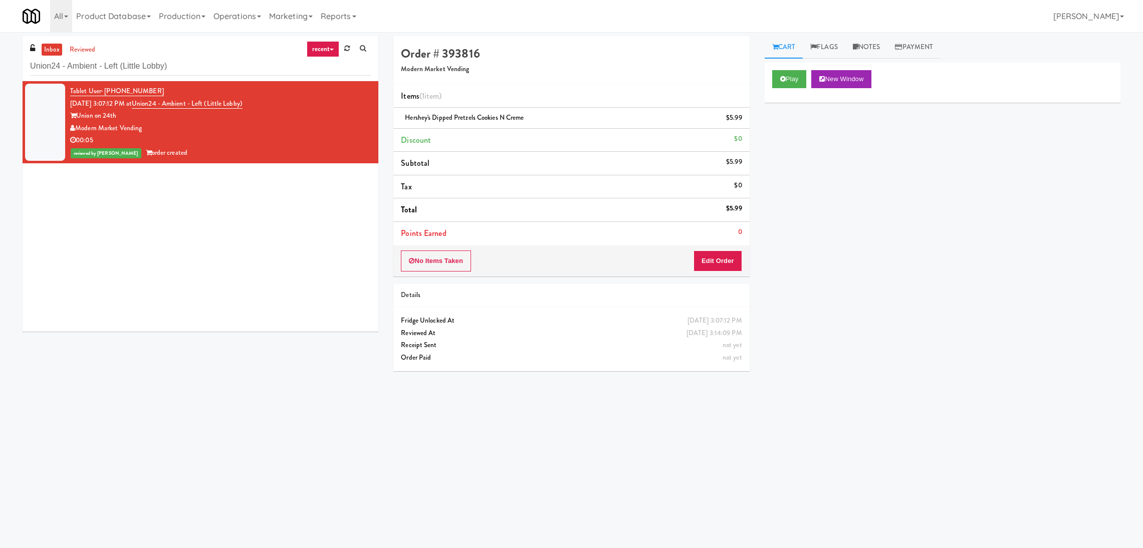
scroll to position [32, 0]
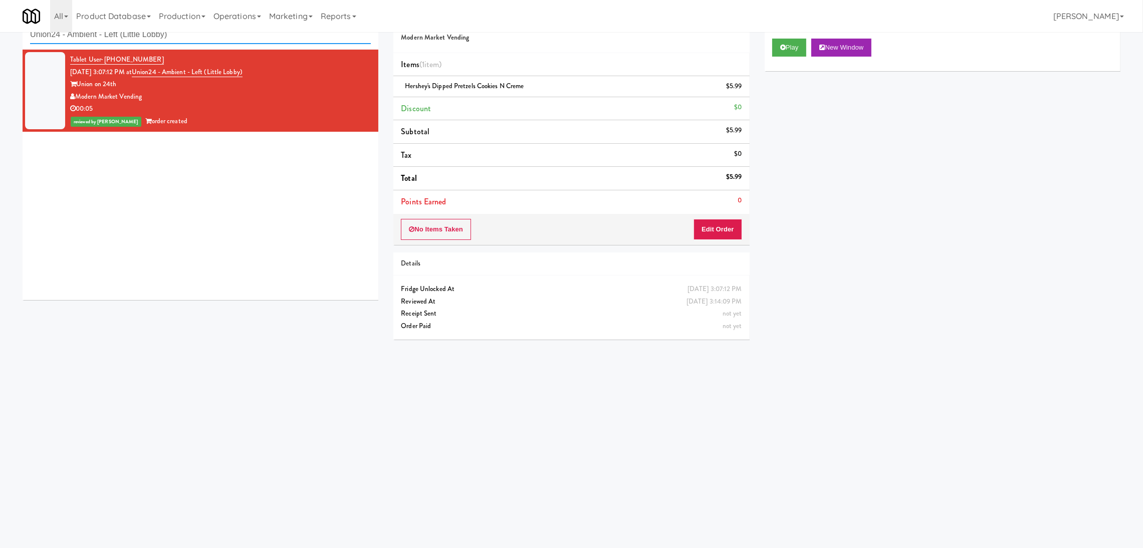
drag, startPoint x: 241, startPoint y: 39, endPoint x: 0, endPoint y: 21, distance: 241.8
click at [0, 21] on body "Are you sure you want to update this order? Okay Cancel Okay Are you sure you w…" at bounding box center [571, 275] width 1143 height 548
paste input "(Snack & Drink) EWR 6-TB-2ND FLOOR-PRIVATE"
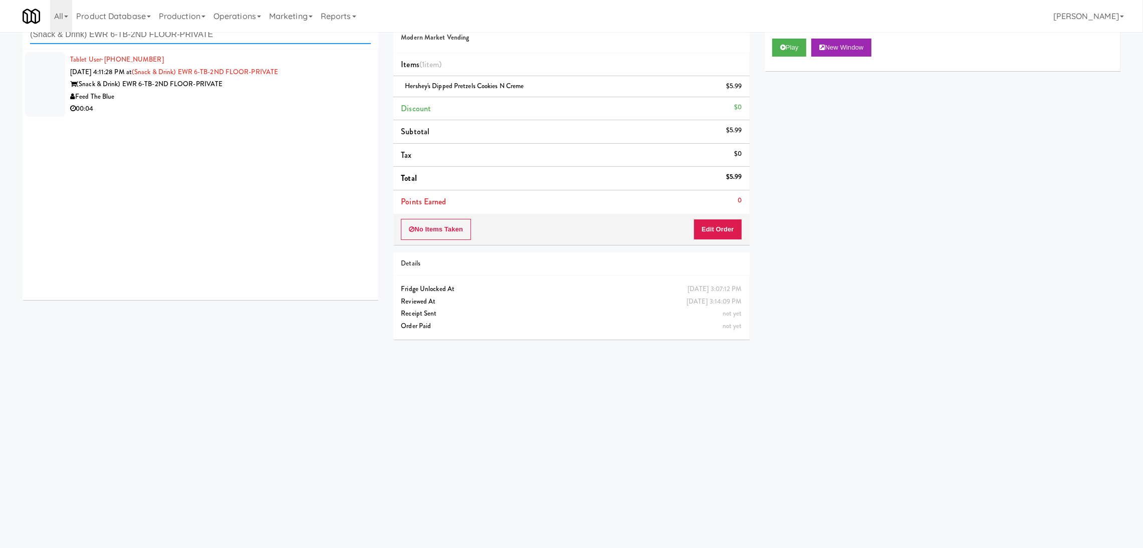
type input "(Snack & Drink) EWR 6-TB-2ND FLOOR-PRIVATE"
click at [250, 100] on div "Feed The Blue" at bounding box center [220, 97] width 301 height 13
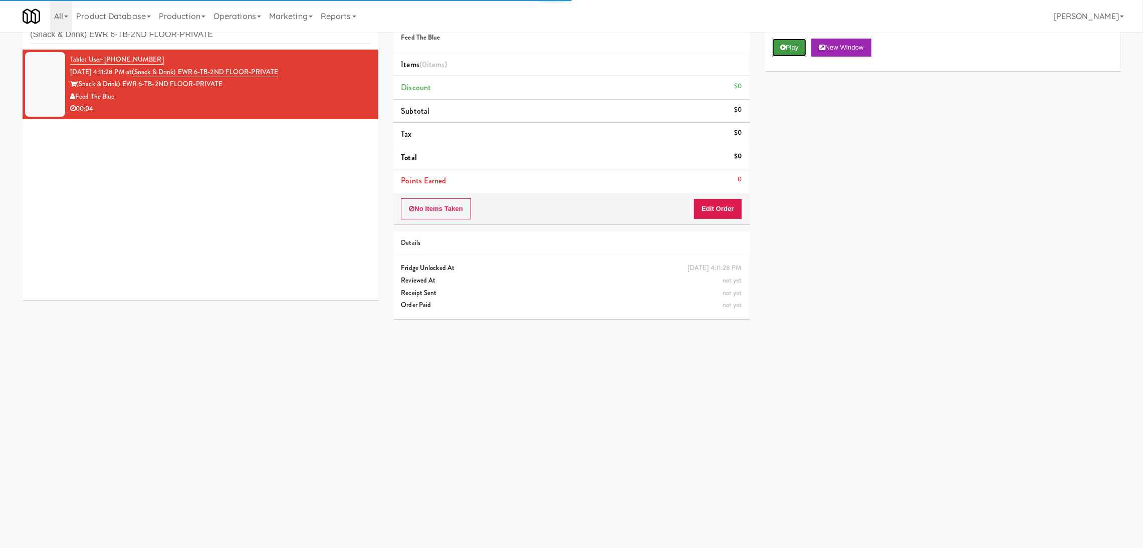
click at [775, 55] on button "Play" at bounding box center [789, 48] width 35 height 18
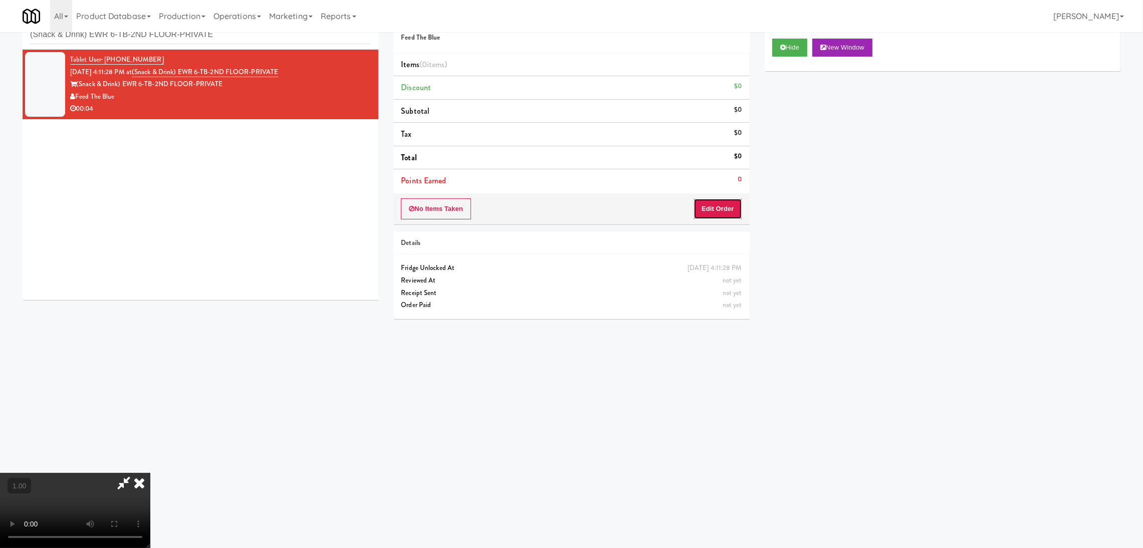
click at [712, 213] on button "Edit Order" at bounding box center [718, 208] width 49 height 21
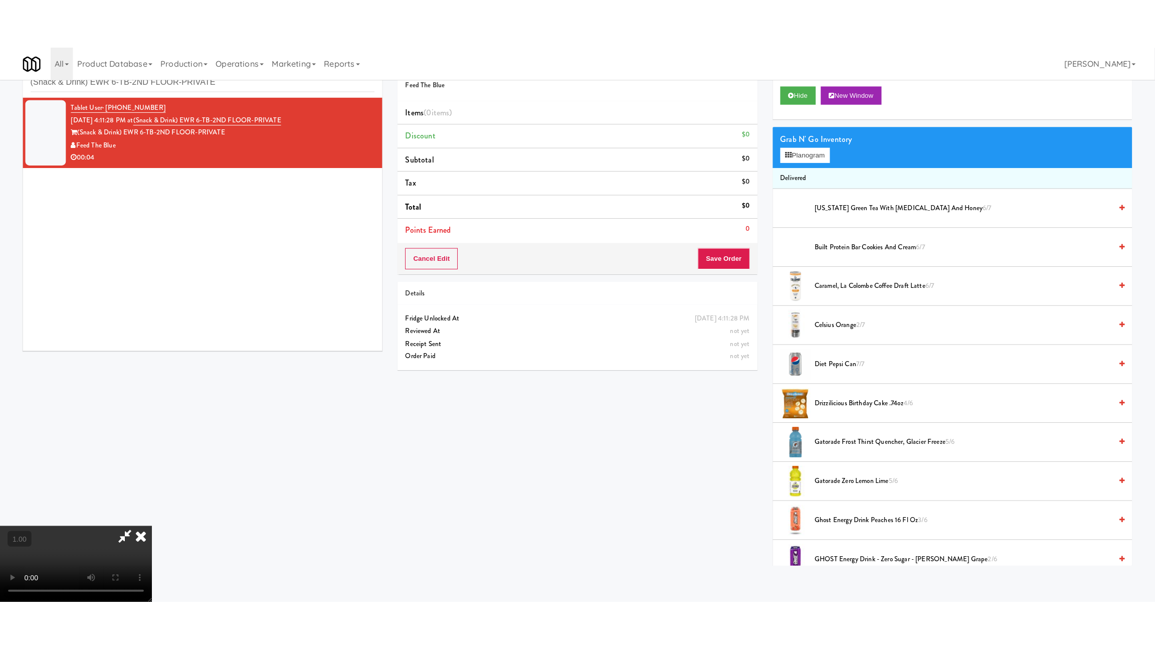
scroll to position [195, 0]
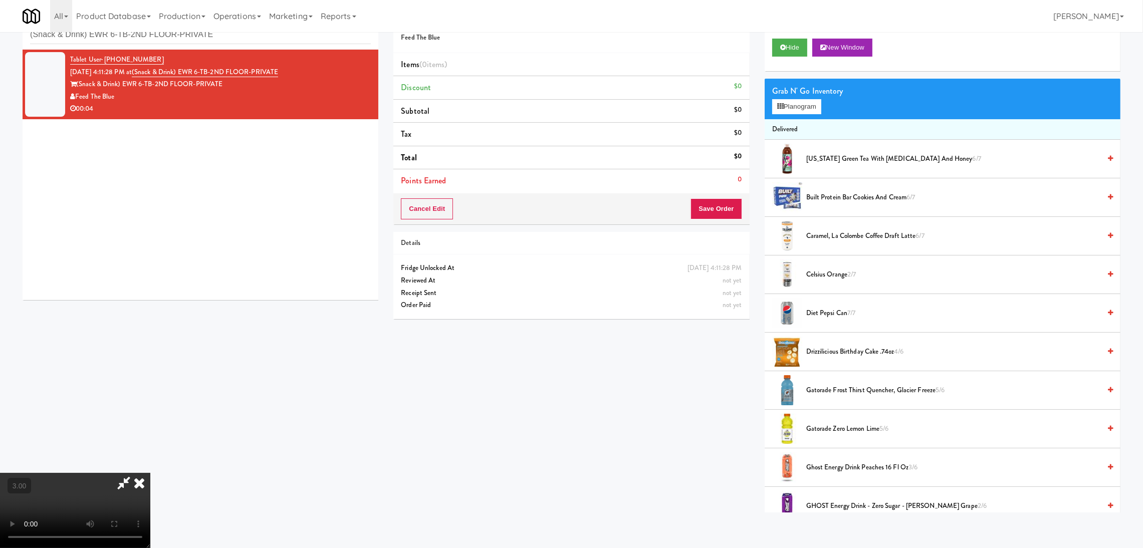
click at [150, 473] on video at bounding box center [75, 510] width 150 height 75
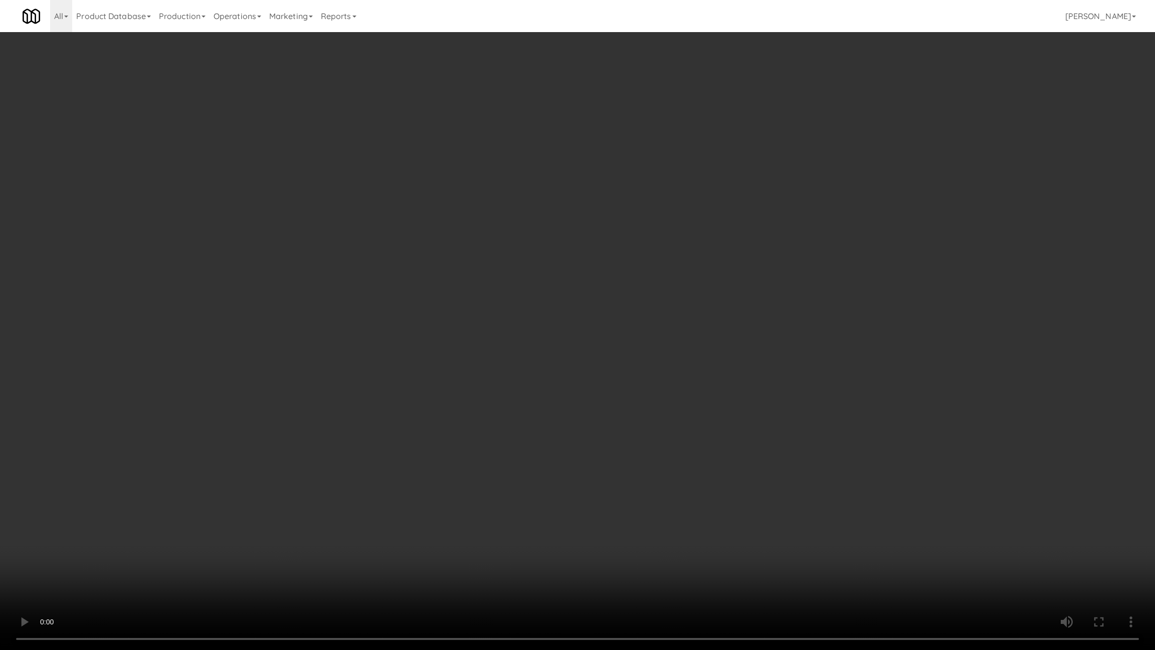
click at [472, 515] on video at bounding box center [577, 325] width 1155 height 650
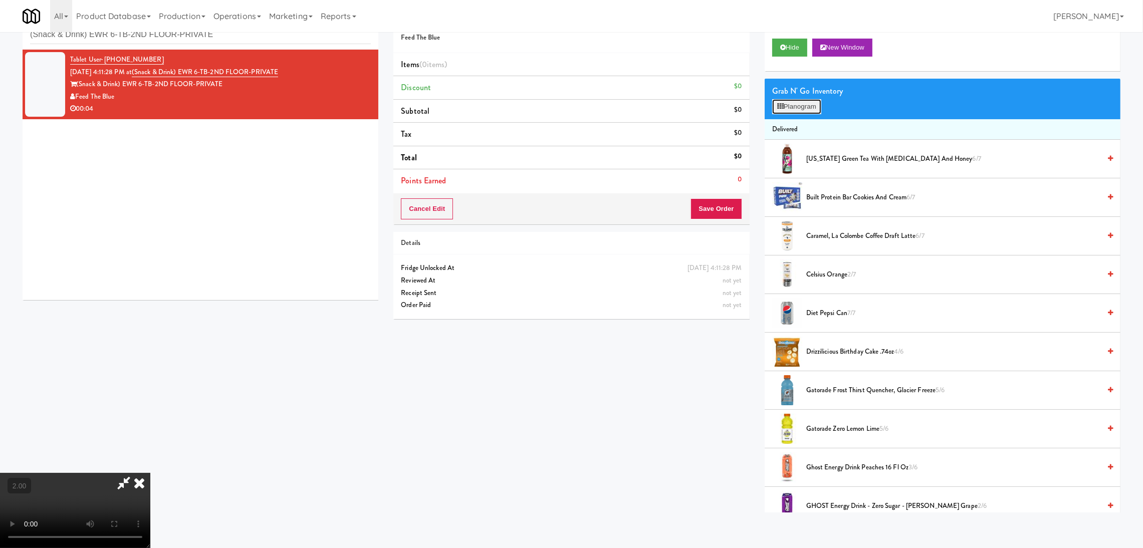
click at [784, 109] on button "Planogram" at bounding box center [796, 106] width 49 height 15
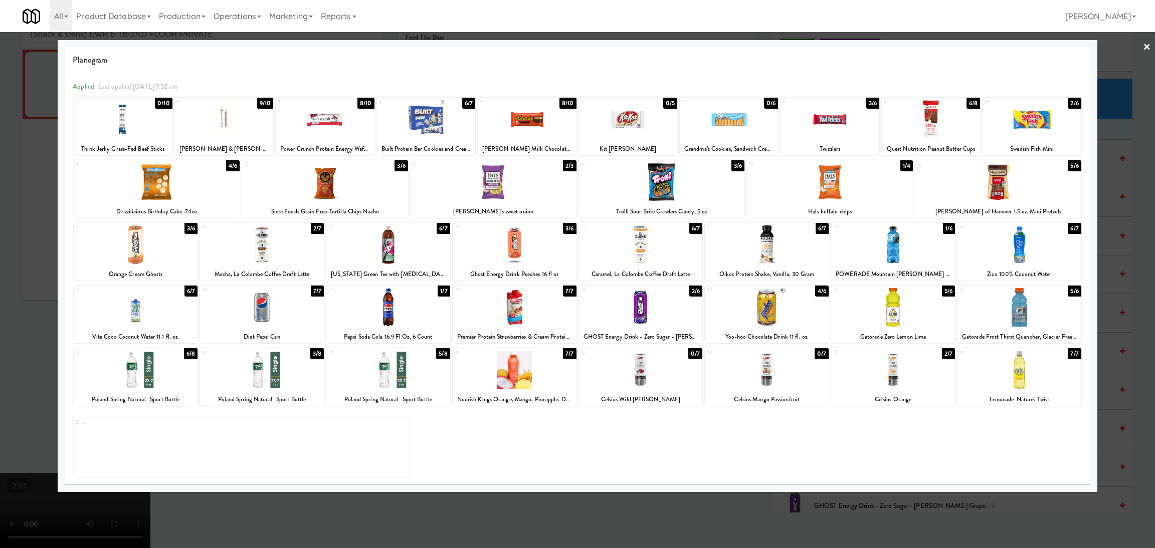
click at [656, 303] on div at bounding box center [641, 307] width 124 height 39
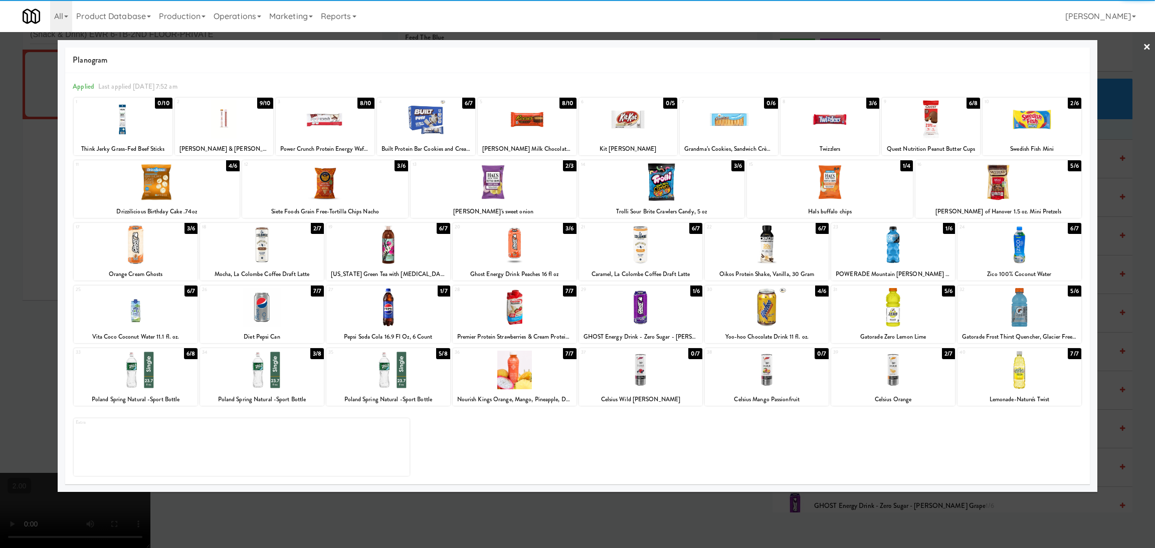
click at [0, 295] on div at bounding box center [577, 274] width 1155 height 548
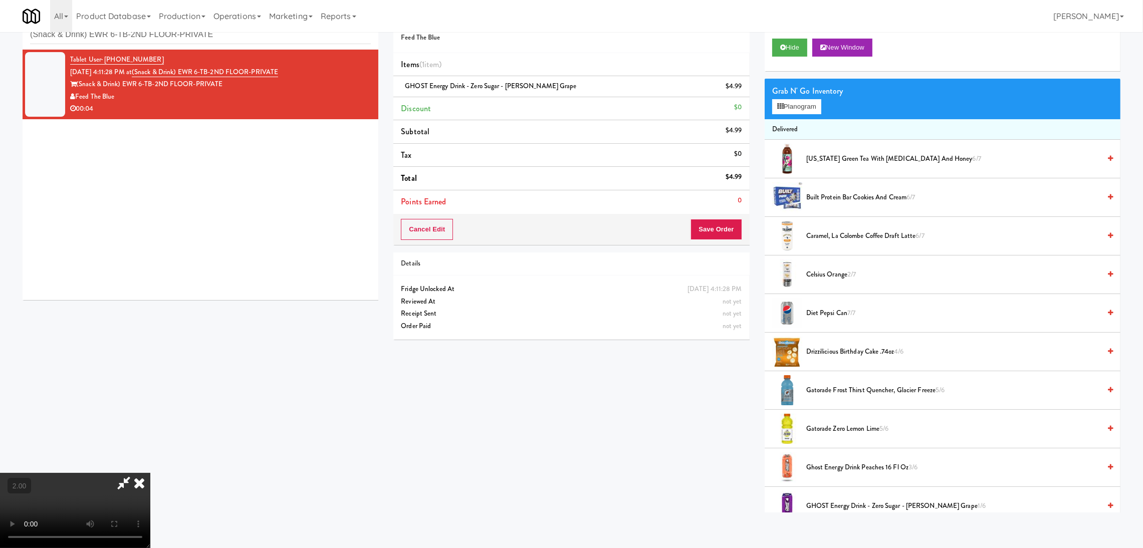
click at [150, 473] on video at bounding box center [75, 510] width 150 height 75
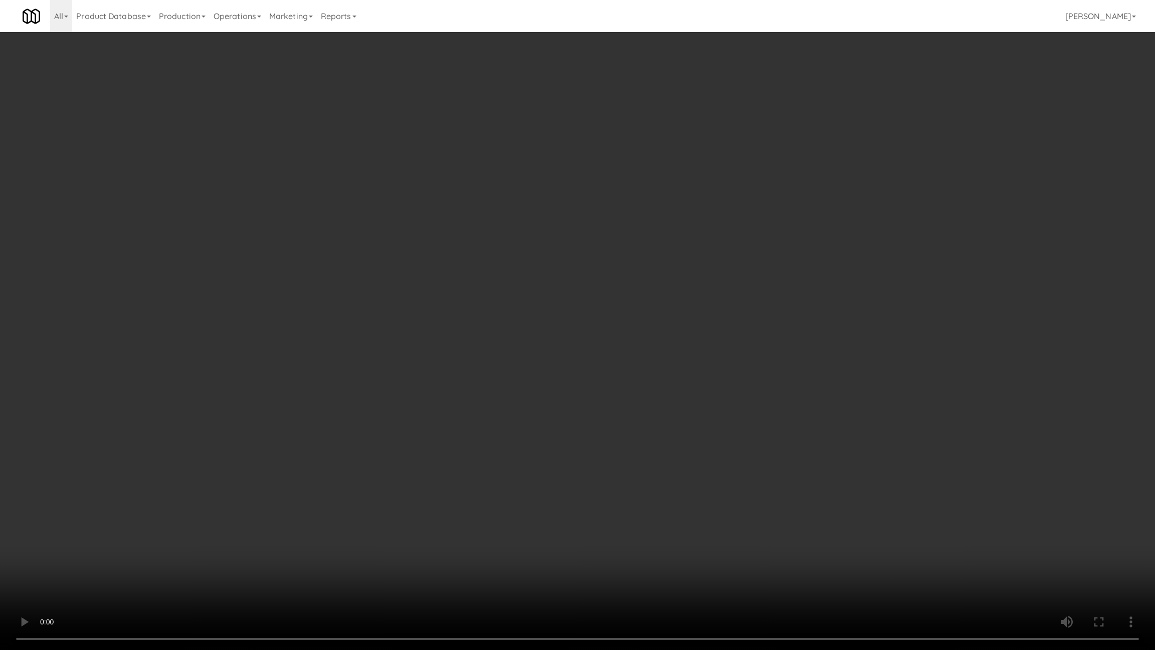
click at [306, 450] on video at bounding box center [577, 325] width 1155 height 650
click at [293, 458] on video at bounding box center [577, 325] width 1155 height 650
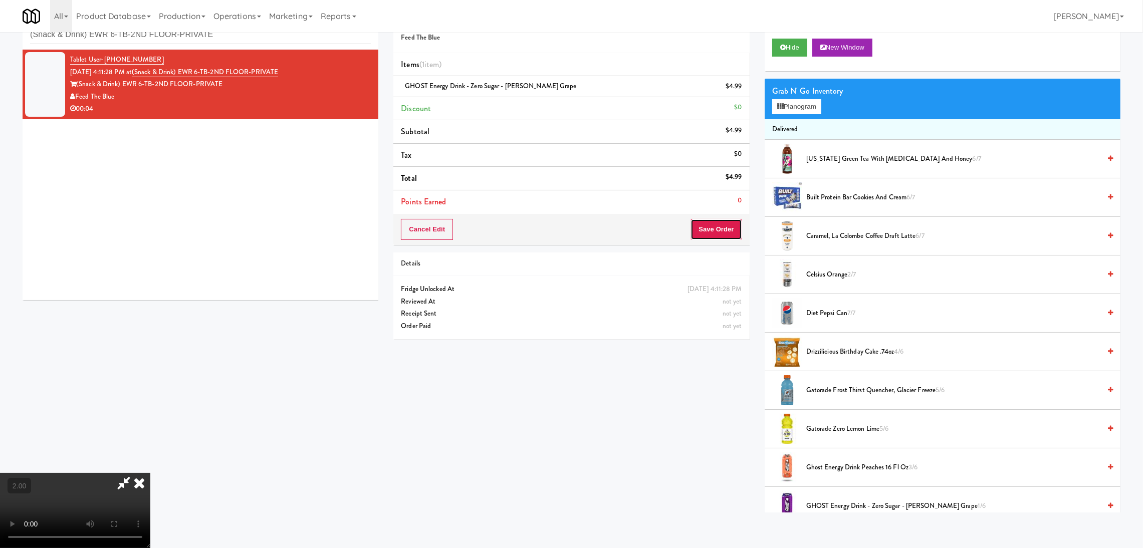
drag, startPoint x: 713, startPoint y: 228, endPoint x: 694, endPoint y: 228, distance: 19.0
click at [714, 228] on button "Save Order" at bounding box center [716, 229] width 51 height 21
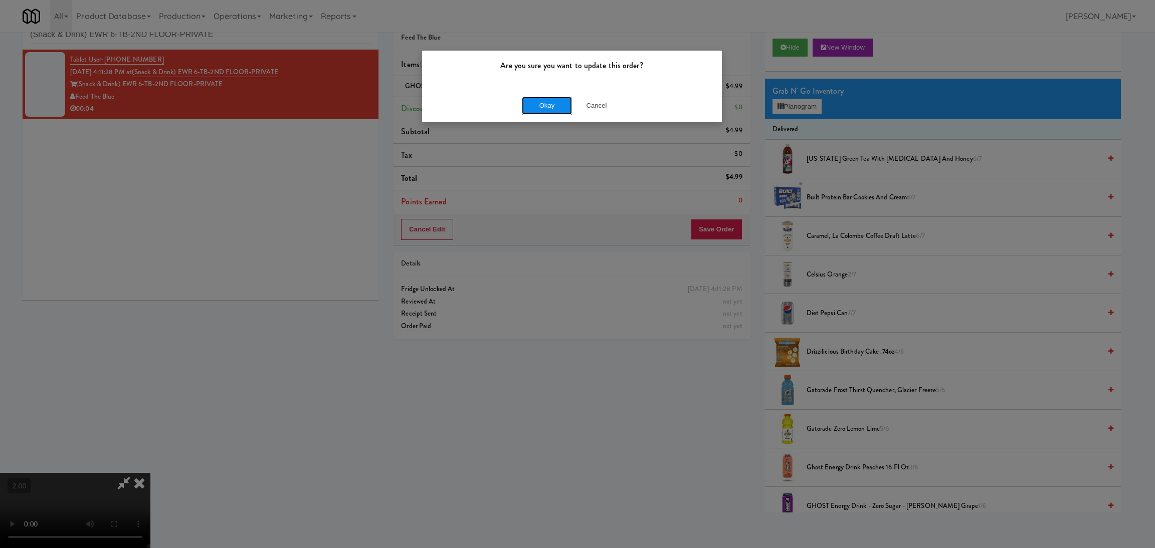
click at [534, 106] on button "Okay" at bounding box center [547, 106] width 50 height 18
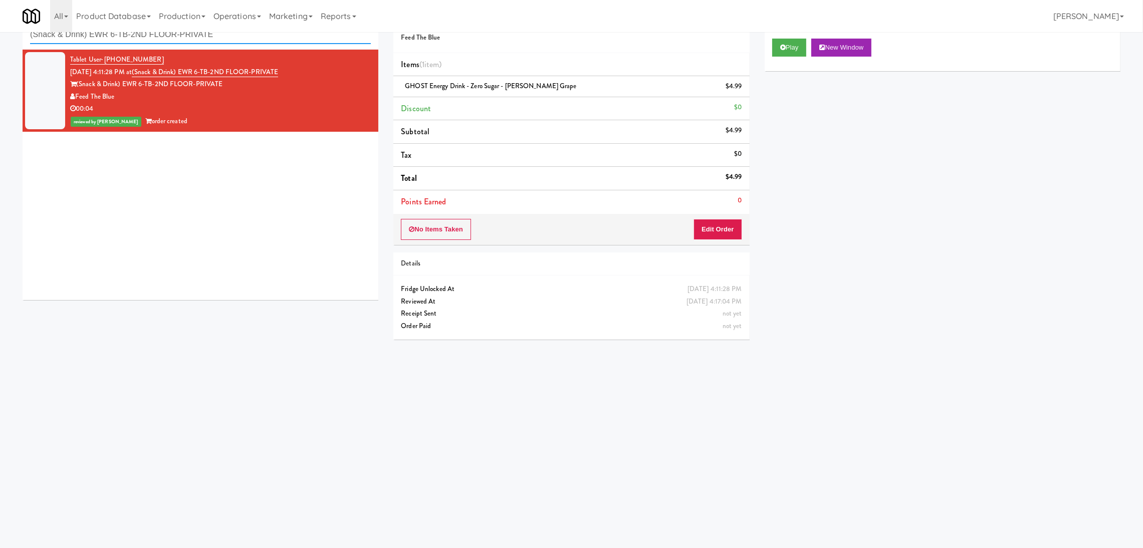
paste input "Rock Solid Reboot (Right)"
drag, startPoint x: 266, startPoint y: 38, endPoint x: 0, endPoint y: 18, distance: 266.4
click at [0, 18] on body "Are you sure you want to update this order? Okay Cancel Okay Are you sure you w…" at bounding box center [571, 275] width 1143 height 548
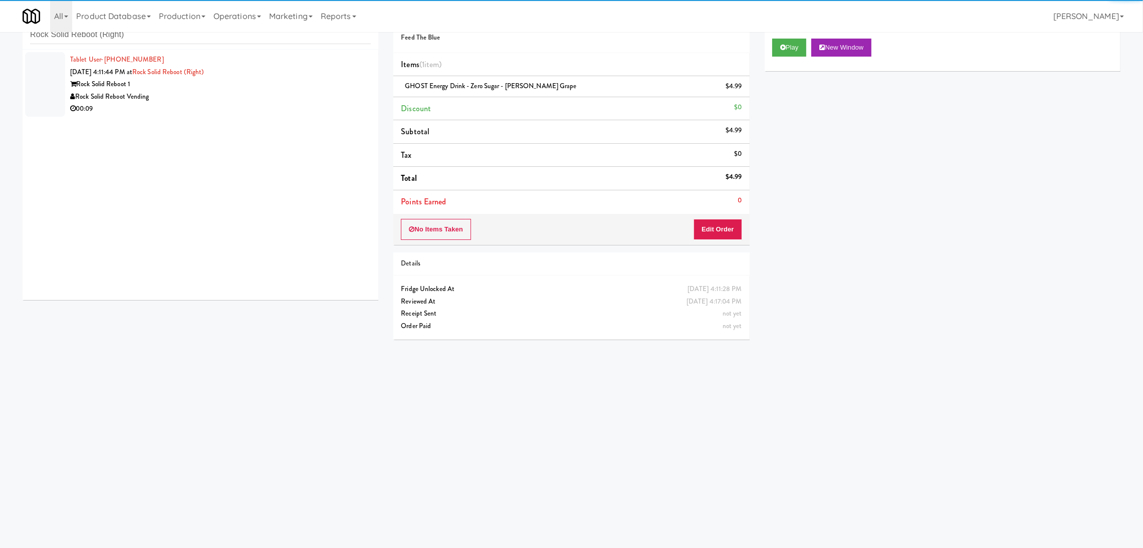
drag, startPoint x: 245, startPoint y: 106, endPoint x: 258, endPoint y: 103, distance: 12.9
click at [256, 103] on div "00:09" at bounding box center [220, 109] width 301 height 13
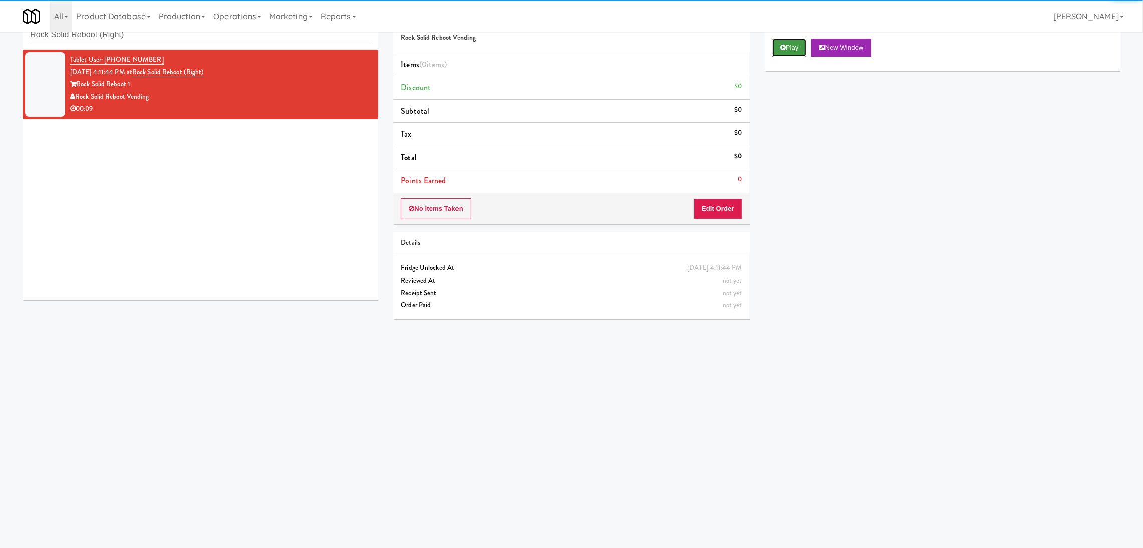
click at [801, 42] on button "Play" at bounding box center [789, 48] width 35 height 18
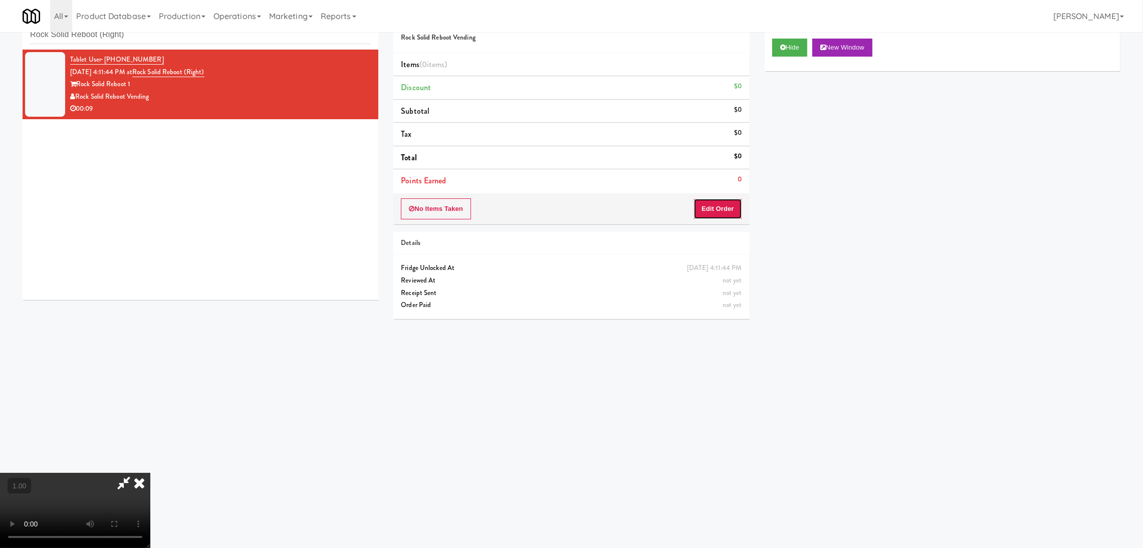
click at [732, 209] on button "Edit Order" at bounding box center [718, 208] width 49 height 21
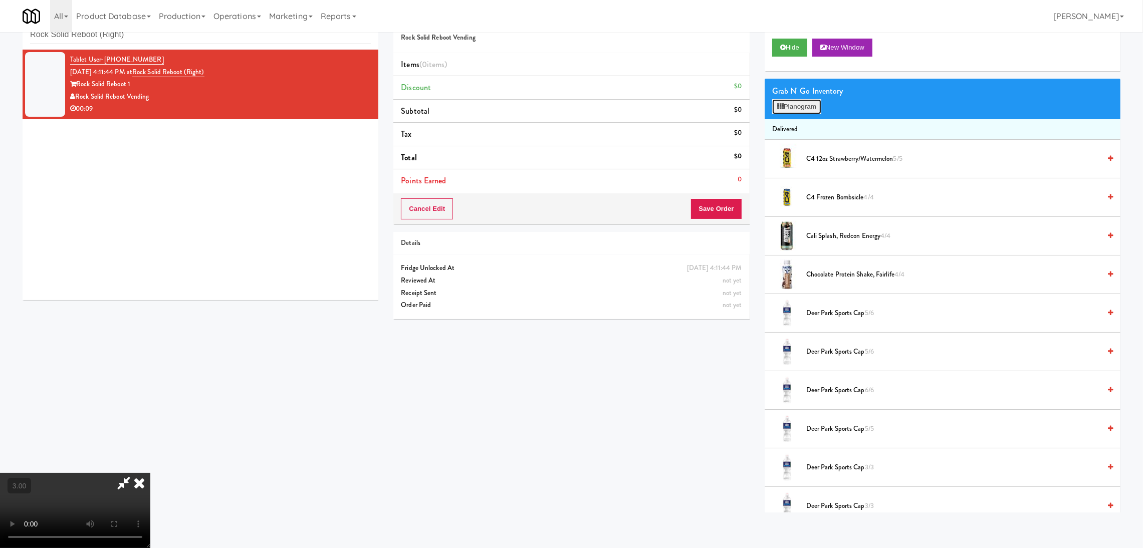
click at [783, 108] on icon at bounding box center [780, 106] width 7 height 7
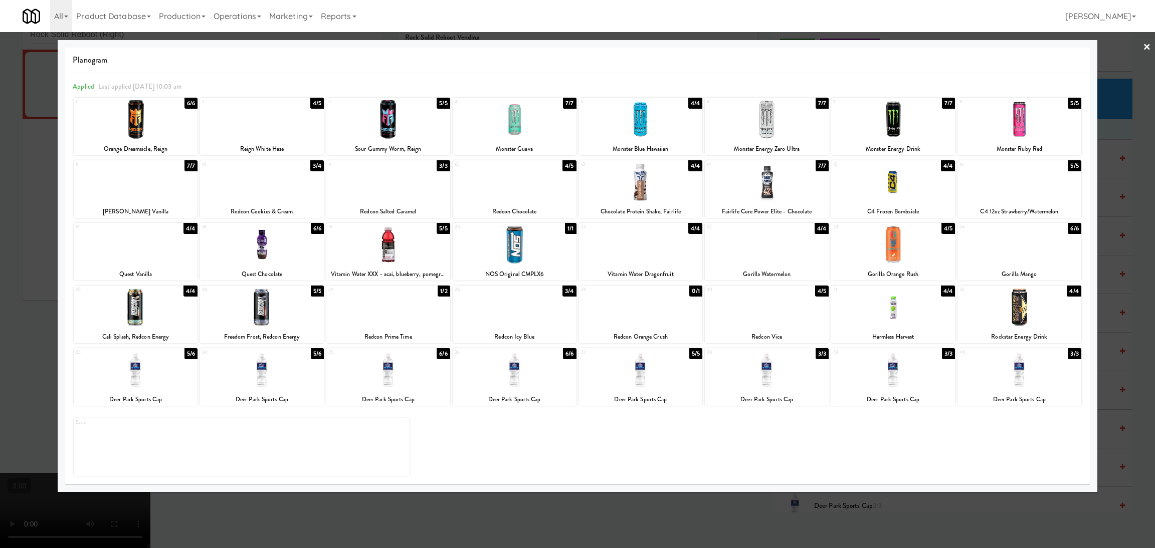
click at [254, 190] on div at bounding box center [262, 182] width 124 height 39
click at [0, 181] on div at bounding box center [577, 274] width 1155 height 548
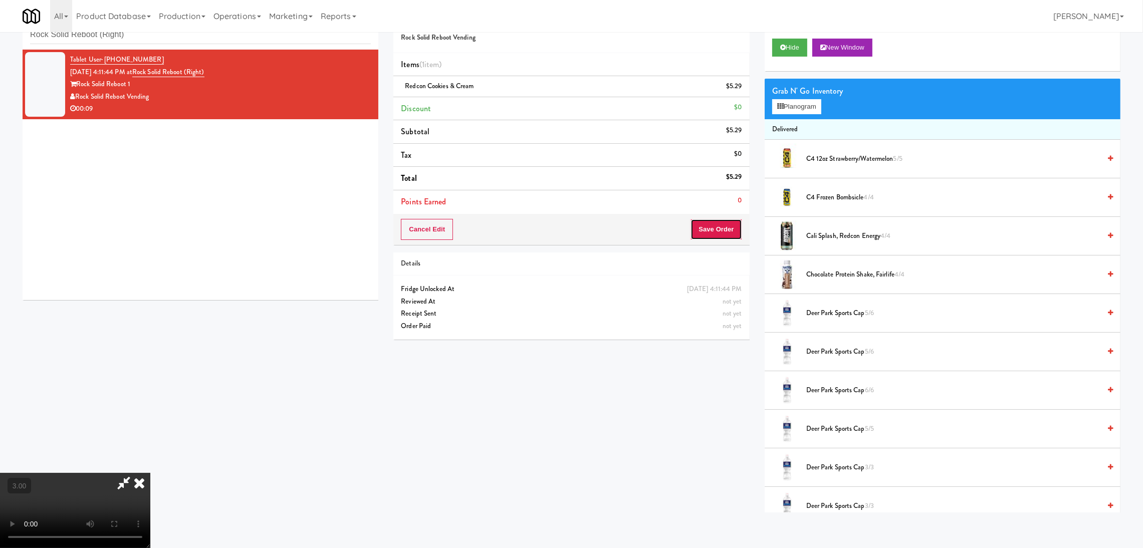
click at [718, 232] on button "Save Order" at bounding box center [716, 229] width 51 height 21
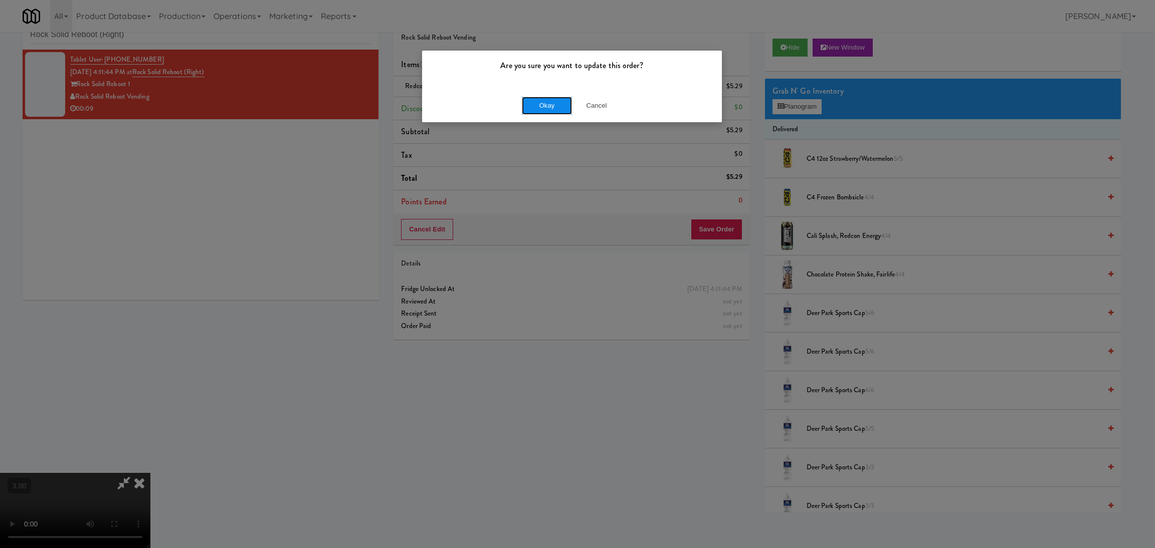
click at [541, 101] on button "Okay" at bounding box center [547, 106] width 50 height 18
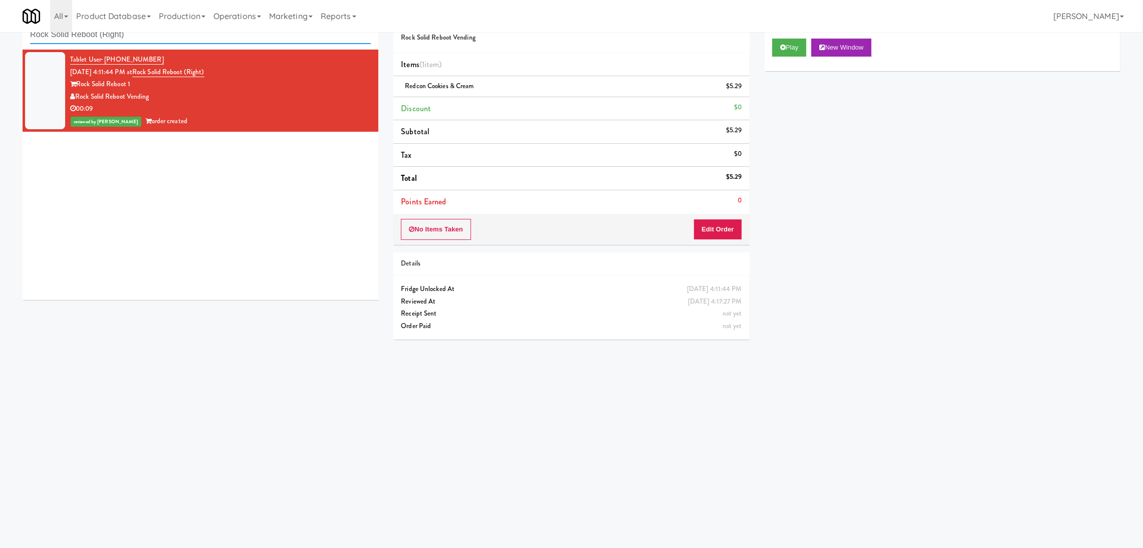
paste input "Gallery 64 - Cooler - Left"
drag, startPoint x: 278, startPoint y: 40, endPoint x: 0, endPoint y: 39, distance: 278.2
click at [0, 39] on div "inbox reviewed recent all unclear take inventory issue suspicious failed recent…" at bounding box center [571, 206] width 1143 height 403
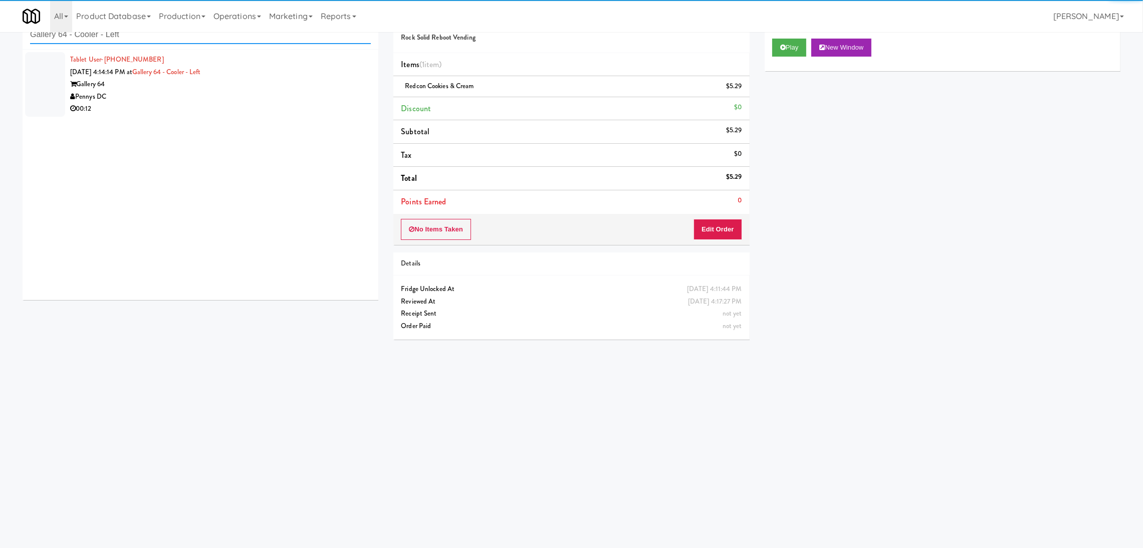
type input "Gallery 64 - Cooler - Left"
click at [254, 108] on div "00:12" at bounding box center [220, 109] width 301 height 13
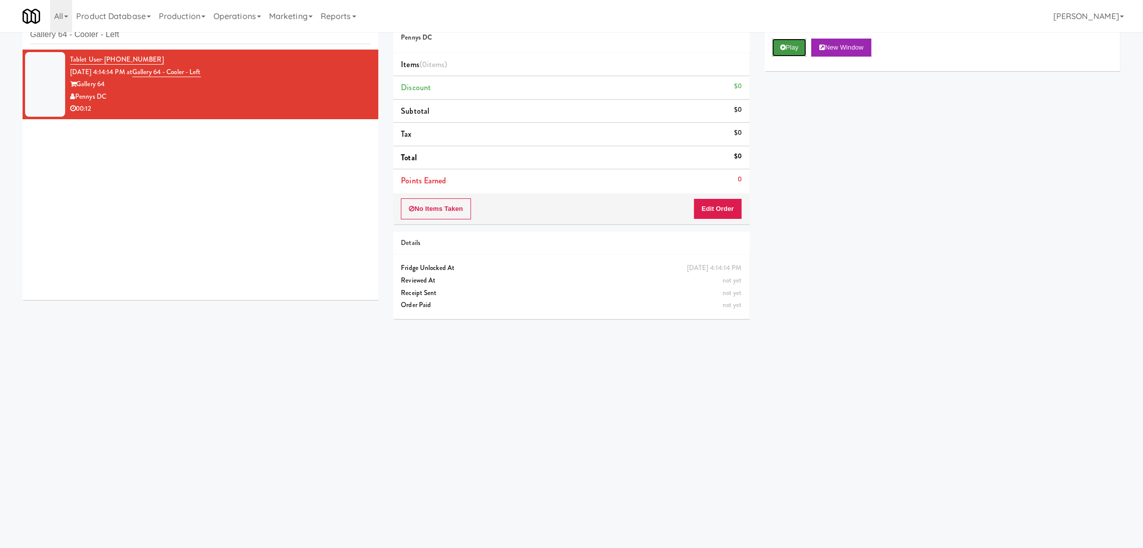
click at [790, 43] on button "Play" at bounding box center [789, 48] width 35 height 18
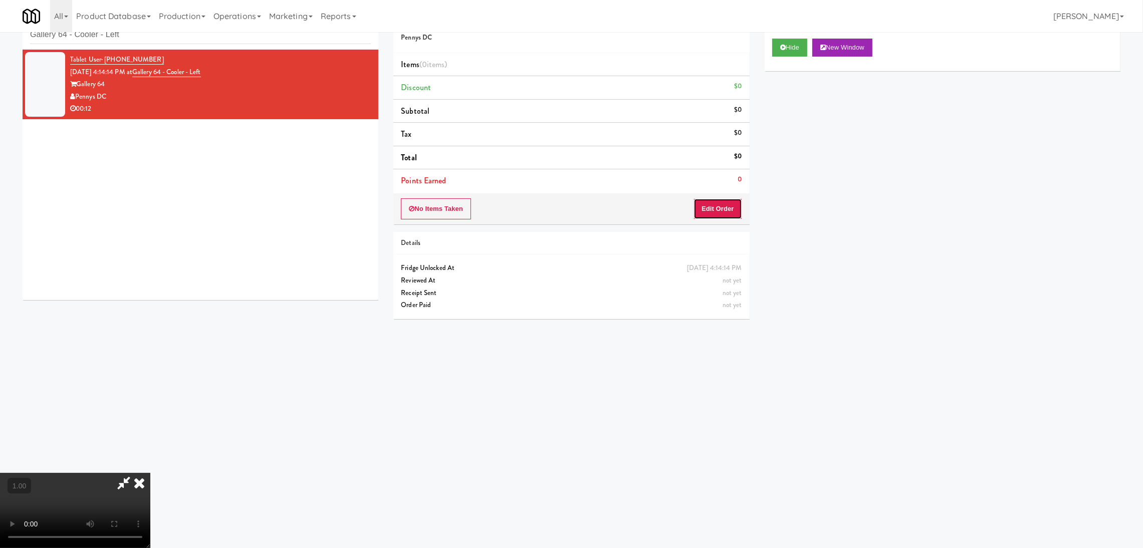
click at [700, 212] on button "Edit Order" at bounding box center [718, 208] width 49 height 21
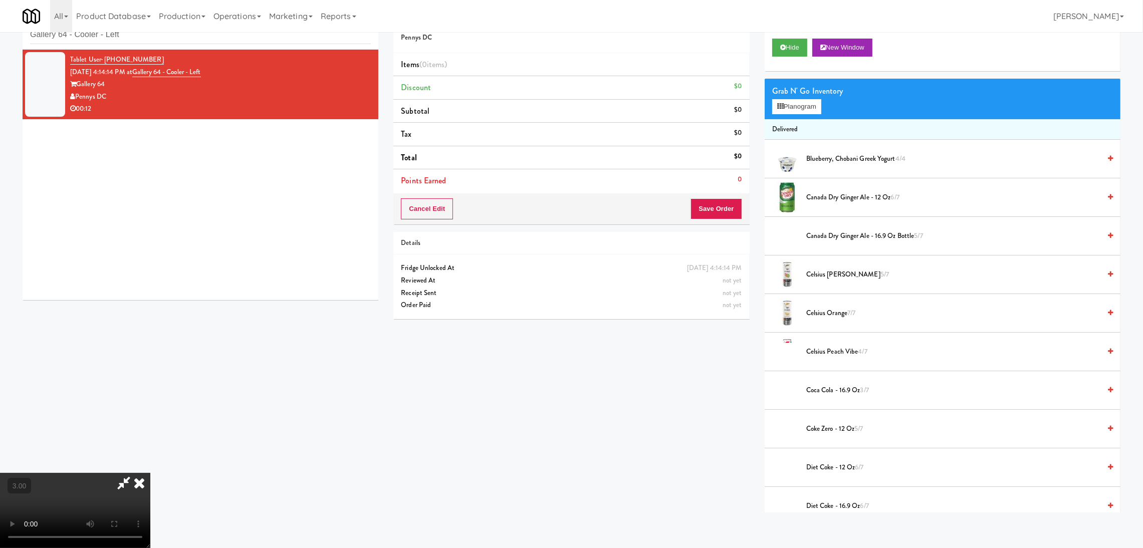
scroll to position [195, 0]
click at [150, 473] on video at bounding box center [75, 510] width 150 height 75
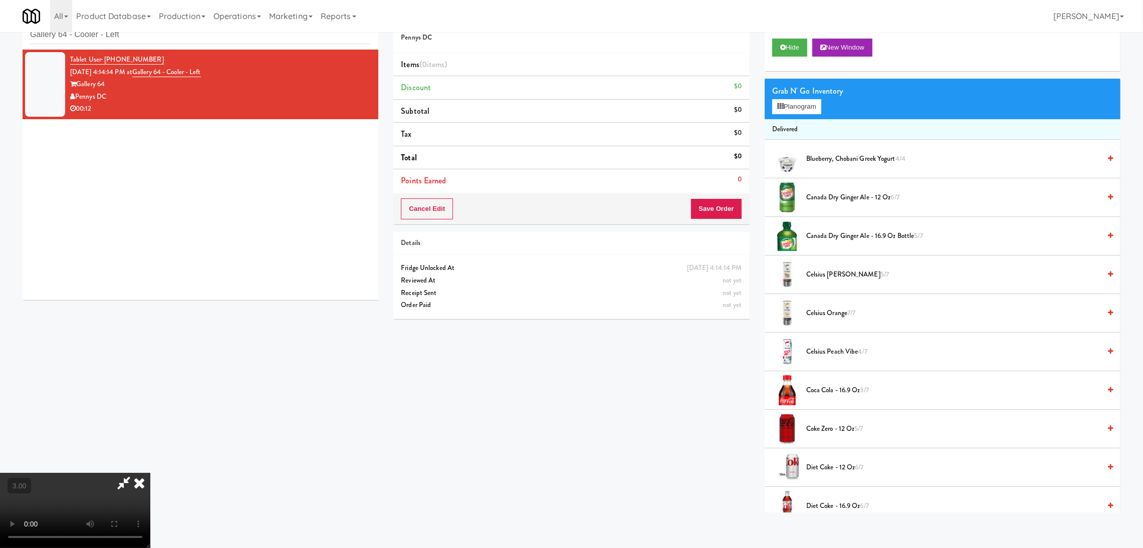
click at [150, 473] on video at bounding box center [75, 510] width 150 height 75
click at [802, 96] on div "Grab N' Go Inventory" at bounding box center [942, 91] width 341 height 15
click at [798, 102] on button "Planogram" at bounding box center [796, 106] width 49 height 15
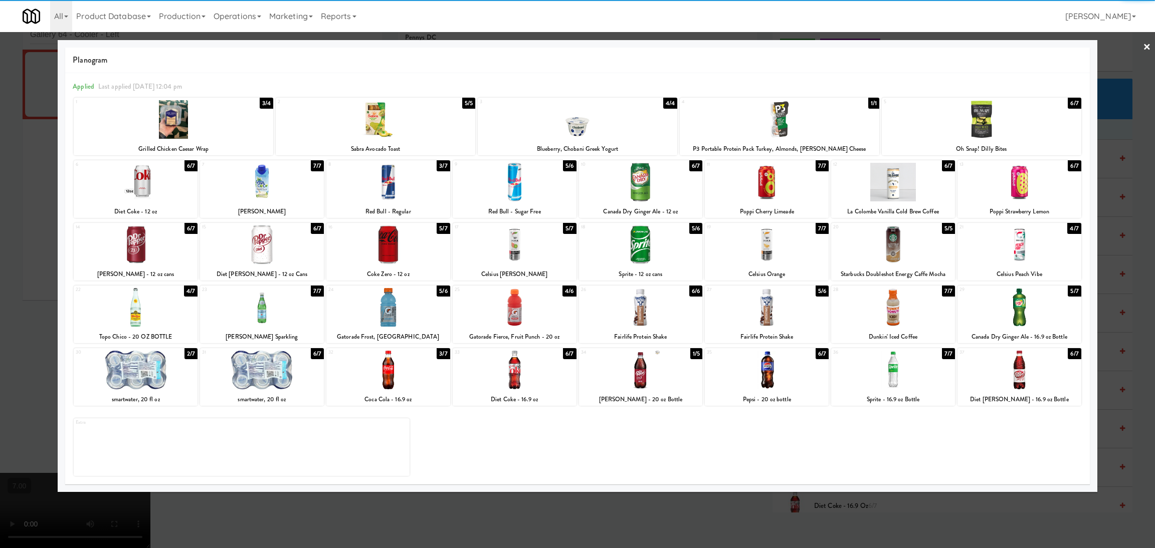
click at [256, 359] on div at bounding box center [262, 370] width 124 height 39
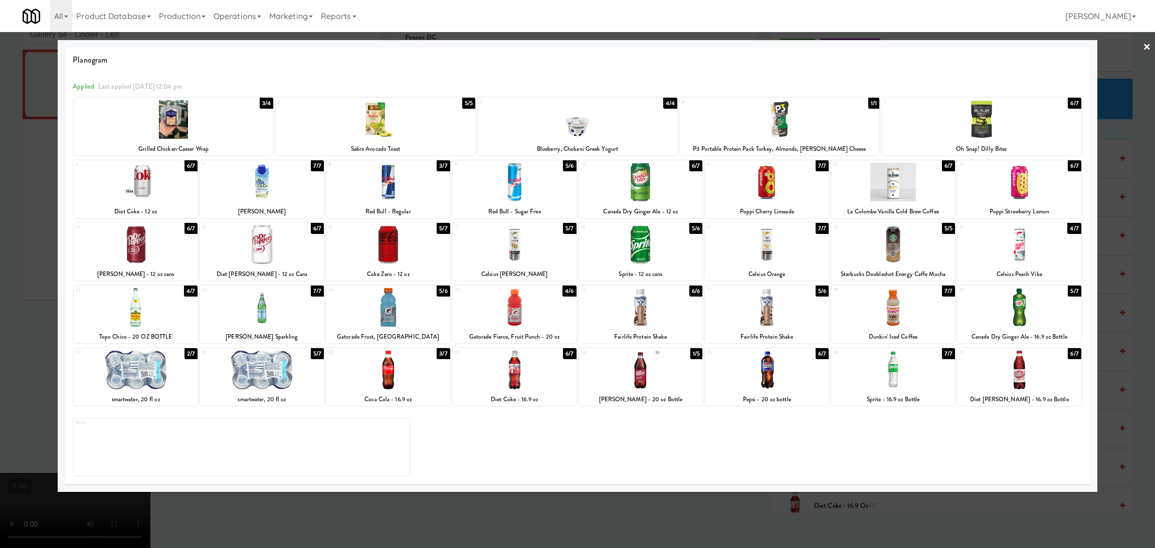
click at [645, 379] on div at bounding box center [641, 370] width 124 height 39
click at [13, 278] on div at bounding box center [577, 274] width 1155 height 548
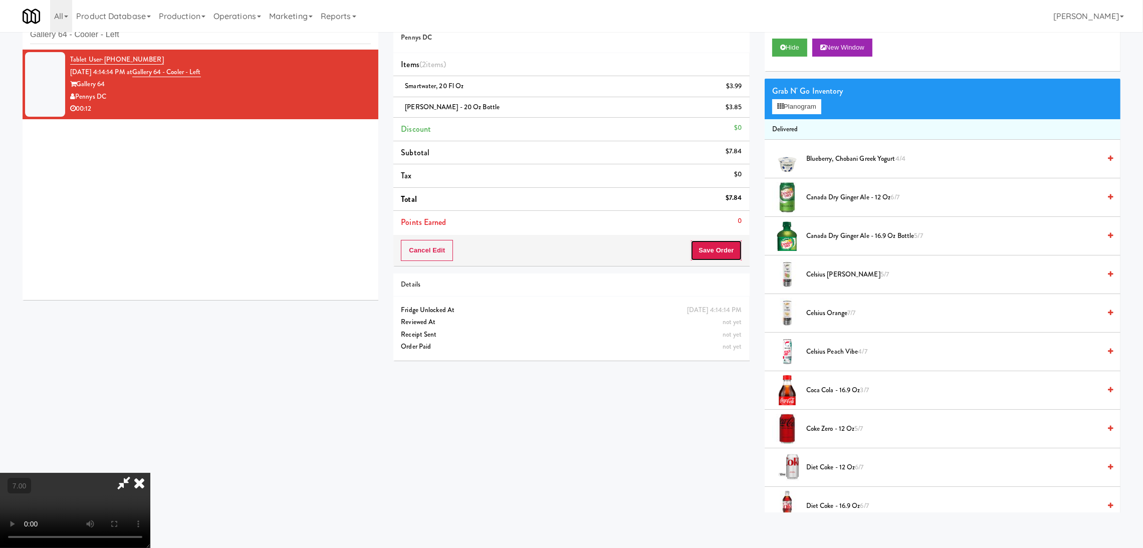
click at [724, 254] on button "Save Order" at bounding box center [716, 250] width 51 height 21
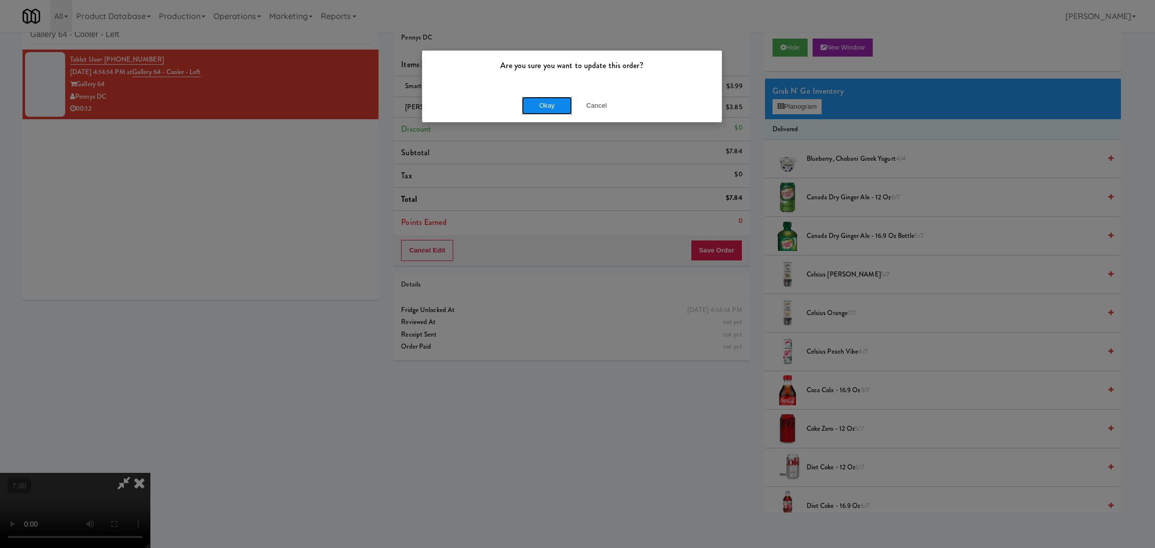
click at [560, 113] on button "Okay" at bounding box center [547, 106] width 50 height 18
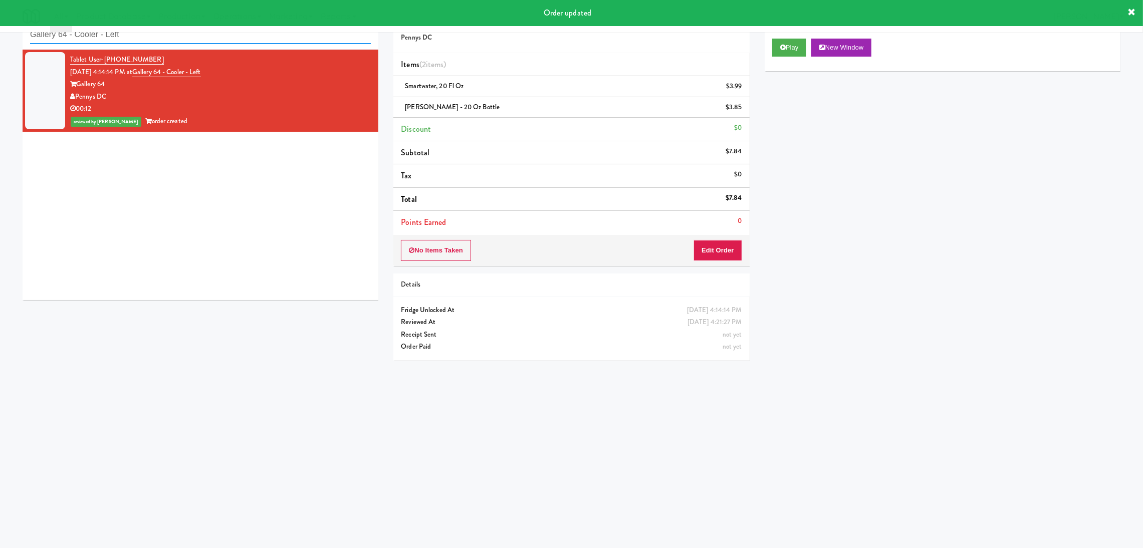
drag, startPoint x: 217, startPoint y: 28, endPoint x: 0, endPoint y: 18, distance: 217.3
click at [0, 18] on body "Order updated Are you sure you want to update this order? Okay Cancel Okay Are …" at bounding box center [571, 275] width 1143 height 548
paste input "450 [GEOGRAPHIC_DATA] - Left - Fridge"
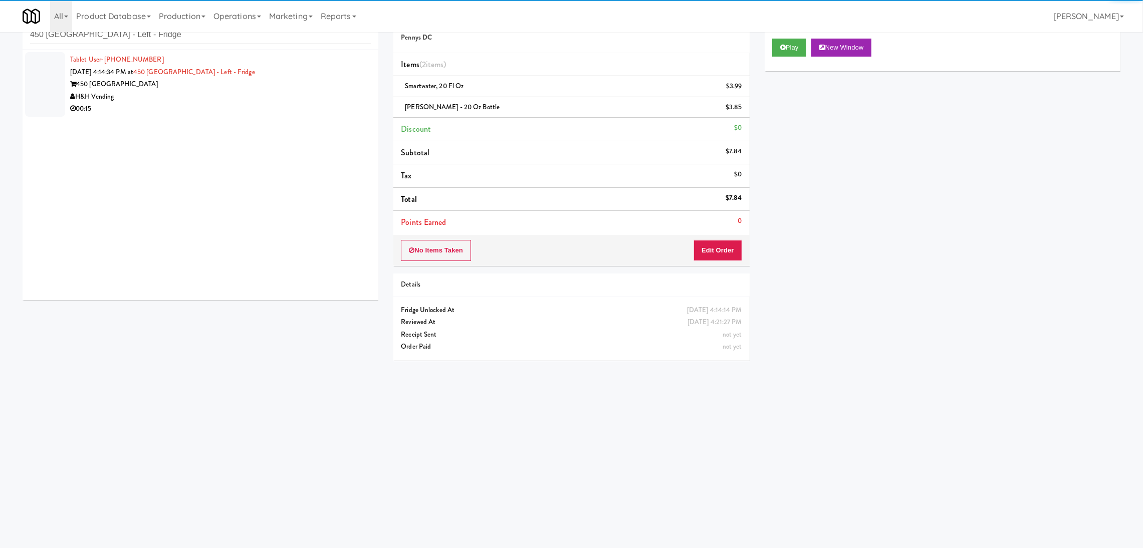
drag, startPoint x: 213, startPoint y: 108, endPoint x: 218, endPoint y: 104, distance: 6.4
click at [214, 108] on div "00:15" at bounding box center [220, 109] width 301 height 13
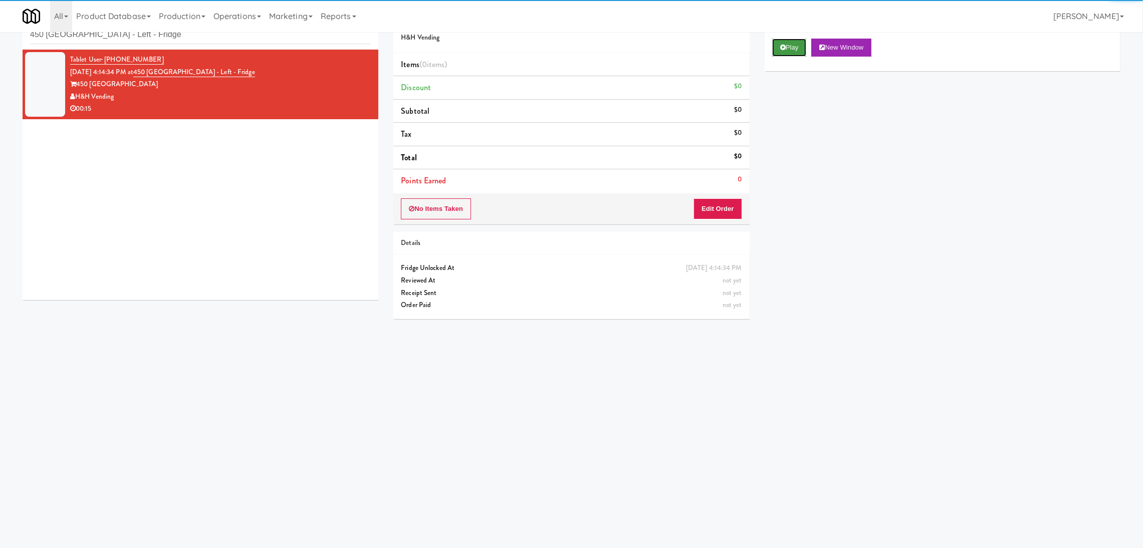
click at [775, 49] on button "Play" at bounding box center [789, 48] width 35 height 18
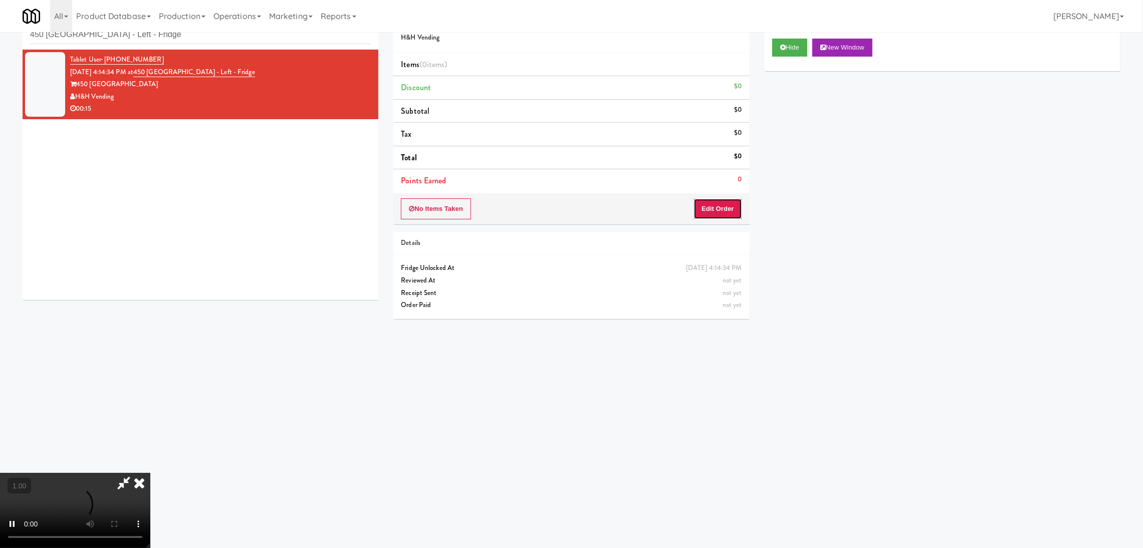
click at [724, 209] on button "Edit Order" at bounding box center [718, 208] width 49 height 21
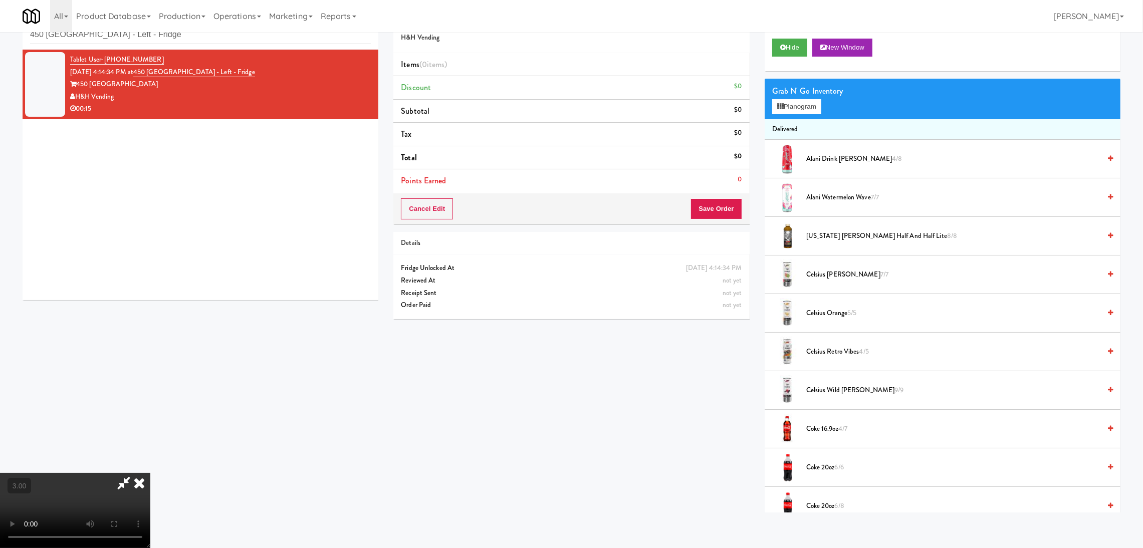
click at [785, 114] on div "Grab N' Go Inventory Planogram" at bounding box center [943, 99] width 356 height 41
click at [778, 105] on icon at bounding box center [780, 106] width 7 height 7
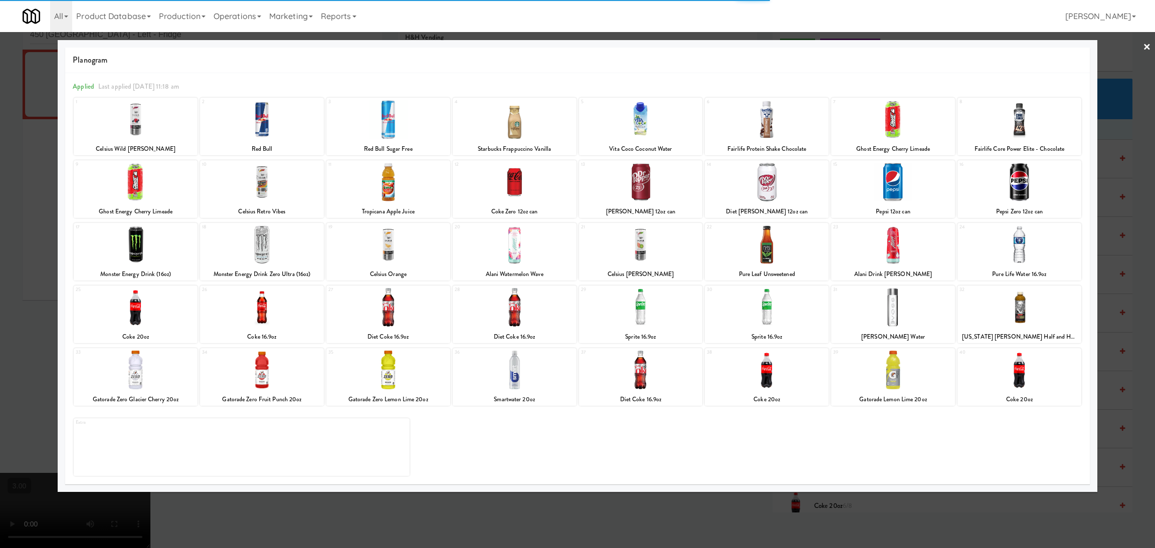
click at [903, 195] on div at bounding box center [893, 182] width 124 height 39
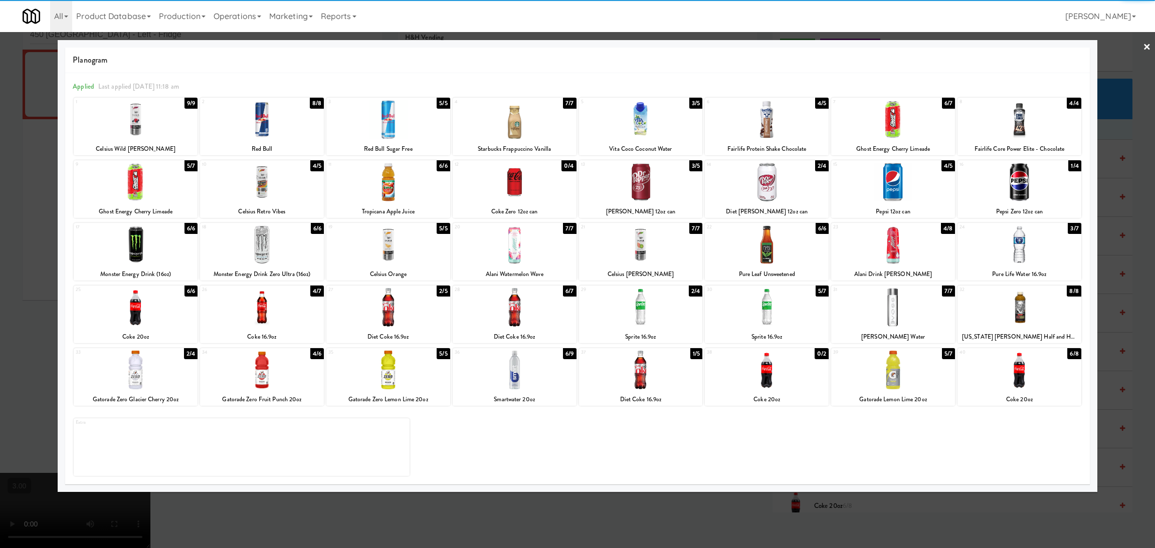
click at [1028, 374] on div at bounding box center [1019, 370] width 124 height 39
click at [850, 508] on div at bounding box center [577, 274] width 1155 height 548
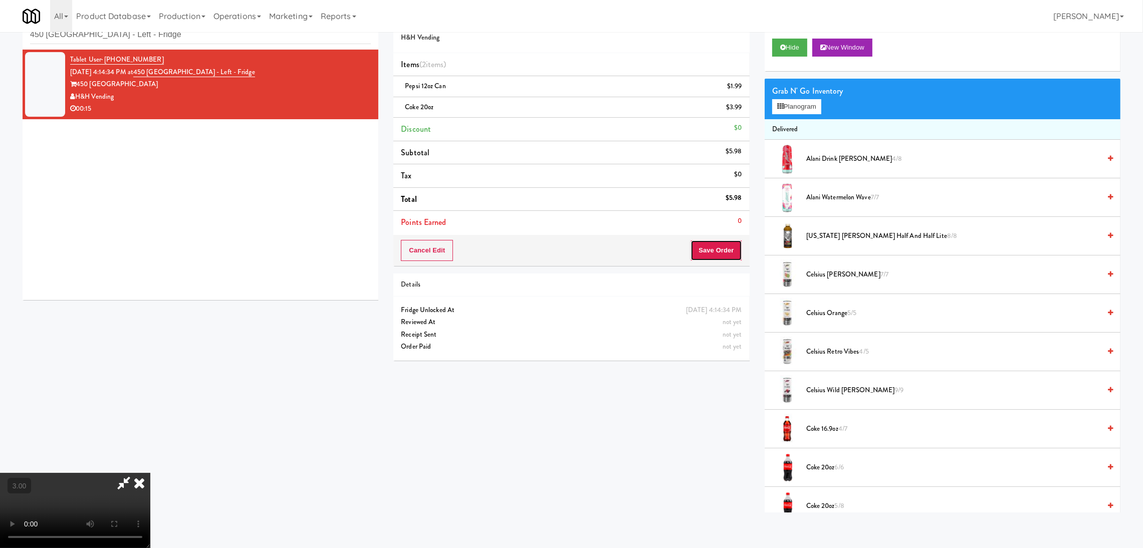
click at [711, 250] on button "Save Order" at bounding box center [716, 250] width 51 height 21
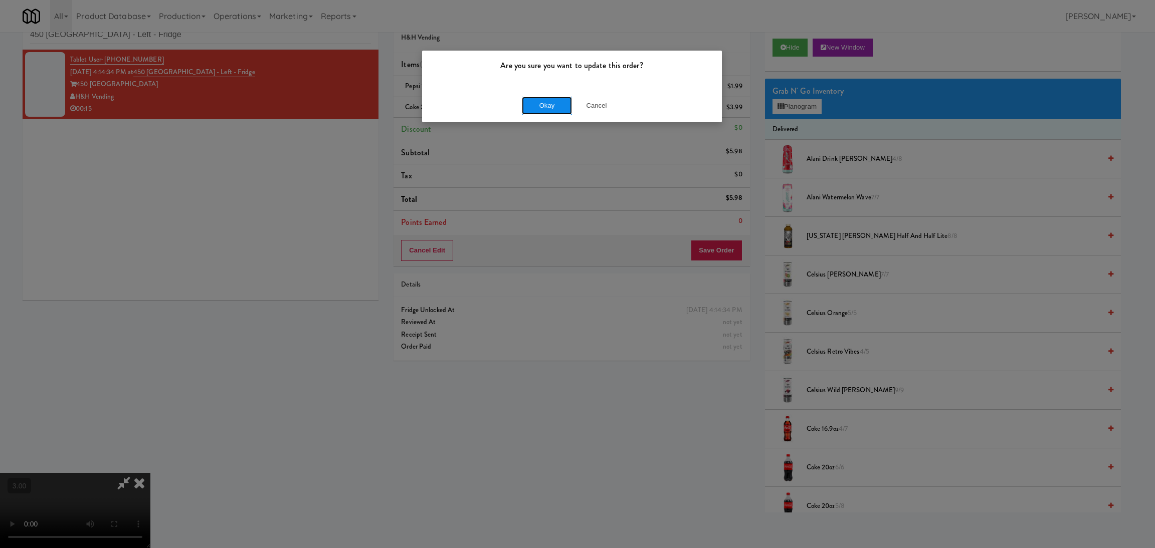
click at [533, 114] on button "Okay" at bounding box center [547, 106] width 50 height 18
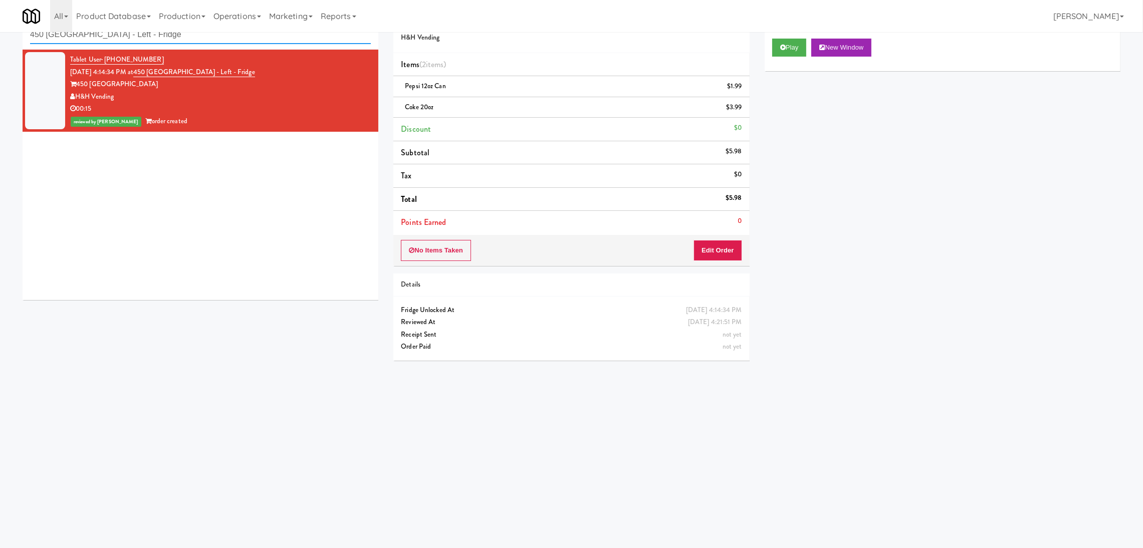
drag, startPoint x: 270, startPoint y: 41, endPoint x: 0, endPoint y: 18, distance: 271.2
click at [0, 22] on body "Are you sure you want to update this order? Okay Cancel Okay Are you sure you w…" at bounding box center [571, 275] width 1143 height 548
paste input "MH - Cooler - Left"
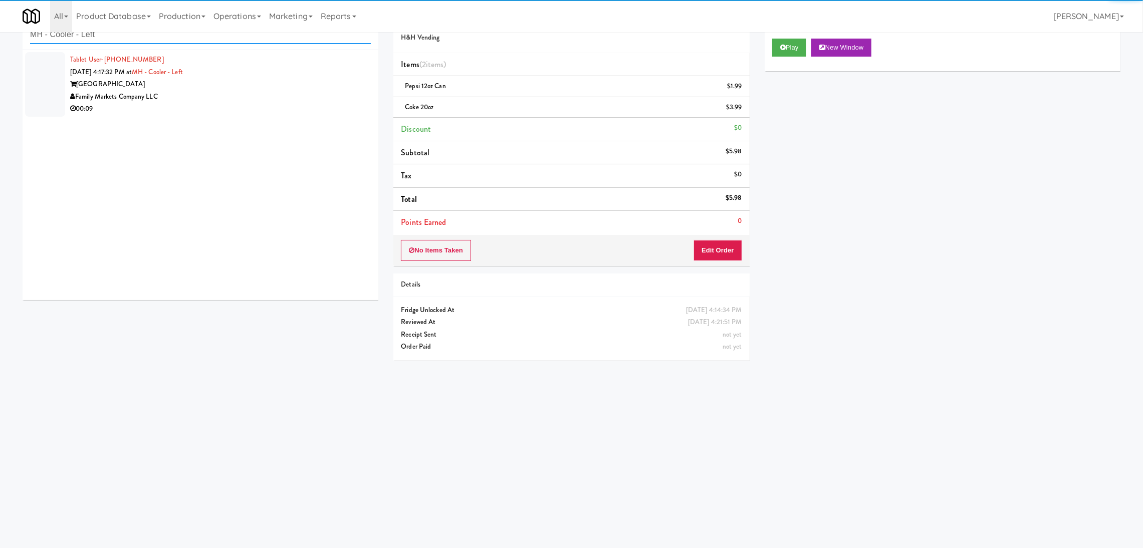
type input "MH - Cooler - Left"
drag, startPoint x: 321, startPoint y: 100, endPoint x: 315, endPoint y: 100, distance: 6.0
click at [321, 100] on div "Family Markets Company LLC" at bounding box center [220, 97] width 301 height 13
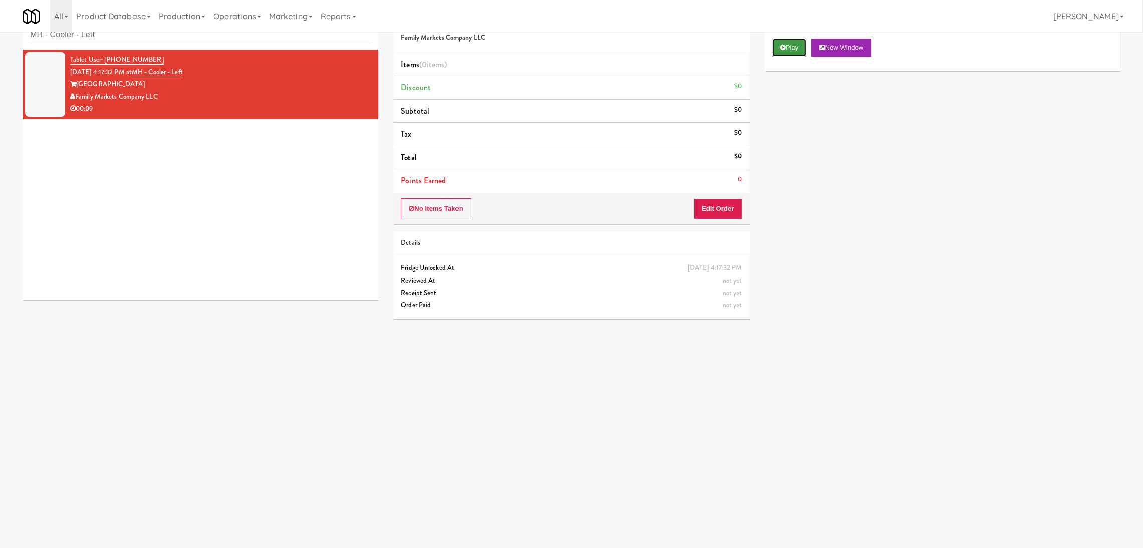
click at [781, 51] on button "Play" at bounding box center [789, 48] width 35 height 18
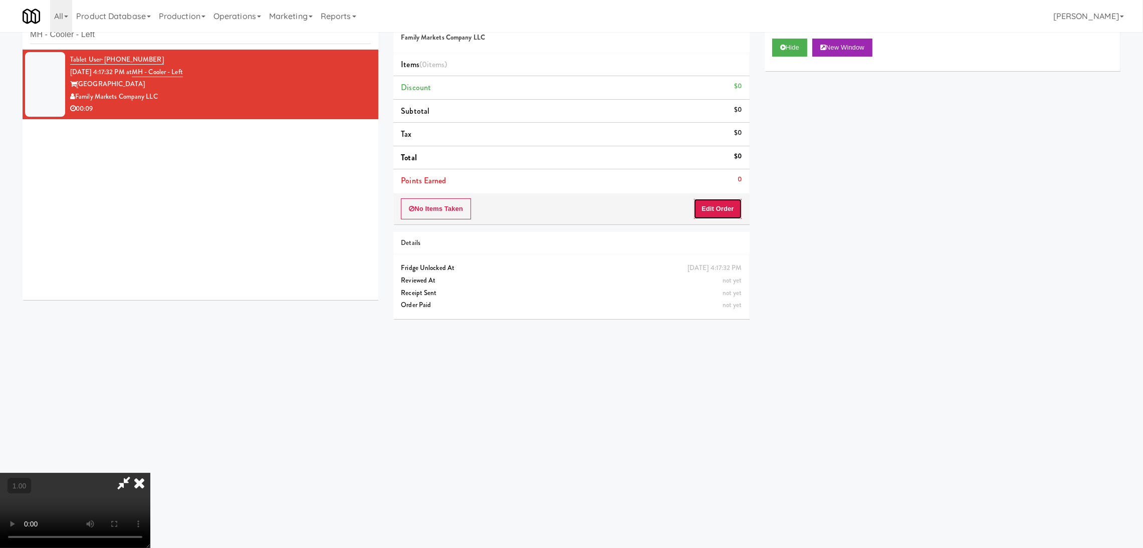
click at [714, 214] on button "Edit Order" at bounding box center [718, 208] width 49 height 21
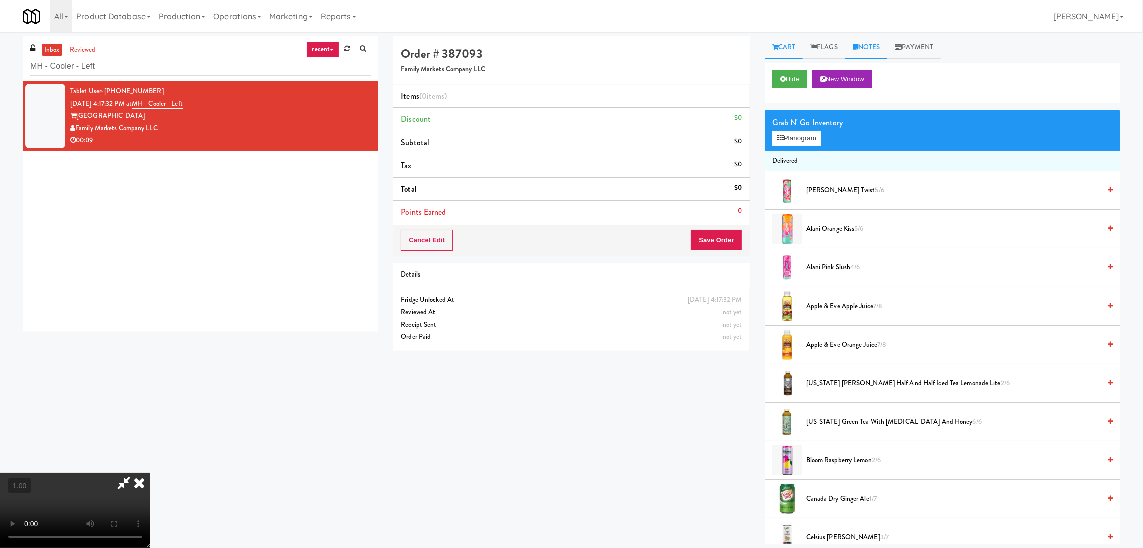
click at [884, 52] on link "Notes" at bounding box center [867, 47] width 43 height 23
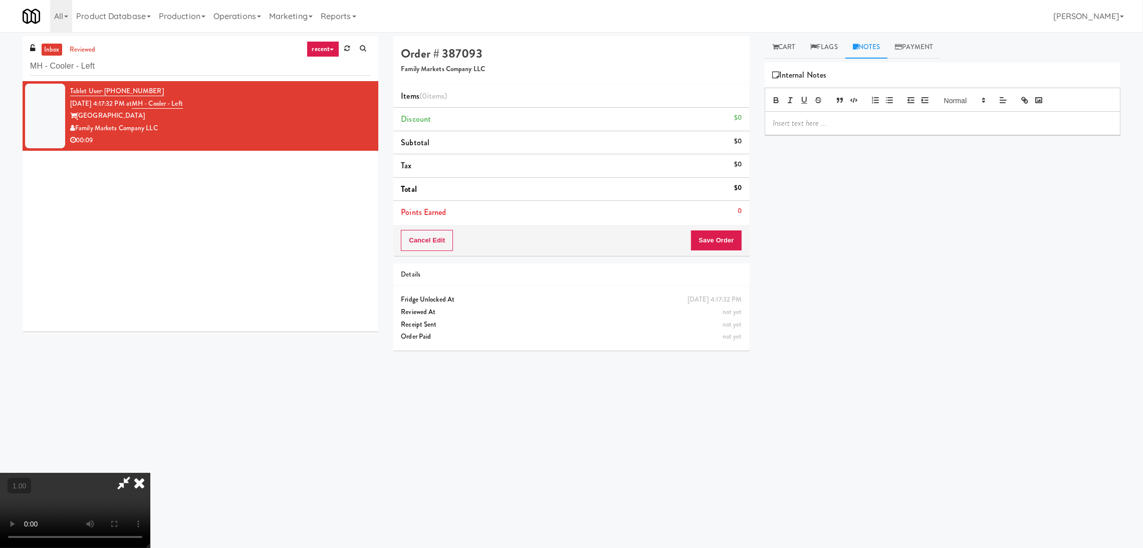
click at [884, 121] on p at bounding box center [943, 123] width 340 height 11
click at [150, 473] on video at bounding box center [75, 510] width 150 height 75
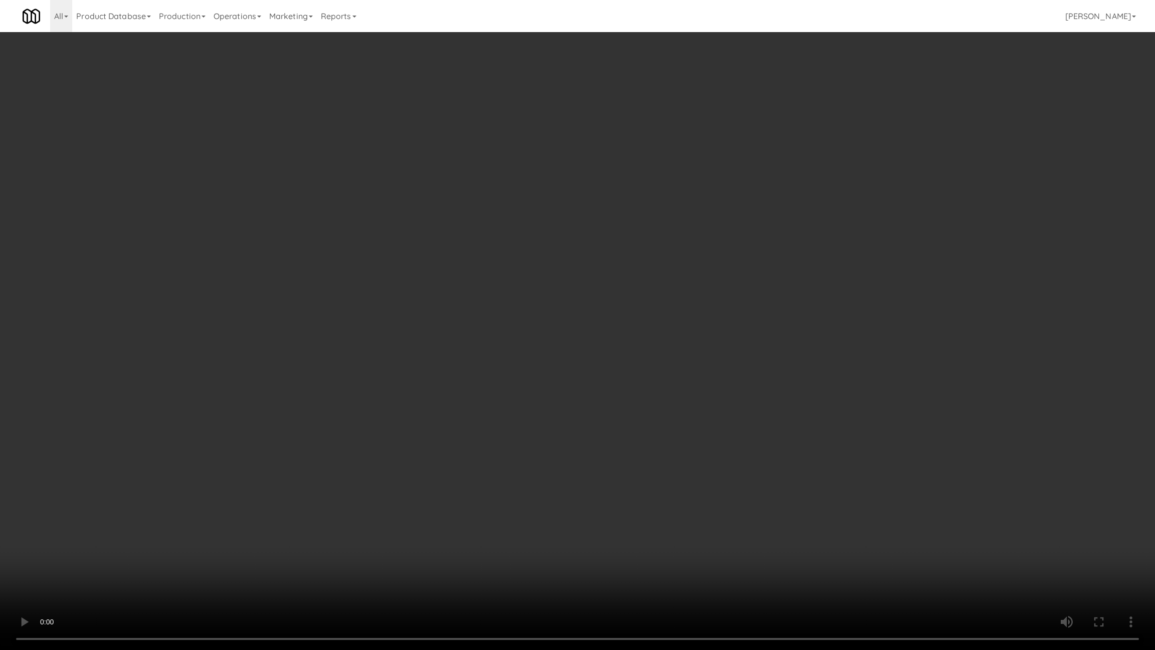
click at [194, 548] on video at bounding box center [577, 325] width 1155 height 650
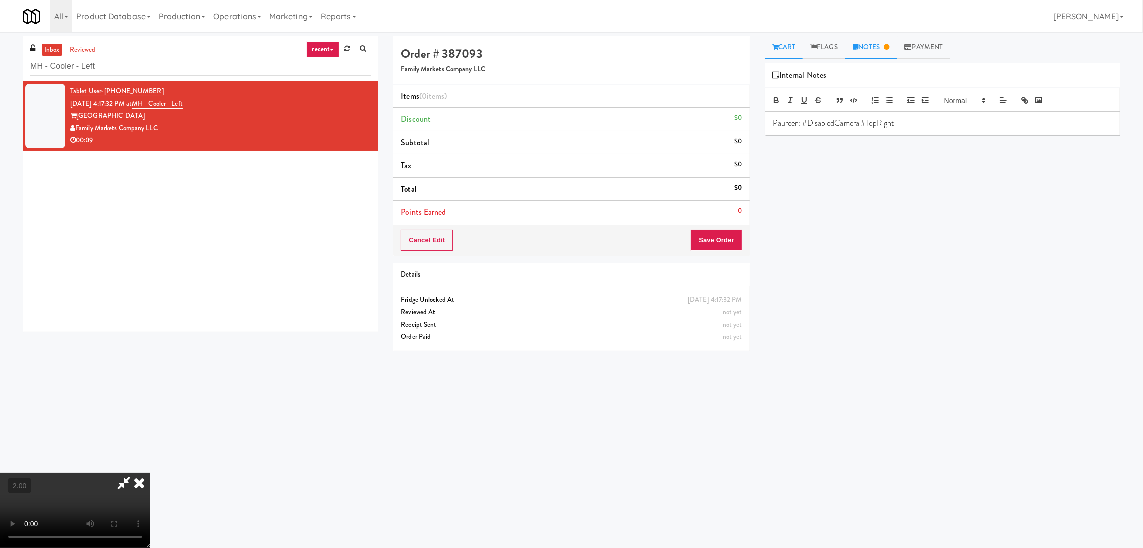
click at [792, 42] on link "Cart" at bounding box center [784, 47] width 39 height 23
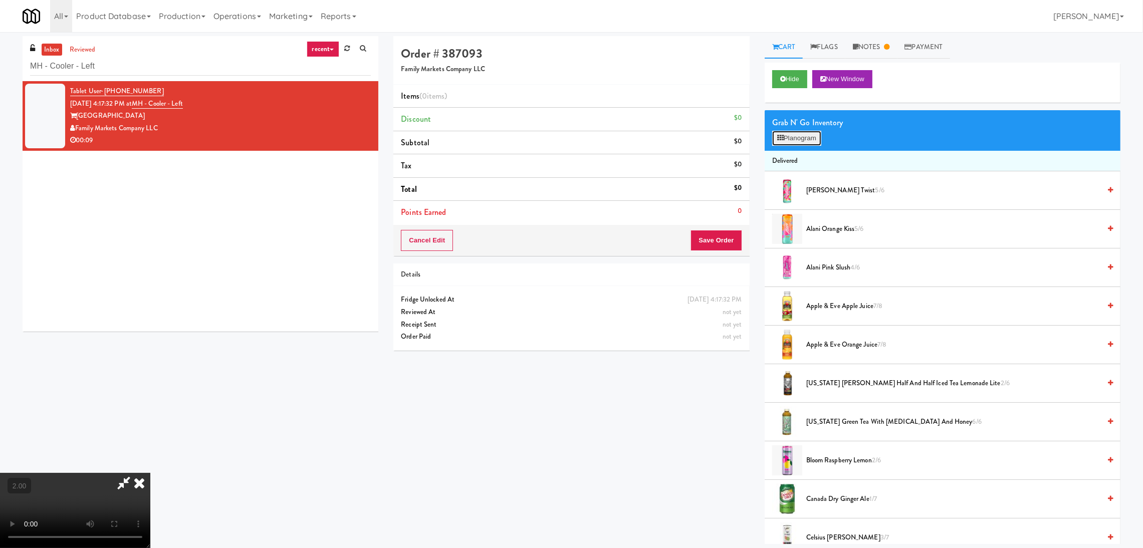
click at [817, 139] on button "Planogram" at bounding box center [796, 138] width 49 height 15
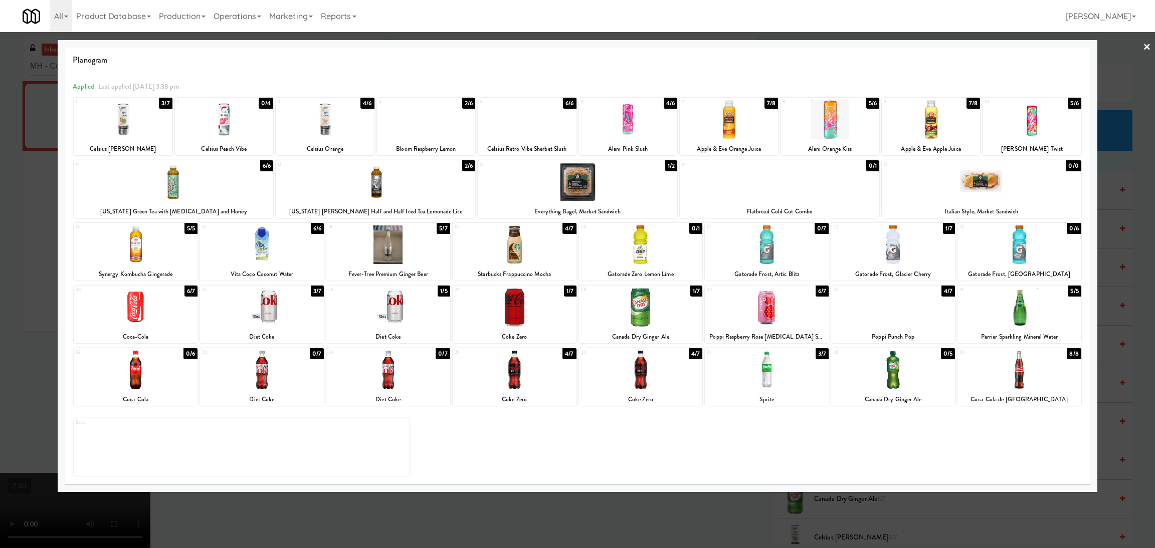
click at [1018, 309] on div at bounding box center [1019, 307] width 124 height 39
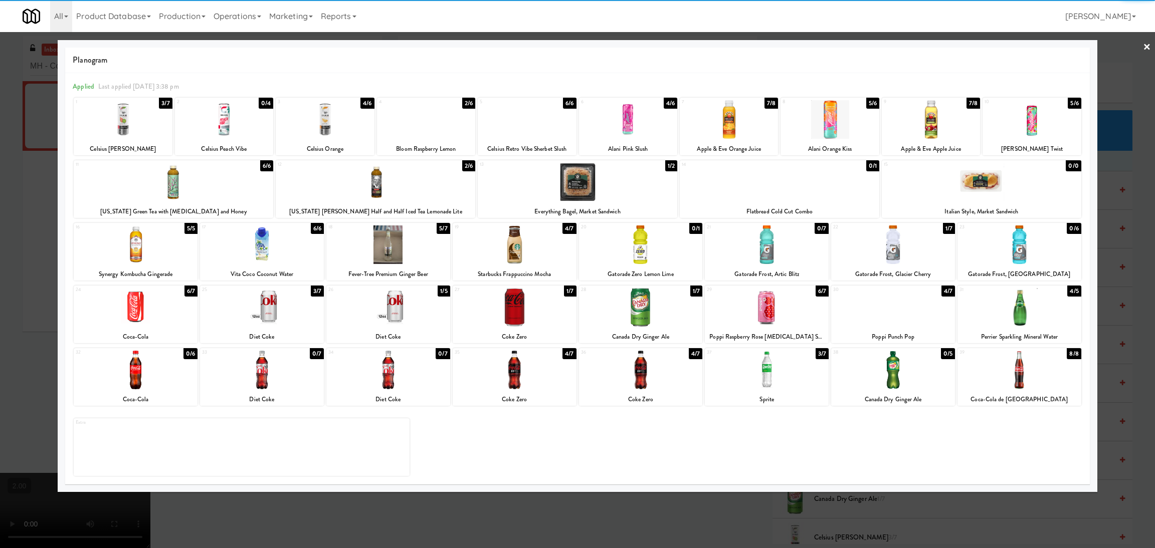
click at [976, 472] on div "Extra" at bounding box center [578, 443] width 1008 height 65
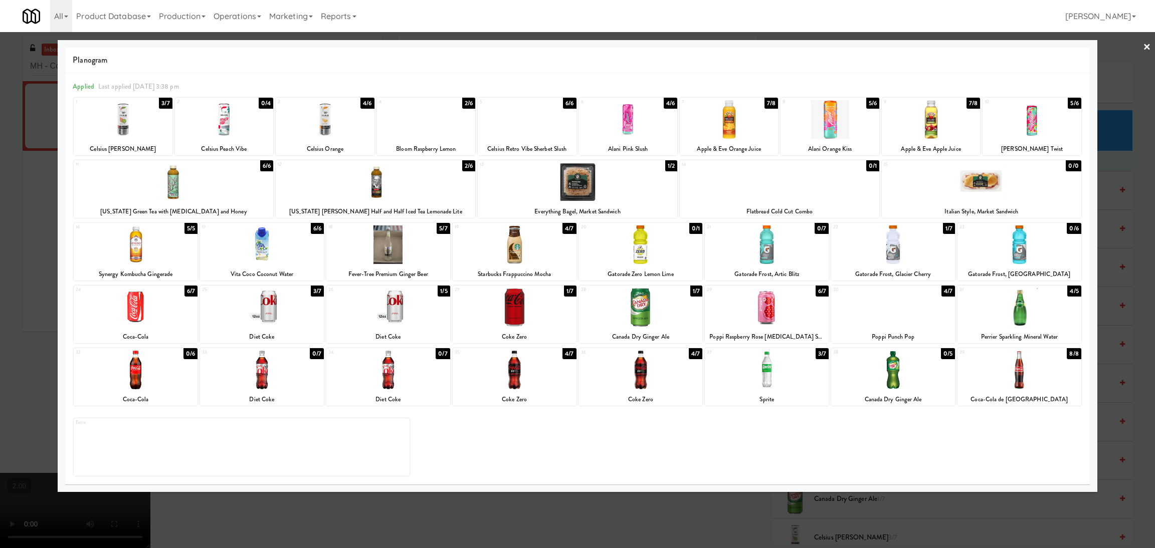
click at [963, 496] on div at bounding box center [577, 274] width 1155 height 548
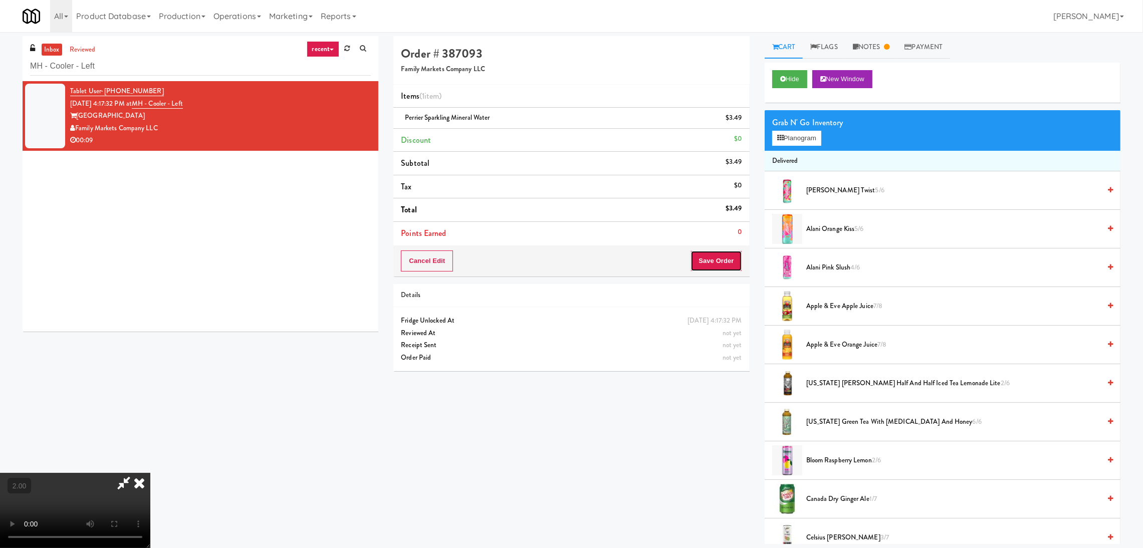
click at [717, 268] on button "Save Order" at bounding box center [716, 261] width 51 height 21
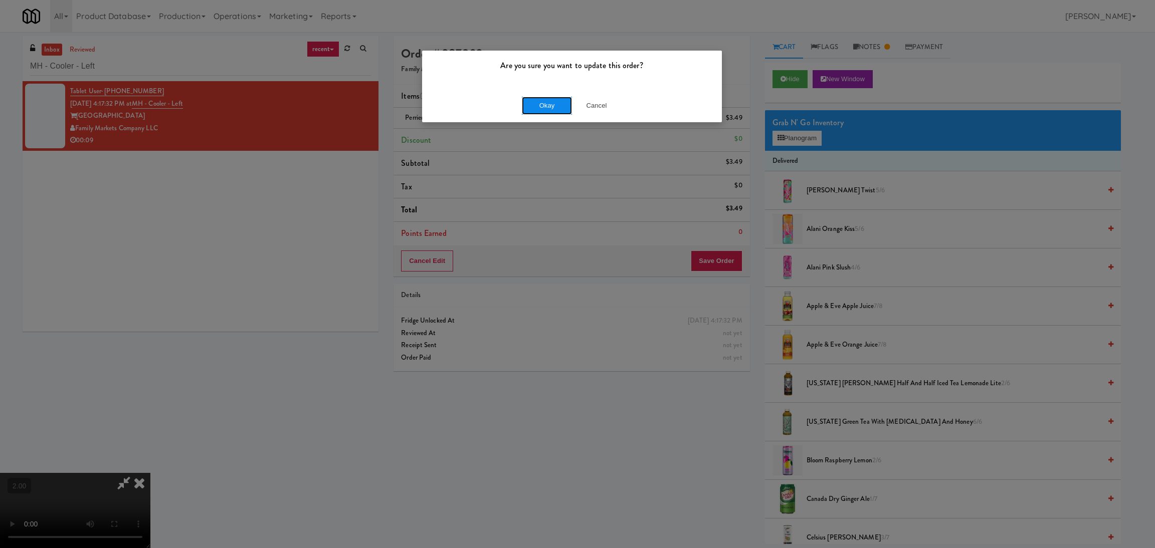
click at [550, 106] on button "Okay" at bounding box center [547, 106] width 50 height 18
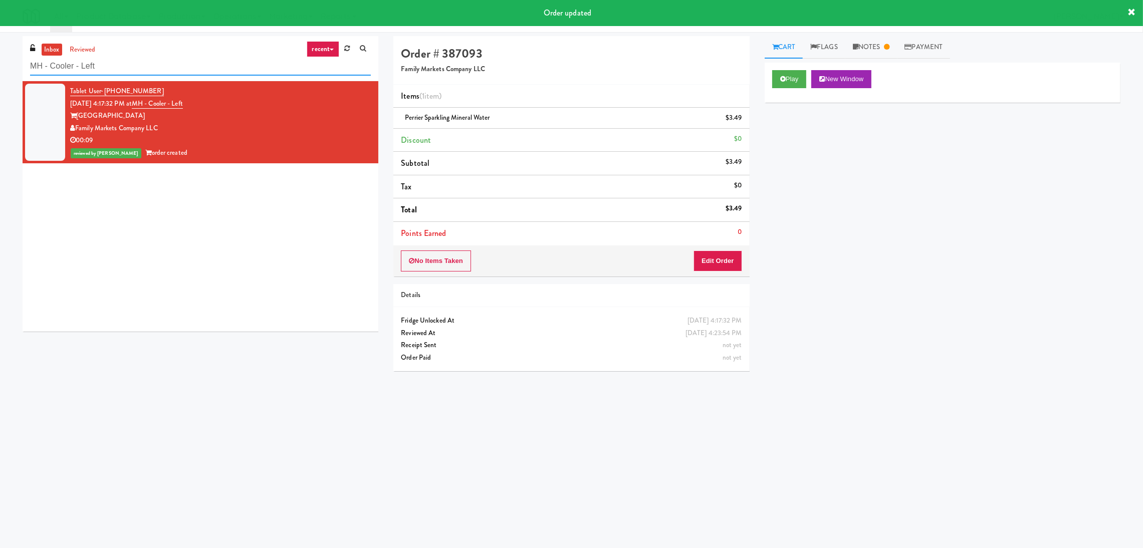
paste input "(Snack & Drink) EWR 5-TB-PUBLIC"
drag, startPoint x: 138, startPoint y: 70, endPoint x: 0, endPoint y: 56, distance: 138.6
click at [0, 56] on div "inbox reviewed recent all unclear take inventory issue suspicious failed recent…" at bounding box center [571, 237] width 1143 height 403
type input "(Snack & Drink) EWR 5-TB-PUBLIC"
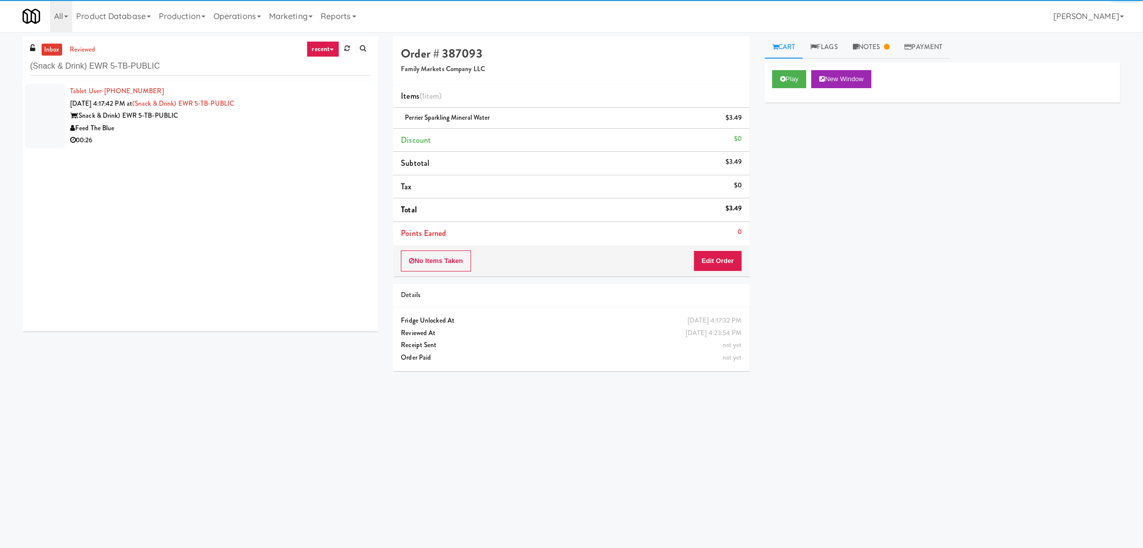
click at [331, 101] on div "Tablet User · (226) 600-8774 [DATE] 4:17:42 PM at (Snack & Drink) EWR 5-TB-PUBL…" at bounding box center [220, 116] width 301 height 62
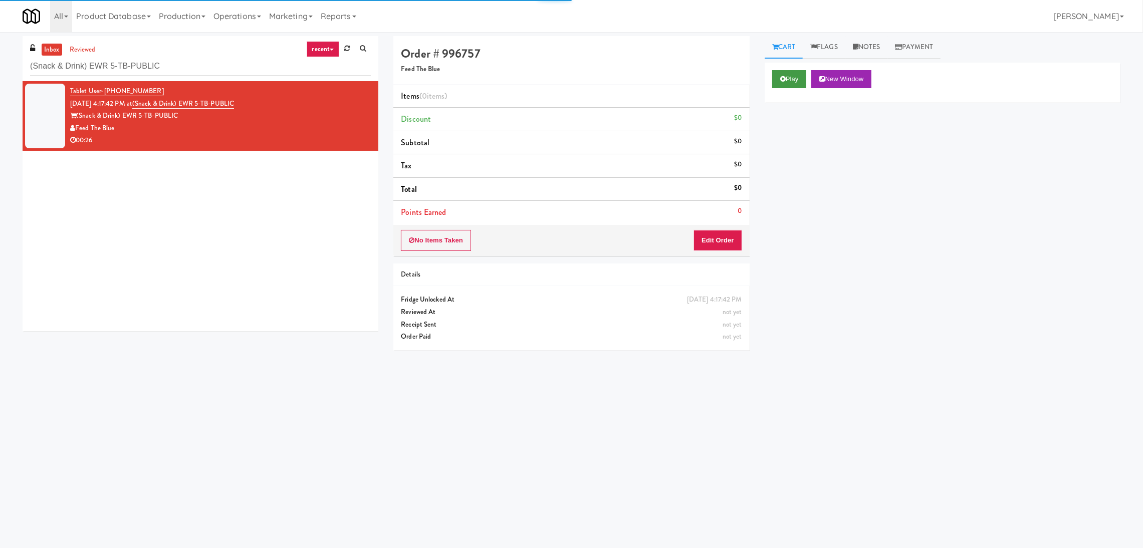
drag, startPoint x: 786, startPoint y: 68, endPoint x: 786, endPoint y: 75, distance: 7.0
click at [786, 70] on div "Play New Window" at bounding box center [943, 83] width 356 height 40
click at [786, 75] on button "Play" at bounding box center [789, 79] width 35 height 18
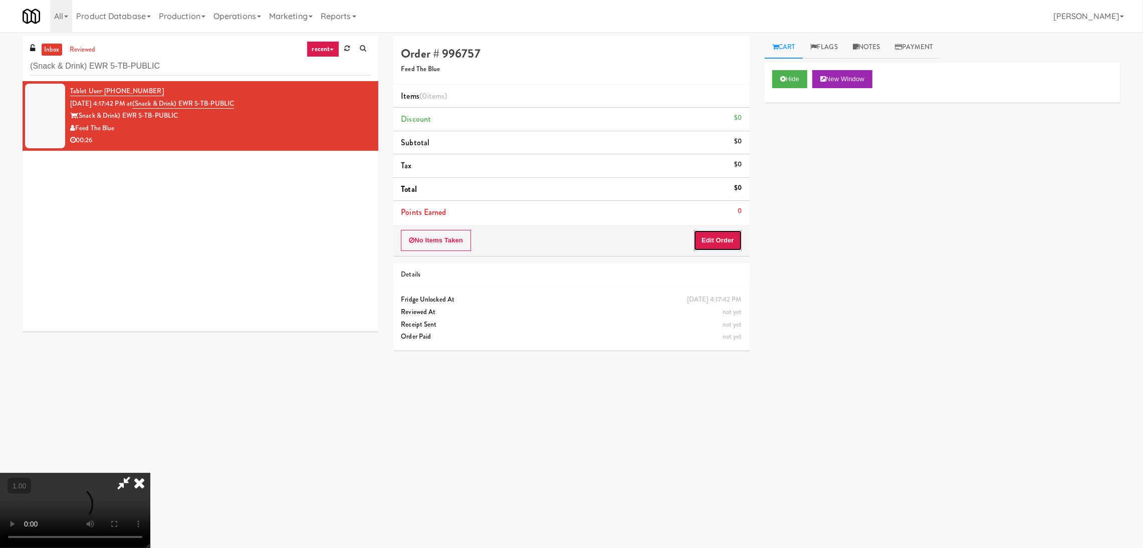
click at [710, 241] on button "Edit Order" at bounding box center [718, 240] width 49 height 21
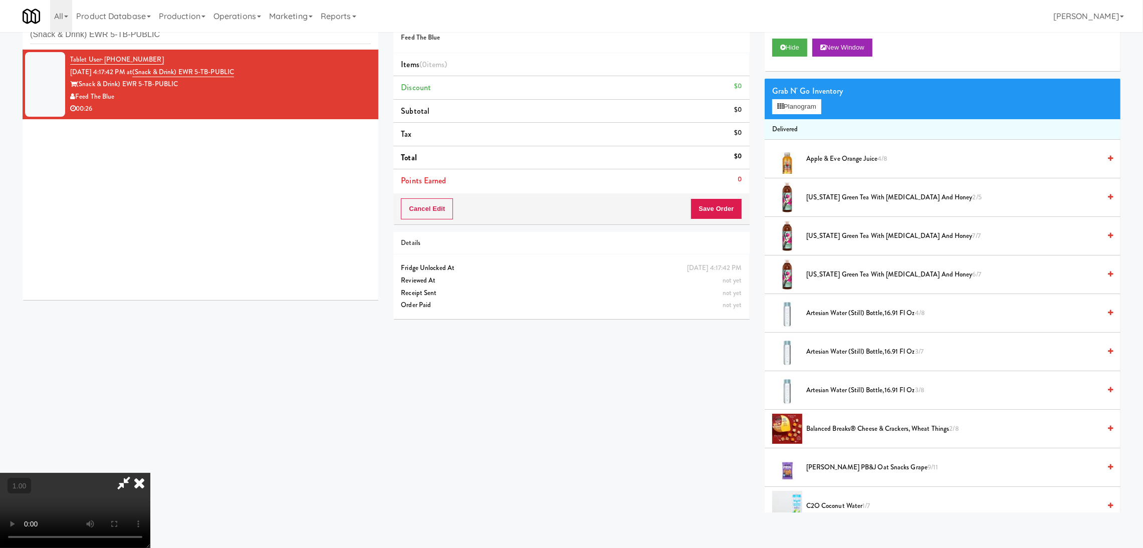
scroll to position [195, 0]
click at [150, 474] on video at bounding box center [75, 510] width 150 height 75
click at [150, 473] on video at bounding box center [75, 510] width 150 height 75
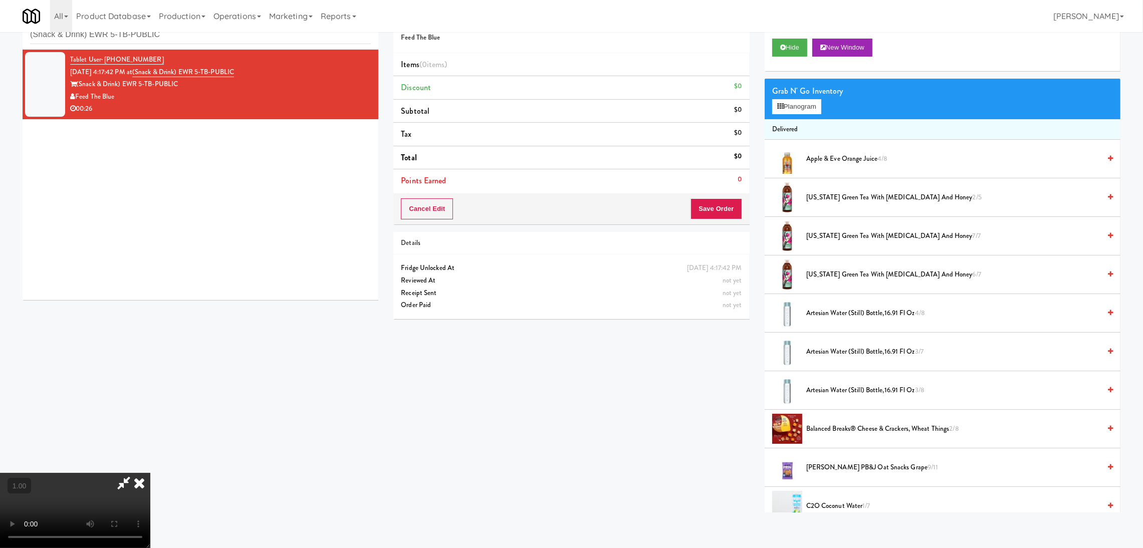
click at [150, 473] on video at bounding box center [75, 510] width 150 height 75
click at [773, 114] on div "Grab N' Go Inventory Planogram" at bounding box center [943, 99] width 356 height 41
click at [773, 111] on button "Planogram" at bounding box center [796, 106] width 49 height 15
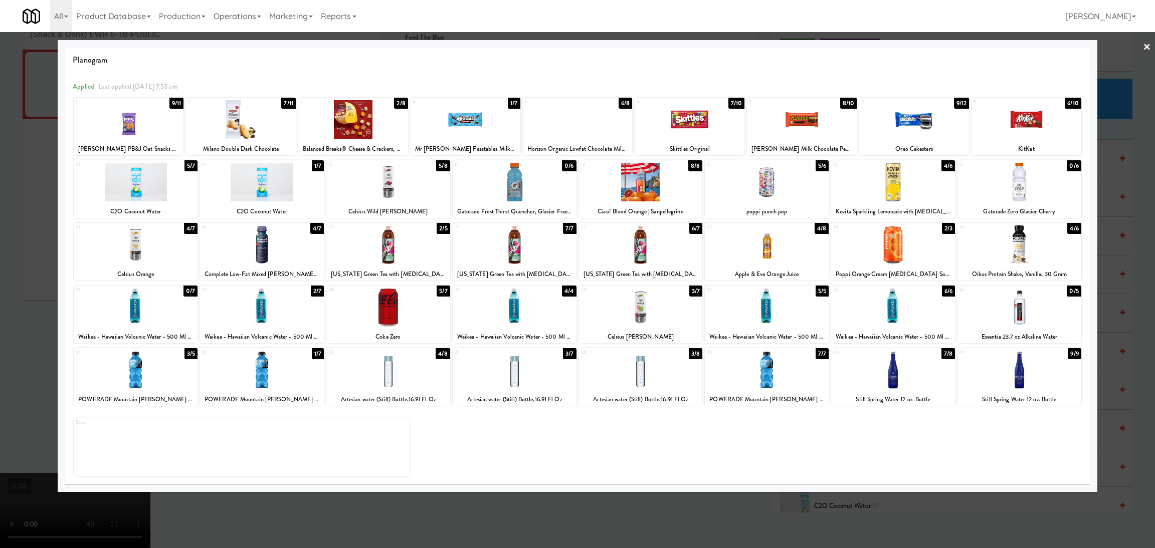
click at [786, 120] on div at bounding box center [802, 119] width 110 height 39
click at [129, 190] on div at bounding box center [136, 182] width 124 height 39
drag, startPoint x: 2, startPoint y: 185, endPoint x: 47, endPoint y: 205, distance: 49.6
click at [1, 184] on div at bounding box center [577, 274] width 1155 height 548
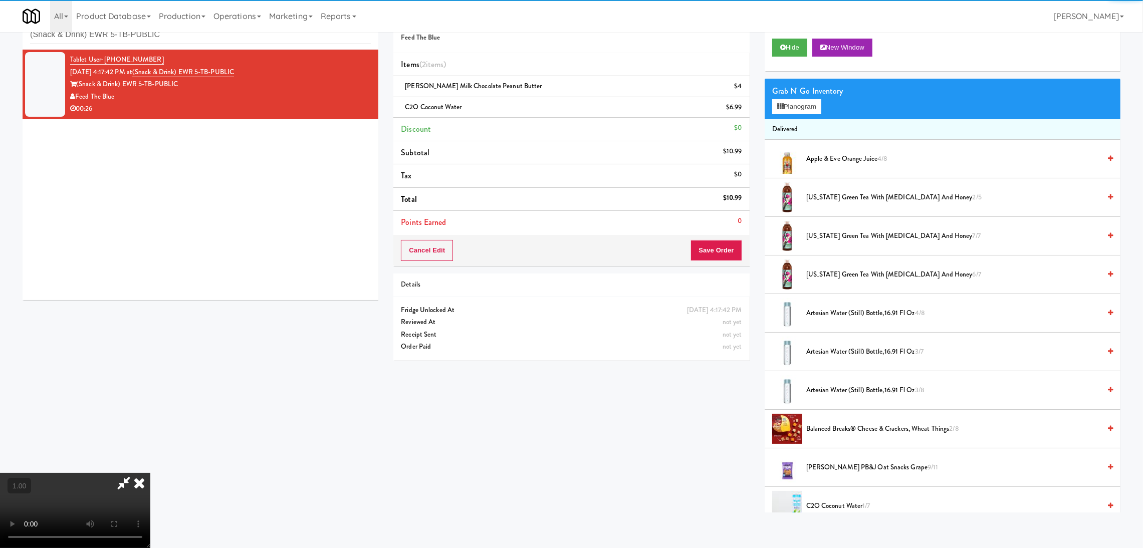
click at [150, 473] on video at bounding box center [75, 510] width 150 height 75
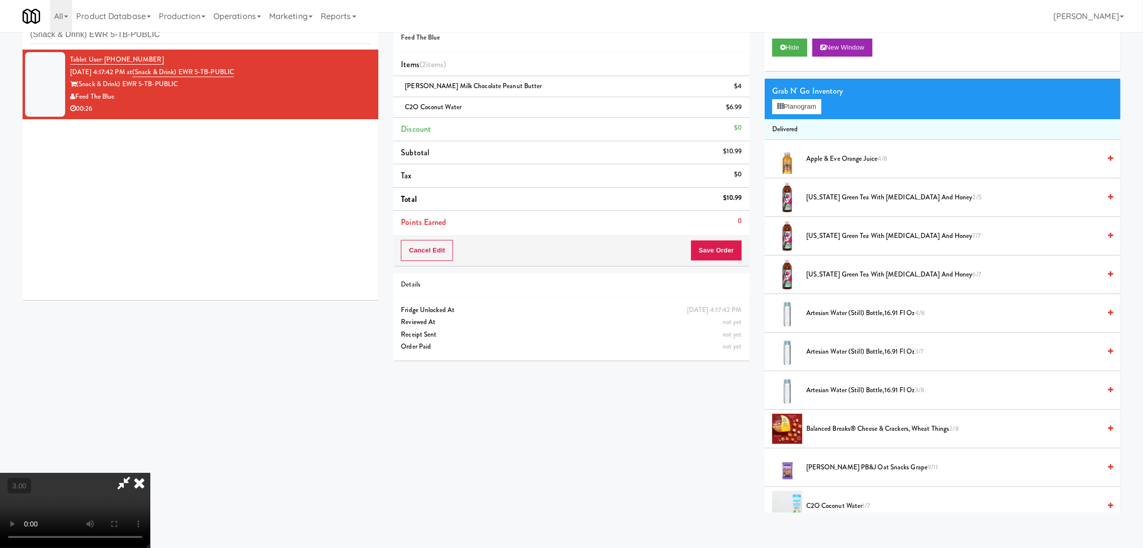
click at [150, 473] on video at bounding box center [75, 510] width 150 height 75
click at [801, 111] on button "Planogram" at bounding box center [796, 106] width 49 height 15
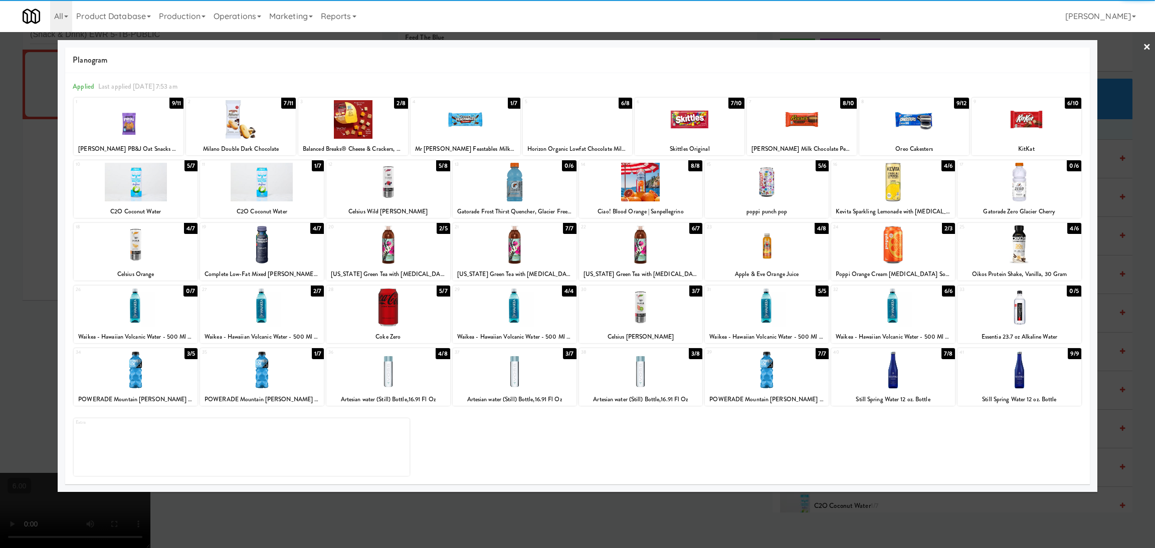
click at [1048, 123] on div at bounding box center [1026, 119] width 110 height 39
click at [1107, 154] on div at bounding box center [577, 274] width 1155 height 548
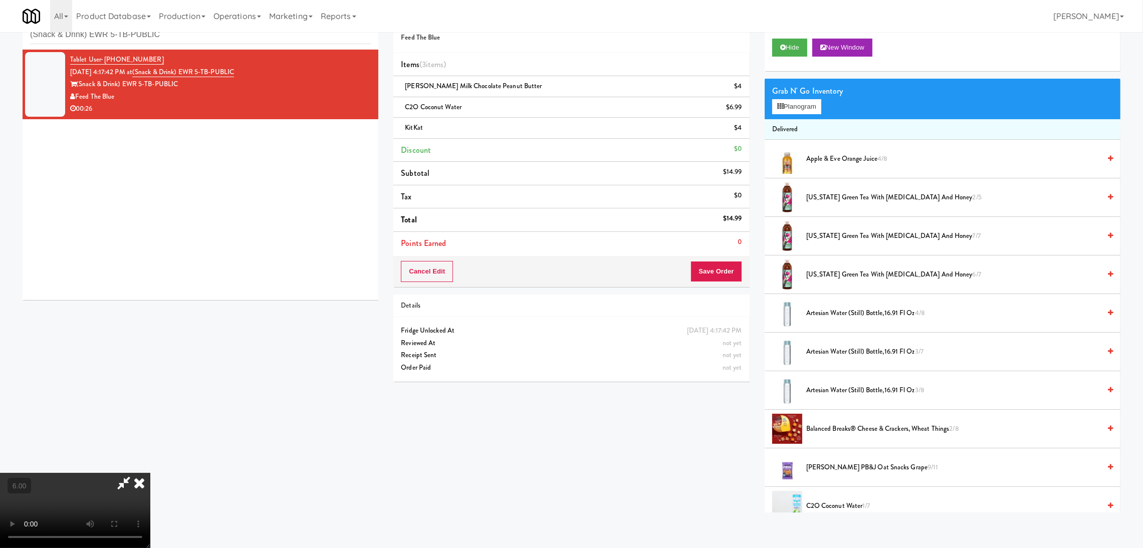
click at [135, 473] on icon at bounding box center [123, 483] width 23 height 20
click at [731, 269] on button "Save Order" at bounding box center [716, 271] width 51 height 21
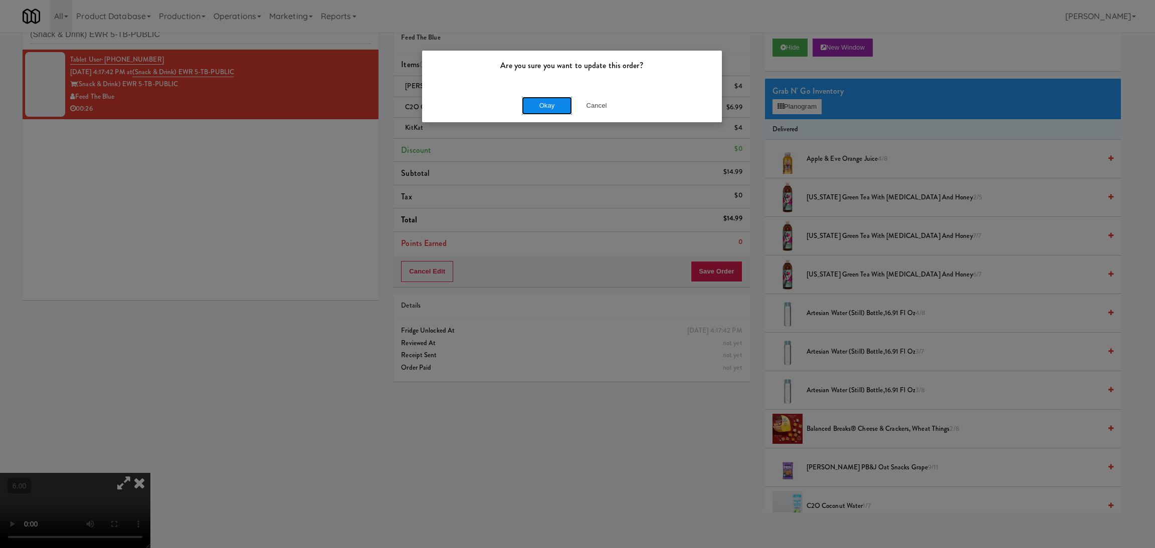
click at [548, 107] on button "Okay" at bounding box center [547, 106] width 50 height 18
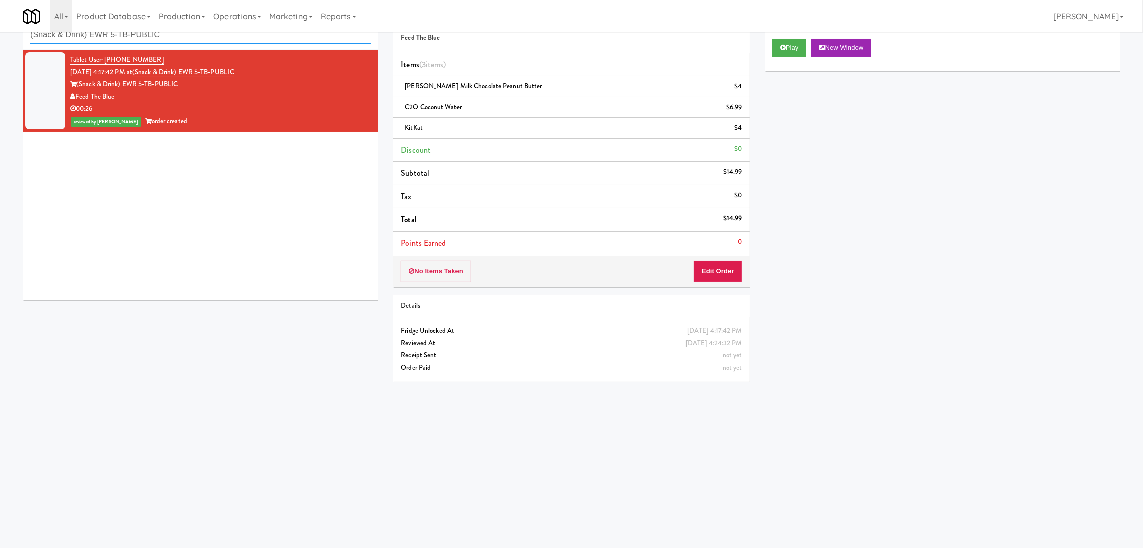
paste input "Paradox - Ambient - Left"
drag, startPoint x: 259, startPoint y: 36, endPoint x: 0, endPoint y: 30, distance: 259.2
click at [0, 30] on body "Are you sure you want to update this order? Okay Cancel Okay Are you sure you w…" at bounding box center [571, 275] width 1143 height 548
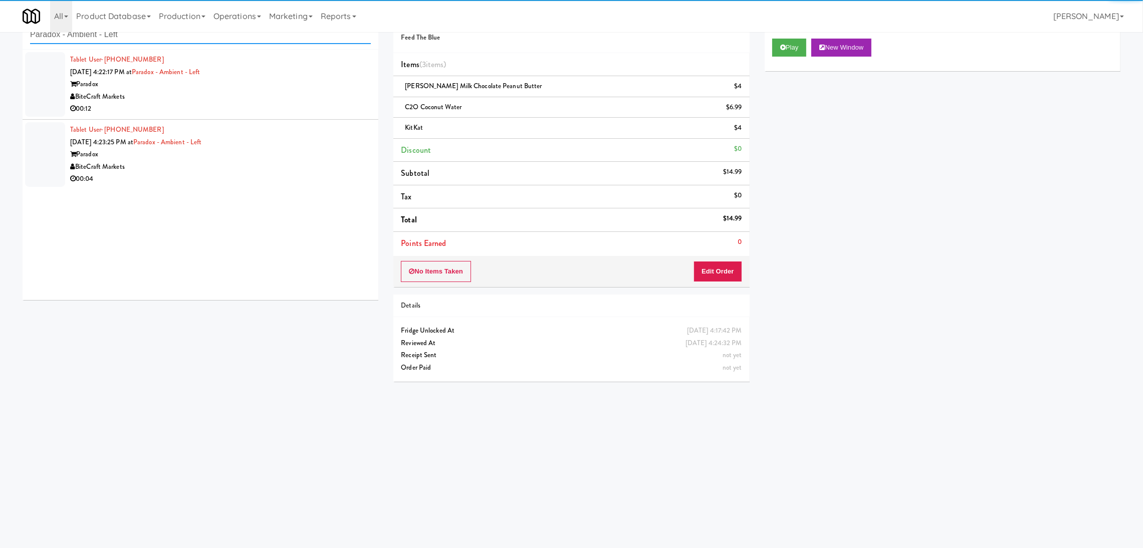
type input "Paradox - Ambient - Left"
click at [247, 103] on div "00:12" at bounding box center [220, 109] width 301 height 13
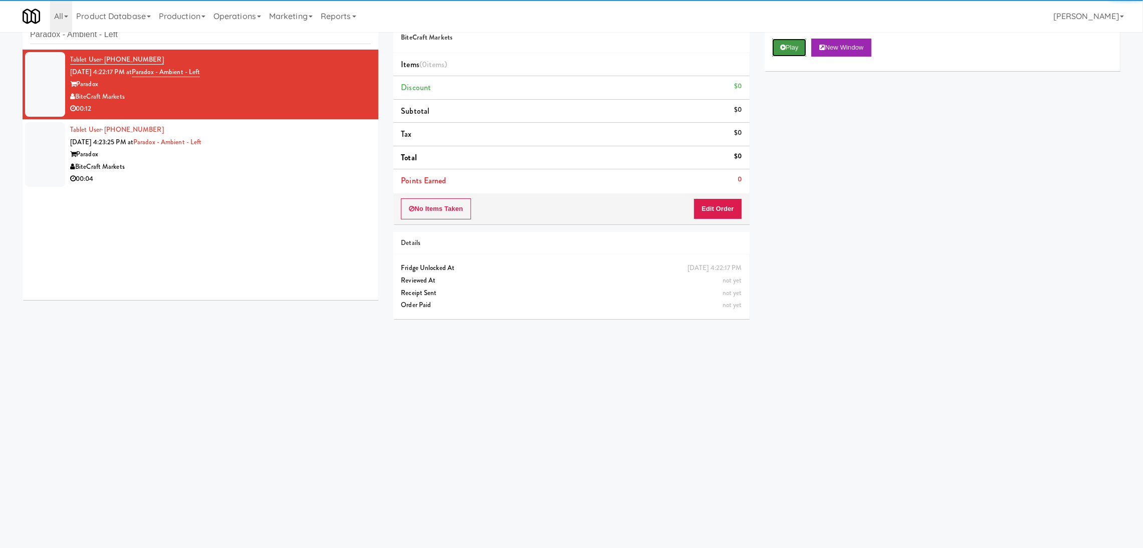
click at [786, 48] on button "Play" at bounding box center [789, 48] width 35 height 18
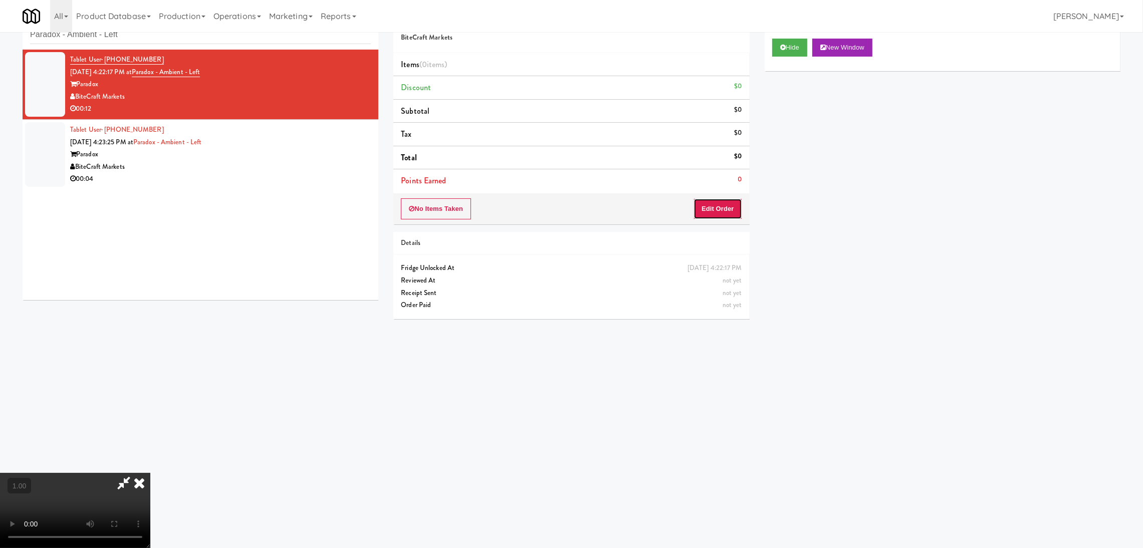
click at [721, 202] on button "Edit Order" at bounding box center [718, 208] width 49 height 21
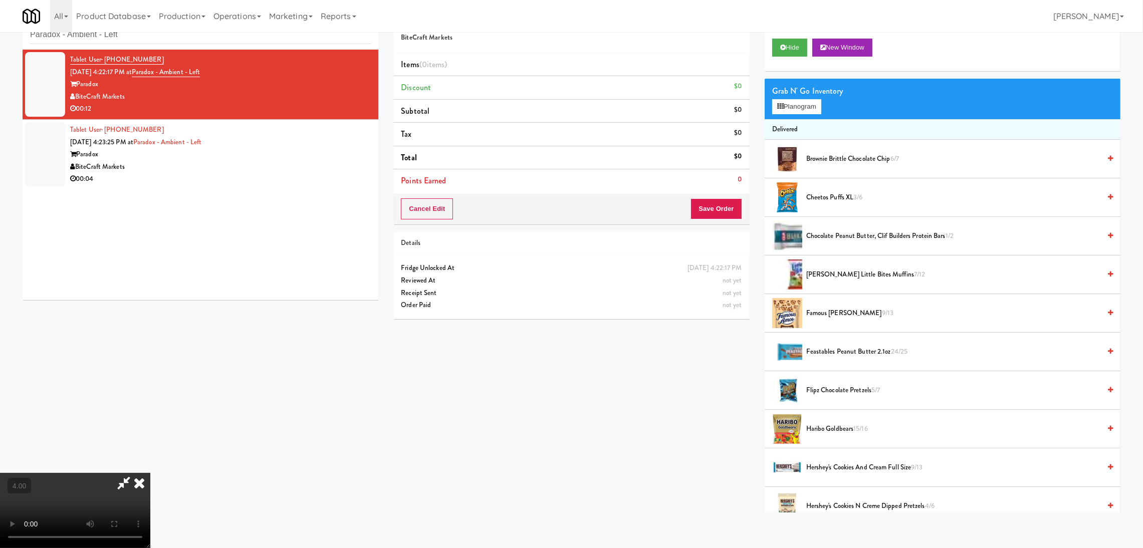
scroll to position [195, 0]
click at [794, 110] on button "Planogram" at bounding box center [796, 106] width 49 height 15
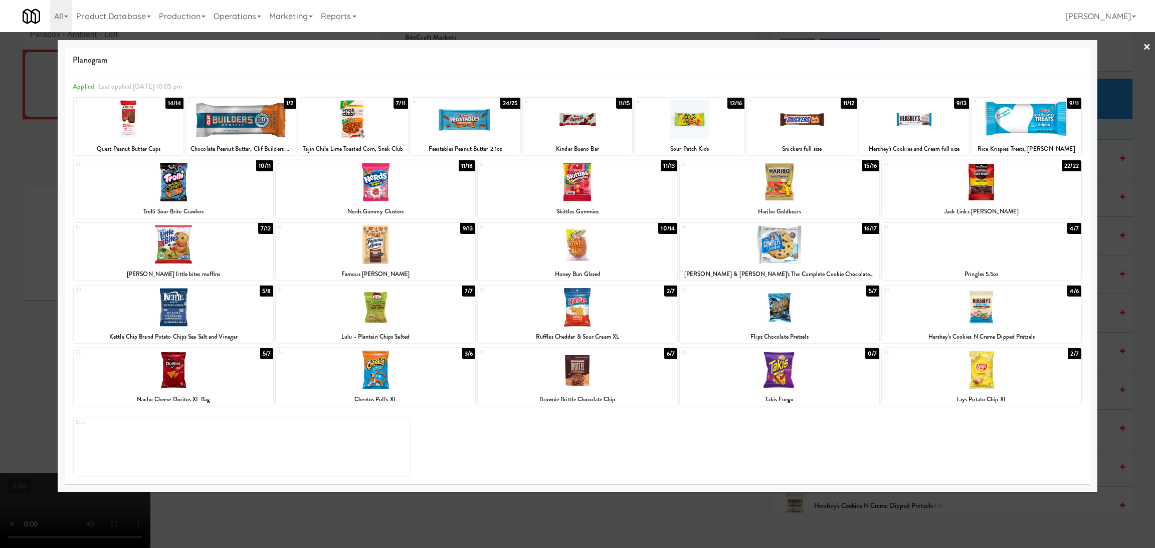
click at [468, 117] on div at bounding box center [466, 119] width 110 height 39
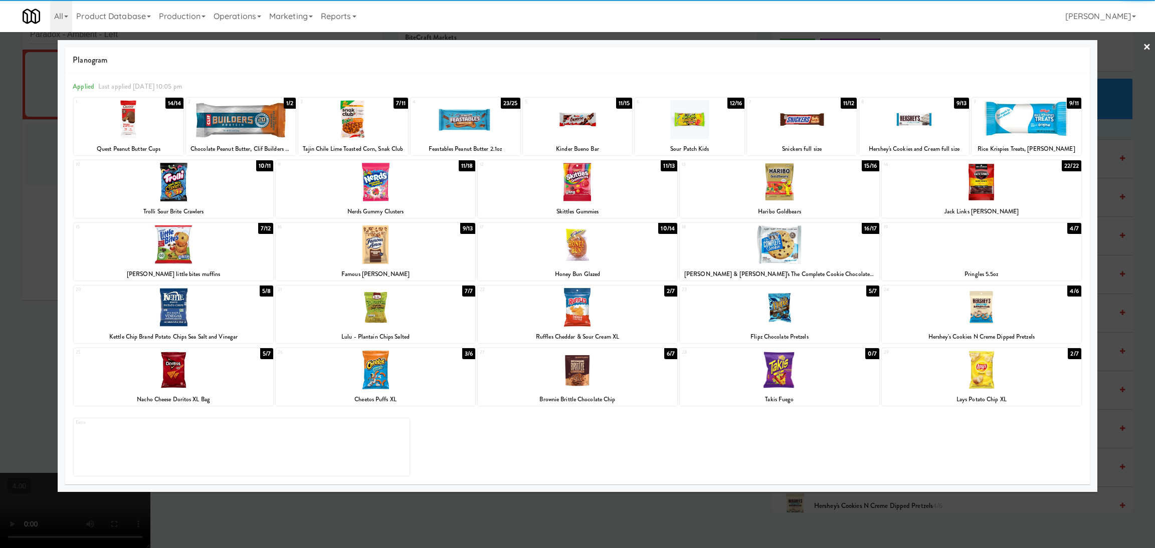
click at [0, 208] on div at bounding box center [577, 274] width 1155 height 548
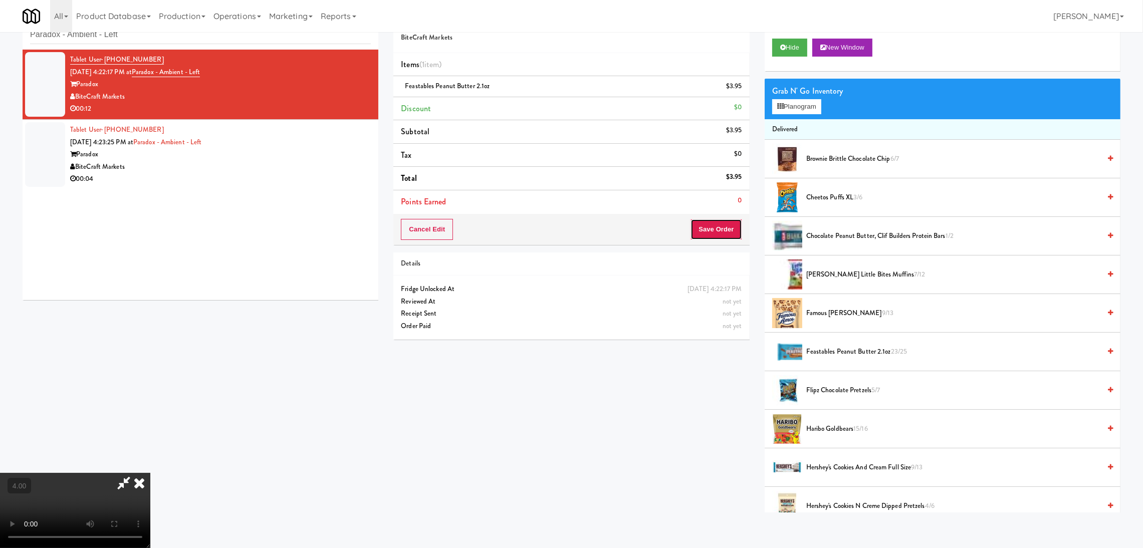
click at [718, 232] on button "Save Order" at bounding box center [716, 229] width 51 height 21
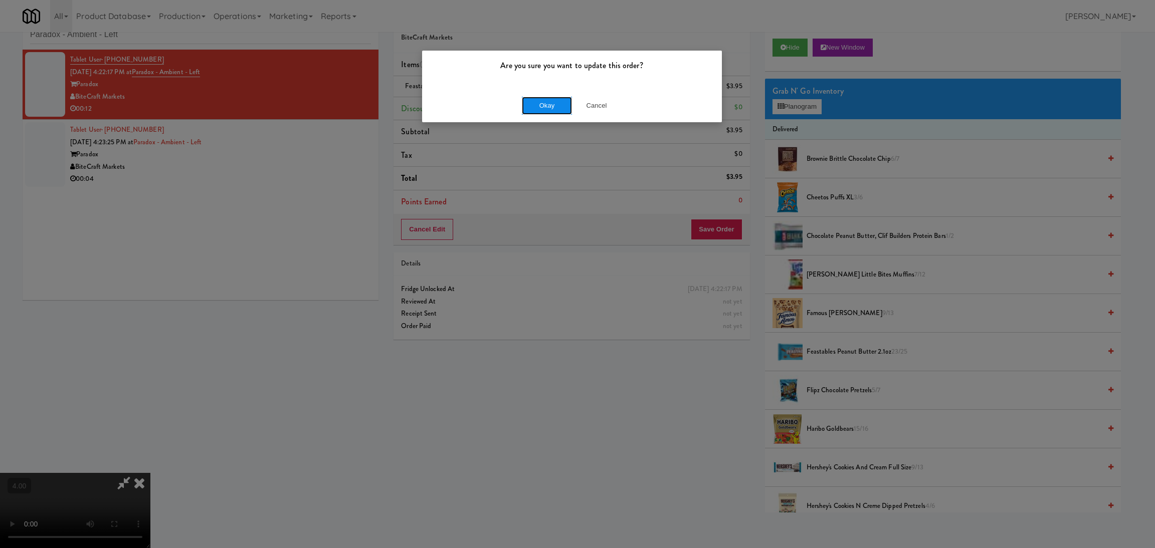
click at [557, 110] on button "Okay" at bounding box center [547, 106] width 50 height 18
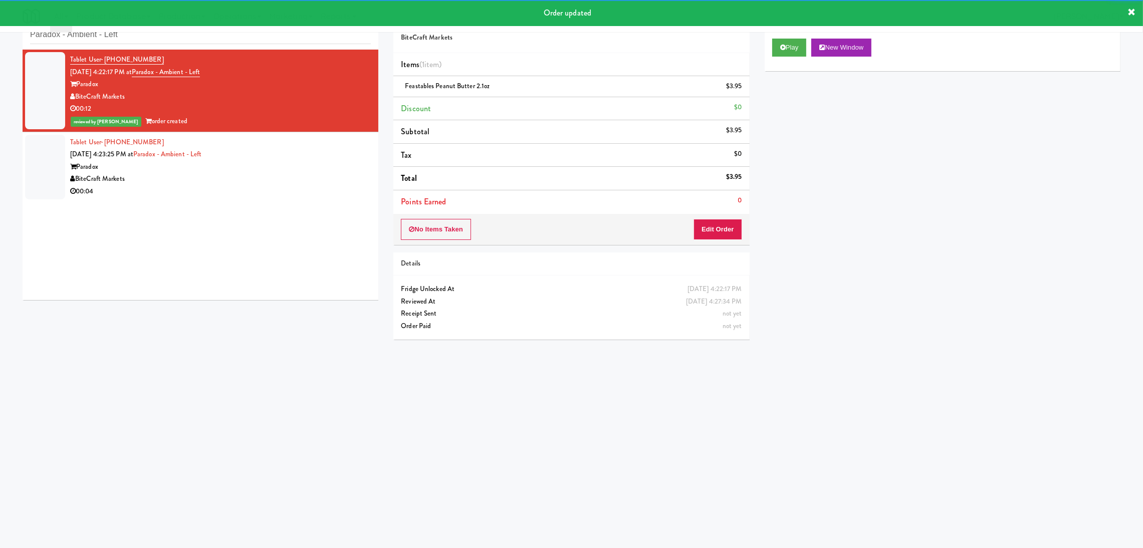
click at [289, 173] on div "Tablet User · (305) 778-1817 [DATE] 4:23:25 PM at Paradox - Ambient - Left Para…" at bounding box center [220, 167] width 301 height 62
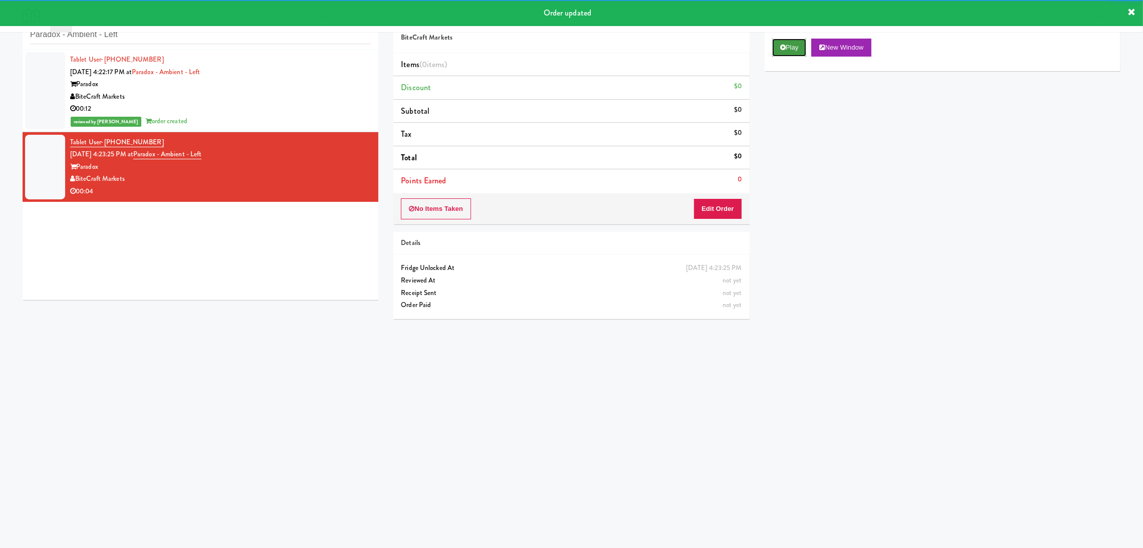
click at [799, 42] on button "Play" at bounding box center [789, 48] width 35 height 18
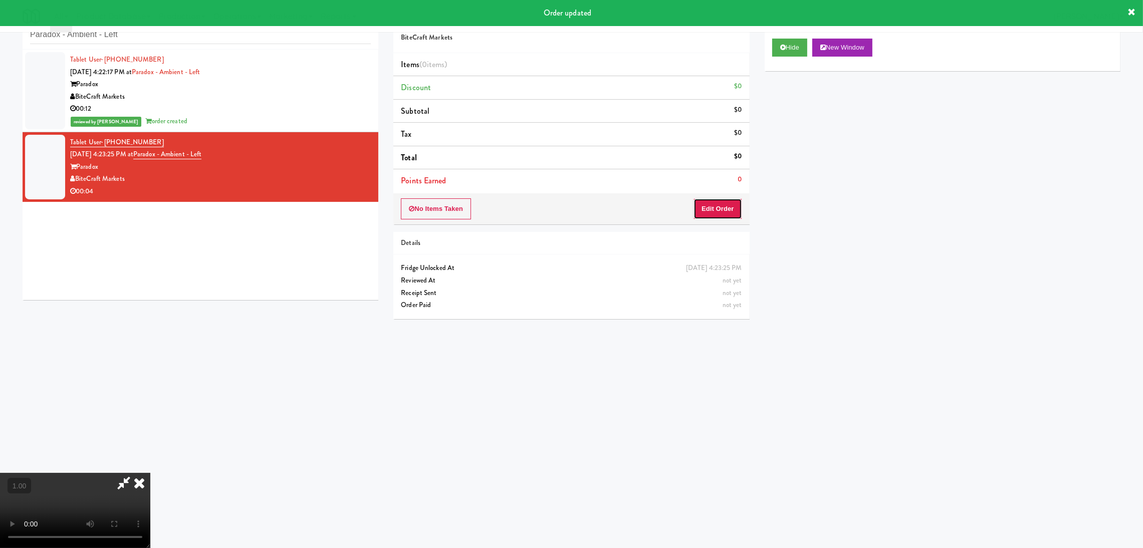
click at [718, 206] on button "Edit Order" at bounding box center [718, 208] width 49 height 21
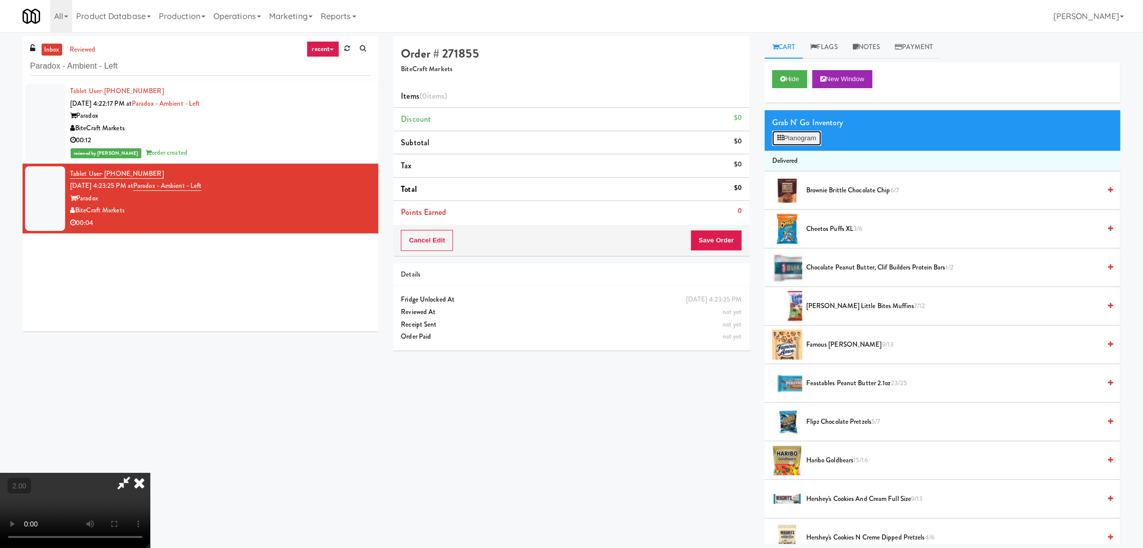
click at [783, 135] on icon at bounding box center [780, 138] width 7 height 7
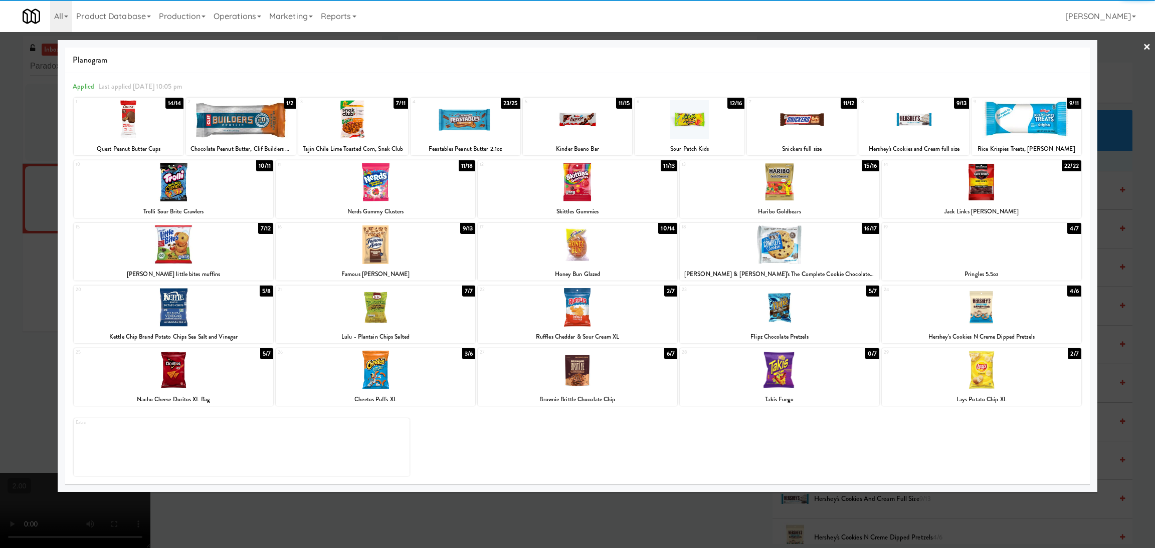
click at [597, 139] on div "5 11/15 Kinder Bueno Bar" at bounding box center [578, 127] width 110 height 58
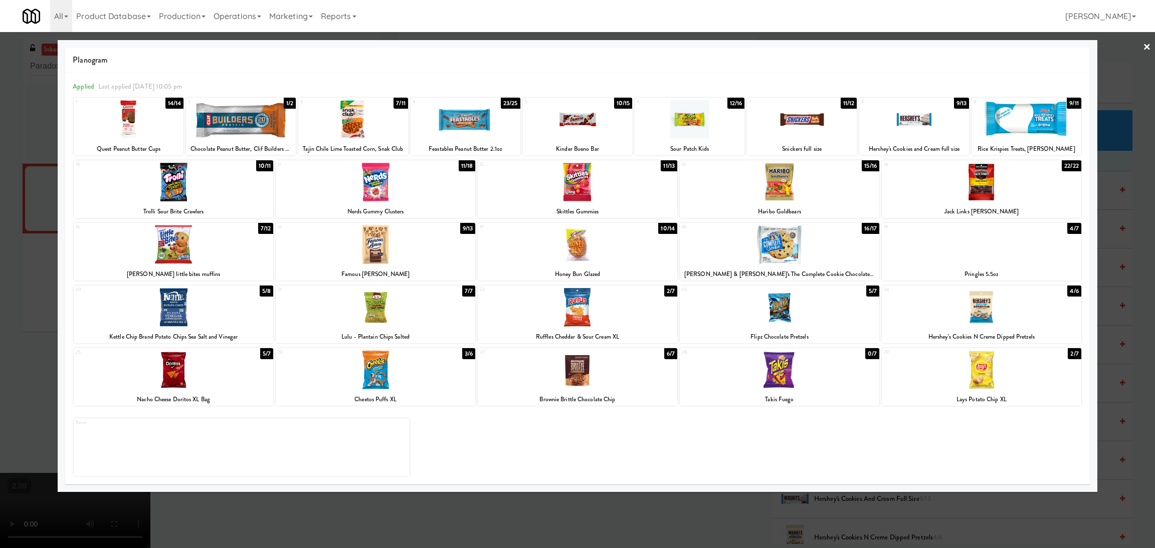
click at [1124, 322] on div at bounding box center [577, 274] width 1155 height 548
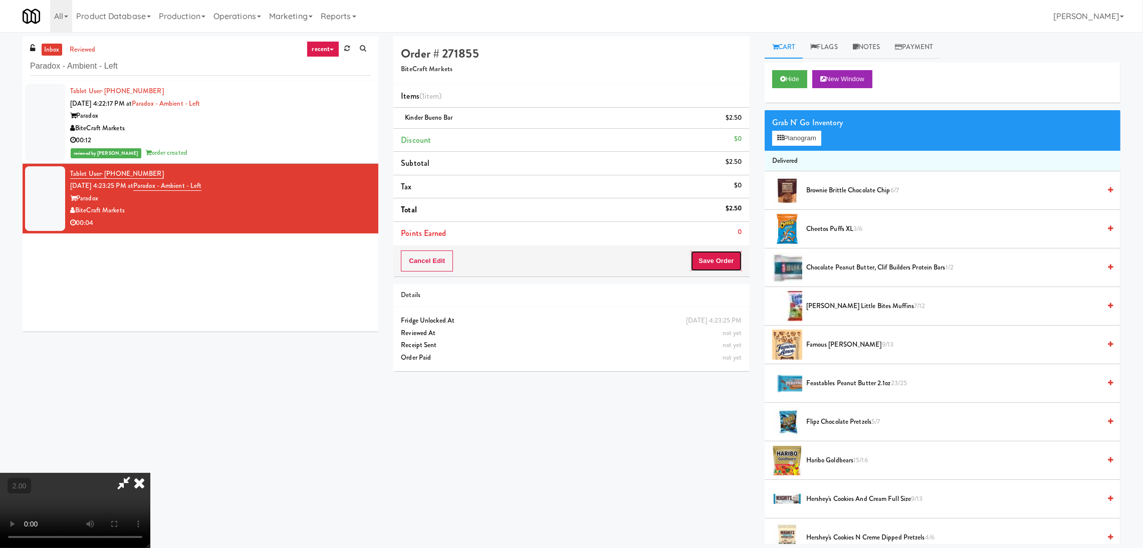
click at [732, 254] on button "Save Order" at bounding box center [716, 261] width 51 height 21
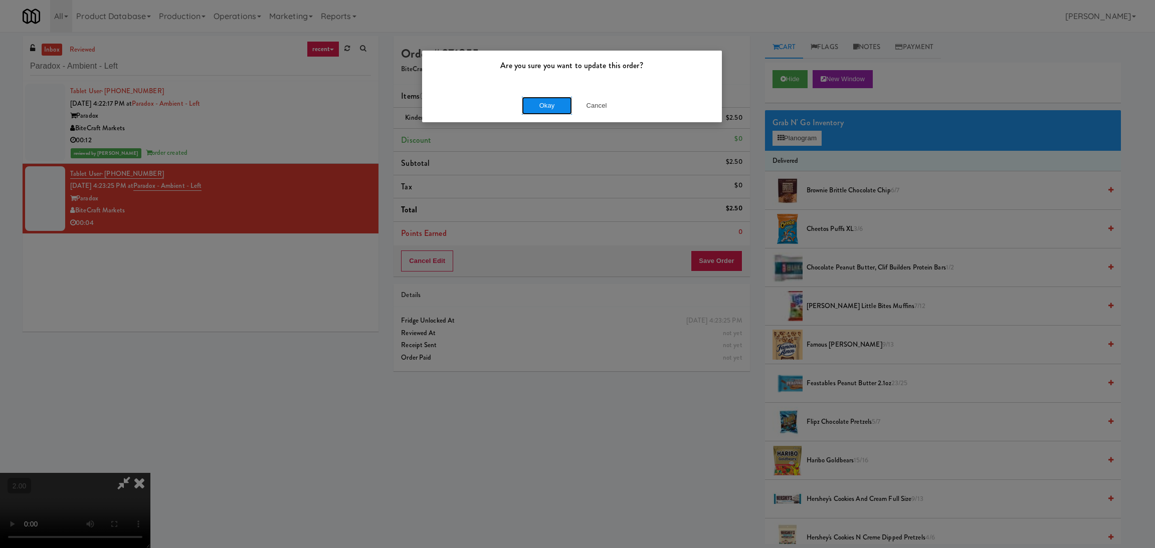
click at [543, 103] on button "Okay" at bounding box center [547, 106] width 50 height 18
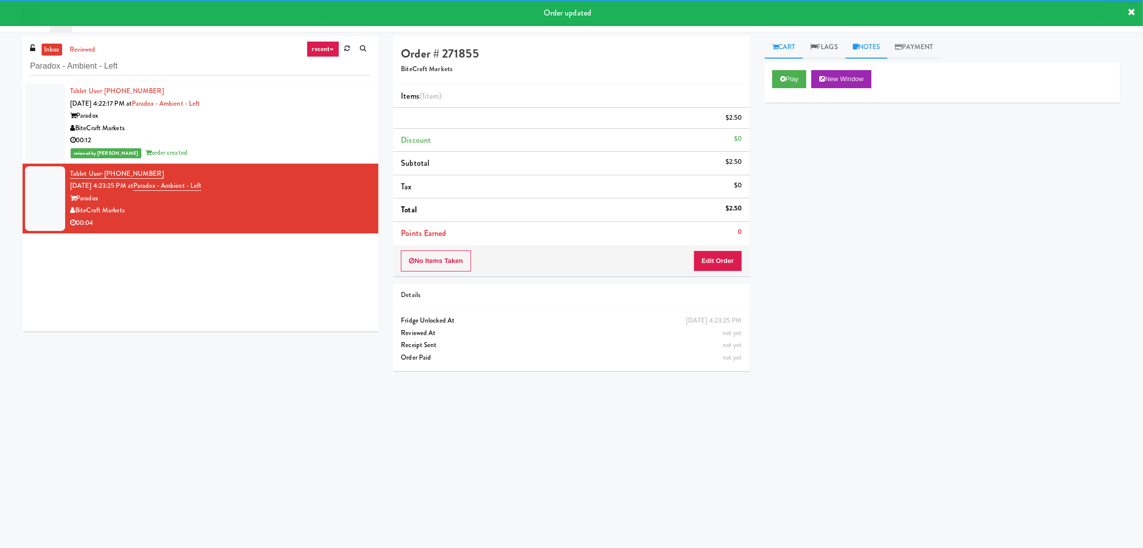
click at [879, 46] on link "Notes" at bounding box center [867, 47] width 43 height 23
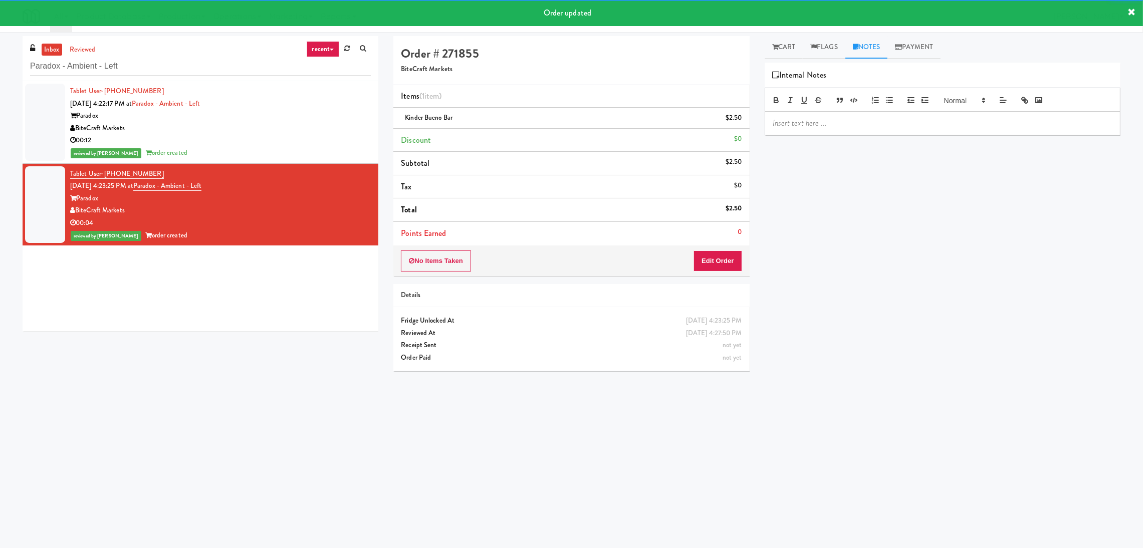
click at [840, 126] on p at bounding box center [943, 123] width 340 height 11
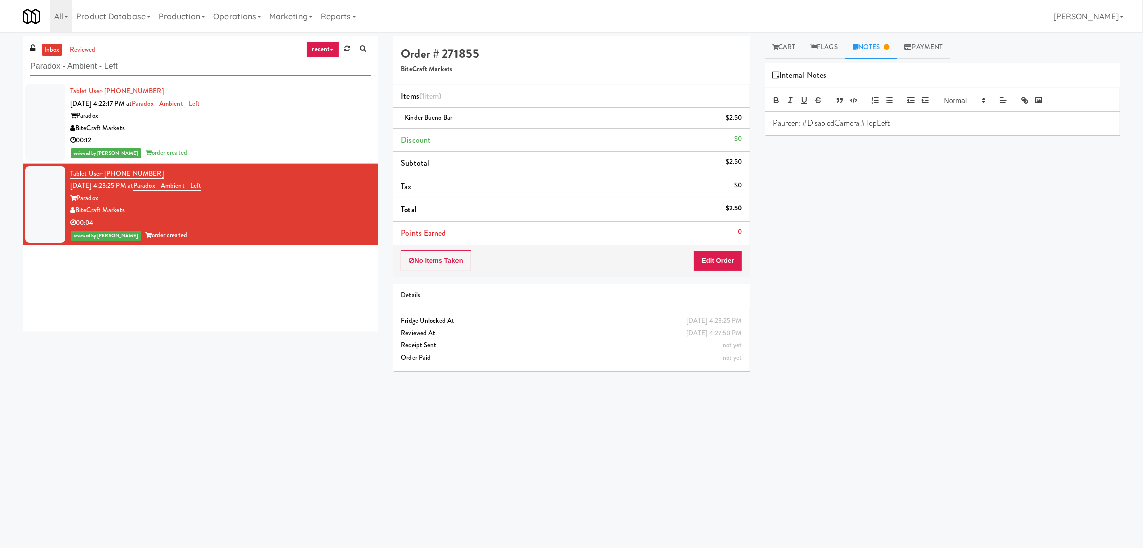
drag, startPoint x: 222, startPoint y: 66, endPoint x: 0, endPoint y: 53, distance: 222.5
click at [0, 53] on div "inbox reviewed recent all unclear take inventory issue suspicious failed recent…" at bounding box center [571, 237] width 1143 height 403
paste input "Element25 - Fridge"
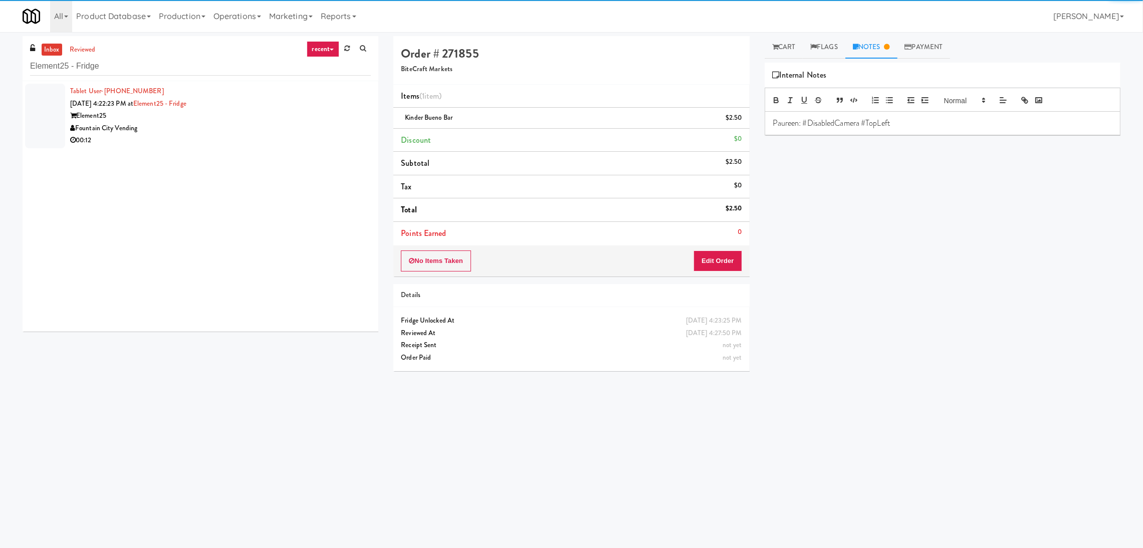
click at [285, 138] on div "00:12" at bounding box center [220, 140] width 301 height 13
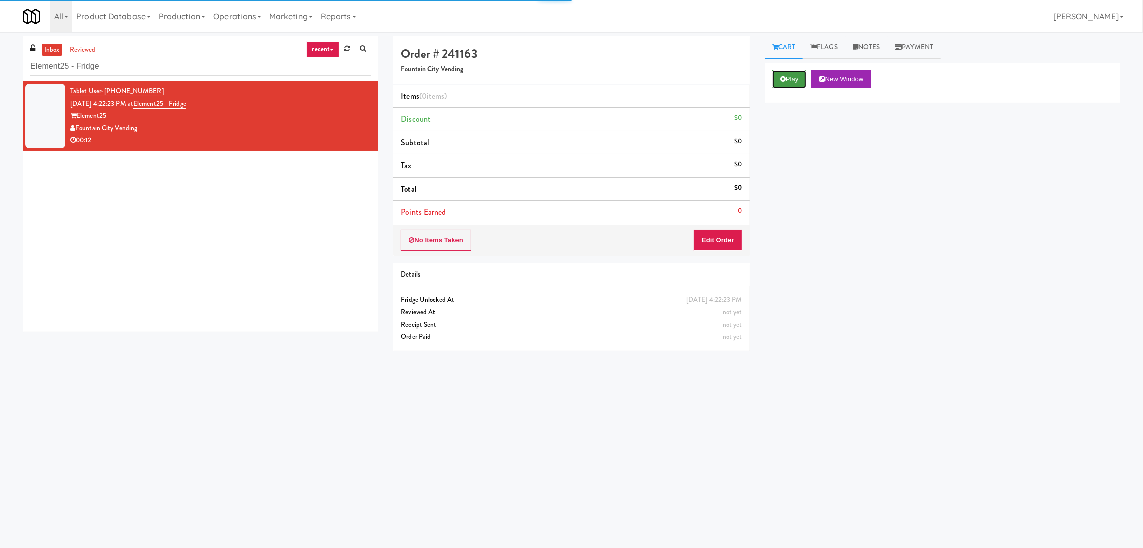
click at [786, 74] on button "Play" at bounding box center [789, 79] width 35 height 18
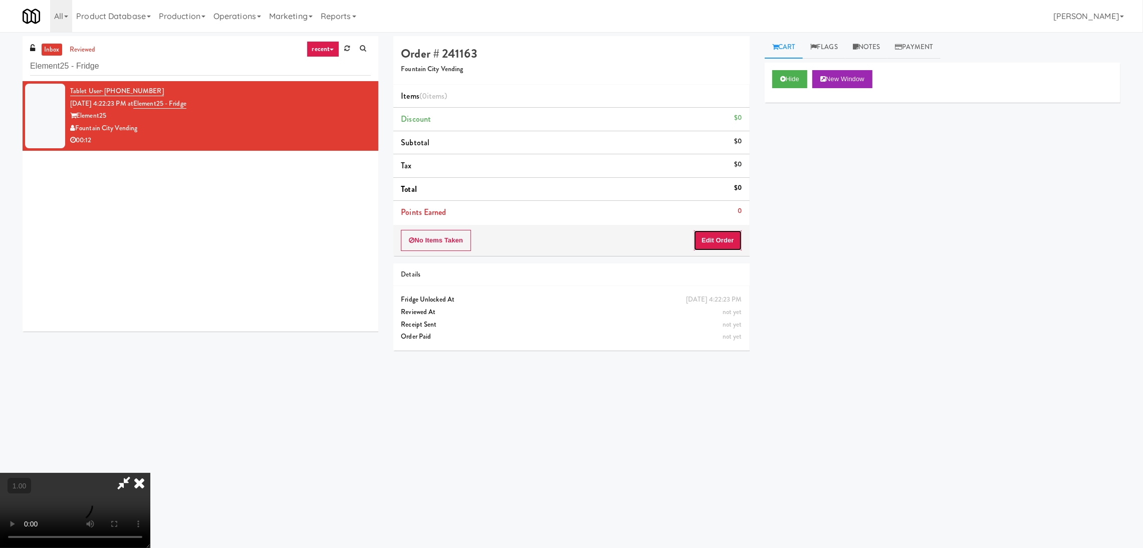
click at [708, 243] on button "Edit Order" at bounding box center [718, 240] width 49 height 21
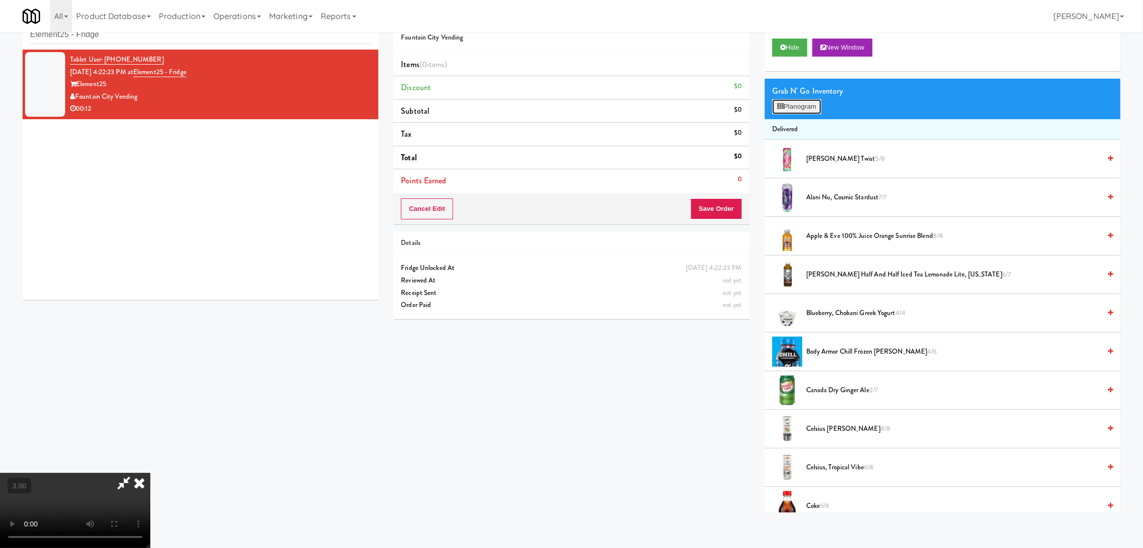
click at [814, 106] on button "Planogram" at bounding box center [796, 106] width 49 height 15
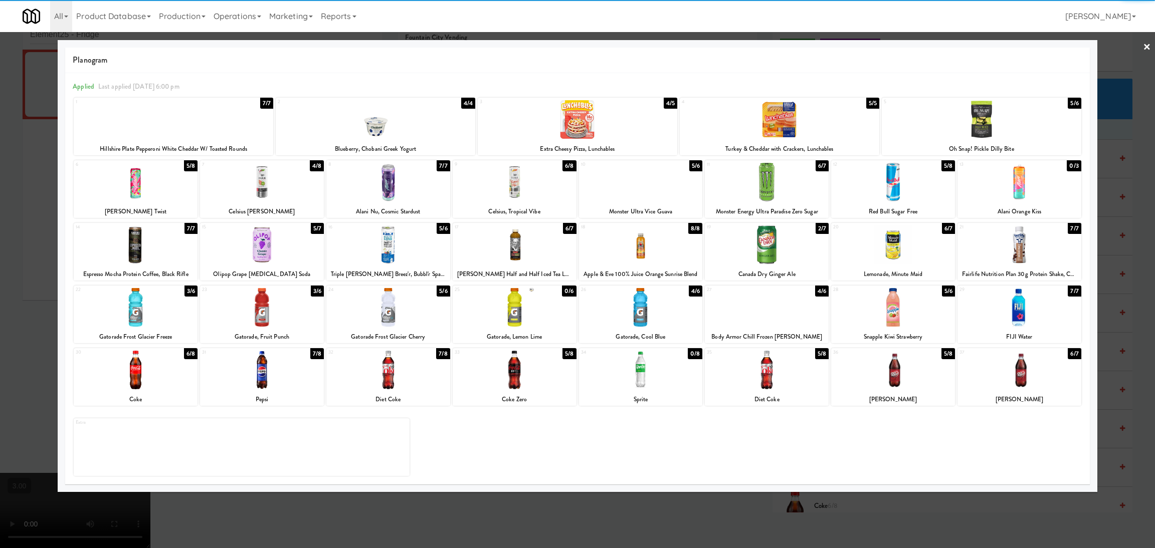
click at [140, 189] on div at bounding box center [136, 182] width 124 height 39
click at [394, 193] on div at bounding box center [388, 182] width 124 height 39
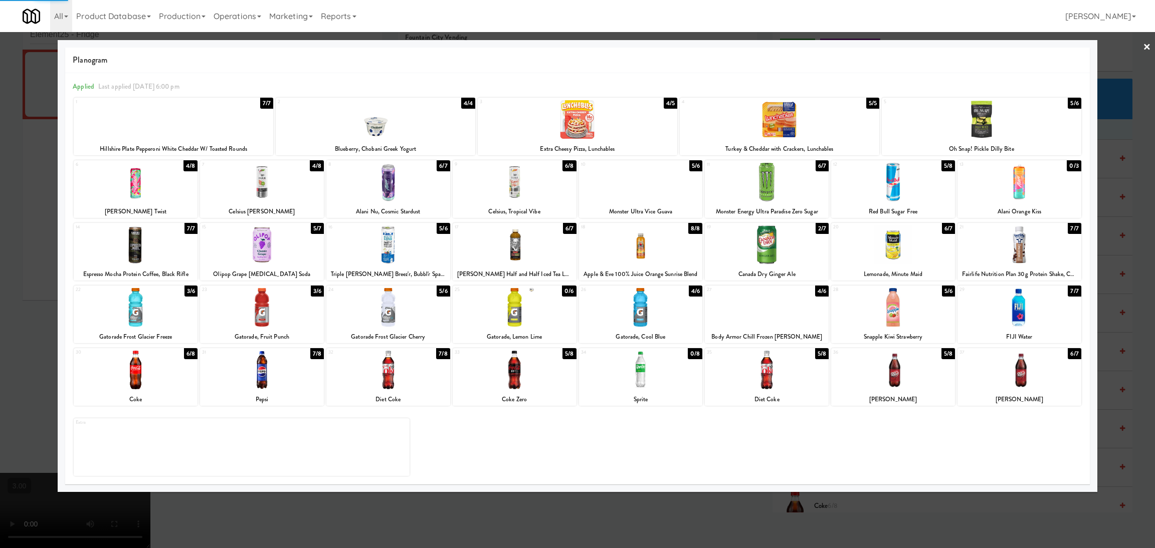
click at [0, 166] on div at bounding box center [577, 274] width 1155 height 548
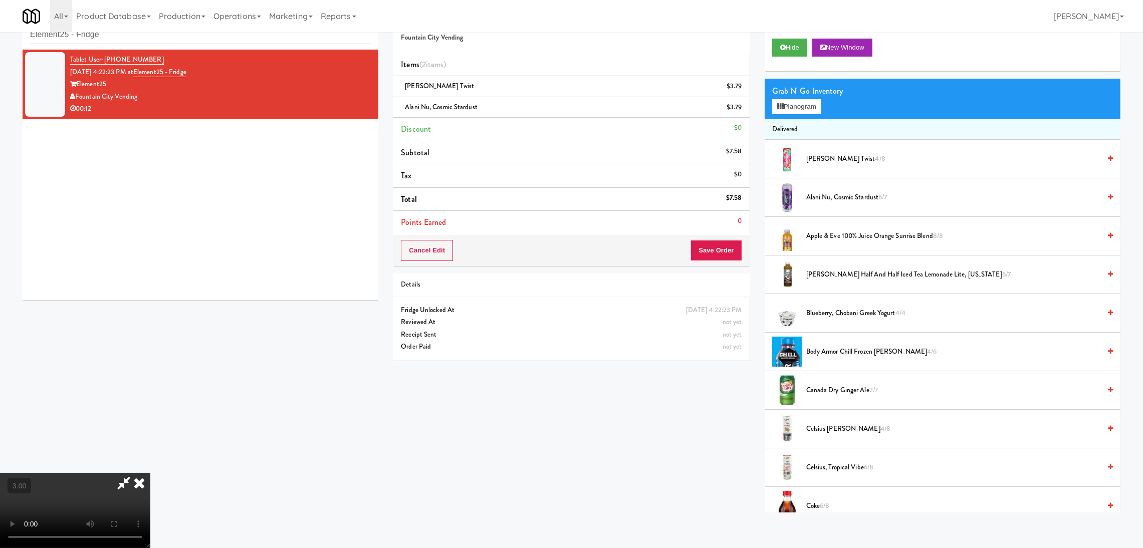
click at [720, 263] on div "Cancel Edit Save Order" at bounding box center [571, 250] width 356 height 31
click at [706, 253] on button "Save Order" at bounding box center [716, 250] width 51 height 21
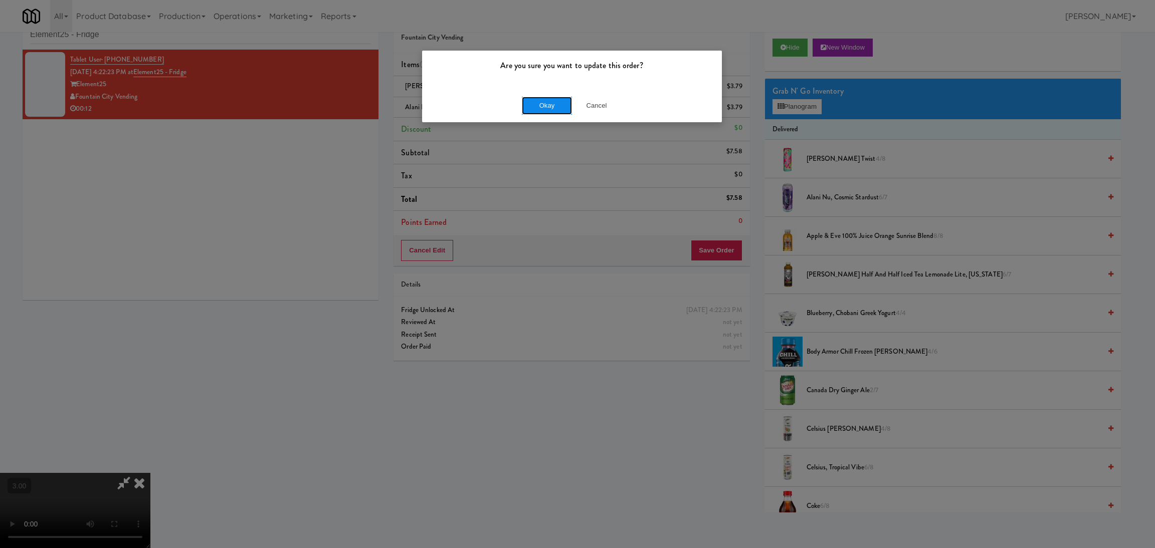
click at [540, 105] on button "Okay" at bounding box center [547, 106] width 50 height 18
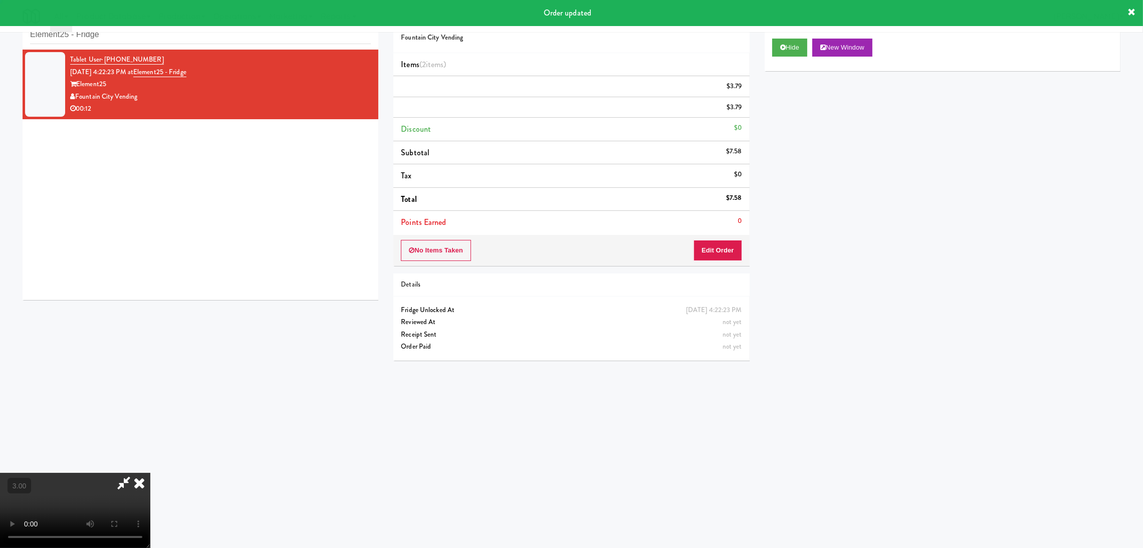
click at [665, 42] on div "Order # 241163 Fountain City Vending" at bounding box center [571, 29] width 356 height 49
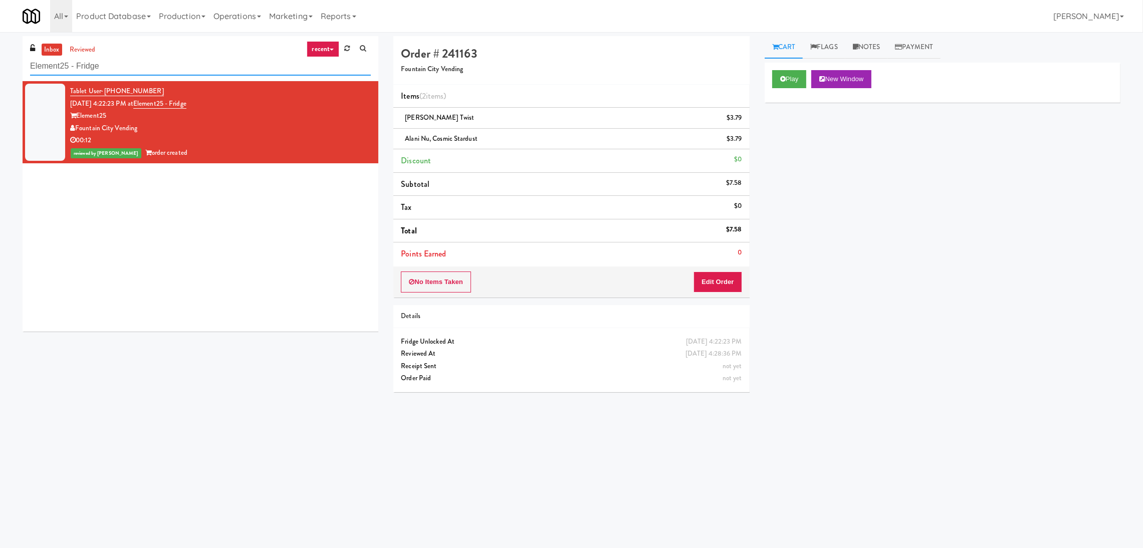
paste input "[PERSON_NAME] - Cooler - Right"
drag, startPoint x: 178, startPoint y: 69, endPoint x: 0, endPoint y: 49, distance: 179.1
click at [0, 49] on div "inbox reviewed recent all unclear take inventory issue suspicious failed recent…" at bounding box center [571, 237] width 1143 height 403
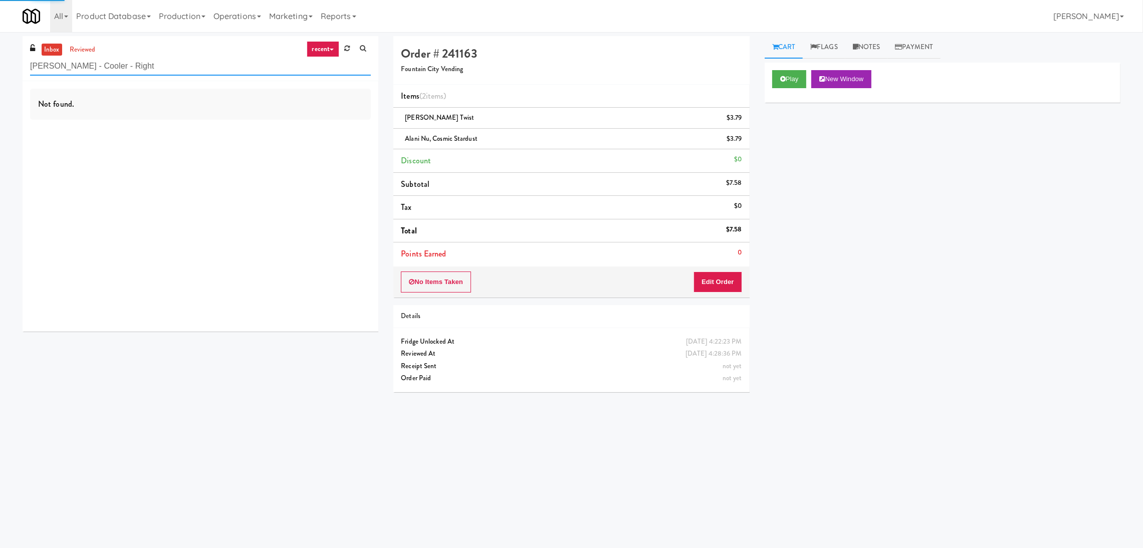
type input "[PERSON_NAME] - Cooler - Right"
click at [268, 277] on div "Not found." at bounding box center [201, 206] width 356 height 251
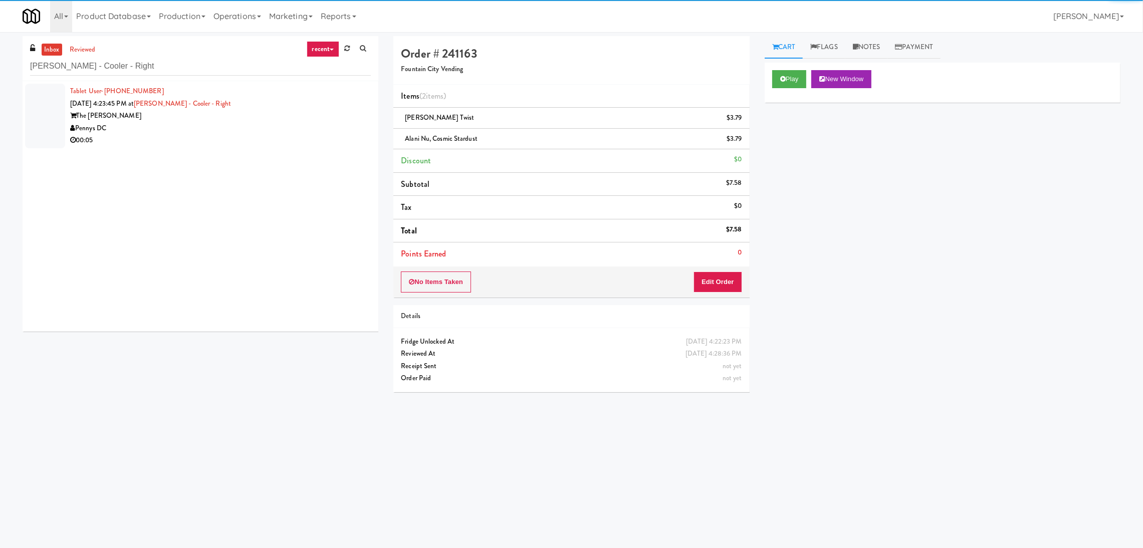
click at [316, 125] on div "Pennys DC" at bounding box center [220, 128] width 301 height 13
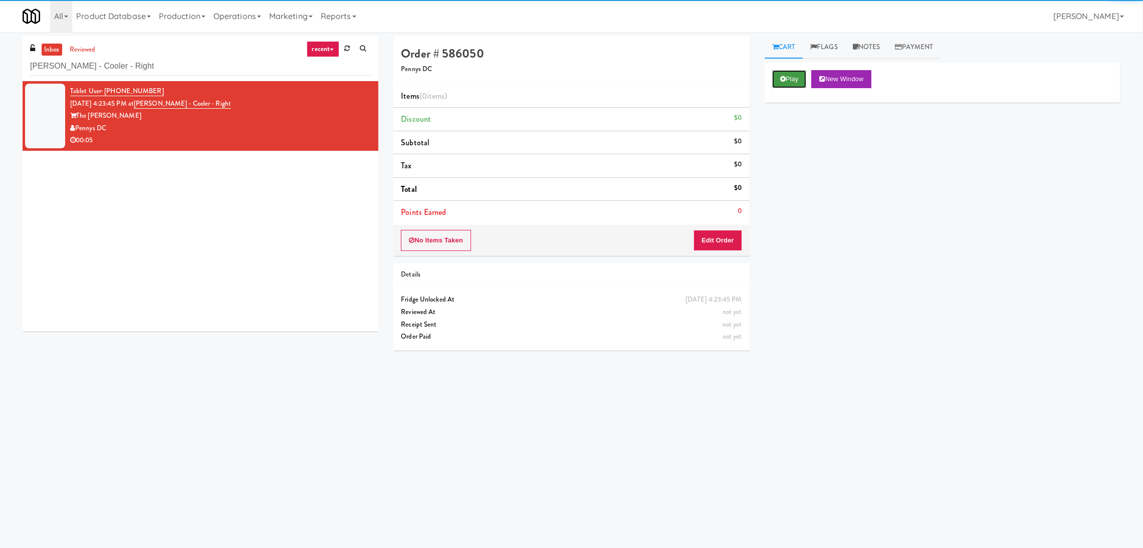
click at [794, 86] on button "Play" at bounding box center [789, 79] width 35 height 18
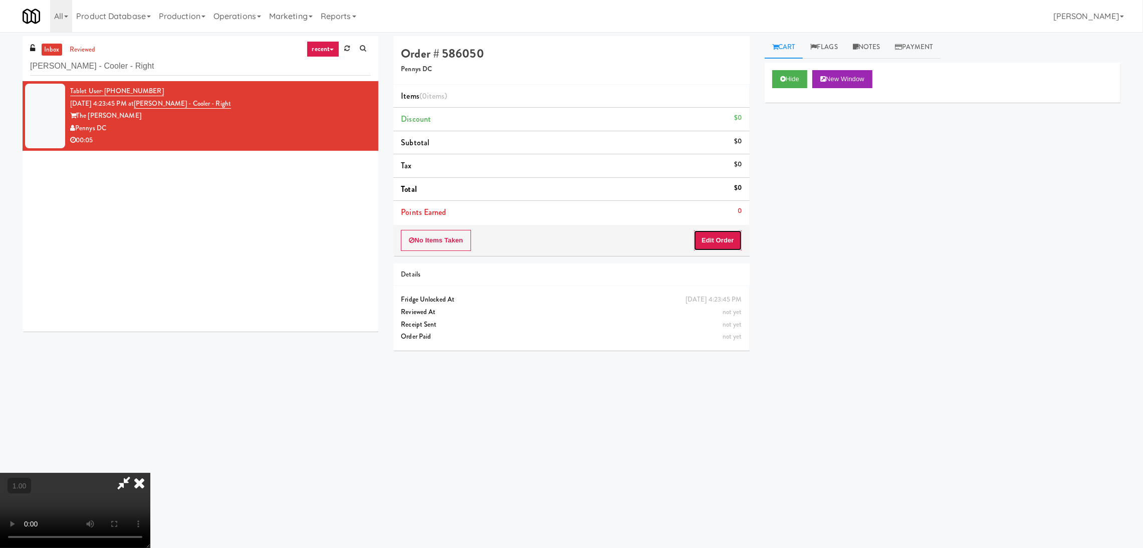
click at [721, 241] on button "Edit Order" at bounding box center [718, 240] width 49 height 21
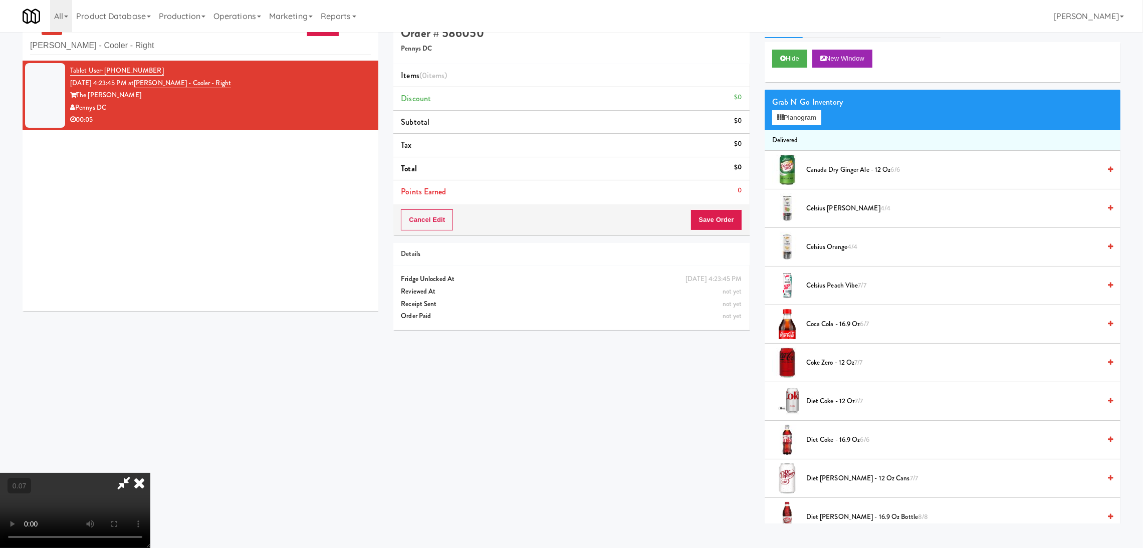
scroll to position [32, 0]
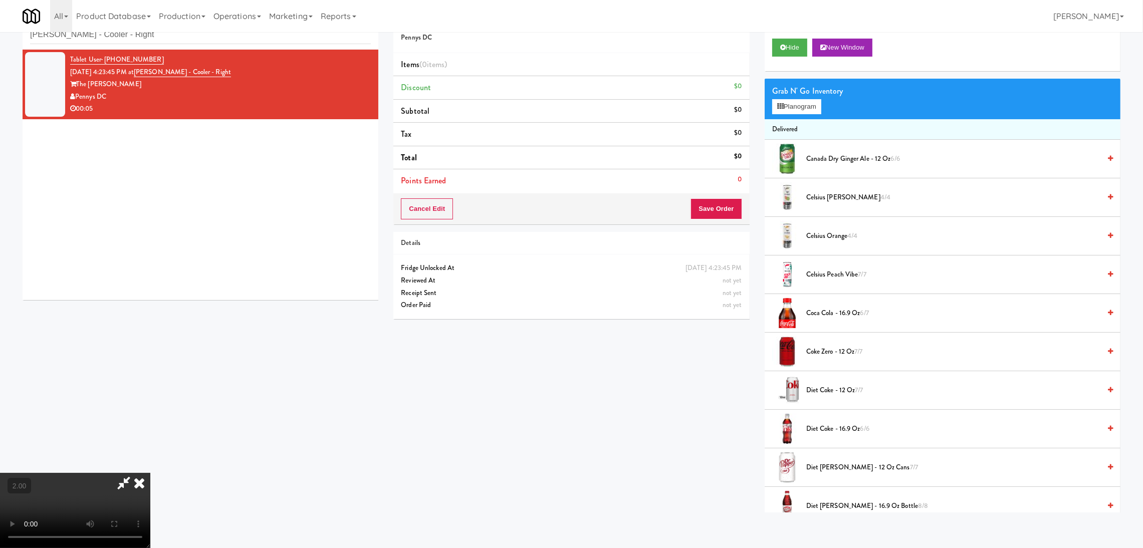
click at [150, 473] on video at bounding box center [75, 510] width 150 height 75
click at [794, 111] on button "Planogram" at bounding box center [796, 106] width 49 height 15
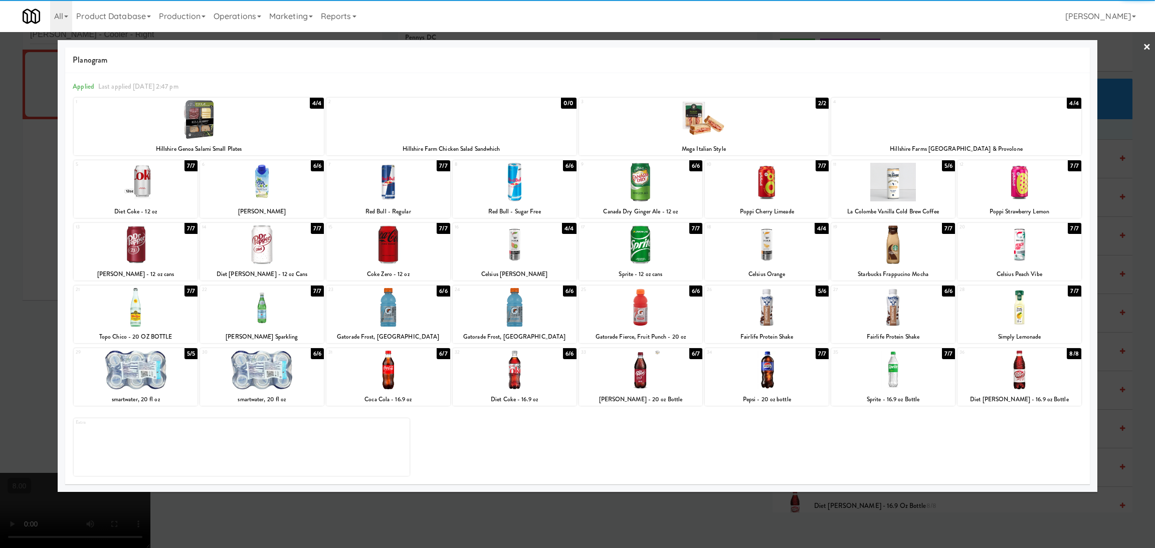
click at [768, 306] on div at bounding box center [767, 307] width 124 height 39
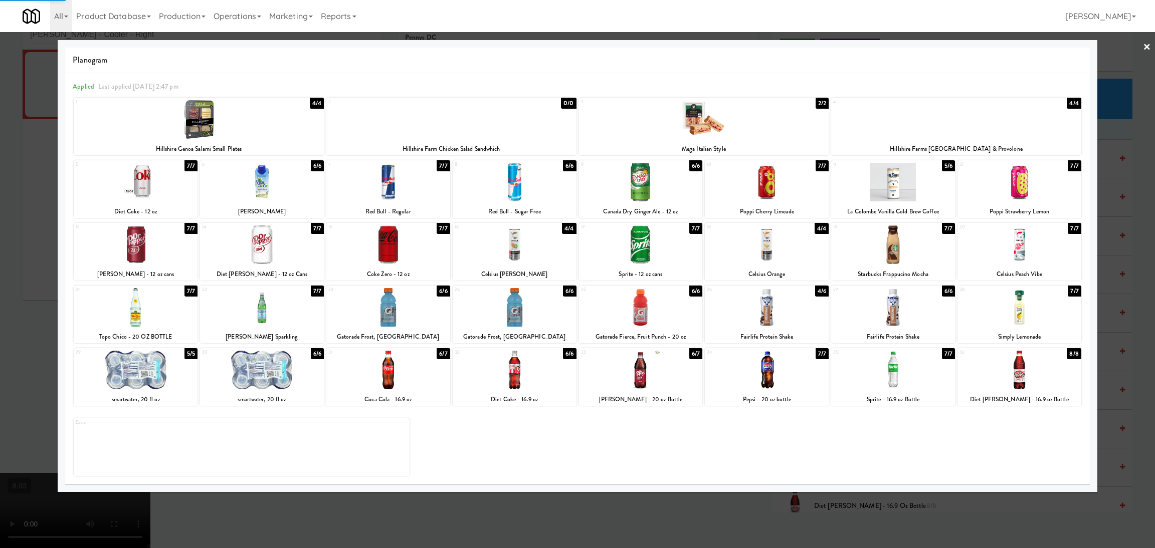
click at [591, 487] on div "Planogram Applied Last applied [DATE] 2:47 pm 1 4/4 Hillshire [GEOGRAPHIC_DATA]…" at bounding box center [578, 266] width 1040 height 452
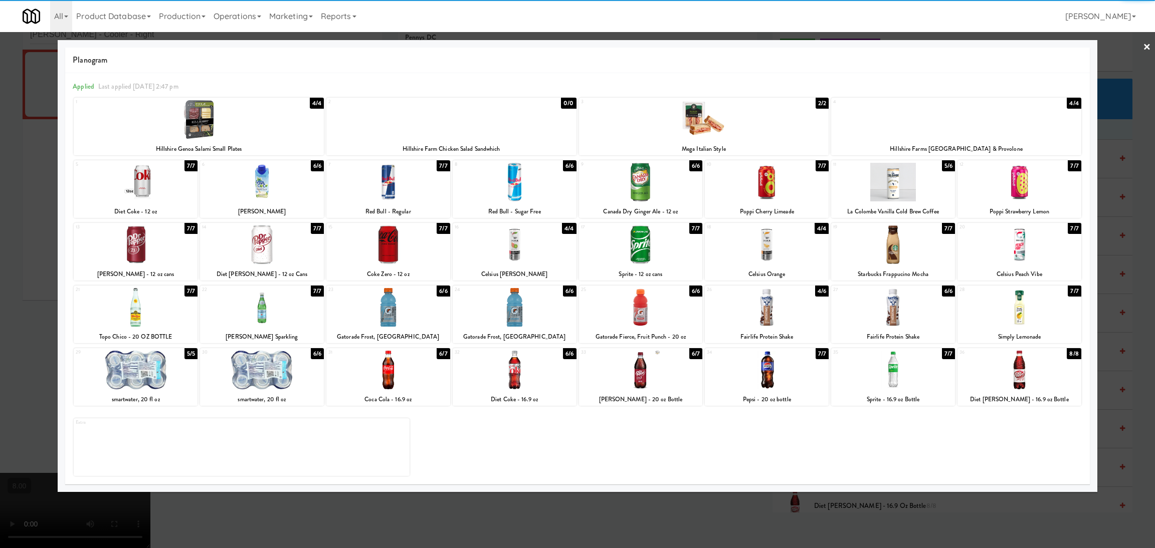
click at [598, 502] on div at bounding box center [577, 274] width 1155 height 548
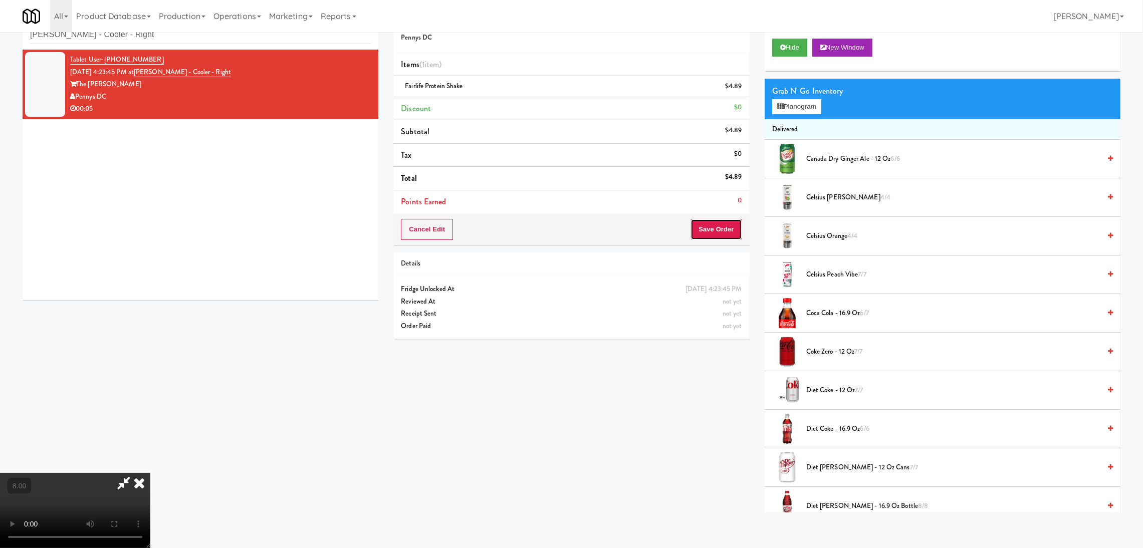
click at [730, 229] on button "Save Order" at bounding box center [716, 229] width 51 height 21
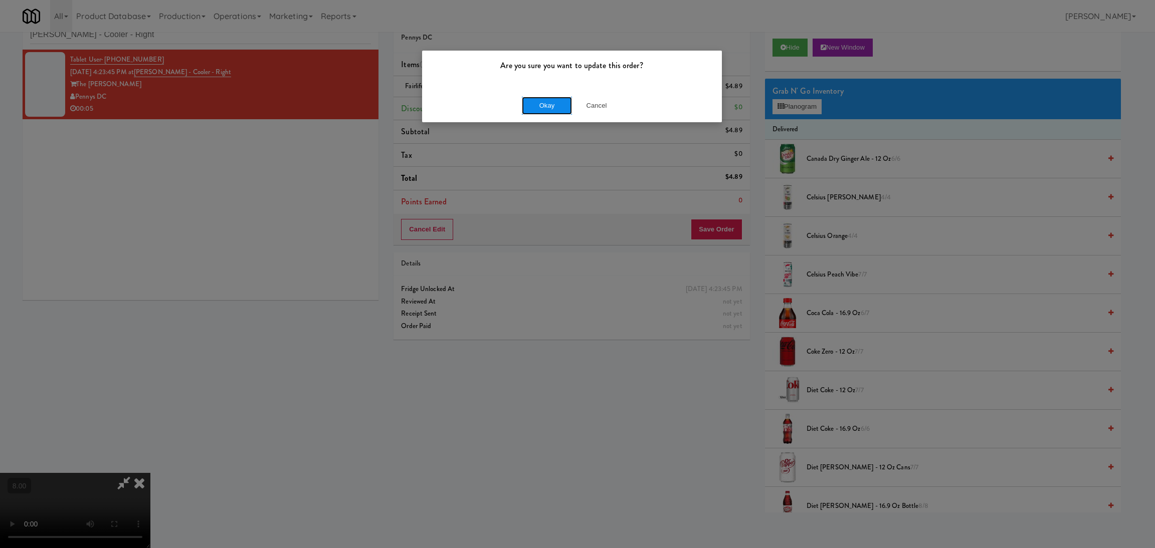
click at [543, 109] on button "Okay" at bounding box center [547, 106] width 50 height 18
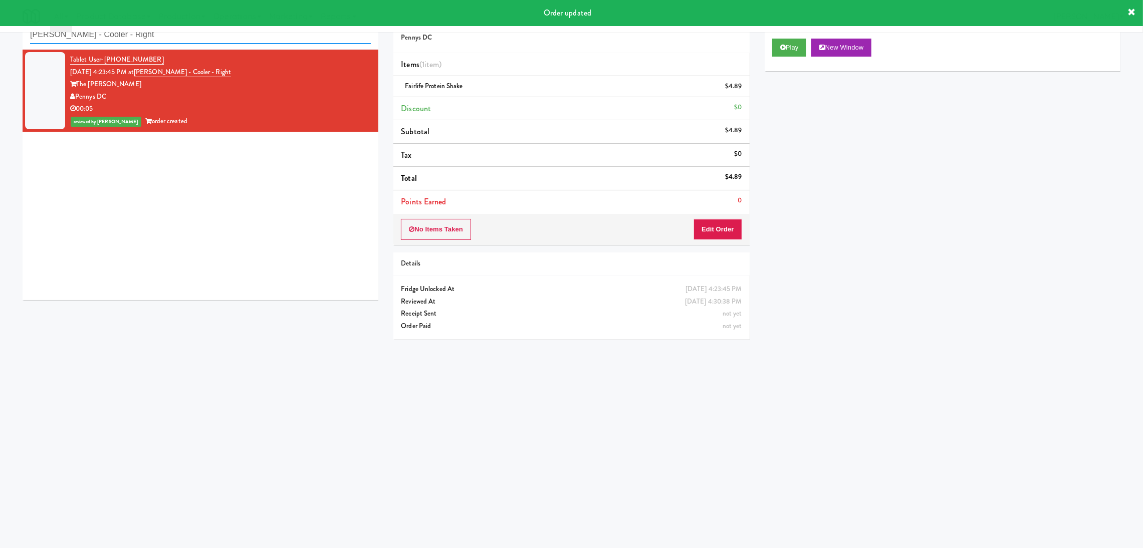
paste input "VY - Cooler - Lef"
drag, startPoint x: 272, startPoint y: 40, endPoint x: 0, endPoint y: 34, distance: 271.8
click at [0, 34] on div "inbox reviewed recent all unclear take inventory issue suspicious failed recent…" at bounding box center [571, 206] width 1143 height 403
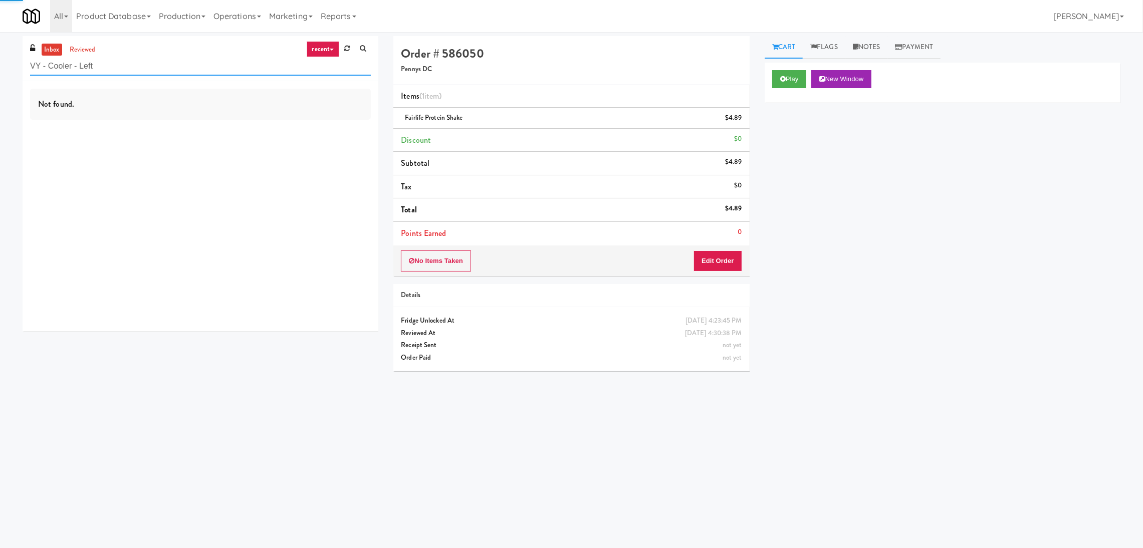
type input "VY - Cooler - Left"
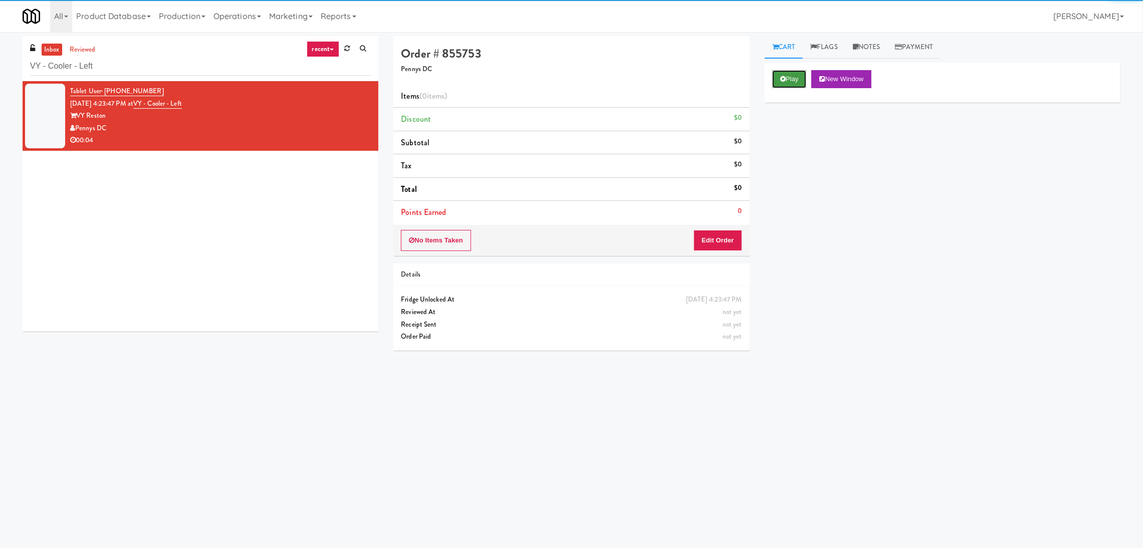
click at [781, 82] on icon at bounding box center [783, 79] width 6 height 7
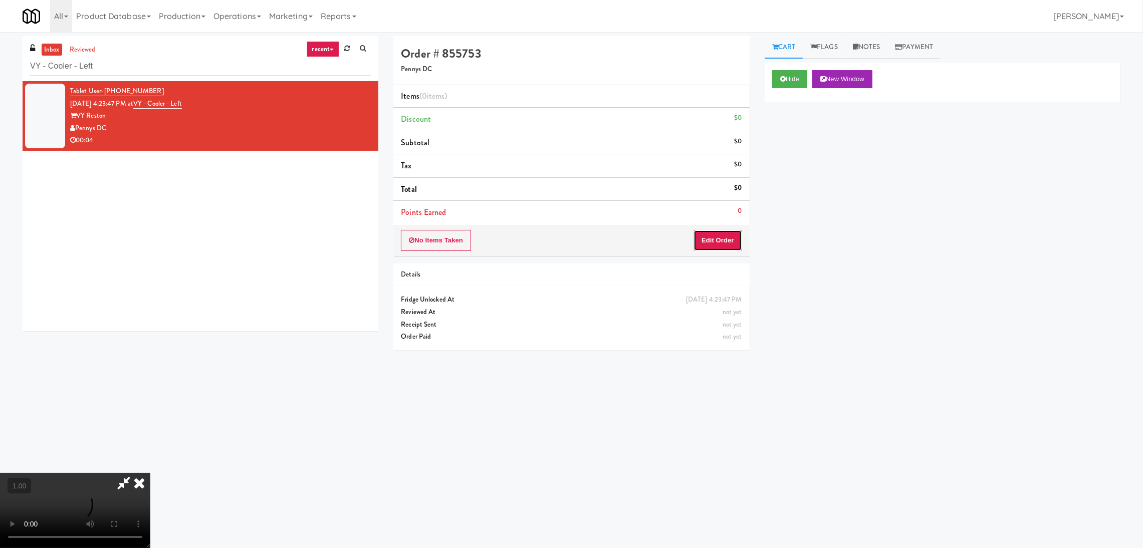
click at [698, 239] on button "Edit Order" at bounding box center [718, 240] width 49 height 21
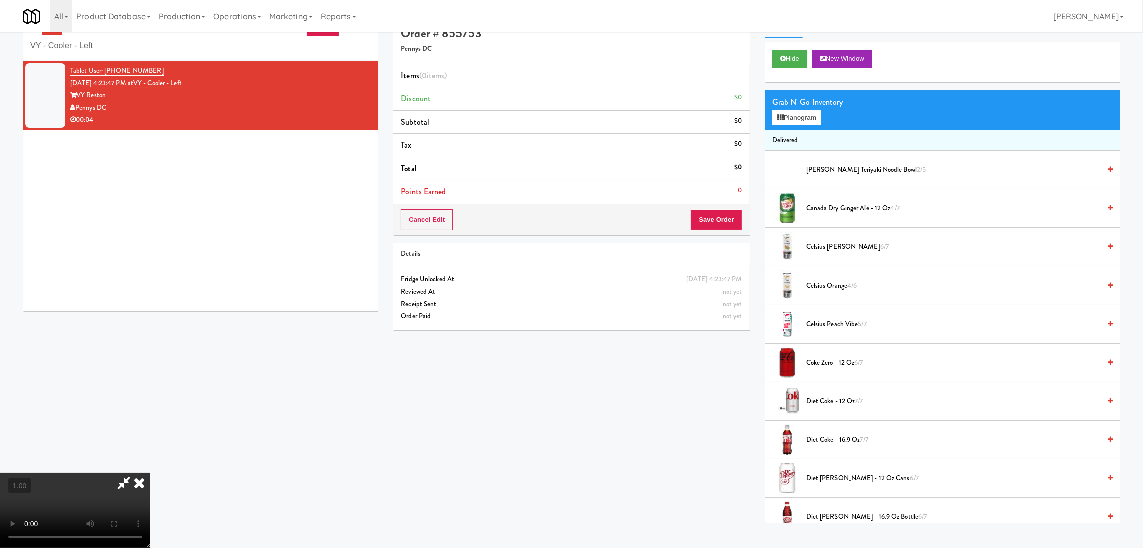
scroll to position [32, 0]
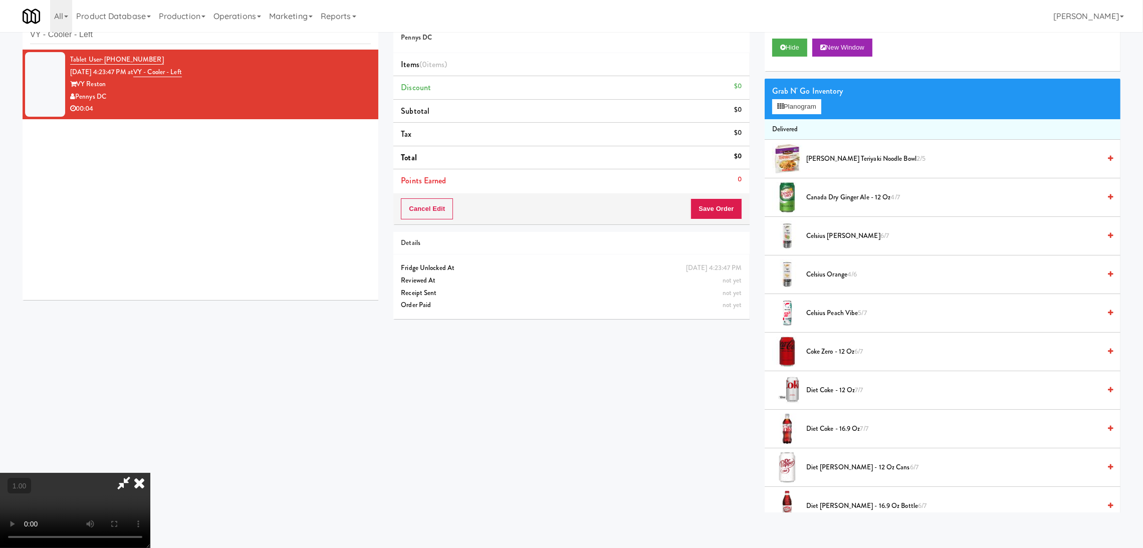
click at [150, 473] on video at bounding box center [75, 510] width 150 height 75
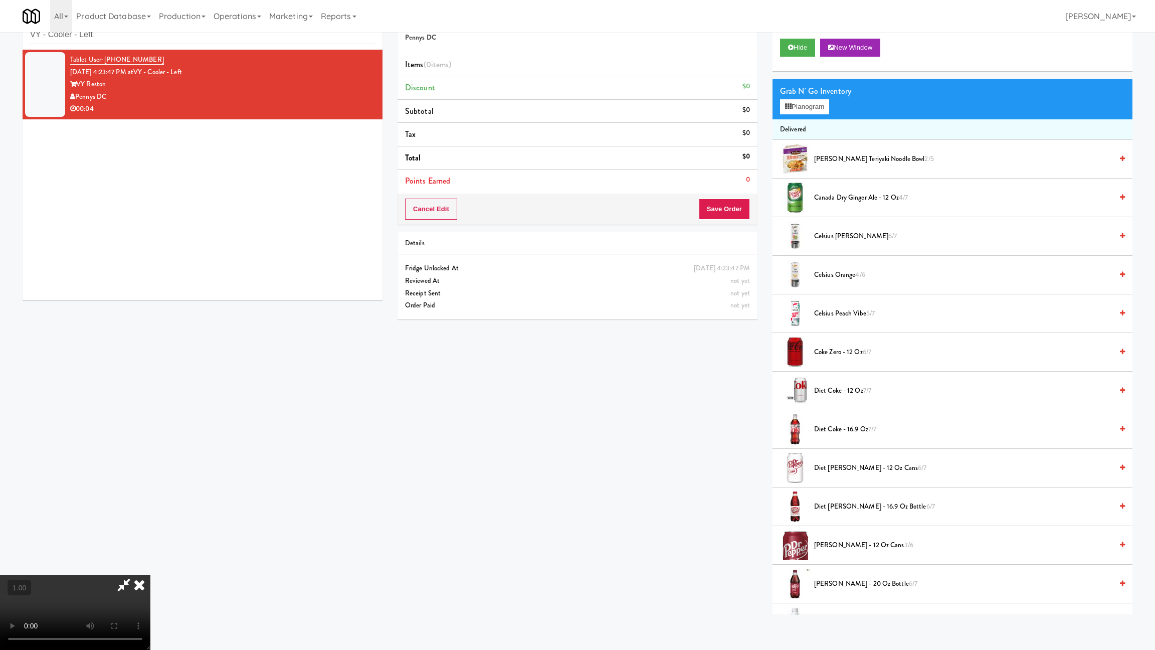
click at [150, 548] on video at bounding box center [75, 611] width 150 height 75
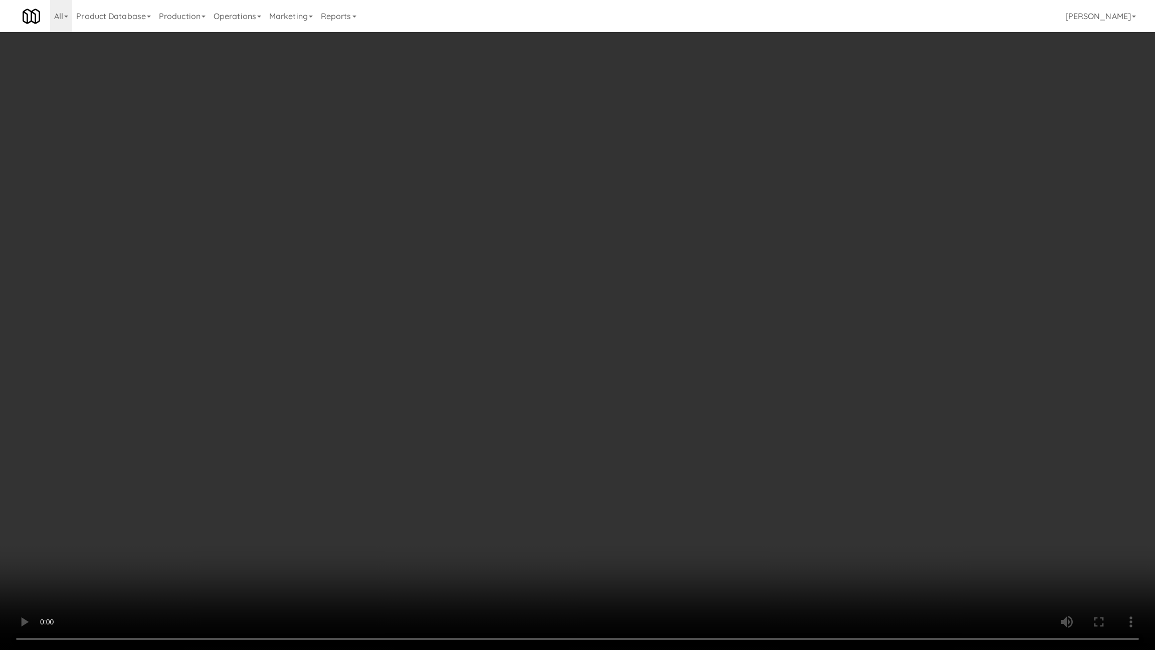
click at [421, 463] on video at bounding box center [577, 325] width 1155 height 650
click at [425, 470] on video at bounding box center [577, 325] width 1155 height 650
click at [424, 470] on video at bounding box center [577, 325] width 1155 height 650
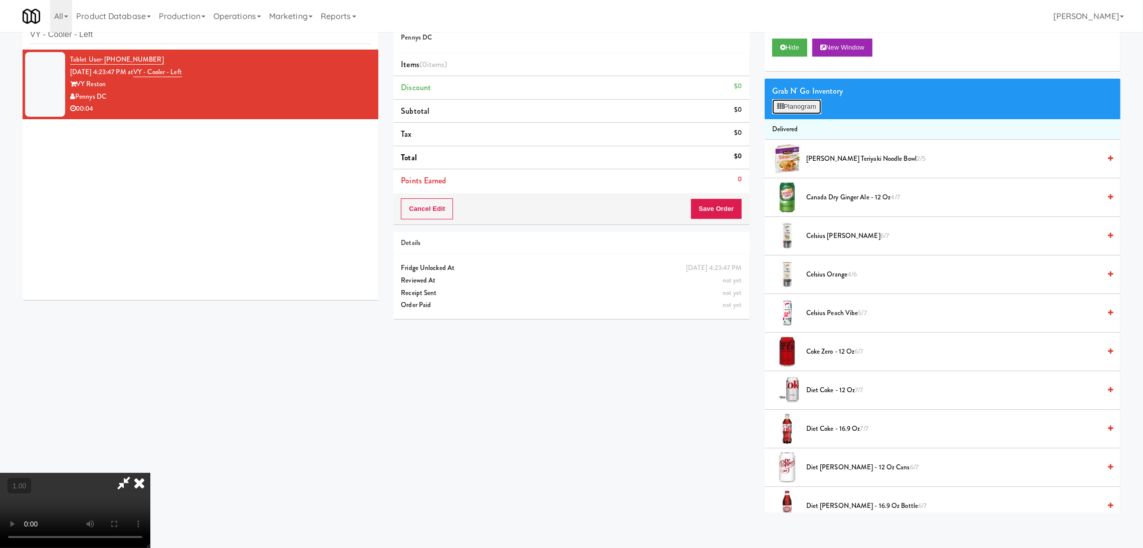
click at [801, 99] on button "Planogram" at bounding box center [796, 106] width 49 height 15
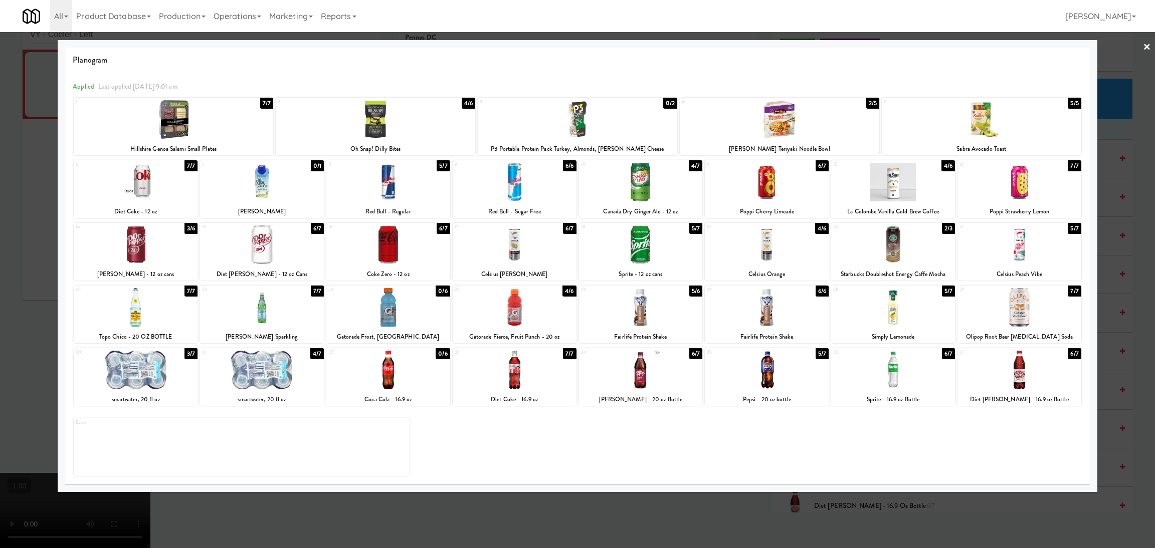
click at [0, 285] on div at bounding box center [577, 274] width 1155 height 548
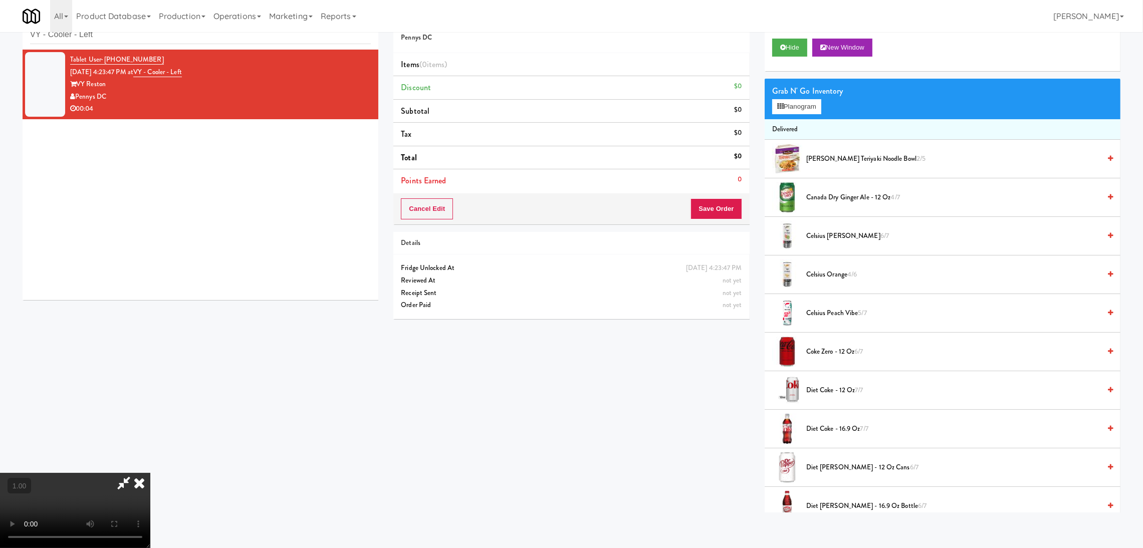
click at [150, 473] on video at bounding box center [75, 510] width 150 height 75
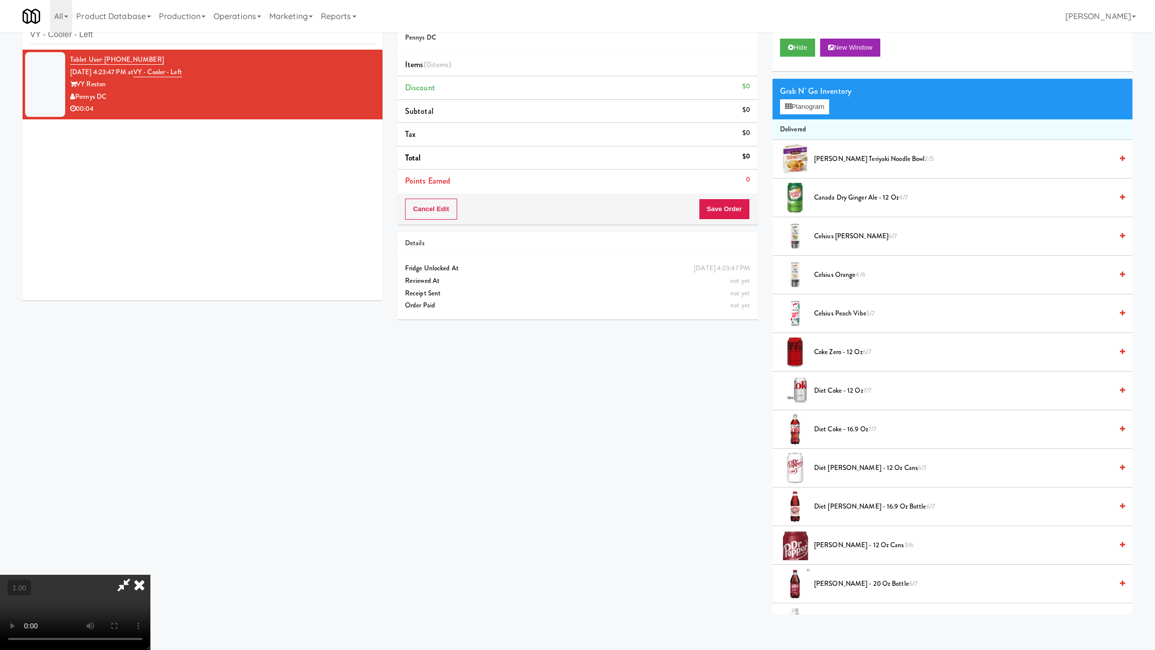
click at [150, 548] on video at bounding box center [75, 611] width 150 height 75
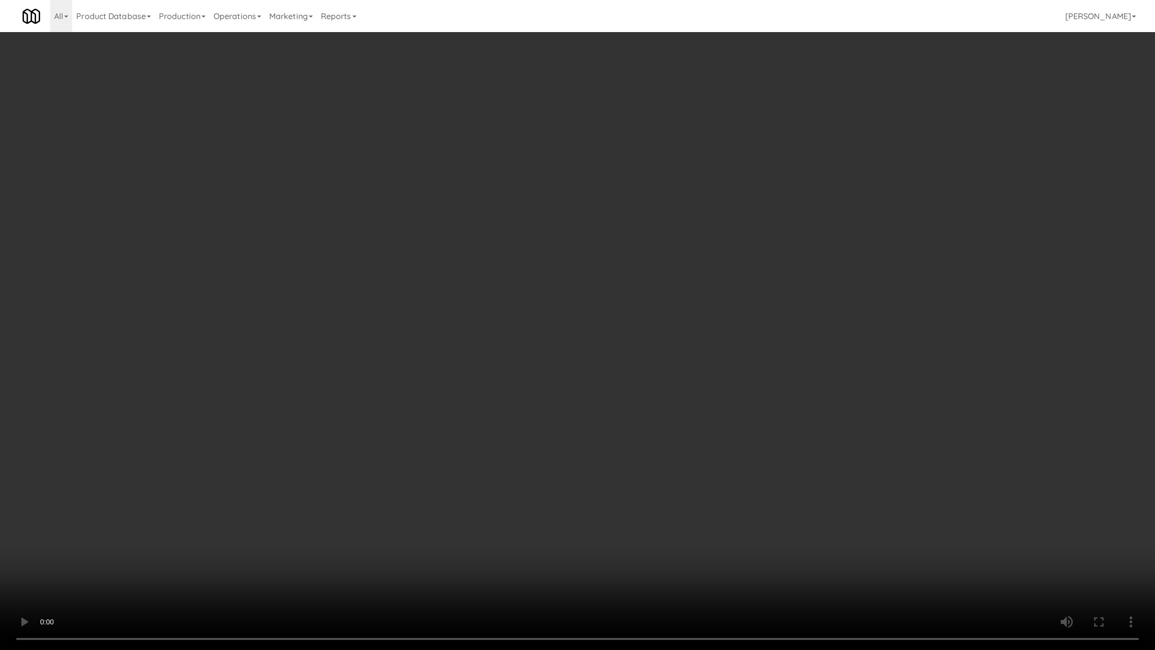
click at [197, 441] on video at bounding box center [577, 325] width 1155 height 650
click at [286, 521] on video at bounding box center [577, 325] width 1155 height 650
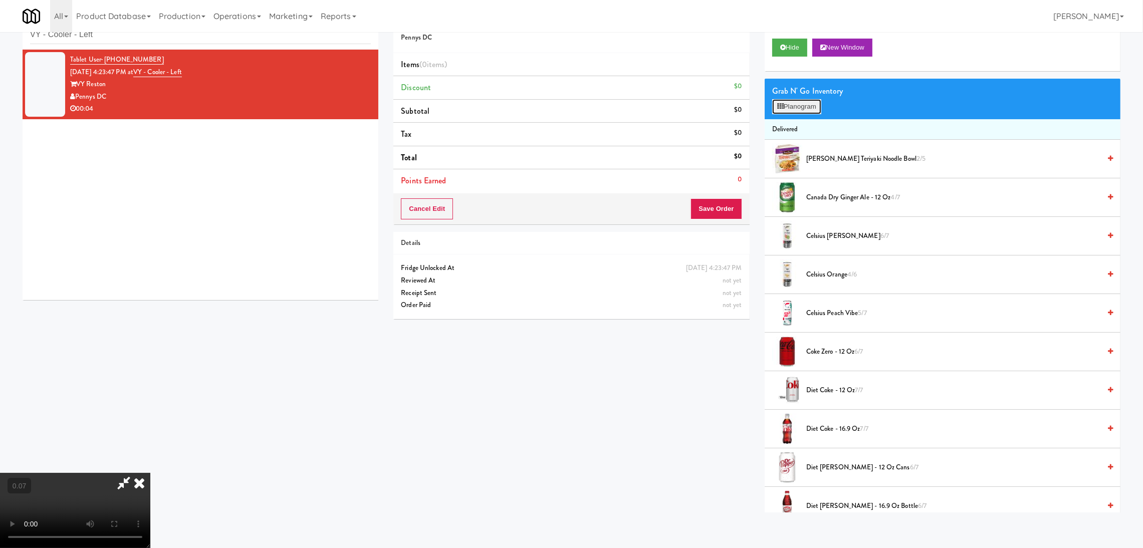
click at [790, 100] on button "Planogram" at bounding box center [796, 106] width 49 height 15
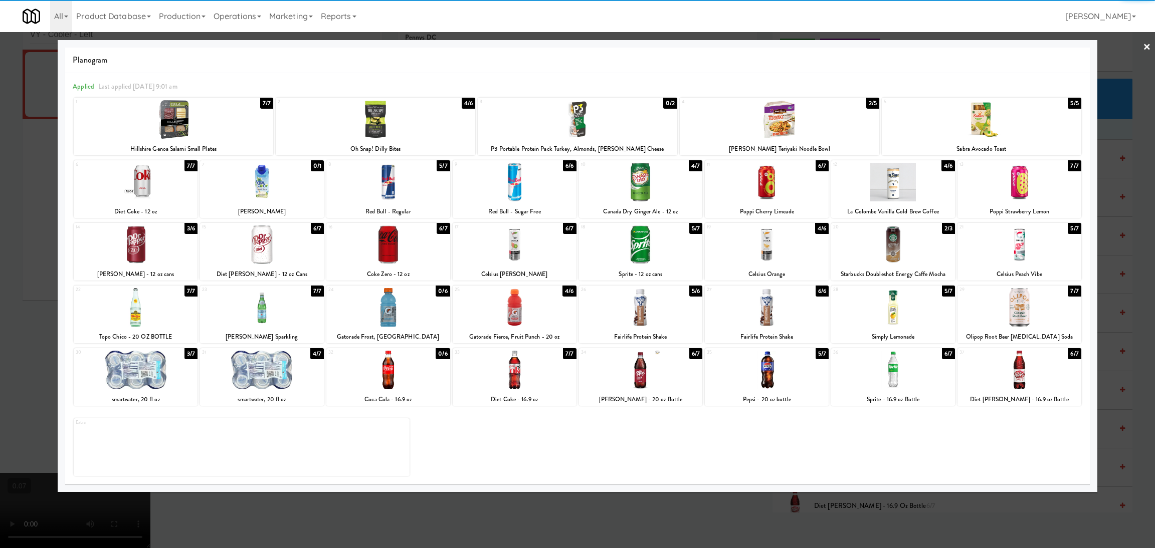
click at [362, 258] on div at bounding box center [388, 245] width 124 height 39
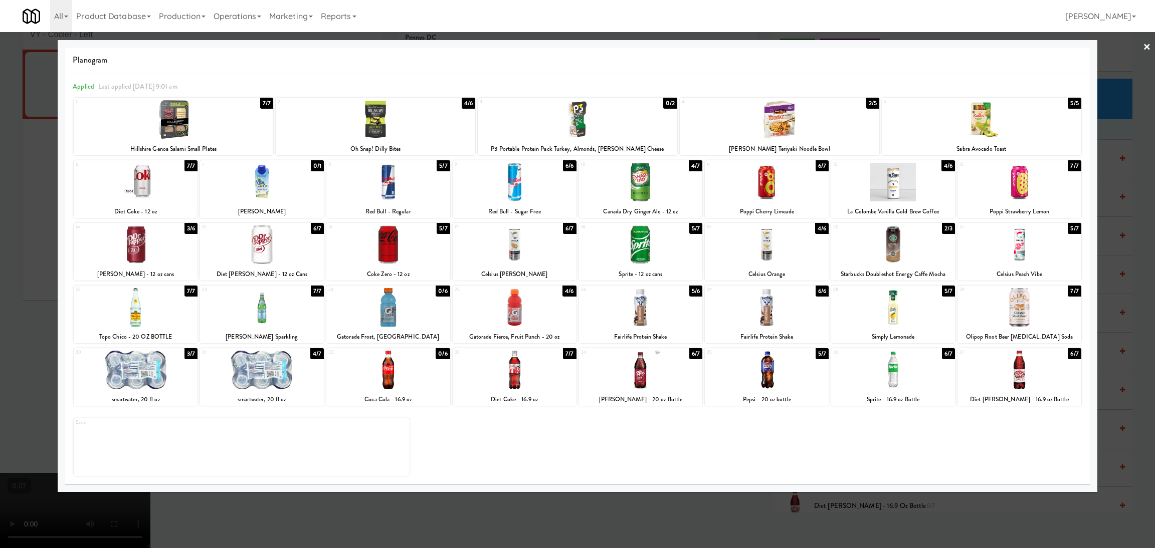
click at [299, 241] on div at bounding box center [262, 245] width 124 height 39
click at [0, 166] on div at bounding box center [577, 274] width 1155 height 548
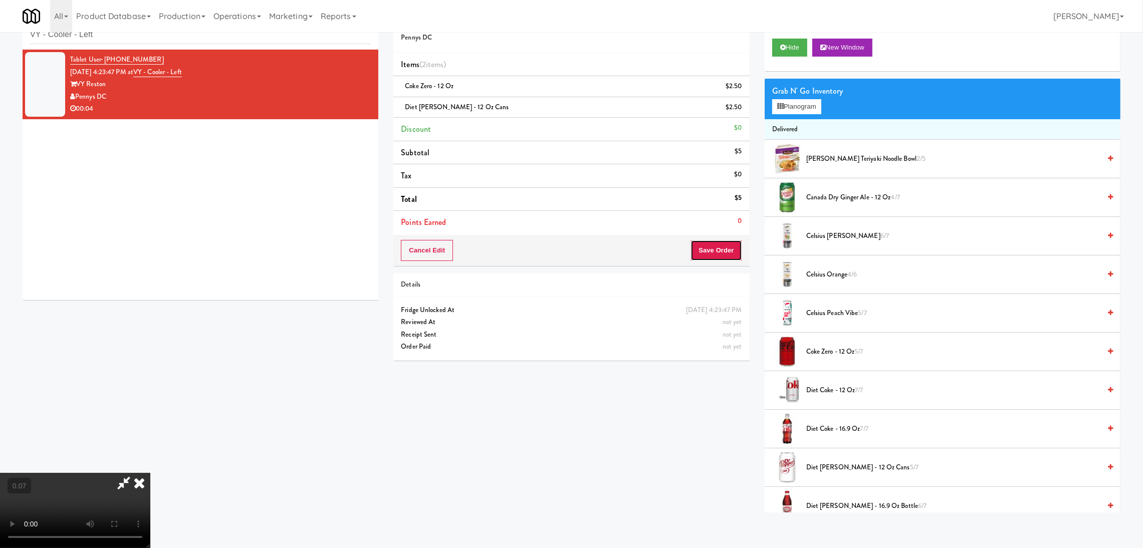
click at [730, 252] on button "Save Order" at bounding box center [716, 250] width 51 height 21
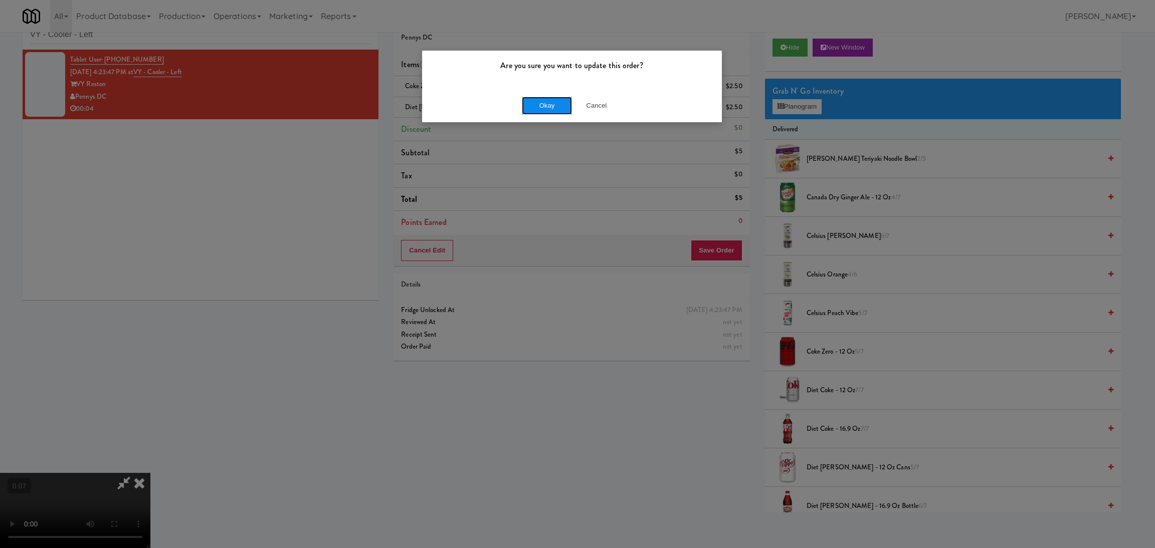
click at [561, 111] on button "Okay" at bounding box center [547, 106] width 50 height 18
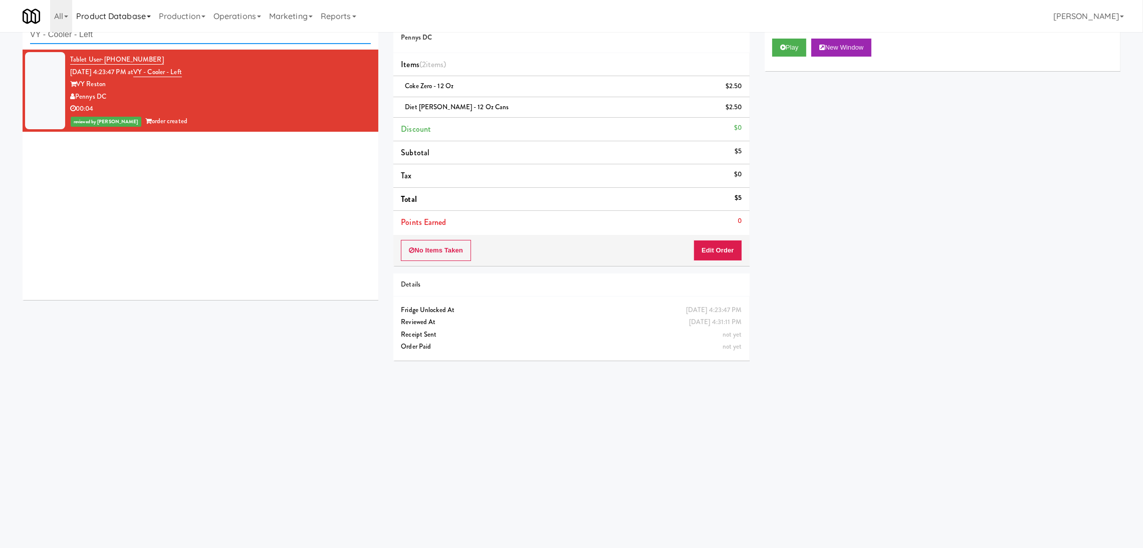
drag, startPoint x: 216, startPoint y: 36, endPoint x: 90, endPoint y: 1, distance: 130.5
click at [53, 15] on body "Are you sure you want to update this order? Okay Cancel Okay Are you sure you w…" at bounding box center [571, 275] width 1143 height 548
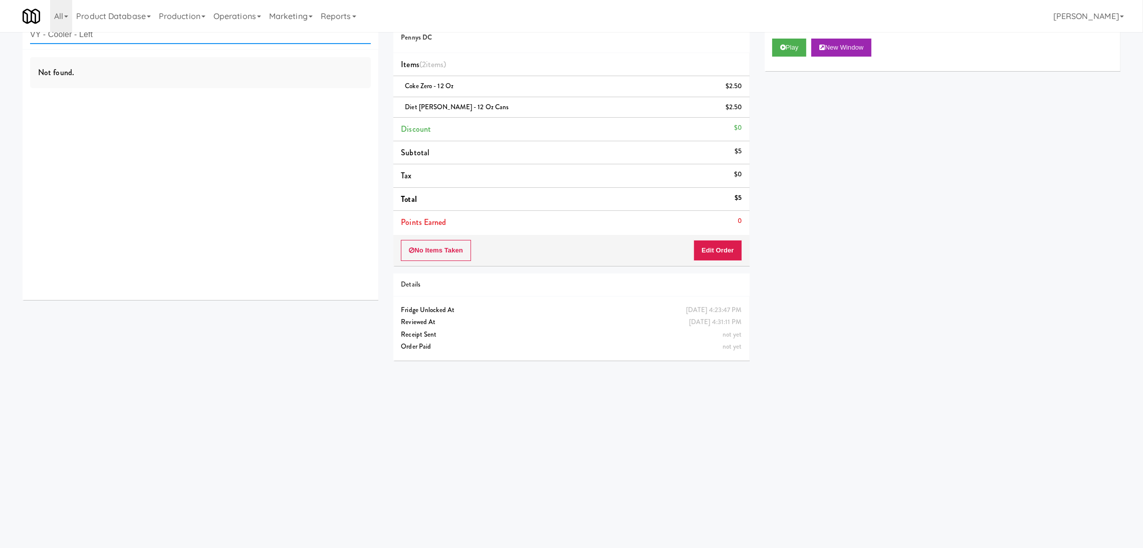
click at [107, 34] on input "VY - Cooler - Left" at bounding box center [200, 35] width 341 height 19
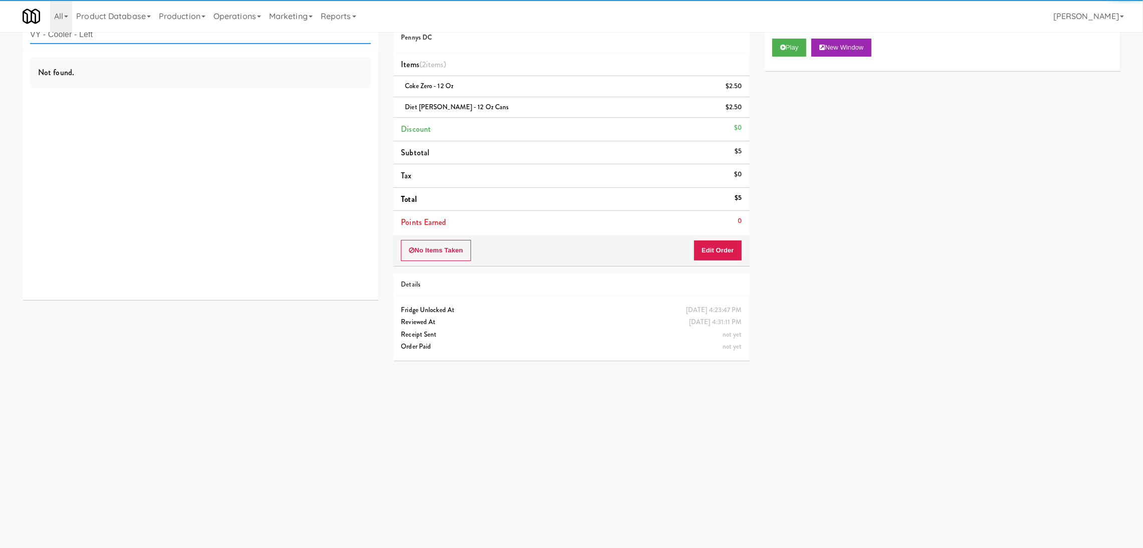
paste input "500 West Trade - Combo"
type input "500 West Trade - Combo"
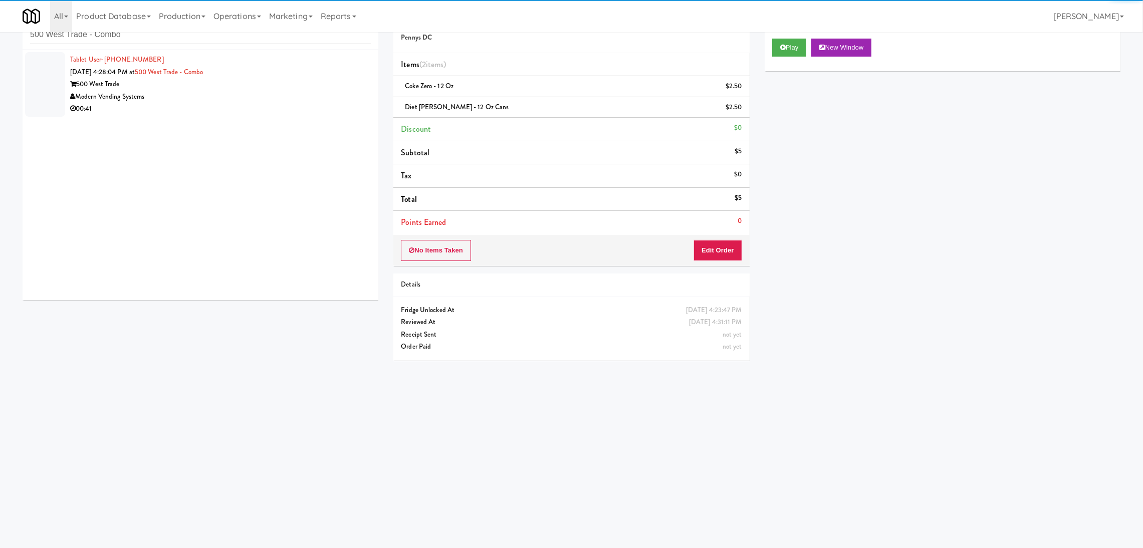
click at [224, 93] on div "Modern Vending Systems" at bounding box center [220, 97] width 301 height 13
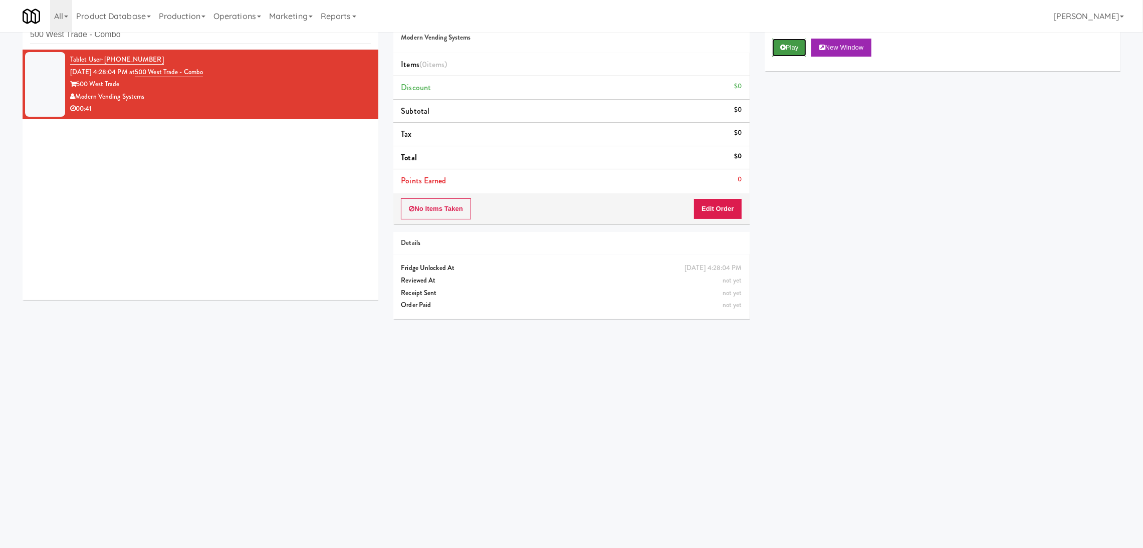
click at [791, 39] on button "Play" at bounding box center [789, 48] width 35 height 18
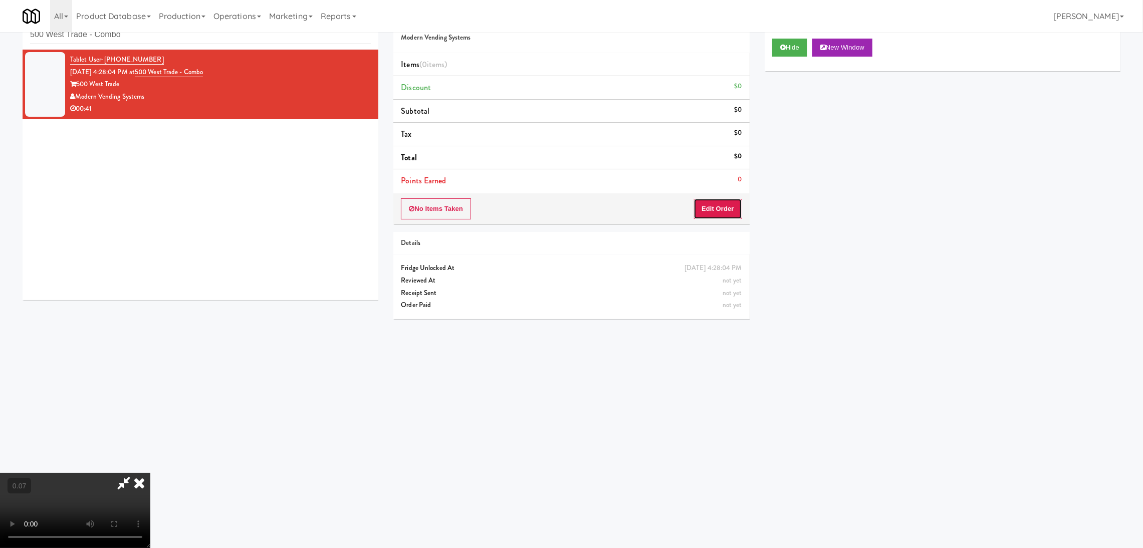
click at [714, 214] on button "Edit Order" at bounding box center [718, 208] width 49 height 21
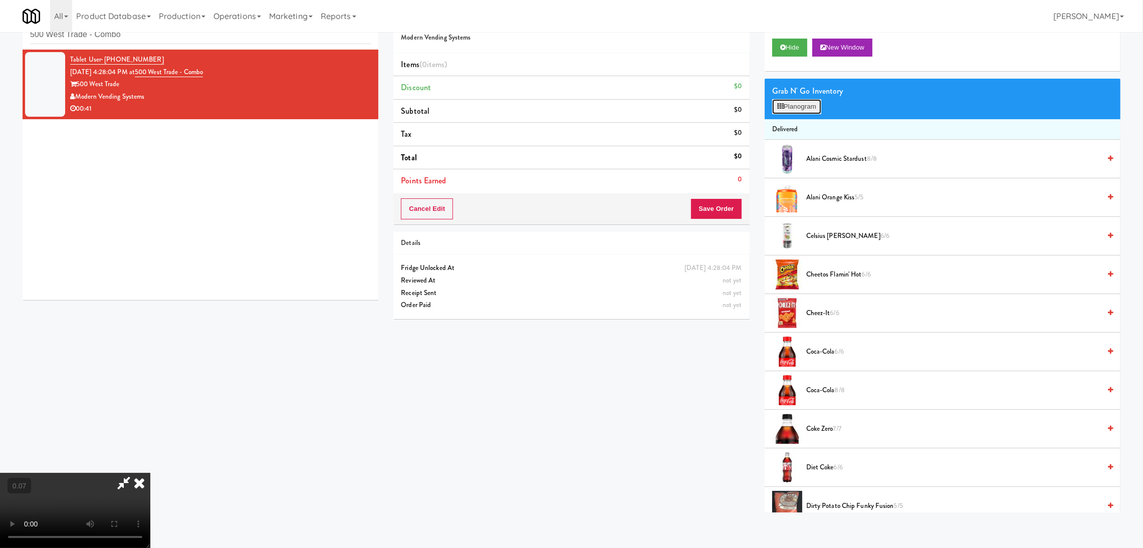
click at [783, 101] on button "Planogram" at bounding box center [796, 106] width 49 height 15
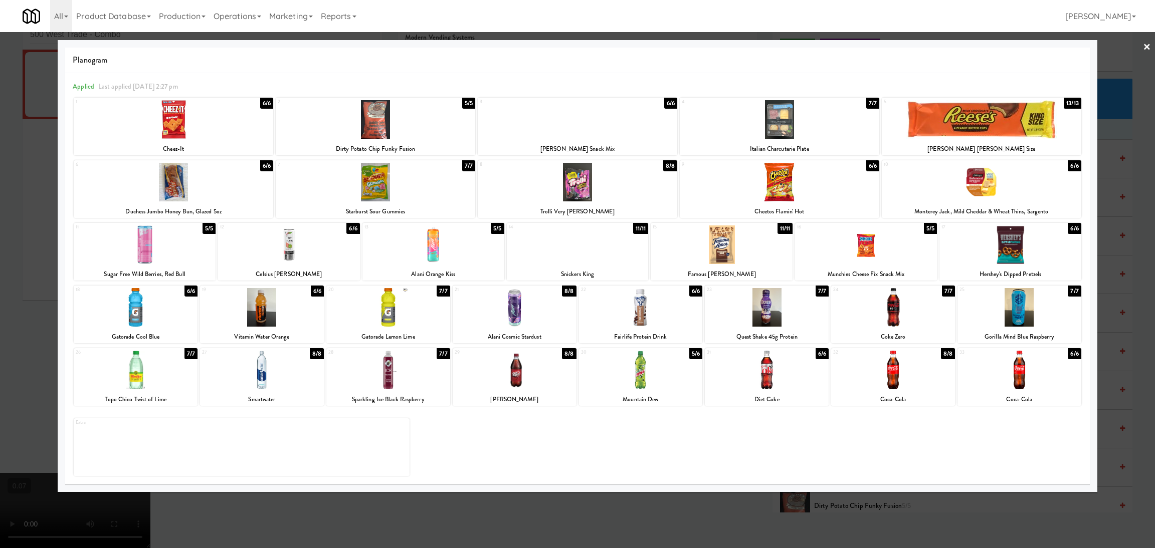
click at [411, 183] on div at bounding box center [376, 182] width 200 height 39
click at [140, 310] on div at bounding box center [136, 307] width 124 height 39
click at [4, 283] on div at bounding box center [577, 274] width 1155 height 548
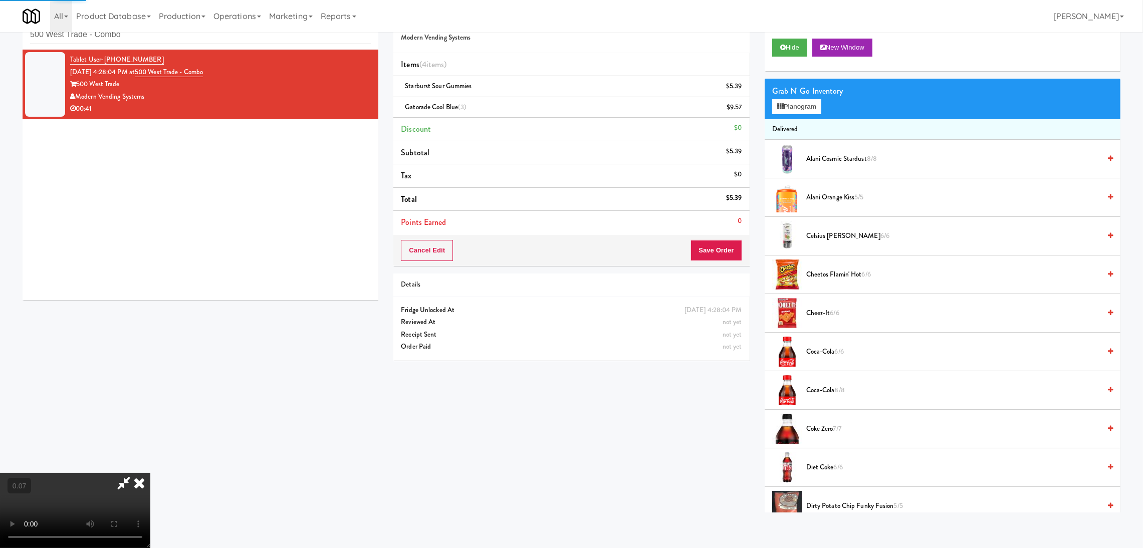
click at [145, 473] on video at bounding box center [75, 510] width 150 height 75
click at [146, 473] on video at bounding box center [75, 510] width 150 height 75
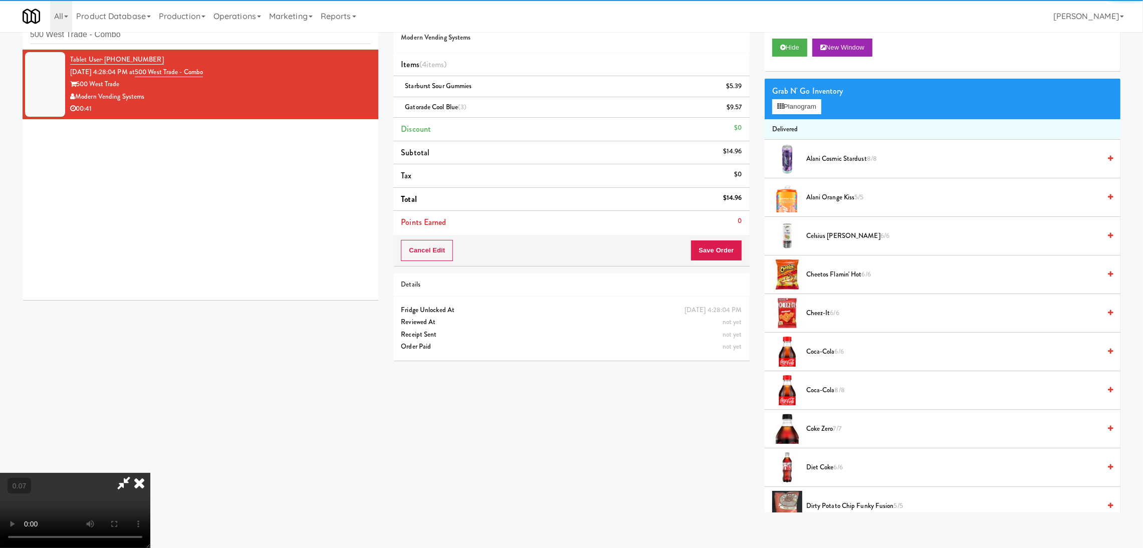
click at [146, 473] on video at bounding box center [75, 510] width 150 height 75
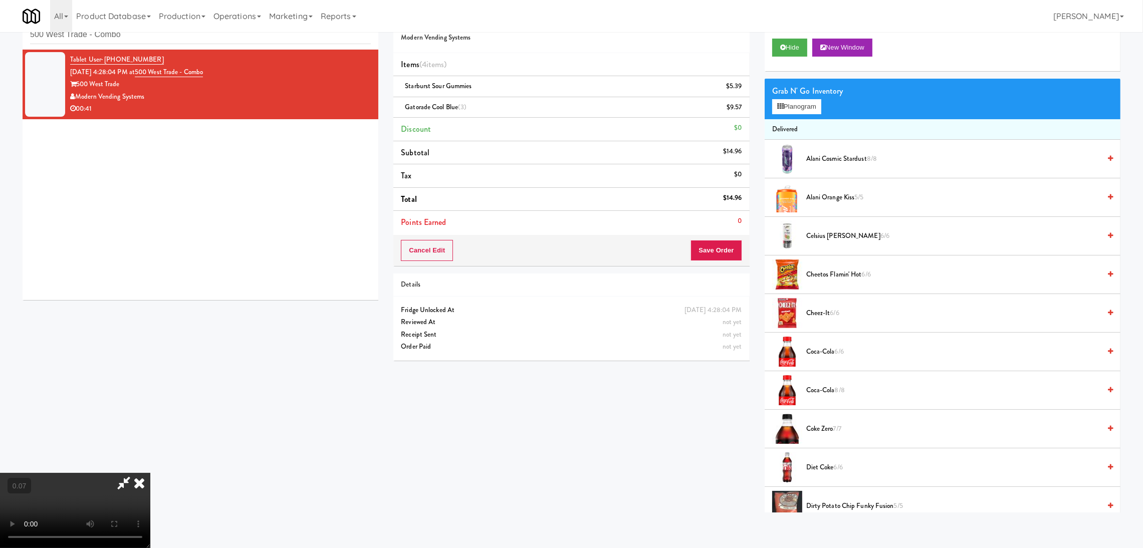
click at [146, 473] on video at bounding box center [75, 510] width 150 height 75
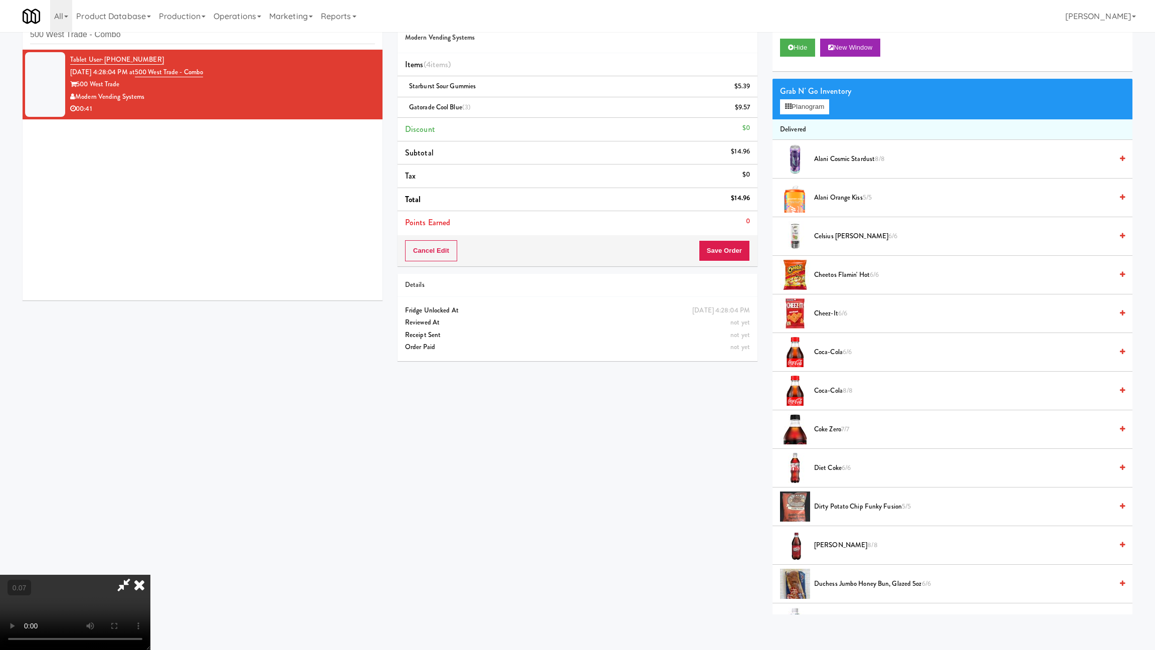
click at [145, 548] on video at bounding box center [75, 611] width 150 height 75
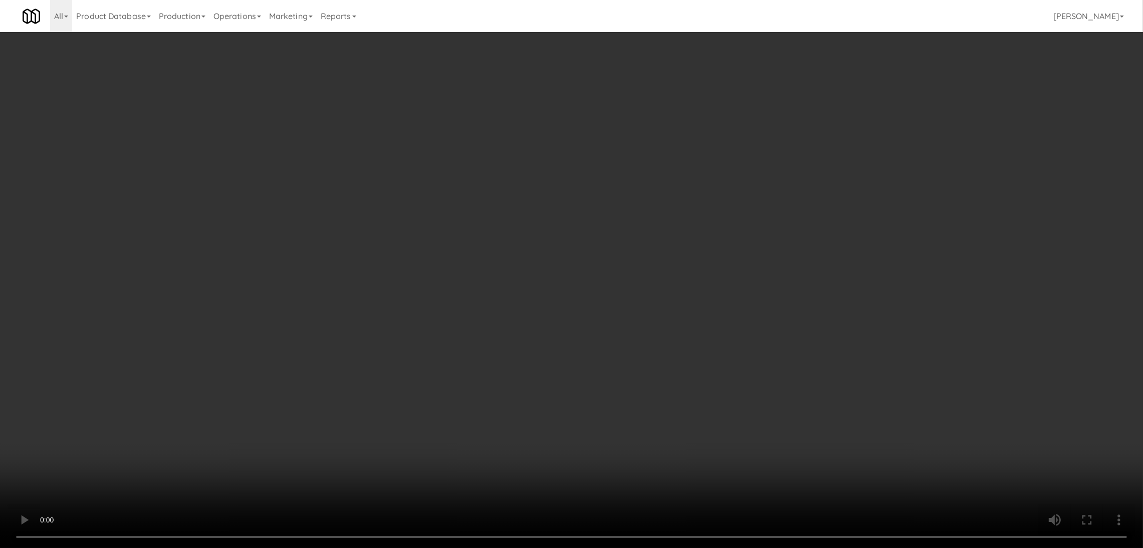
click at [743, 114] on icon at bounding box center [743, 111] width 5 height 7
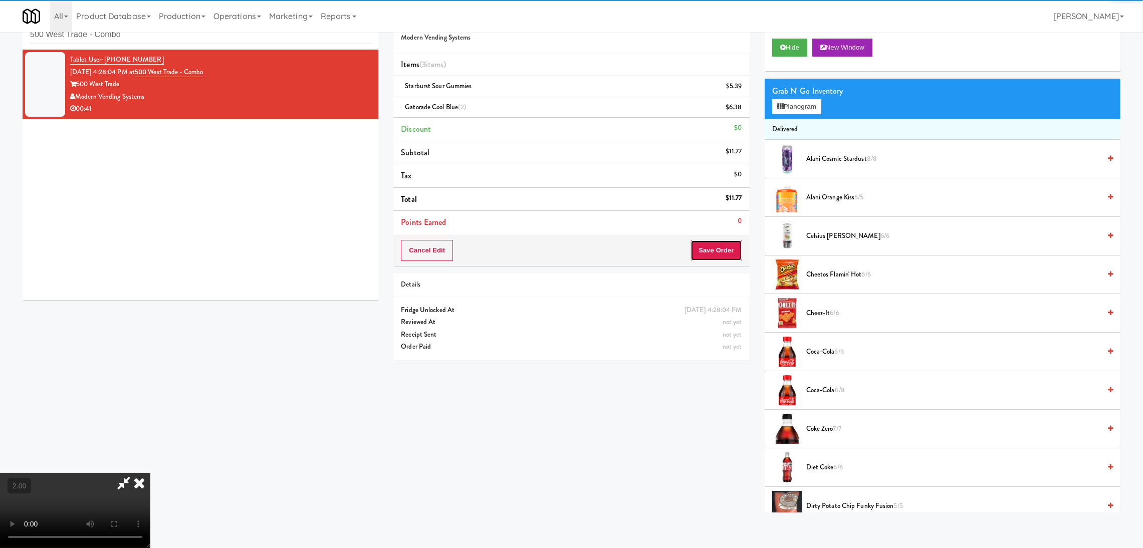
click at [715, 256] on button "Save Order" at bounding box center [716, 250] width 51 height 21
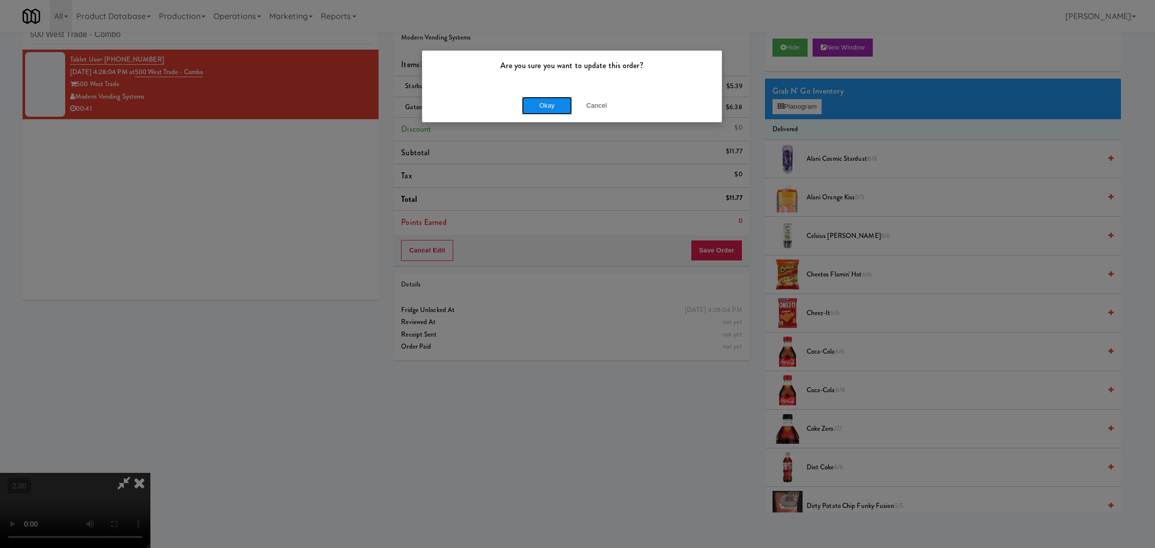
click at [537, 107] on button "Okay" at bounding box center [547, 106] width 50 height 18
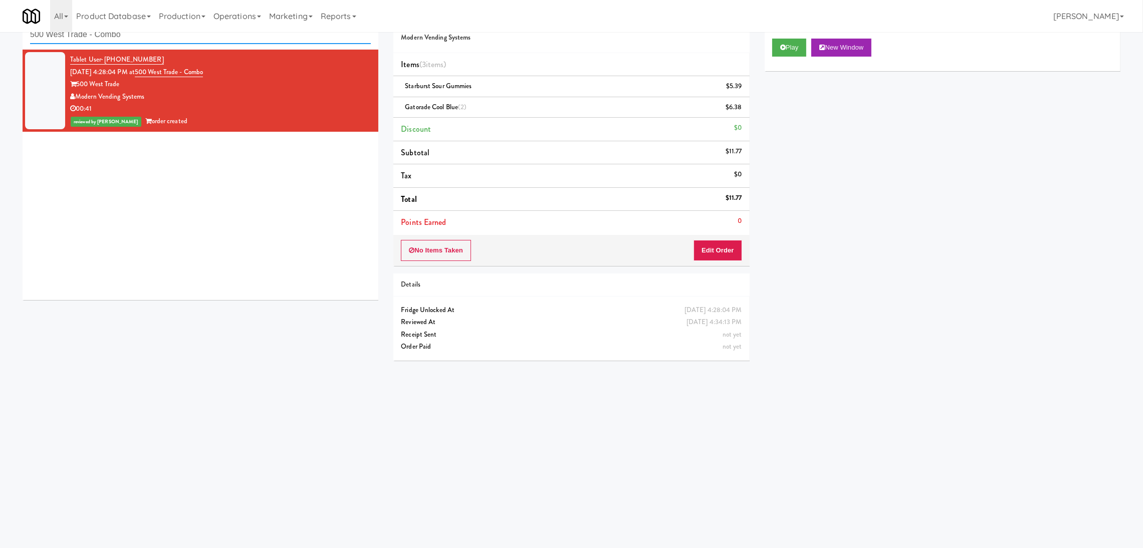
paste input "Fine - Lobby-Ambient-Left"
drag, startPoint x: 242, startPoint y: 40, endPoint x: 0, endPoint y: 42, distance: 241.6
click at [0, 42] on div "inbox reviewed recent all unclear take inventory issue suspicious failed recent…" at bounding box center [571, 206] width 1143 height 403
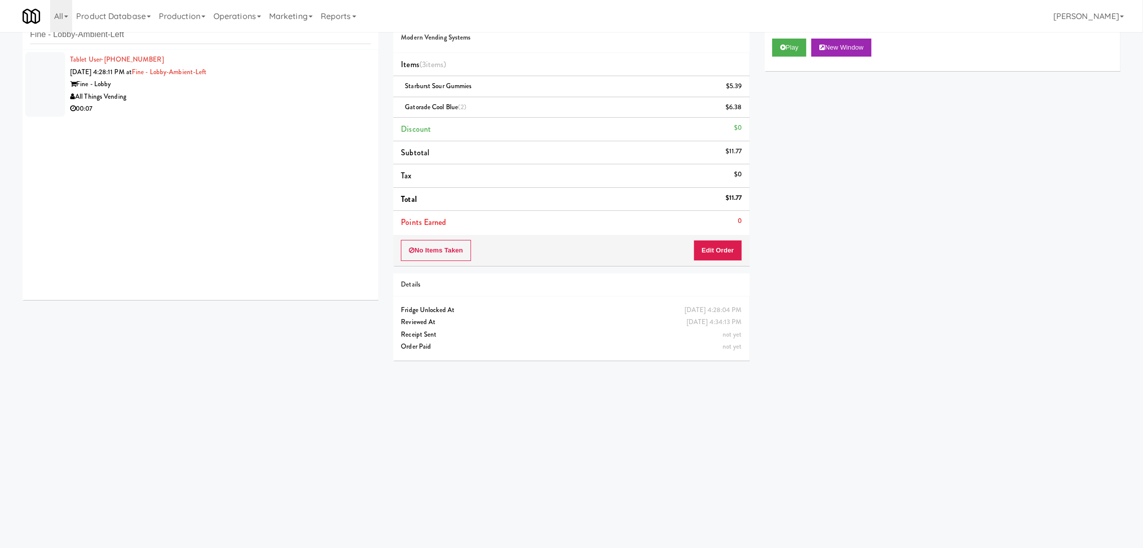
click at [293, 99] on div "All Things Vending" at bounding box center [220, 97] width 301 height 13
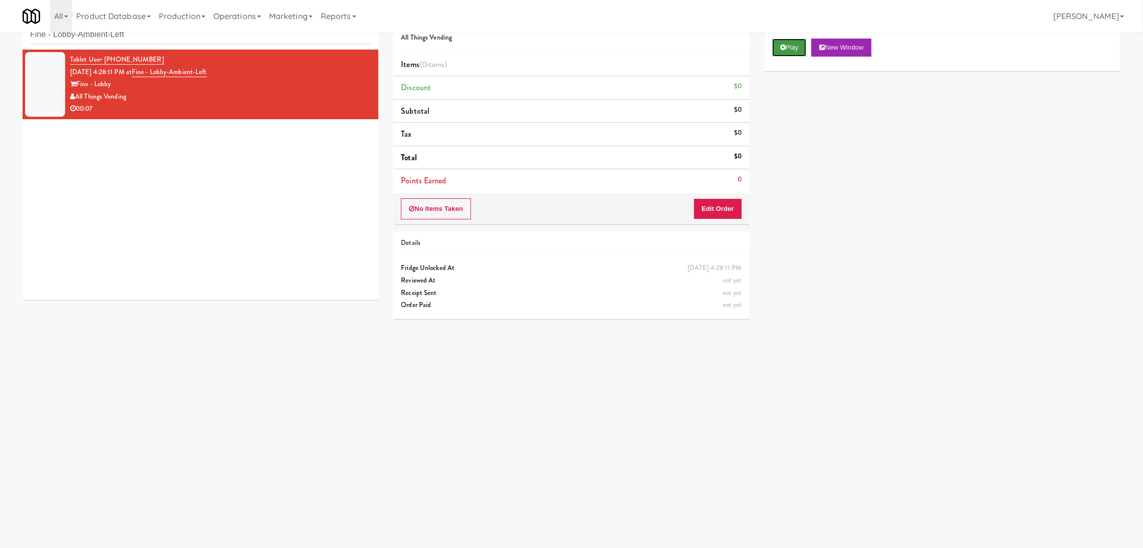
click at [802, 45] on button "Play" at bounding box center [789, 48] width 35 height 18
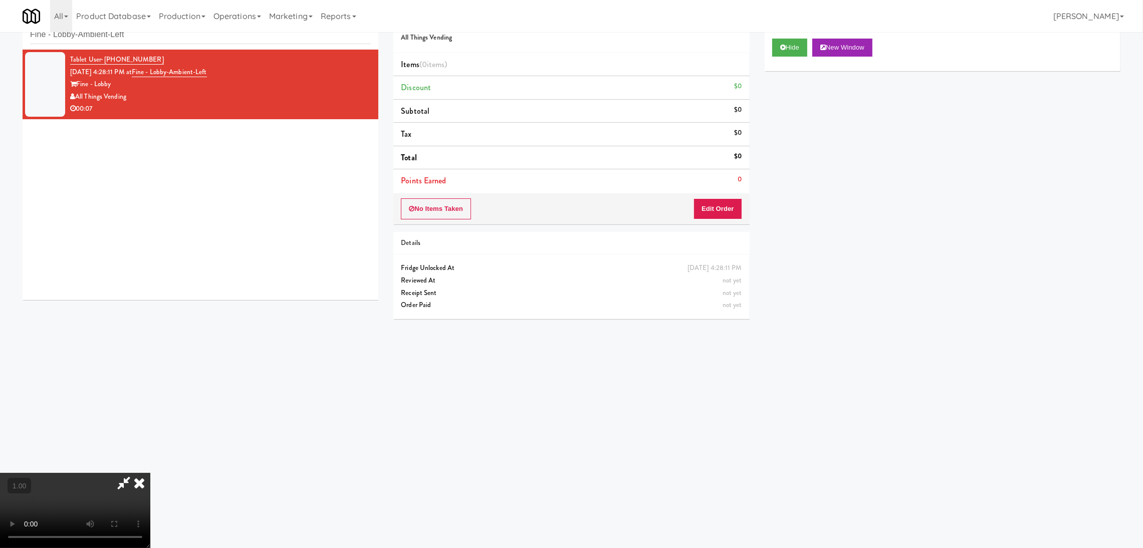
click at [150, 473] on video at bounding box center [75, 510] width 150 height 75
click at [735, 211] on button "Edit Order" at bounding box center [718, 208] width 49 height 21
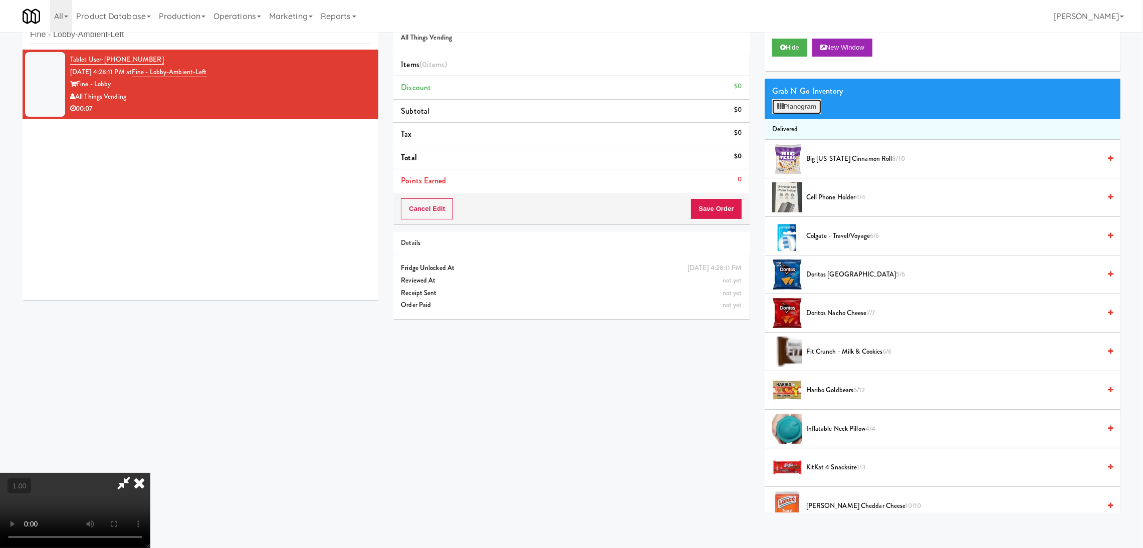
click at [792, 111] on button "Planogram" at bounding box center [796, 106] width 49 height 15
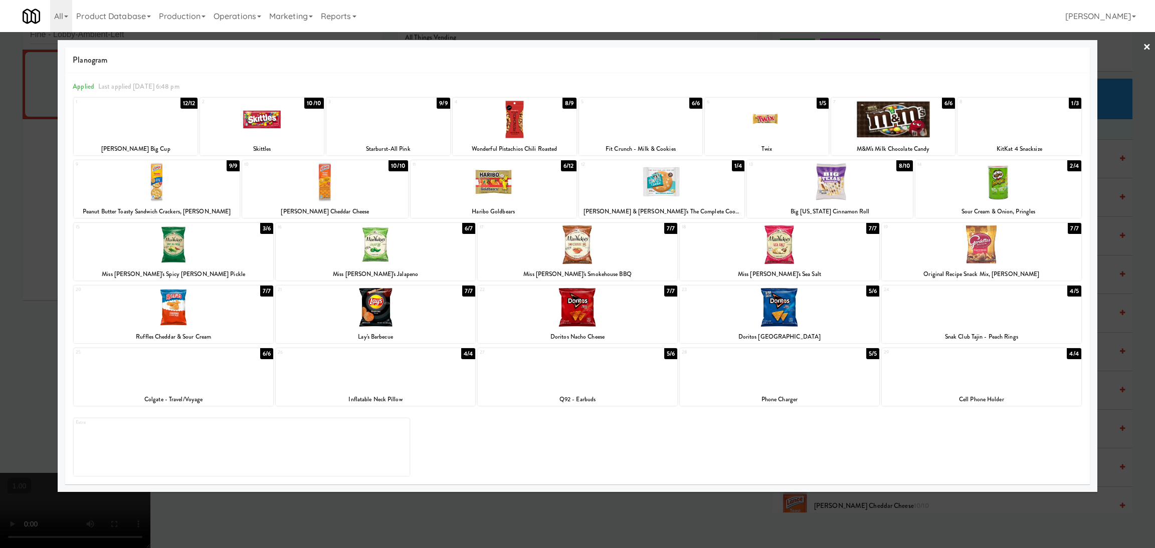
click at [1016, 120] on div at bounding box center [1019, 119] width 124 height 39
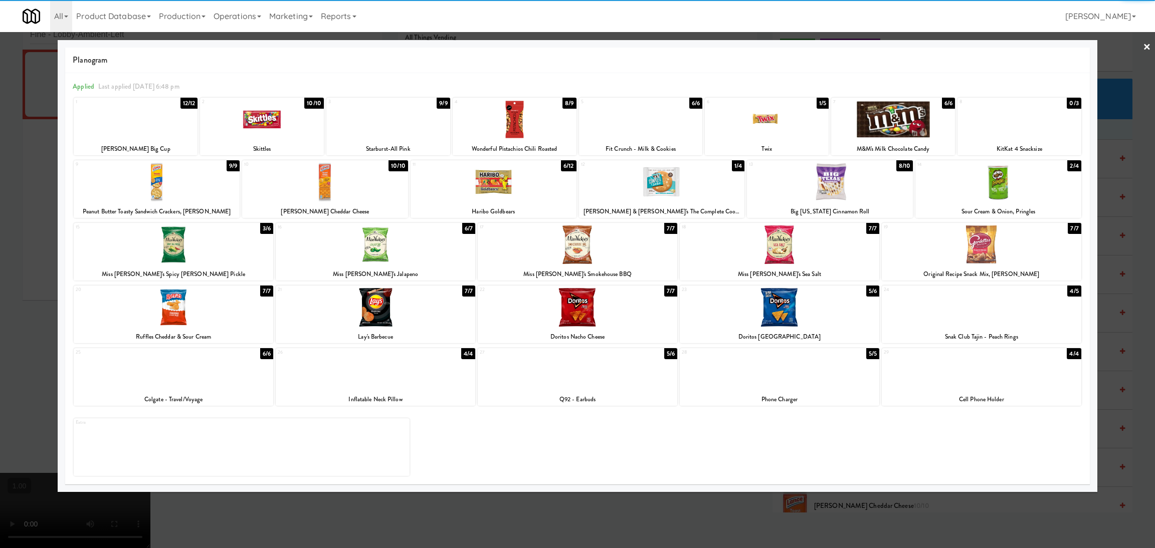
click at [794, 117] on div at bounding box center [767, 119] width 124 height 39
click at [0, 182] on div at bounding box center [577, 274] width 1155 height 548
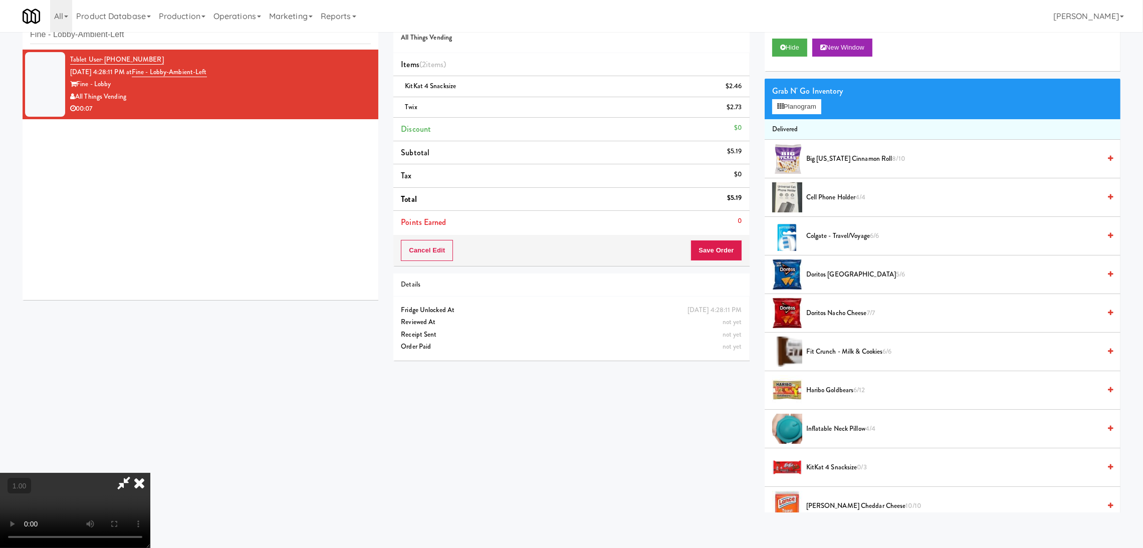
click at [150, 473] on video at bounding box center [75, 510] width 150 height 75
click at [709, 251] on button "Save Order" at bounding box center [716, 250] width 51 height 21
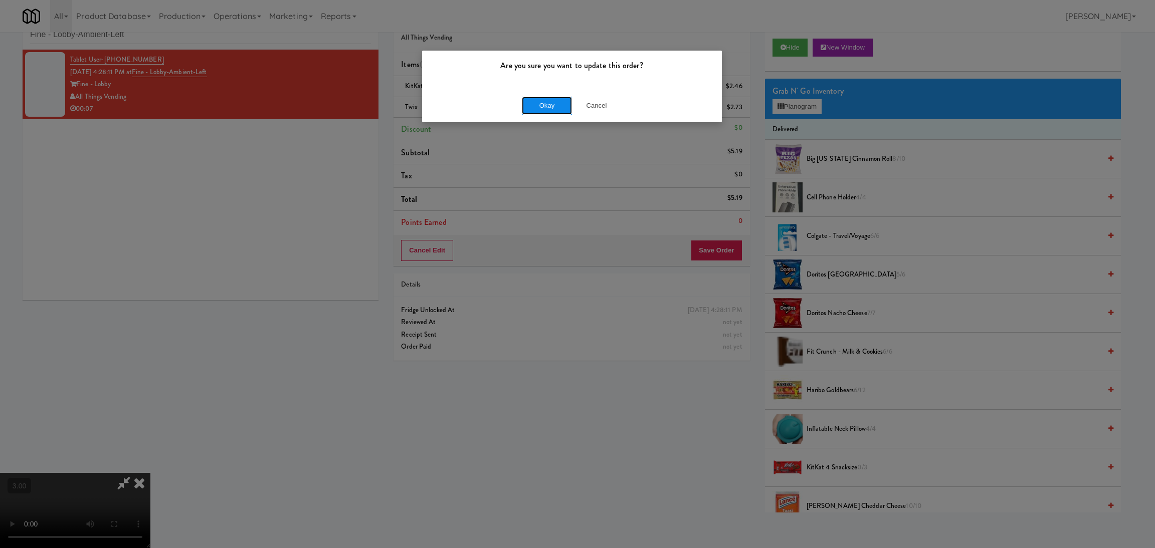
click at [557, 108] on button "Okay" at bounding box center [547, 106] width 50 height 18
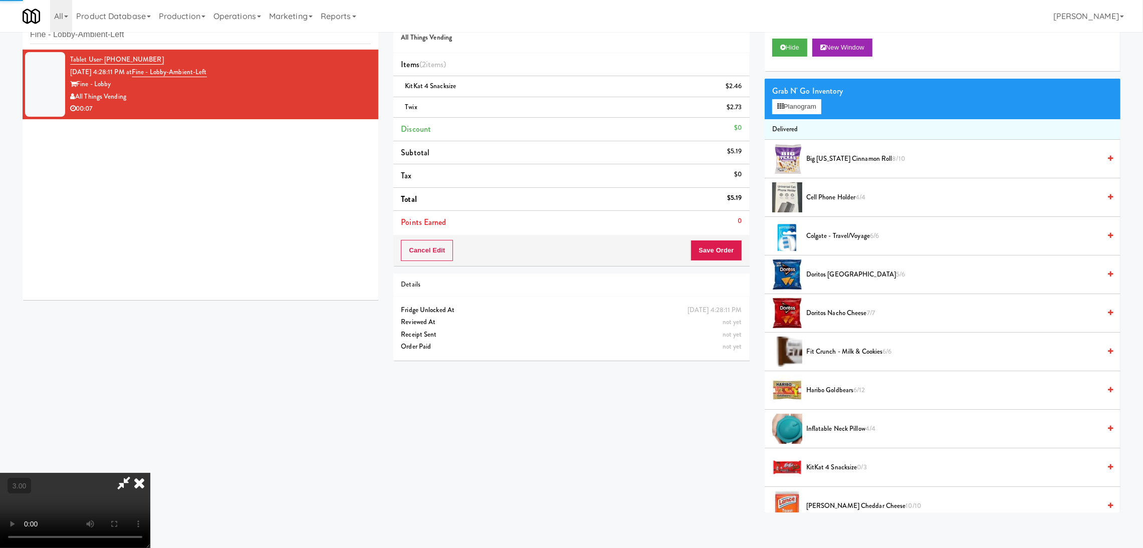
click at [150, 473] on icon at bounding box center [139, 483] width 22 height 20
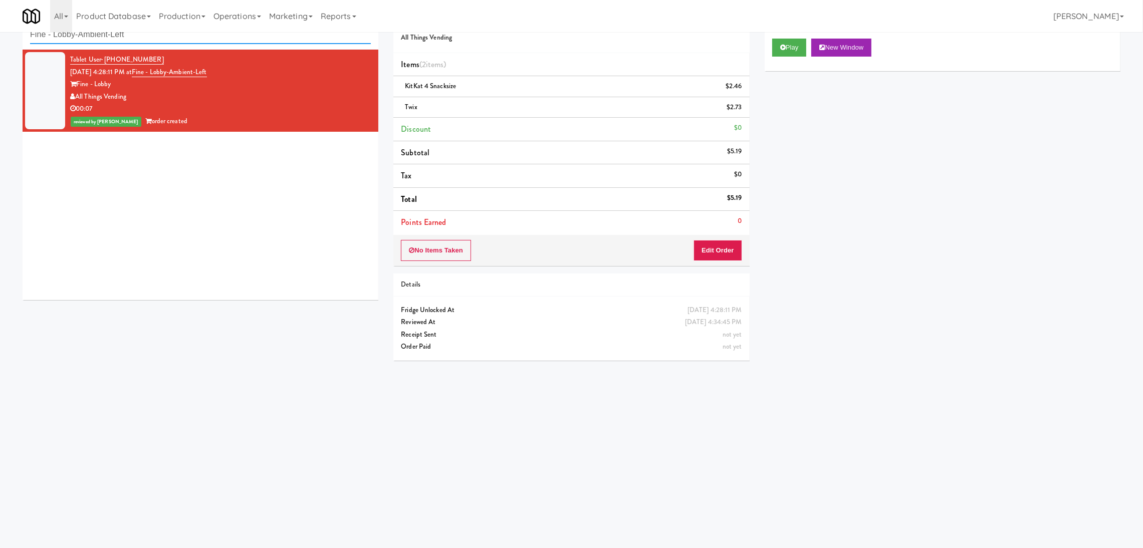
paste input "(Food, Snack & Drink) South Brunswick Police Departmen"
drag, startPoint x: 192, startPoint y: 40, endPoint x: 0, endPoint y: 38, distance: 192.0
click at [0, 38] on div "inbox reviewed recent all unclear take inventory issue suspicious failed recent…" at bounding box center [571, 206] width 1143 height 403
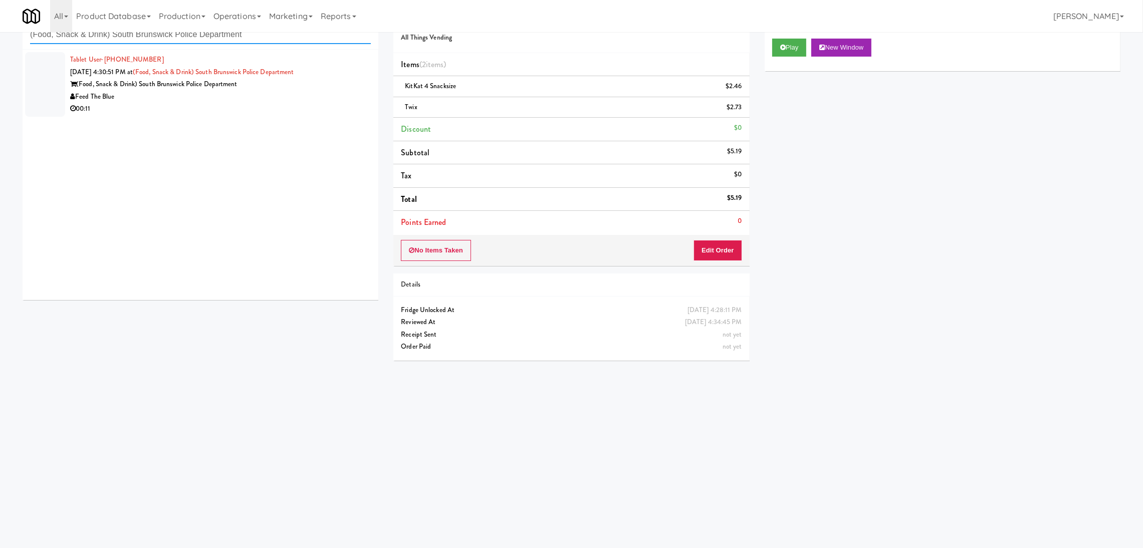
type input "(Food, Snack & Drink) South Brunswick Police Department"
click at [305, 91] on div "Feed The Blue" at bounding box center [220, 97] width 301 height 13
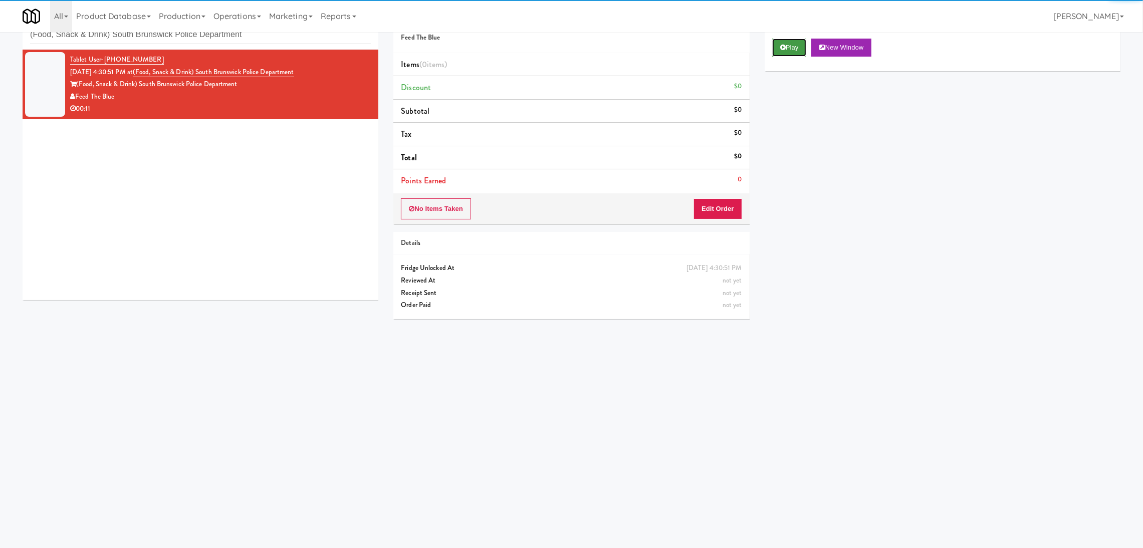
click at [783, 49] on icon at bounding box center [783, 47] width 6 height 7
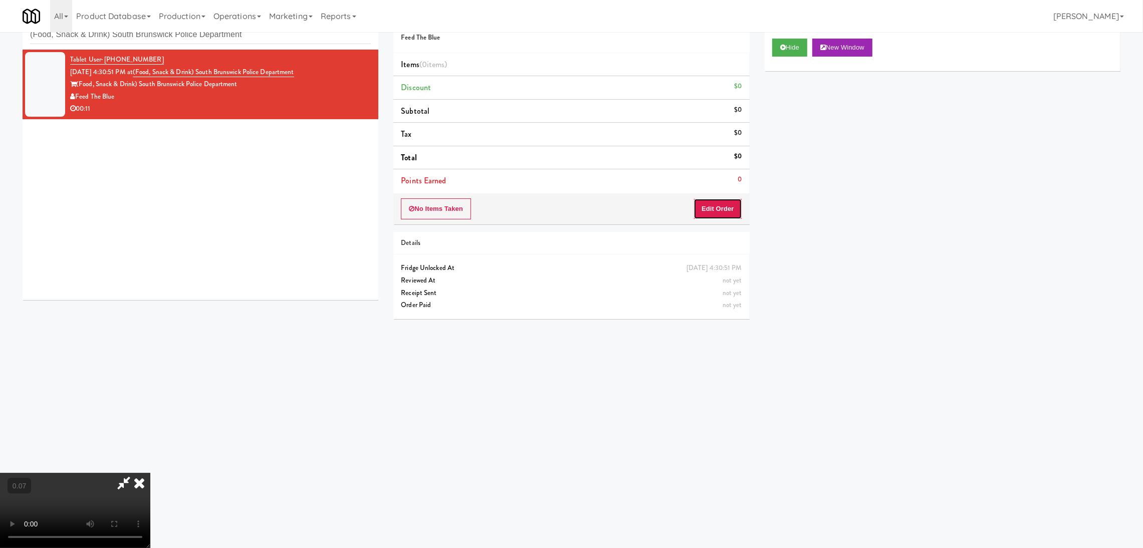
click at [722, 208] on button "Edit Order" at bounding box center [718, 208] width 49 height 21
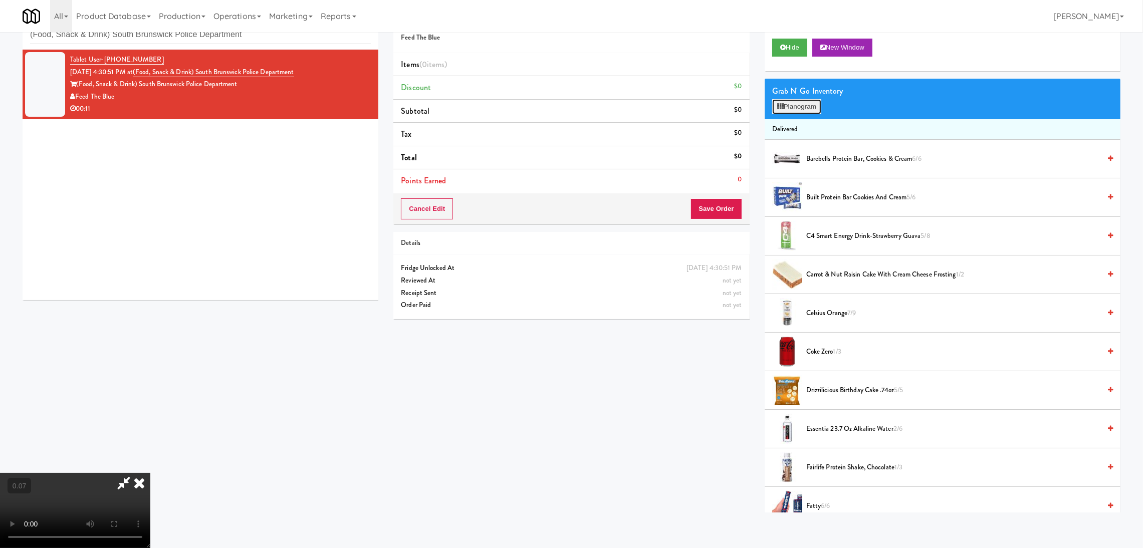
click at [786, 107] on button "Planogram" at bounding box center [796, 106] width 49 height 15
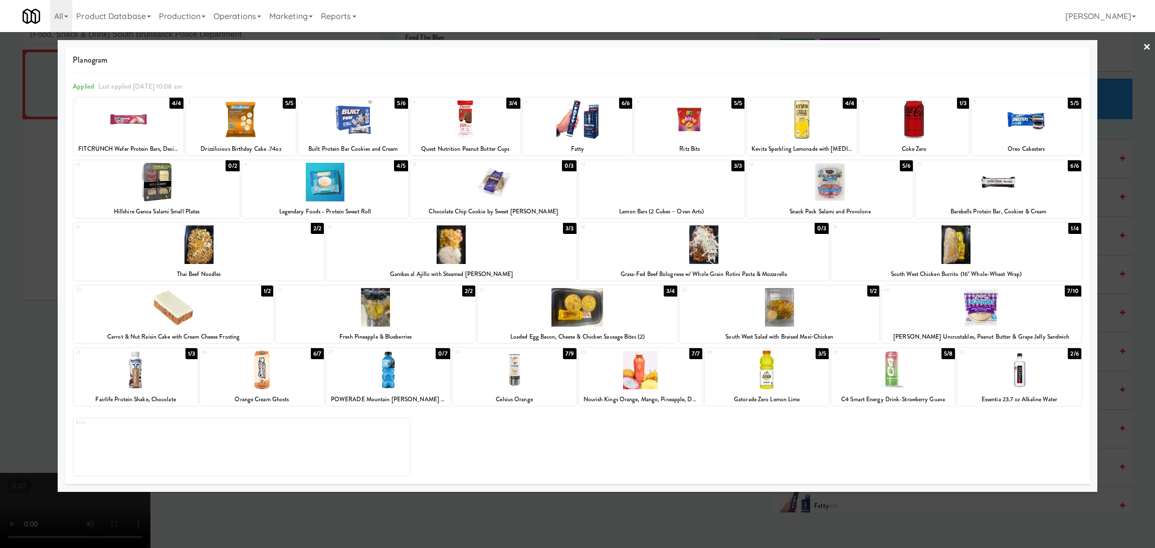
click at [877, 178] on div at bounding box center [830, 182] width 166 height 39
click at [586, 502] on div at bounding box center [577, 274] width 1155 height 548
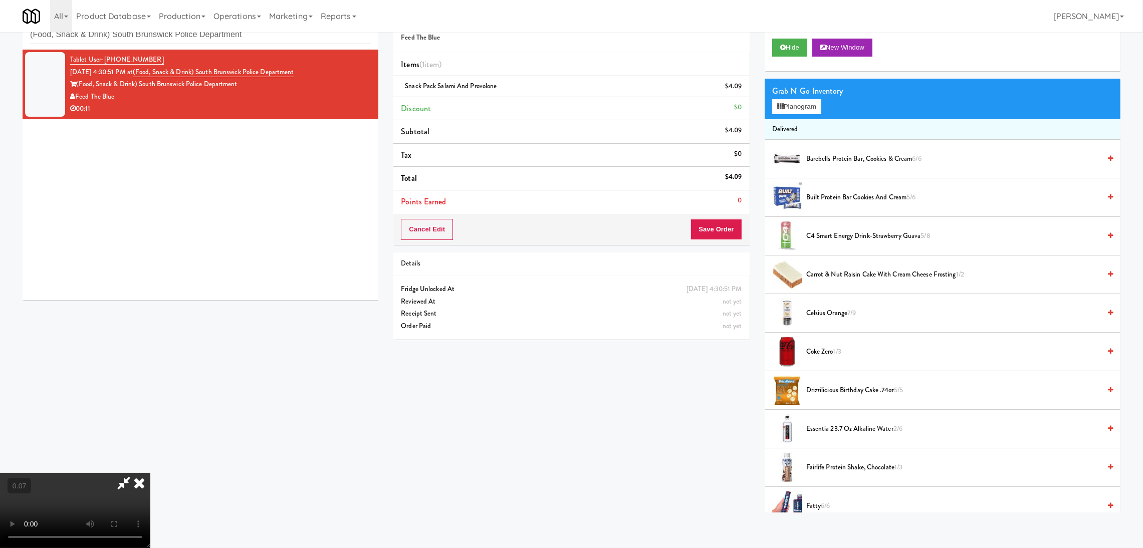
click at [150, 473] on video at bounding box center [75, 510] width 150 height 75
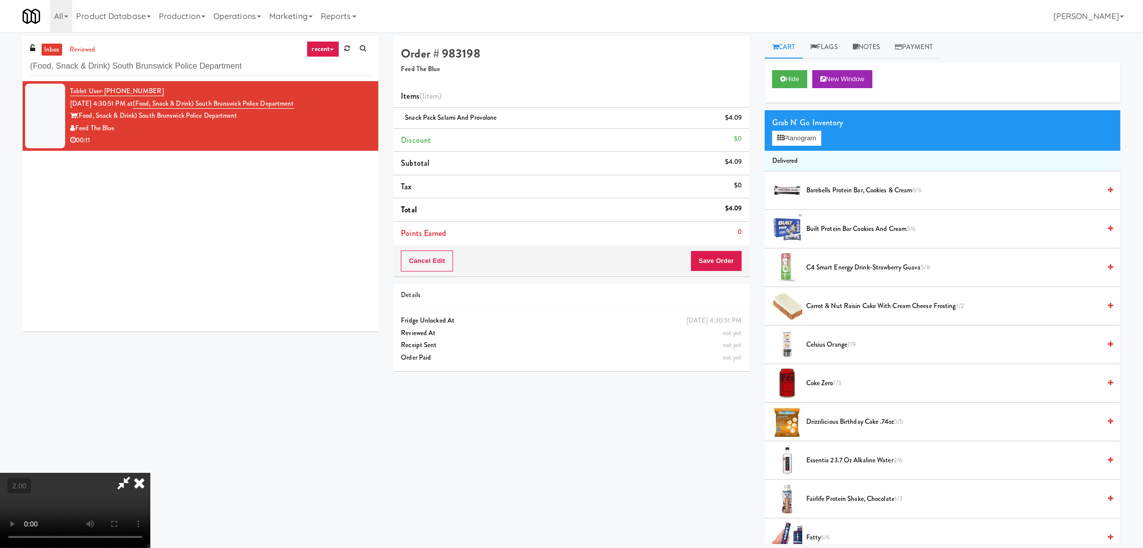
click at [150, 473] on video at bounding box center [75, 510] width 150 height 75
click at [150, 473] on icon at bounding box center [139, 483] width 22 height 20
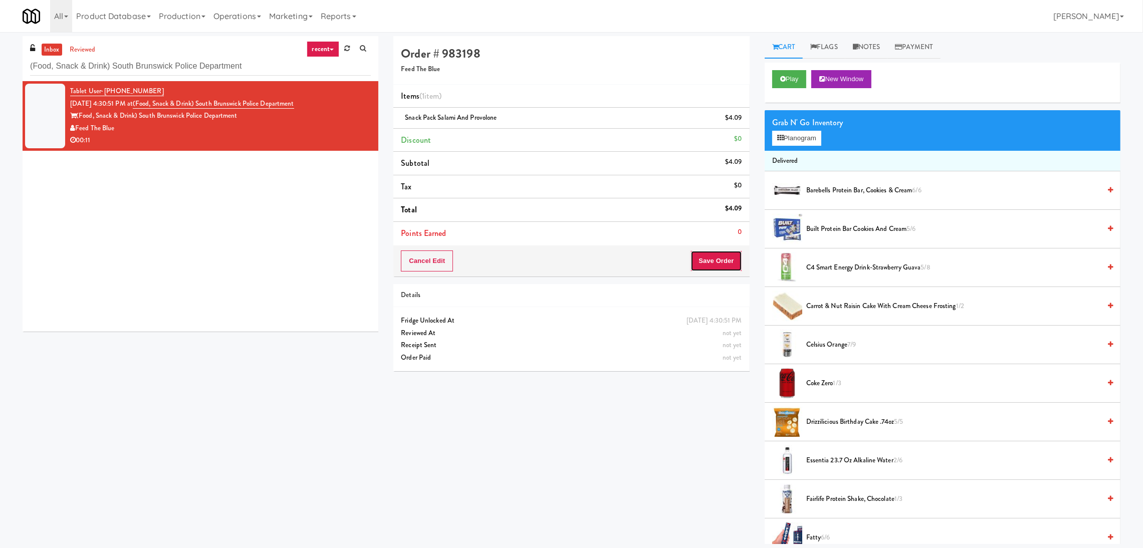
click at [720, 260] on button "Save Order" at bounding box center [716, 261] width 51 height 21
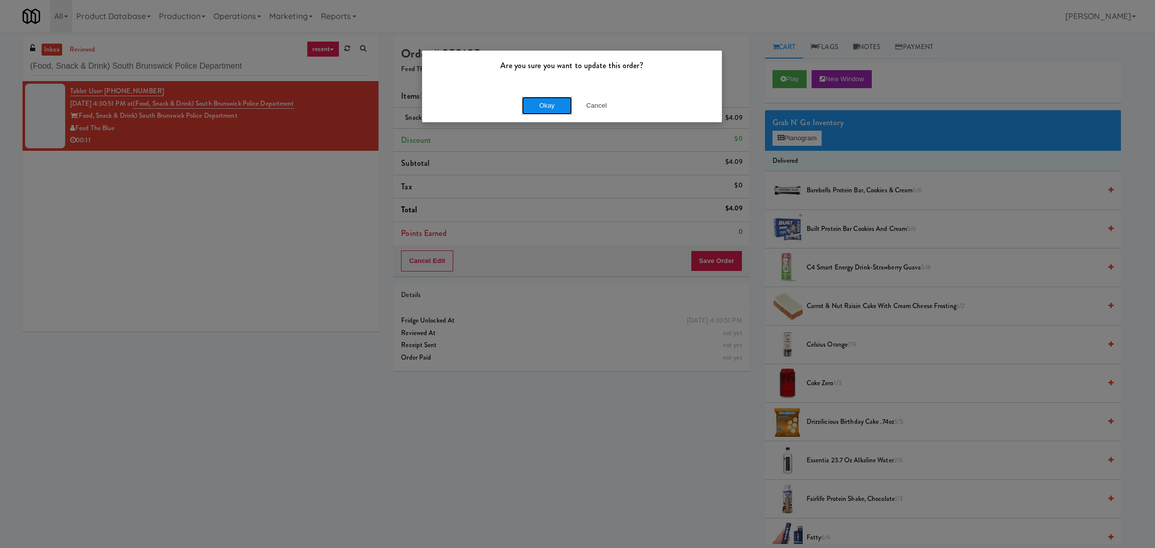
click at [531, 101] on button "Okay" at bounding box center [547, 106] width 50 height 18
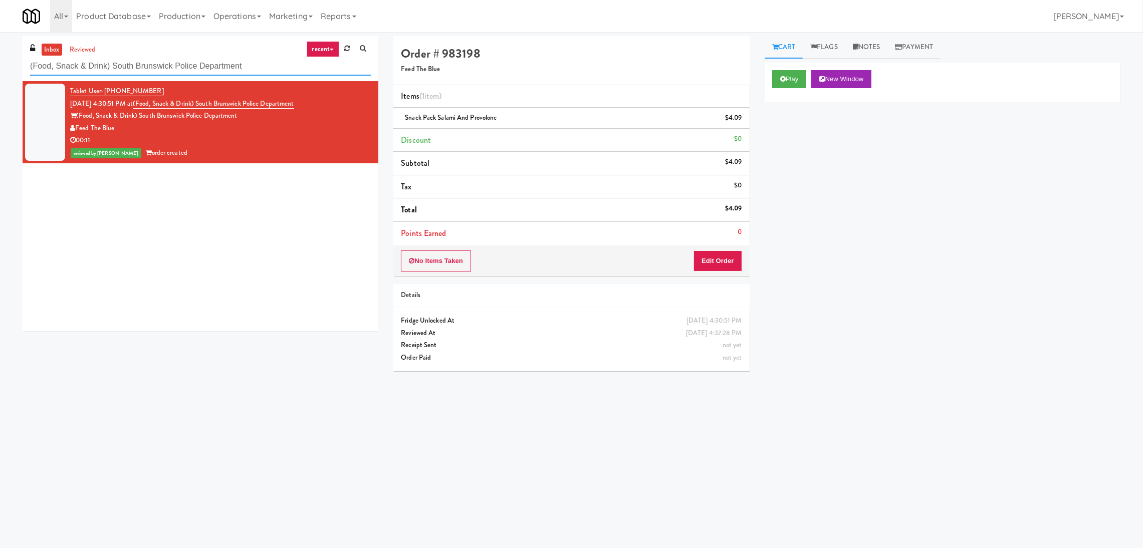
paste input "Gallery 64 - Cooler - Lef"
drag, startPoint x: 268, startPoint y: 67, endPoint x: 0, endPoint y: 55, distance: 268.5
click at [0, 55] on div "inbox reviewed recent all unclear take inventory issue suspicious failed recent…" at bounding box center [571, 237] width 1143 height 403
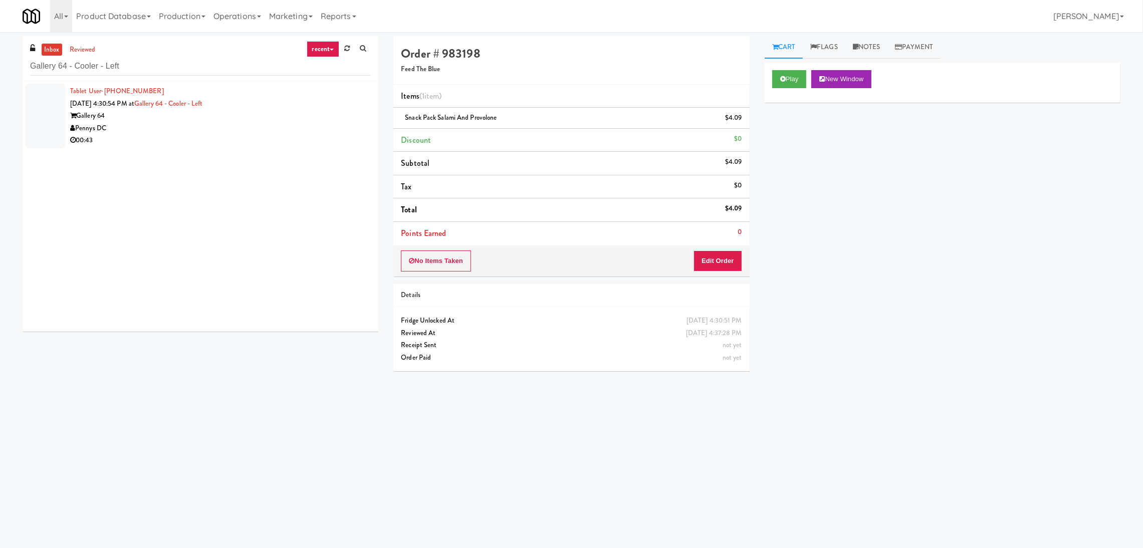
click at [280, 130] on div "Pennys DC" at bounding box center [220, 128] width 301 height 13
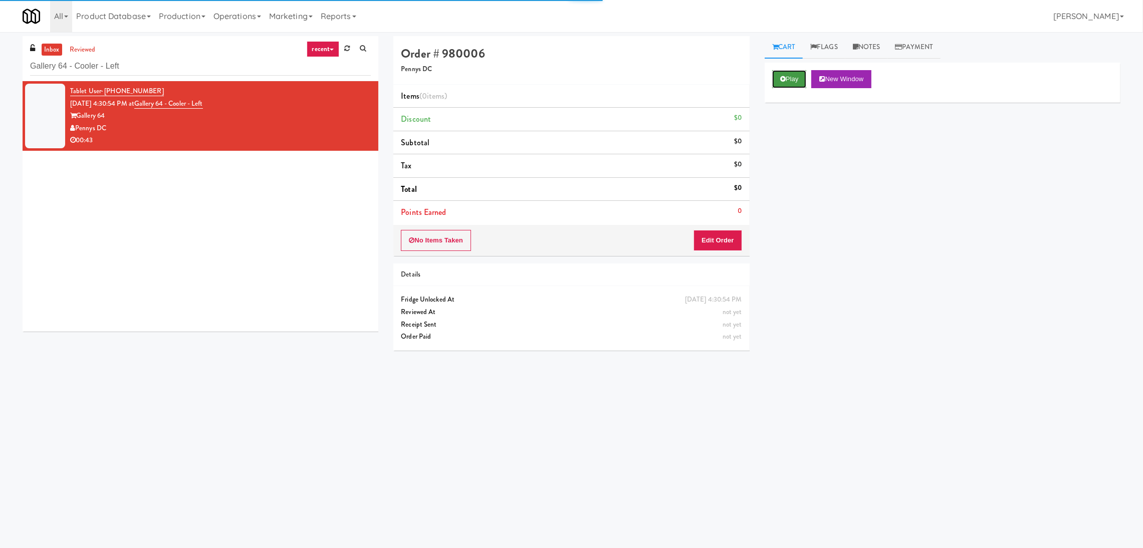
click at [793, 84] on button "Play" at bounding box center [789, 79] width 35 height 18
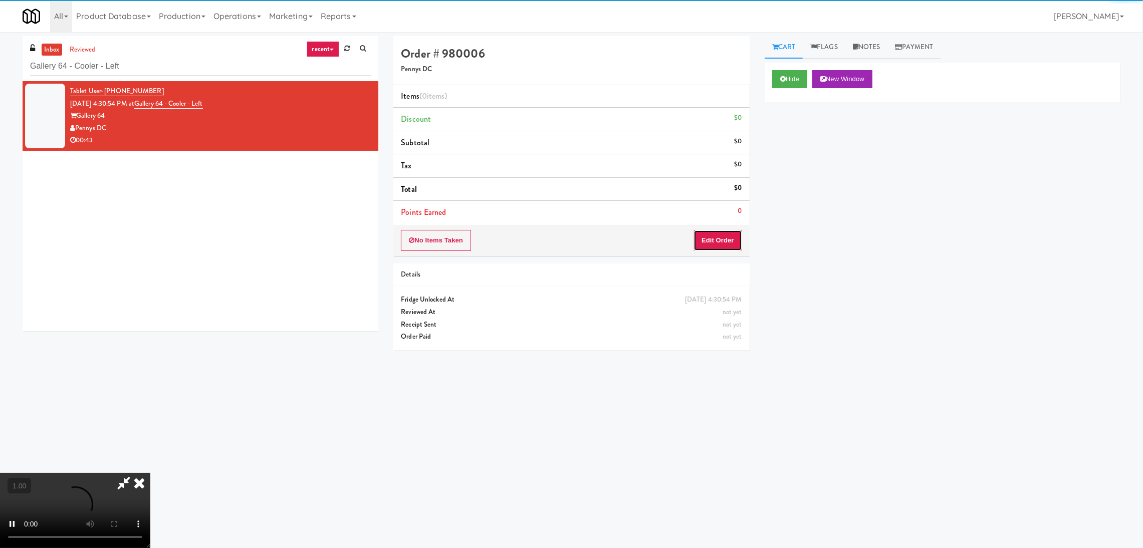
click at [723, 243] on button "Edit Order" at bounding box center [718, 240] width 49 height 21
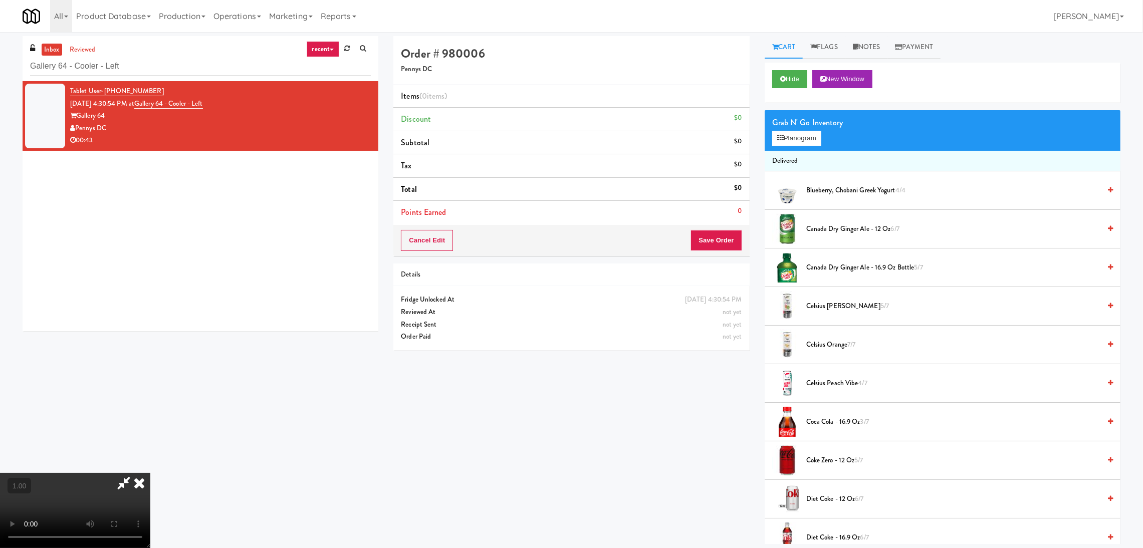
scroll to position [45, 0]
click at [776, 138] on button "Planogram" at bounding box center [796, 138] width 49 height 15
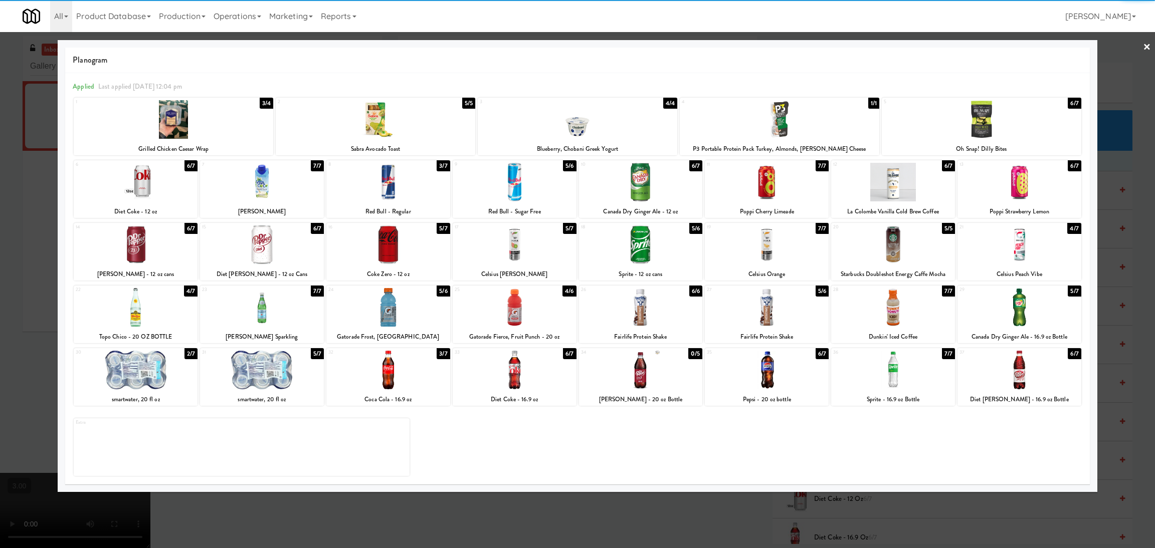
drag, startPoint x: 767, startPoint y: 181, endPoint x: 751, endPoint y: 186, distance: 17.4
click at [766, 181] on div at bounding box center [767, 182] width 124 height 39
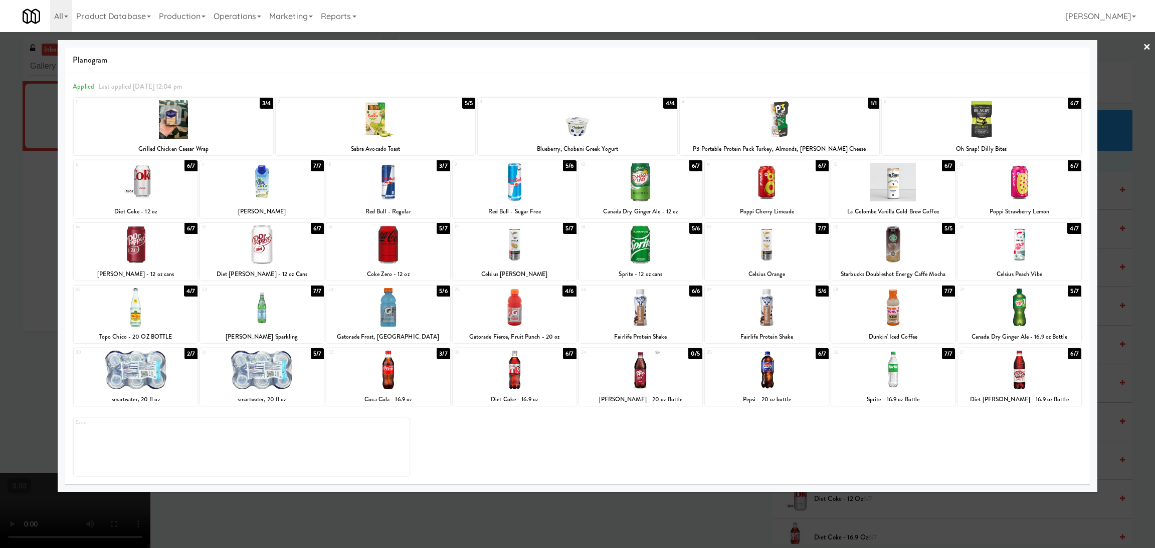
click at [294, 373] on div at bounding box center [262, 370] width 124 height 39
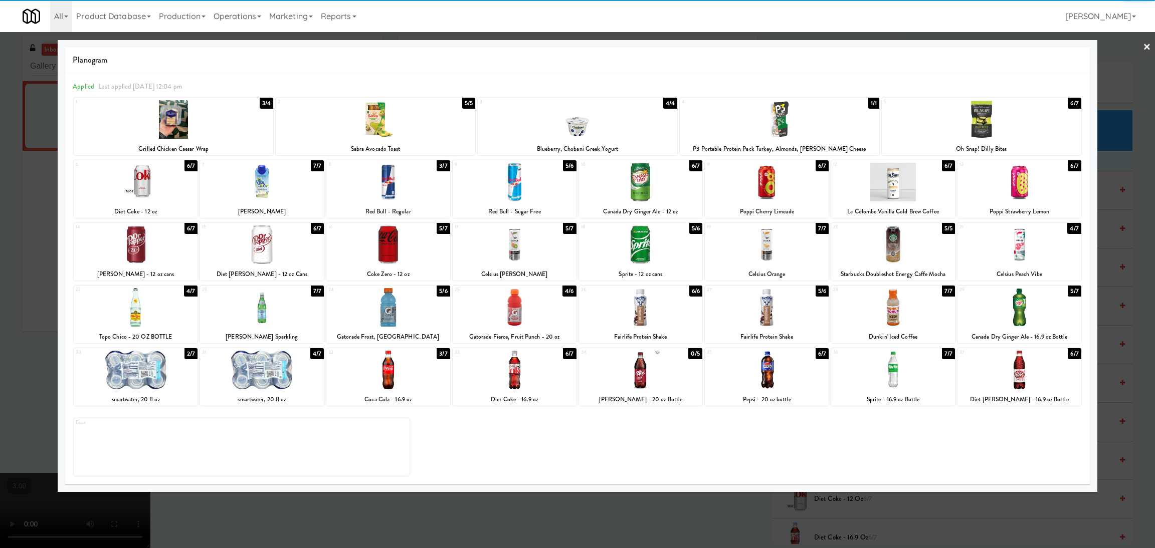
click at [0, 315] on div at bounding box center [577, 274] width 1155 height 548
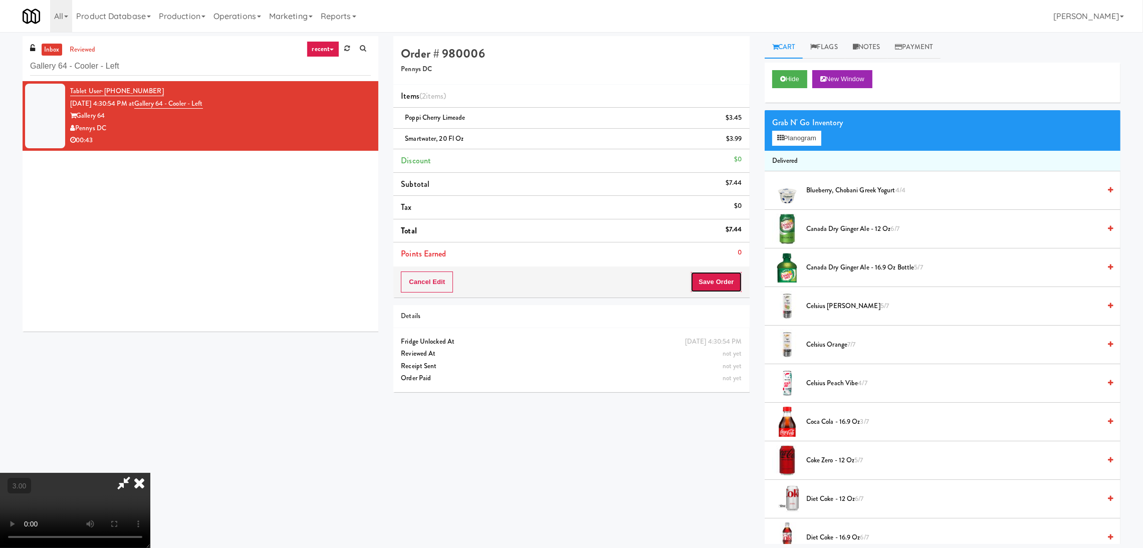
click at [725, 278] on button "Save Order" at bounding box center [716, 282] width 51 height 21
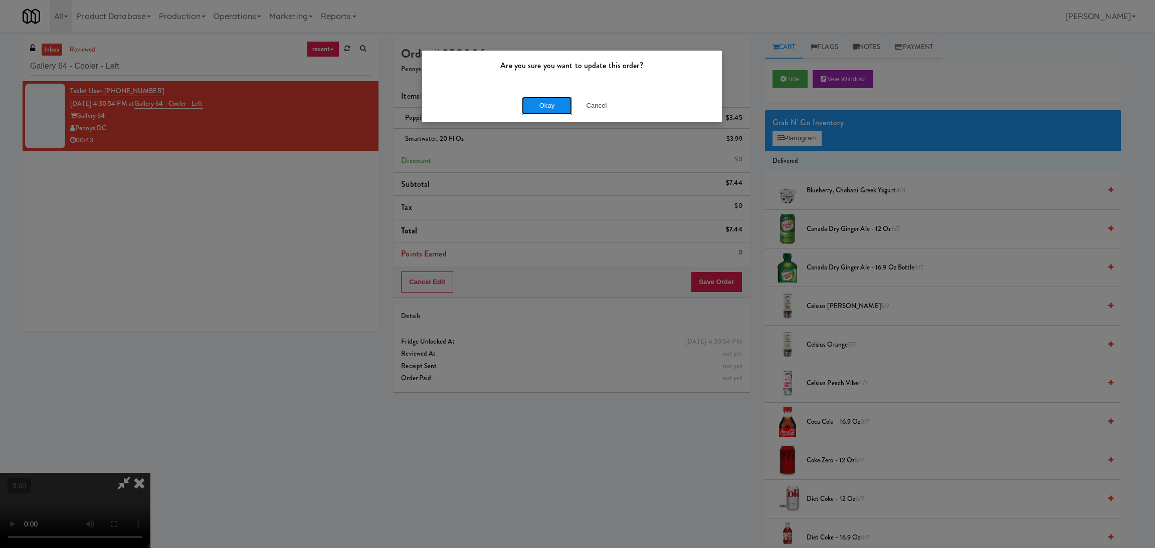
click at [552, 105] on button "Okay" at bounding box center [547, 106] width 50 height 18
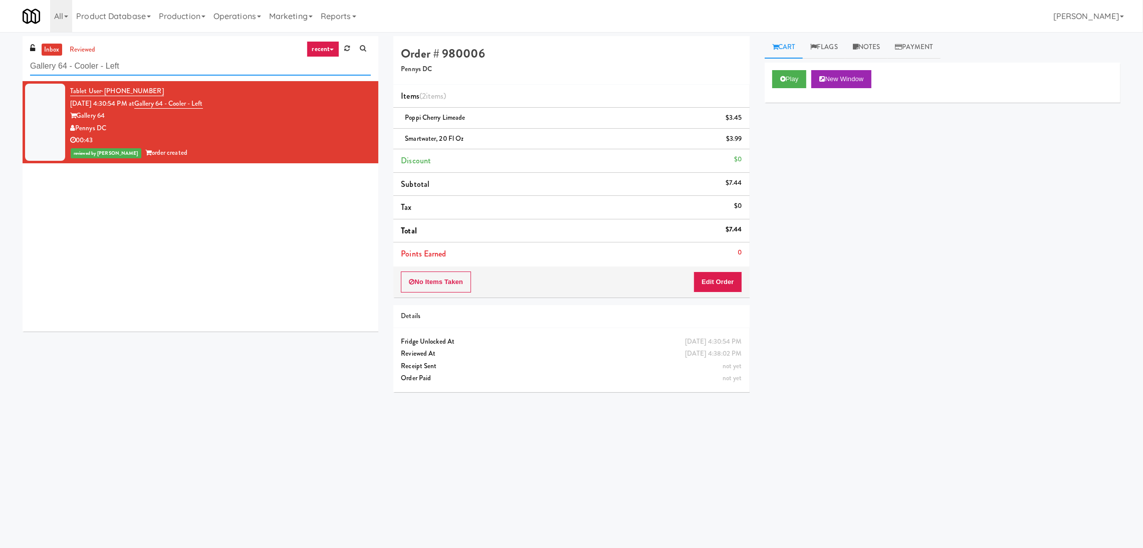
paste input "[GEOGRAPHIC_DATA] - [GEOGRAPHIC_DATA]"
drag, startPoint x: 245, startPoint y: 66, endPoint x: 0, endPoint y: 63, distance: 245.1
click at [0, 63] on div "inbox reviewed recent all unclear take inventory issue suspicious failed recent…" at bounding box center [571, 237] width 1143 height 403
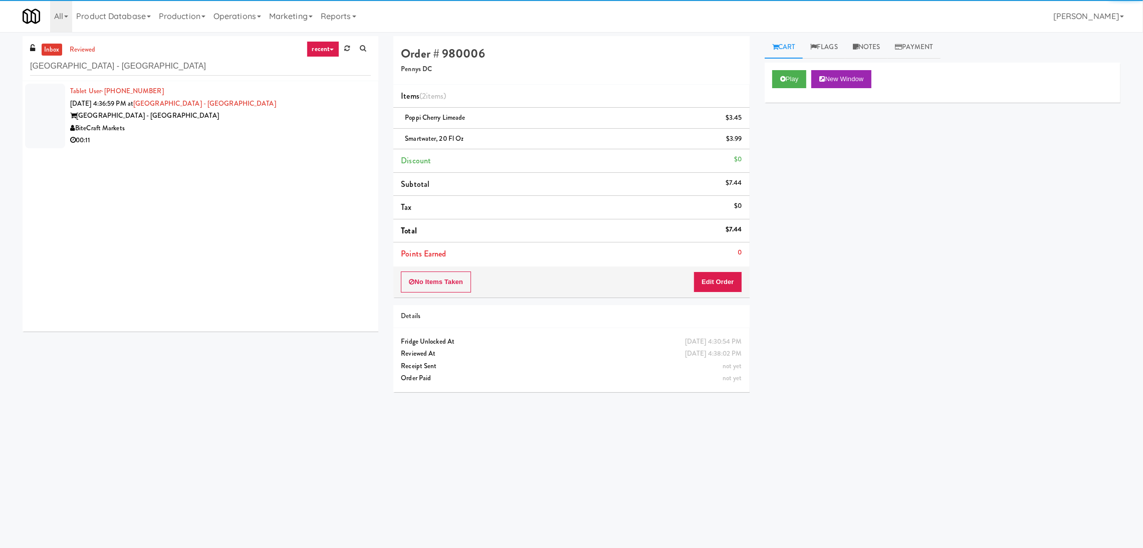
click at [314, 125] on div "BiteCraft Markets" at bounding box center [220, 128] width 301 height 13
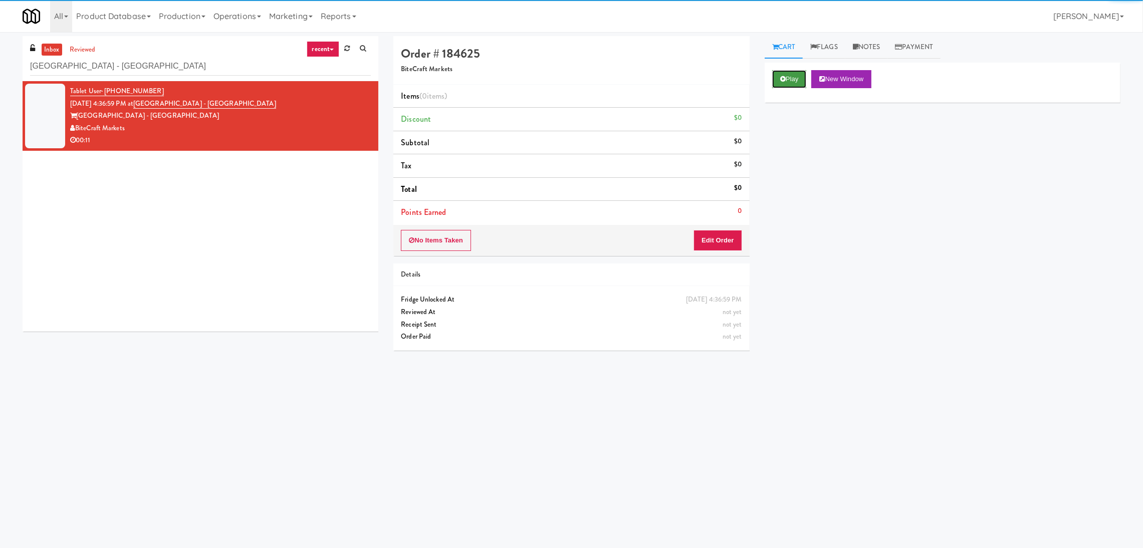
click at [792, 77] on button "Play" at bounding box center [789, 79] width 35 height 18
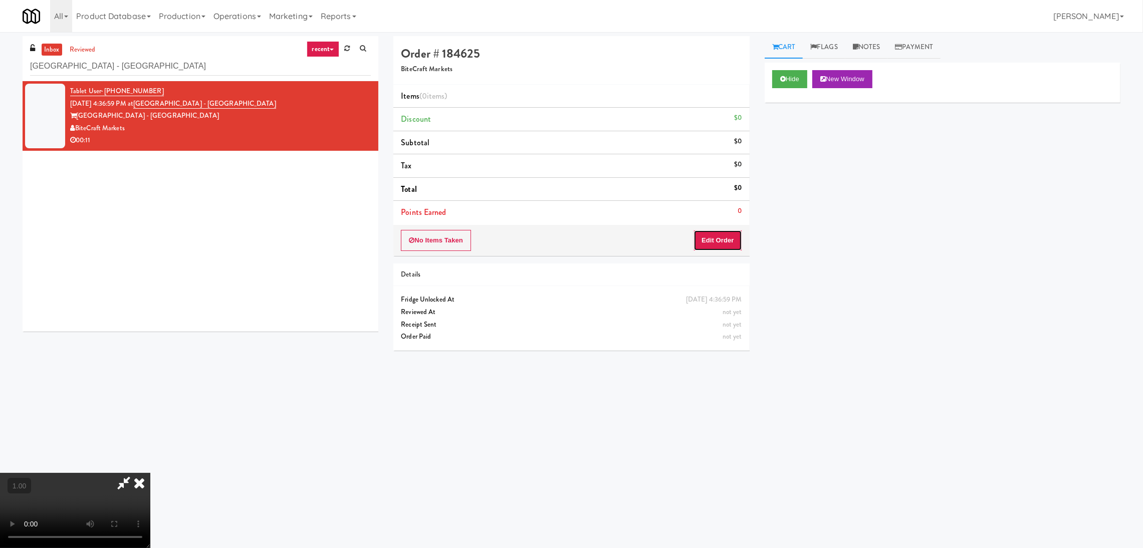
click at [724, 242] on button "Edit Order" at bounding box center [718, 240] width 49 height 21
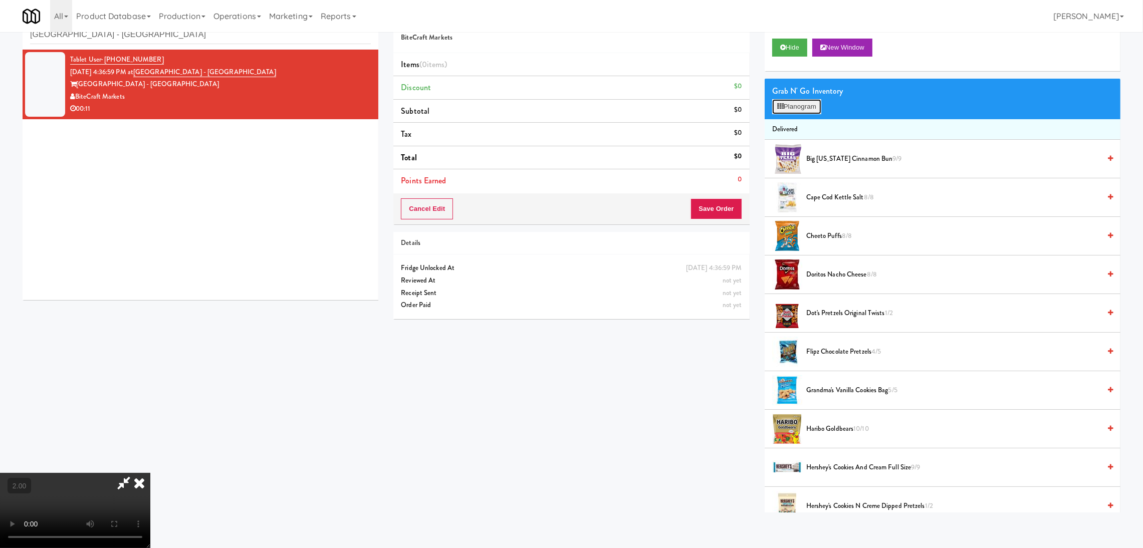
click at [802, 110] on button "Planogram" at bounding box center [796, 106] width 49 height 15
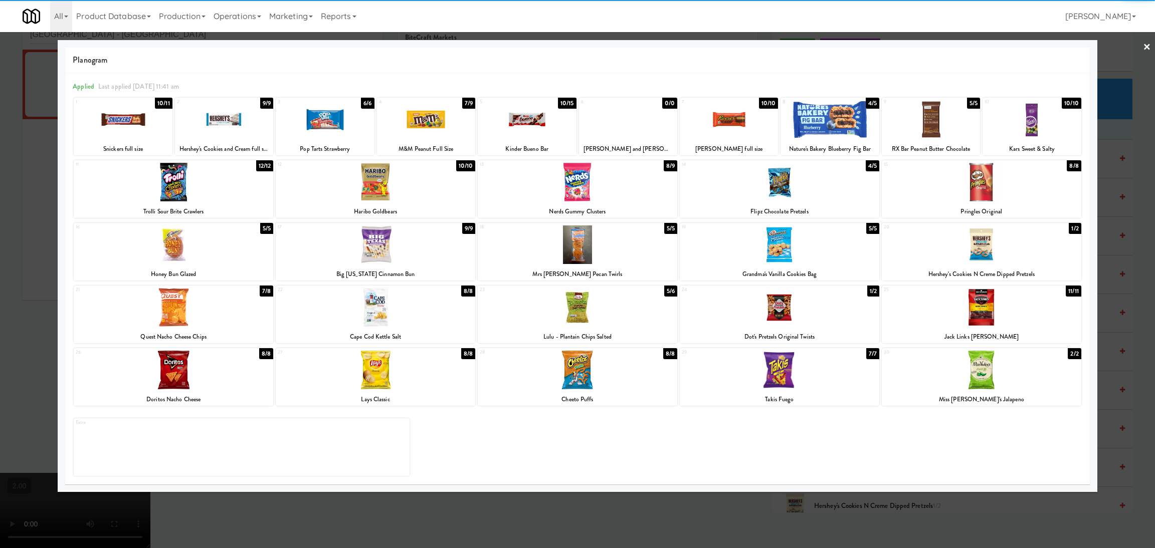
click at [121, 121] on div at bounding box center [123, 119] width 98 height 39
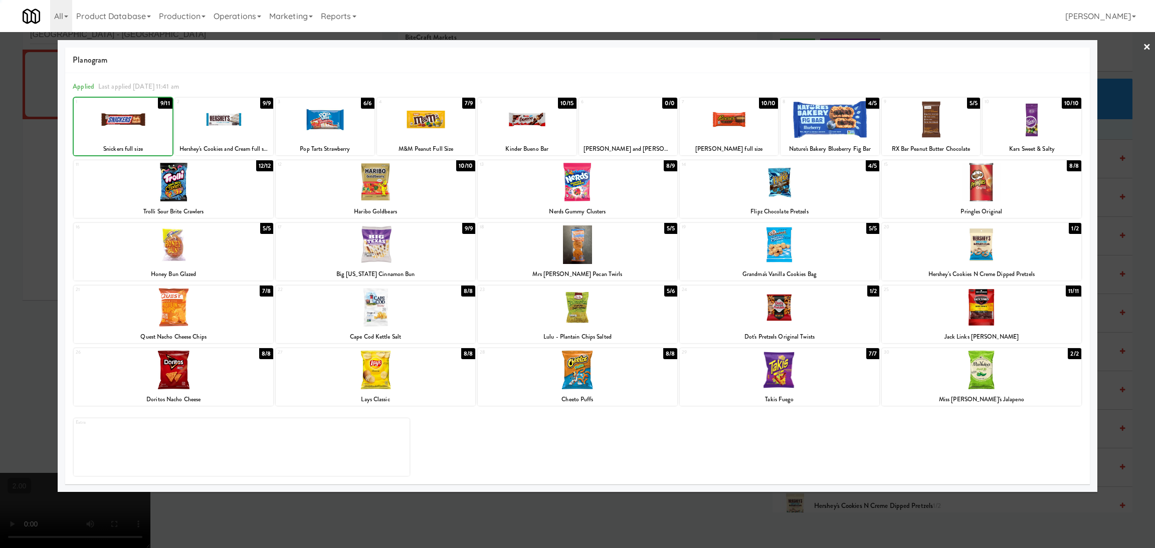
click at [0, 117] on div at bounding box center [577, 274] width 1155 height 548
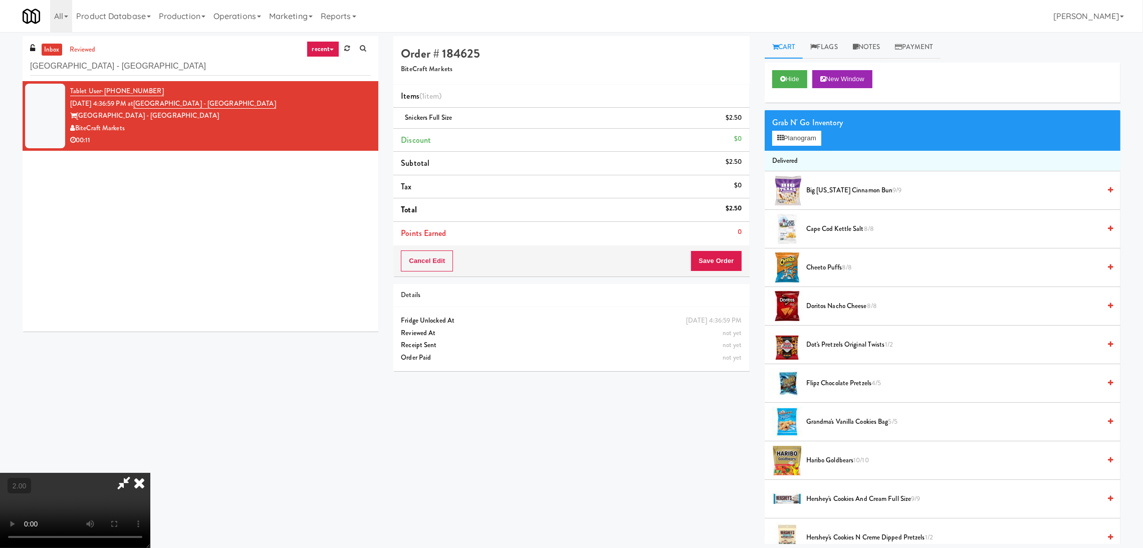
click at [135, 473] on icon at bounding box center [123, 483] width 23 height 20
click at [708, 268] on button "Save Order" at bounding box center [716, 261] width 51 height 21
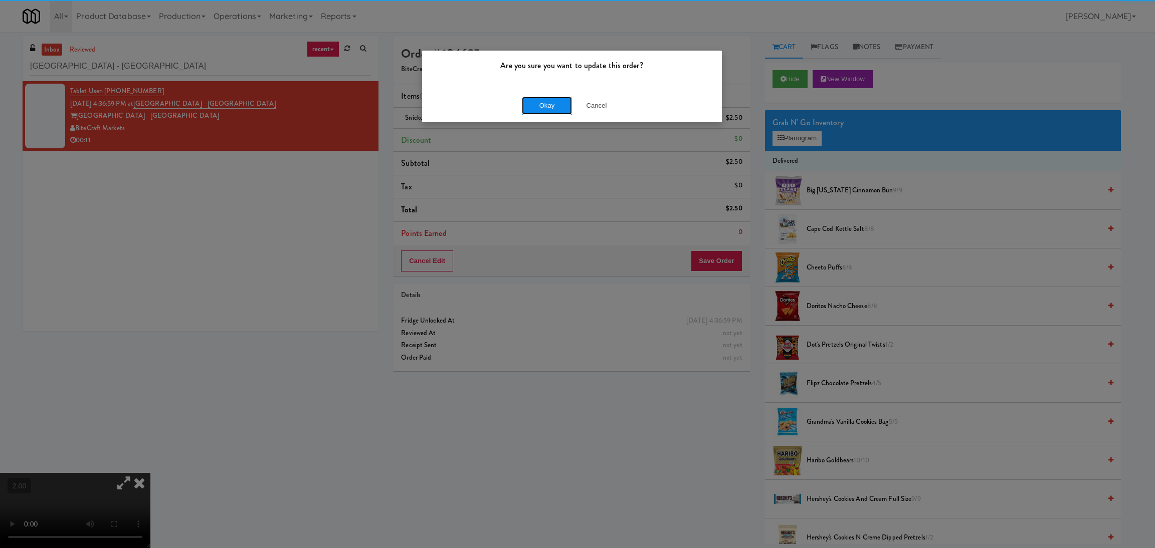
click at [548, 108] on button "Okay" at bounding box center [547, 106] width 50 height 18
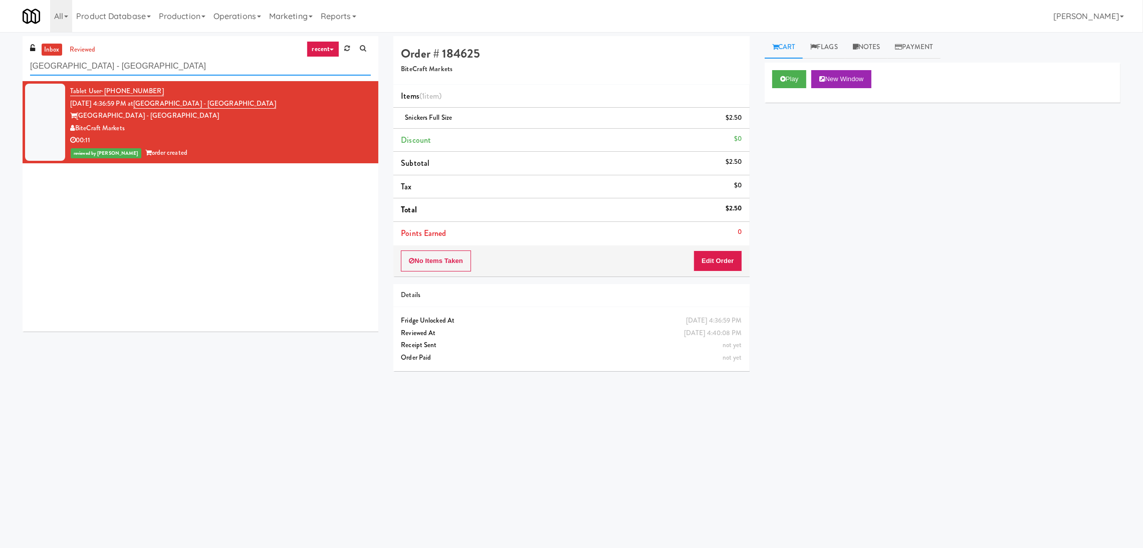
drag, startPoint x: 179, startPoint y: 73, endPoint x: 0, endPoint y: 16, distance: 188.5
click at [0, 32] on body "Are you sure you want to update this order? Okay Cancel Okay Are you sure you w…" at bounding box center [571, 306] width 1143 height 548
paste input "234 Cooler"
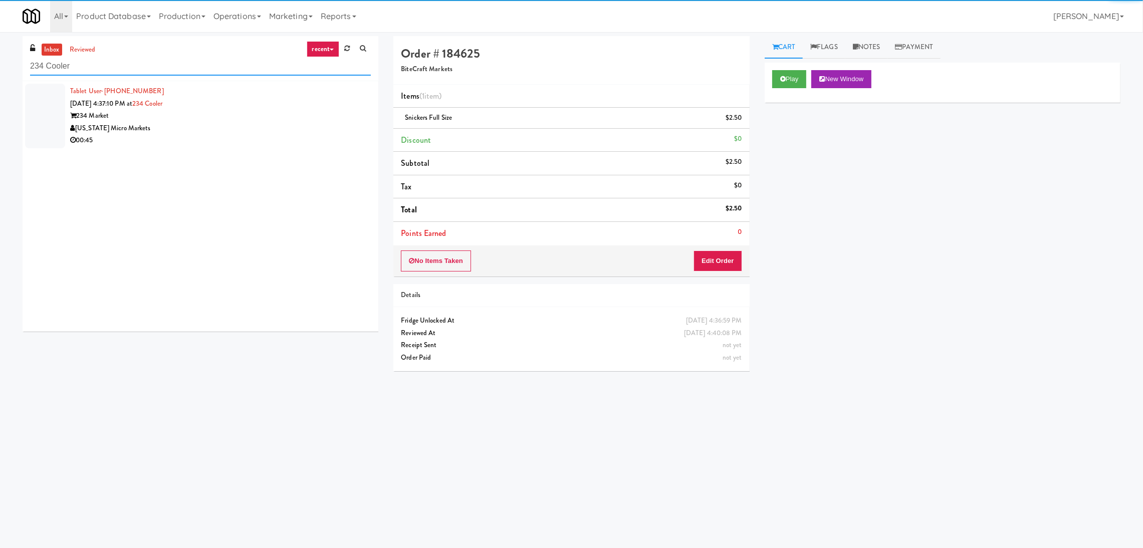
type input "234 Cooler"
click at [305, 123] on div "[US_STATE] Micro Markets" at bounding box center [220, 128] width 301 height 13
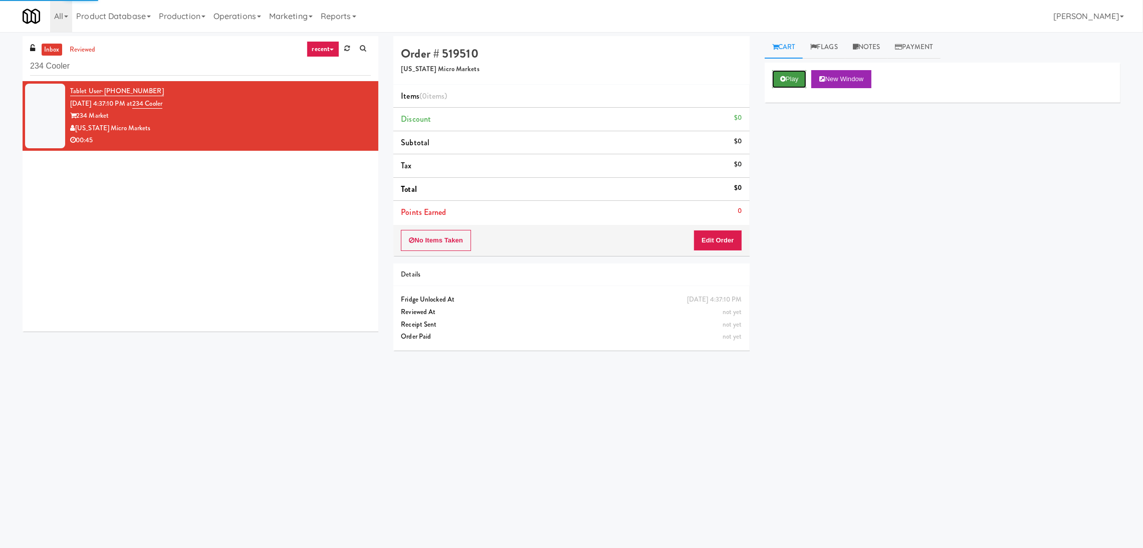
click at [796, 83] on button "Play" at bounding box center [789, 79] width 35 height 18
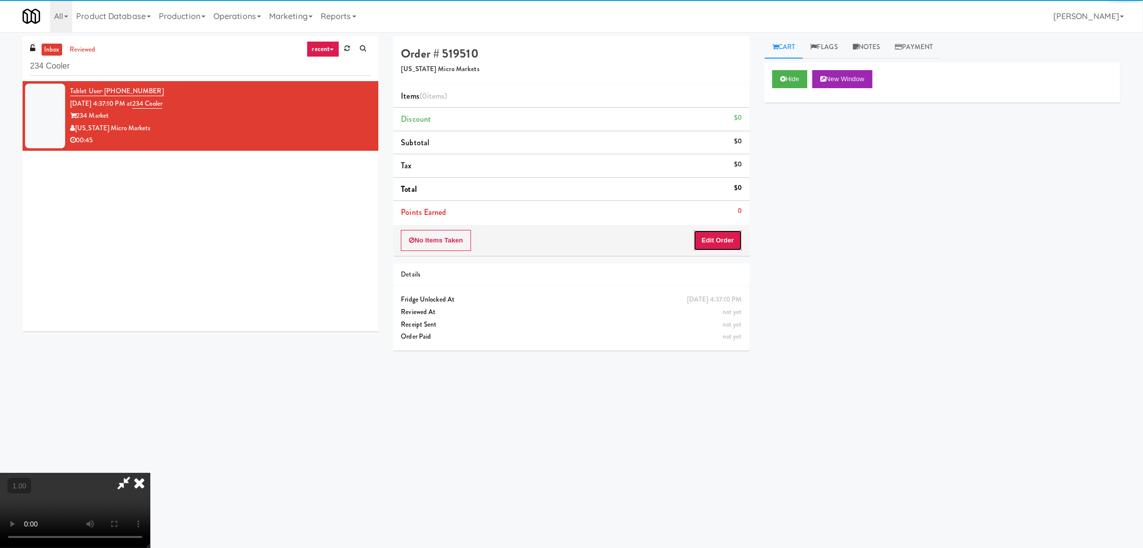
click at [712, 238] on button "Edit Order" at bounding box center [718, 240] width 49 height 21
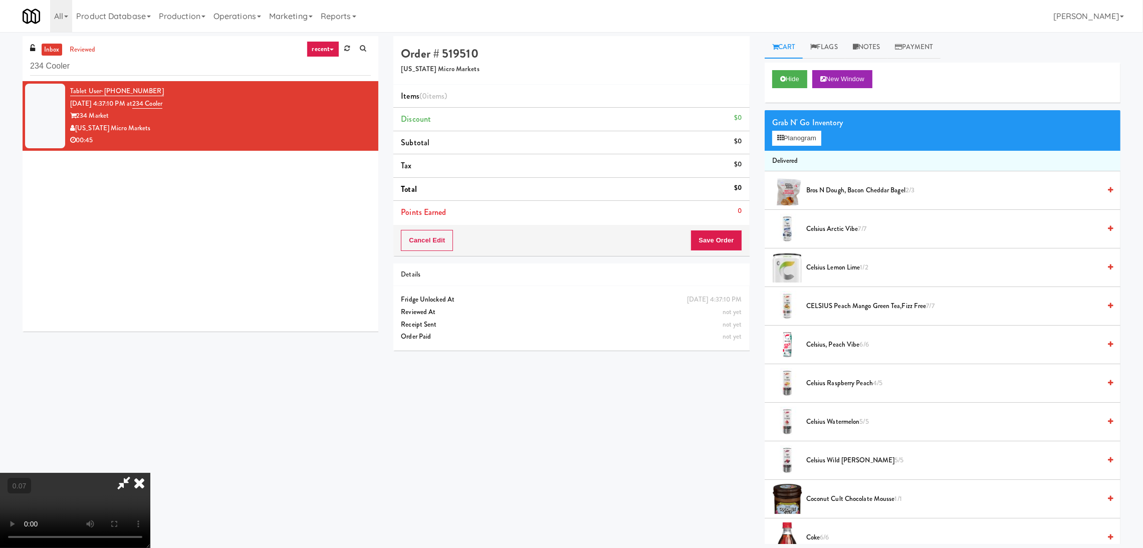
click at [150, 473] on video at bounding box center [75, 510] width 150 height 75
drag, startPoint x: 486, startPoint y: 226, endPoint x: 488, endPoint y: 232, distance: 6.8
click at [150, 473] on video at bounding box center [75, 510] width 150 height 75
click at [131, 473] on video at bounding box center [75, 510] width 150 height 75
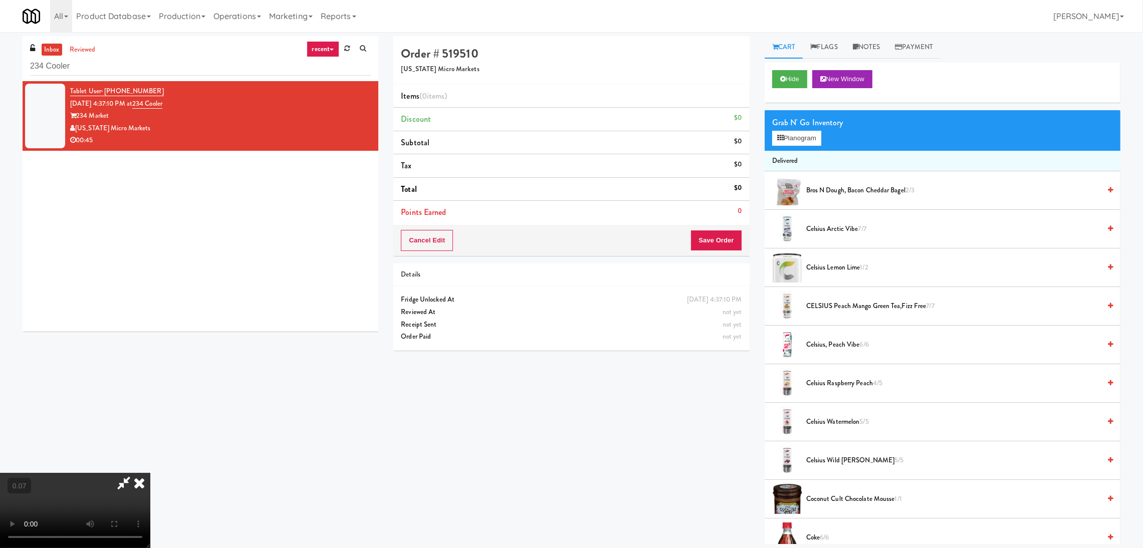
click at [131, 473] on video at bounding box center [75, 510] width 150 height 75
click at [783, 145] on button "Planogram" at bounding box center [796, 138] width 49 height 15
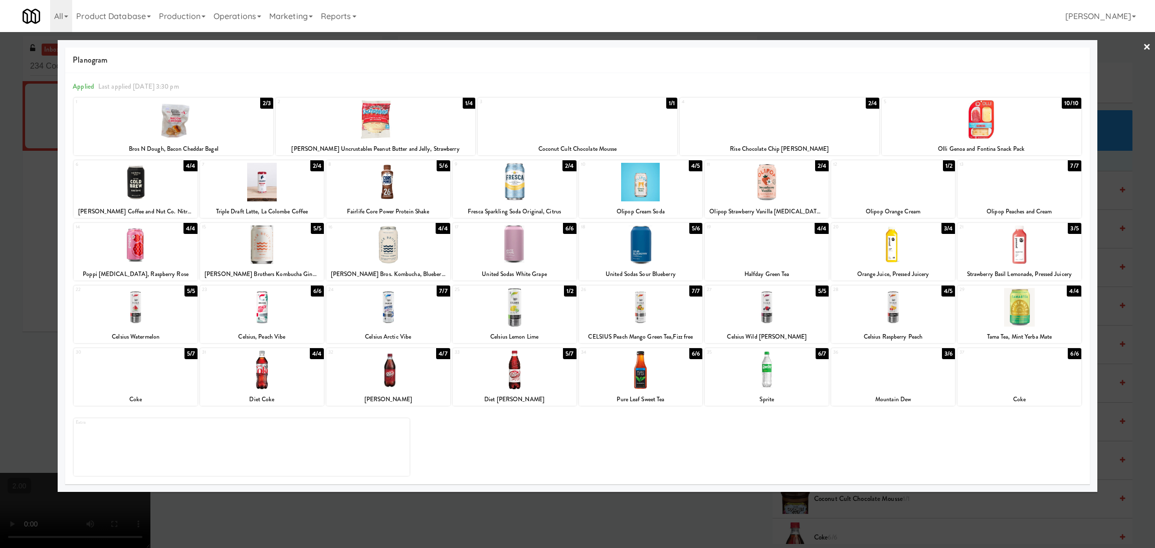
click at [631, 257] on div at bounding box center [641, 245] width 124 height 39
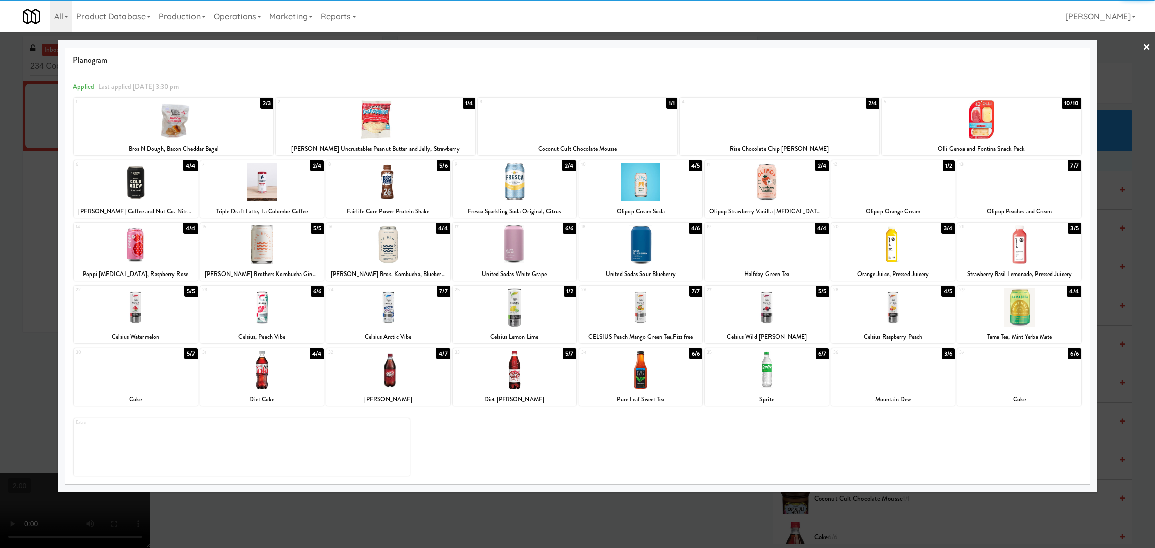
click at [11, 232] on div at bounding box center [577, 274] width 1155 height 548
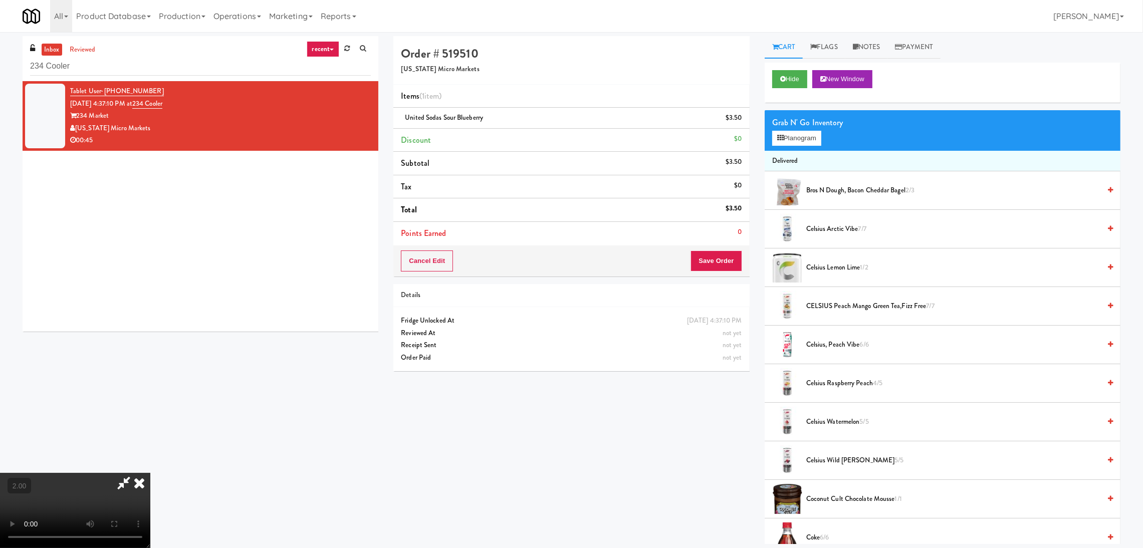
scroll to position [45, 0]
click at [150, 473] on video at bounding box center [75, 510] width 150 height 75
click at [150, 473] on icon at bounding box center [139, 483] width 22 height 20
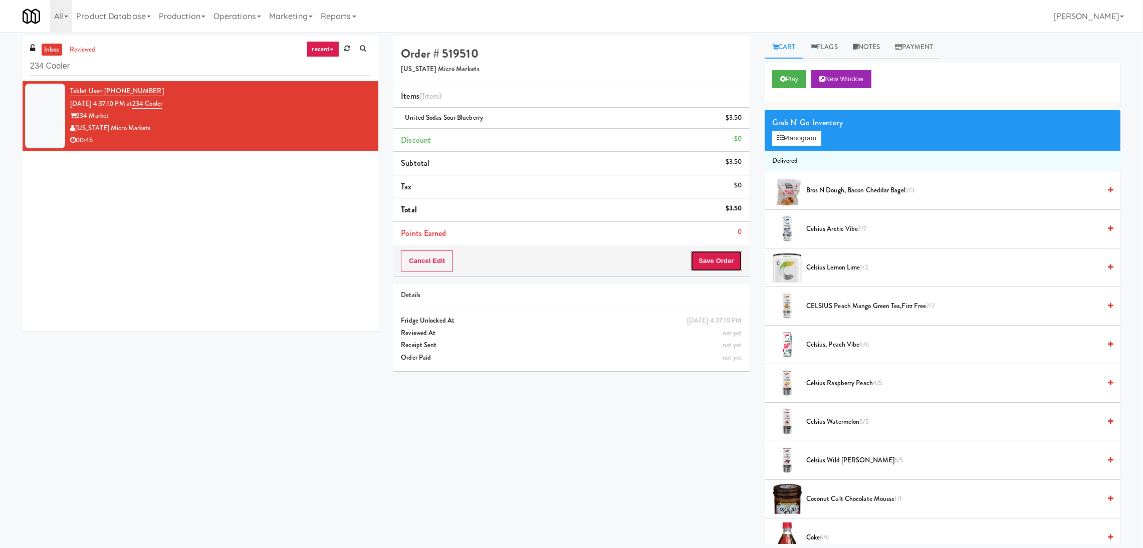
click at [704, 269] on button "Save Order" at bounding box center [716, 261] width 51 height 21
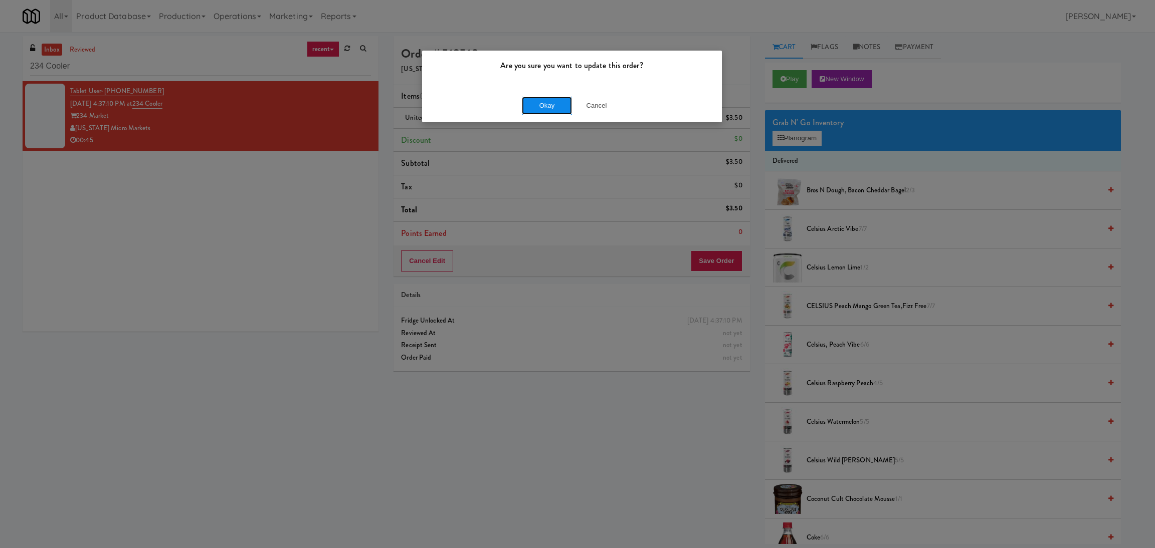
click at [545, 113] on button "Okay" at bounding box center [547, 106] width 50 height 18
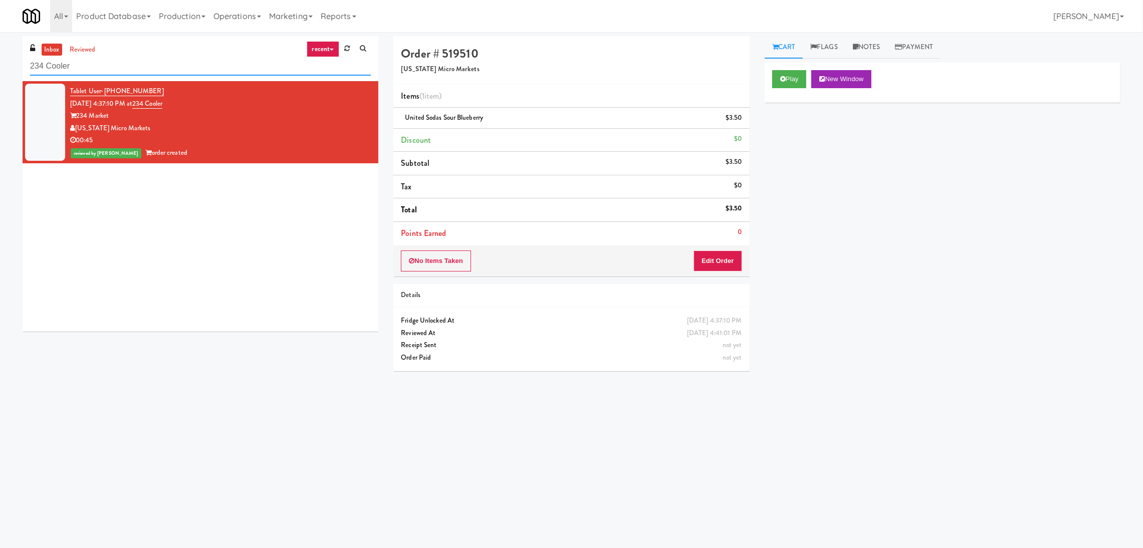
paste input "Park Place - Cooler - Left"
drag, startPoint x: 224, startPoint y: 66, endPoint x: 0, endPoint y: 68, distance: 224.1
click at [0, 68] on div "inbox reviewed recent all unclear take inventory issue suspicious failed recent…" at bounding box center [571, 237] width 1143 height 403
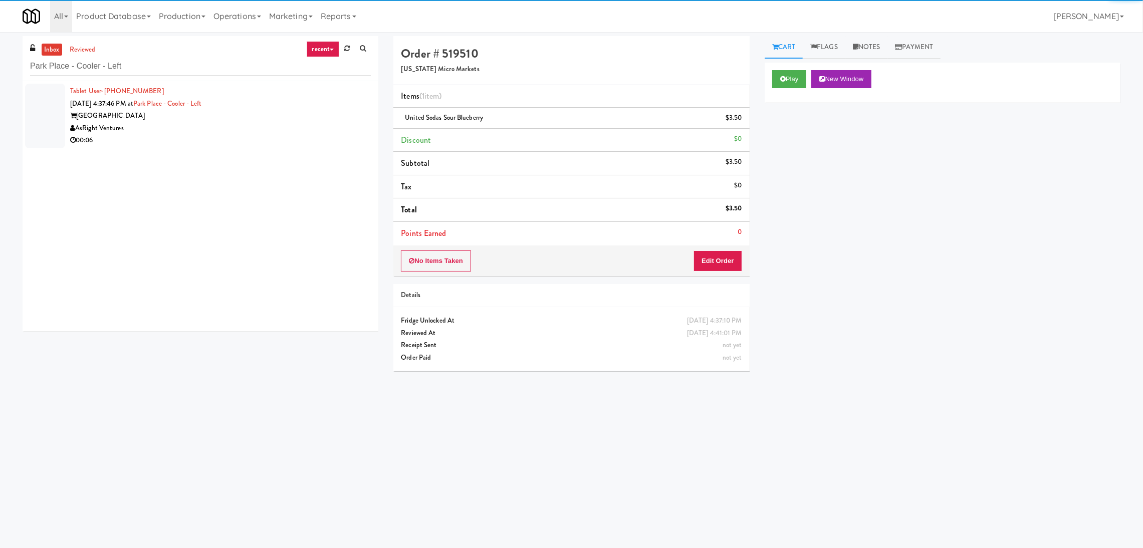
click at [319, 138] on div "00:06" at bounding box center [220, 140] width 301 height 13
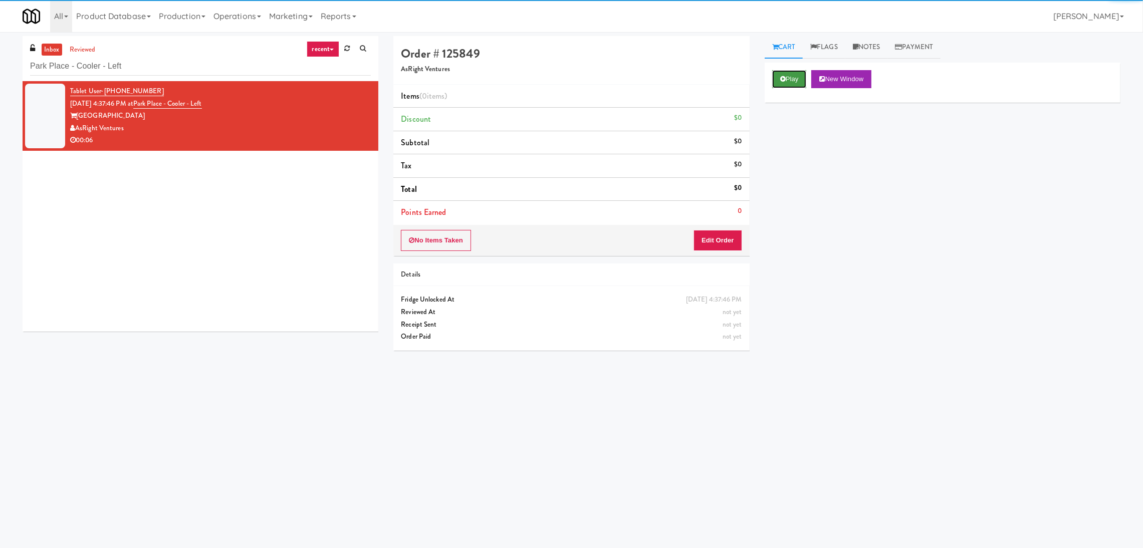
click at [787, 88] on button "Play" at bounding box center [789, 79] width 35 height 18
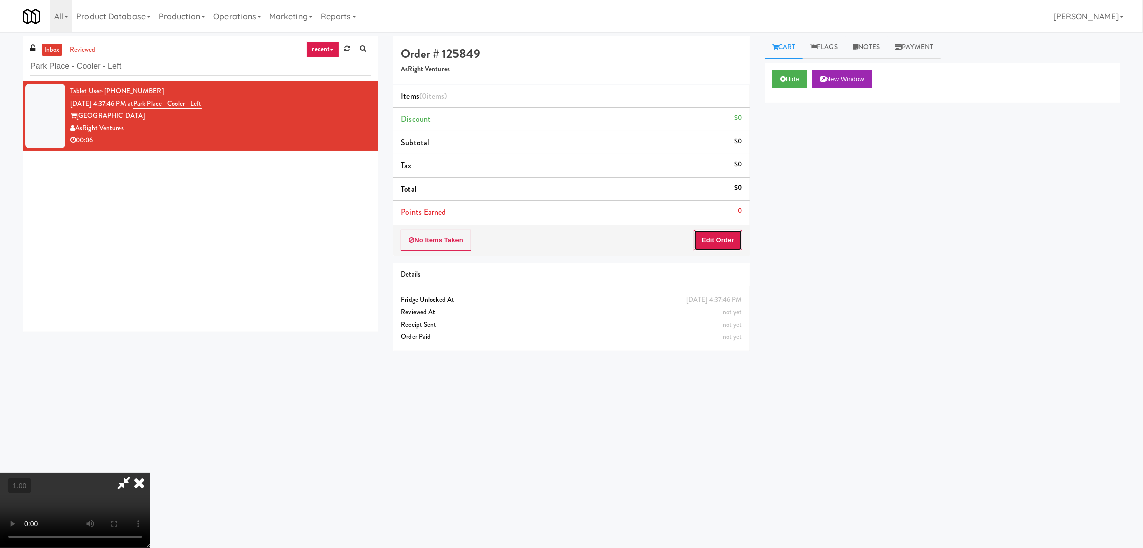
click at [733, 240] on button "Edit Order" at bounding box center [718, 240] width 49 height 21
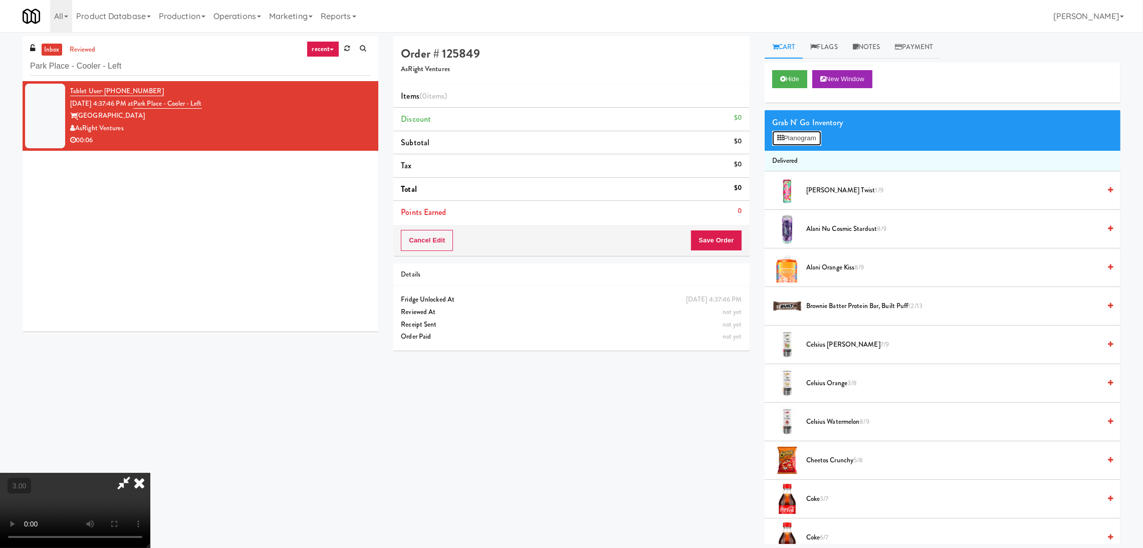
click at [783, 142] on button "Planogram" at bounding box center [796, 138] width 49 height 15
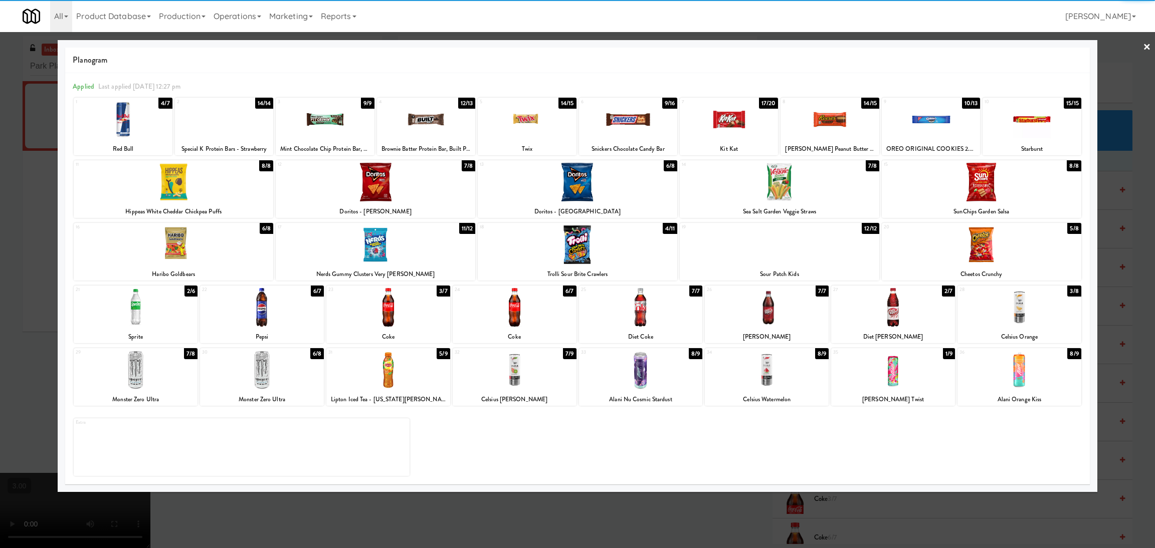
click at [783, 367] on div at bounding box center [767, 370] width 124 height 39
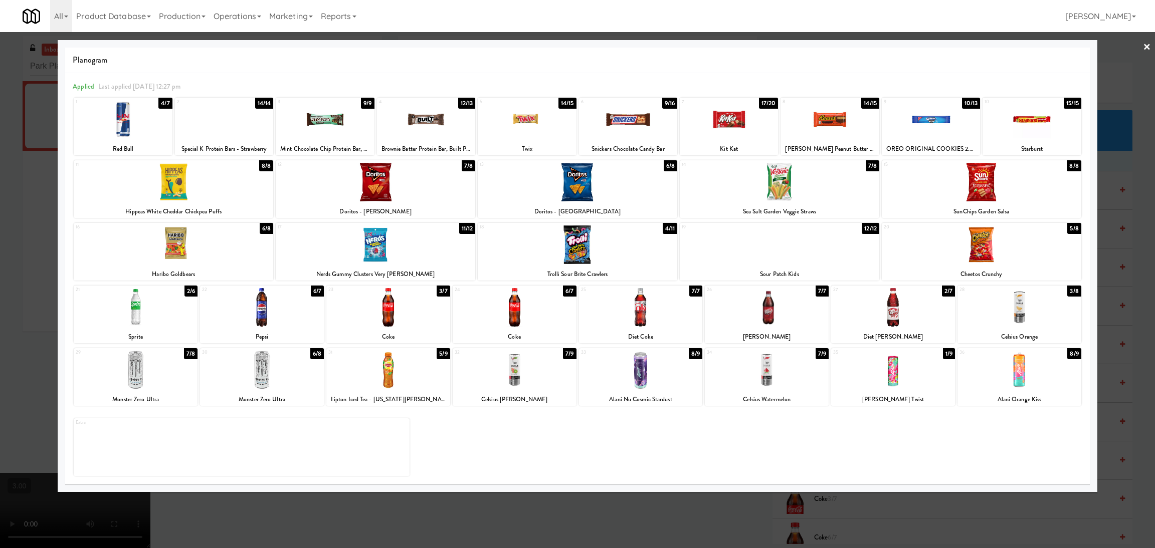
click at [734, 543] on div at bounding box center [577, 274] width 1155 height 548
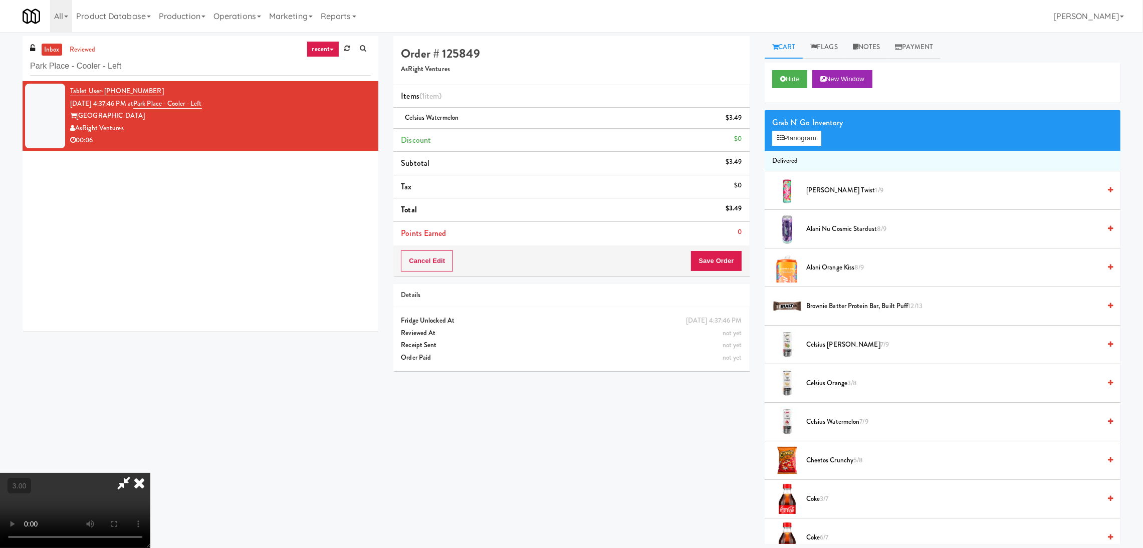
click at [723, 250] on div "Cancel Edit Save Order" at bounding box center [571, 261] width 356 height 31
click at [720, 265] on button "Save Order" at bounding box center [716, 261] width 51 height 21
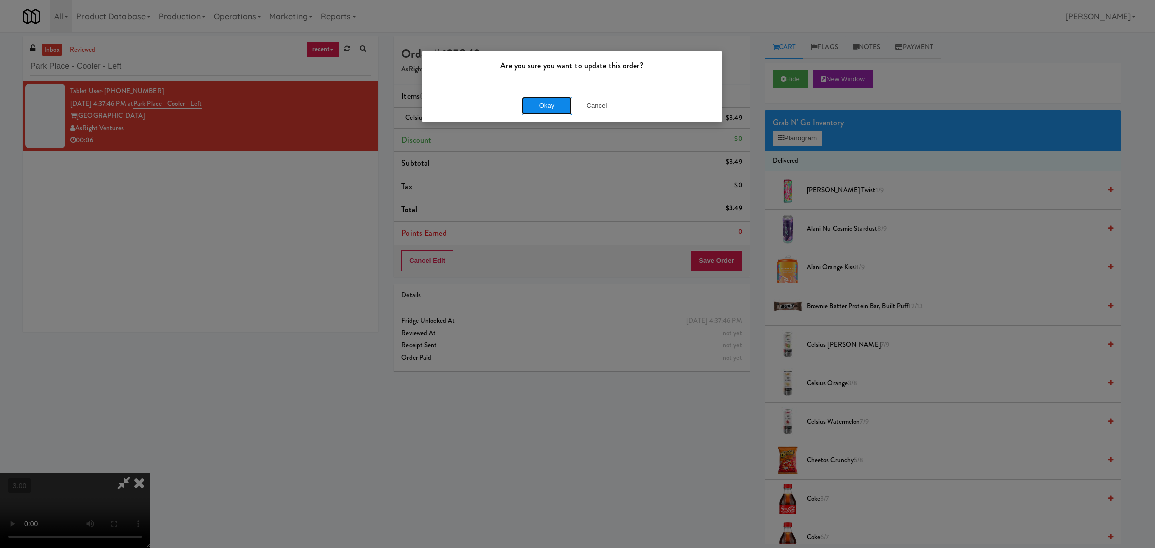
click at [543, 102] on button "Okay" at bounding box center [547, 106] width 50 height 18
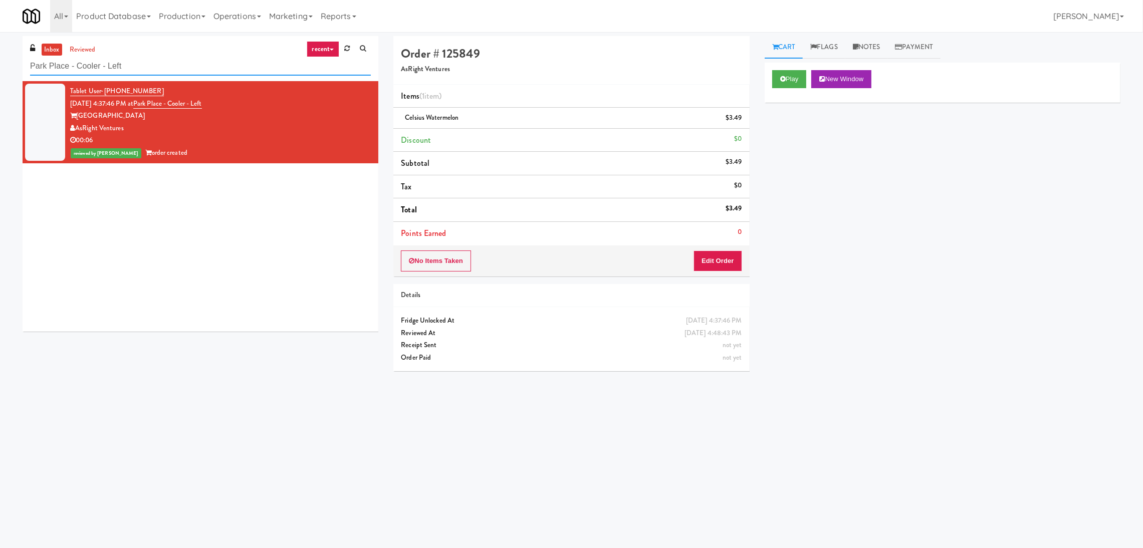
paste input "[PERSON_NAME] - Pantry"
drag, startPoint x: 167, startPoint y: 70, endPoint x: 0, endPoint y: 45, distance: 168.9
click at [0, 45] on div "inbox reviewed recent all unclear take inventory issue suspicious failed recent…" at bounding box center [571, 237] width 1143 height 403
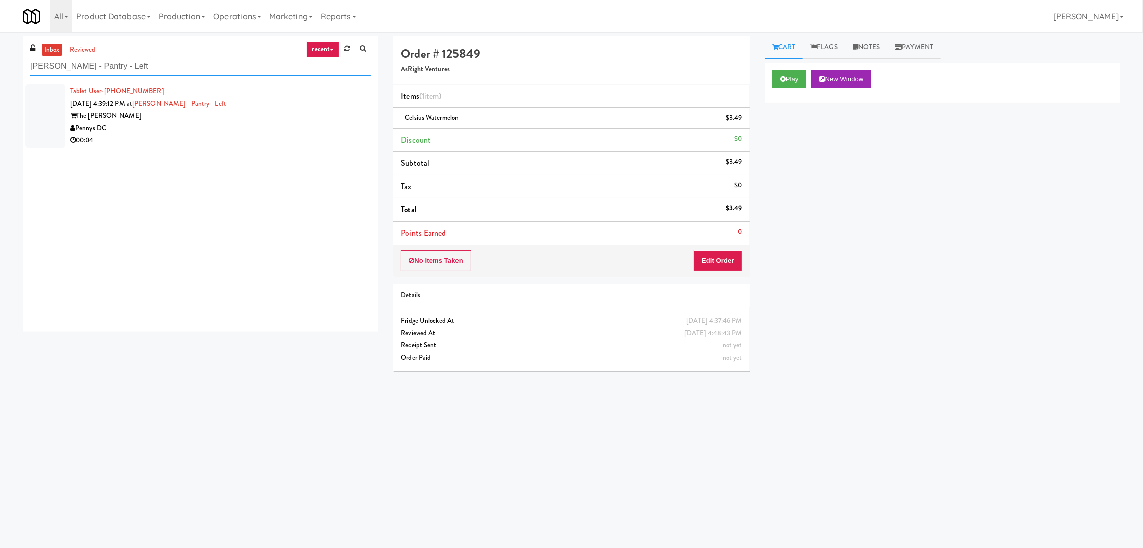
type input "[PERSON_NAME] - Pantry - Left"
click at [248, 106] on div "Tablet User · (315) 935-3030 [DATE] 4:39:12 PM at [PERSON_NAME][GEOGRAPHIC_DATA…" at bounding box center [220, 116] width 301 height 62
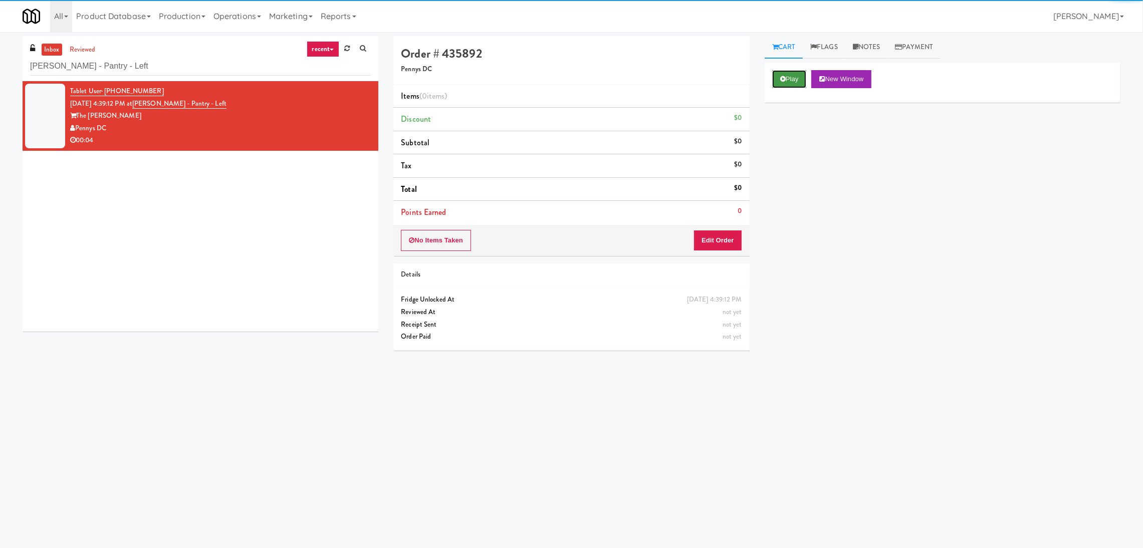
click at [798, 81] on button "Play" at bounding box center [789, 79] width 35 height 18
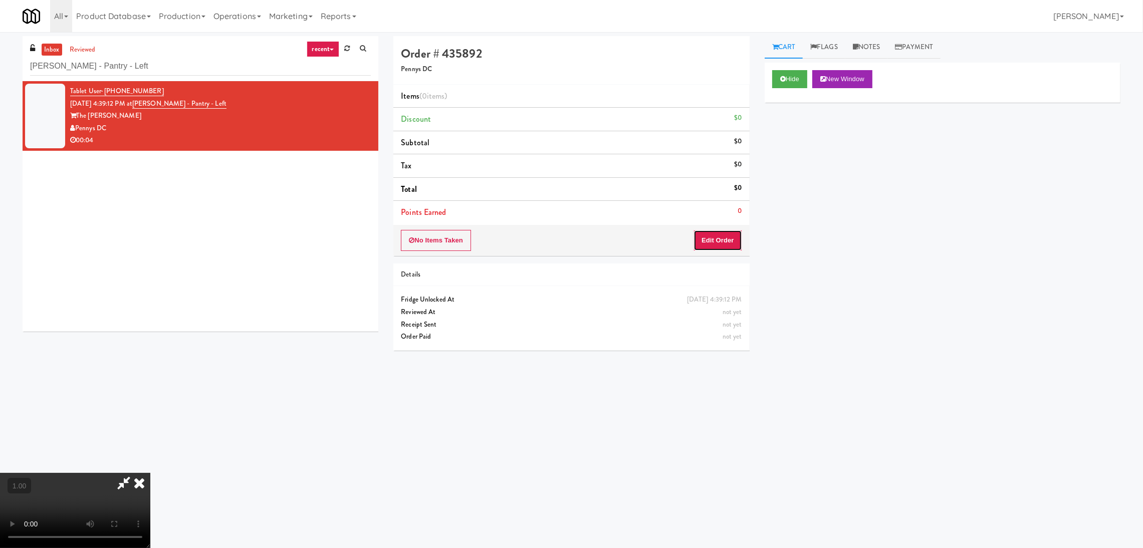
click at [711, 241] on button "Edit Order" at bounding box center [718, 240] width 49 height 21
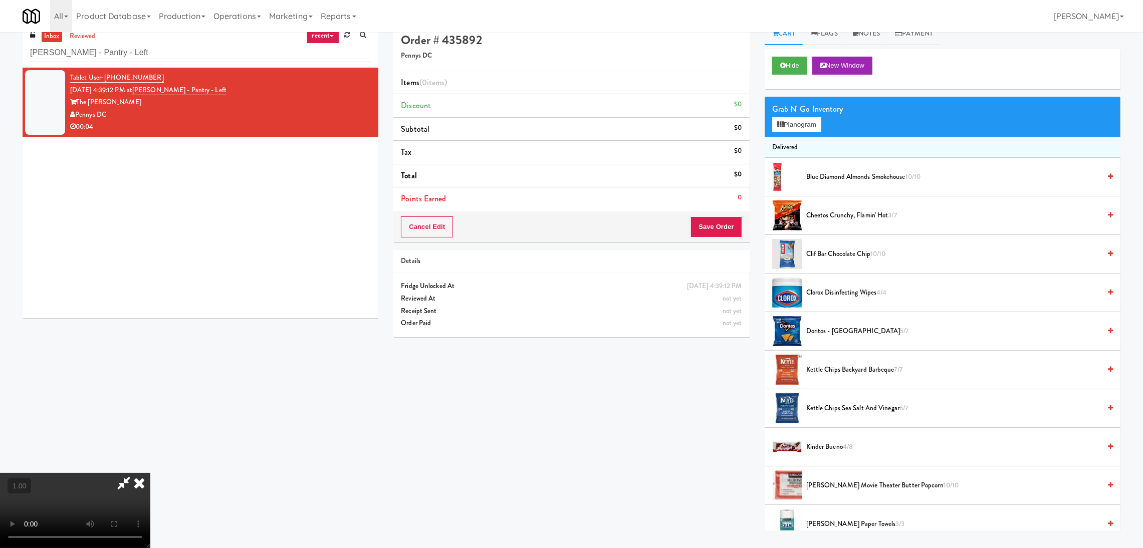
scroll to position [32, 0]
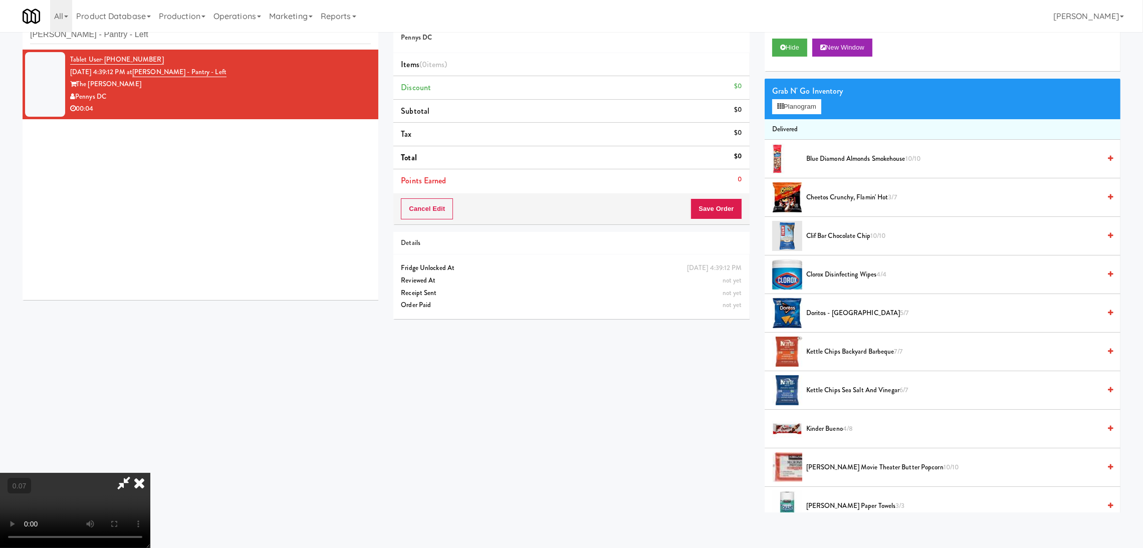
click at [150, 476] on video at bounding box center [75, 510] width 150 height 75
click at [150, 473] on video at bounding box center [75, 510] width 150 height 75
click at [793, 114] on div "Grab N' Go Inventory Planogram" at bounding box center [943, 99] width 356 height 41
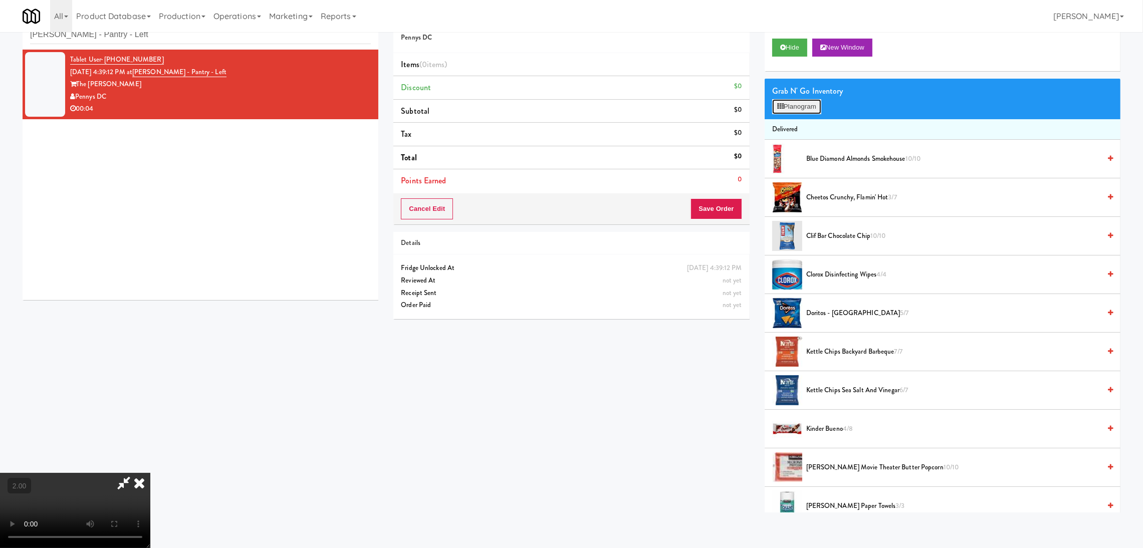
click at [789, 108] on button "Planogram" at bounding box center [796, 106] width 49 height 15
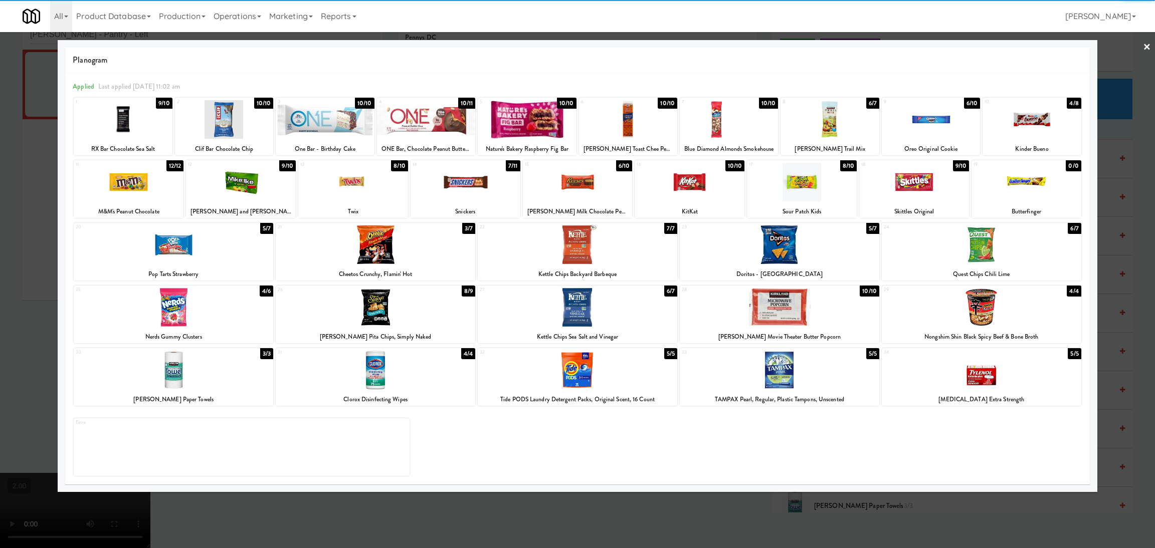
click at [174, 313] on div at bounding box center [174, 307] width 200 height 39
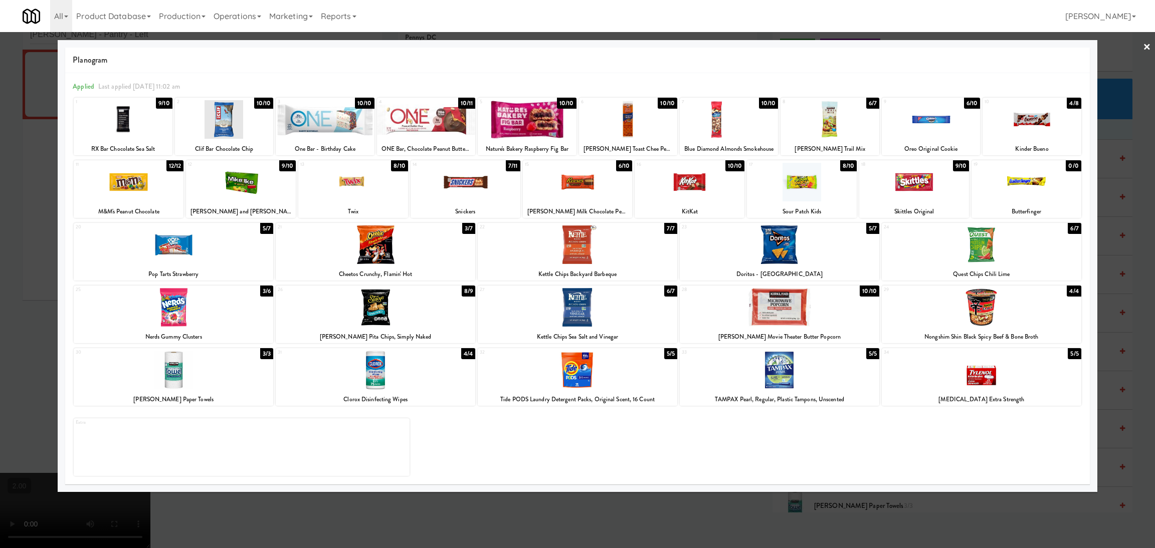
click at [0, 248] on div at bounding box center [577, 274] width 1155 height 548
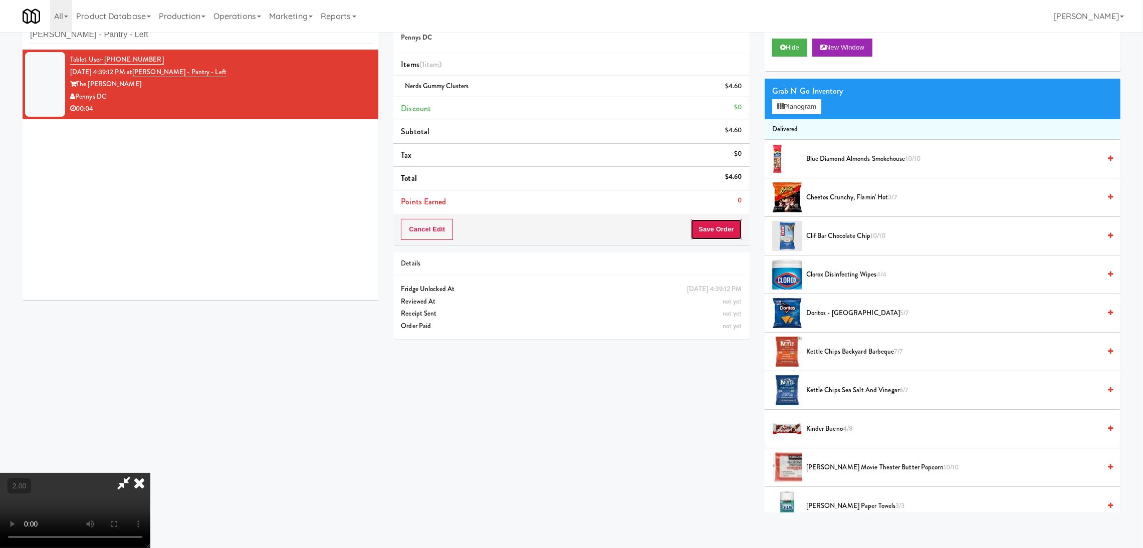
click at [724, 225] on button "Save Order" at bounding box center [716, 229] width 51 height 21
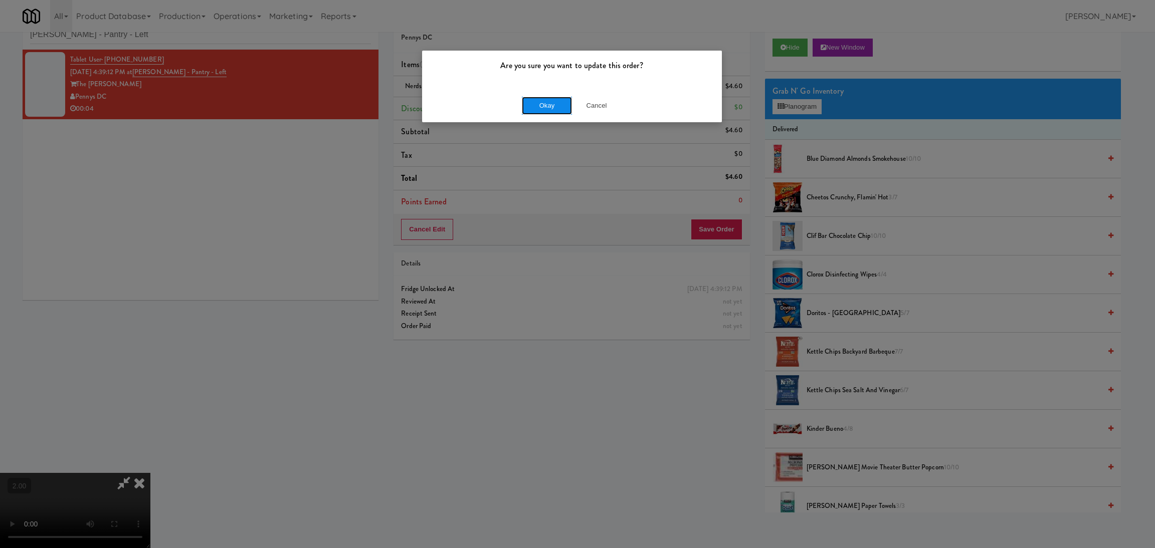
click at [536, 105] on button "Okay" at bounding box center [547, 106] width 50 height 18
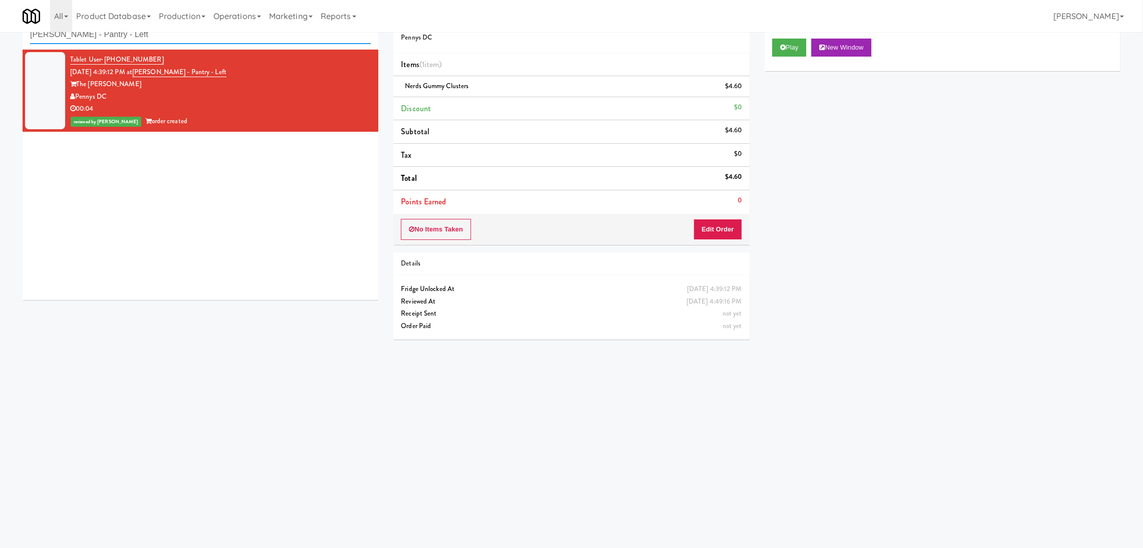
paste input "215 Lake - Right - Fridge"
drag, startPoint x: 240, startPoint y: 36, endPoint x: 0, endPoint y: 10, distance: 241.6
click at [0, 10] on body "Are you sure you want to update this order? Okay Cancel Okay Are you sure you w…" at bounding box center [571, 275] width 1143 height 548
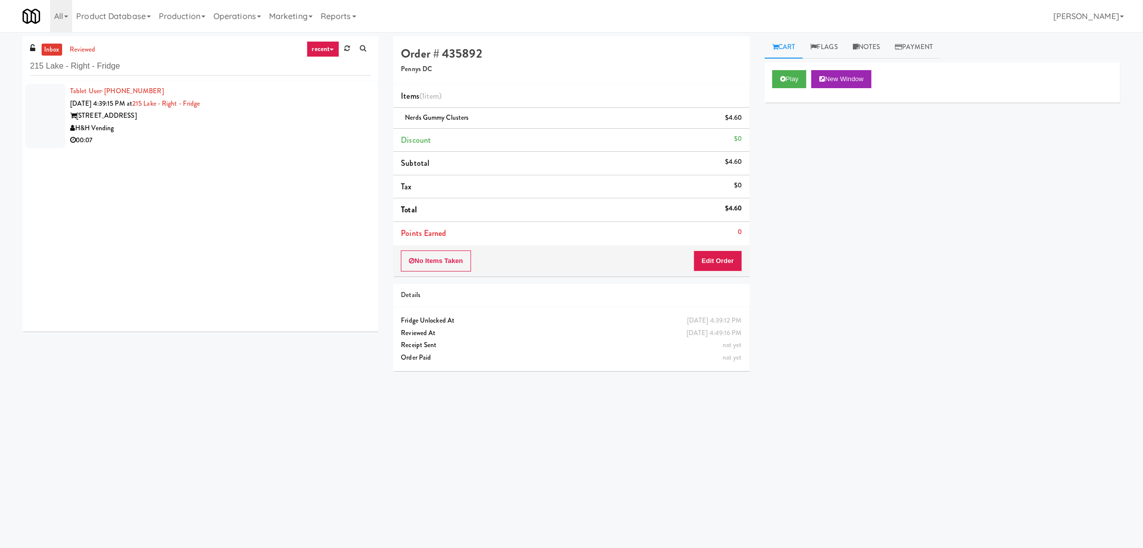
click at [304, 138] on div "00:07" at bounding box center [220, 140] width 301 height 13
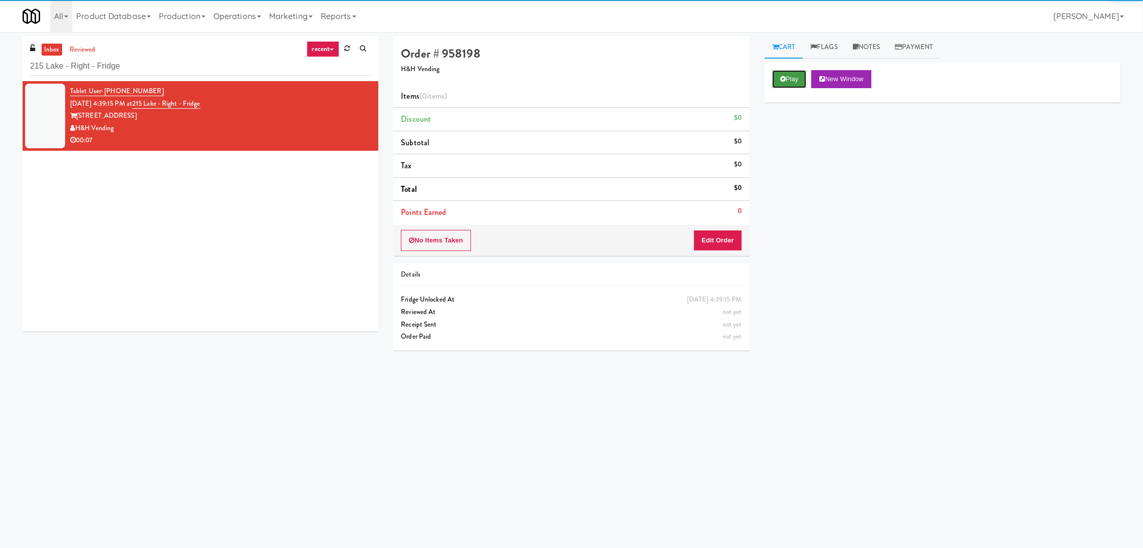
click at [783, 81] on icon at bounding box center [783, 79] width 6 height 7
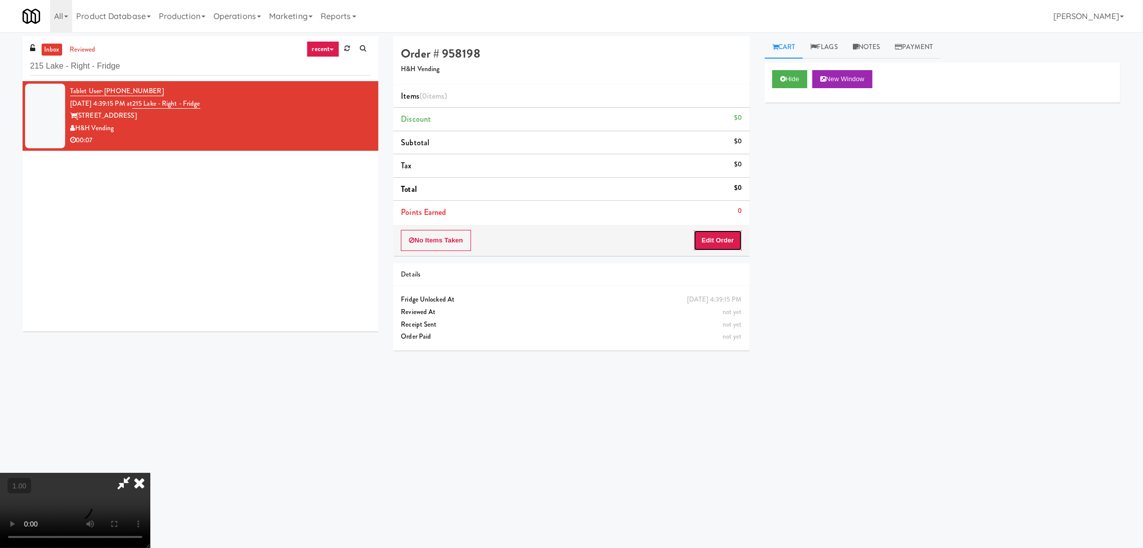
click at [714, 239] on button "Edit Order" at bounding box center [718, 240] width 49 height 21
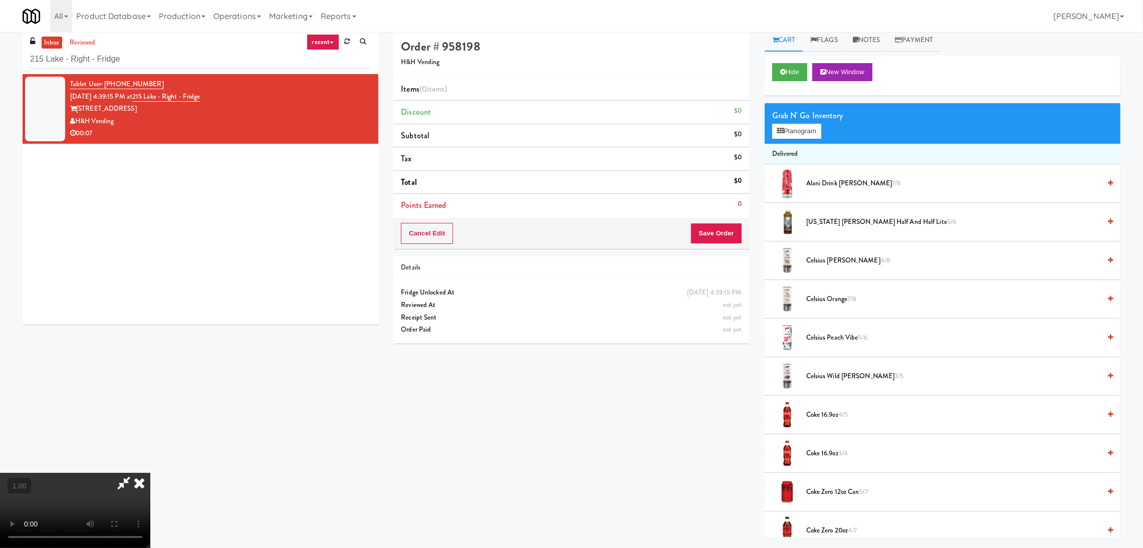
scroll to position [32, 0]
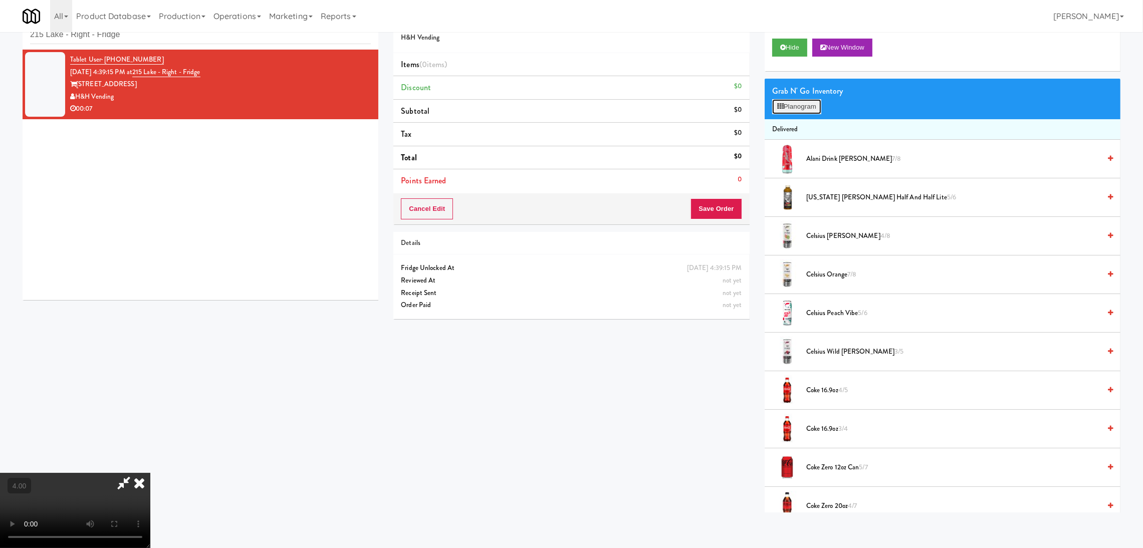
click at [780, 101] on button "Planogram" at bounding box center [796, 106] width 49 height 15
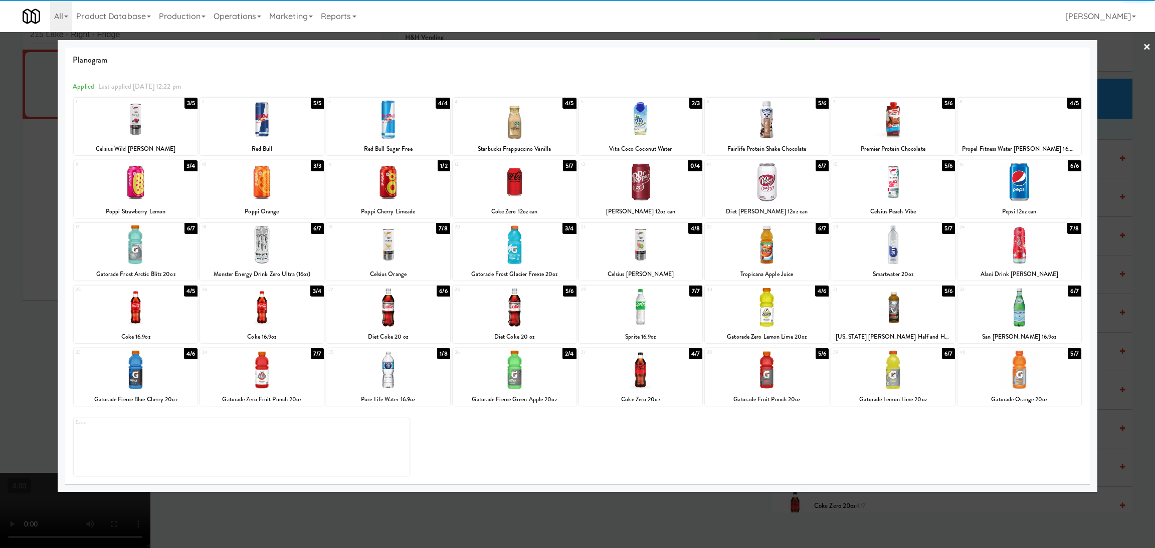
click at [898, 375] on div at bounding box center [893, 370] width 124 height 39
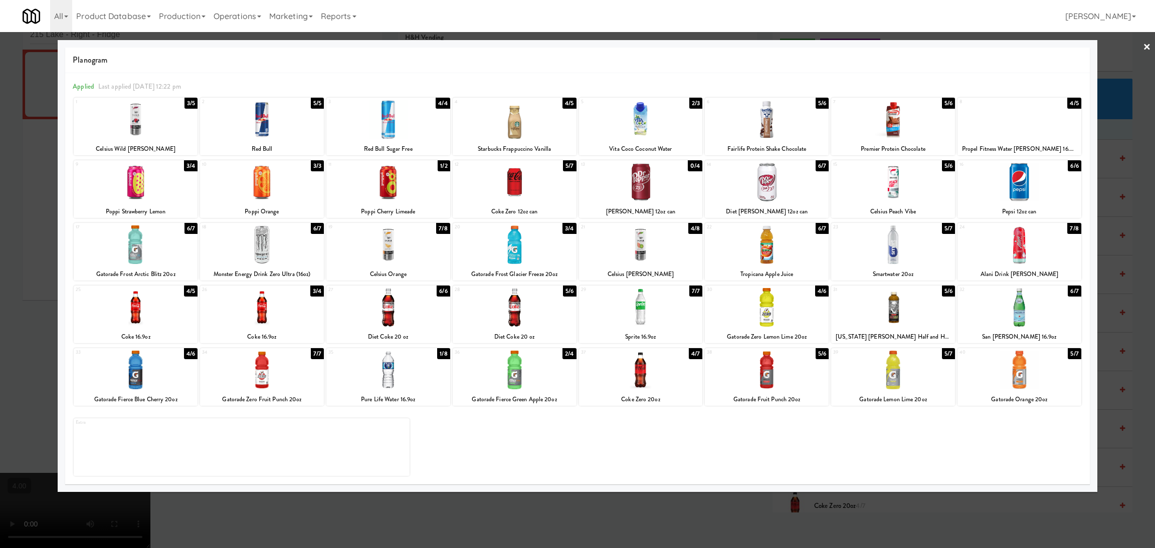
click at [762, 516] on div at bounding box center [577, 274] width 1155 height 548
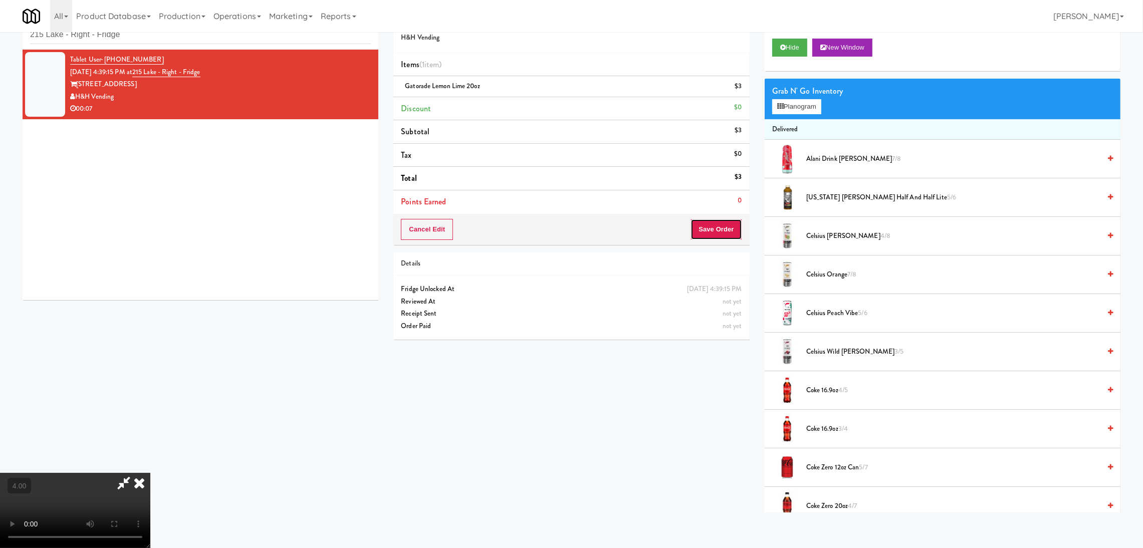
click at [723, 223] on button "Save Order" at bounding box center [716, 229] width 51 height 21
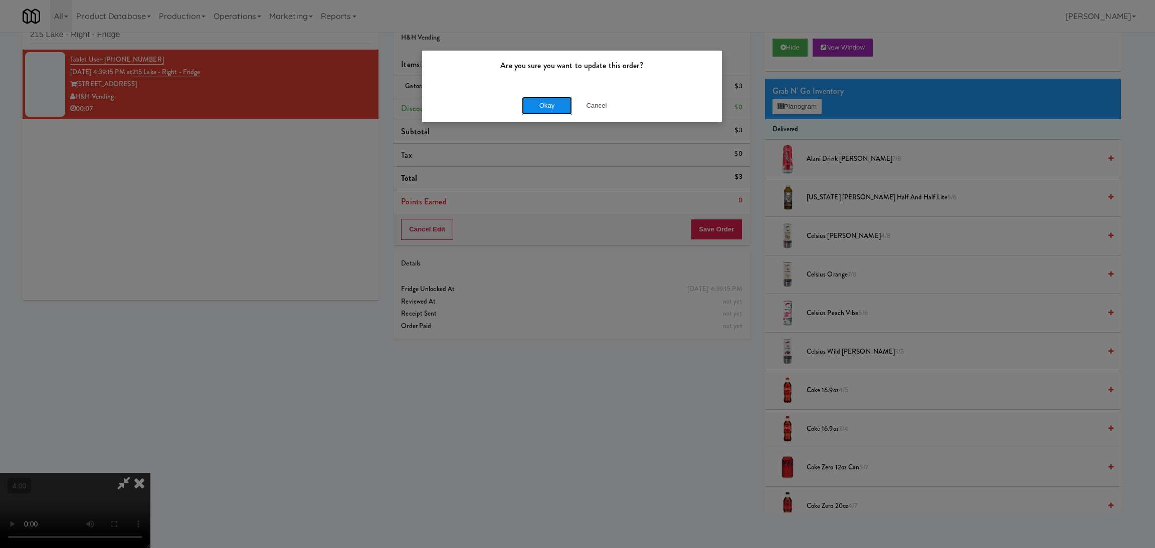
click at [562, 101] on button "Okay" at bounding box center [547, 106] width 50 height 18
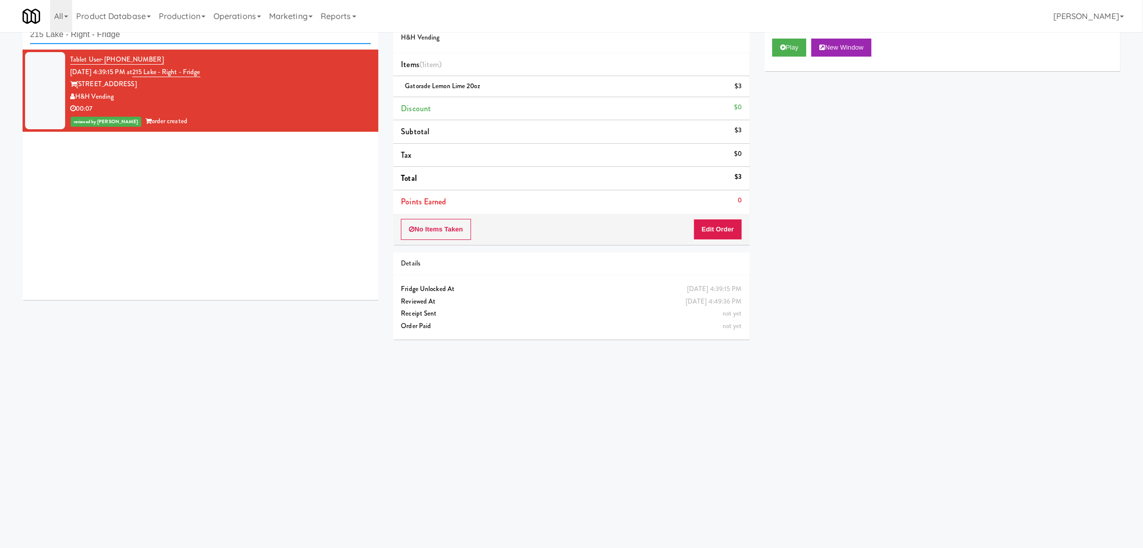
paste input "[PERSON_NAME] - Cooler - Left"
drag, startPoint x: 151, startPoint y: 36, endPoint x: 0, endPoint y: 18, distance: 152.0
click at [0, 18] on body "Are you sure you want to update this order? Okay Cancel Okay Are you sure you w…" at bounding box center [571, 275] width 1143 height 548
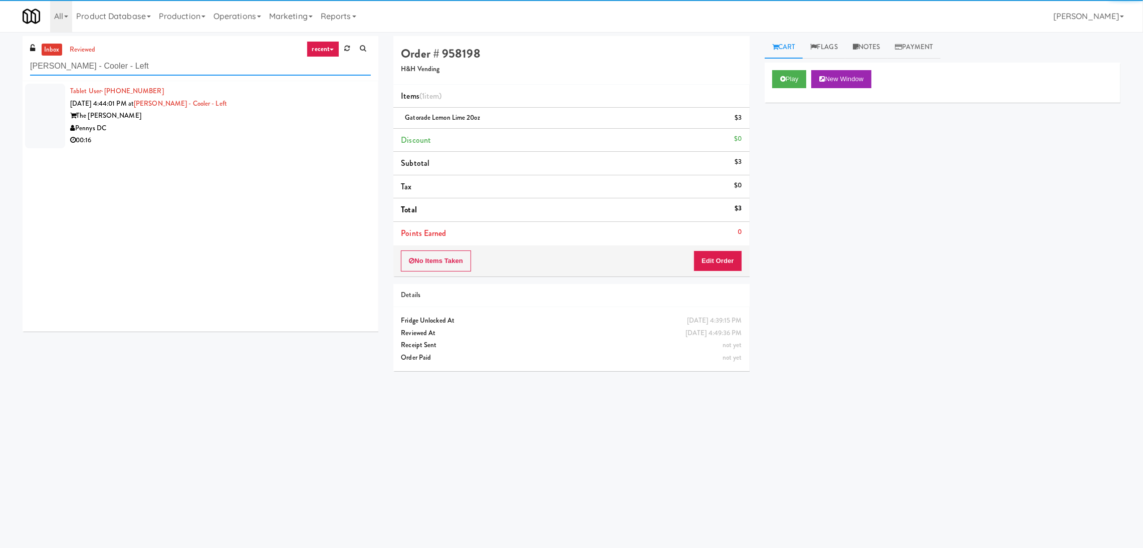
type input "[PERSON_NAME] - Cooler - Left"
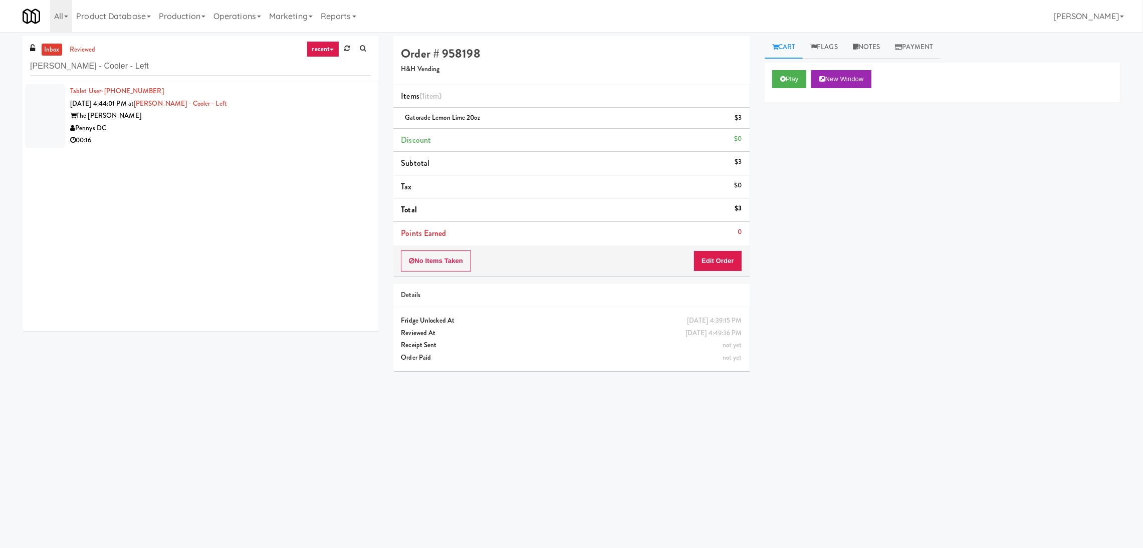
click at [326, 135] on div "00:16" at bounding box center [220, 140] width 301 height 13
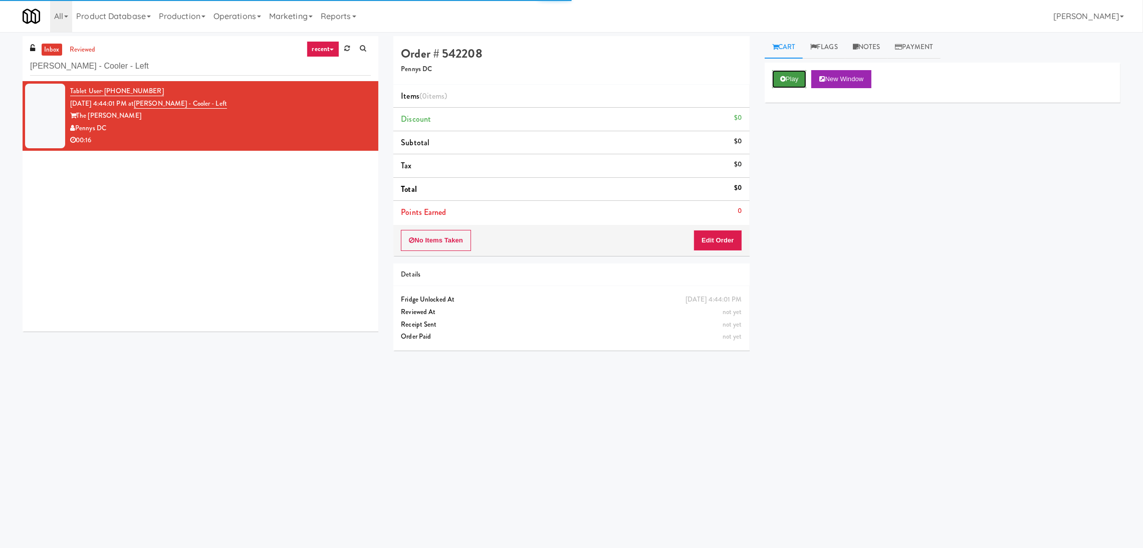
click at [789, 73] on button "Play" at bounding box center [789, 79] width 35 height 18
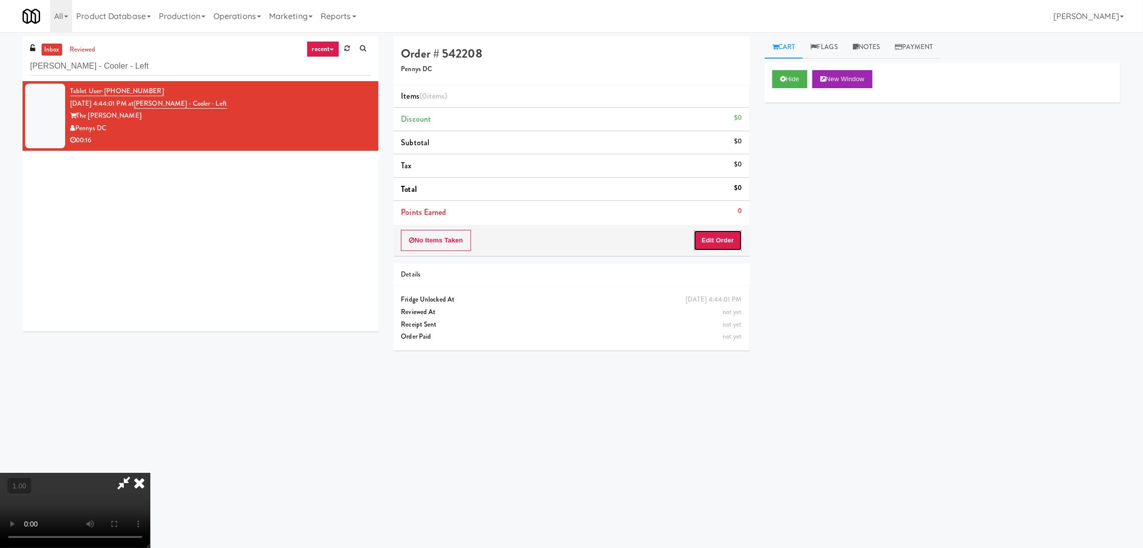
click at [713, 236] on button "Edit Order" at bounding box center [718, 240] width 49 height 21
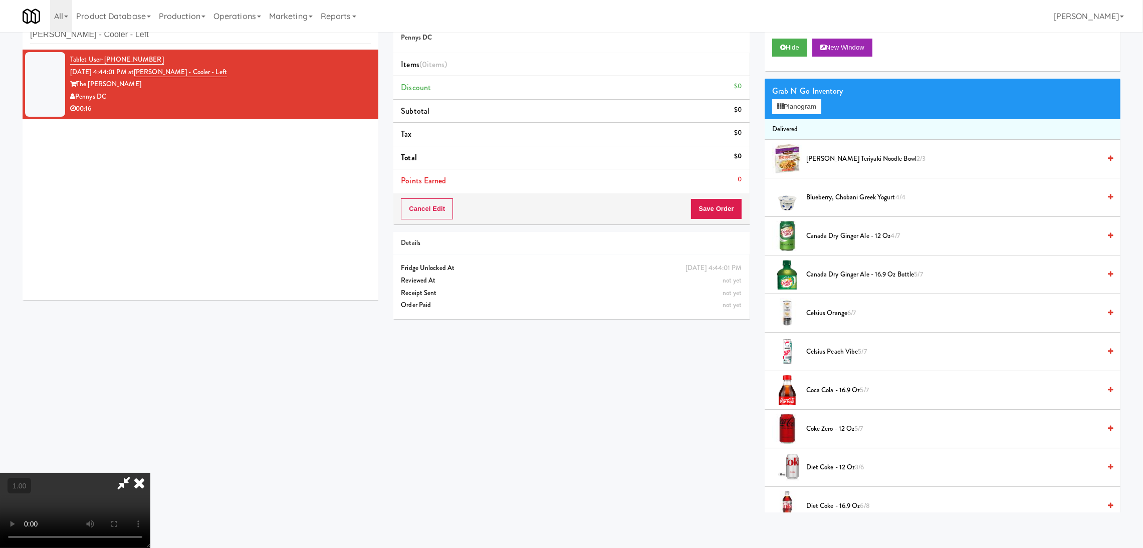
scroll to position [45, 0]
click at [792, 107] on button "Planogram" at bounding box center [796, 106] width 49 height 15
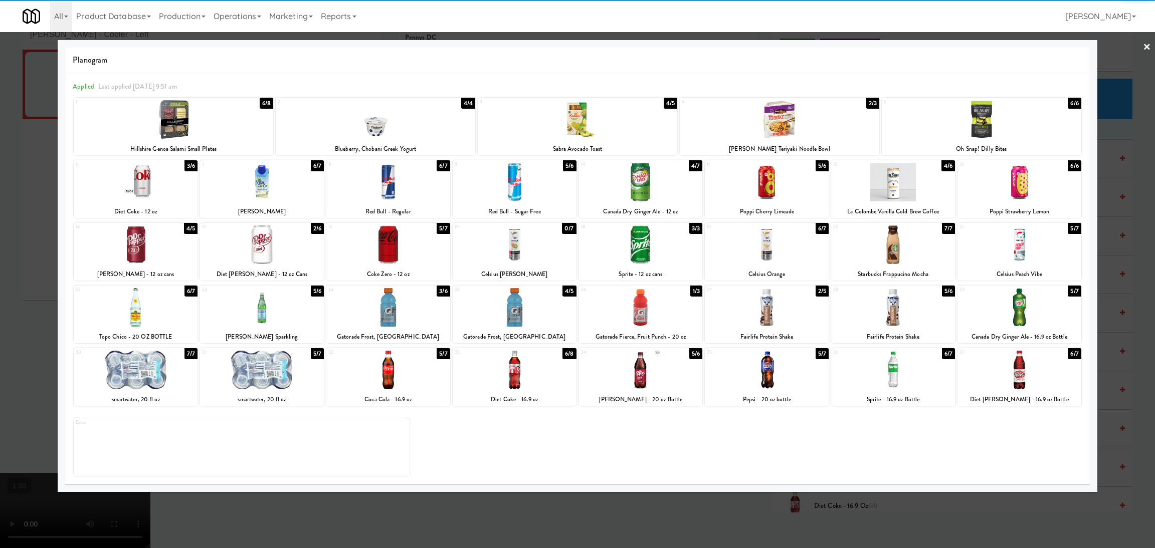
click at [525, 178] on div at bounding box center [515, 182] width 124 height 39
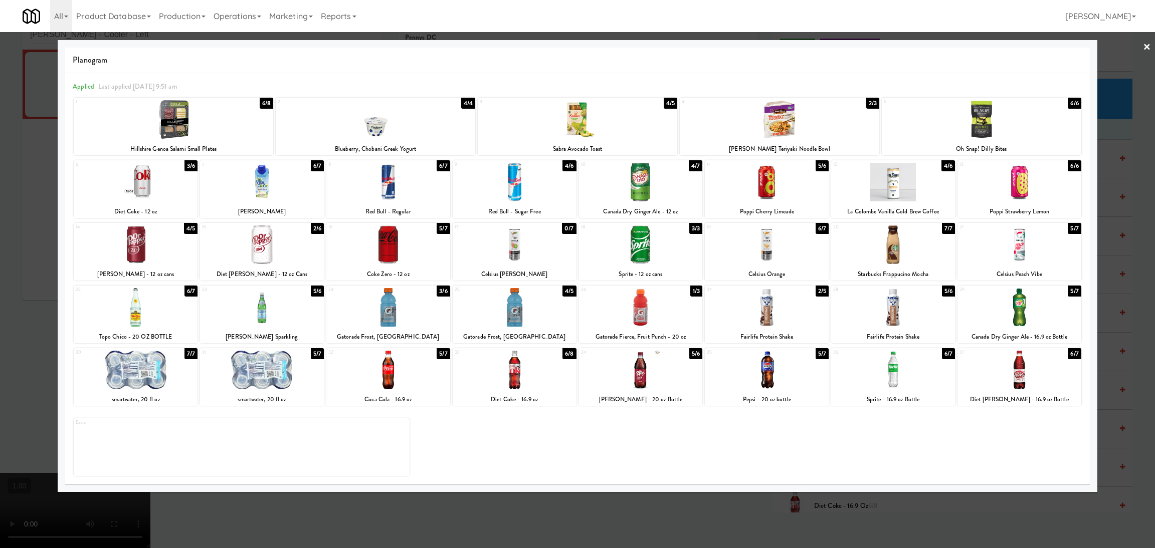
click at [1039, 254] on div at bounding box center [1019, 245] width 124 height 39
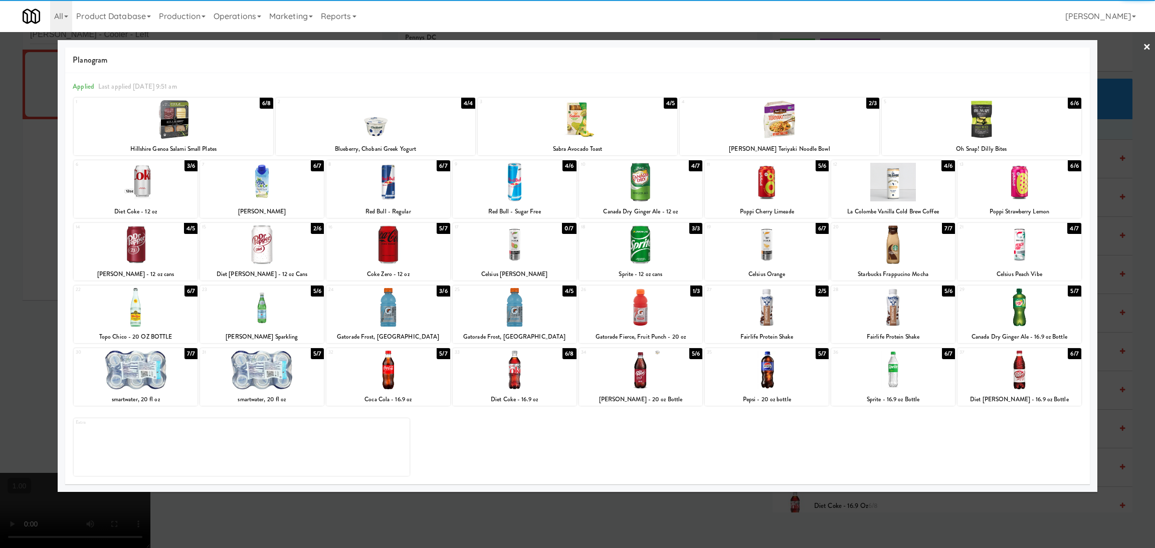
click at [488, 534] on div at bounding box center [577, 274] width 1155 height 548
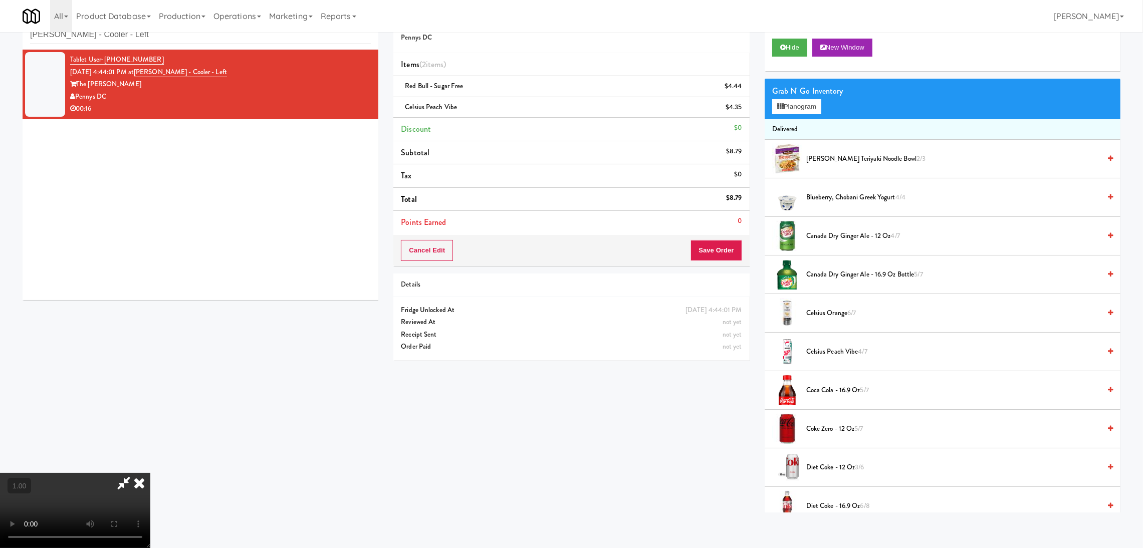
click at [150, 501] on video at bounding box center [75, 510] width 150 height 75
click at [150, 473] on icon at bounding box center [139, 483] width 22 height 20
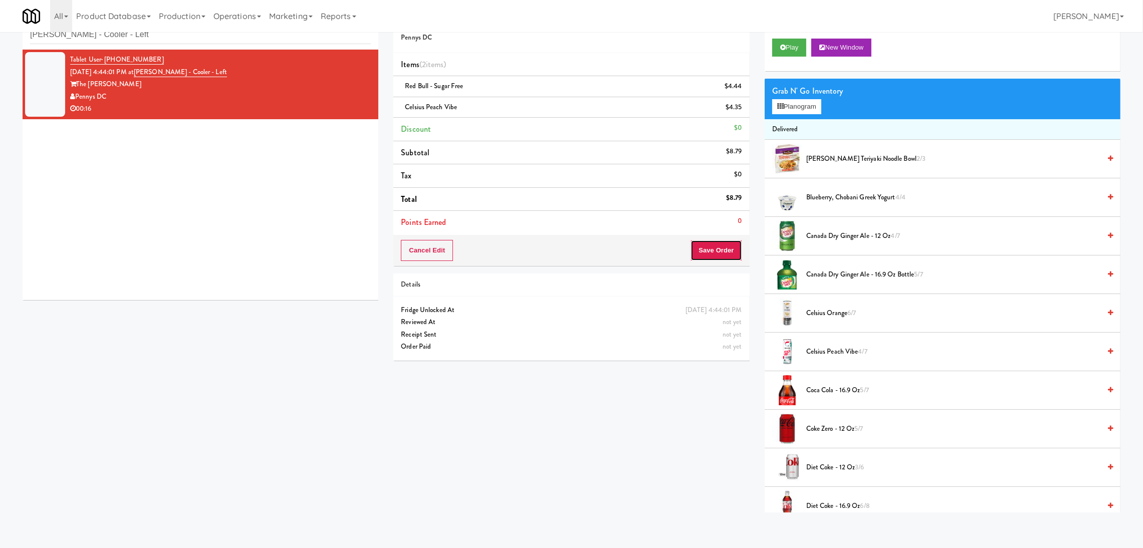
click at [714, 242] on button "Save Order" at bounding box center [716, 250] width 51 height 21
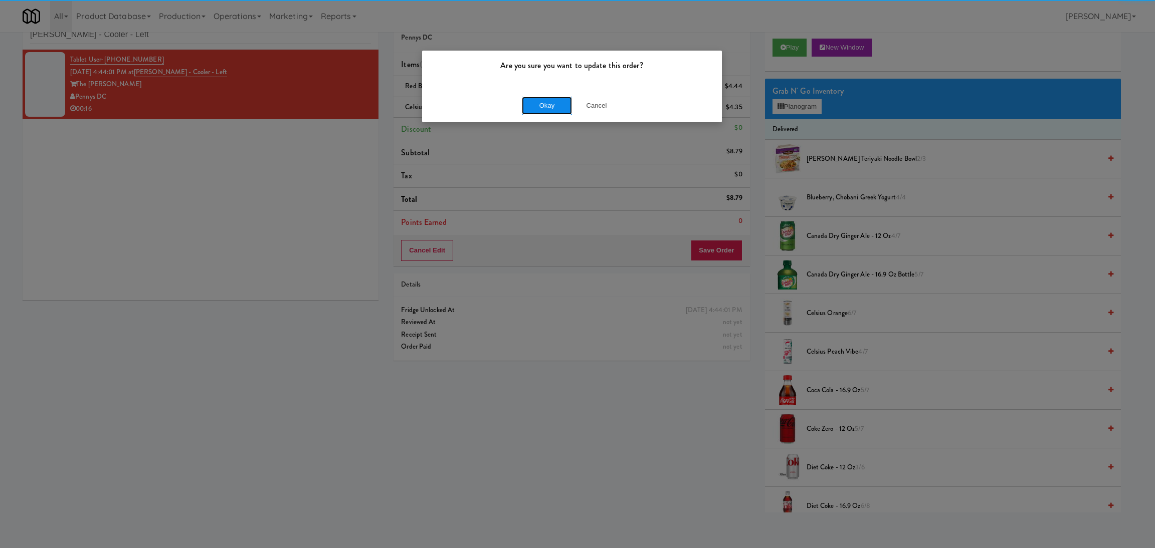
click at [544, 105] on button "Okay" at bounding box center [547, 106] width 50 height 18
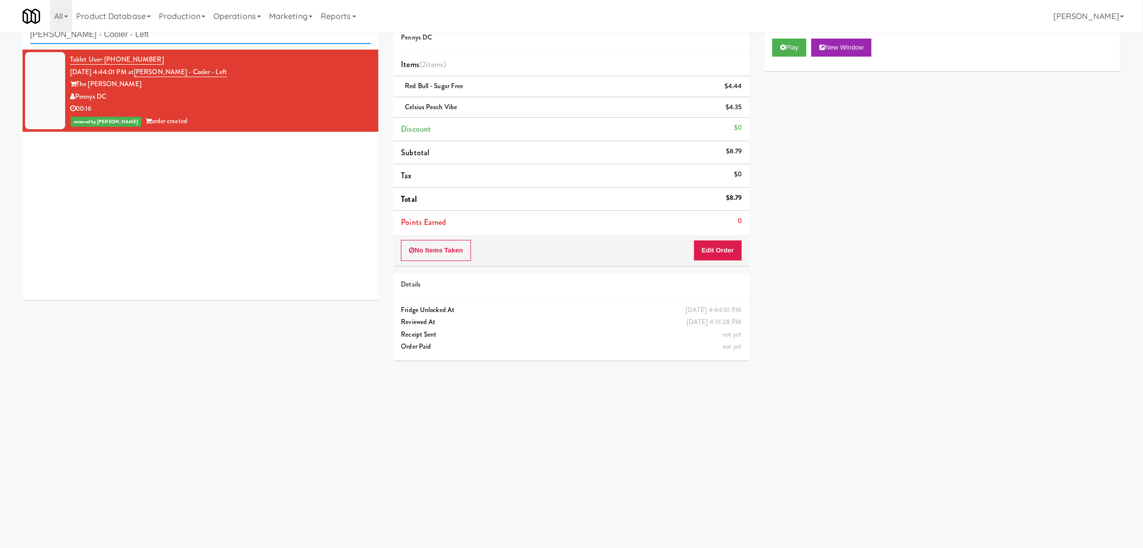
paste input "Gallerie Apartments"
drag, startPoint x: 239, startPoint y: 39, endPoint x: 0, endPoint y: 22, distance: 239.7
click at [0, 22] on body "Are you sure you want to update this order? Okay Cancel Okay Are you sure you w…" at bounding box center [571, 275] width 1143 height 548
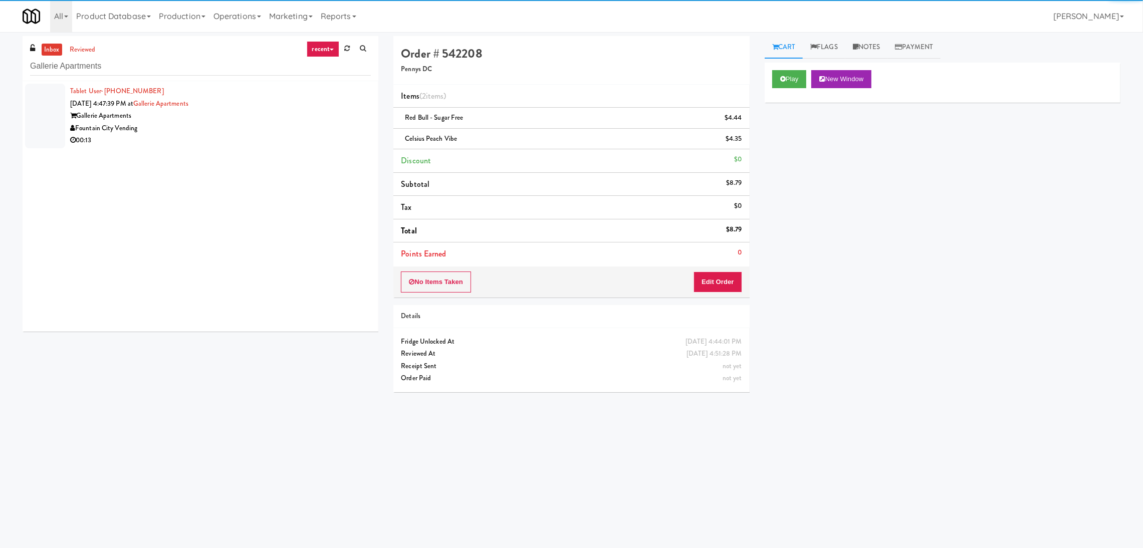
click at [287, 128] on div "Fountain City Vending" at bounding box center [220, 128] width 301 height 13
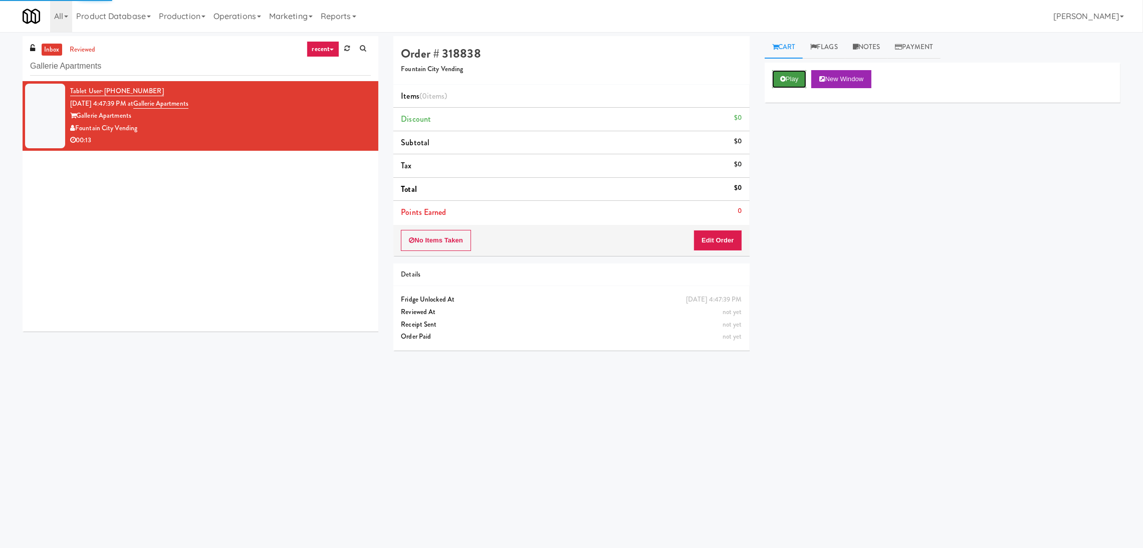
click at [790, 81] on button "Play" at bounding box center [789, 79] width 35 height 18
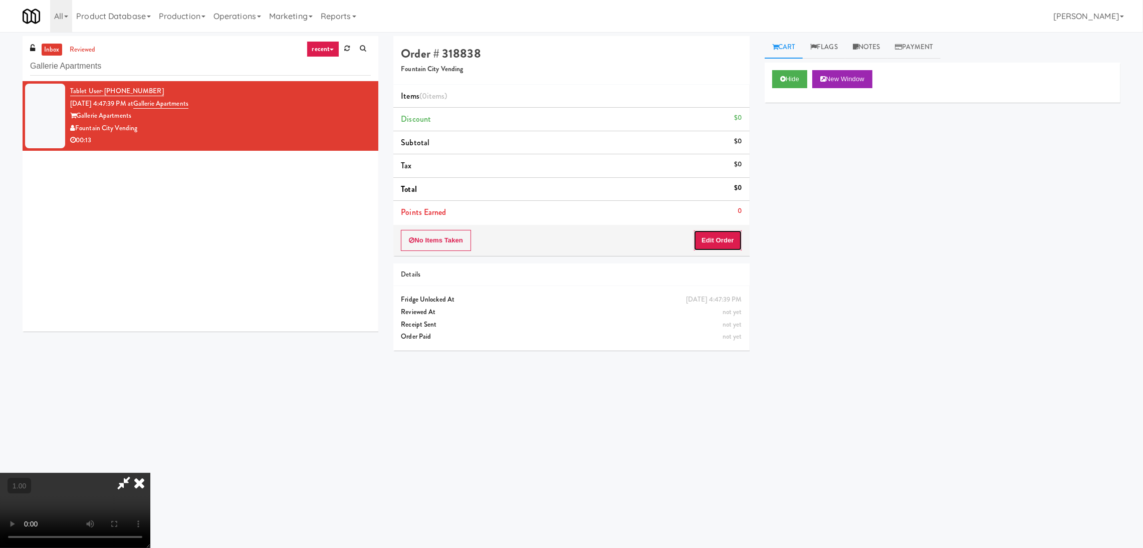
click at [716, 239] on button "Edit Order" at bounding box center [718, 240] width 49 height 21
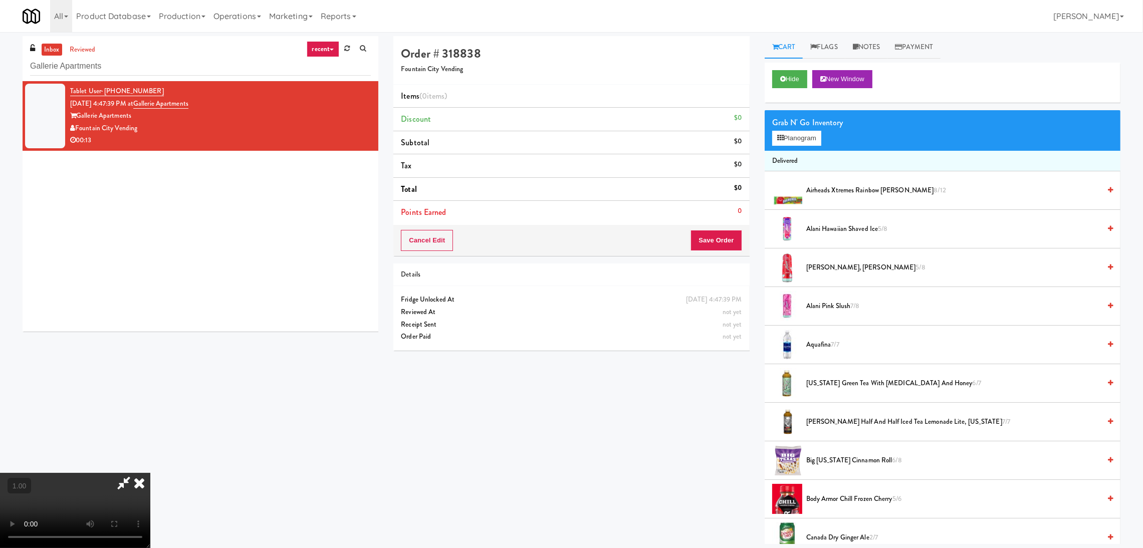
click at [150, 473] on video at bounding box center [75, 510] width 150 height 75
click at [787, 138] on button "Planogram" at bounding box center [796, 138] width 49 height 15
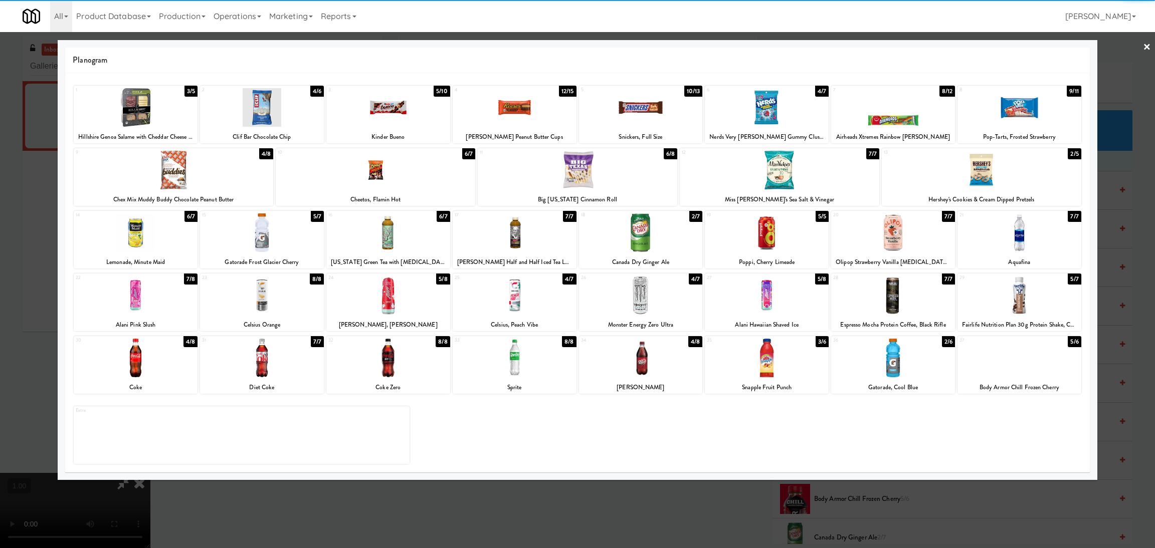
click at [983, 184] on div at bounding box center [982, 170] width 200 height 39
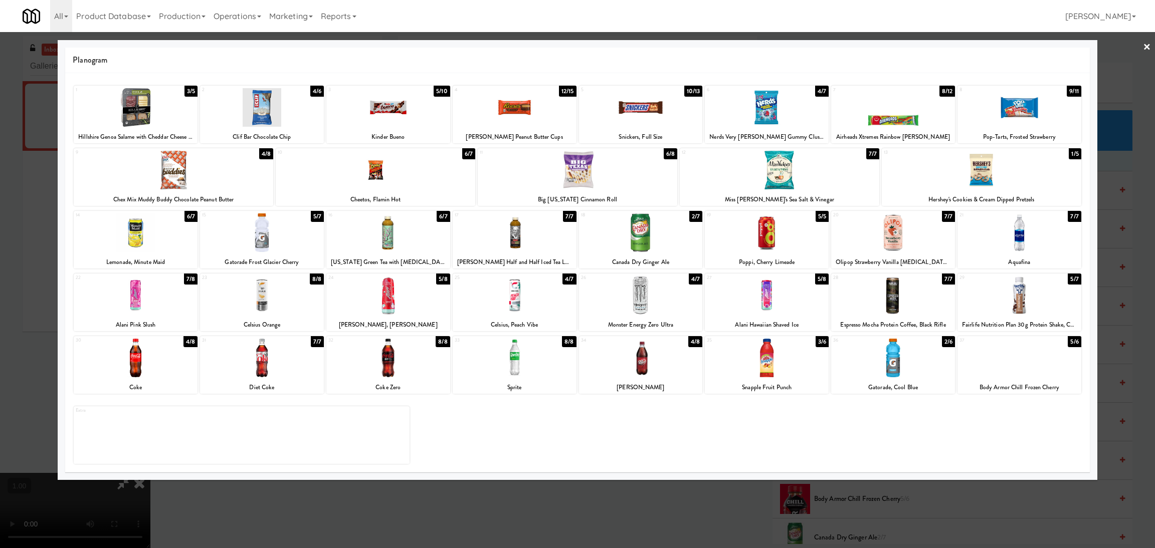
click at [874, 122] on div at bounding box center [893, 107] width 124 height 39
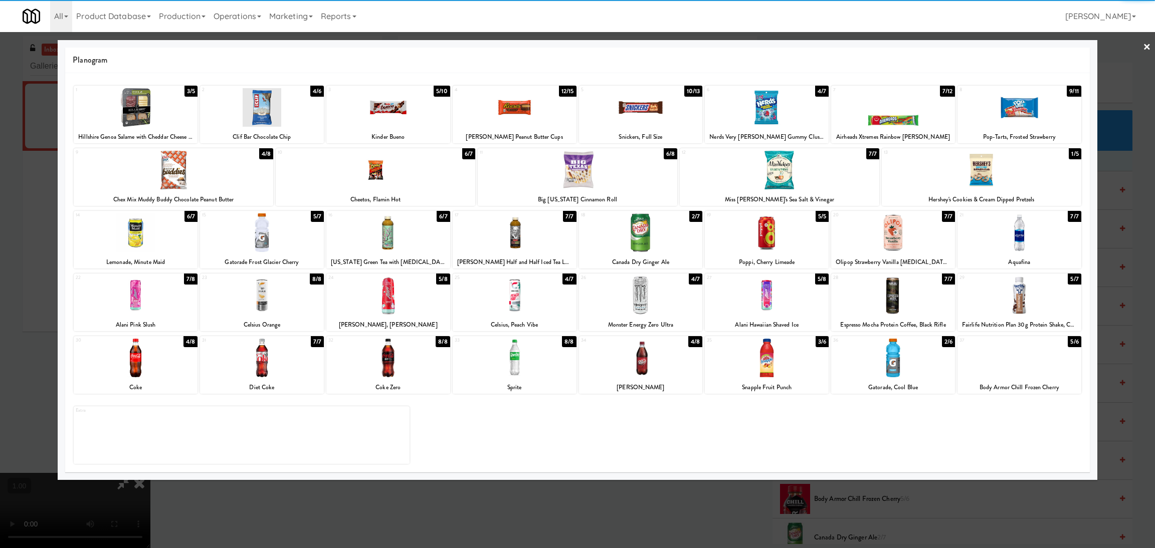
click at [282, 509] on div at bounding box center [577, 274] width 1155 height 548
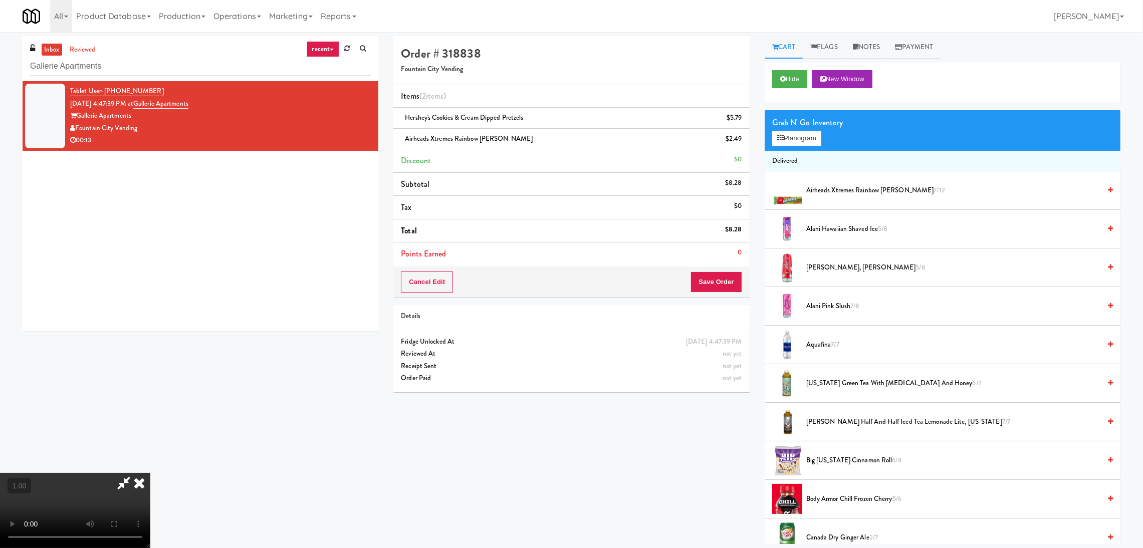
click at [150, 473] on video at bounding box center [75, 510] width 150 height 75
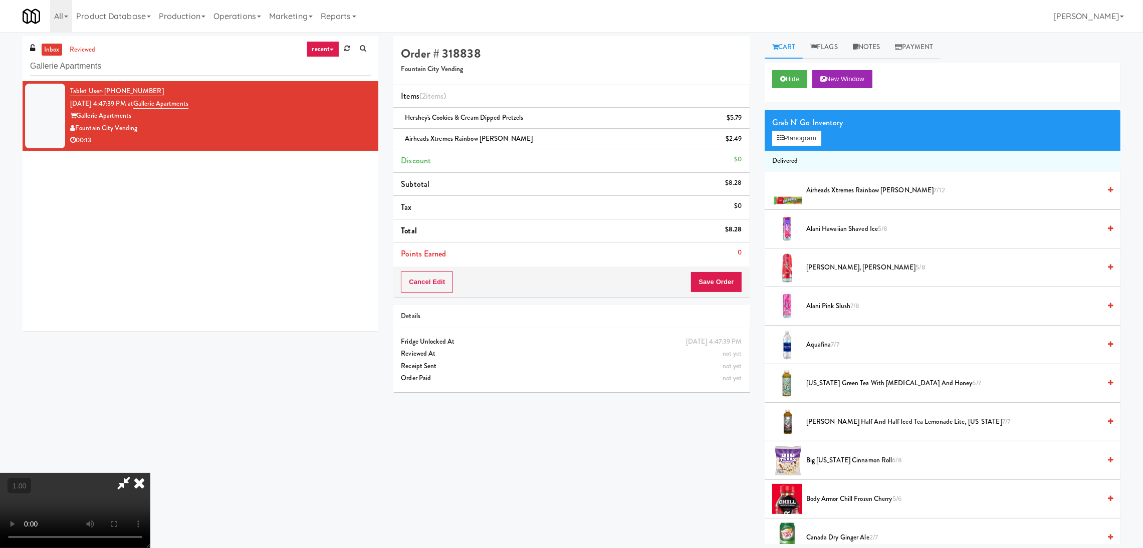
click at [150, 473] on video at bounding box center [75, 510] width 150 height 75
click at [788, 142] on button "Planogram" at bounding box center [796, 138] width 49 height 15
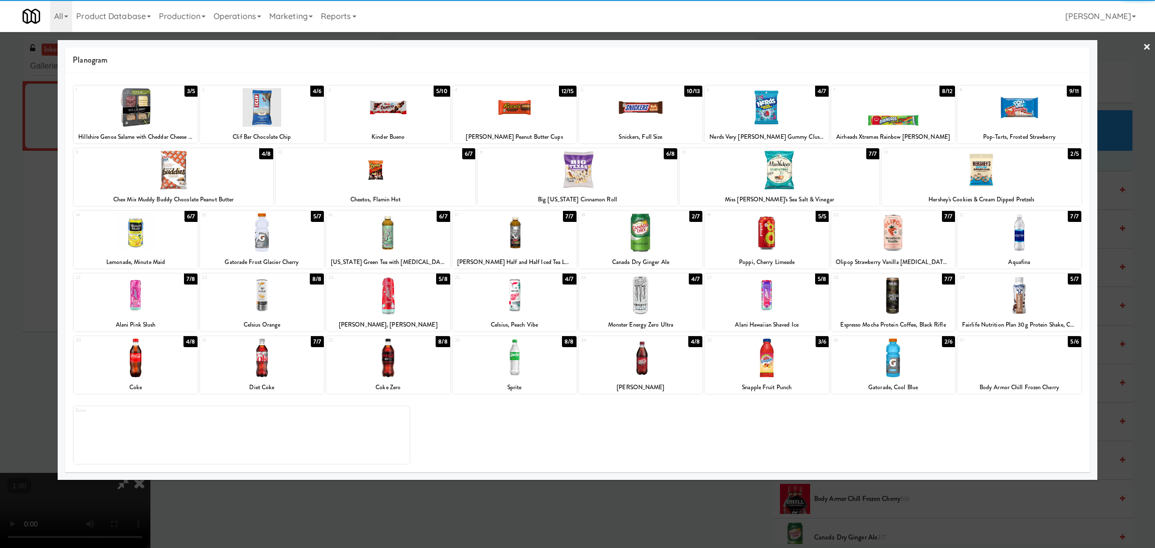
click at [548, 120] on div at bounding box center [515, 107] width 124 height 39
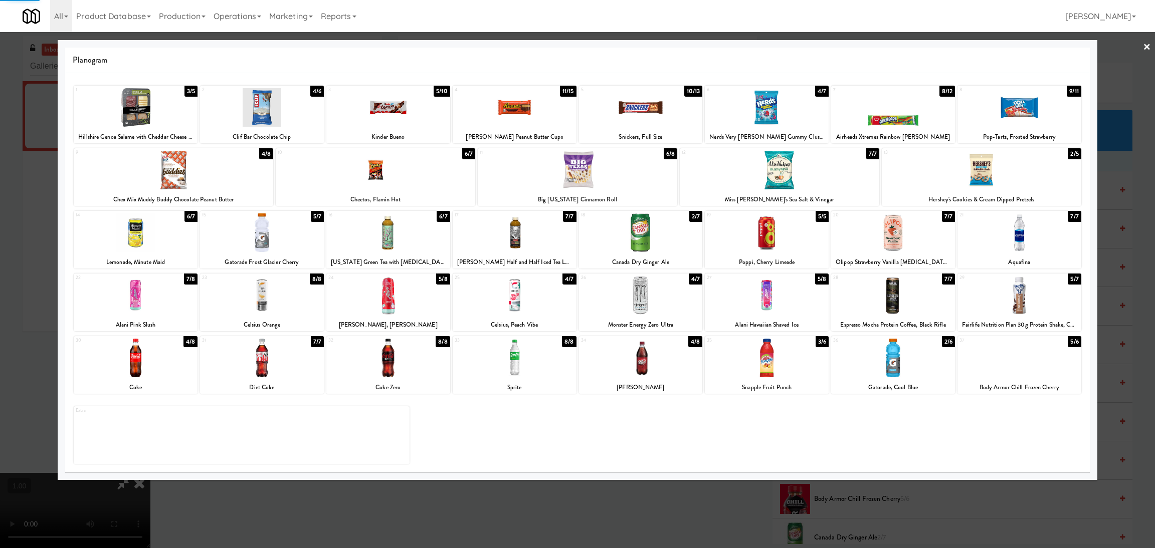
click at [0, 220] on div at bounding box center [577, 274] width 1155 height 548
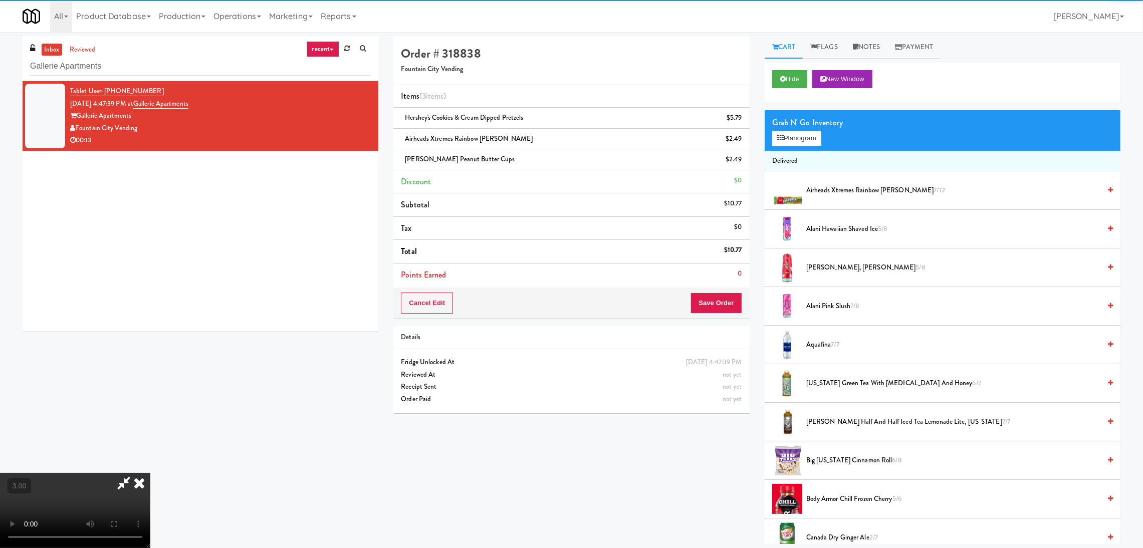
click at [150, 473] on video at bounding box center [75, 510] width 150 height 75
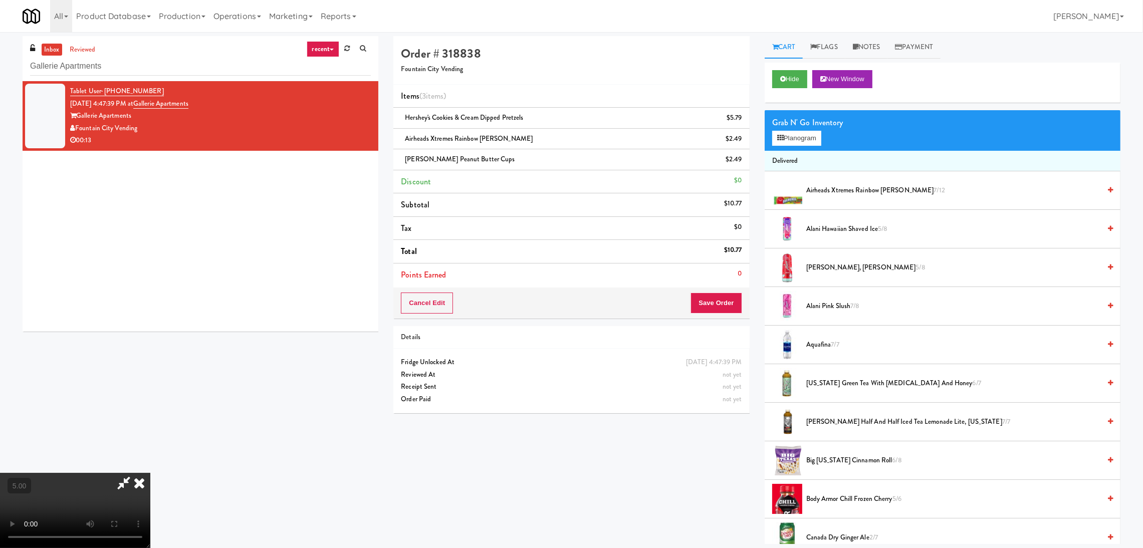
click at [150, 473] on icon at bounding box center [139, 483] width 22 height 20
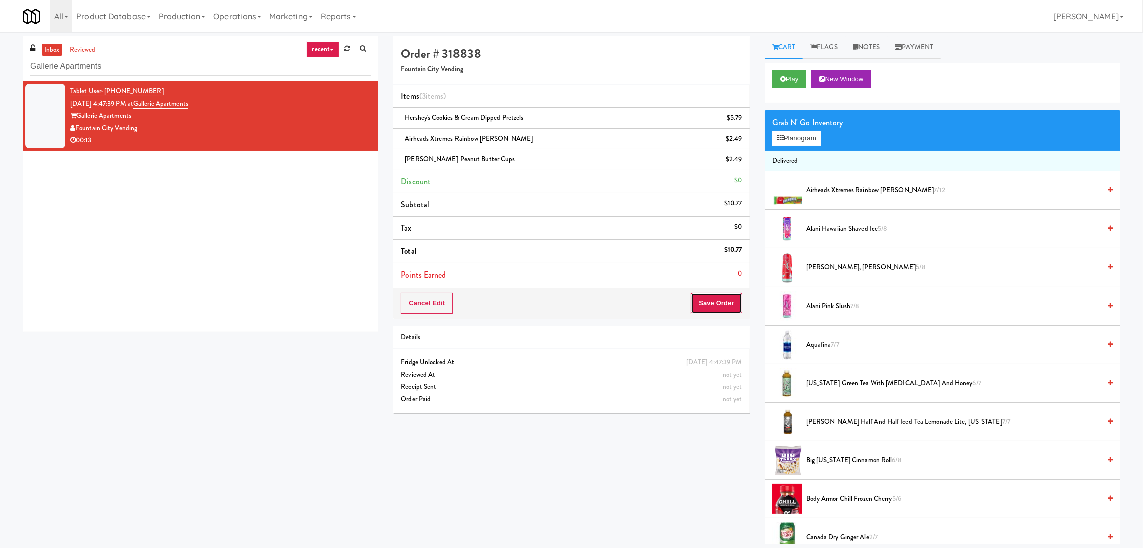
click at [709, 306] on button "Save Order" at bounding box center [716, 303] width 51 height 21
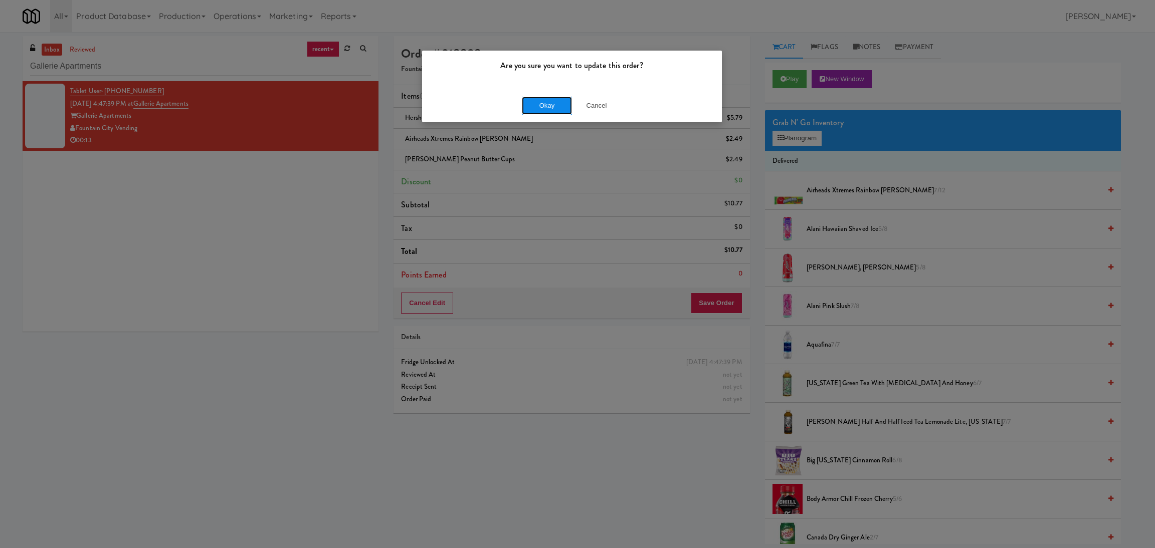
click at [549, 103] on button "Okay" at bounding box center [547, 106] width 50 height 18
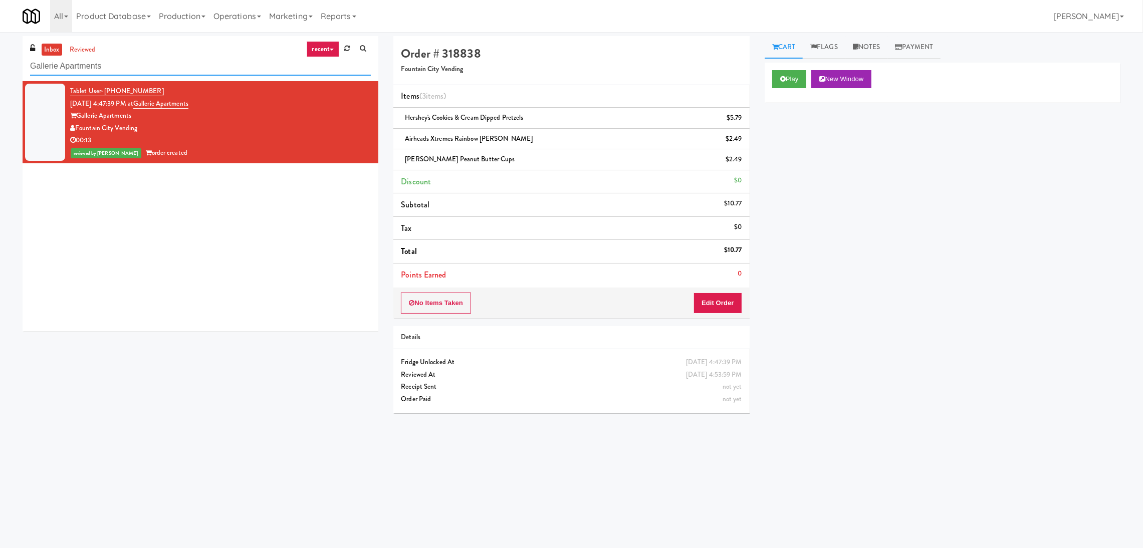
paste input "Superior - Fridge 1"
drag, startPoint x: 188, startPoint y: 65, endPoint x: 0, endPoint y: 61, distance: 188.5
click at [0, 61] on div "inbox reviewed recent all unclear take inventory issue suspicious failed recent…" at bounding box center [571, 237] width 1143 height 403
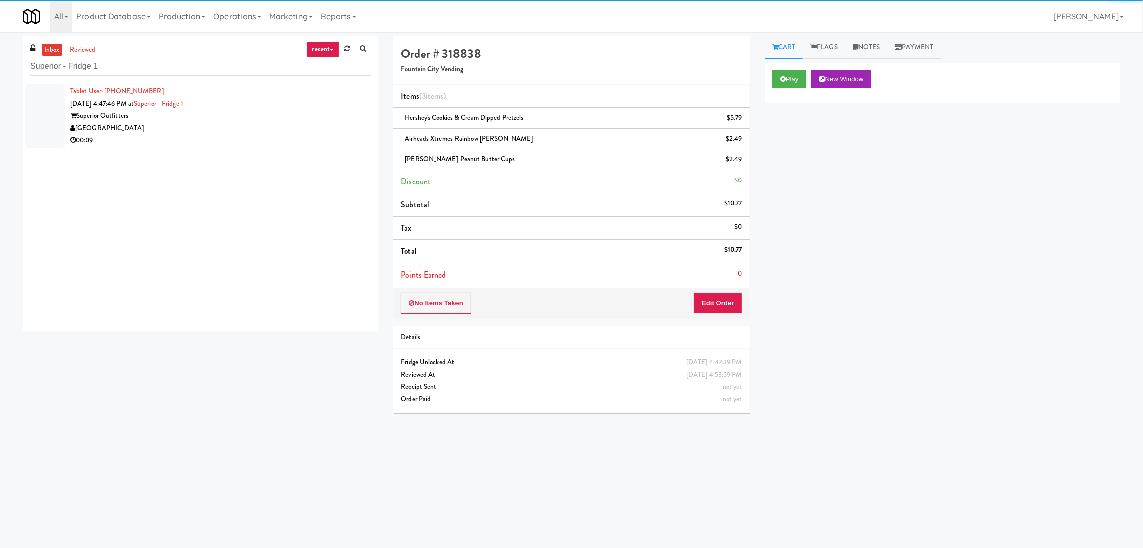
drag, startPoint x: 303, startPoint y: 112, endPoint x: 372, endPoint y: 130, distance: 71.5
click at [304, 113] on div "Superior Outfitters" at bounding box center [220, 116] width 301 height 13
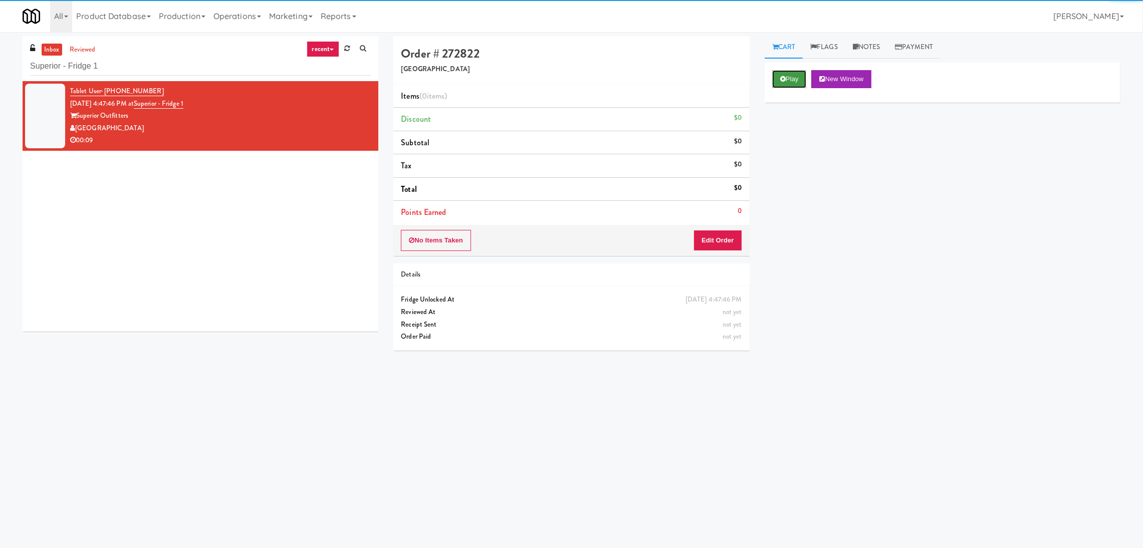
click at [790, 87] on button "Play" at bounding box center [789, 79] width 35 height 18
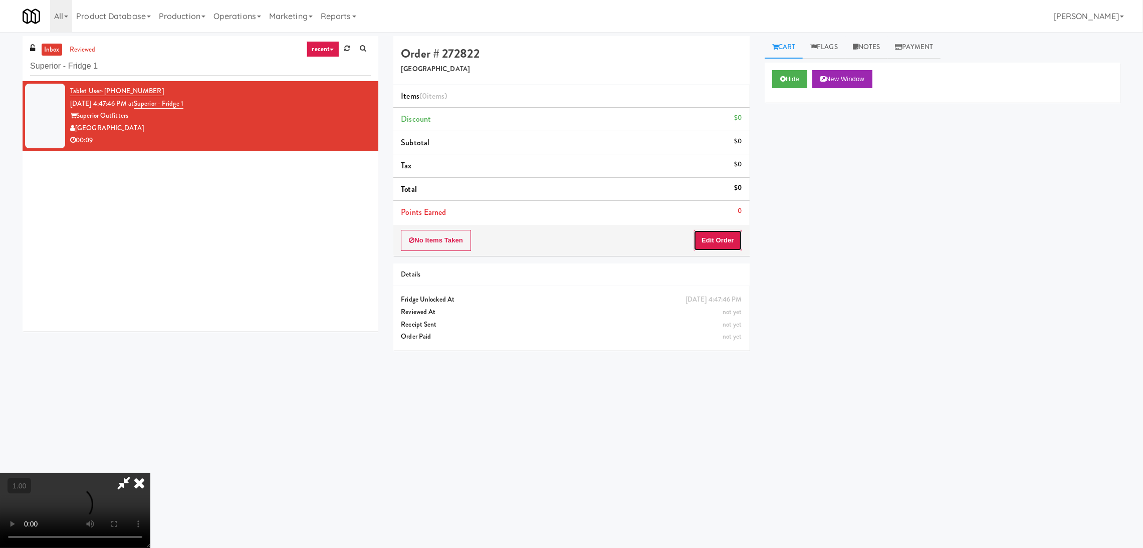
click at [704, 241] on button "Edit Order" at bounding box center [718, 240] width 49 height 21
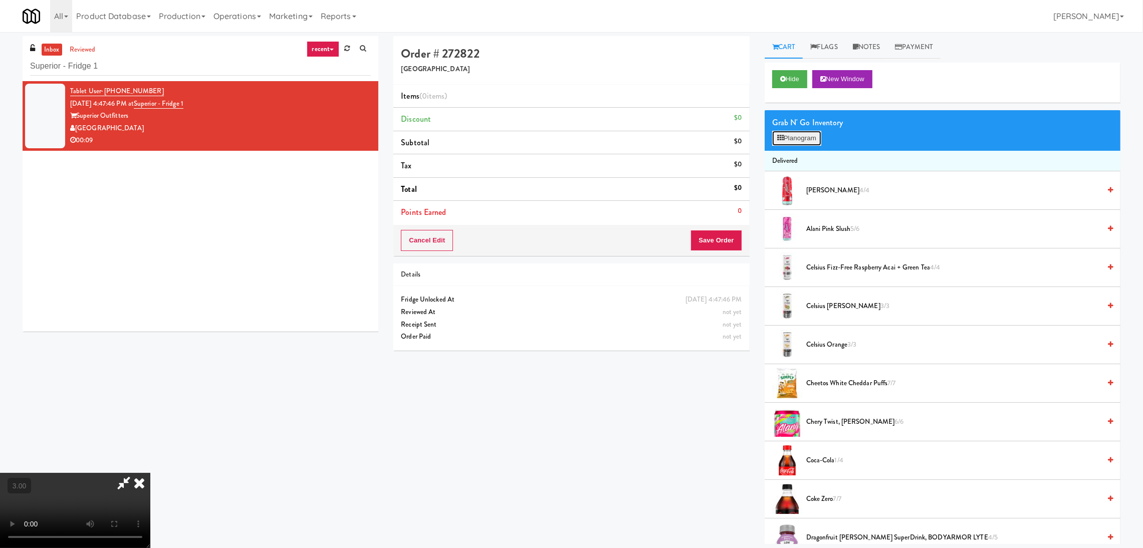
click at [814, 145] on button "Planogram" at bounding box center [796, 138] width 49 height 15
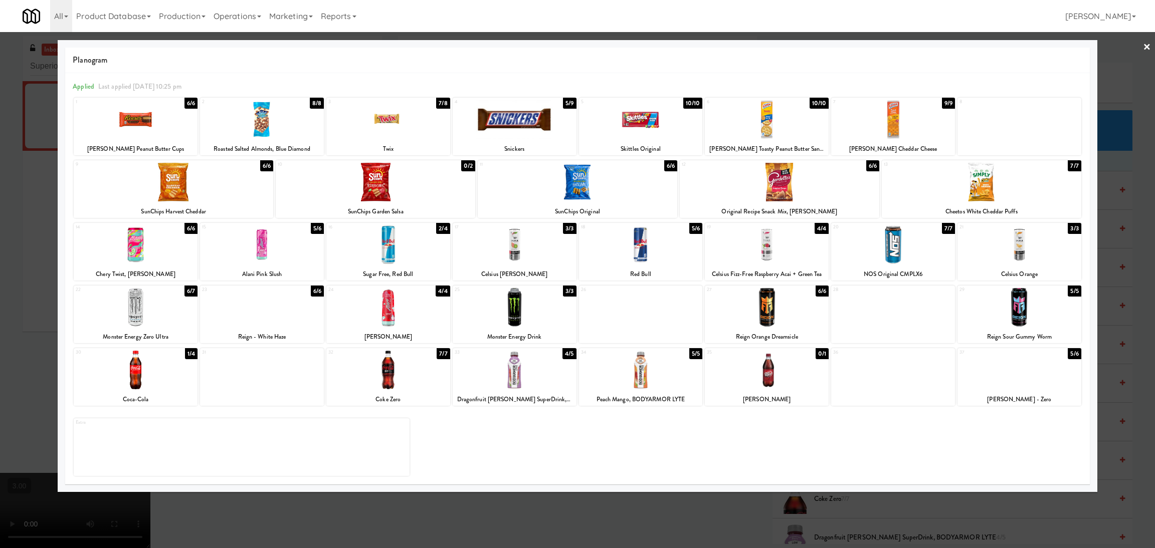
click at [655, 355] on div at bounding box center [641, 370] width 124 height 39
click at [603, 518] on div at bounding box center [577, 274] width 1155 height 548
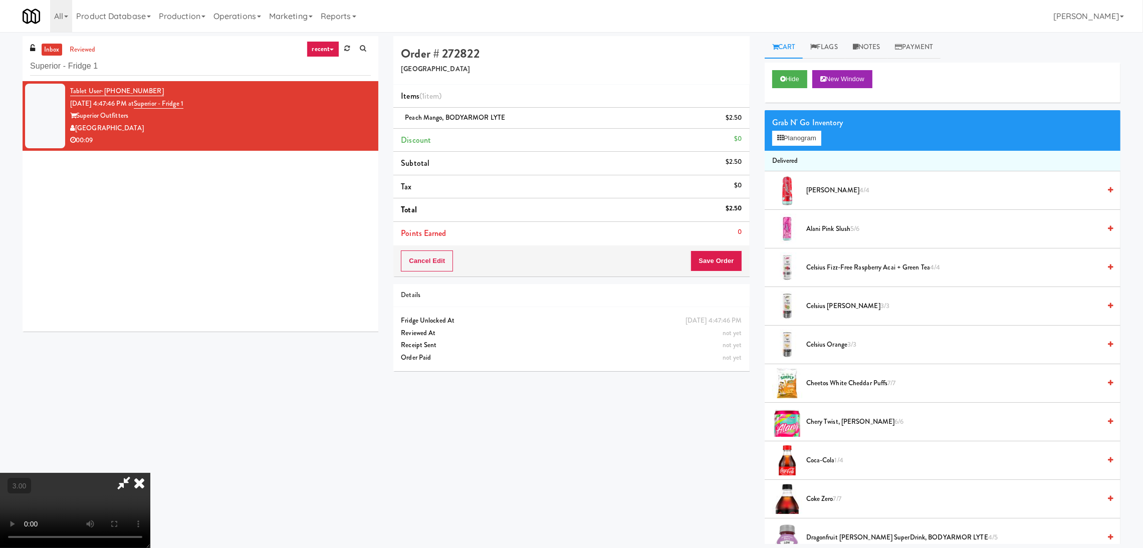
click at [150, 473] on icon at bounding box center [139, 483] width 22 height 20
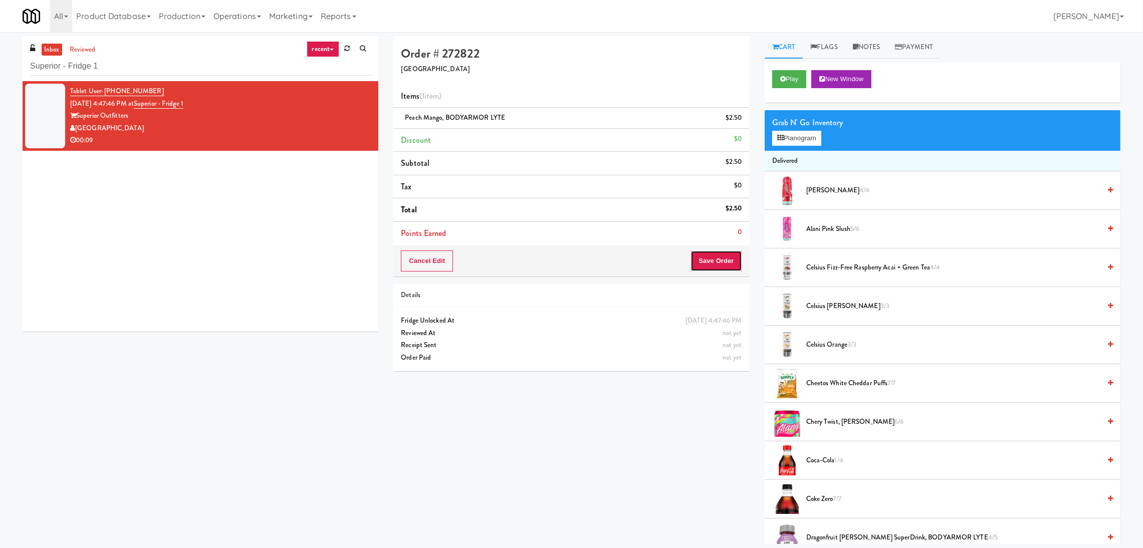
click at [708, 266] on button "Save Order" at bounding box center [716, 261] width 51 height 21
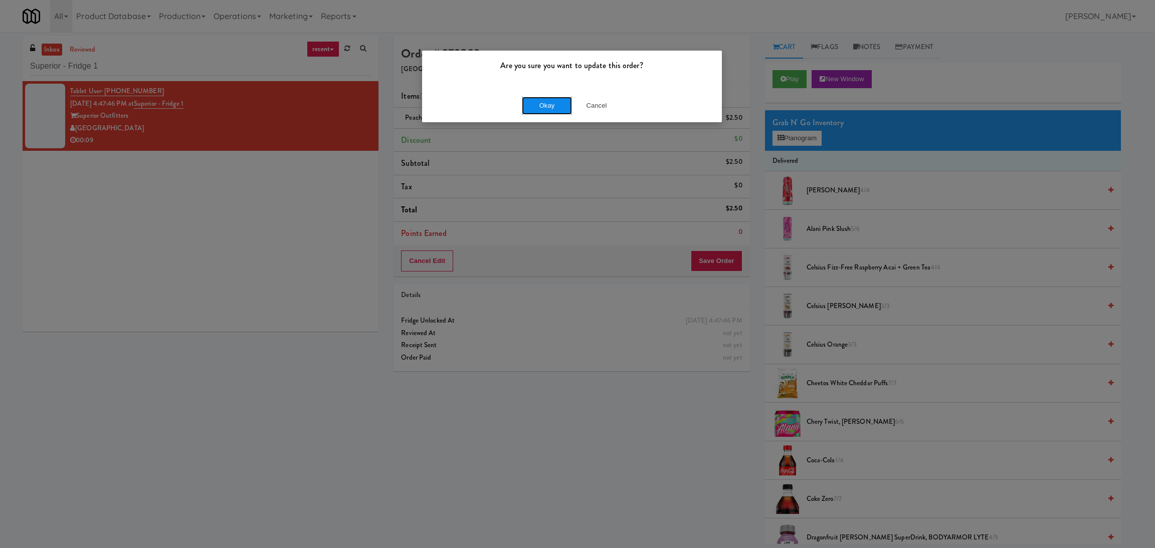
click at [541, 101] on button "Okay" at bounding box center [547, 106] width 50 height 18
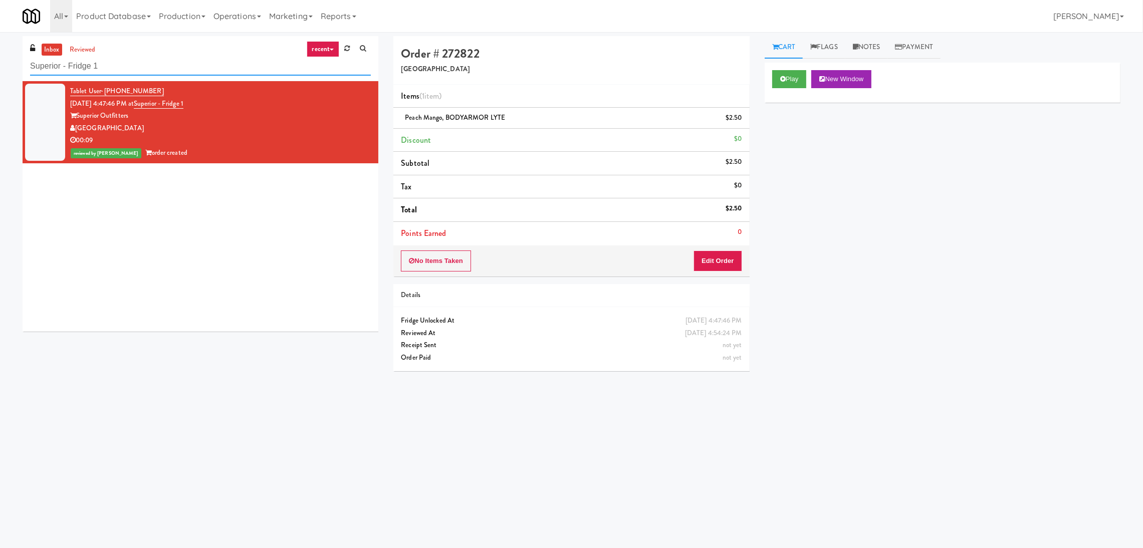
paste input "ONNI Cooler"
drag, startPoint x: 172, startPoint y: 68, endPoint x: 0, endPoint y: 63, distance: 172.5
click at [0, 63] on div "inbox reviewed recent all unclear take inventory issue suspicious failed recent…" at bounding box center [571, 237] width 1143 height 403
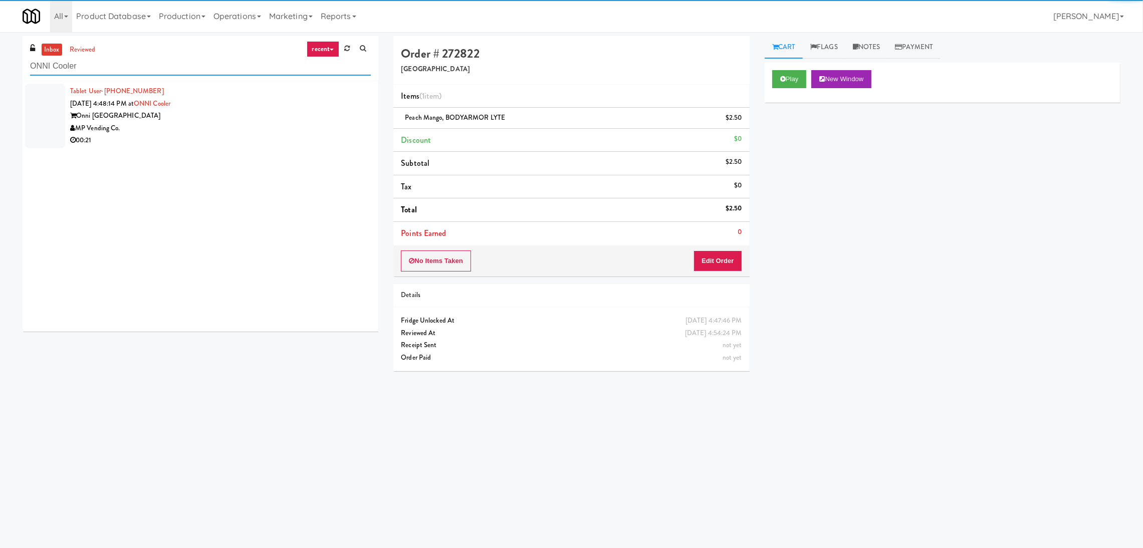
type input "ONNI Cooler"
click at [285, 142] on div "00:21" at bounding box center [220, 140] width 301 height 13
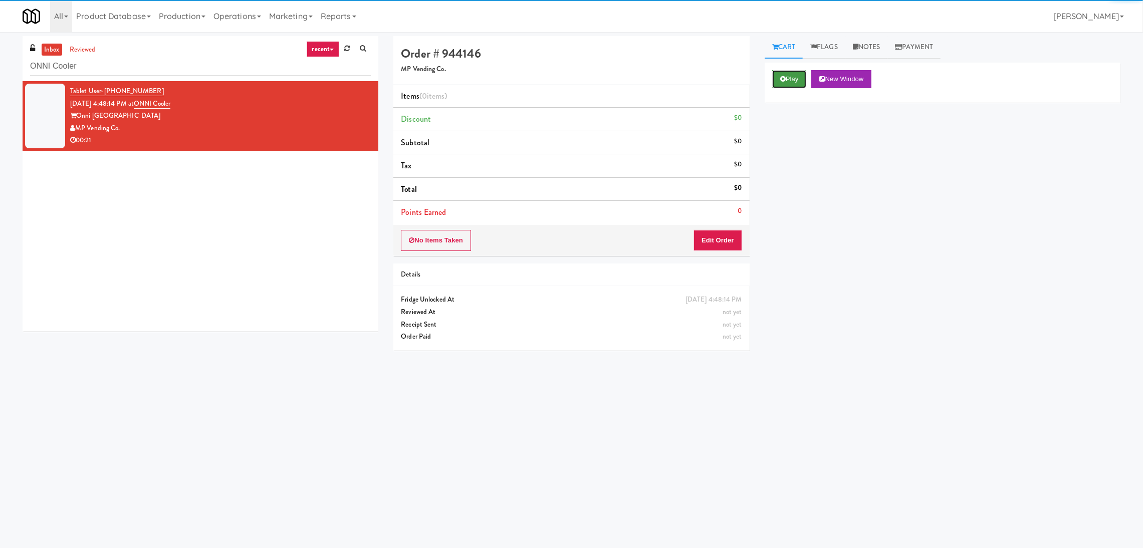
click at [795, 79] on button "Play" at bounding box center [789, 79] width 35 height 18
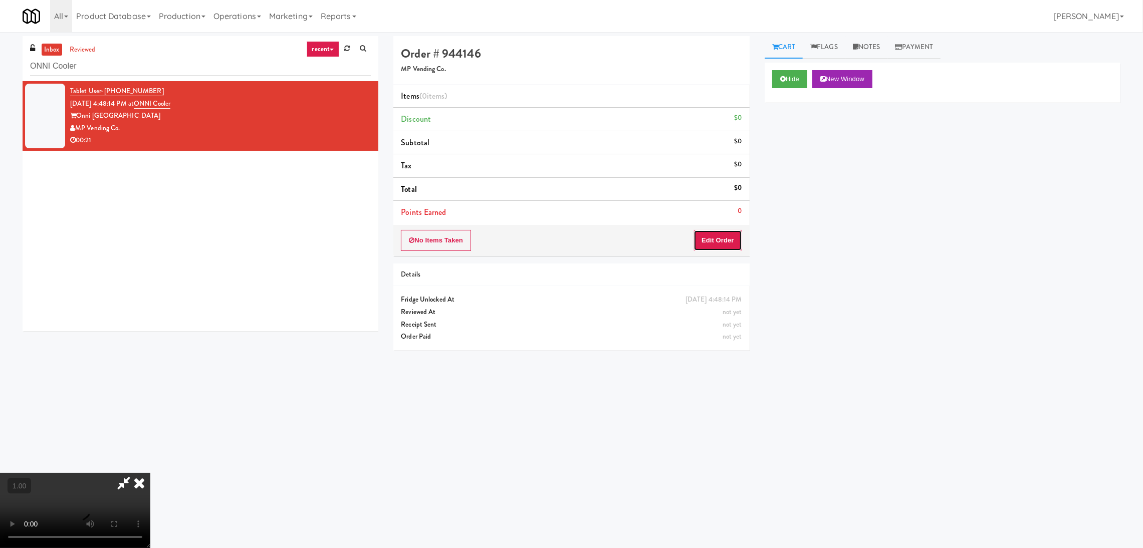
click at [715, 242] on button "Edit Order" at bounding box center [718, 240] width 49 height 21
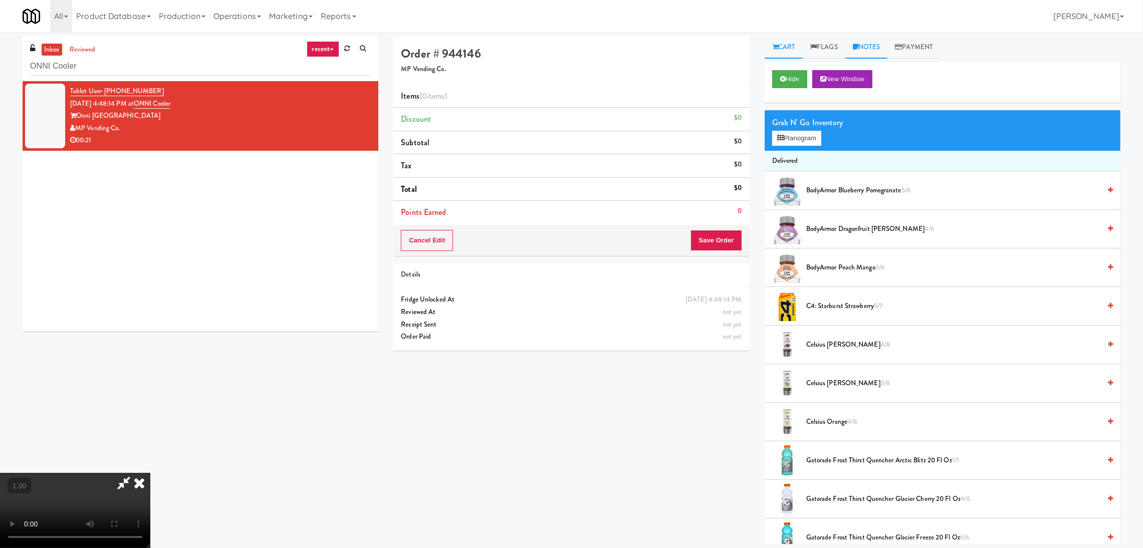
click at [875, 42] on link "Notes" at bounding box center [867, 47] width 43 height 23
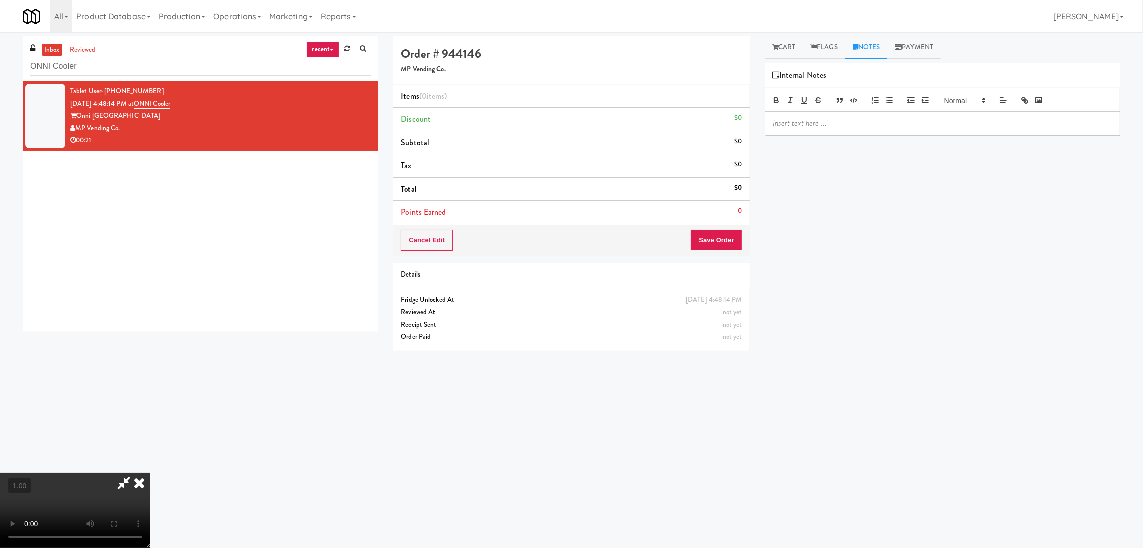
click at [869, 127] on p at bounding box center [943, 123] width 340 height 11
click at [150, 481] on video at bounding box center [75, 510] width 150 height 75
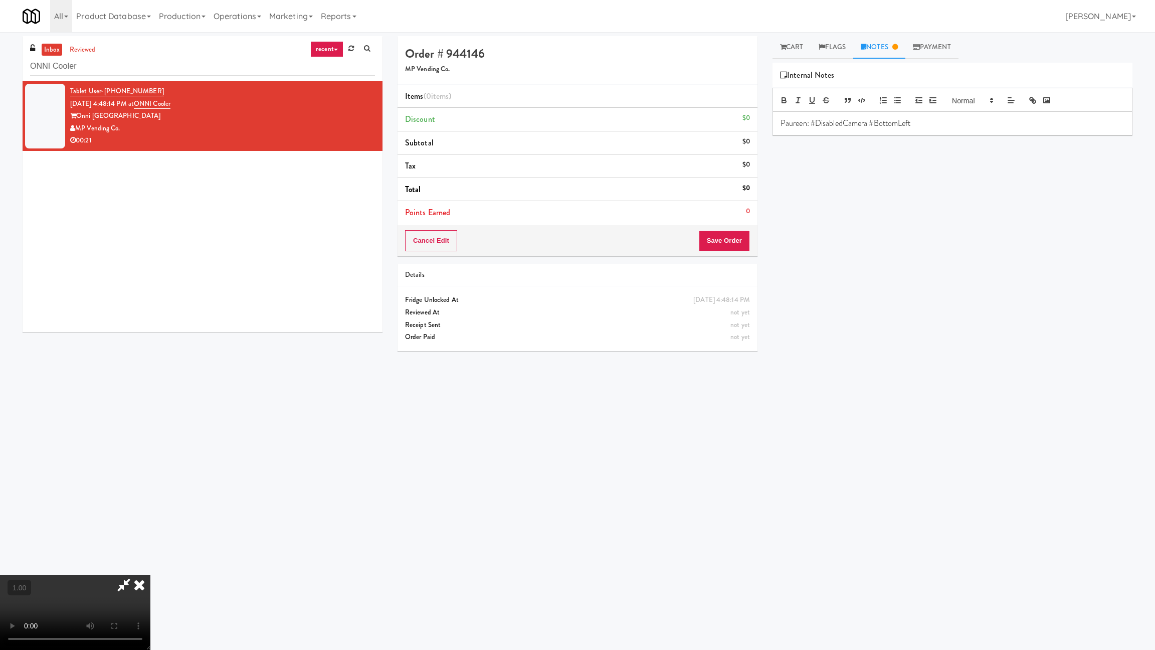
click at [150, 548] on video at bounding box center [75, 611] width 150 height 75
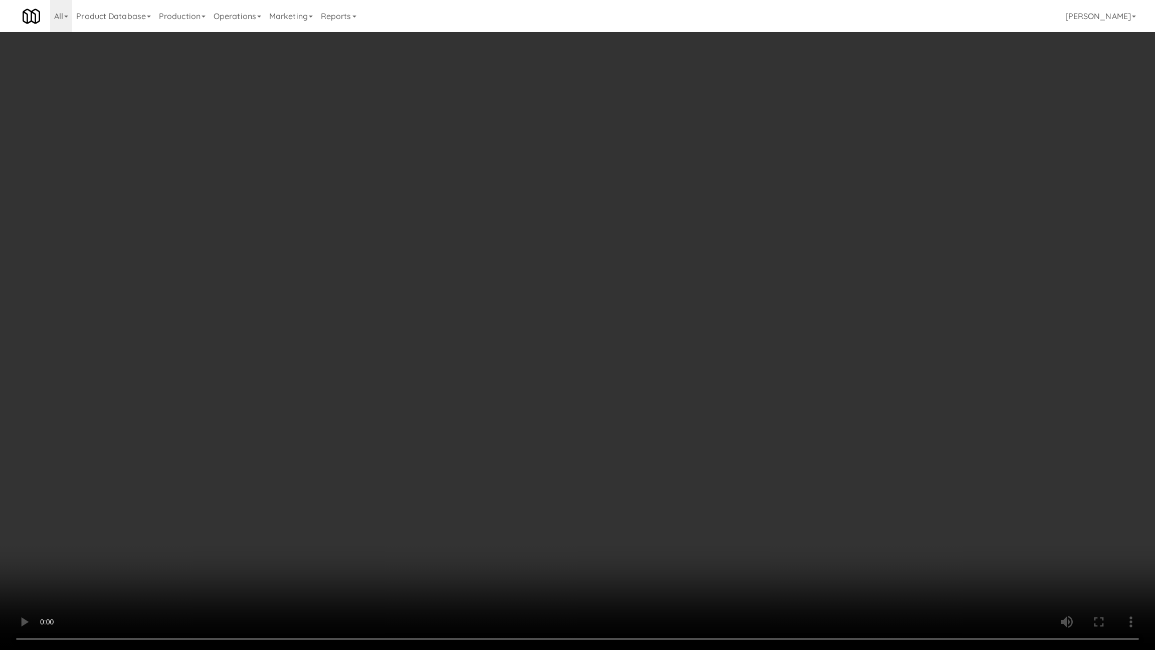
click at [216, 540] on video at bounding box center [577, 325] width 1155 height 650
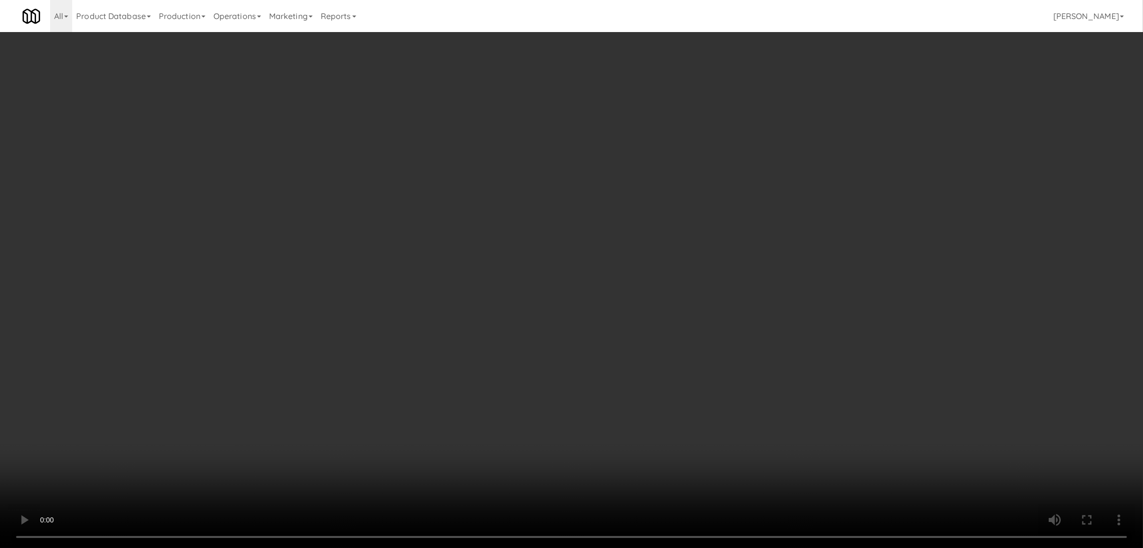
click at [776, 50] on icon at bounding box center [775, 47] width 6 height 7
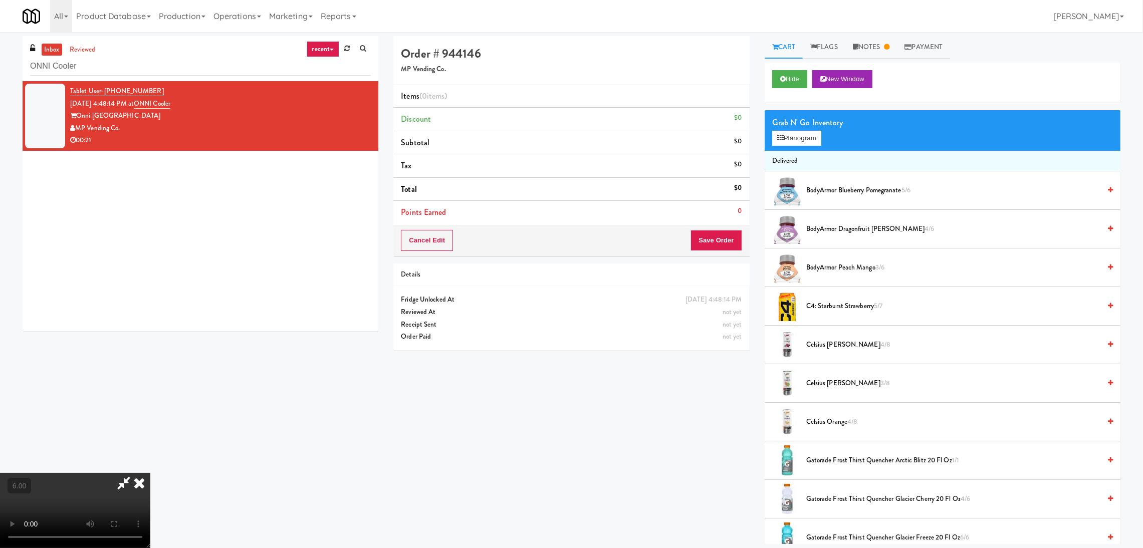
click at [793, 121] on div "Grab N' Go Inventory" at bounding box center [942, 122] width 341 height 15
click at [792, 133] on button "Planogram" at bounding box center [796, 138] width 49 height 15
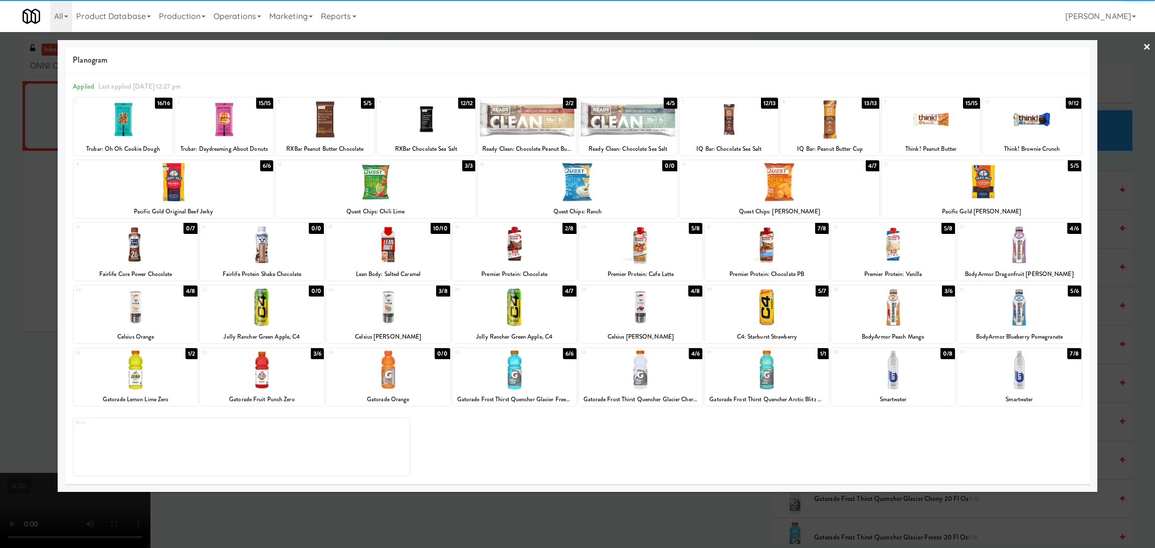
click at [289, 384] on div at bounding box center [262, 370] width 124 height 39
click at [0, 215] on div at bounding box center [577, 274] width 1155 height 548
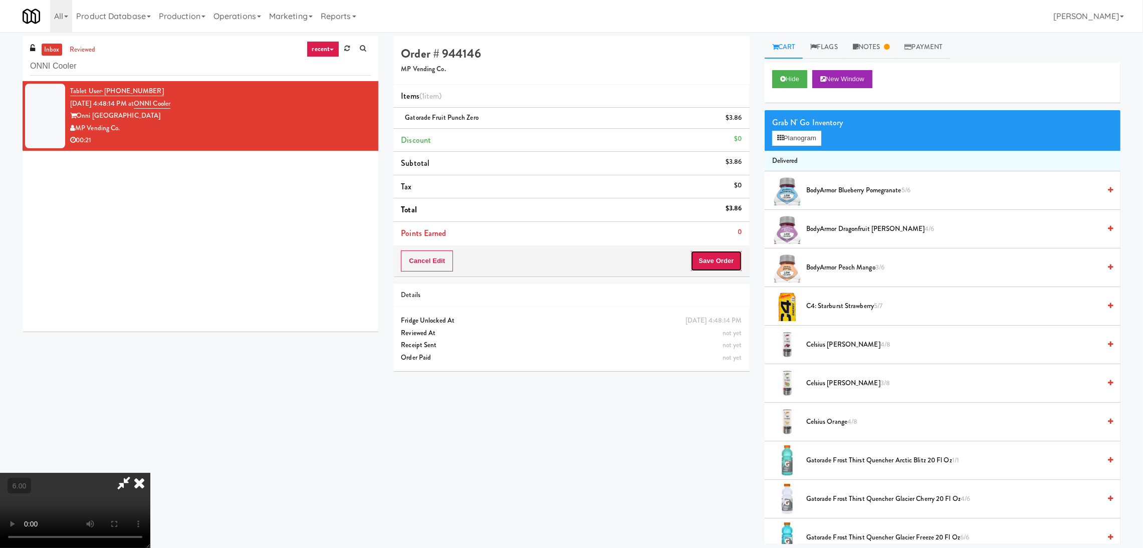
click at [723, 256] on button "Save Order" at bounding box center [716, 261] width 51 height 21
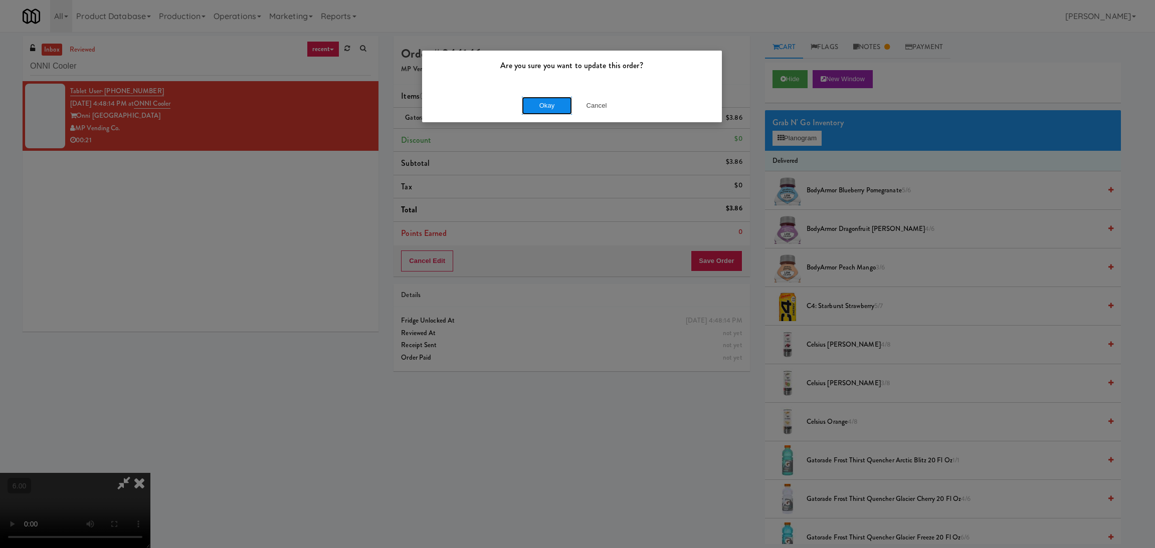
click at [539, 100] on button "Okay" at bounding box center [547, 106] width 50 height 18
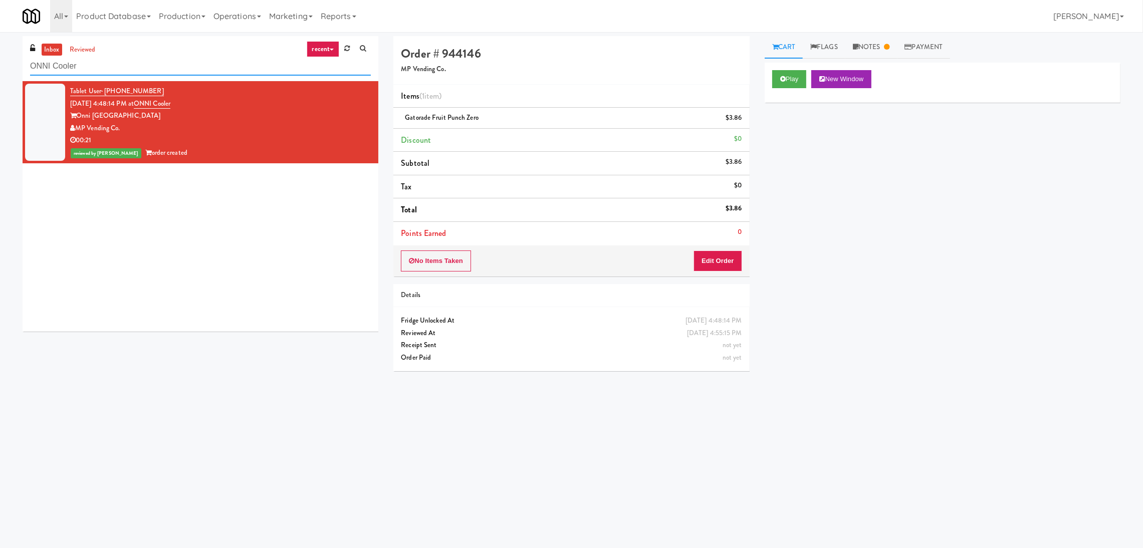
paste input "Eleven55 - Fridge"
drag, startPoint x: 185, startPoint y: 72, endPoint x: 0, endPoint y: 82, distance: 185.7
click at [0, 82] on div "inbox reviewed recent all unclear take inventory issue suspicious failed recent…" at bounding box center [571, 237] width 1143 height 403
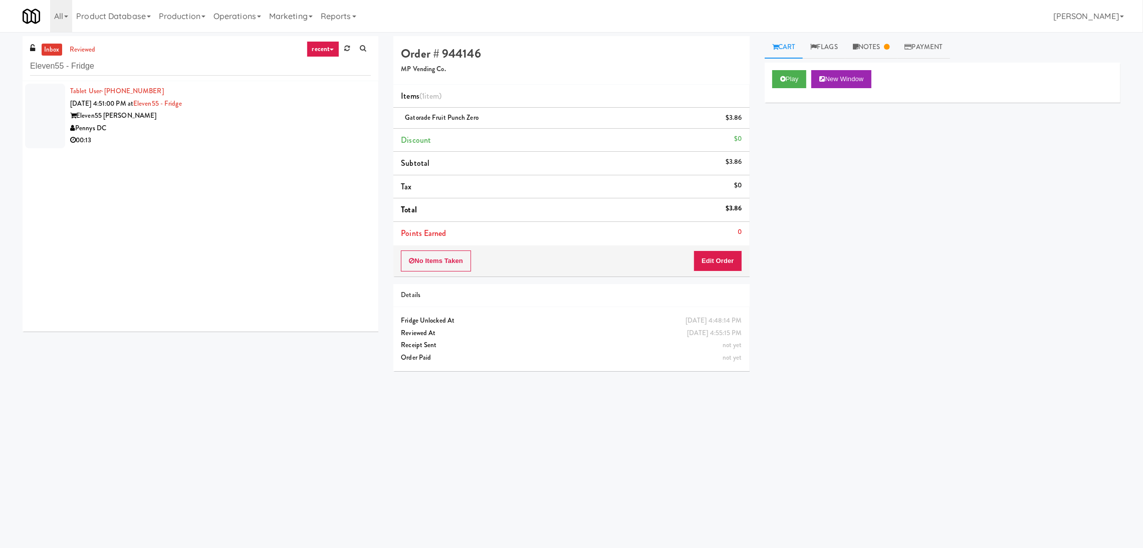
click at [304, 127] on div "Pennys DC" at bounding box center [220, 128] width 301 height 13
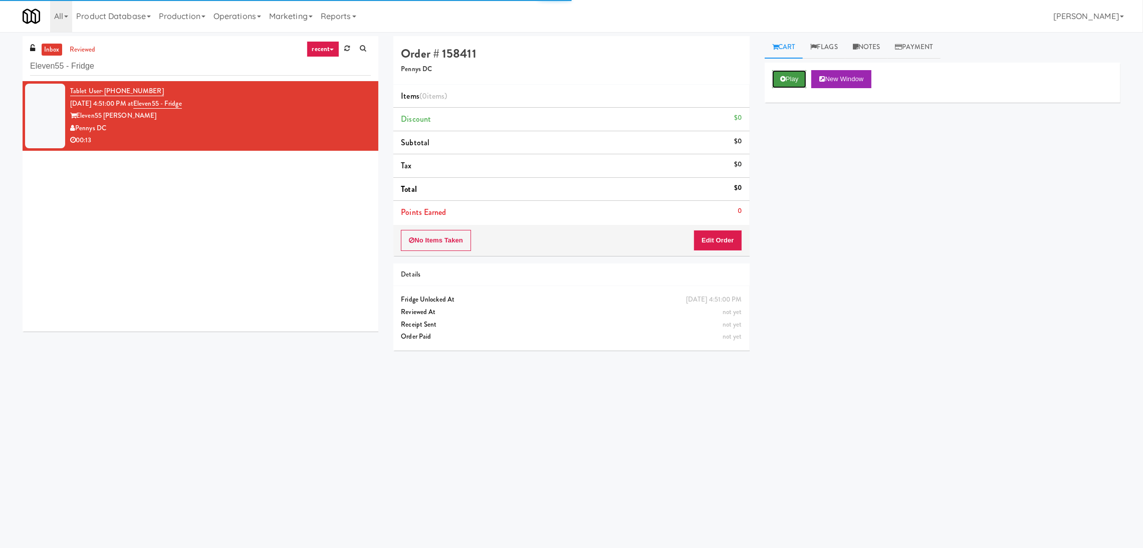
click at [795, 76] on button "Play" at bounding box center [789, 79] width 35 height 18
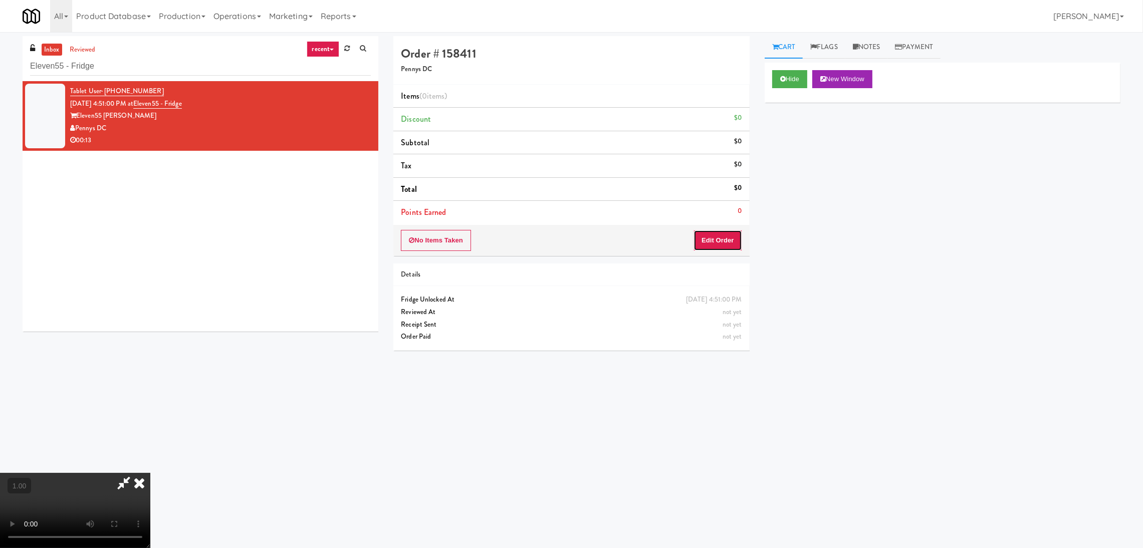
click at [728, 236] on button "Edit Order" at bounding box center [718, 240] width 49 height 21
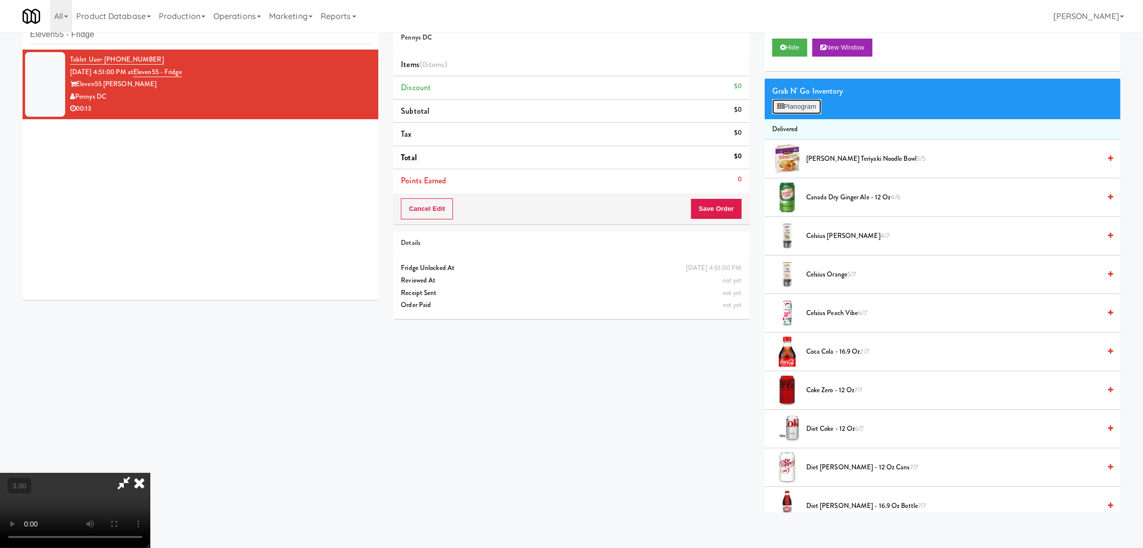
click at [792, 105] on button "Planogram" at bounding box center [796, 106] width 49 height 15
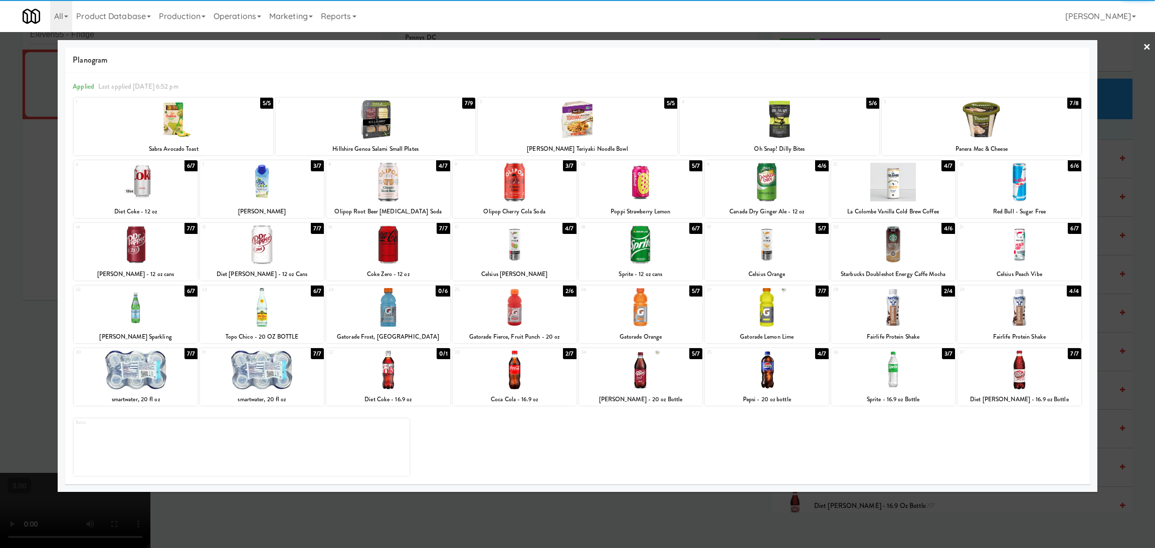
click at [510, 313] on div at bounding box center [515, 307] width 124 height 39
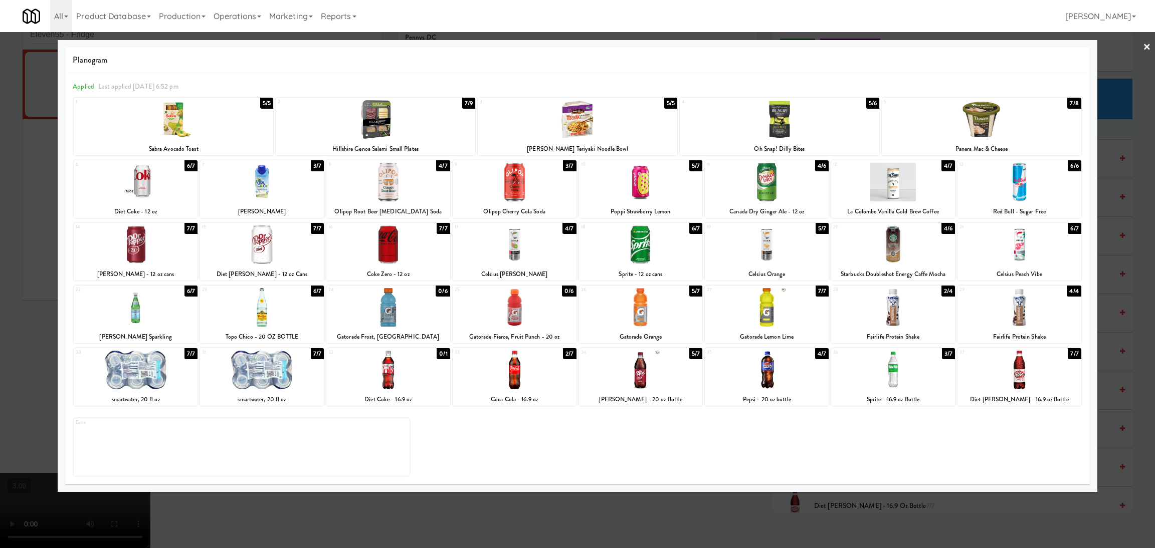
click at [0, 256] on div at bounding box center [577, 274] width 1155 height 548
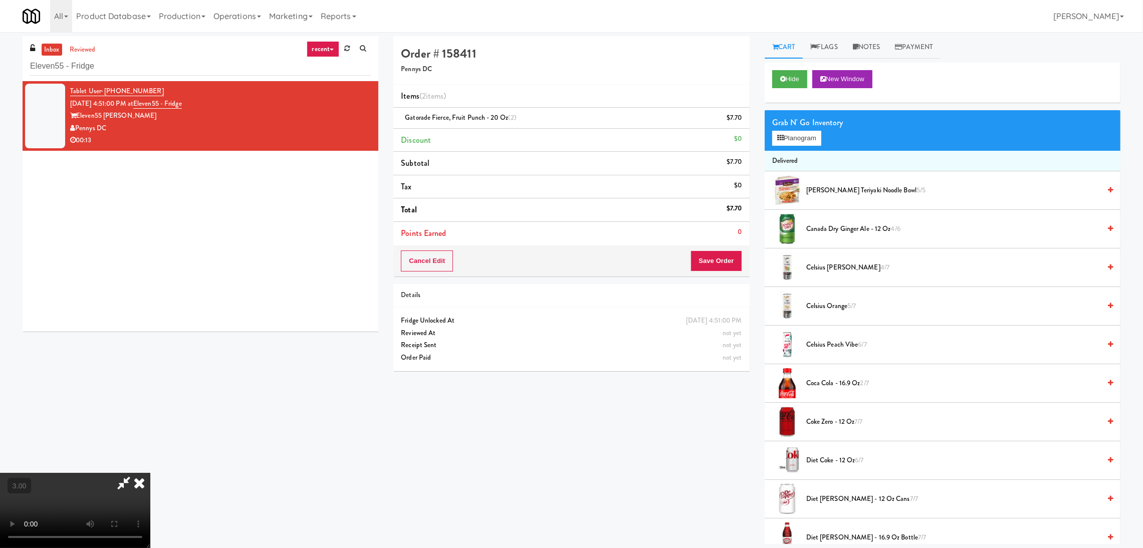
click at [150, 473] on icon at bounding box center [139, 483] width 22 height 20
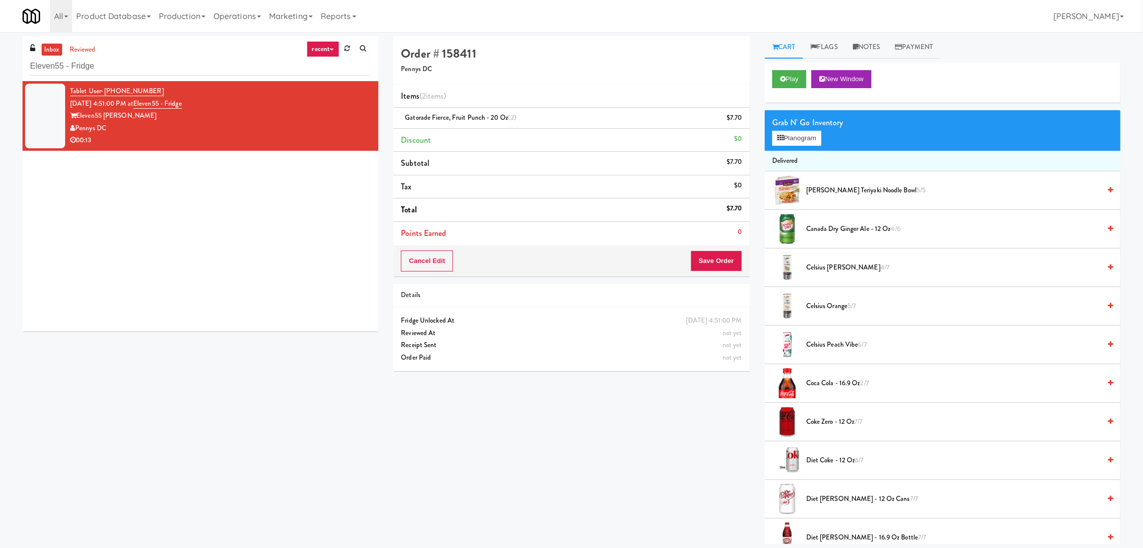
click at [727, 275] on div "Cancel Edit Save Order" at bounding box center [571, 261] width 356 height 31
click at [715, 267] on button "Save Order" at bounding box center [716, 261] width 51 height 21
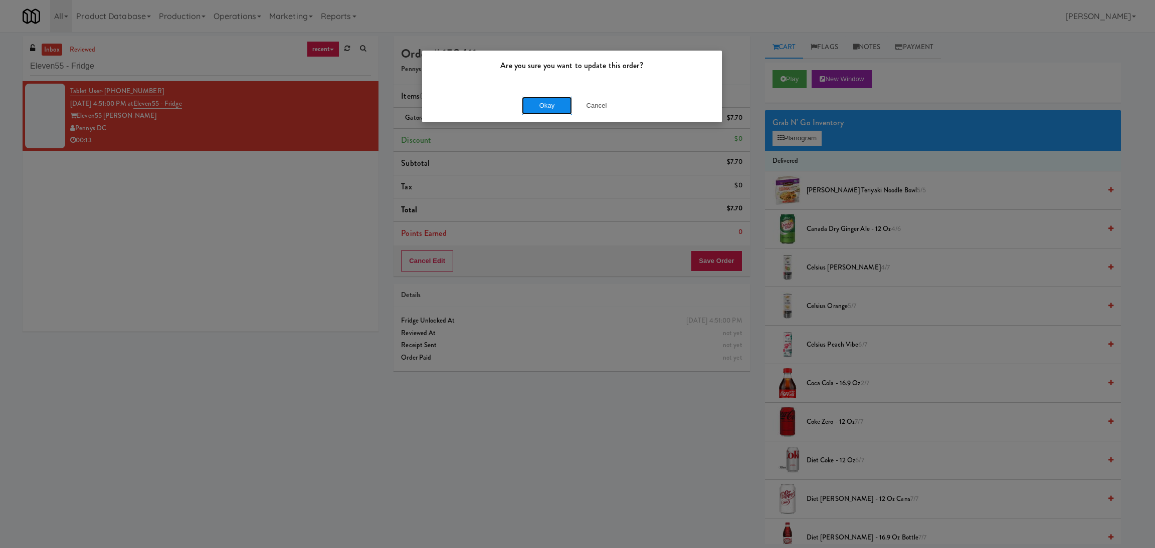
click at [523, 111] on button "Okay" at bounding box center [547, 106] width 50 height 18
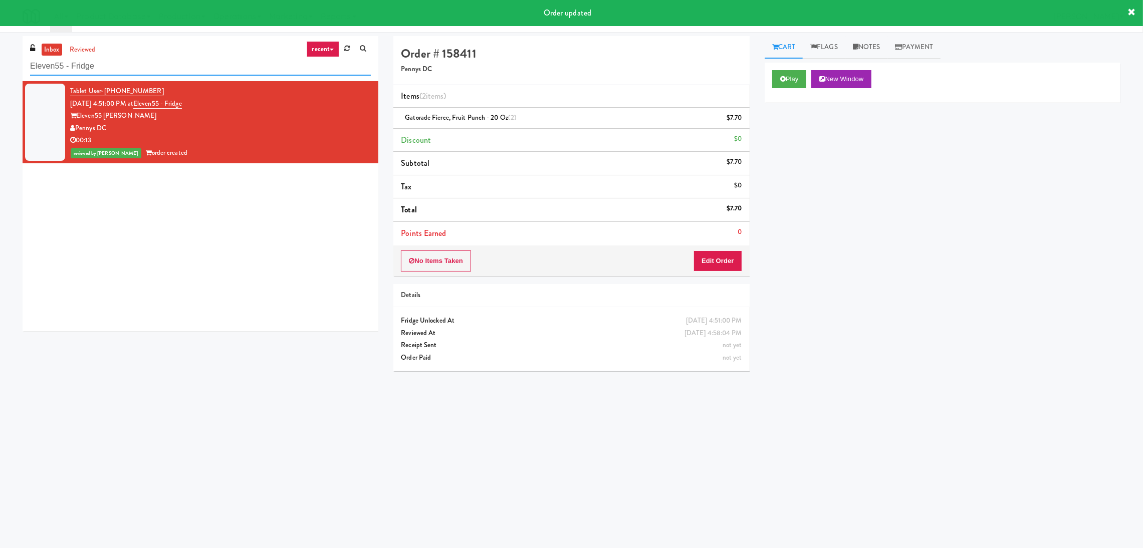
drag, startPoint x: 231, startPoint y: 64, endPoint x: 0, endPoint y: 101, distance: 233.5
click at [0, 101] on div "inbox reviewed recent all unclear take inventory issue suspicious failed recent…" at bounding box center [571, 237] width 1143 height 403
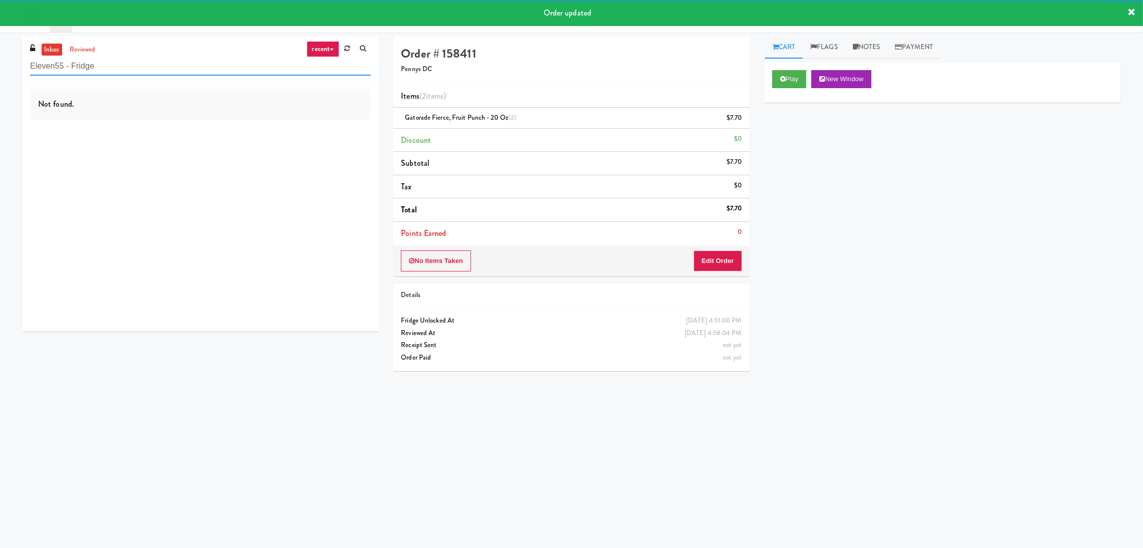
paste input "Savers - Cooler"
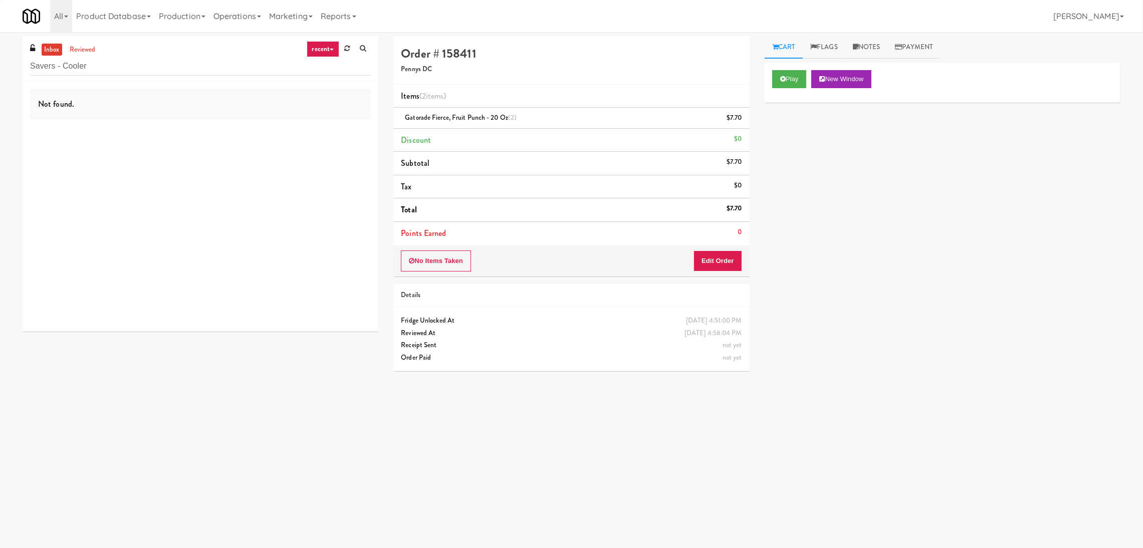
click at [279, 125] on div "Not found." at bounding box center [201, 206] width 356 height 251
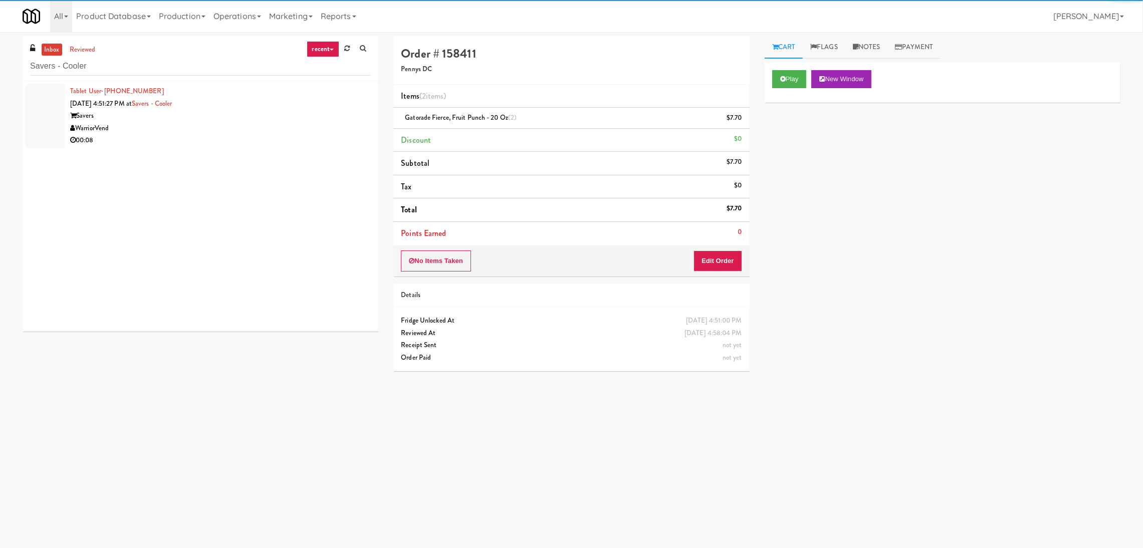
click at [246, 104] on div "Tablet User · (816) 349-4969 [DATE] 4:51:27 PM at Savers - Cooler Savers Warrio…" at bounding box center [220, 116] width 301 height 62
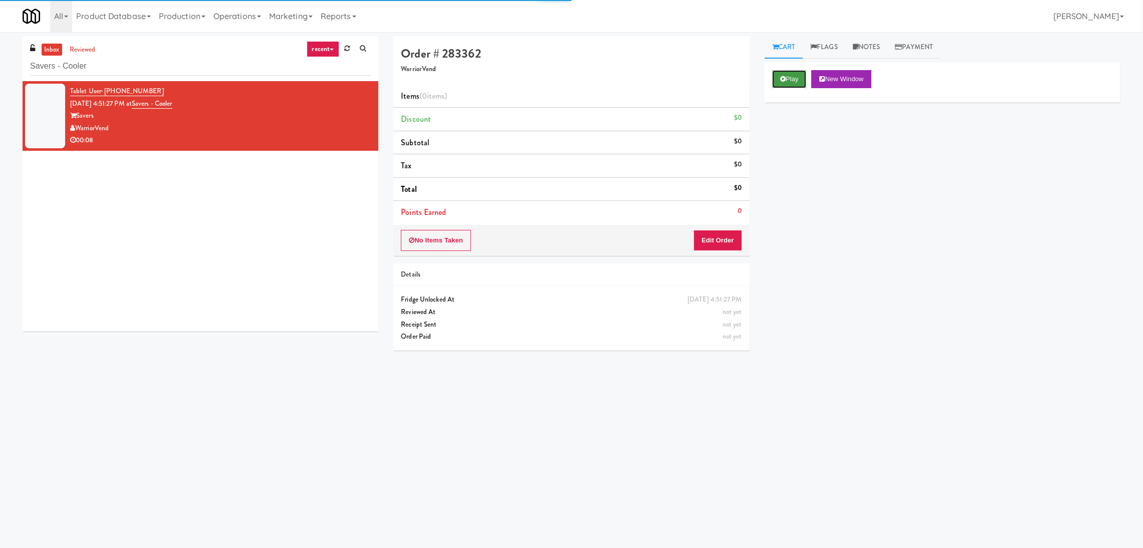
click at [788, 81] on button "Play" at bounding box center [789, 79] width 35 height 18
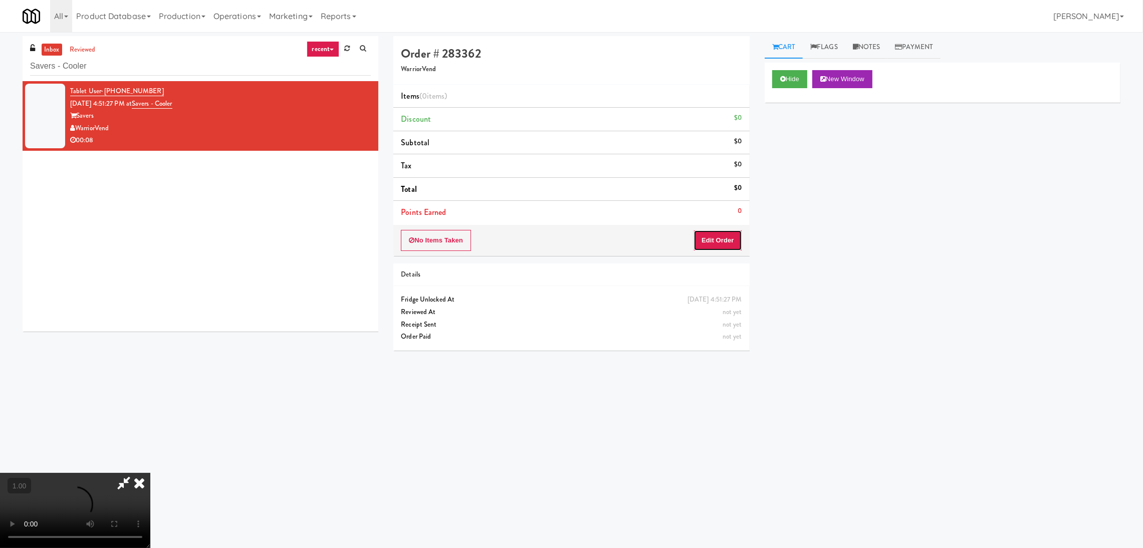
click at [714, 235] on button "Edit Order" at bounding box center [718, 240] width 49 height 21
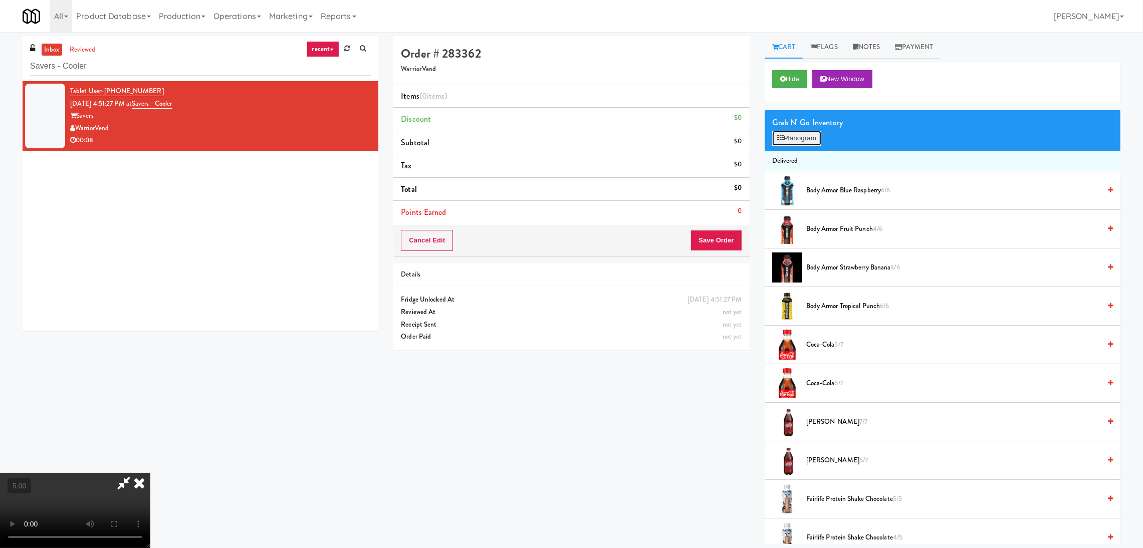
click at [780, 138] on icon at bounding box center [780, 138] width 7 height 7
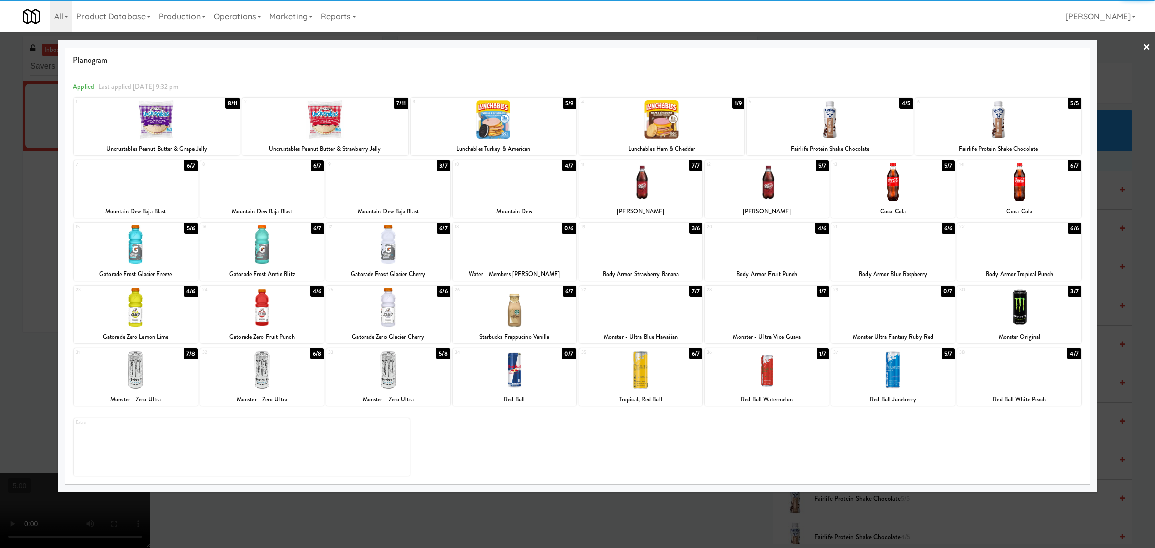
click at [498, 191] on div at bounding box center [515, 182] width 124 height 39
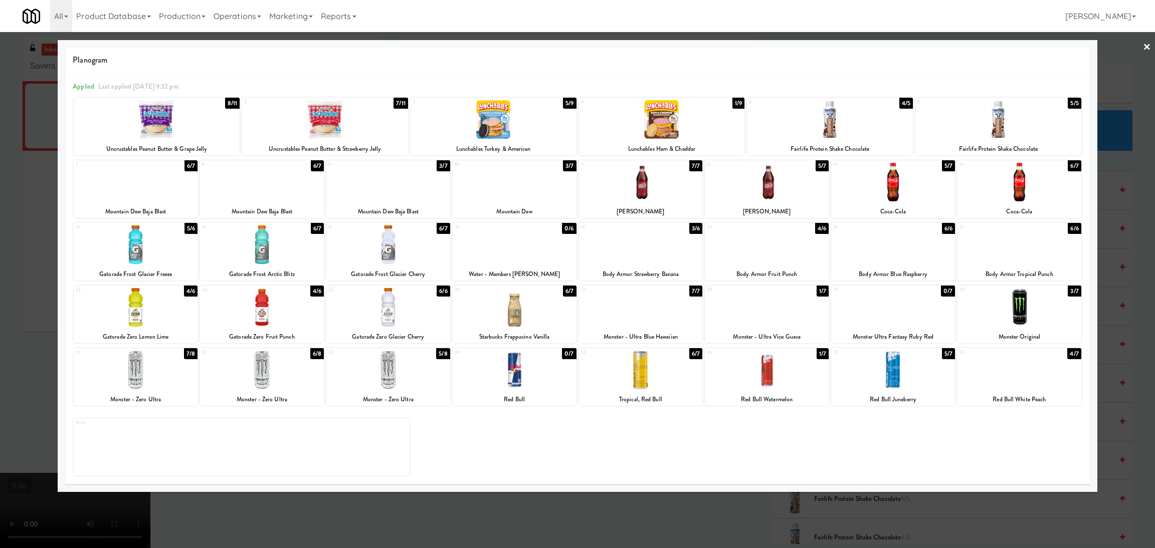
click at [11, 169] on div at bounding box center [577, 274] width 1155 height 548
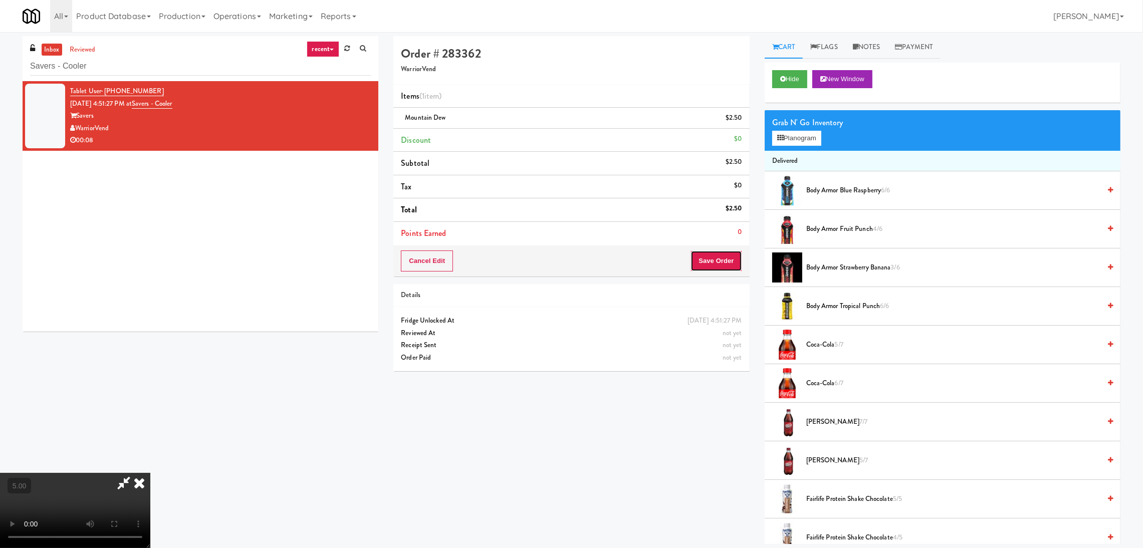
click at [711, 259] on button "Save Order" at bounding box center [716, 261] width 51 height 21
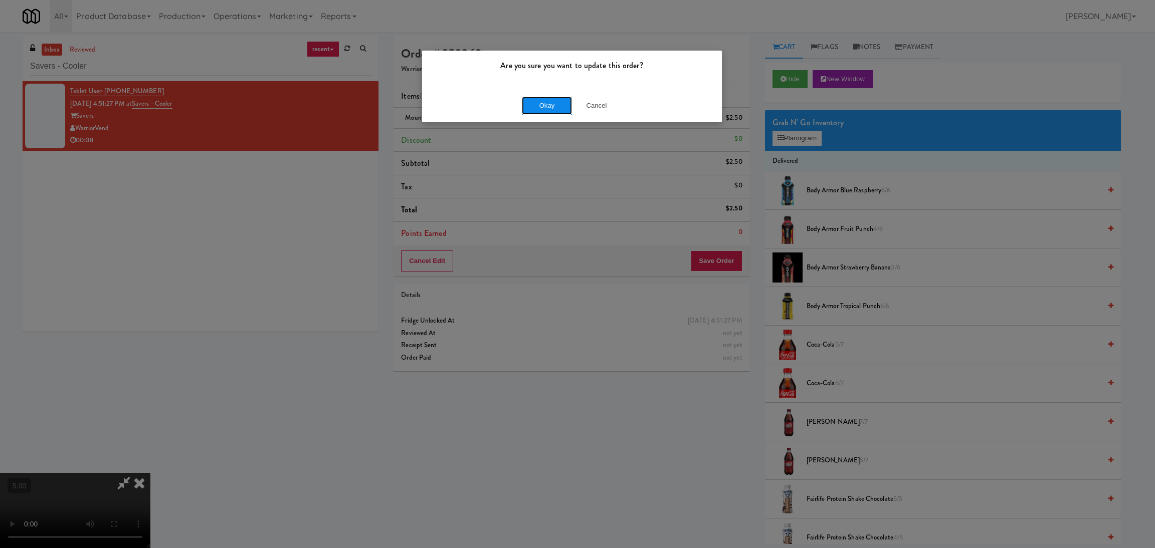
click at [534, 106] on button "Okay" at bounding box center [547, 106] width 50 height 18
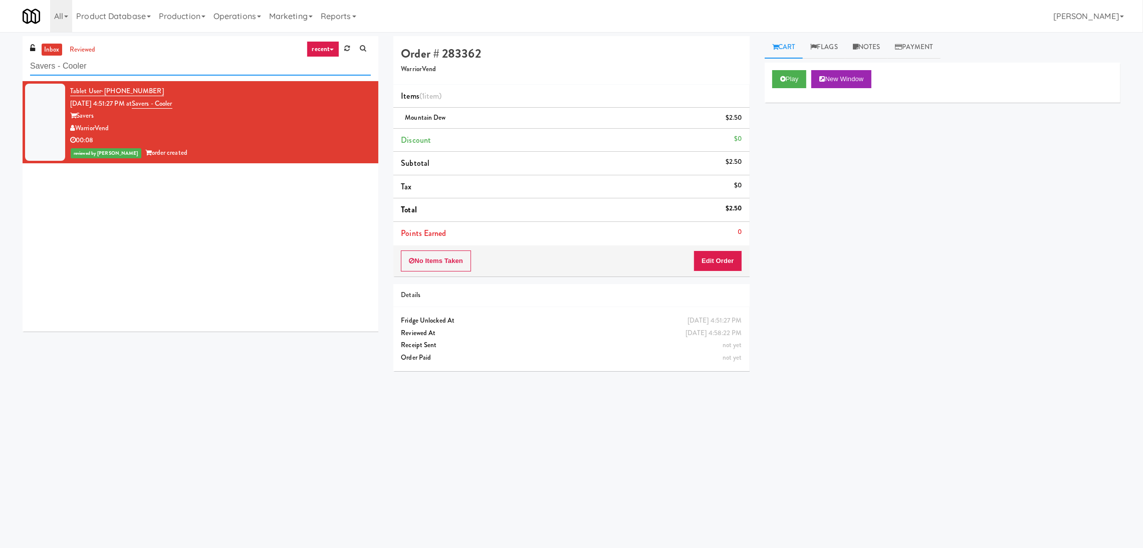
drag, startPoint x: 256, startPoint y: 66, endPoint x: 0, endPoint y: 58, distance: 256.3
click at [0, 58] on div "inbox reviewed recent all unclear take inventory issue suspicious failed recent…" at bounding box center [571, 237] width 1143 height 403
paste input "ge - Left -Fridge"
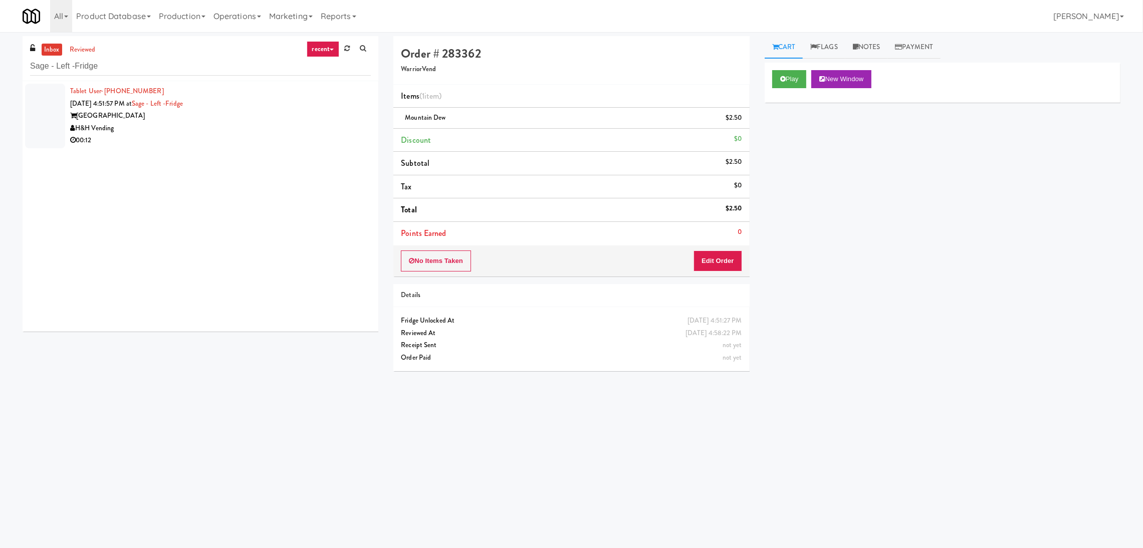
click at [318, 129] on div "H&H Vending" at bounding box center [220, 128] width 301 height 13
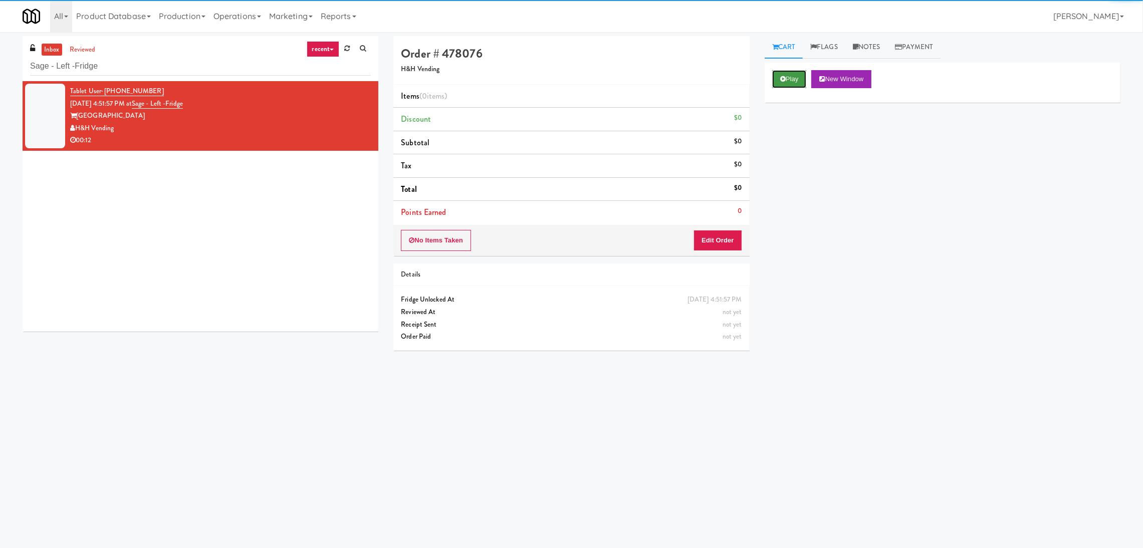
click at [786, 86] on button "Play" at bounding box center [789, 79] width 35 height 18
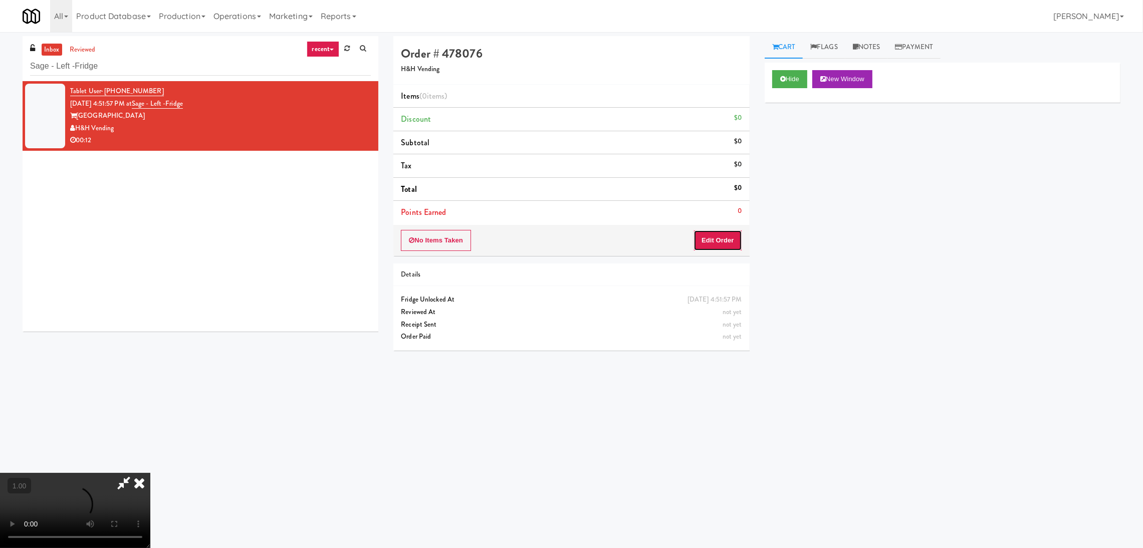
click at [715, 242] on button "Edit Order" at bounding box center [718, 240] width 49 height 21
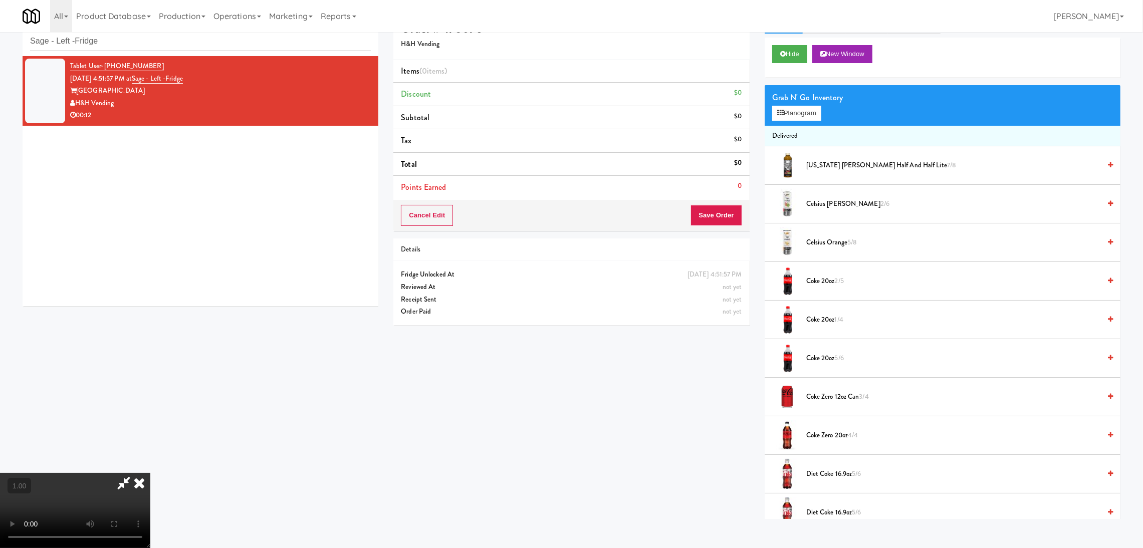
scroll to position [32, 0]
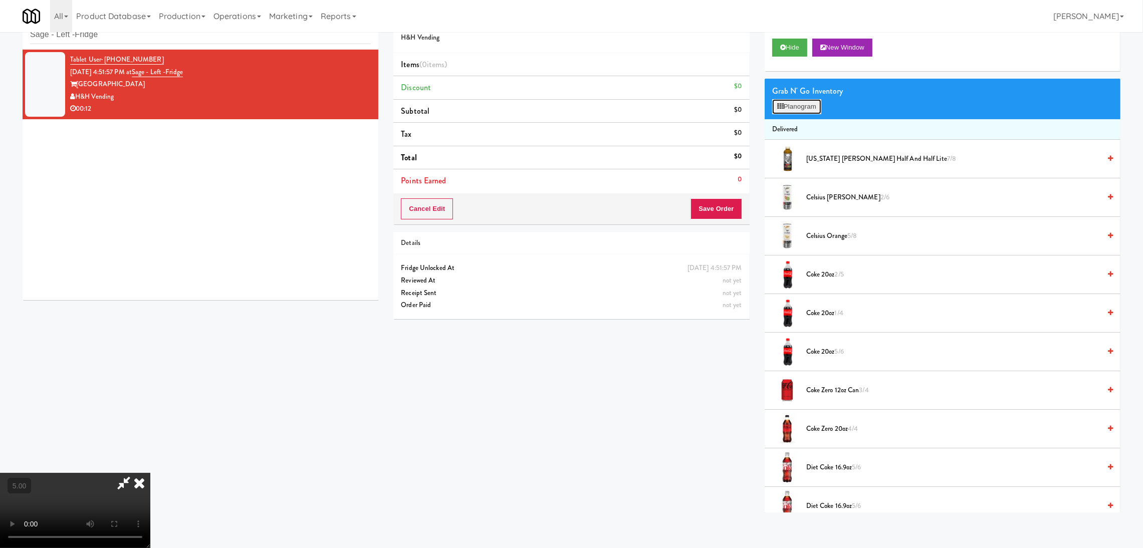
click at [786, 109] on button "Planogram" at bounding box center [796, 106] width 49 height 15
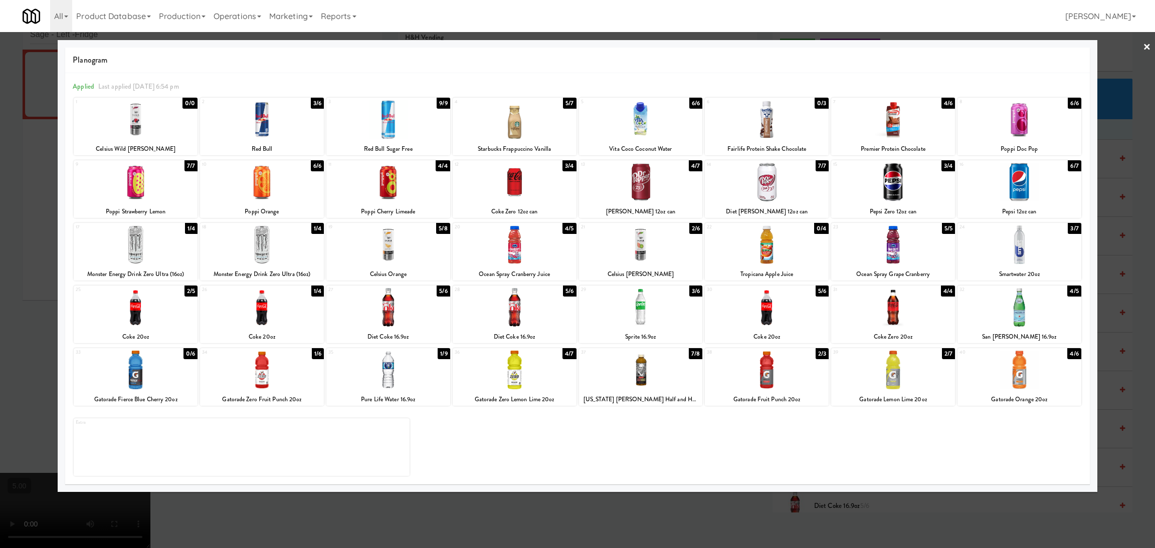
click at [538, 367] on div at bounding box center [515, 370] width 124 height 39
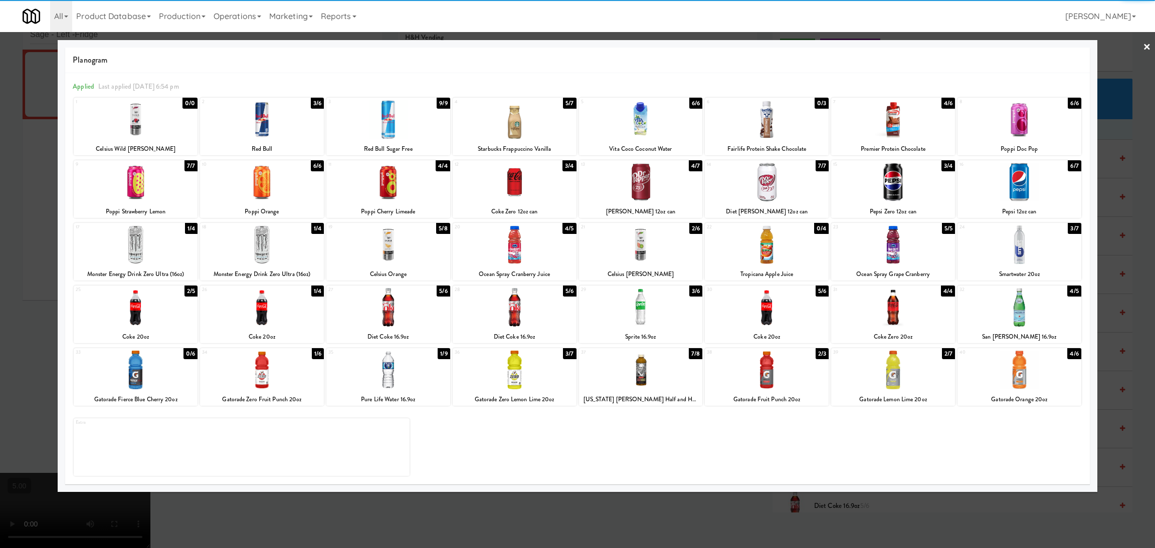
click at [0, 253] on div at bounding box center [577, 274] width 1155 height 548
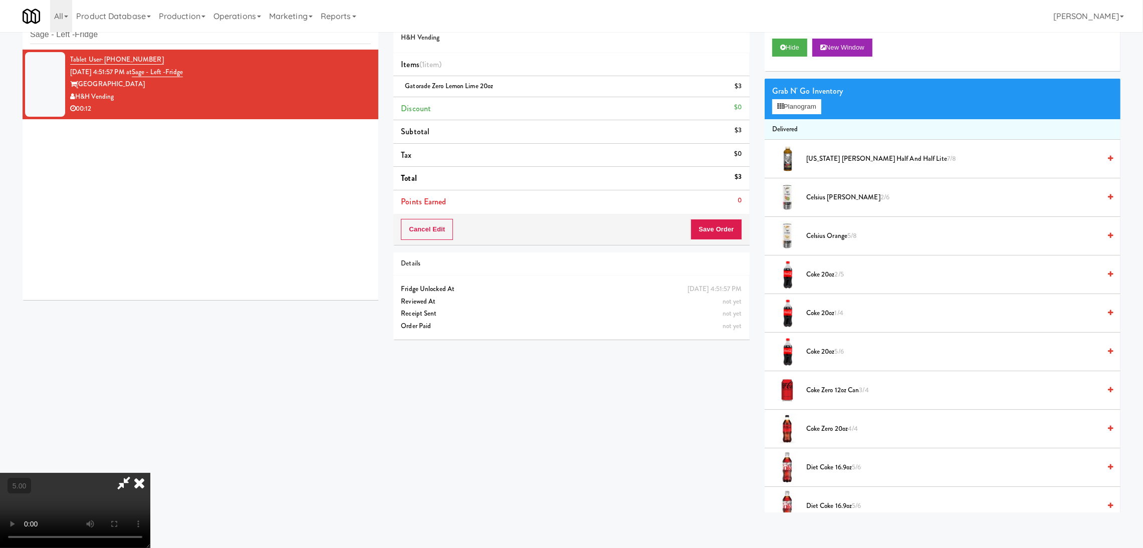
click at [744, 229] on div "Cancel Edit Save Order" at bounding box center [571, 229] width 356 height 31
click at [718, 230] on button "Save Order" at bounding box center [716, 229] width 51 height 21
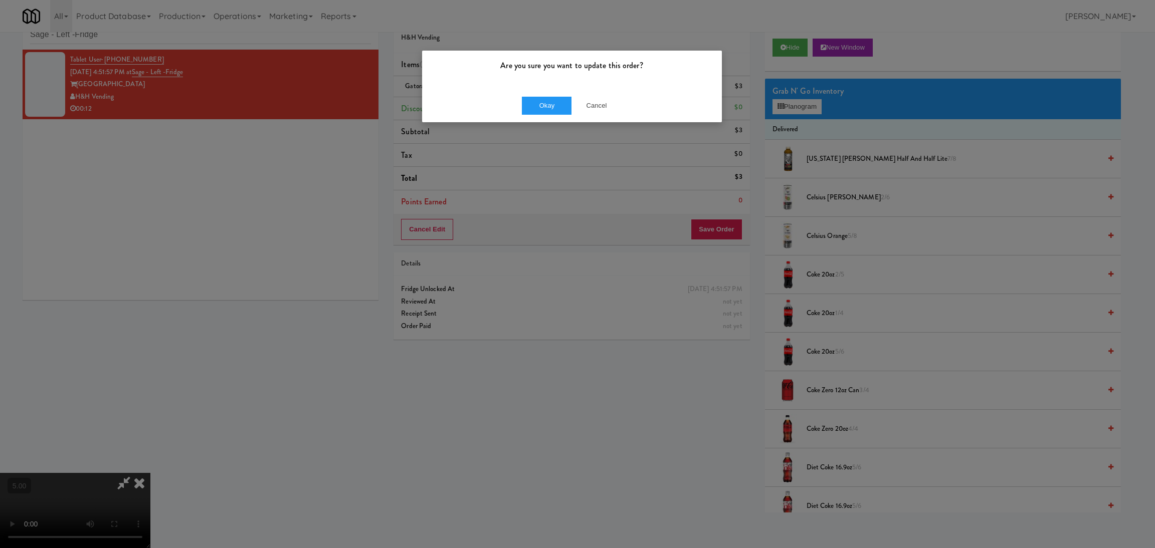
click at [539, 122] on div "Are you sure you want to update this order? Okay Cancel" at bounding box center [572, 86] width 301 height 73
click at [539, 114] on button "Okay" at bounding box center [547, 106] width 50 height 18
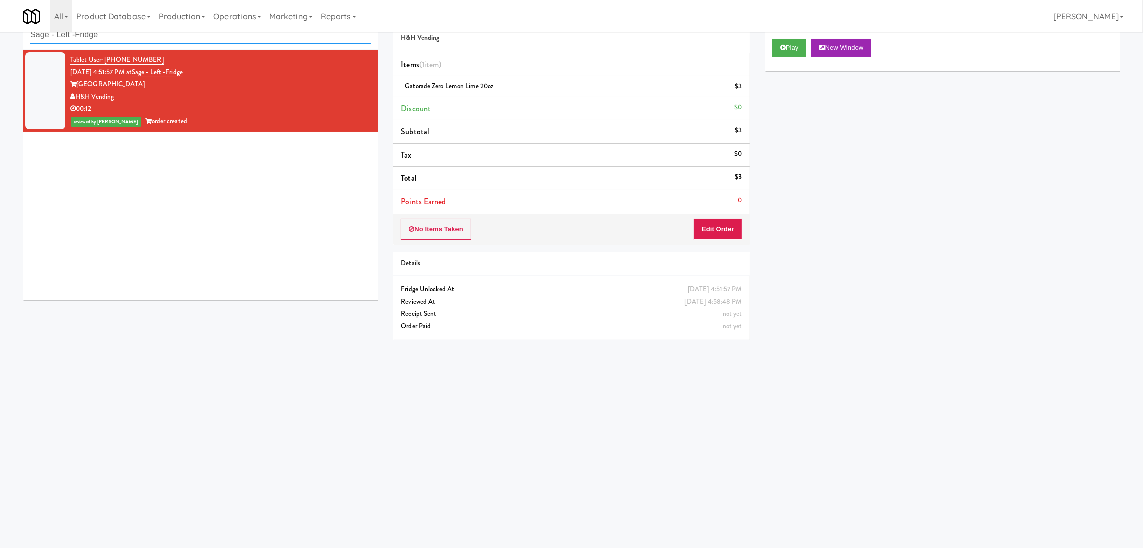
paste input "Phase II - Combo Cooler"
drag, startPoint x: 114, startPoint y: 40, endPoint x: 0, endPoint y: 24, distance: 114.9
click at [0, 24] on body "Are you sure you want to update this order? Okay Cancel Okay Are you sure you w…" at bounding box center [571, 275] width 1143 height 548
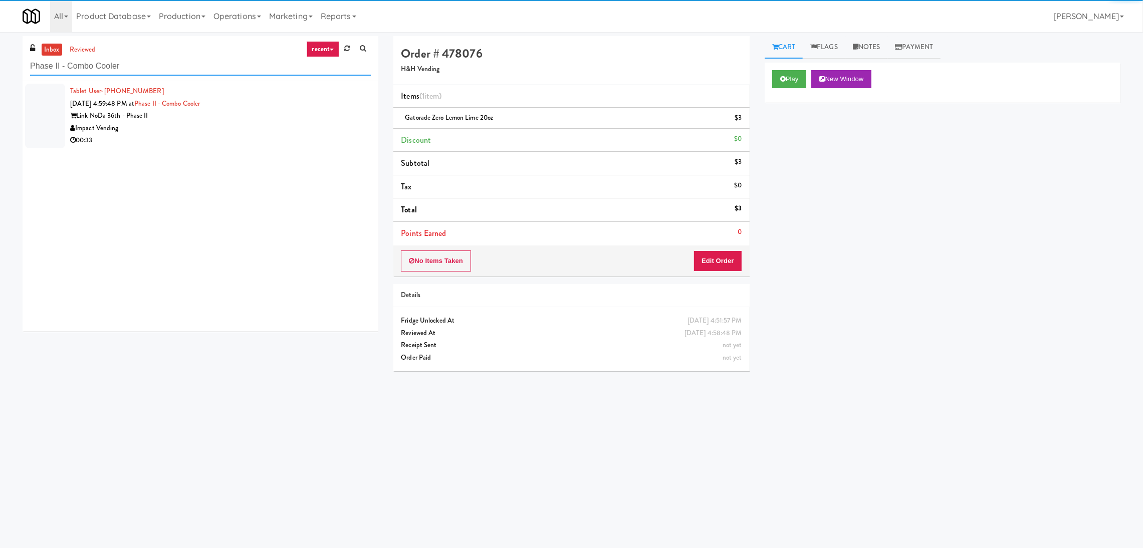
type input "Phase II - Combo Cooler"
click at [323, 132] on div "Impact Vending" at bounding box center [220, 128] width 301 height 13
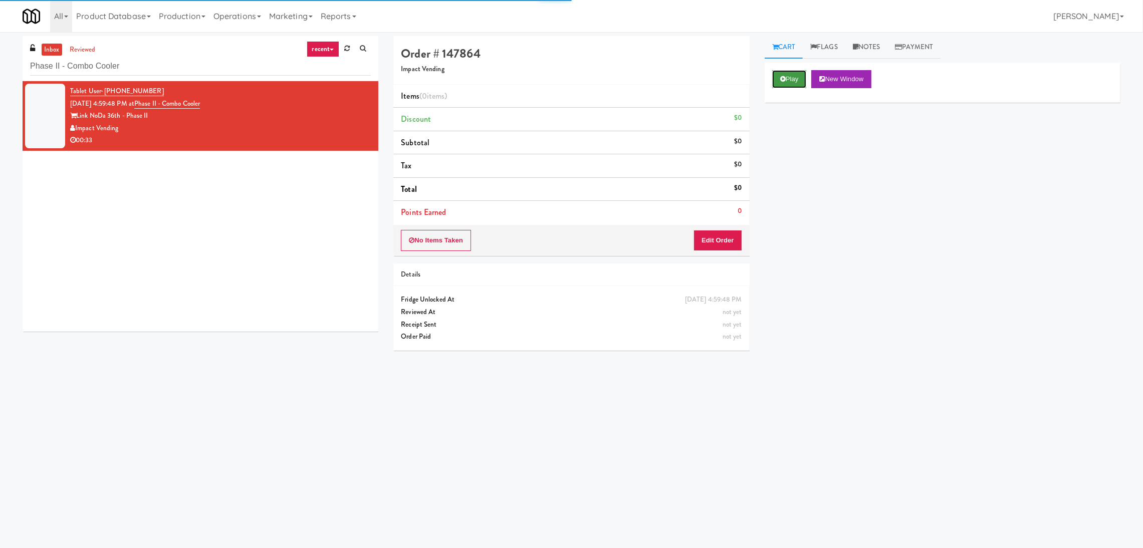
click at [784, 78] on icon at bounding box center [783, 79] width 6 height 7
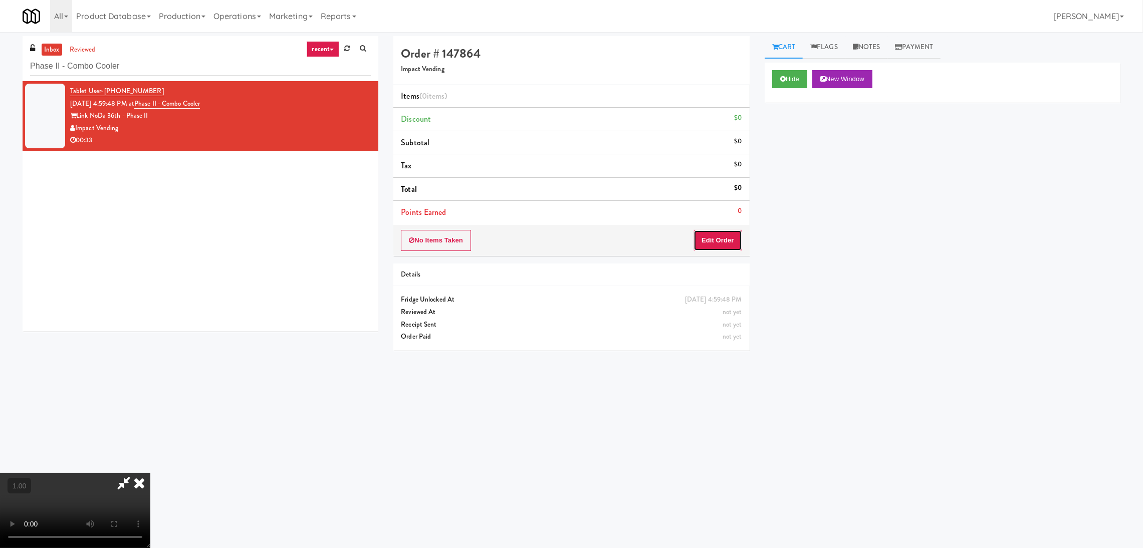
click at [706, 232] on button "Edit Order" at bounding box center [718, 240] width 49 height 21
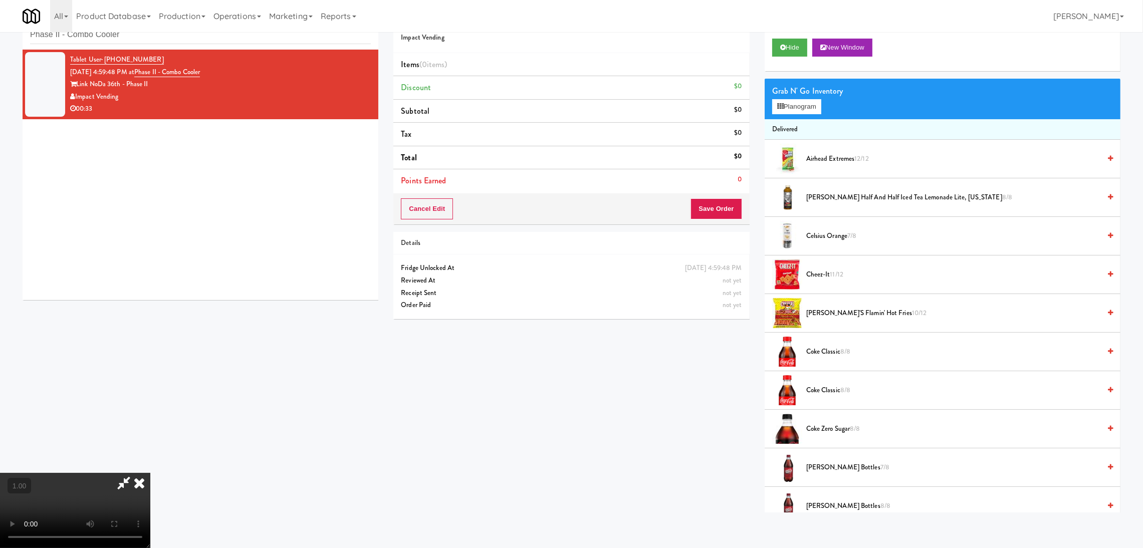
scroll to position [45, 0]
click at [150, 473] on video at bounding box center [75, 510] width 150 height 75
click at [806, 112] on button "Planogram" at bounding box center [796, 106] width 49 height 15
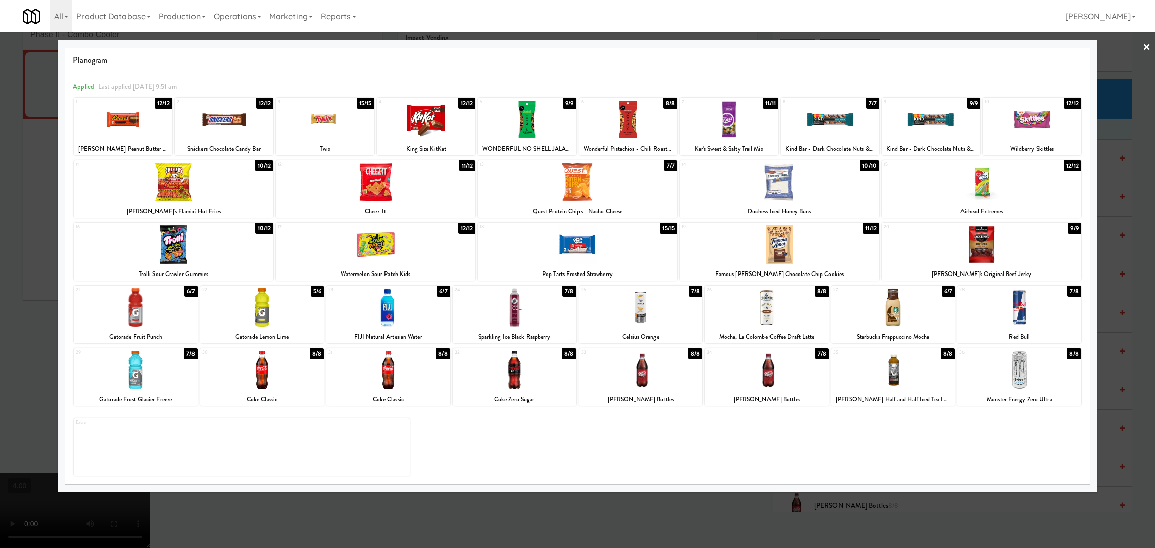
click at [805, 255] on div at bounding box center [780, 245] width 200 height 39
click at [644, 376] on div at bounding box center [641, 370] width 124 height 39
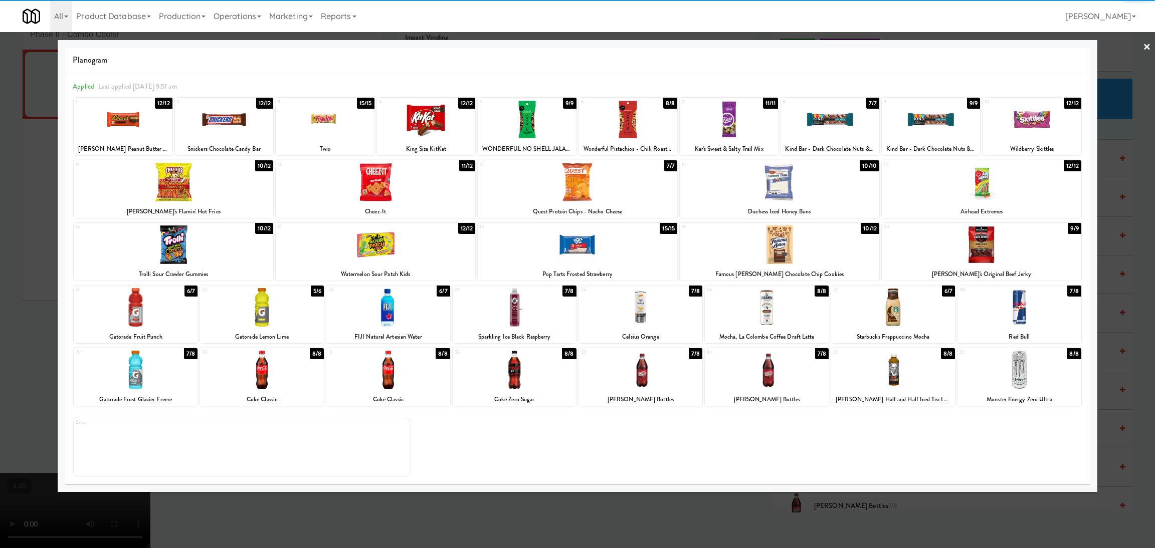
click at [200, 521] on div at bounding box center [577, 274] width 1155 height 548
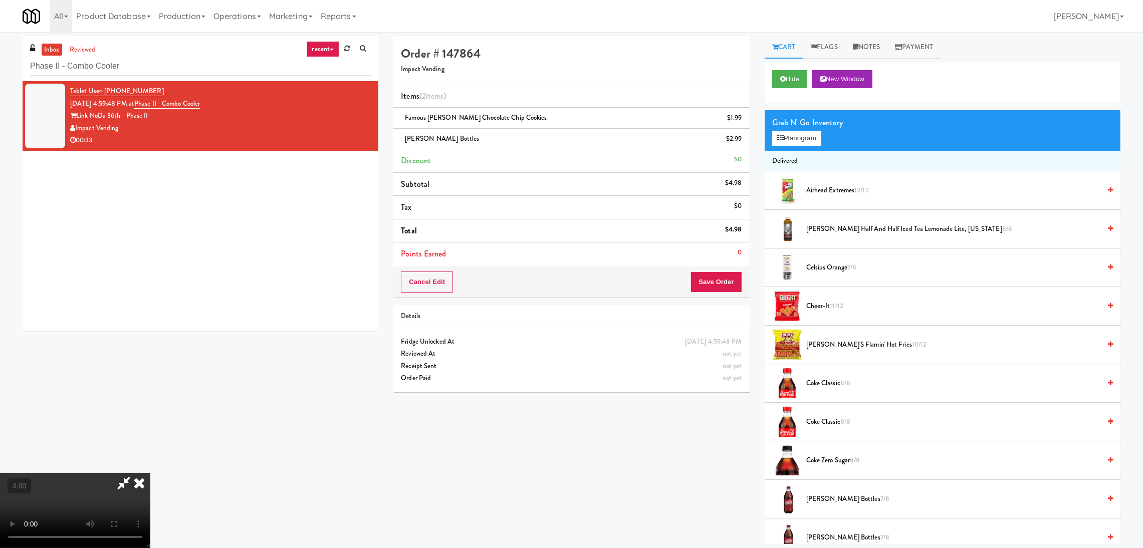
click at [135, 473] on icon at bounding box center [123, 483] width 23 height 20
click at [712, 280] on button "Save Order" at bounding box center [716, 282] width 51 height 21
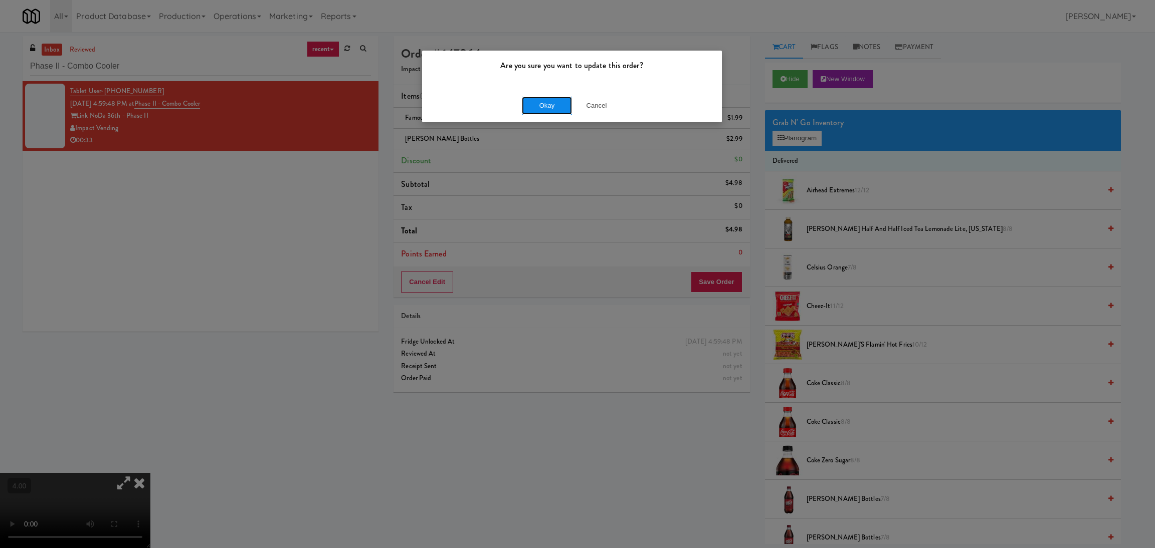
click at [557, 109] on button "Okay" at bounding box center [547, 106] width 50 height 18
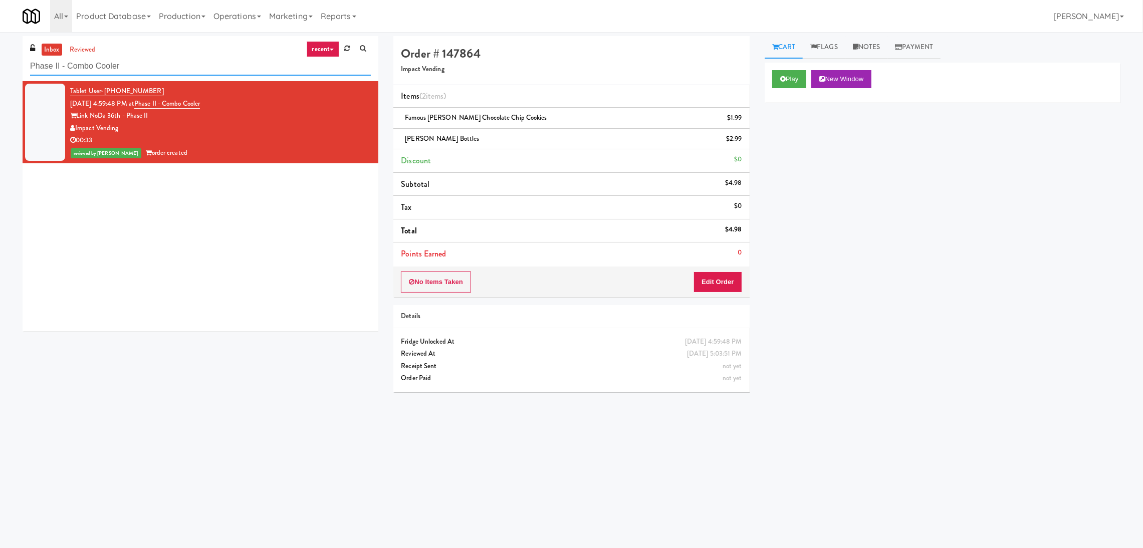
paste input "[GEOGRAPHIC_DATA] - A-Wing, Level 0"
drag, startPoint x: 263, startPoint y: 72, endPoint x: 0, endPoint y: 78, distance: 263.2
click at [0, 78] on div "inbox reviewed recent all unclear take inventory issue suspicious failed recent…" at bounding box center [571, 237] width 1143 height 403
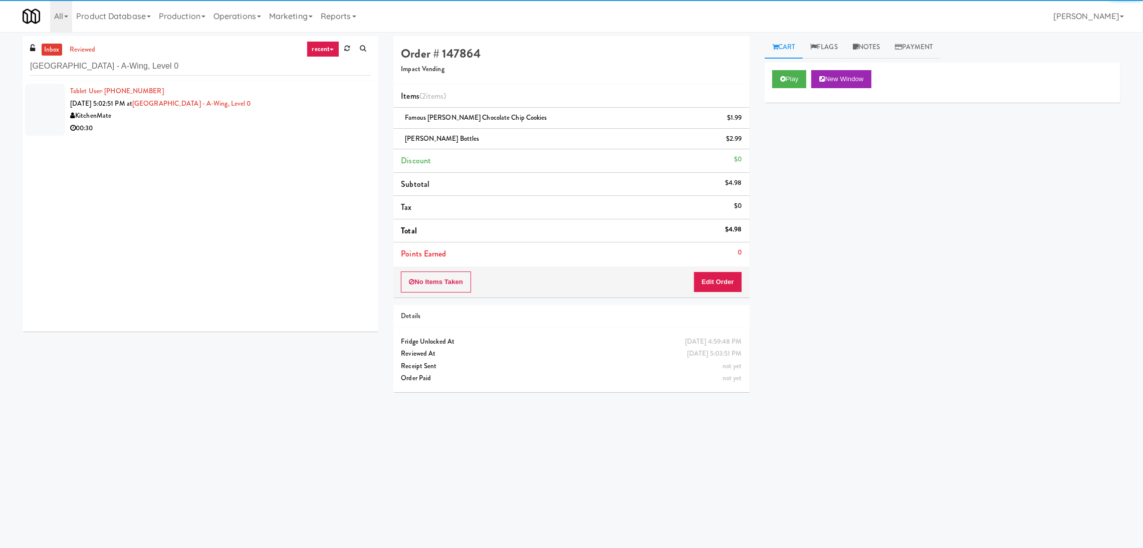
click at [302, 135] on li "Tablet User · (647) 638-4961 [DATE] 5:02:51 PM at [GEOGRAPHIC_DATA] - A-Wing, L…" at bounding box center [201, 109] width 356 height 57
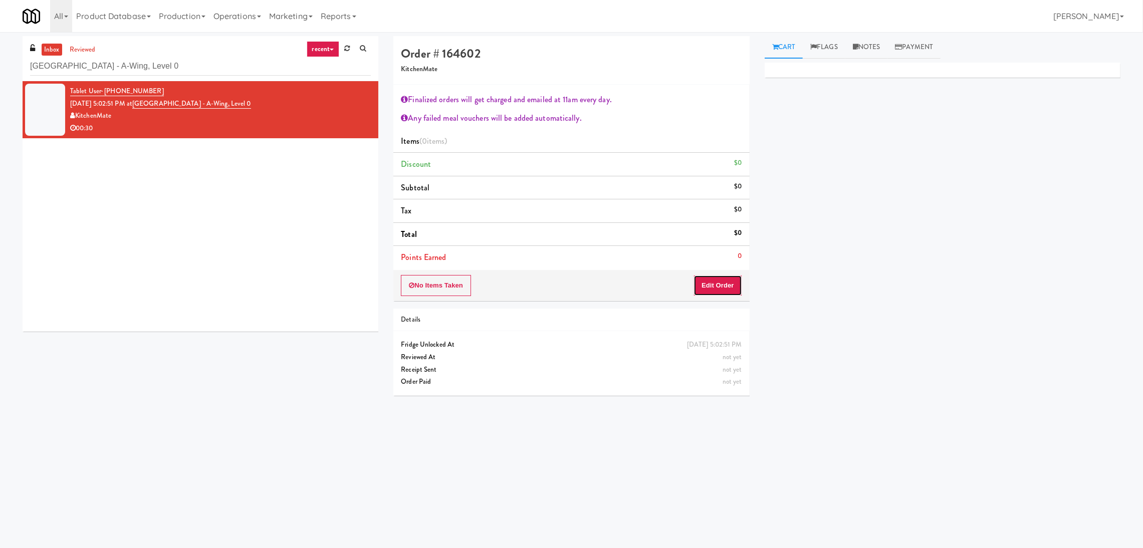
click at [715, 283] on button "Edit Order" at bounding box center [718, 285] width 49 height 21
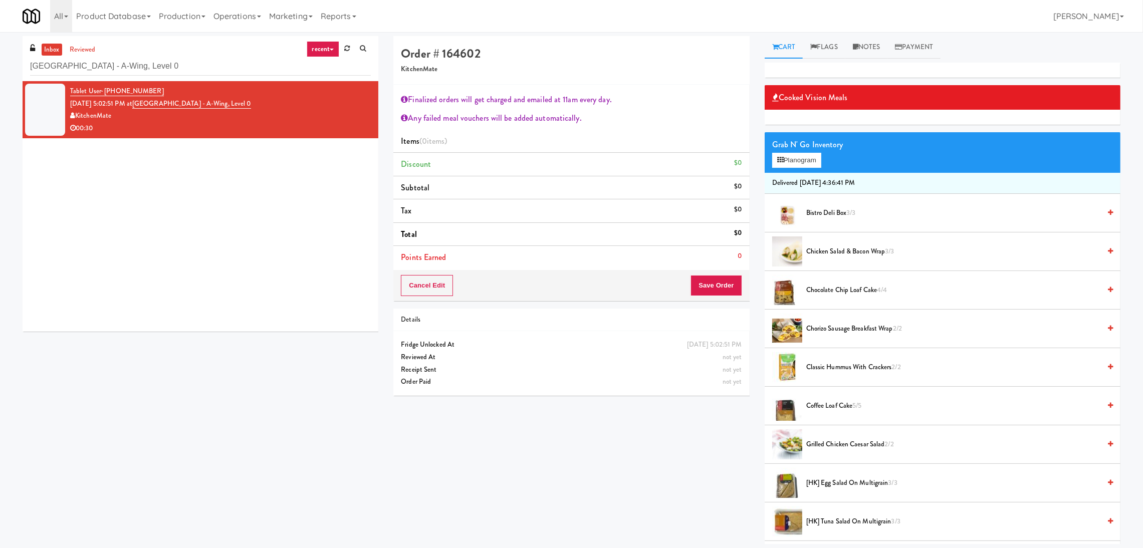
click at [819, 168] on div "Grab N' Go Inventory Planogram" at bounding box center [943, 152] width 356 height 41
click at [793, 162] on button "Planogram" at bounding box center [796, 160] width 49 height 15
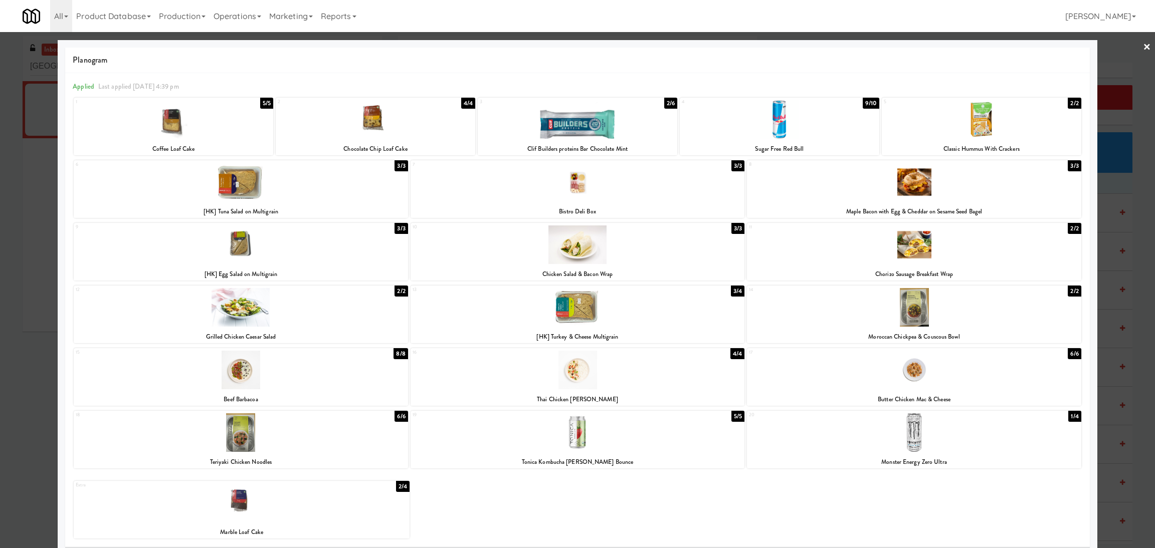
click at [312, 248] on div at bounding box center [241, 245] width 334 height 39
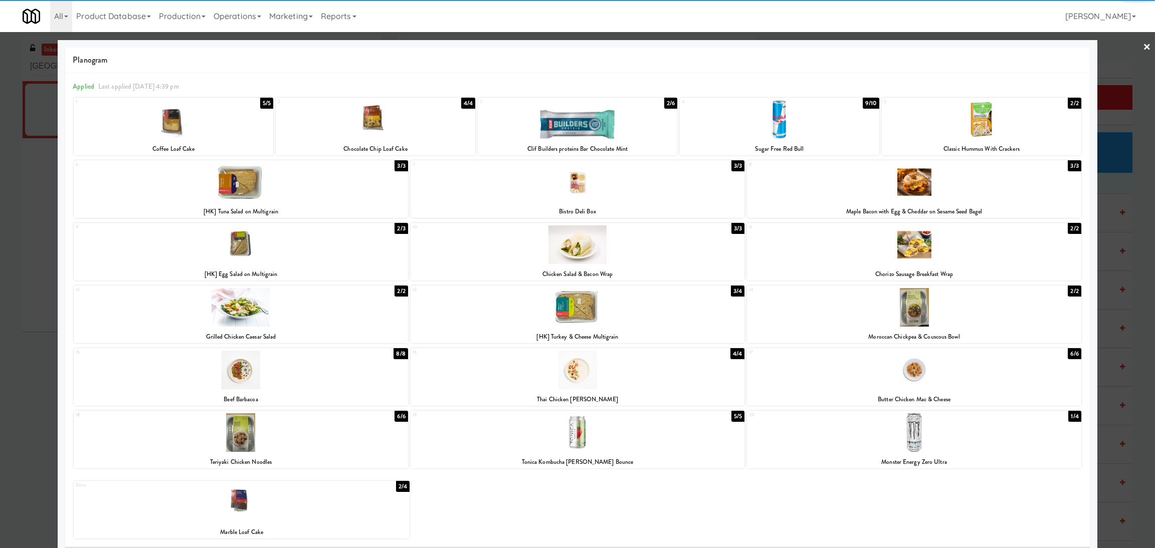
click at [0, 271] on div at bounding box center [577, 274] width 1155 height 548
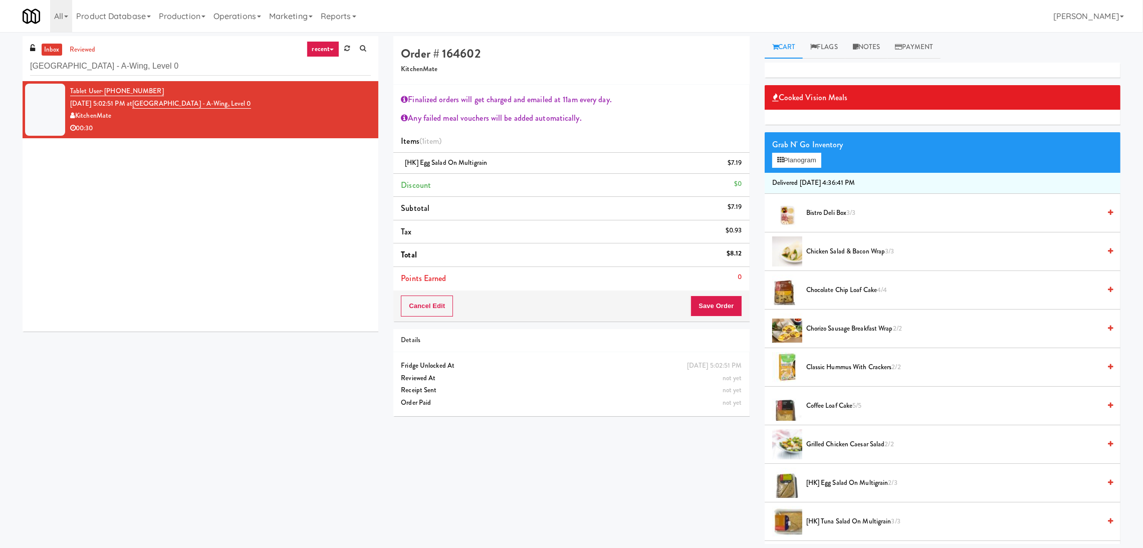
click at [876, 287] on span "Chocolate Chip Loaf Cake 4/4" at bounding box center [954, 290] width 294 height 13
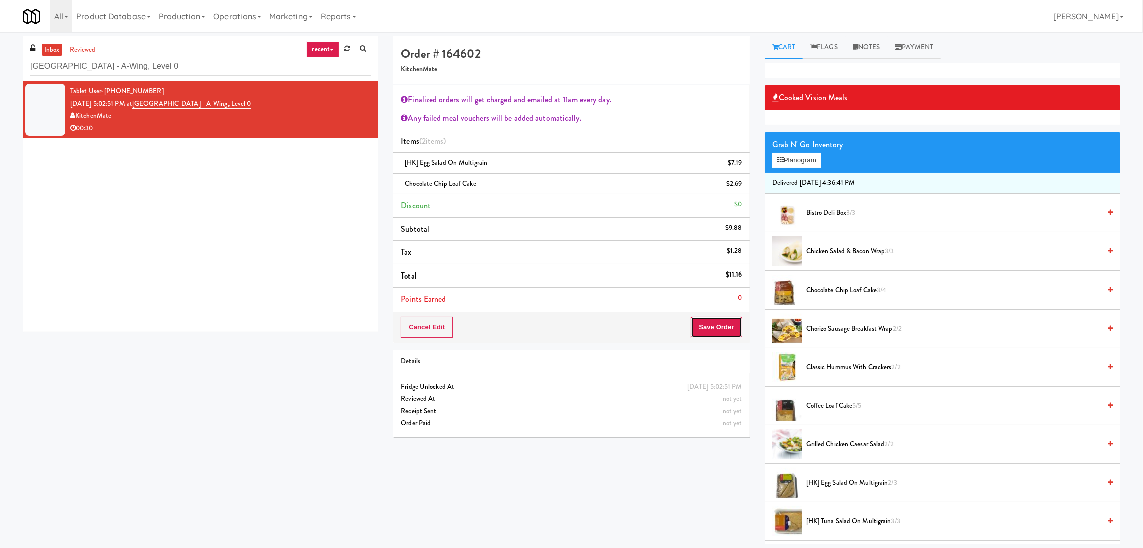
click at [711, 325] on button "Save Order" at bounding box center [716, 327] width 51 height 21
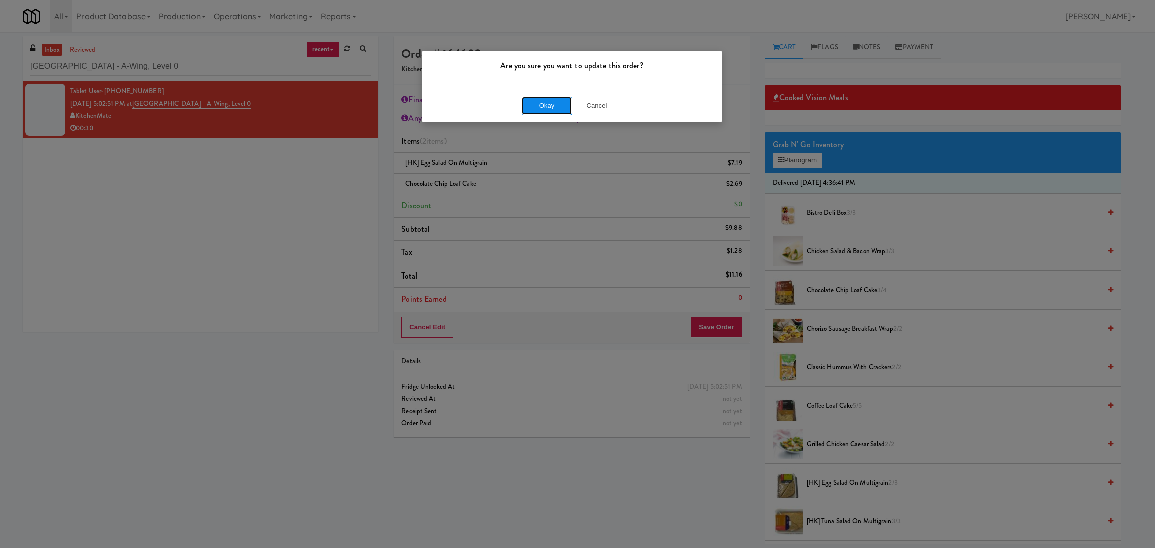
click at [539, 102] on button "Okay" at bounding box center [547, 106] width 50 height 18
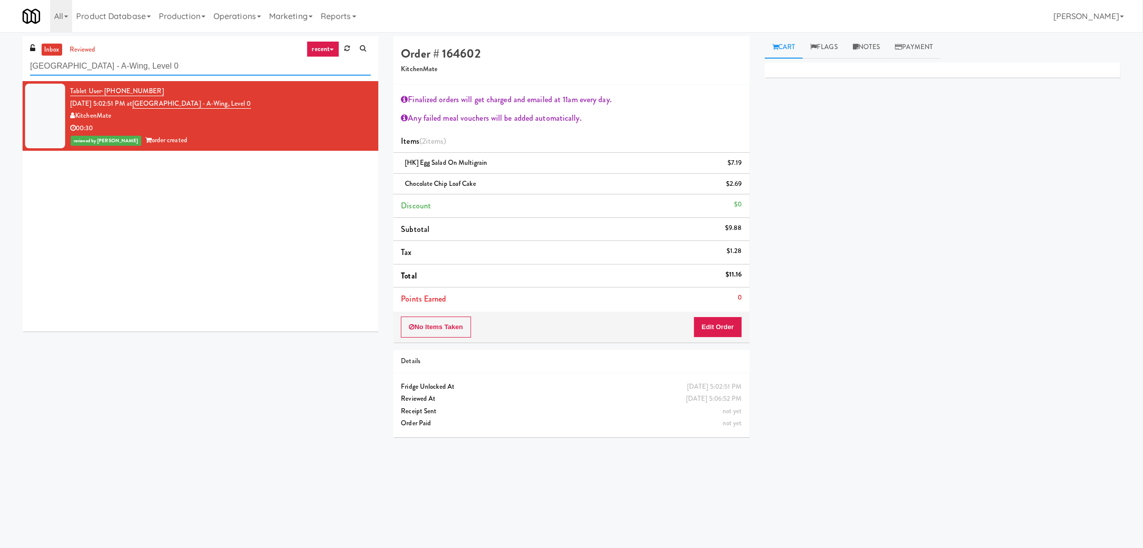
paste input "WPW - Right - Ambient"
drag, startPoint x: 219, startPoint y: 63, endPoint x: 0, endPoint y: 48, distance: 219.6
click at [0, 48] on div "inbox reviewed recent all unclear take inventory issue suspicious failed recent…" at bounding box center [571, 240] width 1143 height 409
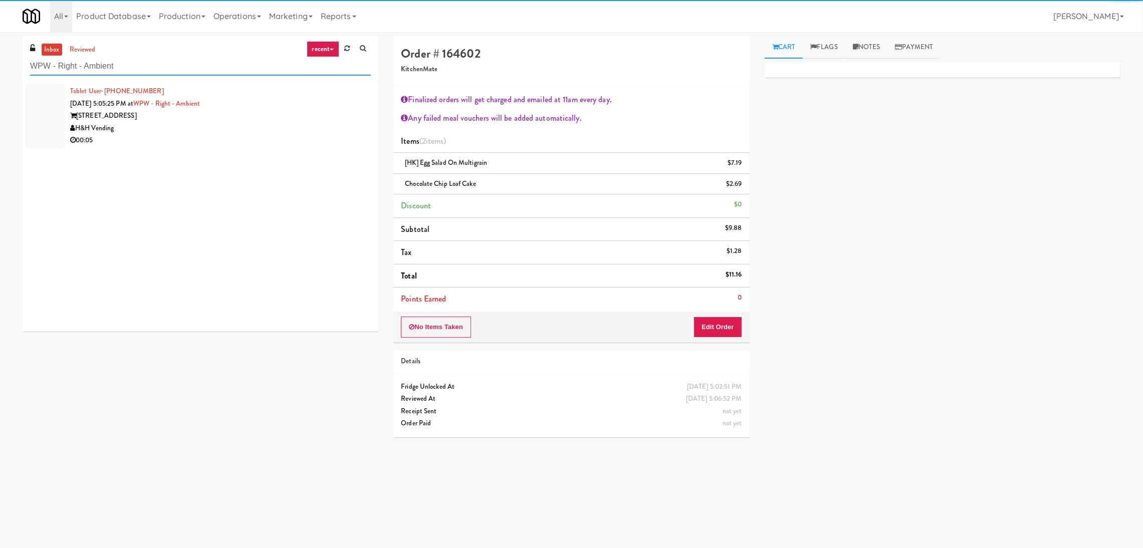
type input "WPW - Right - Ambient"
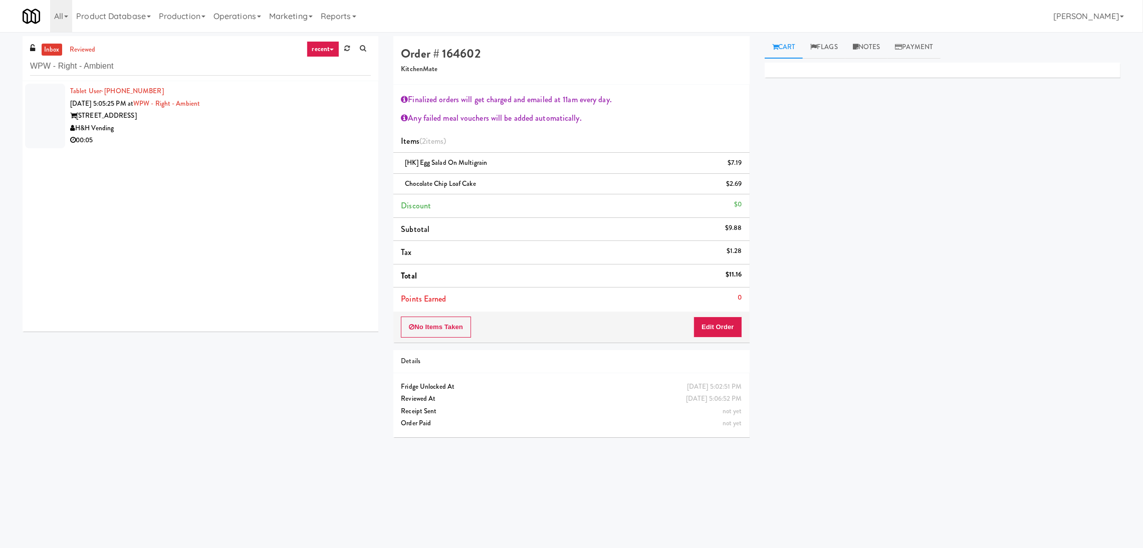
drag, startPoint x: 311, startPoint y: 128, endPoint x: 297, endPoint y: 133, distance: 14.6
click at [311, 128] on div "H&H Vending" at bounding box center [220, 128] width 301 height 13
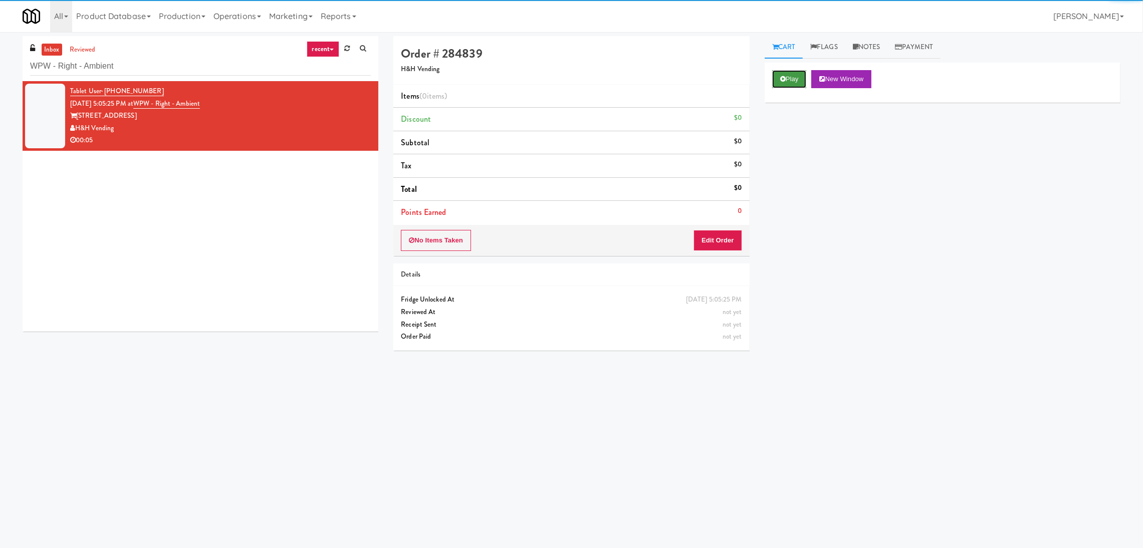
click at [792, 83] on button "Play" at bounding box center [789, 79] width 35 height 18
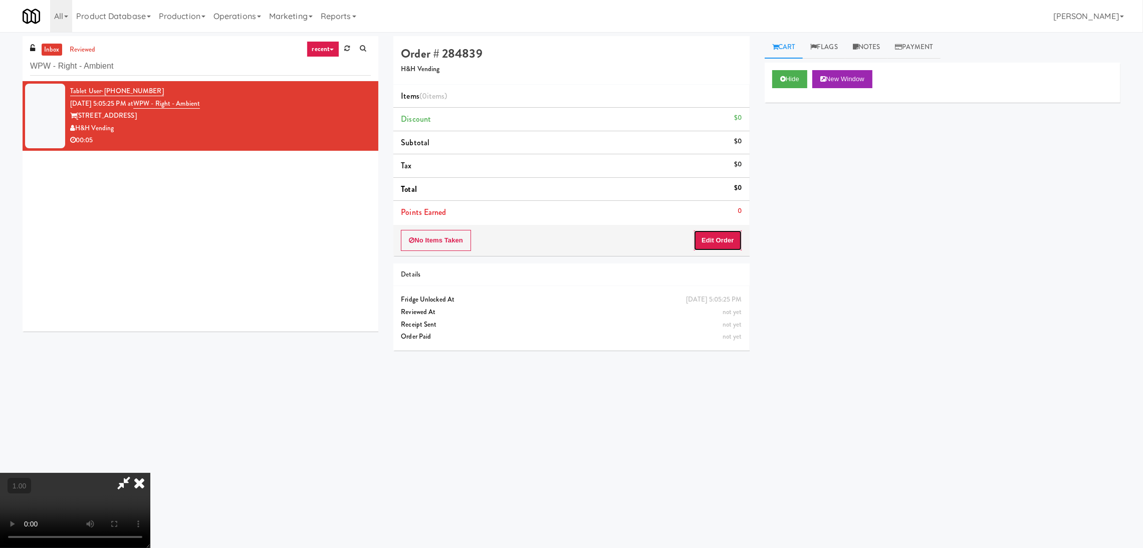
click at [721, 242] on button "Edit Order" at bounding box center [718, 240] width 49 height 21
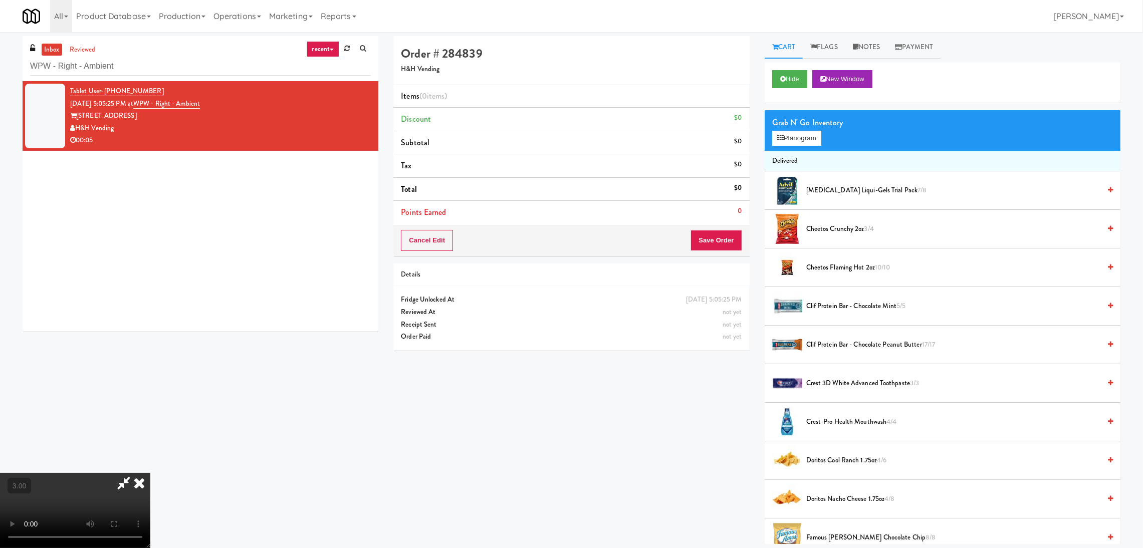
click at [150, 473] on video at bounding box center [75, 510] width 150 height 75
click at [150, 504] on video at bounding box center [75, 510] width 150 height 75
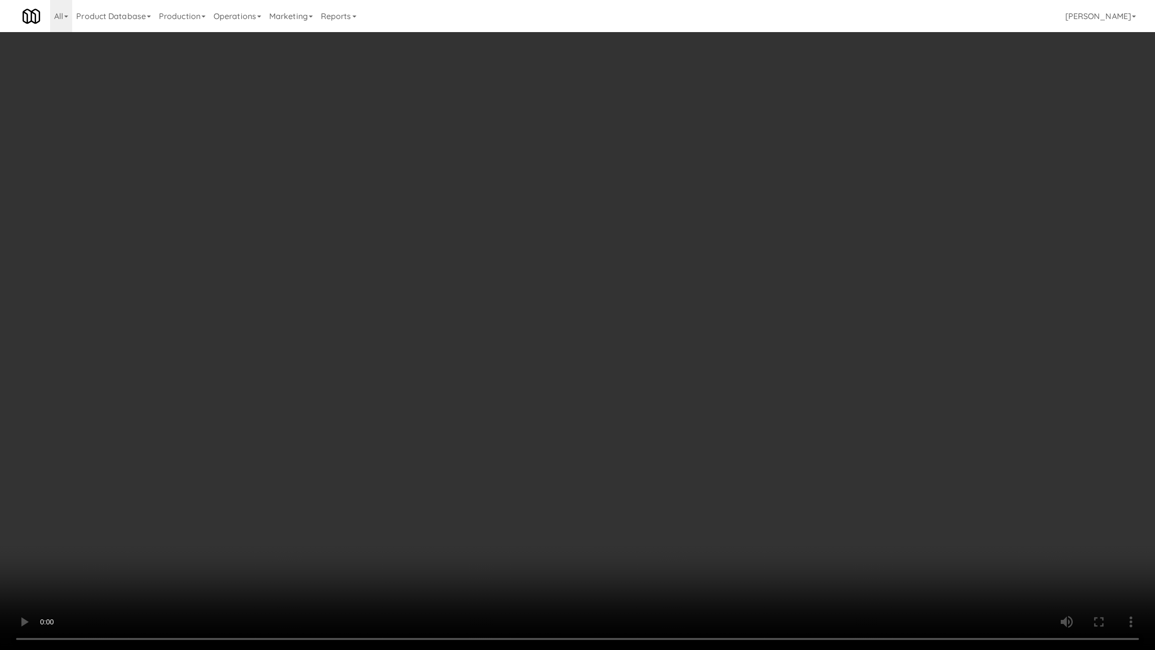
click at [438, 488] on video at bounding box center [577, 325] width 1155 height 650
click at [439, 465] on video at bounding box center [577, 325] width 1155 height 650
click at [444, 462] on video at bounding box center [577, 325] width 1155 height 650
click at [468, 462] on video at bounding box center [577, 325] width 1155 height 650
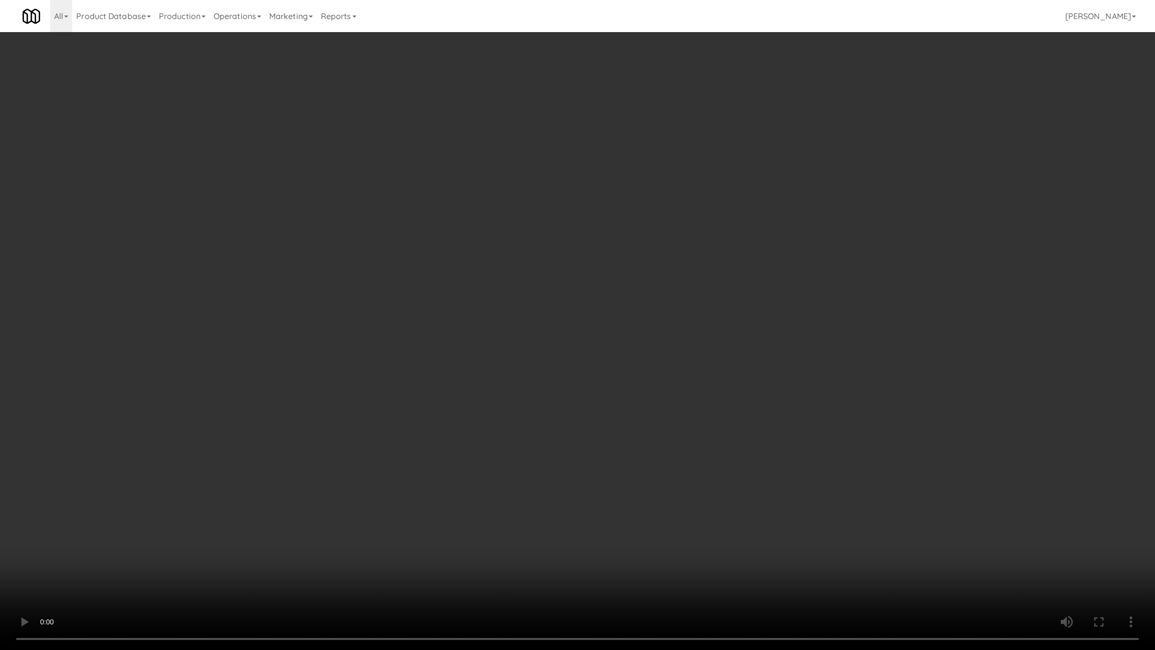
click at [606, 449] on video at bounding box center [577, 325] width 1155 height 650
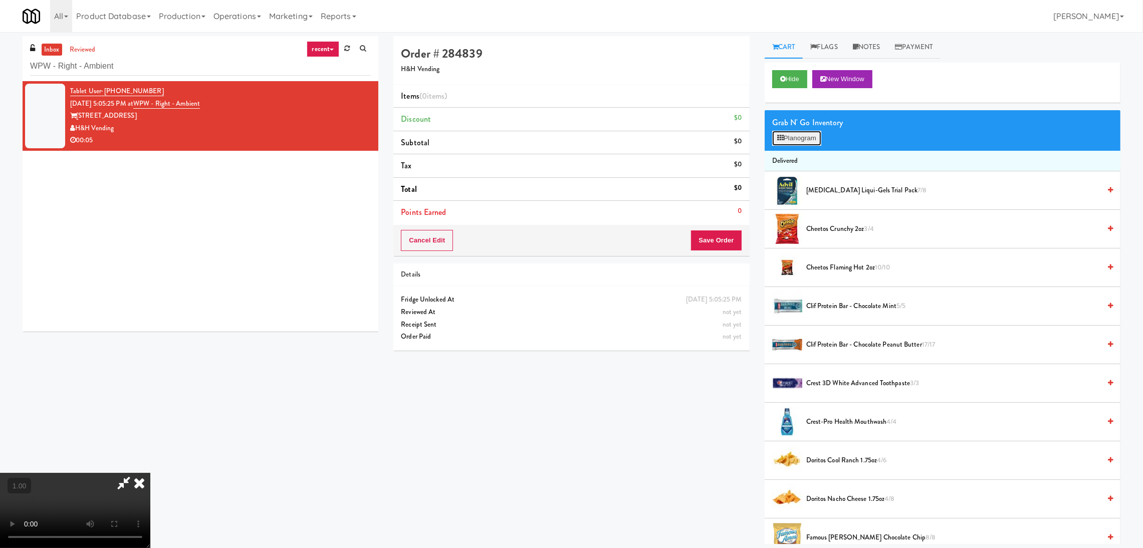
click at [814, 142] on button "Planogram" at bounding box center [796, 138] width 49 height 15
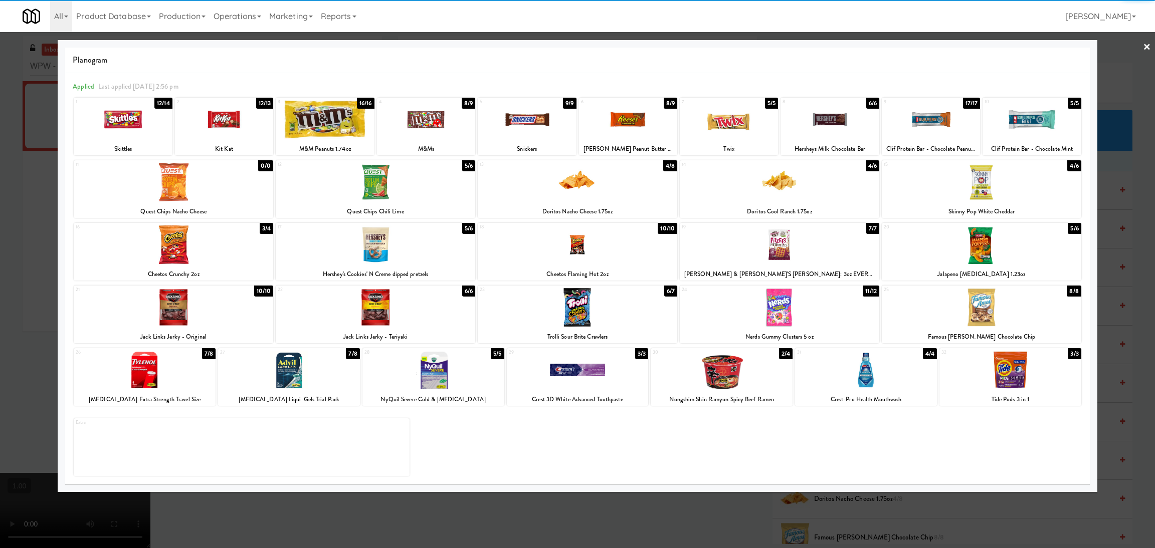
click at [805, 243] on div at bounding box center [780, 245] width 200 height 39
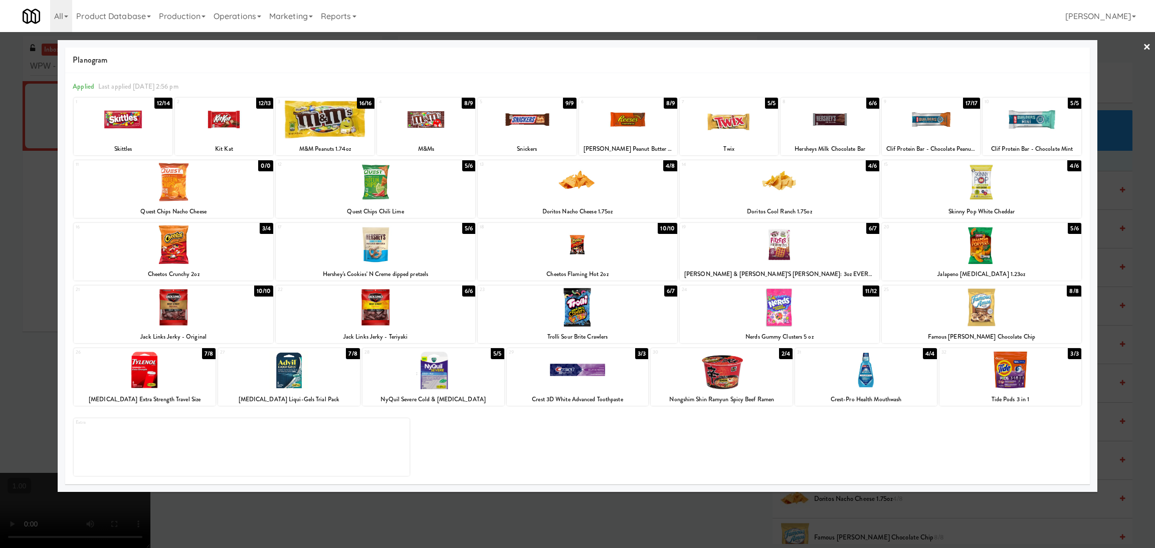
click at [50, 190] on div at bounding box center [577, 274] width 1155 height 548
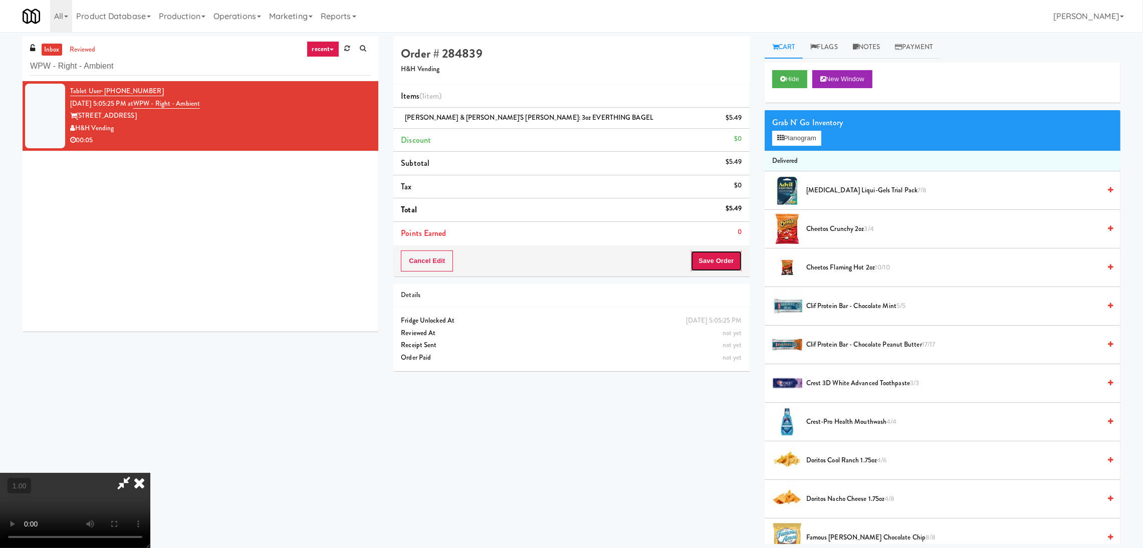
click at [727, 263] on button "Save Order" at bounding box center [716, 261] width 51 height 21
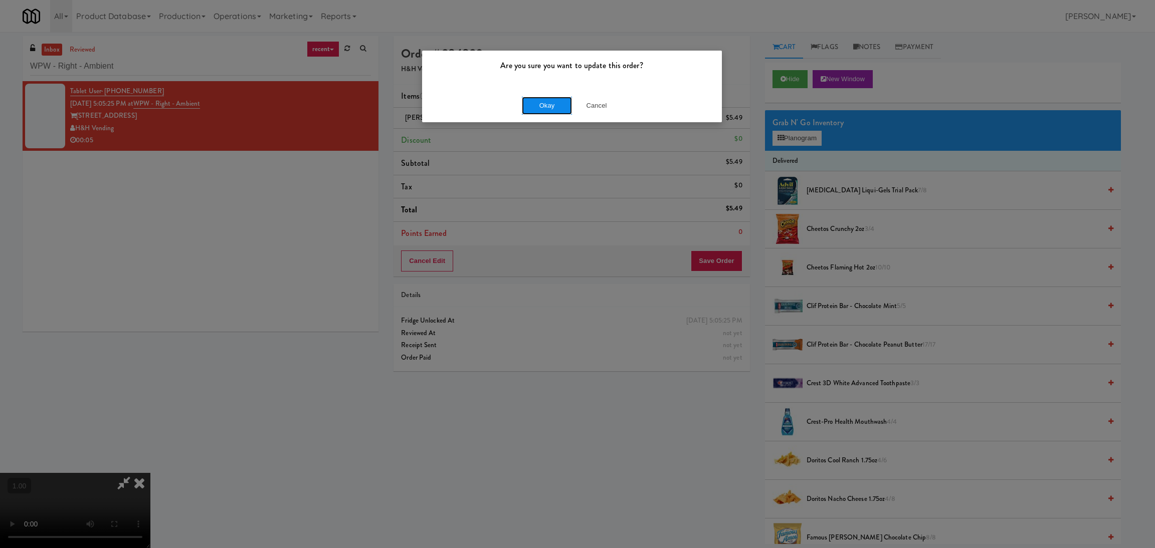
click at [536, 106] on button "Okay" at bounding box center [547, 106] width 50 height 18
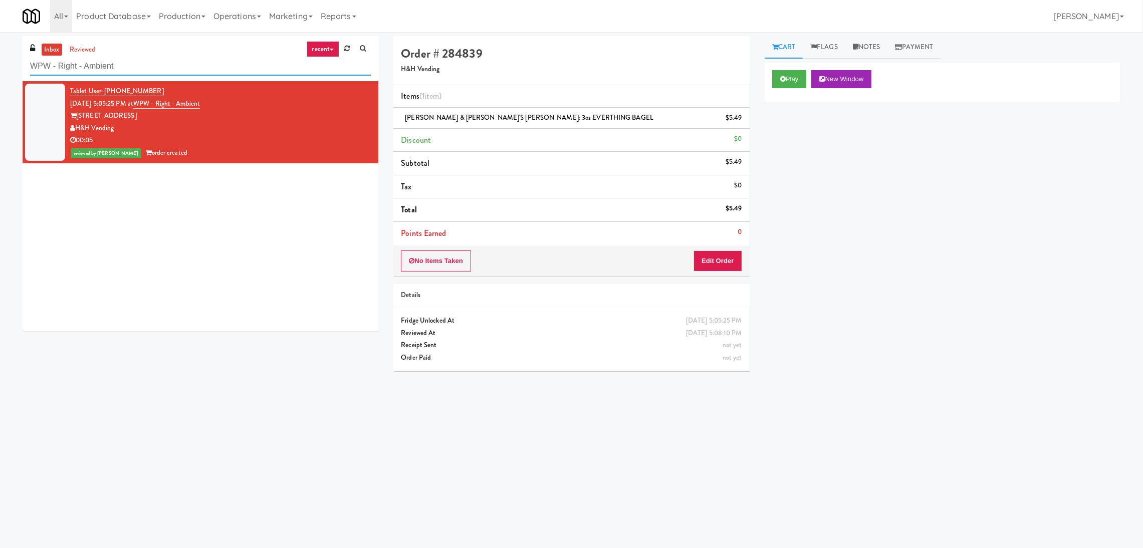
drag, startPoint x: 240, startPoint y: 73, endPoint x: 0, endPoint y: 70, distance: 239.6
click at [0, 70] on div "inbox reviewed recent all unclear take inventory issue suspicious failed recent…" at bounding box center [571, 237] width 1143 height 403
paste input "The Iris - Cooler - Righ"
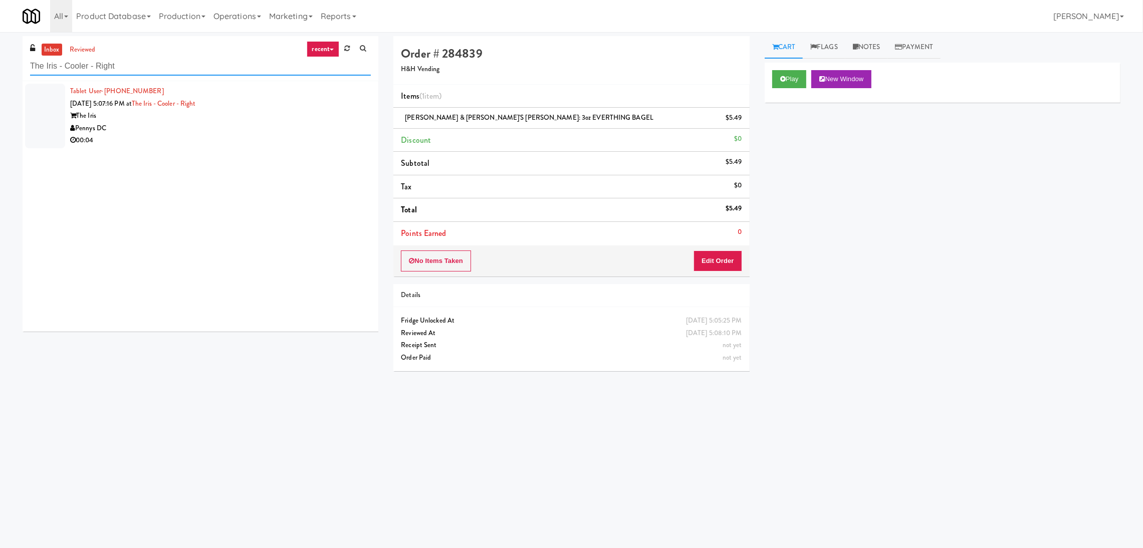
type input "The Iris - Cooler - Right"
click at [236, 122] on div "Pennys DC" at bounding box center [220, 128] width 301 height 13
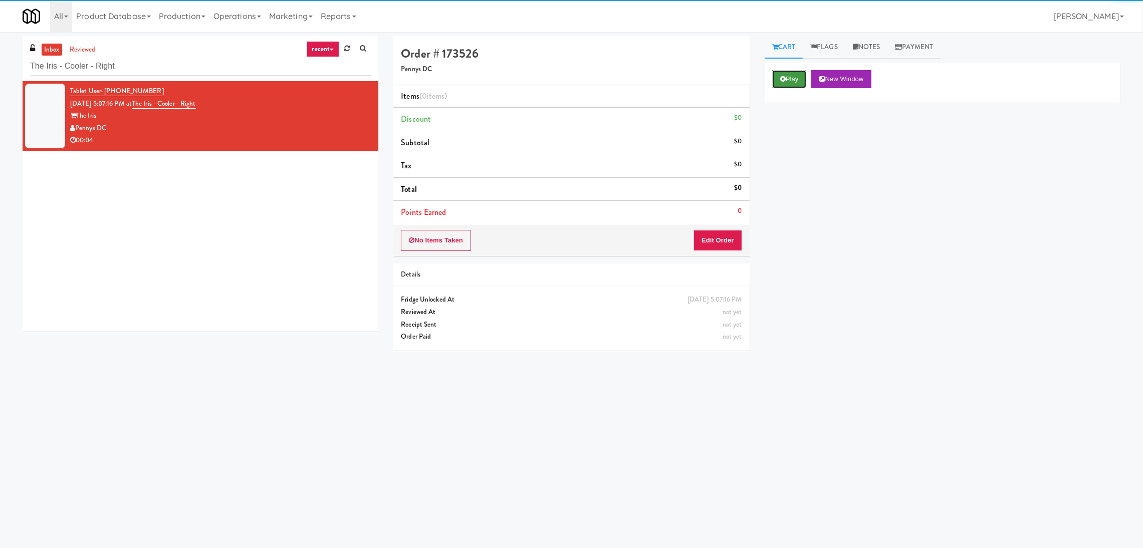
click at [784, 86] on button "Play" at bounding box center [789, 79] width 35 height 18
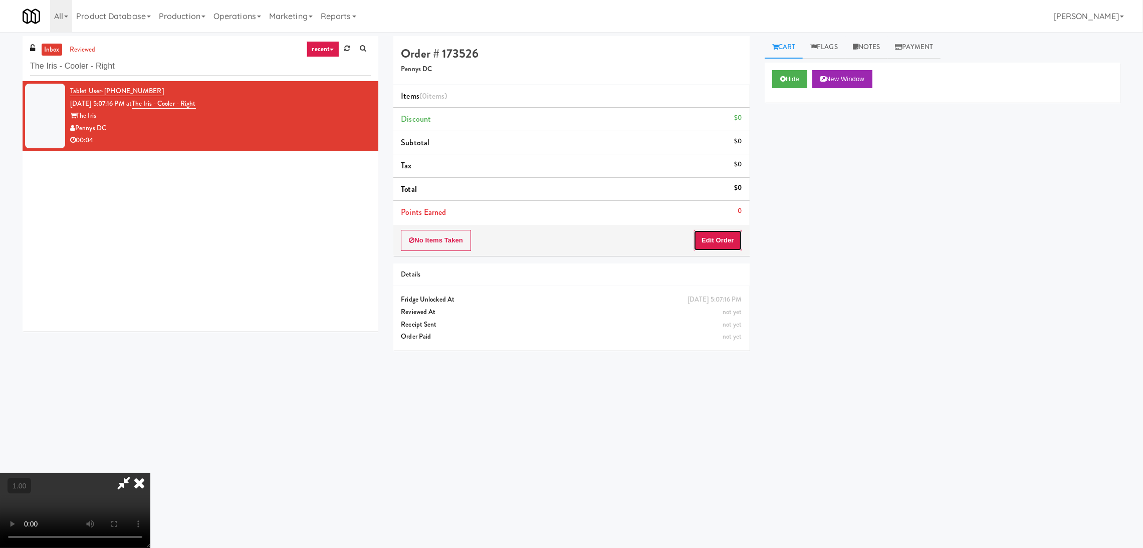
click at [734, 236] on button "Edit Order" at bounding box center [718, 240] width 49 height 21
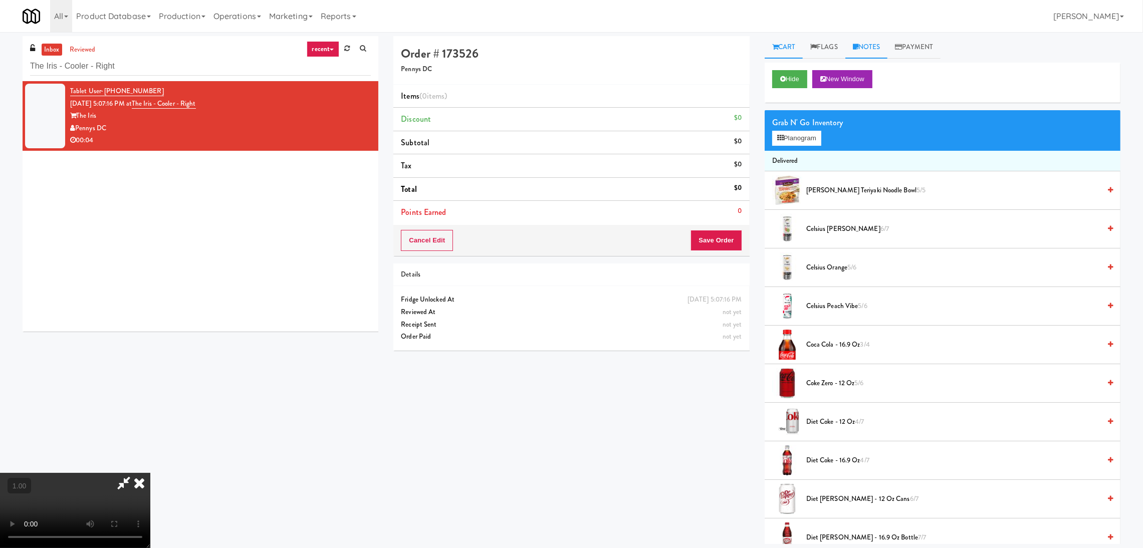
click at [874, 51] on link "Notes" at bounding box center [867, 47] width 43 height 23
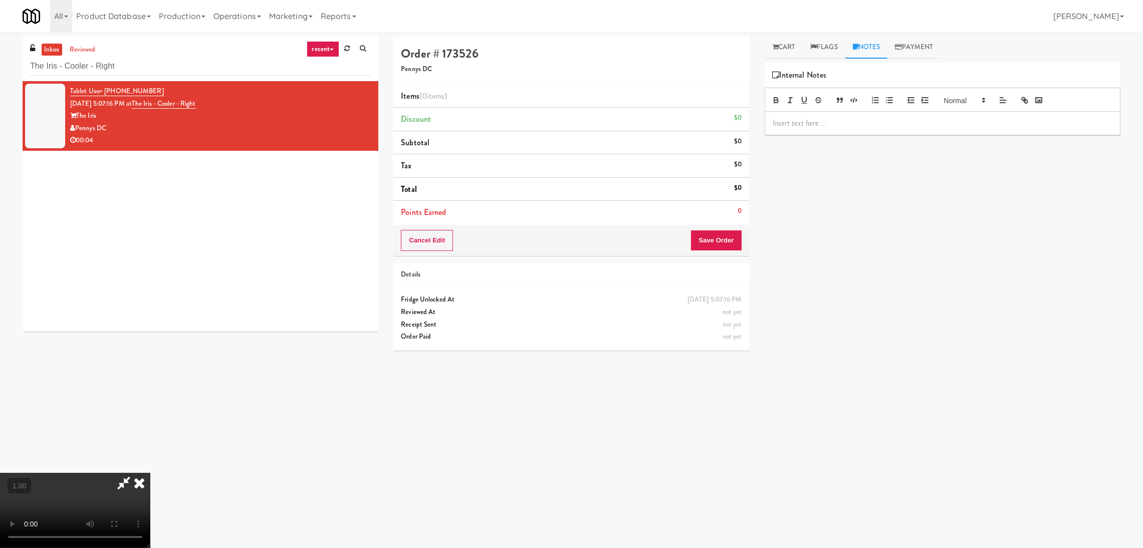
click at [877, 134] on div at bounding box center [942, 123] width 355 height 23
click at [150, 473] on video at bounding box center [75, 510] width 150 height 75
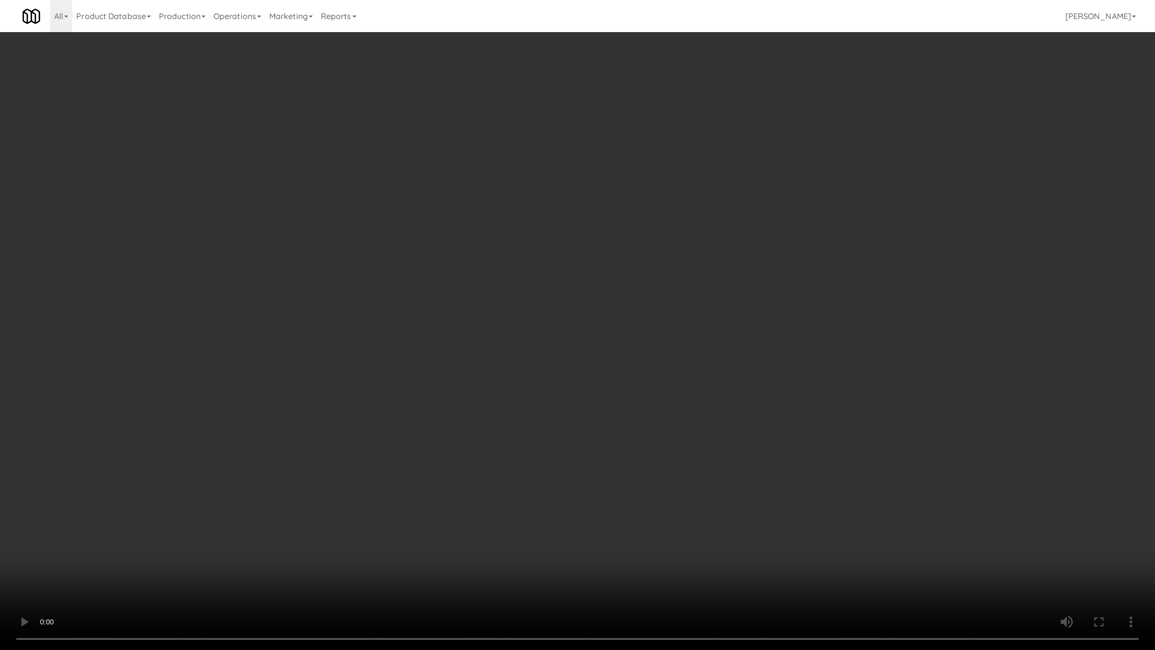
click at [230, 344] on video at bounding box center [577, 325] width 1155 height 650
click at [227, 435] on video at bounding box center [577, 325] width 1155 height 650
click at [315, 510] on video at bounding box center [577, 325] width 1155 height 650
click at [239, 504] on video at bounding box center [577, 325] width 1155 height 650
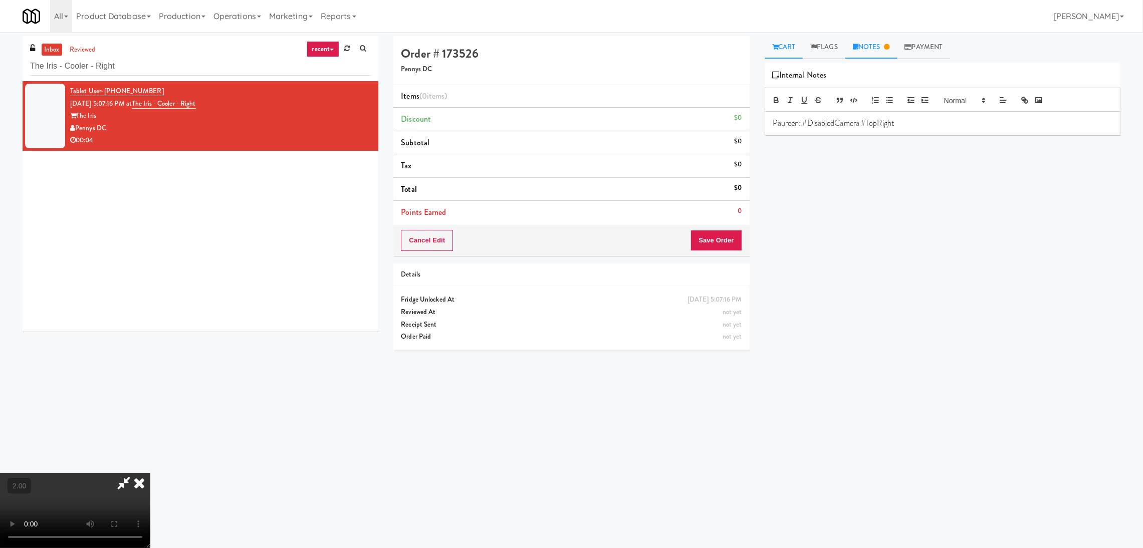
click at [787, 52] on link "Cart" at bounding box center [784, 47] width 39 height 23
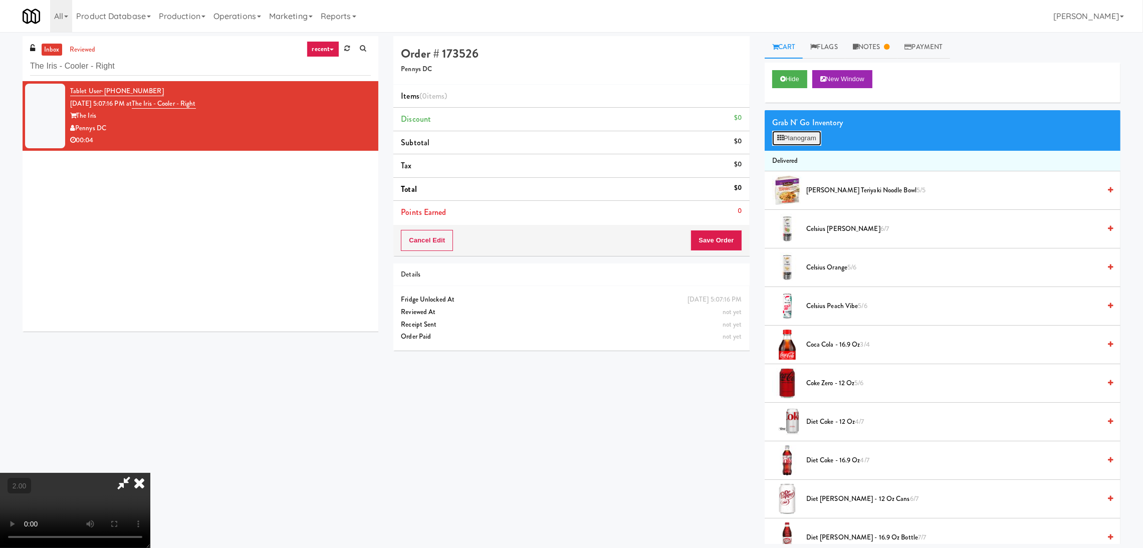
click at [800, 141] on button "Planogram" at bounding box center [796, 138] width 49 height 15
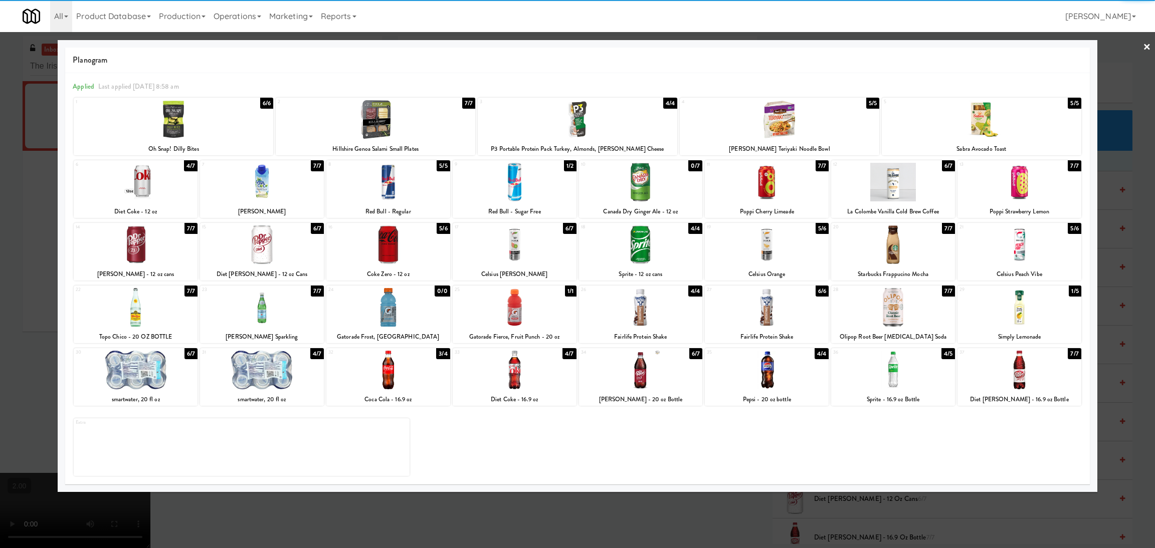
click at [147, 195] on div at bounding box center [136, 182] width 124 height 39
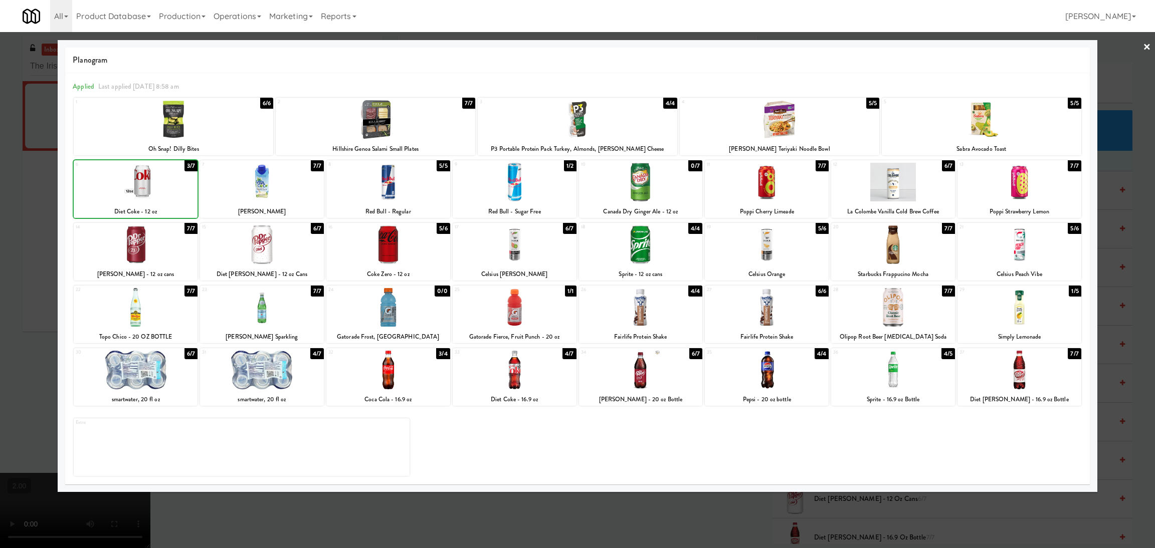
click at [0, 220] on div at bounding box center [577, 274] width 1155 height 548
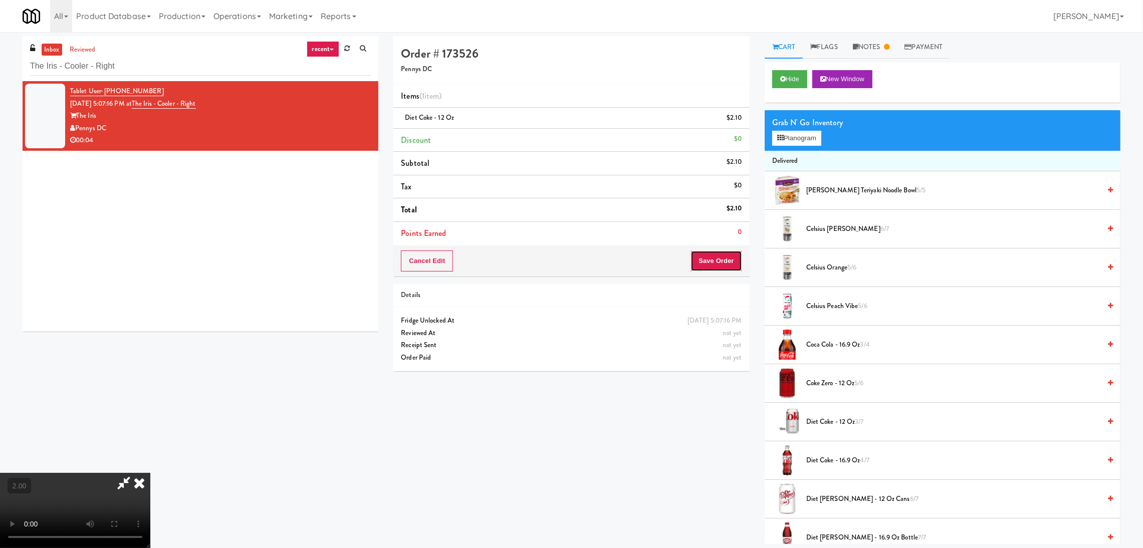
click at [712, 256] on button "Save Order" at bounding box center [716, 261] width 51 height 21
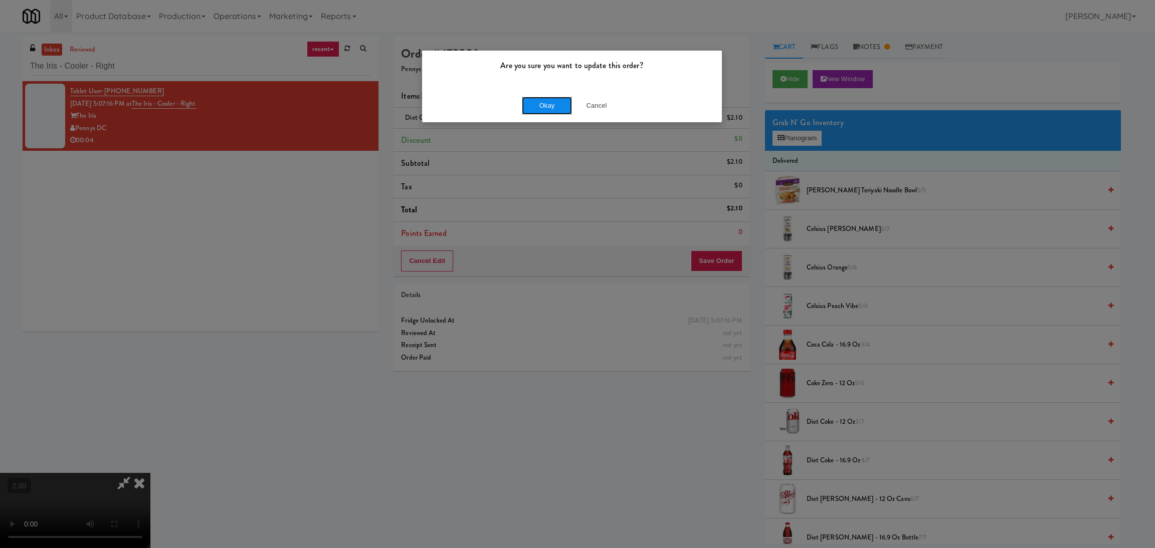
click at [546, 108] on button "Okay" at bounding box center [547, 106] width 50 height 18
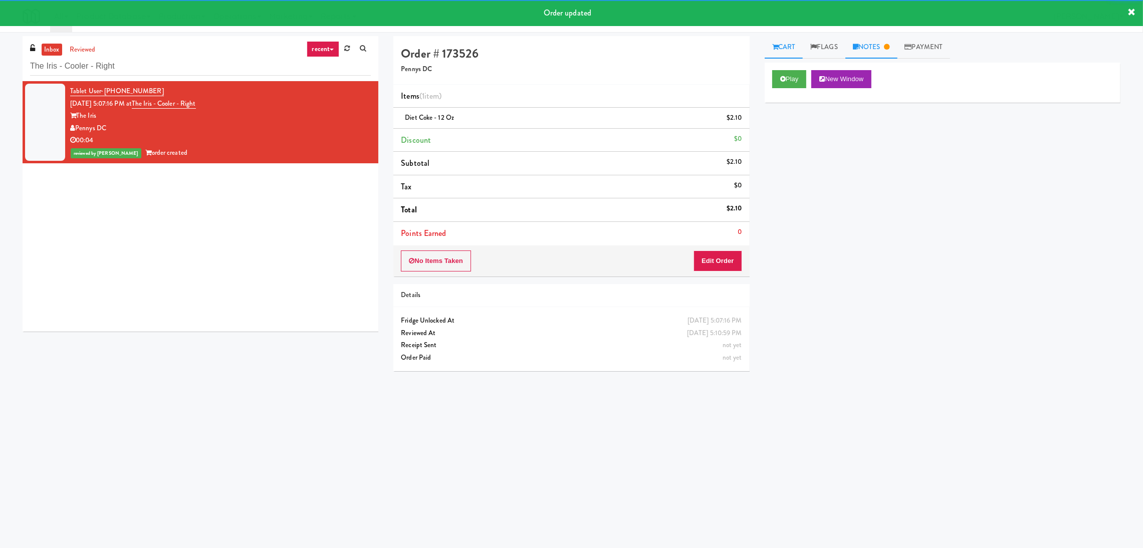
click at [873, 45] on link "Notes" at bounding box center [872, 47] width 52 height 23
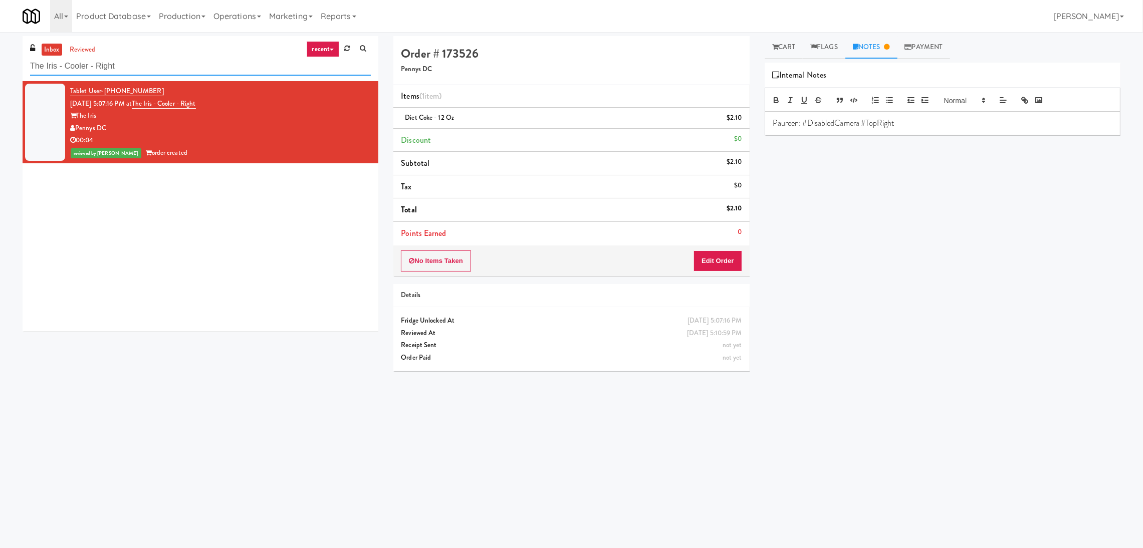
drag, startPoint x: 204, startPoint y: 70, endPoint x: 0, endPoint y: 36, distance: 206.3
click at [0, 36] on div "inbox reviewed recent all unclear take inventory issue suspicious failed recent…" at bounding box center [571, 237] width 1143 height 403
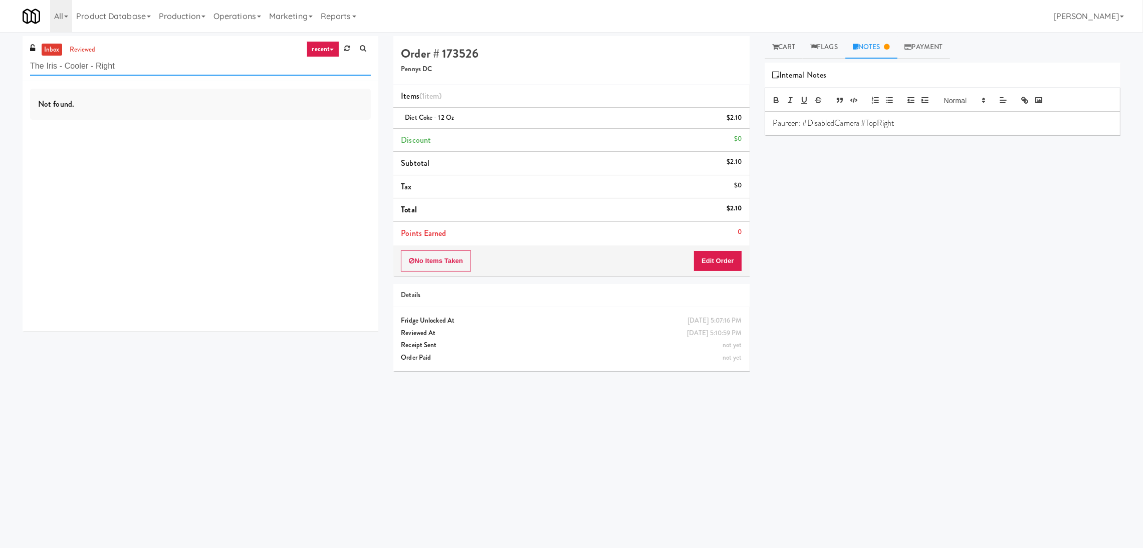
paste input "Park at [GEOGRAPHIC_DATA] - Cooler #1"
drag, startPoint x: 148, startPoint y: 70, endPoint x: 0, endPoint y: 52, distance: 149.0
click at [0, 52] on div "inbox reviewed recent all unclear take inventory issue suspicious failed recent…" at bounding box center [571, 237] width 1143 height 403
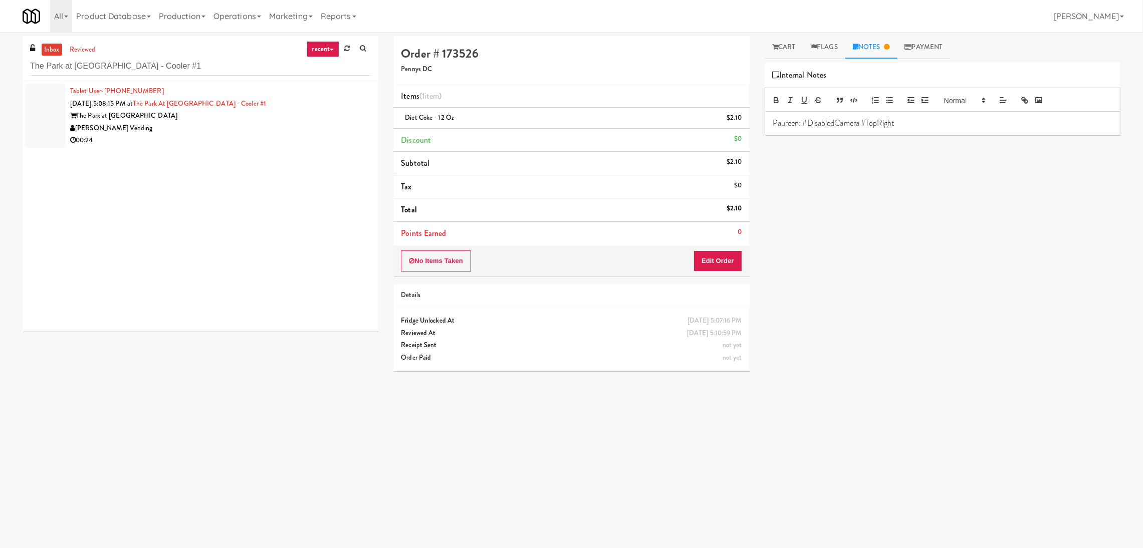
click at [238, 129] on div "[PERSON_NAME] Vending" at bounding box center [220, 128] width 301 height 13
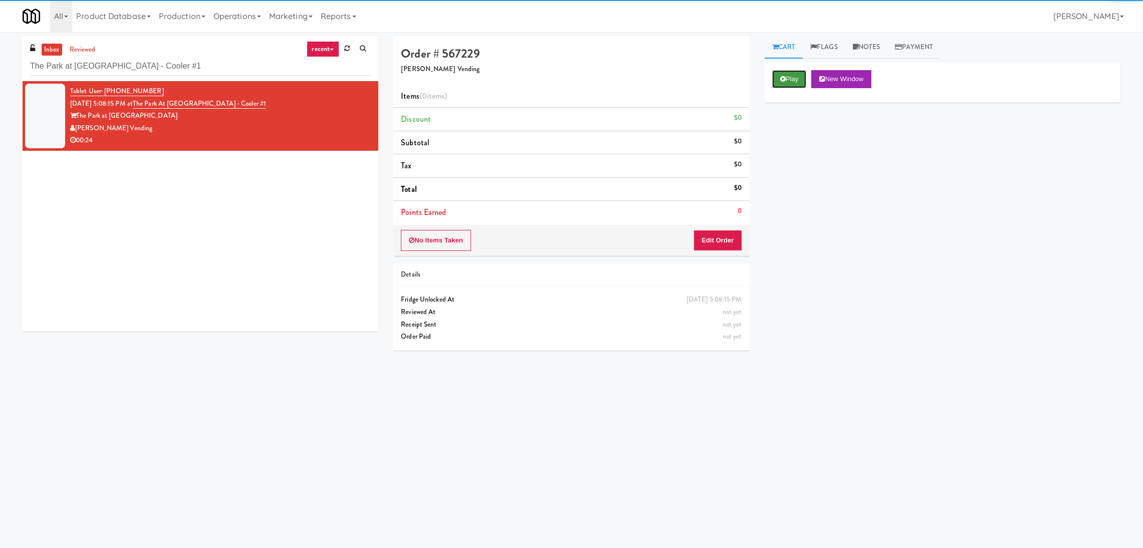
click at [791, 80] on button "Play" at bounding box center [789, 79] width 35 height 18
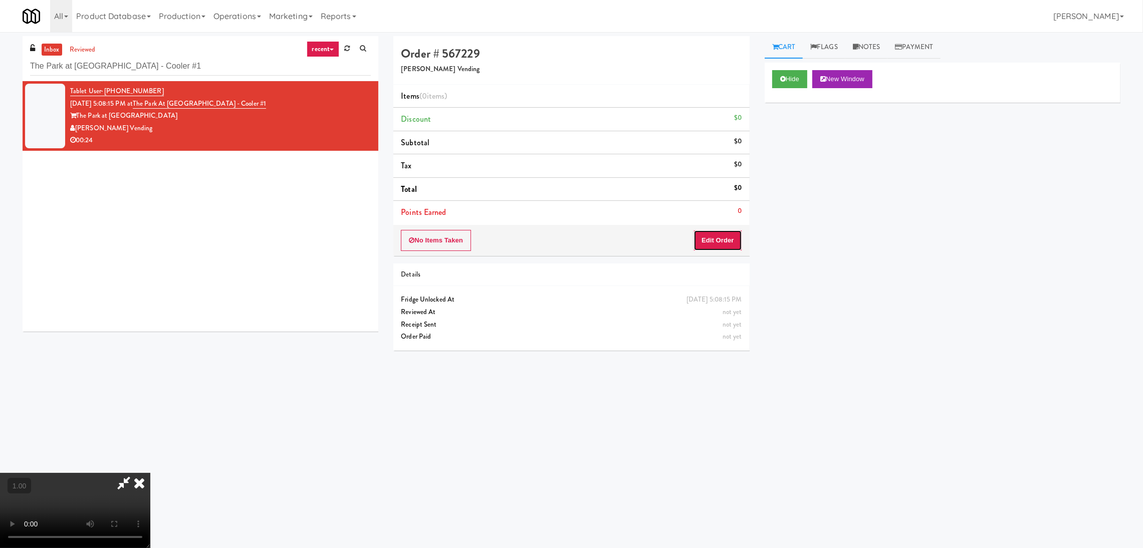
click at [732, 234] on button "Edit Order" at bounding box center [718, 240] width 49 height 21
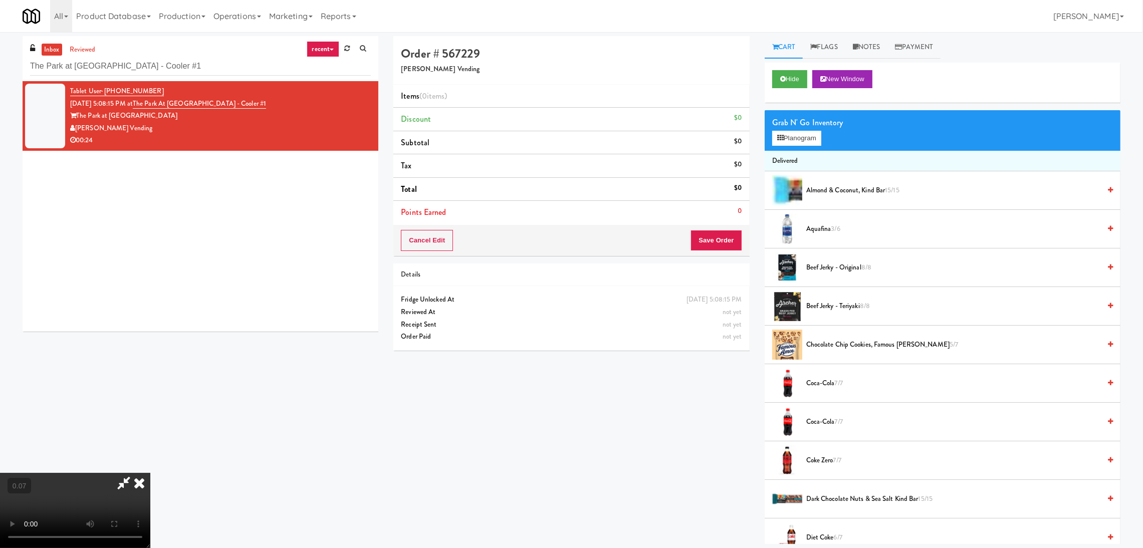
scroll to position [45, 0]
click at [799, 135] on button "Planogram" at bounding box center [796, 138] width 49 height 15
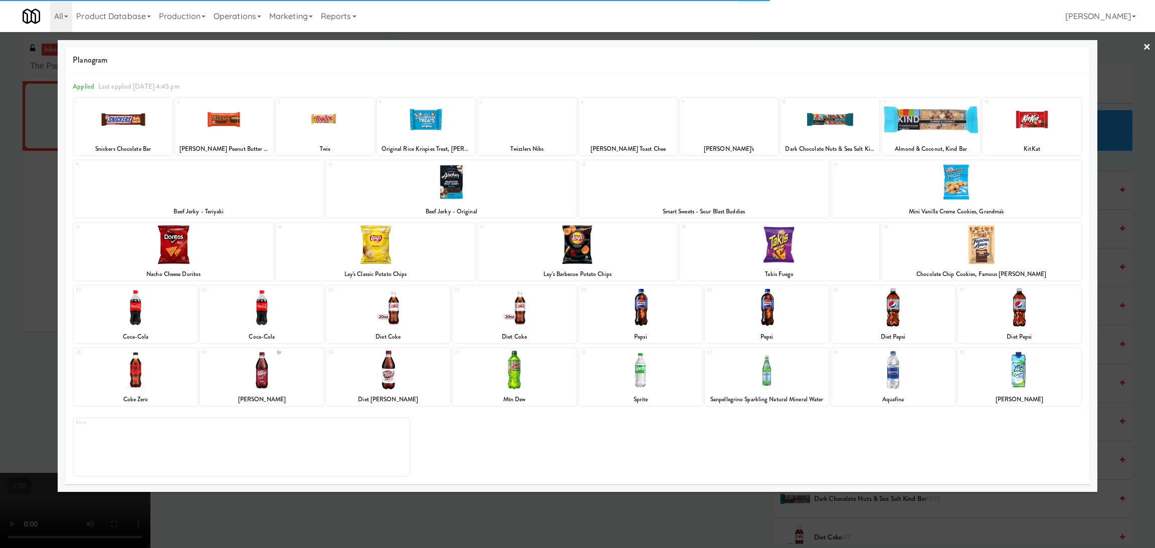
click at [781, 254] on div at bounding box center [780, 245] width 200 height 39
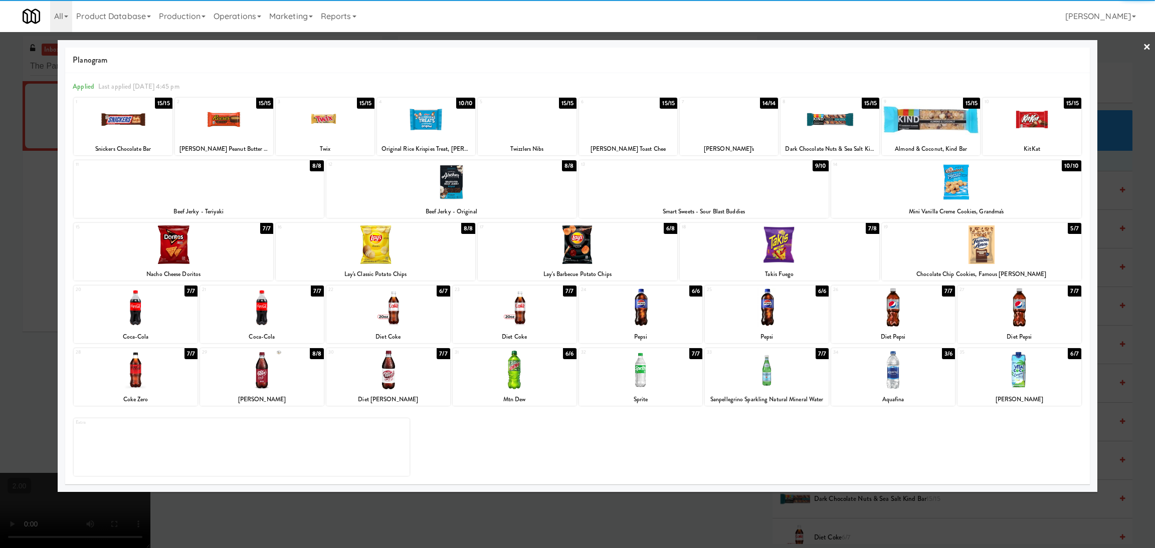
click at [749, 239] on div at bounding box center [780, 245] width 200 height 39
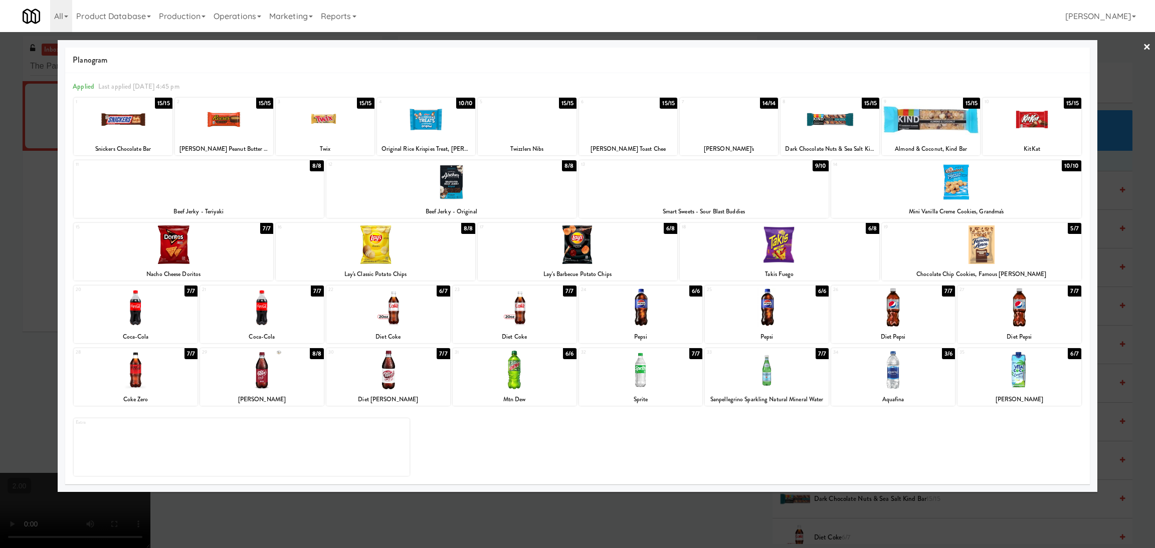
click at [0, 178] on div at bounding box center [577, 274] width 1155 height 548
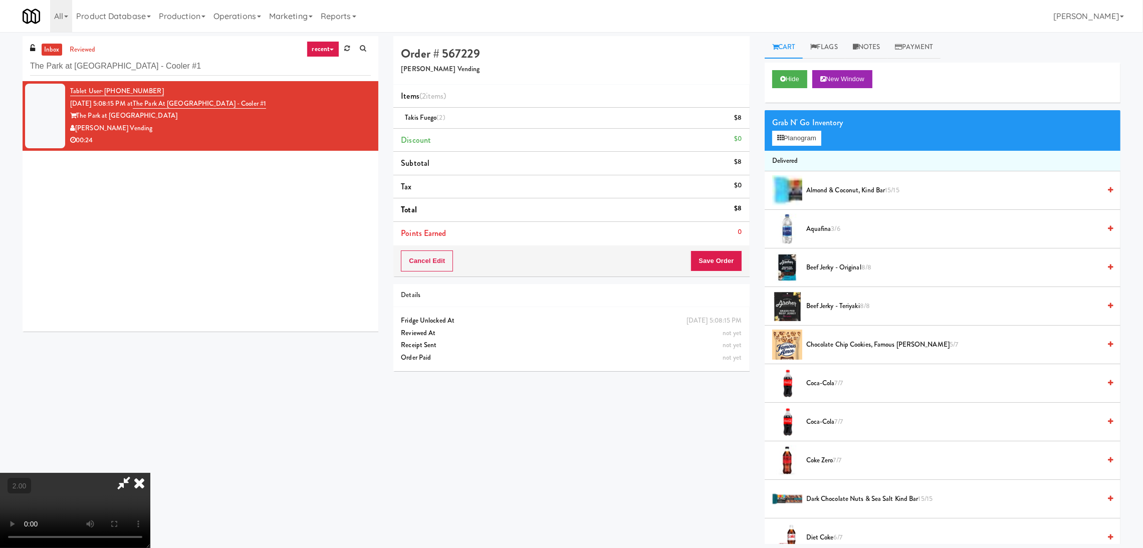
click at [150, 473] on icon at bounding box center [139, 483] width 22 height 20
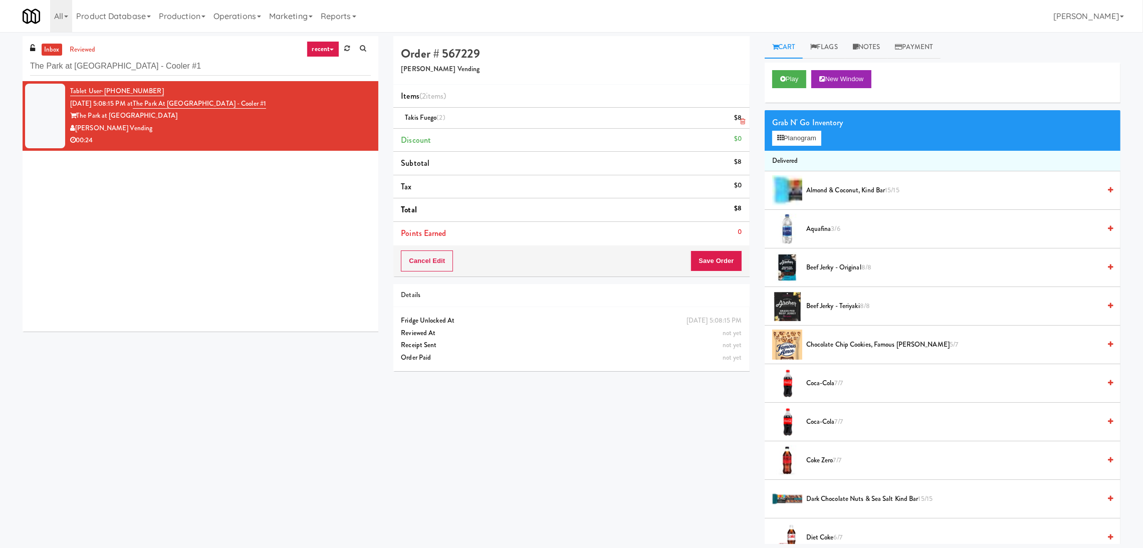
click at [745, 126] on li "Takis Fuego (2) $8" at bounding box center [571, 118] width 356 height 21
click at [741, 121] on icon at bounding box center [743, 121] width 5 height 7
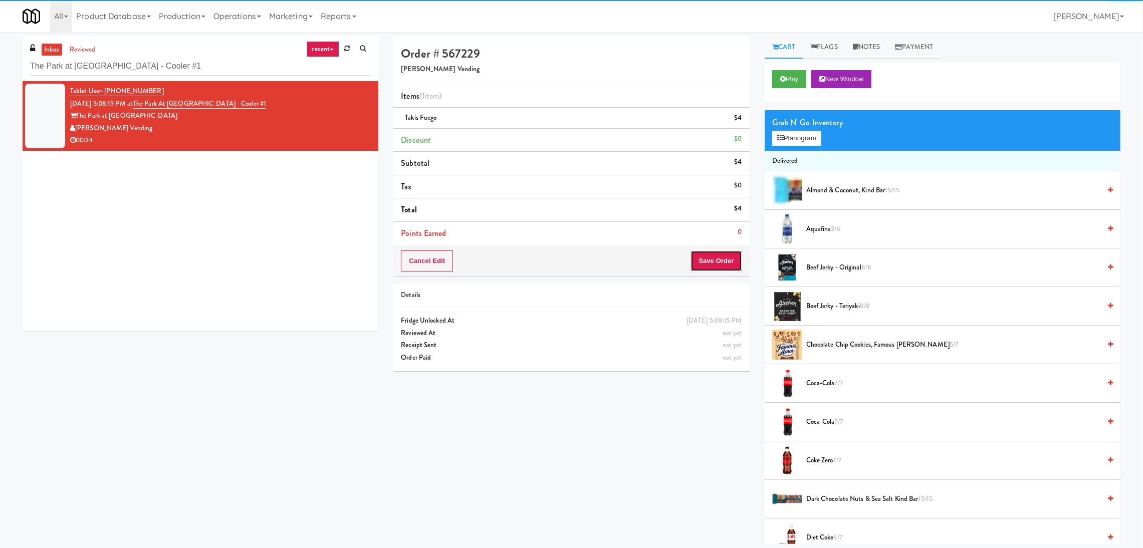
click at [720, 268] on button "Save Order" at bounding box center [716, 261] width 51 height 21
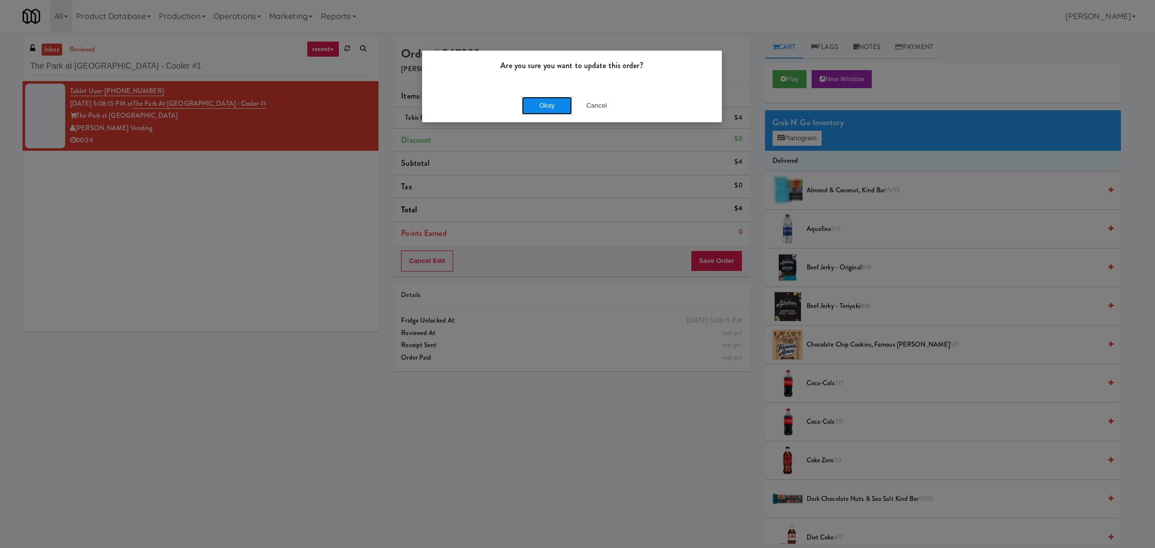
click at [554, 101] on button "Okay" at bounding box center [547, 106] width 50 height 18
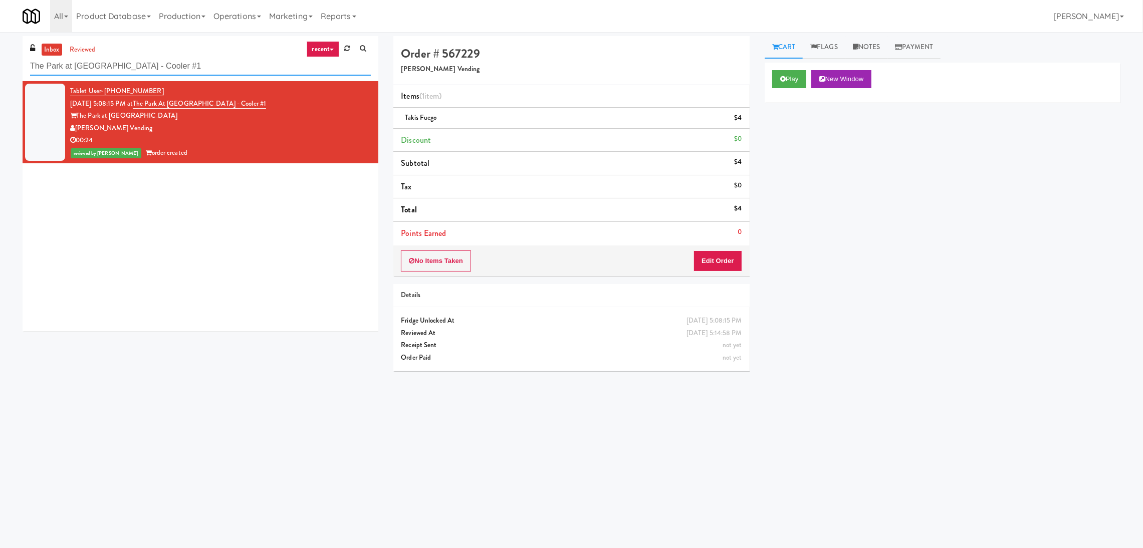
drag, startPoint x: 273, startPoint y: 70, endPoint x: 0, endPoint y: 69, distance: 272.7
click at [0, 69] on div "inbox reviewed recent all unclear take inventory issue suspicious failed recent…" at bounding box center [571, 237] width 1143 height 403
paste input "Rock Solid Reboot 2"
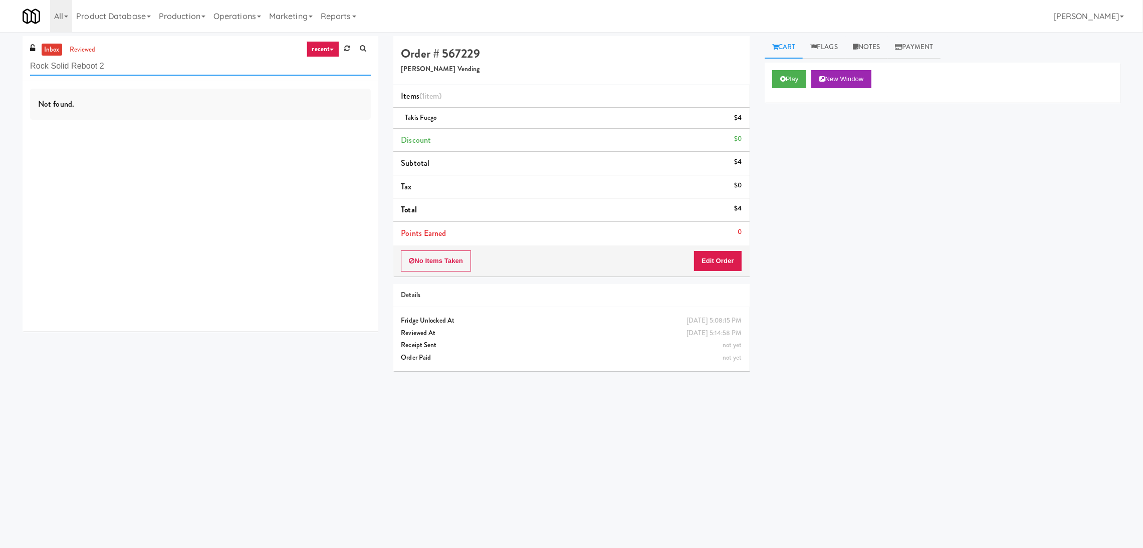
paste input "Rock Solid Reboot 2"
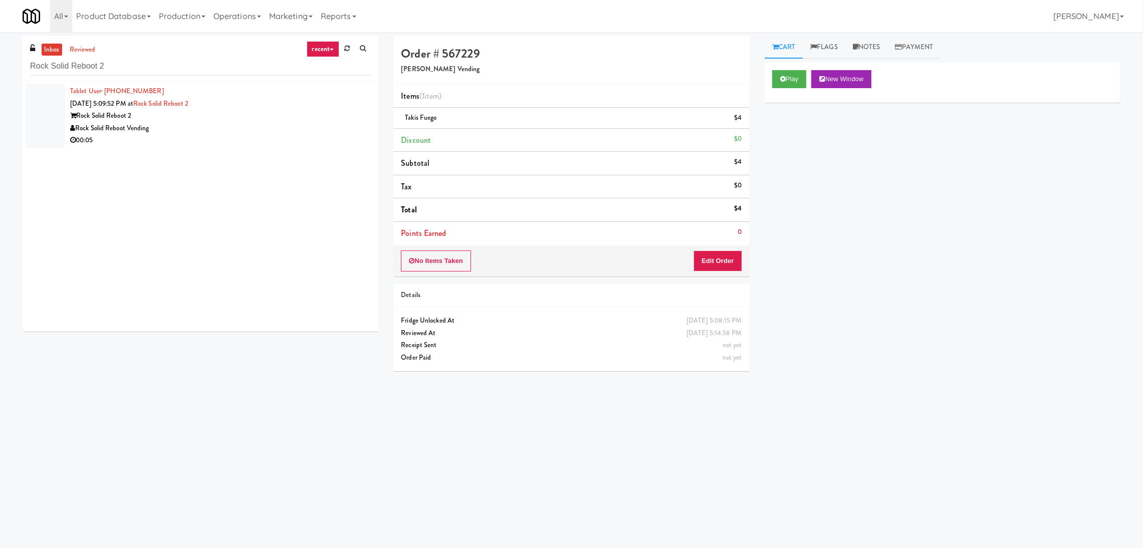
click at [216, 113] on div "Rock Solid Reboot 2" at bounding box center [220, 116] width 301 height 13
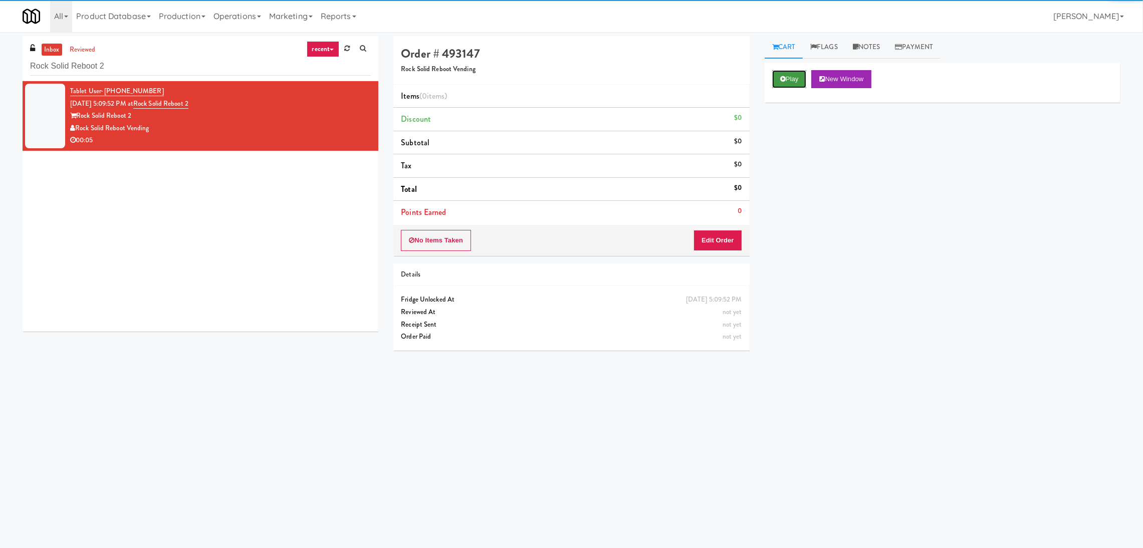
click at [795, 76] on button "Play" at bounding box center [789, 79] width 35 height 18
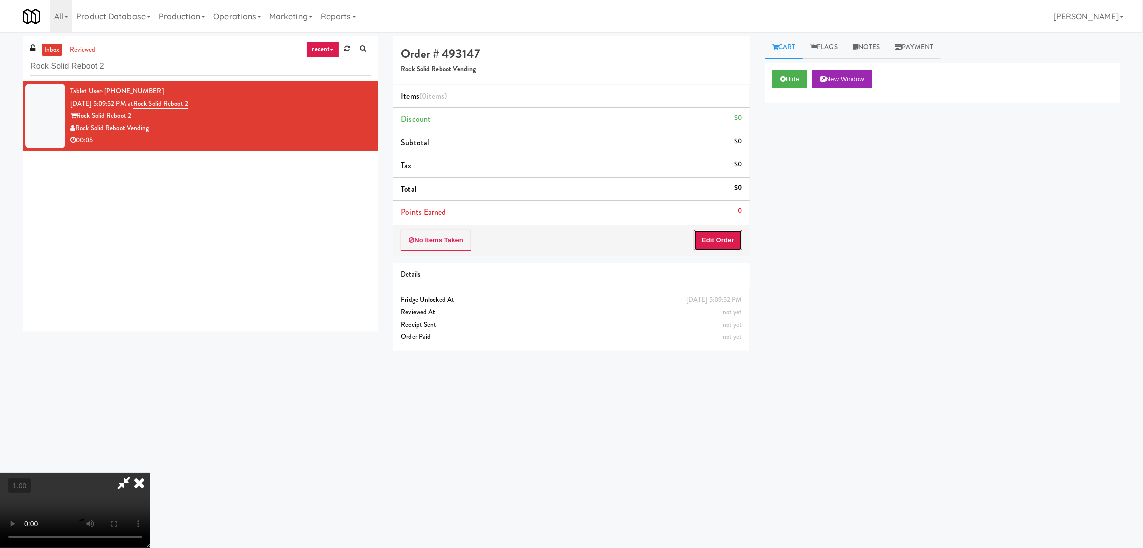
click at [723, 248] on button "Edit Order" at bounding box center [718, 240] width 49 height 21
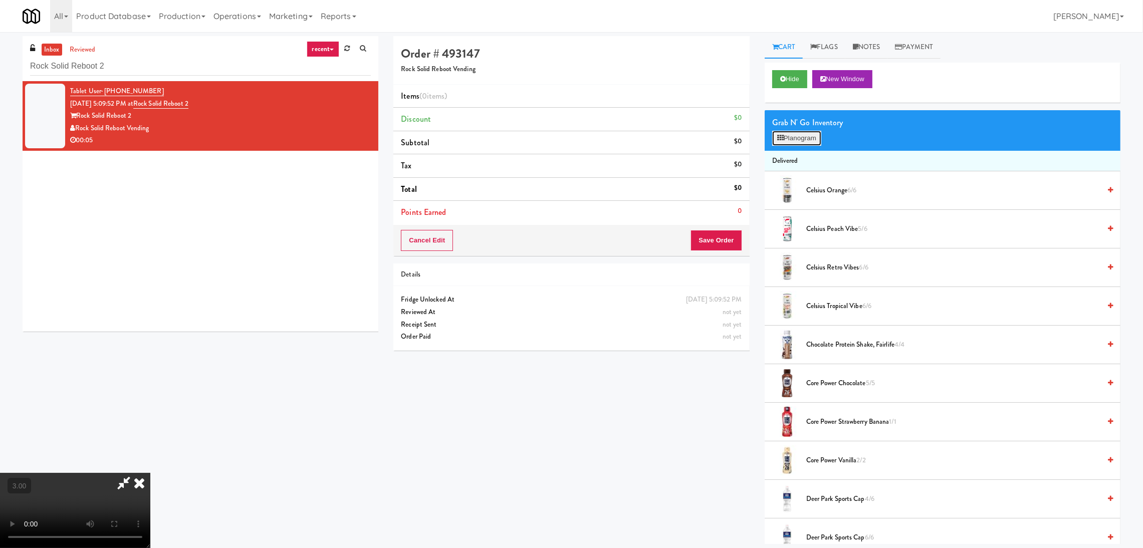
click at [794, 141] on button "Planogram" at bounding box center [796, 138] width 49 height 15
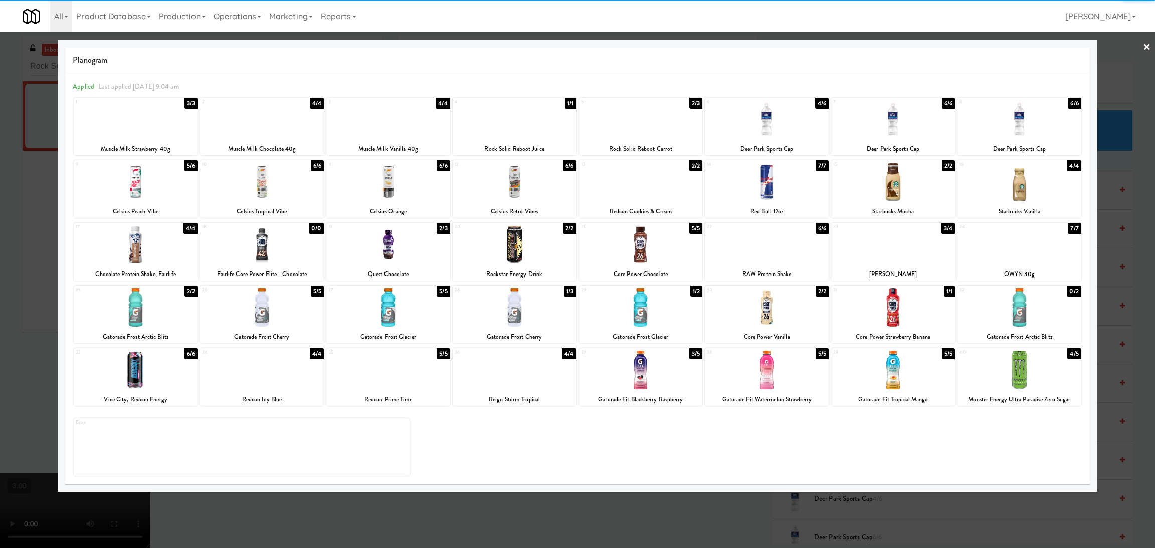
click at [1024, 377] on div at bounding box center [1019, 370] width 124 height 39
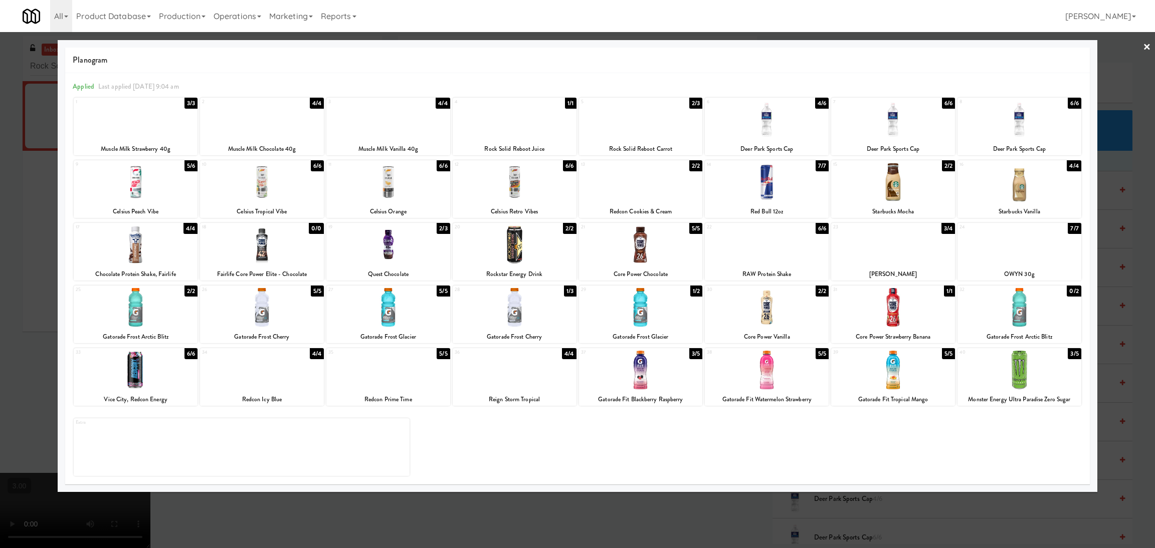
click at [1118, 389] on div at bounding box center [577, 274] width 1155 height 548
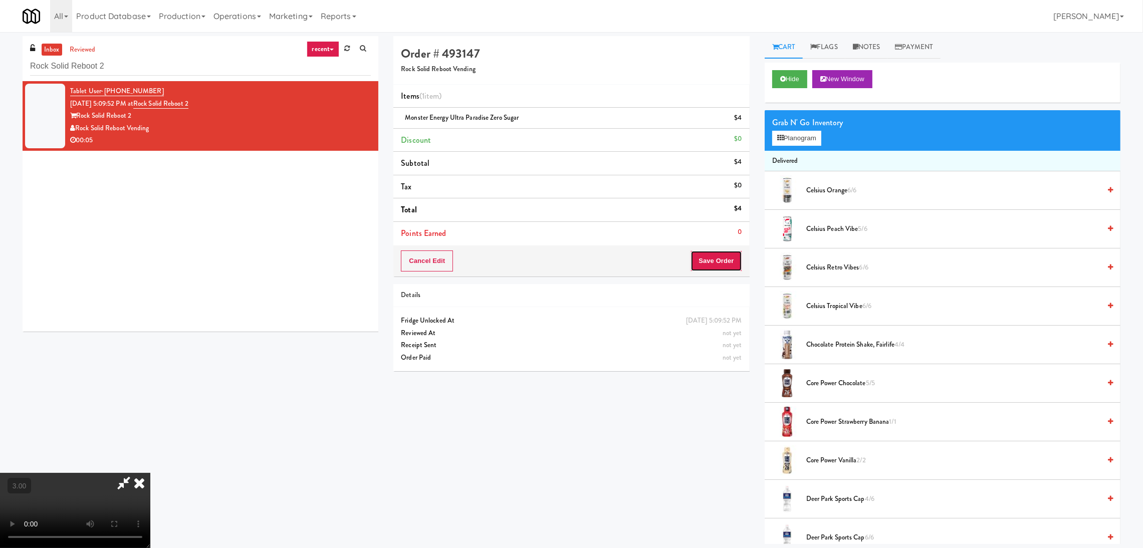
click at [735, 268] on button "Save Order" at bounding box center [716, 261] width 51 height 21
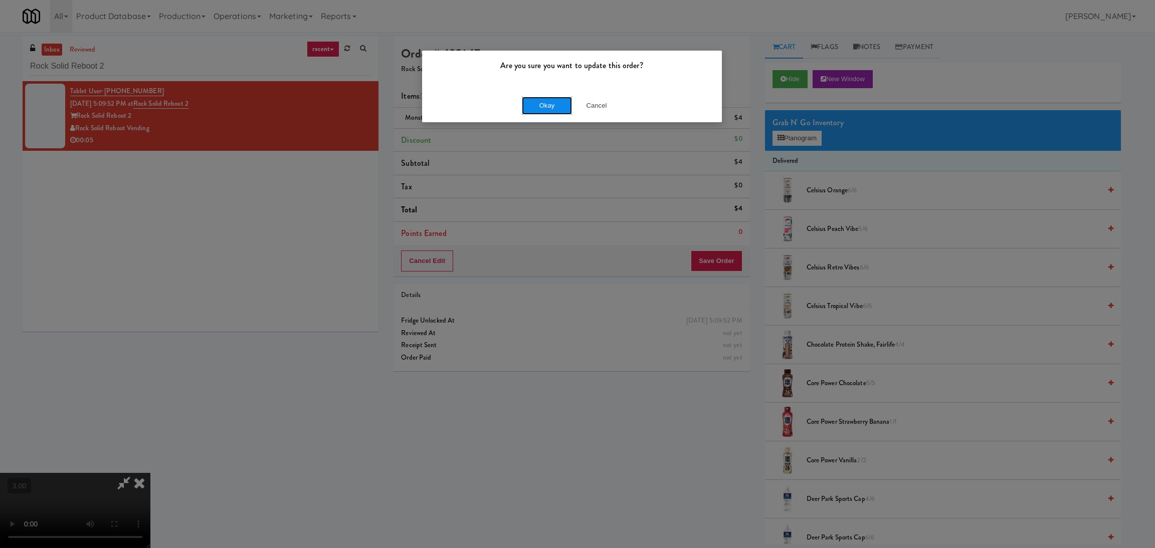
click at [543, 114] on button "Okay" at bounding box center [547, 106] width 50 height 18
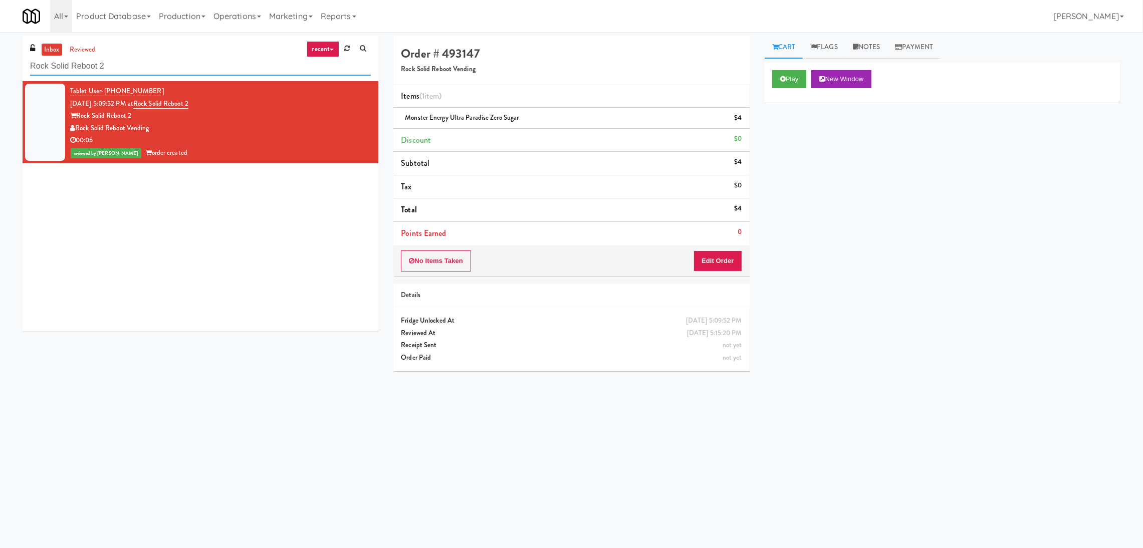
paste input "Porticos Drinks"
drag, startPoint x: 254, startPoint y: 62, endPoint x: 0, endPoint y: 31, distance: 255.5
click at [0, 32] on body "Are you sure you want to update this order? Okay Cancel Okay Are you sure you w…" at bounding box center [571, 306] width 1143 height 548
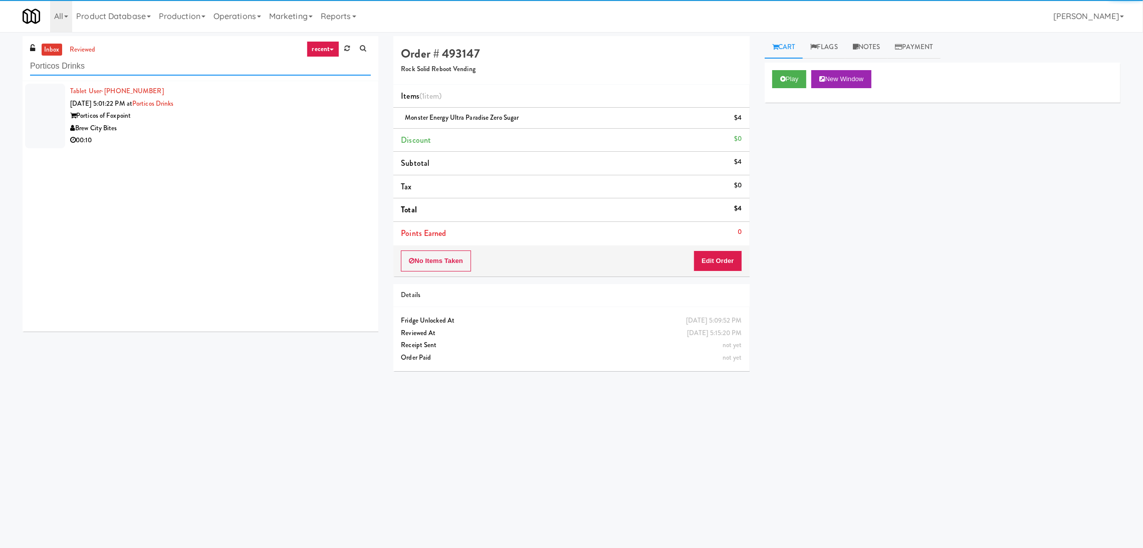
type input "Porticos Drinks"
click at [318, 130] on div "Brew City Bites" at bounding box center [220, 128] width 301 height 13
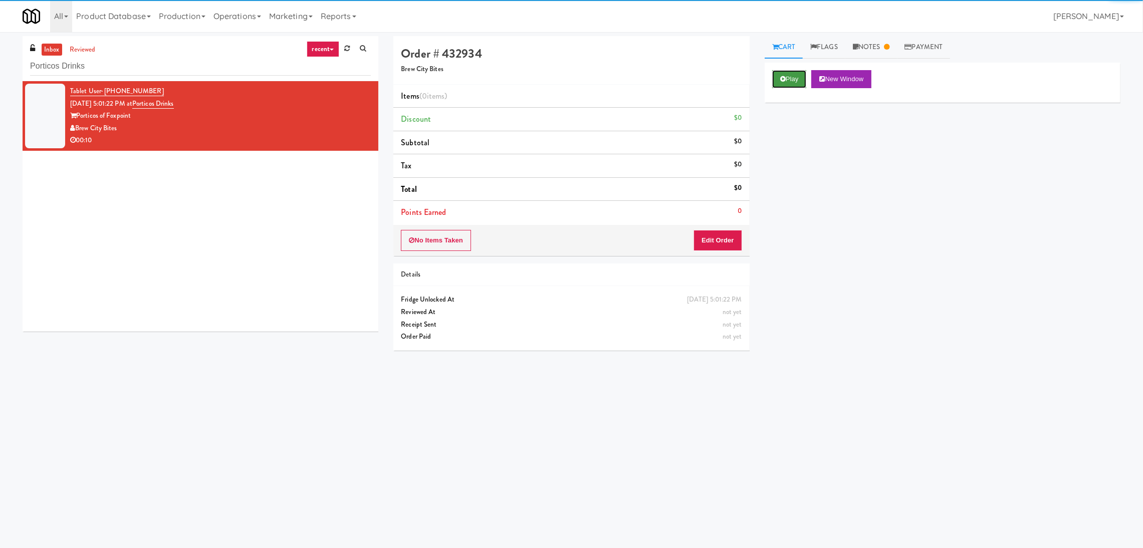
click at [798, 83] on button "Play" at bounding box center [789, 79] width 35 height 18
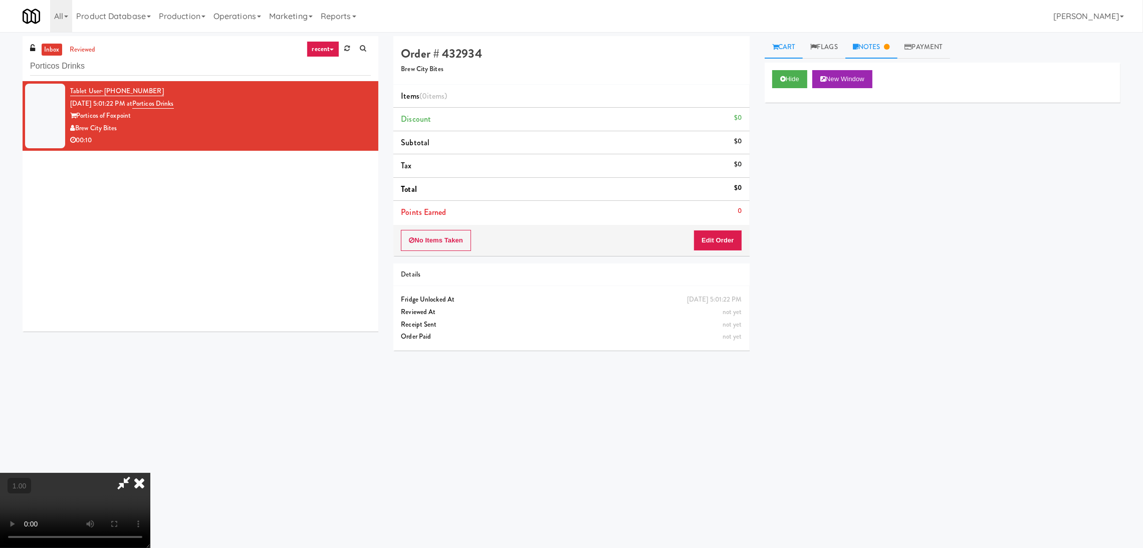
click at [885, 46] on link "Notes" at bounding box center [872, 47] width 52 height 23
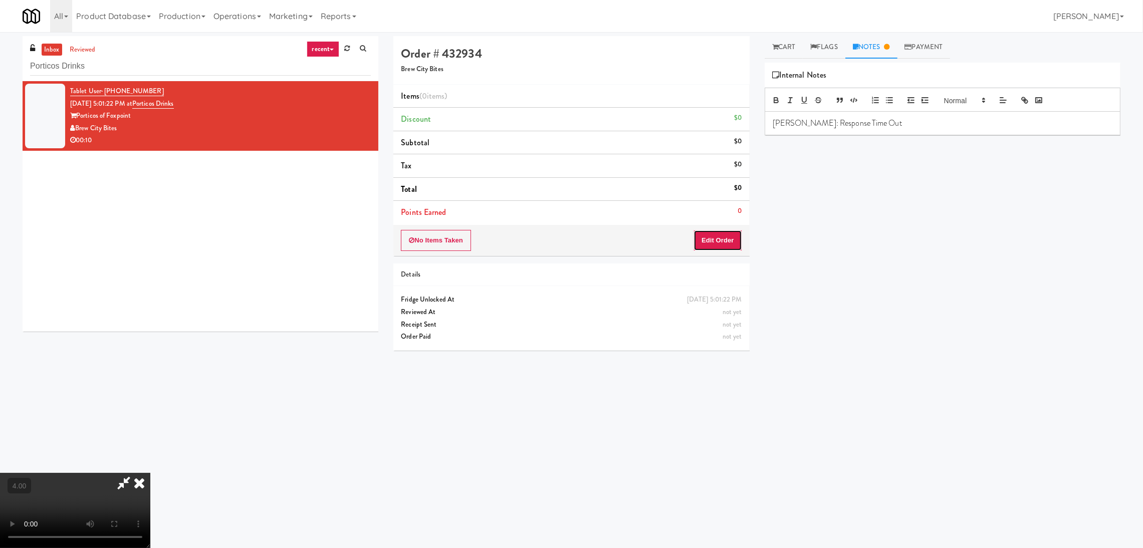
click at [717, 241] on button "Edit Order" at bounding box center [718, 240] width 49 height 21
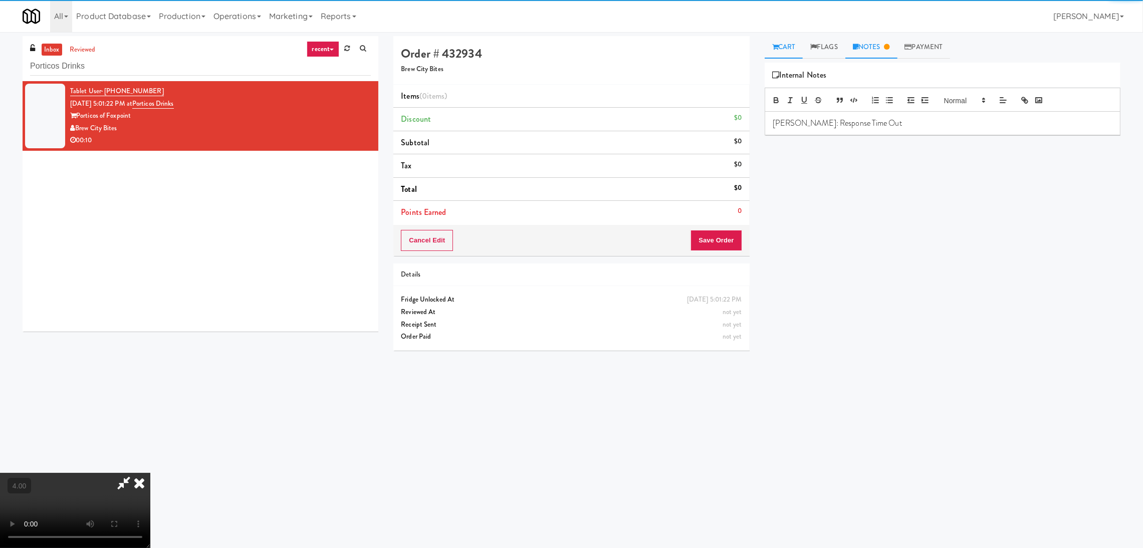
click at [789, 46] on link "Cart" at bounding box center [784, 47] width 39 height 23
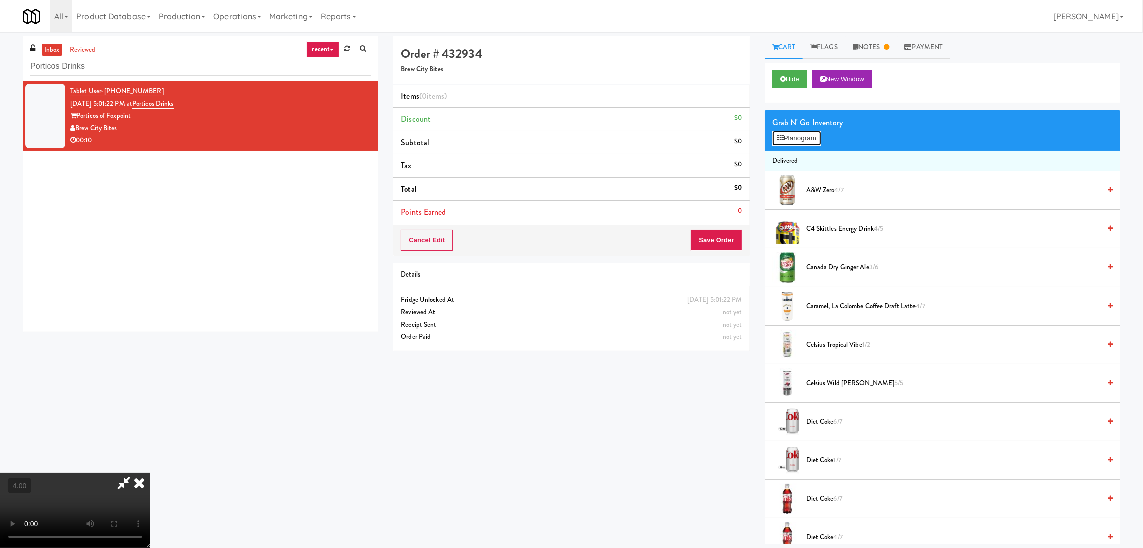
click at [809, 135] on button "Planogram" at bounding box center [796, 138] width 49 height 15
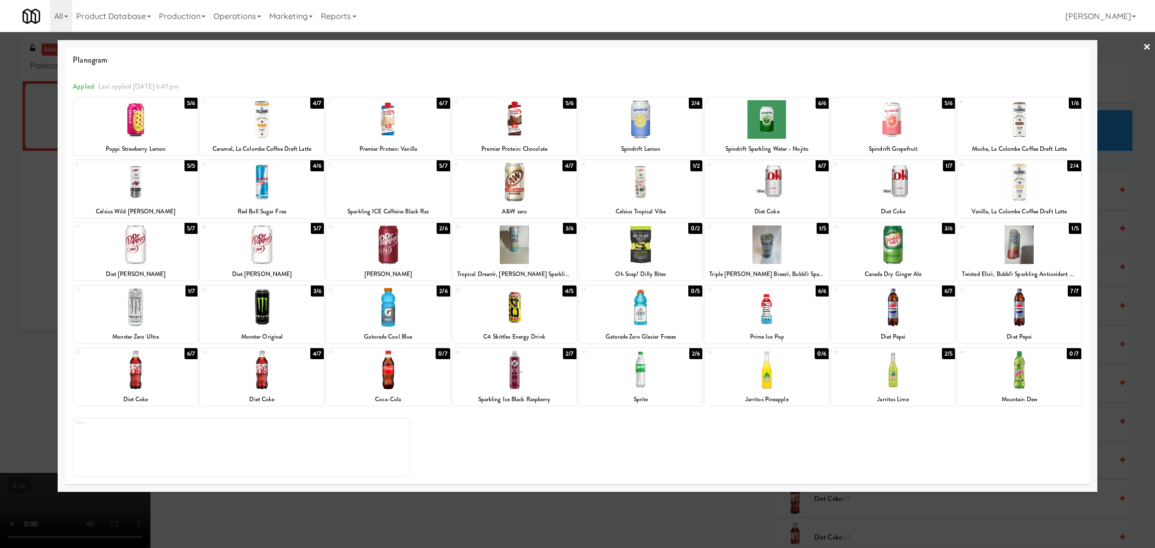
click at [783, 203] on div "14 6/7 Diet Coke" at bounding box center [767, 189] width 124 height 58
click at [771, 504] on div at bounding box center [577, 274] width 1155 height 548
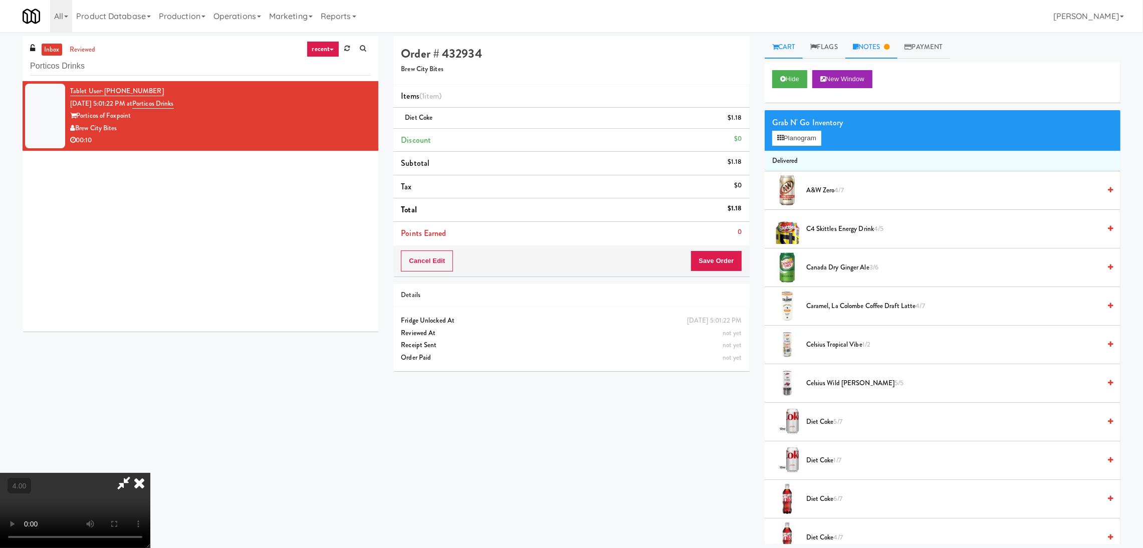
click at [877, 43] on link "Notes" at bounding box center [872, 47] width 52 height 23
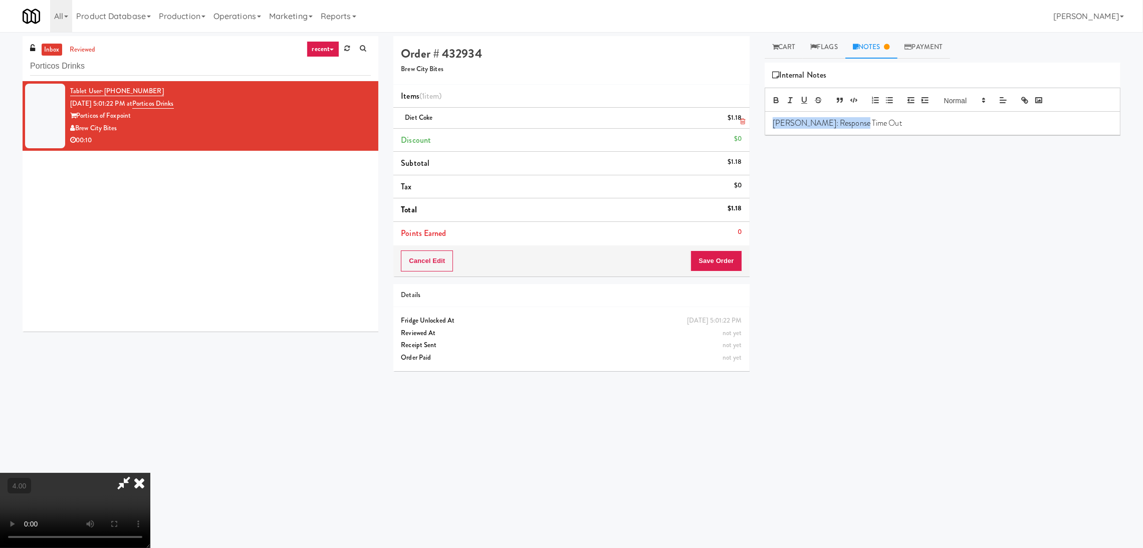
drag, startPoint x: 889, startPoint y: 124, endPoint x: 723, endPoint y: 108, distance: 166.2
click at [723, 108] on div "Order # 432934 Brew City Bites Items (1 item ) Diet Coke $1.18 Discount $0 Subt…" at bounding box center [757, 237] width 742 height 403
click at [729, 251] on button "Save Order" at bounding box center [716, 261] width 51 height 21
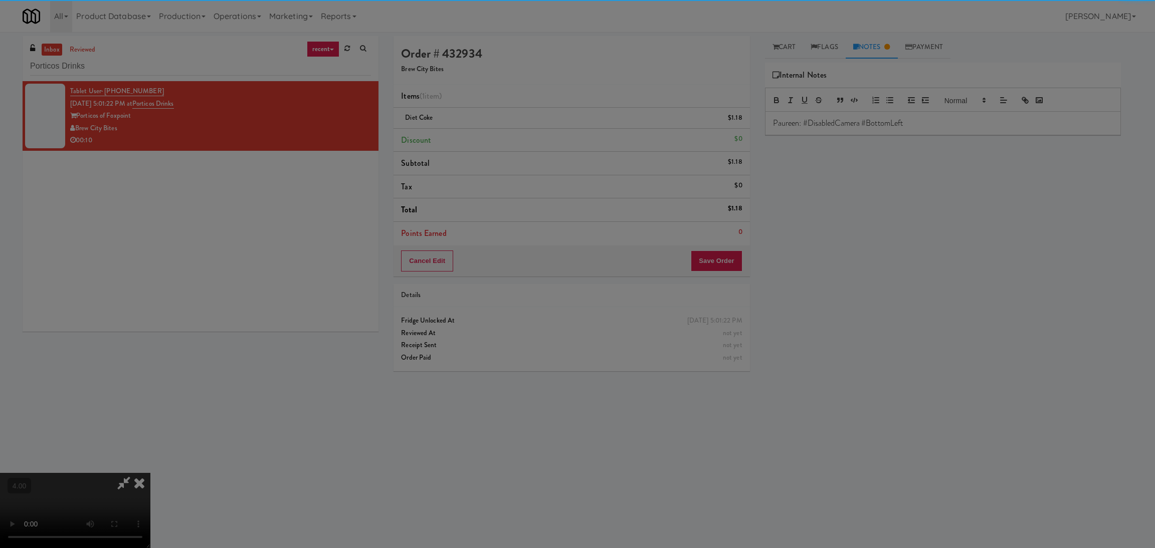
click at [729, 259] on body "Are you sure you want to update this order? Okay Cancel Okay Are you sure you w…" at bounding box center [577, 306] width 1155 height 548
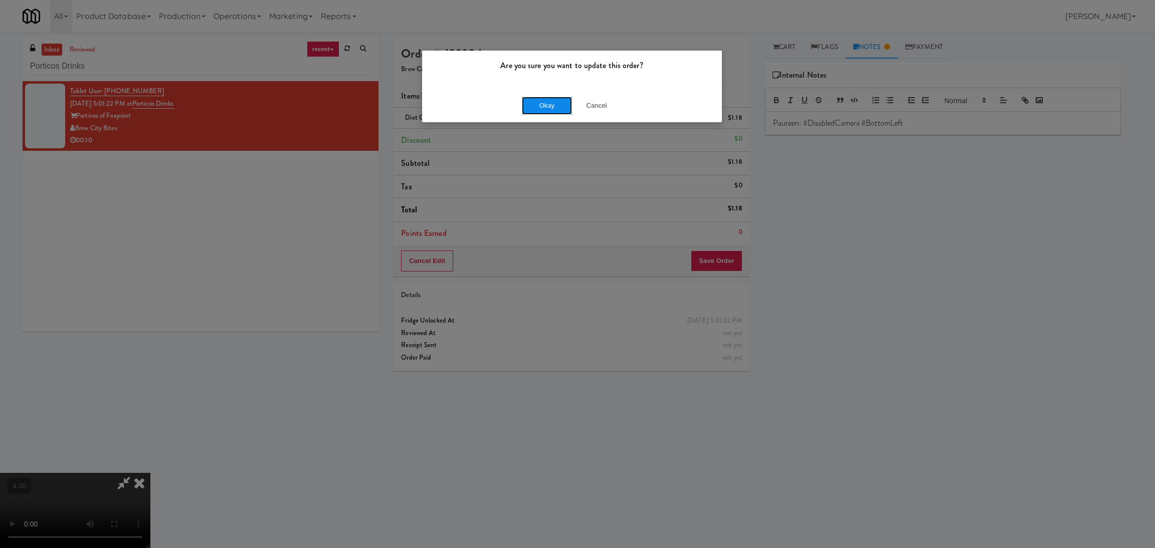
click at [547, 102] on button "Okay" at bounding box center [547, 106] width 50 height 18
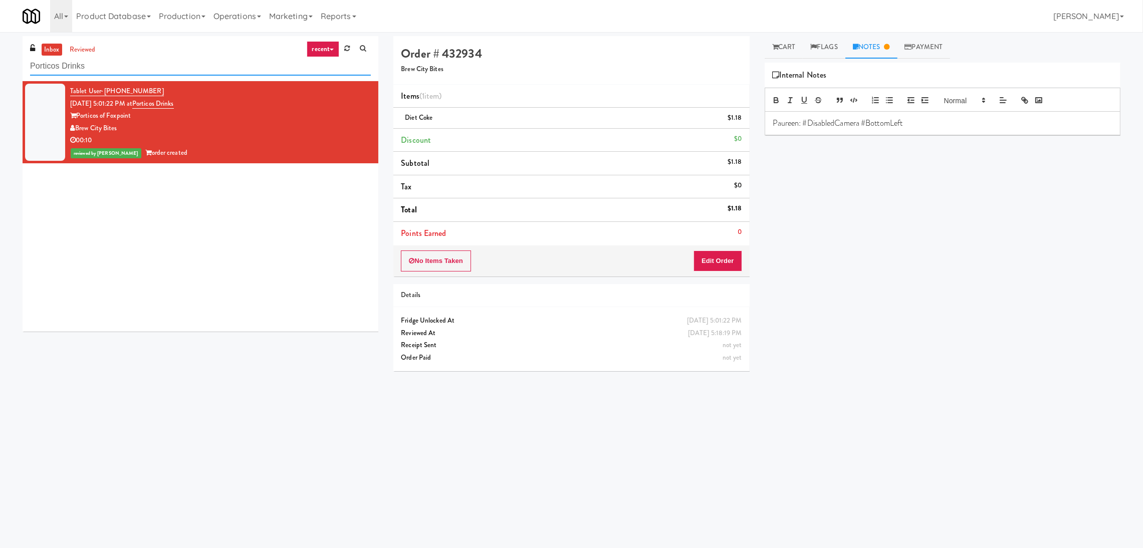
paste input "Illume - Ambient - Right"
drag, startPoint x: 272, startPoint y: 61, endPoint x: 0, endPoint y: 40, distance: 273.0
click at [0, 40] on div "inbox reviewed recent all unclear take inventory issue suspicious failed recent…" at bounding box center [571, 237] width 1143 height 403
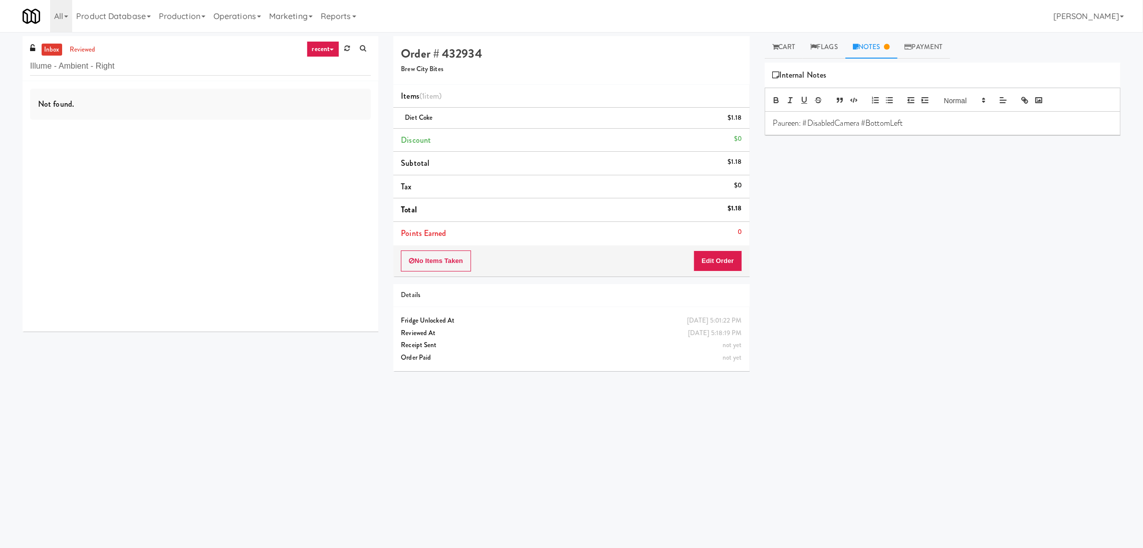
click at [238, 77] on div "inbox reviewed recent all unclear take inventory issue suspicious failed recent…" at bounding box center [201, 58] width 356 height 45
drag, startPoint x: 238, startPoint y: 77, endPoint x: 122, endPoint y: 63, distance: 116.6
click at [122, 63] on div "inbox reviewed recent all unclear take inventory issue suspicious failed recent…" at bounding box center [201, 58] width 356 height 45
click at [84, 49] on link "reviewed" at bounding box center [82, 50] width 31 height 13
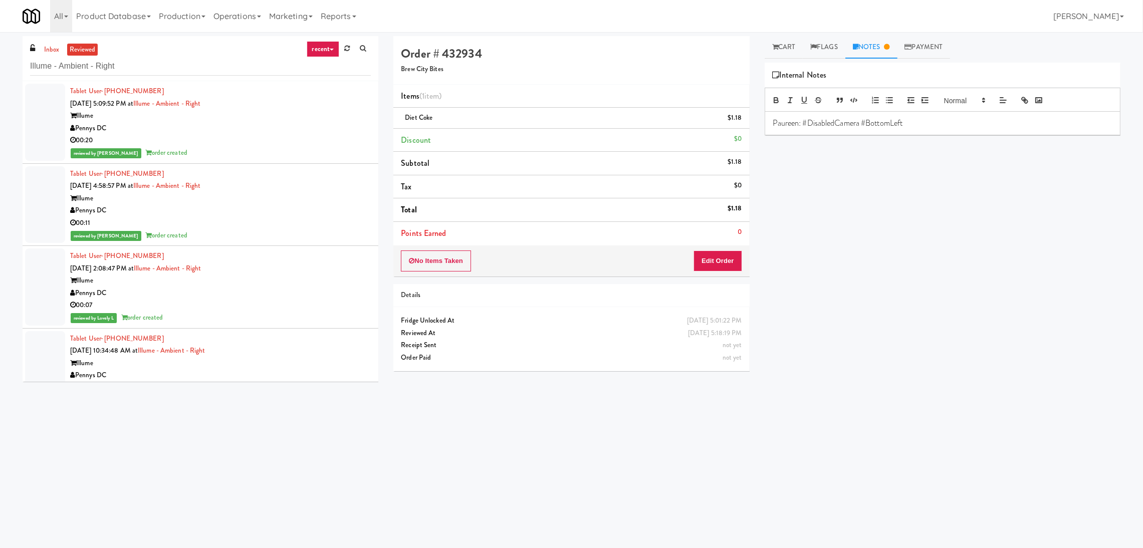
click at [234, 130] on div "Pennys DC" at bounding box center [220, 128] width 301 height 13
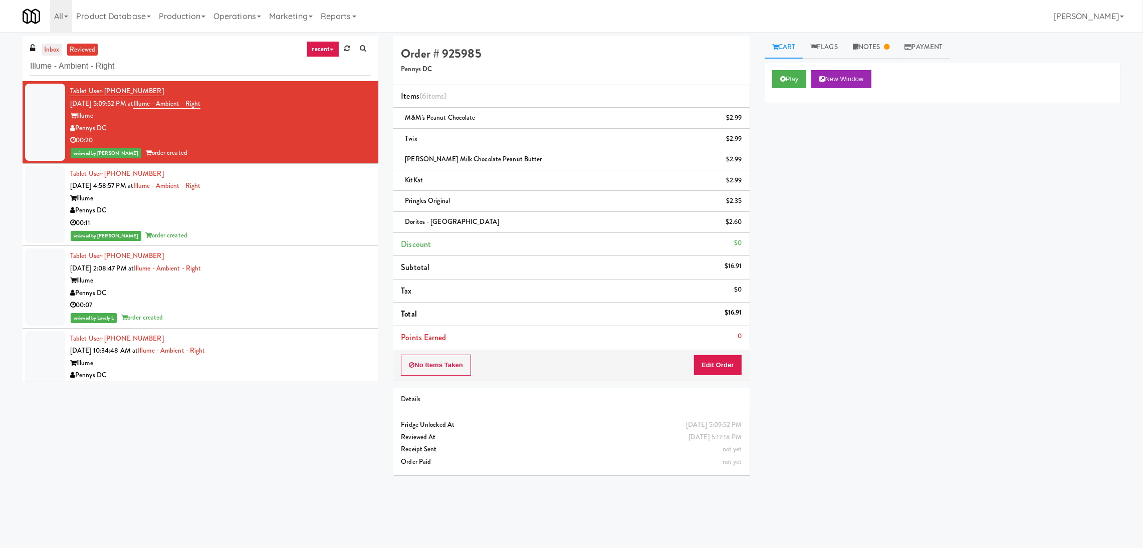
click at [56, 51] on link "inbox" at bounding box center [52, 50] width 21 height 13
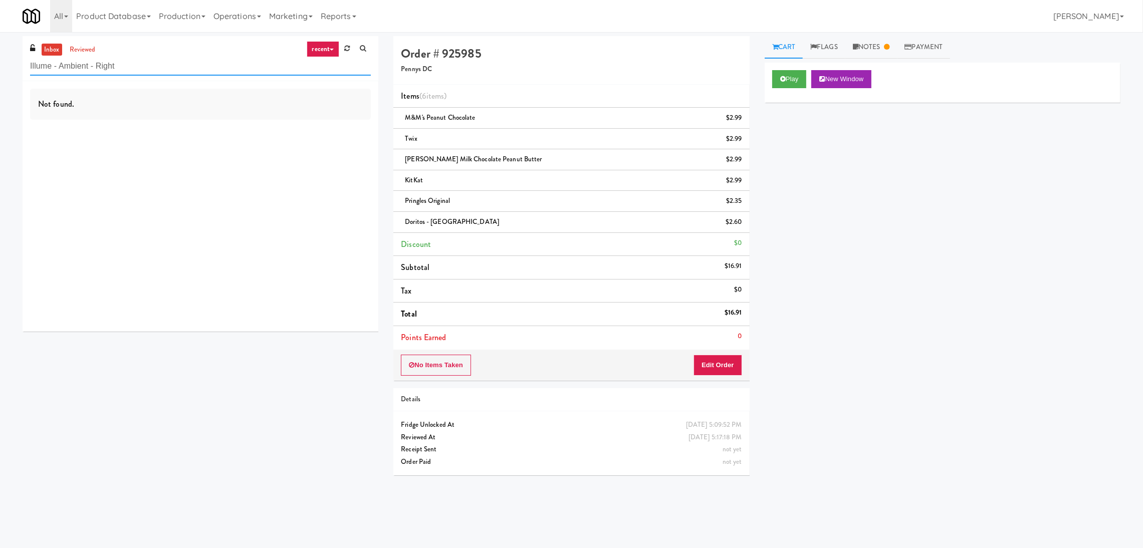
drag, startPoint x: 131, startPoint y: 66, endPoint x: 0, endPoint y: 52, distance: 132.1
click at [0, 52] on div "inbox reviewed recent all unclear take inventory issue suspicious failed recent…" at bounding box center [571, 259] width 1143 height 447
paste input "Porticos Drinks"
drag, startPoint x: 202, startPoint y: 68, endPoint x: 0, endPoint y: 55, distance: 202.4
click at [0, 55] on div "inbox reviewed recent all unclear take inventory issue suspicious failed recent…" at bounding box center [571, 259] width 1143 height 447
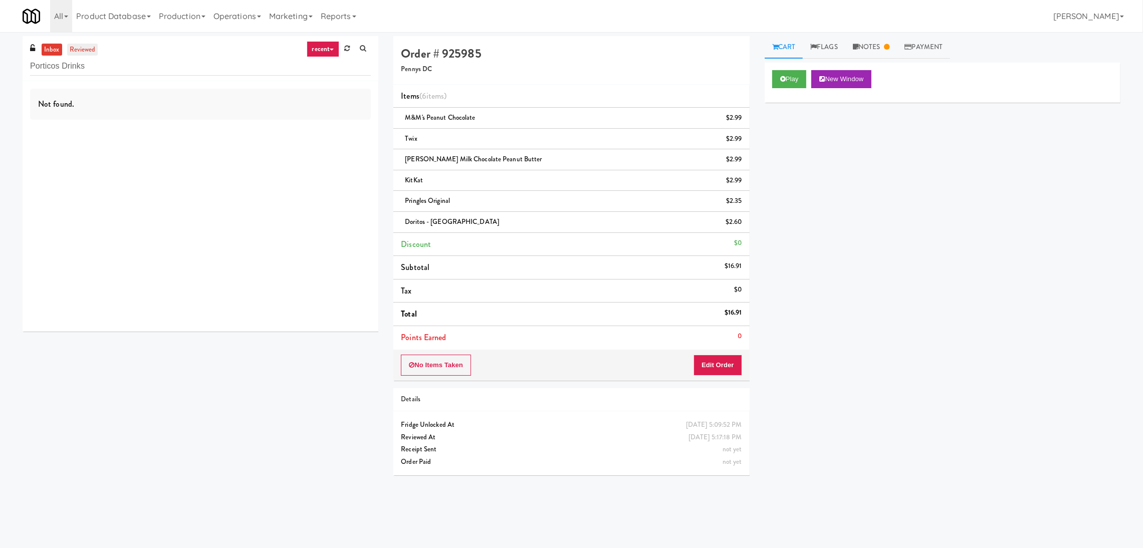
click at [82, 54] on link "reviewed" at bounding box center [82, 50] width 31 height 13
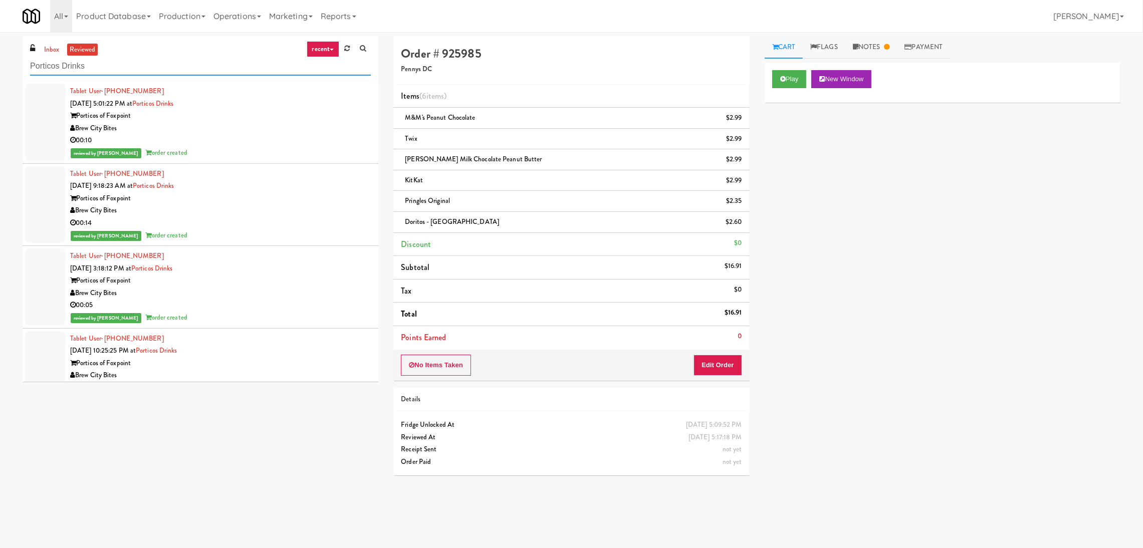
paste input "111 W [PERSON_NAME] - Left - Fridge"
drag, startPoint x: 158, startPoint y: 64, endPoint x: 41, endPoint y: 49, distance: 118.8
click at [0, 67] on div "inbox reviewed recent all unclear take inventory issue suspicious failed recent…" at bounding box center [571, 259] width 1143 height 447
click at [44, 46] on link "inbox" at bounding box center [52, 50] width 21 height 13
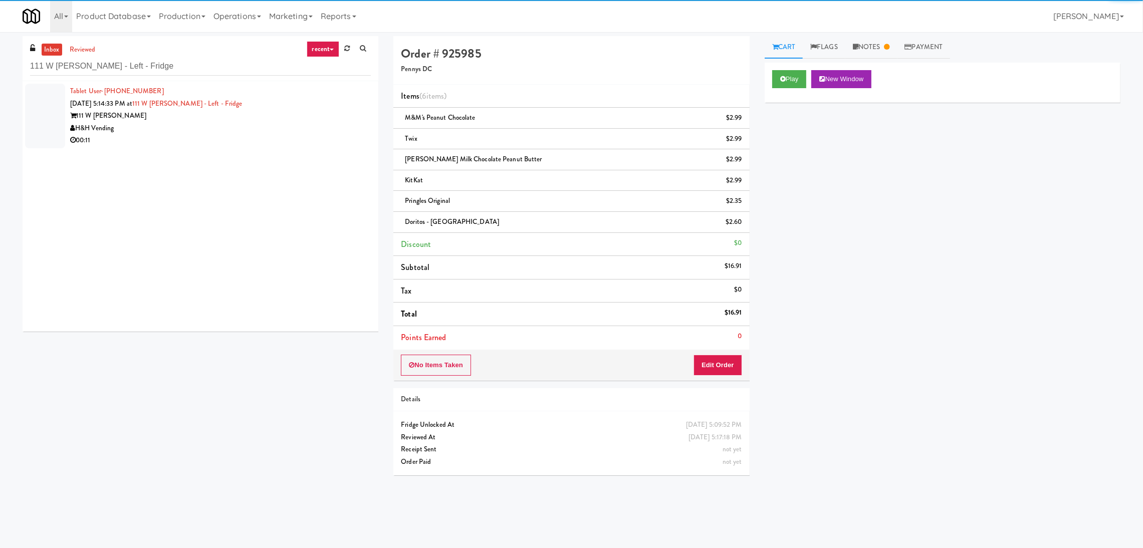
click at [213, 124] on div "H&H Vending" at bounding box center [220, 128] width 301 height 13
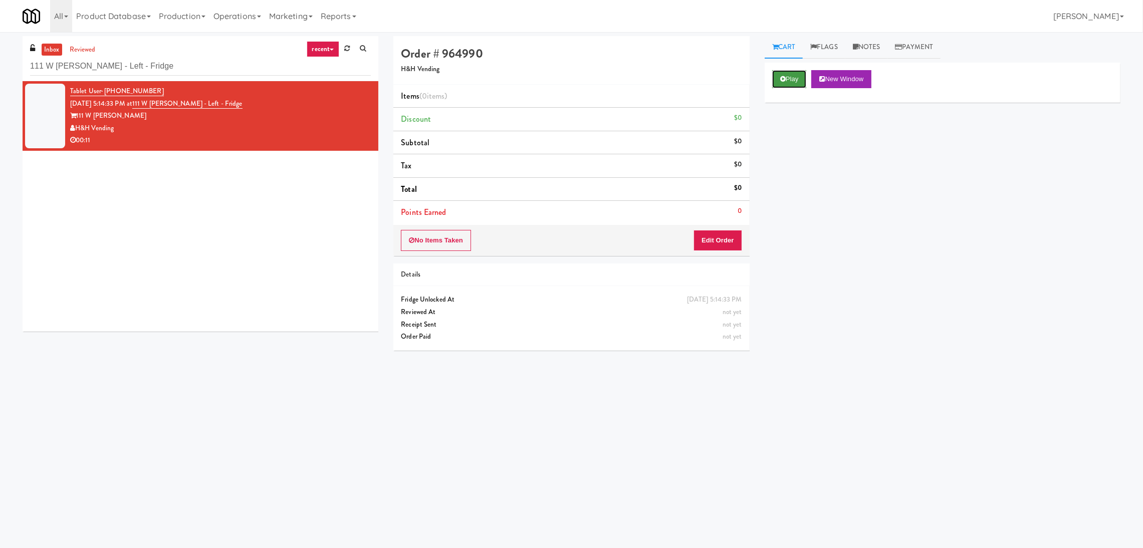
click at [790, 78] on button "Play" at bounding box center [789, 79] width 35 height 18
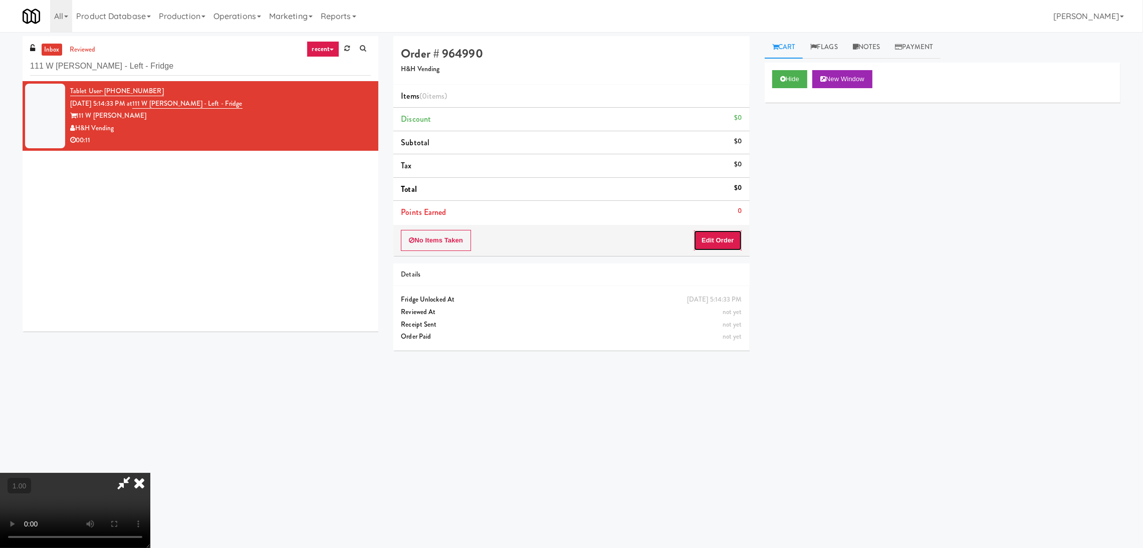
click at [729, 237] on button "Edit Order" at bounding box center [718, 240] width 49 height 21
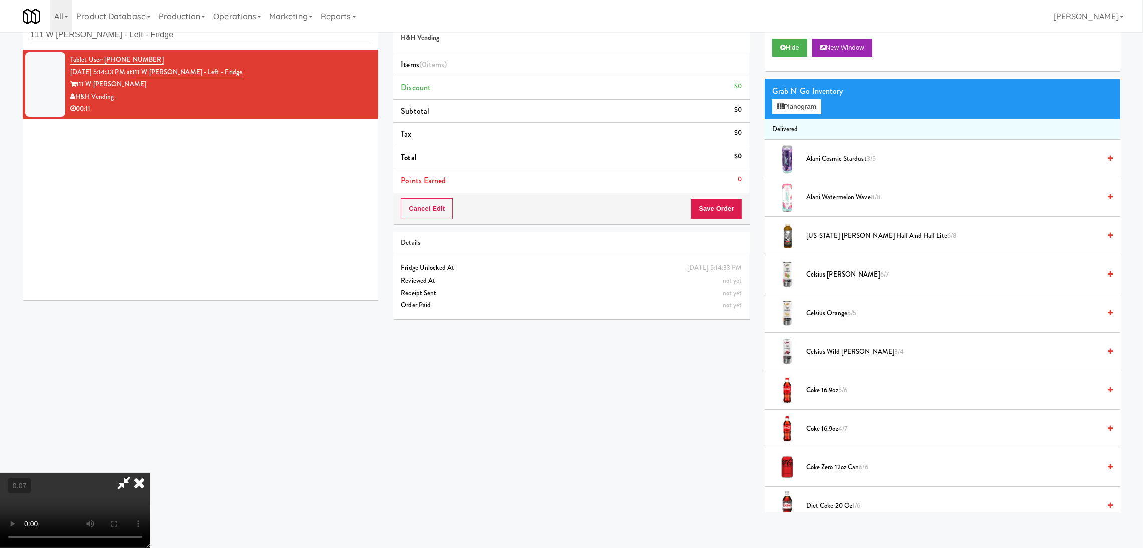
scroll to position [45, 0]
click at [787, 112] on button "Planogram" at bounding box center [796, 106] width 49 height 15
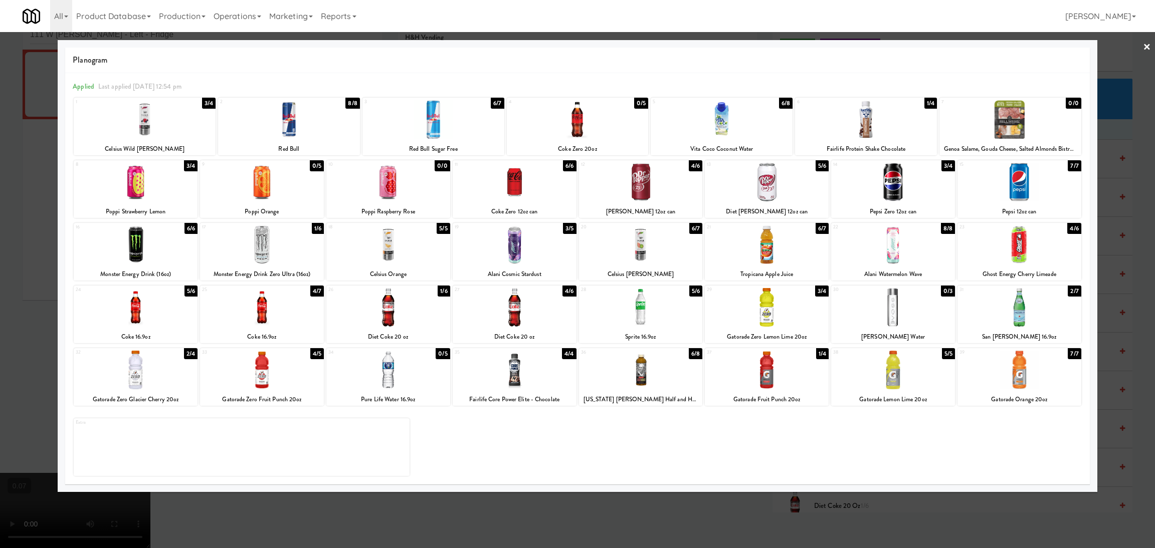
click at [378, 260] on div at bounding box center [388, 245] width 124 height 39
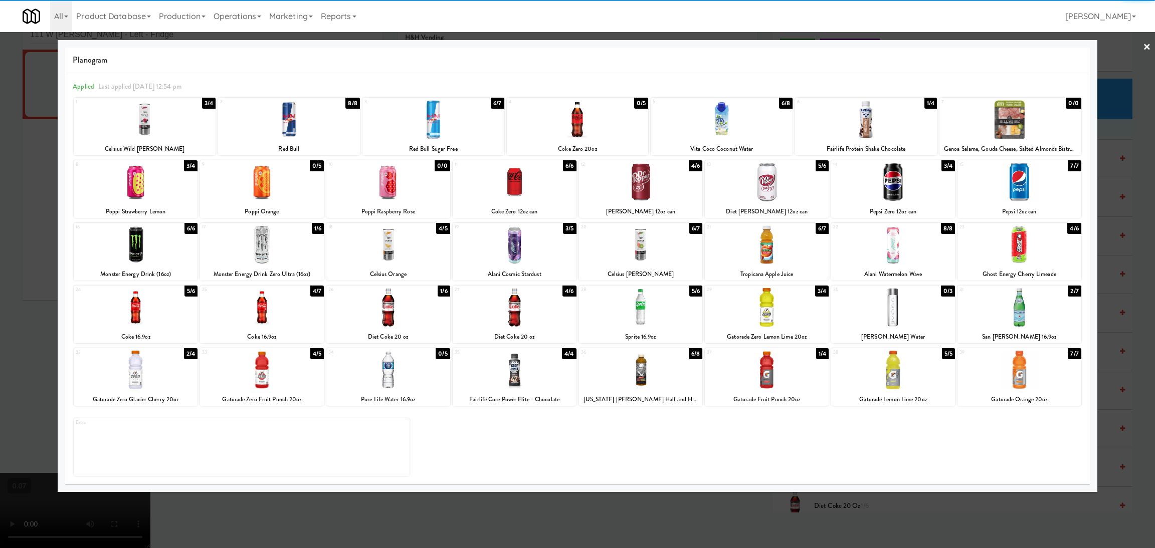
click at [676, 239] on div at bounding box center [641, 245] width 124 height 39
click at [14, 266] on div at bounding box center [577, 274] width 1155 height 548
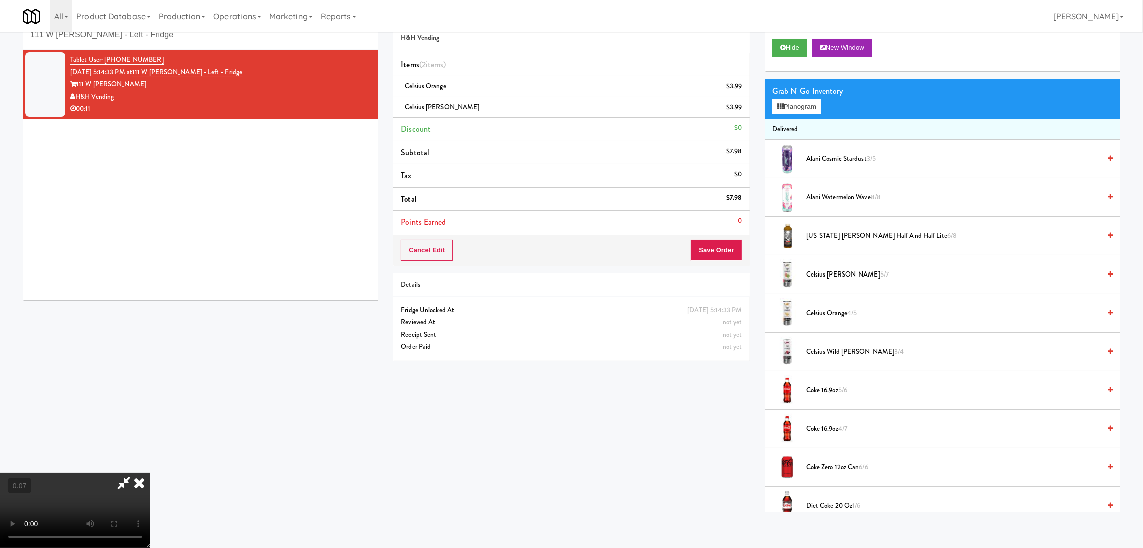
scroll to position [195, 0]
click at [150, 473] on video at bounding box center [75, 510] width 150 height 75
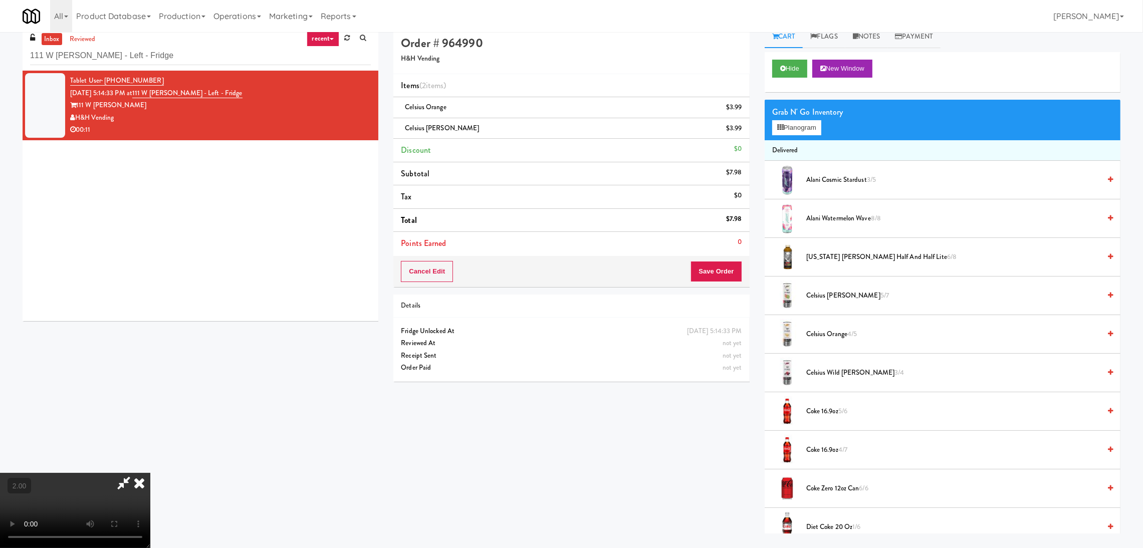
scroll to position [0, 0]
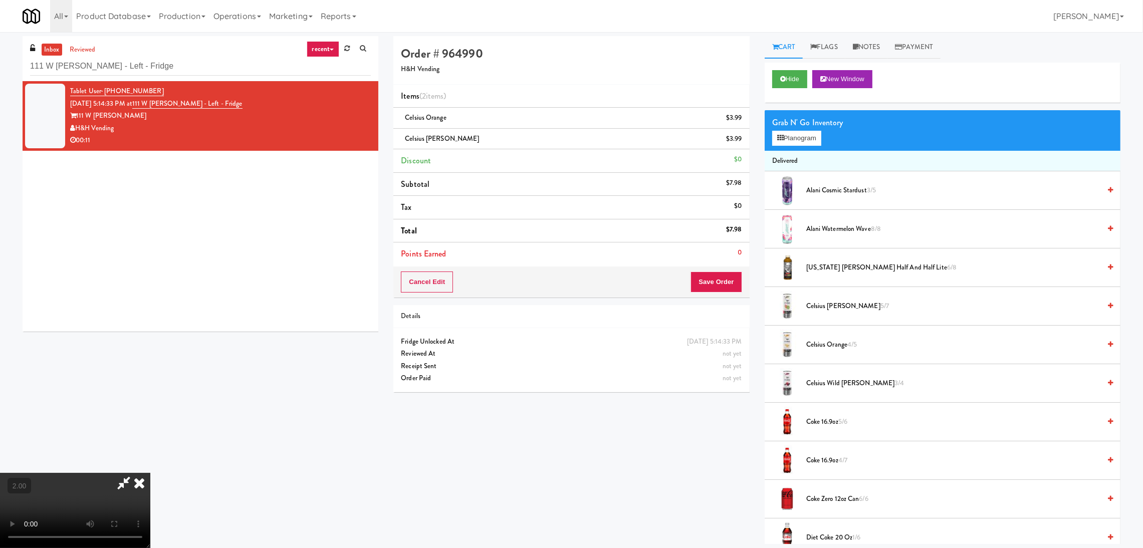
click at [150, 473] on icon at bounding box center [139, 483] width 22 height 20
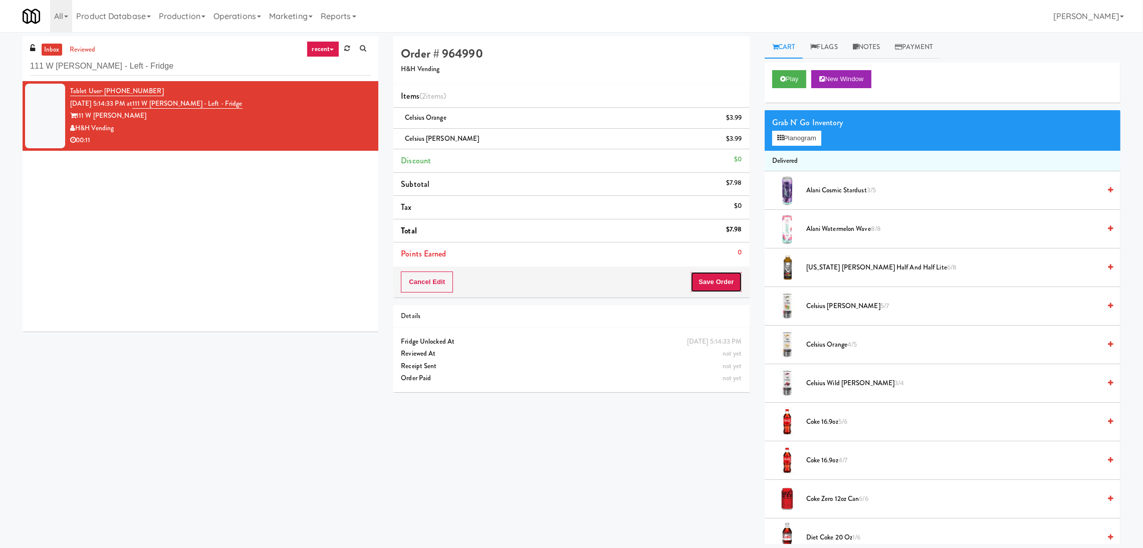
click at [702, 280] on button "Save Order" at bounding box center [716, 282] width 51 height 21
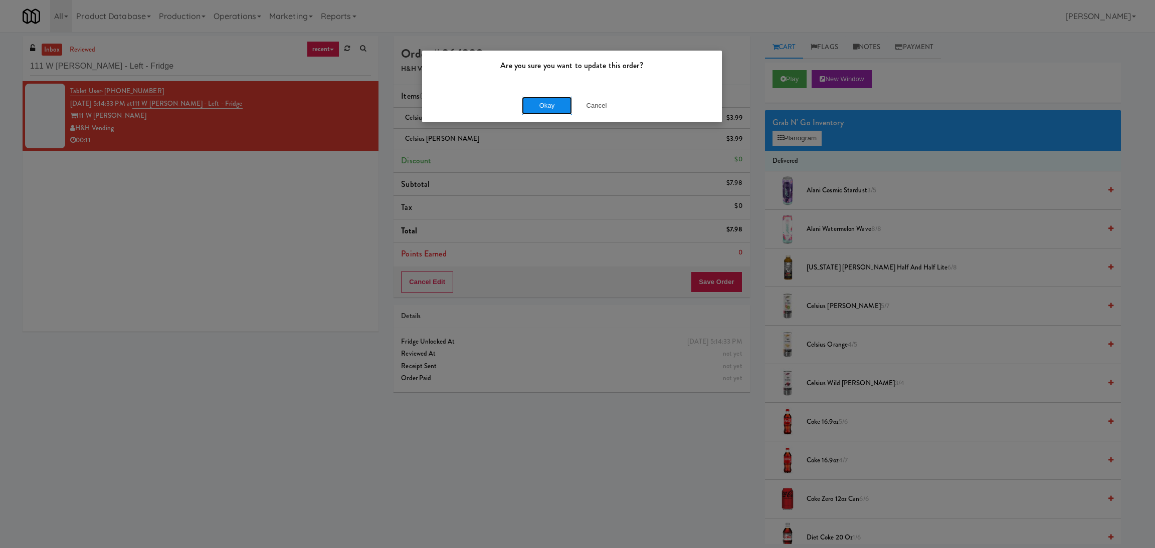
click at [542, 103] on button "Okay" at bounding box center [547, 106] width 50 height 18
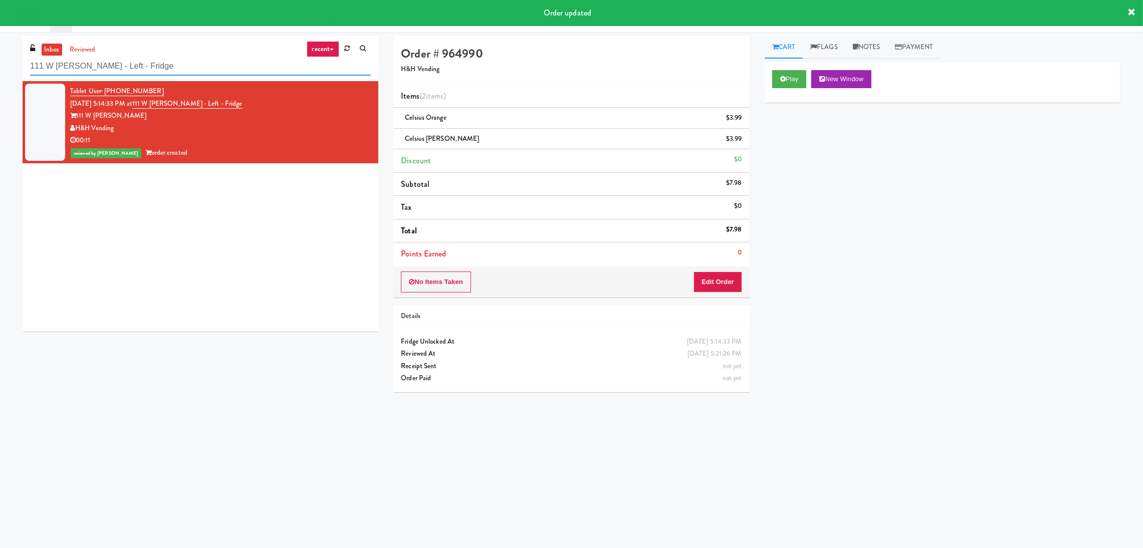
paste input "Centra - Main Floor"
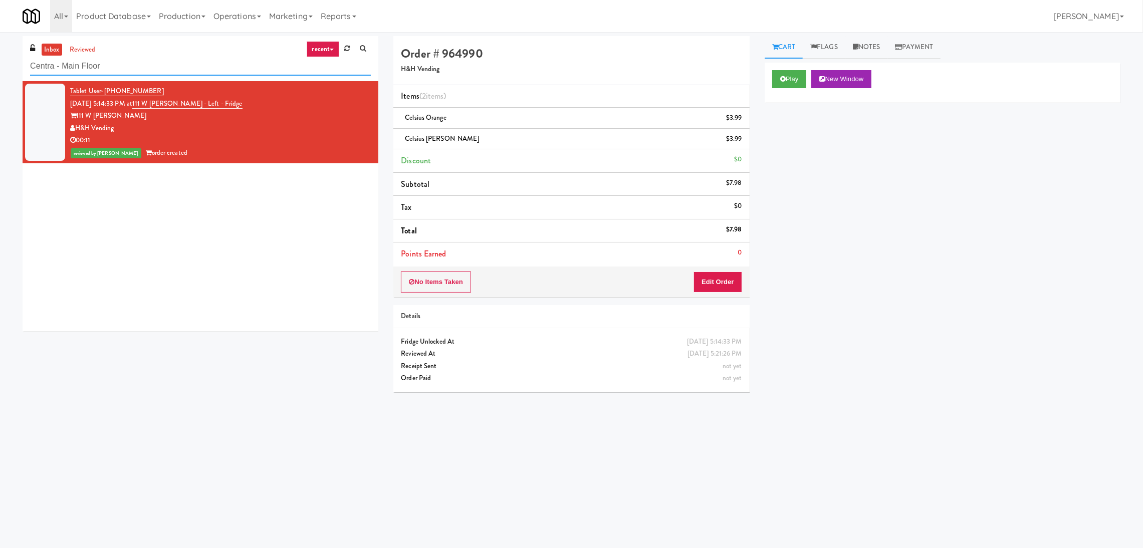
drag, startPoint x: 174, startPoint y: 67, endPoint x: 0, endPoint y: 69, distance: 174.0
click at [0, 69] on div "inbox reviewed recent all unclear take inventory issue suspicious failed recent…" at bounding box center [571, 237] width 1143 height 403
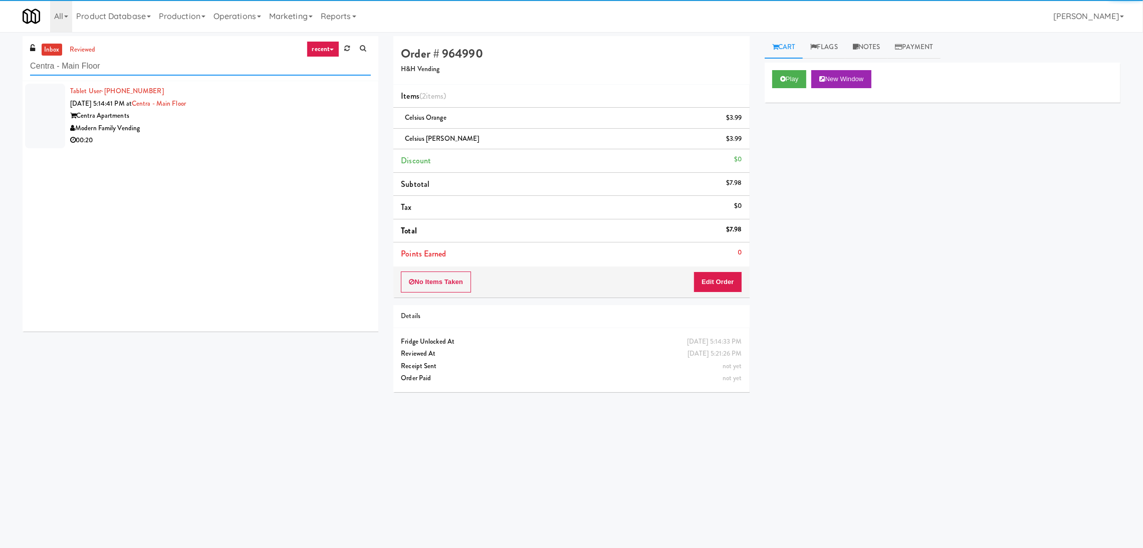
type input "Centra - Main Floor"
click at [288, 123] on div "Modern Family Vending" at bounding box center [220, 128] width 301 height 13
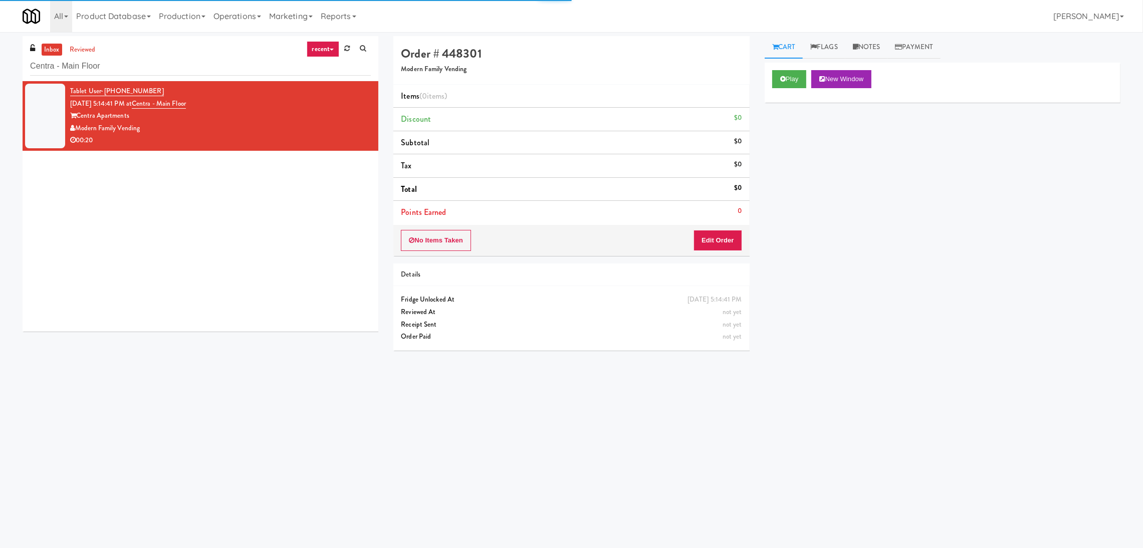
click at [769, 84] on div "Play New Window" at bounding box center [943, 83] width 356 height 40
click at [784, 86] on button "Play" at bounding box center [789, 79] width 35 height 18
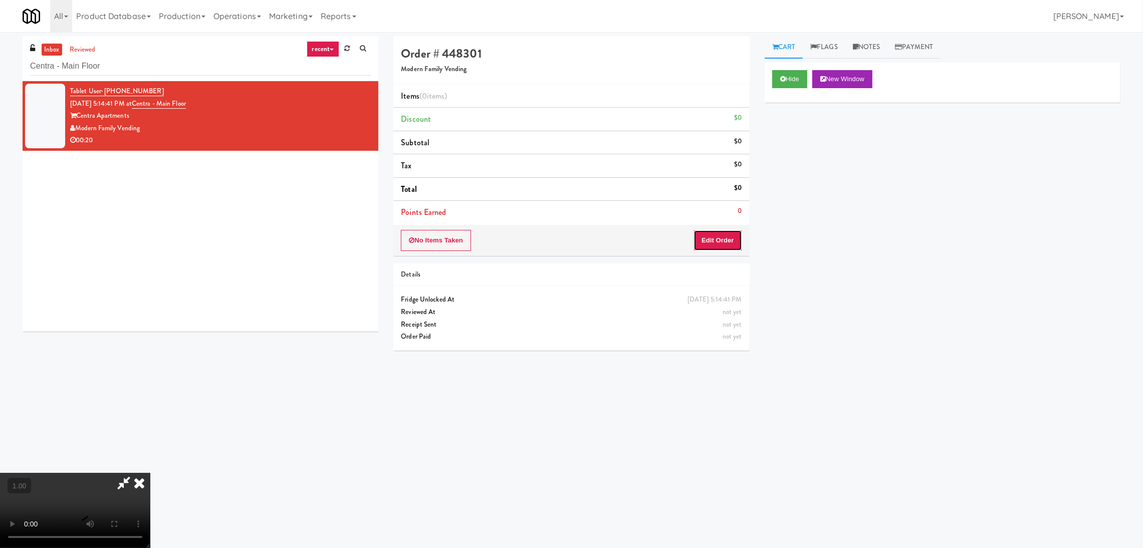
click at [719, 247] on button "Edit Order" at bounding box center [718, 240] width 49 height 21
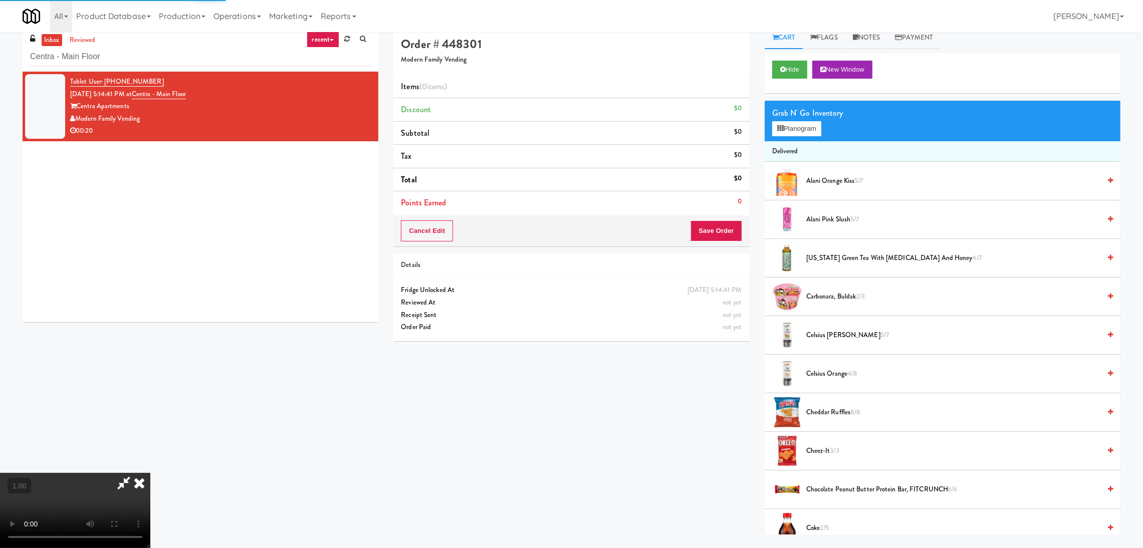
scroll to position [32, 0]
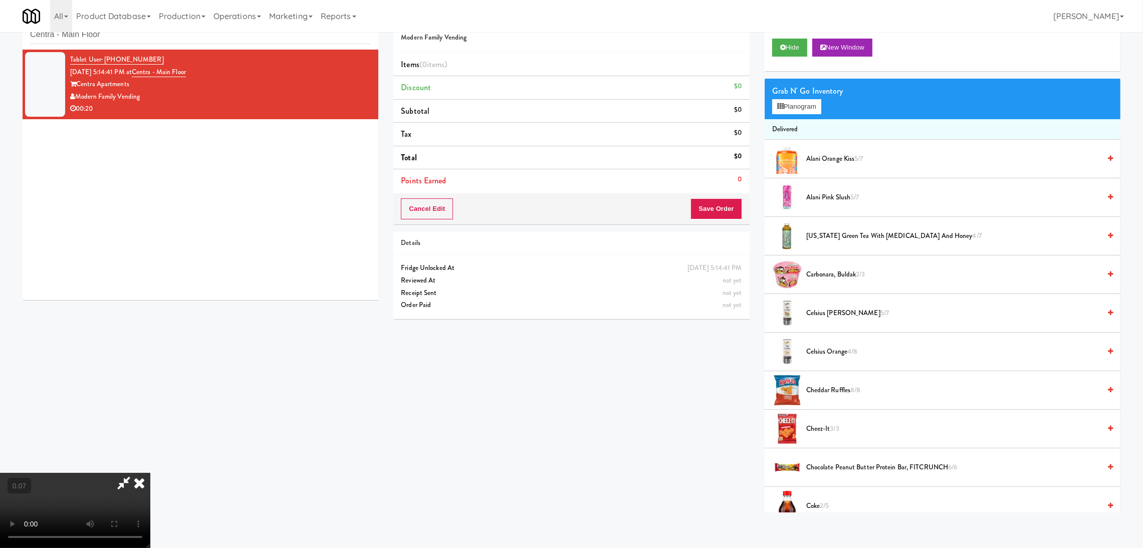
click at [150, 473] on video at bounding box center [75, 510] width 150 height 75
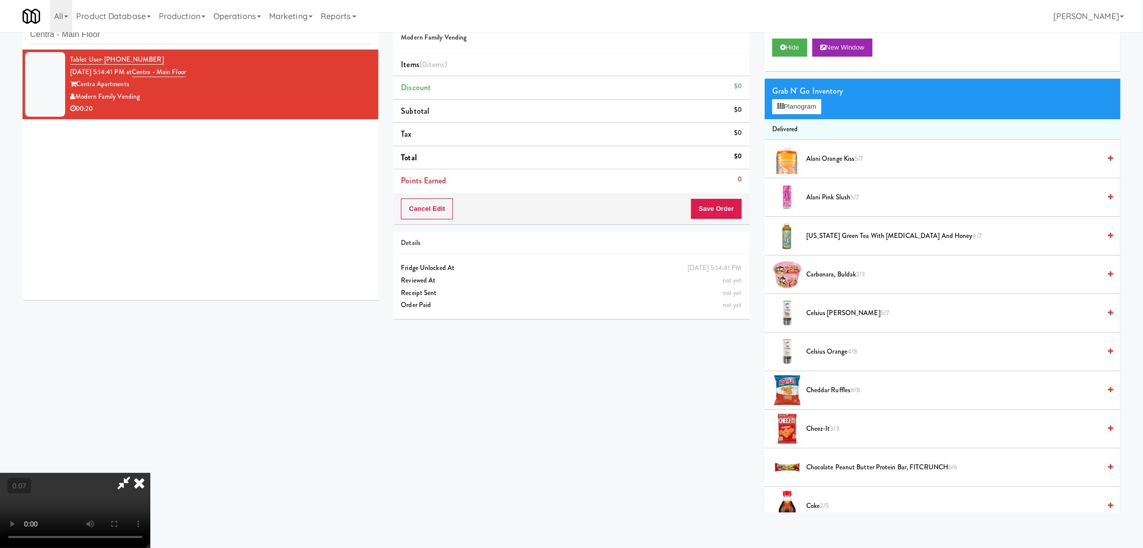
click at [150, 473] on video at bounding box center [75, 510] width 150 height 75
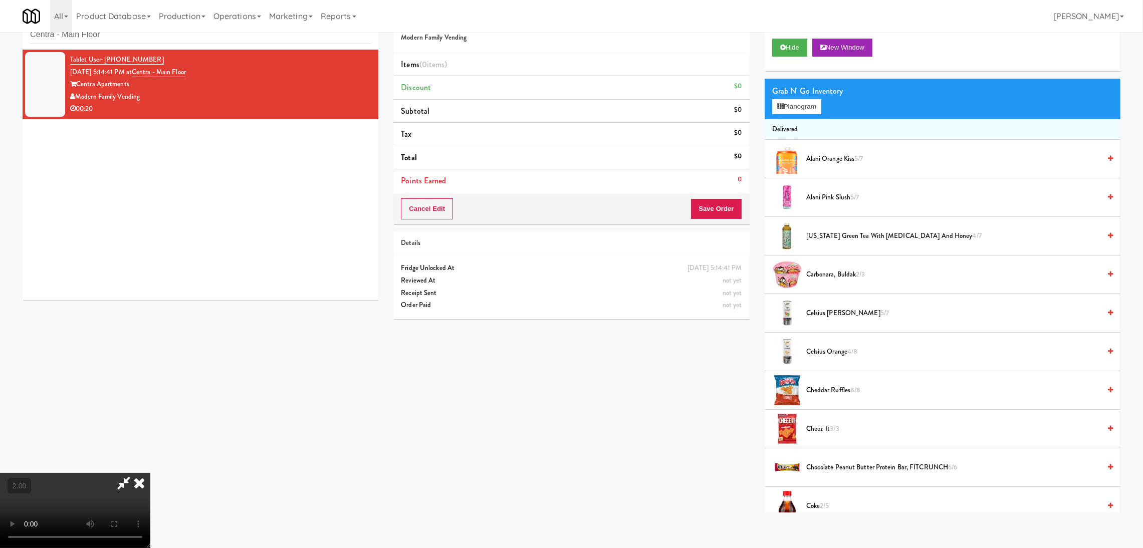
click at [2, 540] on video at bounding box center [75, 510] width 150 height 75
click at [43, 491] on video at bounding box center [75, 510] width 150 height 75
click at [808, 105] on button "Planogram" at bounding box center [796, 106] width 49 height 15
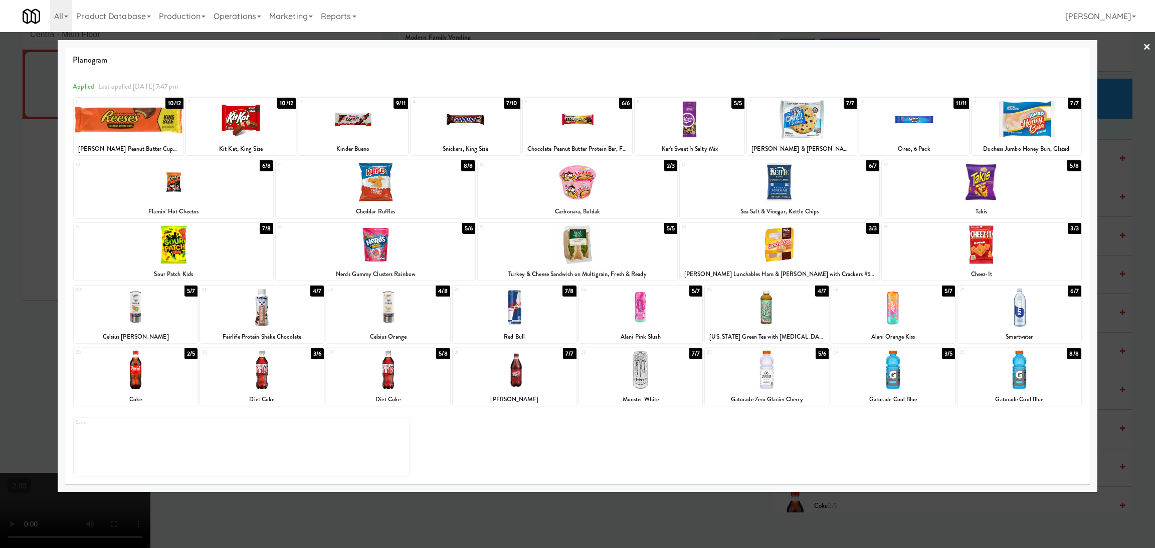
click at [118, 120] on div at bounding box center [129, 119] width 110 height 39
click at [784, 192] on div at bounding box center [780, 182] width 200 height 39
drag, startPoint x: 0, startPoint y: 293, endPoint x: 92, endPoint y: 292, distance: 91.7
click at [5, 292] on div at bounding box center [577, 274] width 1155 height 548
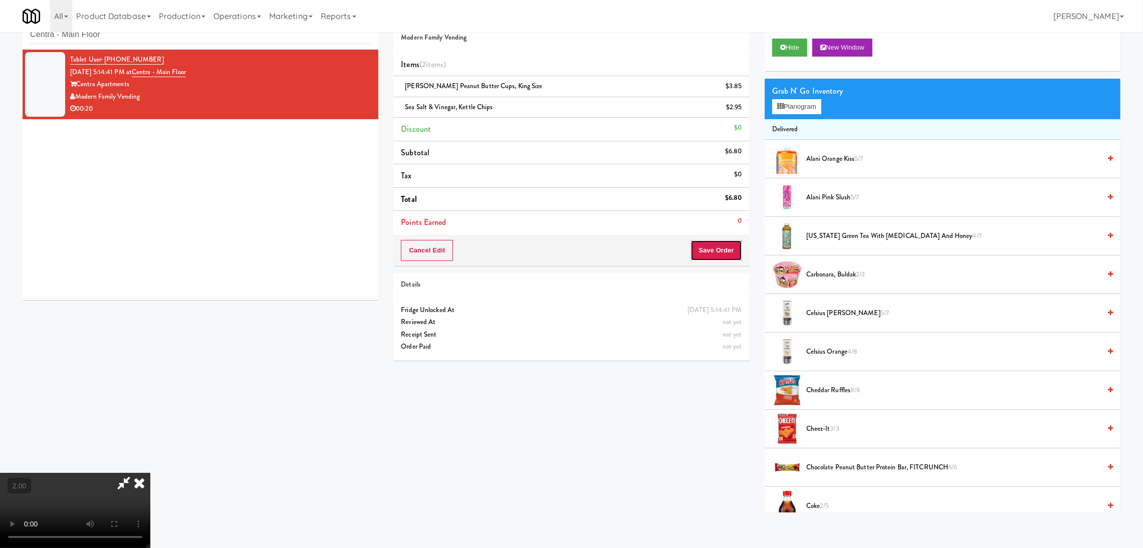
click at [720, 256] on button "Save Order" at bounding box center [716, 250] width 51 height 21
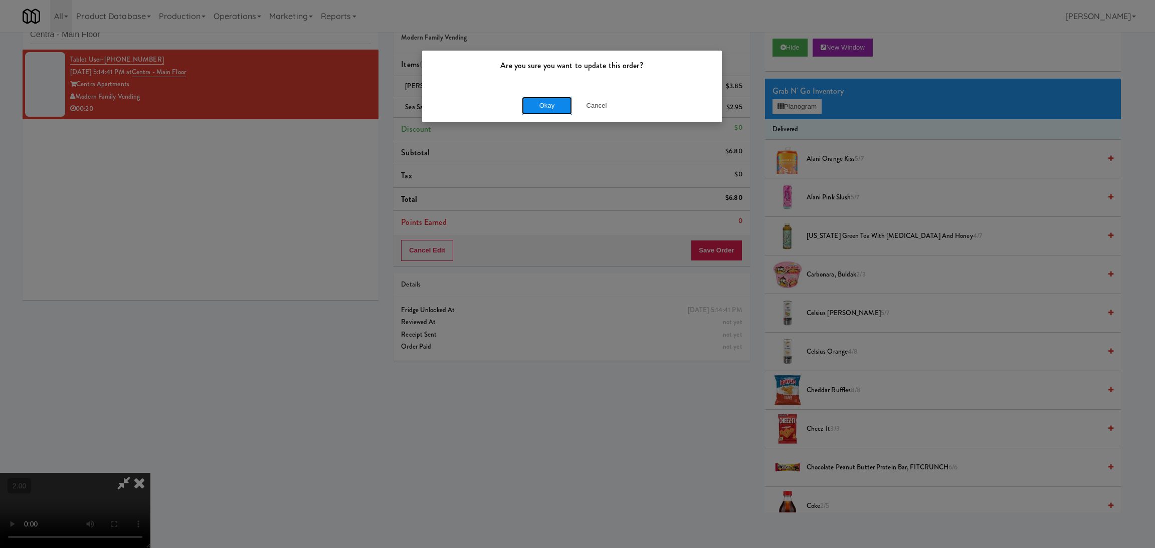
click at [546, 98] on button "Okay" at bounding box center [547, 106] width 50 height 18
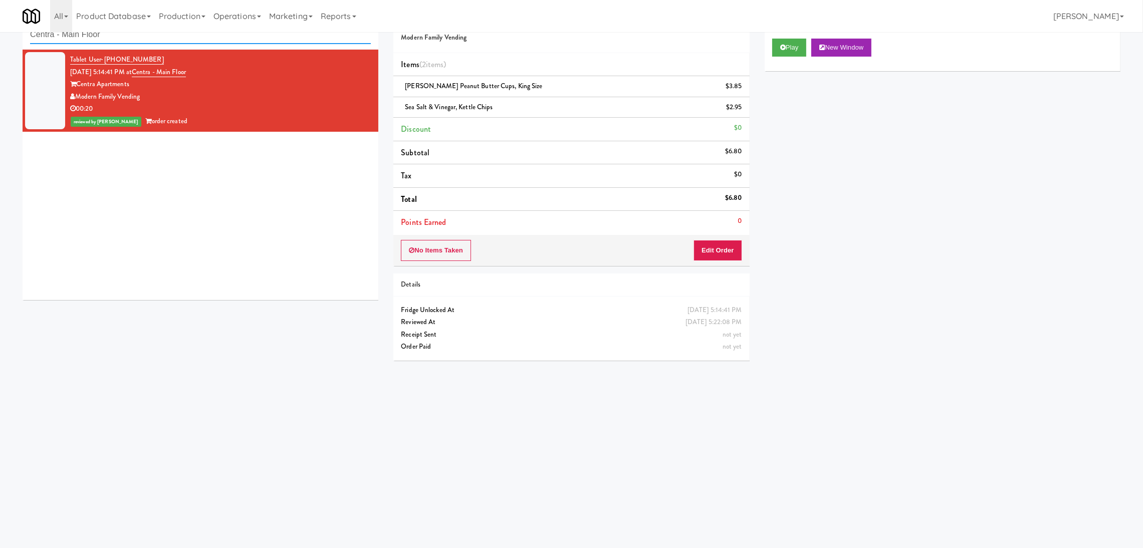
drag, startPoint x: 161, startPoint y: 37, endPoint x: 0, endPoint y: 22, distance: 162.1
click at [0, 22] on body "Are you sure you want to update this order? Okay Cancel Okay Are you sure you w…" at bounding box center [571, 275] width 1143 height 548
paste input "Avant HP - Ambient - Right"
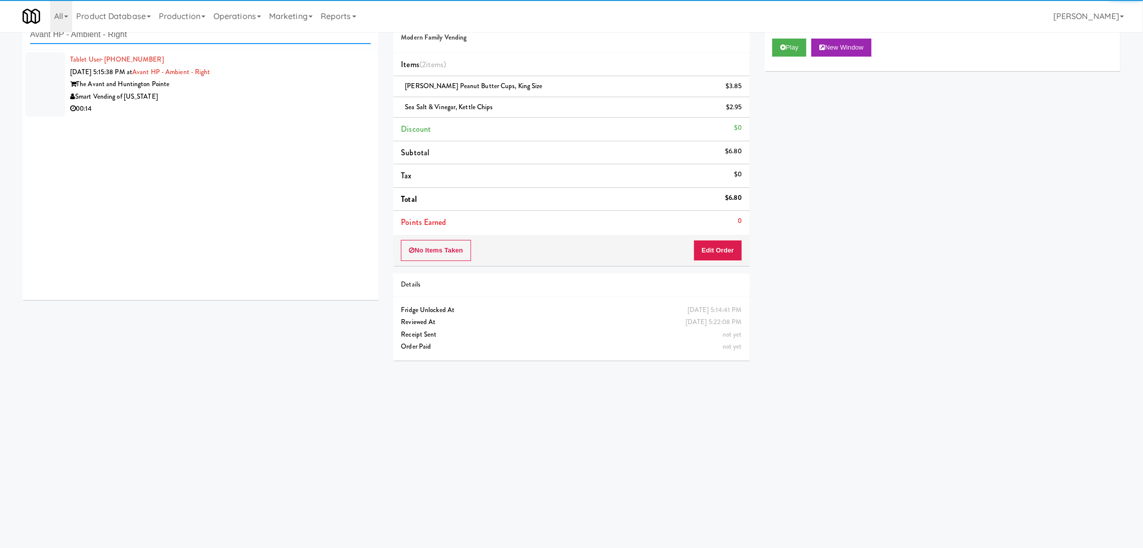
type input "Avant HP - Ambient - Right"
drag, startPoint x: 314, startPoint y: 103, endPoint x: 326, endPoint y: 106, distance: 12.1
click at [320, 103] on div "00:14" at bounding box center [220, 109] width 301 height 13
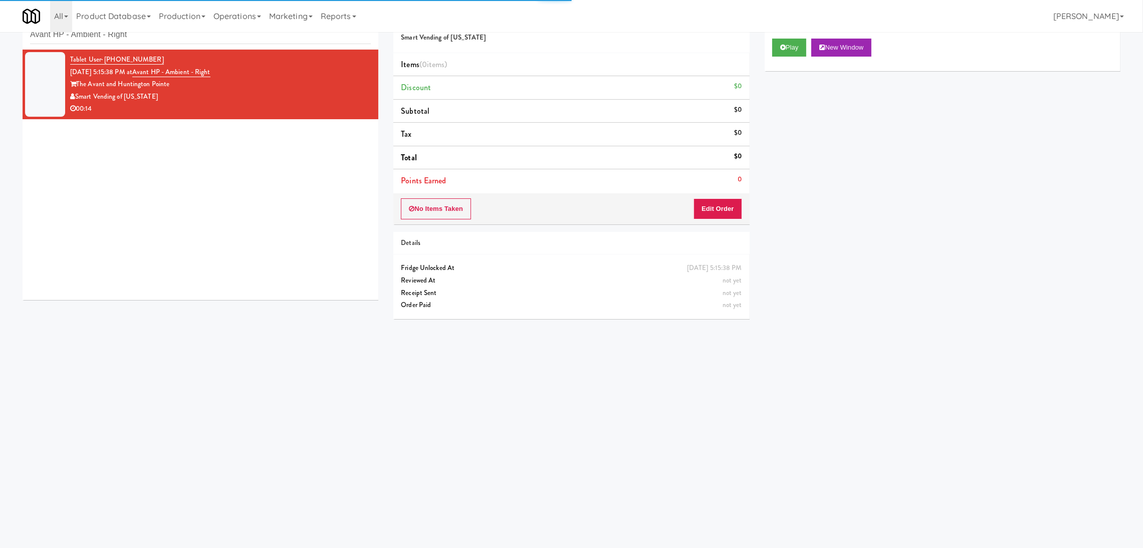
click at [792, 57] on div "Play New Window" at bounding box center [943, 51] width 356 height 40
click at [786, 47] on button "Play" at bounding box center [789, 48] width 35 height 18
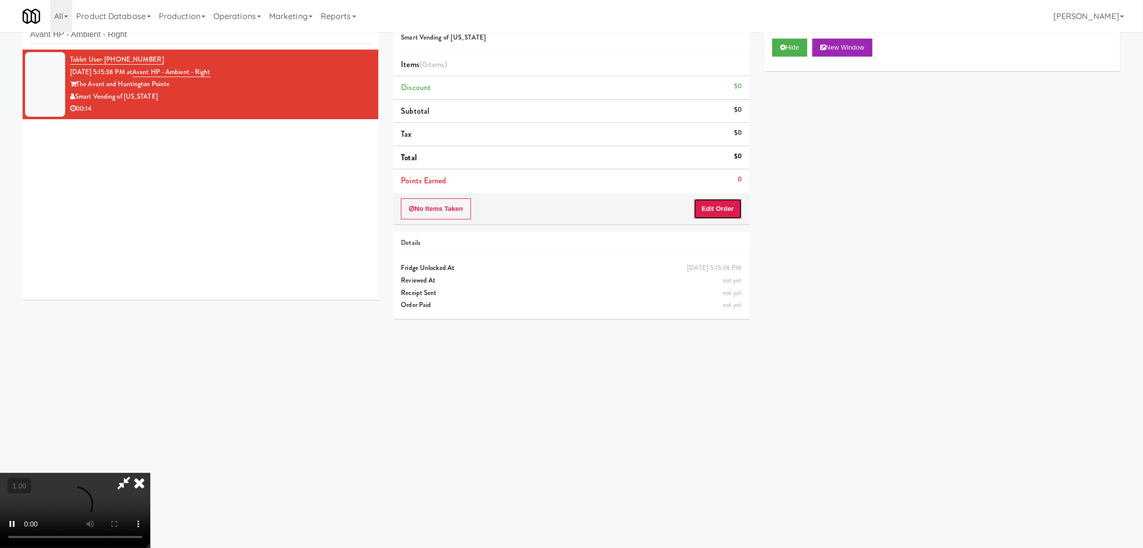
click at [731, 215] on button "Edit Order" at bounding box center [718, 208] width 49 height 21
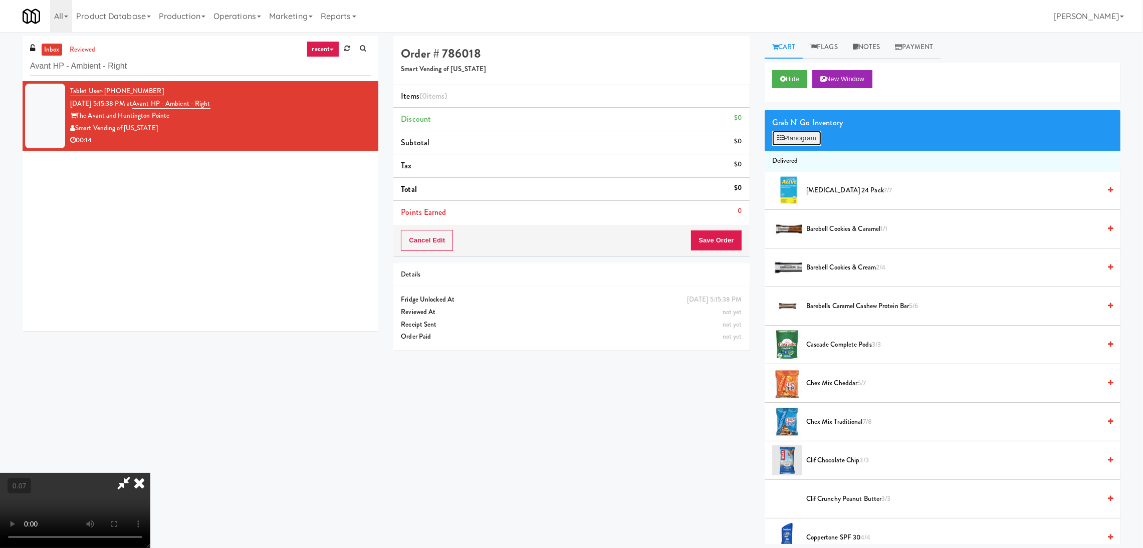
click at [790, 144] on button "Planogram" at bounding box center [796, 138] width 49 height 15
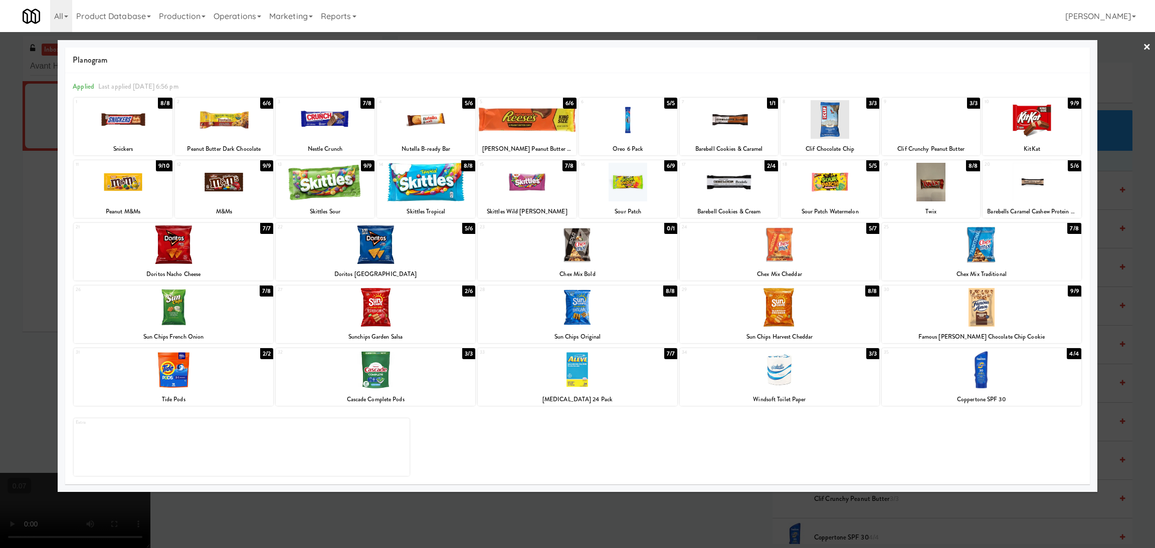
click at [382, 324] on div at bounding box center [376, 307] width 200 height 39
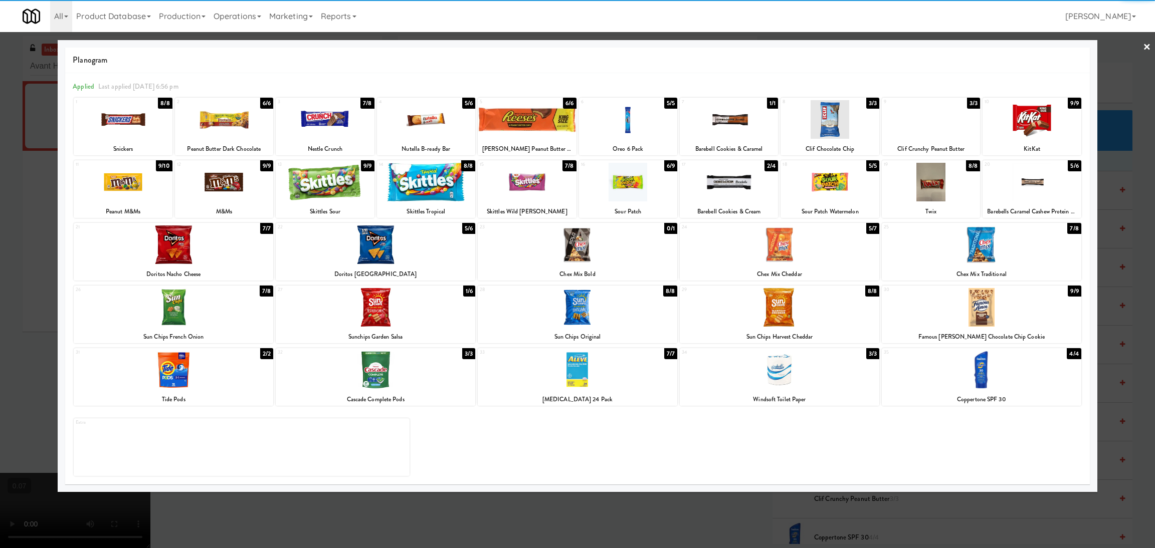
click at [837, 235] on div at bounding box center [780, 245] width 200 height 39
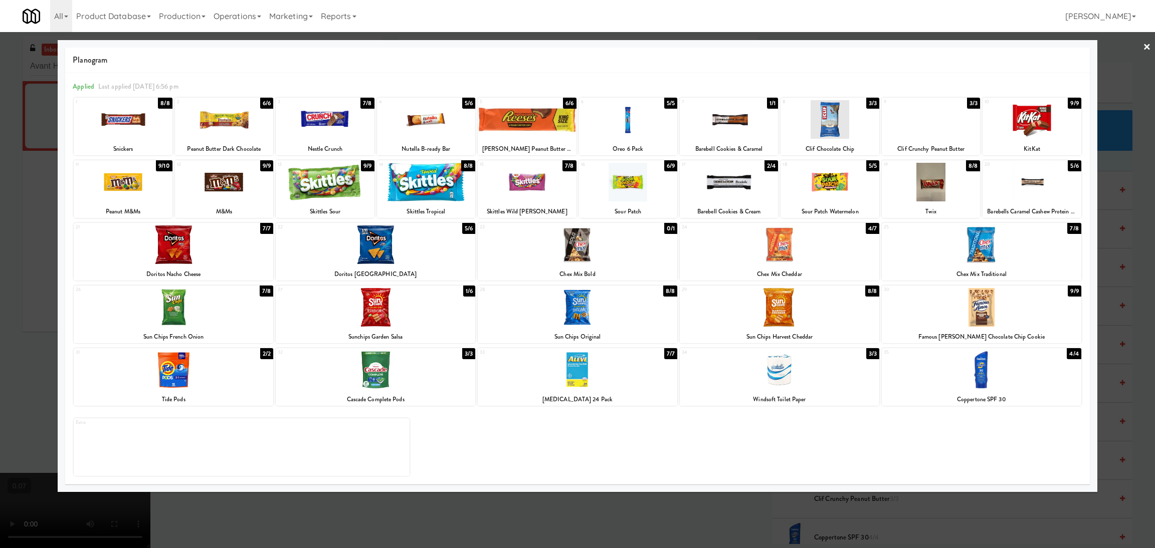
click at [356, 323] on div at bounding box center [376, 307] width 200 height 39
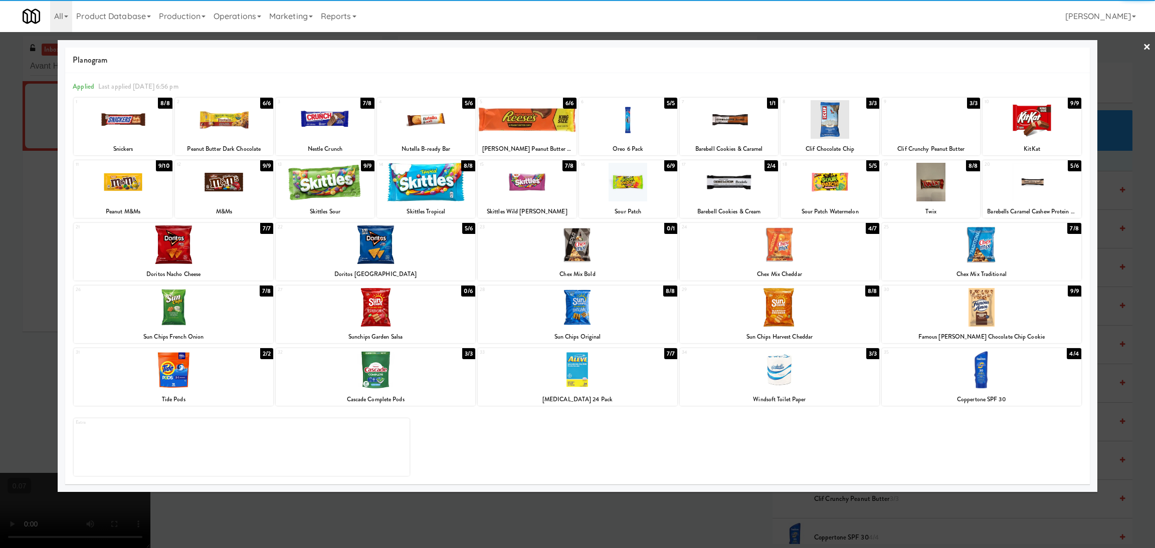
click at [0, 304] on div at bounding box center [577, 274] width 1155 height 548
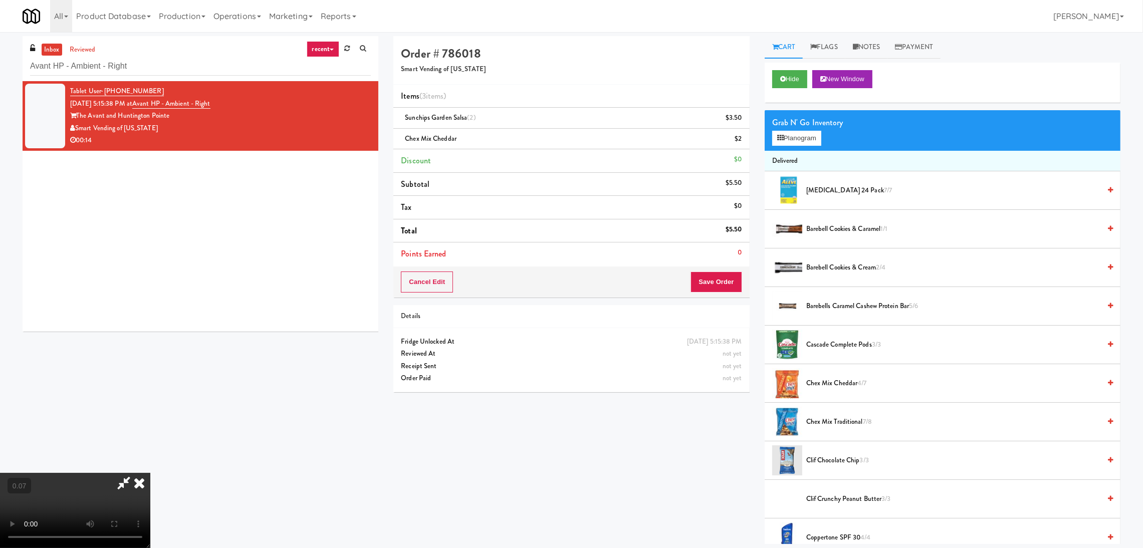
click at [140, 473] on video at bounding box center [75, 510] width 150 height 75
click at [143, 473] on video at bounding box center [75, 510] width 150 height 75
click at [810, 137] on button "Planogram" at bounding box center [796, 138] width 49 height 15
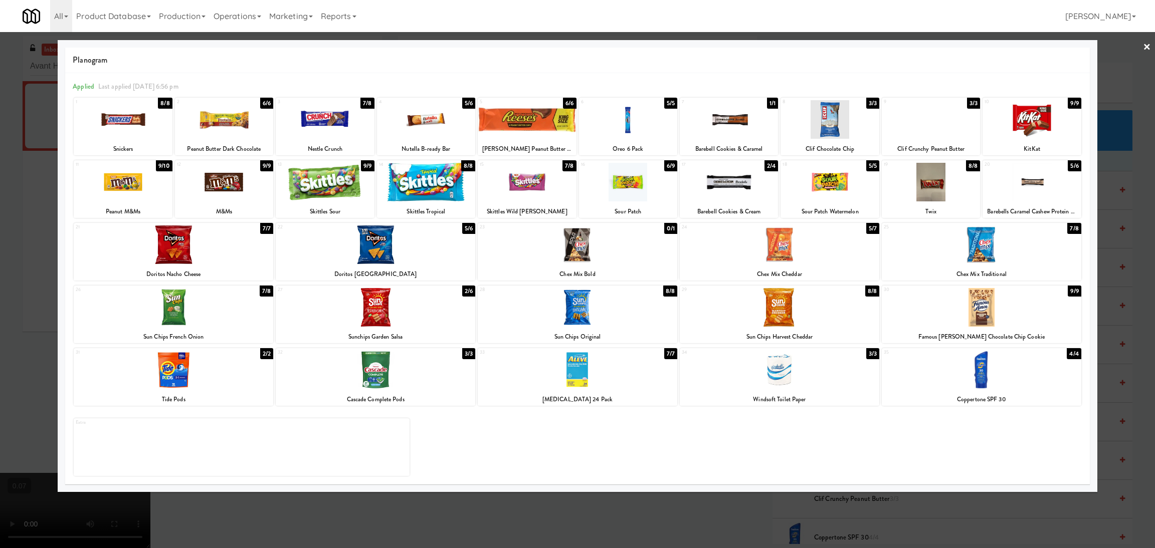
click at [1036, 190] on div at bounding box center [1031, 182] width 98 height 39
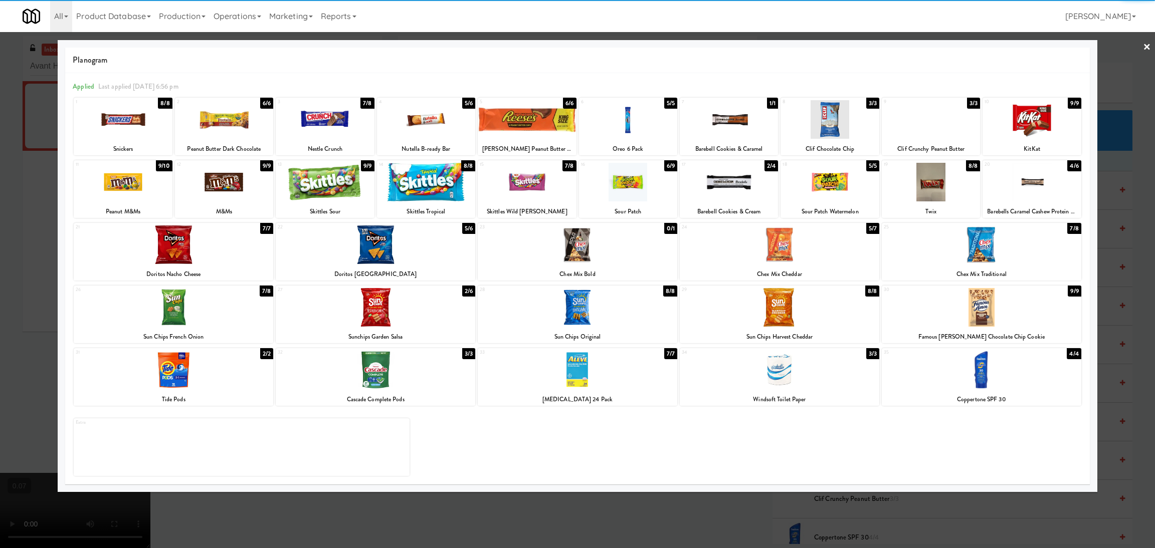
click at [4, 278] on div at bounding box center [577, 274] width 1155 height 548
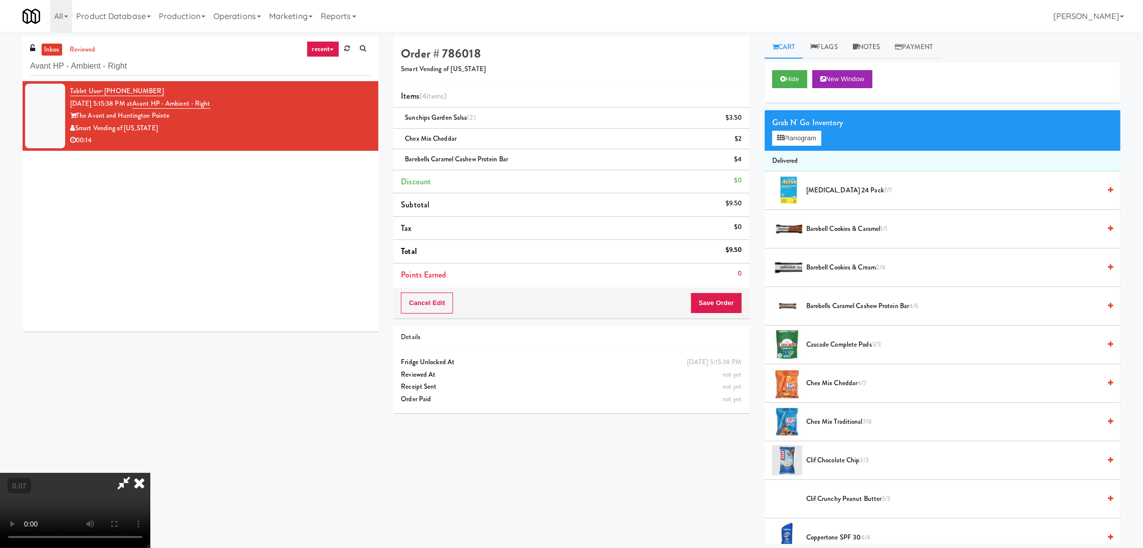
click at [150, 473] on video at bounding box center [75, 510] width 150 height 75
click at [708, 305] on button "Save Order" at bounding box center [716, 303] width 51 height 21
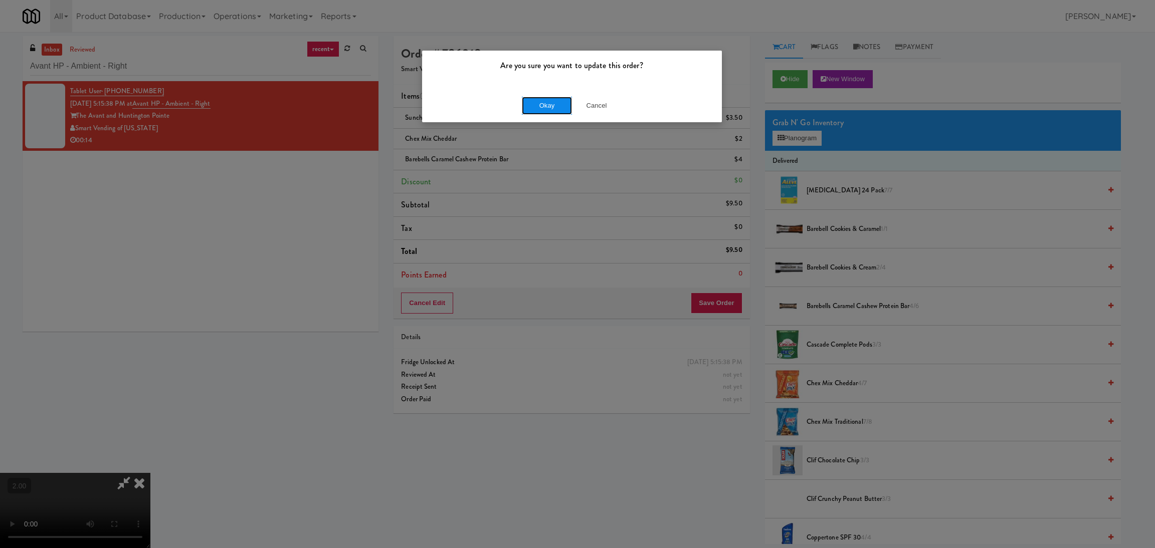
click at [537, 108] on button "Okay" at bounding box center [547, 106] width 50 height 18
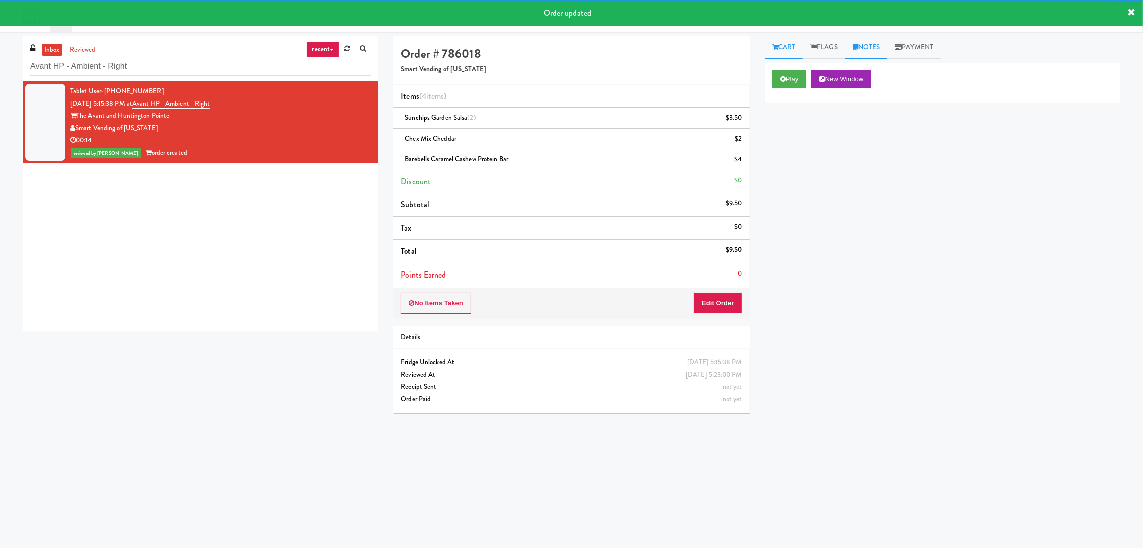
click at [859, 49] on icon at bounding box center [856, 47] width 6 height 7
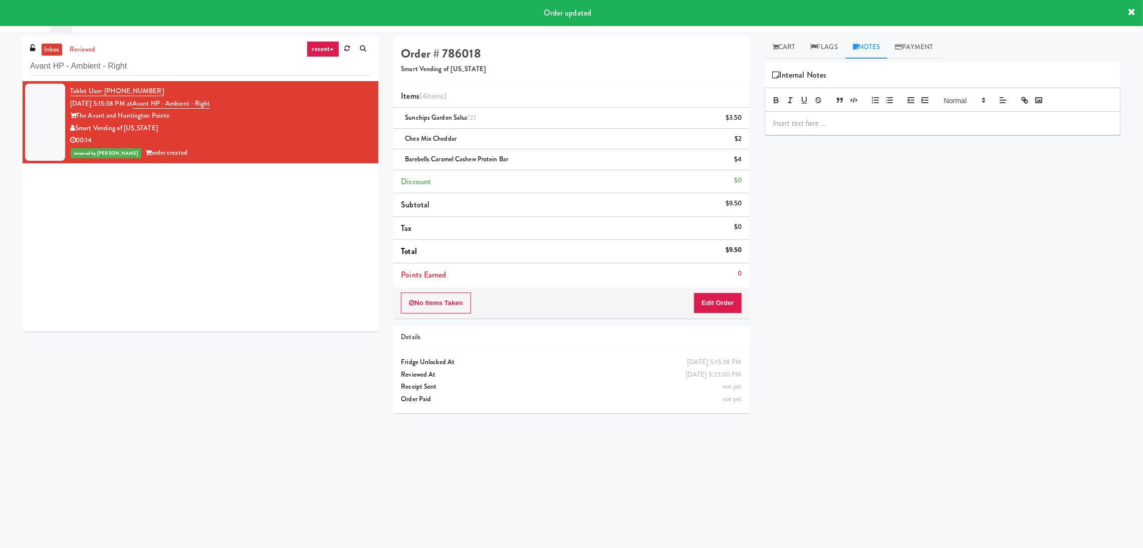
click at [856, 118] on p at bounding box center [943, 123] width 340 height 11
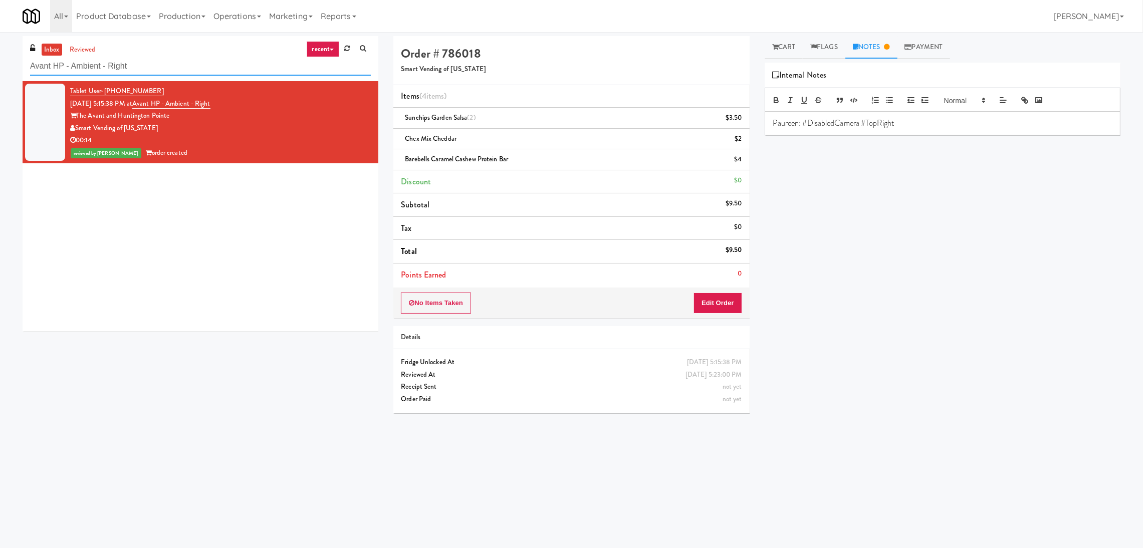
paste input "UHN - [PERSON_NAME][GEOGRAPHIC_DATA] - The Meeting Place"
drag, startPoint x: 218, startPoint y: 69, endPoint x: 0, endPoint y: 51, distance: 218.8
click at [0, 51] on div "inbox reviewed recent all unclear take inventory issue suspicious failed recent…" at bounding box center [571, 237] width 1143 height 403
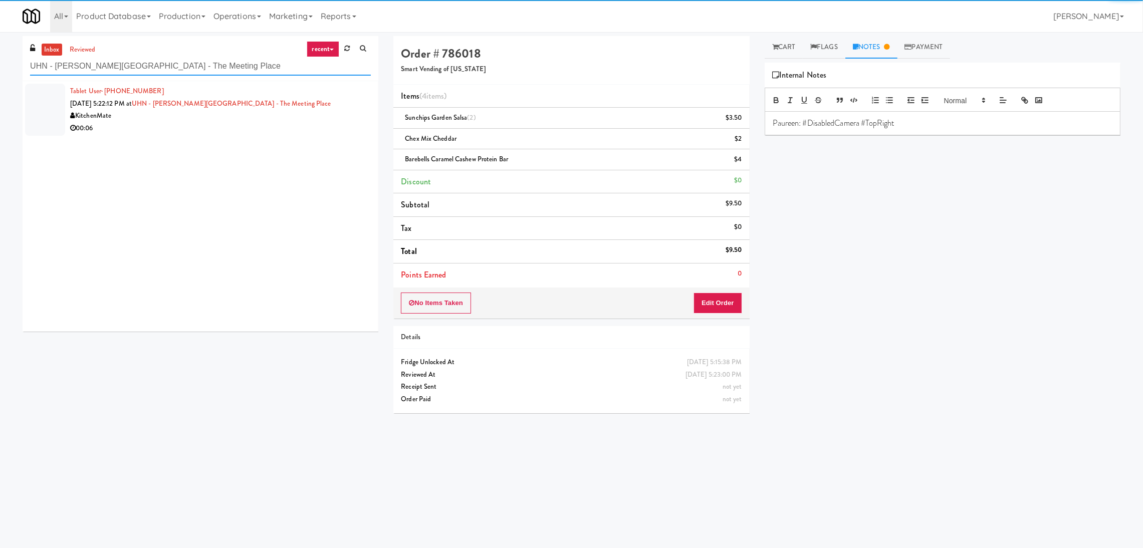
type input "UHN - [PERSON_NAME][GEOGRAPHIC_DATA] - The Meeting Place"
click at [294, 128] on div "00:06" at bounding box center [220, 128] width 301 height 13
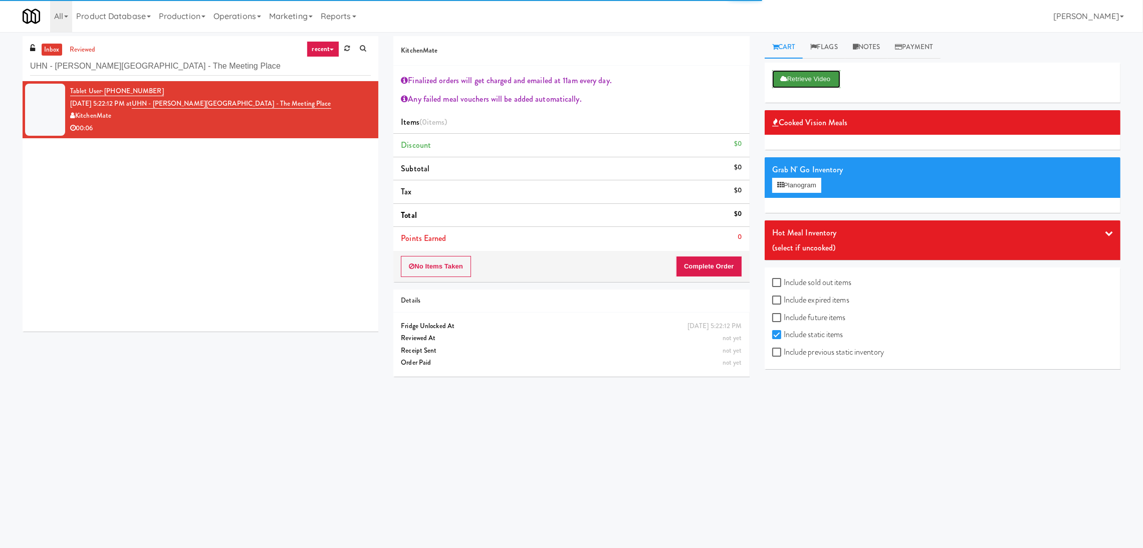
click at [841, 76] on button "Retrieve Video" at bounding box center [806, 79] width 68 height 18
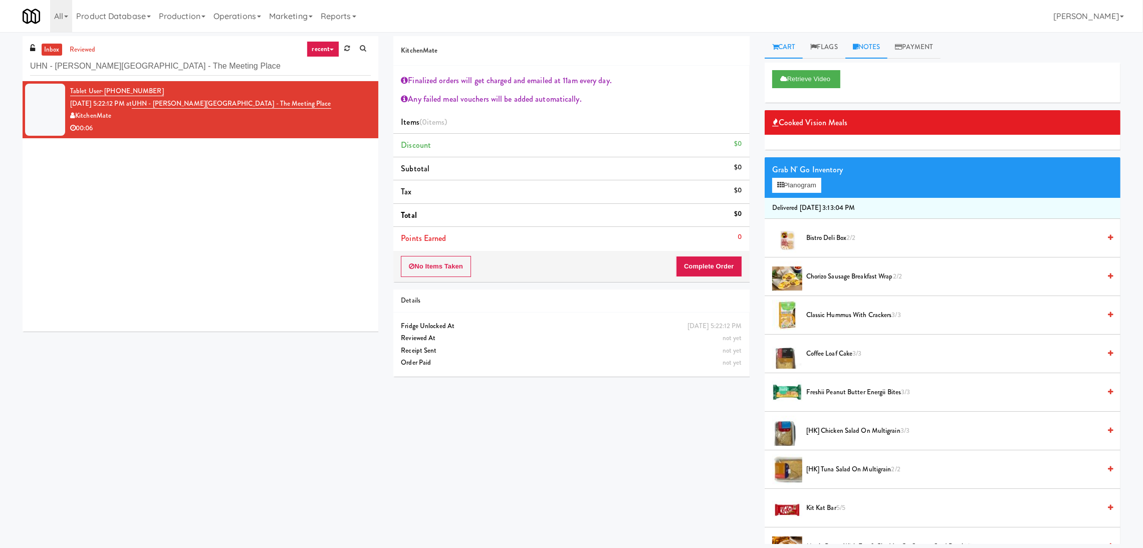
click at [879, 39] on link "Notes" at bounding box center [867, 47] width 43 height 23
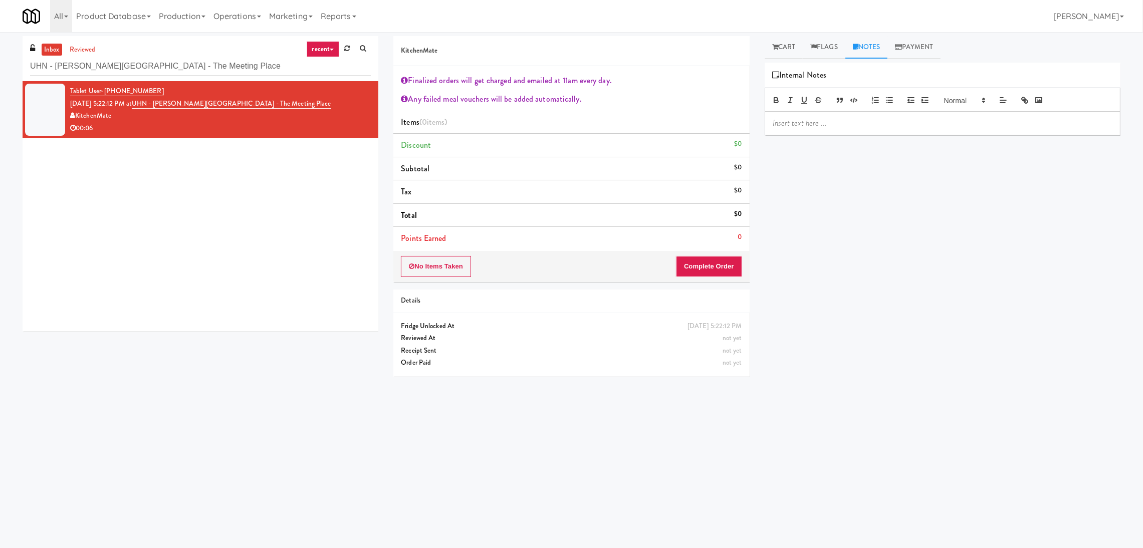
click at [832, 126] on p at bounding box center [943, 123] width 340 height 11
drag, startPoint x: 961, startPoint y: 124, endPoint x: 804, endPoint y: 132, distance: 157.6
click at [804, 132] on div "Paureen: Endorsing for playback. Video was cut on Wyze." at bounding box center [942, 123] width 355 height 23
copy p "Endorsing for playback. Video was cut on Wyze."
drag, startPoint x: 302, startPoint y: 112, endPoint x: 150, endPoint y: 107, distance: 152.5
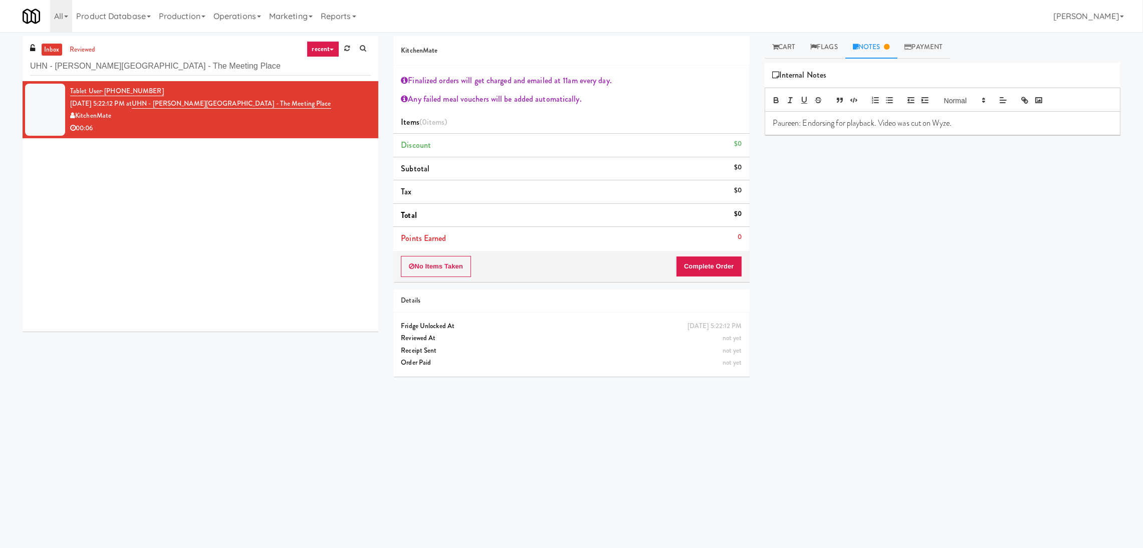
click at [150, 107] on div "Tablet User · (647) 571-2953 [DATE] 5:22:12 PM at [GEOGRAPHIC_DATA][PERSON_NAME…" at bounding box center [220, 109] width 301 height 49
drag, startPoint x: 244, startPoint y: 177, endPoint x: 257, endPoint y: 142, distance: 37.4
click at [246, 175] on div "Tablet User · (647) 571-2953 [DATE] 5:22:12 PM at [GEOGRAPHIC_DATA][PERSON_NAME…" at bounding box center [201, 206] width 356 height 251
drag, startPoint x: 271, startPoint y: 104, endPoint x: 149, endPoint y: 109, distance: 122.4
click at [149, 109] on div "Tablet User · (647) 571-2953 [DATE] 5:22:12 PM at [GEOGRAPHIC_DATA][PERSON_NAME…" at bounding box center [220, 109] width 301 height 49
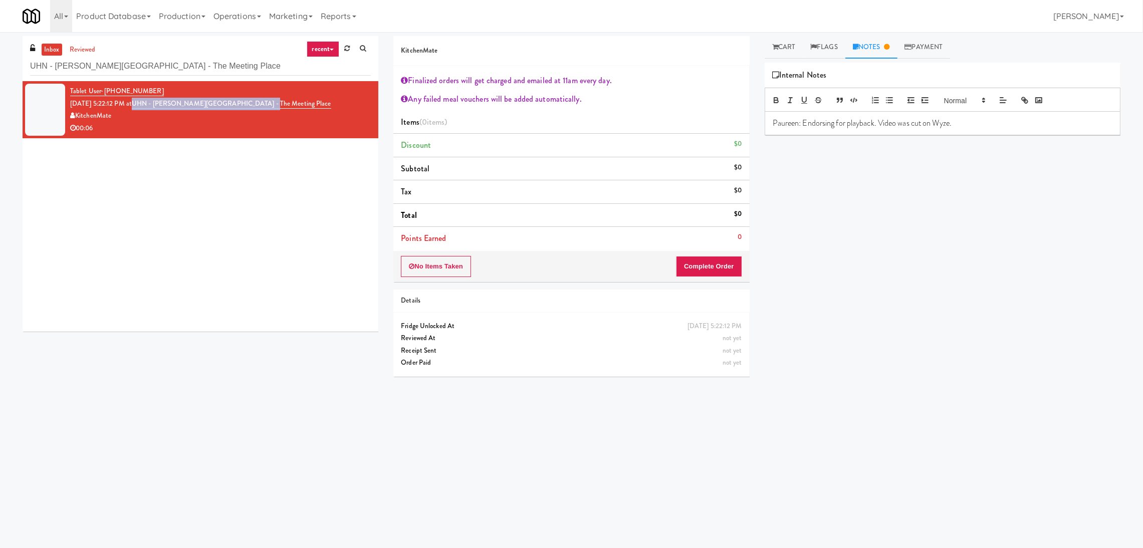
copy link "UHN - [PERSON_NAME][GEOGRAPHIC_DATA] - The Meeting Place"
click at [787, 58] on link "Cart" at bounding box center [784, 47] width 39 height 23
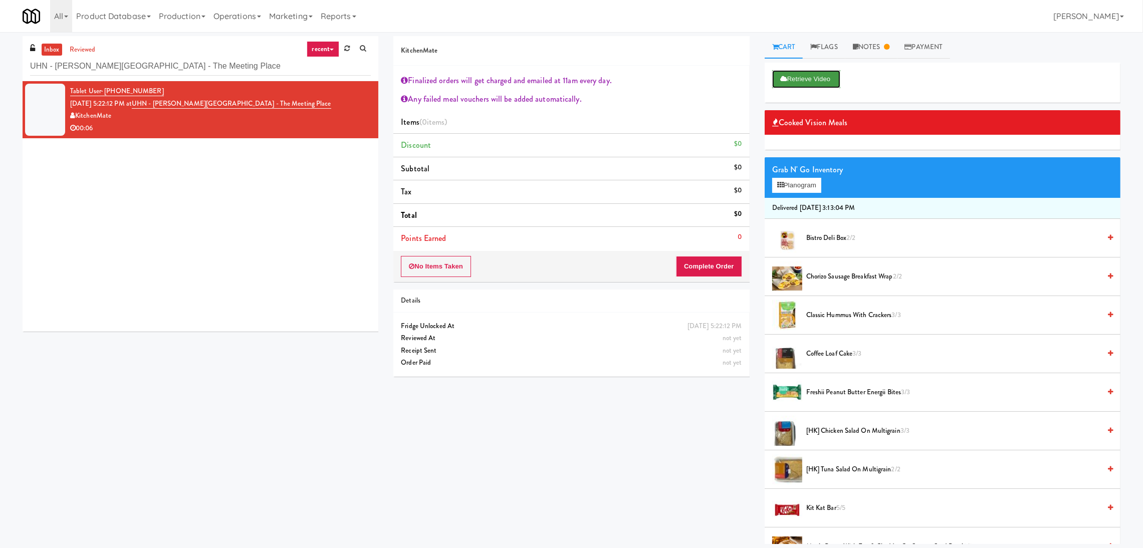
click at [803, 81] on button "Retrieve Video" at bounding box center [806, 79] width 68 height 18
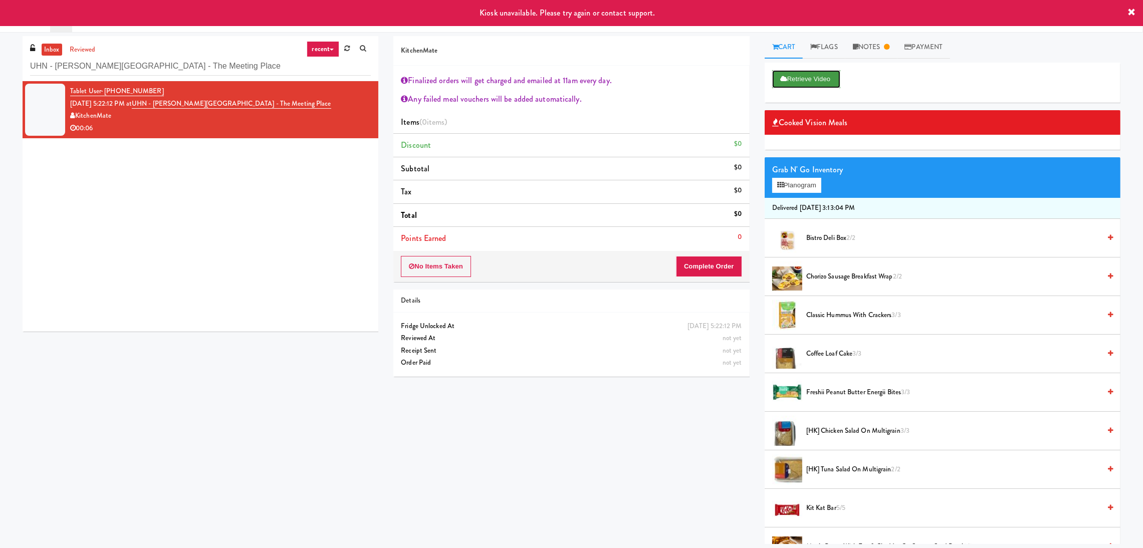
click at [809, 73] on button "Retrieve Video" at bounding box center [806, 79] width 68 height 18
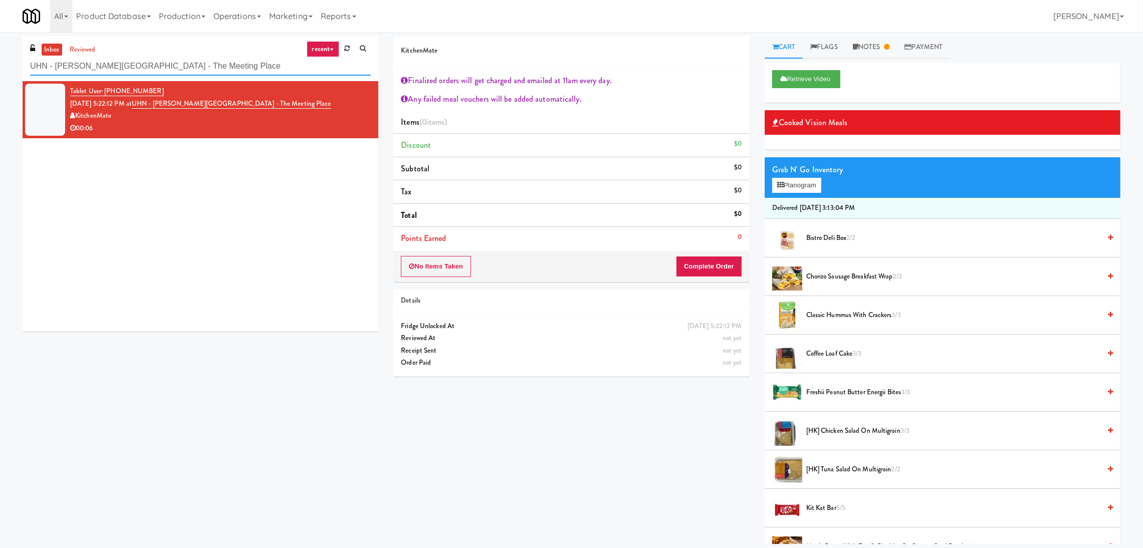
drag, startPoint x: 242, startPoint y: 61, endPoint x: 0, endPoint y: 64, distance: 241.6
click at [0, 64] on div "inbox reviewed recent all unclear take inventory issue suspicious failed recent…" at bounding box center [571, 290] width 1143 height 508
paste input "27 Atlantic"
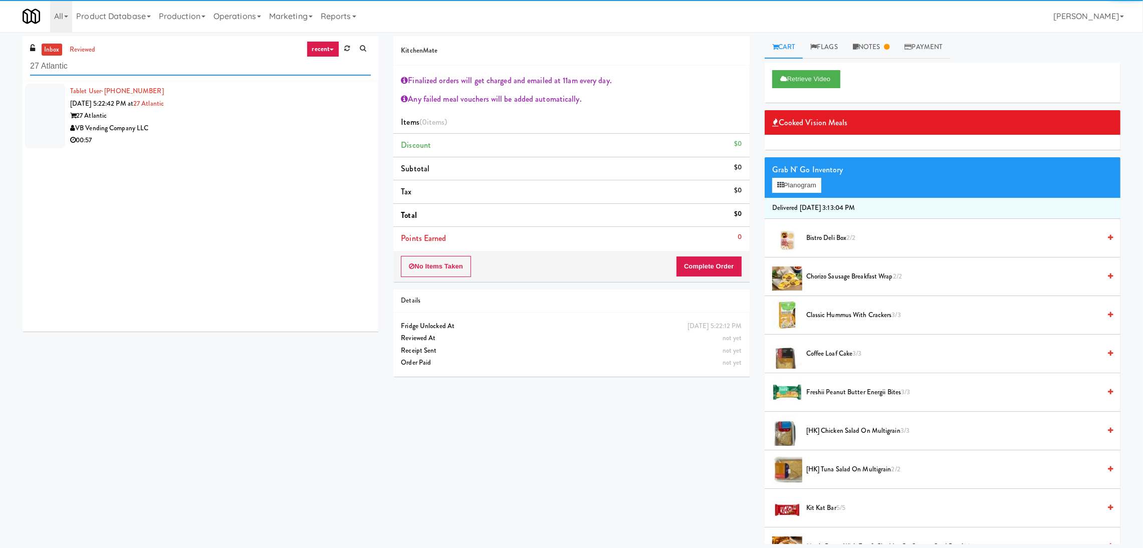
type input "27 Atlantic"
click at [264, 129] on div "VB Vending Company LLC" at bounding box center [220, 128] width 301 height 13
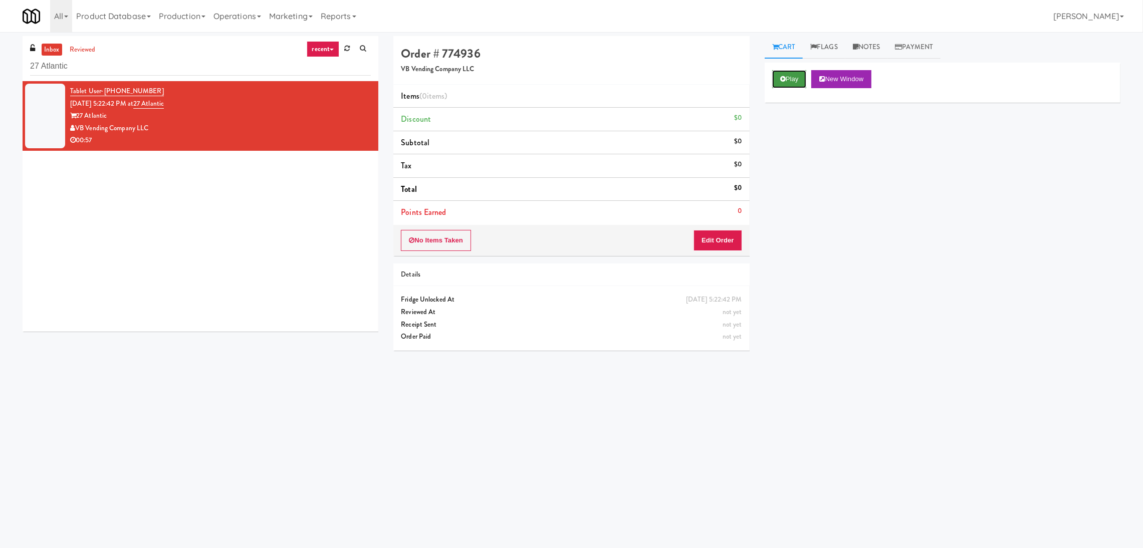
click at [787, 79] on button "Play" at bounding box center [789, 79] width 35 height 18
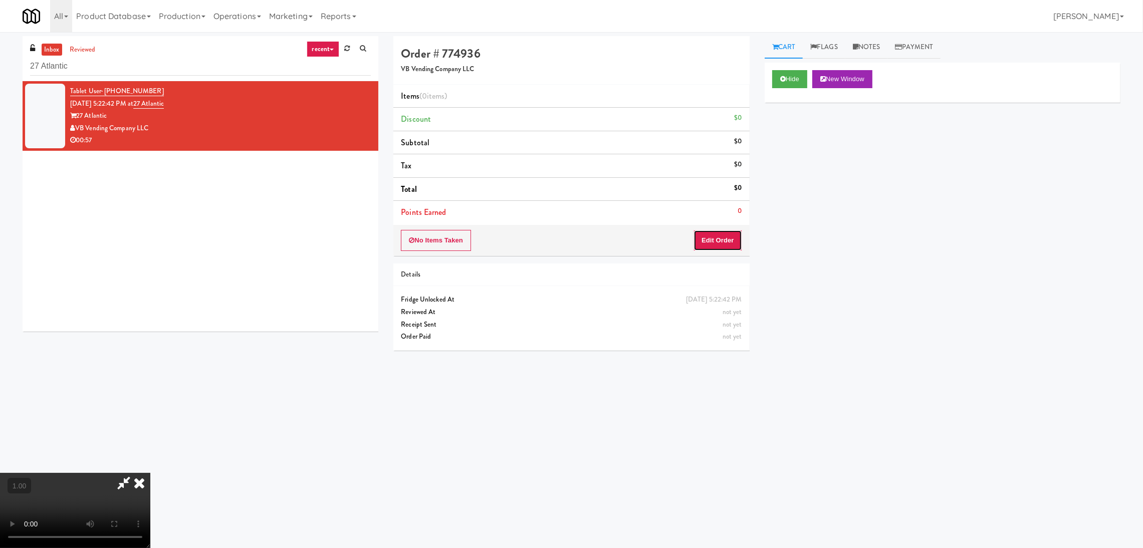
click at [735, 237] on button "Edit Order" at bounding box center [718, 240] width 49 height 21
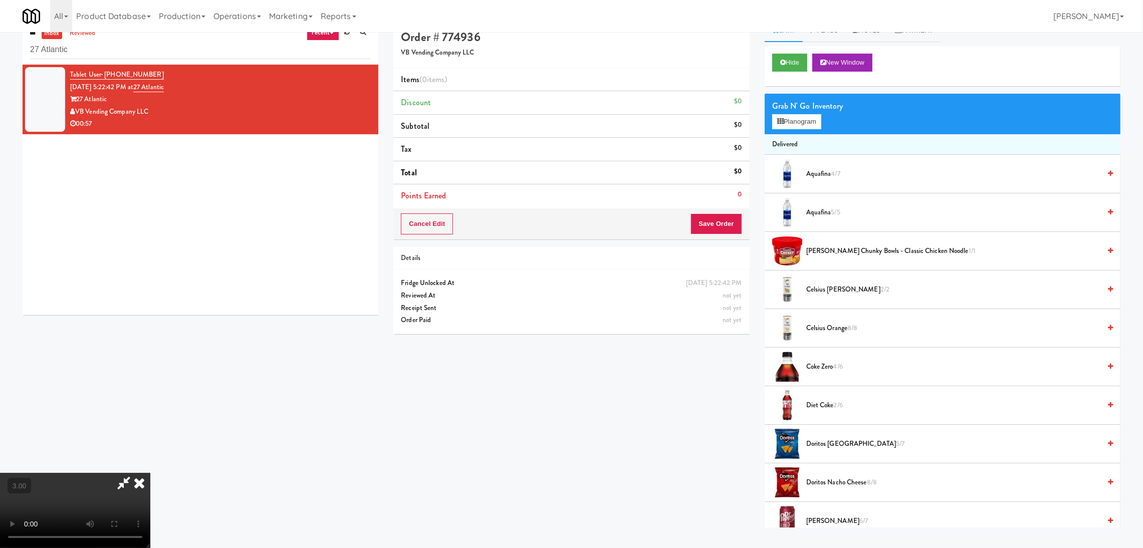
scroll to position [32, 0]
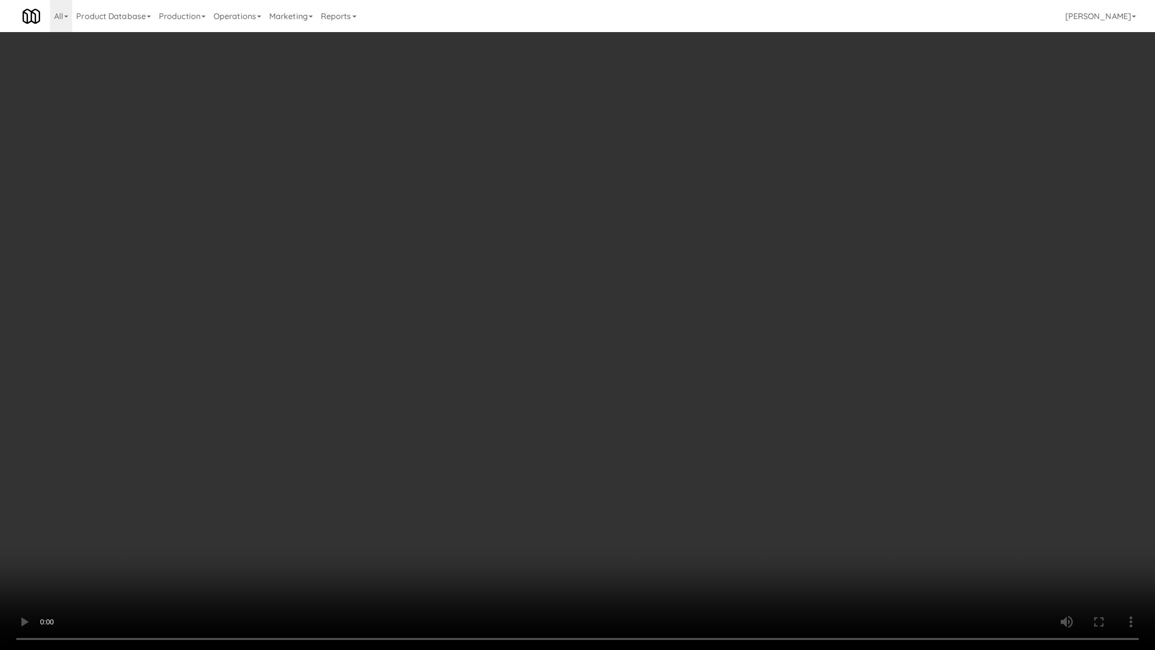
click at [284, 507] on video at bounding box center [577, 325] width 1155 height 650
click at [288, 497] on video at bounding box center [577, 325] width 1155 height 650
click at [288, 489] on video at bounding box center [577, 325] width 1155 height 650
click at [298, 456] on video at bounding box center [577, 325] width 1155 height 650
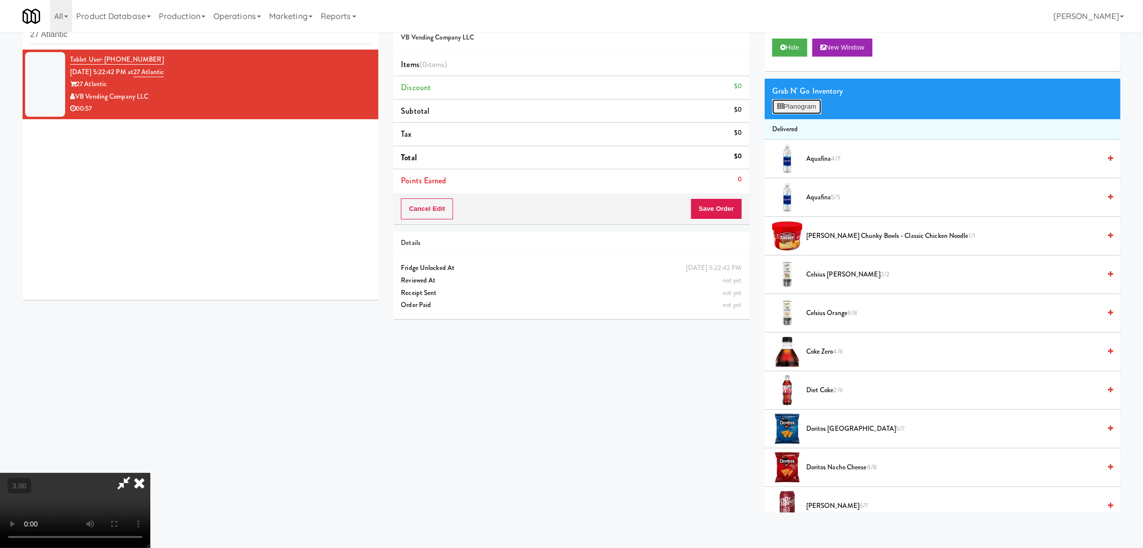
click at [808, 106] on button "Planogram" at bounding box center [796, 106] width 49 height 15
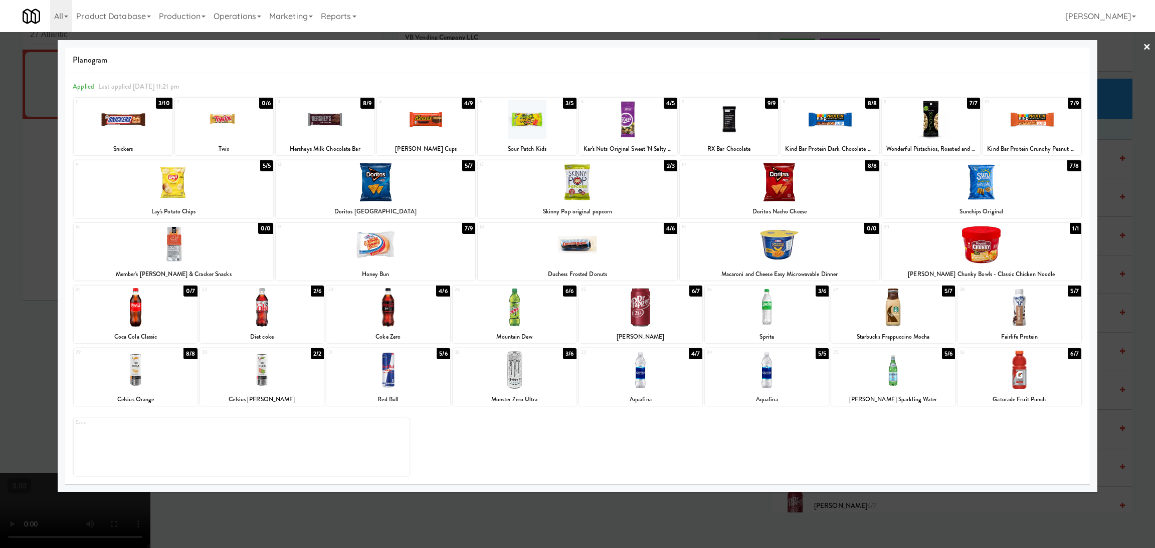
click at [390, 199] on div at bounding box center [376, 182] width 200 height 39
click at [768, 385] on div at bounding box center [767, 370] width 124 height 39
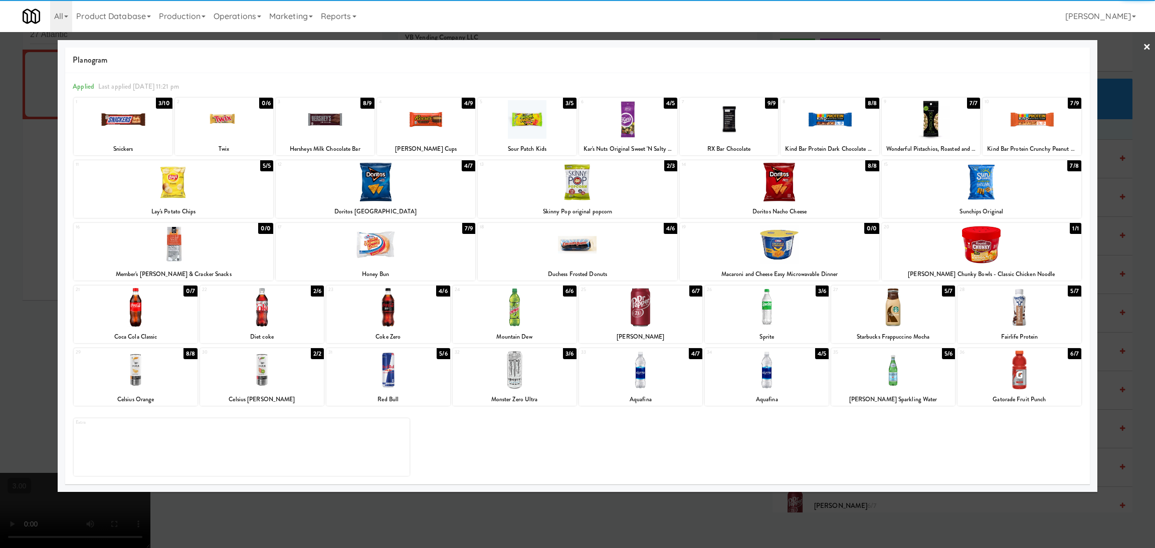
click at [738, 488] on div "Planogram Applied Last applied [DATE] 11:21 pm 1 3/10 Snickers 2 0/6 Twix 3 8/9…" at bounding box center [578, 266] width 1040 height 452
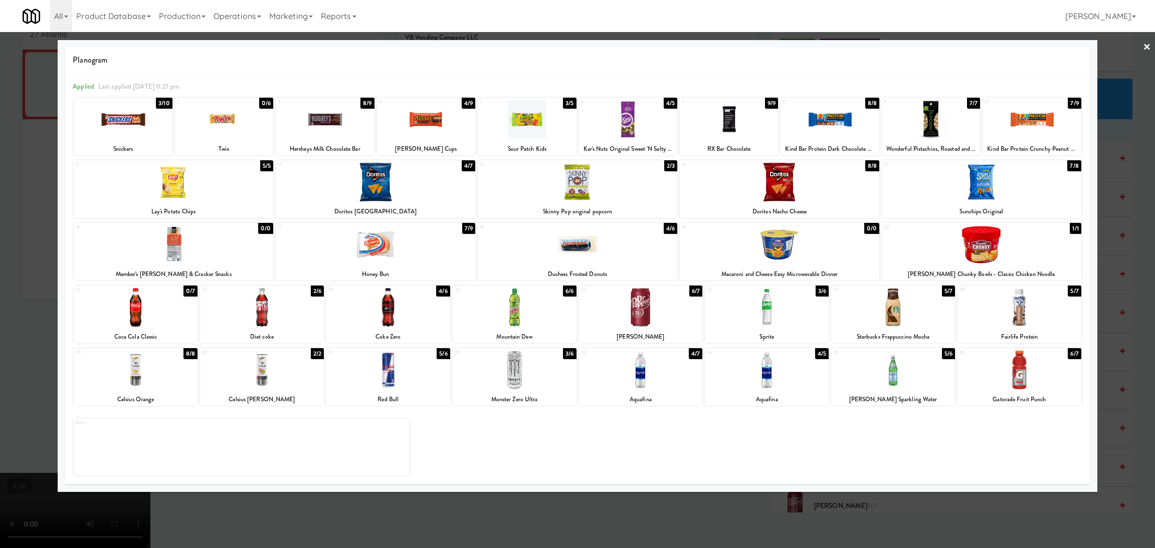
click at [0, 363] on div at bounding box center [577, 274] width 1155 height 548
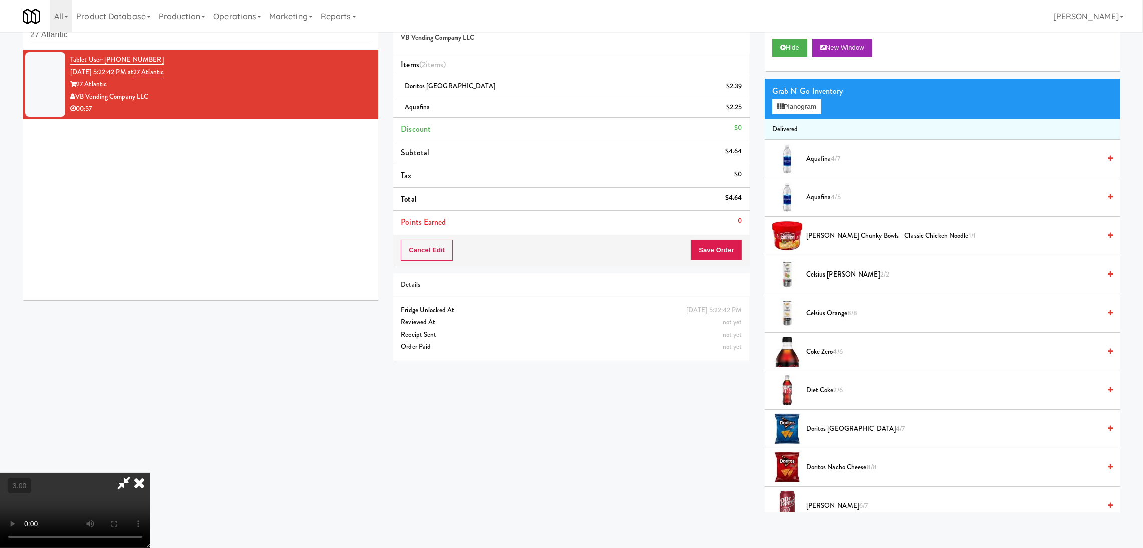
click at [150, 473] on video at bounding box center [75, 510] width 150 height 75
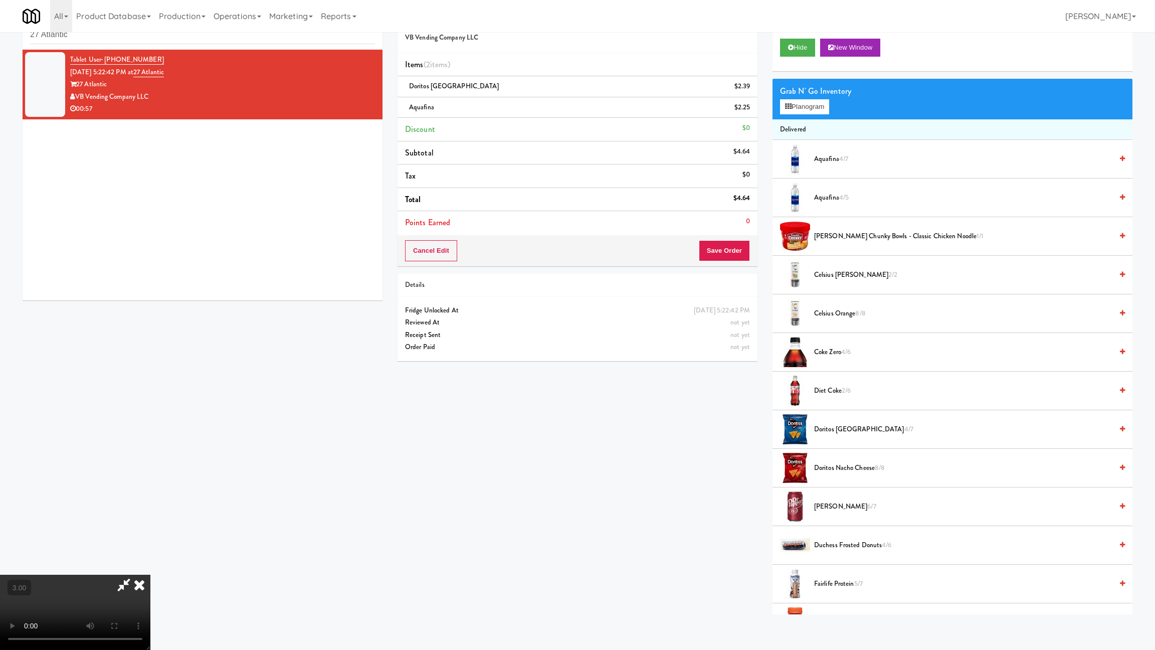
click at [150, 548] on video at bounding box center [75, 611] width 150 height 75
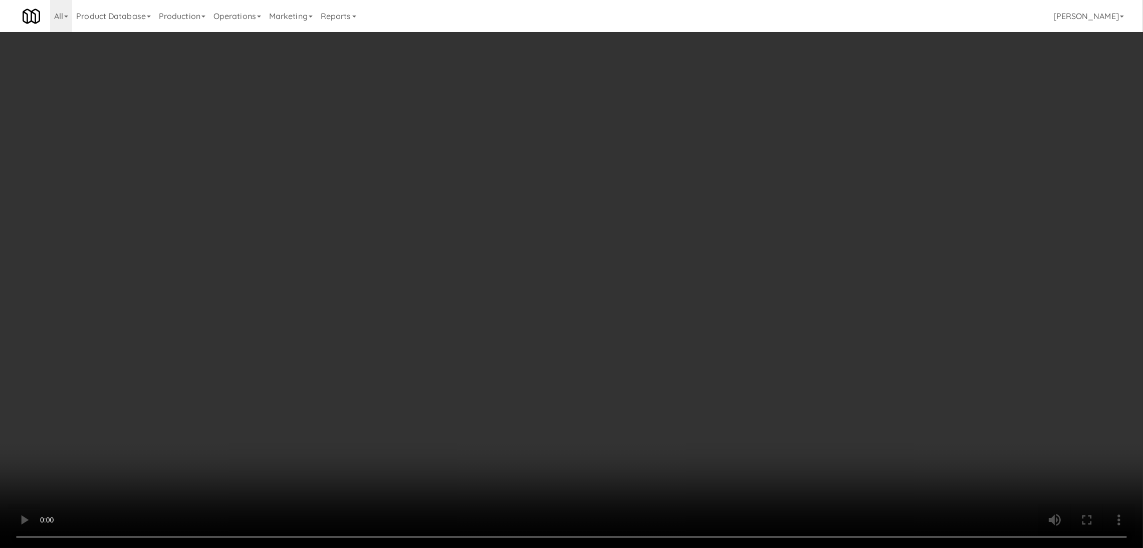
click at [804, 119] on li "Delivered" at bounding box center [943, 129] width 356 height 21
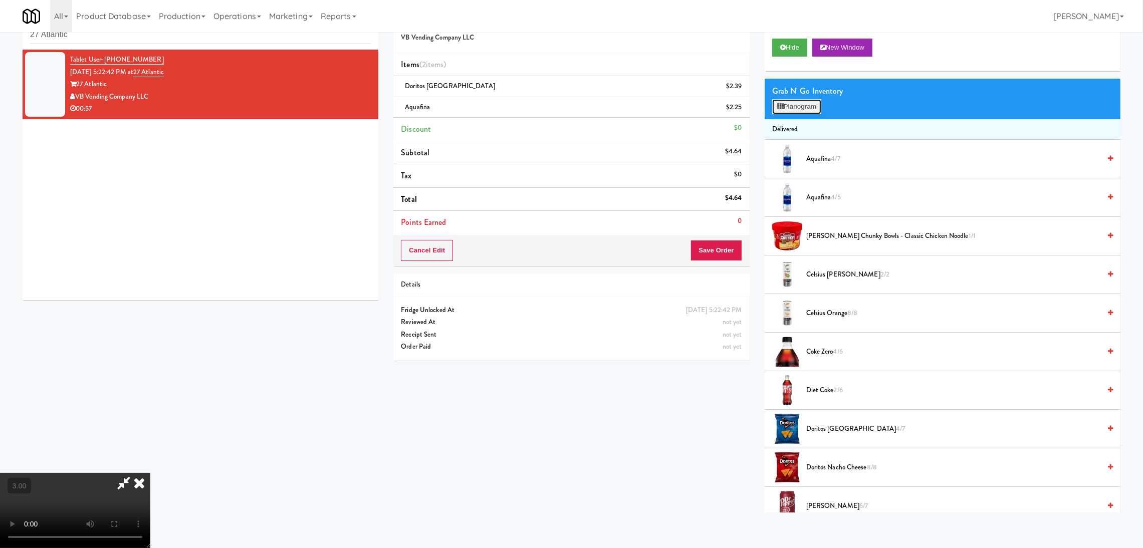
click at [795, 102] on button "Planogram" at bounding box center [796, 106] width 49 height 15
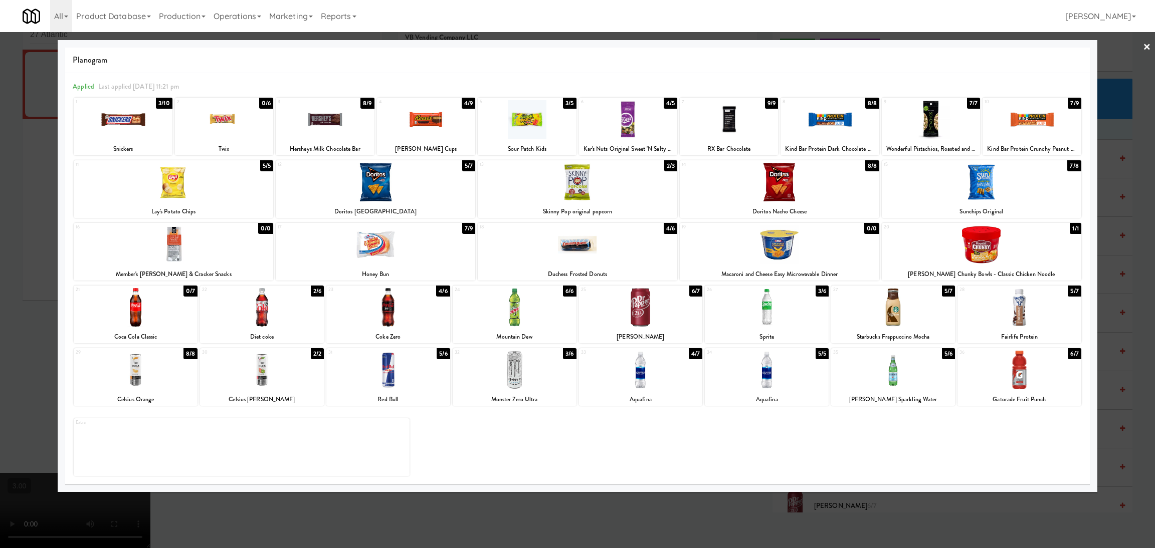
click at [642, 320] on div at bounding box center [641, 307] width 124 height 39
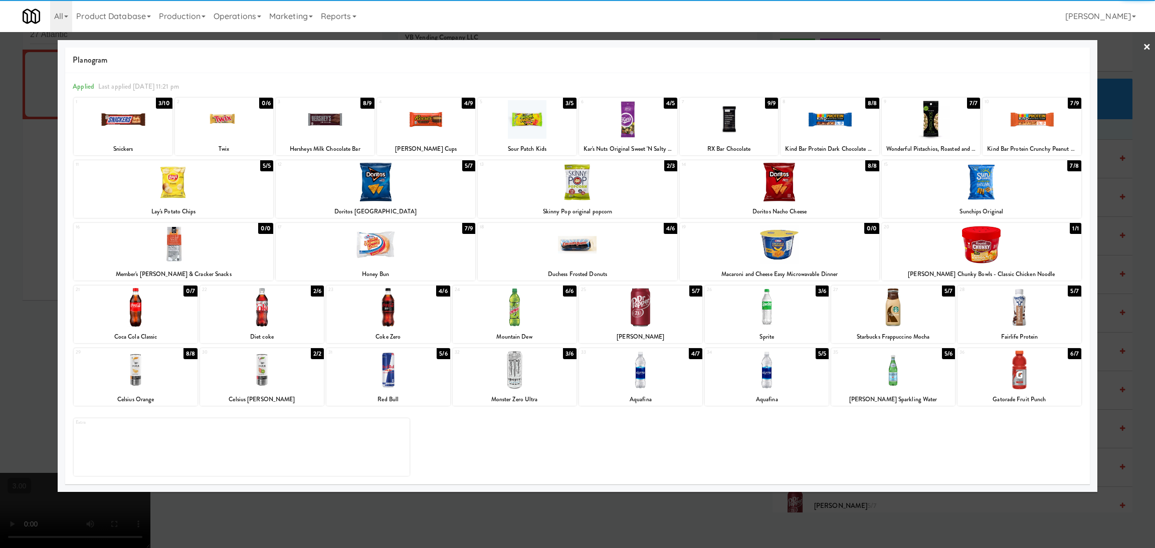
click at [655, 379] on div at bounding box center [641, 370] width 124 height 39
click at [1, 230] on div at bounding box center [577, 274] width 1155 height 548
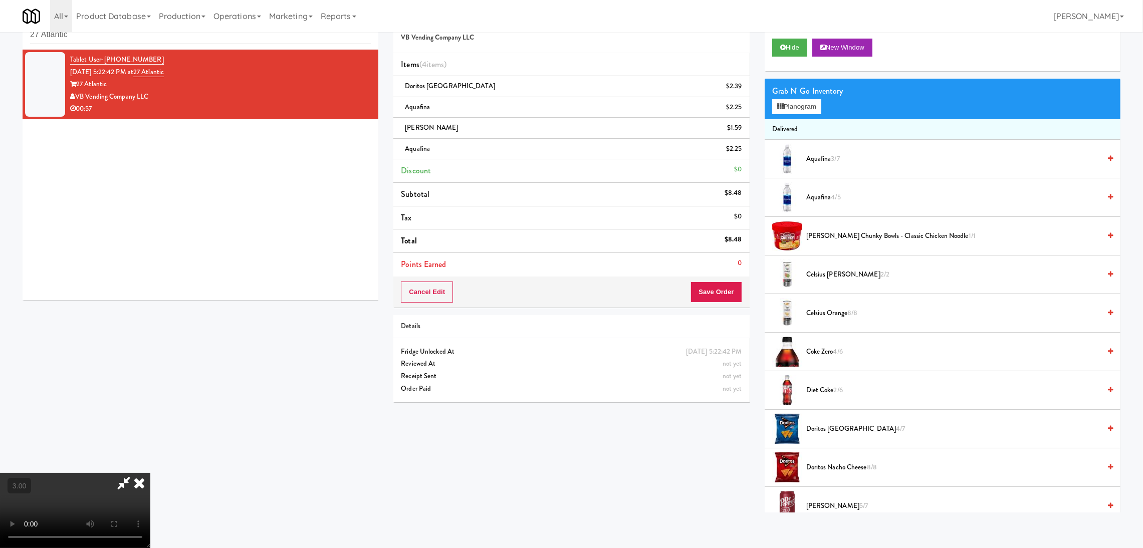
click at [150, 473] on video at bounding box center [75, 510] width 150 height 75
click at [150, 473] on icon at bounding box center [139, 483] width 22 height 20
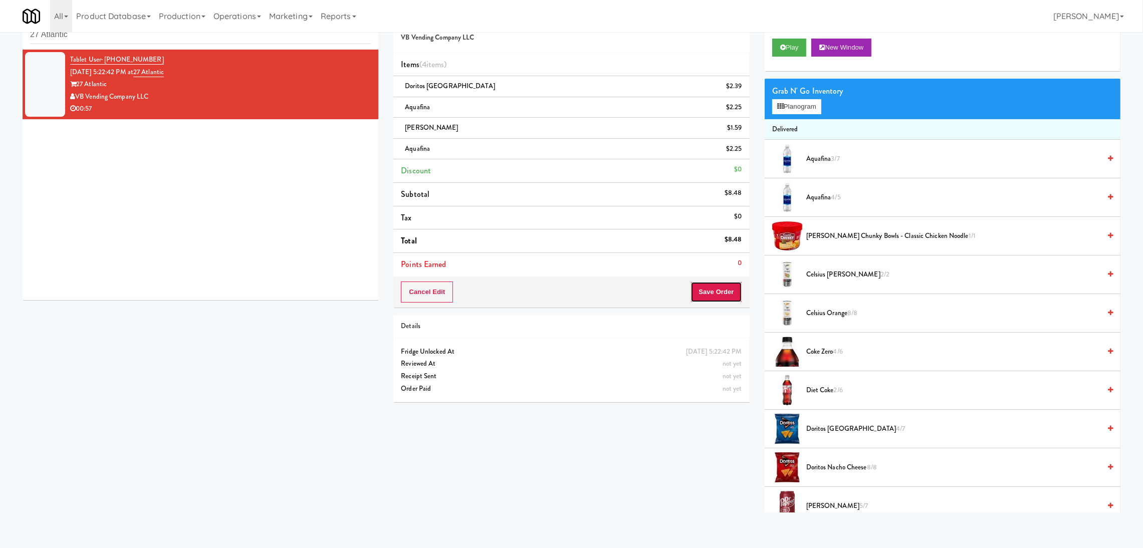
click at [709, 288] on button "Save Order" at bounding box center [716, 292] width 51 height 21
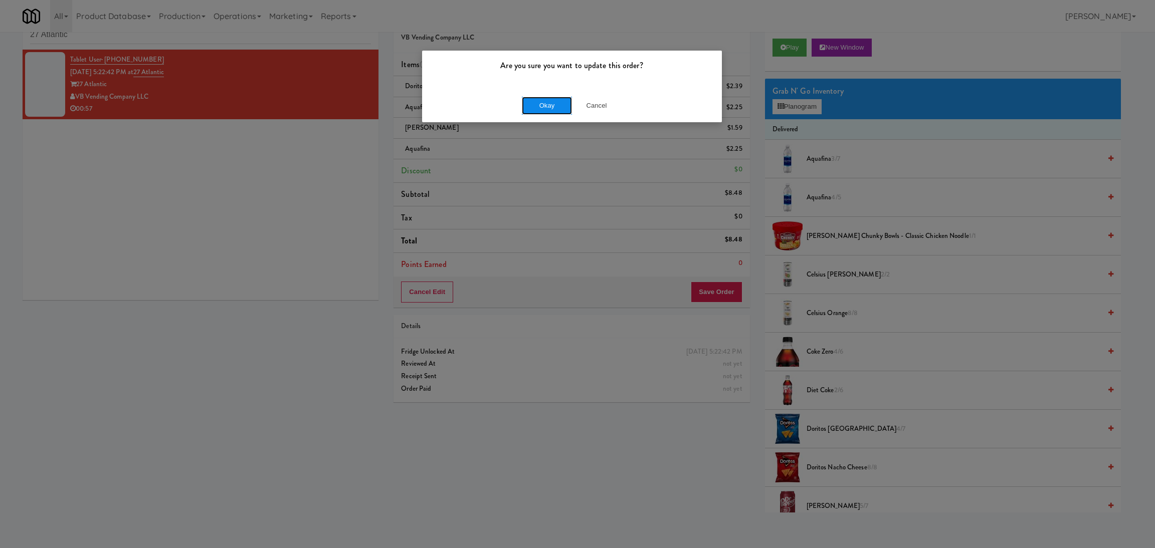
click at [546, 109] on button "Okay" at bounding box center [547, 106] width 50 height 18
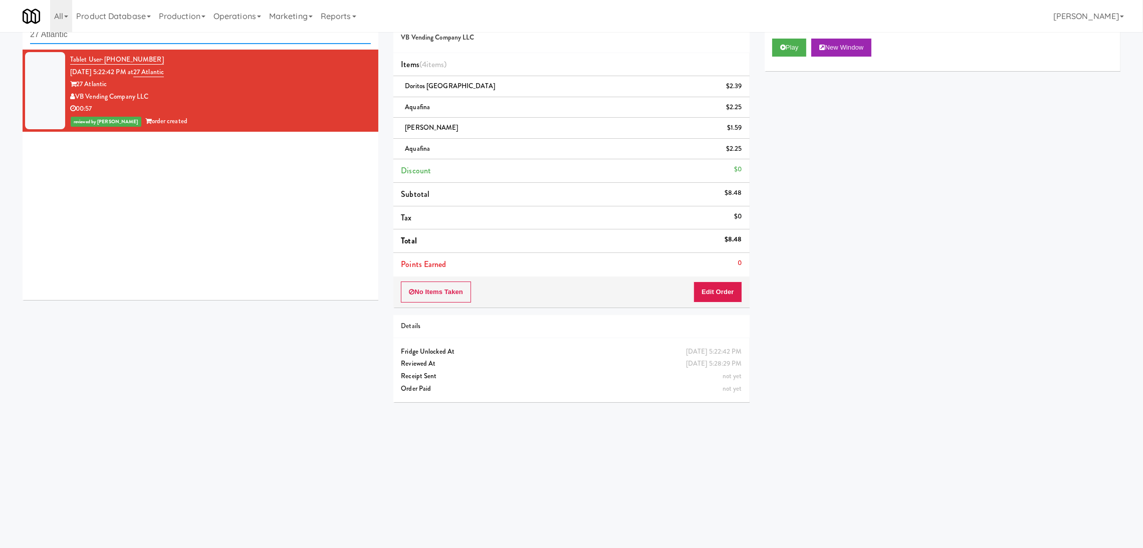
paste input "Park on First - Mailroom 1 - Cooler"
drag, startPoint x: 131, startPoint y: 40, endPoint x: 0, endPoint y: 39, distance: 130.8
click at [0, 39] on div "inbox reviewed recent all unclear take inventory issue suspicious failed recent…" at bounding box center [571, 208] width 1143 height 406
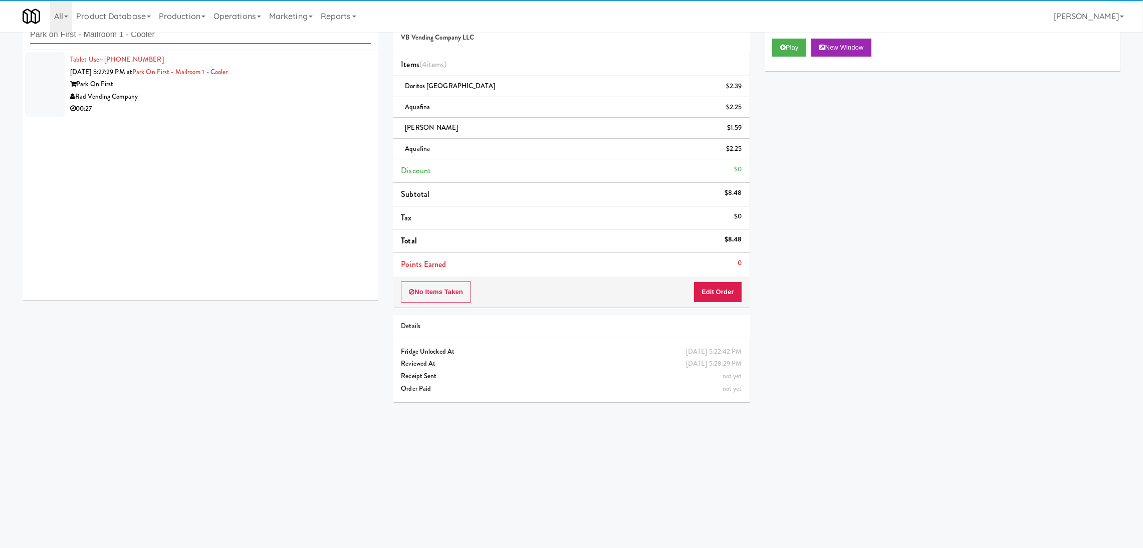
type input "Park on First - Mailroom 1 - Cooler"
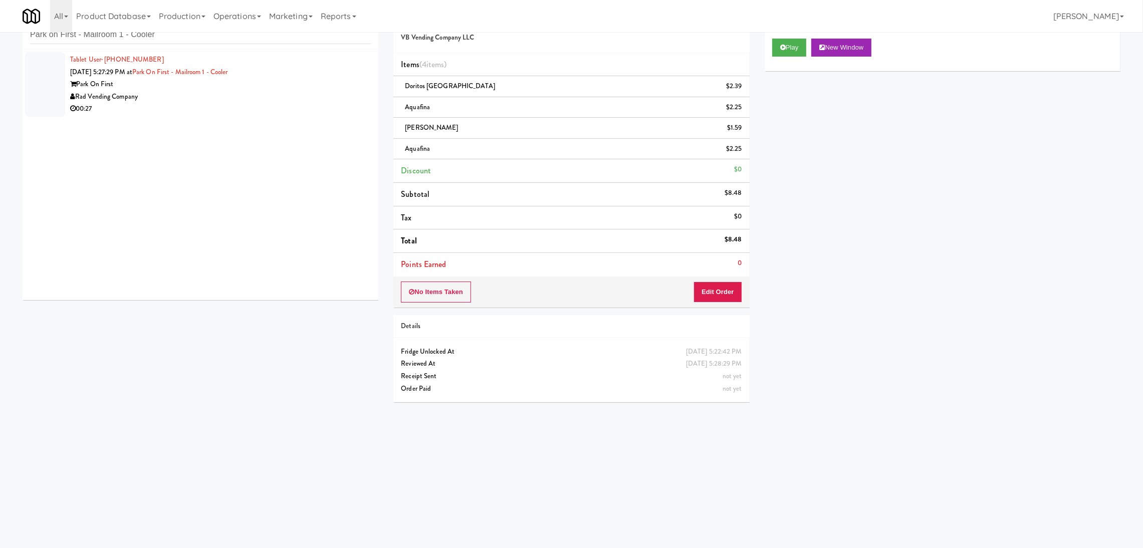
click at [253, 91] on div "Rad Vending Company" at bounding box center [220, 97] width 301 height 13
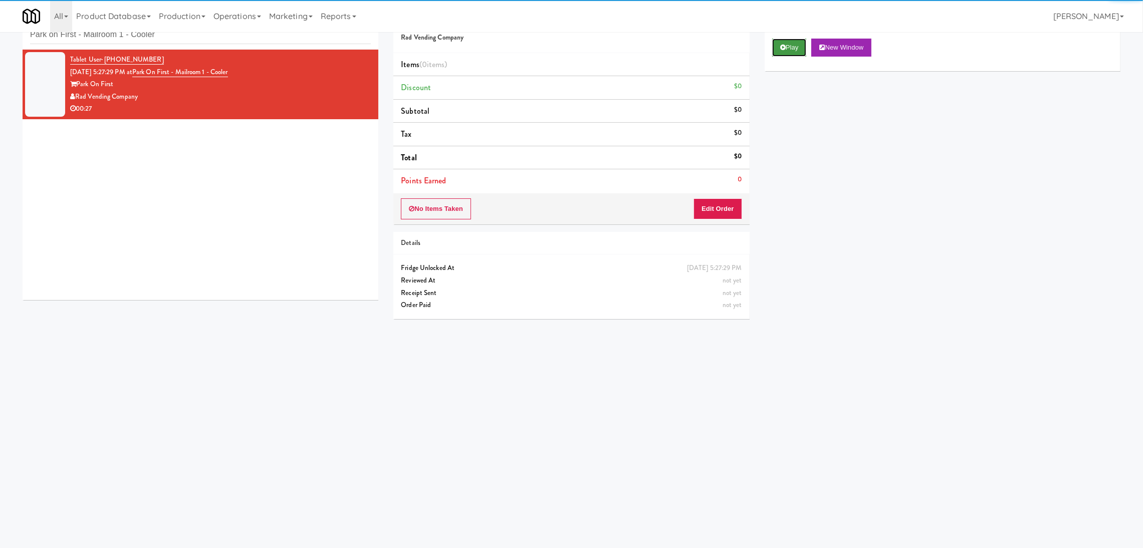
click at [796, 54] on button "Play" at bounding box center [789, 48] width 35 height 18
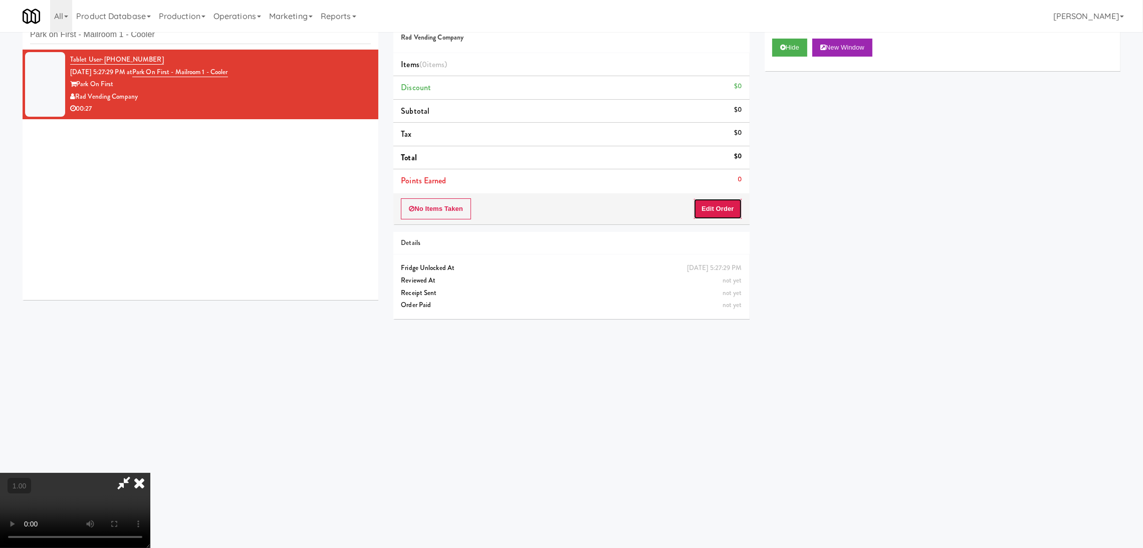
click at [719, 217] on button "Edit Order" at bounding box center [718, 208] width 49 height 21
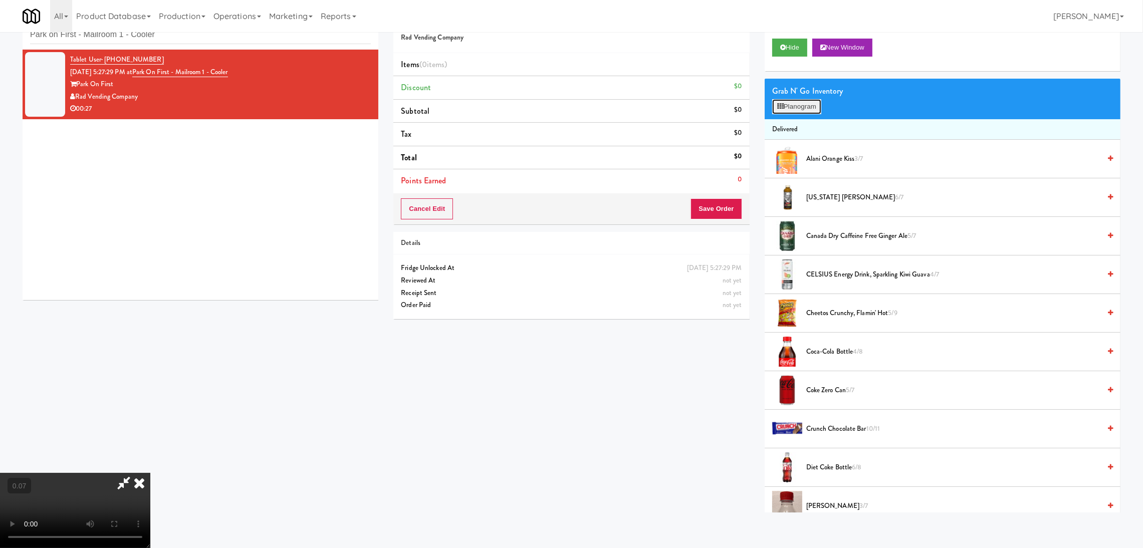
click at [799, 106] on button "Planogram" at bounding box center [796, 106] width 49 height 15
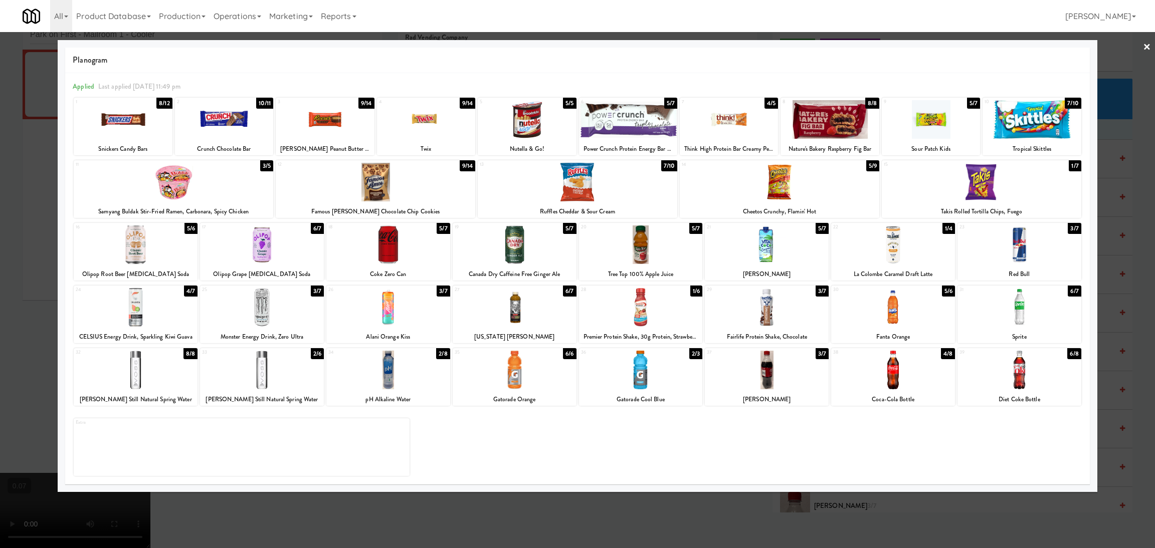
click at [1014, 368] on div at bounding box center [1019, 370] width 124 height 39
click at [38, 305] on div at bounding box center [577, 274] width 1155 height 548
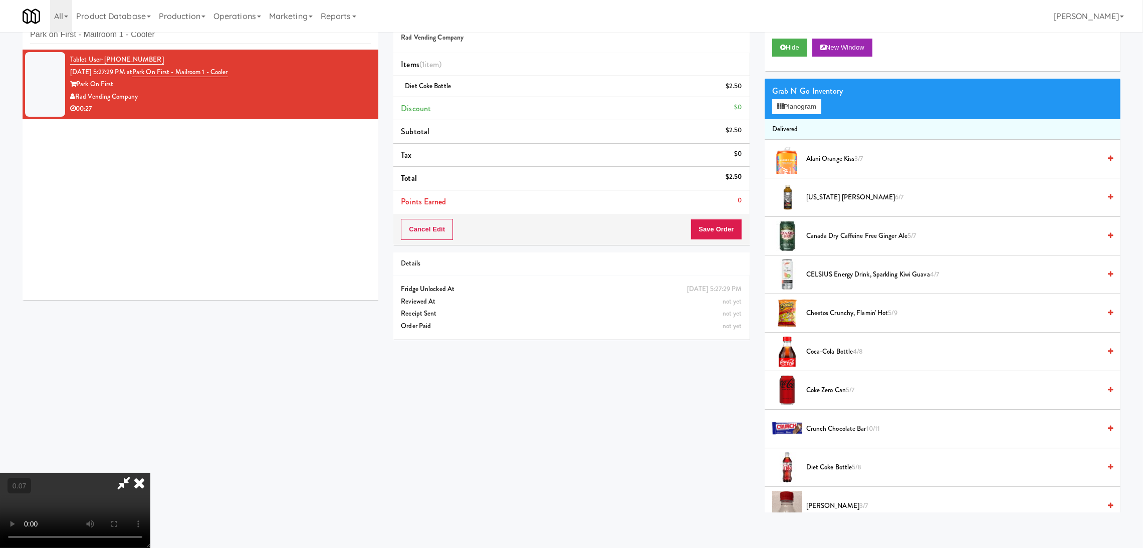
click at [150, 494] on video at bounding box center [75, 510] width 150 height 75
click at [99, 473] on video at bounding box center [75, 510] width 150 height 75
click at [150, 473] on video at bounding box center [75, 510] width 150 height 75
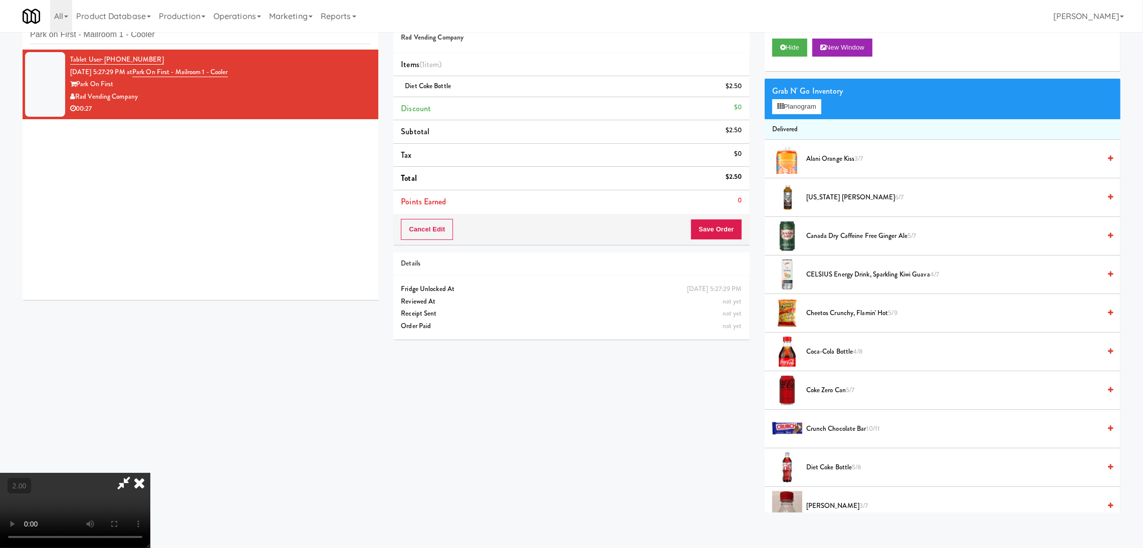
click at [150, 473] on video at bounding box center [75, 510] width 150 height 75
click at [799, 99] on button "Planogram" at bounding box center [796, 106] width 49 height 15
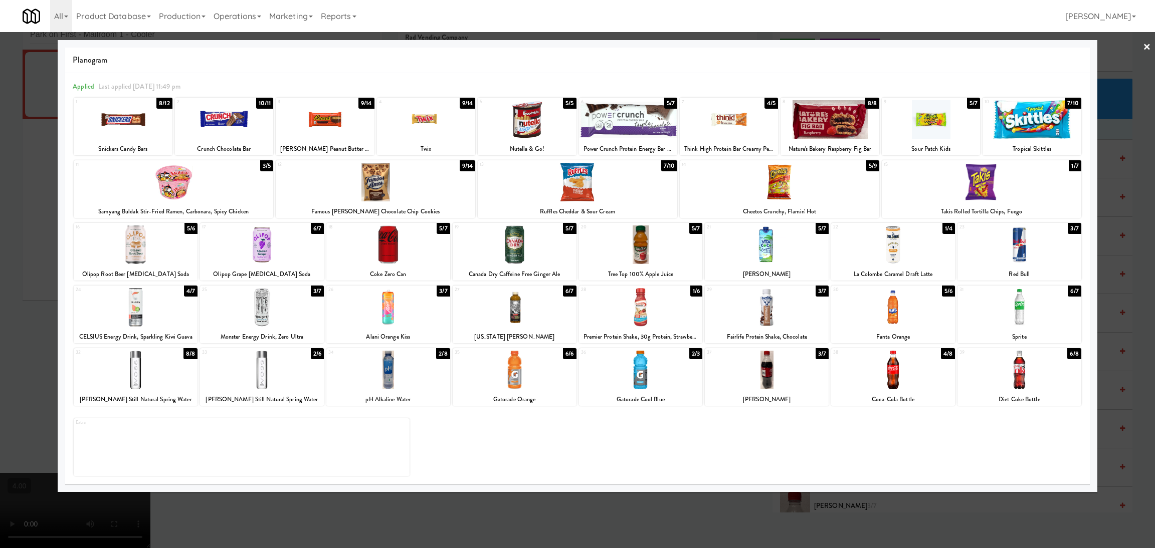
click at [197, 190] on div at bounding box center [174, 182] width 200 height 39
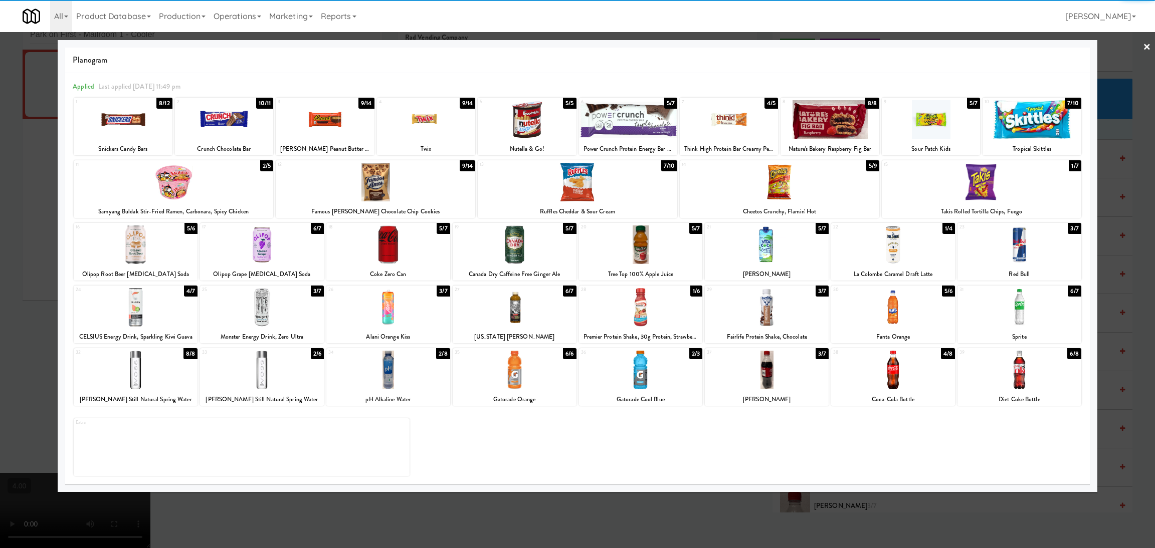
click at [299, 241] on div at bounding box center [262, 245] width 124 height 39
click at [0, 253] on div at bounding box center [577, 274] width 1155 height 548
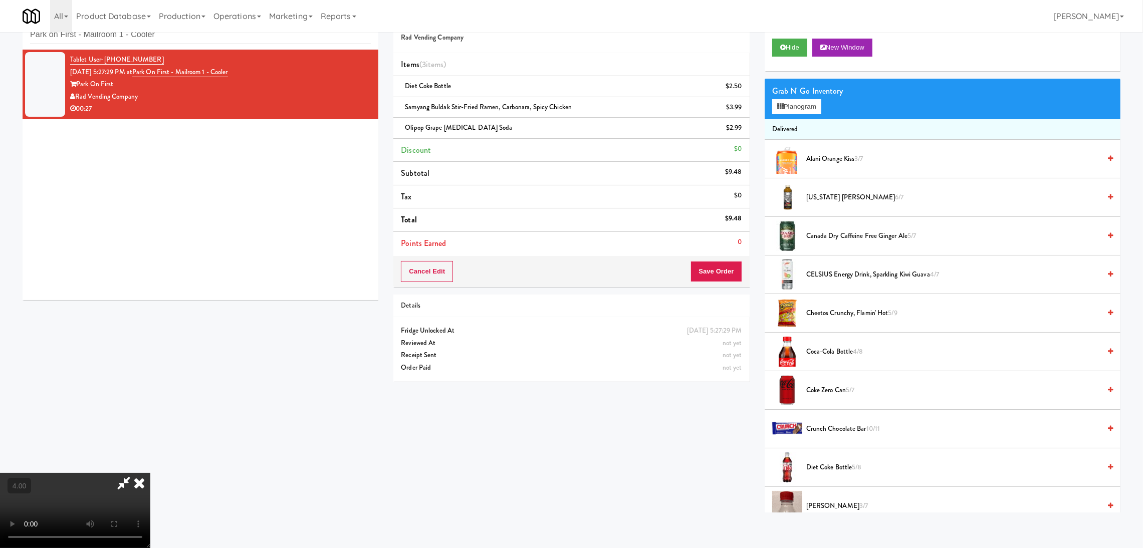
click at [150, 473] on video at bounding box center [75, 510] width 150 height 75
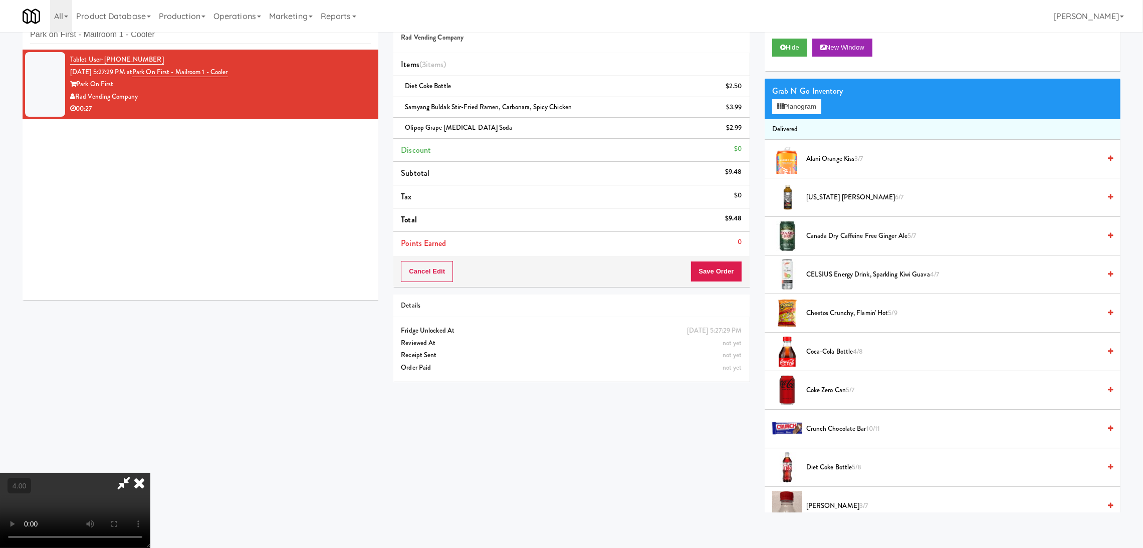
click at [150, 473] on video at bounding box center [75, 510] width 150 height 75
click at [798, 104] on button "Planogram" at bounding box center [796, 106] width 49 height 15
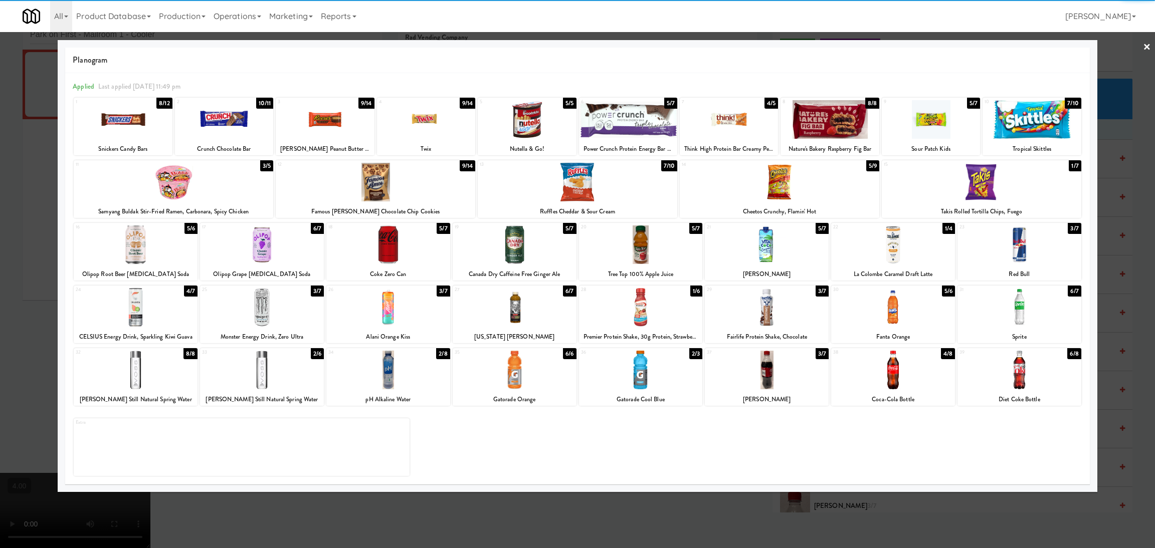
click at [233, 202] on div "11 3/5 Samyang Buldak Stir-Fried Ramen, Carbonara, Spicy Chicken" at bounding box center [174, 189] width 200 height 58
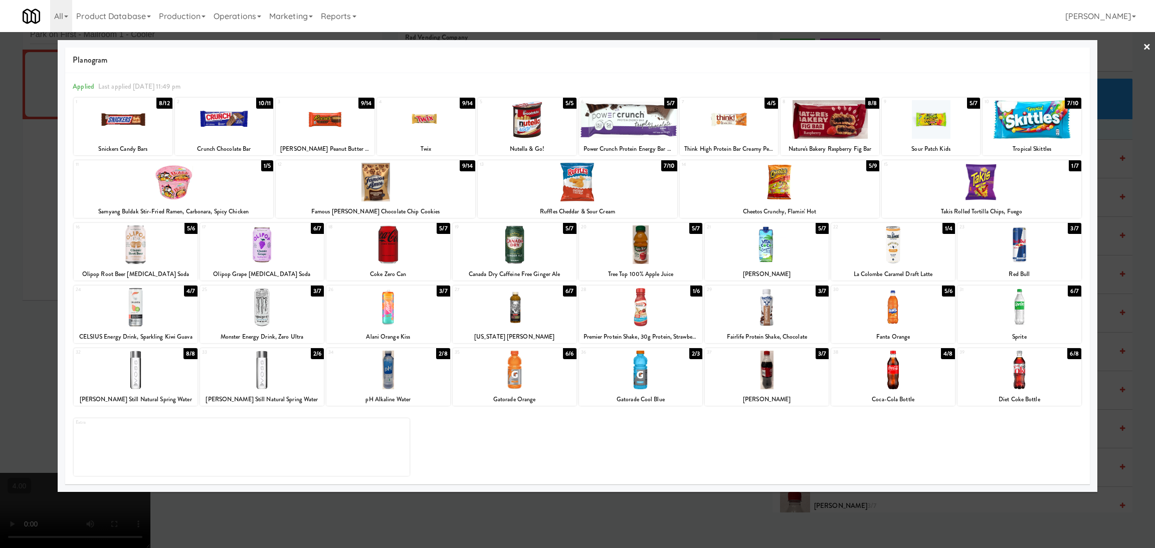
click at [1051, 182] on div at bounding box center [982, 182] width 200 height 39
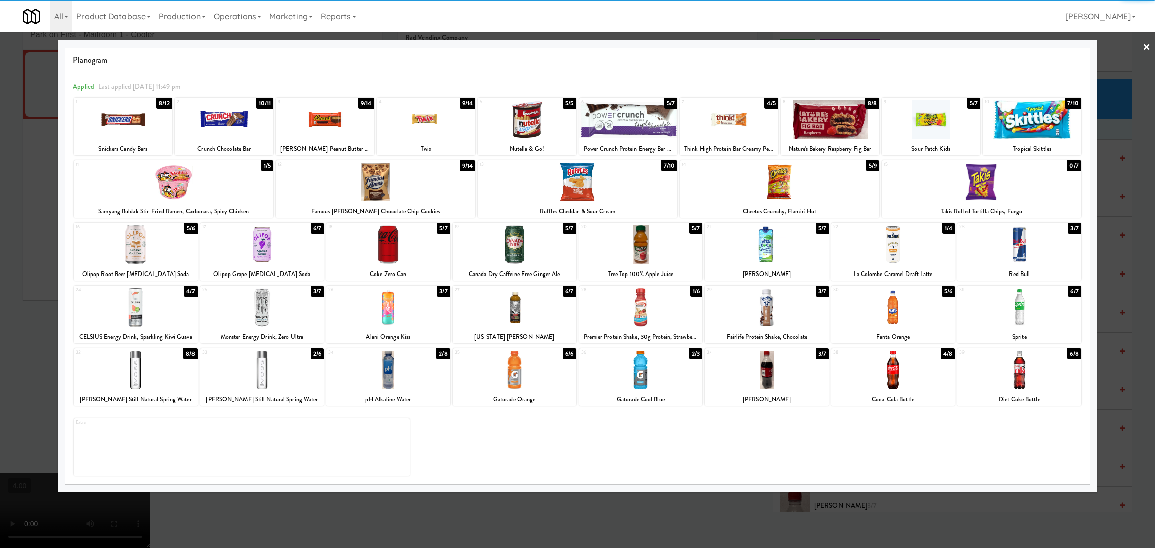
drag, startPoint x: 10, startPoint y: 308, endPoint x: 11, endPoint y: 302, distance: 6.2
click at [11, 307] on div at bounding box center [577, 274] width 1155 height 548
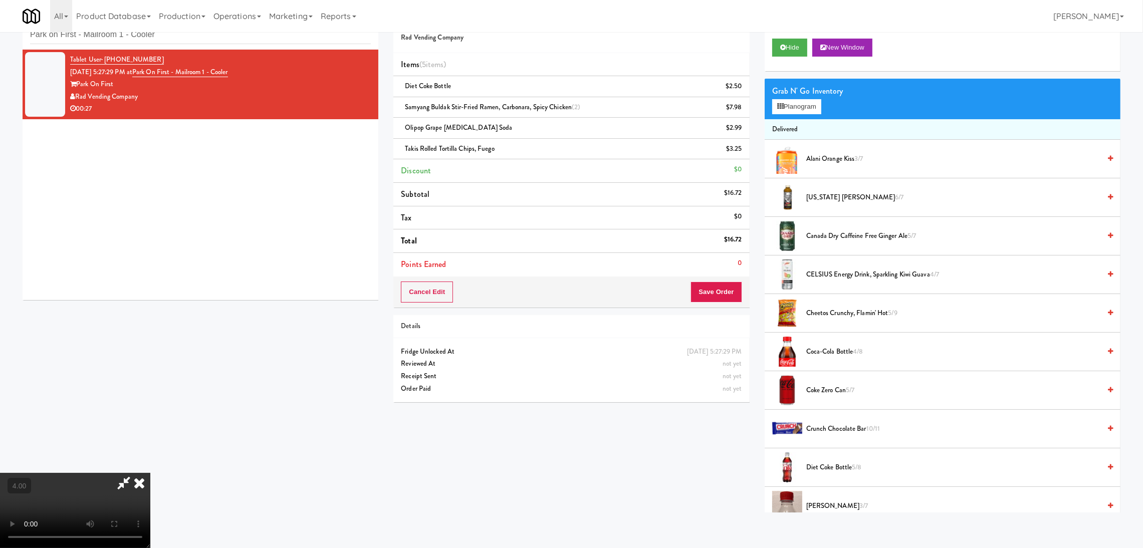
drag, startPoint x: 350, startPoint y: 388, endPoint x: 355, endPoint y: 390, distance: 5.4
click at [150, 473] on video at bounding box center [75, 510] width 150 height 75
click at [725, 292] on button "Save Order" at bounding box center [716, 292] width 51 height 21
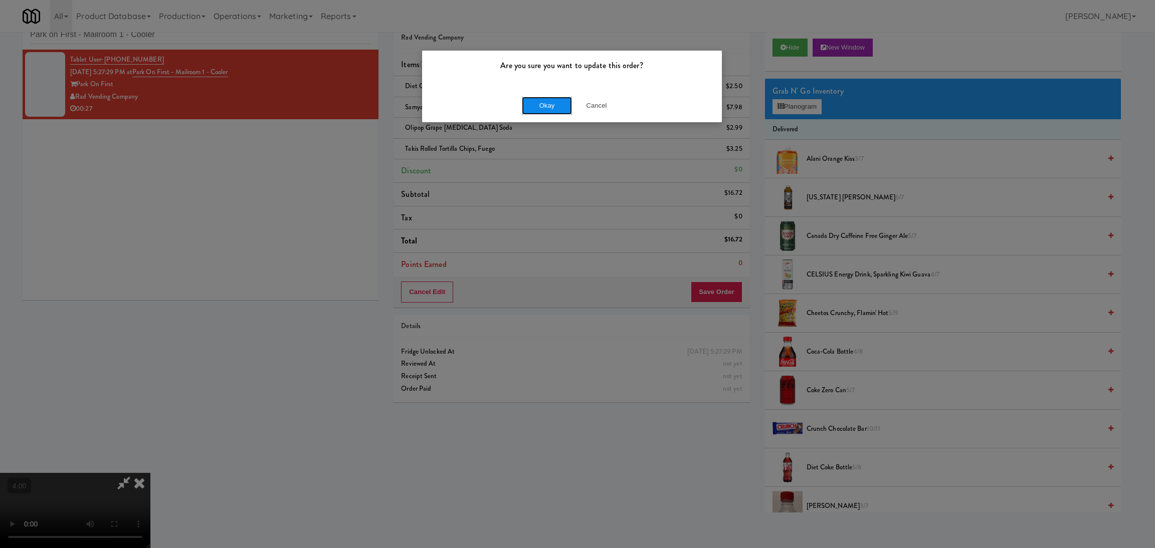
click at [534, 104] on button "Okay" at bounding box center [547, 106] width 50 height 18
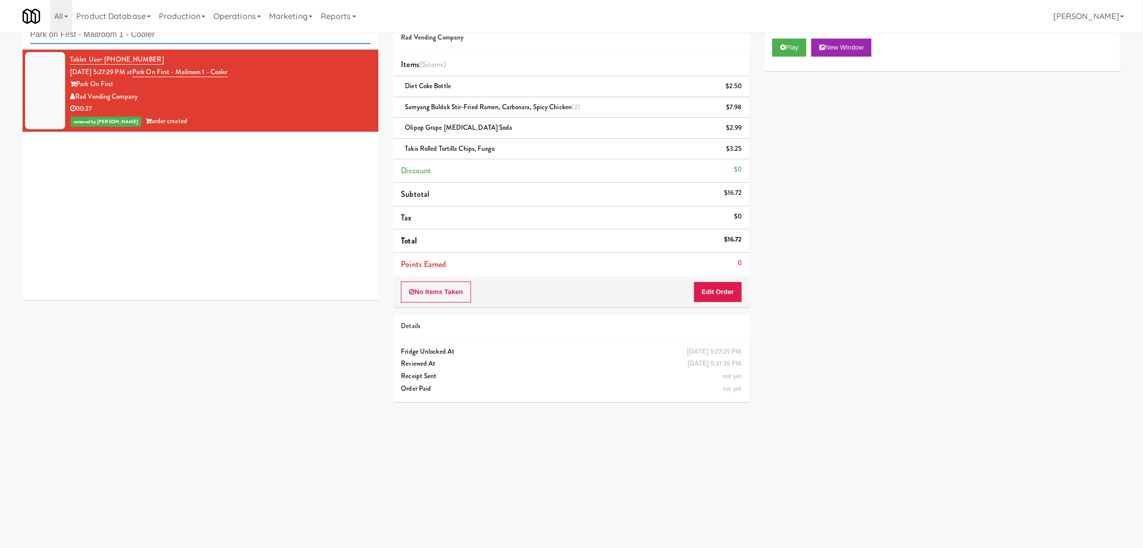
paste input "Vista St. Clair"
drag, startPoint x: 263, startPoint y: 42, endPoint x: 0, endPoint y: 20, distance: 264.1
click at [0, 20] on body "Are you sure you want to update this order? Okay Cancel Okay Are you sure you w…" at bounding box center [571, 275] width 1143 height 548
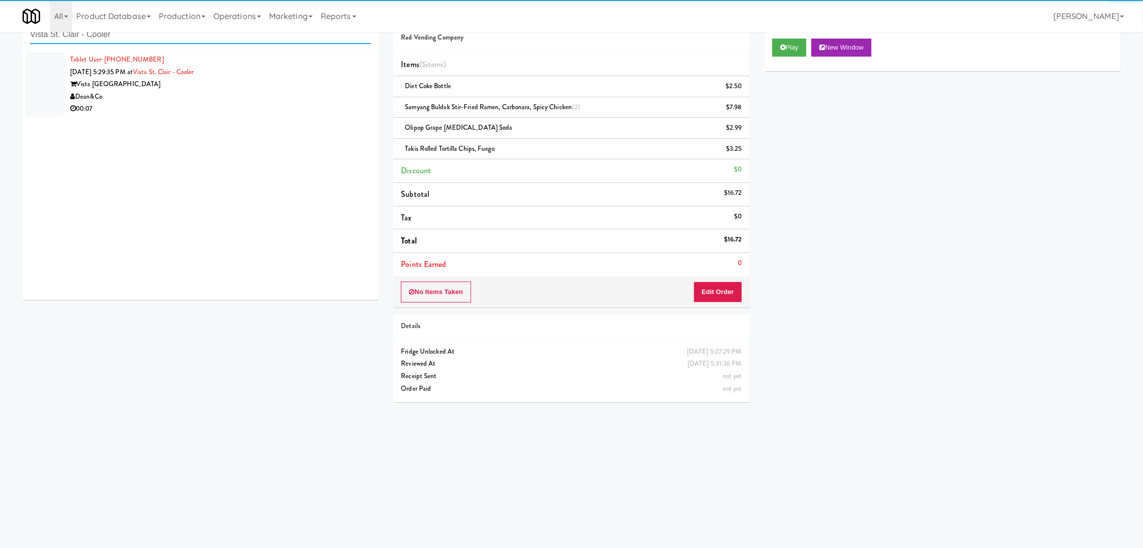
type input "Vista St. Clair - Cooler"
click at [254, 96] on div "Dean&Co" at bounding box center [220, 97] width 301 height 13
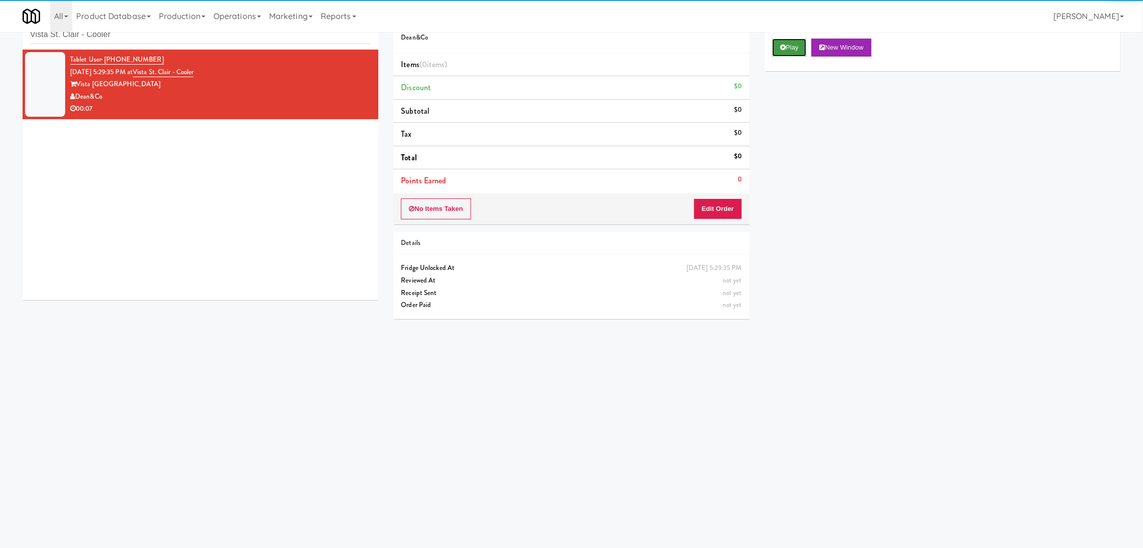
click at [788, 48] on button "Play" at bounding box center [789, 48] width 35 height 18
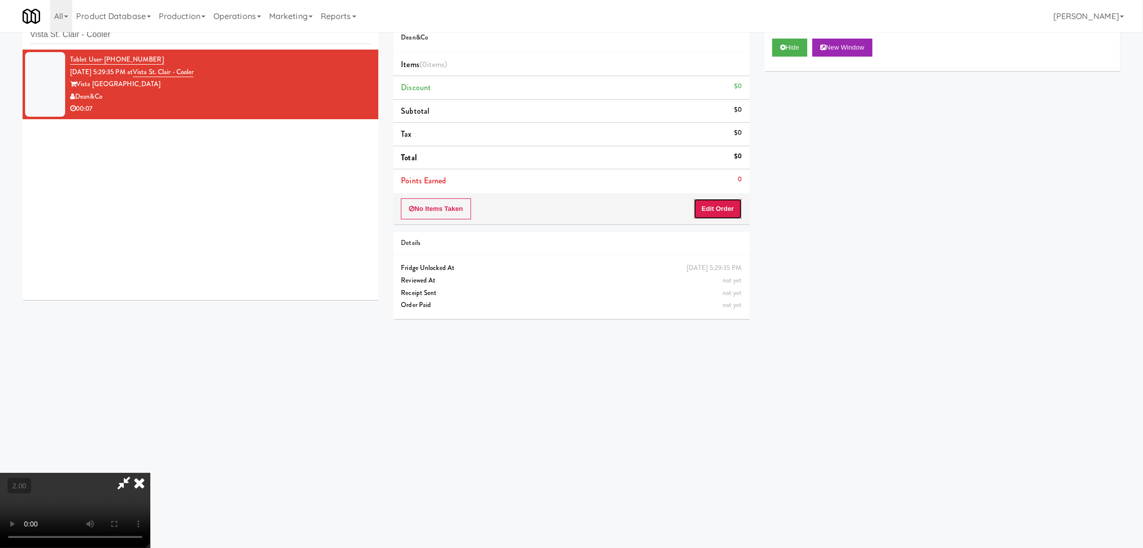
click at [720, 218] on button "Edit Order" at bounding box center [718, 208] width 49 height 21
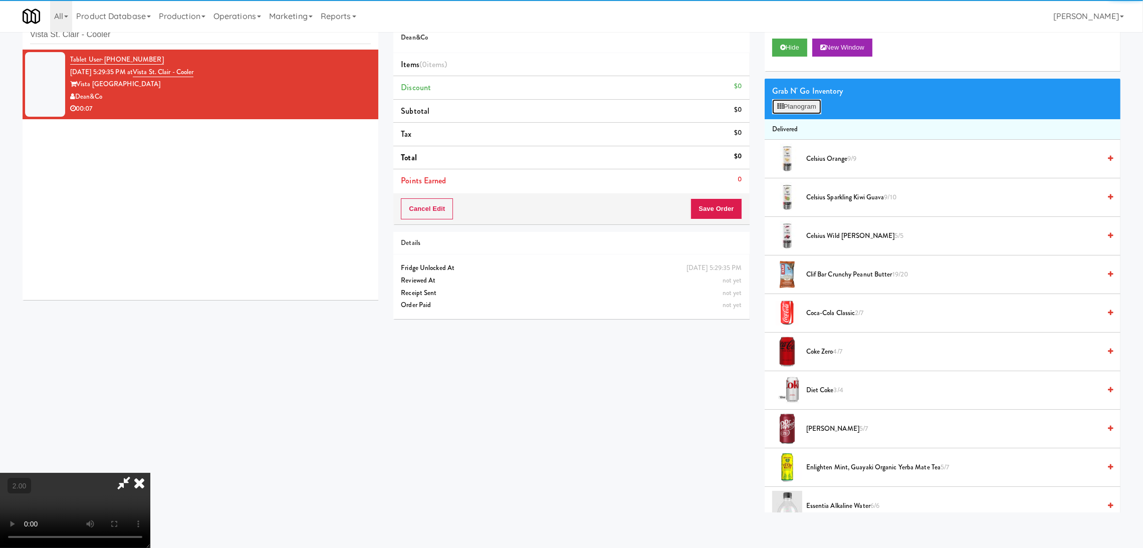
click at [822, 112] on button "Planogram" at bounding box center [796, 106] width 49 height 15
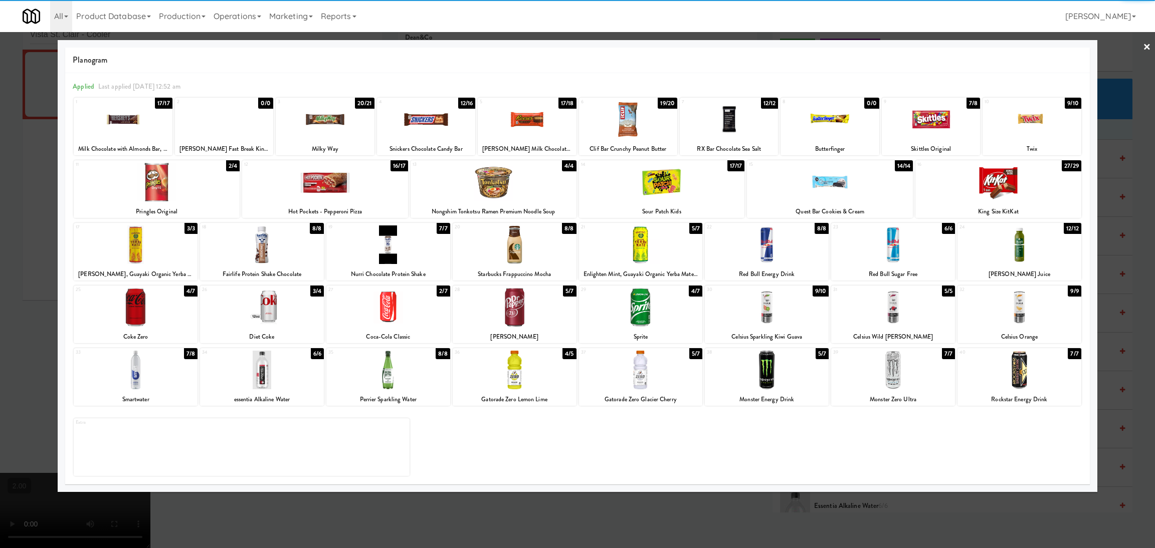
click at [512, 258] on div at bounding box center [515, 245] width 124 height 39
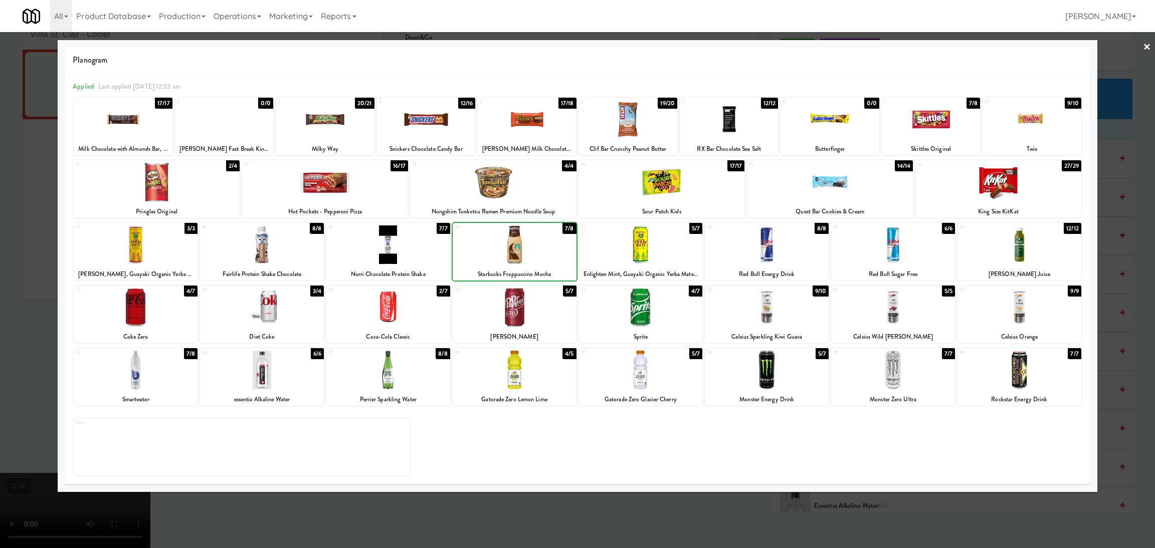
click at [512, 258] on div at bounding box center [515, 245] width 124 height 39
click at [0, 201] on div at bounding box center [577, 274] width 1155 height 548
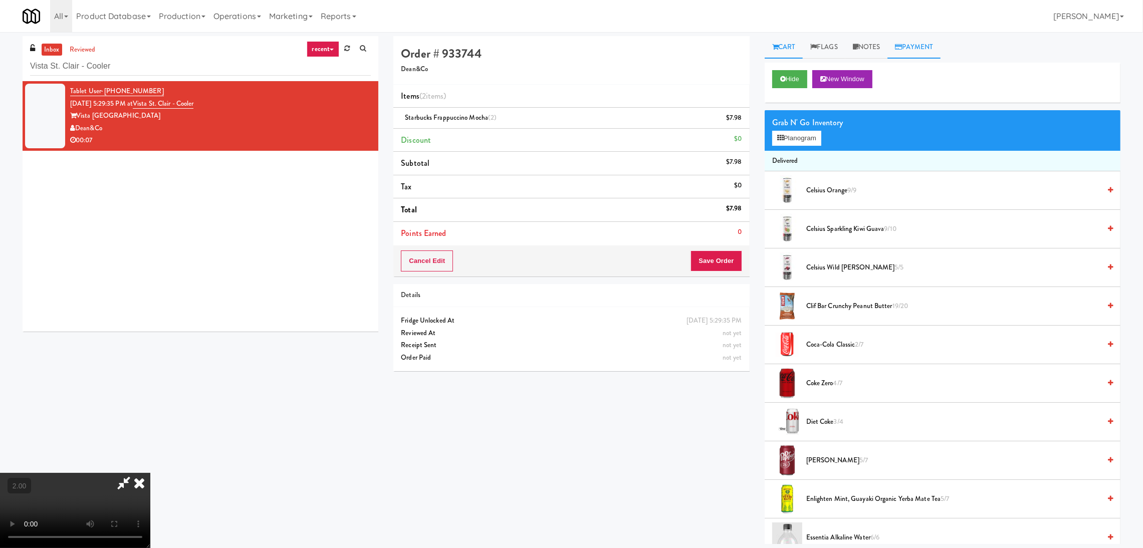
click at [895, 46] on link "Payment" at bounding box center [914, 47] width 53 height 23
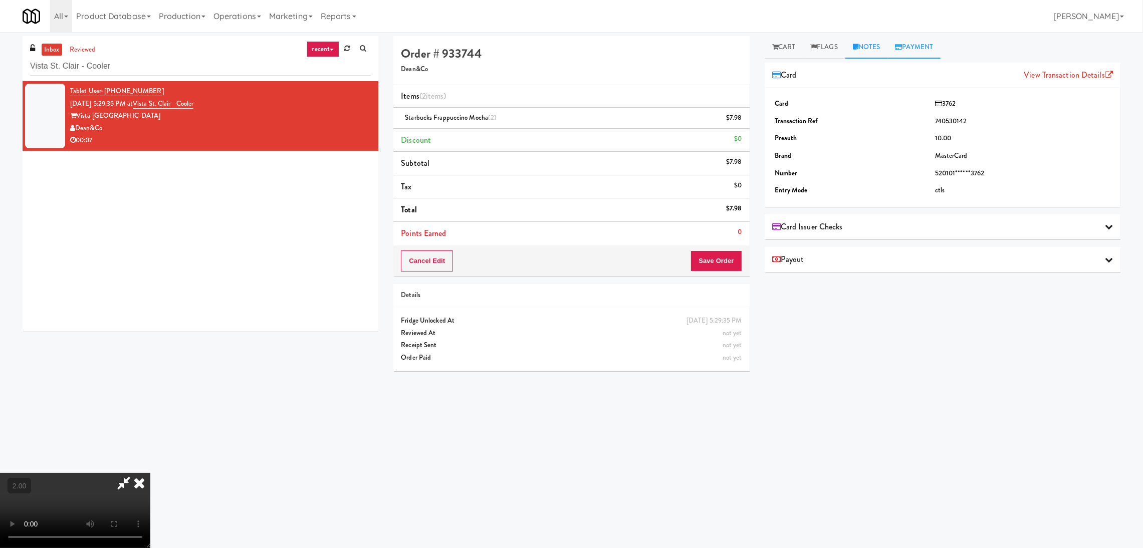
click at [880, 48] on link "Notes" at bounding box center [867, 47] width 43 height 23
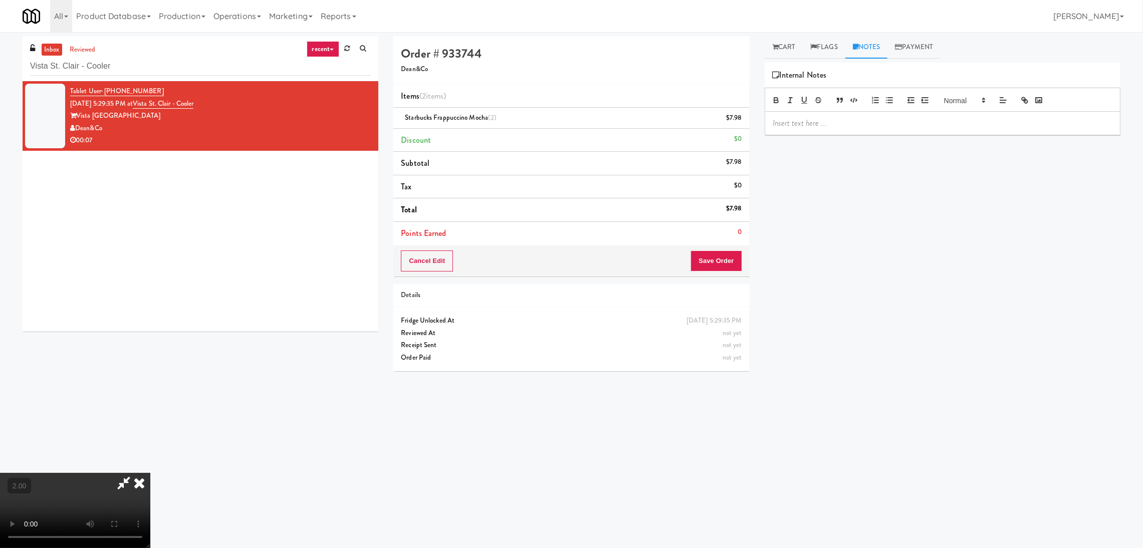
click at [876, 123] on p at bounding box center [943, 123] width 340 height 11
click at [802, 129] on p "Paureeb: #DisabledCamera #TopRight" at bounding box center [943, 123] width 340 height 11
click at [799, 126] on p "Paureeb: #DisabledCamera #TopRight" at bounding box center [943, 123] width 340 height 11
click at [723, 253] on button "Save Order" at bounding box center [716, 261] width 51 height 21
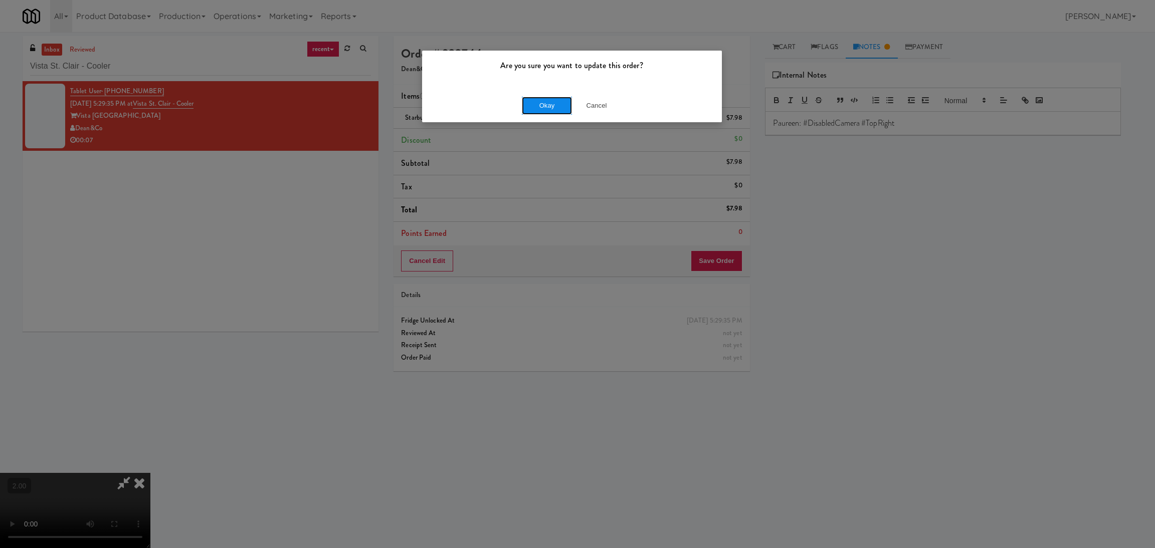
click at [538, 111] on button "Okay" at bounding box center [547, 106] width 50 height 18
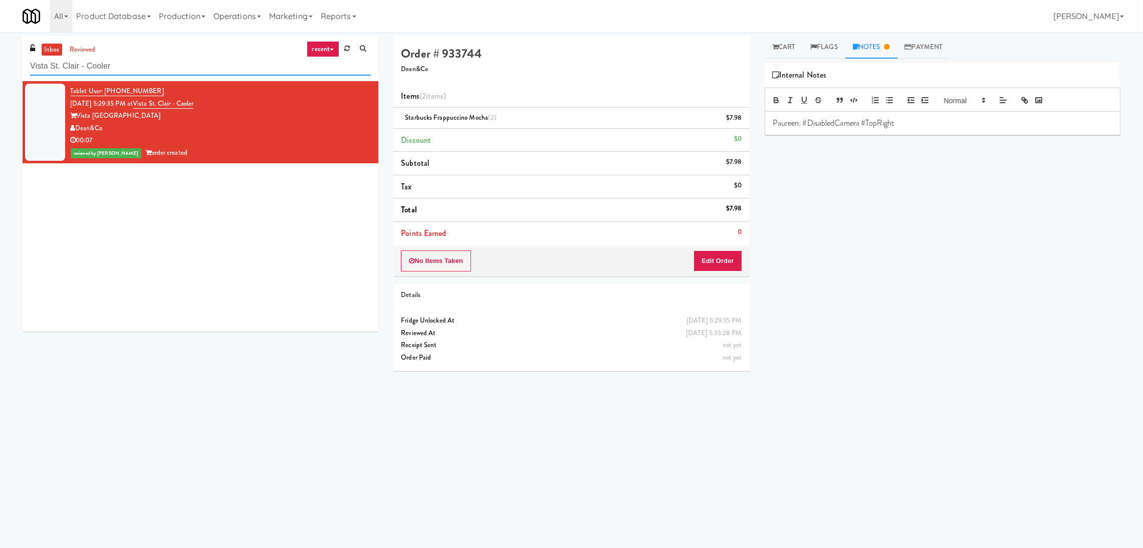
paste input "Standard - Combo - Middle"
drag, startPoint x: 181, startPoint y: 66, endPoint x: 0, endPoint y: 57, distance: 181.2
click at [0, 57] on div "inbox reviewed recent all unclear take inventory issue suspicious failed recent…" at bounding box center [571, 237] width 1143 height 403
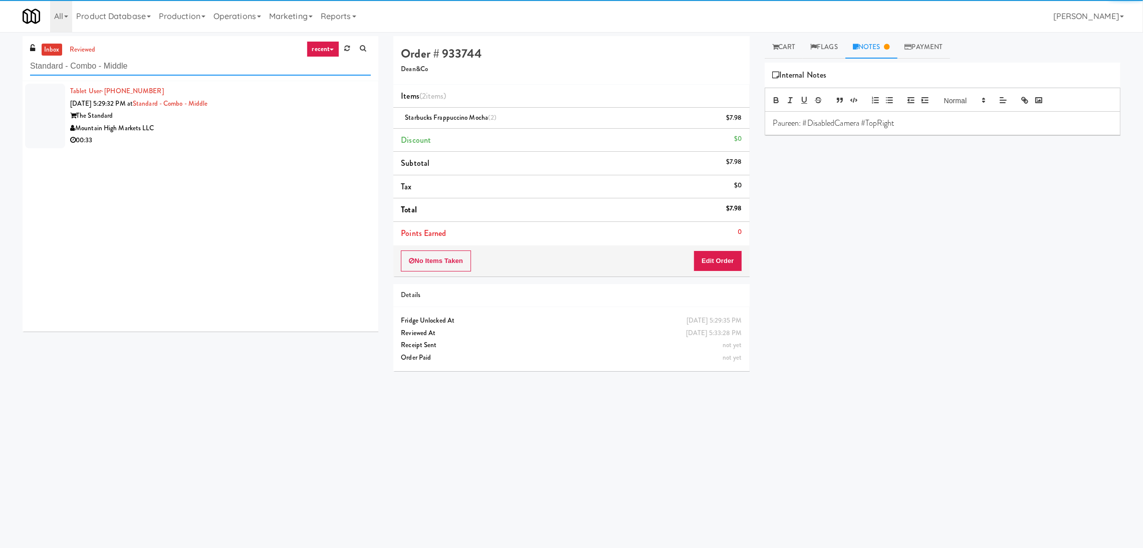
type input "Standard - Combo - Middle"
click at [270, 132] on div "Mountain High Markets LLC" at bounding box center [220, 128] width 301 height 13
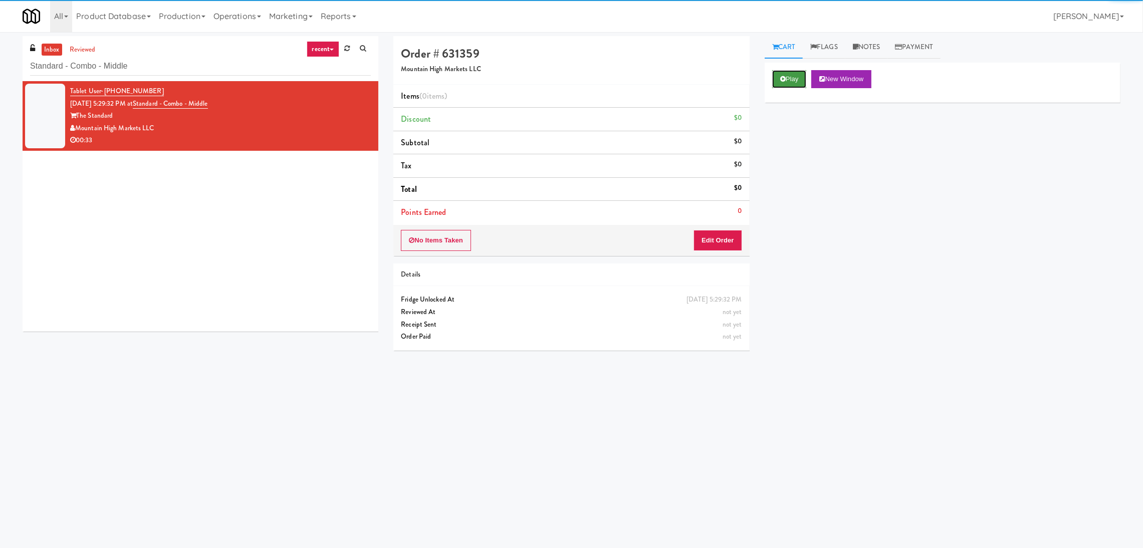
click at [779, 87] on button "Play" at bounding box center [789, 79] width 35 height 18
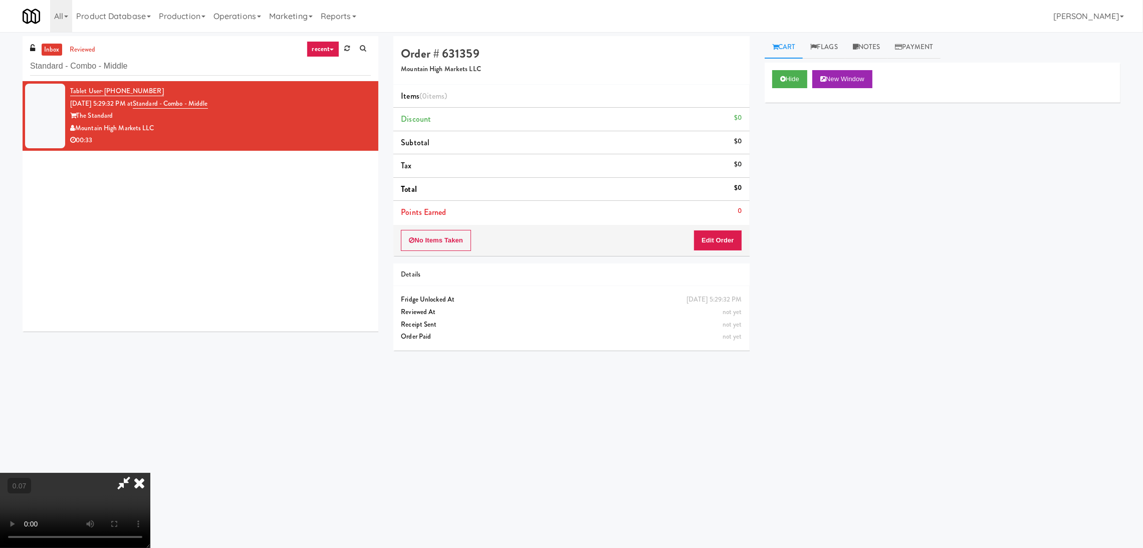
click at [150, 473] on video at bounding box center [75, 510] width 150 height 75
click at [721, 245] on button "Edit Order" at bounding box center [718, 240] width 49 height 21
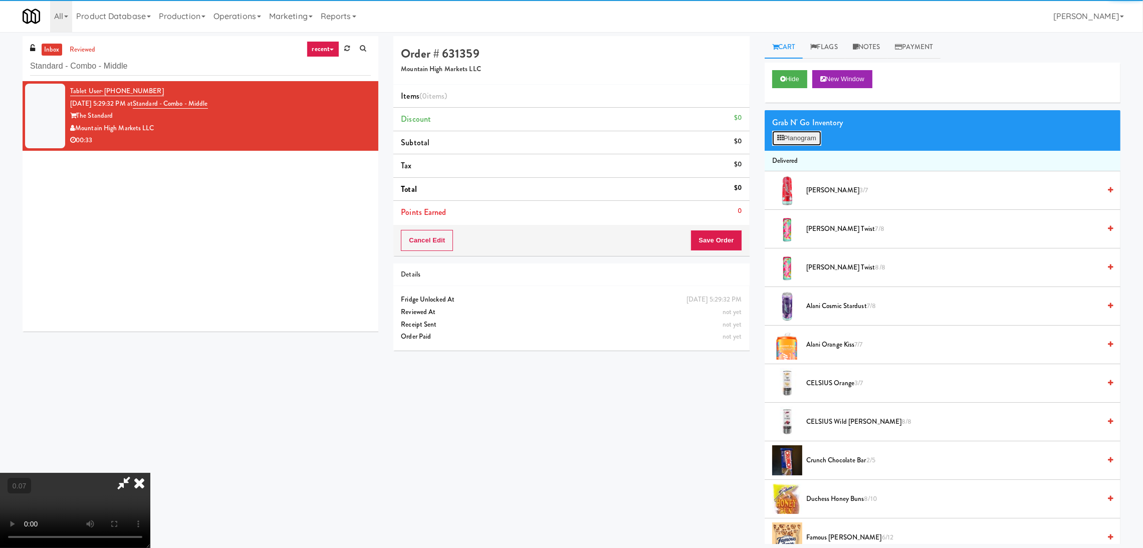
click at [795, 136] on button "Planogram" at bounding box center [796, 138] width 49 height 15
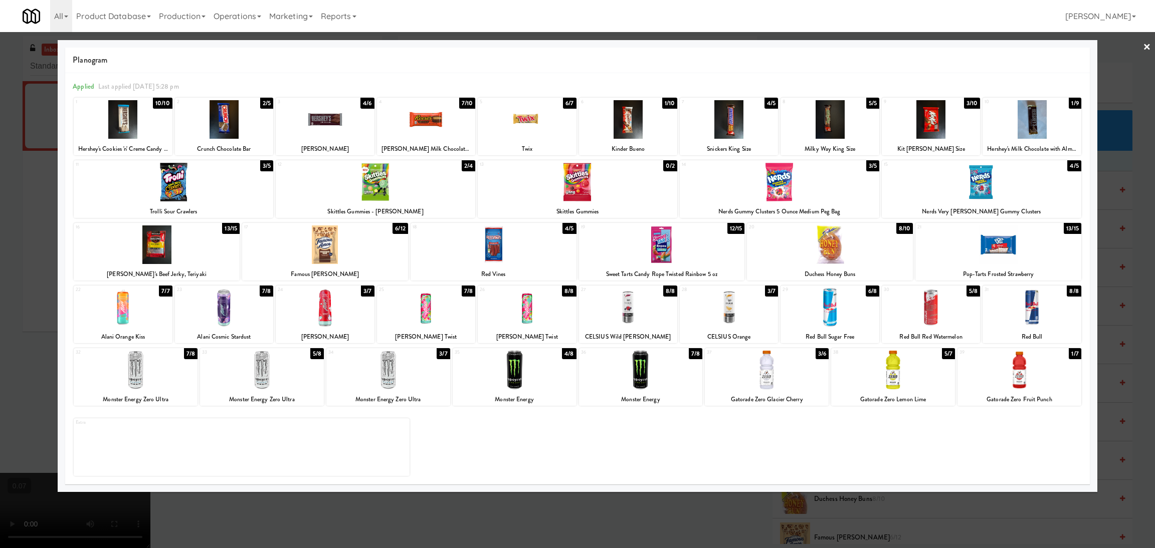
click at [371, 374] on div at bounding box center [388, 370] width 124 height 39
click at [294, 318] on div at bounding box center [325, 307] width 98 height 39
click at [29, 283] on div at bounding box center [577, 274] width 1155 height 548
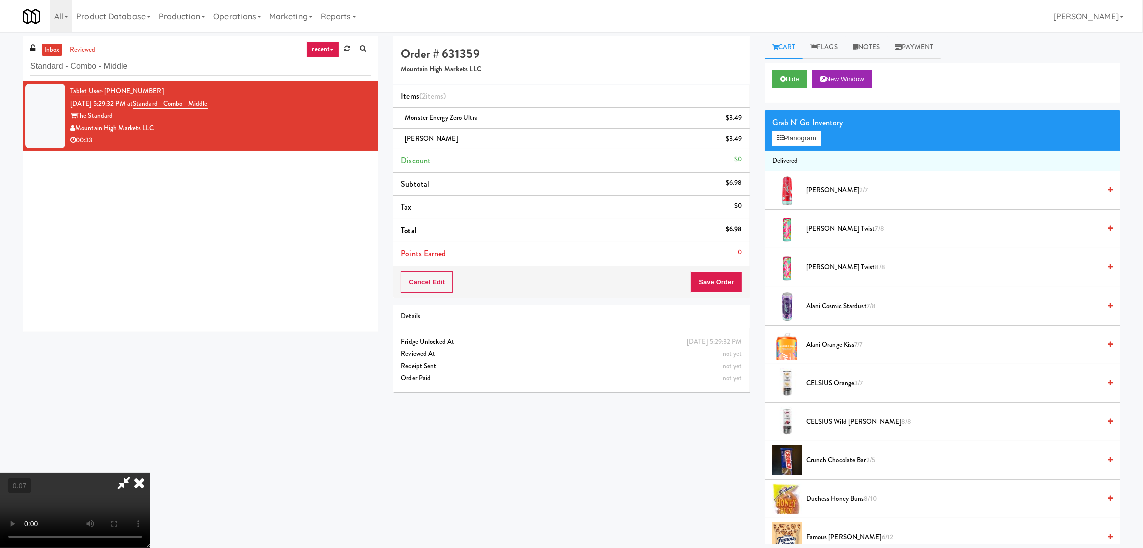
click at [150, 473] on video at bounding box center [75, 510] width 150 height 75
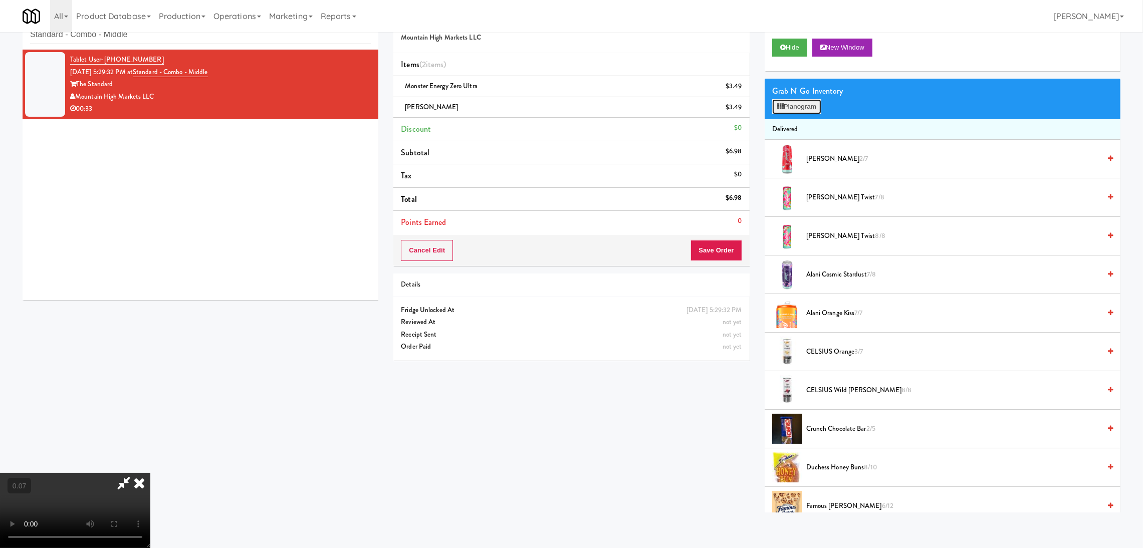
click at [796, 106] on button "Planogram" at bounding box center [796, 106] width 49 height 15
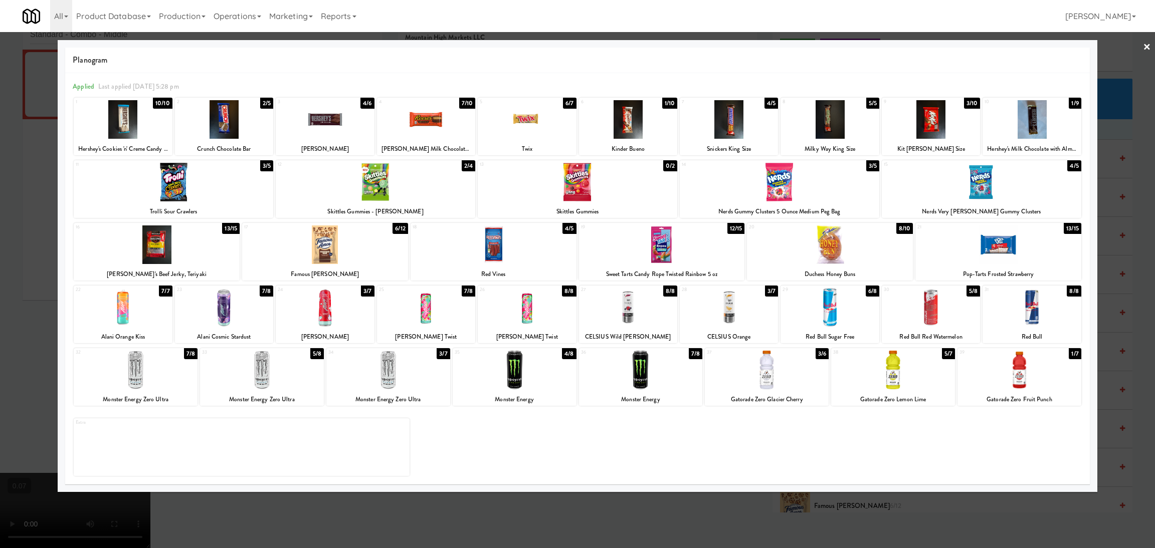
click at [957, 123] on div at bounding box center [931, 119] width 98 height 39
click at [4, 201] on div at bounding box center [577, 274] width 1155 height 548
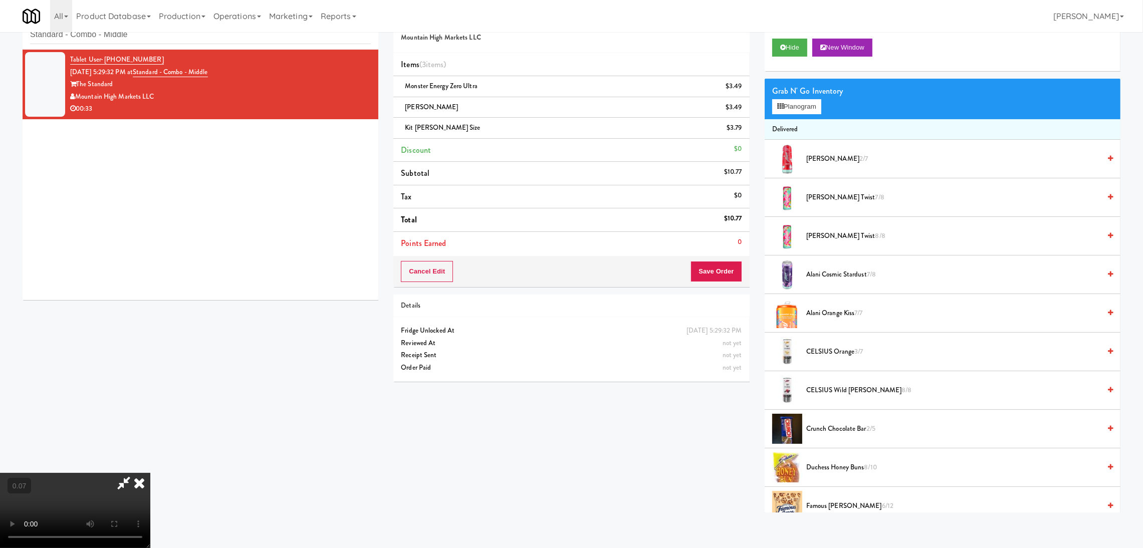
click at [150, 473] on video at bounding box center [75, 510] width 150 height 75
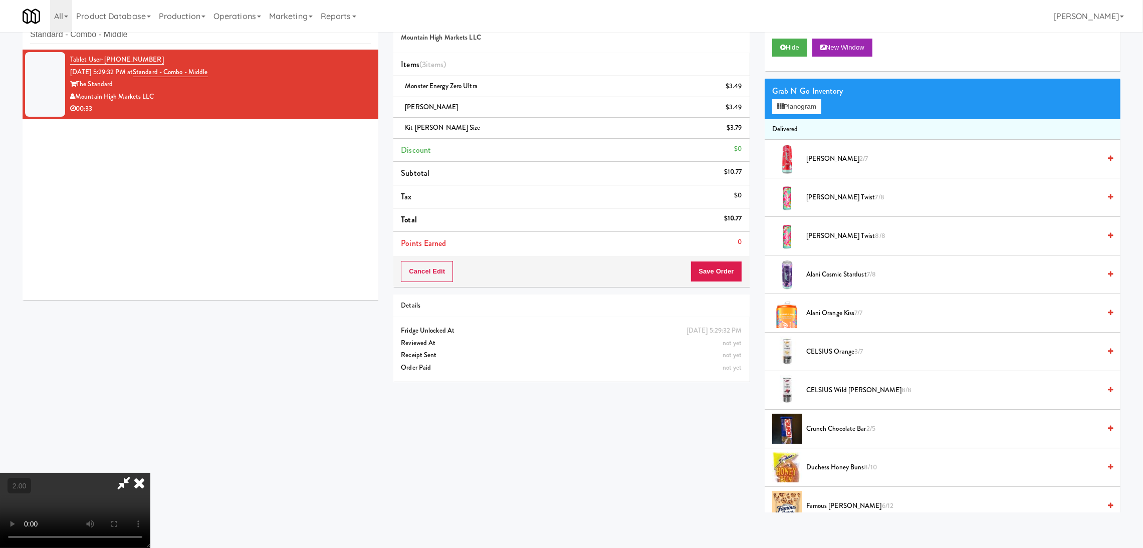
click at [150, 473] on video at bounding box center [75, 510] width 150 height 75
click at [789, 108] on button "Planogram" at bounding box center [796, 106] width 49 height 15
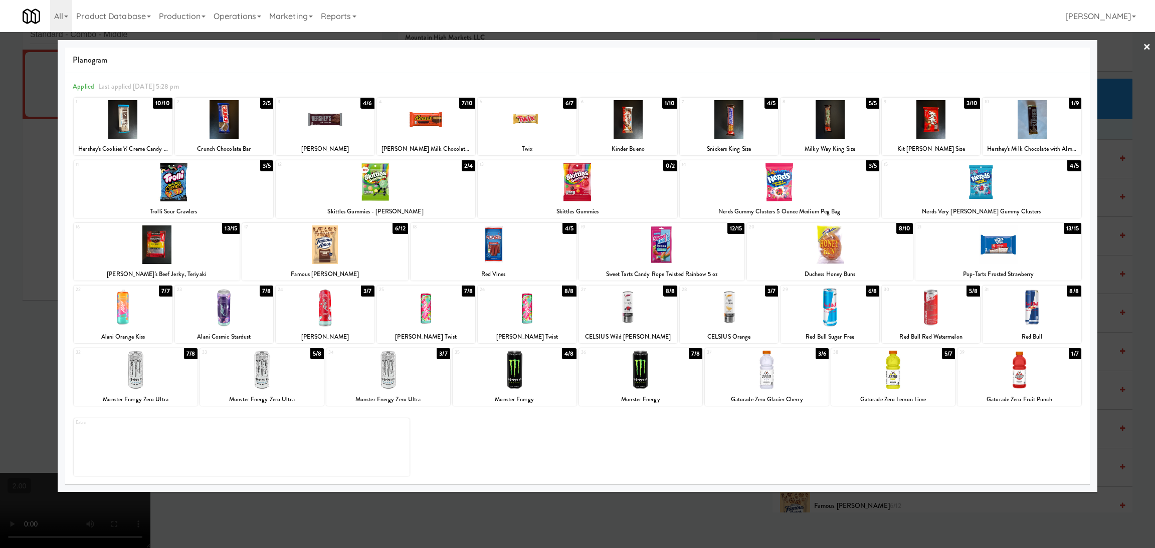
click at [637, 130] on div at bounding box center [628, 119] width 98 height 39
click at [0, 254] on div at bounding box center [577, 274] width 1155 height 548
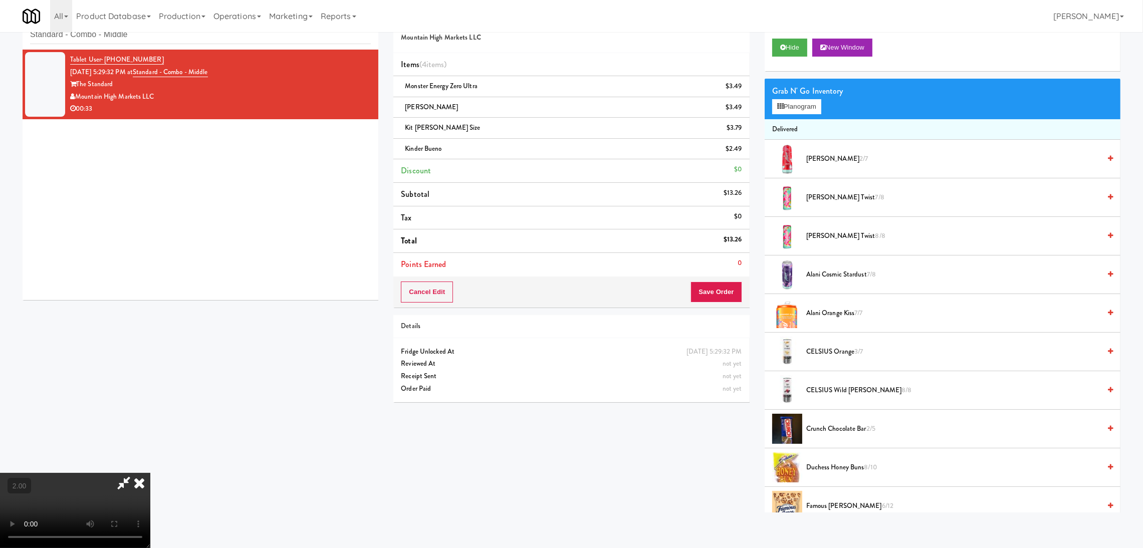
click at [150, 473] on video at bounding box center [75, 510] width 150 height 75
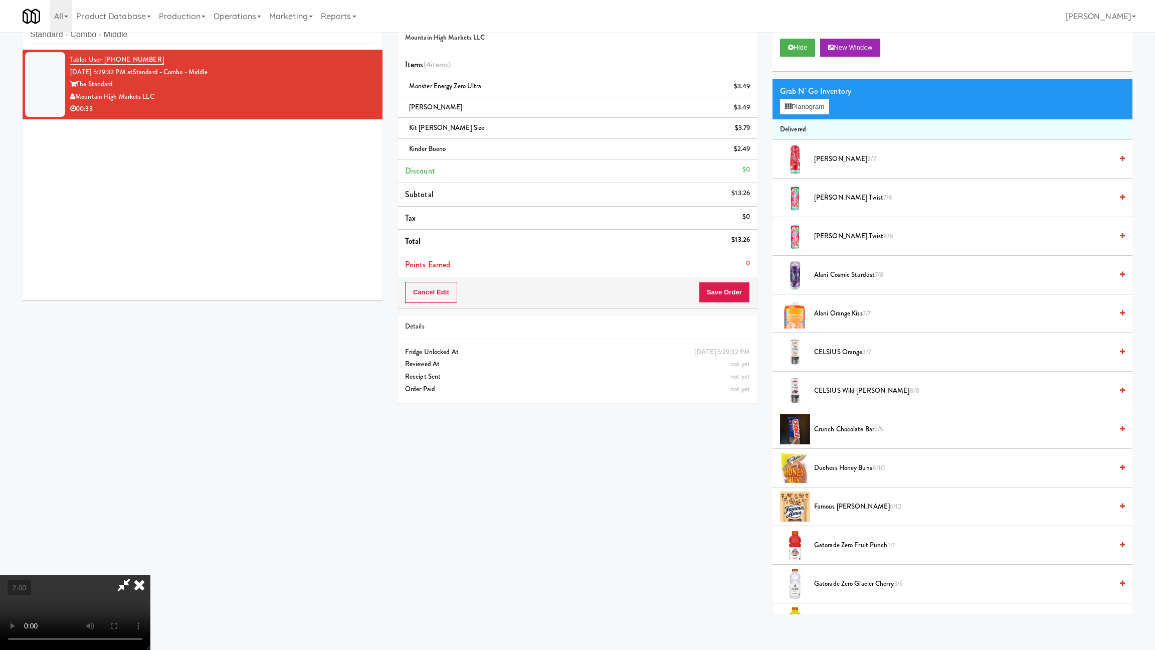
click at [150, 548] on video at bounding box center [75, 611] width 150 height 75
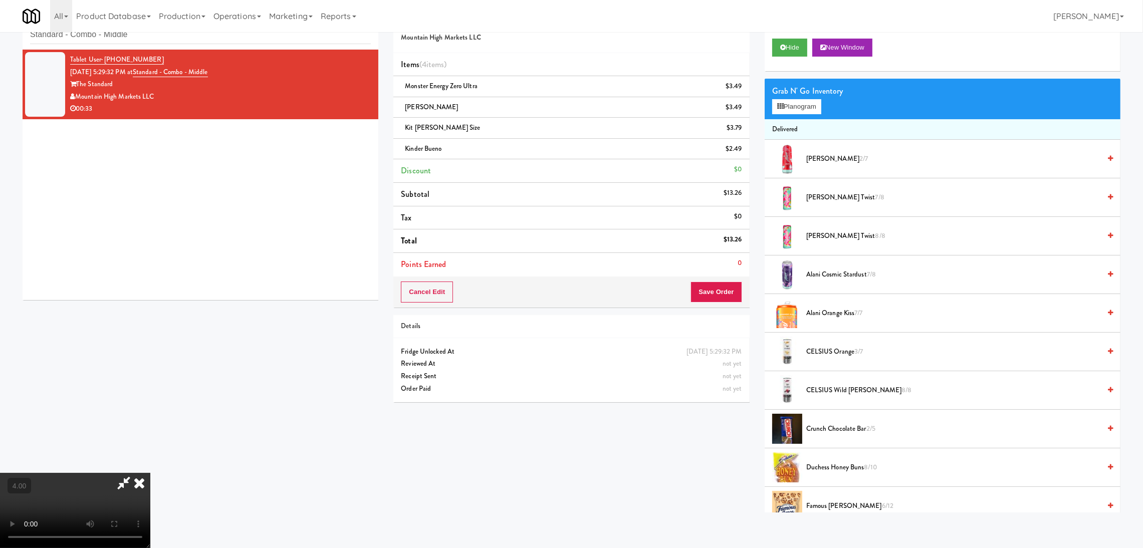
click at [135, 473] on icon at bounding box center [123, 483] width 23 height 20
click at [718, 289] on button "Save Order" at bounding box center [716, 292] width 51 height 21
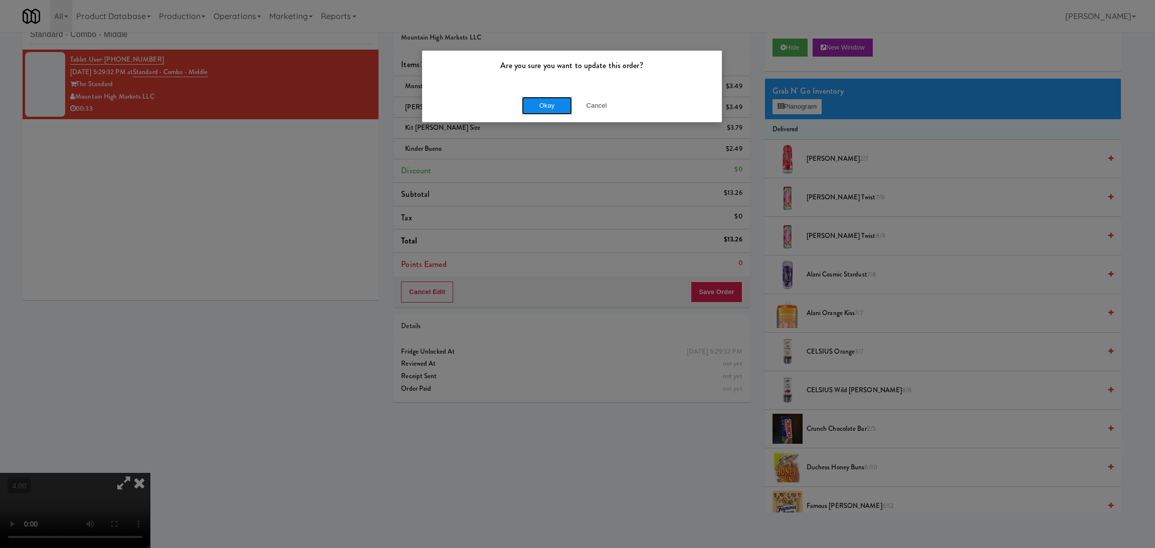
click at [540, 106] on button "Okay" at bounding box center [547, 106] width 50 height 18
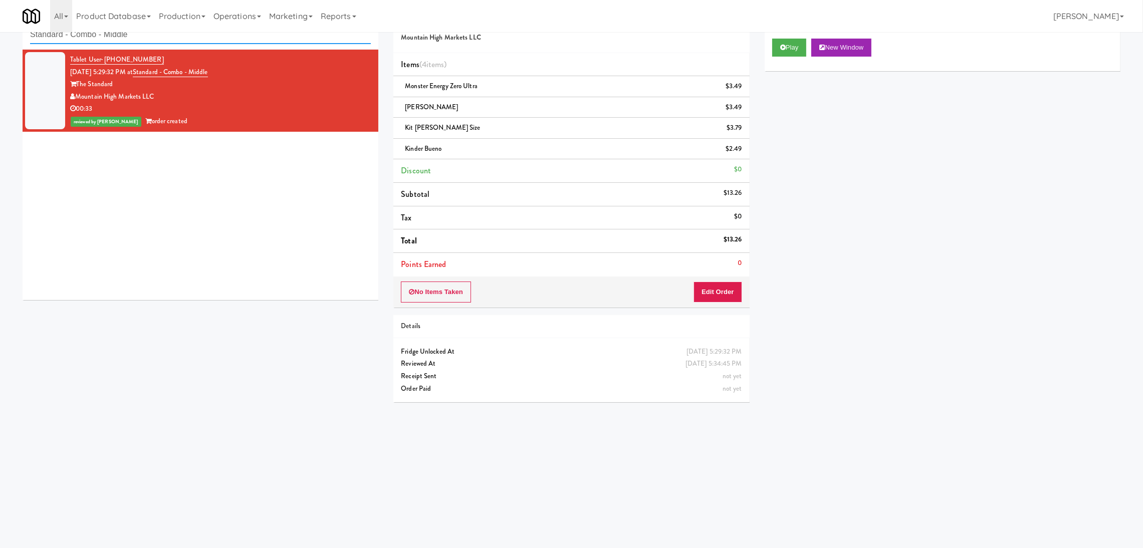
paste input "520 N [PERSON_NAME] - Left - Fridg"
drag, startPoint x: 230, startPoint y: 39, endPoint x: 0, endPoint y: 25, distance: 230.0
click at [0, 25] on body "Are you sure you want to update this order? Okay Cancel Okay Are you sure you w…" at bounding box center [571, 275] width 1143 height 548
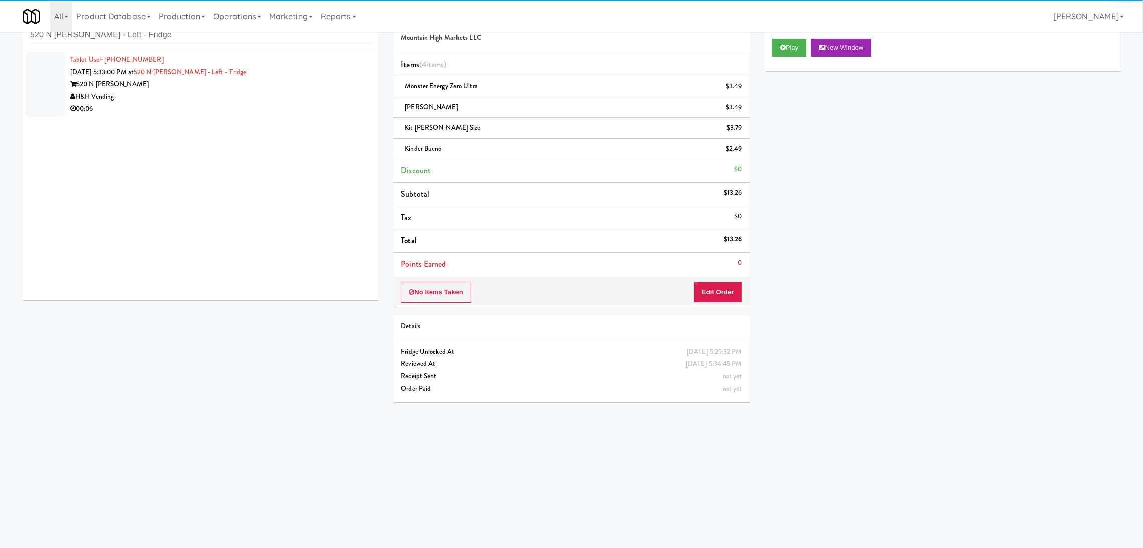
click at [287, 91] on div "H&H Vending" at bounding box center [220, 97] width 301 height 13
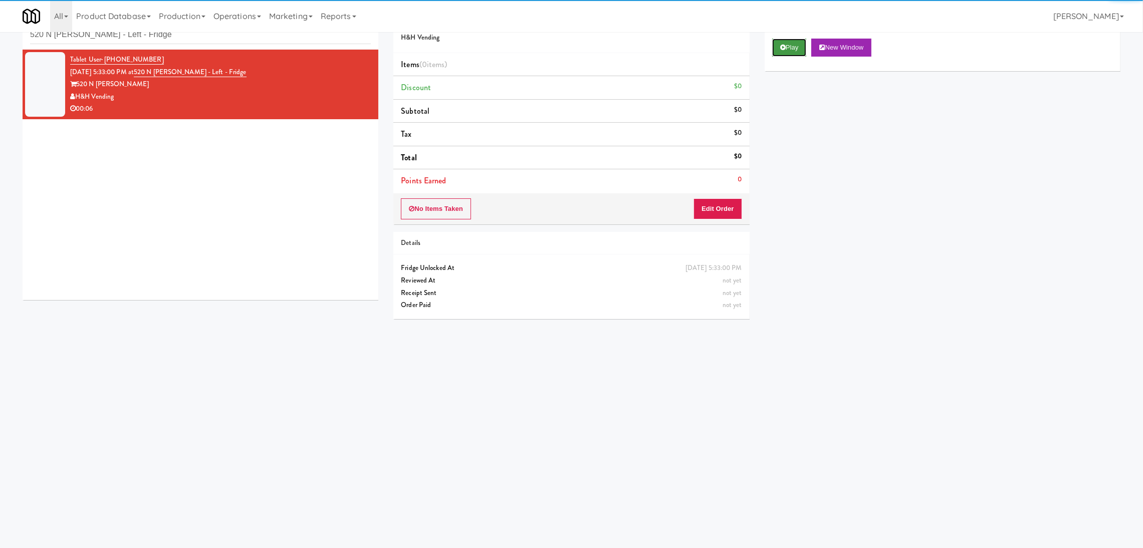
click at [799, 49] on button "Play" at bounding box center [789, 48] width 35 height 18
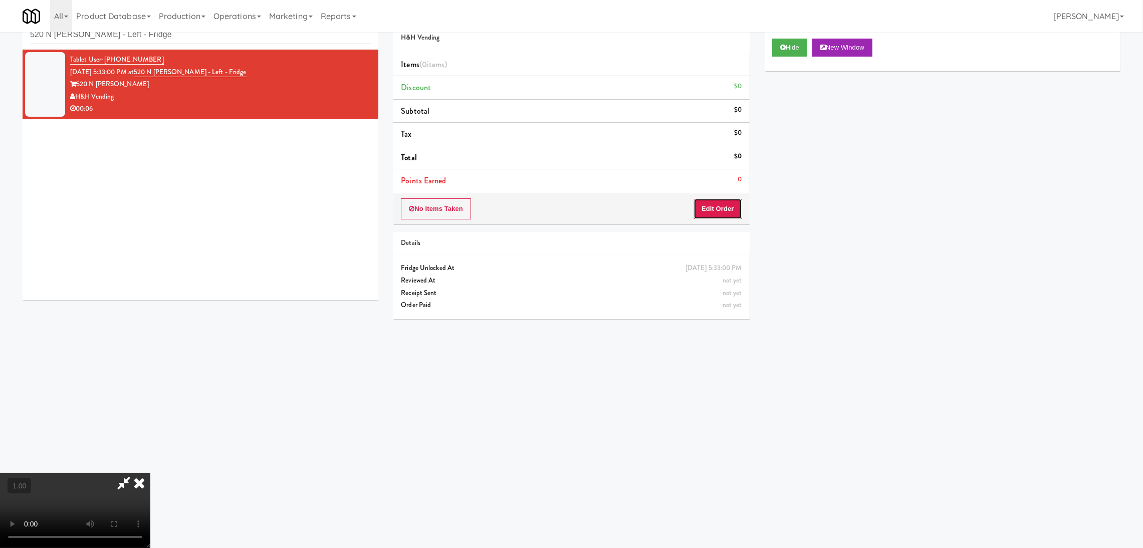
click at [733, 205] on button "Edit Order" at bounding box center [718, 208] width 49 height 21
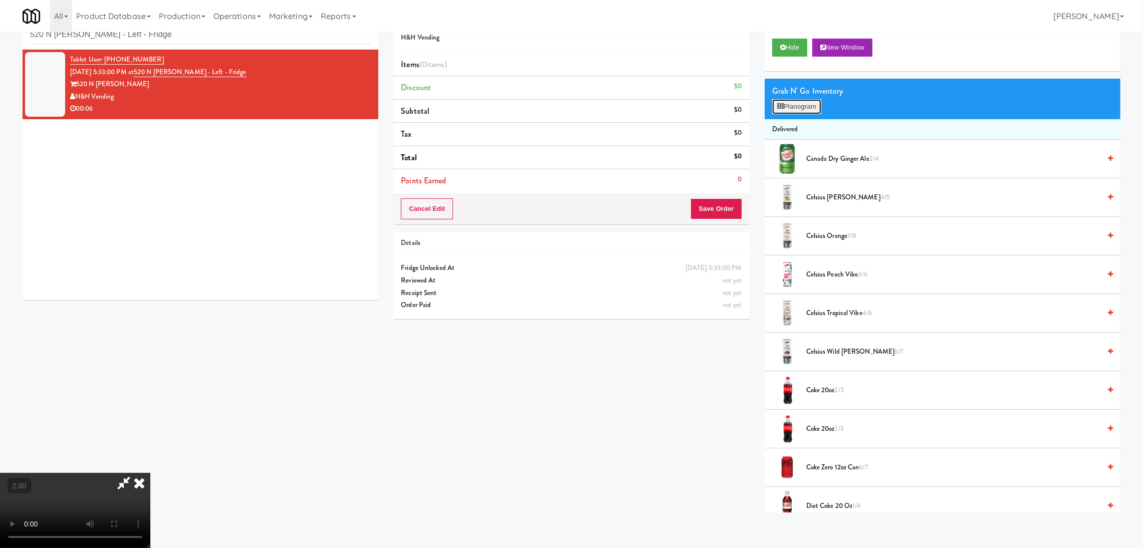
click at [786, 109] on button "Planogram" at bounding box center [796, 106] width 49 height 15
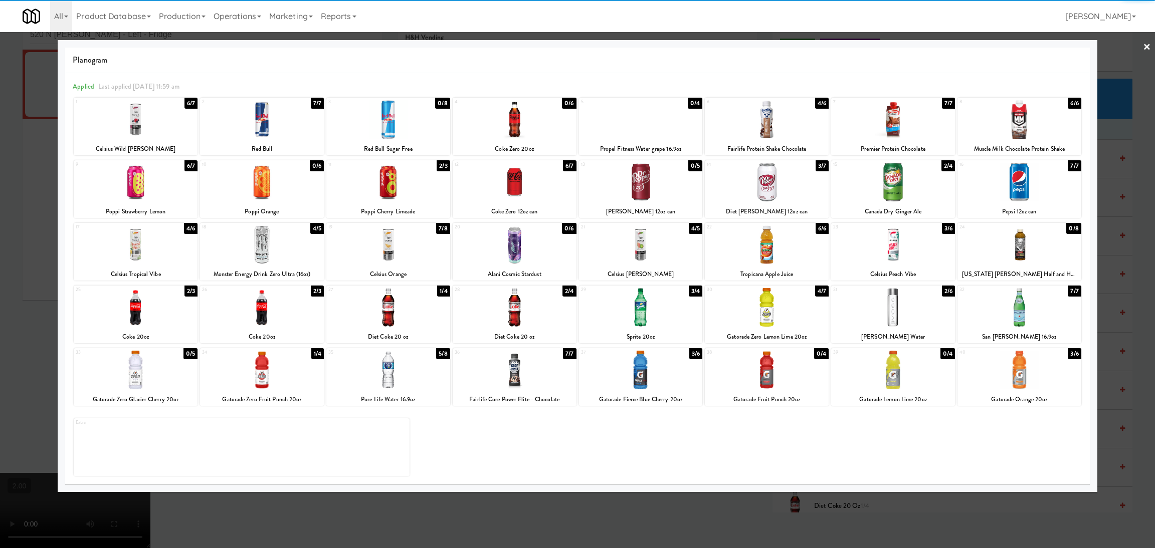
click at [293, 121] on div at bounding box center [262, 119] width 124 height 39
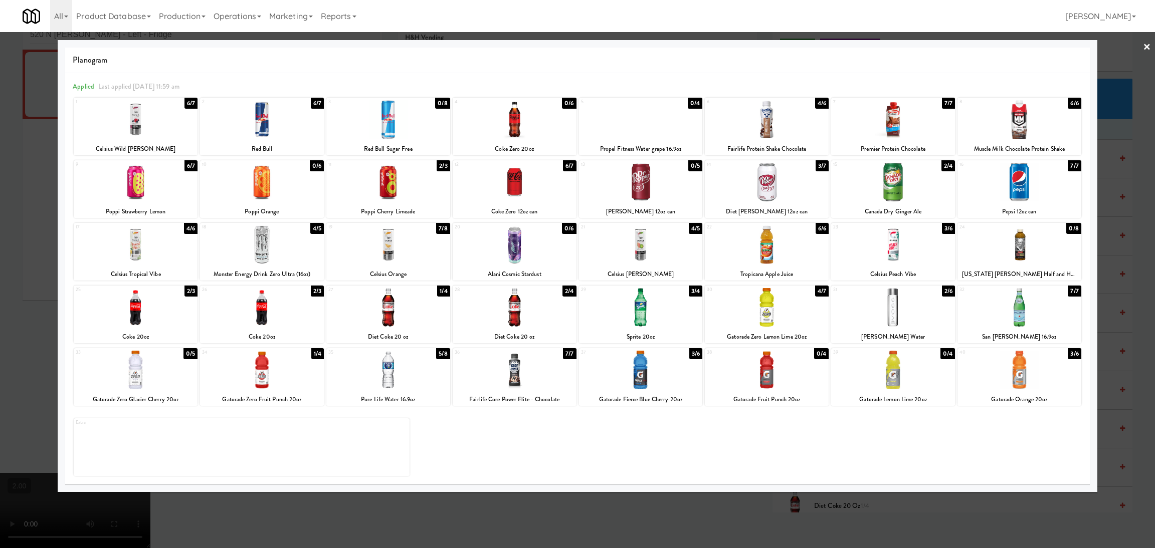
click at [11, 165] on div at bounding box center [577, 274] width 1155 height 548
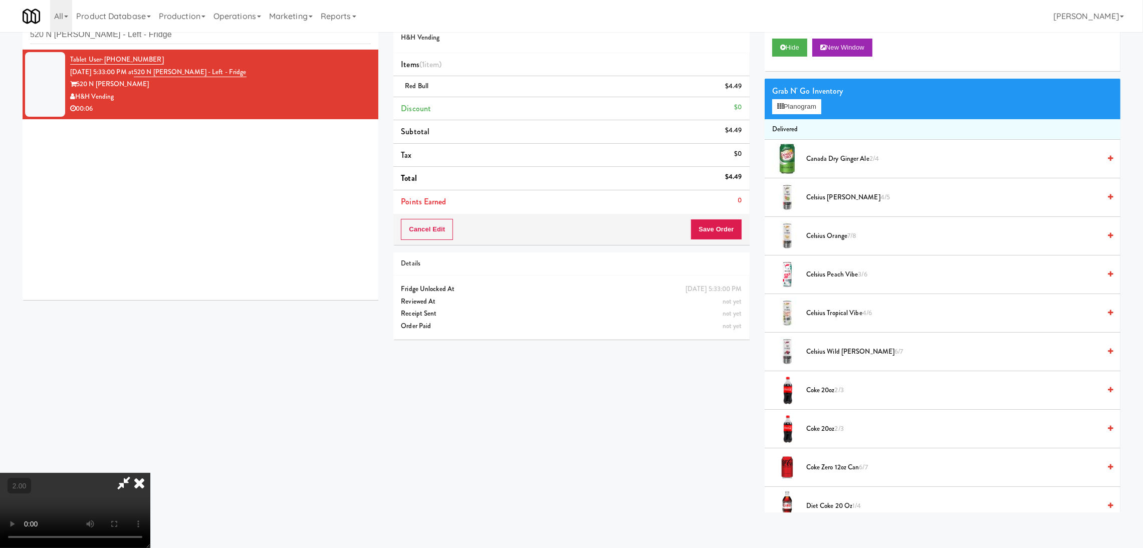
click at [150, 473] on video at bounding box center [75, 510] width 150 height 75
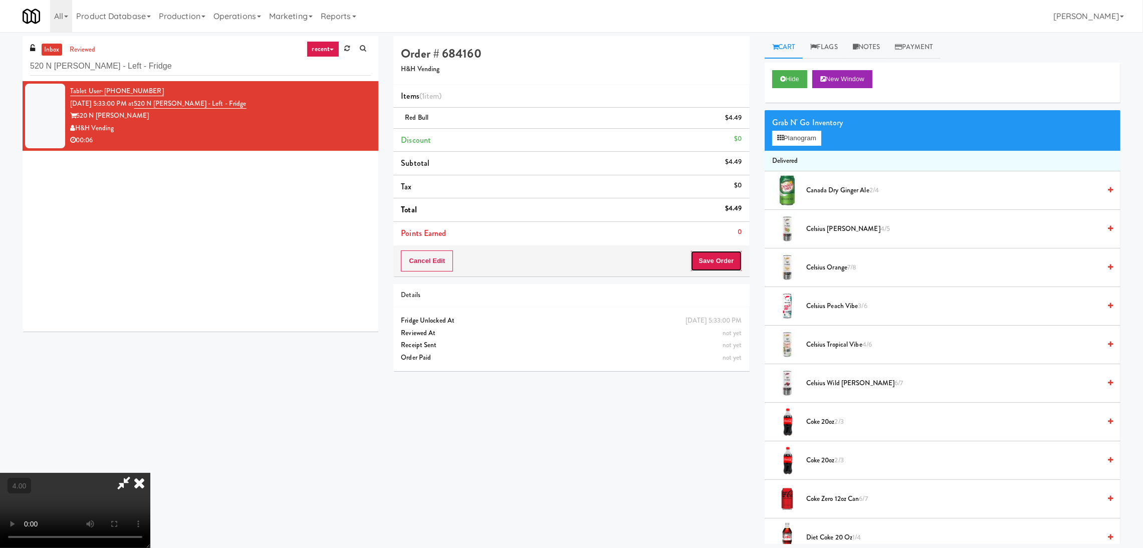
click at [721, 256] on button "Save Order" at bounding box center [716, 261] width 51 height 21
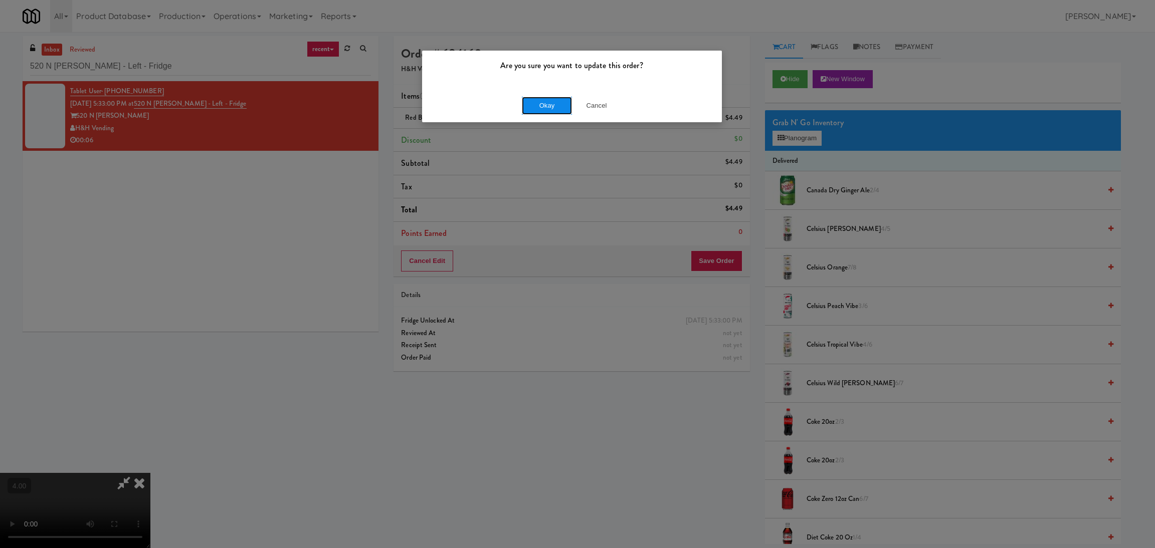
click at [533, 108] on button "Okay" at bounding box center [547, 106] width 50 height 18
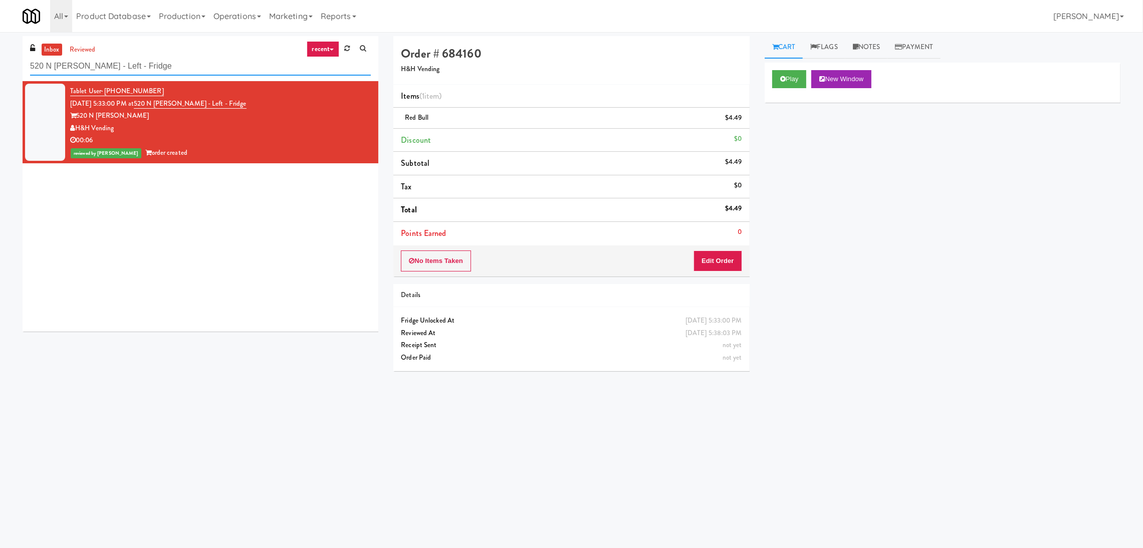
paste input "Staff Dormitory"
drag, startPoint x: 217, startPoint y: 63, endPoint x: 0, endPoint y: 45, distance: 217.8
click at [0, 45] on div "inbox reviewed recent all unclear take inventory issue suspicious failed recent…" at bounding box center [571, 237] width 1143 height 403
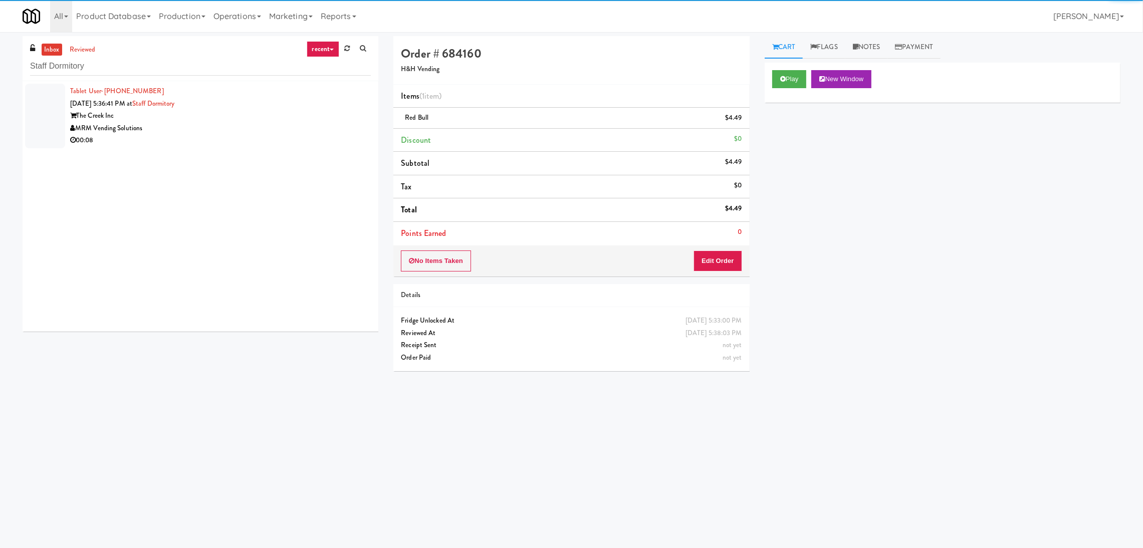
click at [287, 127] on div "MRM Vending Solutions" at bounding box center [220, 128] width 301 height 13
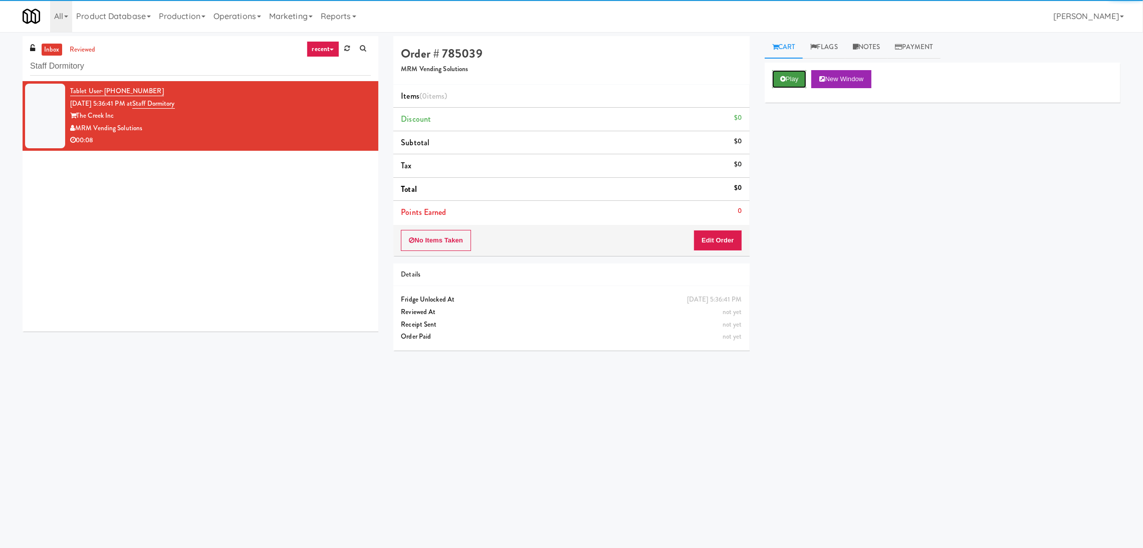
click at [805, 79] on button "Play" at bounding box center [789, 79] width 35 height 18
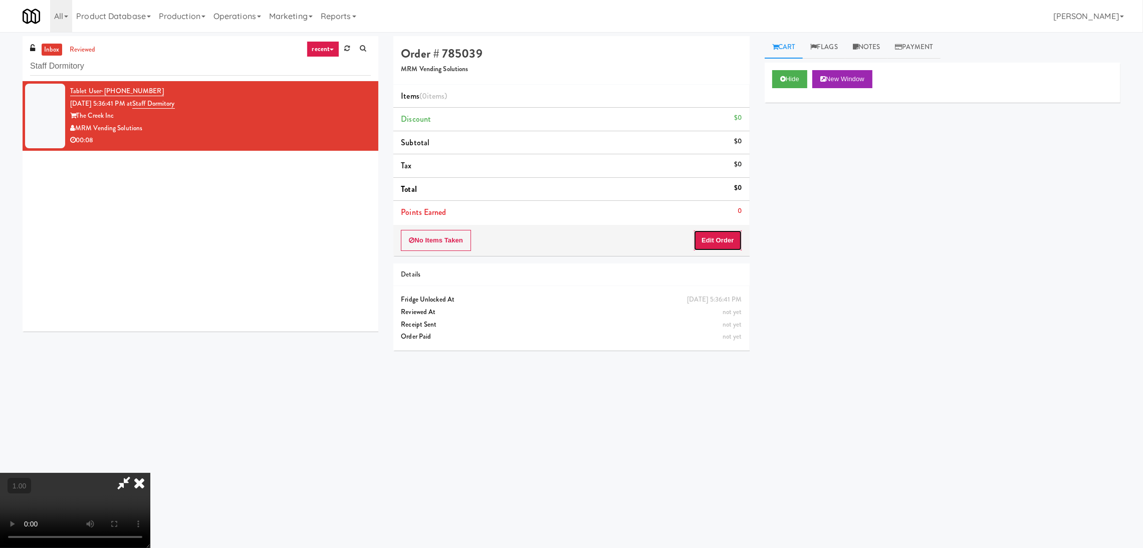
click at [720, 235] on button "Edit Order" at bounding box center [718, 240] width 49 height 21
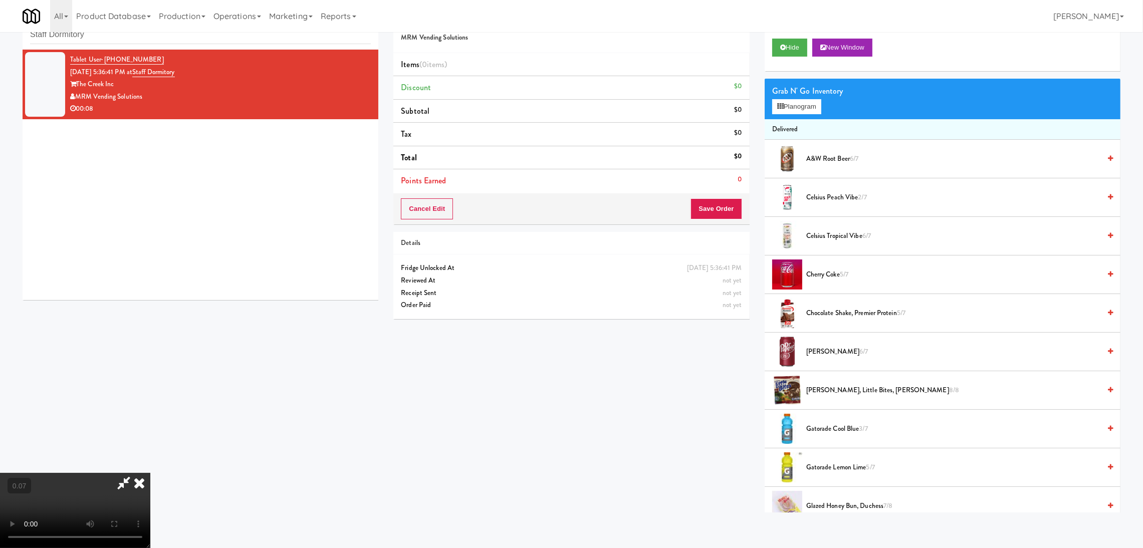
scroll to position [195, 0]
click at [781, 103] on icon at bounding box center [780, 106] width 7 height 7
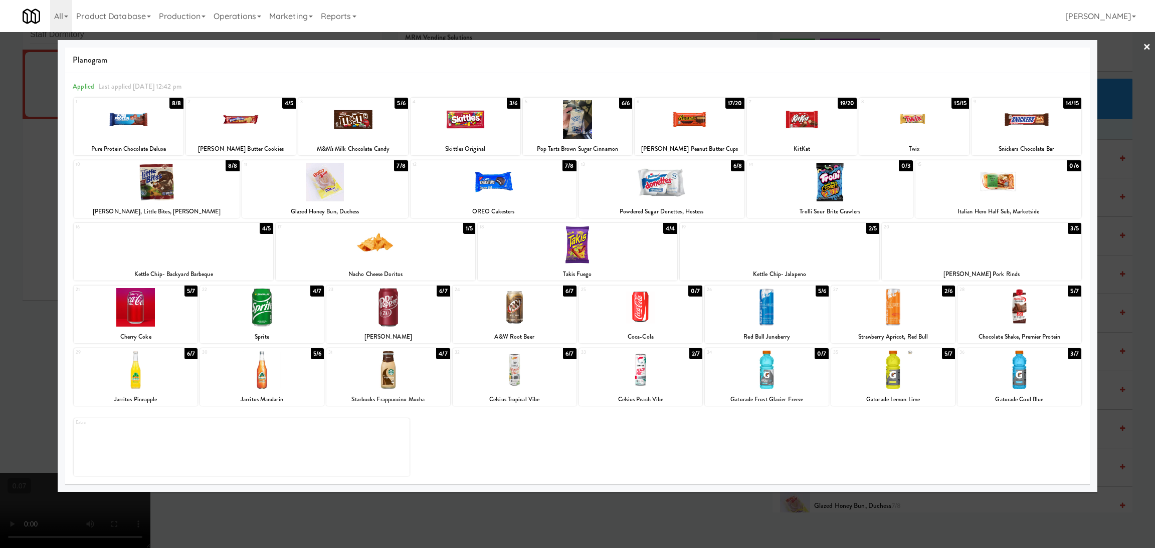
click at [373, 244] on div at bounding box center [376, 245] width 200 height 39
click at [140, 296] on div at bounding box center [136, 307] width 124 height 39
click at [7, 263] on div at bounding box center [577, 274] width 1155 height 548
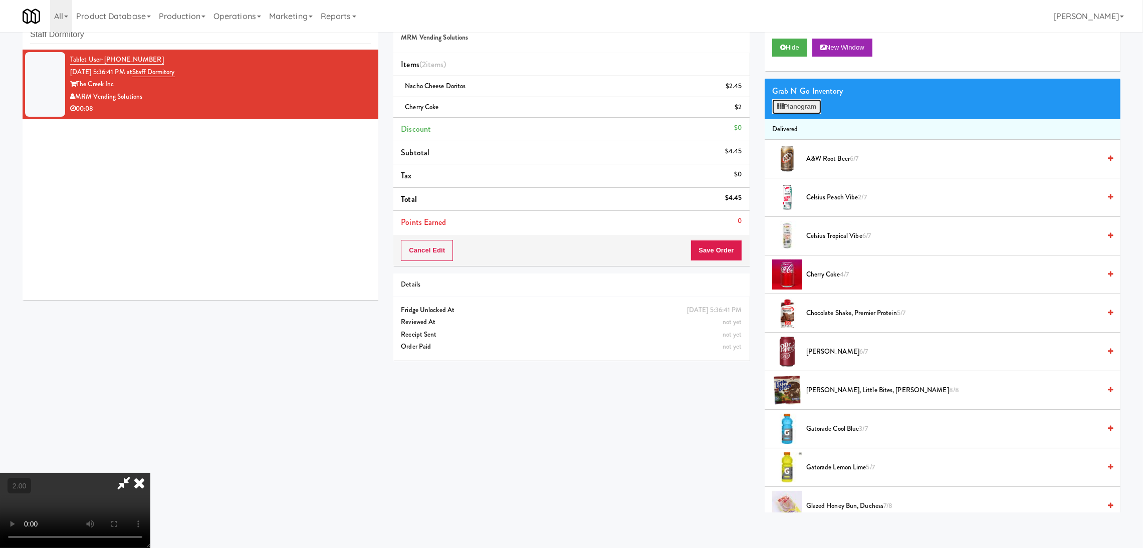
click at [790, 108] on button "Planogram" at bounding box center [796, 106] width 49 height 15
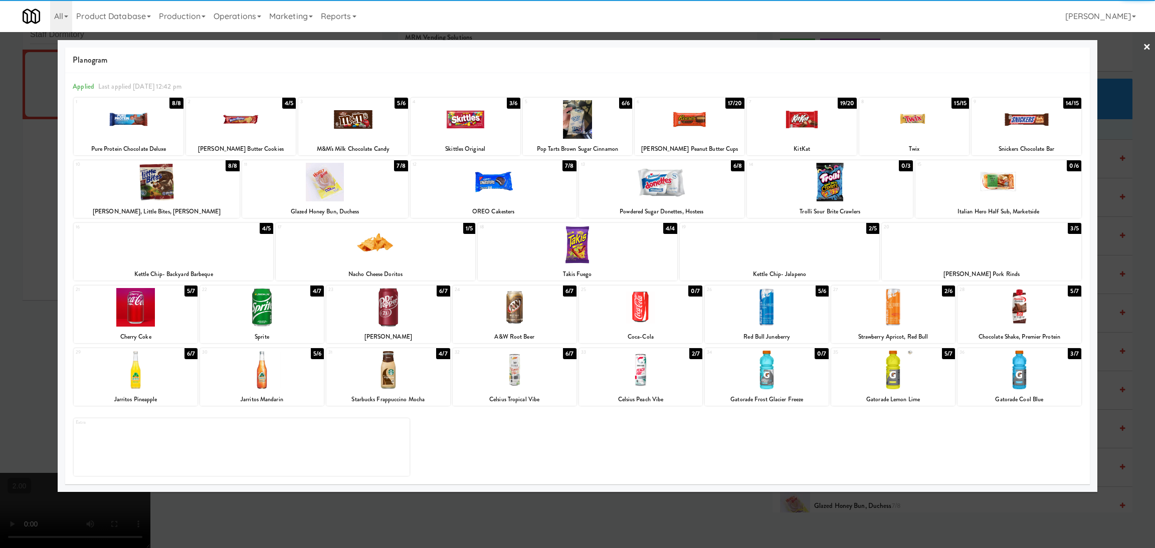
click at [786, 380] on div at bounding box center [767, 370] width 124 height 39
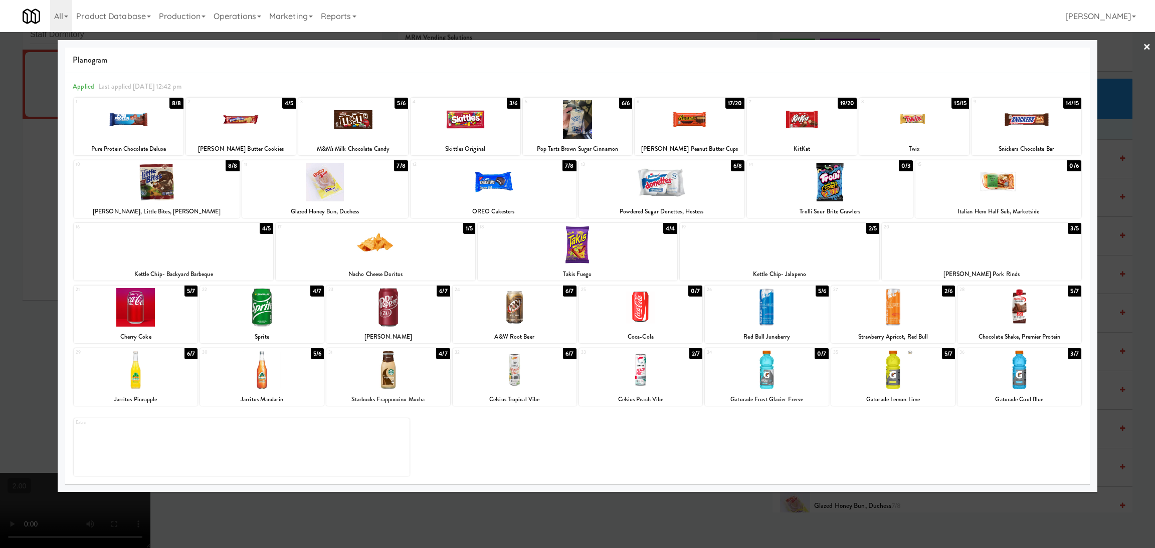
click at [1052, 380] on div at bounding box center [1019, 370] width 124 height 39
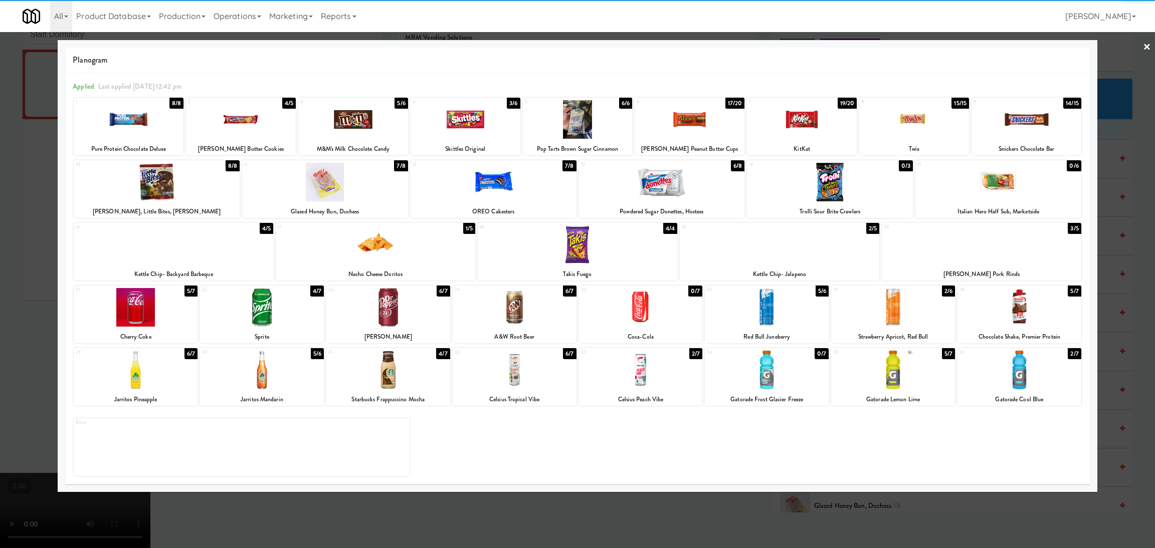
click at [666, 479] on div "Applied Last applied [DATE] 12:42 pm 1 8/8 Pure Protein Chocolate Deluxe 2 4/5 …" at bounding box center [577, 279] width 1025 height 412
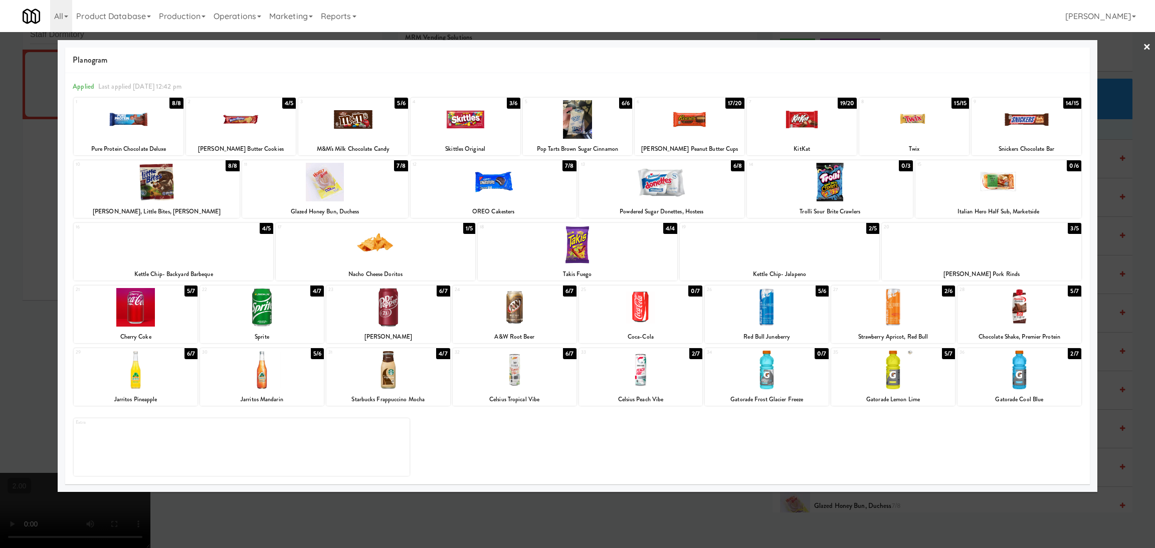
click at [665, 503] on div at bounding box center [577, 274] width 1155 height 548
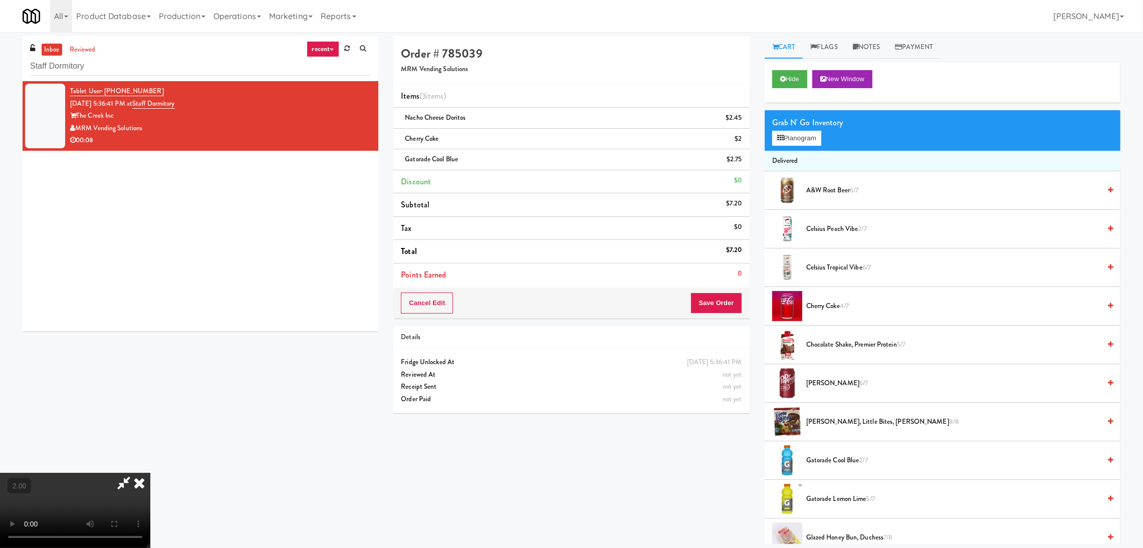
click at [150, 473] on icon at bounding box center [139, 483] width 22 height 20
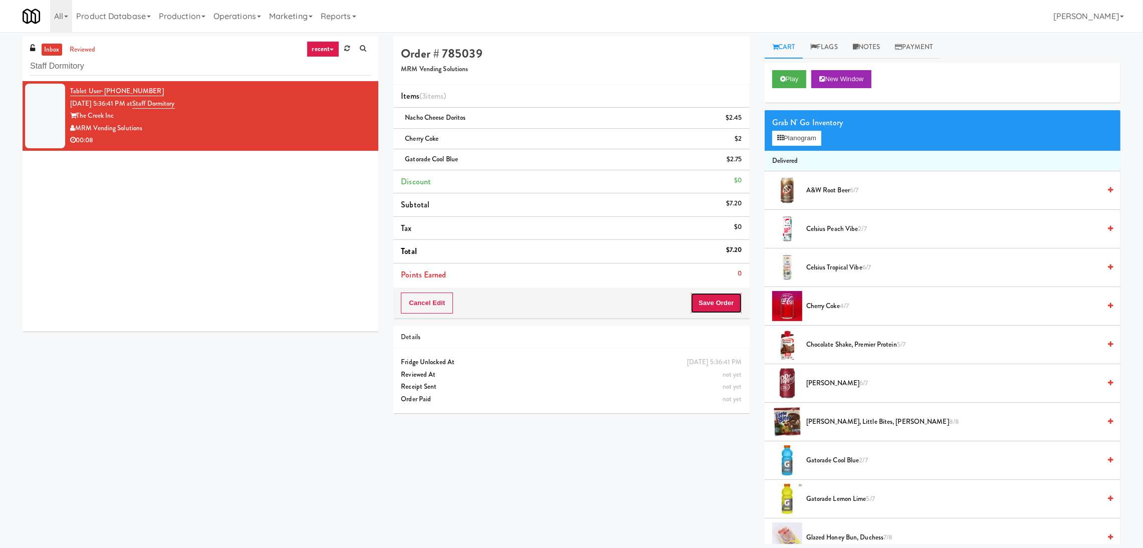
click at [711, 301] on button "Save Order" at bounding box center [716, 303] width 51 height 21
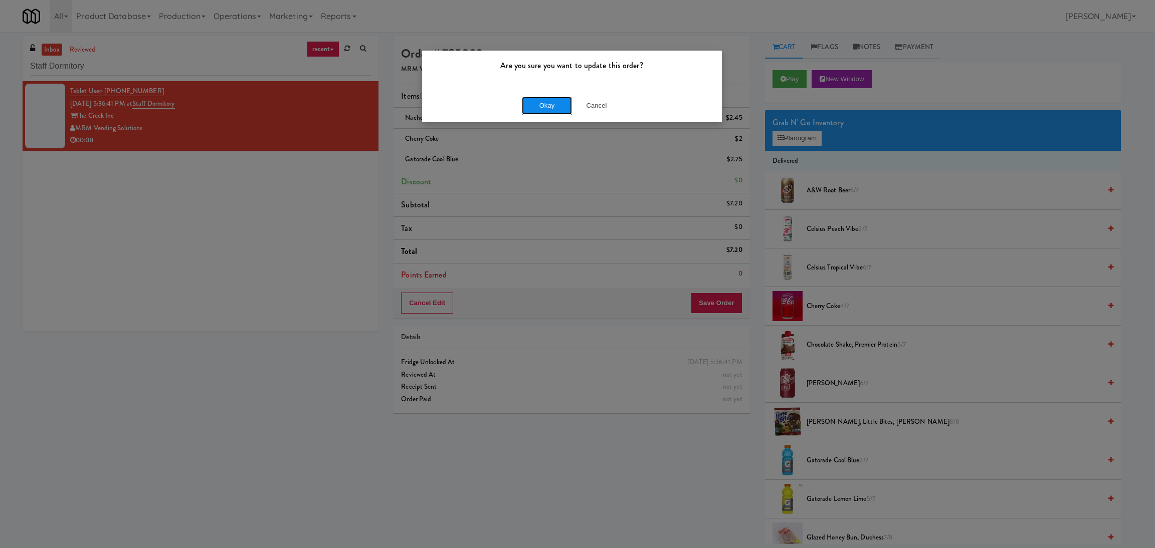
click at [549, 108] on button "Okay" at bounding box center [547, 106] width 50 height 18
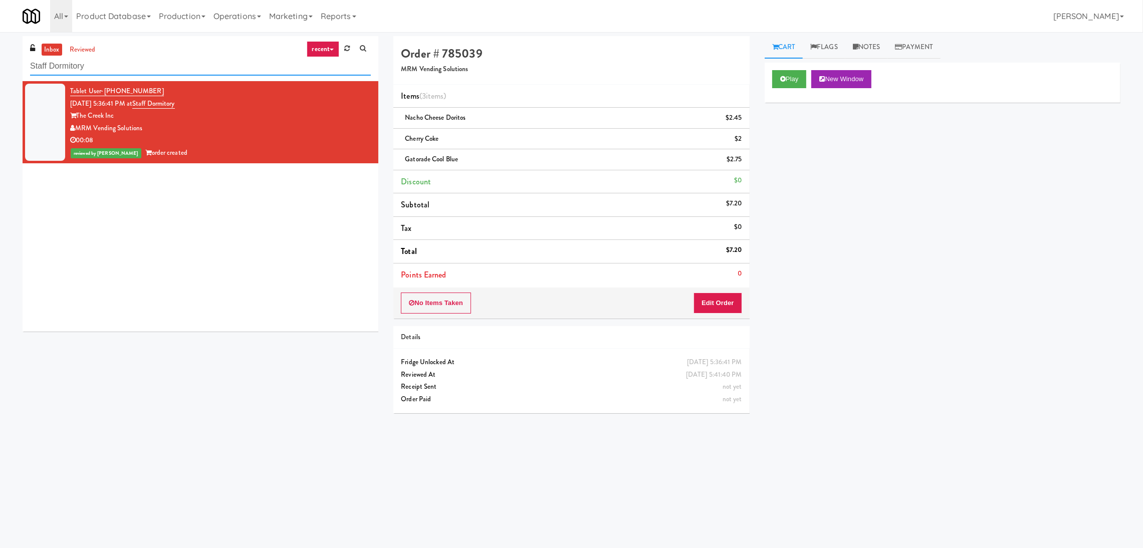
drag, startPoint x: 169, startPoint y: 73, endPoint x: 0, endPoint y: 62, distance: 169.3
click at [0, 62] on div "inbox reviewed recent all unclear take inventory issue suspicious failed recent…" at bounding box center [571, 237] width 1143 height 403
paste input "[PERSON_NAME] River - Cooler - Right"
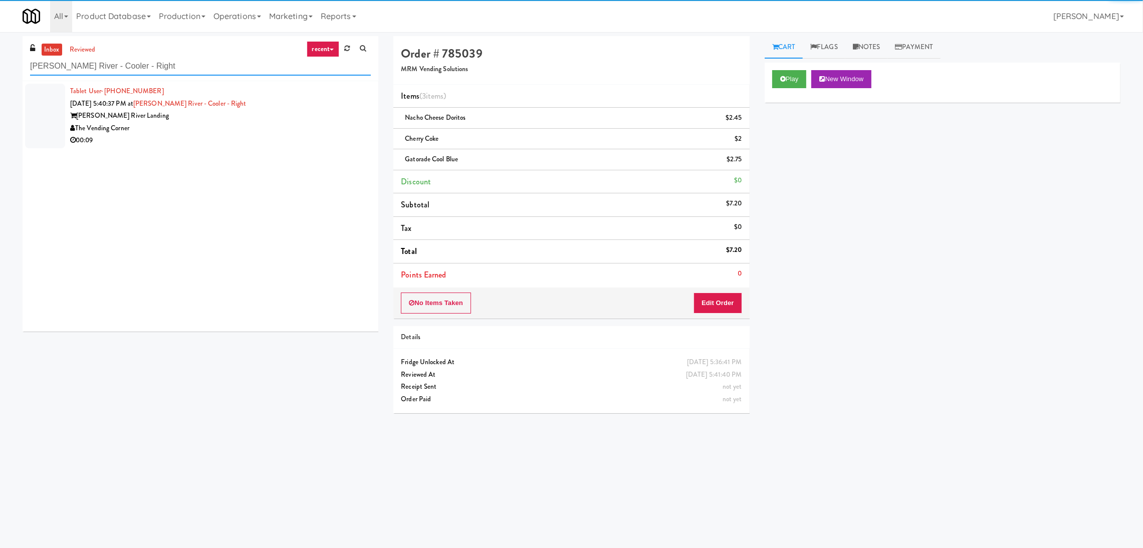
type input "[PERSON_NAME] River - Cooler - Right"
click at [284, 119] on div "[PERSON_NAME] River Landing" at bounding box center [220, 116] width 301 height 13
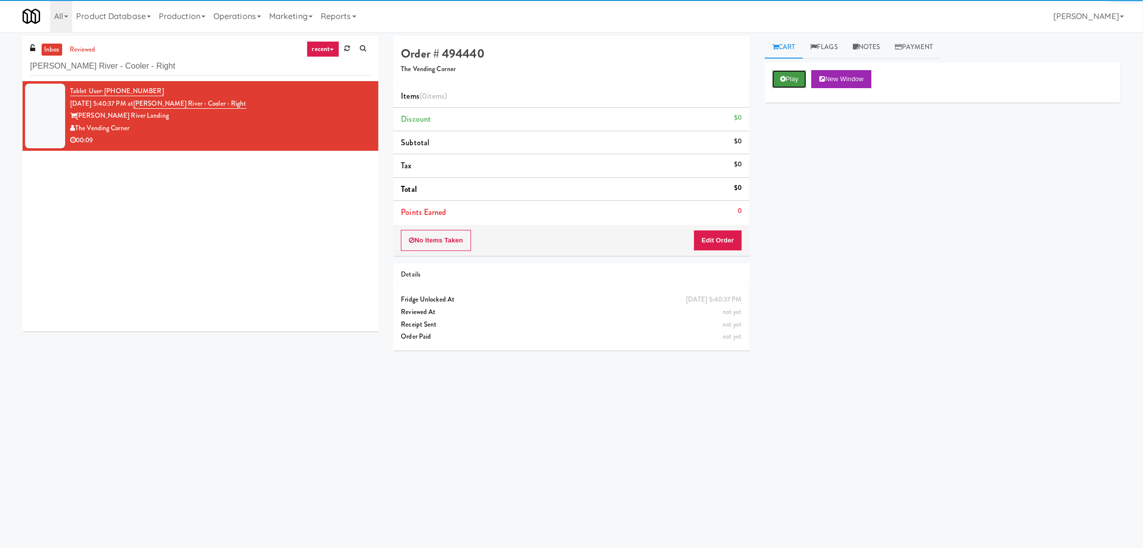
click at [784, 84] on button "Play" at bounding box center [789, 79] width 35 height 18
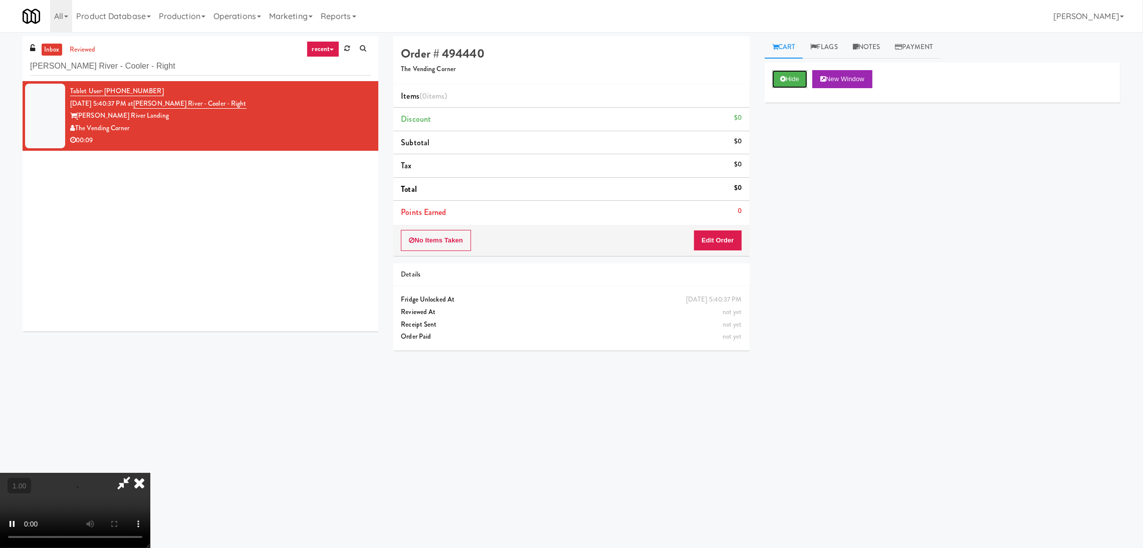
scroll to position [32, 0]
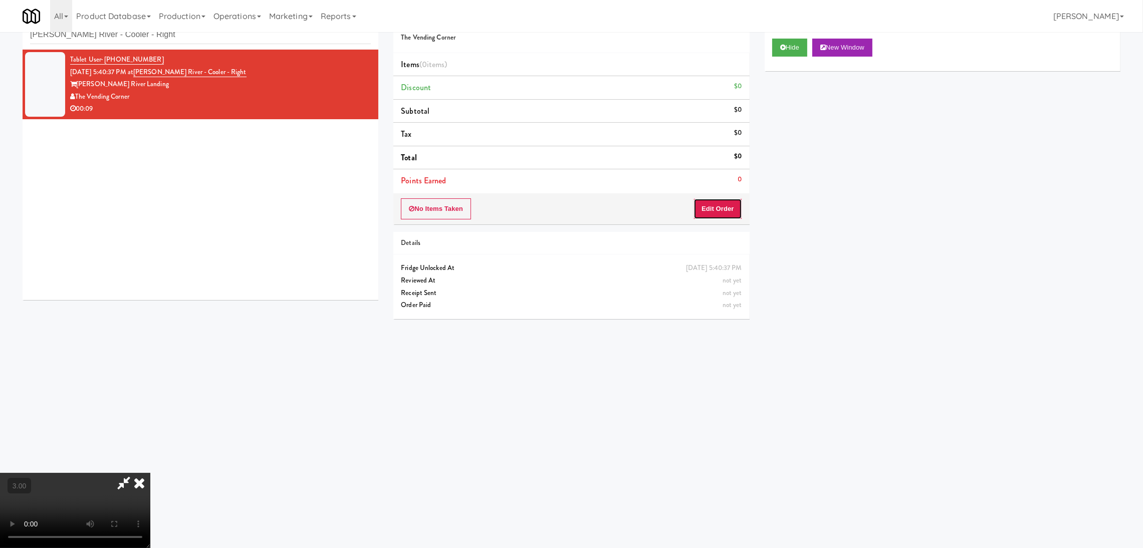
click at [724, 217] on button "Edit Order" at bounding box center [718, 208] width 49 height 21
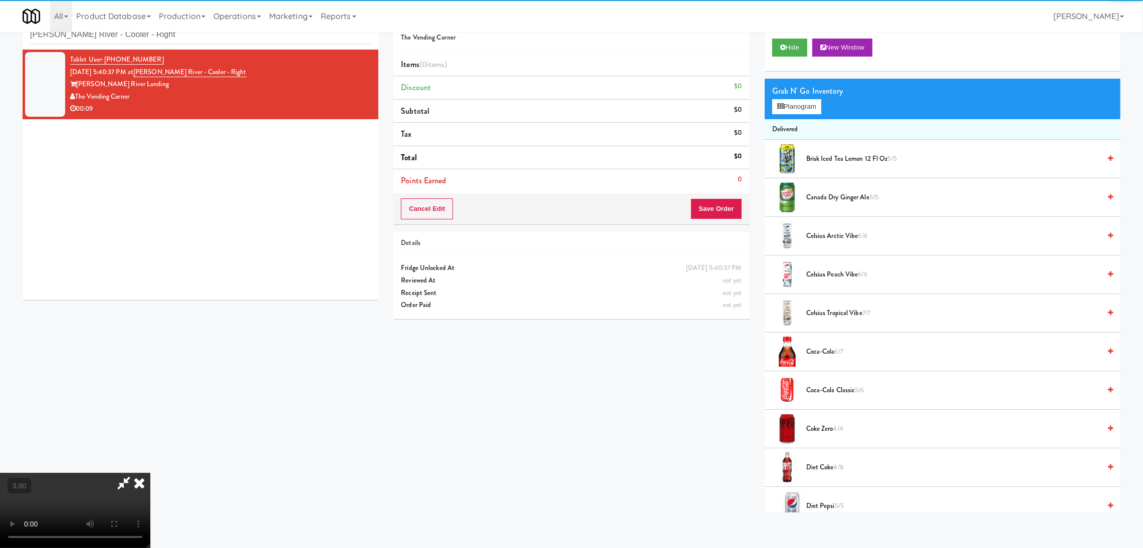
click at [789, 115] on div "Grab N' Go Inventory Planogram" at bounding box center [943, 99] width 356 height 41
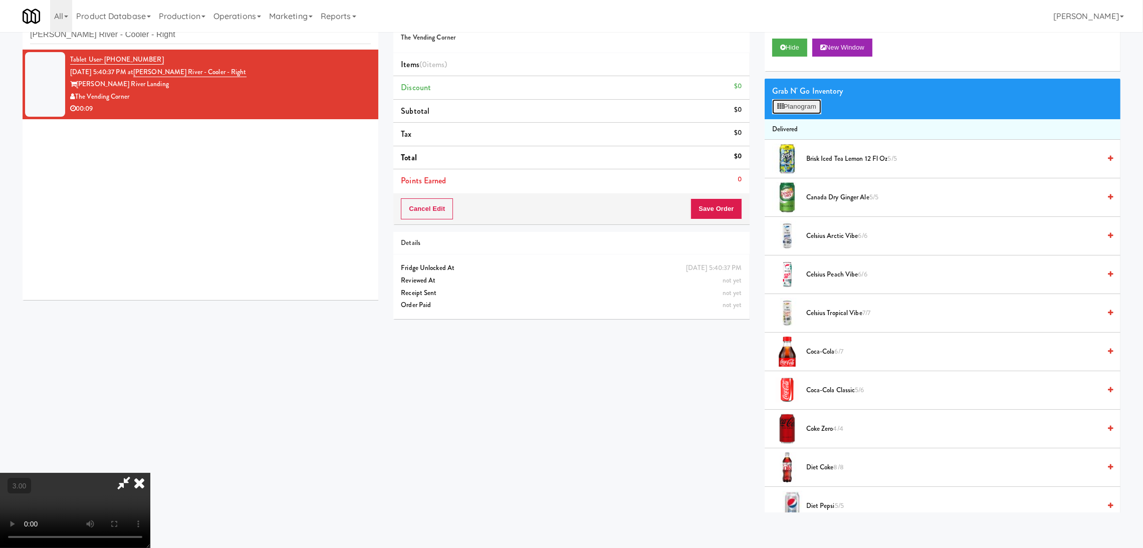
click at [795, 108] on button "Planogram" at bounding box center [796, 106] width 49 height 15
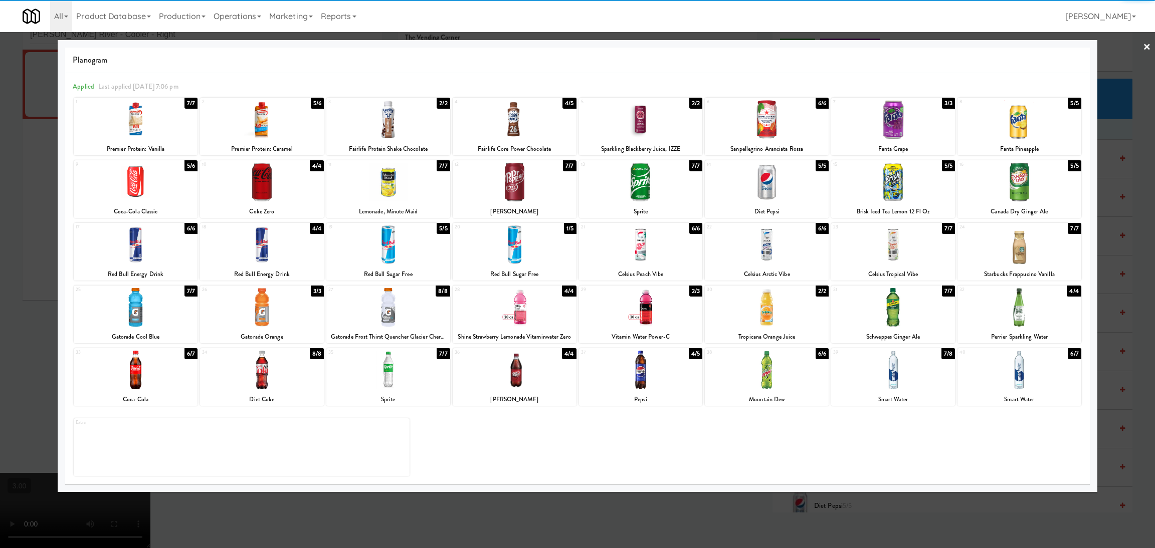
click at [282, 204] on div "10 4/4 Coke Zero" at bounding box center [262, 189] width 124 height 58
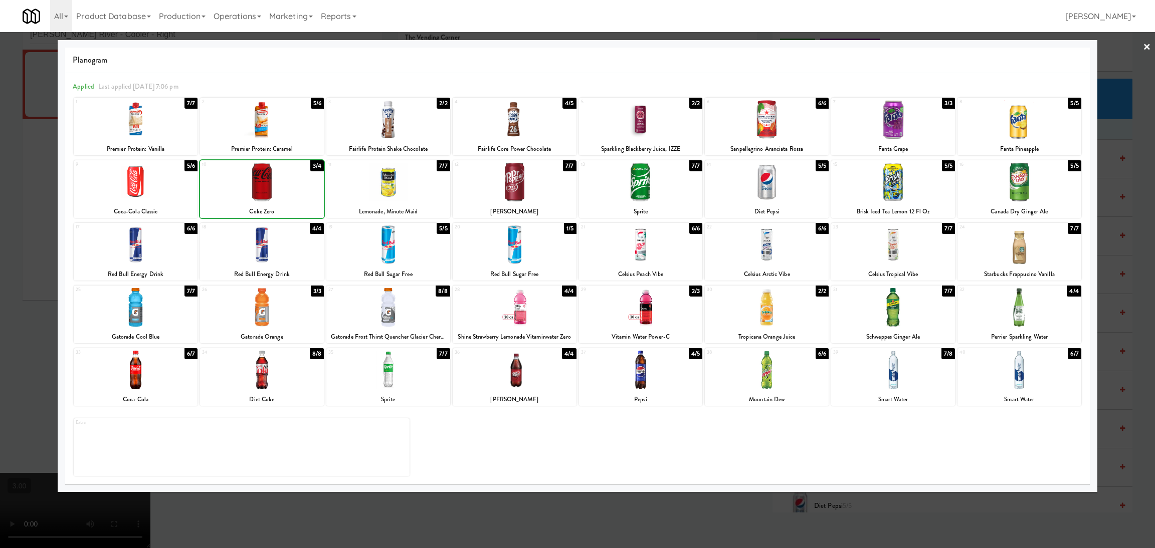
click at [282, 204] on div "10 3/4 Coke Zero" at bounding box center [262, 189] width 124 height 58
click at [2, 174] on div at bounding box center [577, 274] width 1155 height 548
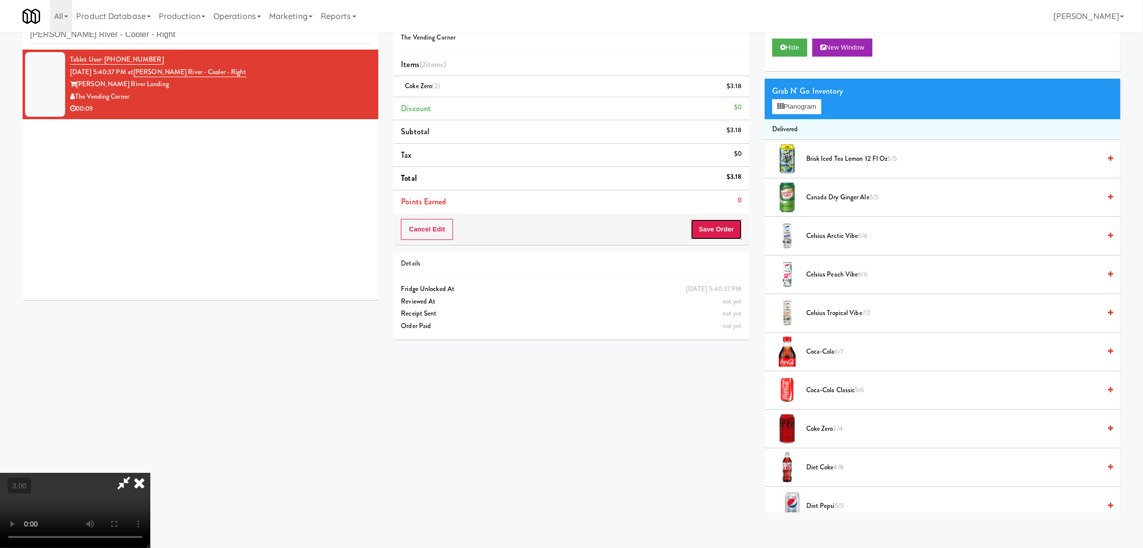
click at [724, 228] on button "Save Order" at bounding box center [716, 229] width 51 height 21
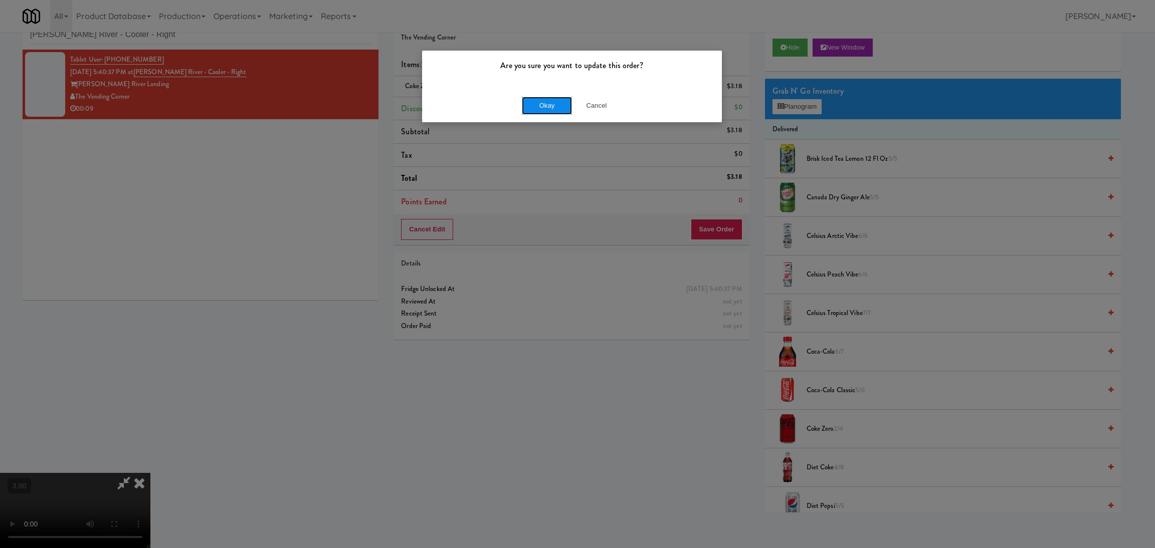
click at [555, 113] on button "Okay" at bounding box center [547, 106] width 50 height 18
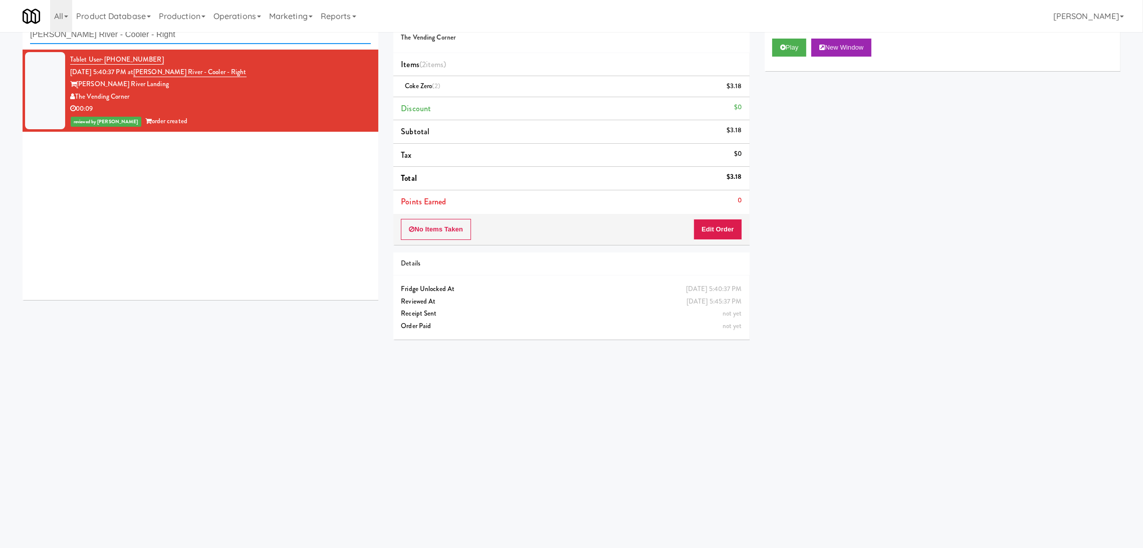
paste input "[PERSON_NAME] - Cooler - Lef"
drag, startPoint x: 199, startPoint y: 37, endPoint x: 0, endPoint y: 28, distance: 199.2
click at [0, 28] on body "Are you sure you want to update this order? Okay Cancel Okay Are you sure you w…" at bounding box center [571, 275] width 1143 height 548
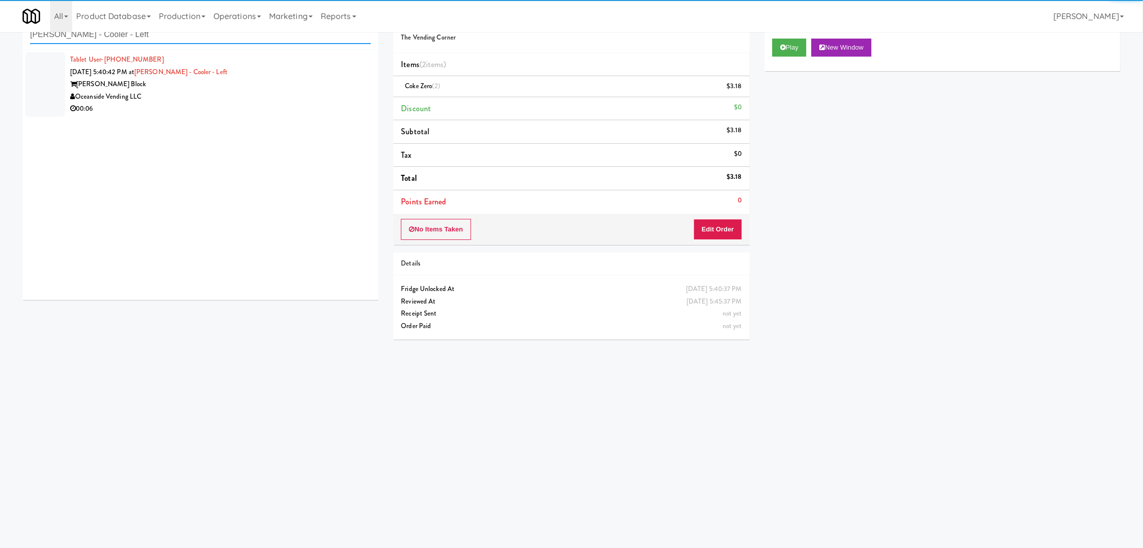
type input "[PERSON_NAME] - Cooler - Left"
click at [269, 112] on div "00:06" at bounding box center [220, 109] width 301 height 13
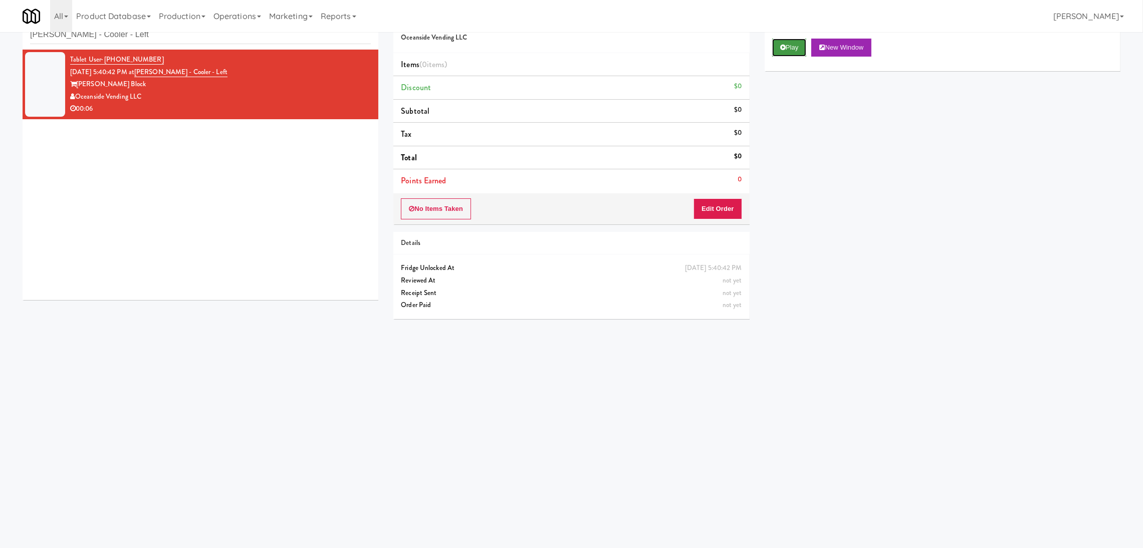
click at [775, 51] on button "Play" at bounding box center [789, 48] width 35 height 18
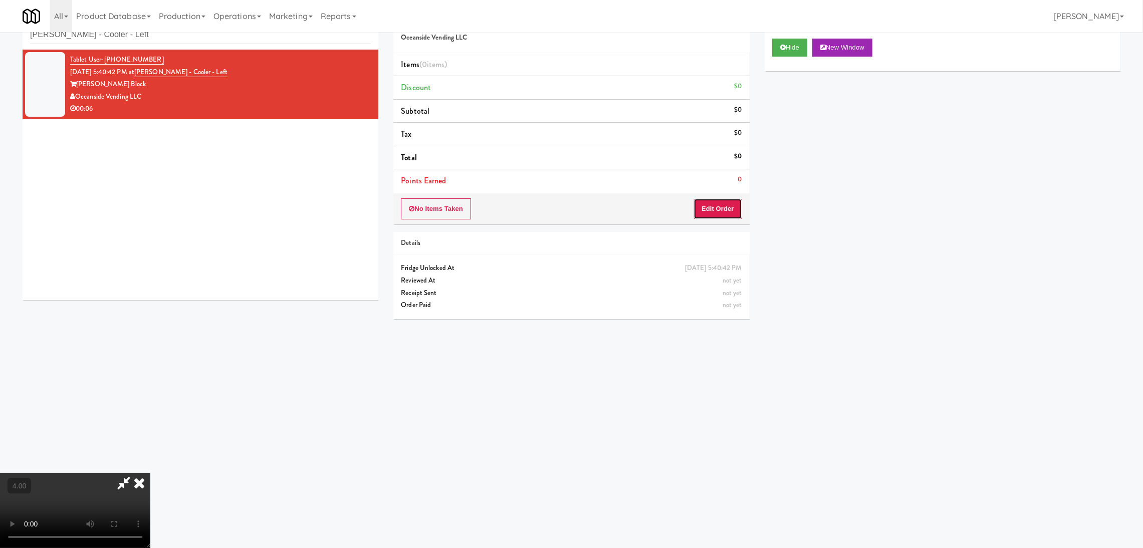
click at [722, 200] on button "Edit Order" at bounding box center [718, 208] width 49 height 21
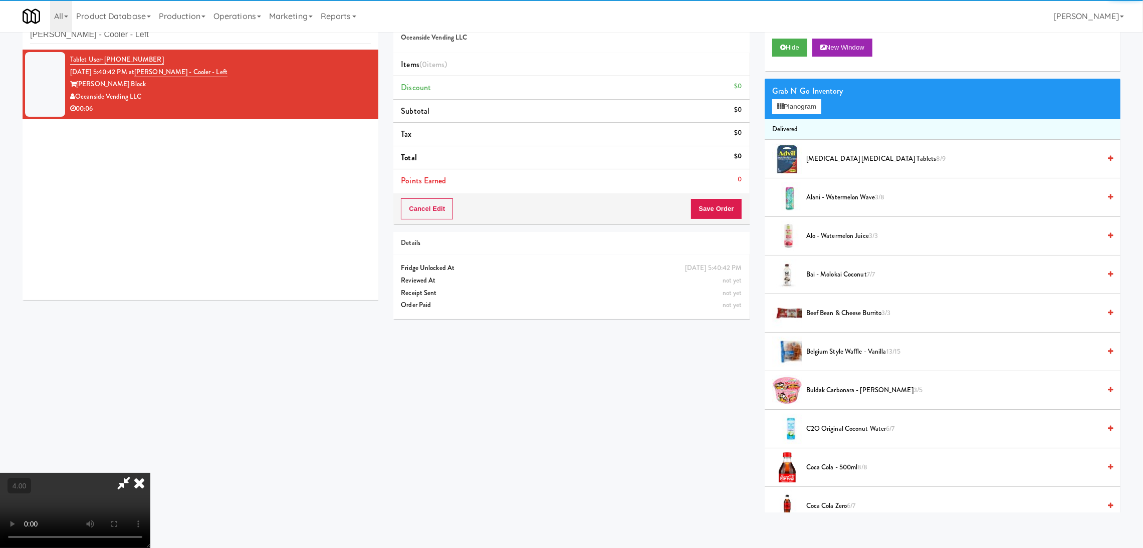
click at [784, 115] on div "Grab N' Go Inventory Planogram" at bounding box center [943, 99] width 356 height 41
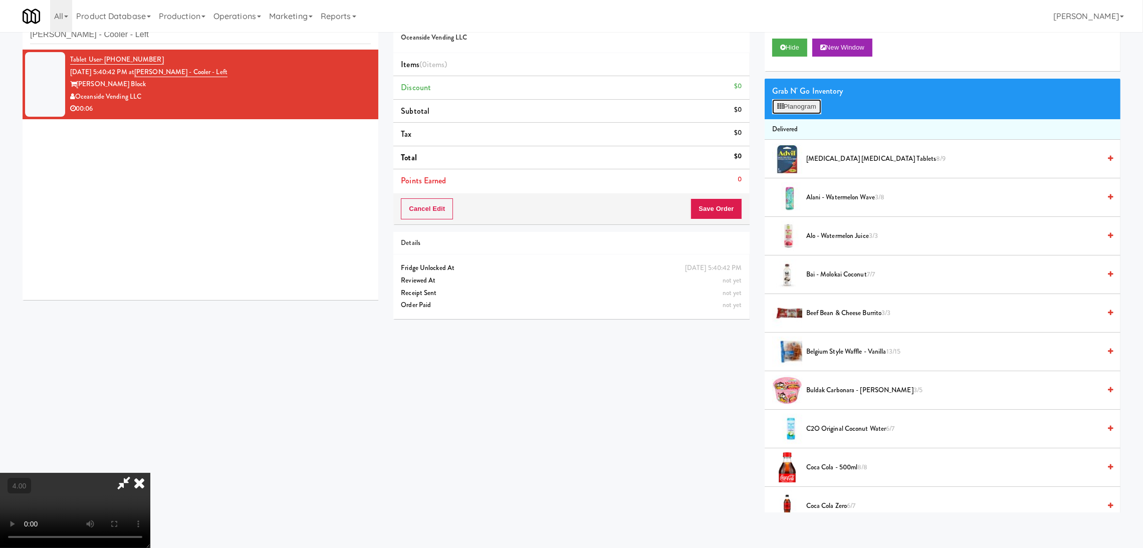
click at [786, 111] on button "Planogram" at bounding box center [796, 106] width 49 height 15
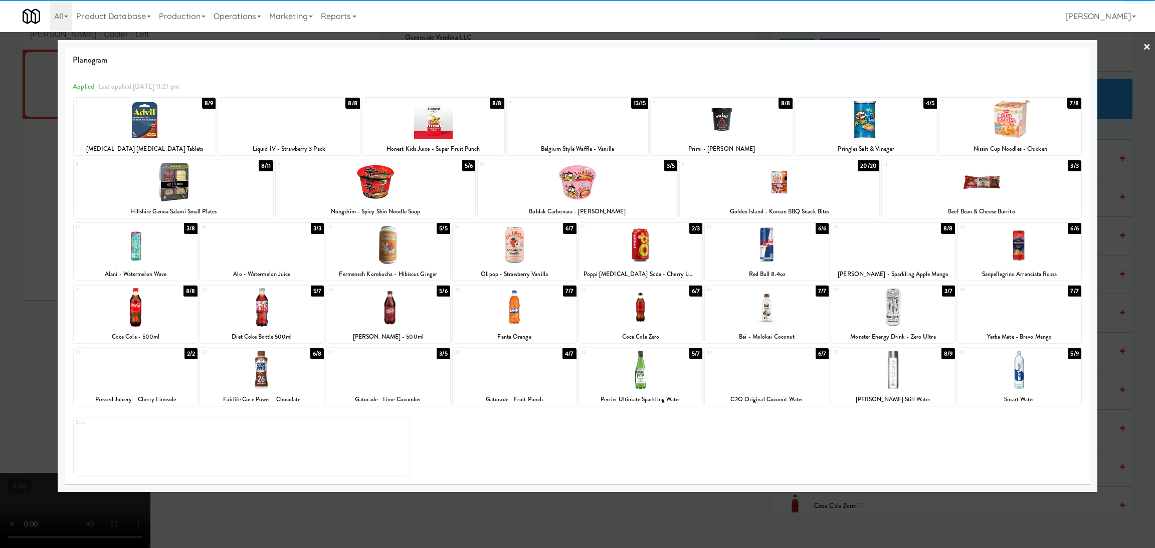
click at [127, 312] on div at bounding box center [136, 307] width 124 height 39
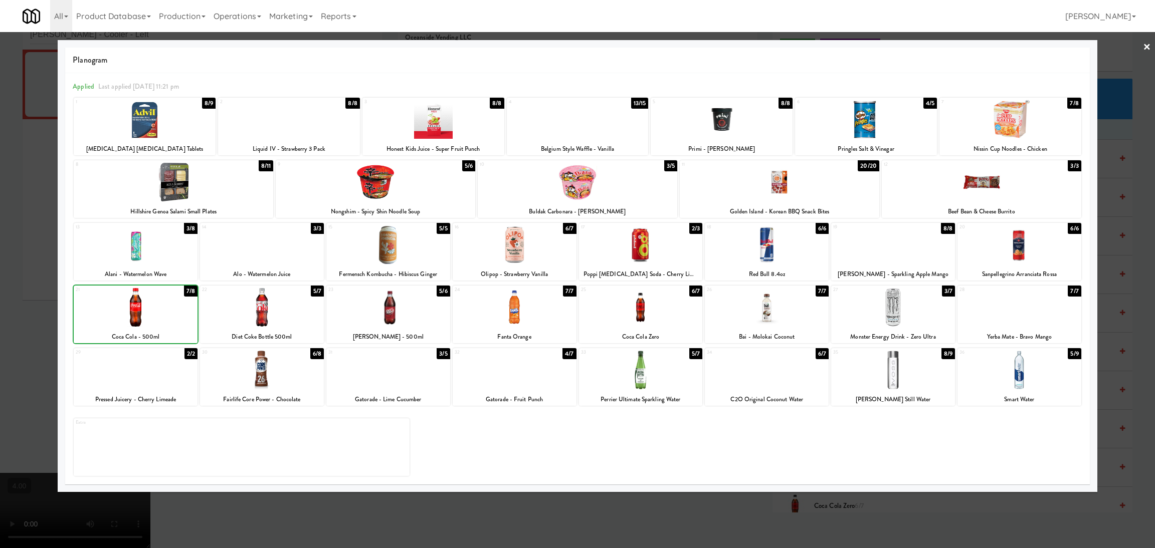
click at [0, 257] on div at bounding box center [577, 274] width 1155 height 548
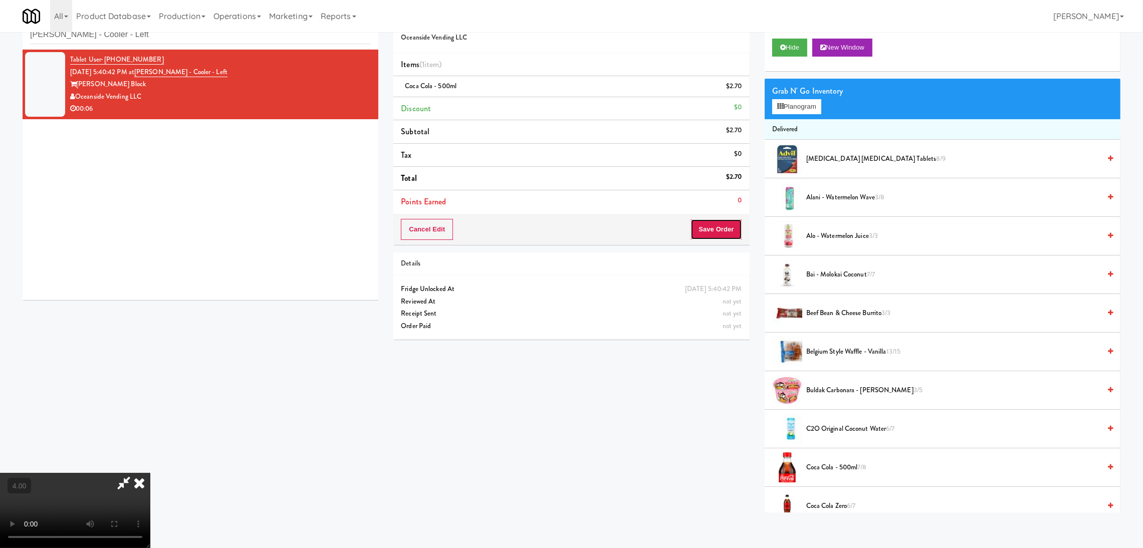
click at [714, 229] on button "Save Order" at bounding box center [716, 229] width 51 height 21
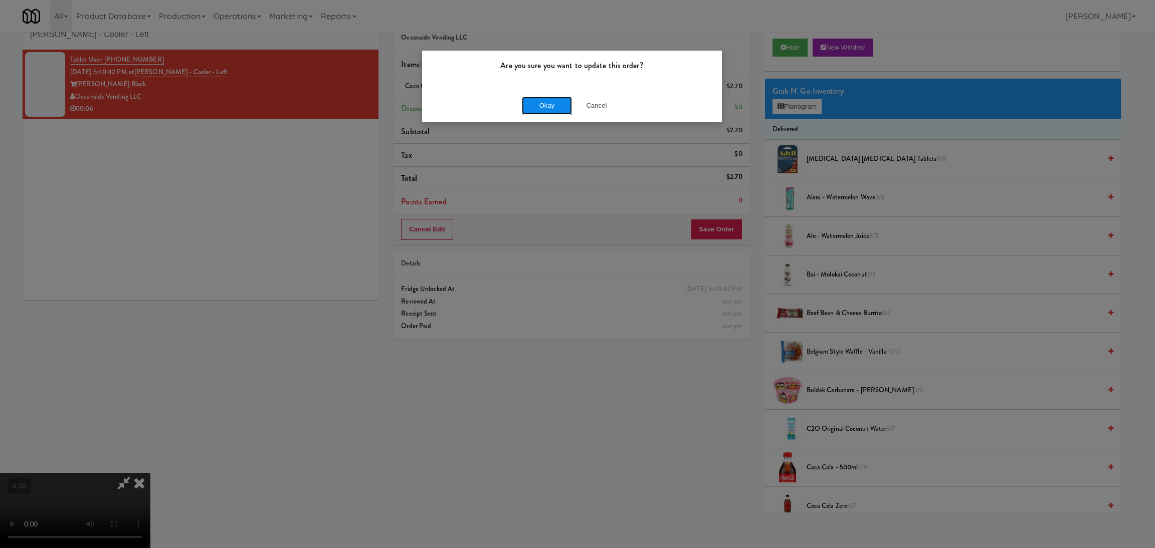
click at [540, 108] on button "Okay" at bounding box center [547, 106] width 50 height 18
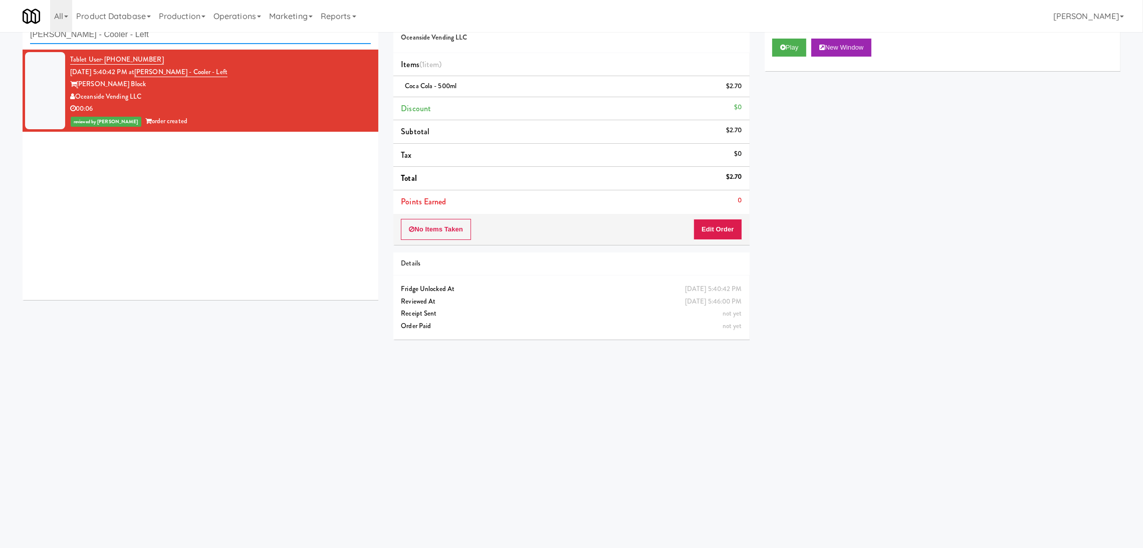
drag, startPoint x: 185, startPoint y: 37, endPoint x: 0, endPoint y: 13, distance: 187.0
click at [0, 13] on body "Are you sure you want to update this order? Okay Cancel Okay Are you sure you w…" at bounding box center [571, 275] width 1143 height 548
paste input "[PERSON_NAME]"
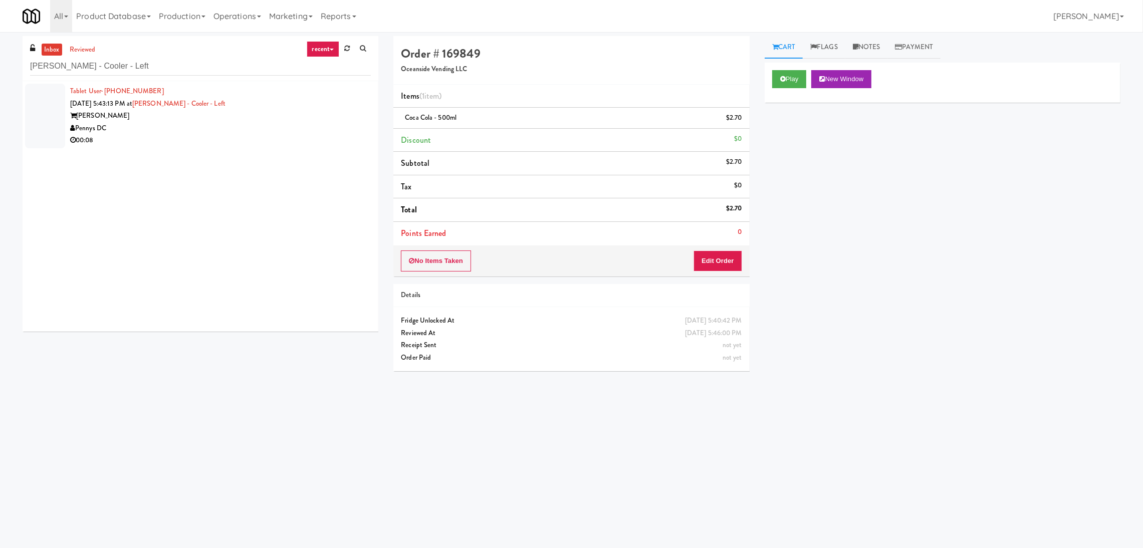
click at [286, 105] on div "Tablet User · (513) 240-2705 [DATE] 5:43:13 PM at [PERSON_NAME][GEOGRAPHIC_DATA…" at bounding box center [220, 116] width 301 height 62
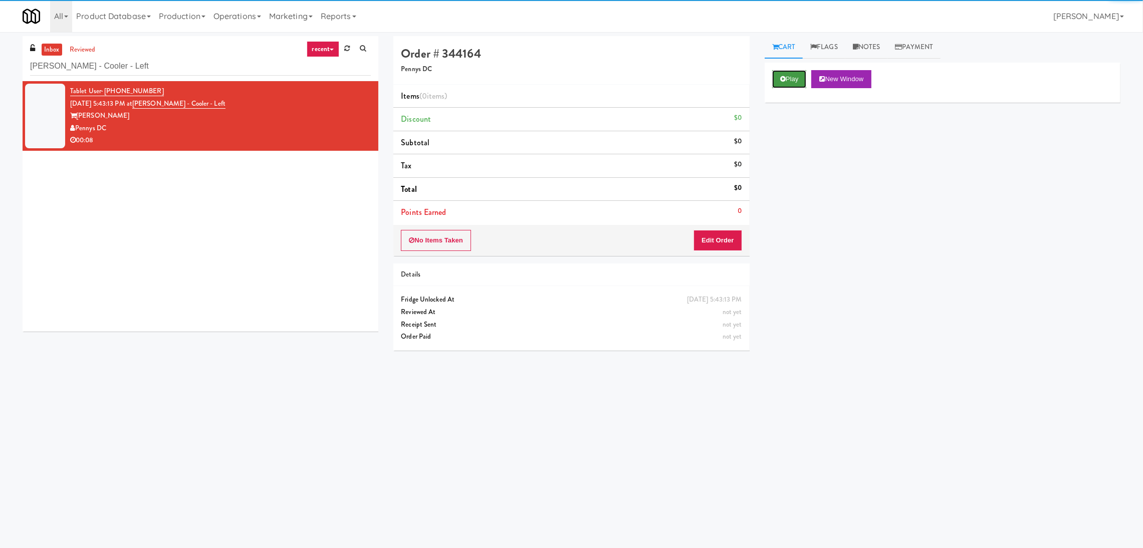
click at [796, 78] on button "Play" at bounding box center [789, 79] width 35 height 18
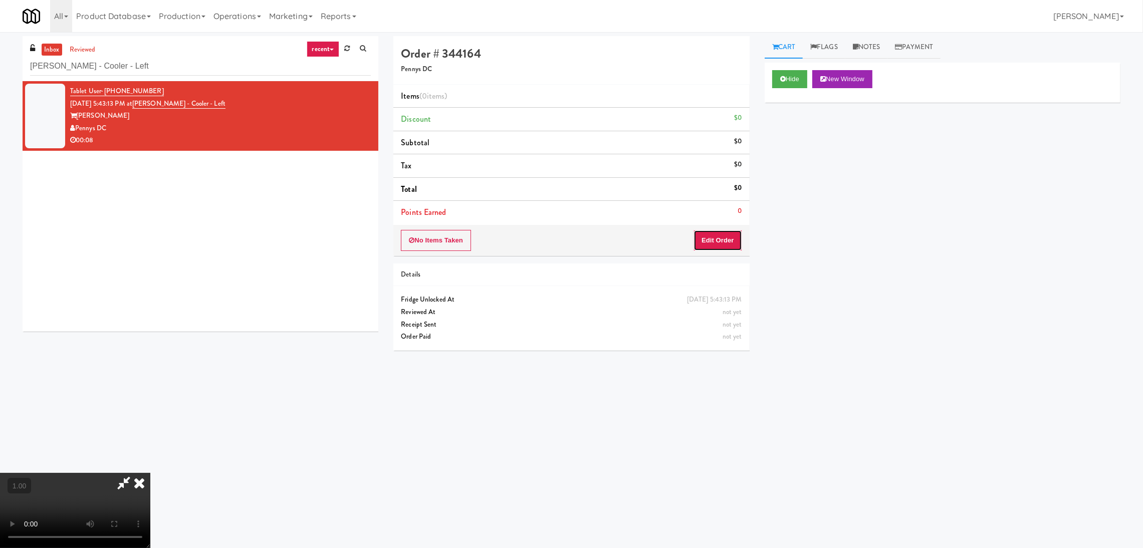
click at [721, 243] on button "Edit Order" at bounding box center [718, 240] width 49 height 21
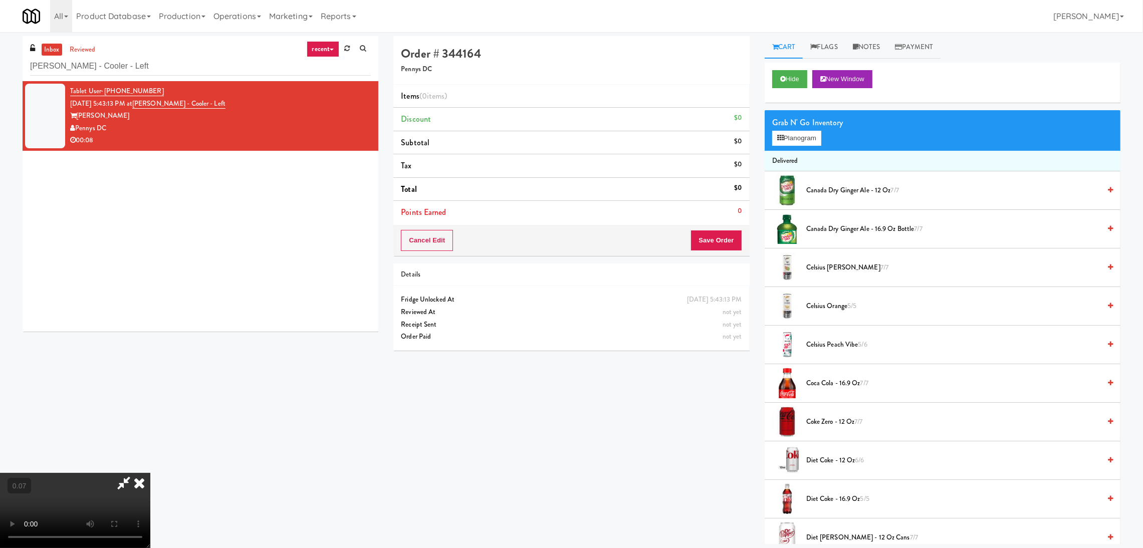
click at [150, 473] on video at bounding box center [75, 510] width 150 height 75
click at [800, 194] on div at bounding box center [787, 190] width 30 height 30
click at [966, 207] on li "Canada Dry Ginger Ale - 12 oz 7/7" at bounding box center [943, 190] width 356 height 39
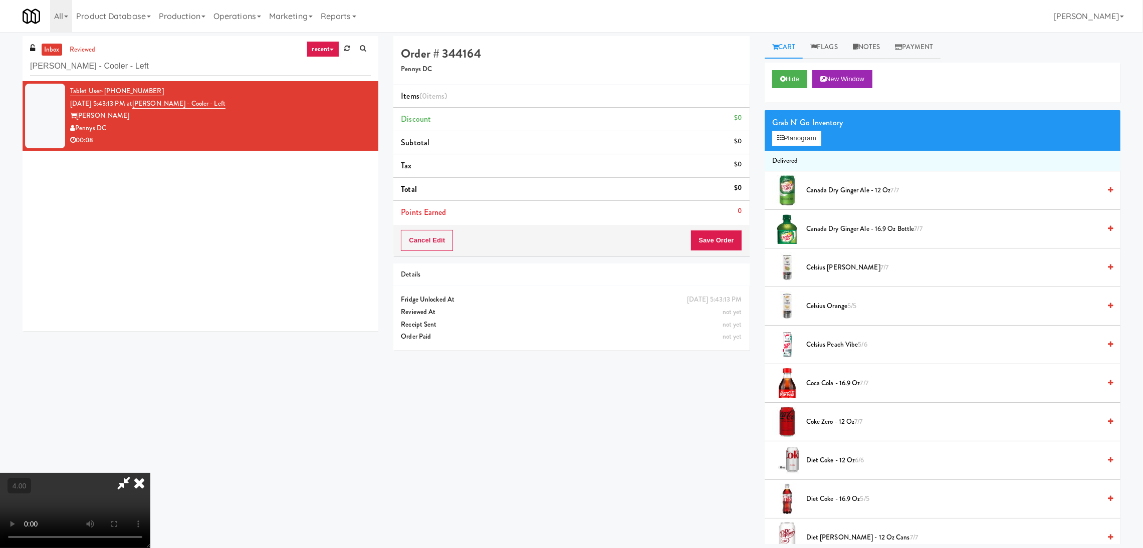
click at [975, 191] on span "Canada Dry Ginger Ale - 12 oz 7/7" at bounding box center [954, 190] width 294 height 13
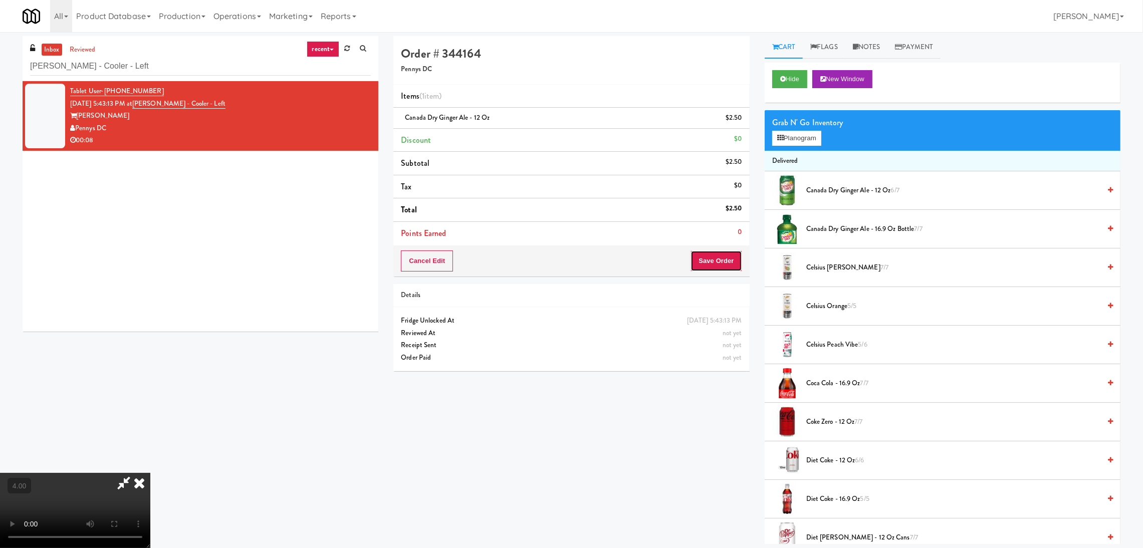
click at [720, 260] on button "Save Order" at bounding box center [716, 261] width 51 height 21
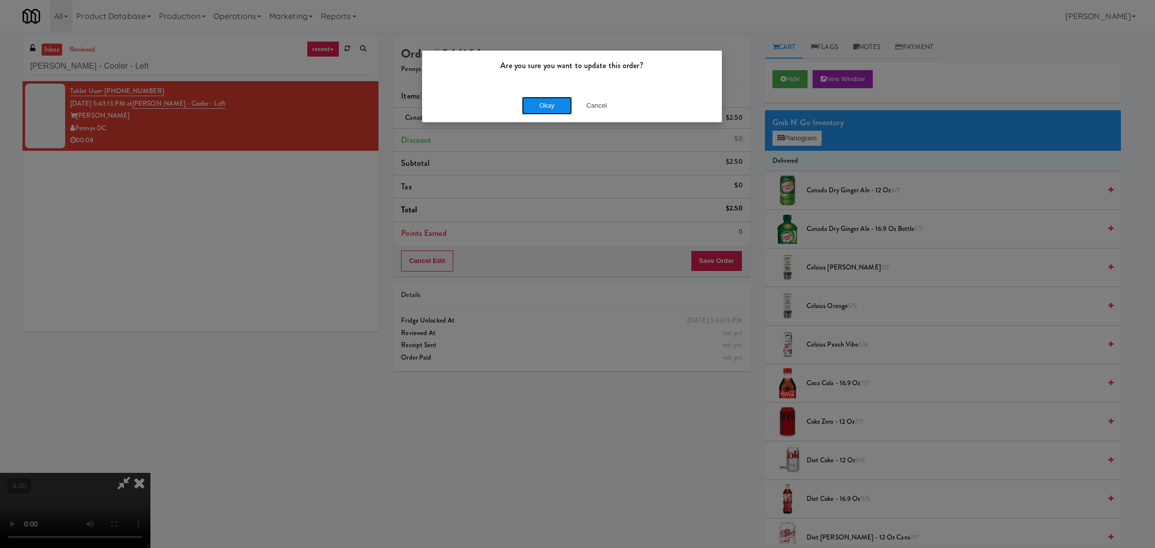
click at [541, 102] on button "Okay" at bounding box center [547, 106] width 50 height 18
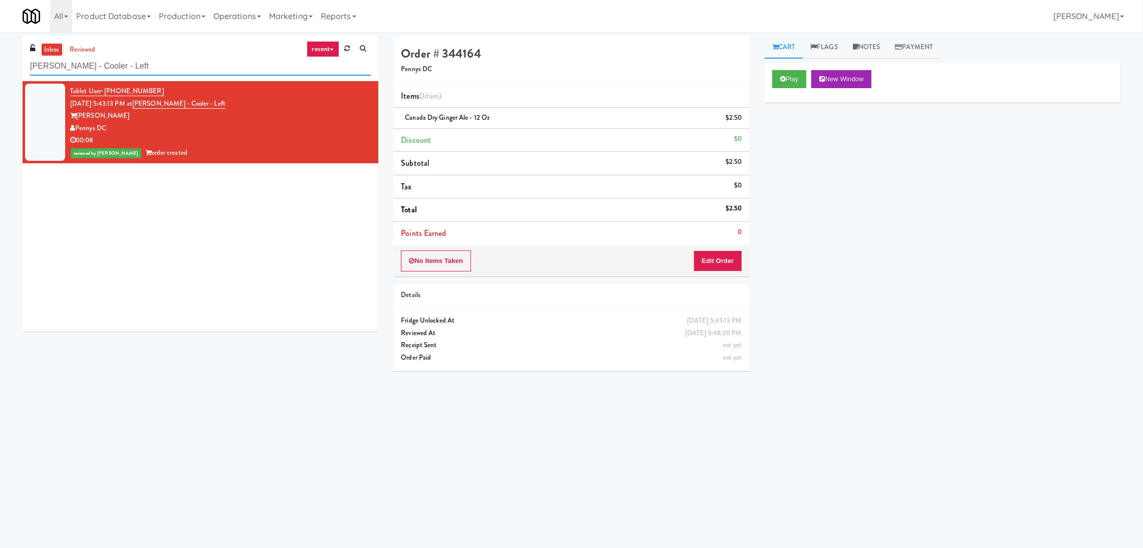
paste input "Gallery 64 - Pantry - V2"
drag, startPoint x: 140, startPoint y: 61, endPoint x: 0, endPoint y: 70, distance: 140.6
click at [0, 70] on div "inbox reviewed recent all unclear take inventory issue suspicious failed recent…" at bounding box center [571, 237] width 1143 height 403
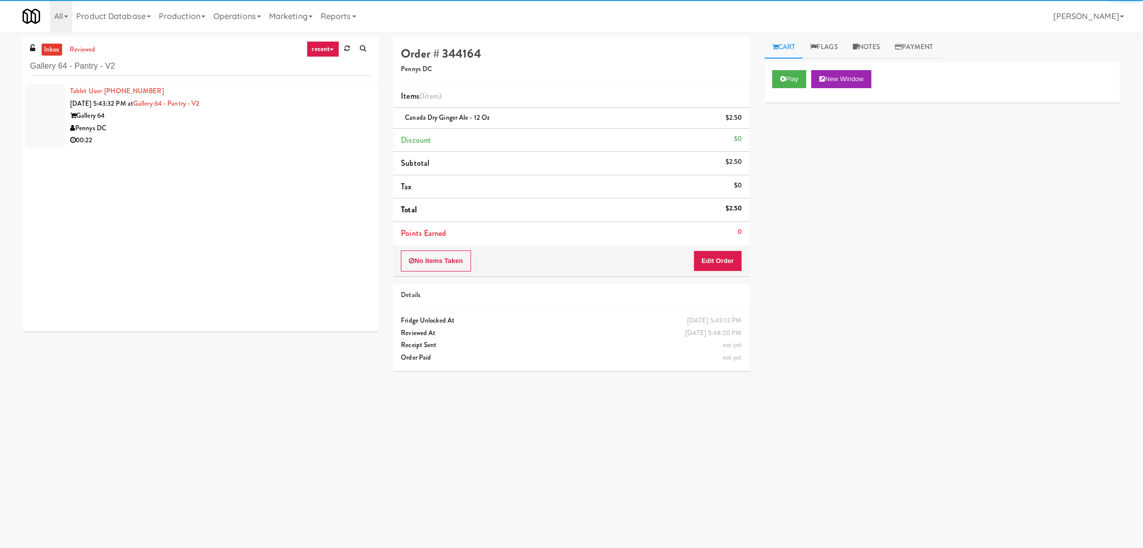
click at [317, 126] on div "Pennys DC" at bounding box center [220, 128] width 301 height 13
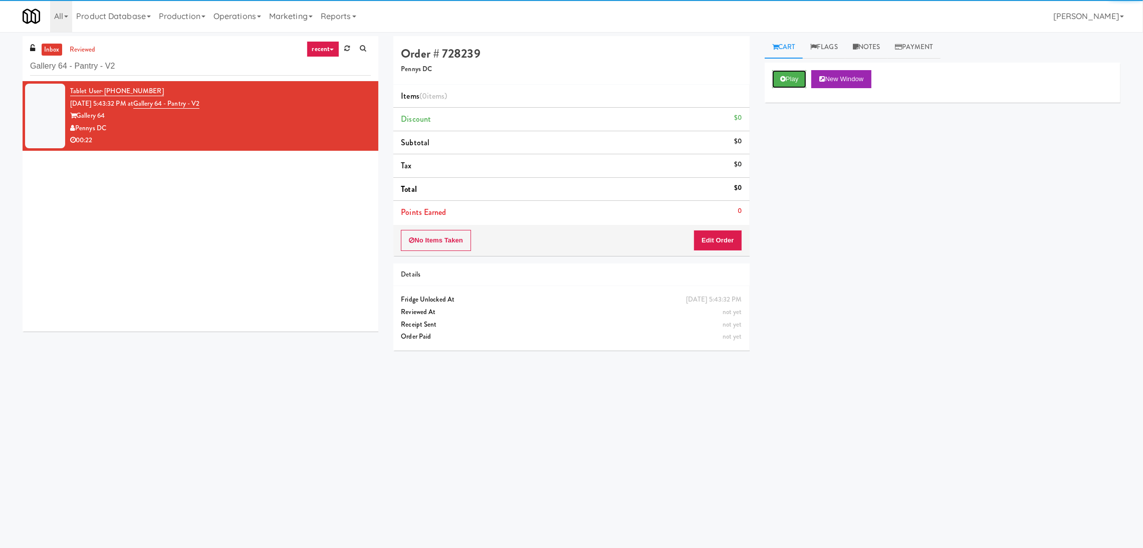
click at [793, 88] on button "Play" at bounding box center [789, 79] width 35 height 18
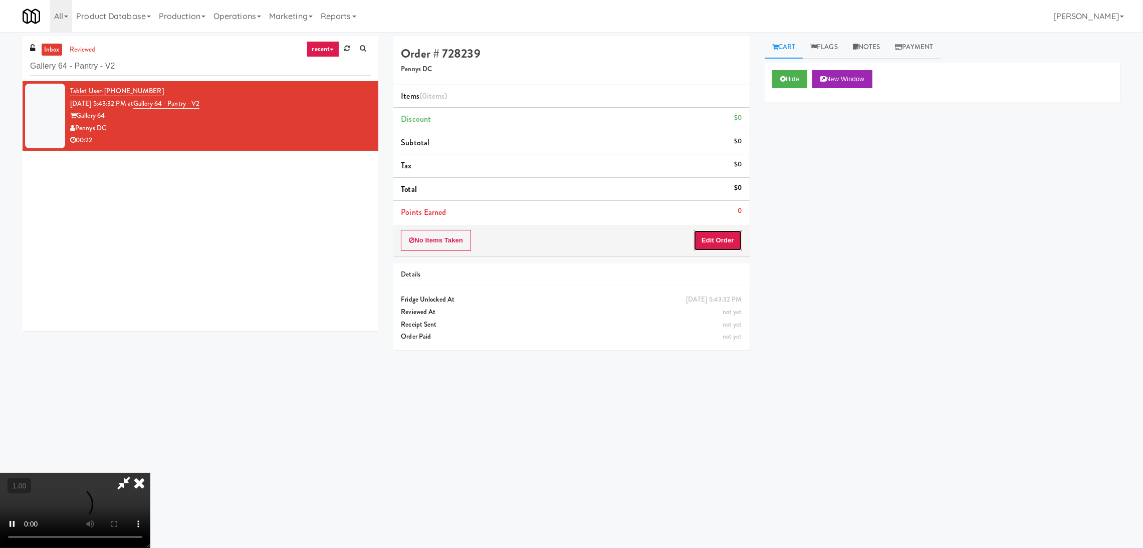
click at [726, 233] on button "Edit Order" at bounding box center [718, 240] width 49 height 21
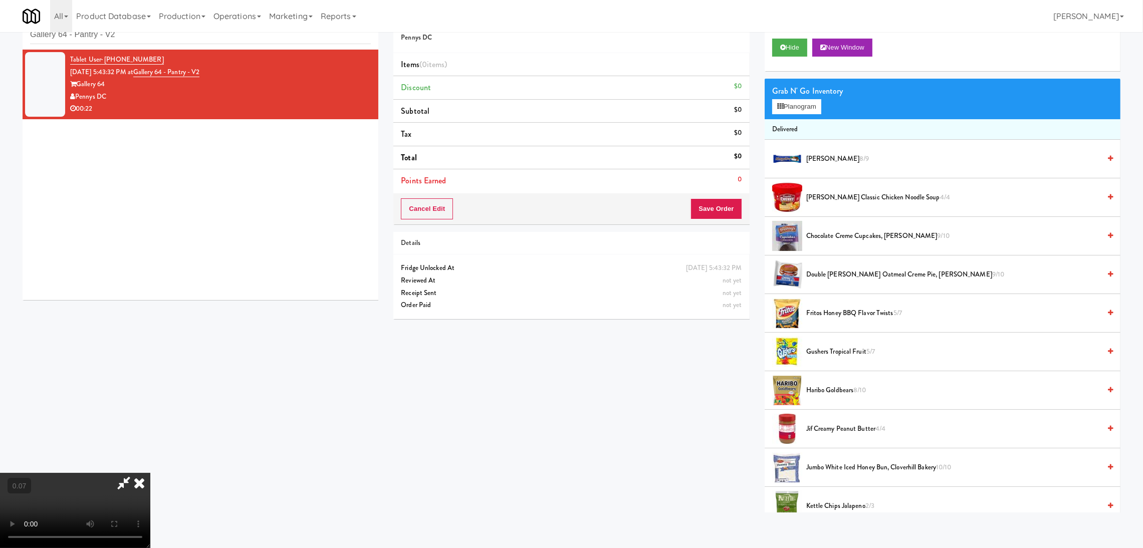
scroll to position [45, 0]
click at [799, 110] on button "Planogram" at bounding box center [796, 106] width 49 height 15
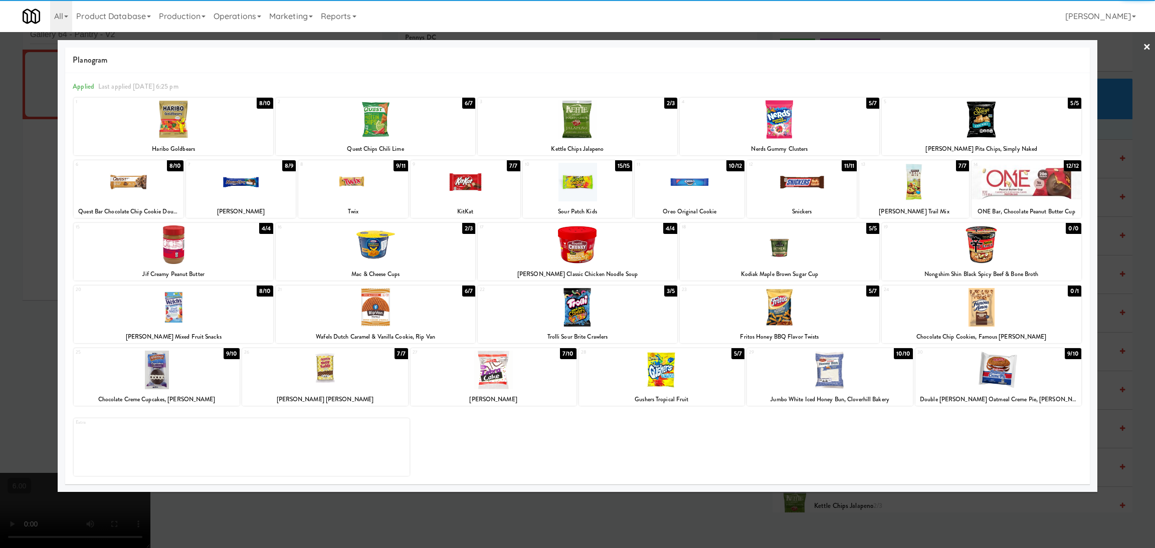
click at [569, 129] on div at bounding box center [578, 119] width 200 height 39
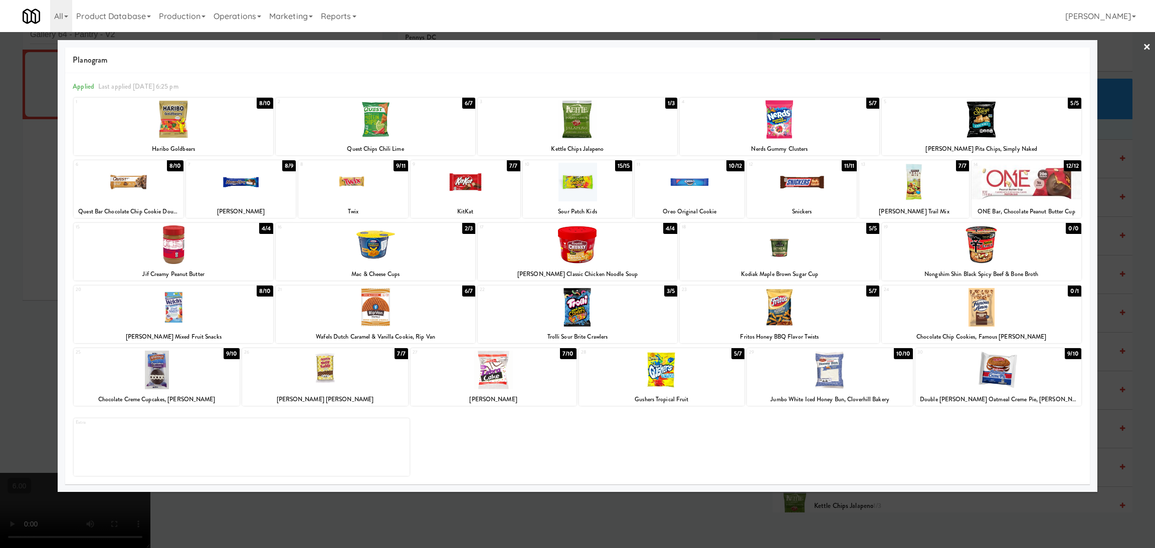
click at [4, 147] on div at bounding box center [577, 274] width 1155 height 548
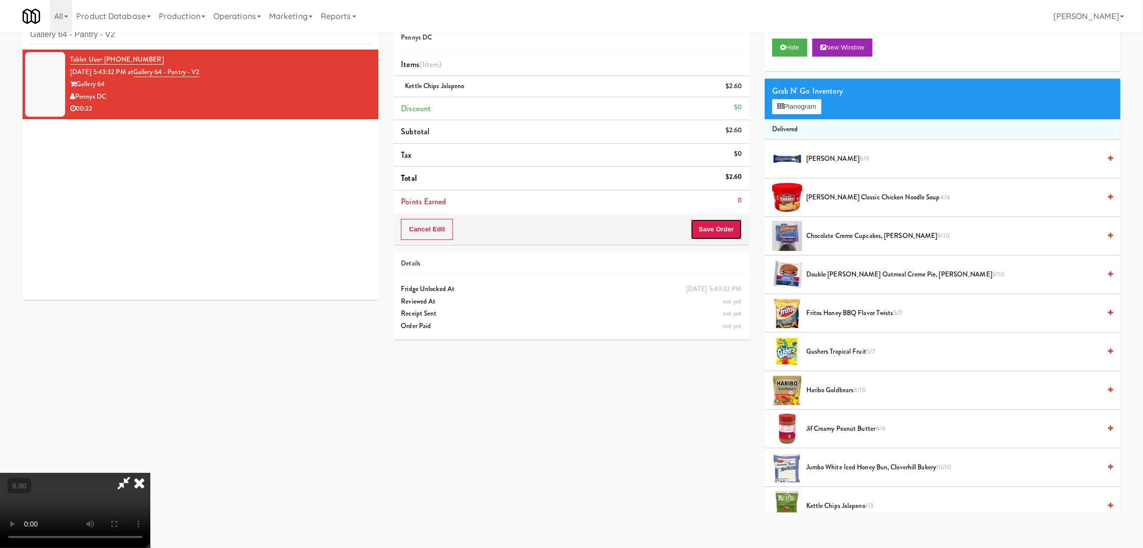
click at [718, 238] on button "Save Order" at bounding box center [716, 229] width 51 height 21
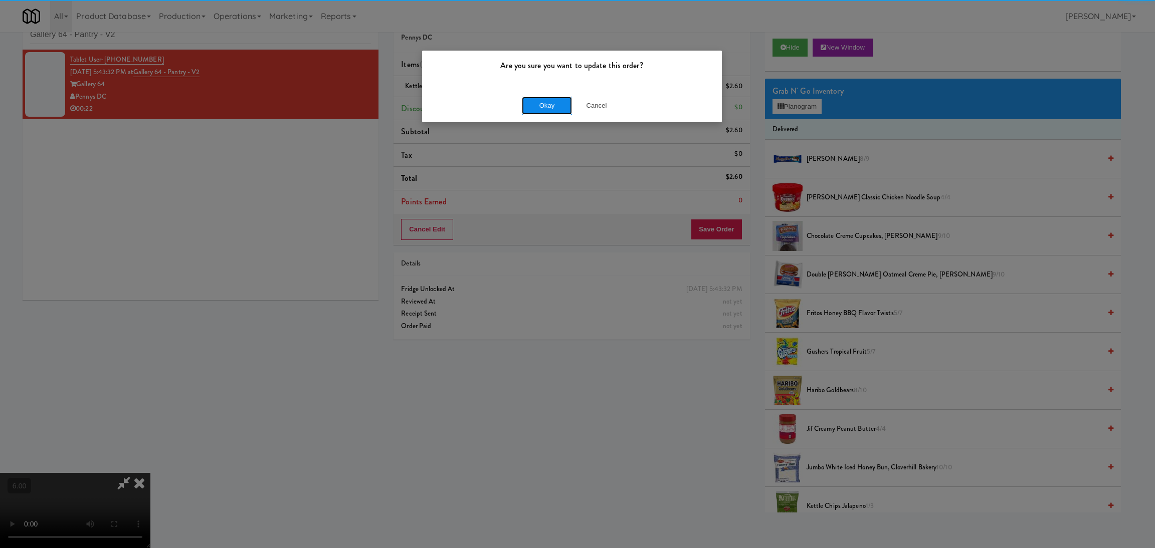
click at [551, 102] on button "Okay" at bounding box center [547, 106] width 50 height 18
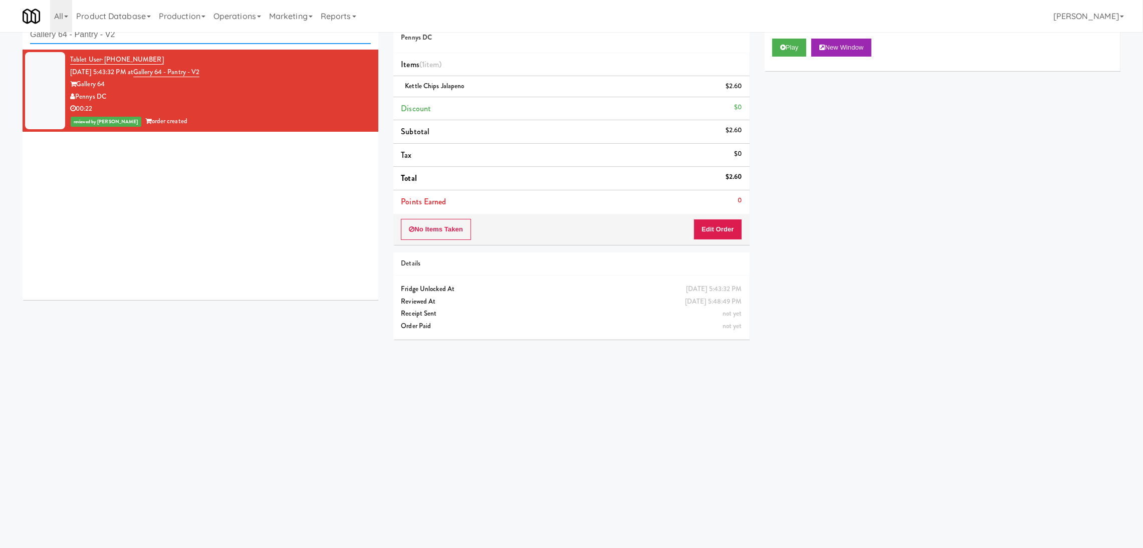
paste input "[PERSON_NAME] Cabinet"
drag, startPoint x: 251, startPoint y: 37, endPoint x: 0, endPoint y: 7, distance: 252.4
click at [0, 7] on body "Are you sure you want to update this order? Okay Cancel Okay Are you sure you w…" at bounding box center [571, 275] width 1143 height 548
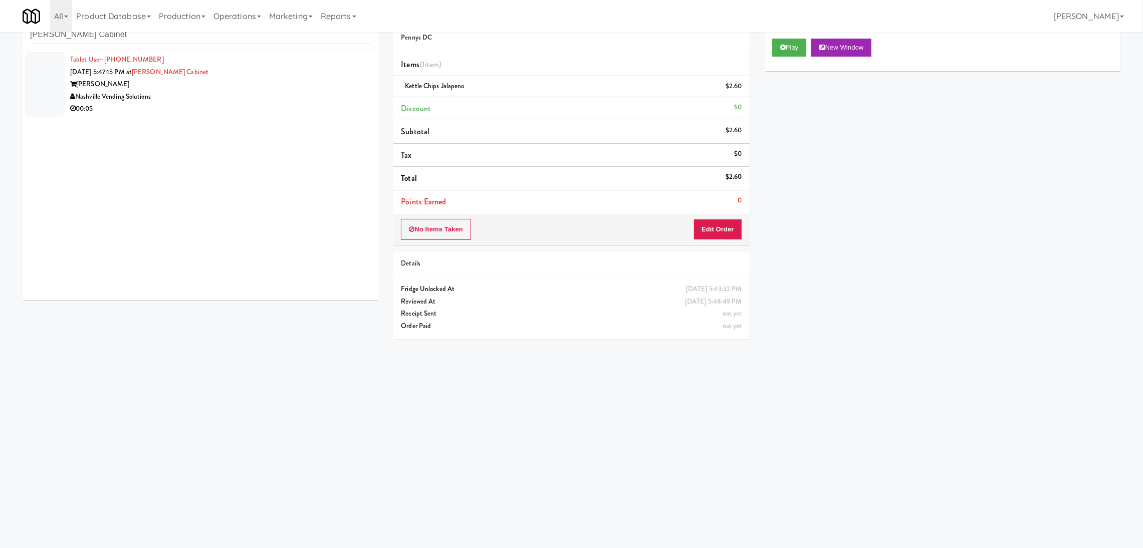
click at [287, 106] on div "00:05" at bounding box center [220, 109] width 301 height 13
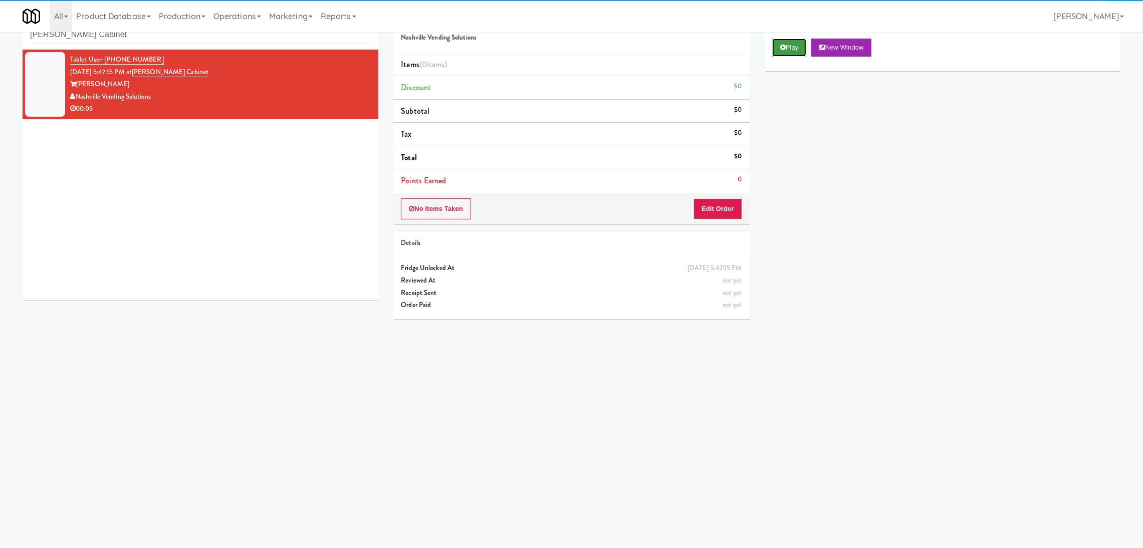
click at [781, 47] on icon at bounding box center [783, 47] width 6 height 7
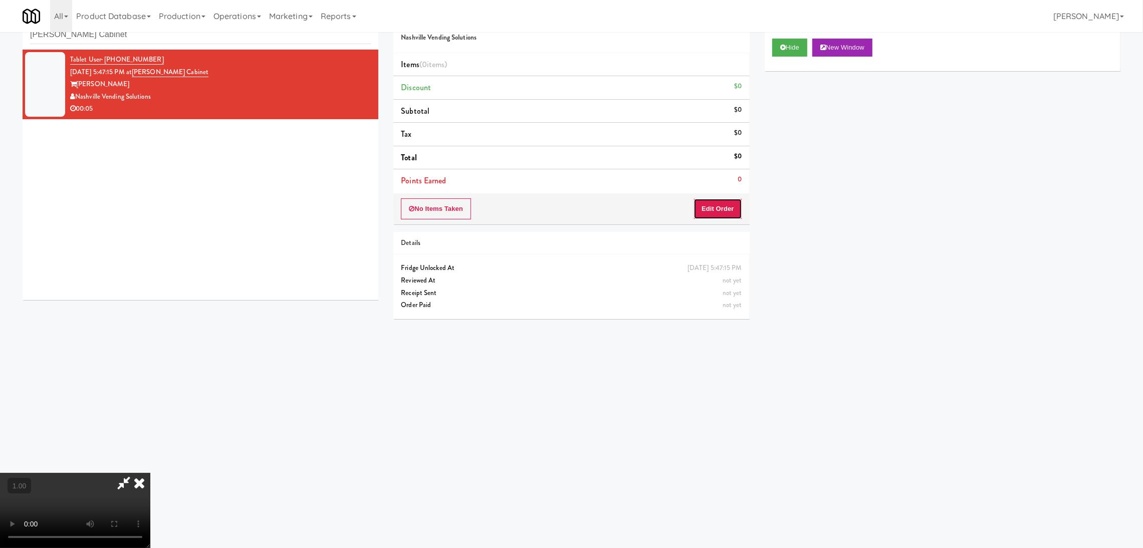
click at [714, 208] on button "Edit Order" at bounding box center [718, 208] width 49 height 21
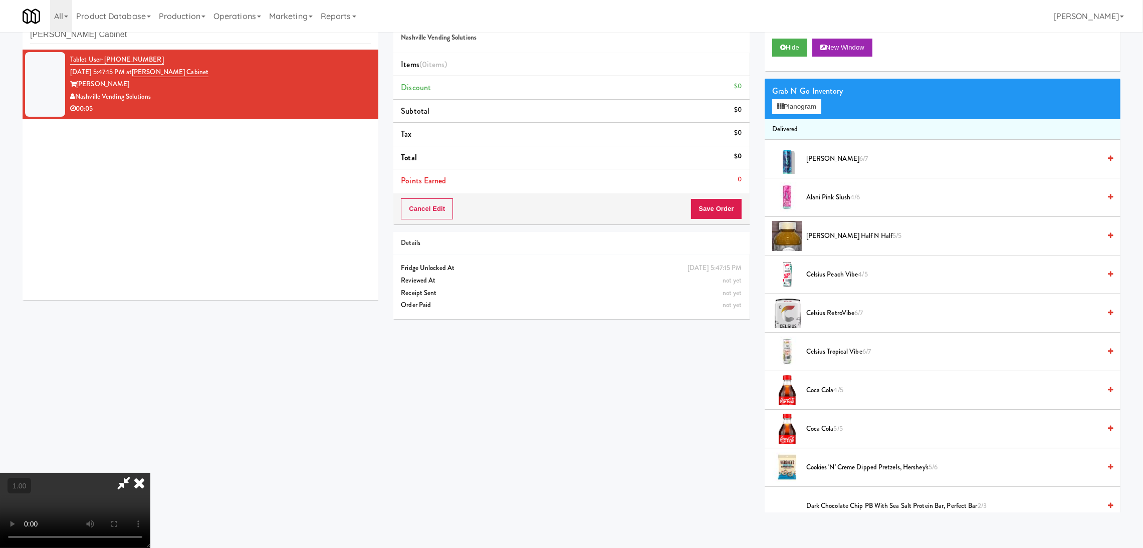
scroll to position [45, 0]
click at [803, 100] on button "Planogram" at bounding box center [796, 106] width 49 height 15
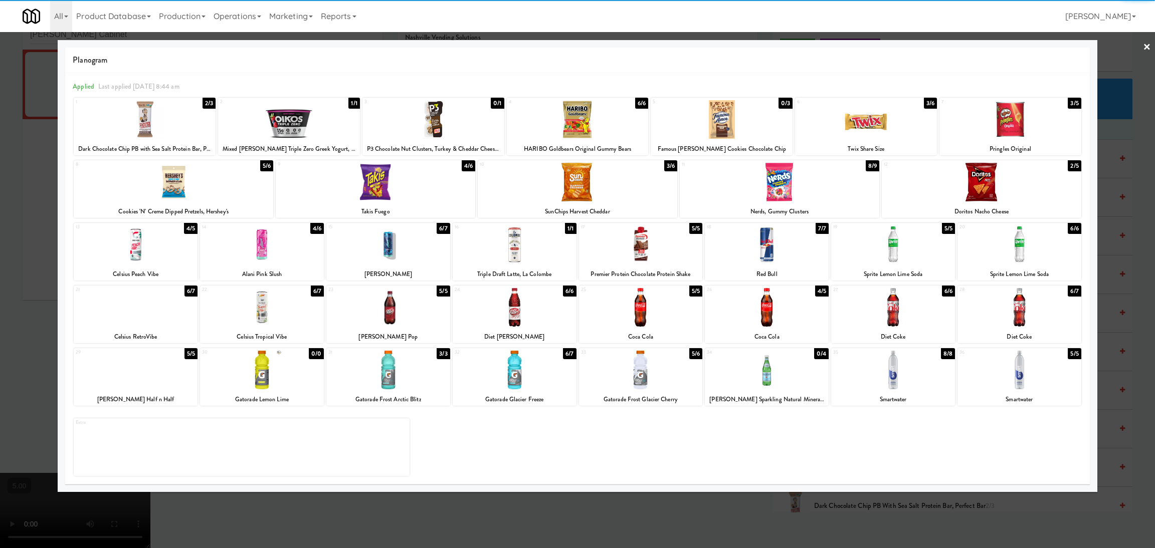
click at [386, 371] on div at bounding box center [388, 370] width 124 height 39
click at [0, 169] on div at bounding box center [577, 274] width 1155 height 548
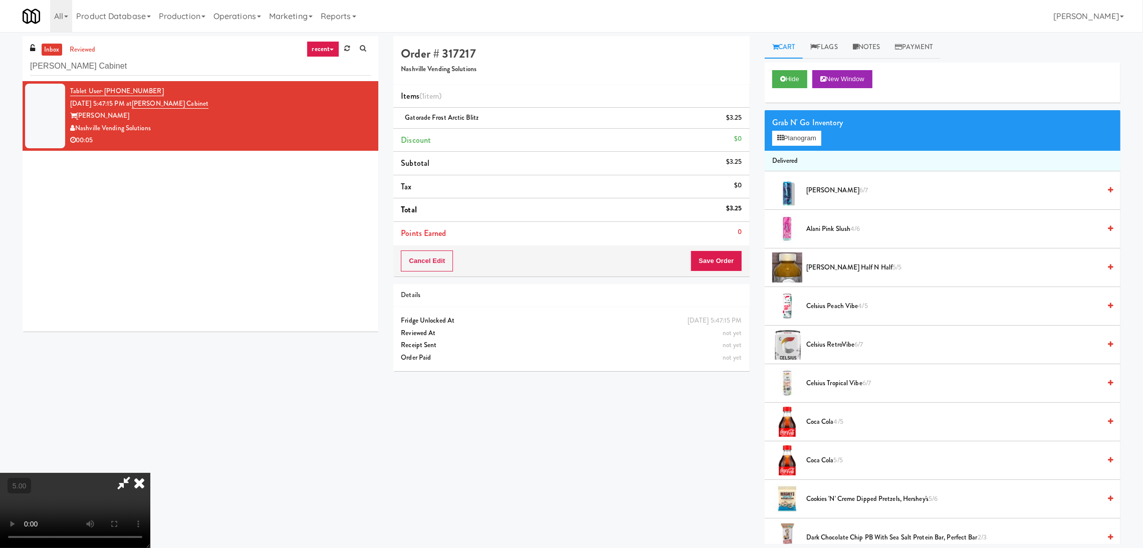
click at [150, 473] on icon at bounding box center [139, 483] width 22 height 20
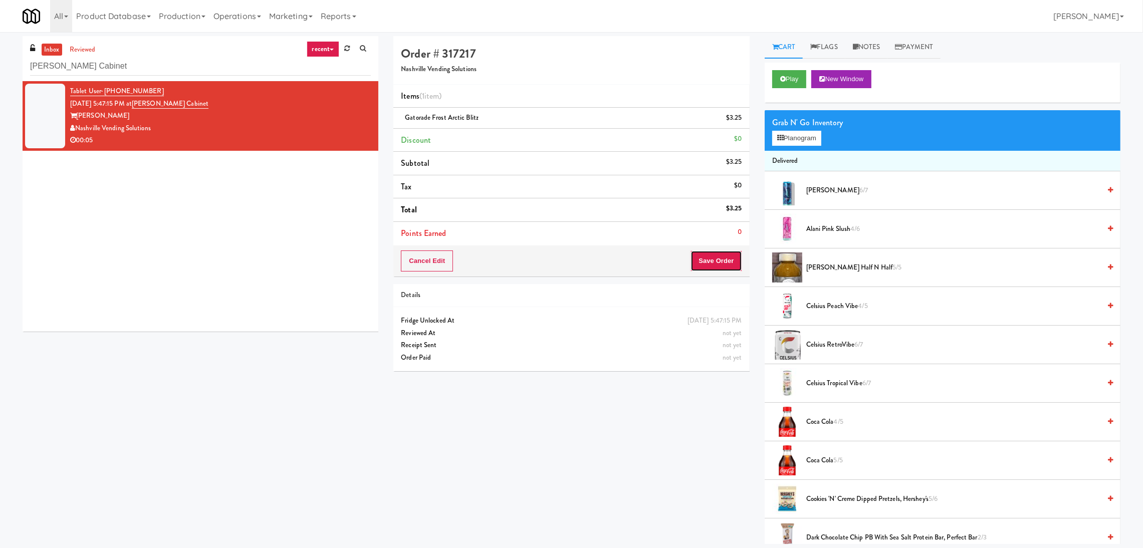
click at [715, 257] on button "Save Order" at bounding box center [716, 261] width 51 height 21
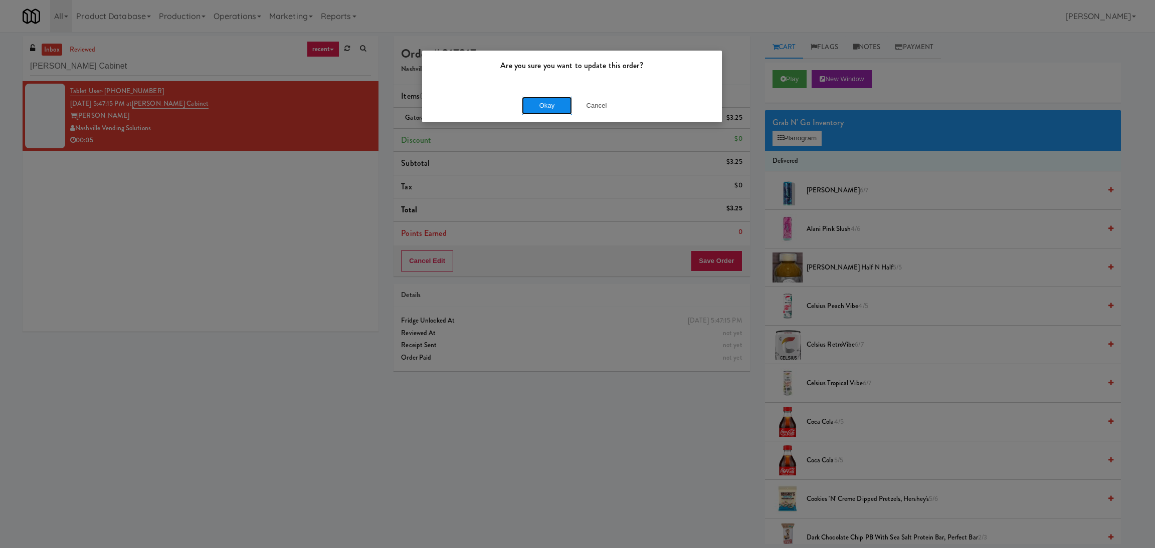
click at [548, 109] on button "Okay" at bounding box center [547, 106] width 50 height 18
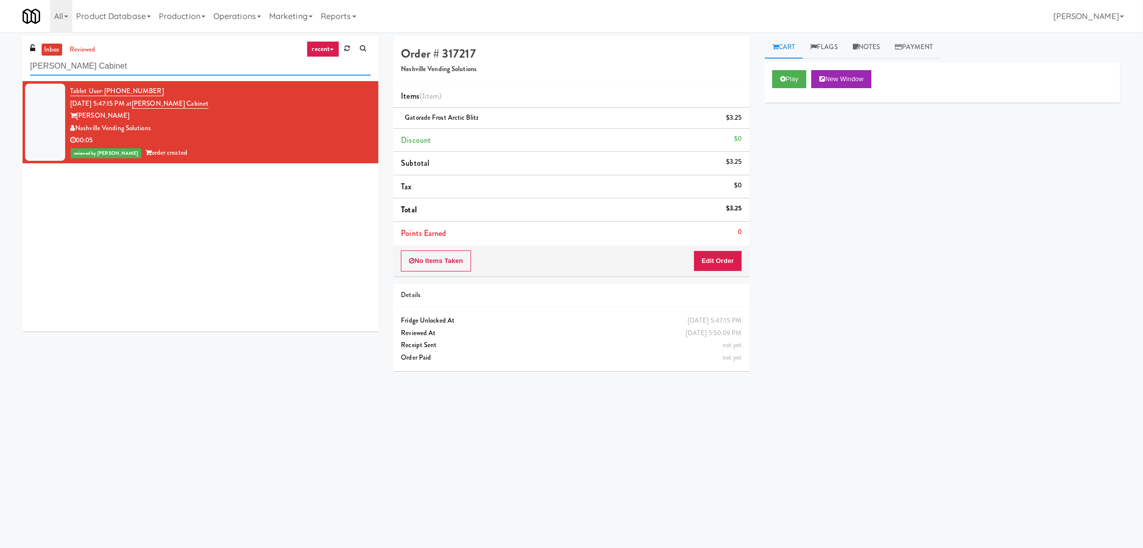
paste input "VOC - Cooler"
drag, startPoint x: 244, startPoint y: 69, endPoint x: 0, endPoint y: 87, distance: 244.8
click at [0, 87] on div "inbox reviewed recent all unclear take inventory issue suspicious failed recent…" at bounding box center [571, 237] width 1143 height 403
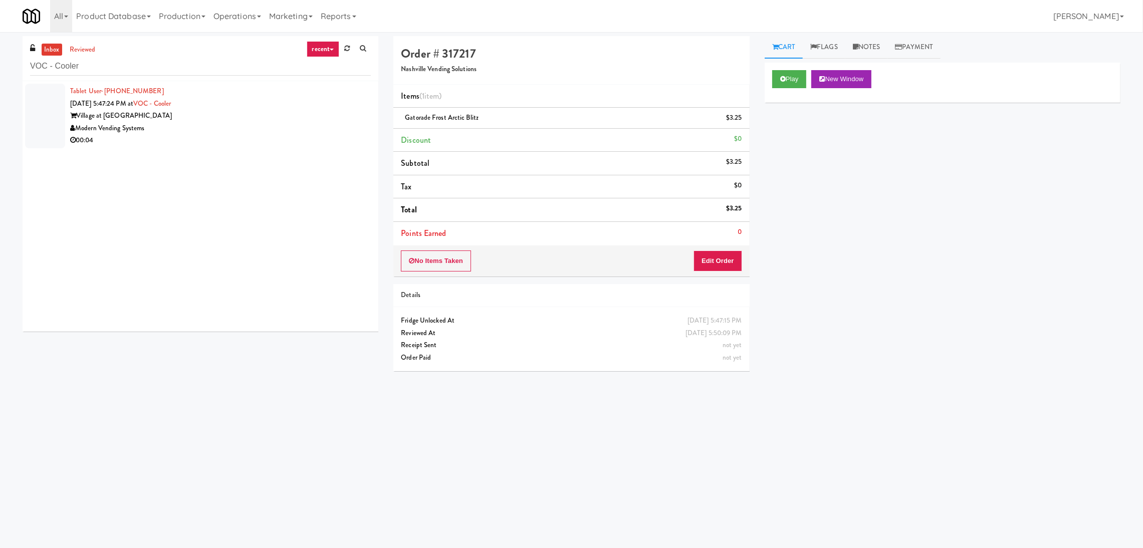
click at [275, 93] on div "Tablet User · (336) 708-1880 [DATE] 5:47:24 PM at [GEOGRAPHIC_DATA] at Commonwe…" at bounding box center [220, 116] width 301 height 62
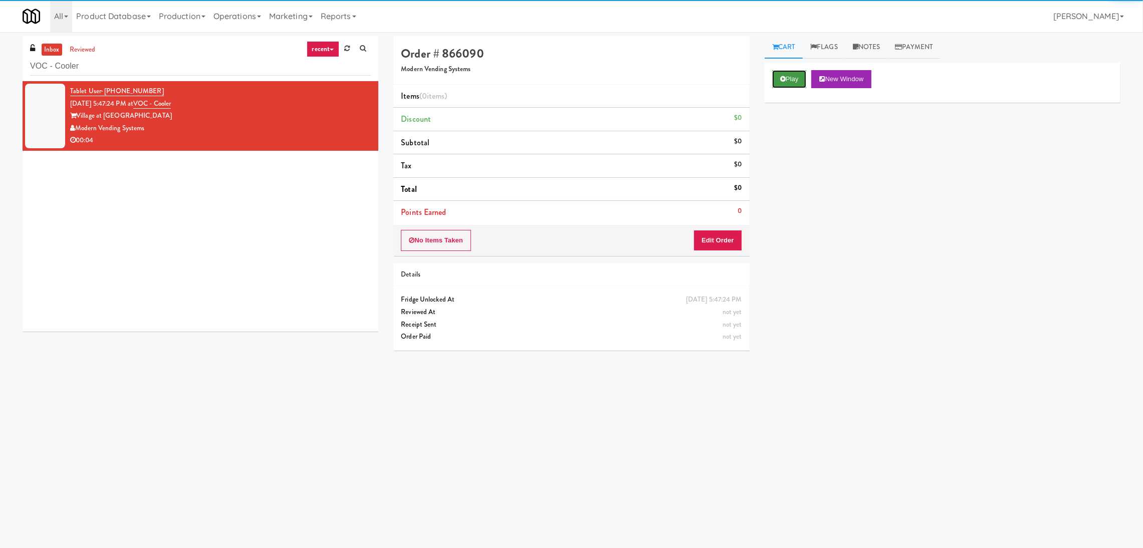
click at [801, 79] on button "Play" at bounding box center [789, 79] width 35 height 18
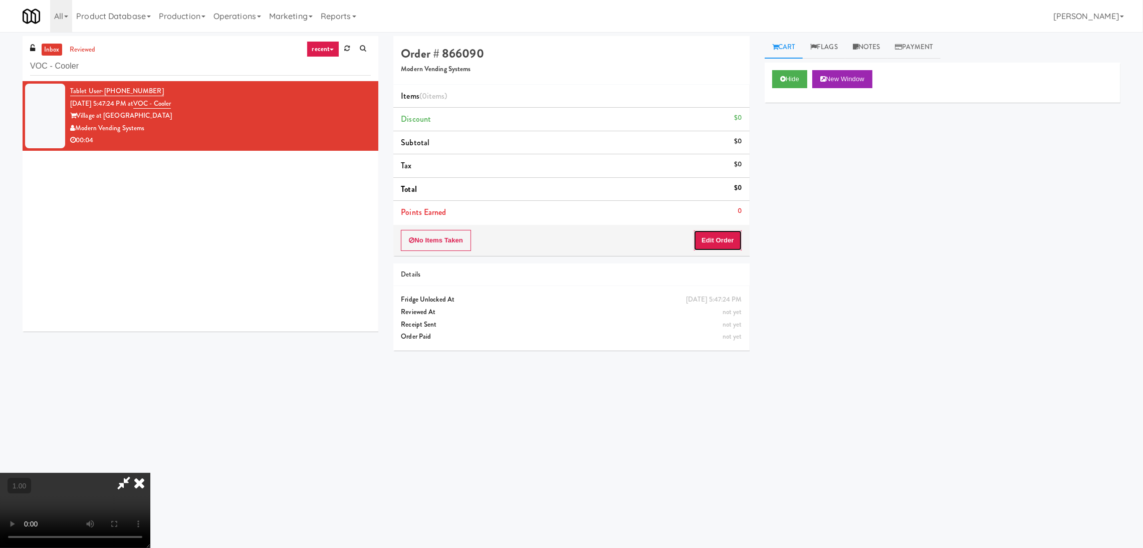
click at [716, 248] on button "Edit Order" at bounding box center [718, 240] width 49 height 21
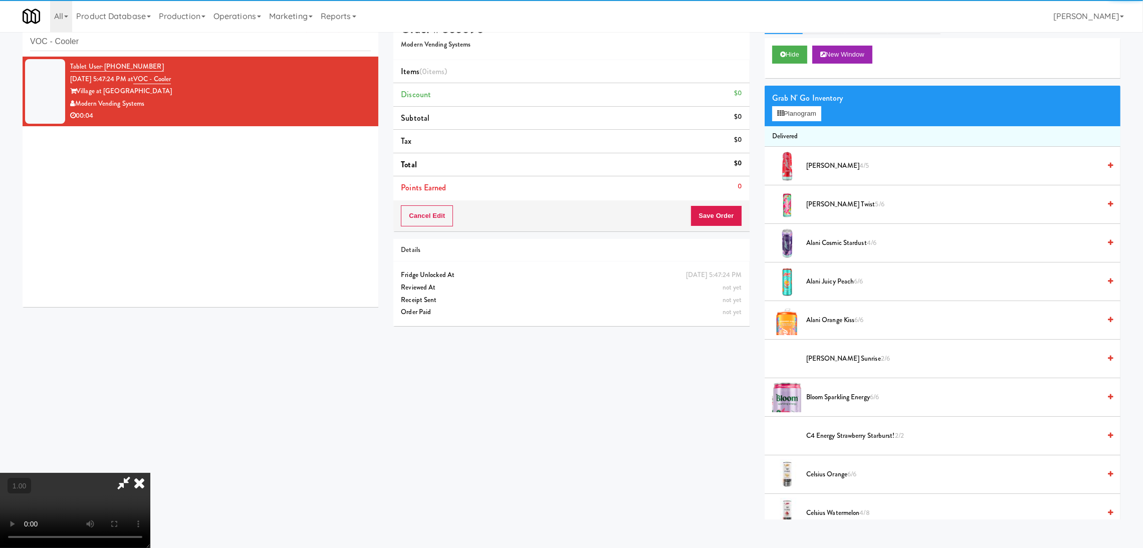
scroll to position [32, 0]
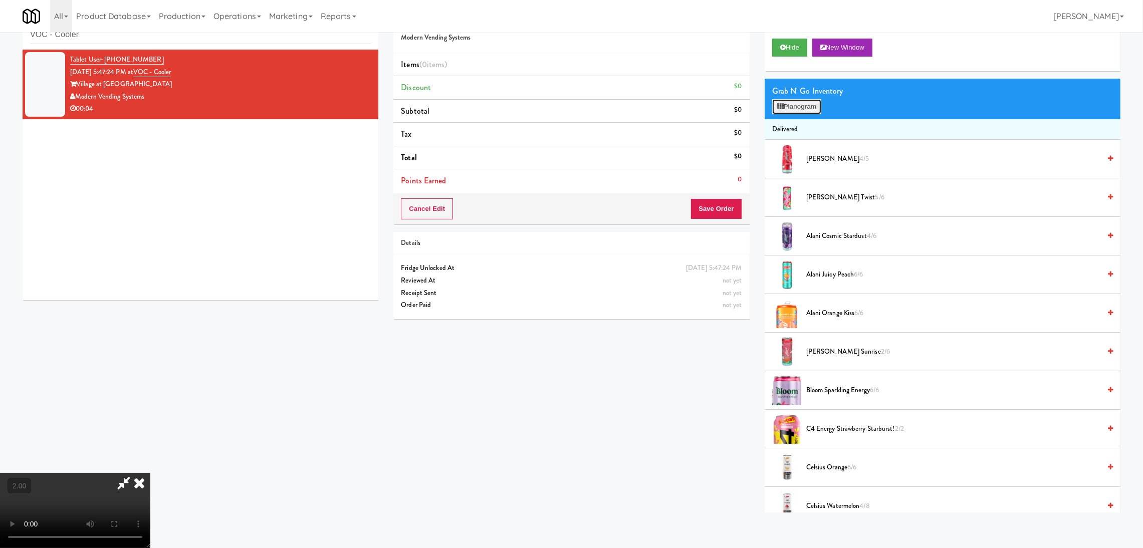
click at [812, 105] on button "Planogram" at bounding box center [796, 106] width 49 height 15
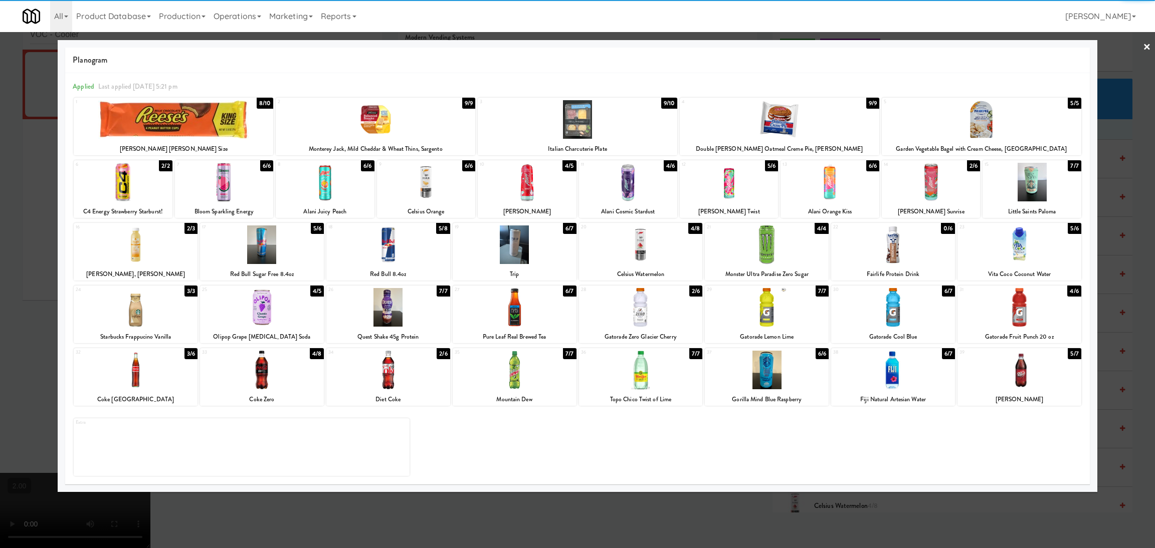
click at [633, 304] on div at bounding box center [641, 307] width 124 height 39
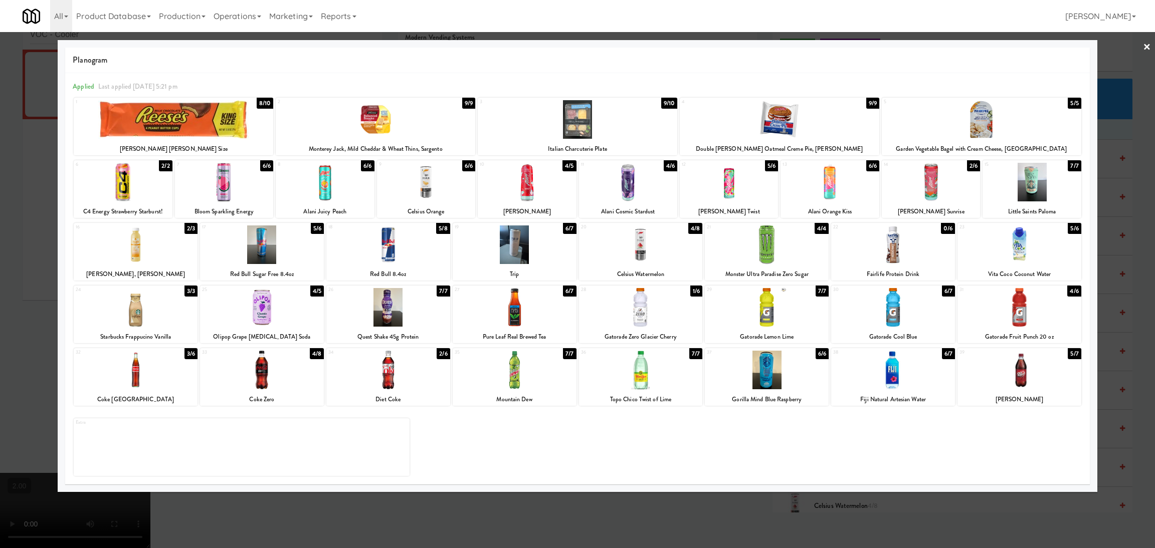
click at [0, 220] on div at bounding box center [577, 274] width 1155 height 548
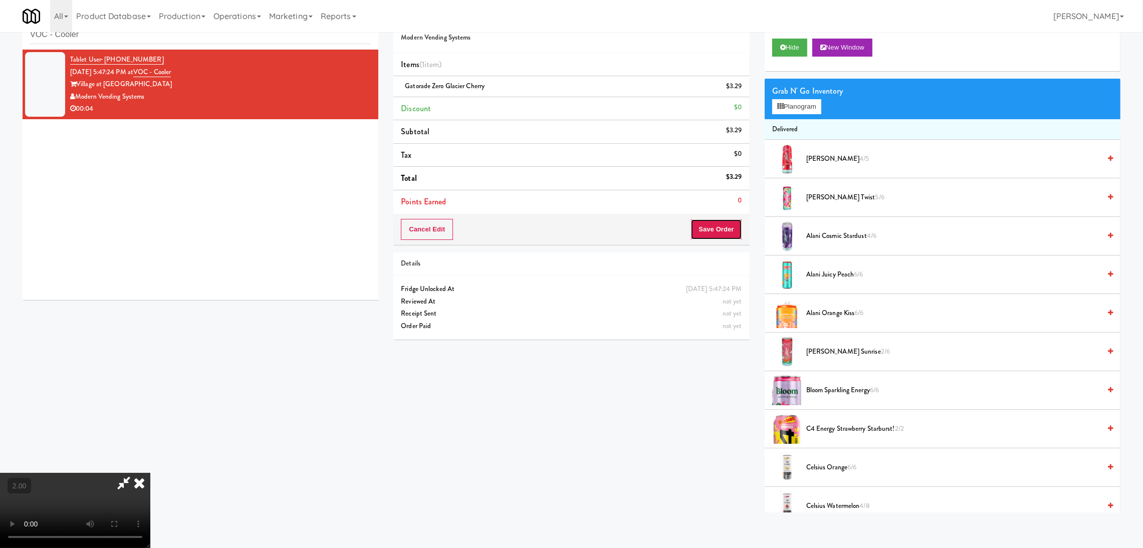
click at [732, 226] on button "Save Order" at bounding box center [716, 229] width 51 height 21
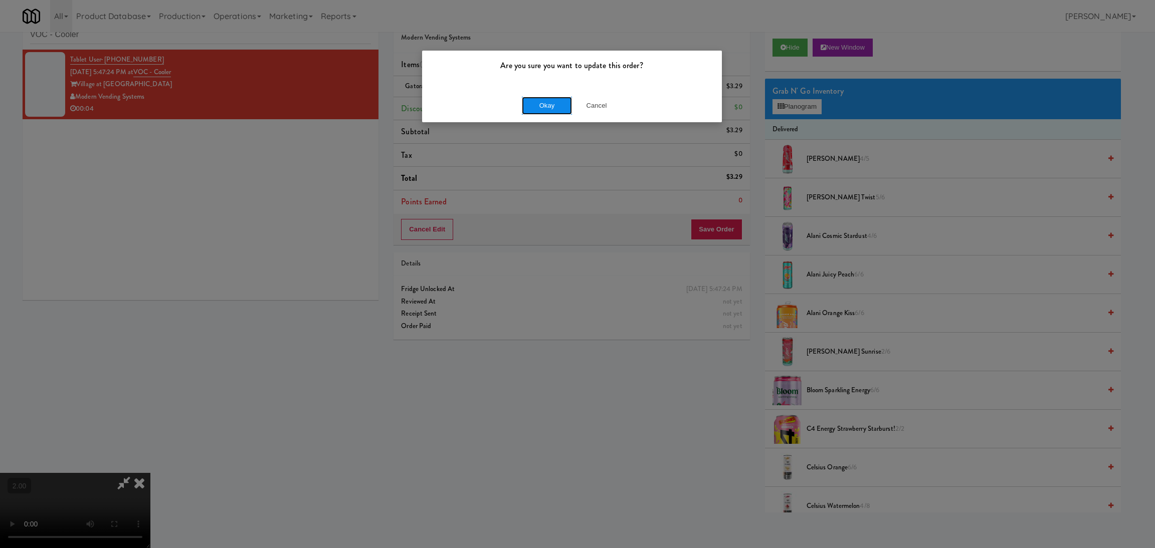
click at [543, 102] on button "Okay" at bounding box center [547, 106] width 50 height 18
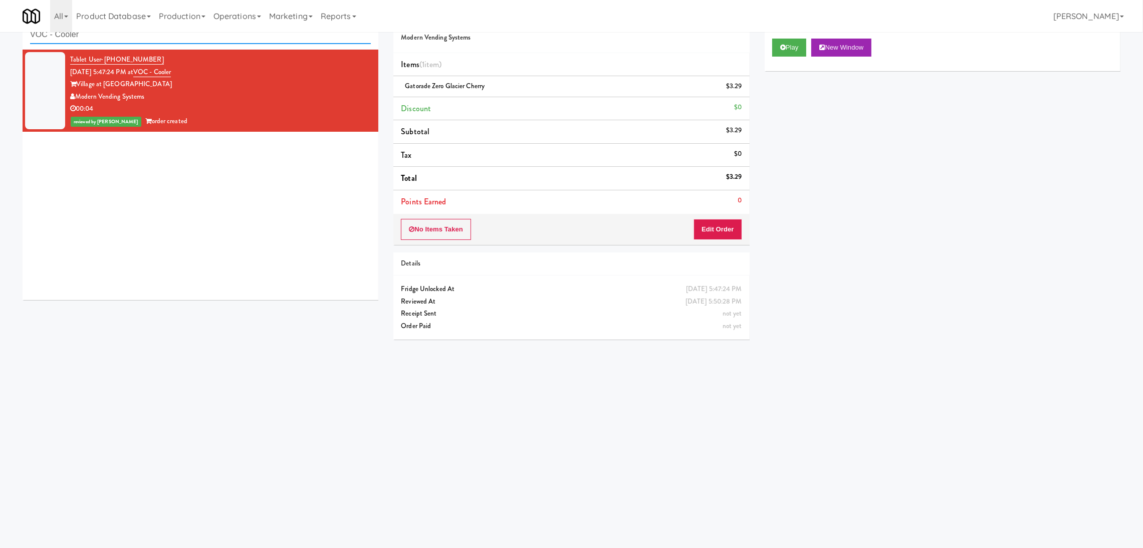
paste input "[GEOGRAPHIC_DATA]-"
drag, startPoint x: 224, startPoint y: 43, endPoint x: 0, endPoint y: 34, distance: 224.2
click at [0, 34] on div "inbox reviewed recent all unclear take inventory issue suspicious failed recent…" at bounding box center [571, 206] width 1143 height 403
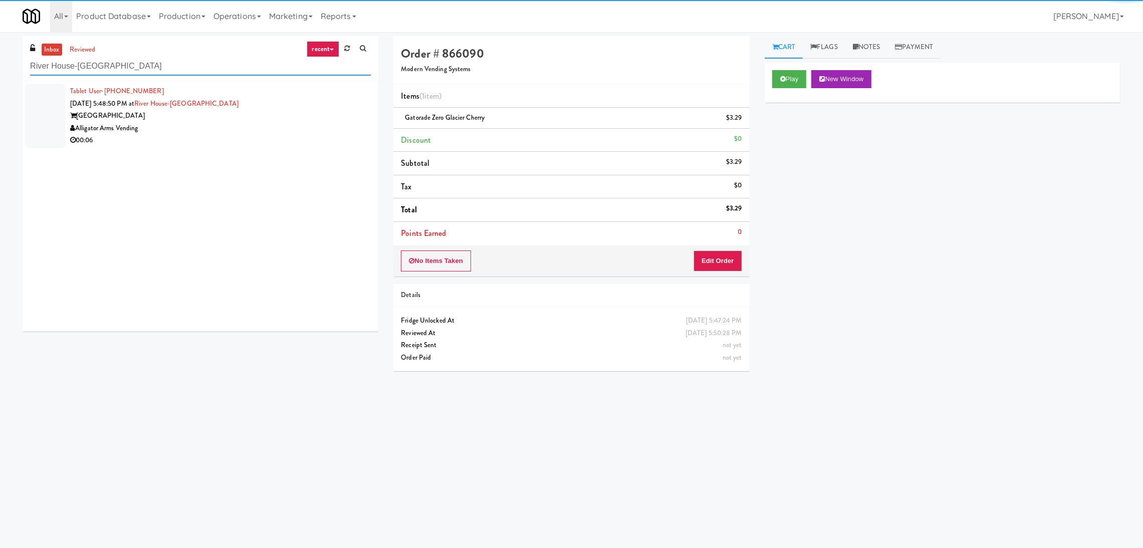
type input "River House-[GEOGRAPHIC_DATA]"
click at [306, 139] on div "00:06" at bounding box center [220, 140] width 301 height 13
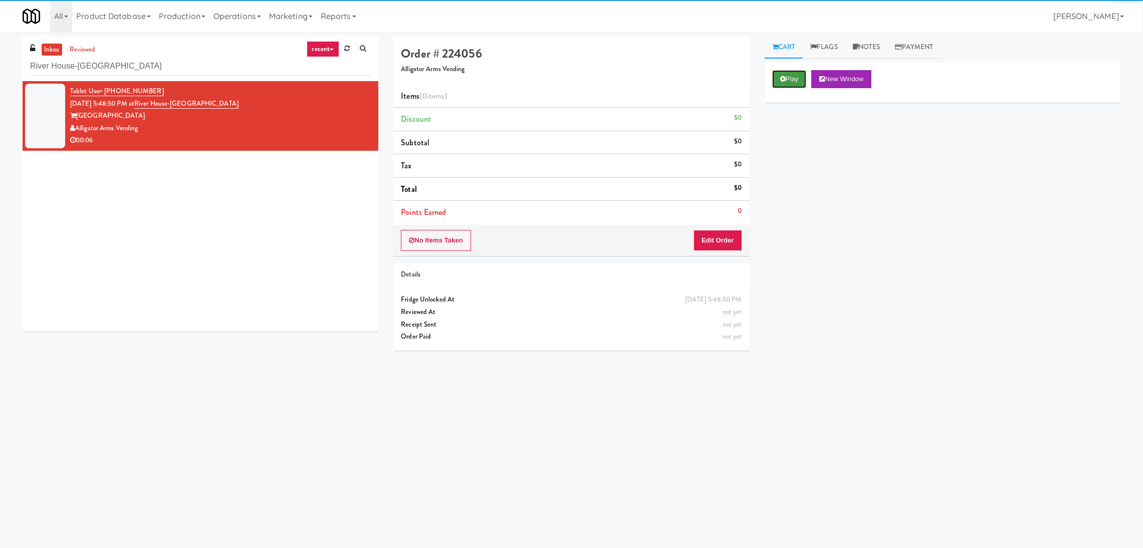
click at [799, 85] on button "Play" at bounding box center [789, 79] width 35 height 18
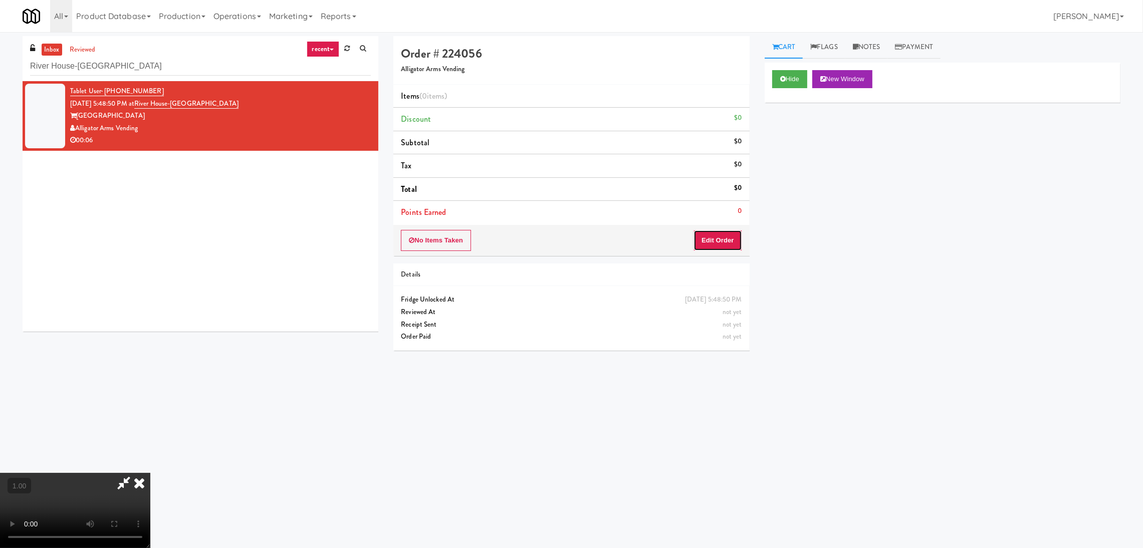
click at [730, 235] on button "Edit Order" at bounding box center [718, 240] width 49 height 21
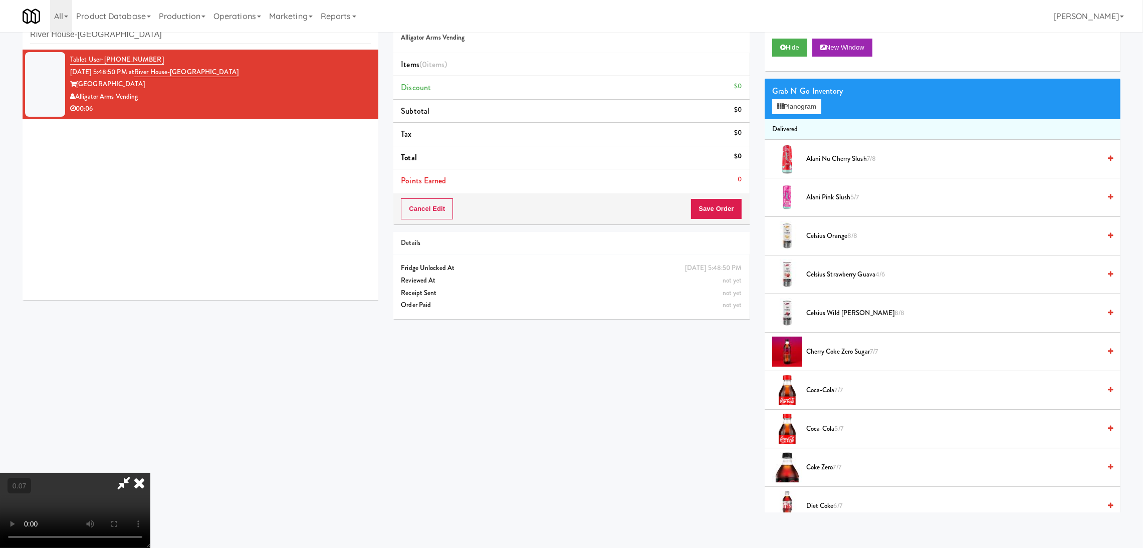
click at [150, 490] on video at bounding box center [75, 510] width 150 height 75
click at [150, 473] on video at bounding box center [75, 510] width 150 height 75
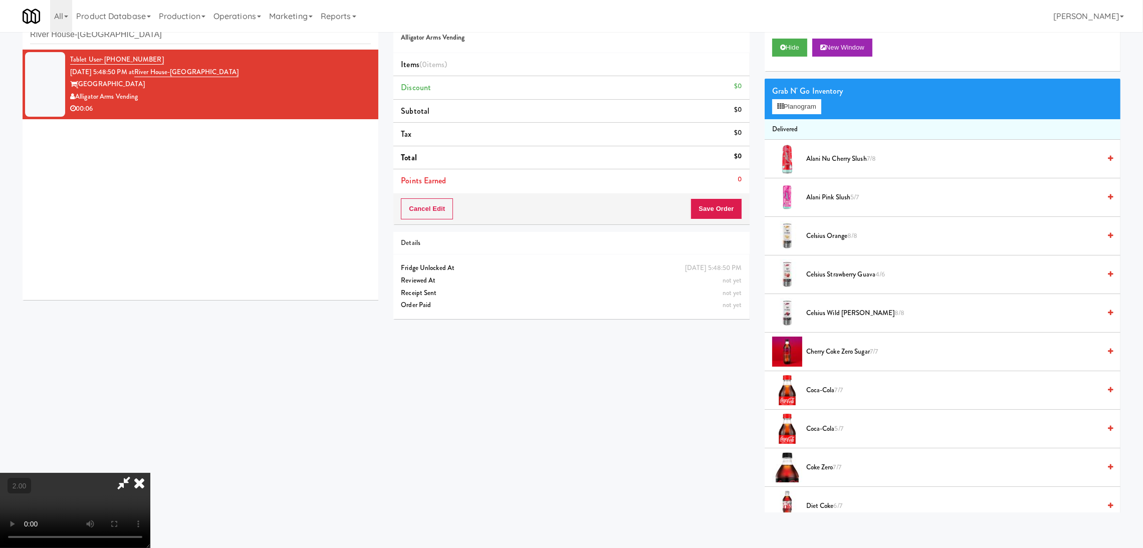
click at [150, 473] on video at bounding box center [75, 510] width 150 height 75
click at [787, 106] on button "Planogram" at bounding box center [796, 106] width 49 height 15
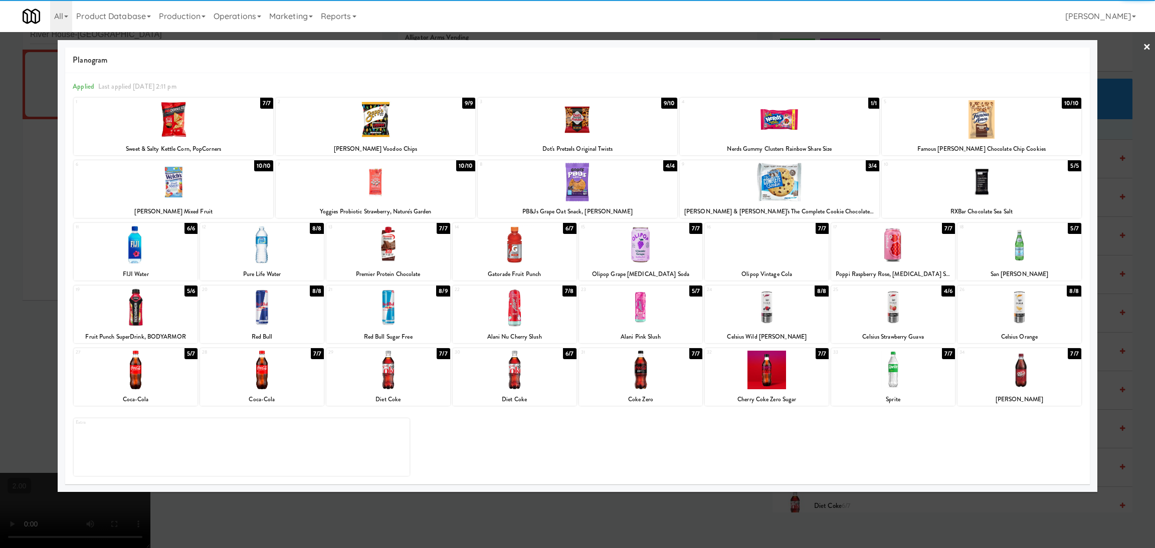
click at [601, 127] on div at bounding box center [578, 119] width 200 height 39
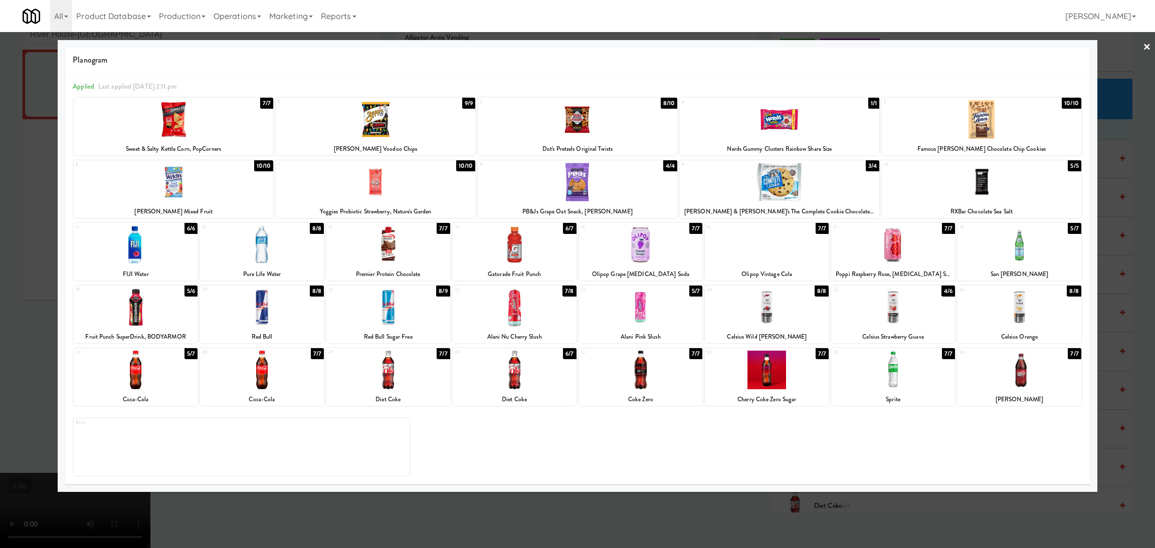
click at [384, 376] on div at bounding box center [388, 370] width 124 height 39
click at [0, 218] on div at bounding box center [577, 274] width 1155 height 548
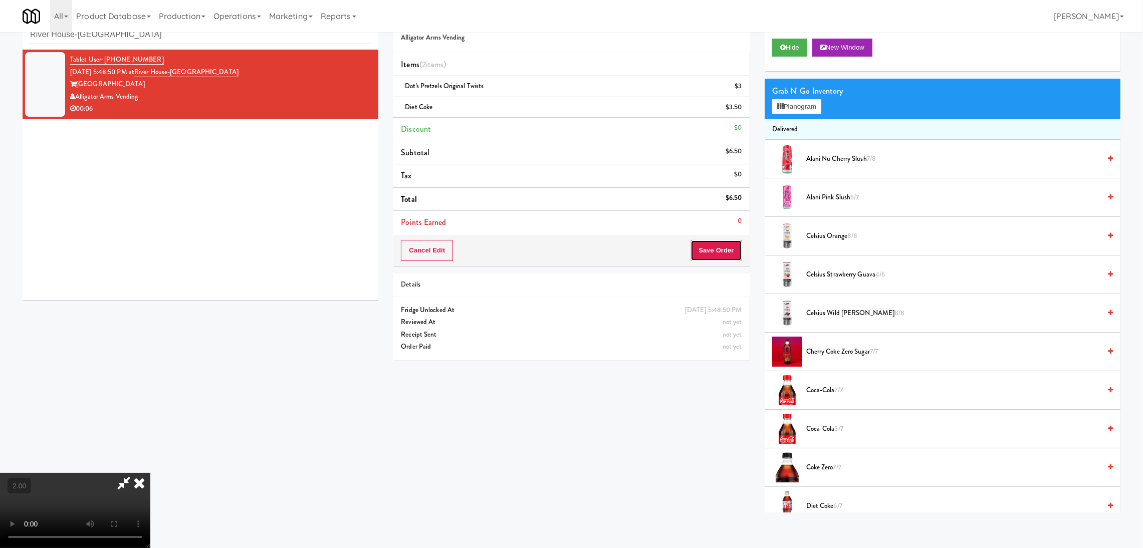
click at [723, 248] on button "Save Order" at bounding box center [716, 250] width 51 height 21
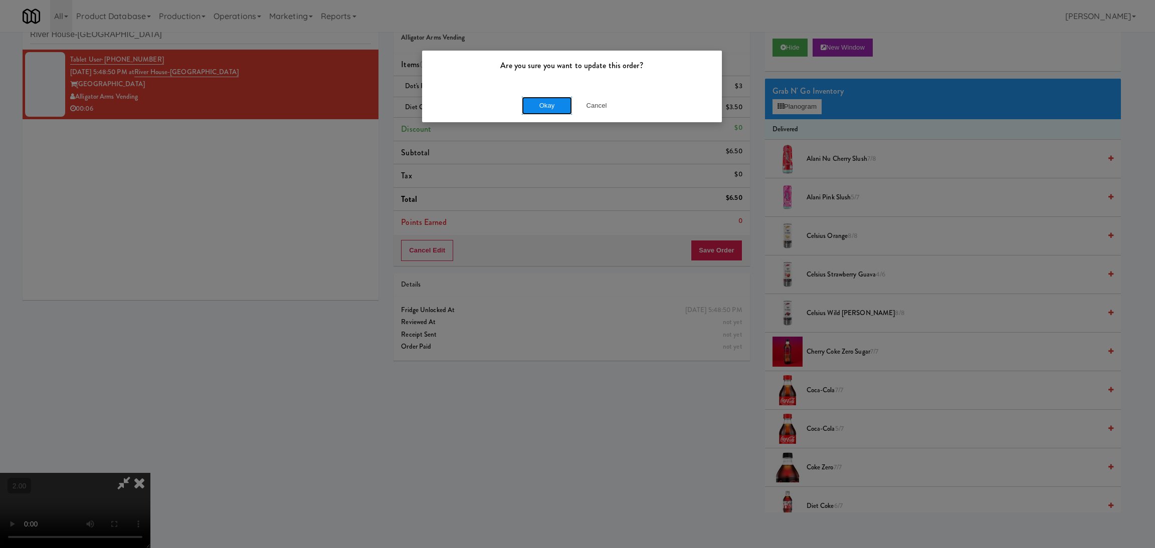
click at [554, 111] on button "Okay" at bounding box center [547, 106] width 50 height 18
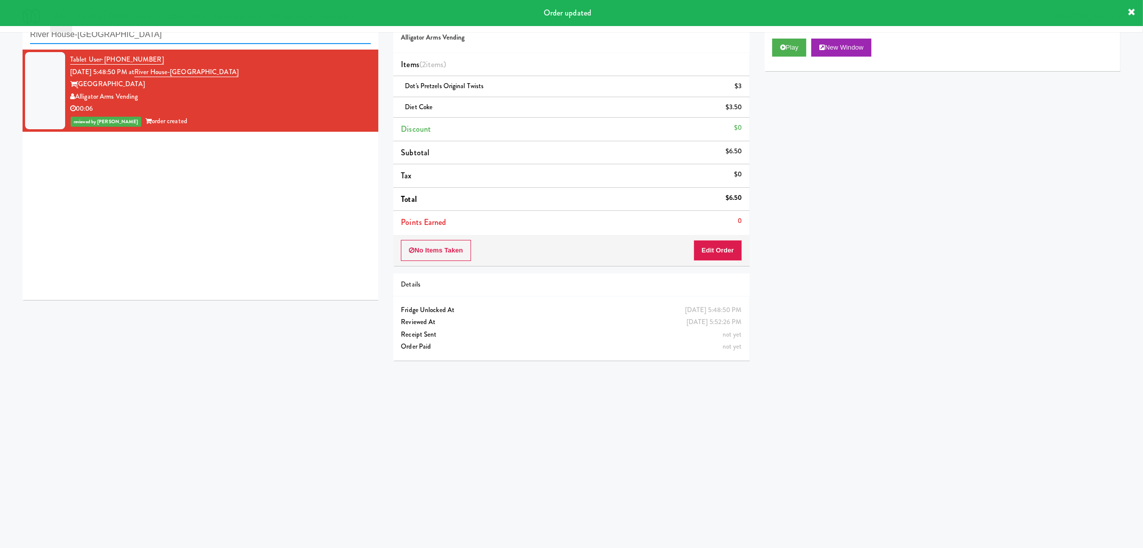
drag, startPoint x: 251, startPoint y: 38, endPoint x: 0, endPoint y: 24, distance: 251.5
click at [0, 24] on body "Order updated Are you sure you want to update this order? Okay Cancel Okay Are …" at bounding box center [571, 275] width 1143 height 548
paste input "[PERSON_NAME] [PERSON_NAME][GEOGRAPHIC_DATA] -"
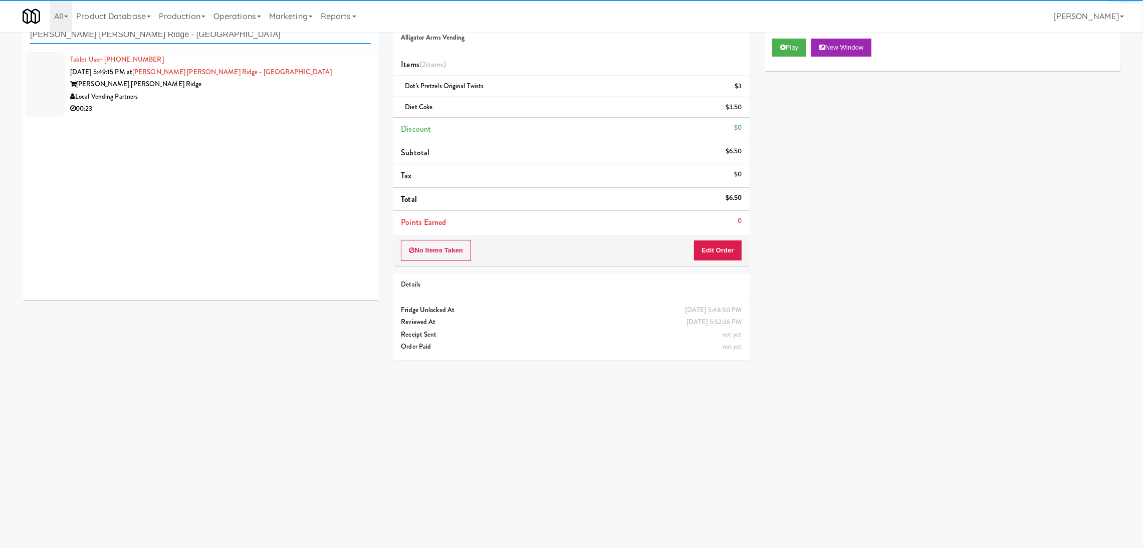
type input "[PERSON_NAME] [PERSON_NAME] Ridge - [GEOGRAPHIC_DATA]"
click at [334, 92] on div "Local Vending Partners" at bounding box center [220, 97] width 301 height 13
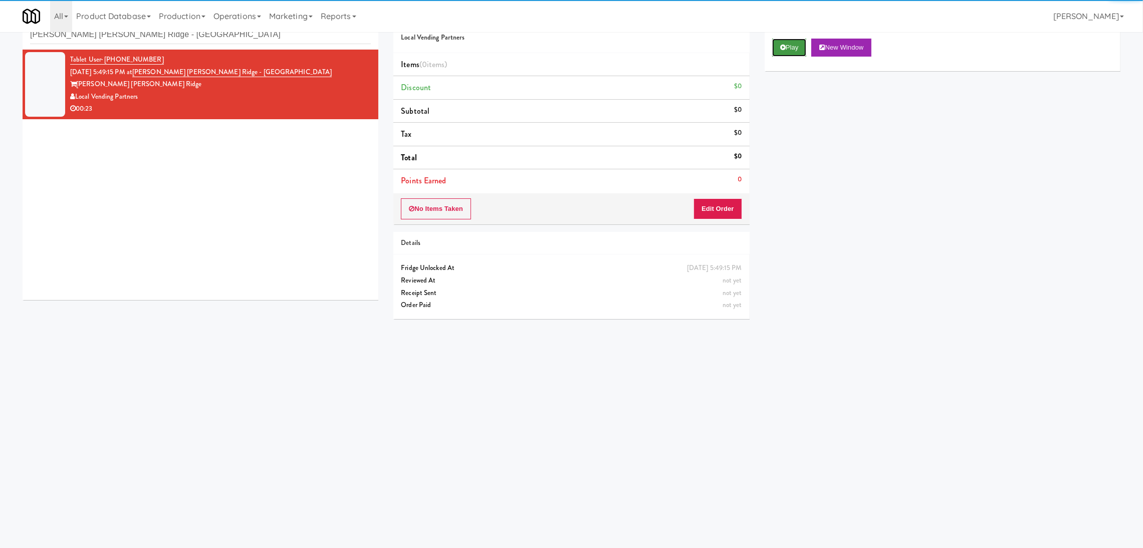
click at [784, 52] on button "Play" at bounding box center [789, 48] width 35 height 18
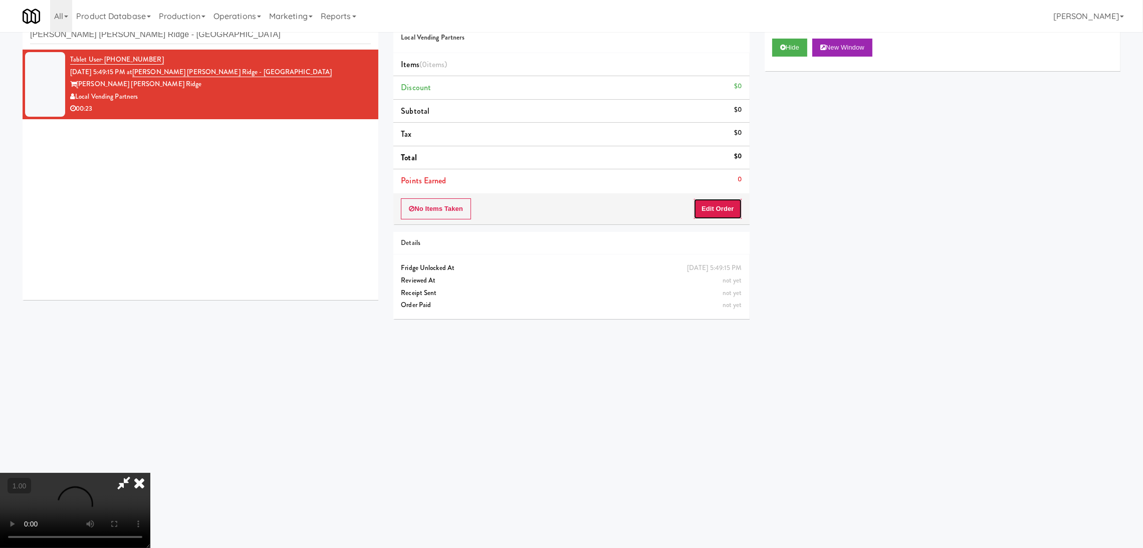
click at [732, 202] on button "Edit Order" at bounding box center [718, 208] width 49 height 21
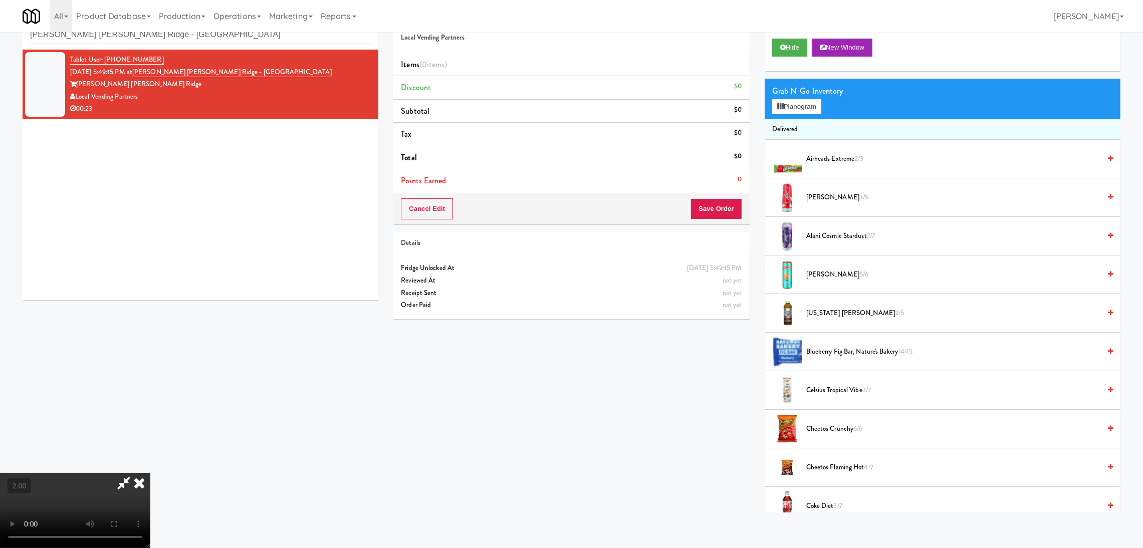
click at [150, 473] on video at bounding box center [75, 510] width 150 height 75
click at [785, 109] on button "Planogram" at bounding box center [796, 106] width 49 height 15
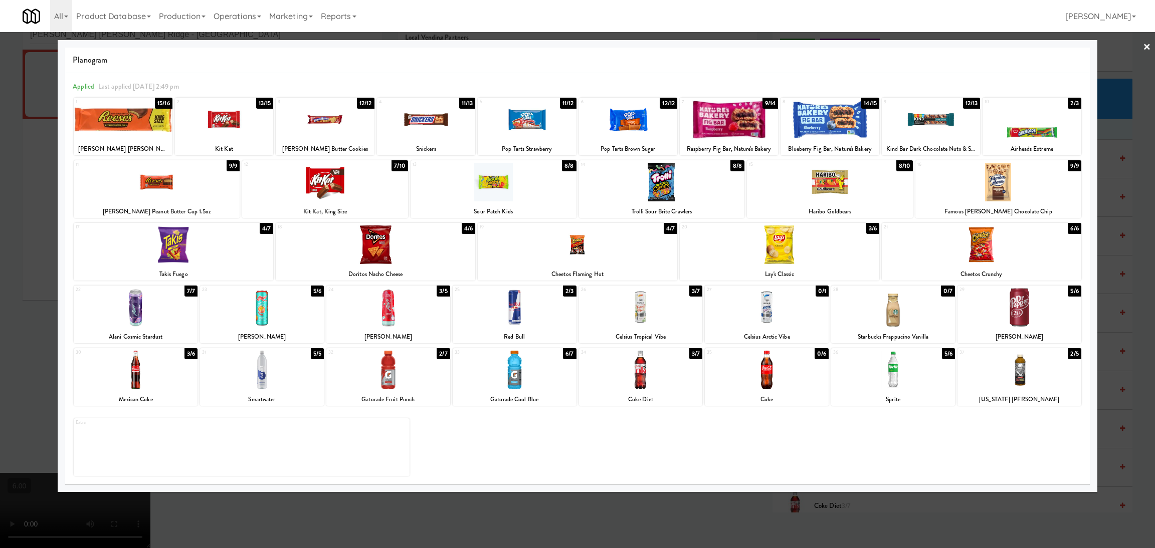
click at [1027, 320] on div at bounding box center [1019, 307] width 124 height 39
click at [557, 269] on div "Cheetos Flaming Hot" at bounding box center [577, 274] width 196 height 13
click at [587, 250] on div at bounding box center [578, 245] width 200 height 39
click at [0, 297] on div at bounding box center [577, 274] width 1155 height 548
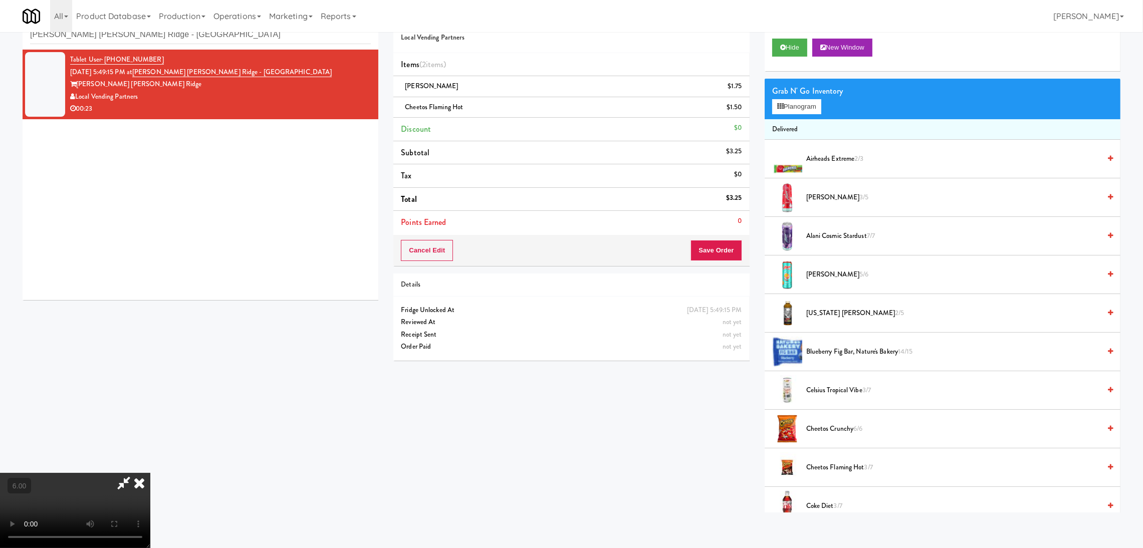
click at [150, 473] on video at bounding box center [75, 510] width 150 height 75
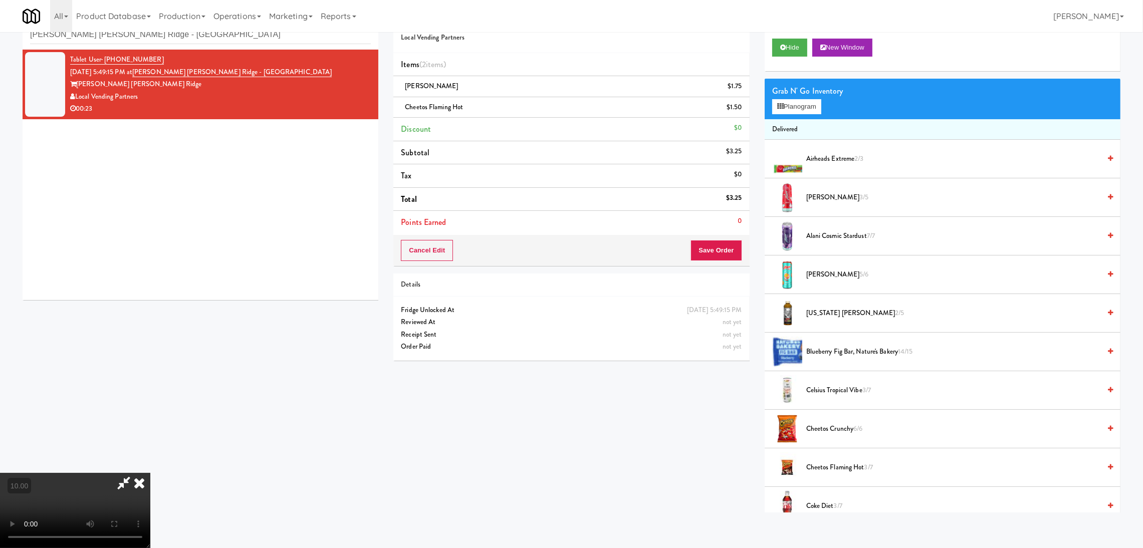
click at [150, 473] on video at bounding box center [75, 510] width 150 height 75
click at [708, 252] on button "Save Order" at bounding box center [716, 250] width 51 height 21
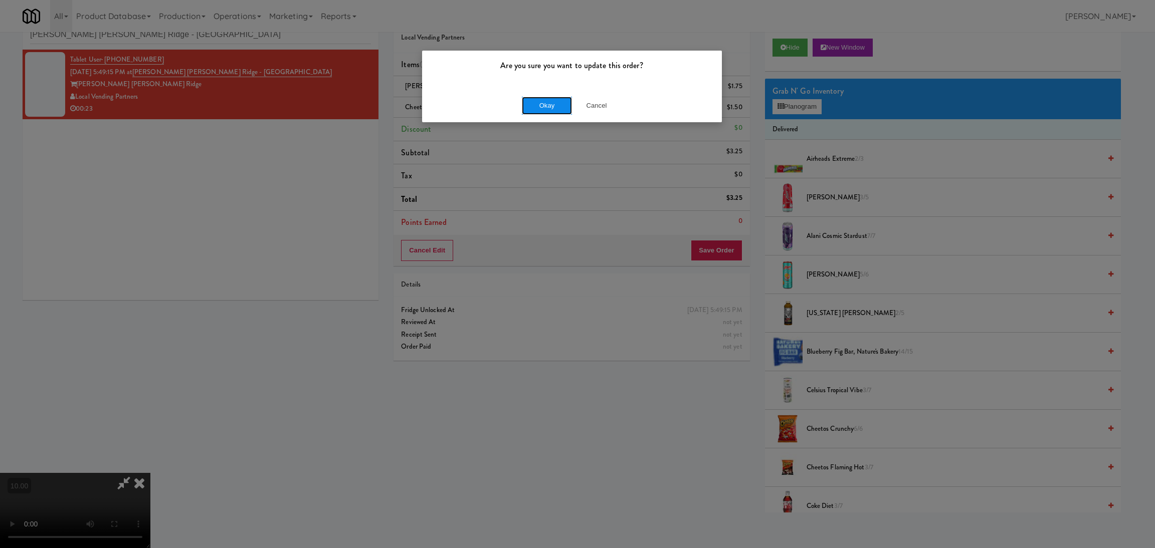
click at [540, 107] on button "Okay" at bounding box center [547, 106] width 50 height 18
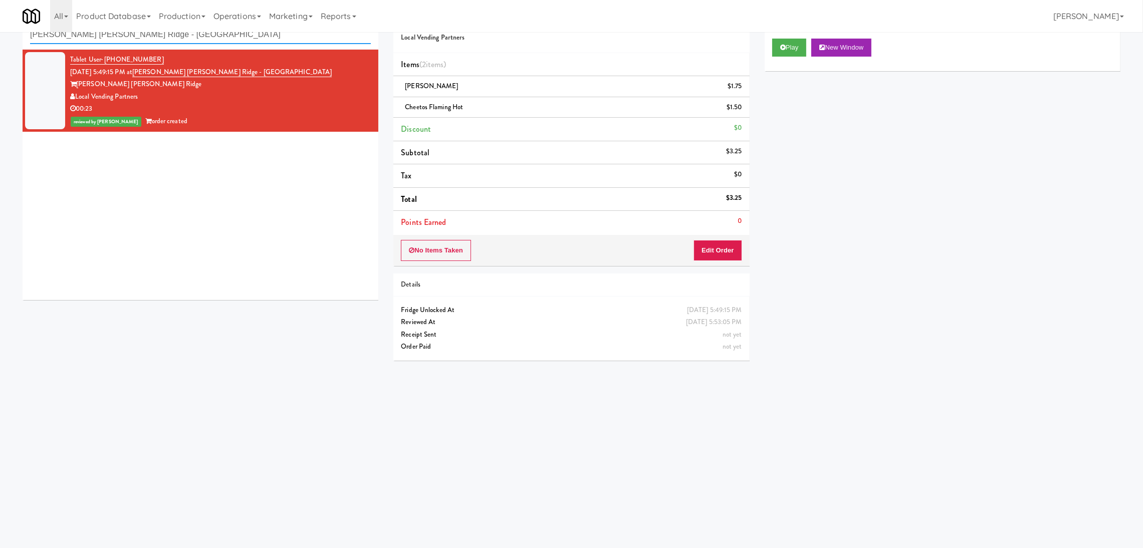
drag, startPoint x: 184, startPoint y: 39, endPoint x: 0, endPoint y: 16, distance: 185.8
click at [0, 16] on body "Are you sure you want to update this order? Okay Cancel Okay Are you sure you w…" at bounding box center [571, 275] width 1143 height 548
paste input "[PERSON_NAME] Tower Fridge"
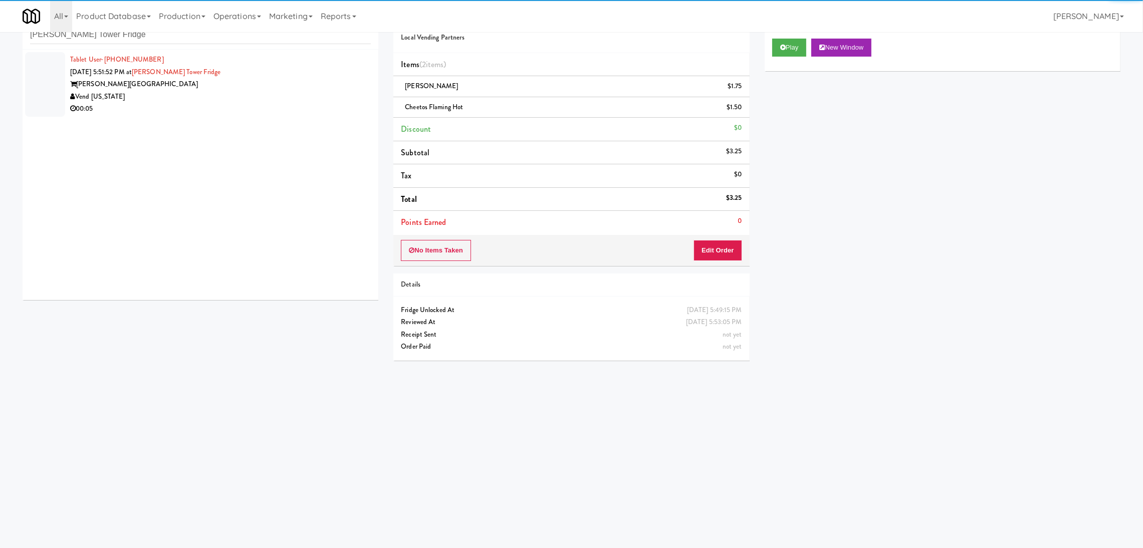
click at [255, 93] on div "Vend [US_STATE]" at bounding box center [220, 97] width 301 height 13
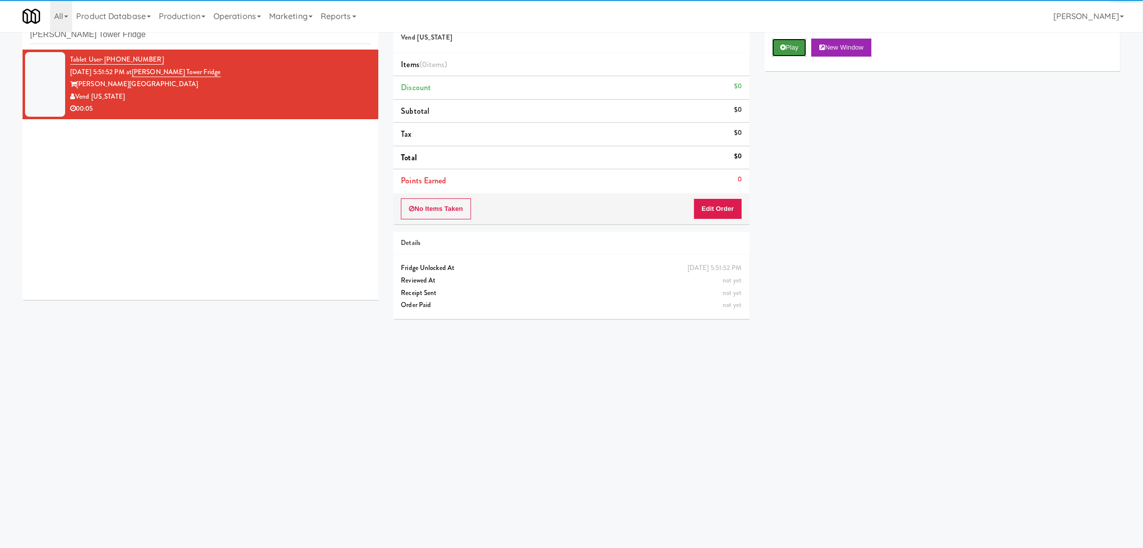
click at [792, 54] on button "Play" at bounding box center [789, 48] width 35 height 18
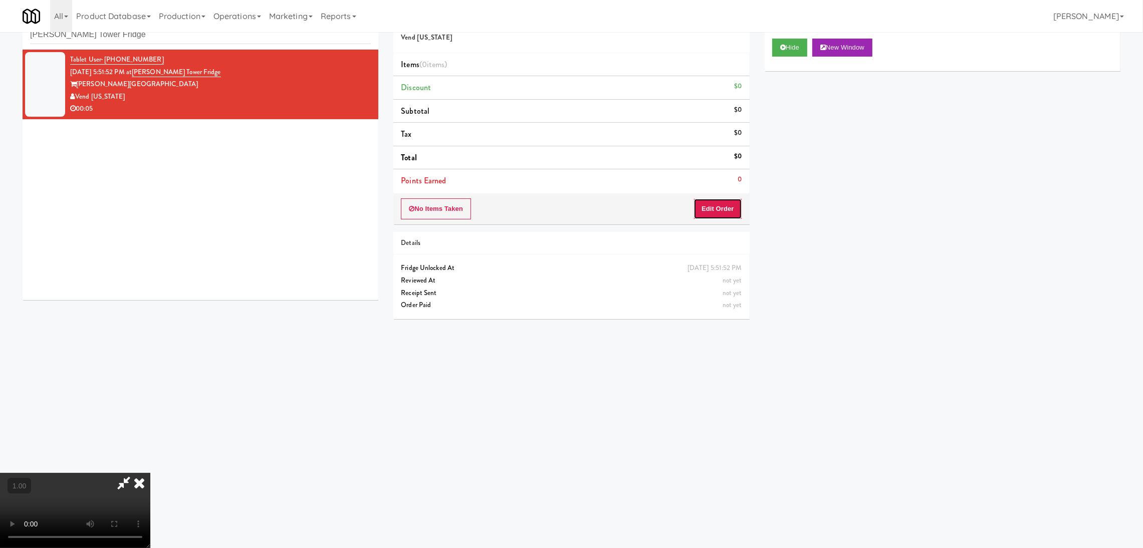
click at [712, 211] on button "Edit Order" at bounding box center [718, 208] width 49 height 21
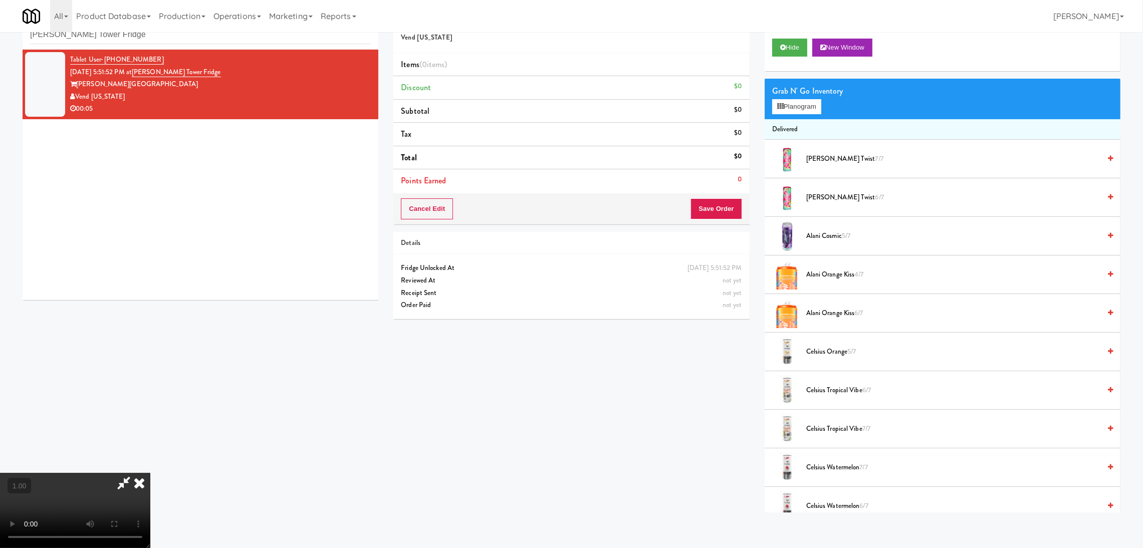
scroll to position [45, 0]
click at [800, 114] on div "Grab N' Go Inventory Planogram" at bounding box center [943, 99] width 356 height 41
click at [800, 109] on button "Planogram" at bounding box center [796, 106] width 49 height 15
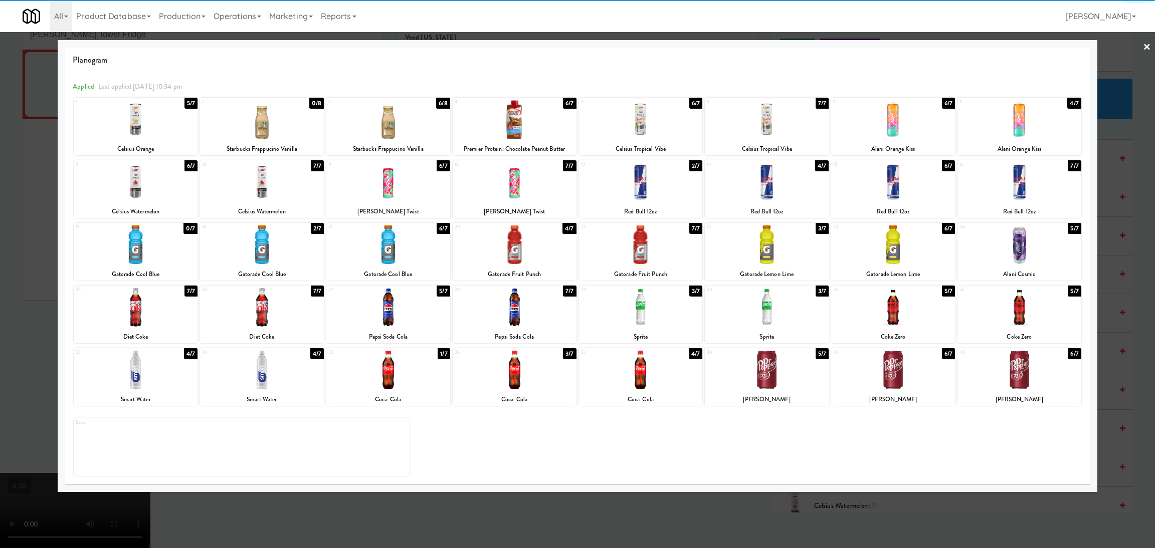
click at [894, 132] on div at bounding box center [893, 119] width 124 height 39
click at [724, 505] on div at bounding box center [577, 274] width 1155 height 548
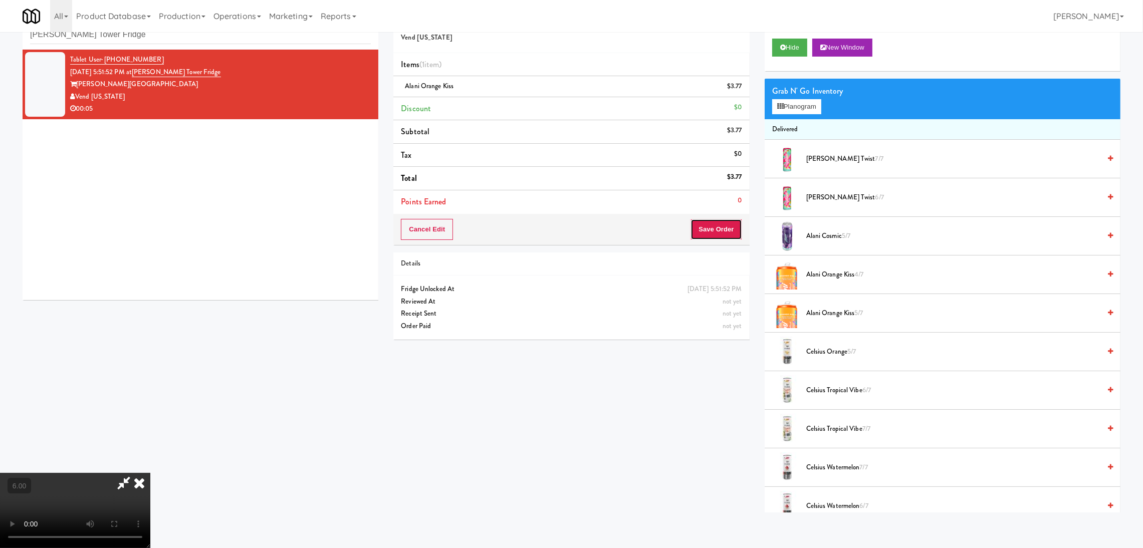
click at [733, 230] on button "Save Order" at bounding box center [716, 229] width 51 height 21
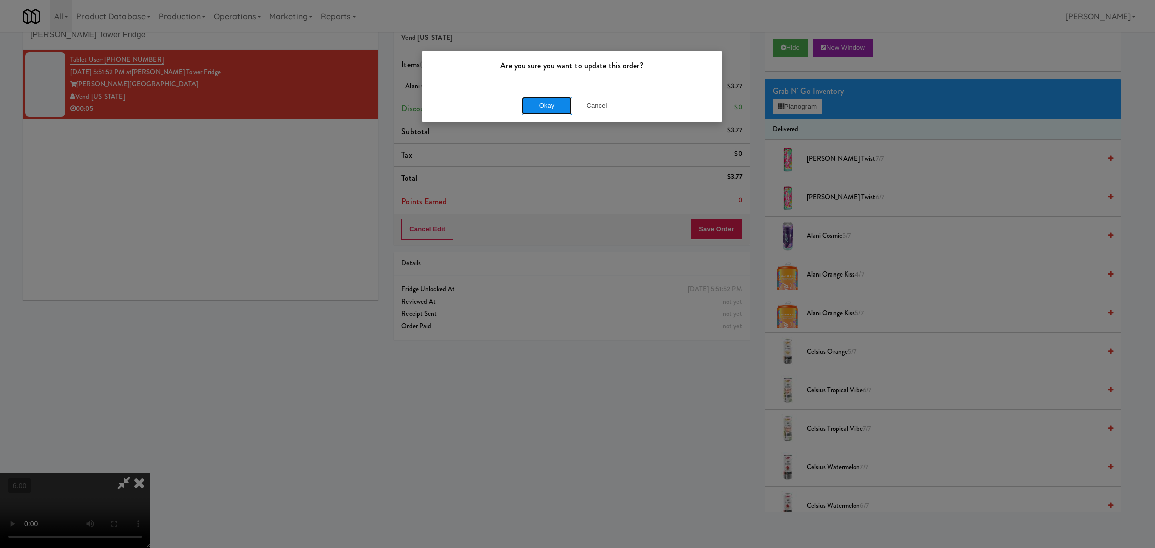
click at [554, 102] on button "Okay" at bounding box center [547, 106] width 50 height 18
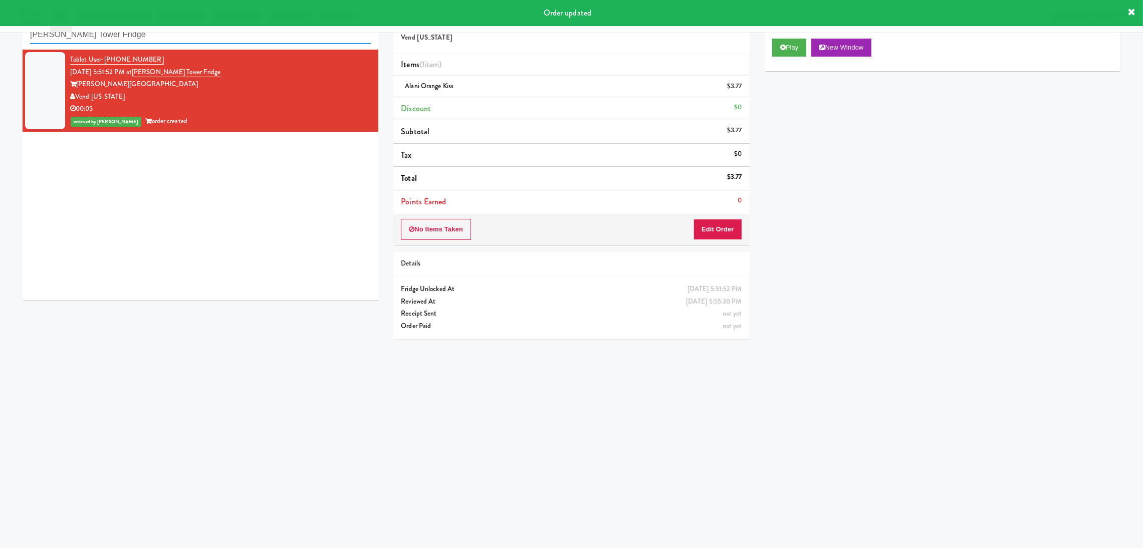
paste input "Midtown205 - Food and Snacks"
drag, startPoint x: 203, startPoint y: 37, endPoint x: 0, endPoint y: 48, distance: 203.3
click at [0, 46] on div "inbox reviewed recent all unclear take inventory issue suspicious failed recent…" at bounding box center [571, 206] width 1143 height 403
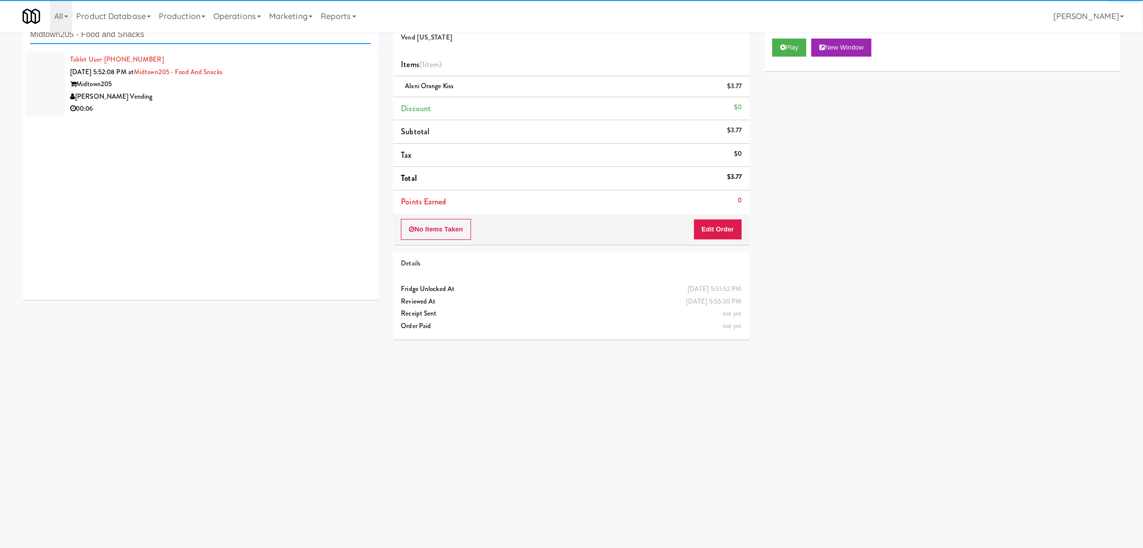
type input "Midtown205 - Food and Snacks"
click at [287, 98] on div "[PERSON_NAME] Vending" at bounding box center [220, 97] width 301 height 13
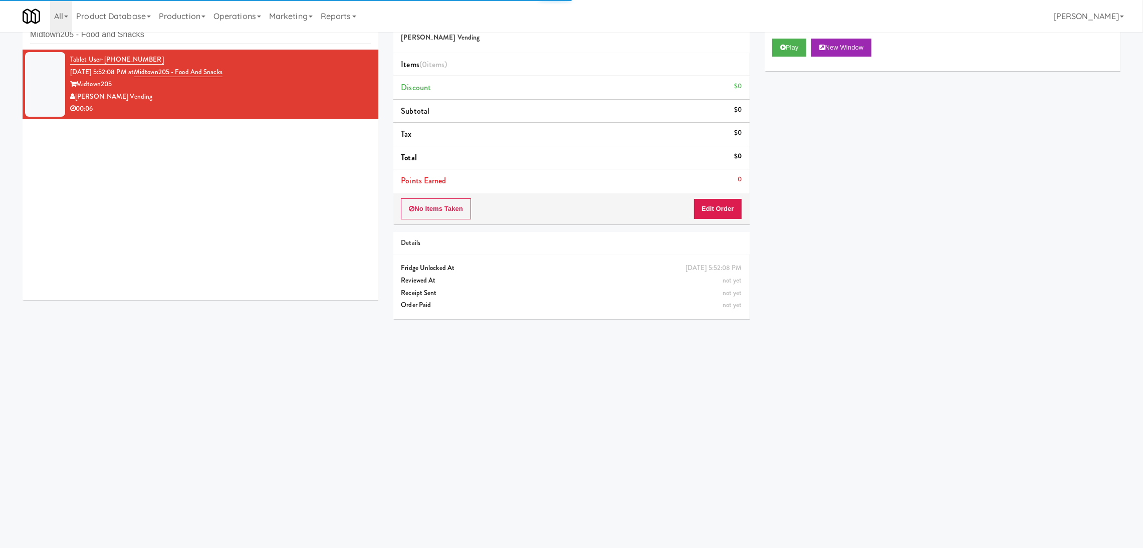
click at [784, 57] on div "Play New Window" at bounding box center [943, 51] width 356 height 40
click at [786, 39] on button "Play" at bounding box center [789, 48] width 35 height 18
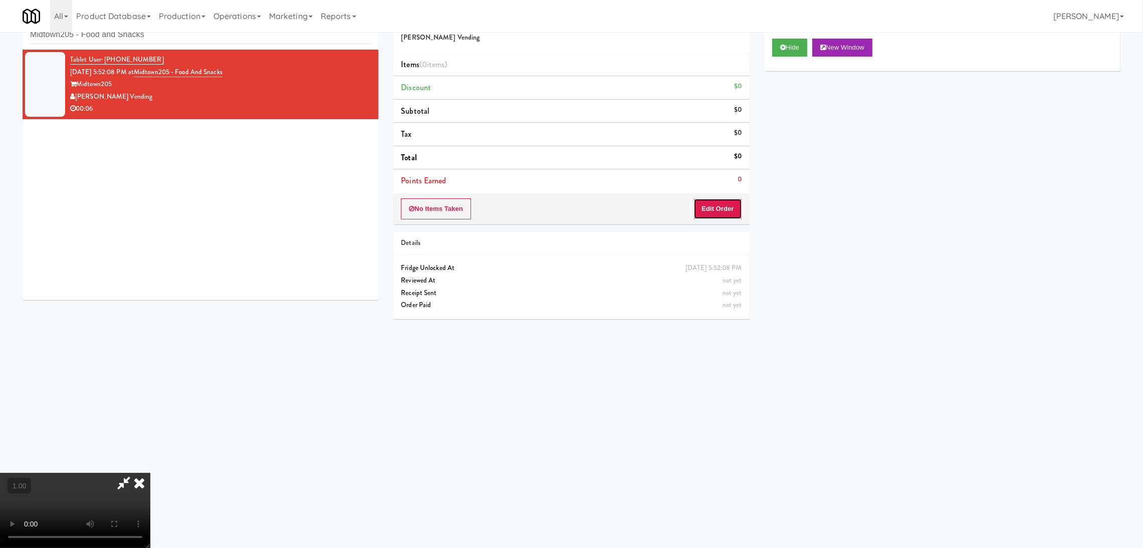
click at [732, 208] on button "Edit Order" at bounding box center [718, 208] width 49 height 21
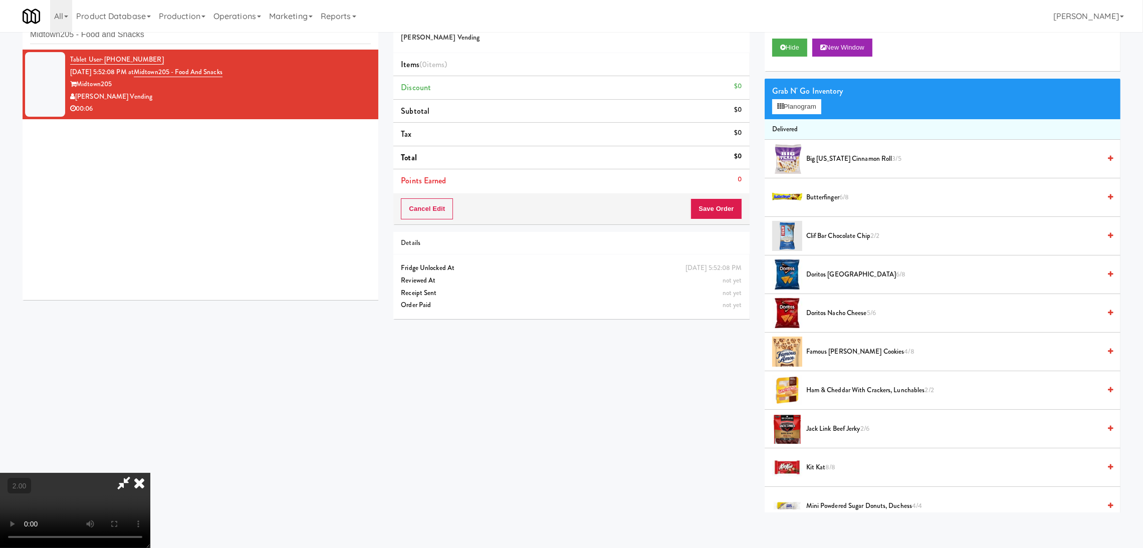
scroll to position [45, 0]
click at [801, 108] on button "Planogram" at bounding box center [796, 106] width 49 height 15
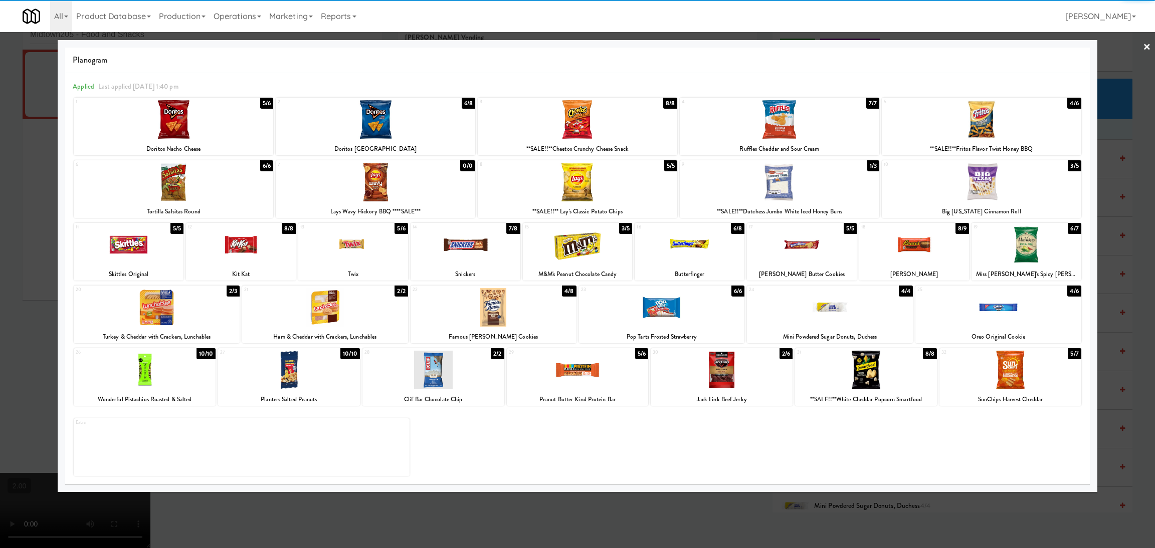
click at [995, 322] on div at bounding box center [998, 307] width 166 height 39
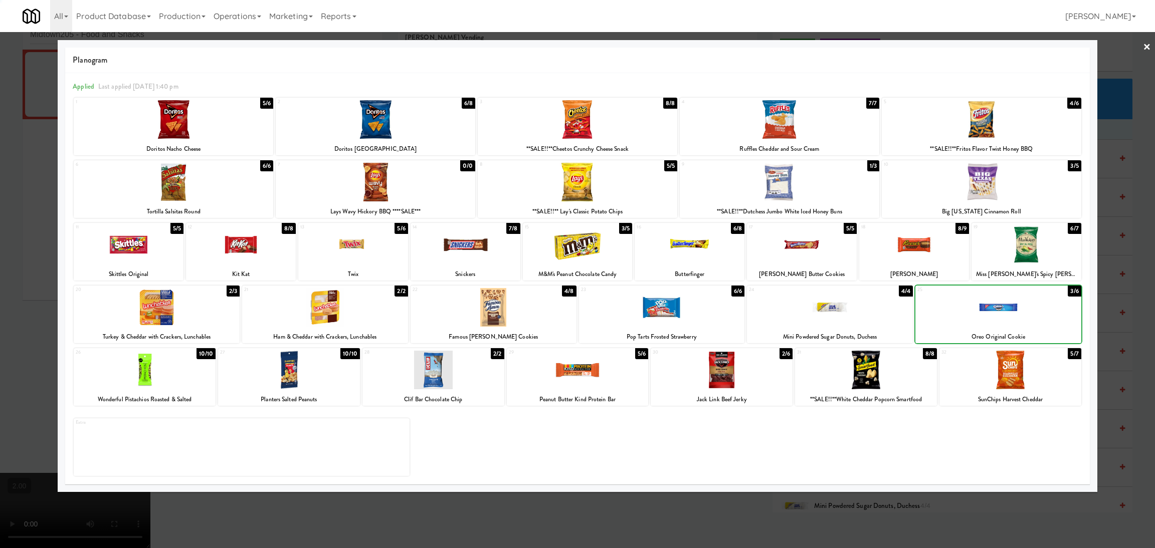
click at [1112, 332] on div at bounding box center [577, 274] width 1155 height 548
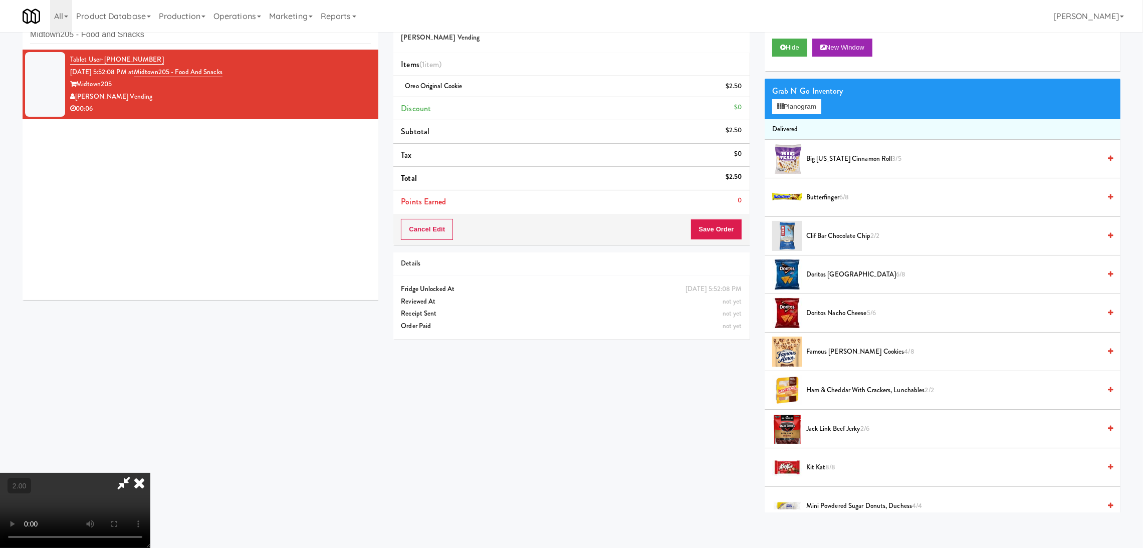
click at [150, 473] on icon at bounding box center [139, 483] width 22 height 20
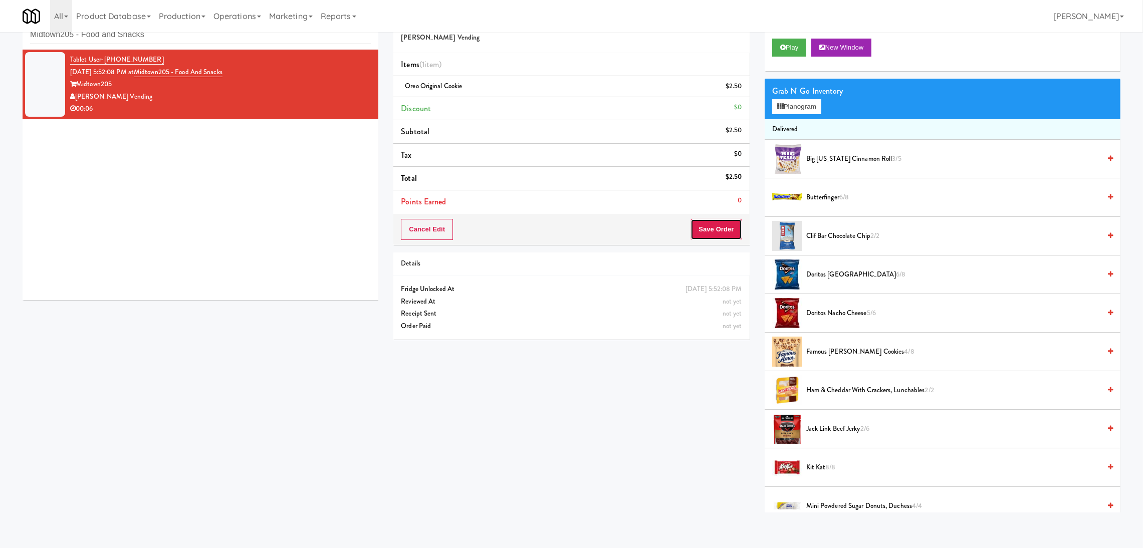
click at [732, 239] on button "Save Order" at bounding box center [716, 229] width 51 height 21
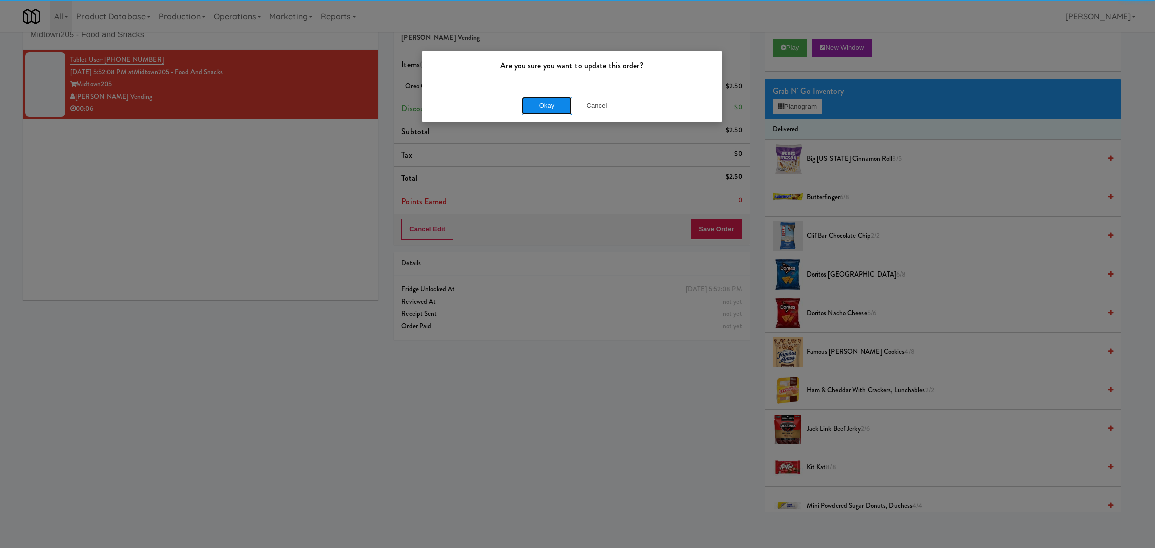
click at [559, 103] on button "Okay" at bounding box center [547, 106] width 50 height 18
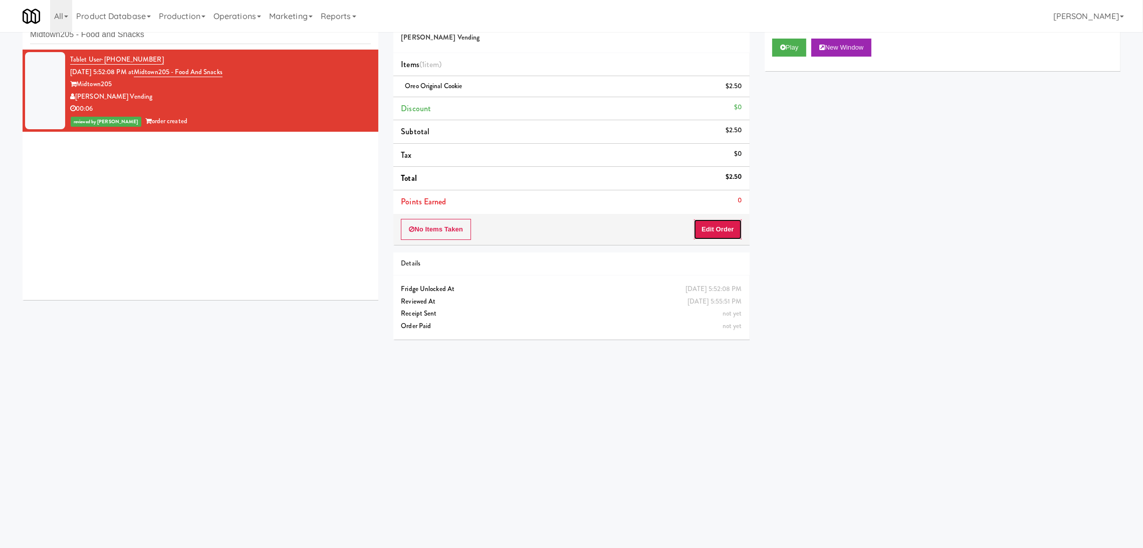
click at [723, 227] on button "Edit Order" at bounding box center [718, 229] width 49 height 21
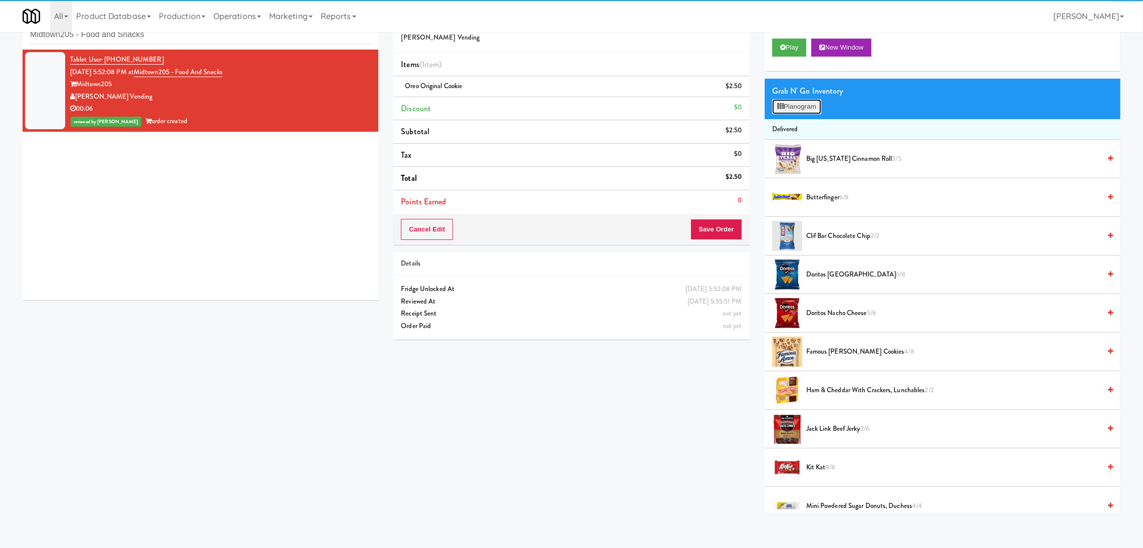
click at [796, 109] on button "Planogram" at bounding box center [796, 106] width 49 height 15
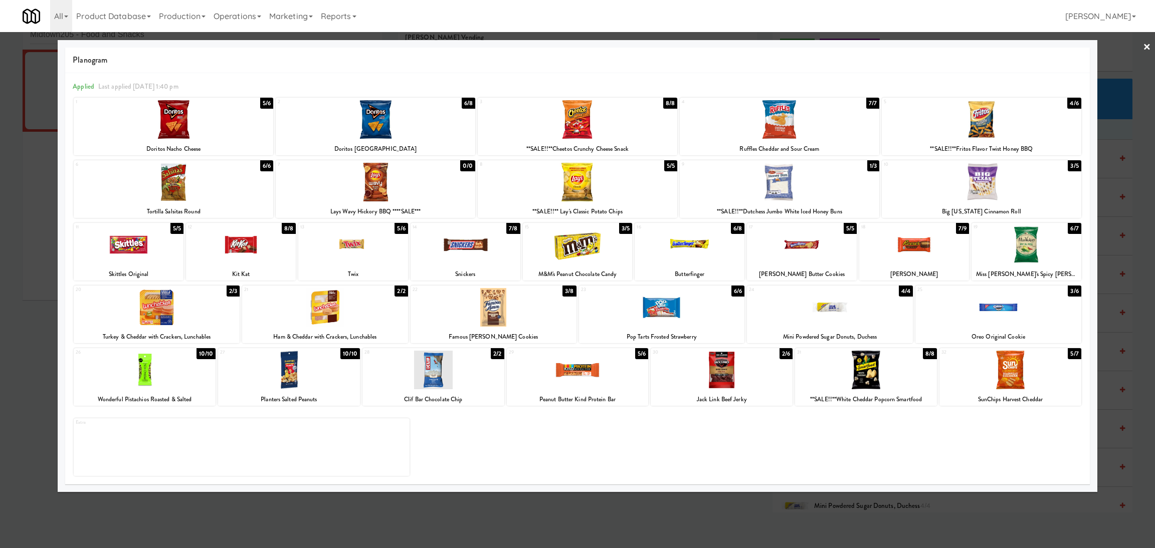
click at [0, 220] on div at bounding box center [577, 274] width 1155 height 548
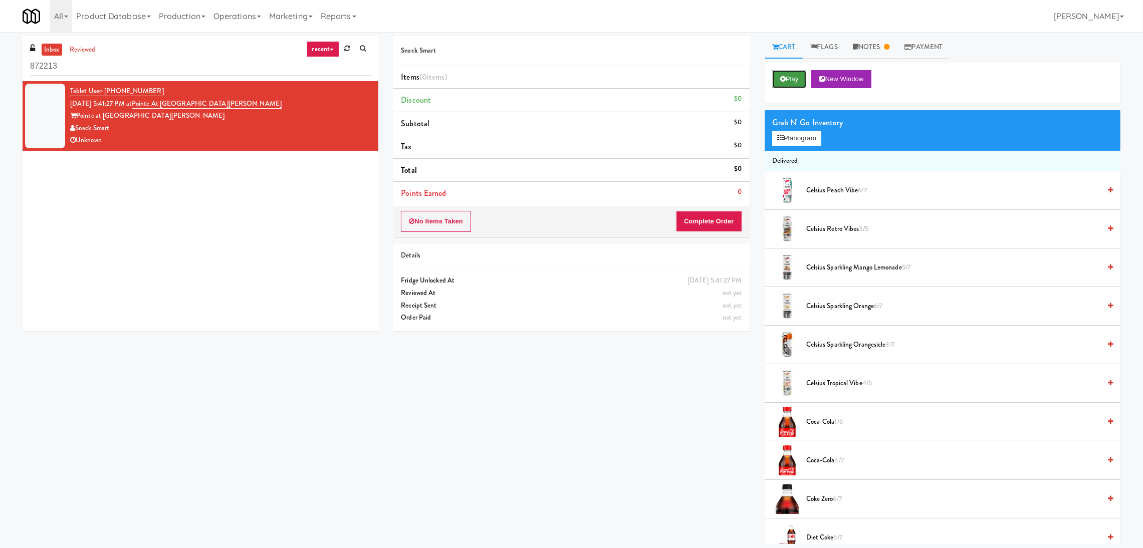
click at [784, 77] on icon at bounding box center [783, 79] width 6 height 7
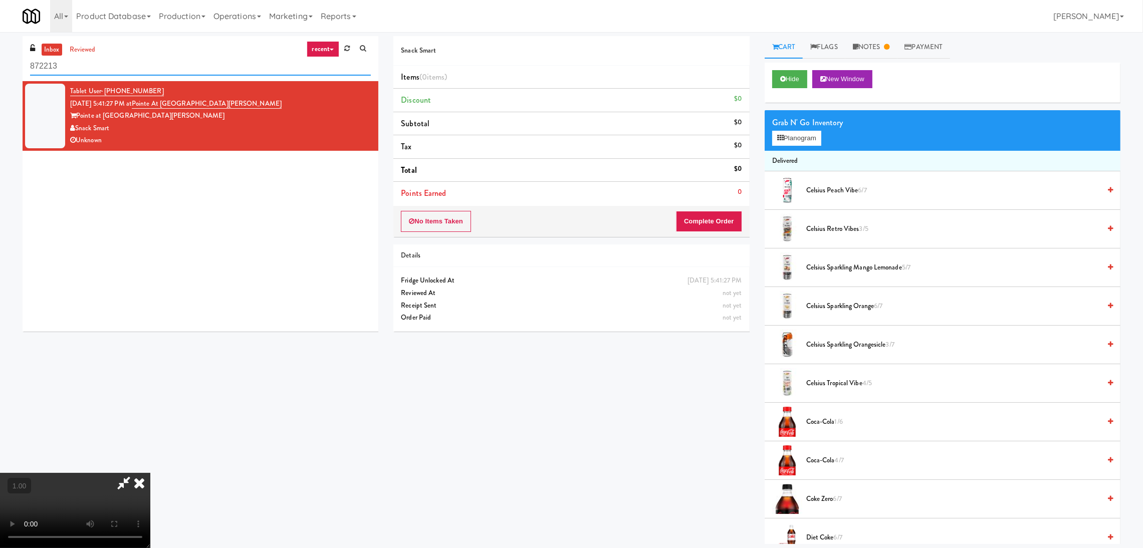
paste input "Stonebriar #2 Cooler"
drag, startPoint x: 206, startPoint y: 71, endPoint x: 0, endPoint y: 65, distance: 205.6
click at [0, 65] on div "inbox reviewed recent all unclear take inventory issue suspicious failed recent…" at bounding box center [571, 290] width 1143 height 508
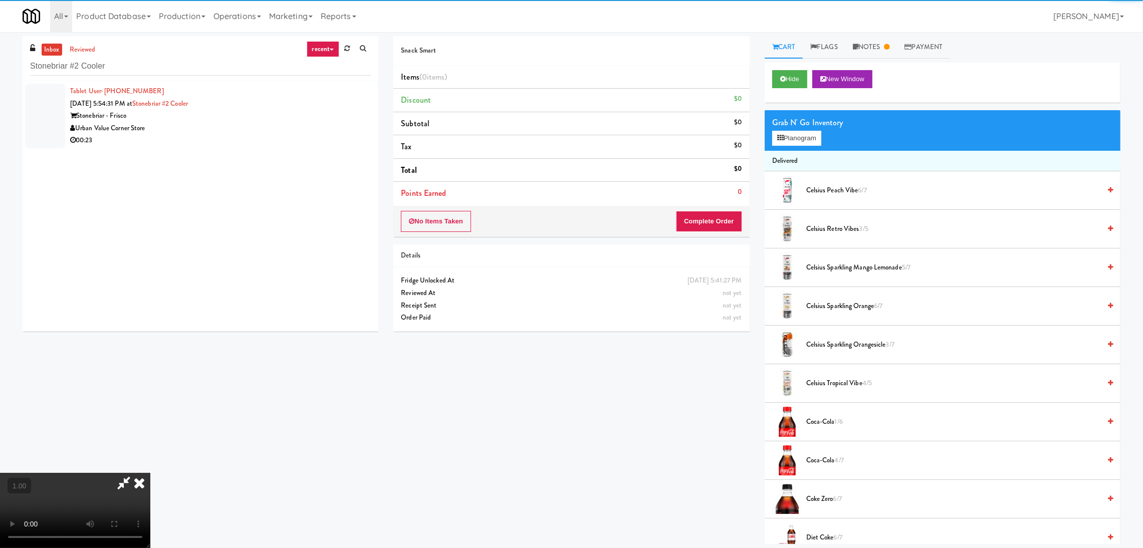
drag, startPoint x: 299, startPoint y: 135, endPoint x: 333, endPoint y: 138, distance: 33.7
click at [299, 135] on div "00:23" at bounding box center [220, 140] width 301 height 13
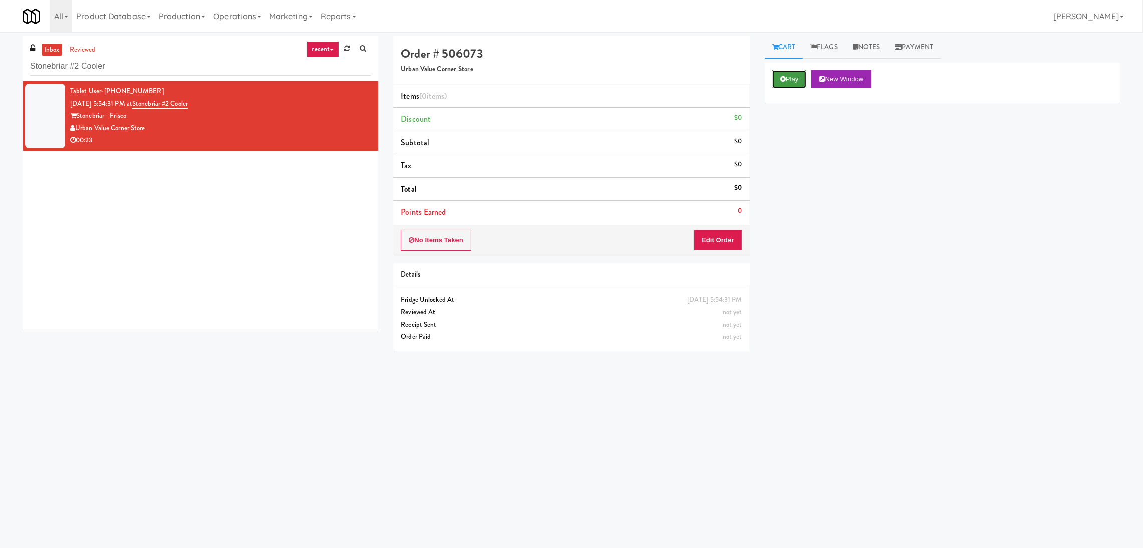
click at [796, 78] on button "Play" at bounding box center [789, 79] width 35 height 18
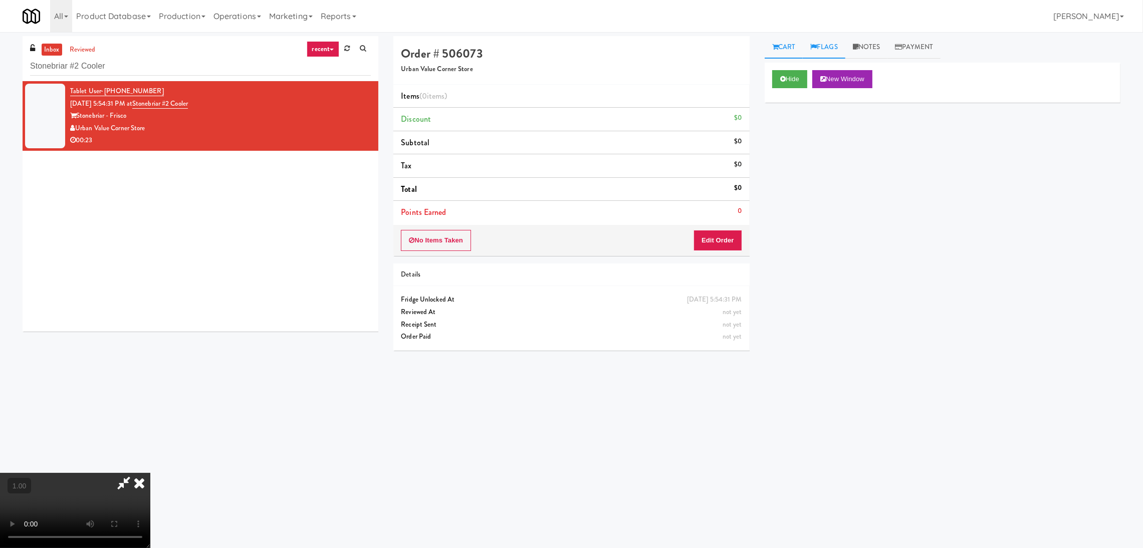
click at [817, 44] on icon at bounding box center [814, 47] width 7 height 7
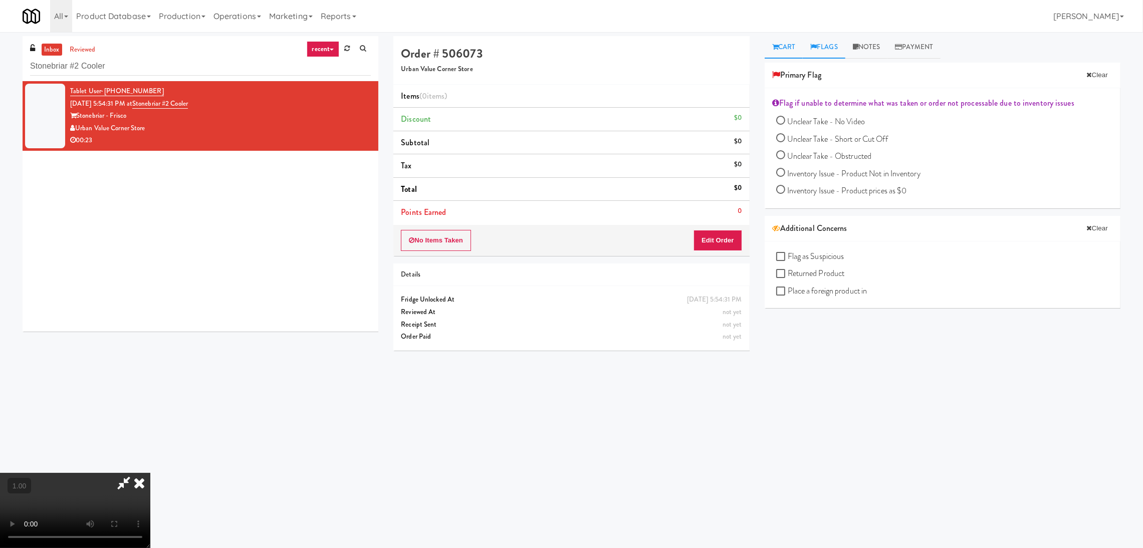
click at [790, 48] on link "Cart" at bounding box center [784, 47] width 39 height 23
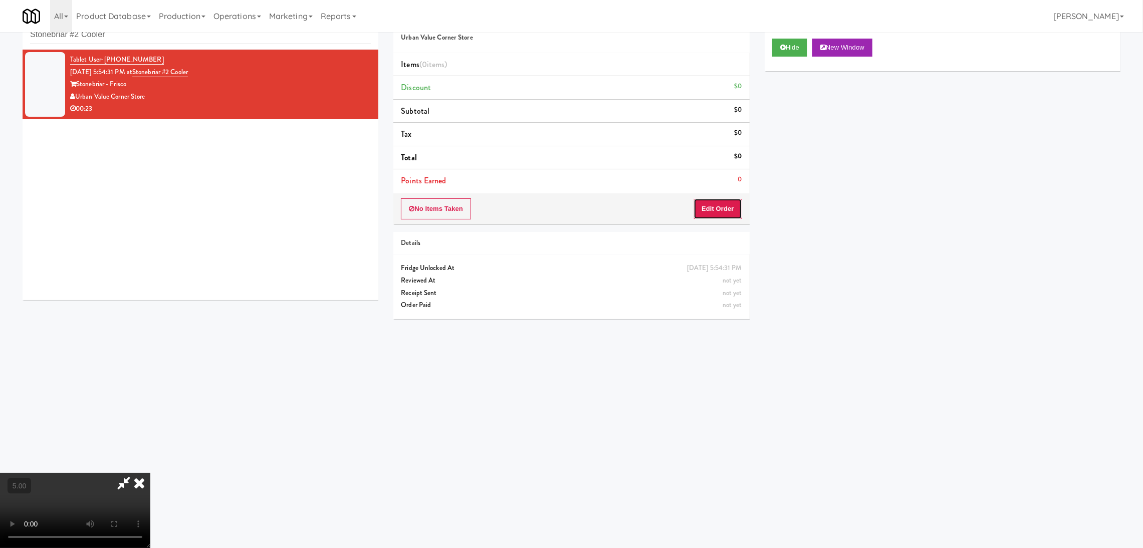
click at [718, 217] on button "Edit Order" at bounding box center [718, 208] width 49 height 21
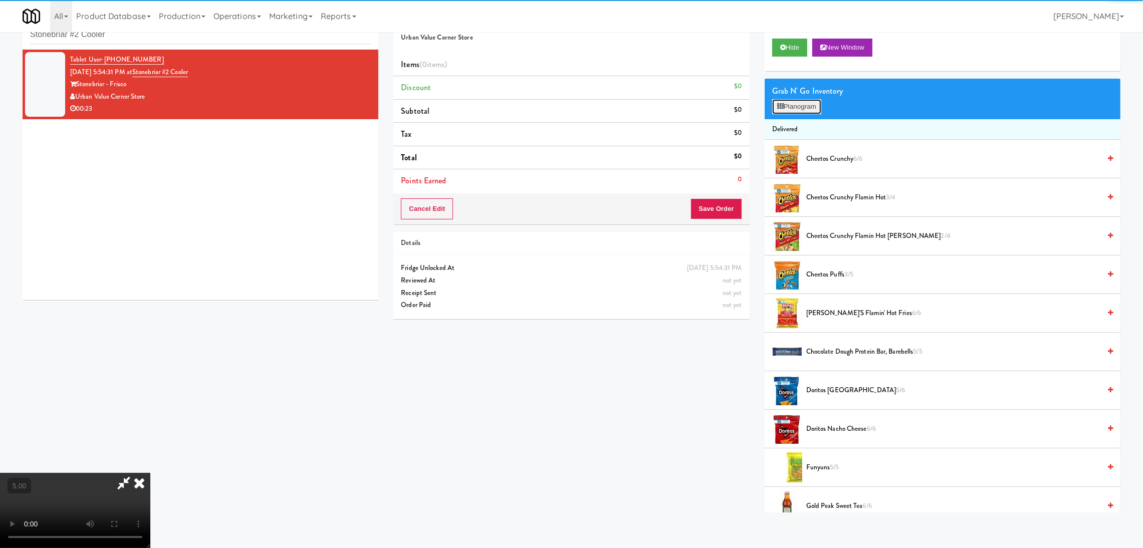
click at [804, 99] on button "Planogram" at bounding box center [796, 106] width 49 height 15
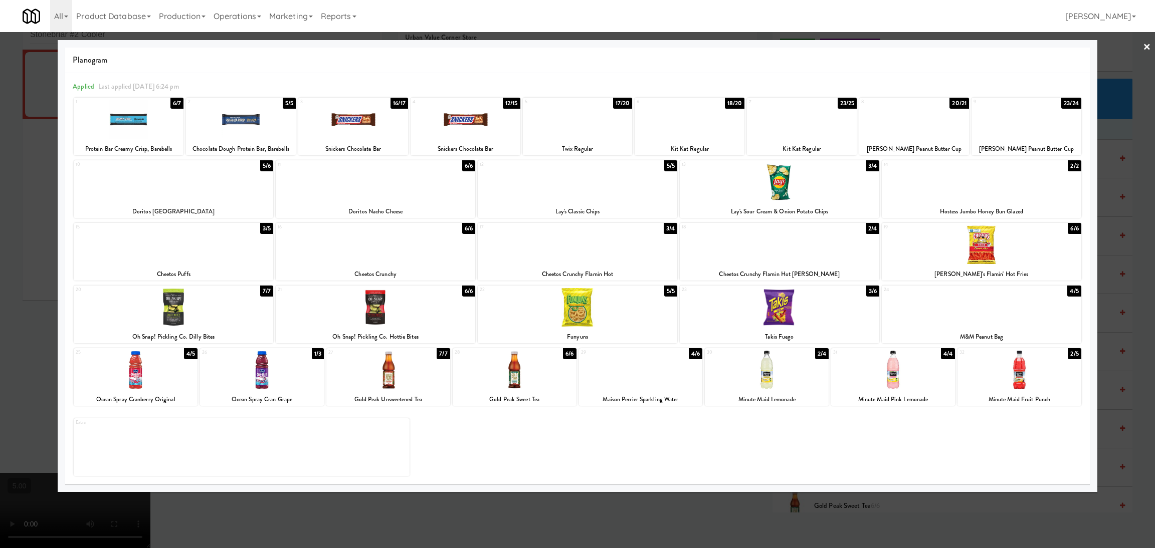
click at [494, 371] on div at bounding box center [515, 370] width 124 height 39
click at [0, 269] on div at bounding box center [577, 274] width 1155 height 548
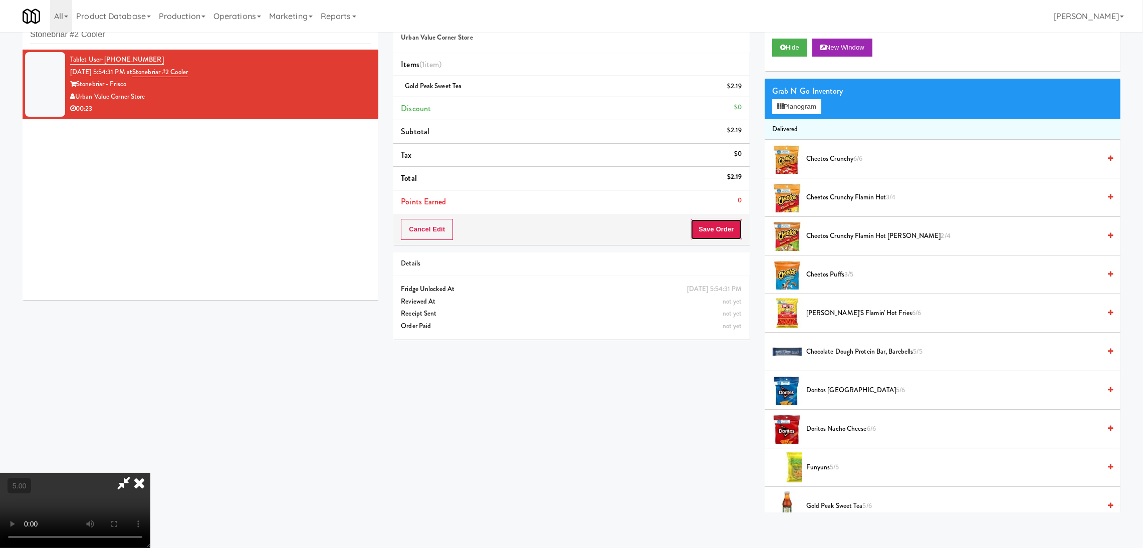
click at [707, 227] on button "Save Order" at bounding box center [716, 229] width 51 height 21
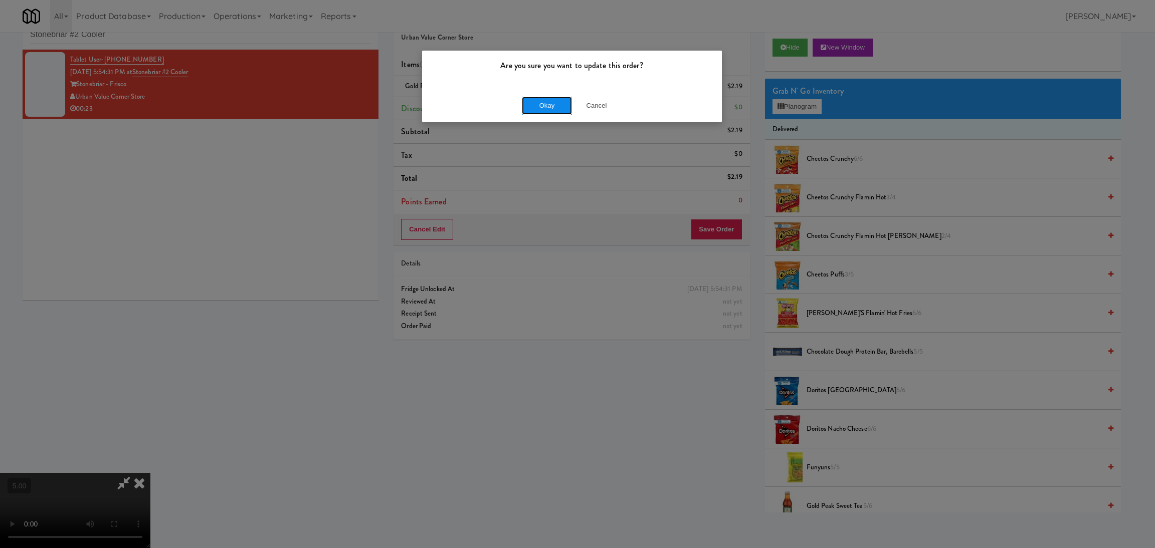
click at [557, 101] on button "Okay" at bounding box center [547, 106] width 50 height 18
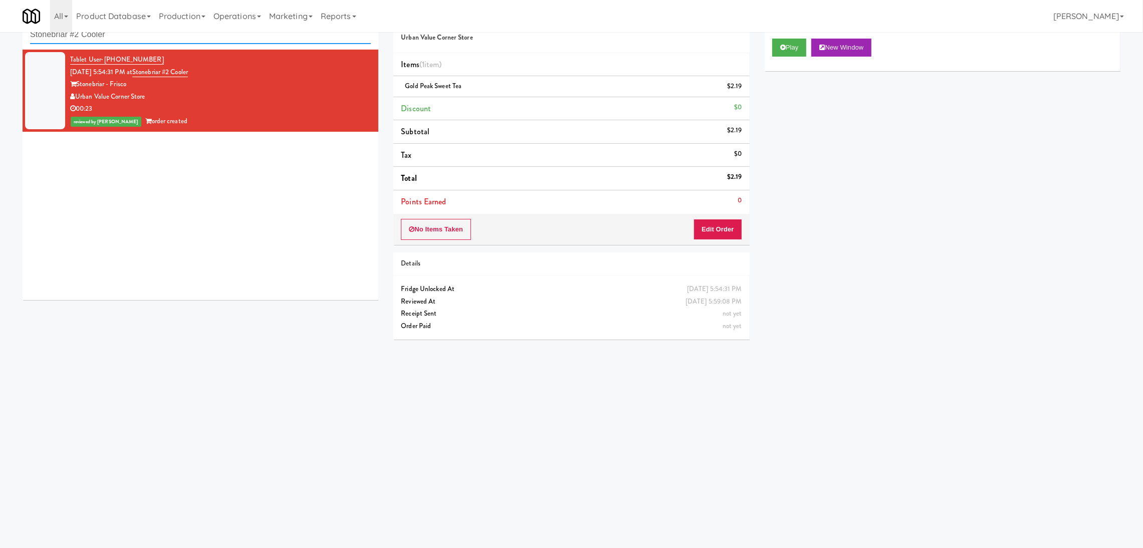
drag, startPoint x: 205, startPoint y: 40, endPoint x: 0, endPoint y: 25, distance: 205.6
click at [0, 25] on body "Are you sure you want to update this order? Okay Cancel Okay Are you sure you w…" at bounding box center [571, 275] width 1143 height 548
paste input "100 Capital Yards -"
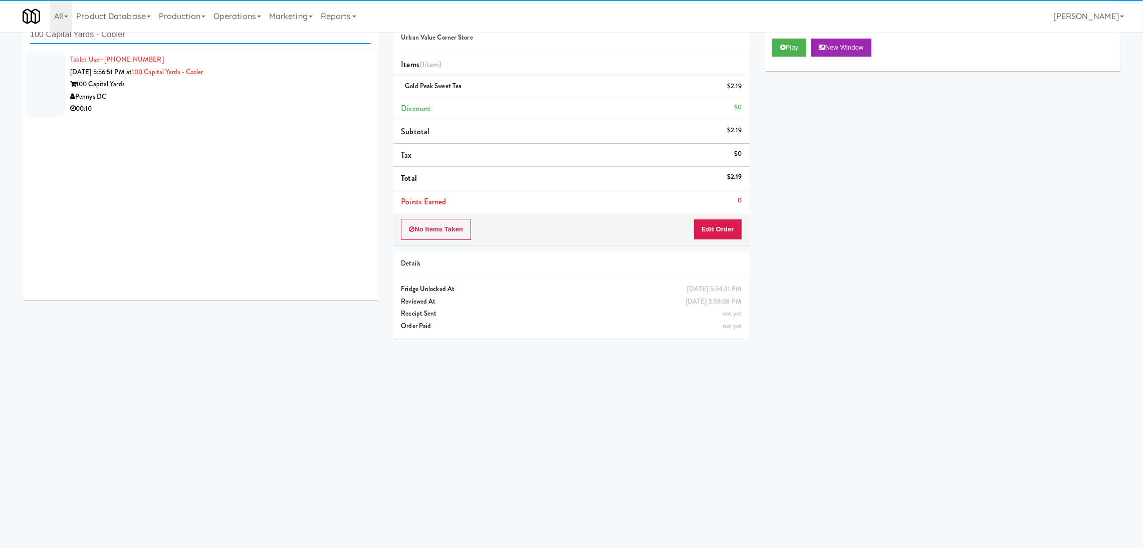
type input "100 Capital Yards - Cooler"
drag, startPoint x: 308, startPoint y: 98, endPoint x: 324, endPoint y: 98, distance: 16.5
click at [308, 98] on div "Pennys DC" at bounding box center [220, 97] width 301 height 13
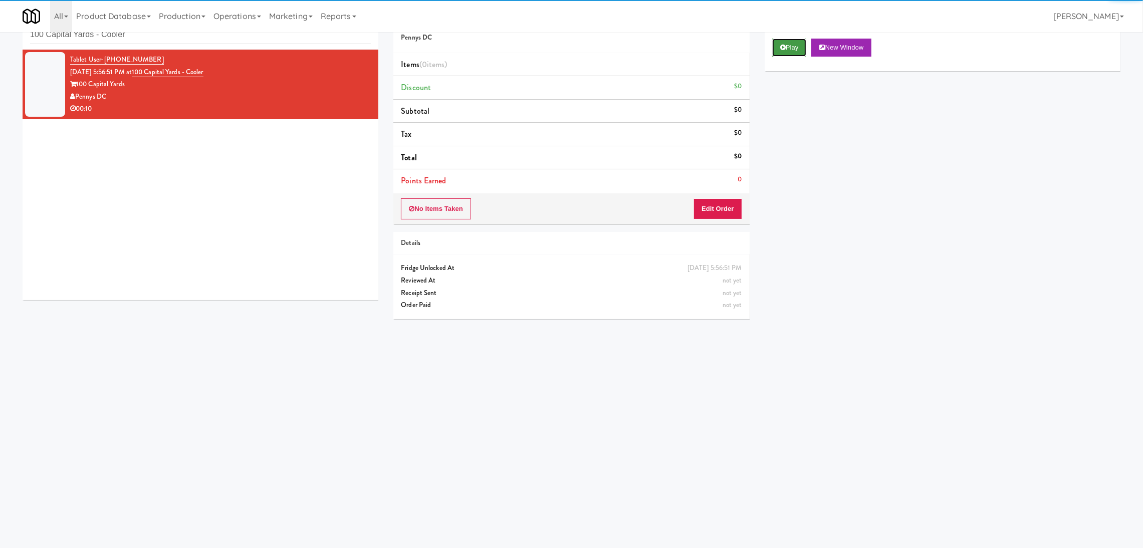
click at [782, 49] on icon at bounding box center [783, 47] width 6 height 7
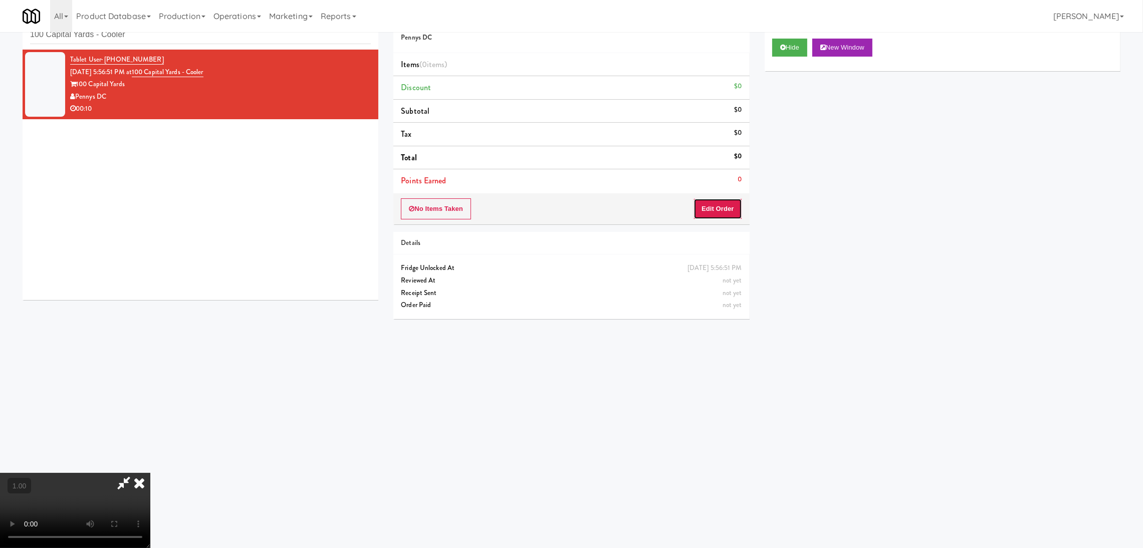
click at [721, 206] on button "Edit Order" at bounding box center [718, 208] width 49 height 21
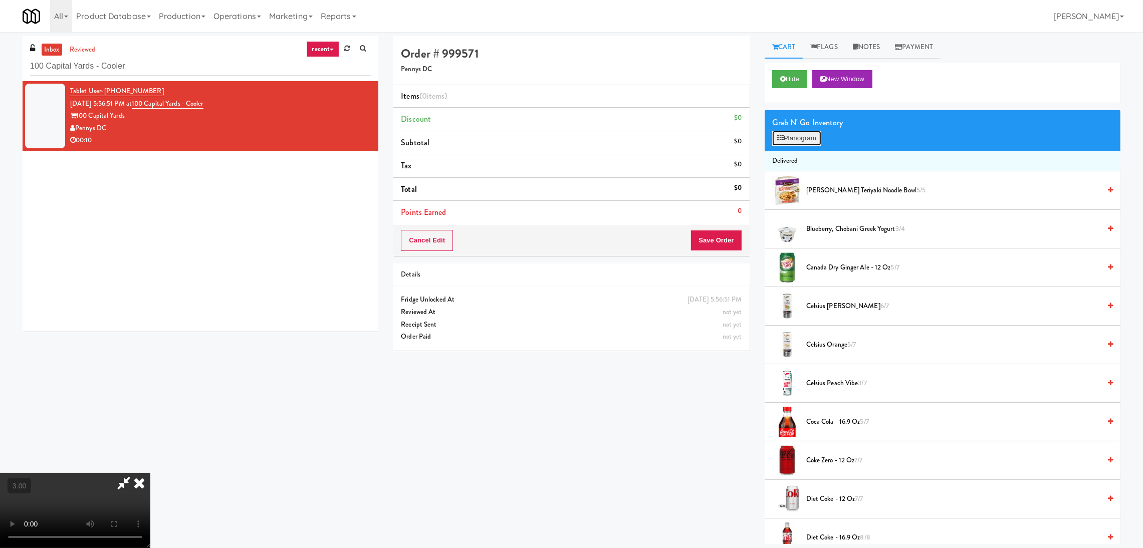
click at [794, 139] on button "Planogram" at bounding box center [796, 138] width 49 height 15
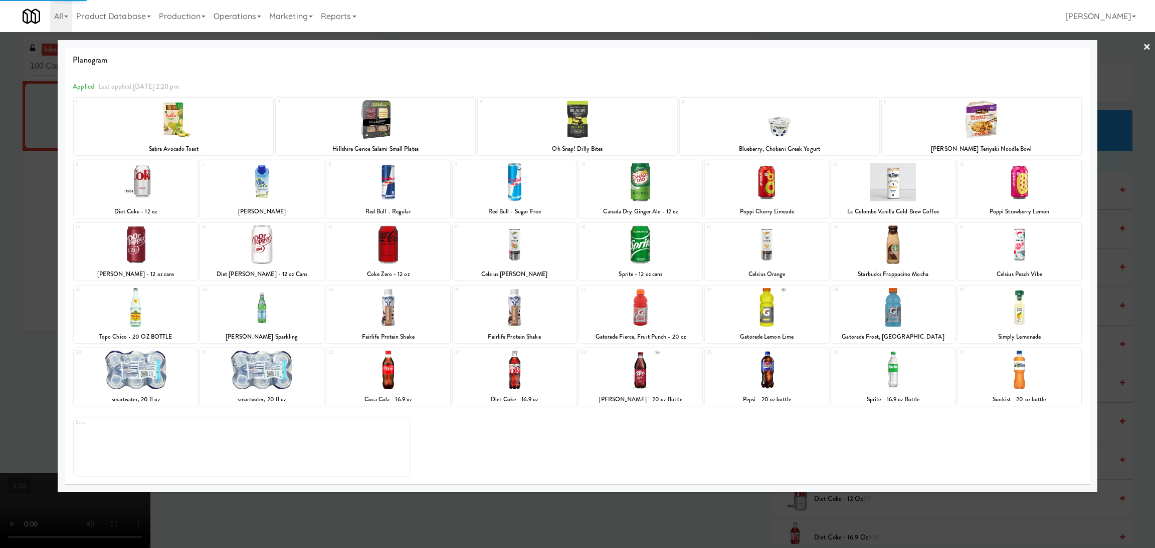
click at [905, 318] on div at bounding box center [893, 307] width 124 height 39
click at [905, 370] on div at bounding box center [893, 370] width 124 height 39
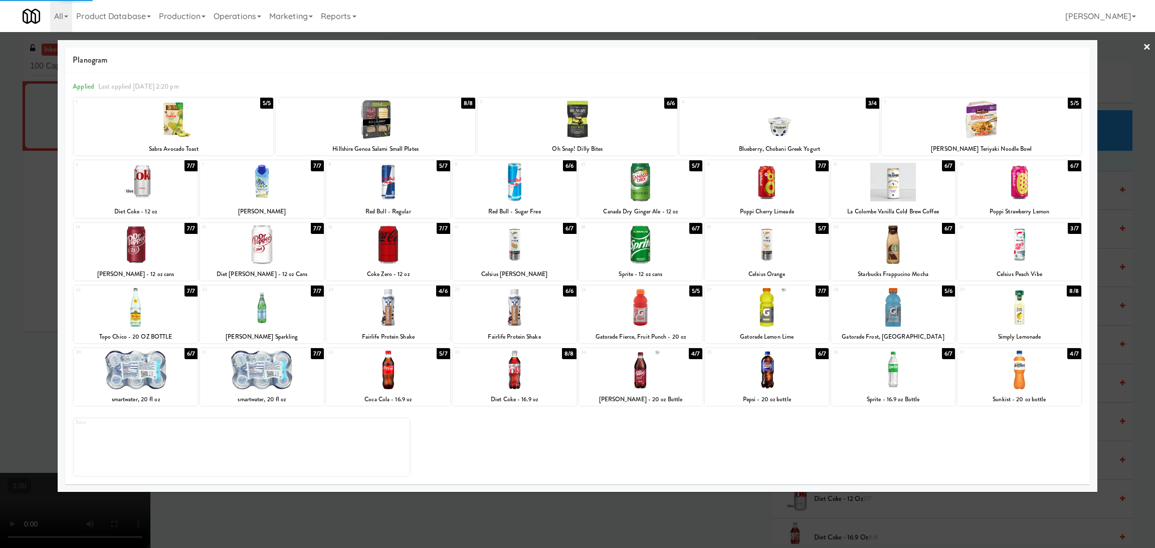
click at [601, 515] on div at bounding box center [577, 274] width 1155 height 548
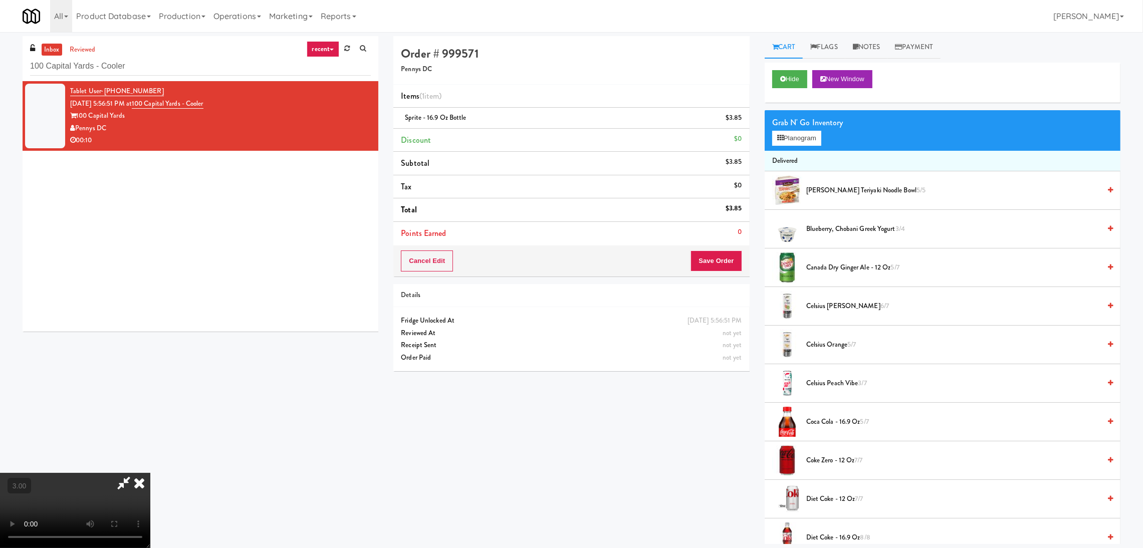
click at [150, 511] on video at bounding box center [75, 510] width 150 height 75
click at [150, 485] on video at bounding box center [75, 510] width 150 height 75
click at [150, 473] on video at bounding box center [75, 510] width 150 height 75
click at [718, 257] on button "Save Order" at bounding box center [716, 261] width 51 height 21
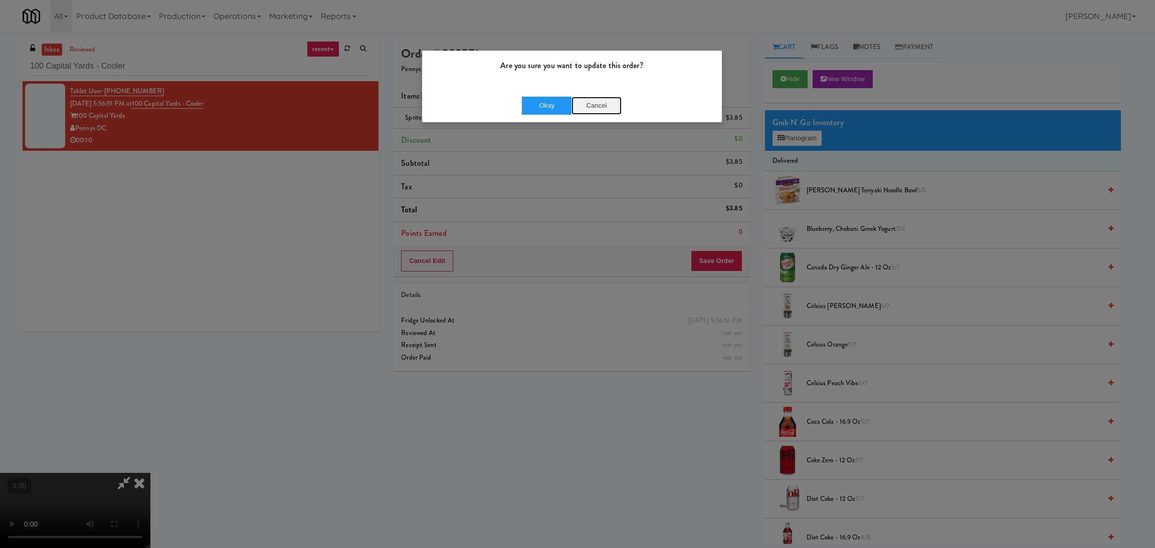
click at [595, 114] on button "Cancel" at bounding box center [596, 106] width 50 height 18
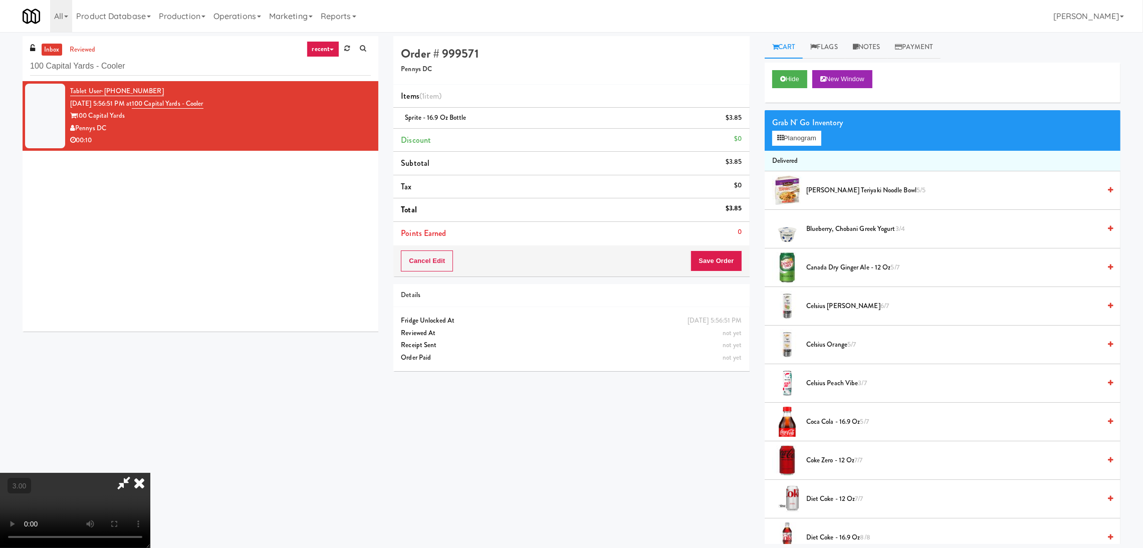
click at [150, 473] on icon at bounding box center [139, 483] width 22 height 20
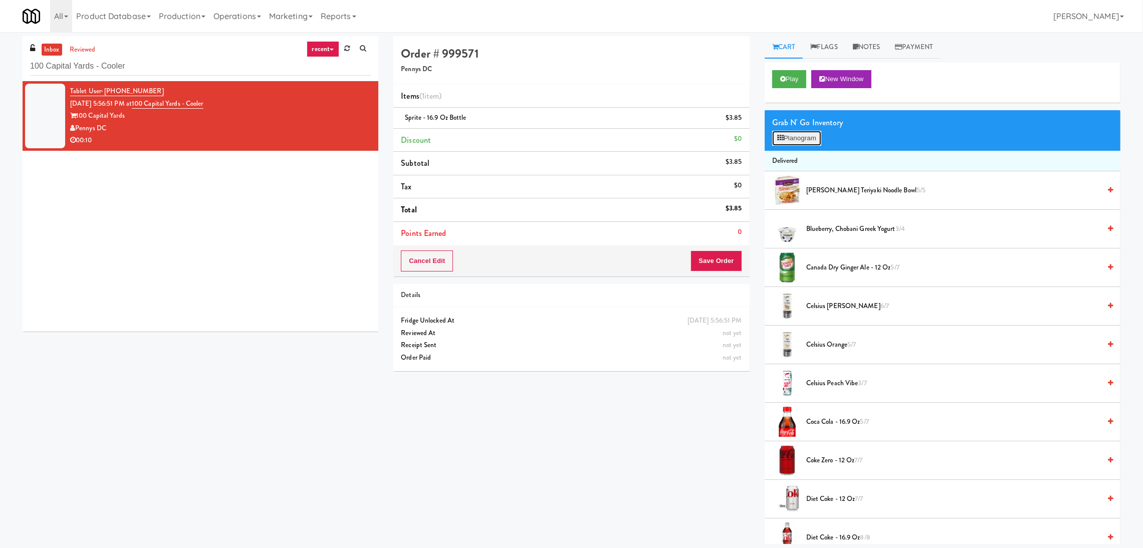
click at [795, 139] on button "Planogram" at bounding box center [796, 138] width 49 height 15
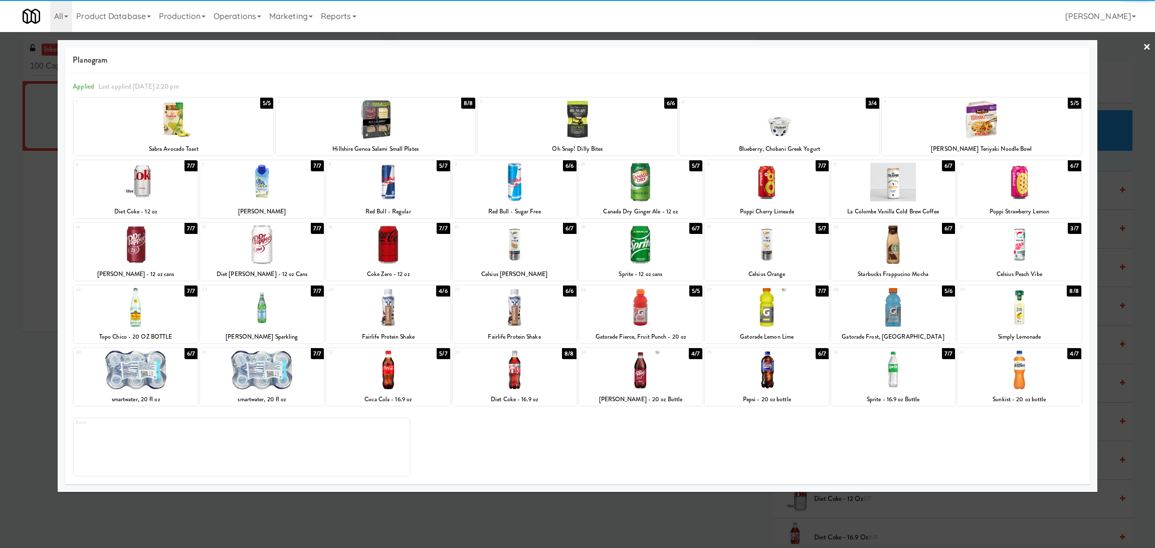
click at [905, 319] on div at bounding box center [893, 307] width 124 height 39
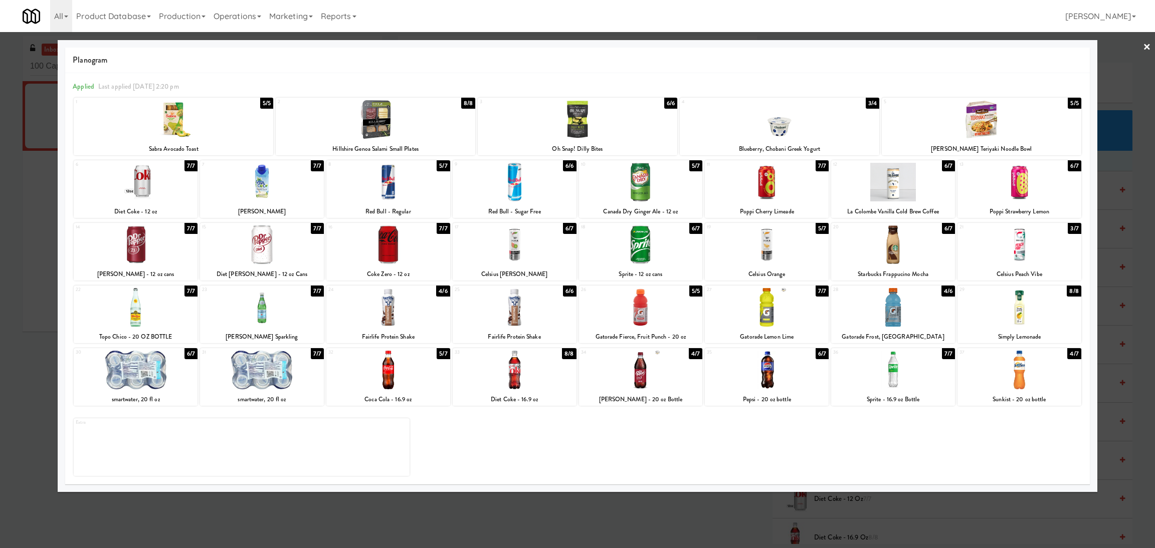
click at [863, 508] on div at bounding box center [577, 274] width 1155 height 548
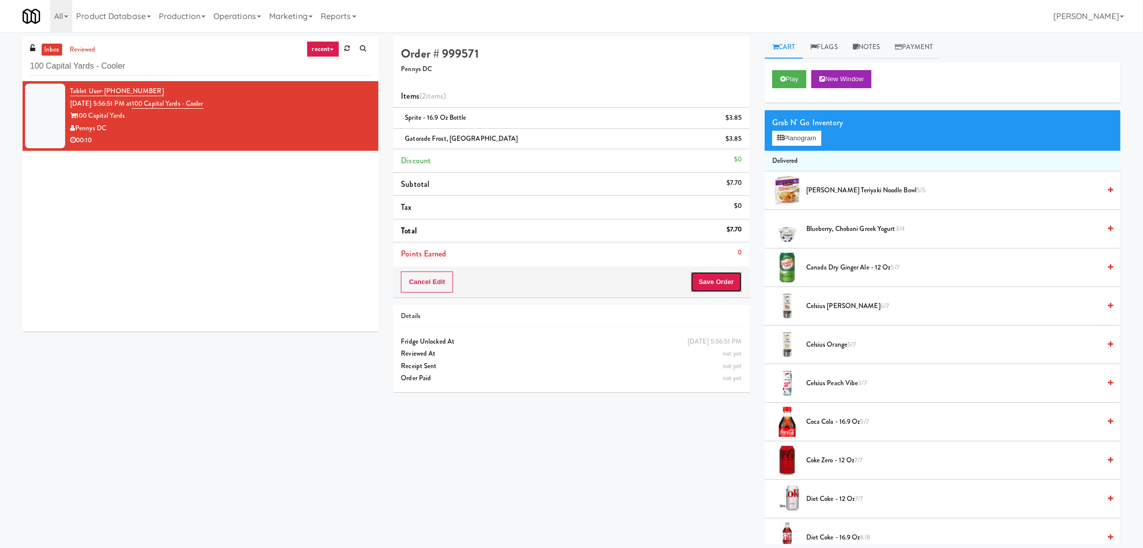
click at [700, 284] on button "Save Order" at bounding box center [716, 282] width 51 height 21
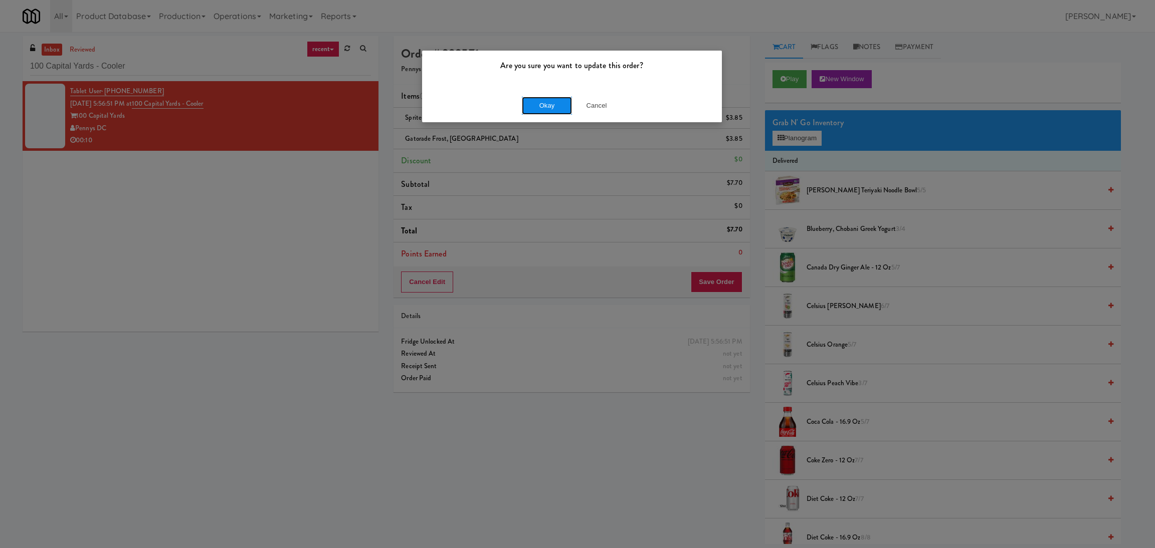
click at [545, 100] on button "Okay" at bounding box center [547, 106] width 50 height 18
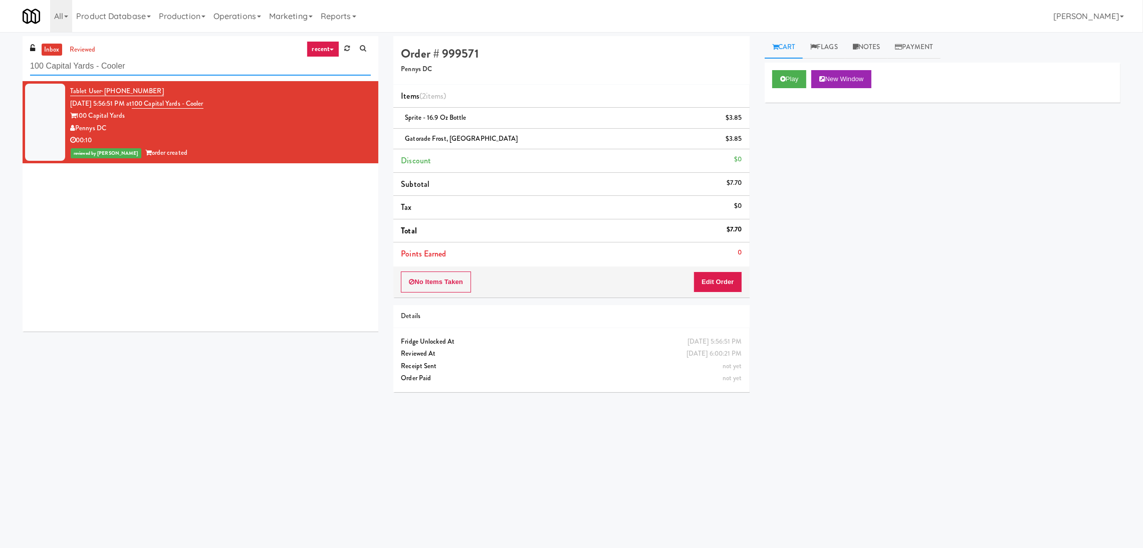
paste input "Midtown205 - Food and Snac"
drag, startPoint x: 236, startPoint y: 73, endPoint x: 0, endPoint y: 49, distance: 237.3
click at [0, 49] on div "inbox reviewed recent all unclear take inventory issue suspicious failed recent…" at bounding box center [571, 237] width 1143 height 403
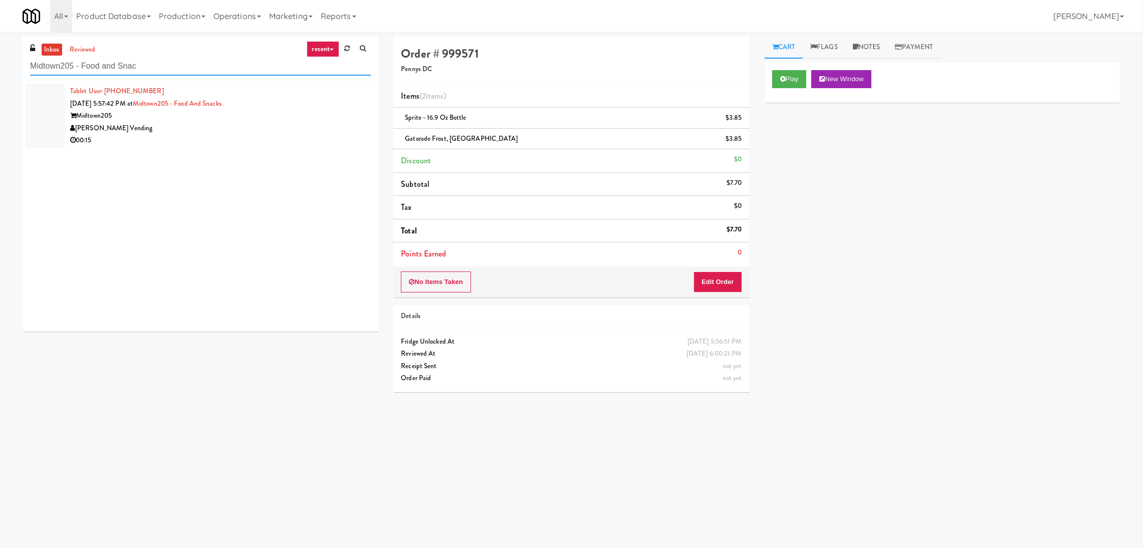
type input "Midtown205 - Food and Snac"
drag, startPoint x: 230, startPoint y: 125, endPoint x: 237, endPoint y: 127, distance: 6.8
click at [230, 125] on div "[PERSON_NAME] Vending" at bounding box center [220, 128] width 301 height 13
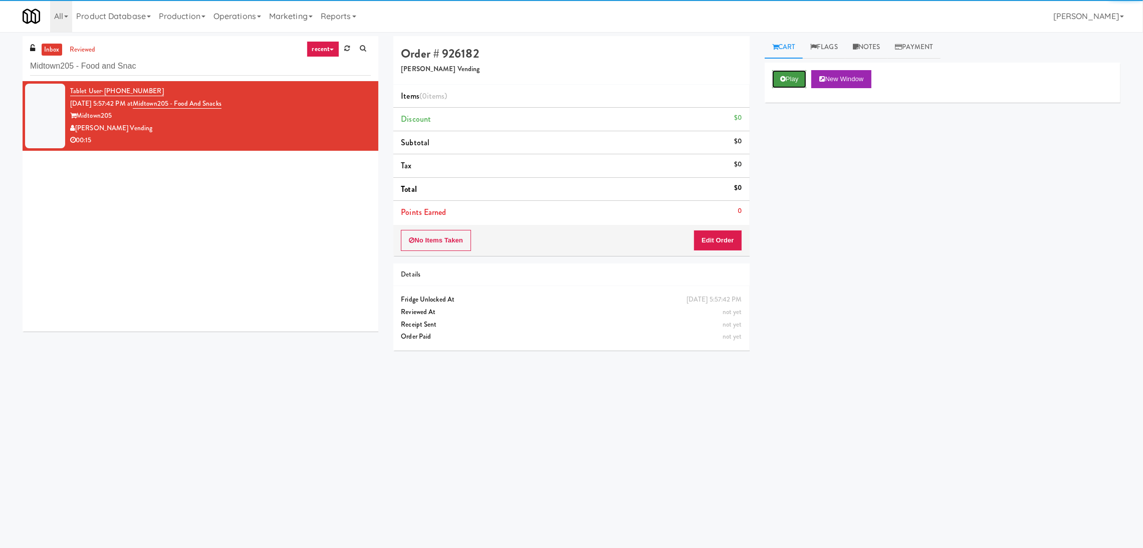
click at [775, 78] on button "Play" at bounding box center [789, 79] width 35 height 18
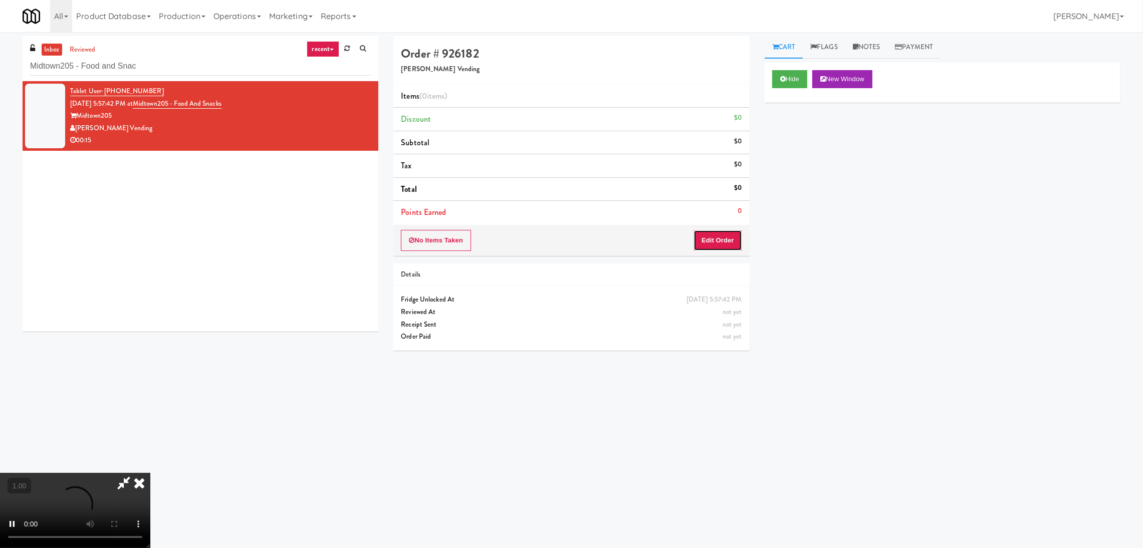
click at [729, 247] on button "Edit Order" at bounding box center [718, 240] width 49 height 21
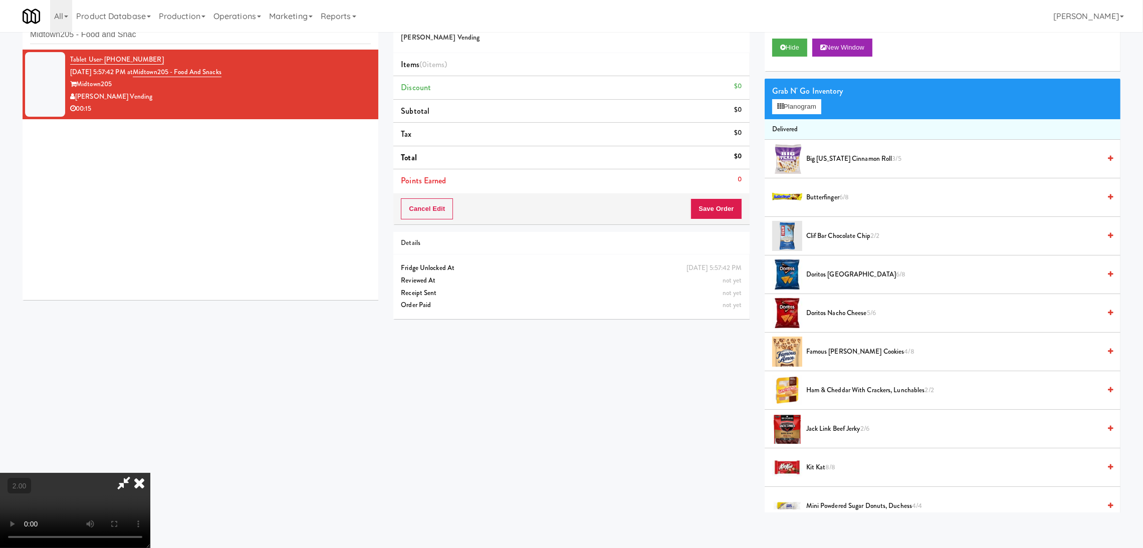
scroll to position [45, 0]
click at [150, 473] on video at bounding box center [75, 510] width 150 height 75
click at [814, 103] on button "Planogram" at bounding box center [796, 106] width 49 height 15
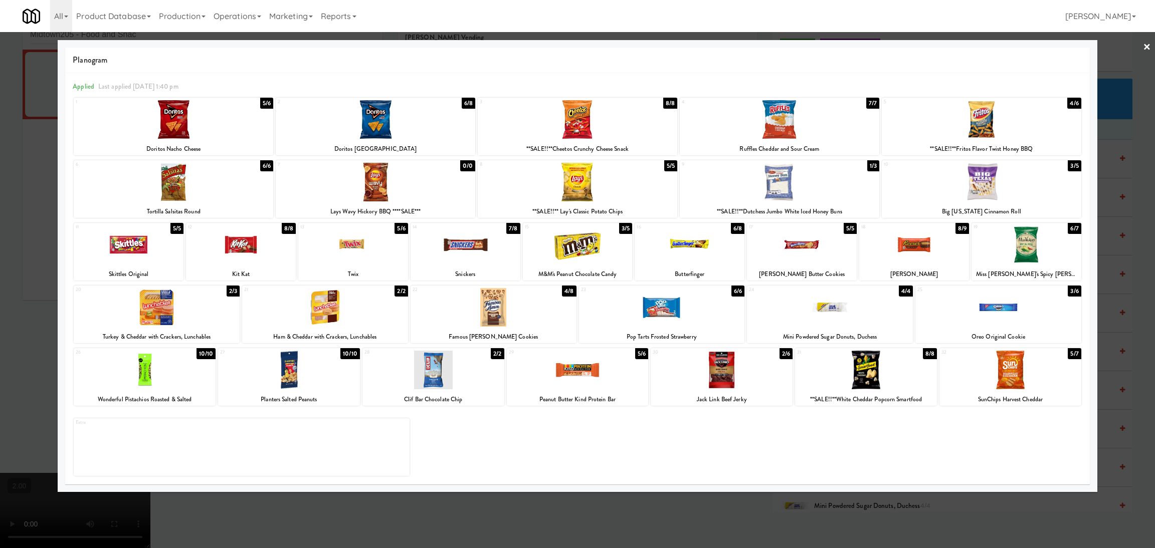
click at [536, 307] on div at bounding box center [494, 307] width 166 height 39
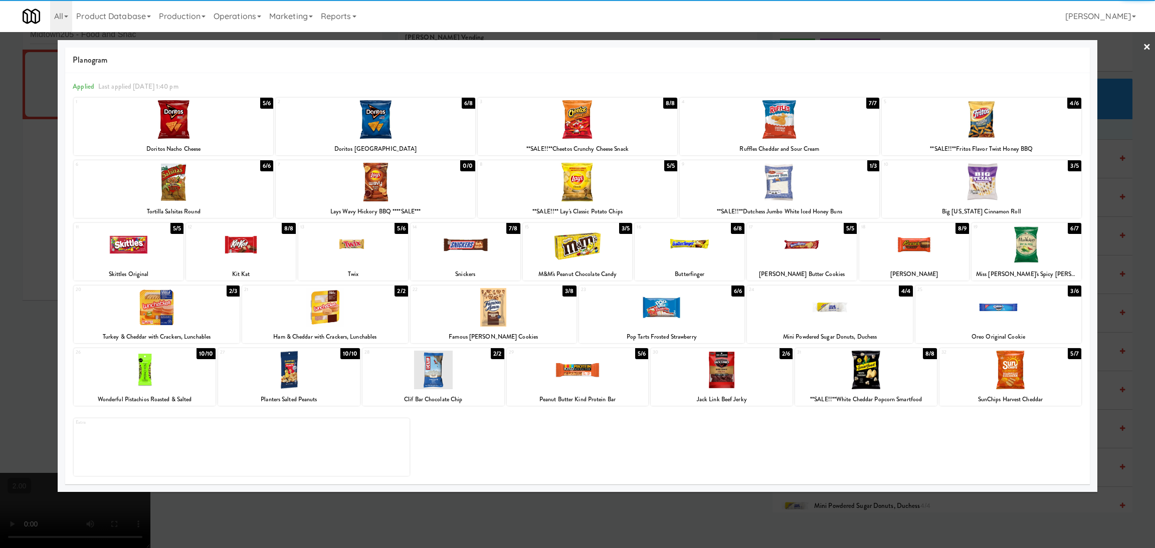
click at [891, 256] on div at bounding box center [914, 245] width 110 height 39
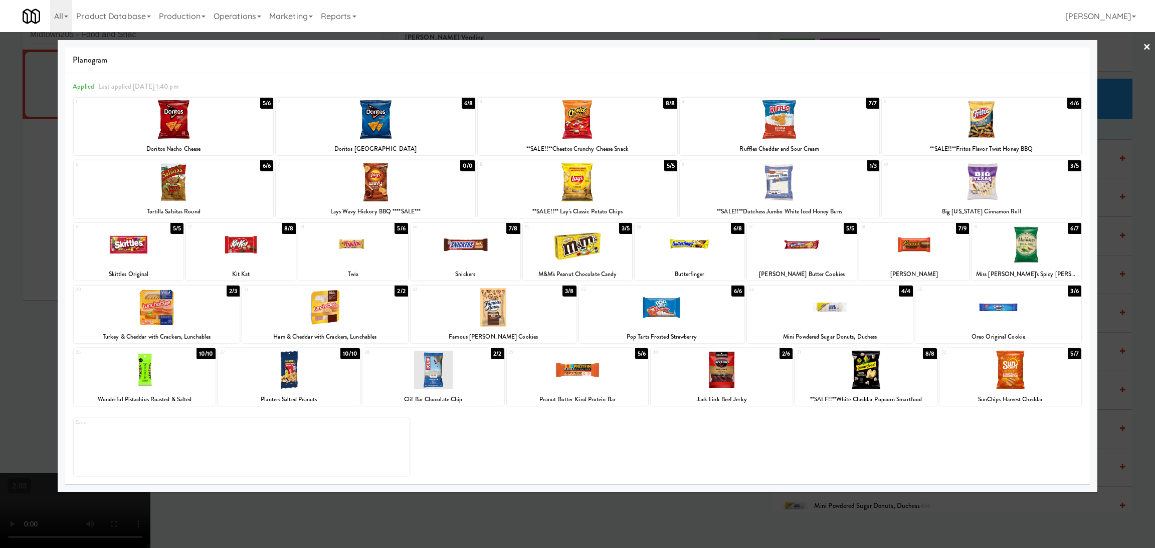
click at [0, 269] on div at bounding box center [577, 274] width 1155 height 548
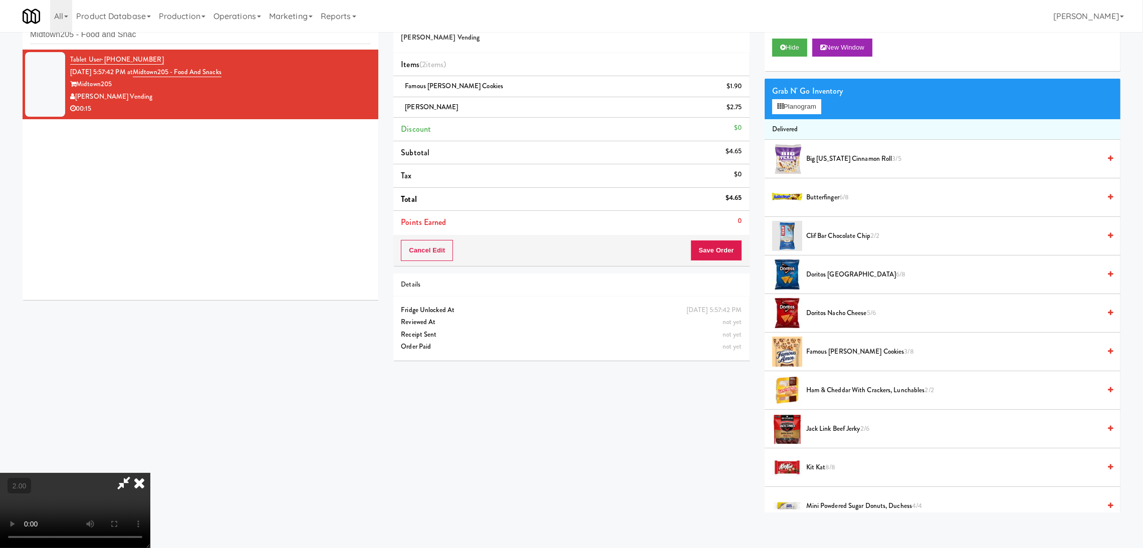
click at [150, 473] on video at bounding box center [75, 510] width 150 height 75
click at [706, 247] on button "Save Order" at bounding box center [716, 250] width 51 height 21
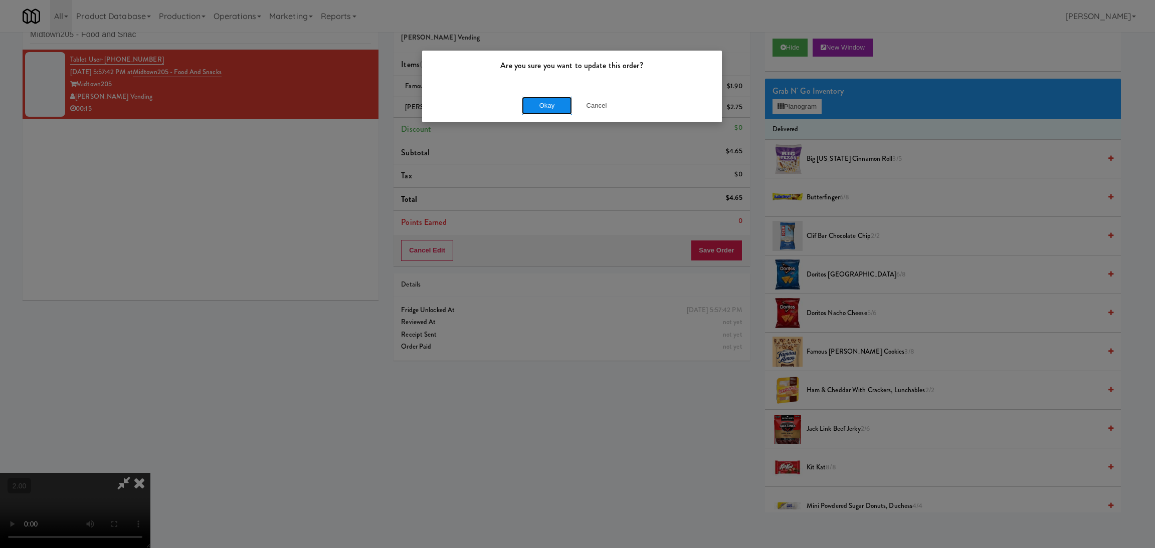
click at [530, 105] on button "Okay" at bounding box center [547, 106] width 50 height 18
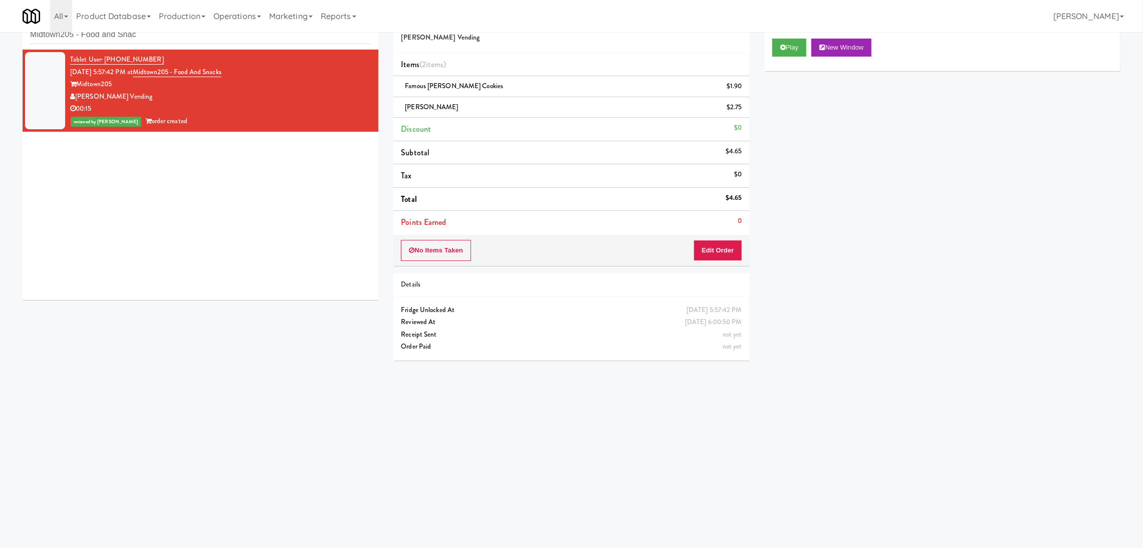
scroll to position [0, 0]
paste input "Crossing East - Ambient - Right"
drag, startPoint x: 260, startPoint y: 34, endPoint x: 0, endPoint y: 18, distance: 260.1
click at [0, 18] on body "Are you sure you want to update this order? Okay Cancel Okay Are you sure you w…" at bounding box center [571, 275] width 1143 height 548
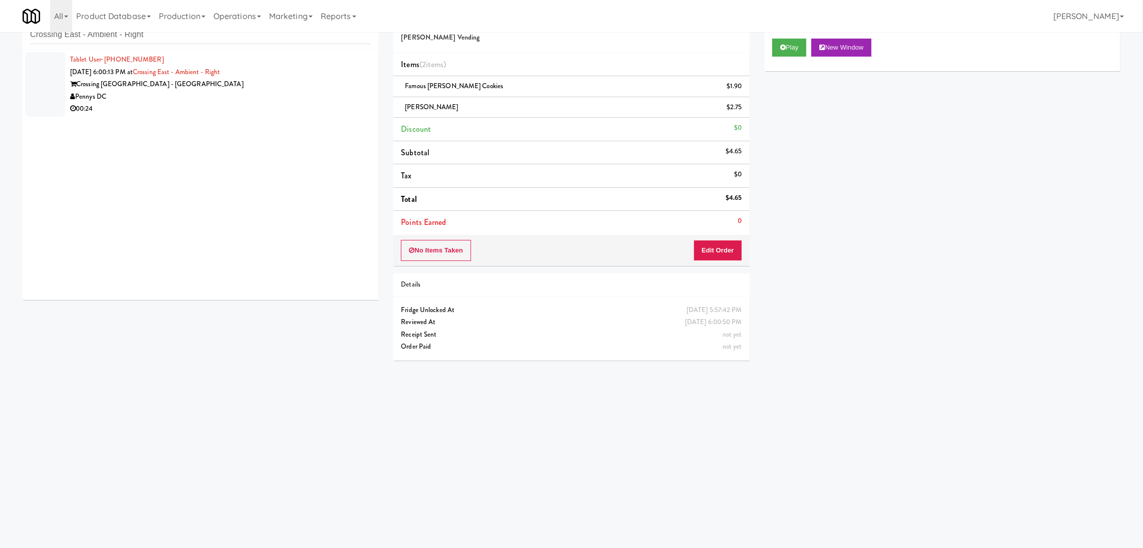
click at [295, 70] on div "Tablet User · (202) 910-4220 Aug 10, 2025 6:00:13 PM at Crossing East - Ambient…" at bounding box center [220, 85] width 301 height 62
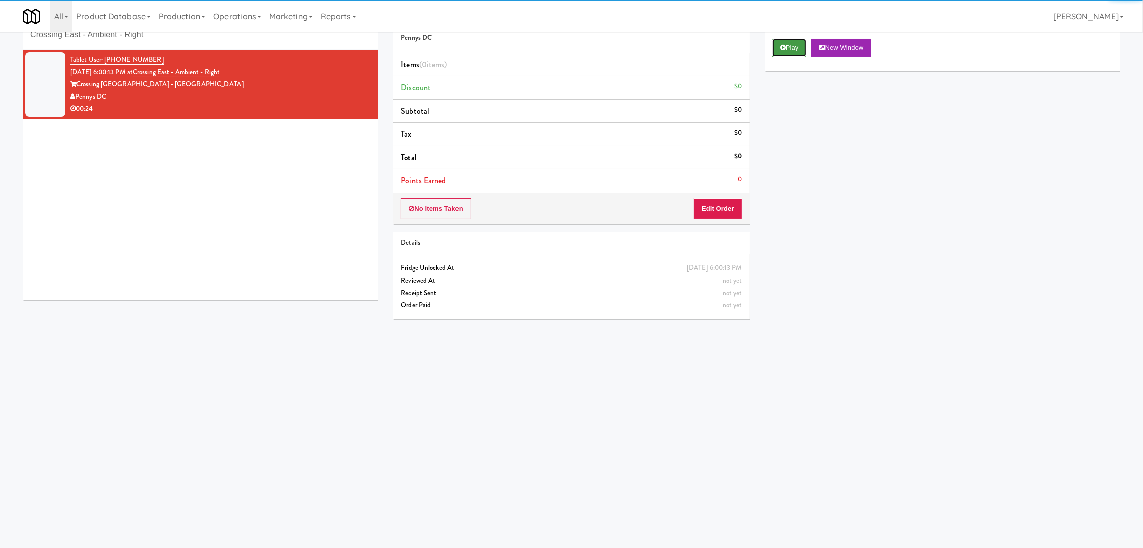
click at [779, 51] on button "Play" at bounding box center [789, 48] width 35 height 18
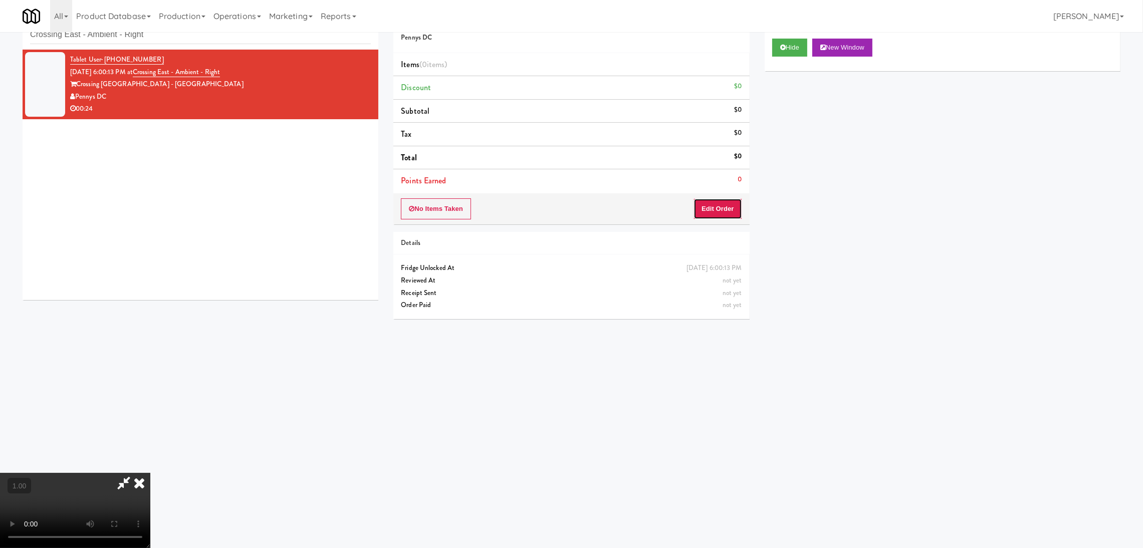
click at [717, 205] on button "Edit Order" at bounding box center [718, 208] width 49 height 21
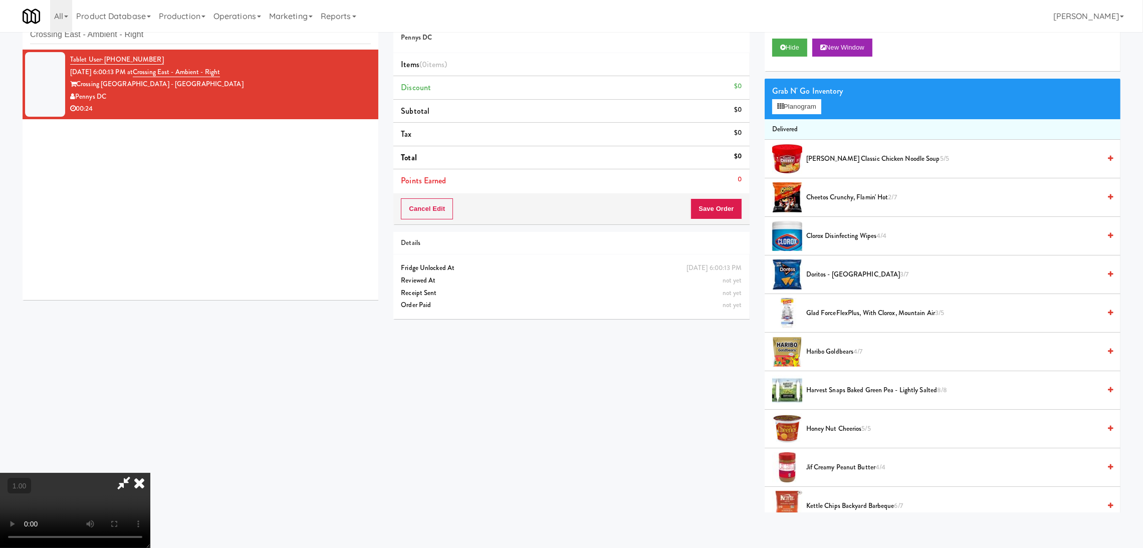
click at [150, 473] on video at bounding box center [75, 510] width 150 height 75
click at [780, 105] on icon at bounding box center [780, 106] width 7 height 7
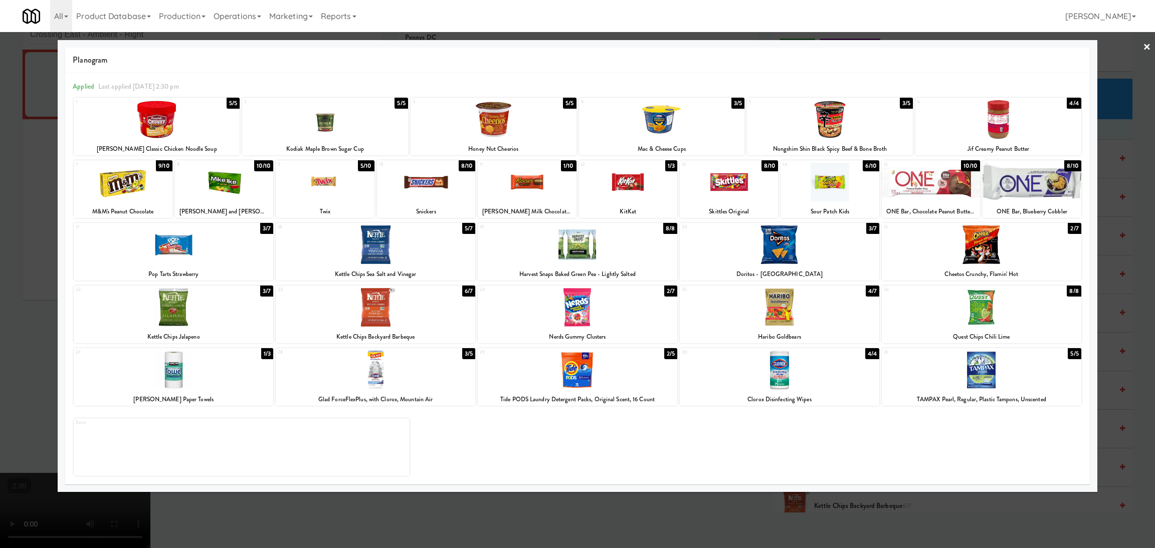
drag, startPoint x: 600, startPoint y: 311, endPoint x: 590, endPoint y: 313, distance: 9.6
click at [598, 312] on div at bounding box center [578, 307] width 200 height 39
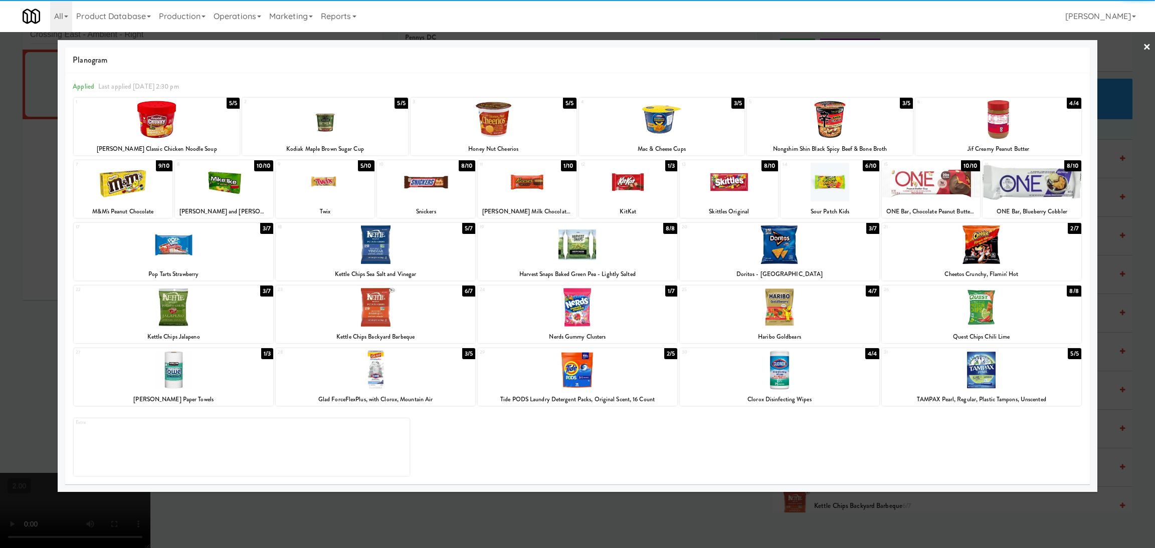
click at [242, 194] on div at bounding box center [224, 182] width 98 height 39
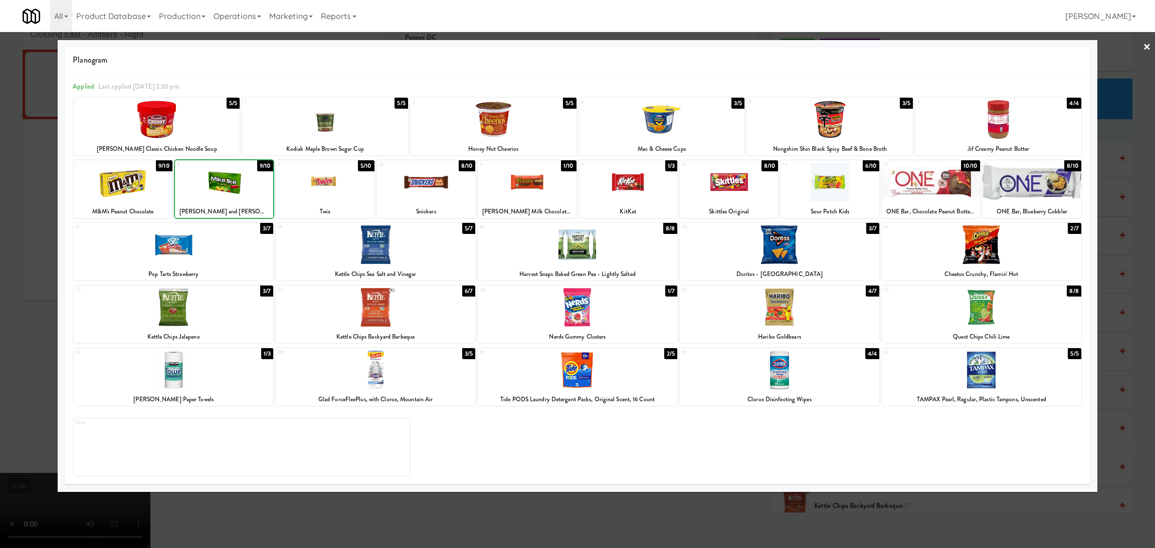
click at [0, 224] on div at bounding box center [577, 274] width 1155 height 548
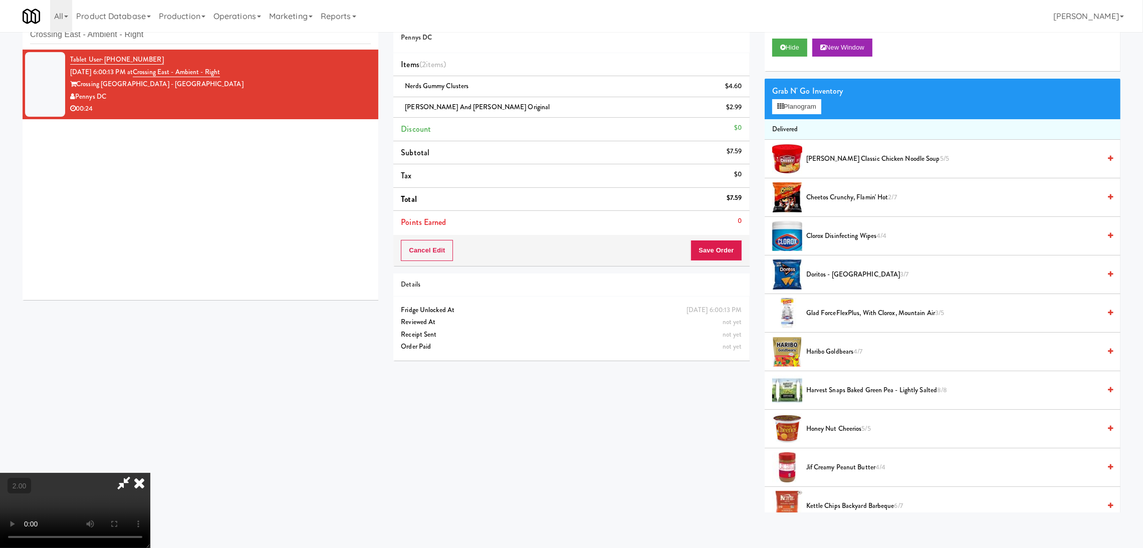
click at [748, 253] on div "Cancel Edit Save Order" at bounding box center [571, 250] width 356 height 31
click at [740, 250] on button "Save Order" at bounding box center [716, 250] width 51 height 21
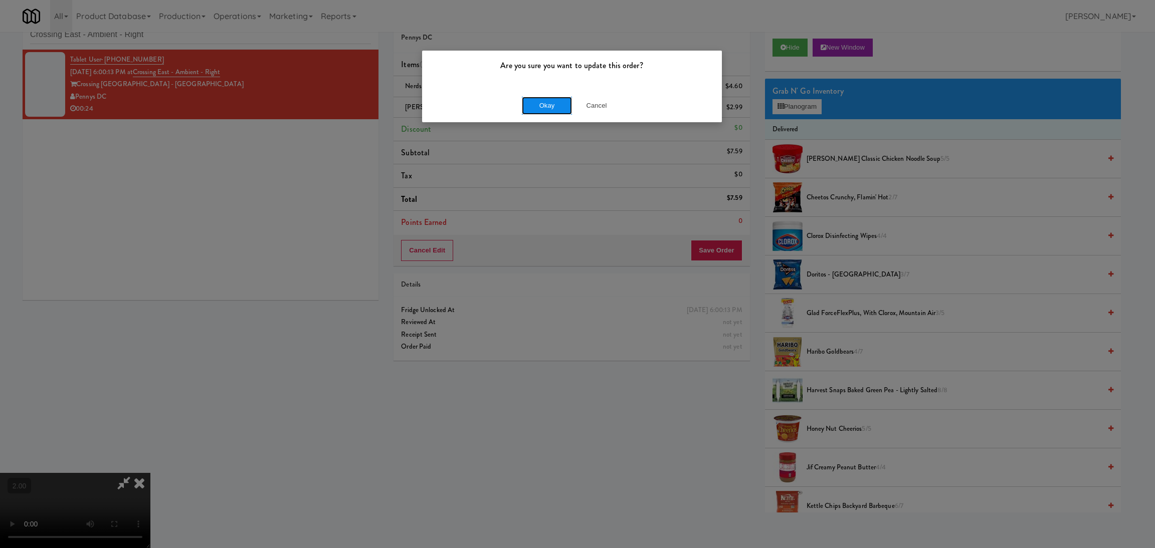
click at [551, 102] on button "Okay" at bounding box center [547, 106] width 50 height 18
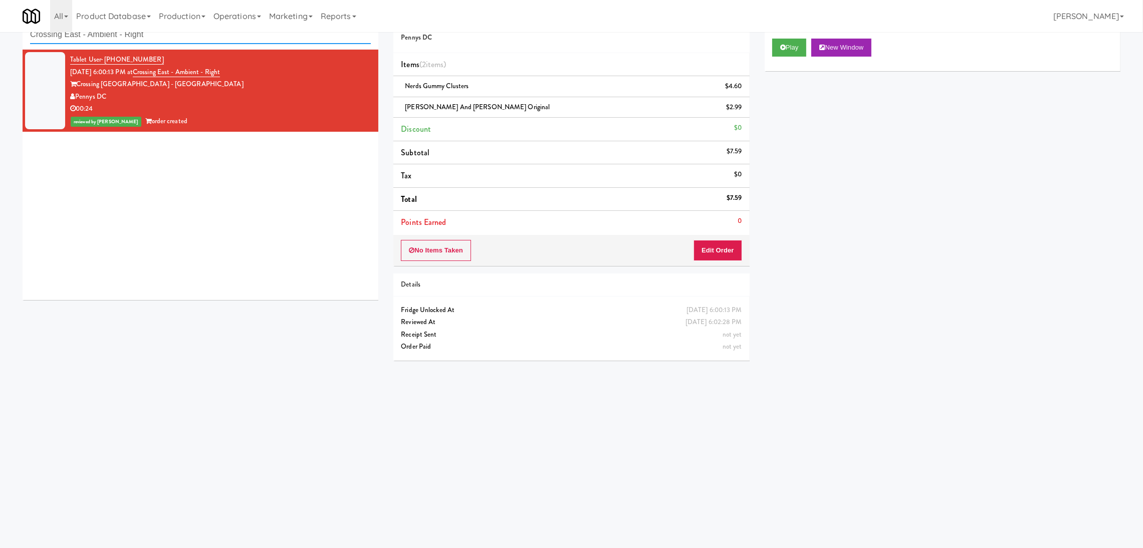
paste input "Metropolitan - Cooler"
drag, startPoint x: 232, startPoint y: 38, endPoint x: 0, endPoint y: 51, distance: 232.4
click at [0, 51] on div "inbox reviewed recent all unclear take inventory issue suspicious failed recent…" at bounding box center [571, 206] width 1143 height 403
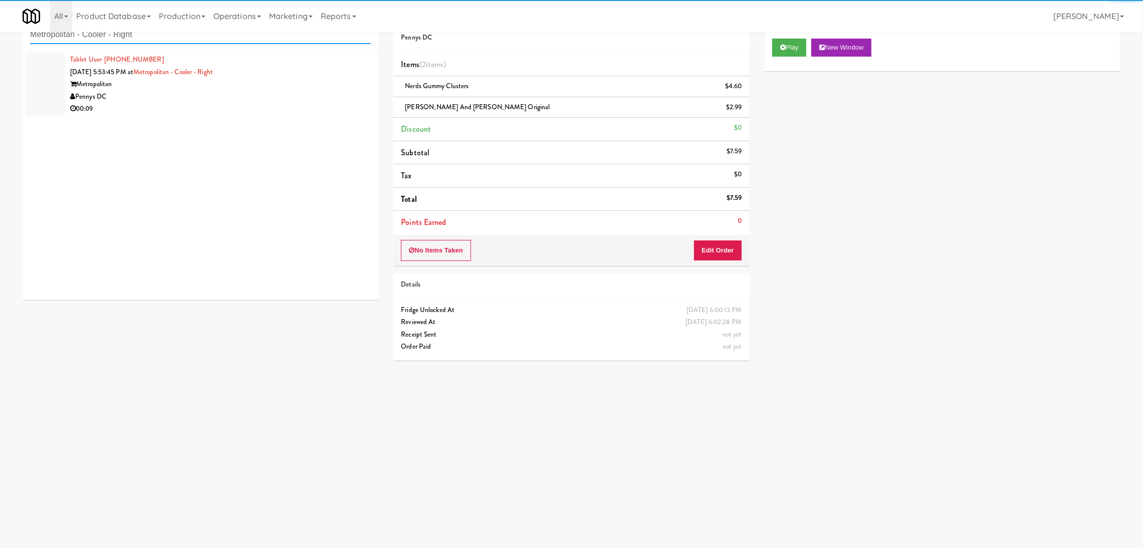
type input "Metropolitan - Cooler - Right"
click at [303, 91] on div "Pennys DC" at bounding box center [220, 97] width 301 height 13
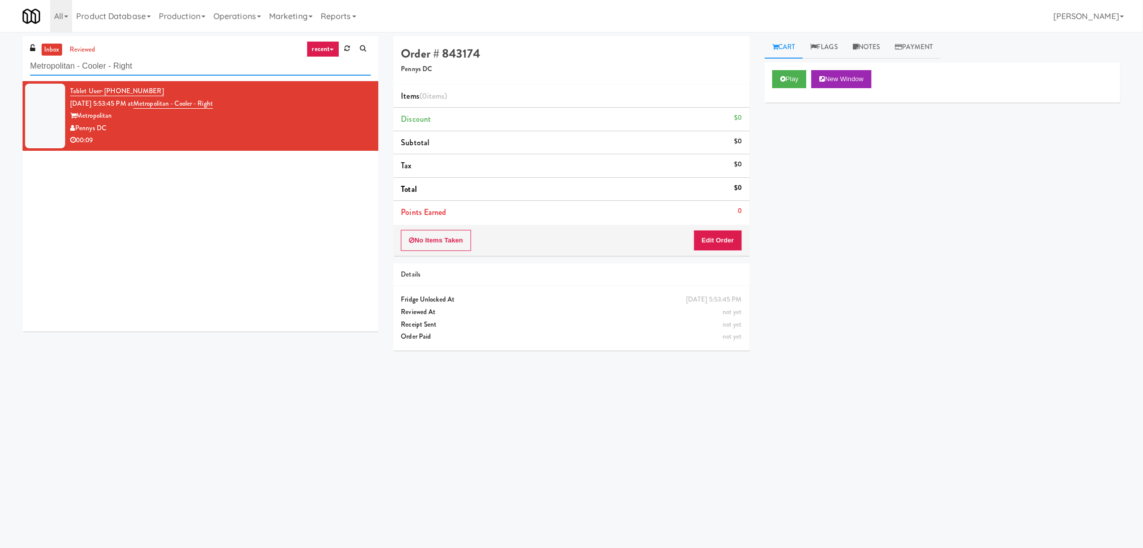
paste input "The Iris - Pantry - Lef"
drag, startPoint x: 161, startPoint y: 64, endPoint x: 0, endPoint y: 66, distance: 160.9
click at [0, 66] on div "inbox reviewed recent all unclear take inventory issue suspicious failed recent…" at bounding box center [571, 237] width 1143 height 403
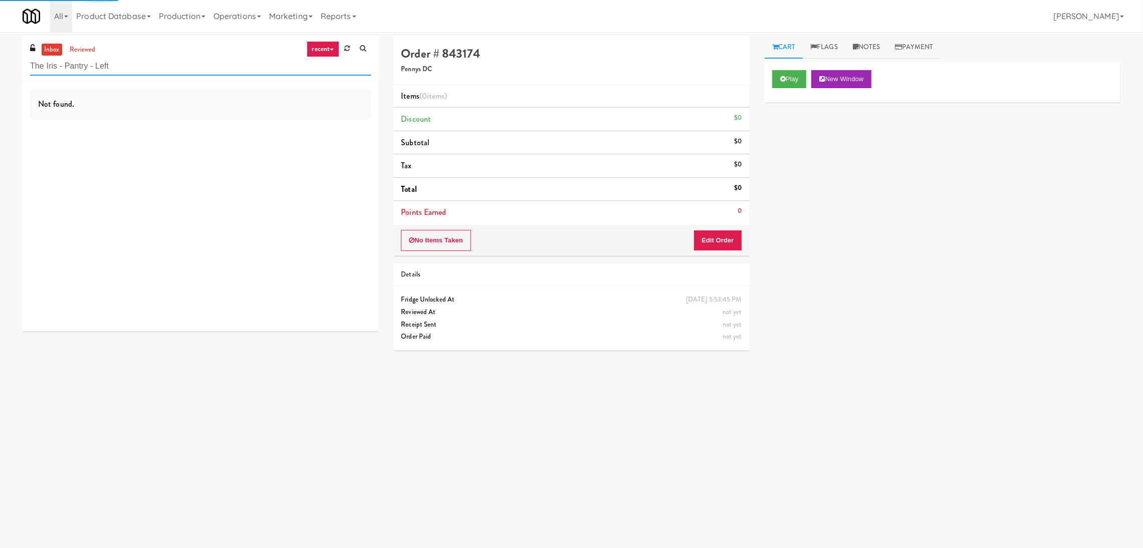
type input "The Iris - Pantry - Left"
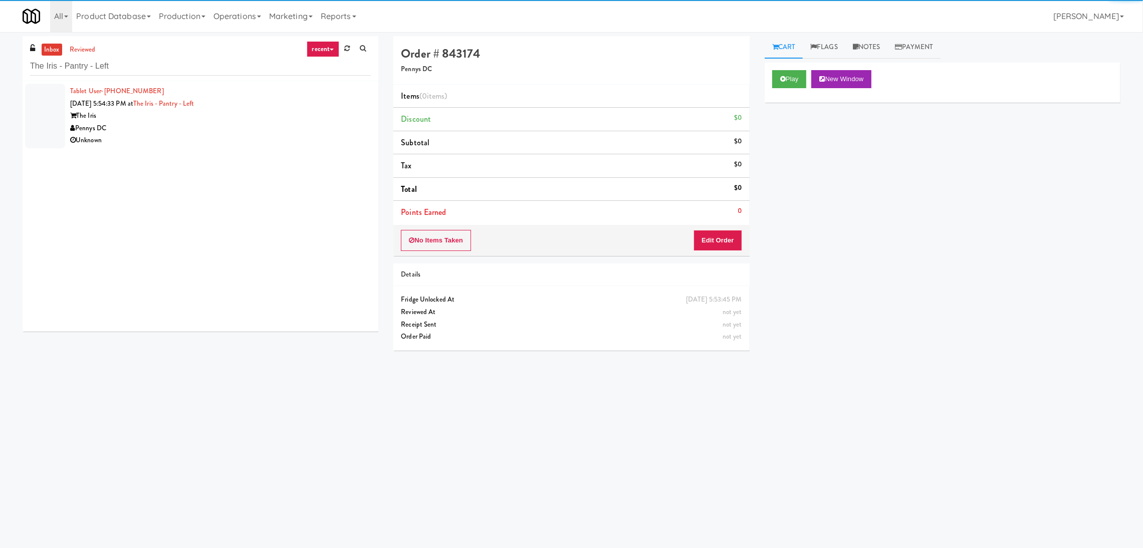
click at [293, 129] on div "Pennys DC" at bounding box center [220, 128] width 301 height 13
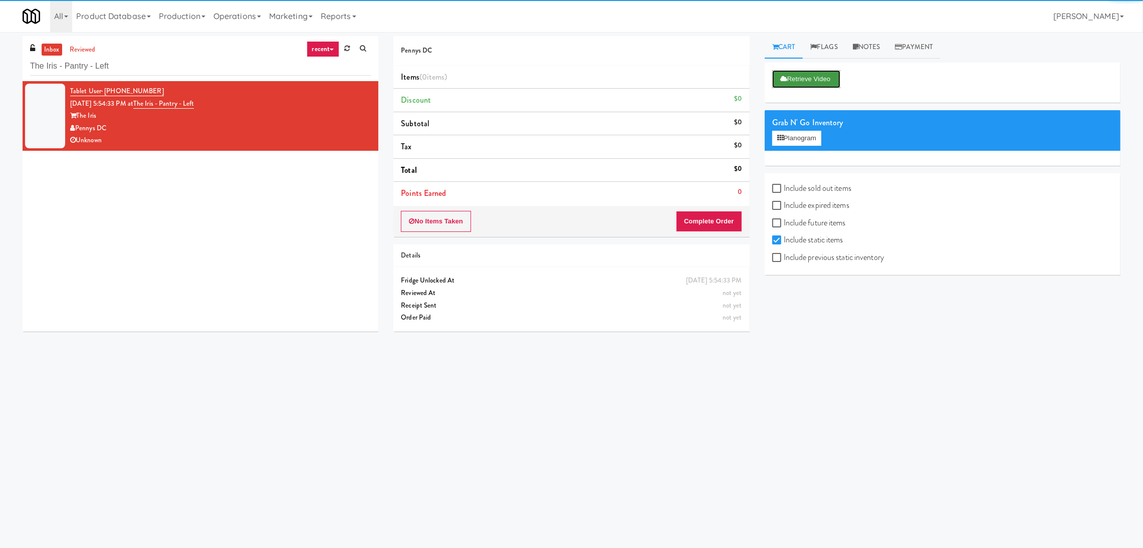
click at [833, 77] on button "Retrieve Video" at bounding box center [806, 79] width 68 height 18
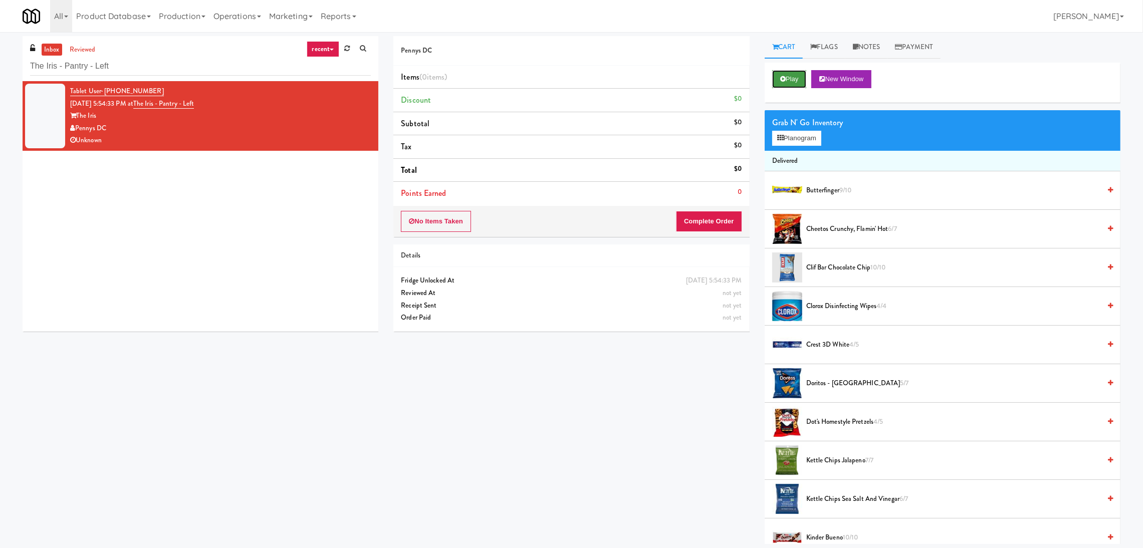
click at [796, 83] on button "Play" at bounding box center [789, 79] width 35 height 18
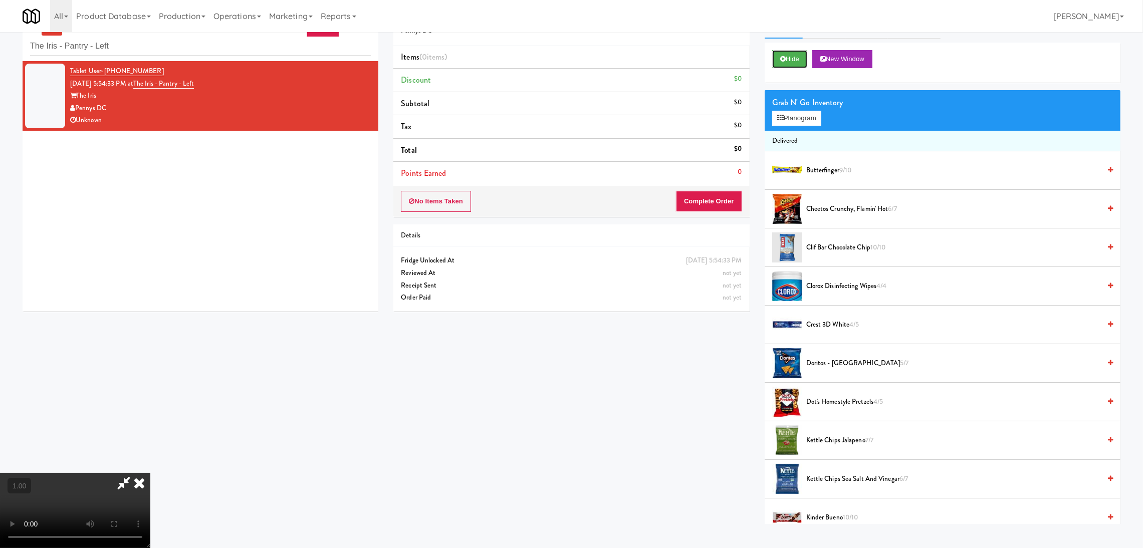
scroll to position [32, 0]
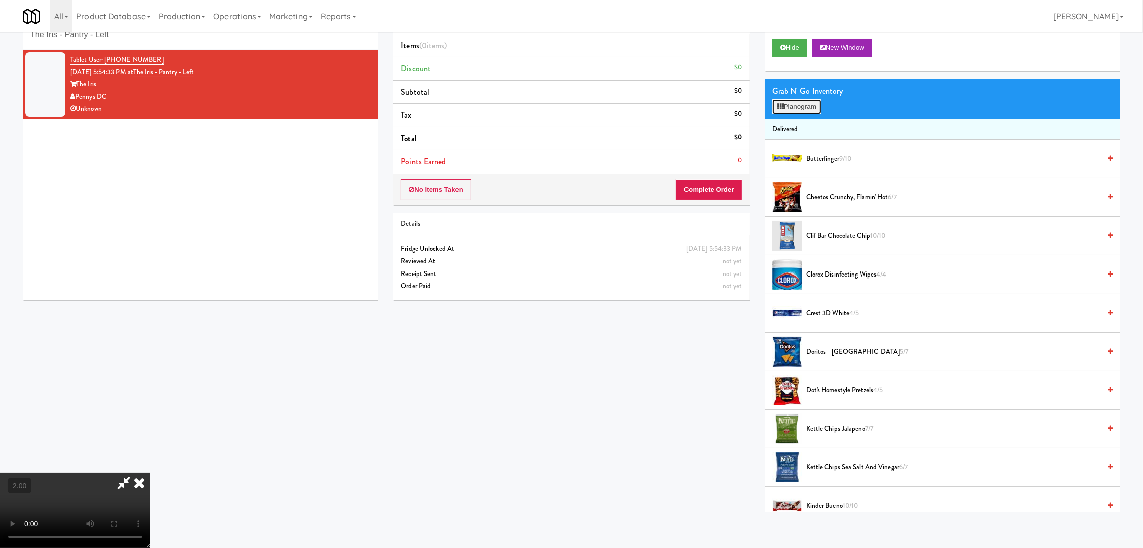
click at [787, 105] on button "Planogram" at bounding box center [796, 106] width 49 height 15
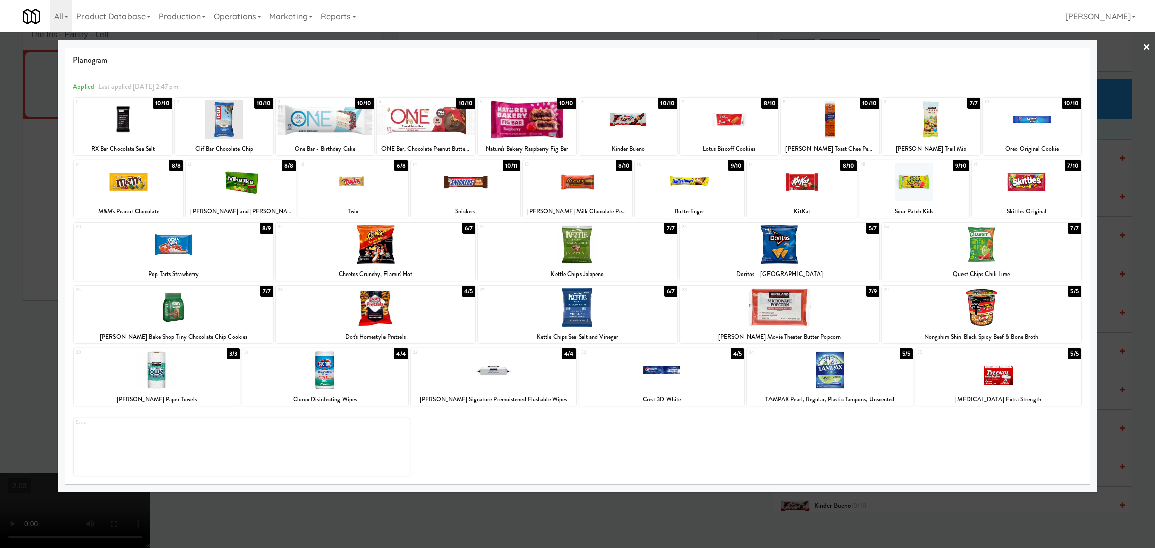
click at [1008, 129] on div at bounding box center [1031, 119] width 98 height 39
drag, startPoint x: 0, startPoint y: 330, endPoint x: 28, endPoint y: 328, distance: 27.7
click at [1, 330] on div at bounding box center [577, 274] width 1155 height 548
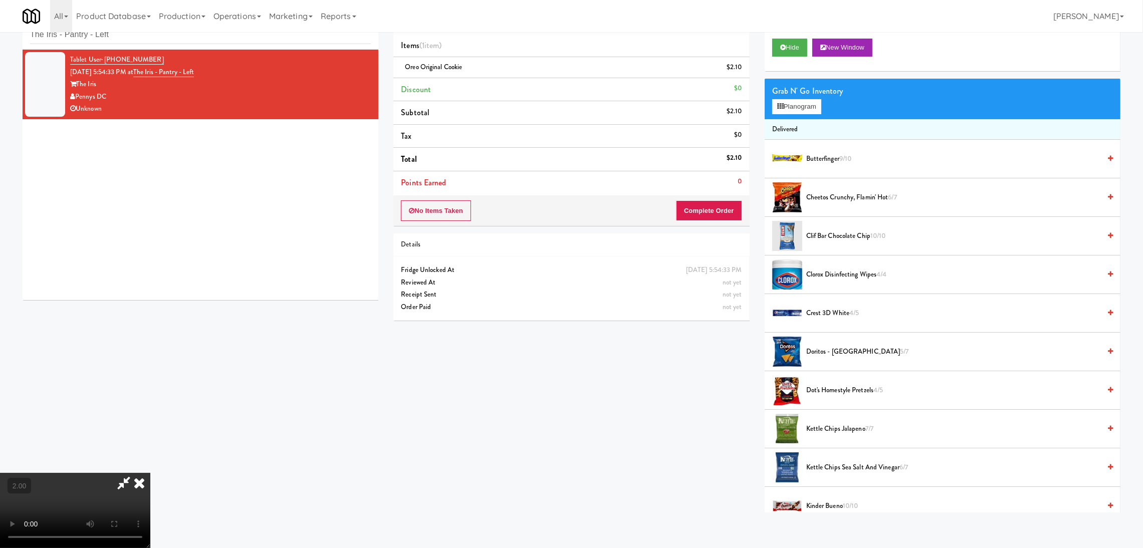
click at [150, 473] on video at bounding box center [75, 510] width 150 height 75
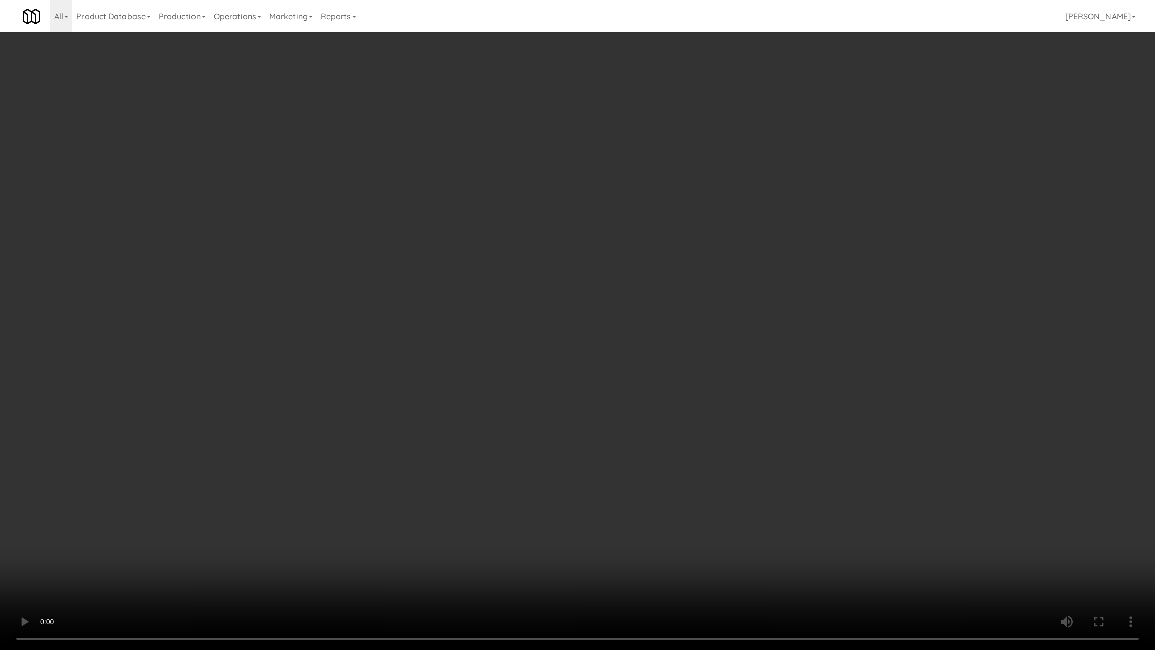
click at [315, 497] on video at bounding box center [577, 325] width 1155 height 650
drag, startPoint x: 315, startPoint y: 497, endPoint x: 315, endPoint y: 432, distance: 65.7
click at [315, 497] on video at bounding box center [577, 325] width 1155 height 650
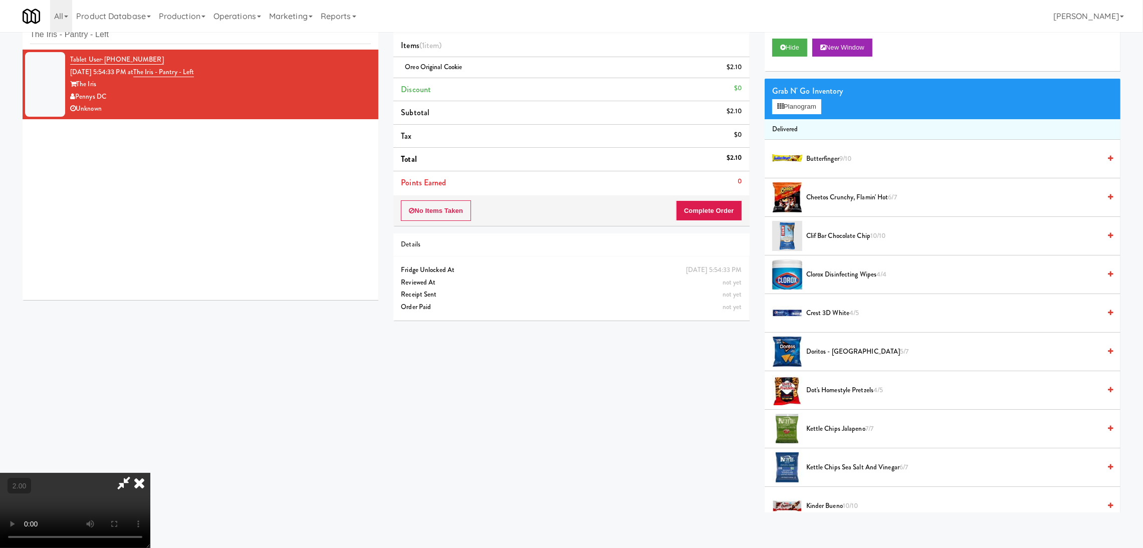
click at [150, 473] on video at bounding box center [75, 510] width 150 height 75
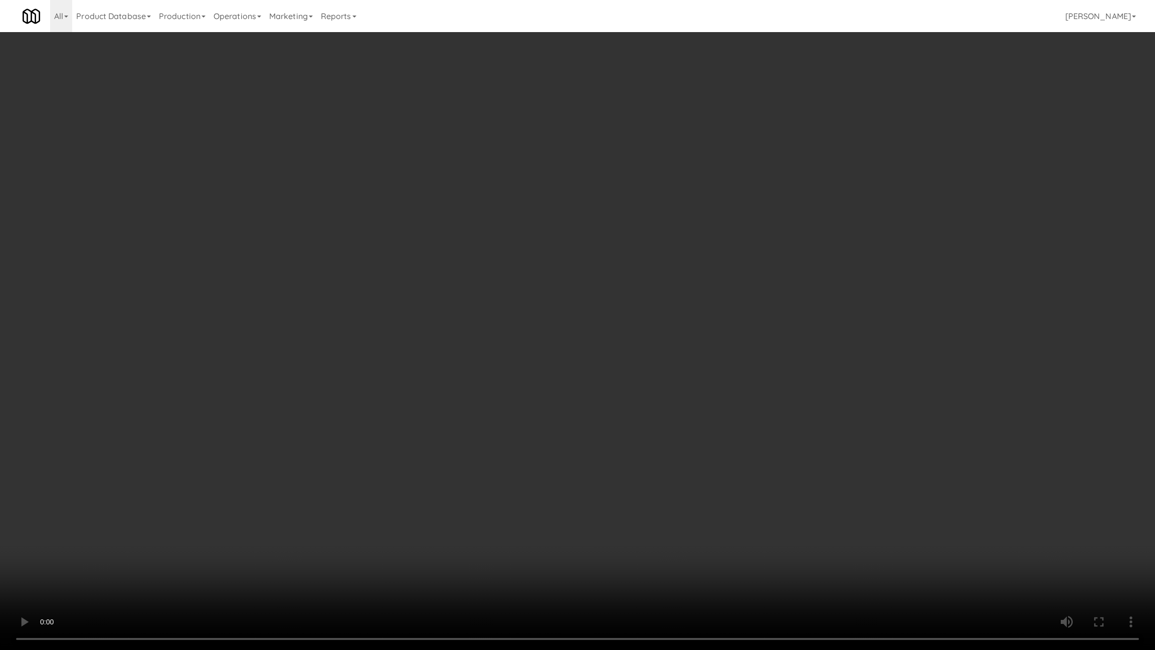
click at [315, 497] on video at bounding box center [577, 325] width 1155 height 650
click at [172, 548] on video at bounding box center [577, 325] width 1155 height 650
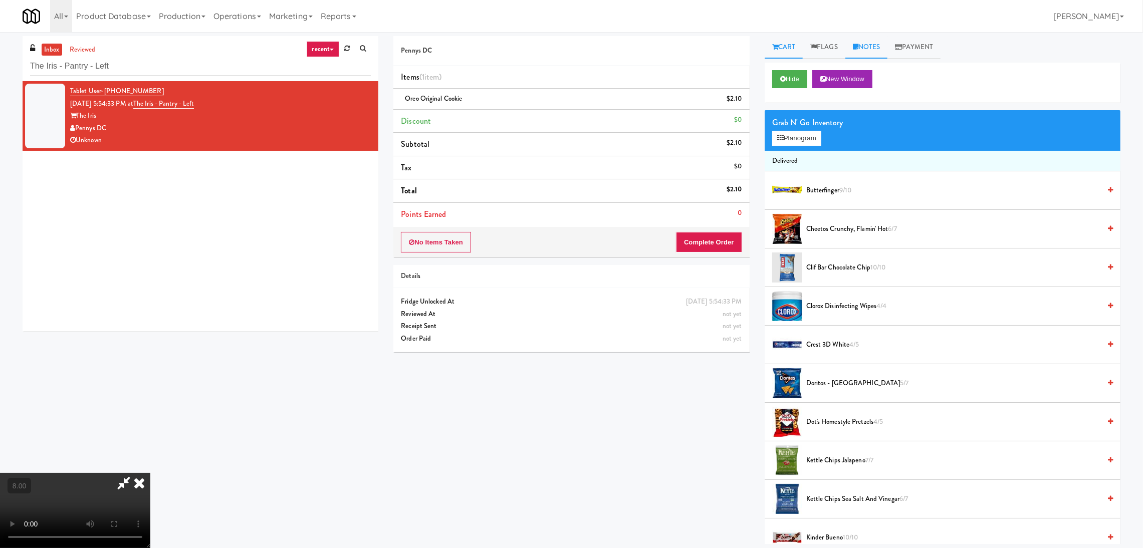
click at [859, 49] on icon at bounding box center [856, 47] width 6 height 7
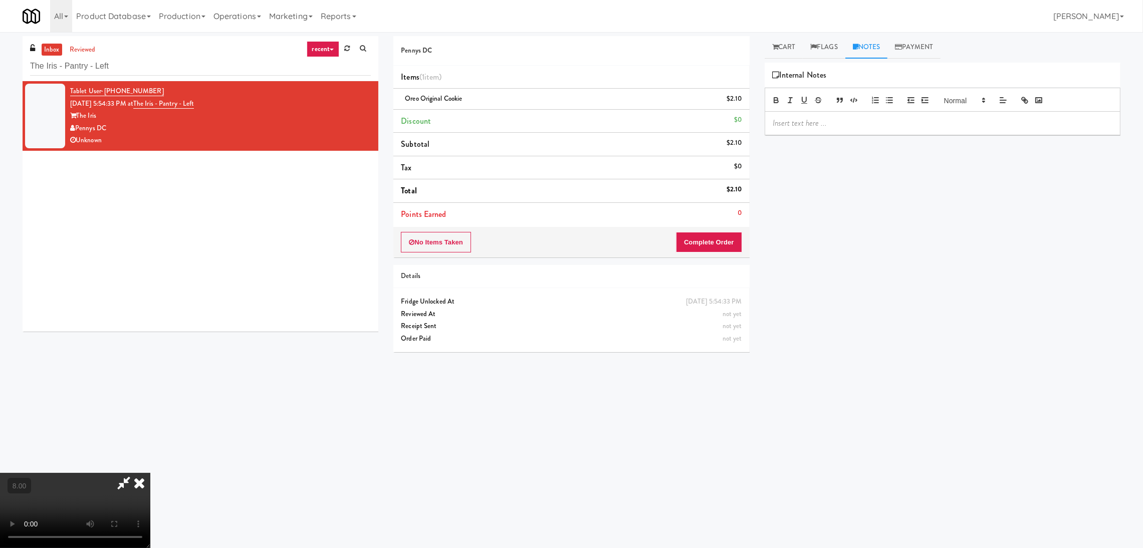
click at [853, 132] on div at bounding box center [942, 123] width 355 height 23
drag, startPoint x: 911, startPoint y: 114, endPoint x: 802, endPoint y: 112, distance: 108.8
click at [802, 112] on div "Paureen: The video last 5 minutes due to door" at bounding box center [942, 123] width 355 height 23
click at [717, 241] on button "Complete Order" at bounding box center [709, 242] width 66 height 21
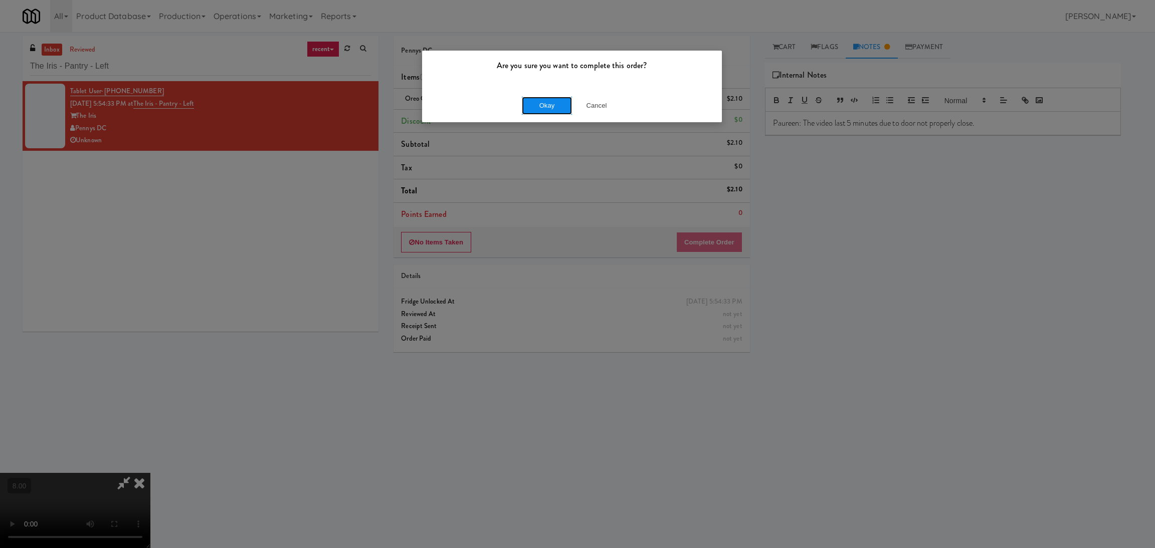
click at [534, 104] on button "Okay" at bounding box center [547, 106] width 50 height 18
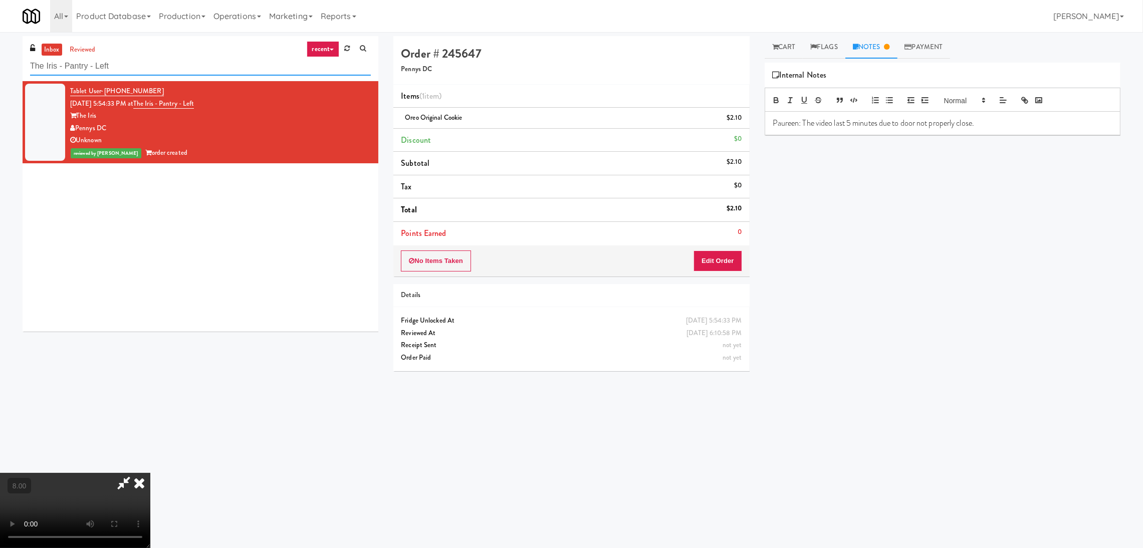
paste input "MH - Pantry - Righ"
drag, startPoint x: 155, startPoint y: 57, endPoint x: 0, endPoint y: 54, distance: 155.4
click at [0, 54] on div "inbox reviewed recent all unclear take inventory issue suspicious failed recent…" at bounding box center [571, 237] width 1143 height 403
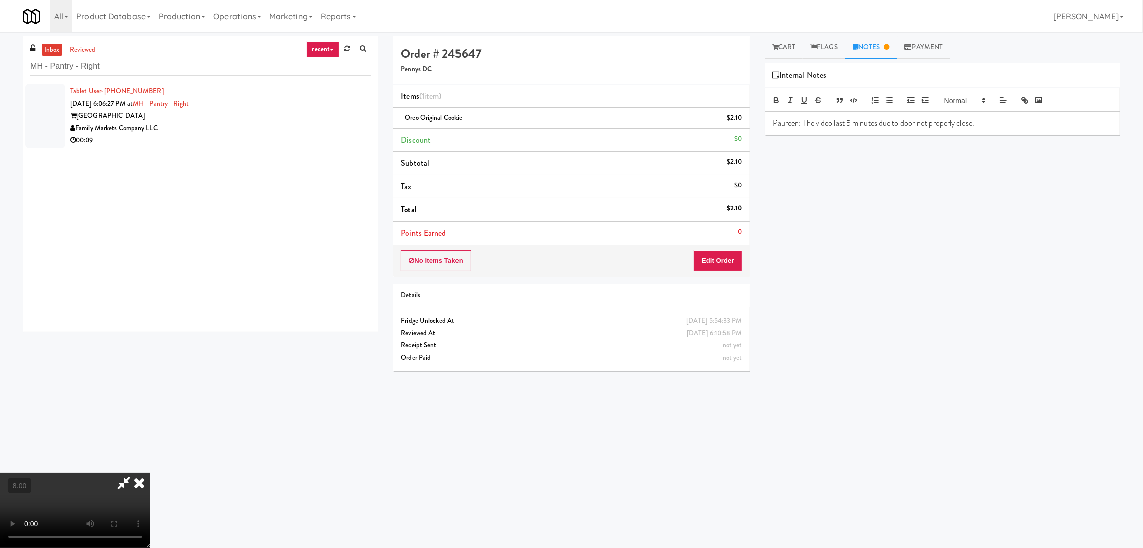
click at [225, 113] on div "[GEOGRAPHIC_DATA]" at bounding box center [220, 116] width 301 height 13
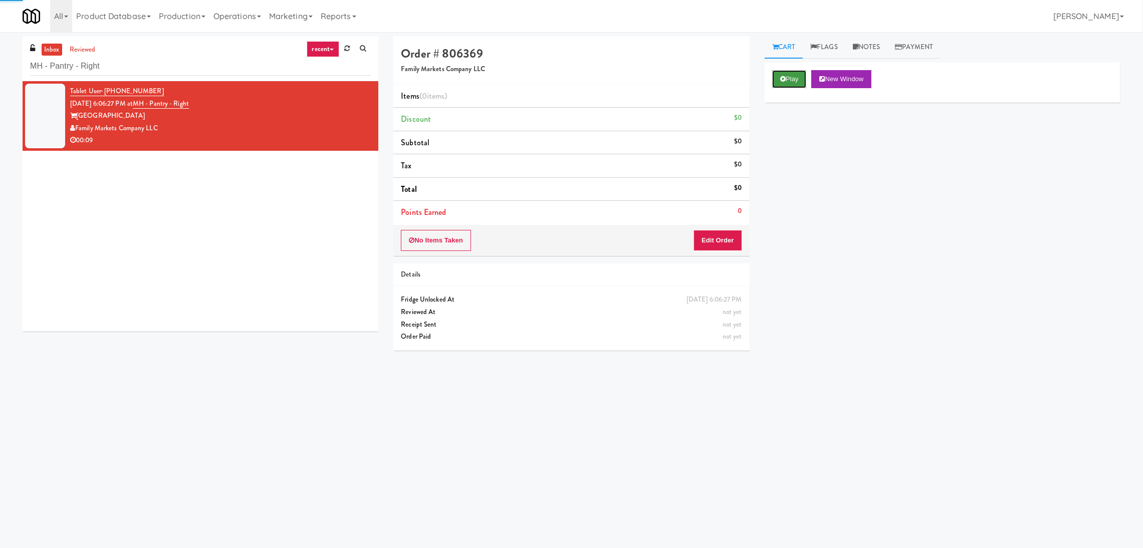
click at [782, 82] on icon at bounding box center [783, 79] width 6 height 7
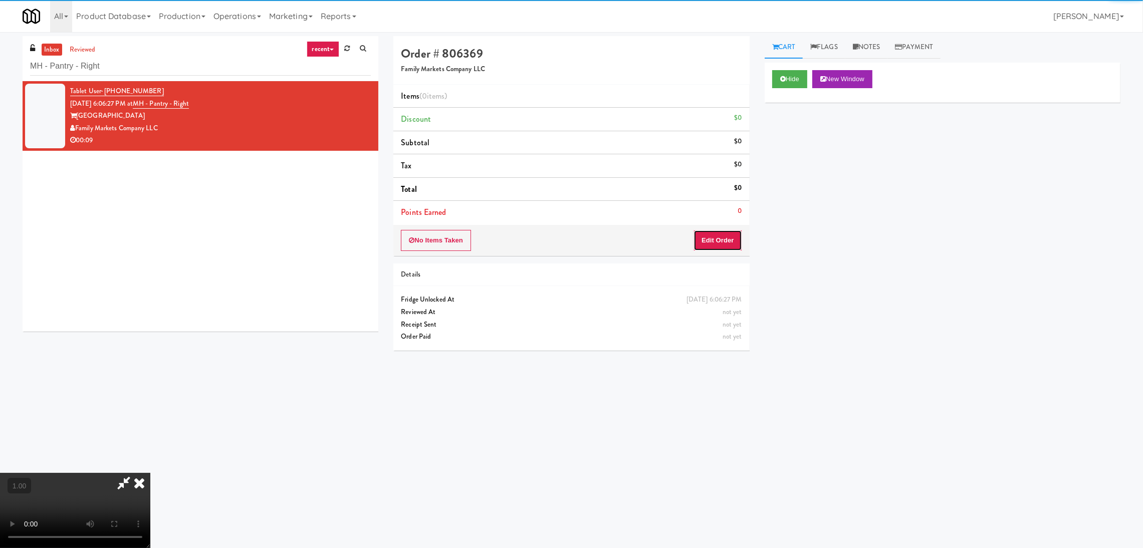
click at [722, 239] on button "Edit Order" at bounding box center [718, 240] width 49 height 21
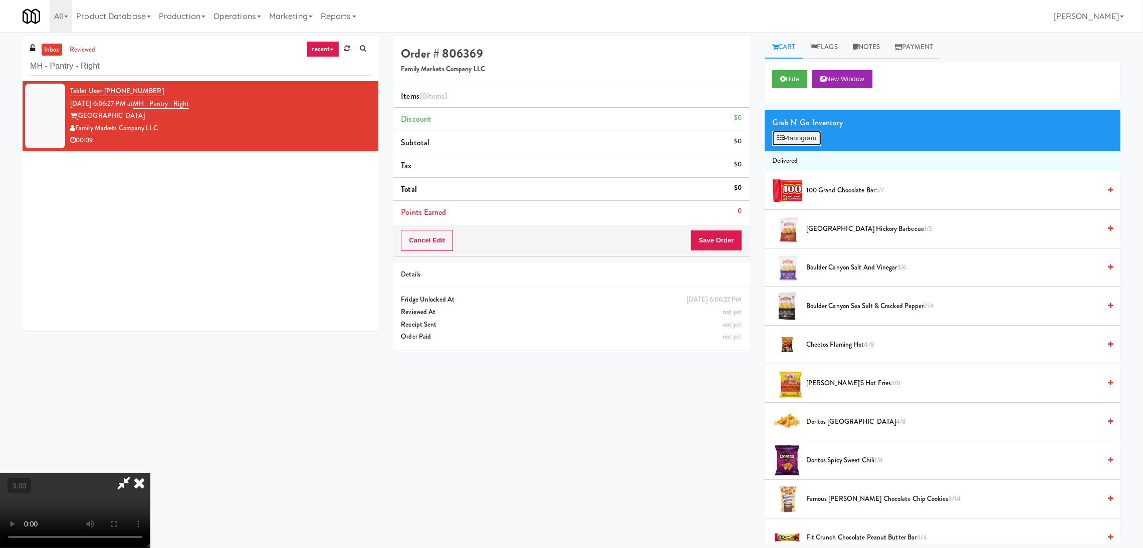
click at [792, 138] on button "Planogram" at bounding box center [796, 138] width 49 height 15
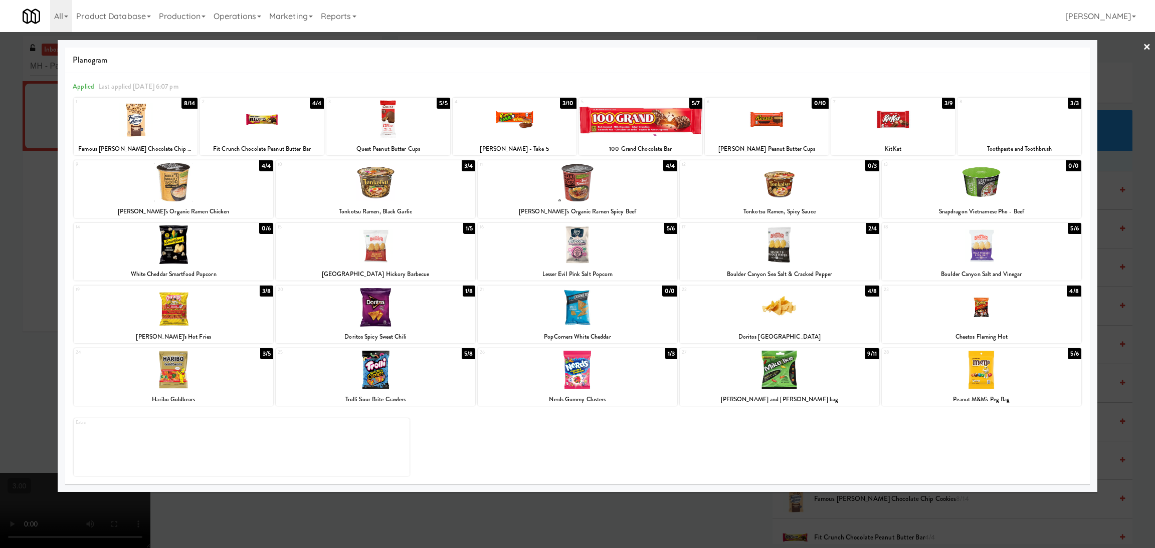
click at [351, 310] on div at bounding box center [376, 307] width 200 height 39
click at [2, 242] on div at bounding box center [577, 274] width 1155 height 548
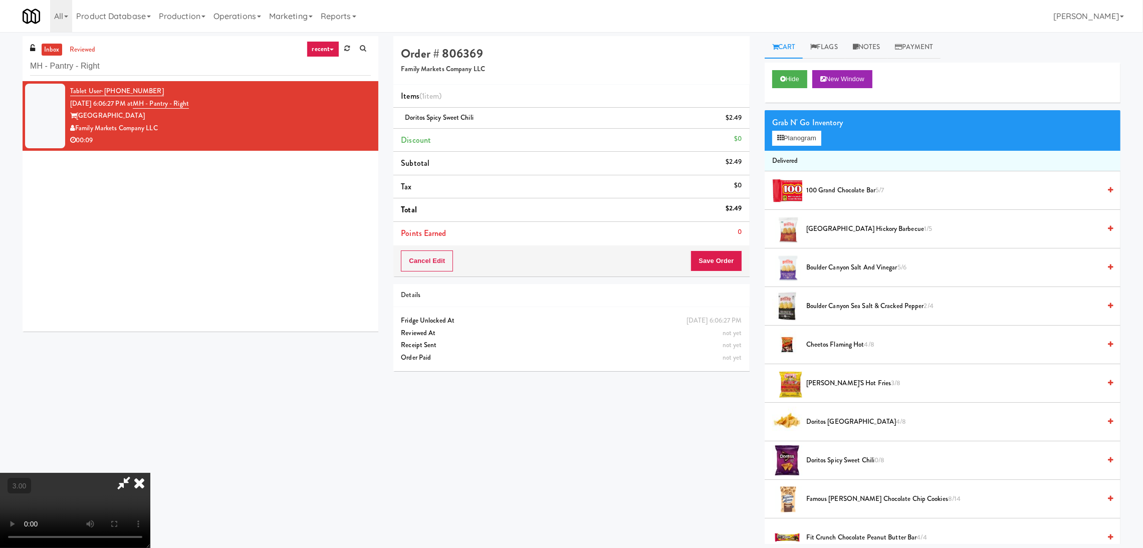
click at [714, 275] on div "Cancel Edit Save Order" at bounding box center [571, 261] width 356 height 31
click at [710, 266] on button "Save Order" at bounding box center [716, 261] width 51 height 21
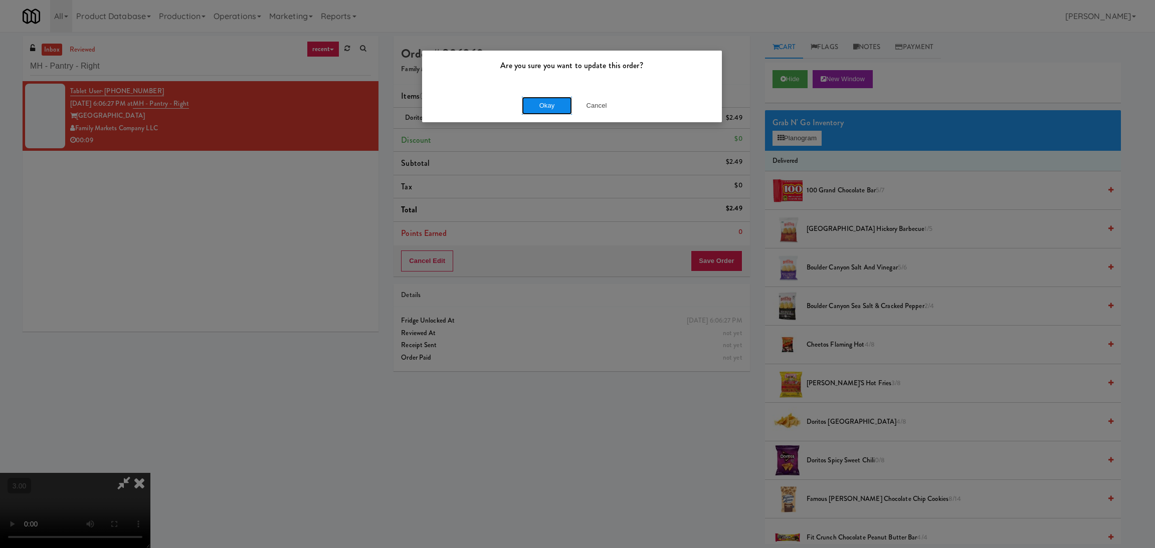
click at [533, 114] on button "Okay" at bounding box center [547, 106] width 50 height 18
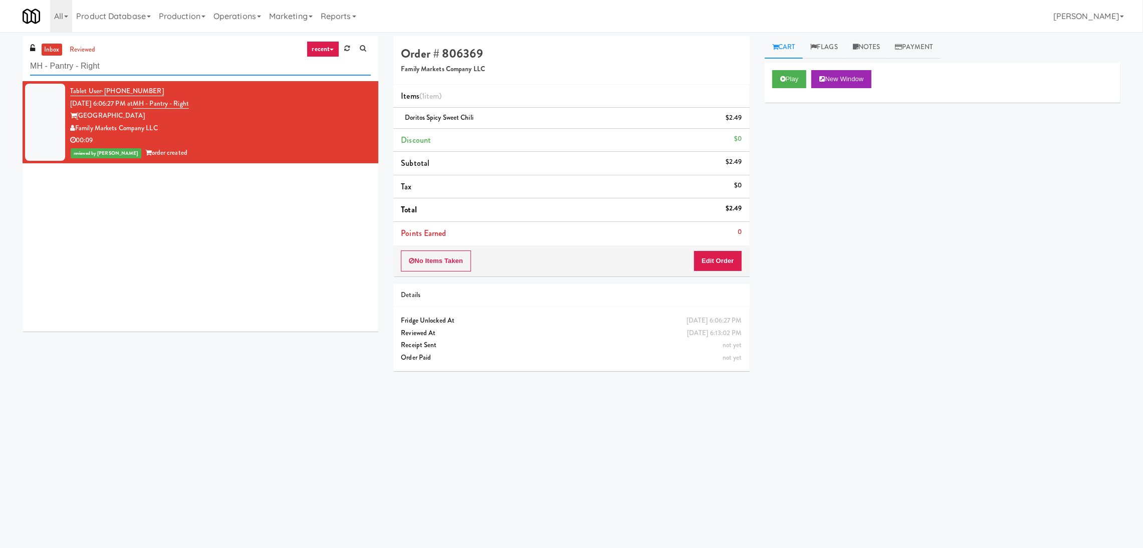
paste input "Paradox - Cooler"
drag, startPoint x: 149, startPoint y: 63, endPoint x: 0, endPoint y: 57, distance: 149.5
click at [0, 57] on div "inbox reviewed recent all unclear take inventory issue suspicious failed recent…" at bounding box center [571, 237] width 1143 height 403
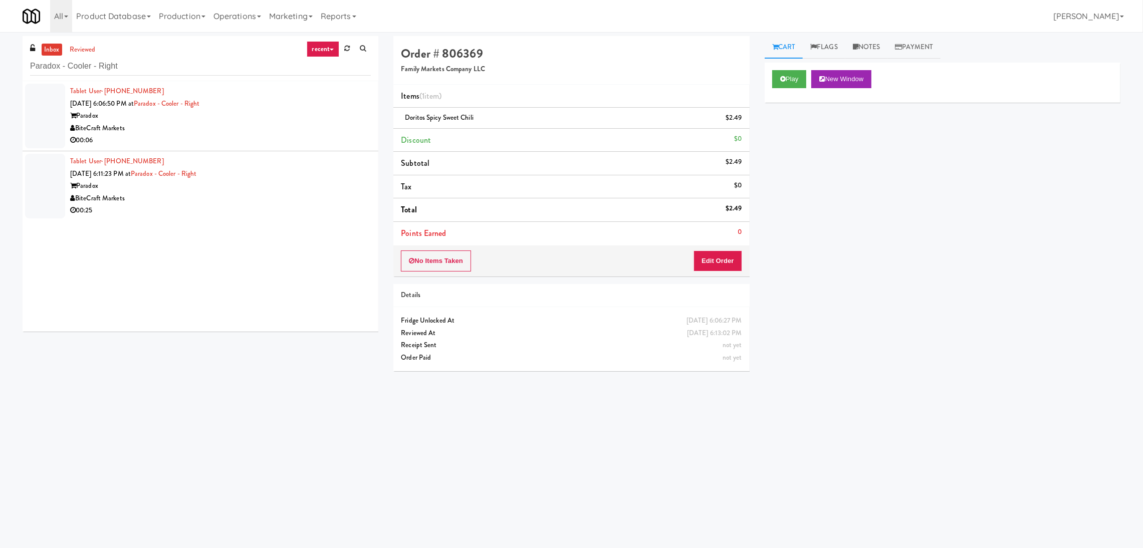
drag, startPoint x: 308, startPoint y: 132, endPoint x: 302, endPoint y: 123, distance: 10.4
click at [308, 132] on div "BiteCraft Markets" at bounding box center [220, 128] width 301 height 13
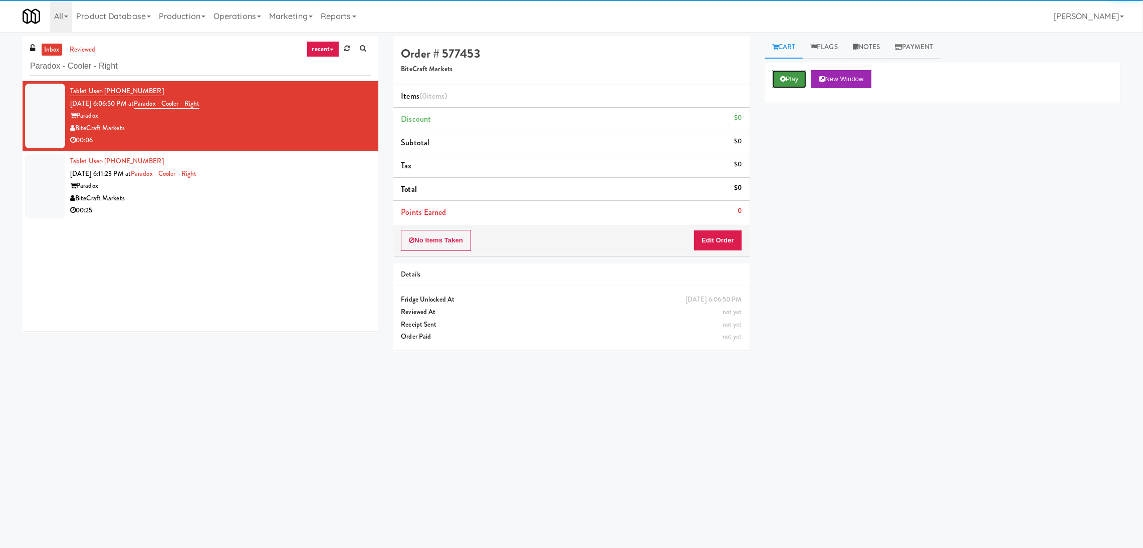
click at [784, 71] on button "Play" at bounding box center [789, 79] width 35 height 18
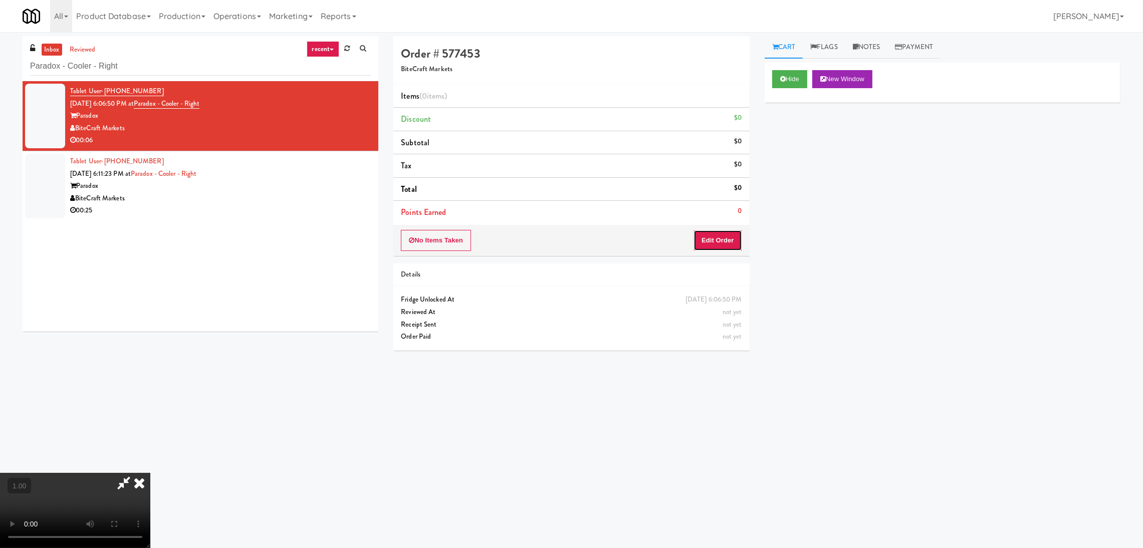
click at [717, 239] on button "Edit Order" at bounding box center [718, 240] width 49 height 21
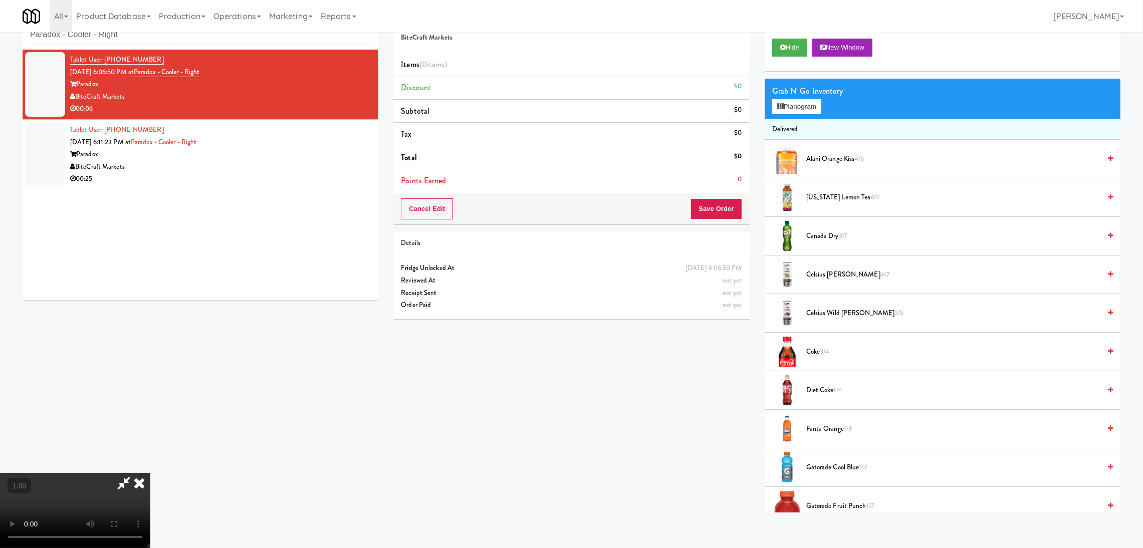
scroll to position [195, 0]
click at [793, 104] on button "Planogram" at bounding box center [796, 106] width 49 height 15
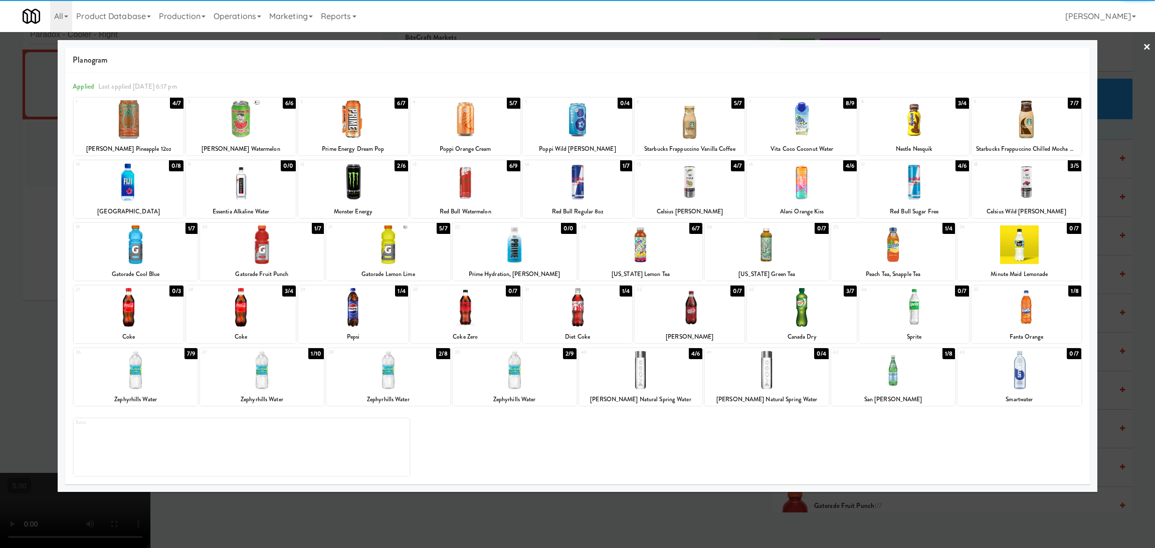
click at [157, 373] on div at bounding box center [136, 370] width 124 height 39
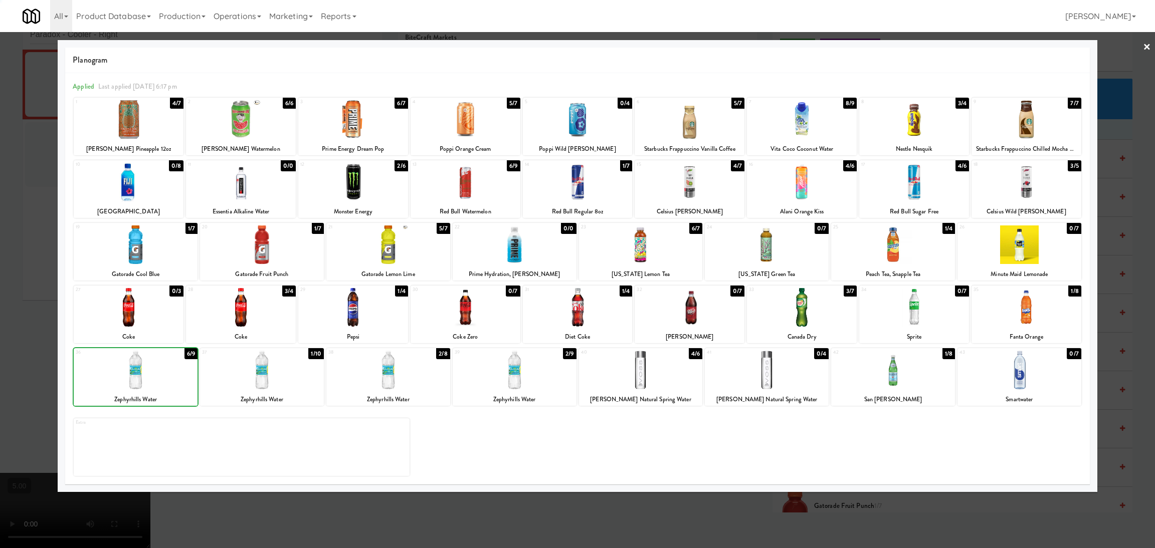
click at [29, 329] on div at bounding box center [577, 274] width 1155 height 548
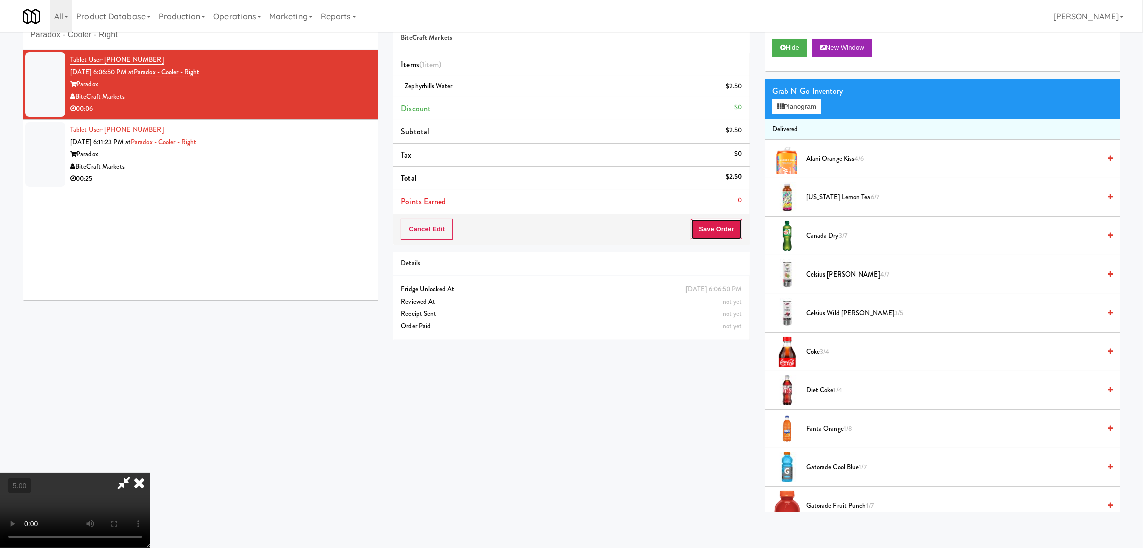
click at [737, 238] on button "Save Order" at bounding box center [716, 229] width 51 height 21
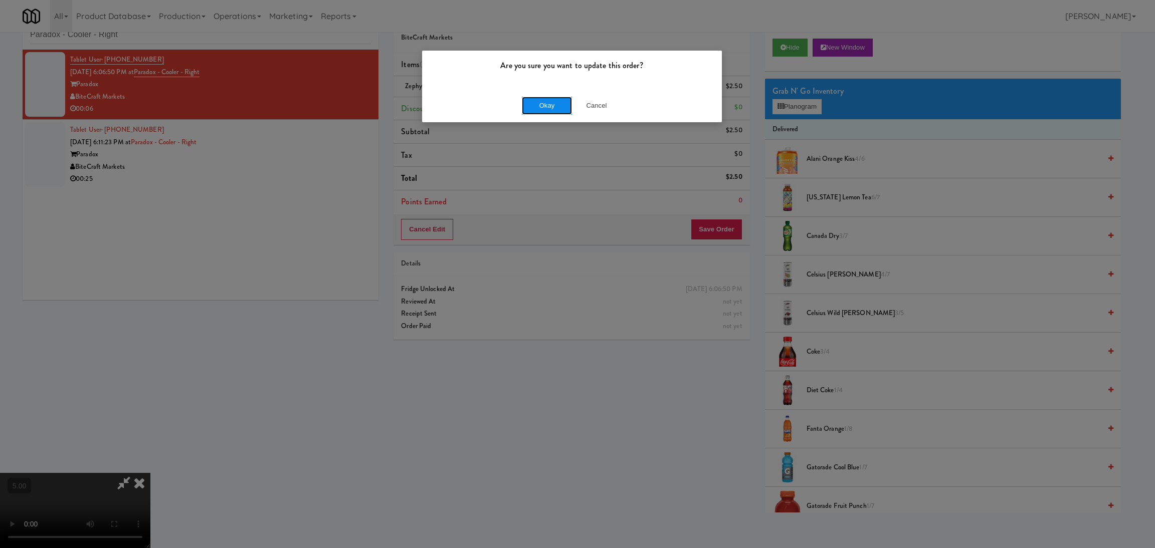
drag, startPoint x: 561, startPoint y: 102, endPoint x: 555, endPoint y: 106, distance: 7.5
click at [559, 102] on button "Okay" at bounding box center [547, 106] width 50 height 18
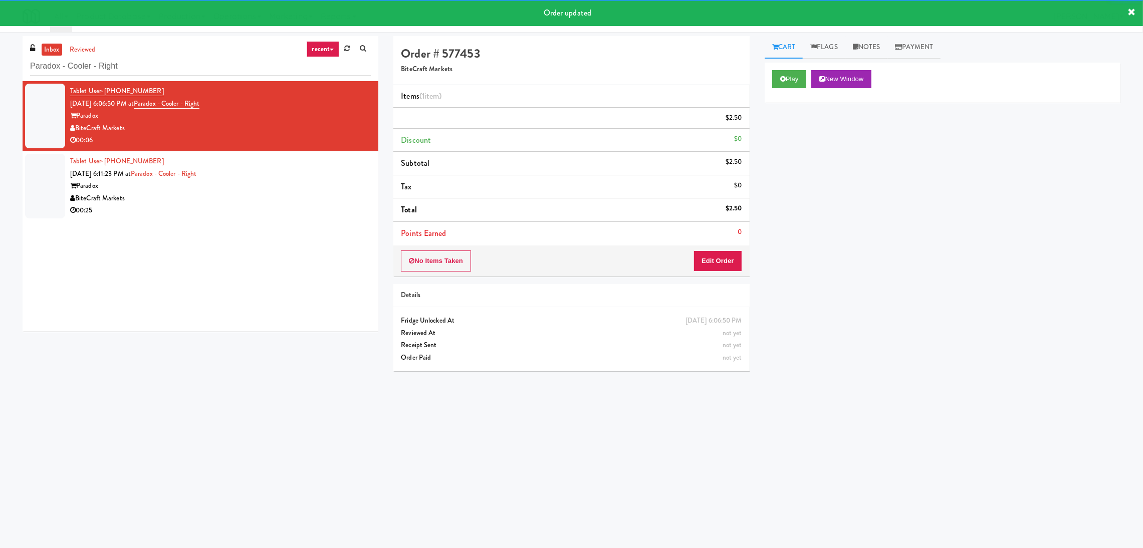
click at [197, 184] on div "Paradox" at bounding box center [220, 186] width 301 height 13
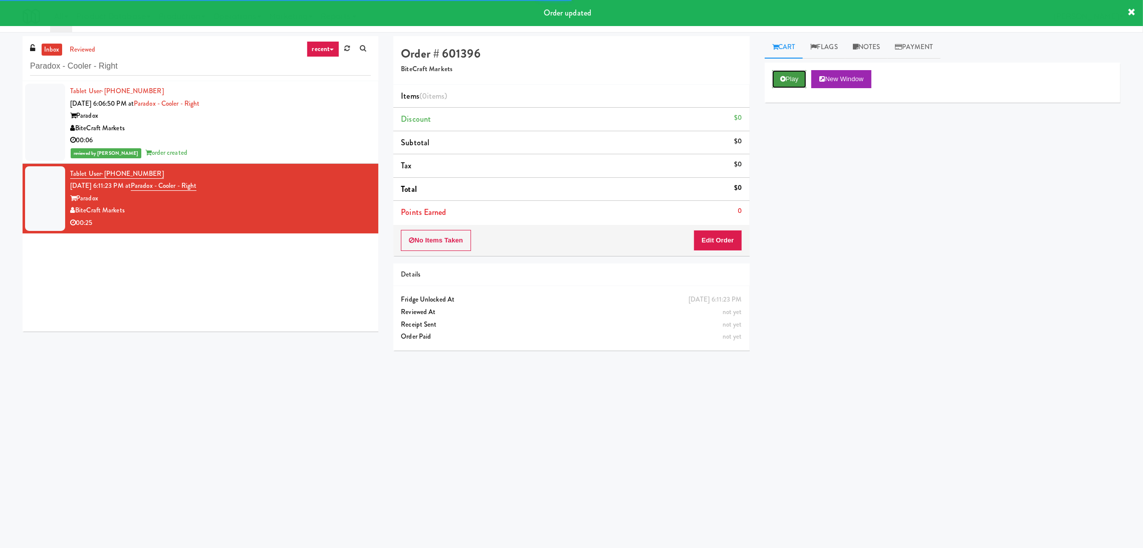
click at [790, 78] on button "Play" at bounding box center [789, 79] width 35 height 18
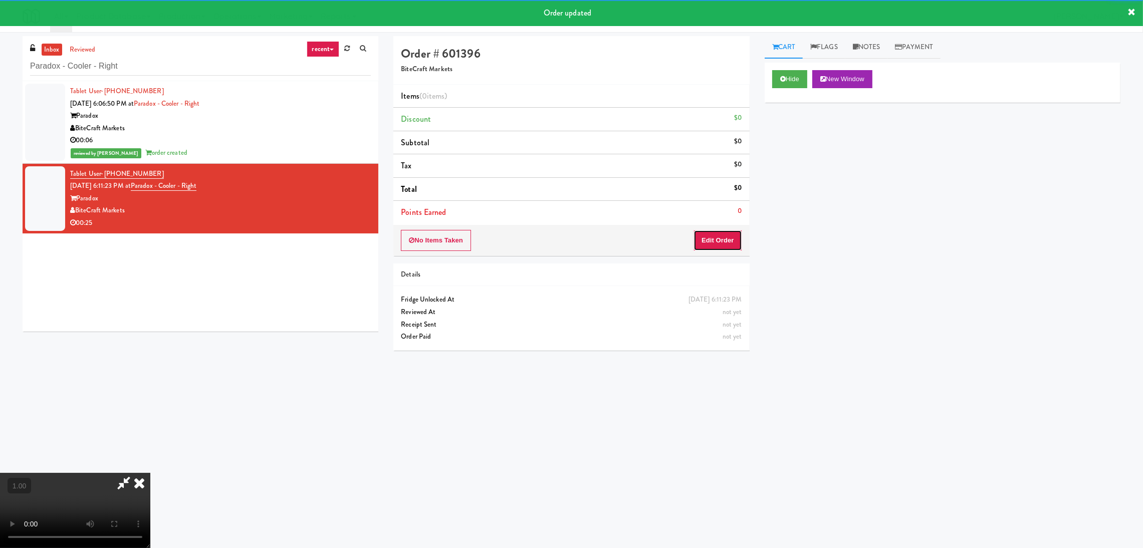
click at [731, 235] on button "Edit Order" at bounding box center [718, 240] width 49 height 21
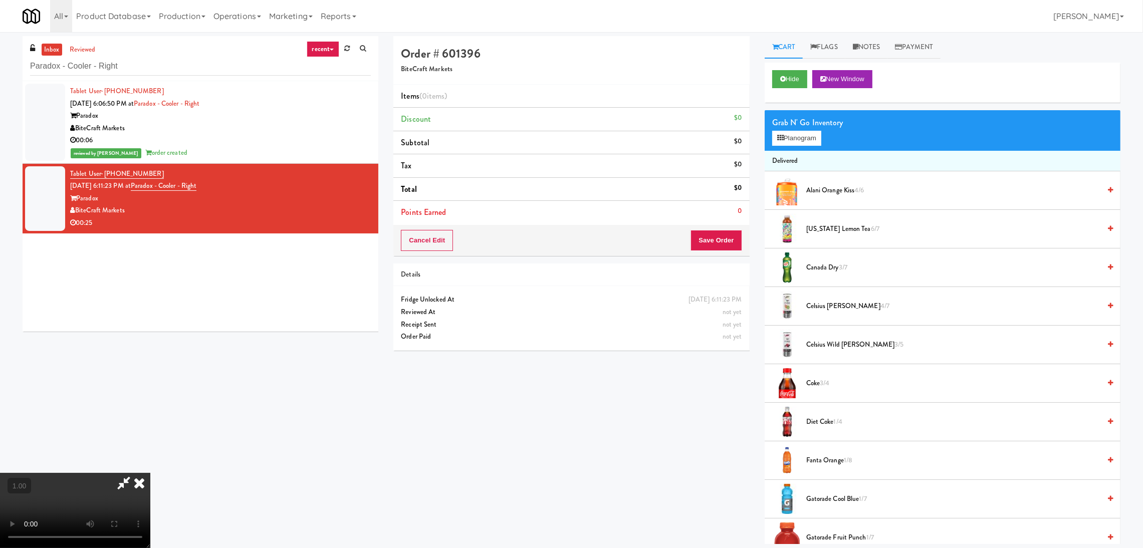
scroll to position [195, 0]
click at [150, 473] on video at bounding box center [75, 510] width 150 height 75
click at [776, 141] on button "Planogram" at bounding box center [796, 138] width 49 height 15
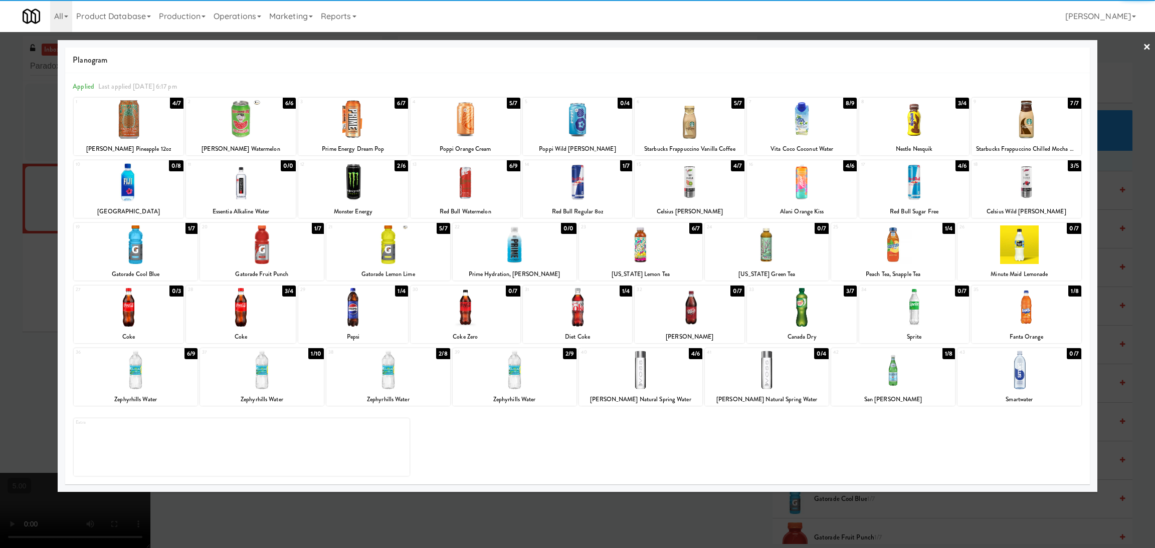
click at [933, 186] on div at bounding box center [914, 182] width 110 height 39
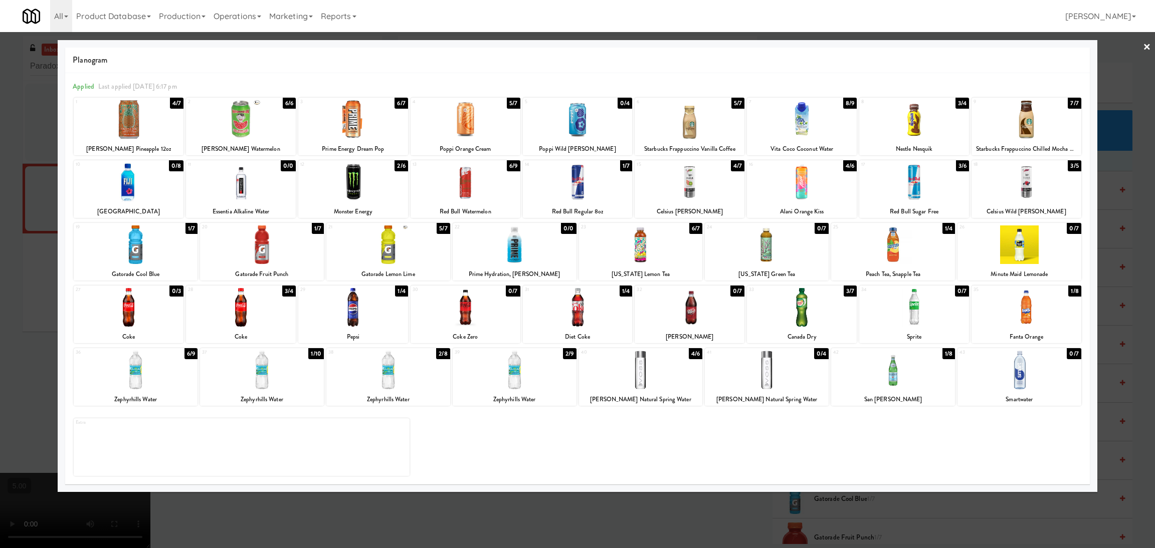
click at [600, 189] on div at bounding box center [578, 182] width 110 height 39
click at [1, 276] on div at bounding box center [577, 274] width 1155 height 548
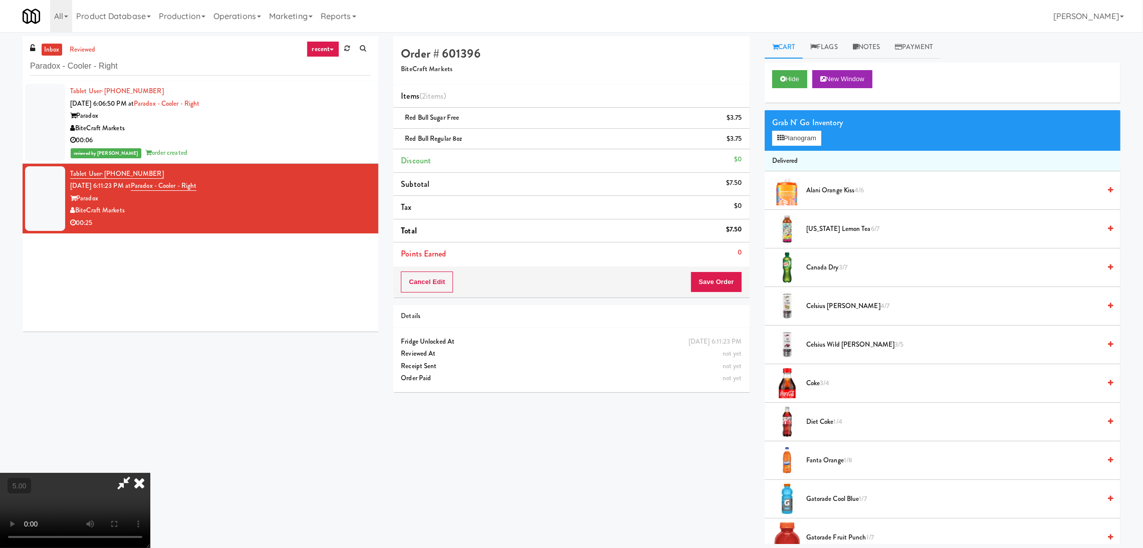
click at [150, 473] on icon at bounding box center [139, 483] width 22 height 20
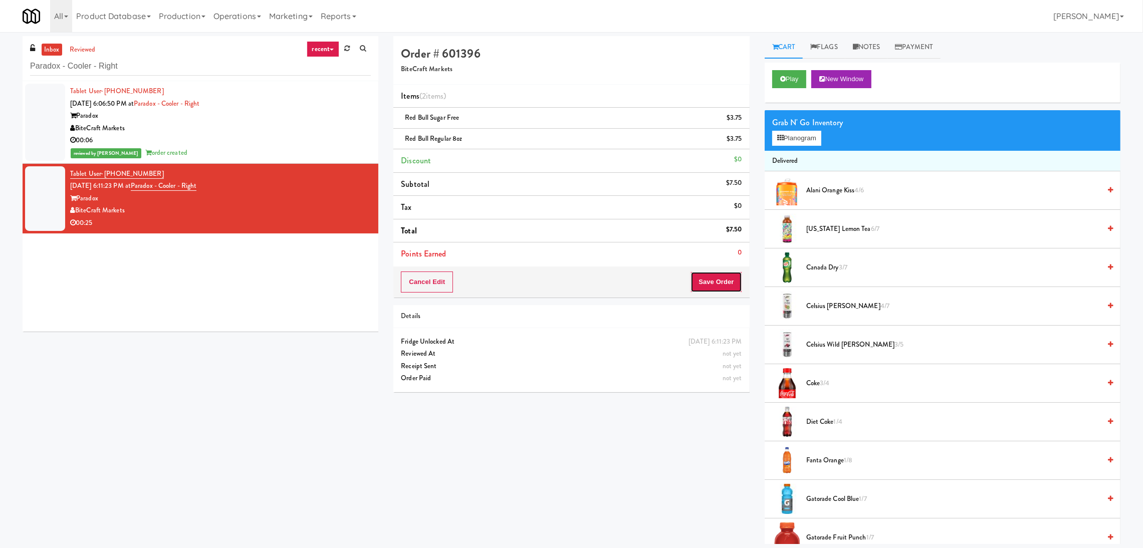
click at [720, 281] on button "Save Order" at bounding box center [716, 282] width 51 height 21
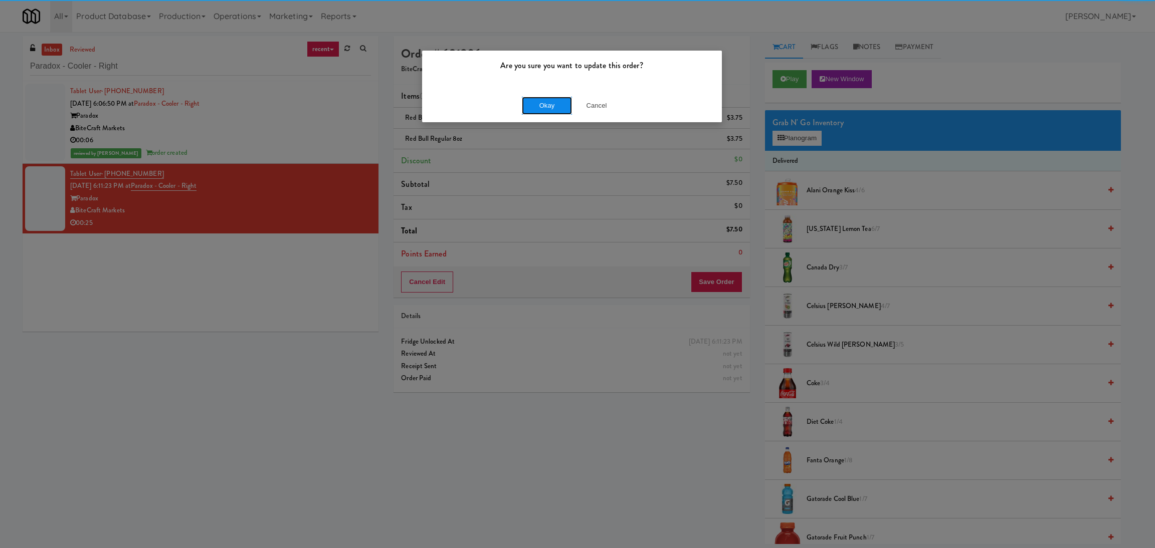
click at [534, 106] on button "Okay" at bounding box center [547, 106] width 50 height 18
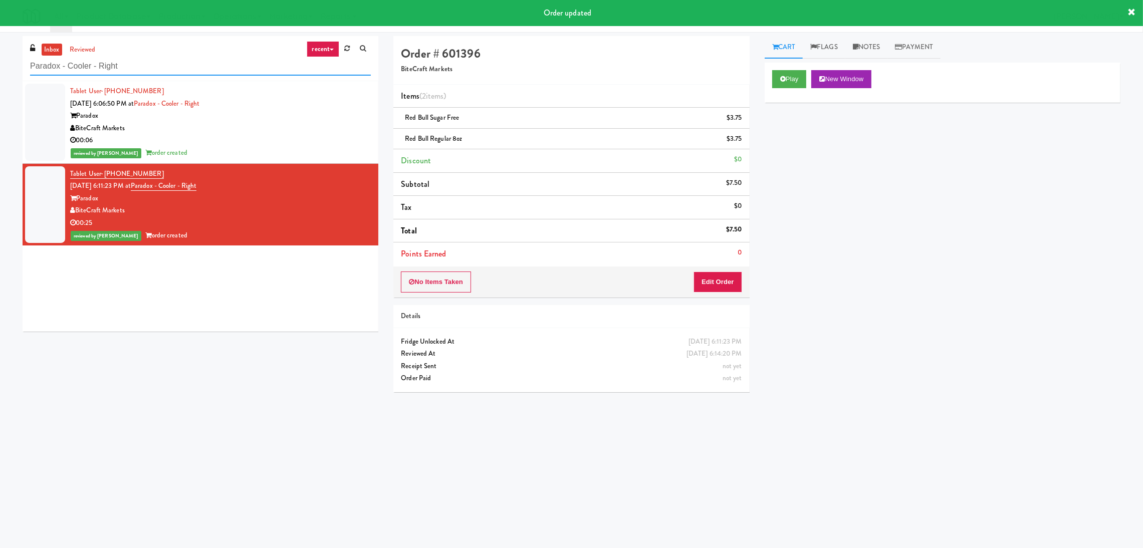
paste input "Notre Dame - Cooler"
drag, startPoint x: 203, startPoint y: 64, endPoint x: 0, endPoint y: 72, distance: 203.2
click at [0, 72] on div "inbox reviewed recent all unclear take inventory issue suspicious failed recent…" at bounding box center [571, 237] width 1143 height 403
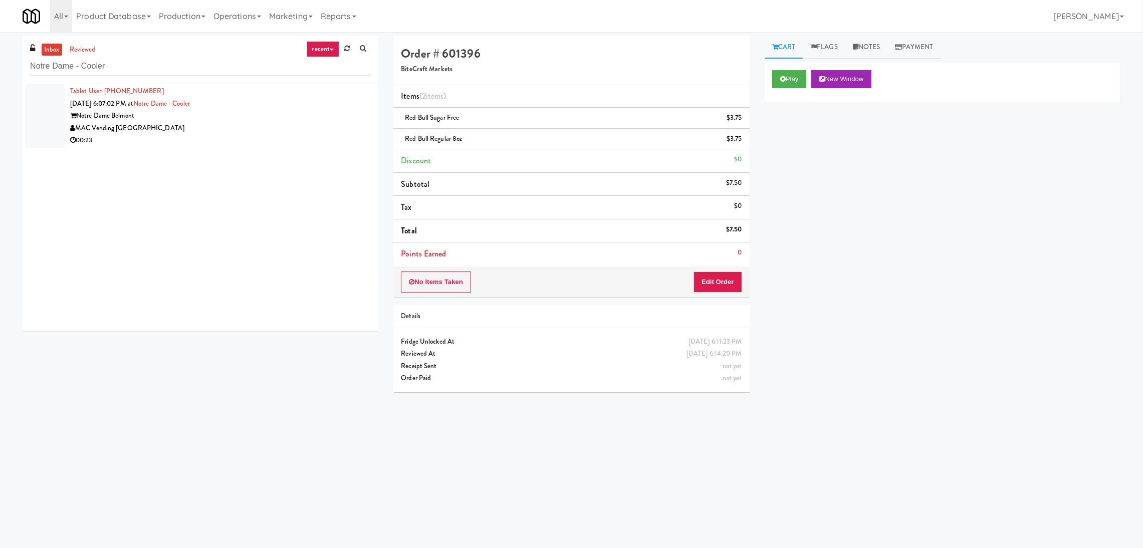
click at [293, 113] on div "Notre Dame Belmont" at bounding box center [220, 116] width 301 height 13
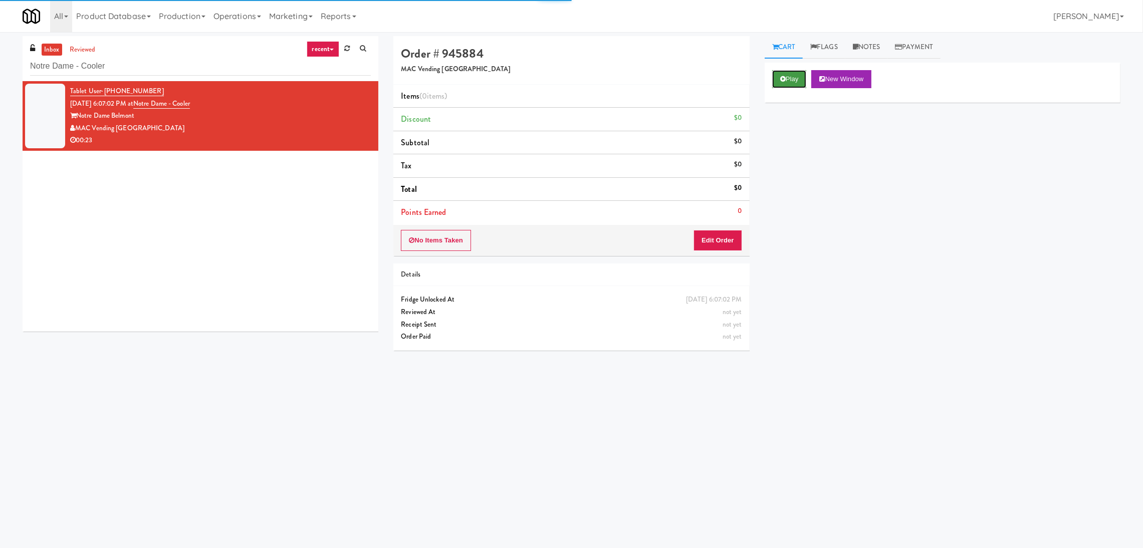
click at [776, 84] on button "Play" at bounding box center [789, 79] width 35 height 18
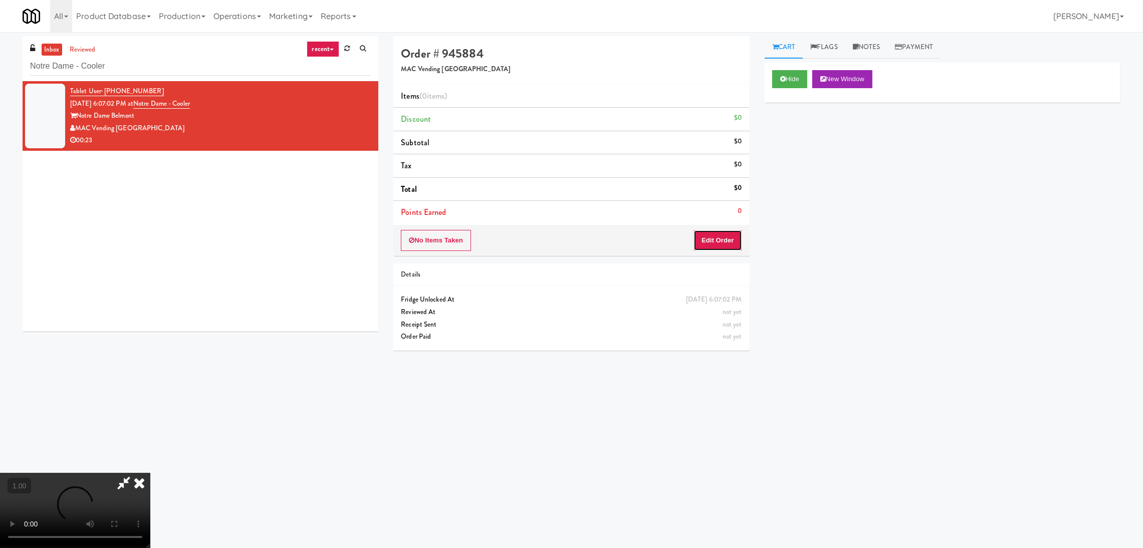
click at [720, 245] on button "Edit Order" at bounding box center [718, 240] width 49 height 21
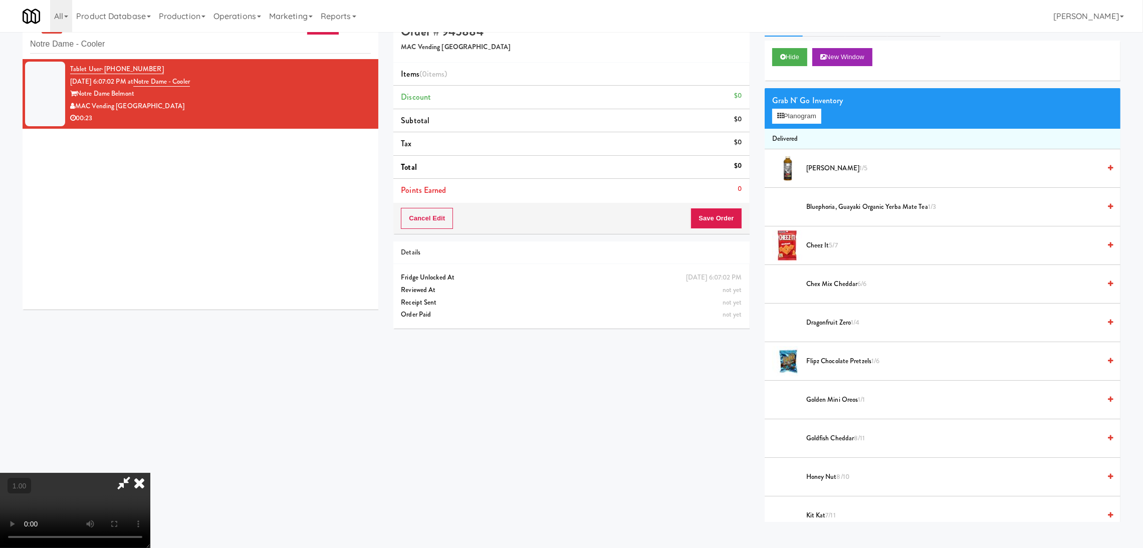
scroll to position [32, 0]
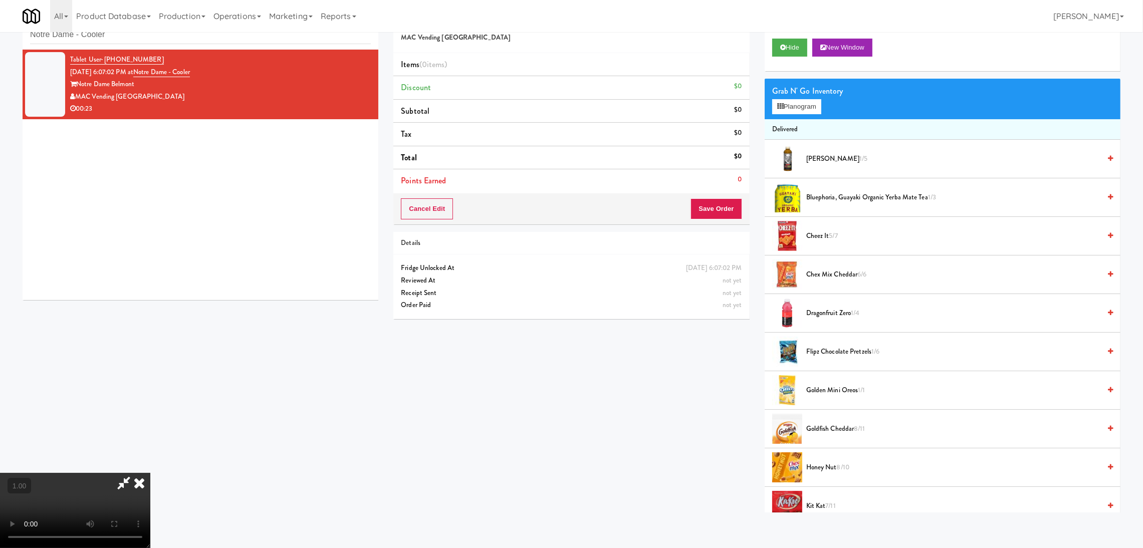
click at [150, 473] on video at bounding box center [75, 510] width 150 height 75
click at [802, 103] on button "Planogram" at bounding box center [796, 106] width 49 height 15
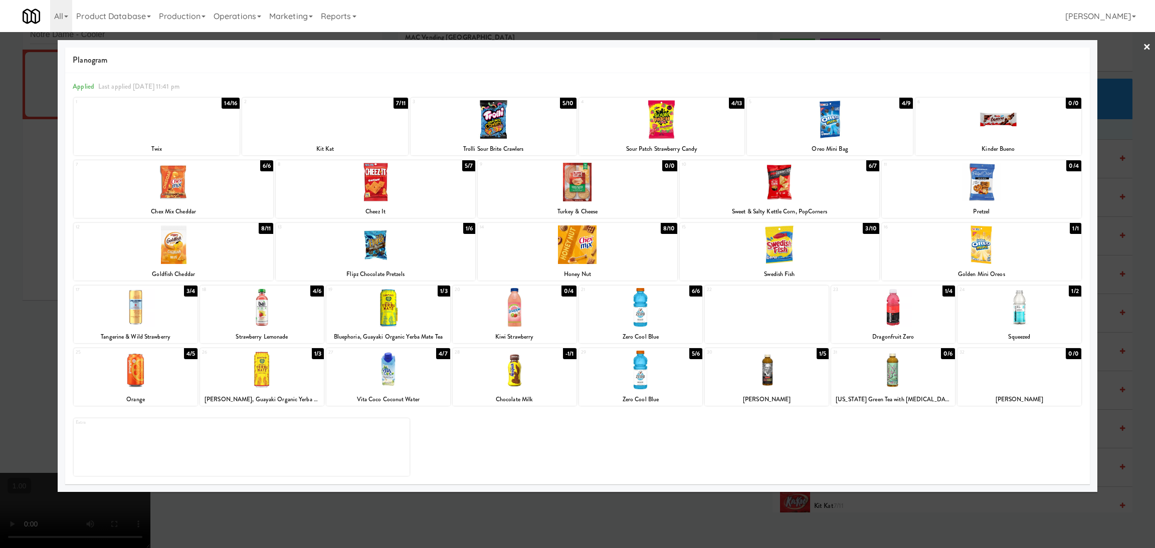
click at [188, 191] on div at bounding box center [174, 182] width 200 height 39
click at [166, 128] on div at bounding box center [157, 119] width 166 height 39
click at [143, 299] on div at bounding box center [136, 307] width 124 height 39
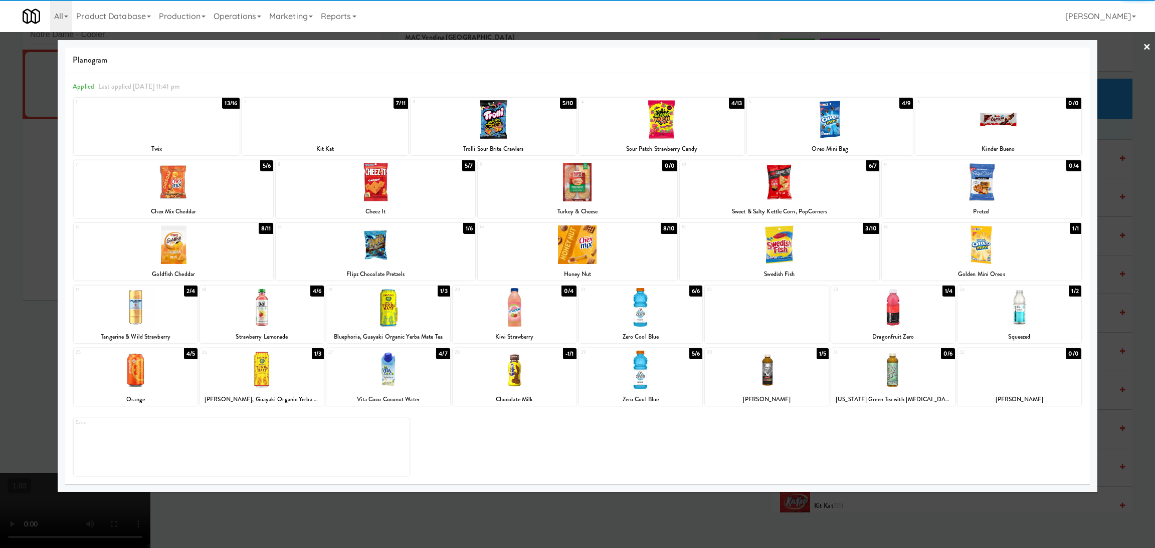
click at [0, 291] on div at bounding box center [577, 274] width 1155 height 548
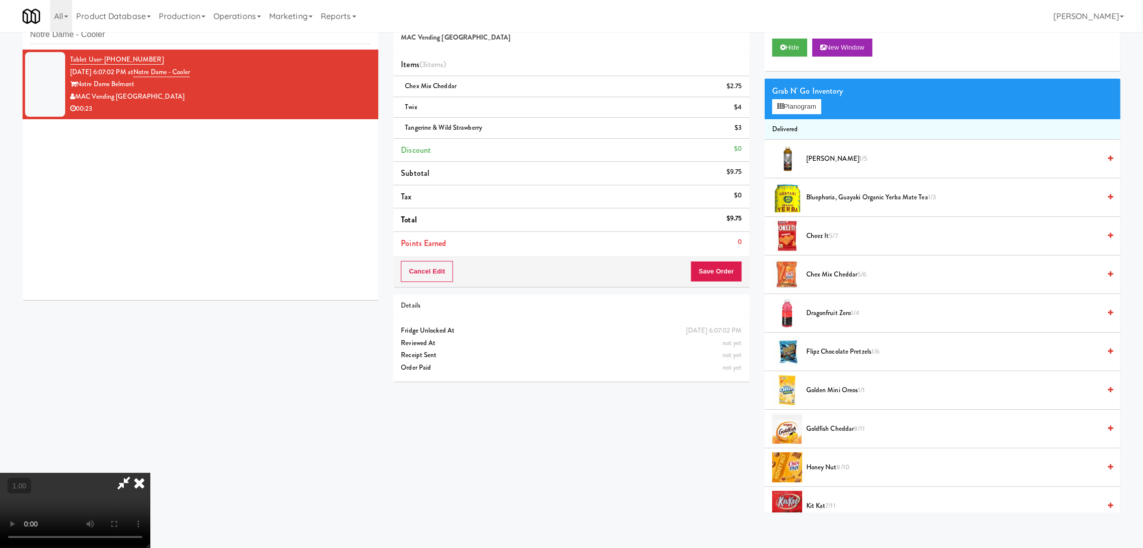
click at [150, 473] on video at bounding box center [75, 510] width 150 height 75
click at [711, 271] on button "Save Order" at bounding box center [716, 271] width 51 height 21
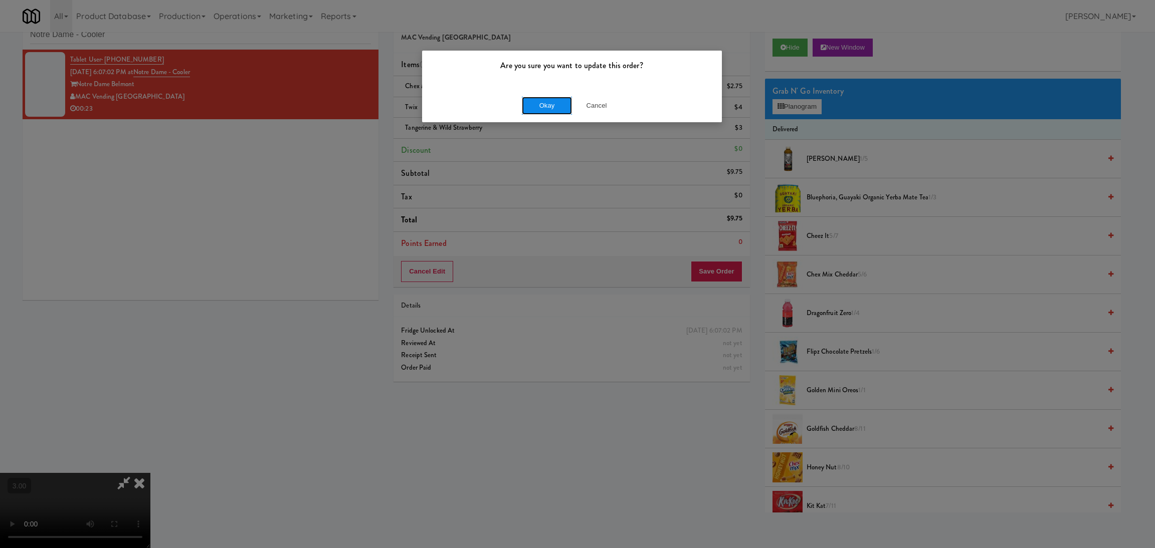
click at [556, 112] on button "Okay" at bounding box center [547, 106] width 50 height 18
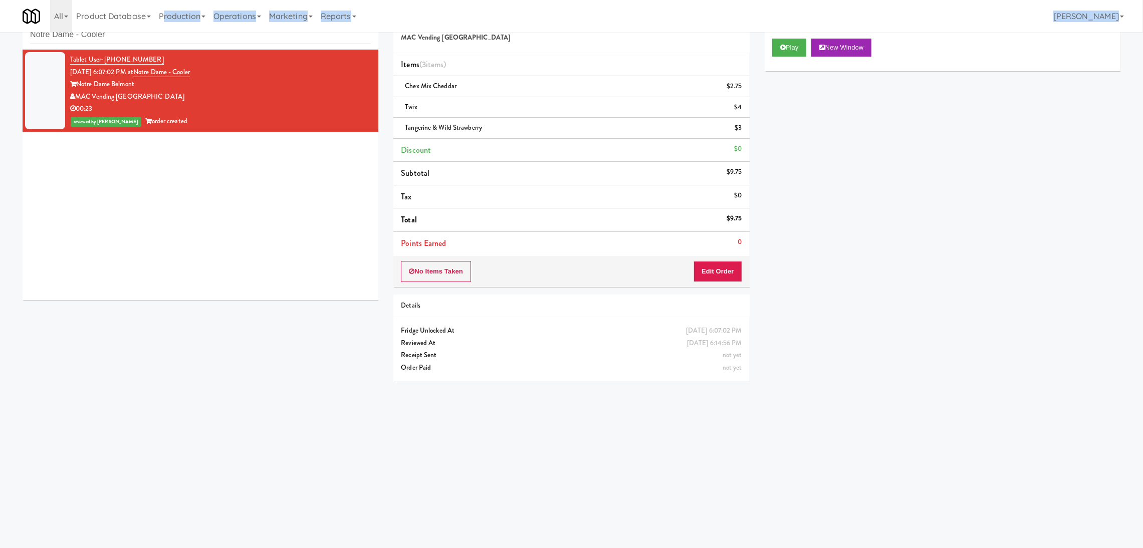
drag, startPoint x: 166, startPoint y: 32, endPoint x: 11, endPoint y: 26, distance: 155.5
click at [11, 26] on div "Toggle navigation All 901 Smrt Mrkt https://classic.micromart.com/vision-orders…" at bounding box center [571, 16] width 1143 height 32
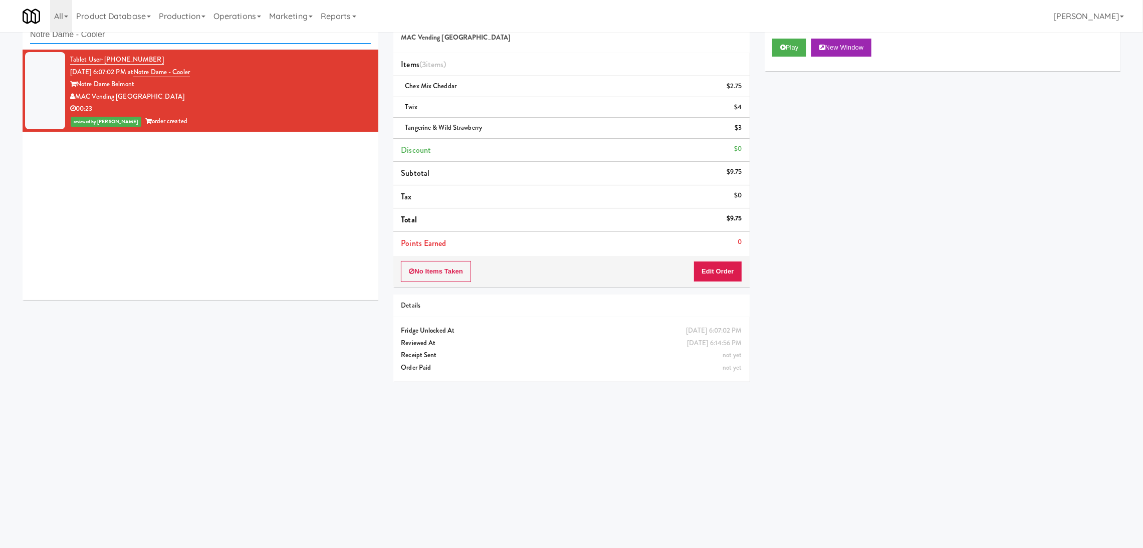
drag, startPoint x: 116, startPoint y: 35, endPoint x: 0, endPoint y: 28, distance: 116.5
click at [0, 28] on body "Are you sure you want to update this order? Okay Cancel Okay Are you sure you w…" at bounding box center [571, 275] width 1143 height 548
paste input "Rock Solid Reboot (Right)"
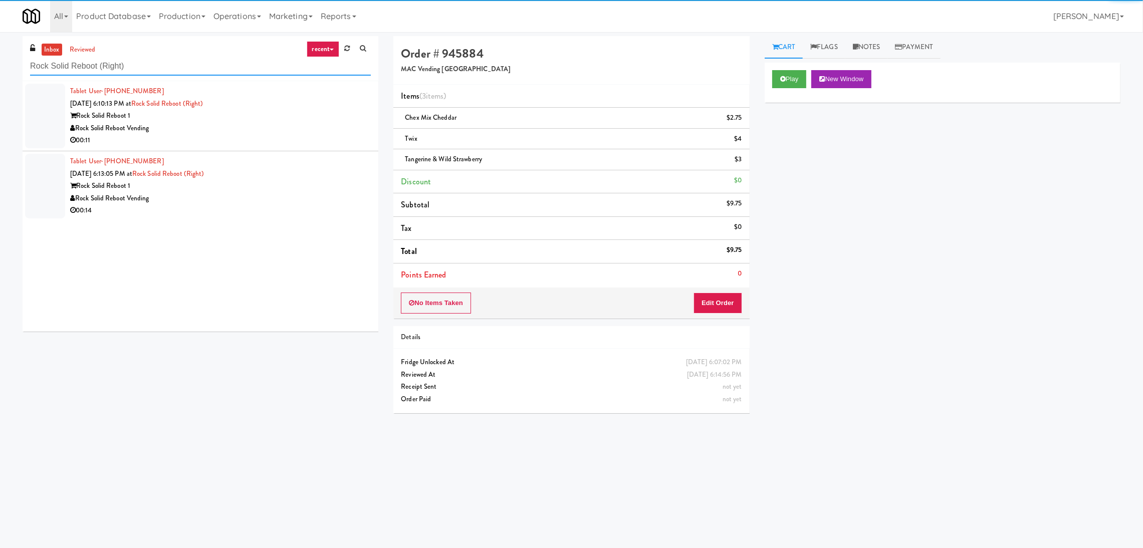
type input "Rock Solid Reboot (Right)"
drag, startPoint x: 292, startPoint y: 112, endPoint x: 314, endPoint y: 141, distance: 36.6
click at [306, 140] on div "00:11" at bounding box center [220, 140] width 301 height 13
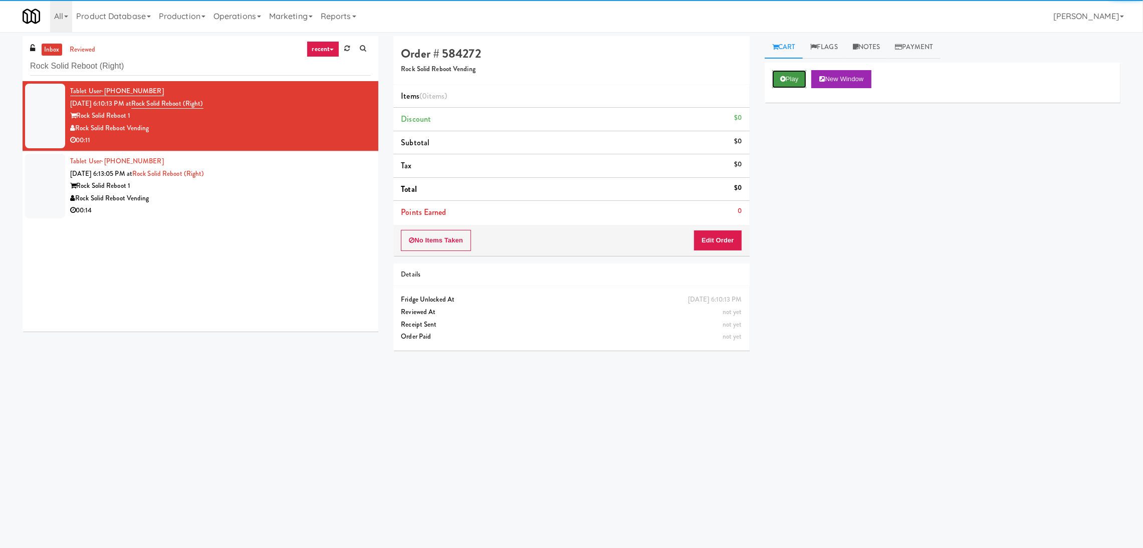
click at [794, 78] on button "Play" at bounding box center [789, 79] width 35 height 18
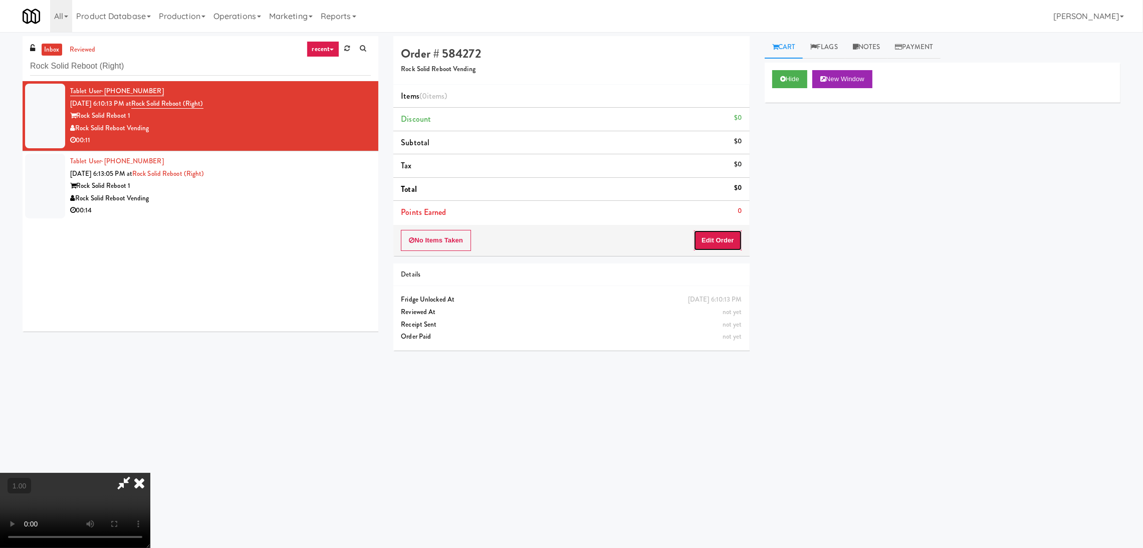
click at [719, 240] on button "Edit Order" at bounding box center [718, 240] width 49 height 21
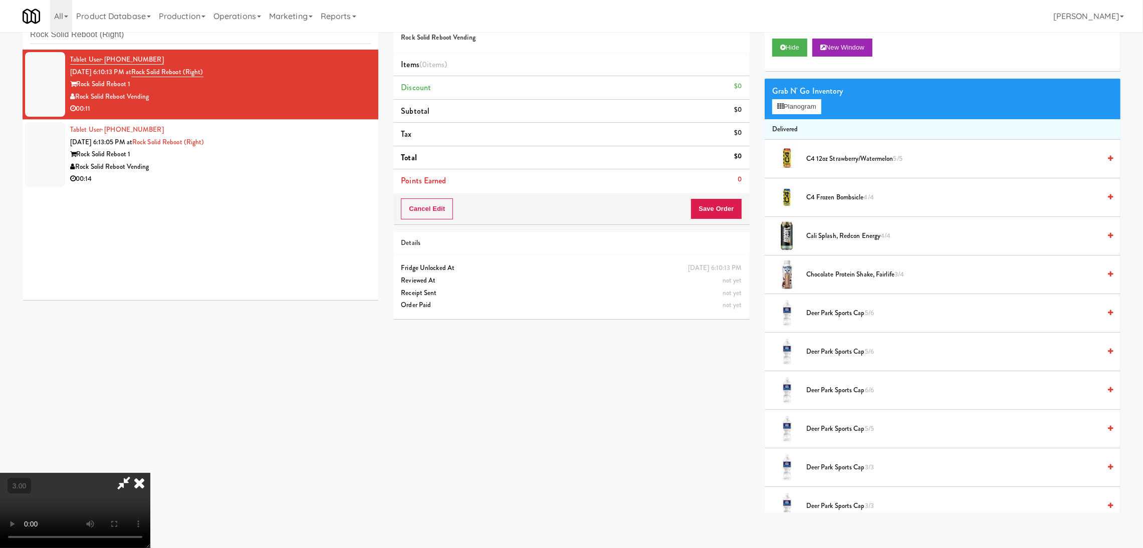
scroll to position [45, 0]
click at [150, 473] on video at bounding box center [75, 510] width 150 height 75
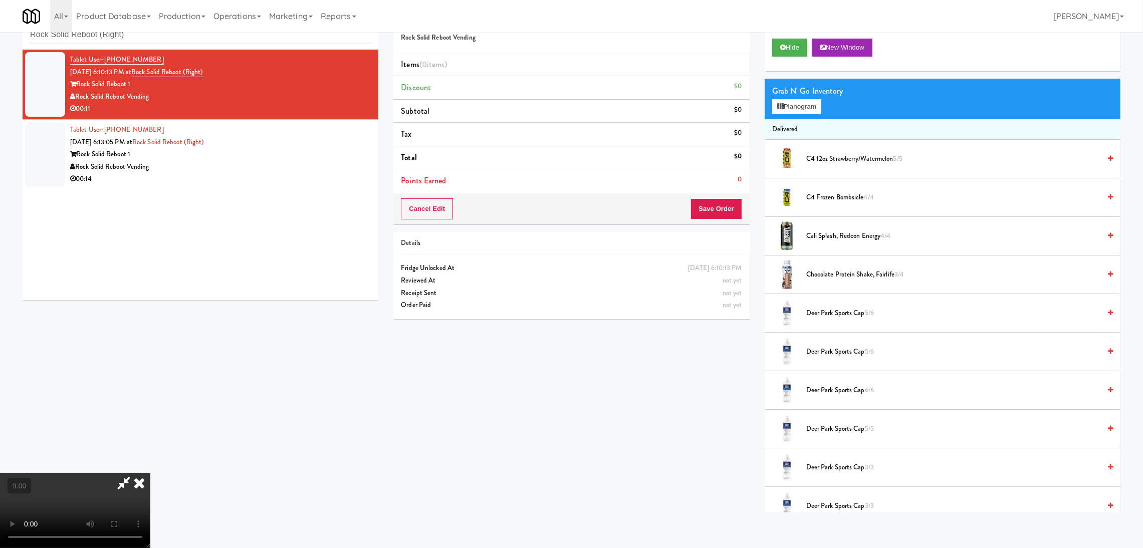
click at [150, 473] on video at bounding box center [75, 510] width 150 height 75
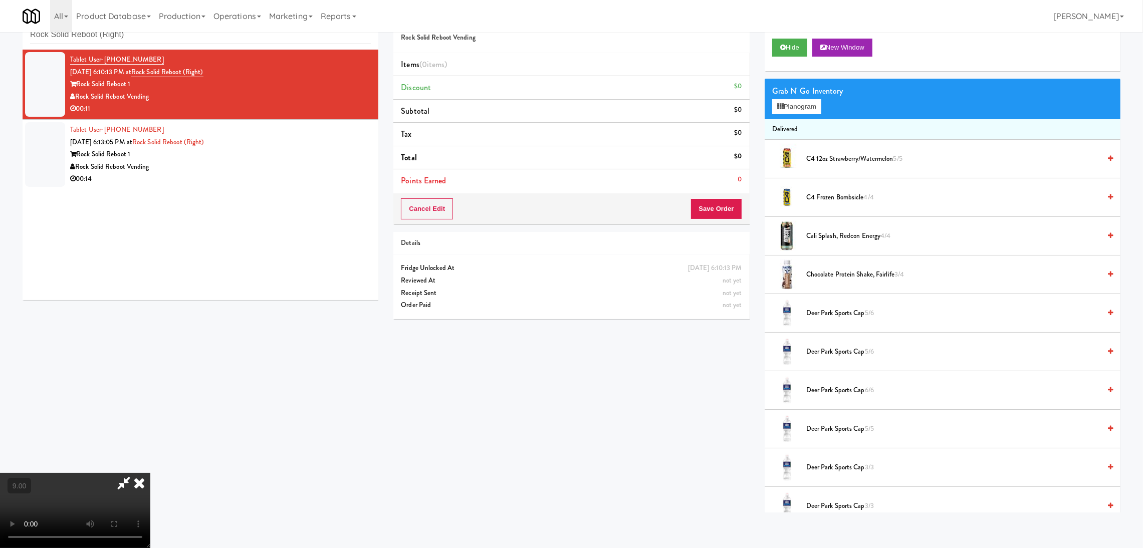
click at [150, 473] on video at bounding box center [75, 510] width 150 height 75
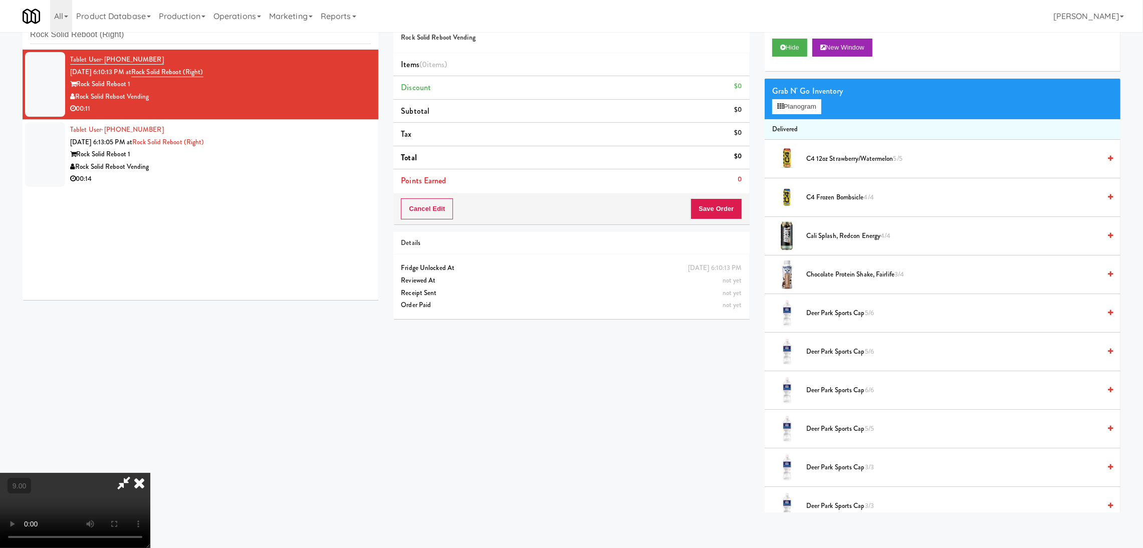
click at [150, 473] on video at bounding box center [75, 510] width 150 height 75
click at [789, 111] on button "Planogram" at bounding box center [796, 106] width 49 height 15
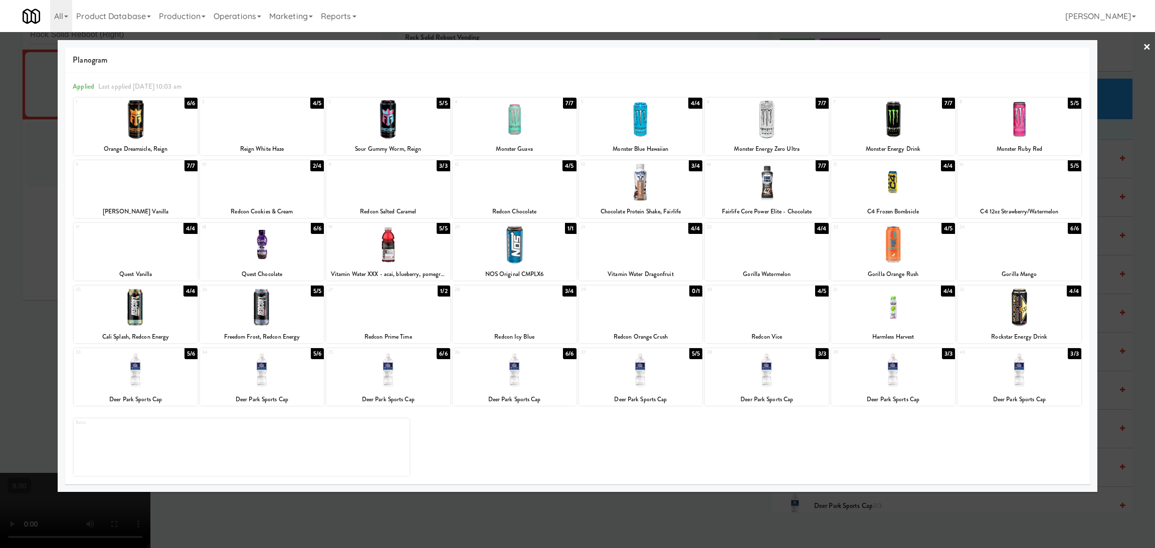
click at [152, 191] on div at bounding box center [136, 182] width 124 height 39
click at [29, 180] on div at bounding box center [577, 274] width 1155 height 548
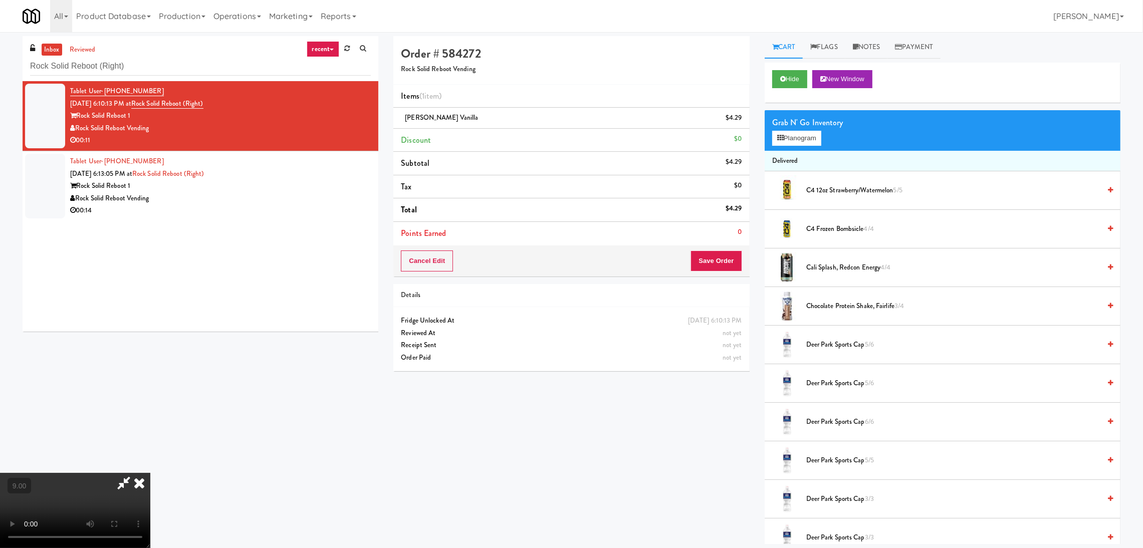
click at [135, 473] on icon at bounding box center [123, 483] width 23 height 20
click at [722, 257] on button "Save Order" at bounding box center [716, 261] width 51 height 21
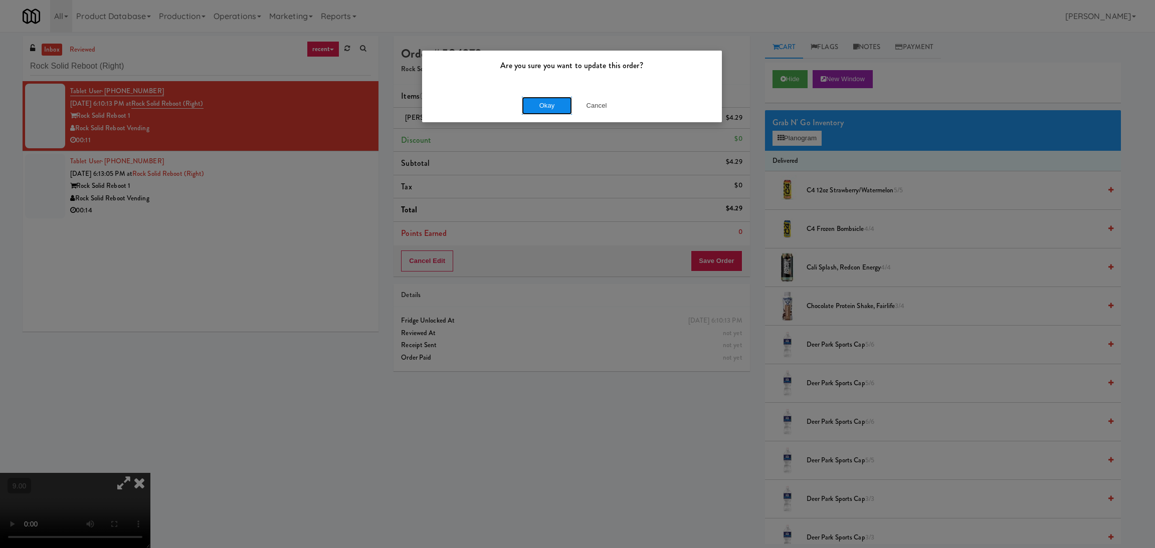
click at [539, 106] on button "Okay" at bounding box center [547, 106] width 50 height 18
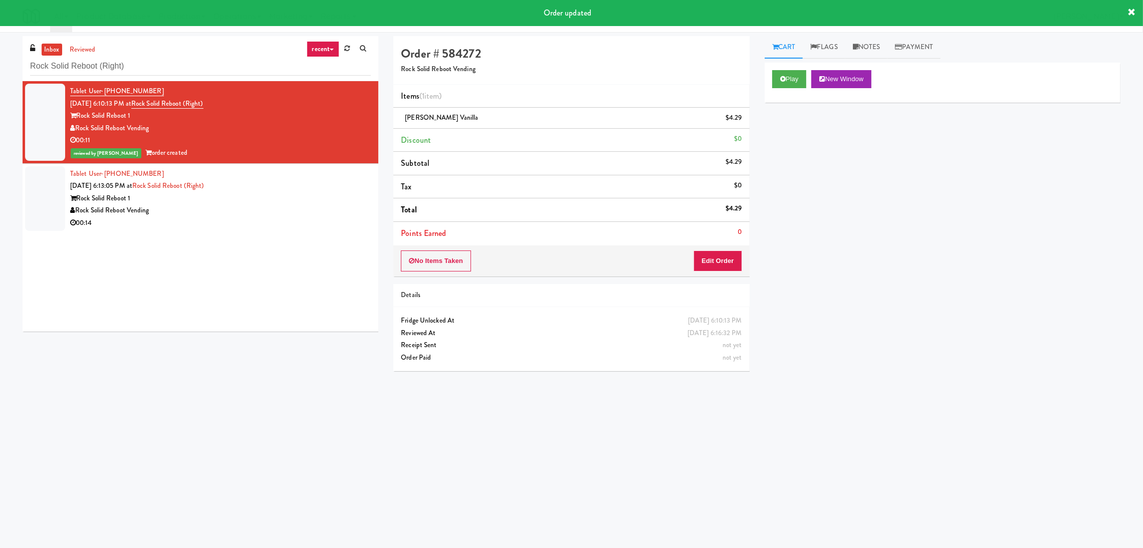
click at [306, 208] on div "Rock Solid Reboot Vending" at bounding box center [220, 211] width 301 height 13
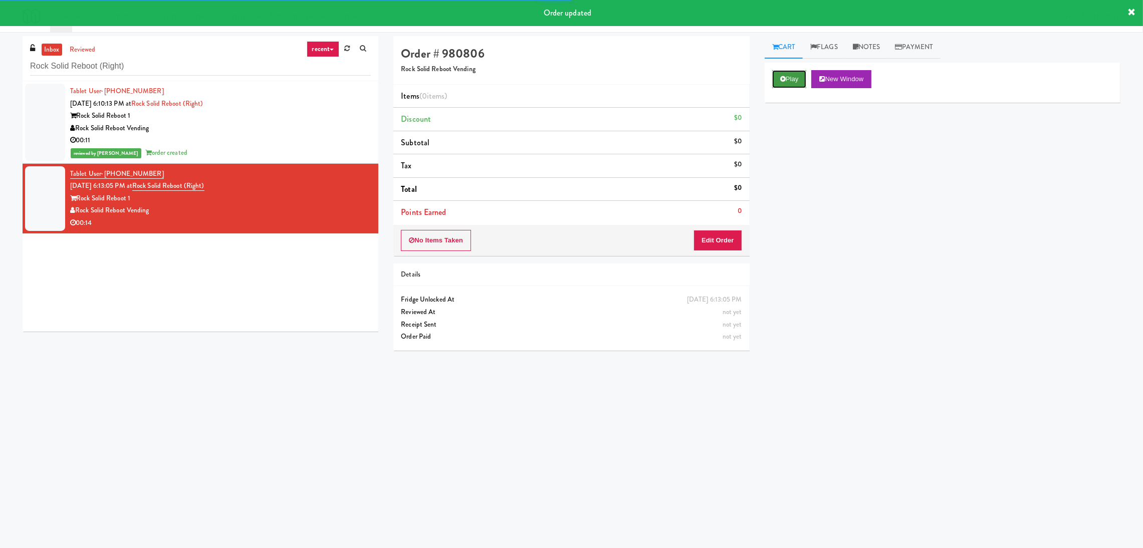
click at [793, 77] on button "Play" at bounding box center [789, 79] width 35 height 18
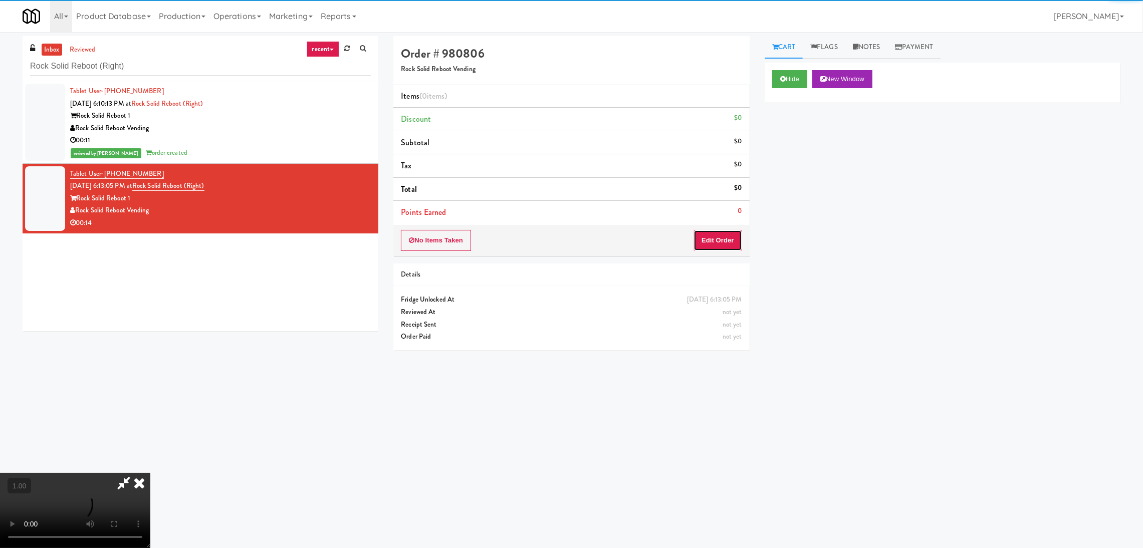
click at [718, 235] on button "Edit Order" at bounding box center [718, 240] width 49 height 21
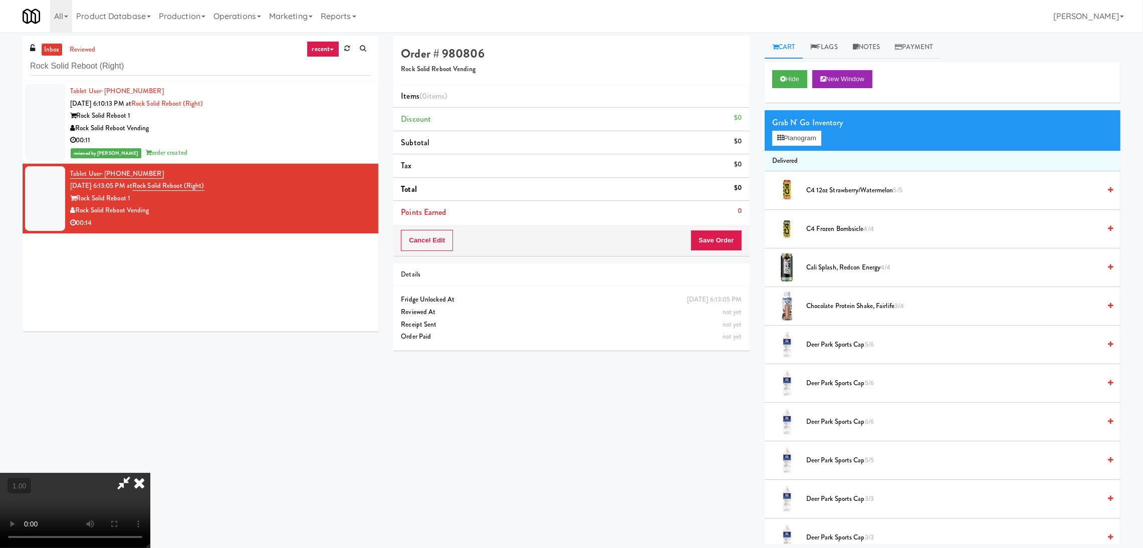
scroll to position [45, 0]
click at [150, 473] on video at bounding box center [75, 510] width 150 height 75
click at [150, 487] on video at bounding box center [75, 510] width 150 height 75
click at [150, 473] on video at bounding box center [75, 510] width 150 height 75
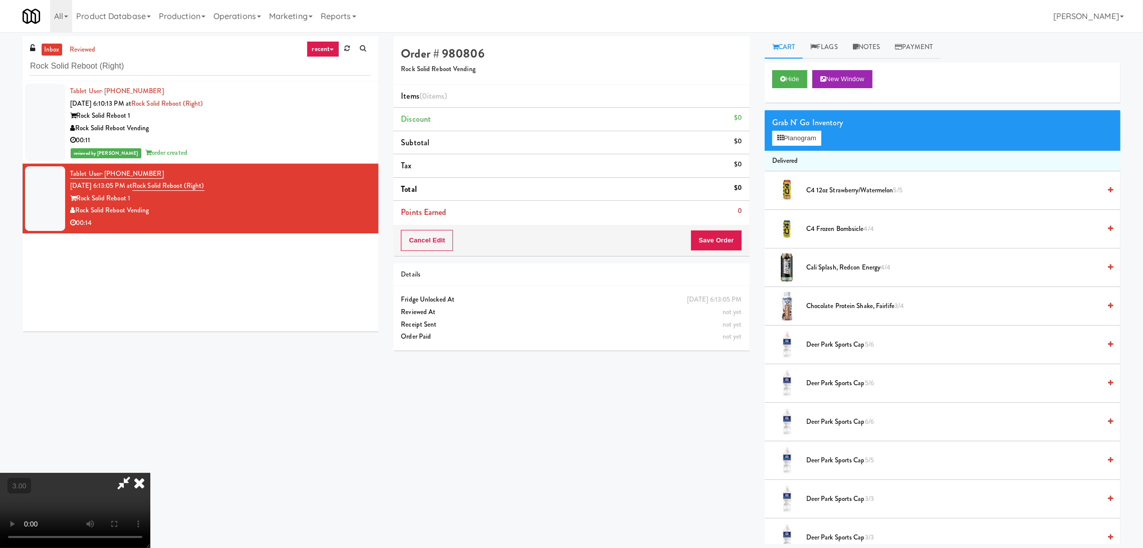
click at [150, 473] on video at bounding box center [75, 510] width 150 height 75
click at [796, 134] on button "Planogram" at bounding box center [796, 138] width 49 height 15
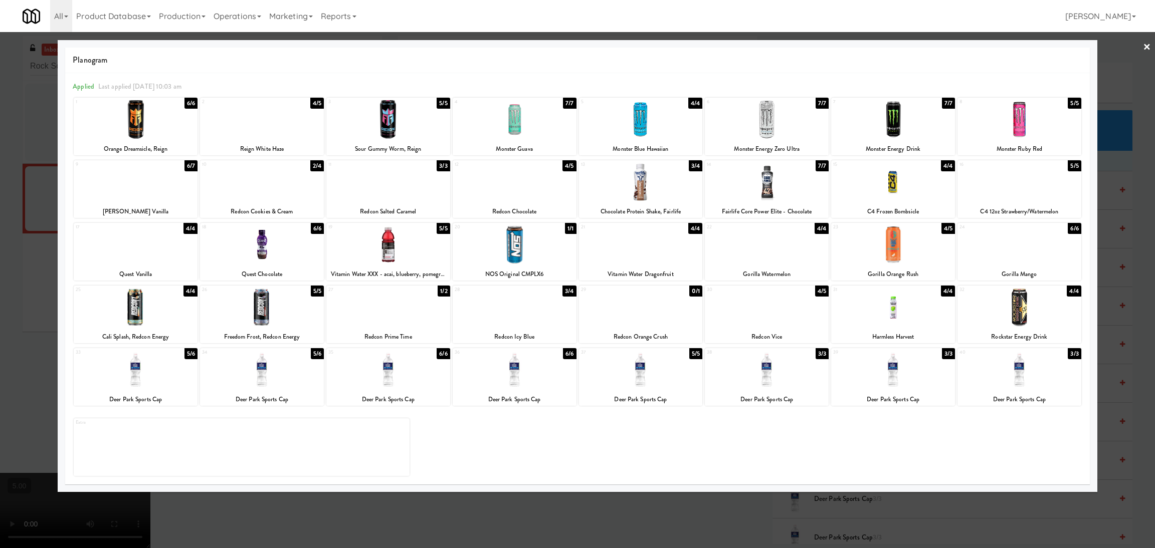
click at [661, 183] on div at bounding box center [641, 182] width 124 height 39
click at [10, 184] on div at bounding box center [577, 274] width 1155 height 548
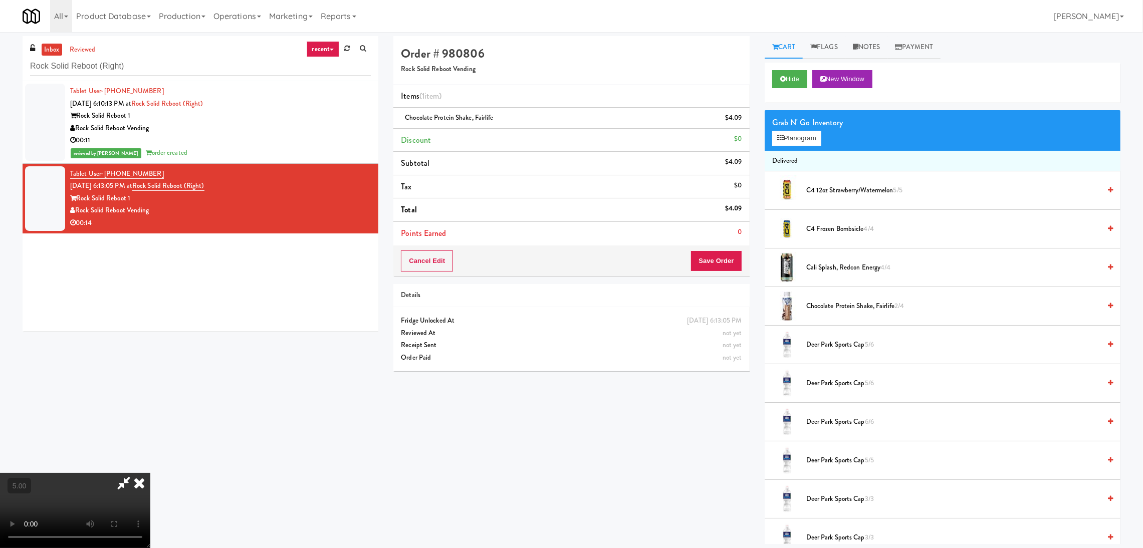
click at [150, 473] on icon at bounding box center [139, 483] width 22 height 20
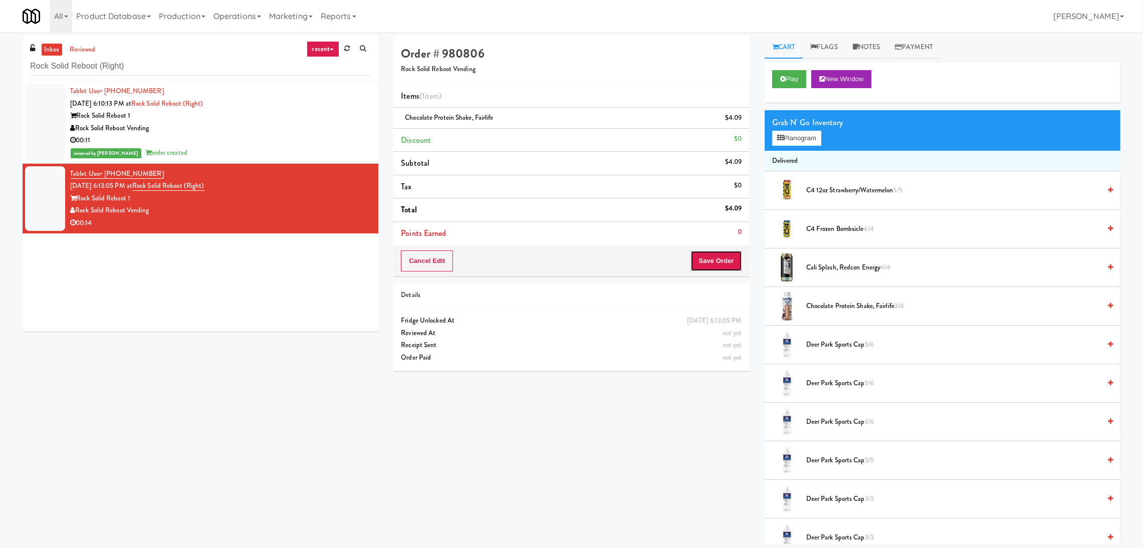
click at [711, 256] on button "Save Order" at bounding box center [716, 261] width 51 height 21
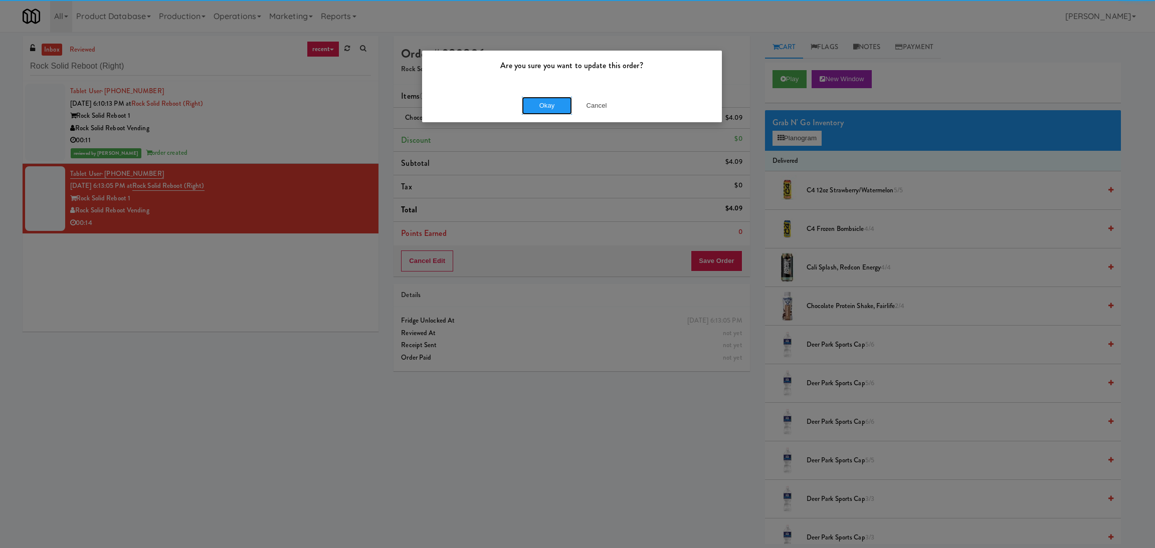
click at [552, 110] on button "Okay" at bounding box center [547, 106] width 50 height 18
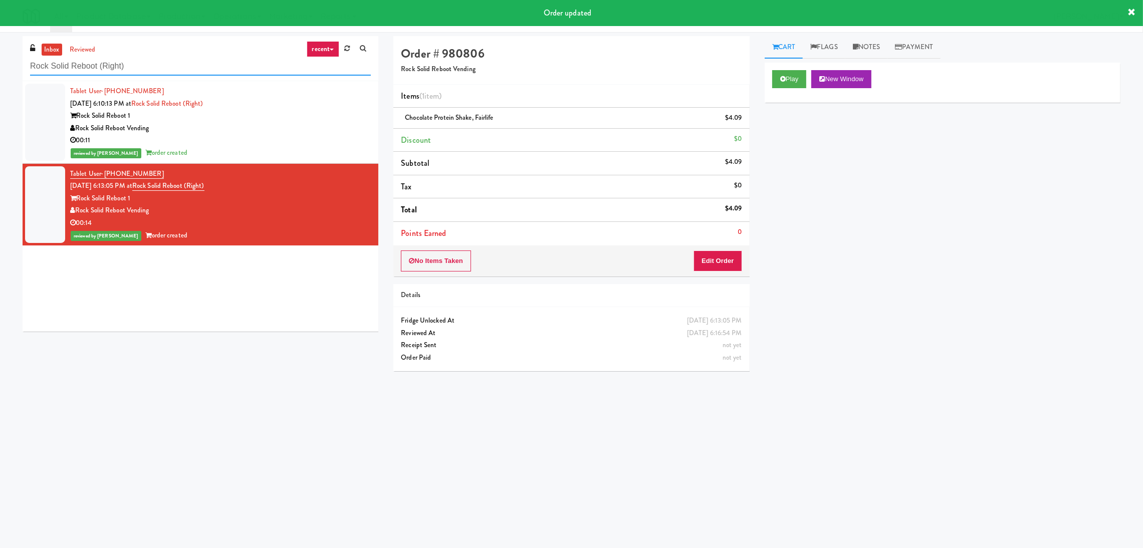
paste input "Gallery 64 - Combo Cooler - Middle"
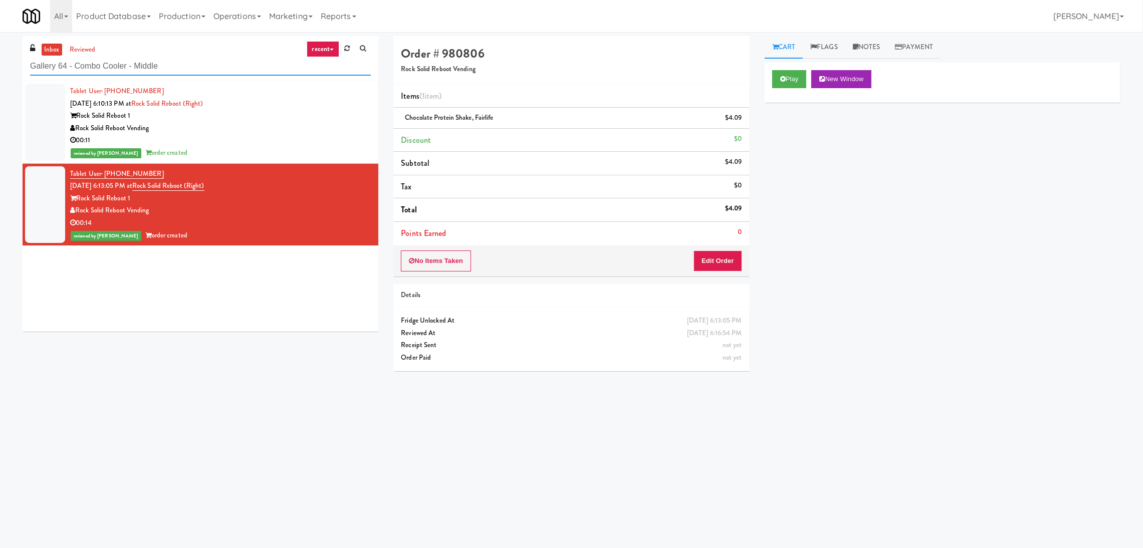
drag, startPoint x: 228, startPoint y: 72, endPoint x: 0, endPoint y: 67, distance: 227.6
click at [0, 67] on div "inbox reviewed recent all unclear take inventory issue suspicious failed recent…" at bounding box center [571, 237] width 1143 height 403
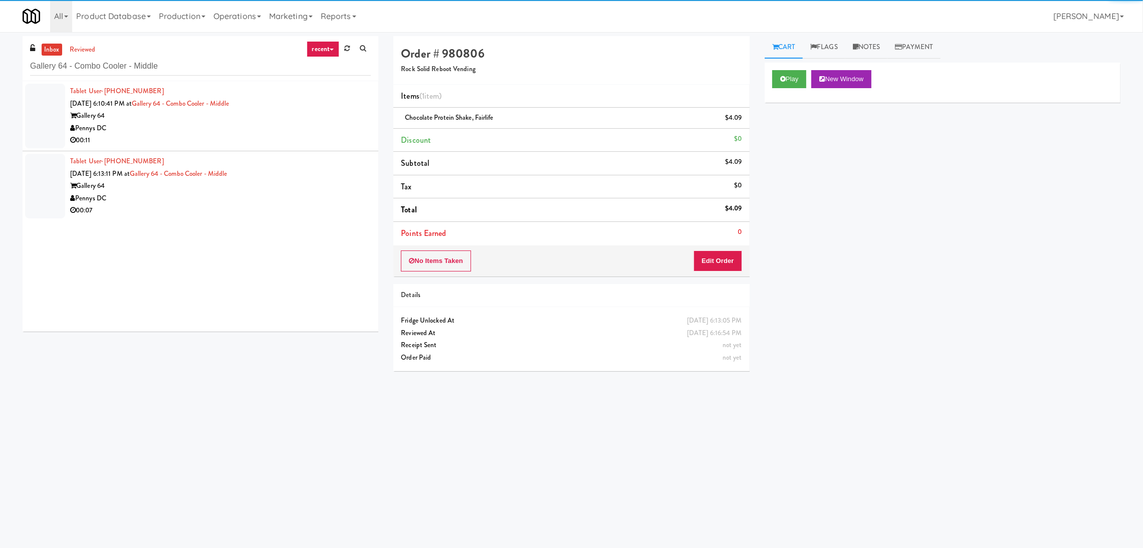
click at [303, 148] on li "Tablet User · (872) 210-8406 Aug 10, 2025 6:10:41 PM at Gallery 64 - Combo Cool…" at bounding box center [201, 116] width 356 height 70
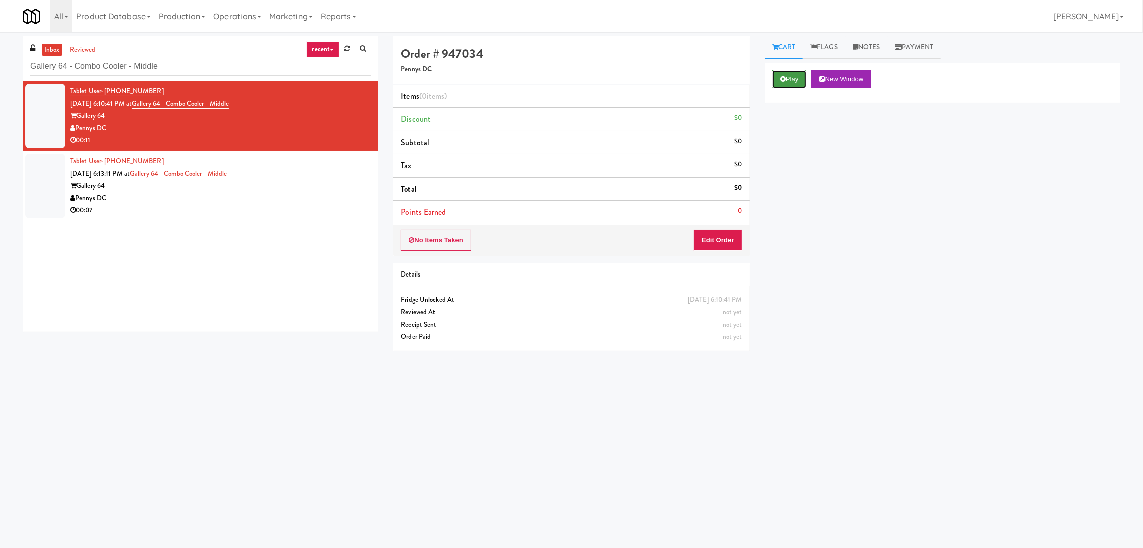
click at [776, 79] on button "Play" at bounding box center [789, 79] width 35 height 18
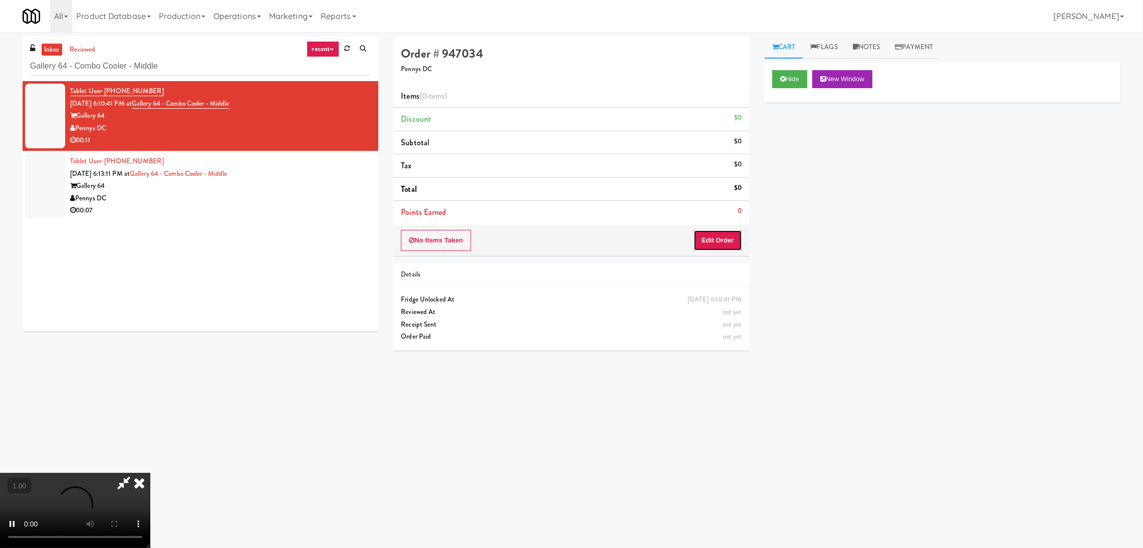
click at [707, 241] on button "Edit Order" at bounding box center [718, 240] width 49 height 21
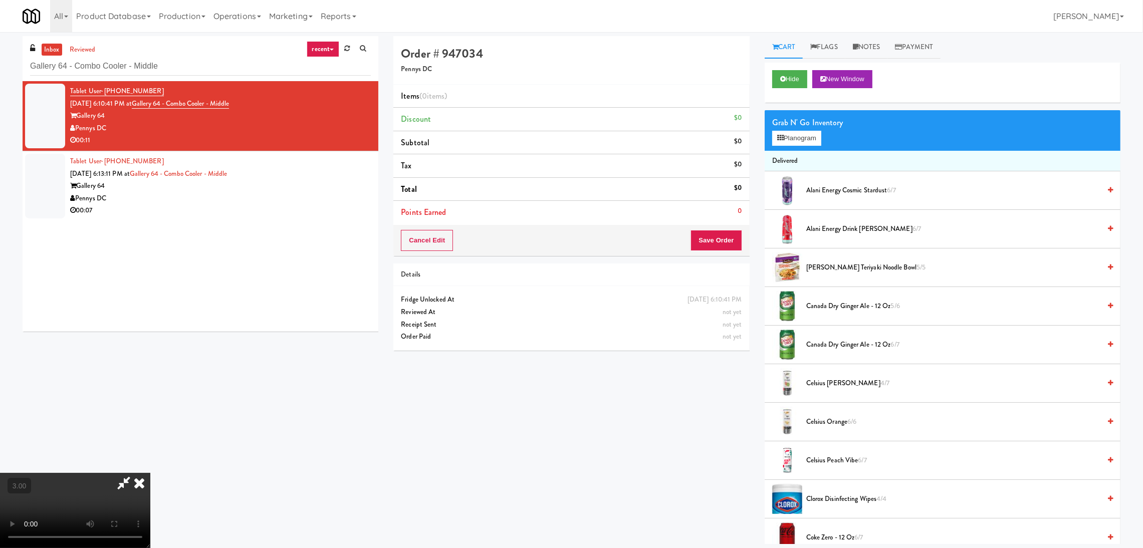
scroll to position [120, 0]
click at [789, 142] on button "Planogram" at bounding box center [796, 138] width 49 height 15
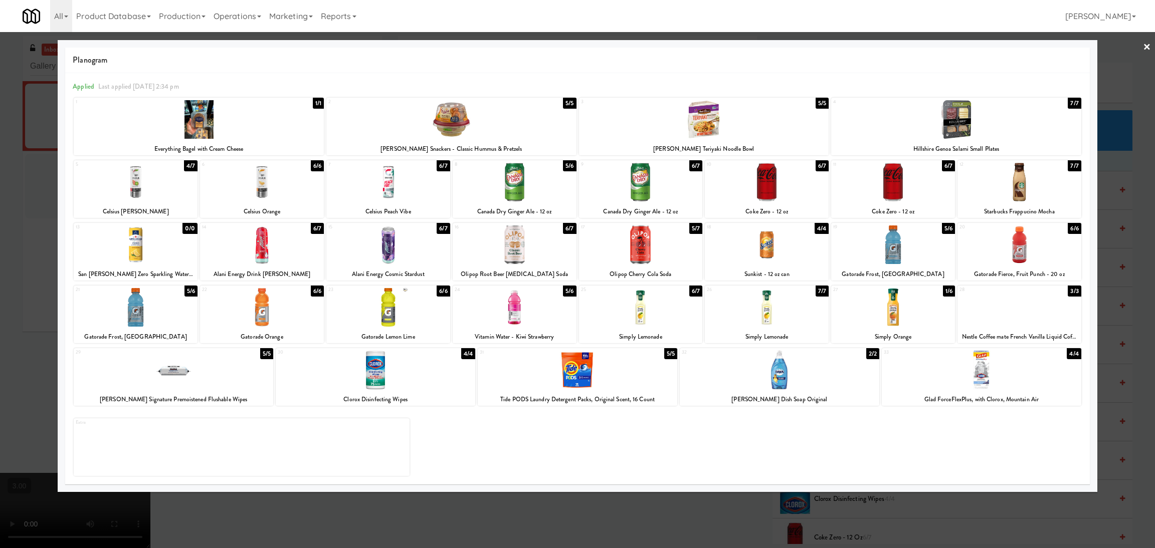
click at [655, 253] on div at bounding box center [641, 245] width 124 height 39
click at [0, 214] on div at bounding box center [577, 274] width 1155 height 548
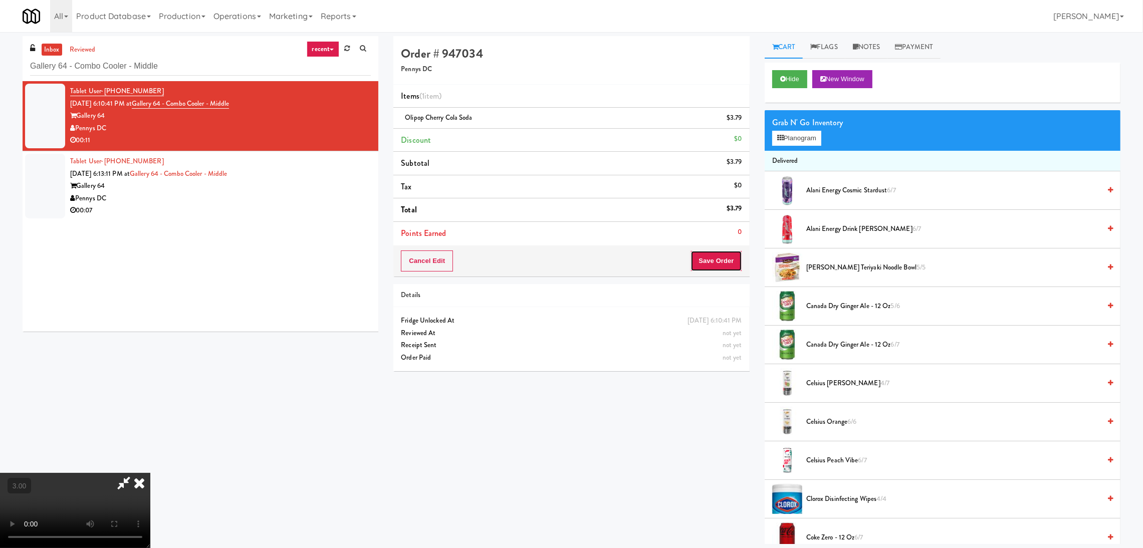
click at [714, 259] on button "Save Order" at bounding box center [716, 261] width 51 height 21
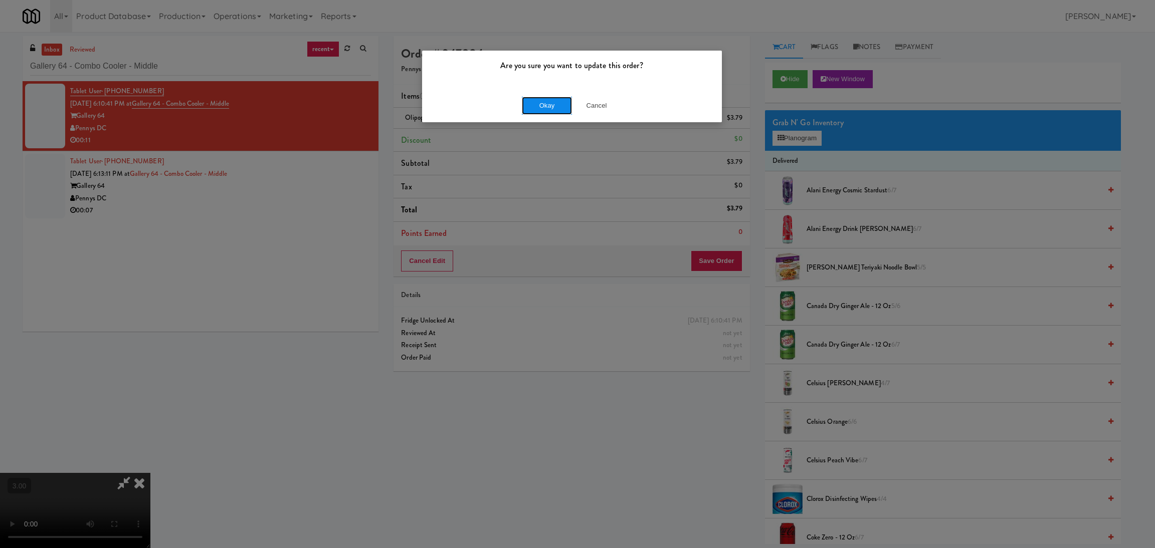
click at [552, 106] on button "Okay" at bounding box center [547, 106] width 50 height 18
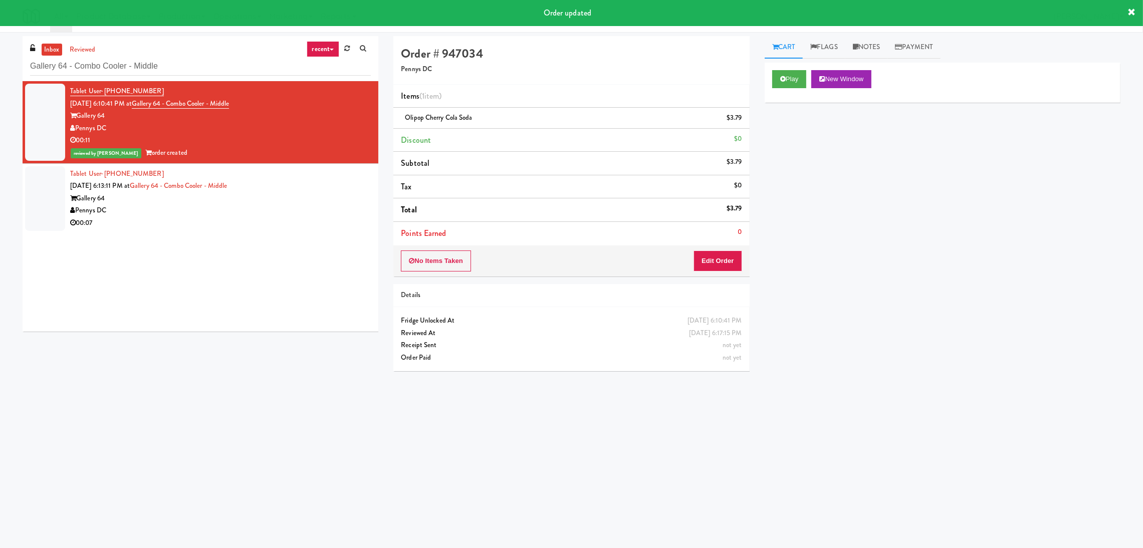
click at [315, 192] on div "Gallery 64" at bounding box center [220, 198] width 301 height 13
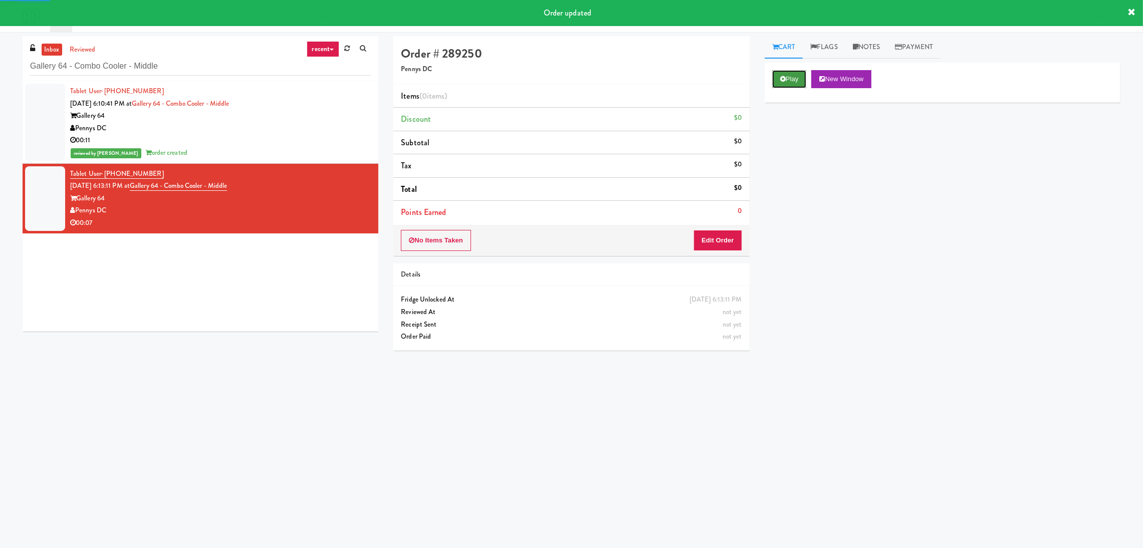
click at [778, 79] on button "Play" at bounding box center [789, 79] width 35 height 18
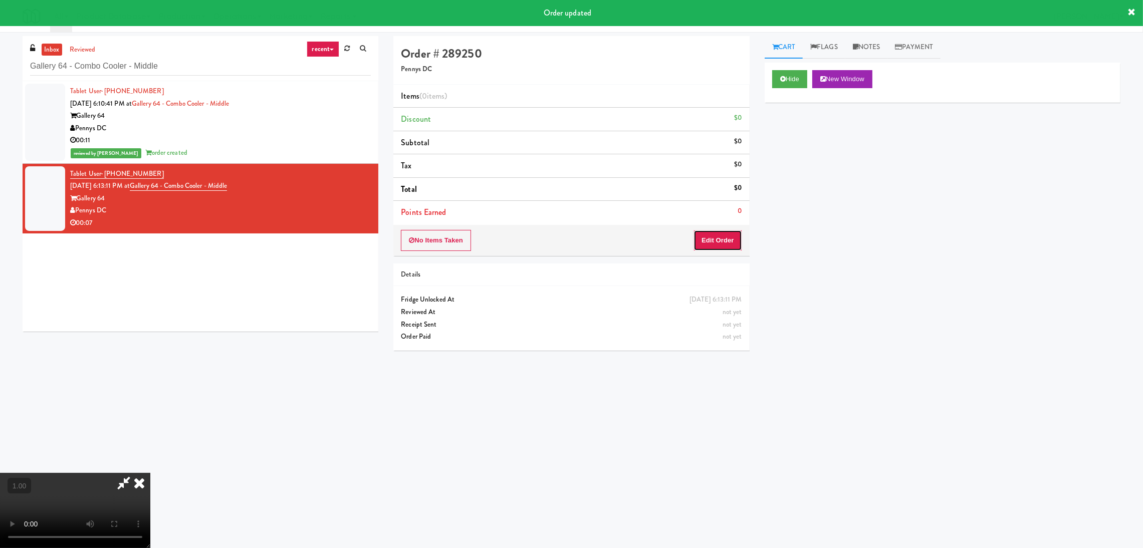
click at [707, 243] on button "Edit Order" at bounding box center [718, 240] width 49 height 21
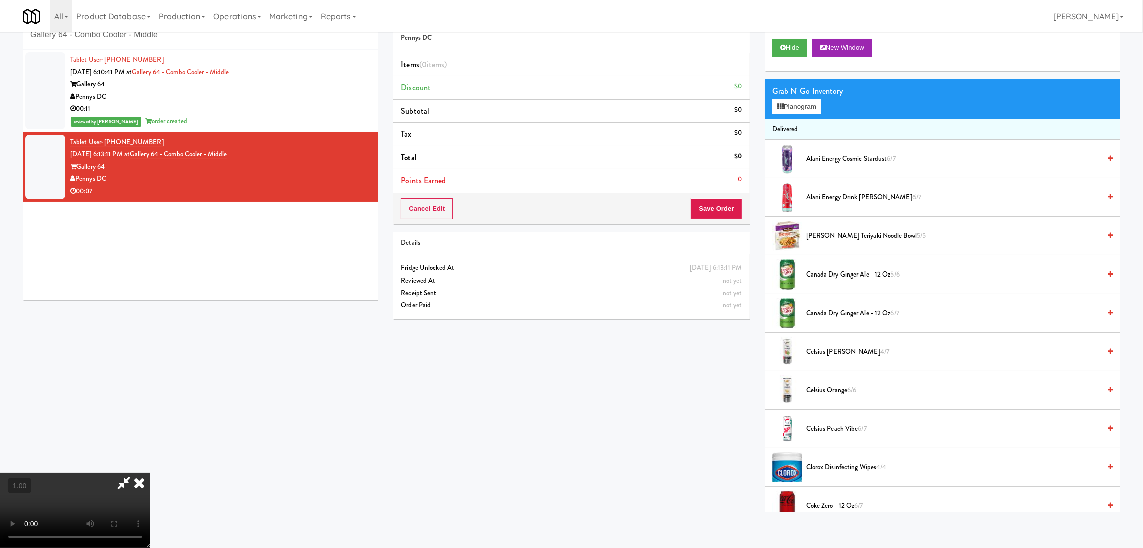
scroll to position [45, 0]
click at [807, 104] on button "Planogram" at bounding box center [796, 106] width 49 height 15
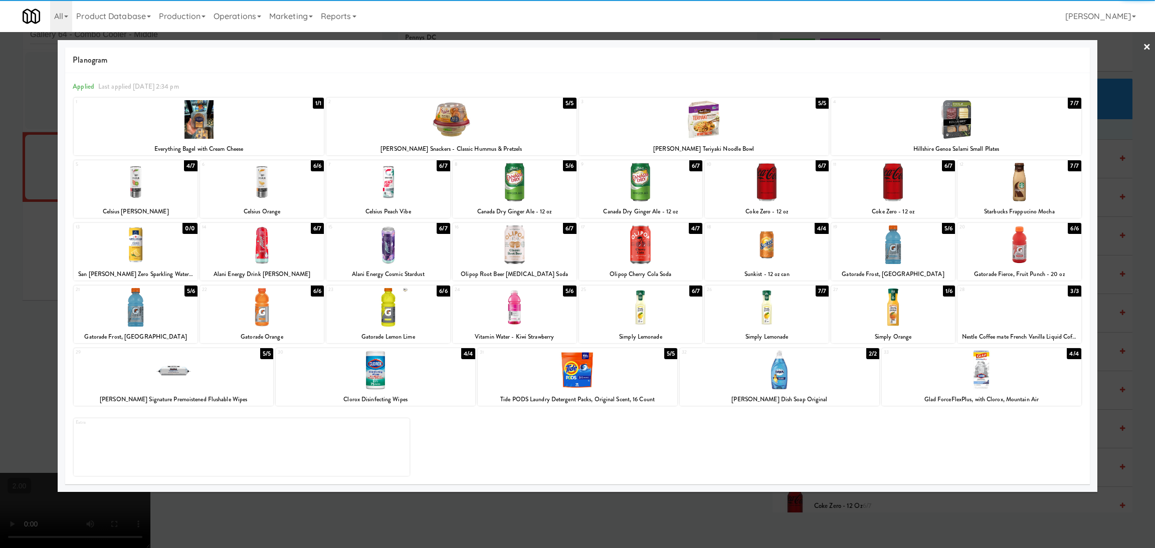
click at [628, 257] on div at bounding box center [641, 245] width 124 height 39
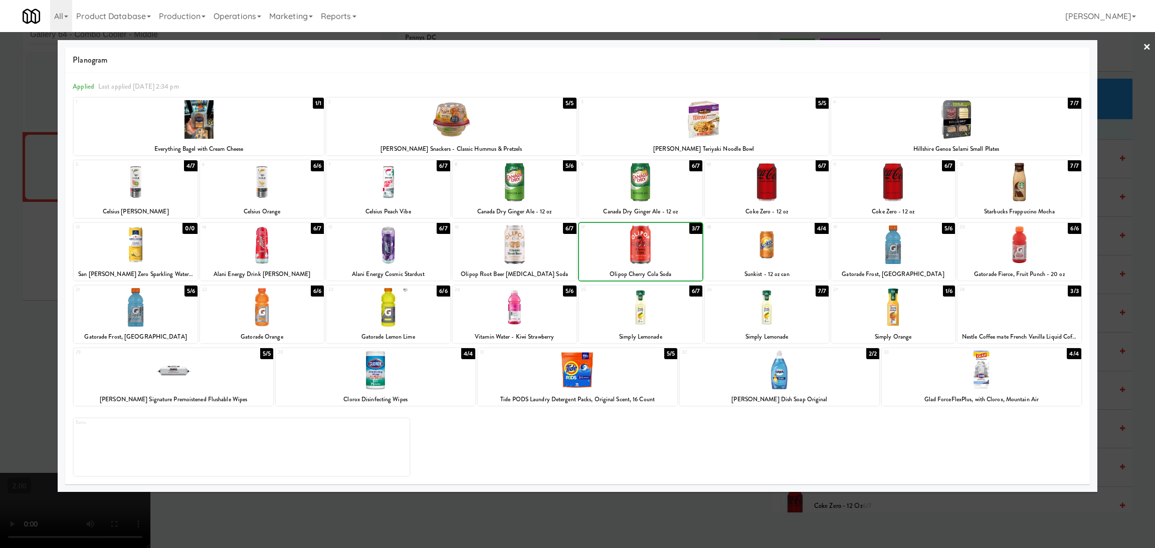
click at [553, 248] on div at bounding box center [515, 245] width 124 height 39
click at [69, 232] on div "Applied Last applied Wednesday 2:34 pm 1 1/1 Everything Bagel with Cream Cheese…" at bounding box center [577, 279] width 1025 height 412
click at [18, 202] on div at bounding box center [577, 274] width 1155 height 548
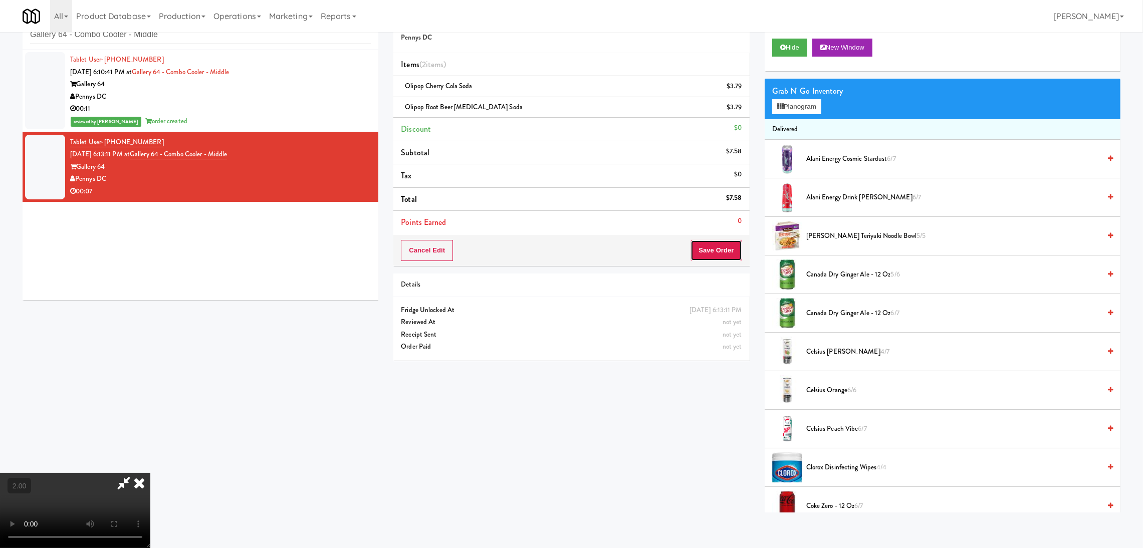
click at [734, 244] on button "Save Order" at bounding box center [716, 250] width 51 height 21
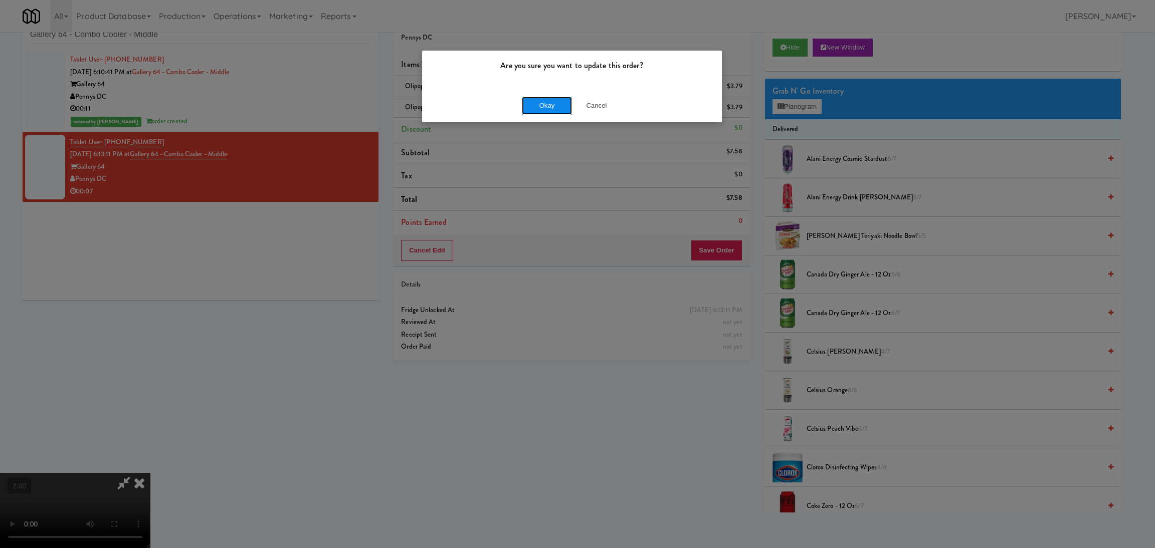
click at [555, 111] on button "Okay" at bounding box center [547, 106] width 50 height 18
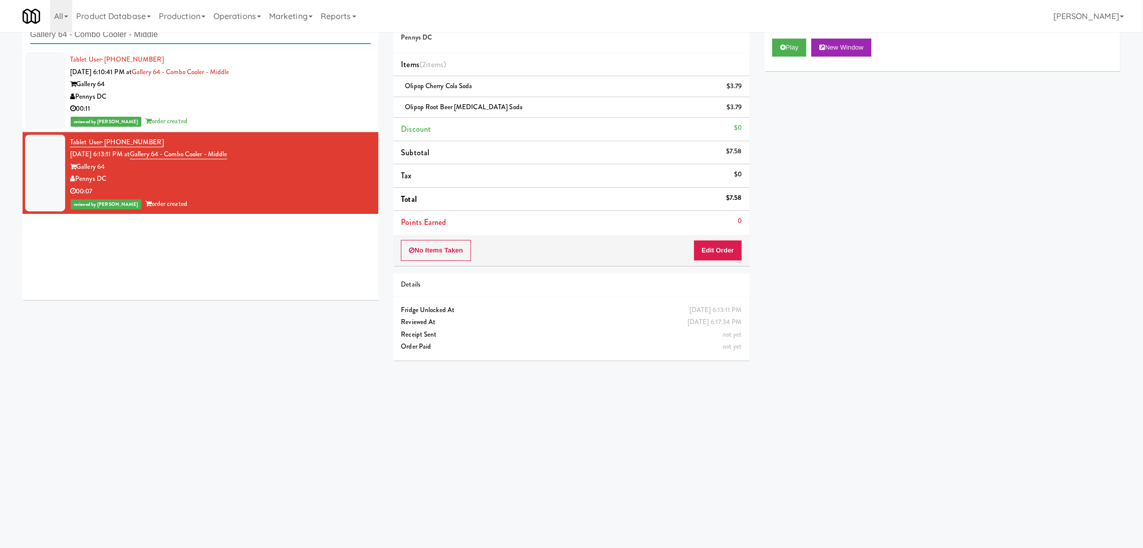
paste input "(Food, Snack & Drink) Passaic County Sheriff's Offic"
drag, startPoint x: 230, startPoint y: 39, endPoint x: 0, endPoint y: 34, distance: 230.1
click at [0, 34] on div "inbox reviewed recent all unclear take inventory issue suspicious failed recent…" at bounding box center [571, 206] width 1143 height 403
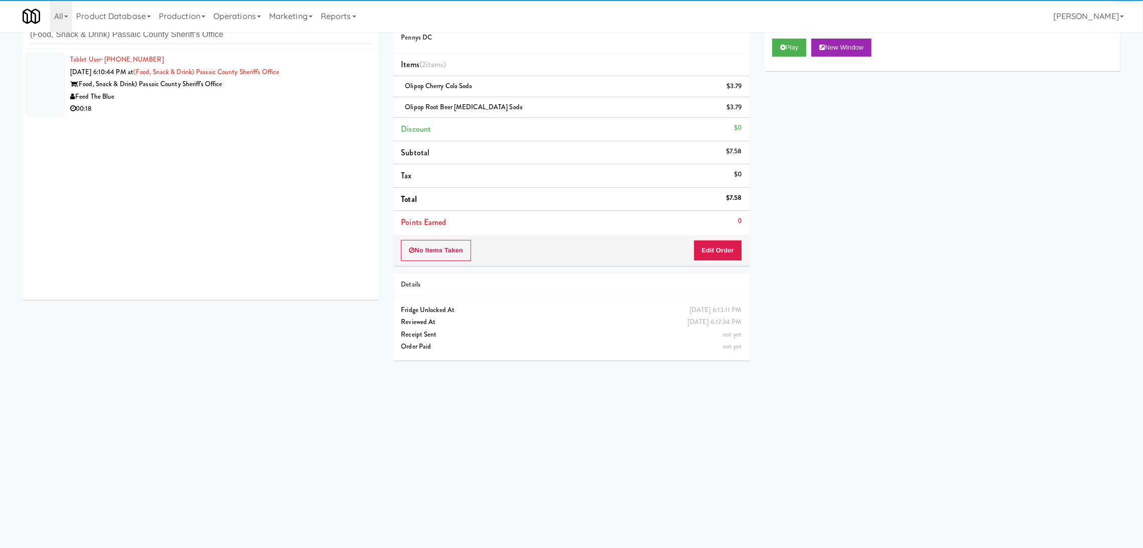
click at [305, 121] on div "Tablet User · (973) 356-2936 Aug 10, 2025 6:10:44 PM at (Food, Snack & Drink) P…" at bounding box center [201, 175] width 356 height 251
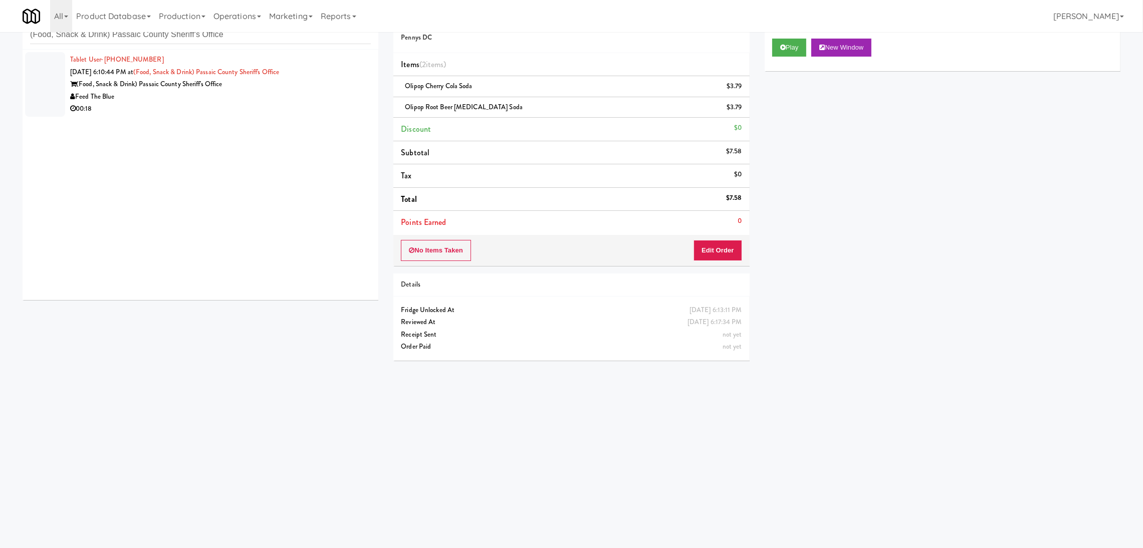
click at [317, 103] on div "00:18" at bounding box center [220, 109] width 301 height 13
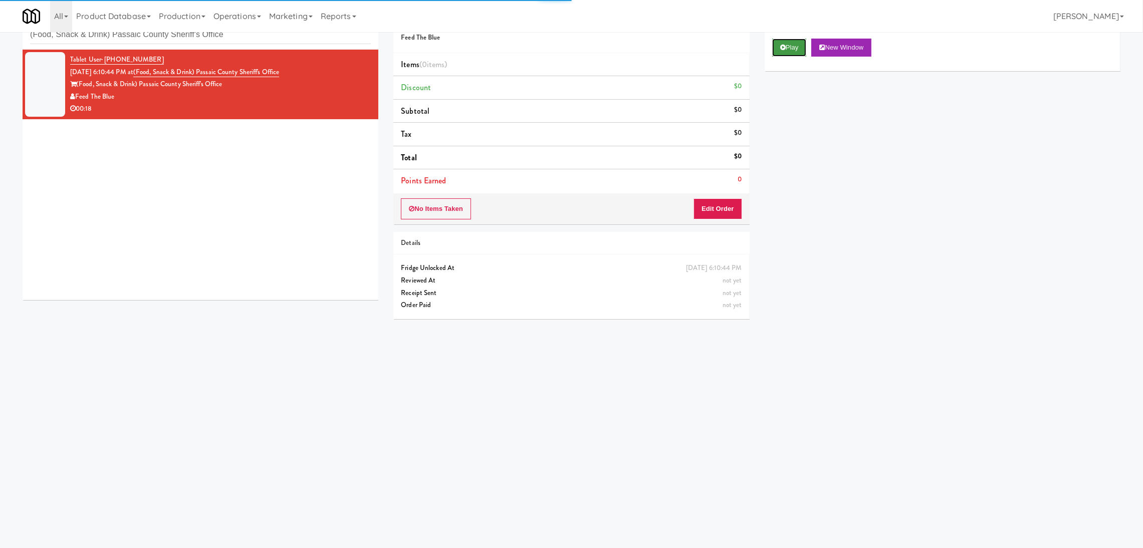
click at [787, 50] on button "Play" at bounding box center [789, 48] width 35 height 18
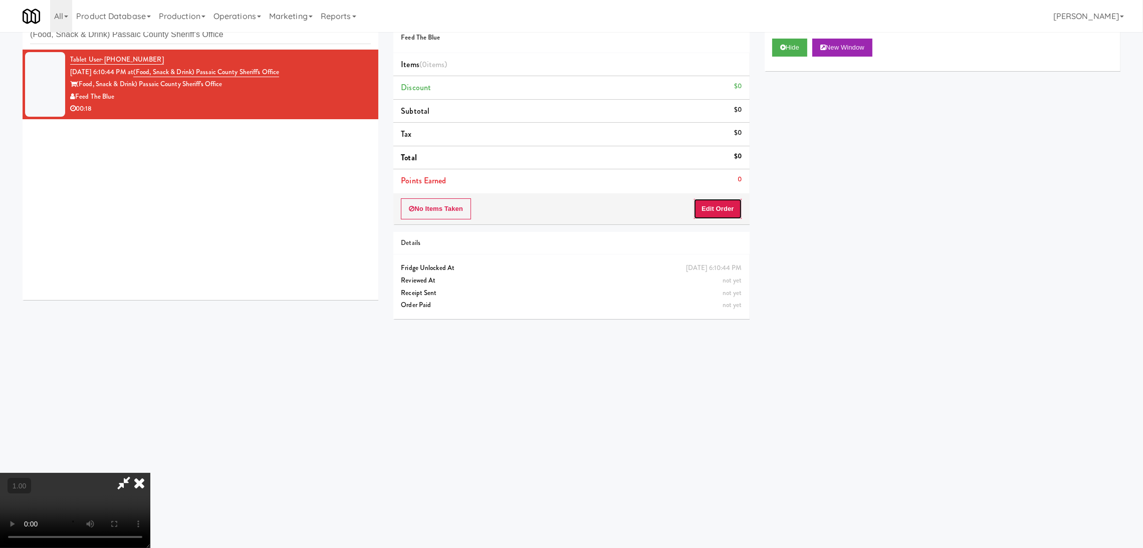
click at [720, 205] on button "Edit Order" at bounding box center [718, 208] width 49 height 21
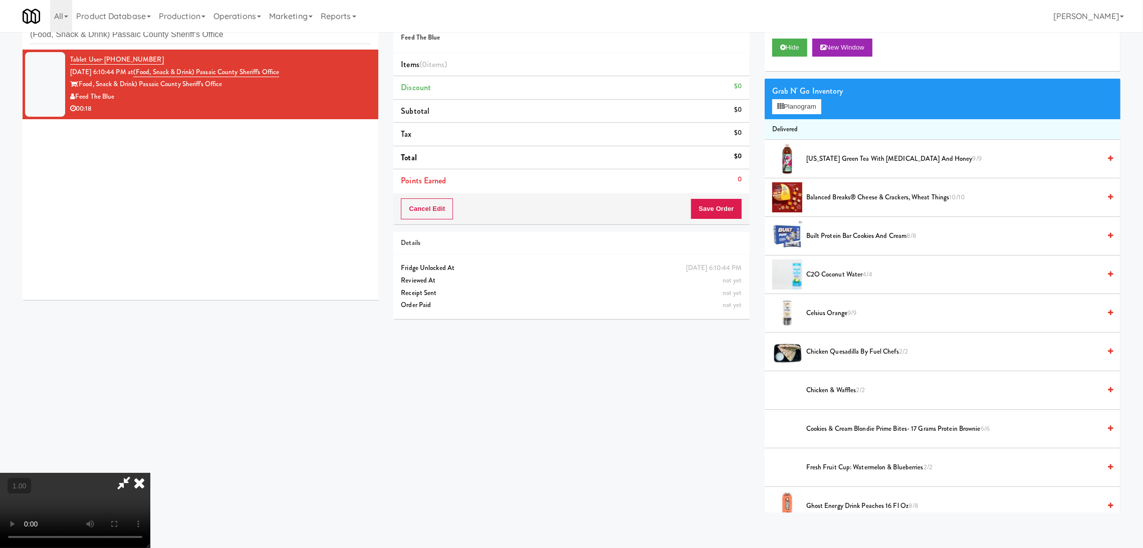
scroll to position [45, 0]
click at [150, 473] on video at bounding box center [75, 510] width 150 height 75
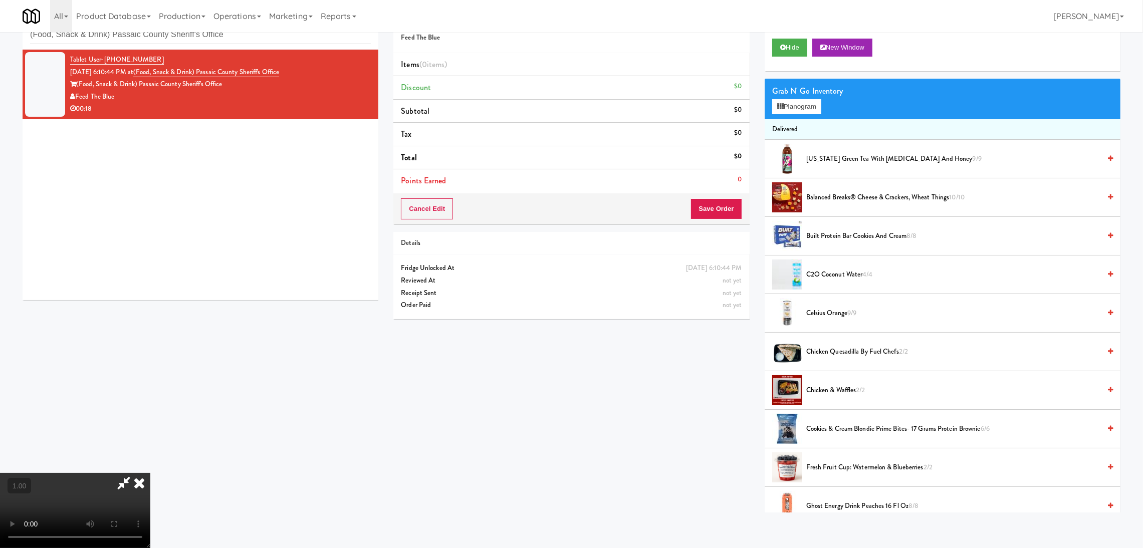
click at [150, 473] on video at bounding box center [75, 510] width 150 height 75
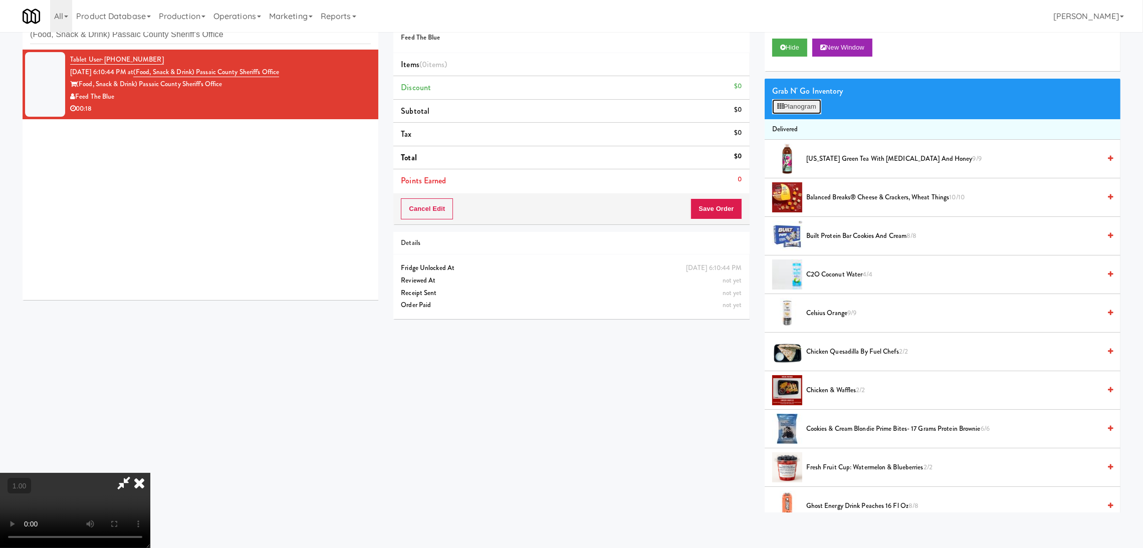
click at [785, 109] on button "Planogram" at bounding box center [796, 106] width 49 height 15
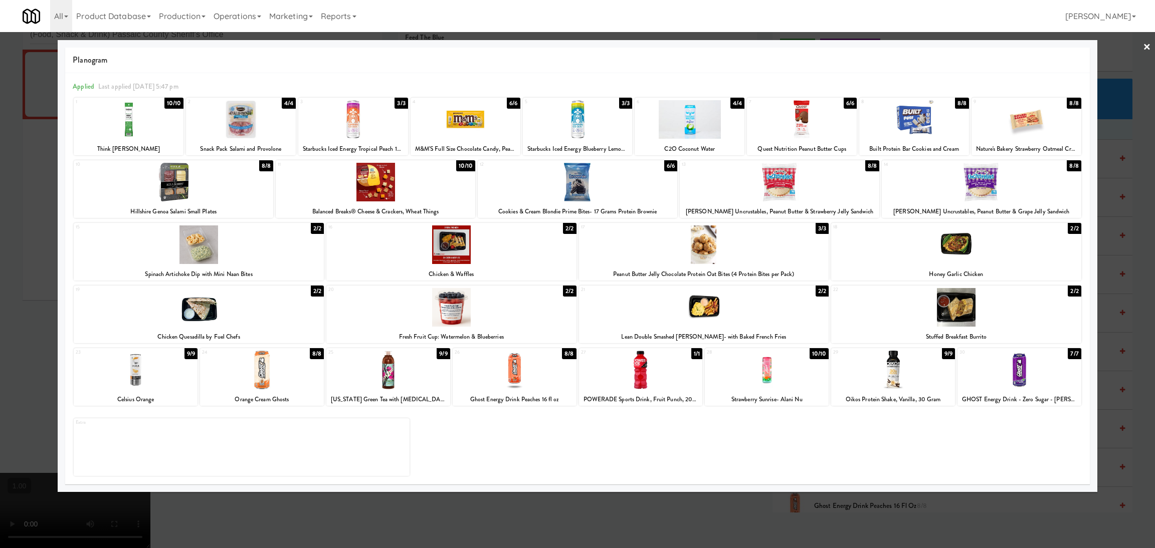
click at [942, 312] on div at bounding box center [956, 307] width 250 height 39
click at [391, 498] on div at bounding box center [577, 274] width 1155 height 548
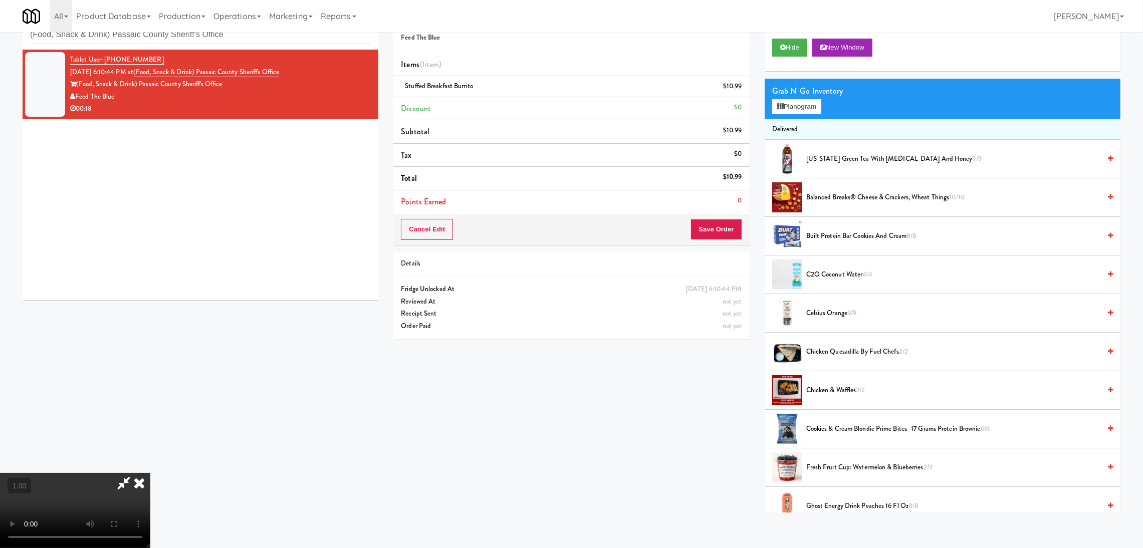
click at [150, 473] on video at bounding box center [75, 510] width 150 height 75
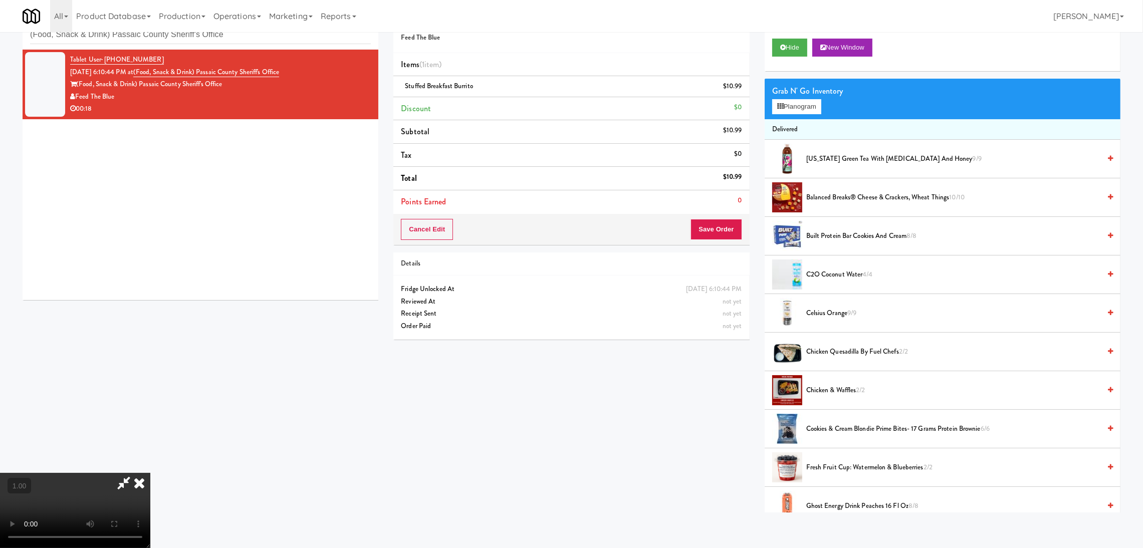
click at [150, 473] on video at bounding box center [75, 510] width 150 height 75
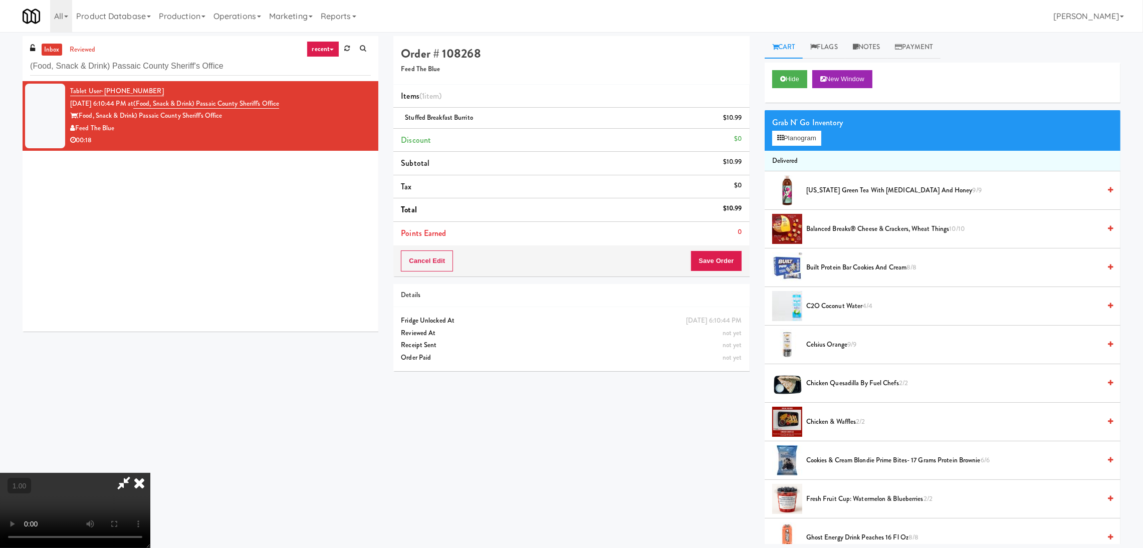
click at [150, 473] on icon at bounding box center [139, 483] width 22 height 20
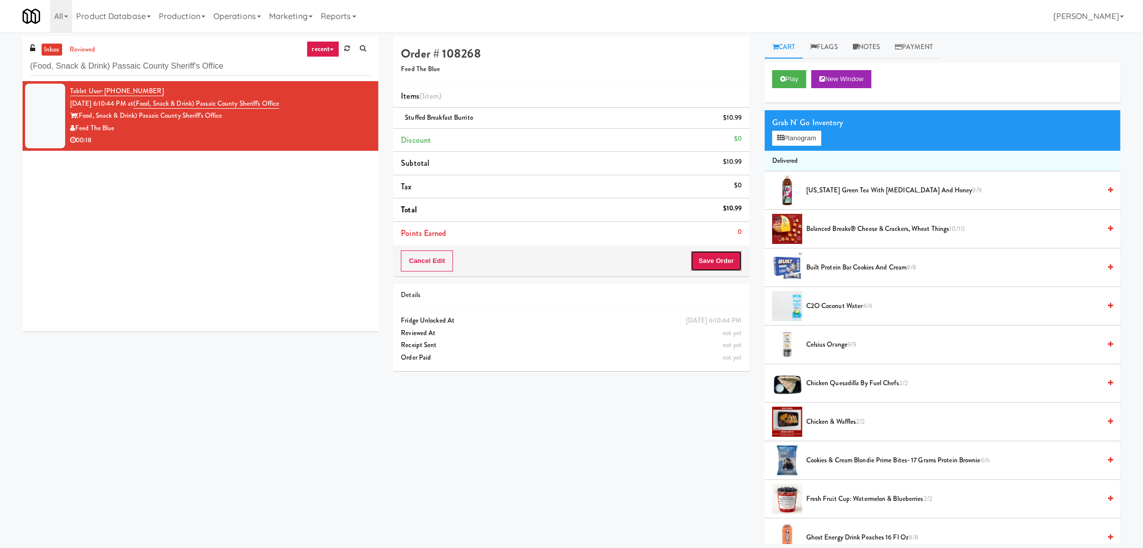
click at [704, 258] on button "Save Order" at bounding box center [716, 261] width 51 height 21
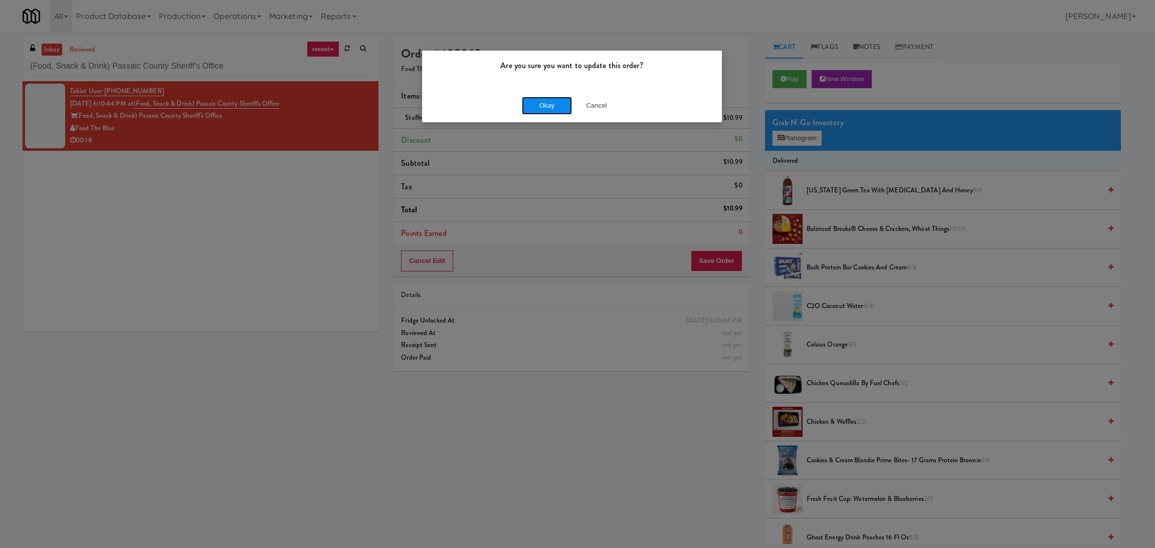
click at [553, 100] on button "Okay" at bounding box center [547, 106] width 50 height 18
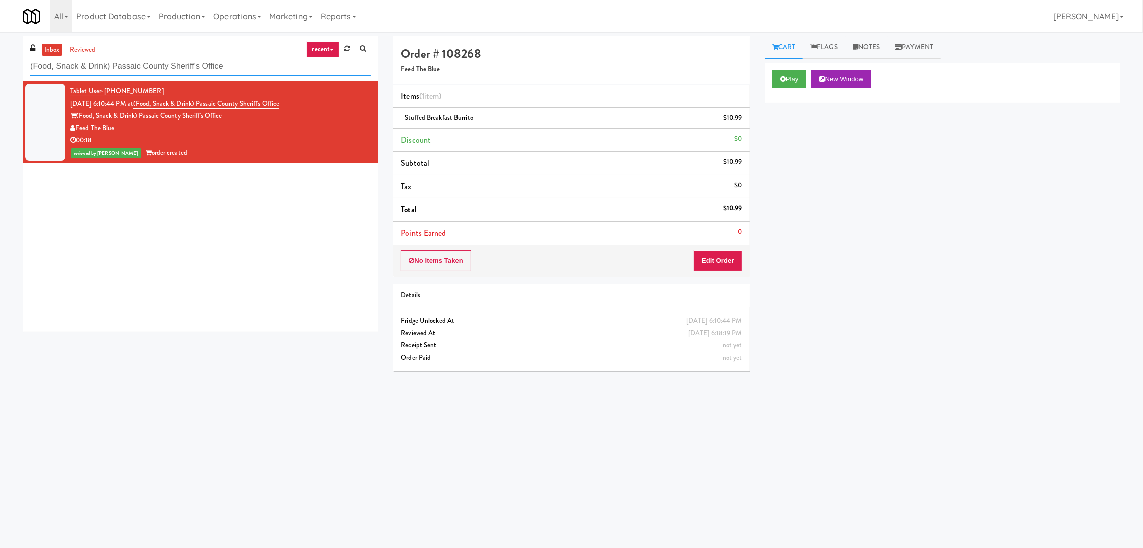
drag, startPoint x: 269, startPoint y: 67, endPoint x: 0, endPoint y: 42, distance: 270.3
click at [0, 42] on div "inbox reviewed recent all unclear take inventory issue suspicious failed recent…" at bounding box center [571, 237] width 1143 height 403
paste input "Bradlee - Ambient - Right"
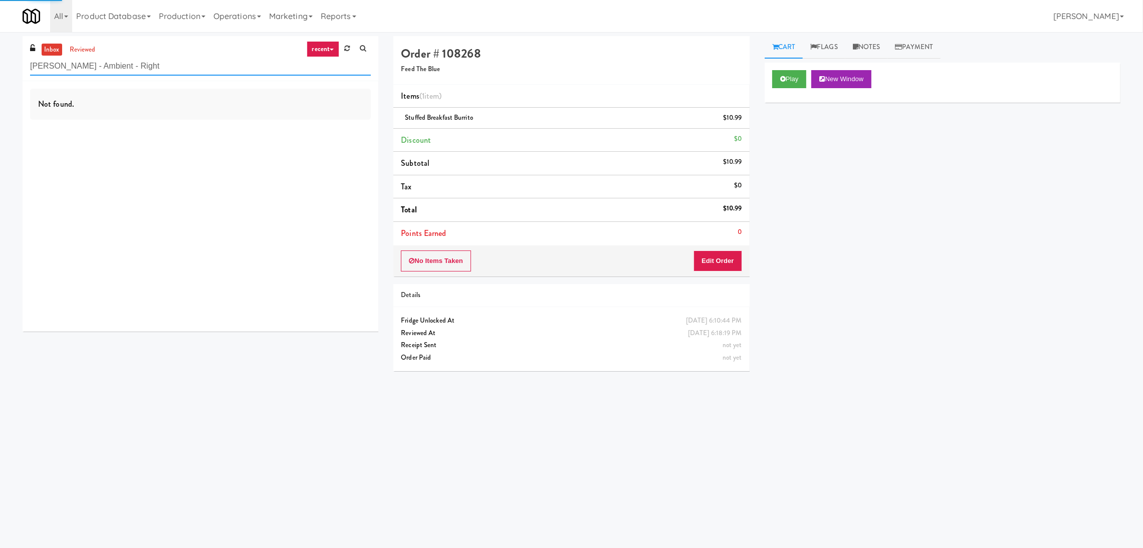
type input "Bradlee - Ambient - Right"
click at [318, 120] on div "Not found." at bounding box center [201, 206] width 356 height 251
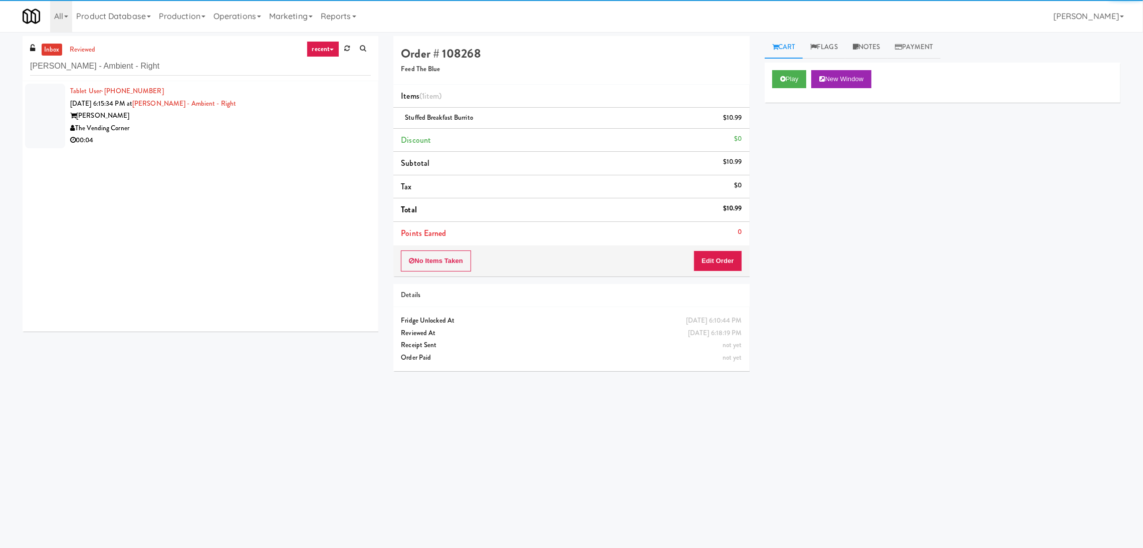
click at [318, 120] on div "Bradlee Danvers" at bounding box center [220, 116] width 301 height 13
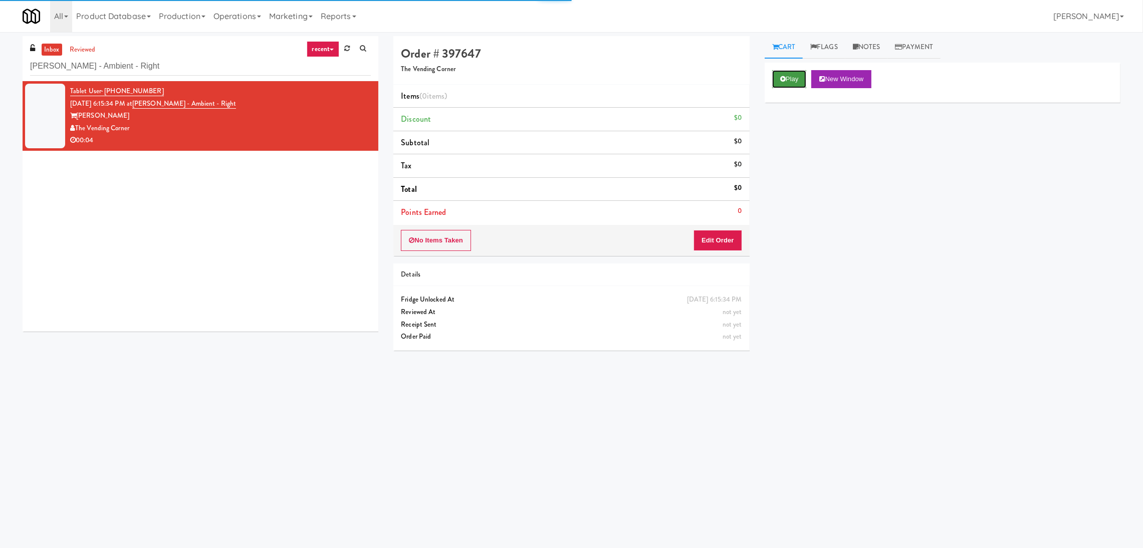
click at [795, 78] on button "Play" at bounding box center [789, 79] width 35 height 18
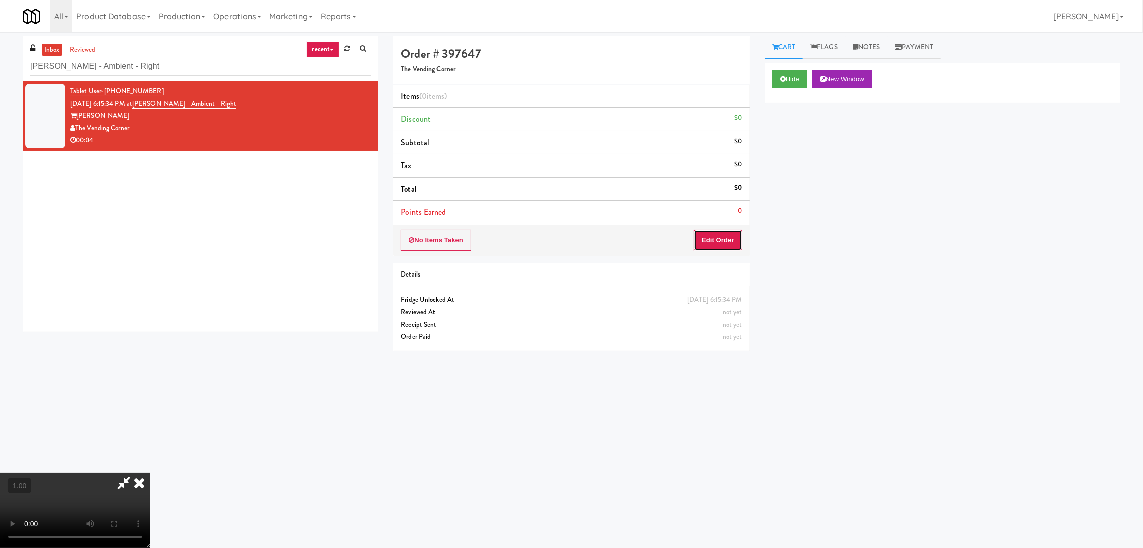
click at [736, 244] on button "Edit Order" at bounding box center [718, 240] width 49 height 21
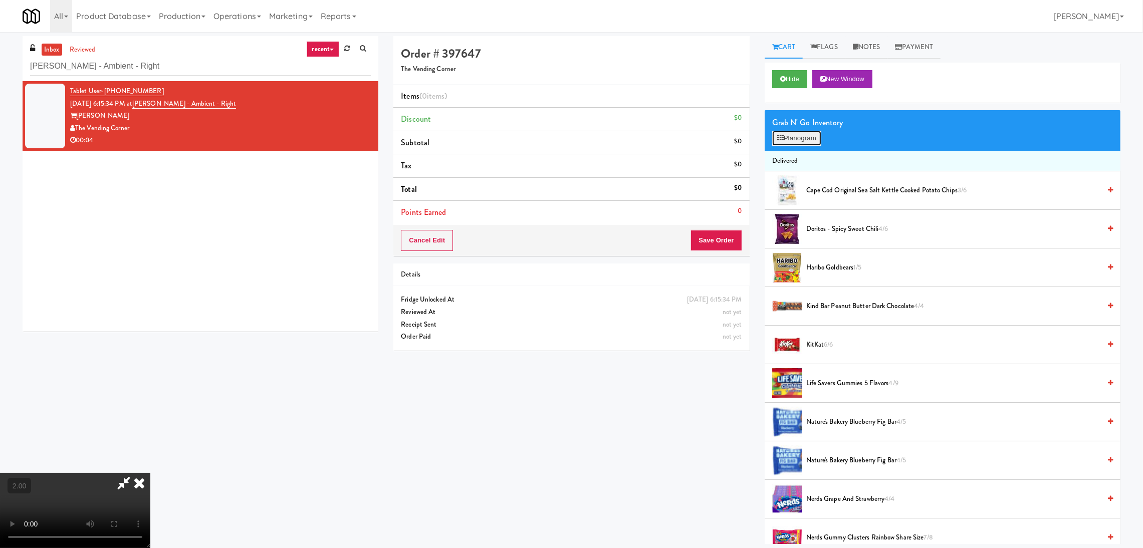
click at [786, 133] on button "Planogram" at bounding box center [796, 138] width 49 height 15
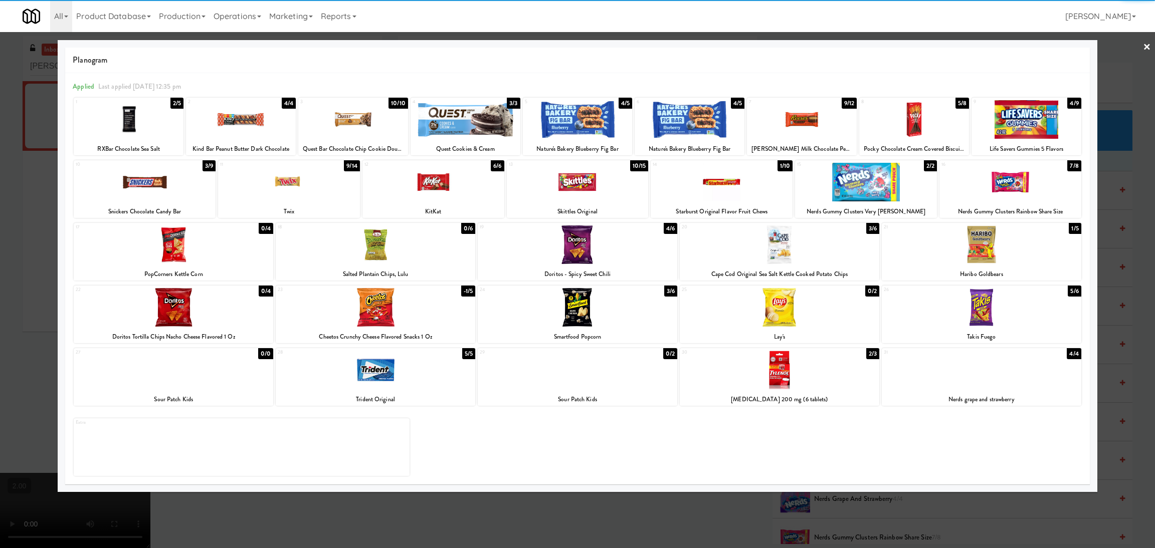
click at [137, 189] on div at bounding box center [145, 182] width 142 height 39
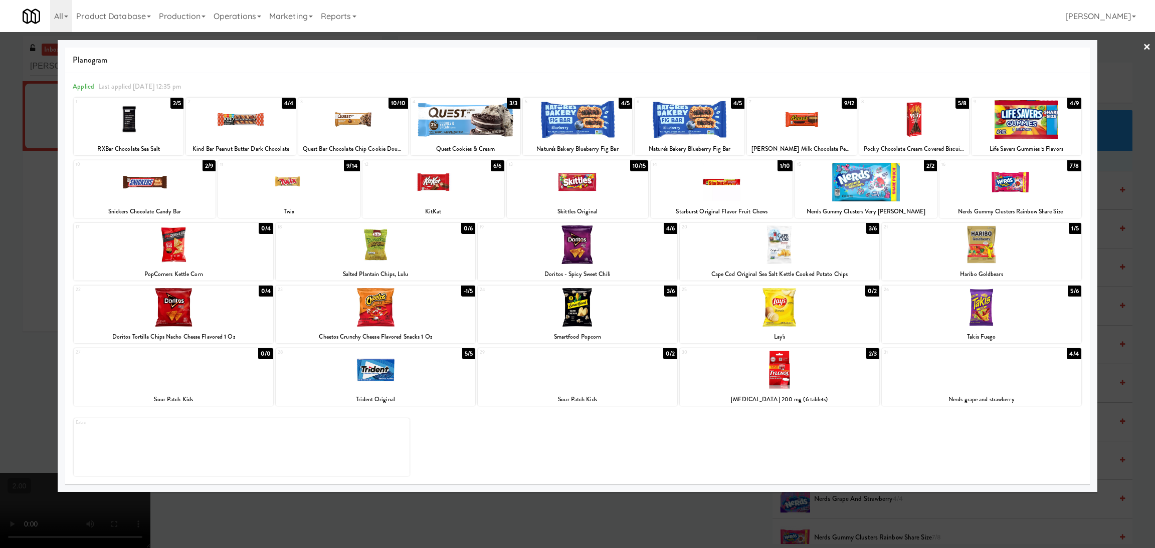
click at [0, 253] on div at bounding box center [577, 274] width 1155 height 548
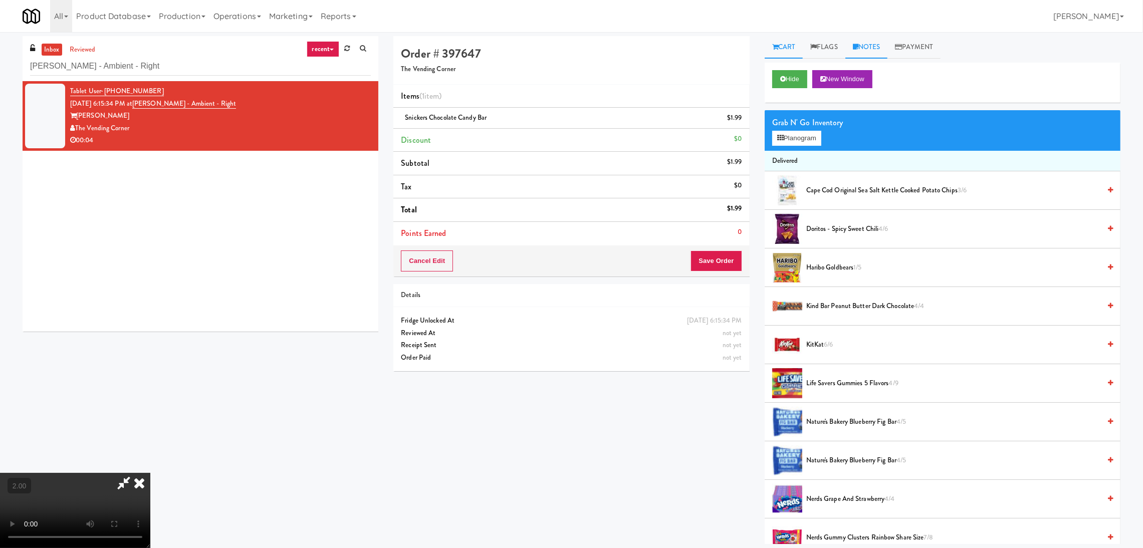
click at [874, 55] on link "Notes" at bounding box center [867, 47] width 43 height 23
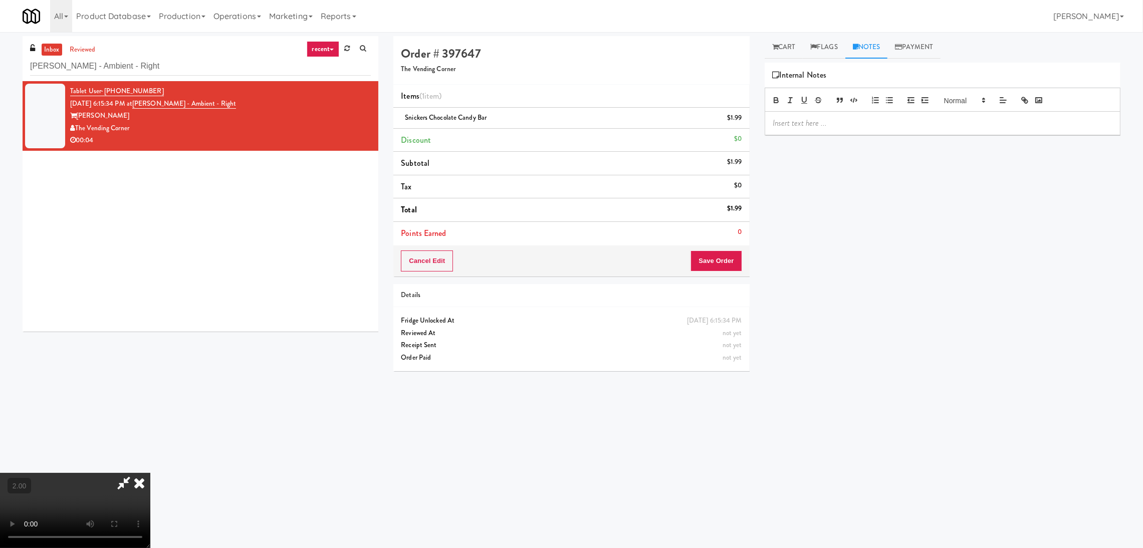
click at [884, 130] on div at bounding box center [942, 123] width 355 height 23
click at [773, 52] on link "Cart" at bounding box center [784, 47] width 39 height 23
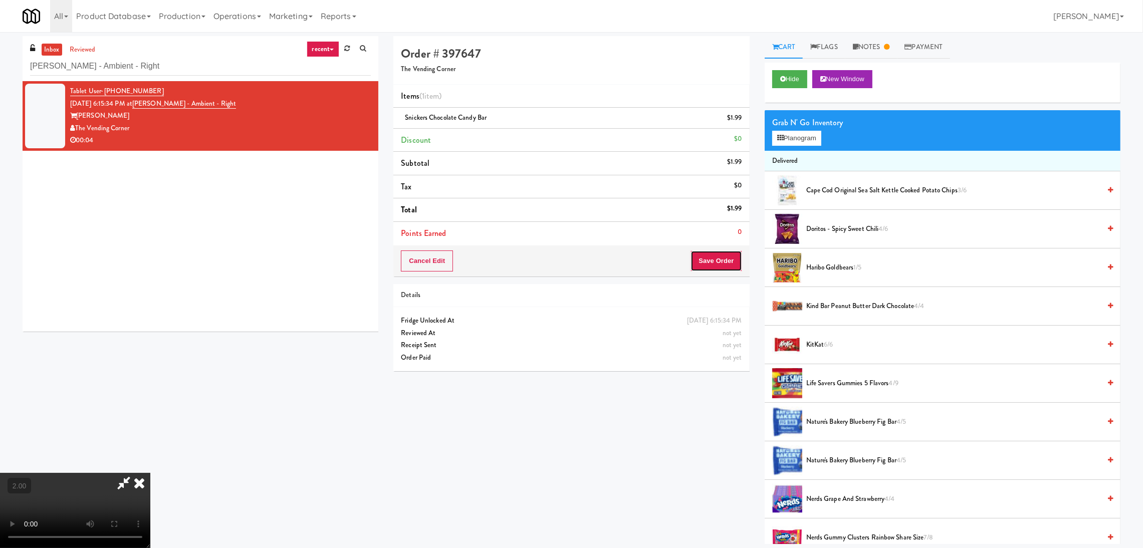
click at [723, 264] on button "Save Order" at bounding box center [716, 261] width 51 height 21
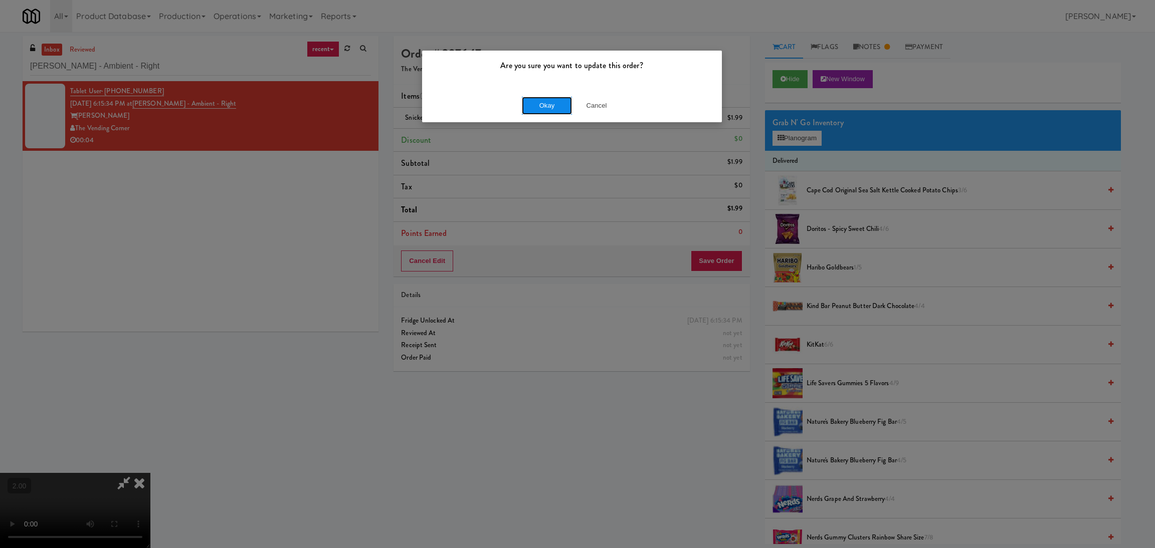
click at [534, 105] on button "Okay" at bounding box center [547, 106] width 50 height 18
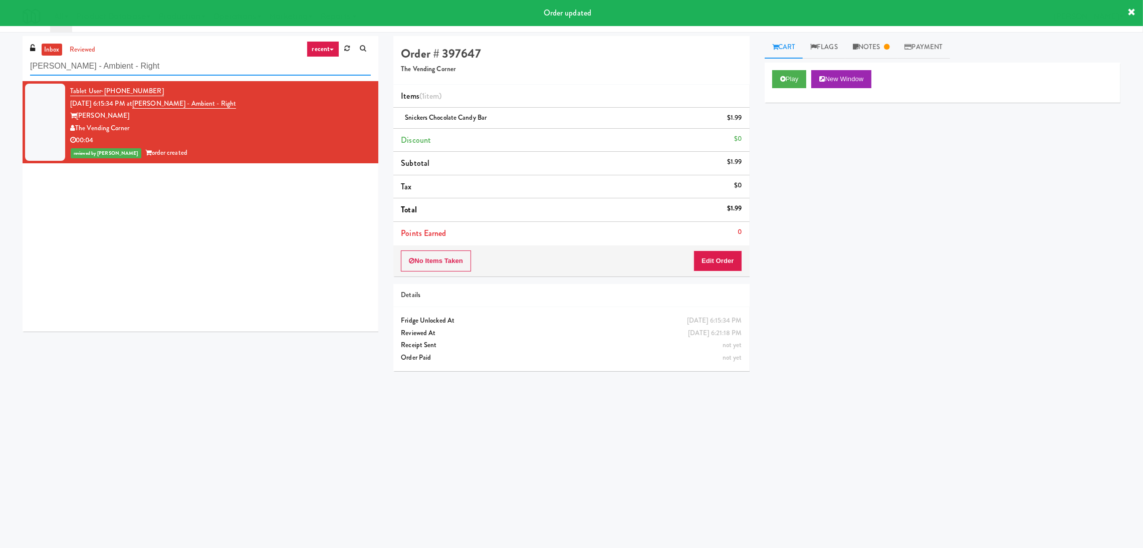
paste input "Origin - Cooler - Lef"
drag, startPoint x: 161, startPoint y: 66, endPoint x: 0, endPoint y: 81, distance: 161.6
click at [0, 81] on div "inbox reviewed recent all unclear take inventory issue suspicious failed recent…" at bounding box center [571, 237] width 1143 height 403
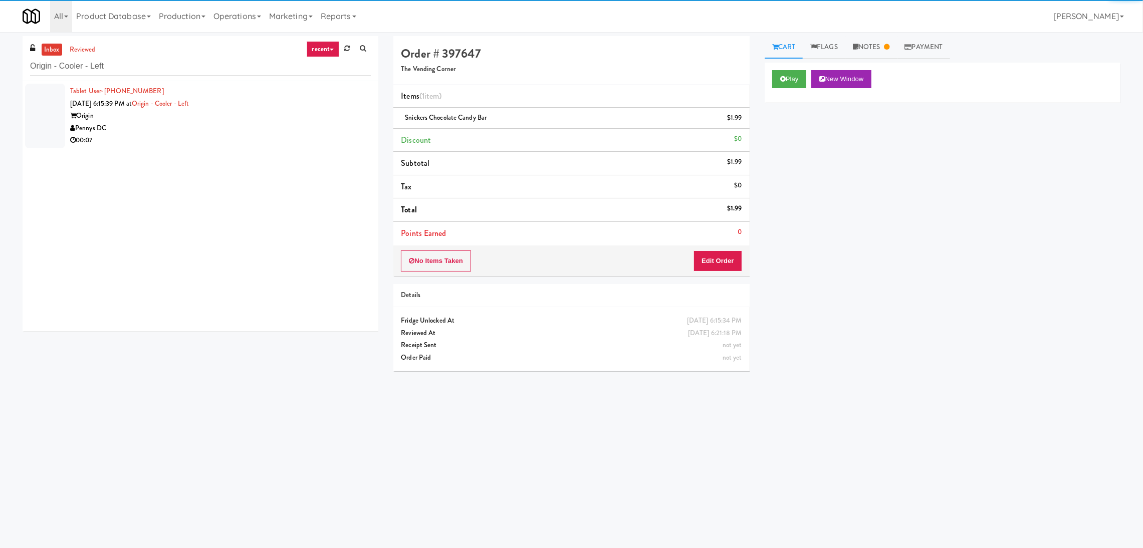
click at [304, 139] on div "00:07" at bounding box center [220, 140] width 301 height 13
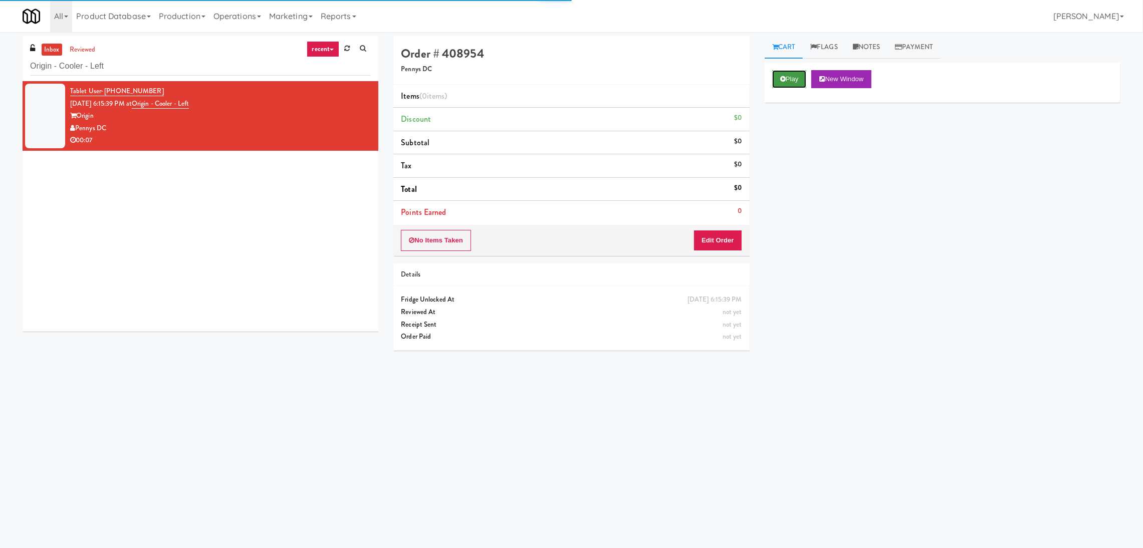
click at [789, 79] on button "Play" at bounding box center [789, 79] width 35 height 18
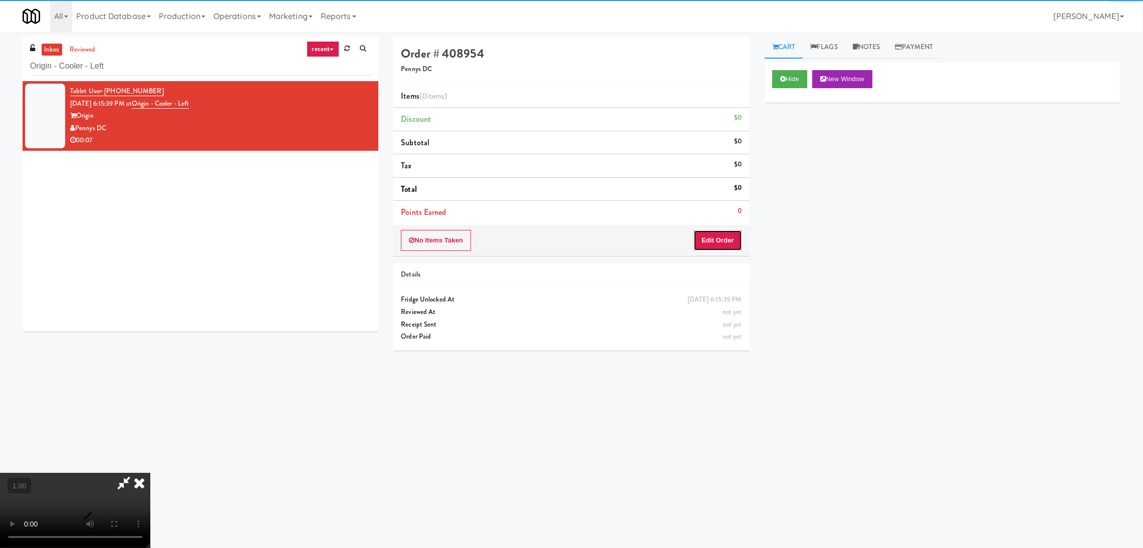
click at [724, 251] on button "Edit Order" at bounding box center [718, 240] width 49 height 21
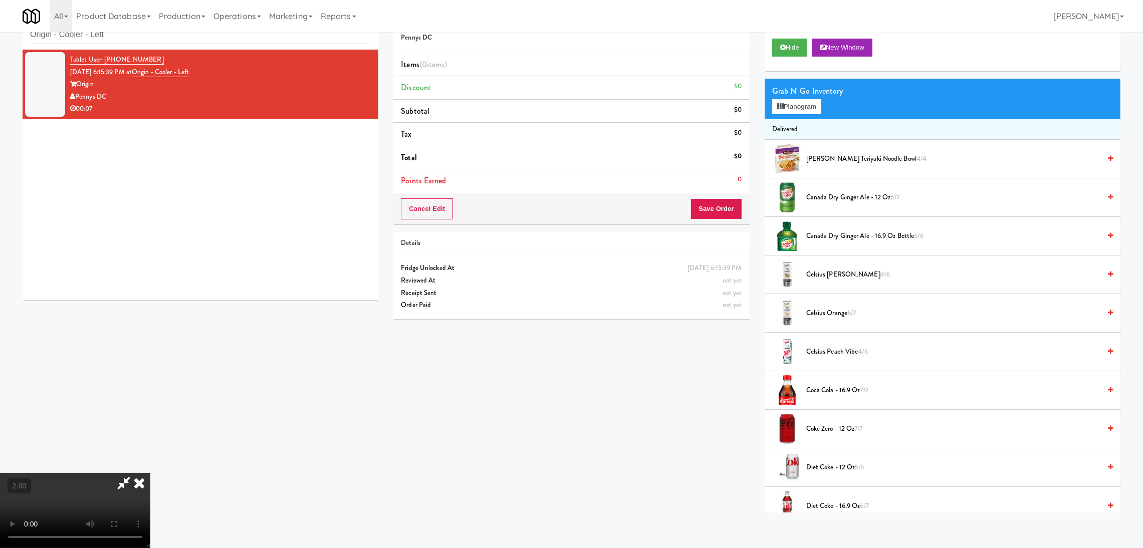
scroll to position [195, 0]
click at [783, 109] on icon at bounding box center [780, 106] width 7 height 7
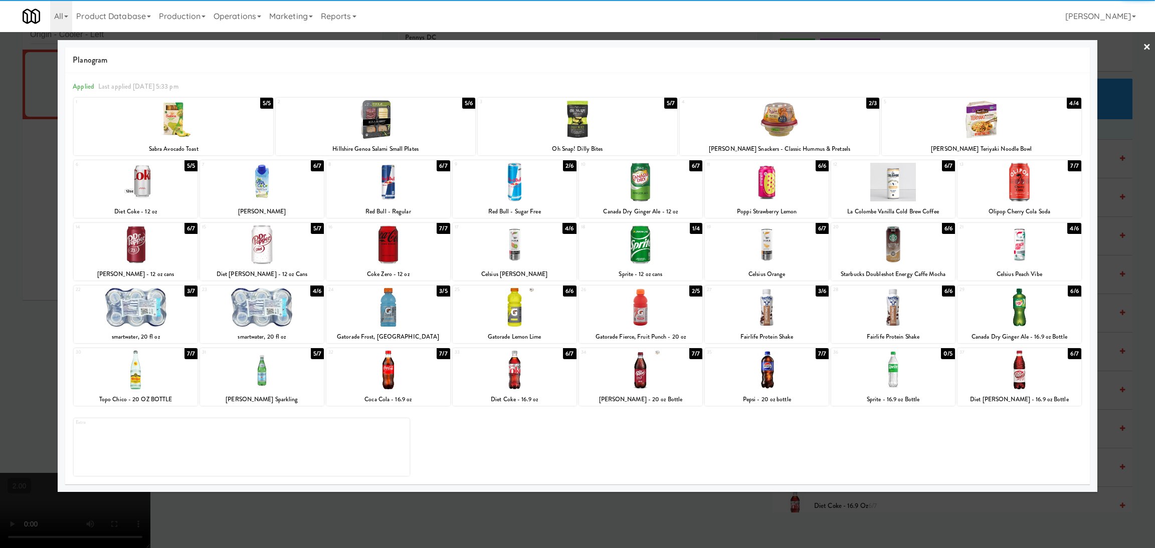
click at [516, 312] on div at bounding box center [515, 307] width 124 height 39
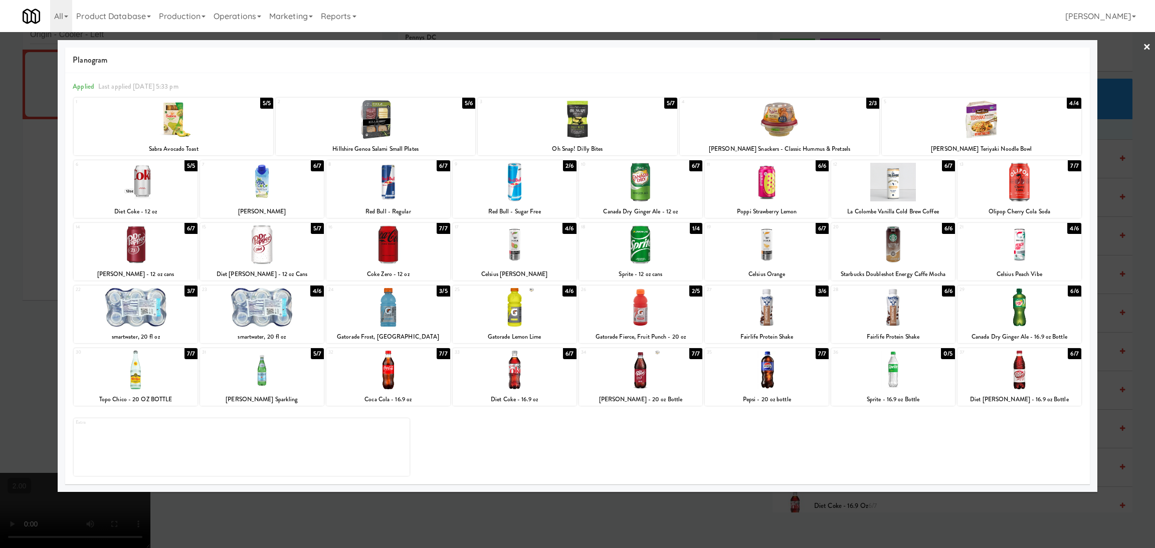
click at [0, 236] on div at bounding box center [577, 274] width 1155 height 548
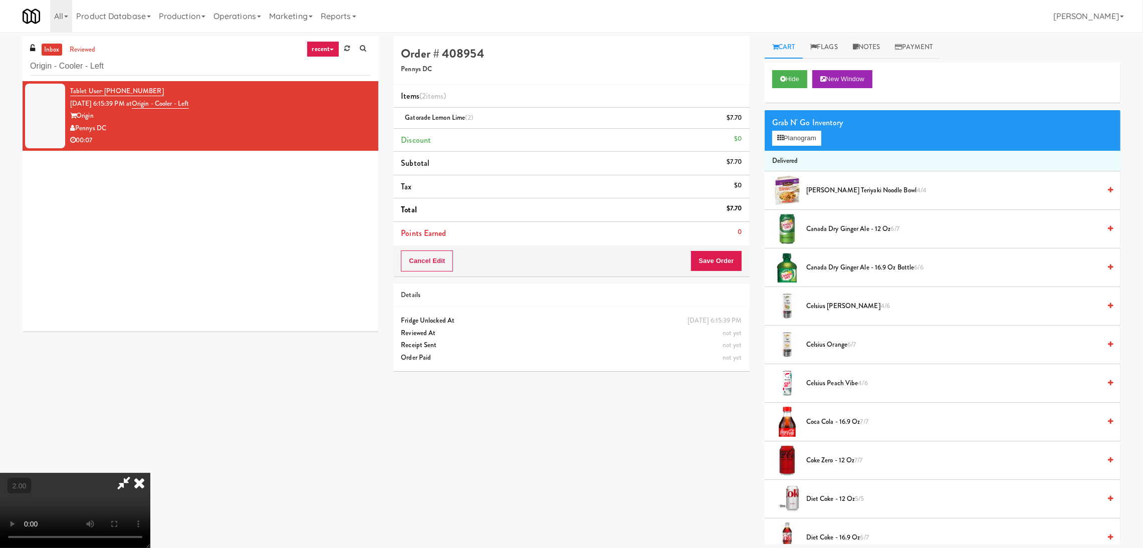
click at [150, 473] on icon at bounding box center [139, 483] width 22 height 20
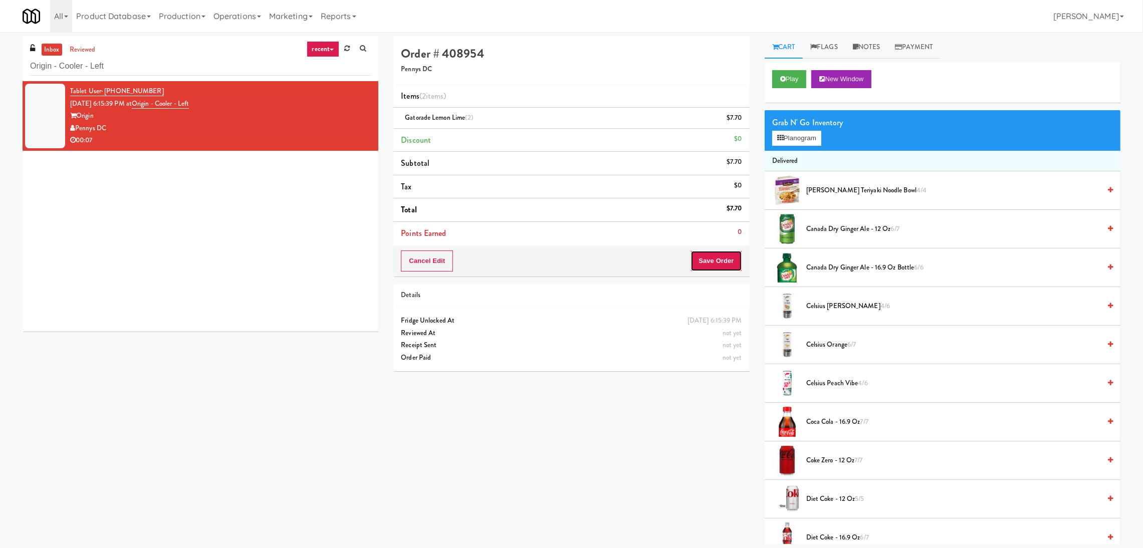
click at [694, 265] on button "Save Order" at bounding box center [716, 261] width 51 height 21
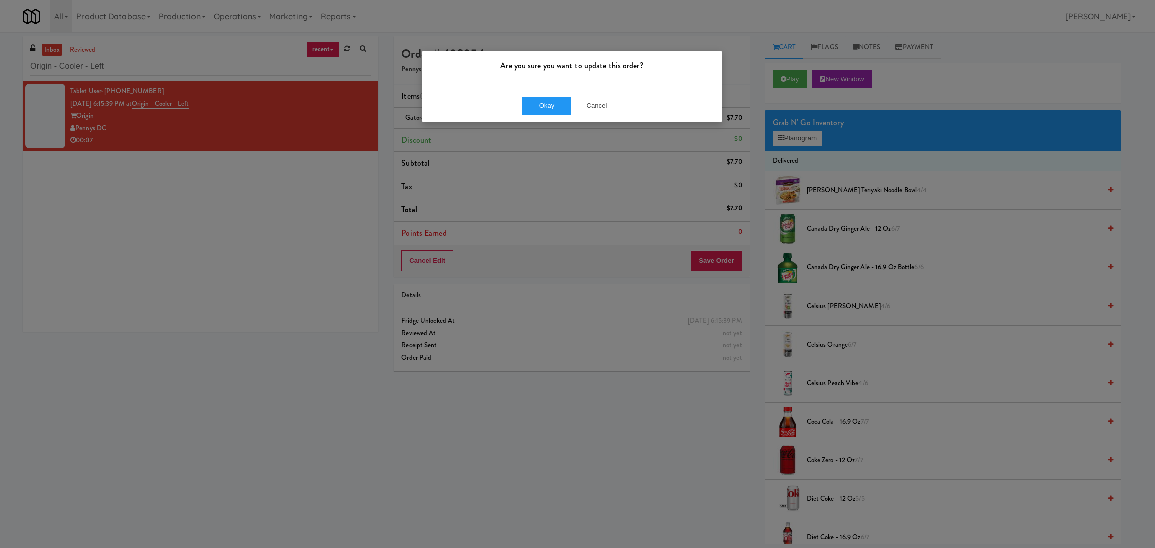
click at [548, 95] on div "Okay Cancel" at bounding box center [572, 106] width 300 height 34
click at [550, 100] on button "Okay" at bounding box center [547, 106] width 50 height 18
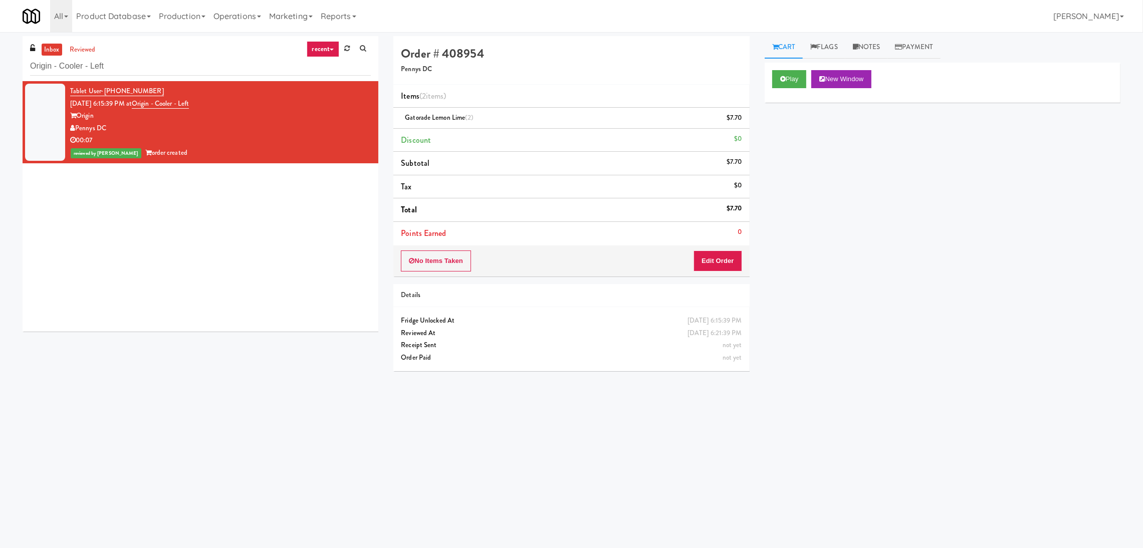
drag, startPoint x: 224, startPoint y: 50, endPoint x: 0, endPoint y: 73, distance: 225.3
click at [0, 73] on div "inbox reviewed recent all unclear take inventory issue suspicious failed recent…" at bounding box center [571, 237] width 1143 height 403
paste input "Essex Luxe"
drag, startPoint x: 106, startPoint y: 64, endPoint x: 0, endPoint y: 74, distance: 106.2
click at [0, 74] on div "inbox reviewed recent all unclear take inventory issue suspicious failed recent…" at bounding box center [571, 237] width 1143 height 403
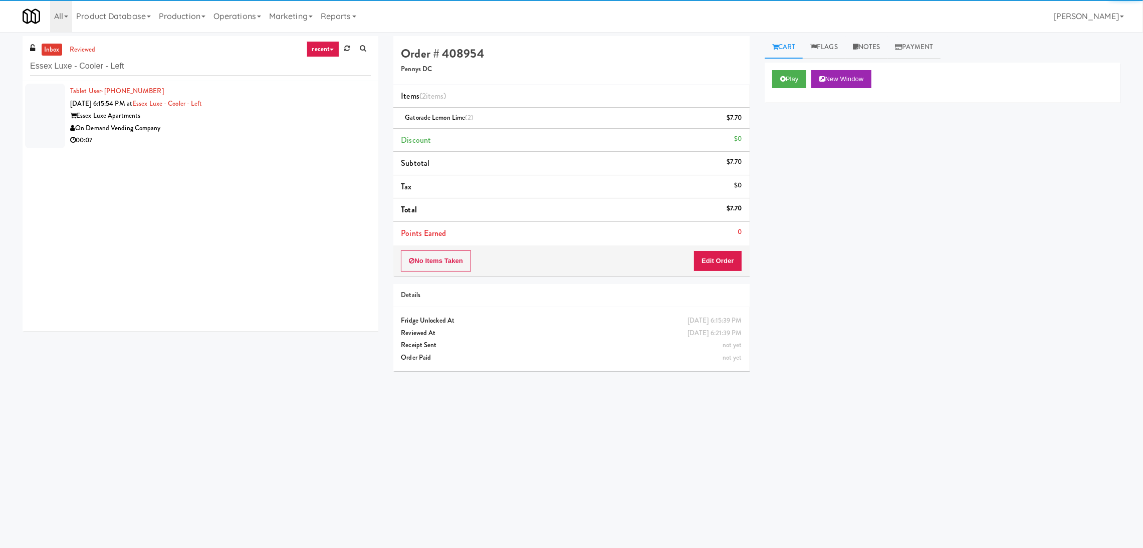
click at [279, 111] on div "Essex Luxe Apartments" at bounding box center [220, 116] width 301 height 13
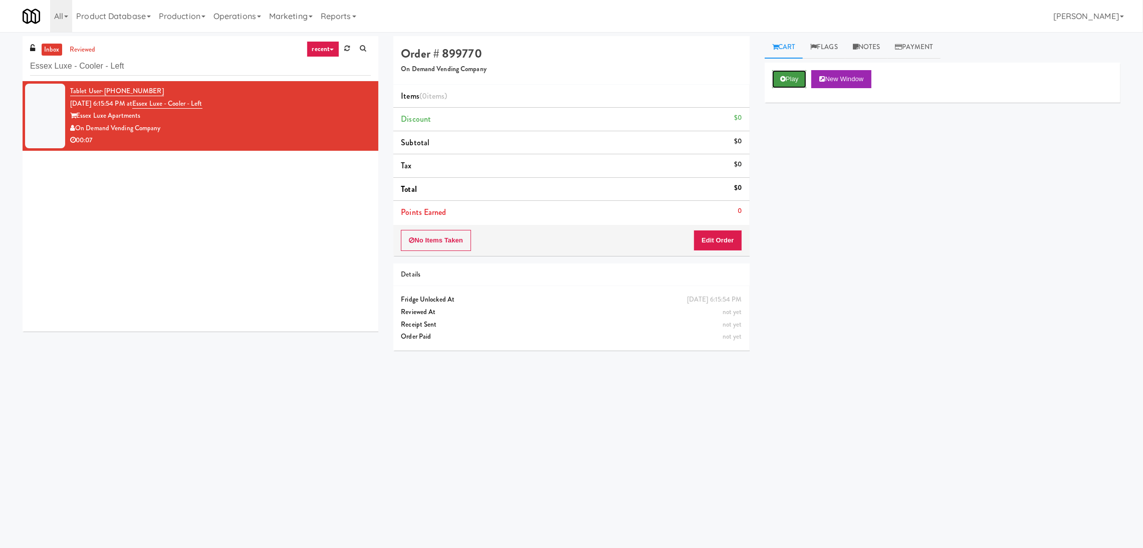
click at [790, 84] on button "Play" at bounding box center [789, 79] width 35 height 18
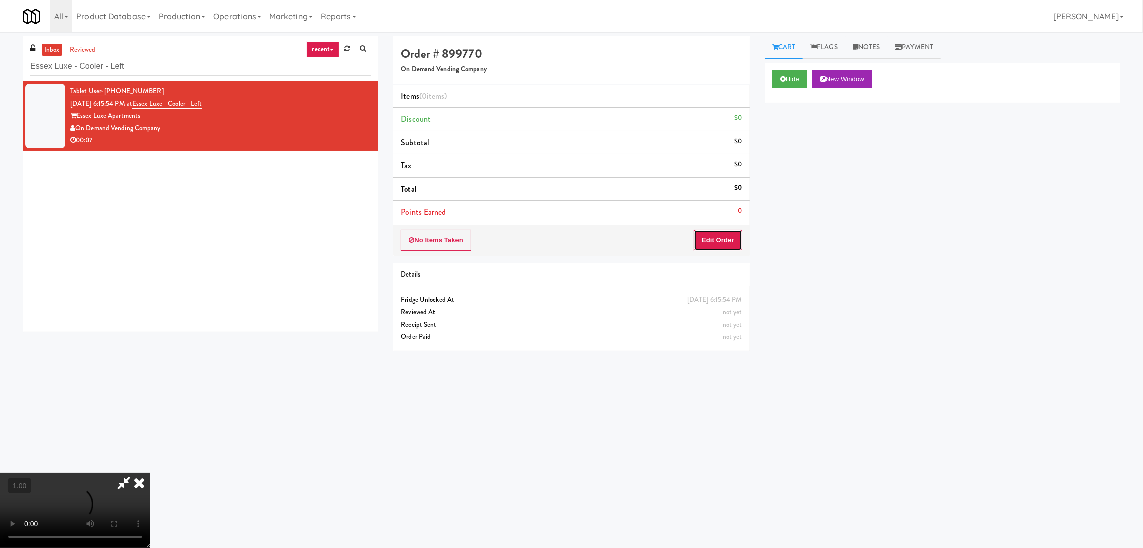
click at [717, 243] on button "Edit Order" at bounding box center [718, 240] width 49 height 21
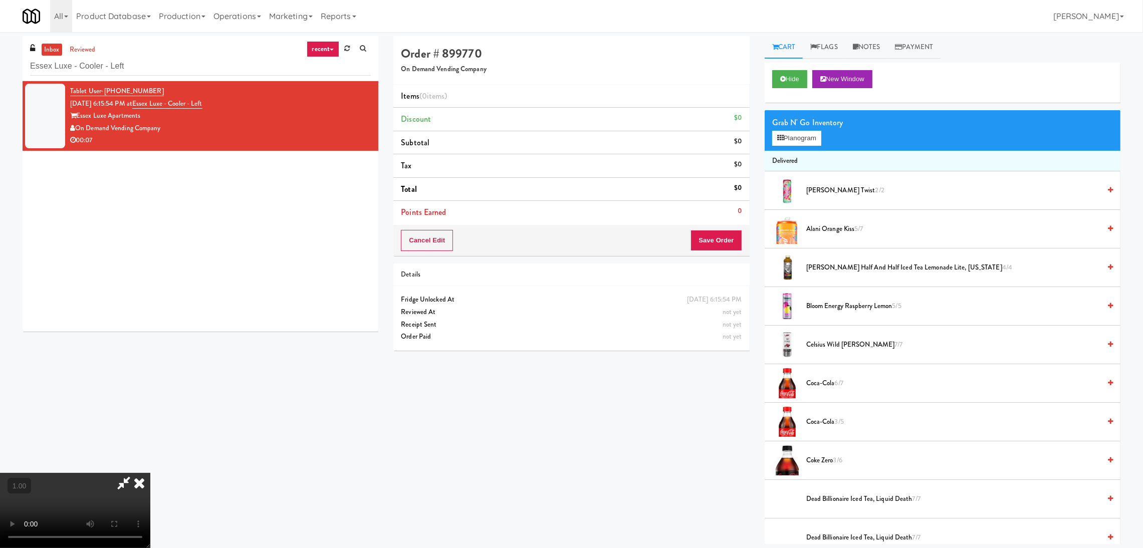
scroll to position [195, 0]
click at [150, 473] on video at bounding box center [75, 510] width 150 height 75
click at [799, 131] on button "Planogram" at bounding box center [796, 138] width 49 height 15
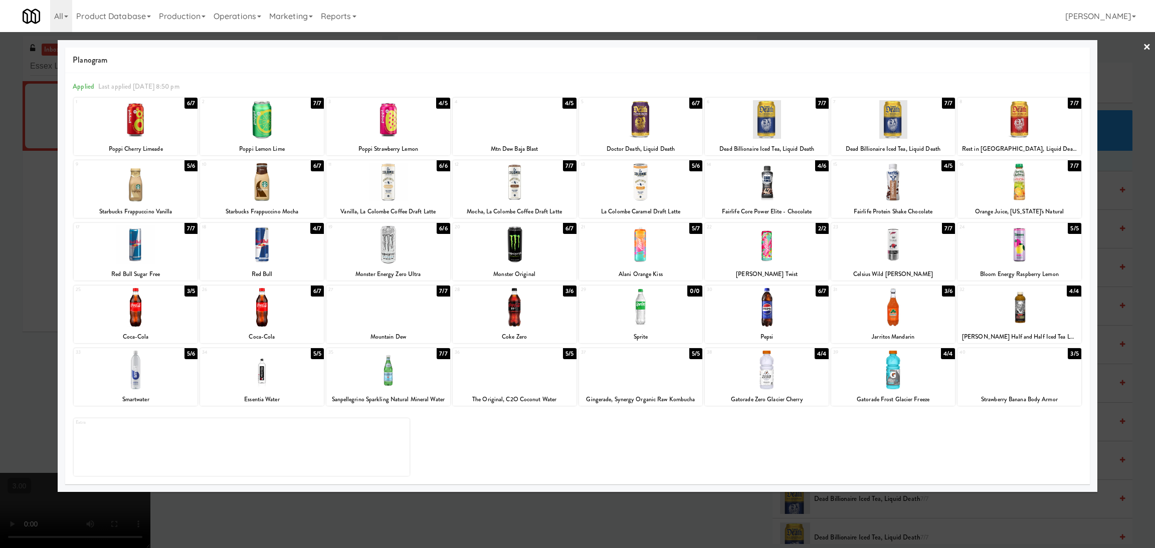
click at [1014, 186] on div at bounding box center [1019, 182] width 124 height 39
click at [1111, 201] on div at bounding box center [577, 274] width 1155 height 548
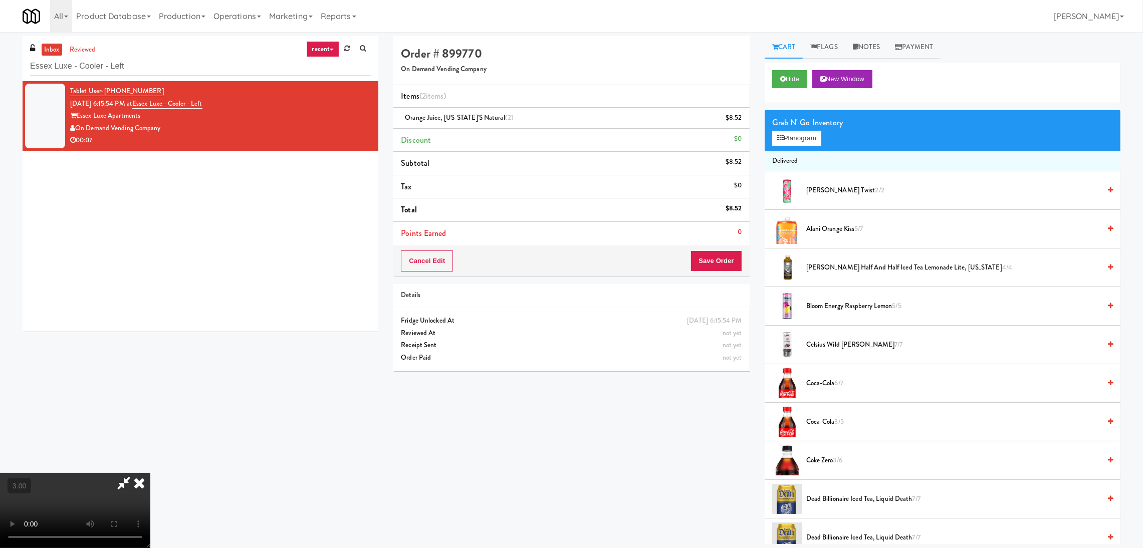
click at [150, 473] on icon at bounding box center [139, 483] width 22 height 20
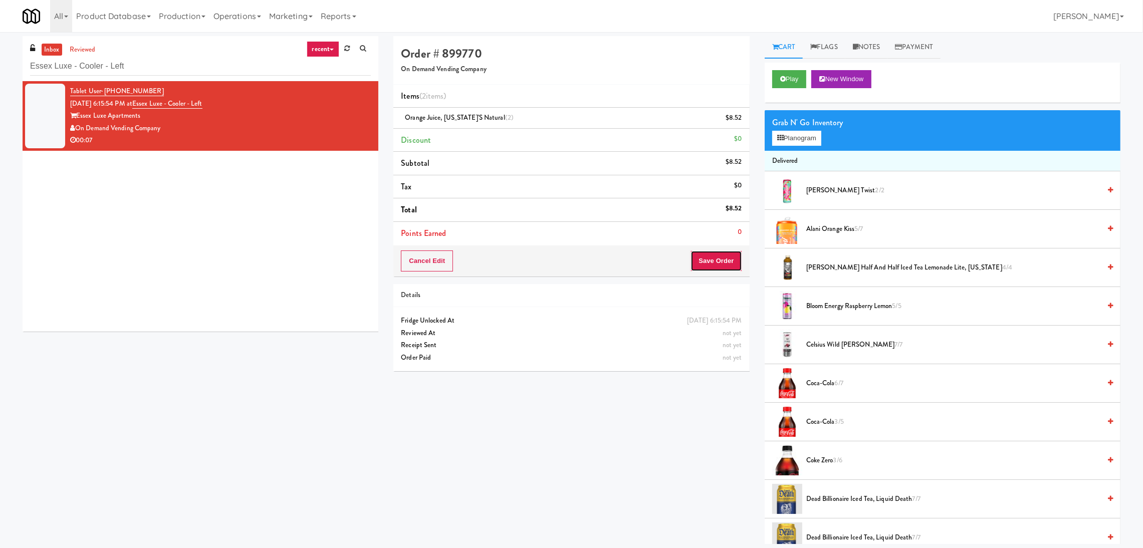
click at [719, 256] on button "Save Order" at bounding box center [716, 261] width 51 height 21
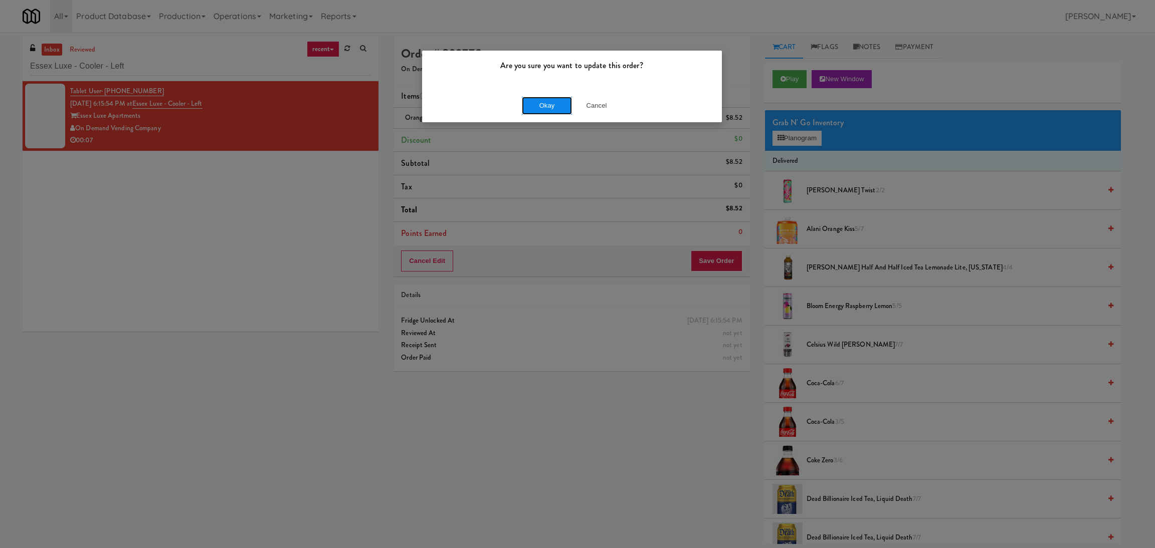
click at [538, 110] on button "Okay" at bounding box center [547, 106] width 50 height 18
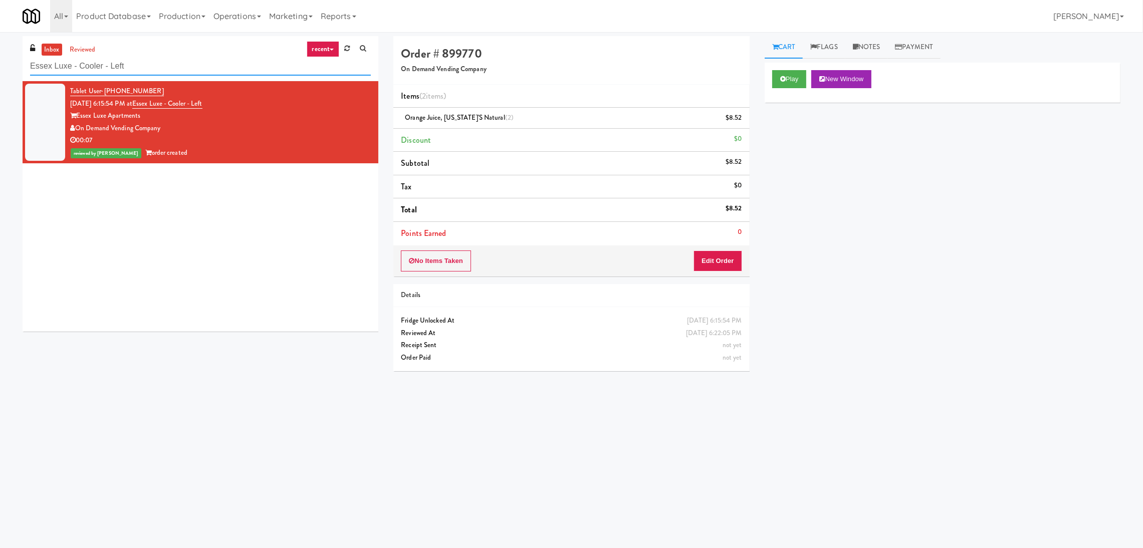
paste input "The Glenn"
drag, startPoint x: 167, startPoint y: 61, endPoint x: 0, endPoint y: 52, distance: 167.7
click at [0, 51] on div "inbox reviewed recent all unclear take inventory issue suspicious failed recent…" at bounding box center [571, 237] width 1143 height 403
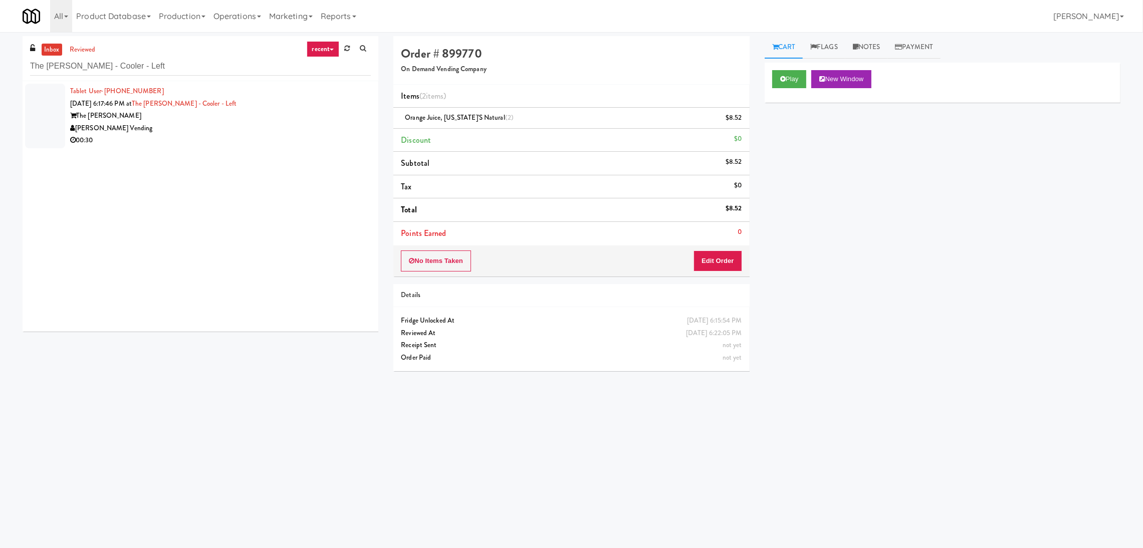
click at [210, 159] on div "Tablet User · (720) 412-4649 Aug 10, 2025 6:17:46 PM at The Glenn - Cooler - Le…" at bounding box center [201, 206] width 356 height 251
click at [363, 118] on li "Tablet User · (720) 412-4649 Aug 10, 2025 6:17:46 PM at The Glenn - Cooler - Le…" at bounding box center [201, 116] width 356 height 70
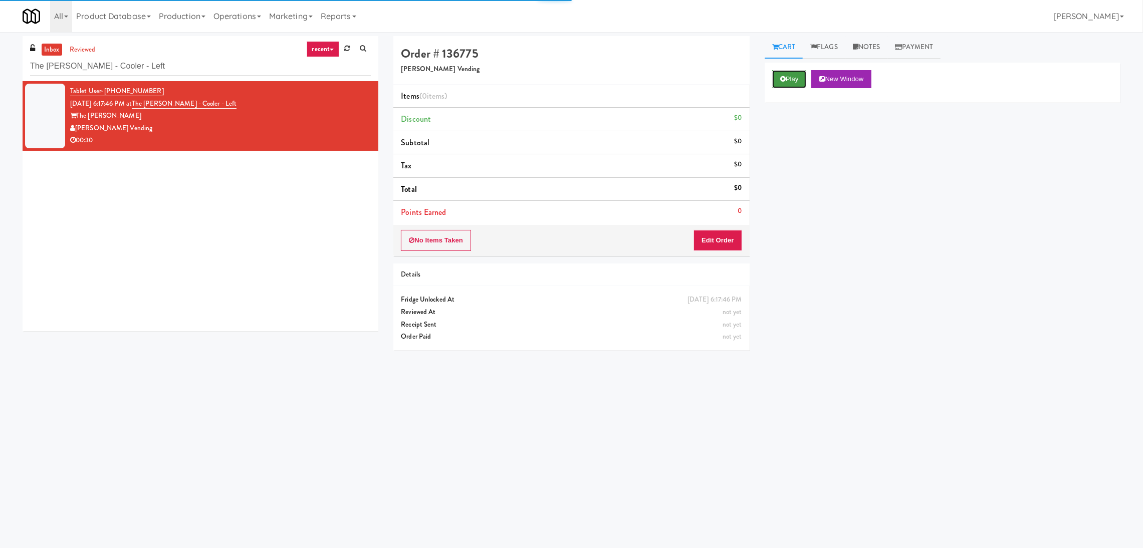
click at [790, 78] on button "Play" at bounding box center [789, 79] width 35 height 18
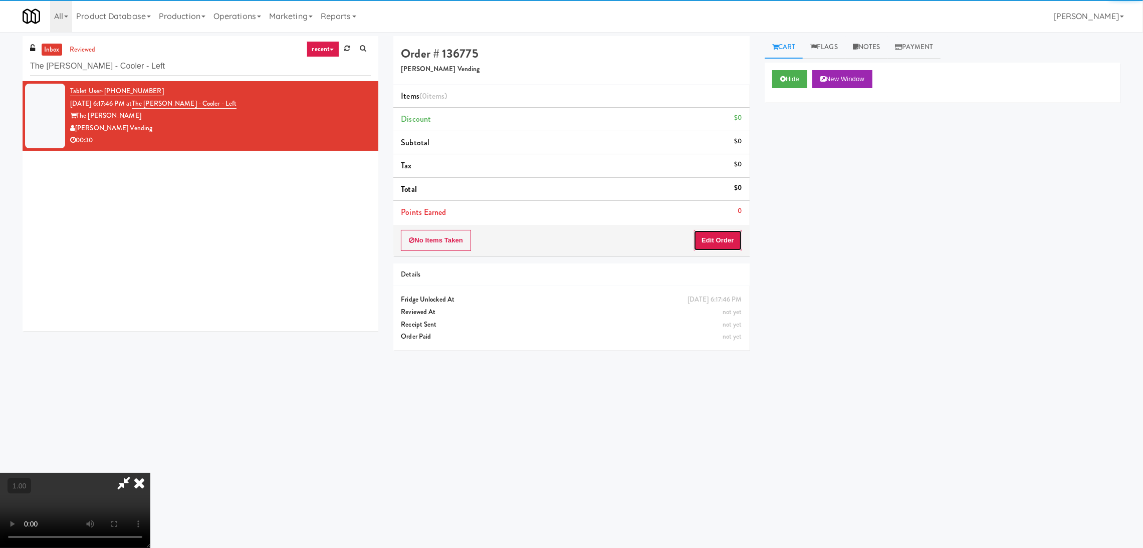
click at [728, 240] on button "Edit Order" at bounding box center [718, 240] width 49 height 21
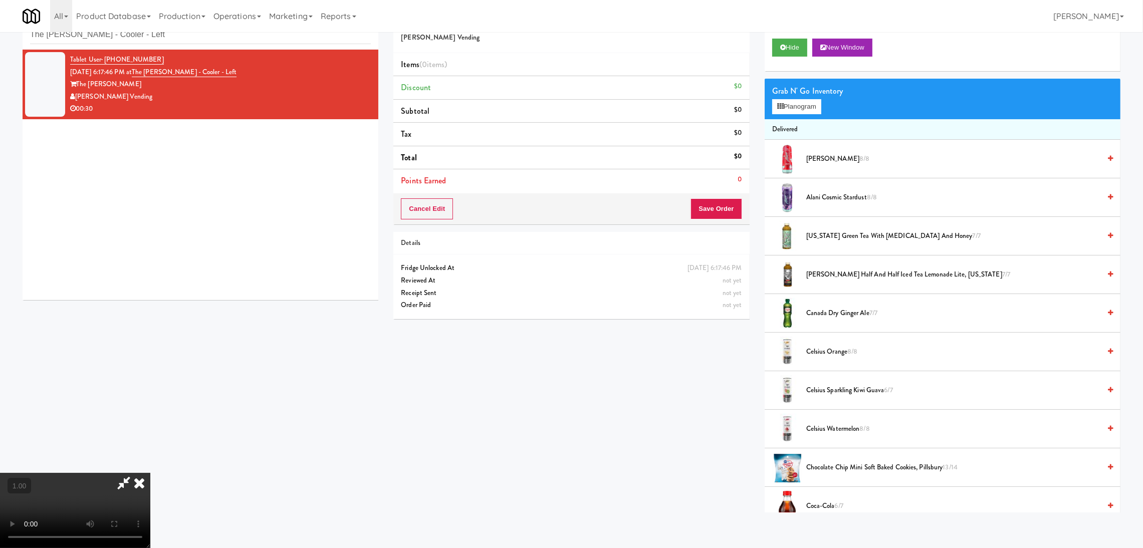
scroll to position [120, 0]
click at [150, 473] on video at bounding box center [75, 510] width 150 height 75
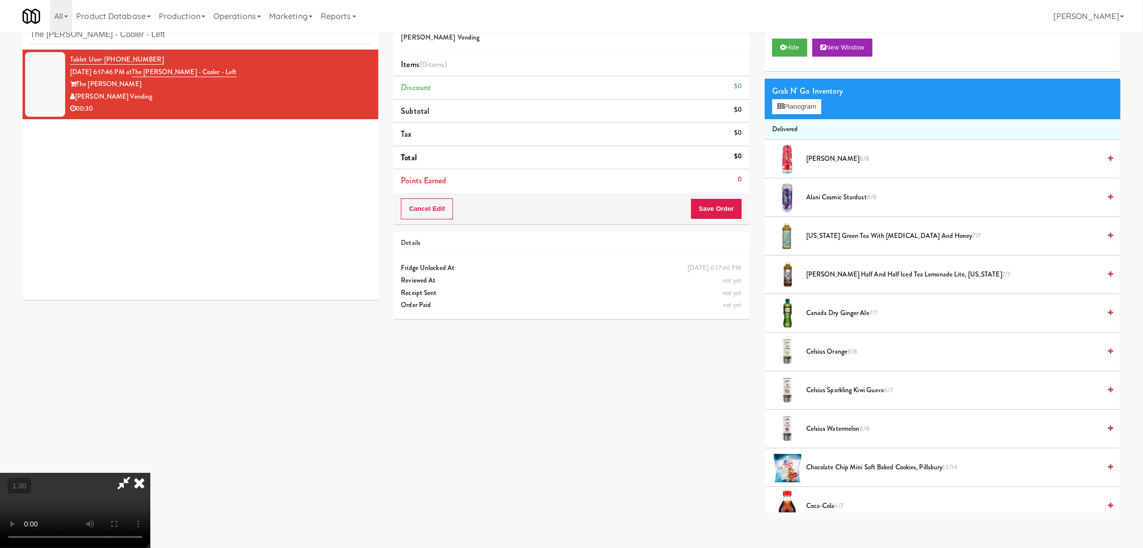
click at [150, 473] on video at bounding box center [75, 510] width 150 height 75
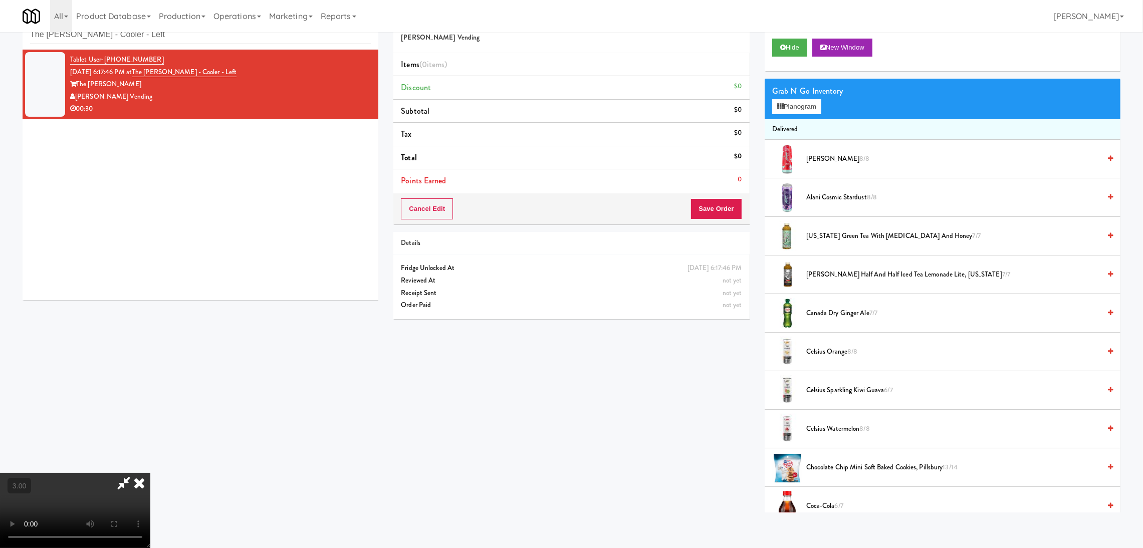
click at [150, 473] on video at bounding box center [75, 510] width 150 height 75
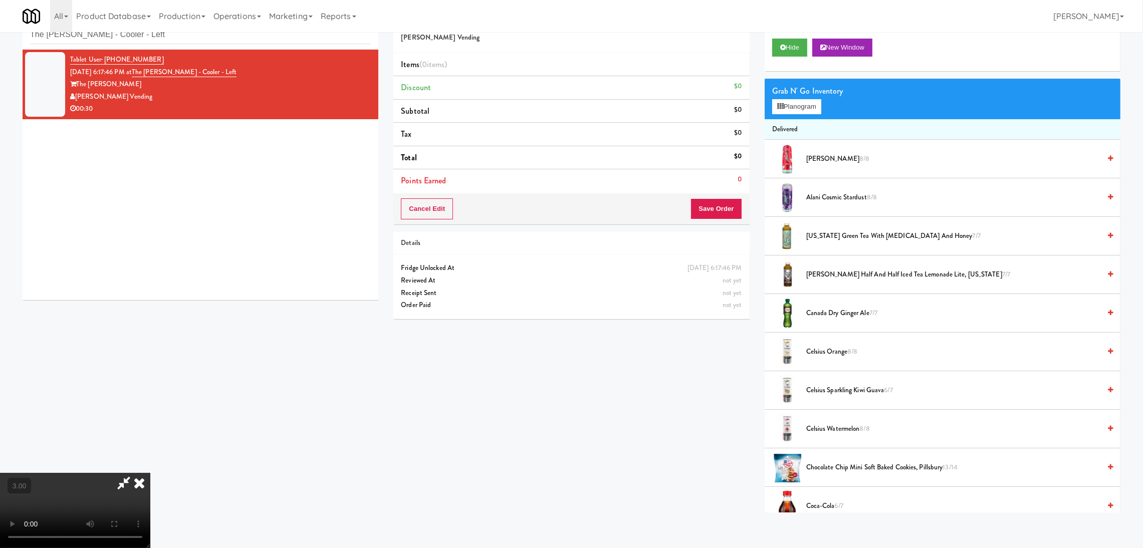
click at [150, 473] on video at bounding box center [75, 510] width 150 height 75
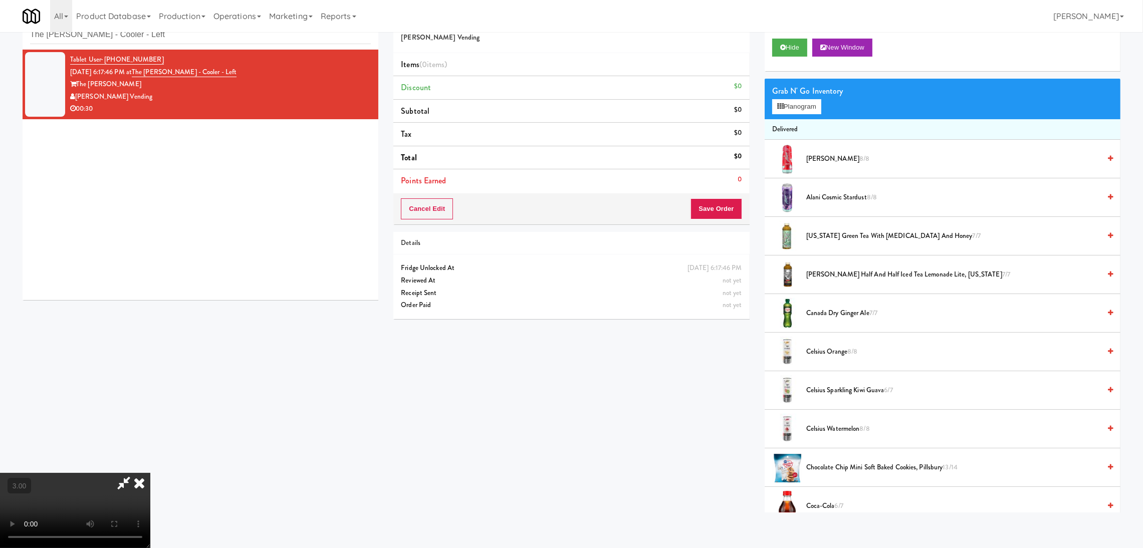
click at [150, 473] on video at bounding box center [75, 510] width 150 height 75
click at [791, 106] on button "Planogram" at bounding box center [796, 106] width 49 height 15
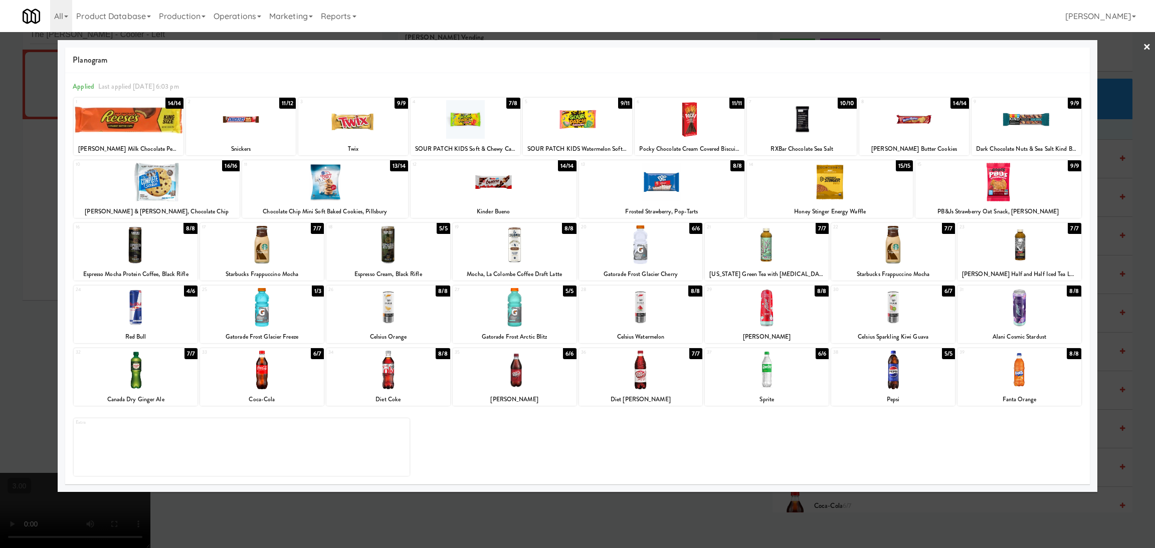
click at [1031, 111] on div at bounding box center [1026, 119] width 110 height 39
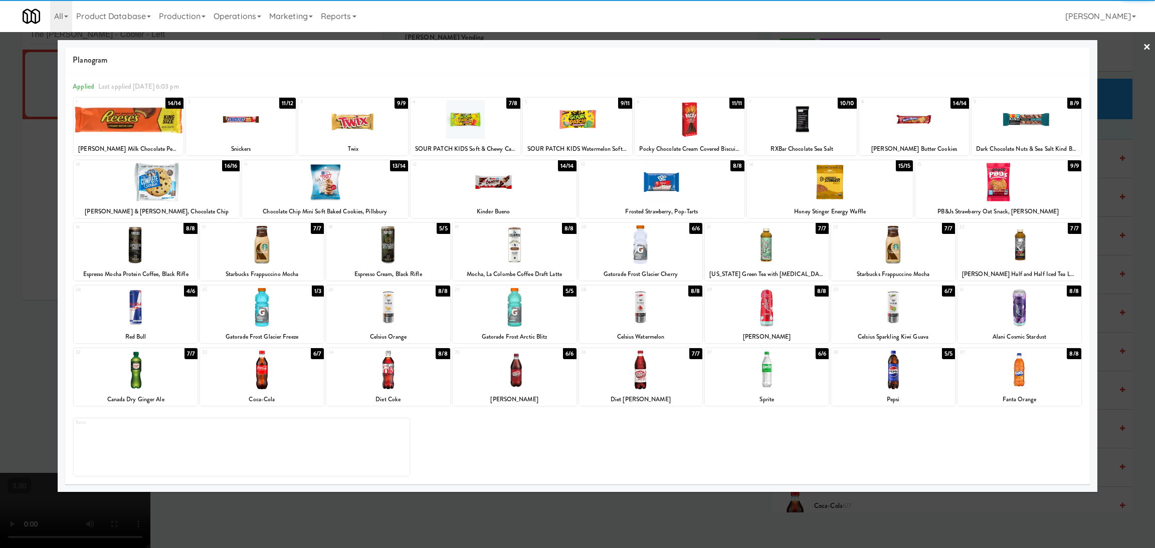
click at [1034, 368] on div at bounding box center [1019, 370] width 124 height 39
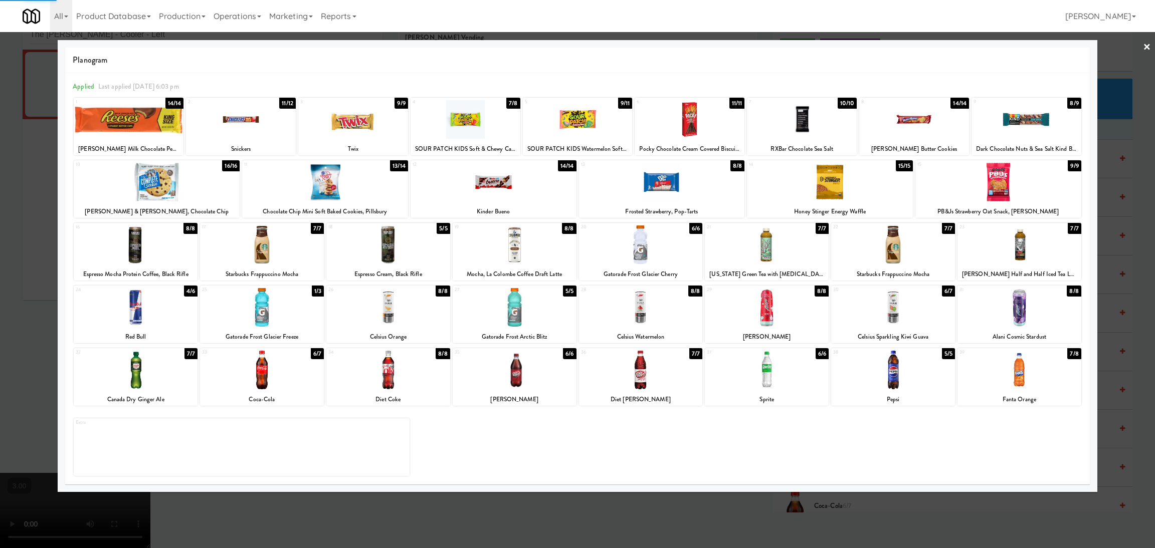
click at [1103, 389] on div at bounding box center [577, 274] width 1155 height 548
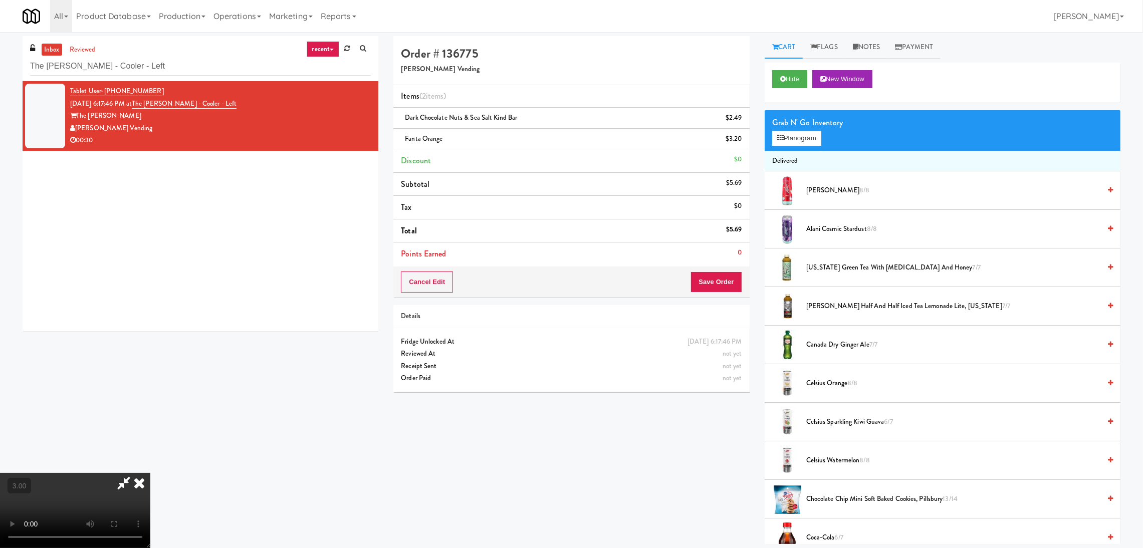
drag, startPoint x: 715, startPoint y: 268, endPoint x: 715, endPoint y: 279, distance: 11.5
click at [715, 269] on div "Cancel Edit Save Order" at bounding box center [571, 282] width 356 height 31
click at [715, 281] on button "Save Order" at bounding box center [716, 282] width 51 height 21
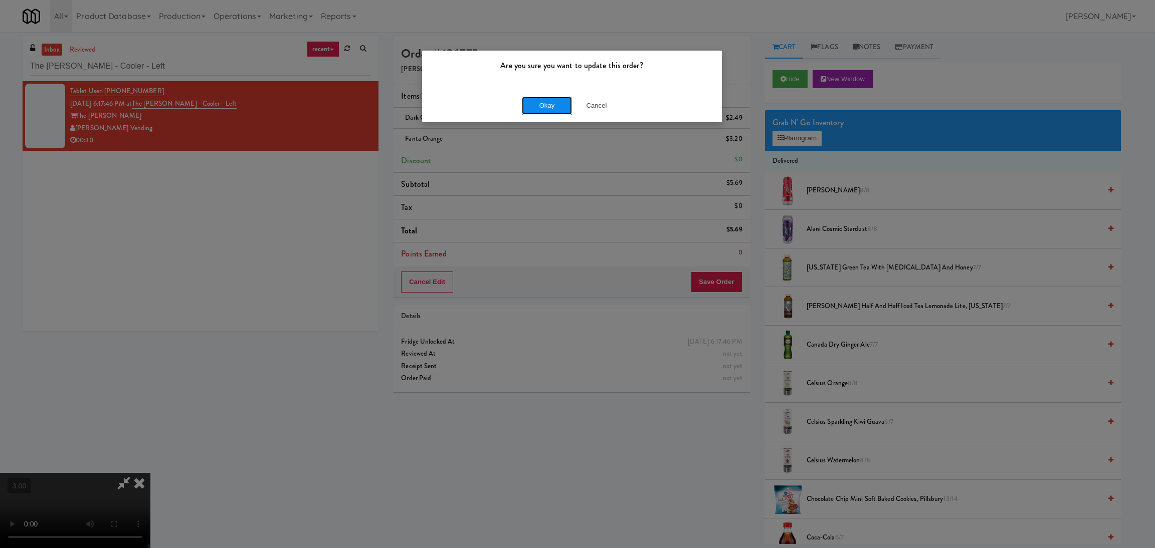
click at [546, 101] on button "Okay" at bounding box center [547, 106] width 50 height 18
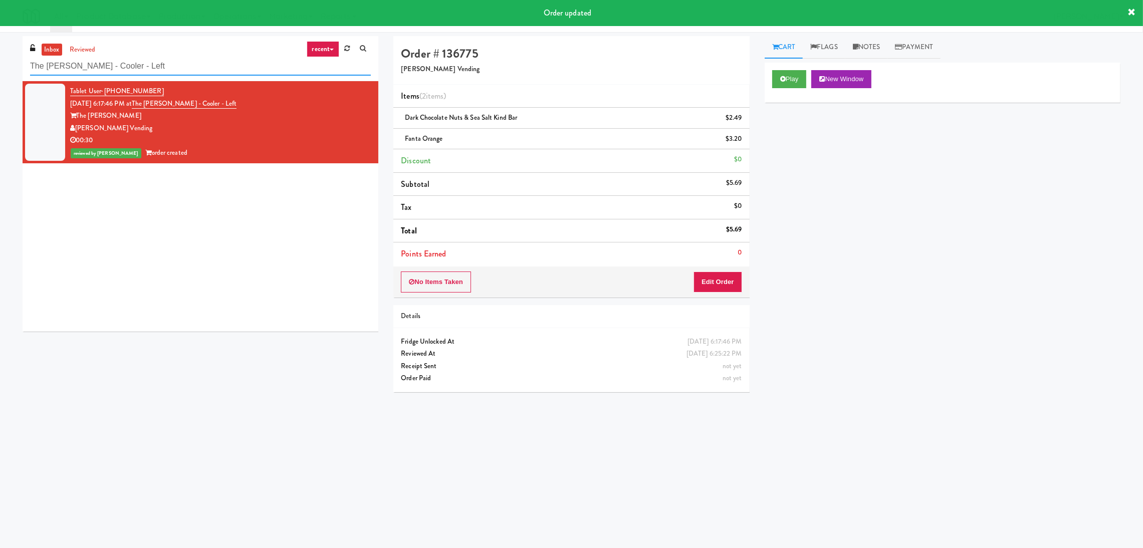
paste input "Hale - Cooler - Righ"
drag, startPoint x: 212, startPoint y: 66, endPoint x: 0, endPoint y: 60, distance: 212.1
click at [0, 60] on div "inbox reviewed recent all unclear take inventory issue suspicious failed recent…" at bounding box center [571, 237] width 1143 height 403
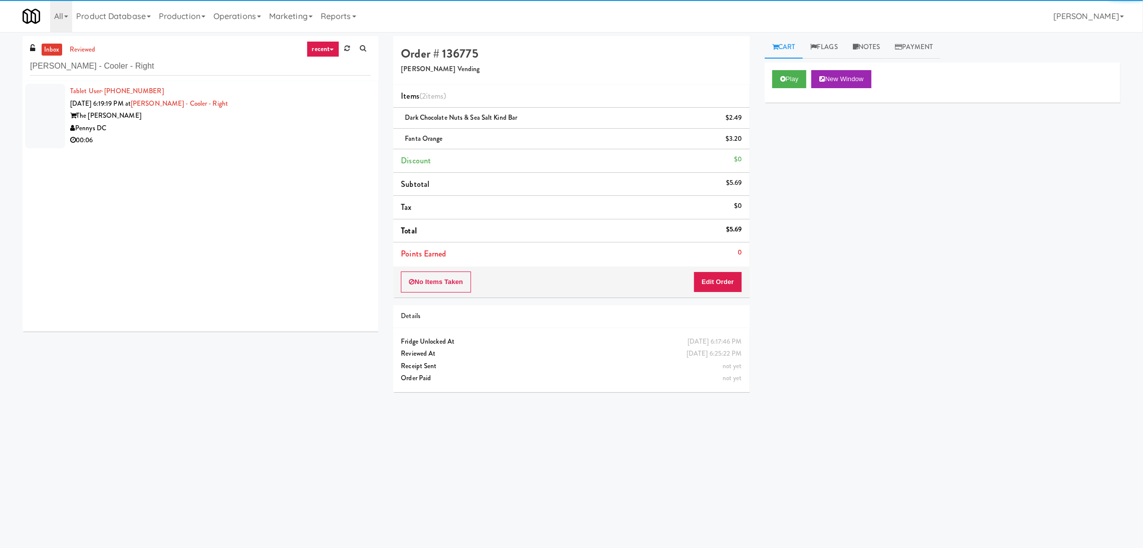
drag, startPoint x: 278, startPoint y: 135, endPoint x: 303, endPoint y: 127, distance: 26.8
click at [294, 127] on div "Pennys DC" at bounding box center [220, 128] width 301 height 13
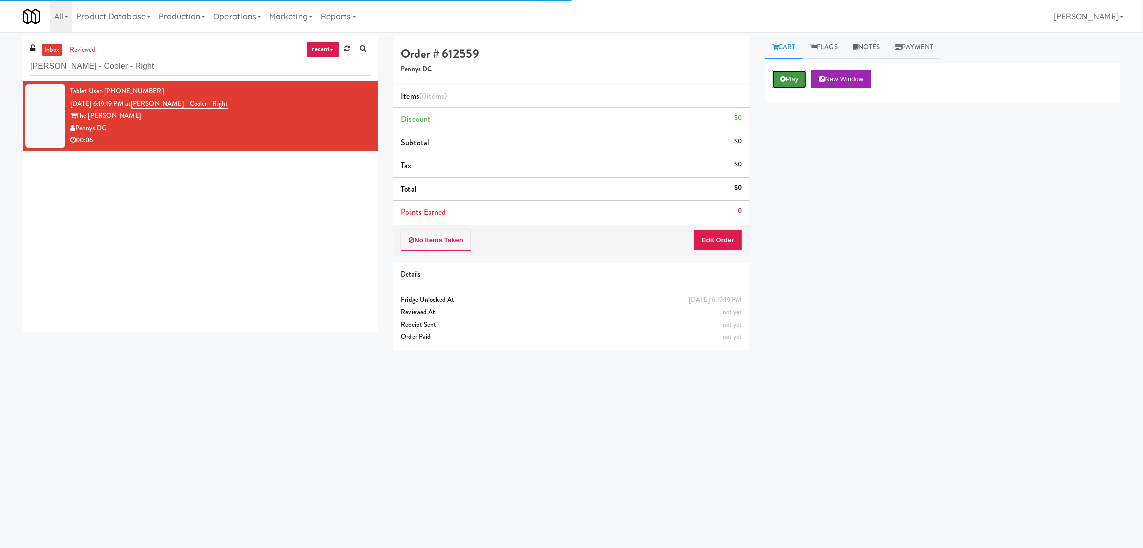
click at [801, 74] on button "Play" at bounding box center [789, 79] width 35 height 18
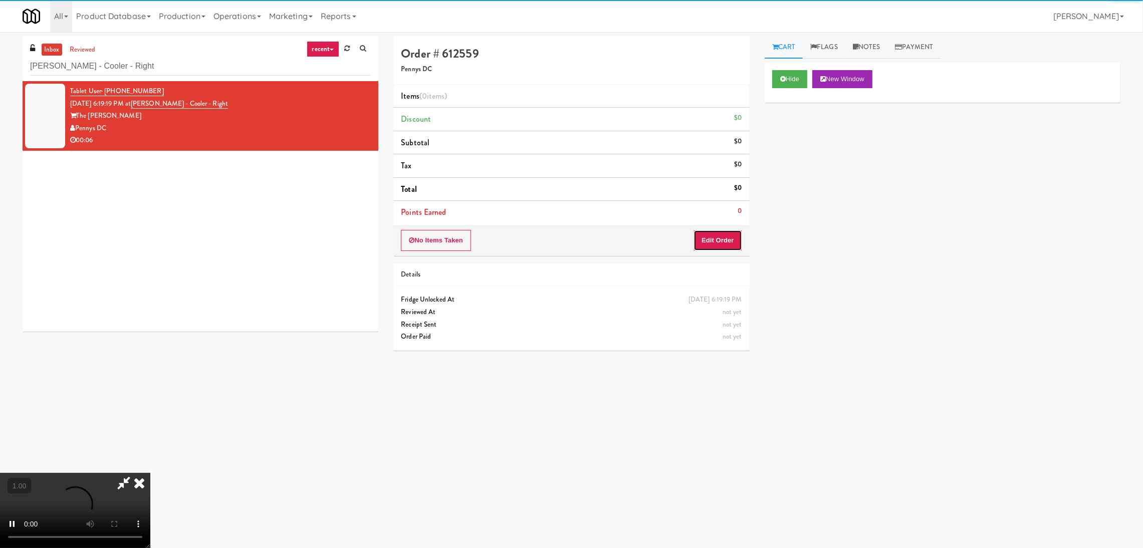
click at [724, 239] on button "Edit Order" at bounding box center [718, 240] width 49 height 21
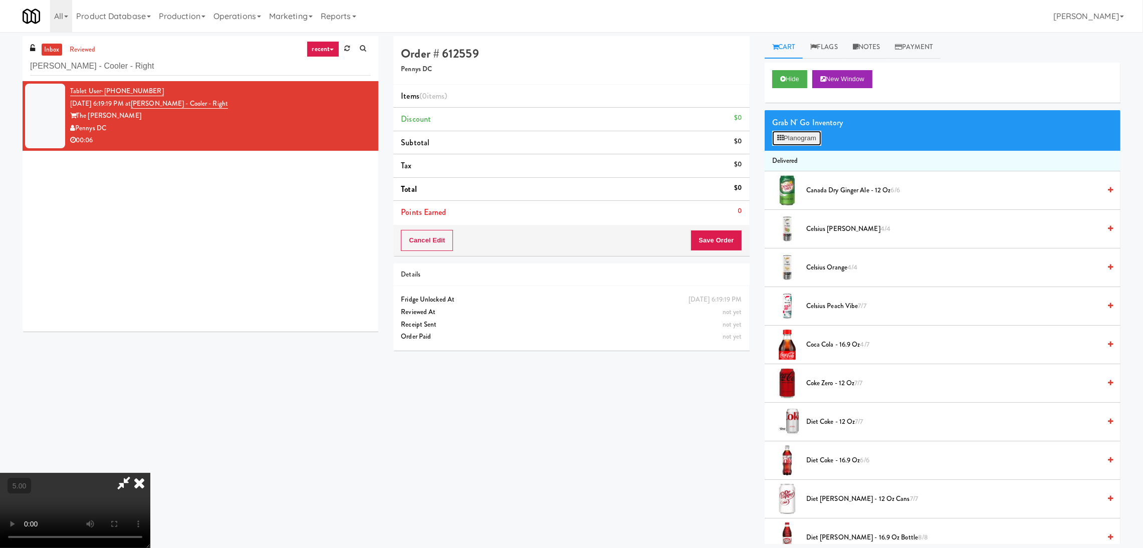
click at [790, 132] on button "Planogram" at bounding box center [796, 138] width 49 height 15
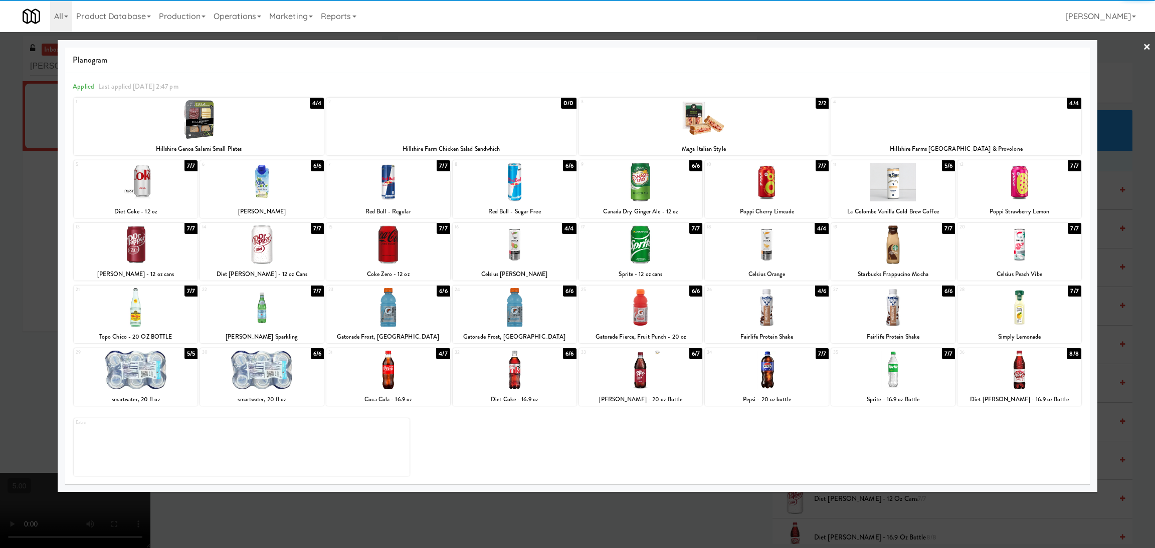
click at [376, 313] on div at bounding box center [388, 307] width 124 height 39
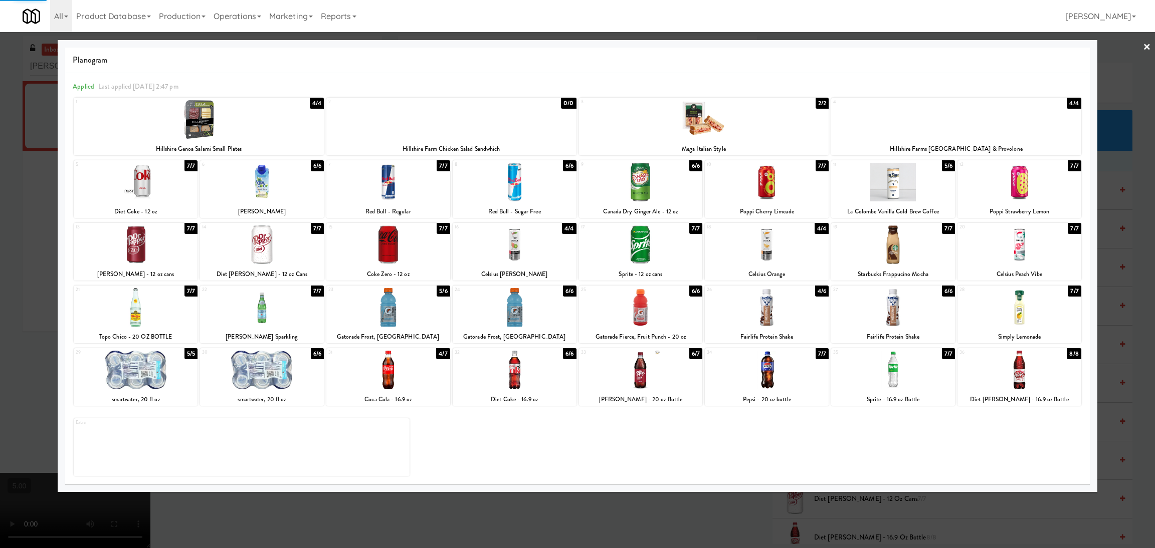
click at [4, 257] on div at bounding box center [577, 274] width 1155 height 548
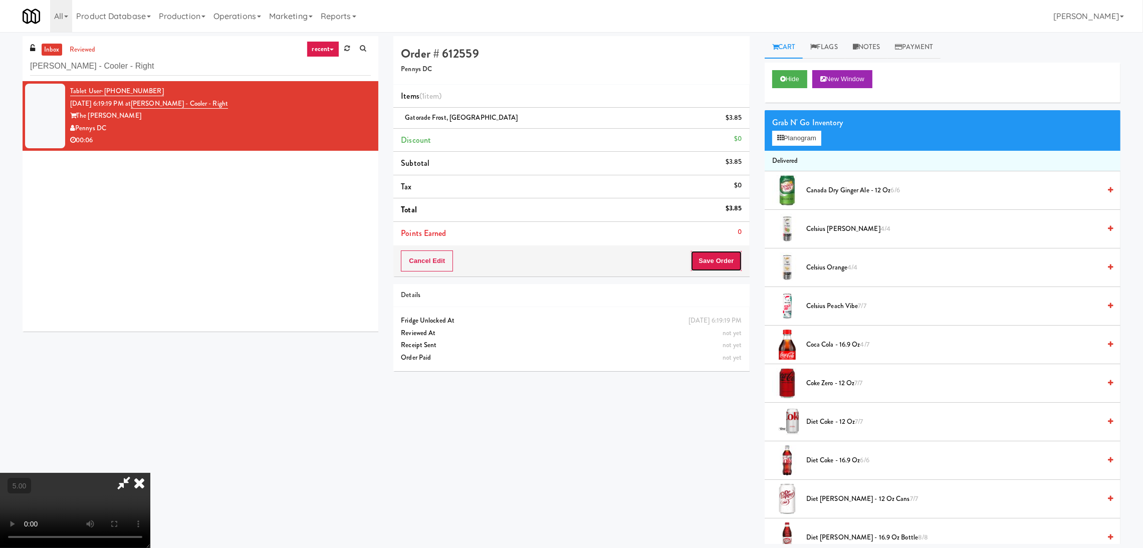
click at [736, 264] on button "Save Order" at bounding box center [716, 261] width 51 height 21
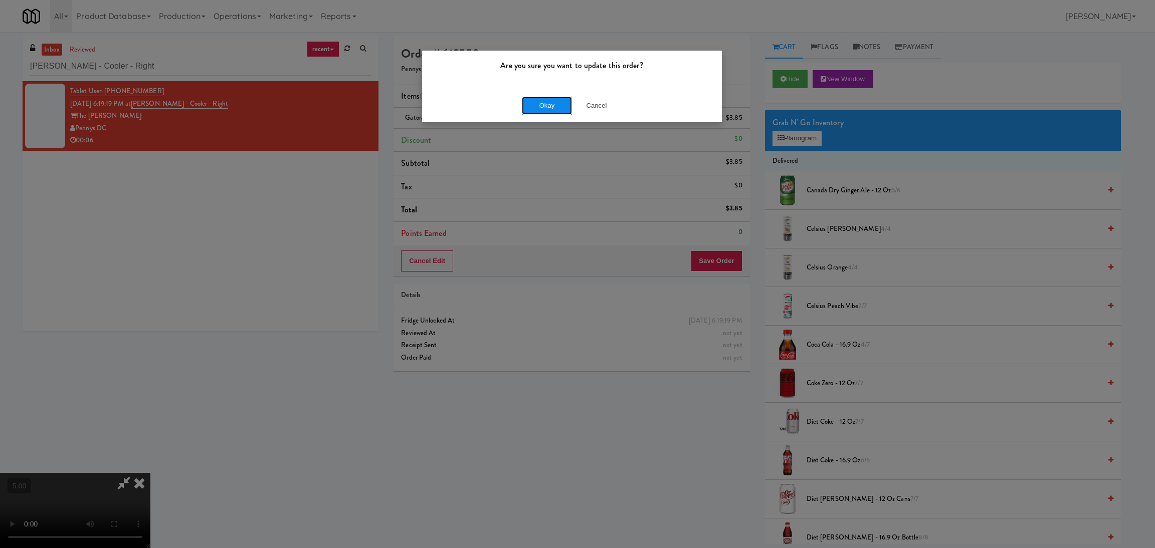
click at [531, 106] on button "Okay" at bounding box center [547, 106] width 50 height 18
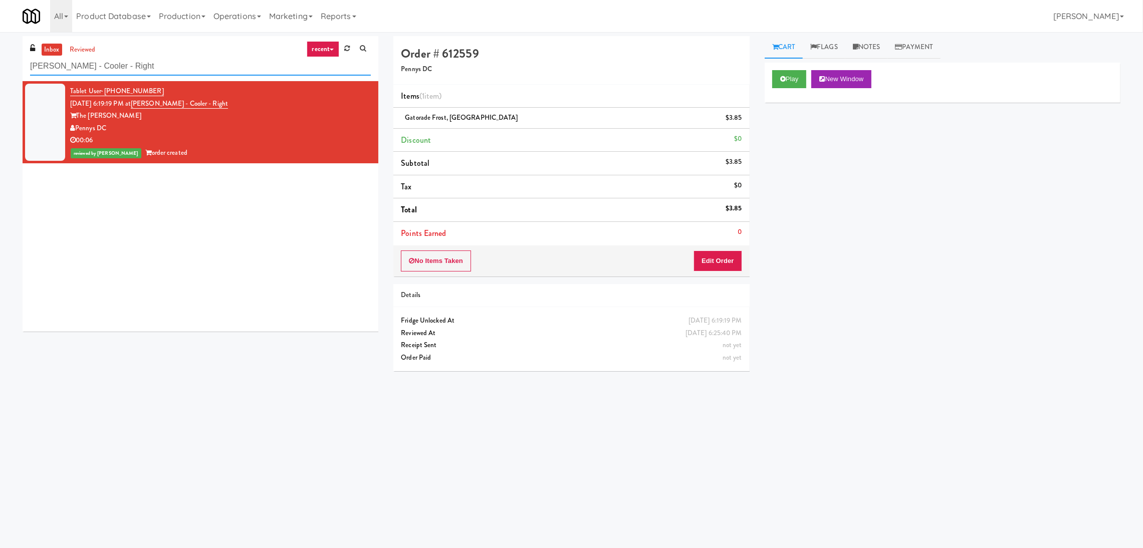
paste input "IKEA Etobicoke"
drag, startPoint x: 151, startPoint y: 60, endPoint x: 0, endPoint y: 52, distance: 151.1
click at [0, 52] on div "inbox reviewed recent all unclear take inventory issue suspicious failed recent…" at bounding box center [571, 237] width 1143 height 403
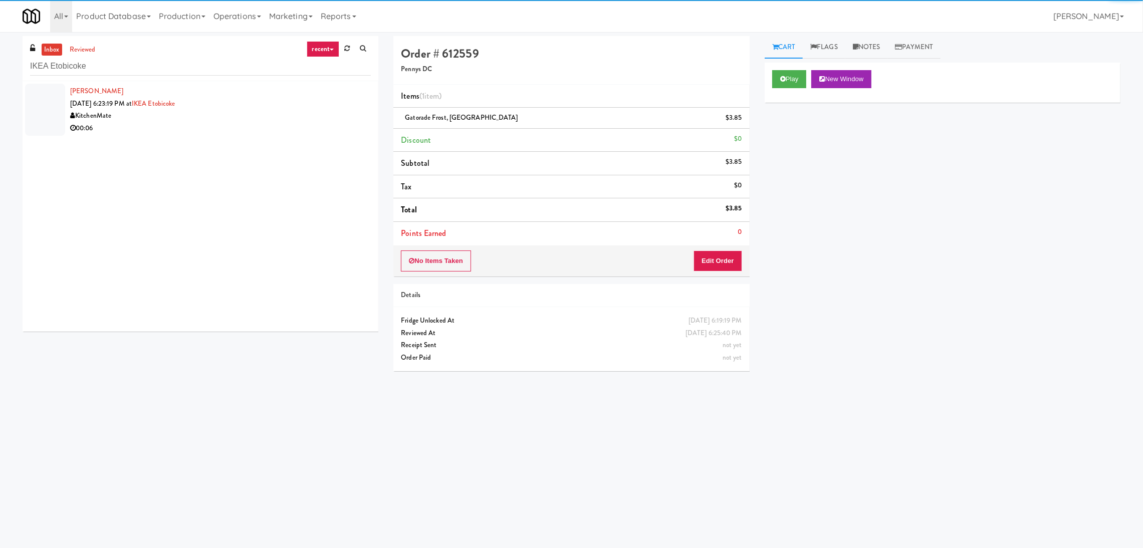
drag, startPoint x: 314, startPoint y: 114, endPoint x: 387, endPoint y: 93, distance: 76.3
click at [316, 113] on div "KitchenMate" at bounding box center [220, 116] width 301 height 13
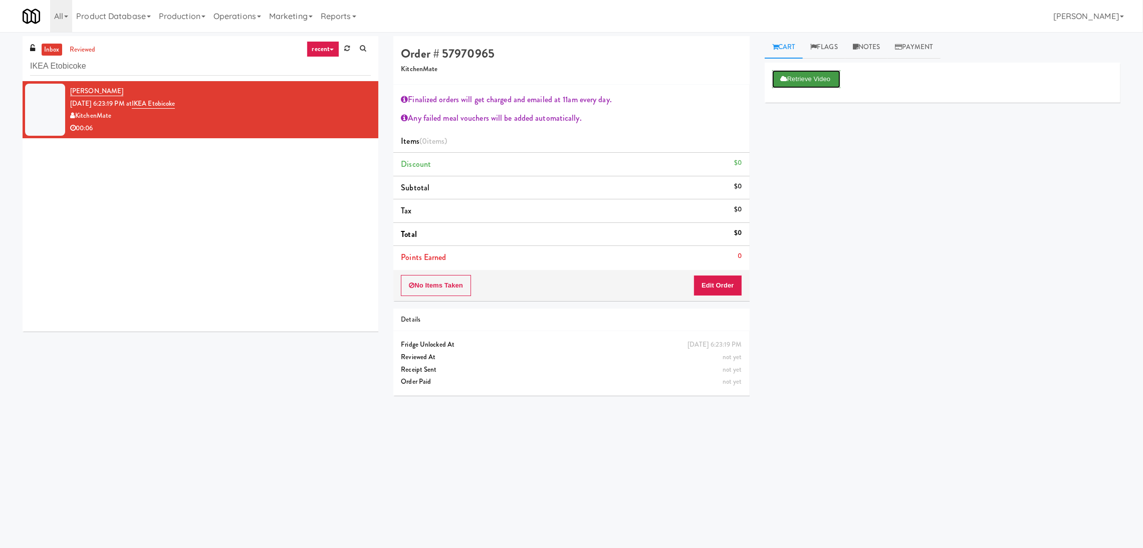
click at [793, 78] on button "Retrieve Video" at bounding box center [806, 79] width 68 height 18
click at [706, 286] on button "Edit Order" at bounding box center [718, 285] width 49 height 21
click at [720, 287] on button "Edit Order" at bounding box center [718, 285] width 49 height 21
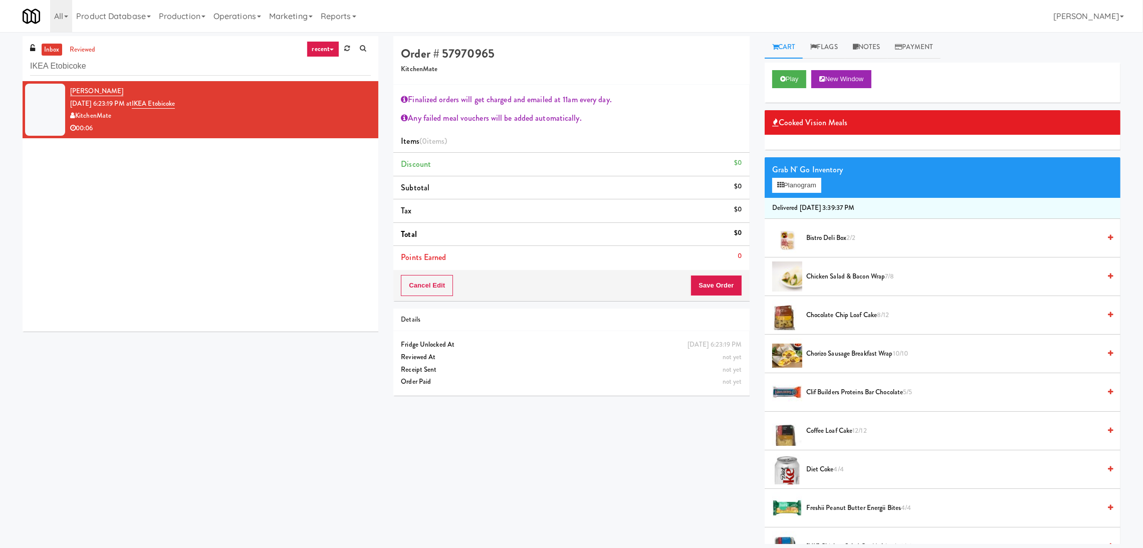
click at [840, 313] on span "Chocolate Chip Loaf Cake 8/12" at bounding box center [954, 315] width 294 height 13
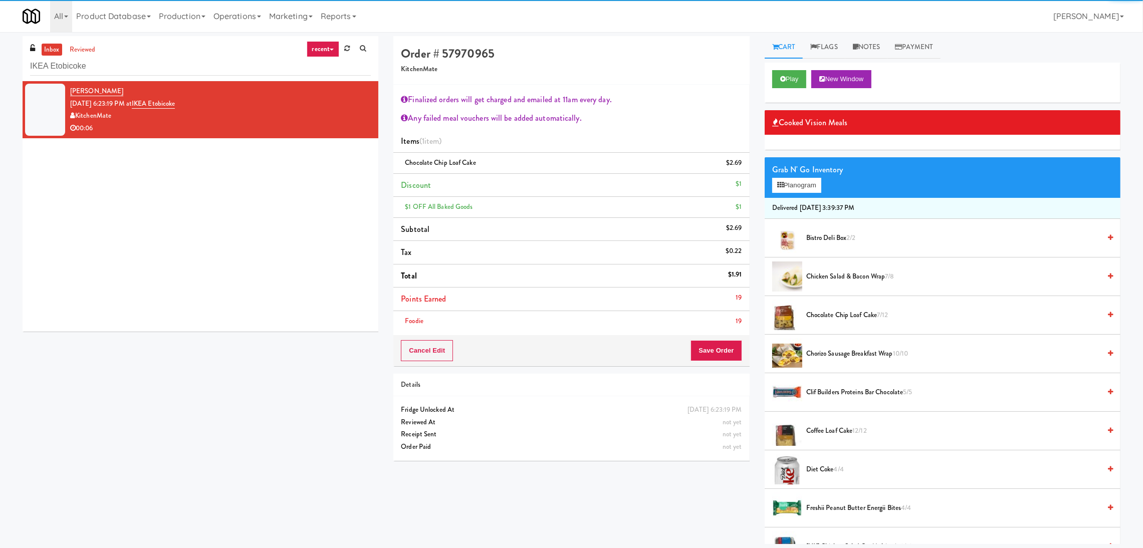
click at [790, 175] on div "Grab N' Go Inventory" at bounding box center [942, 169] width 341 height 15
click at [787, 181] on button "Planogram" at bounding box center [796, 185] width 49 height 15
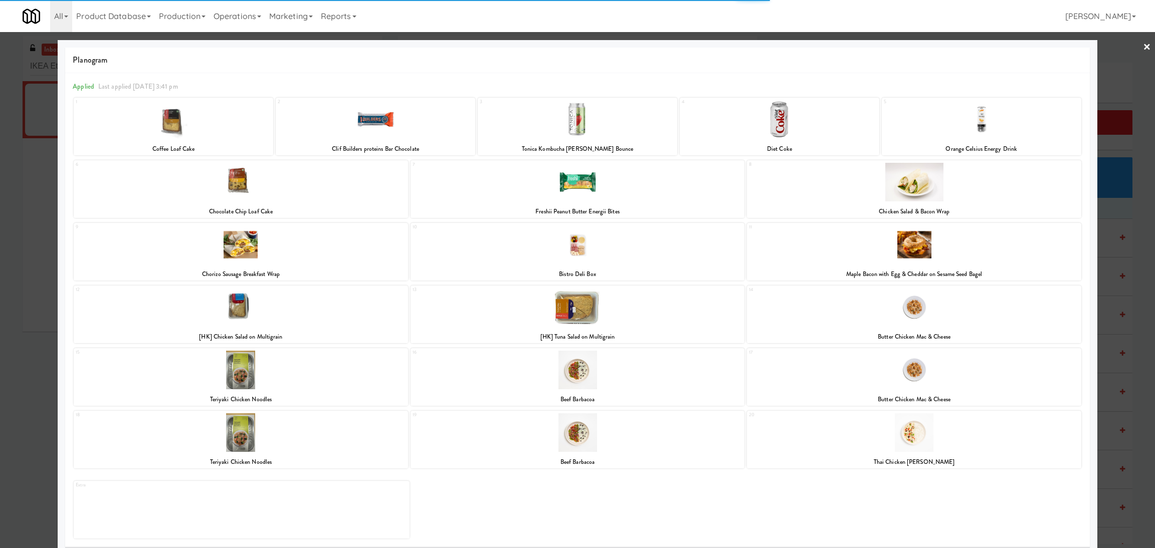
click at [0, 198] on div at bounding box center [577, 274] width 1155 height 548
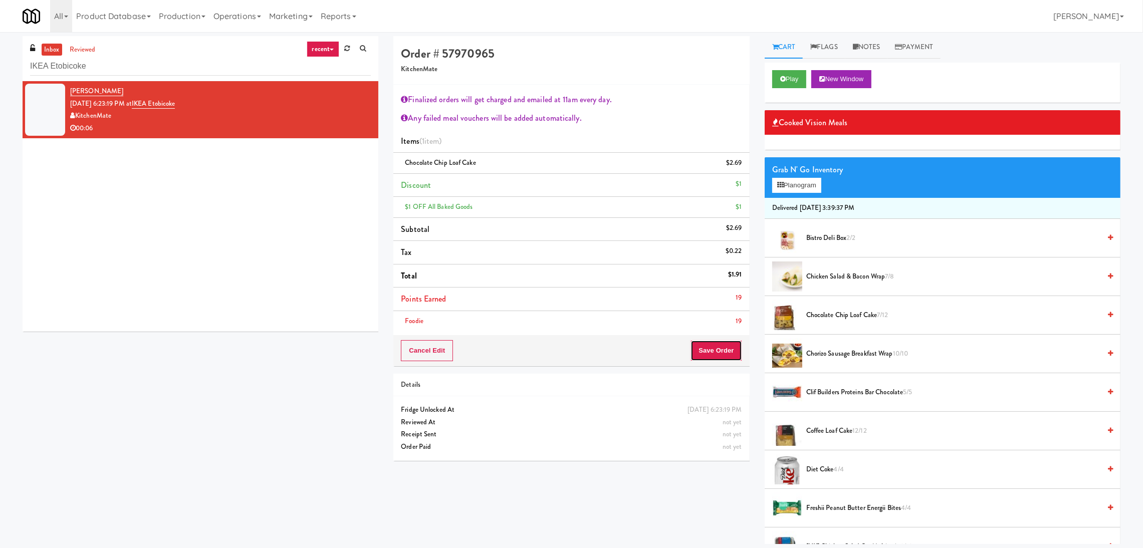
click at [707, 346] on button "Save Order" at bounding box center [716, 350] width 51 height 21
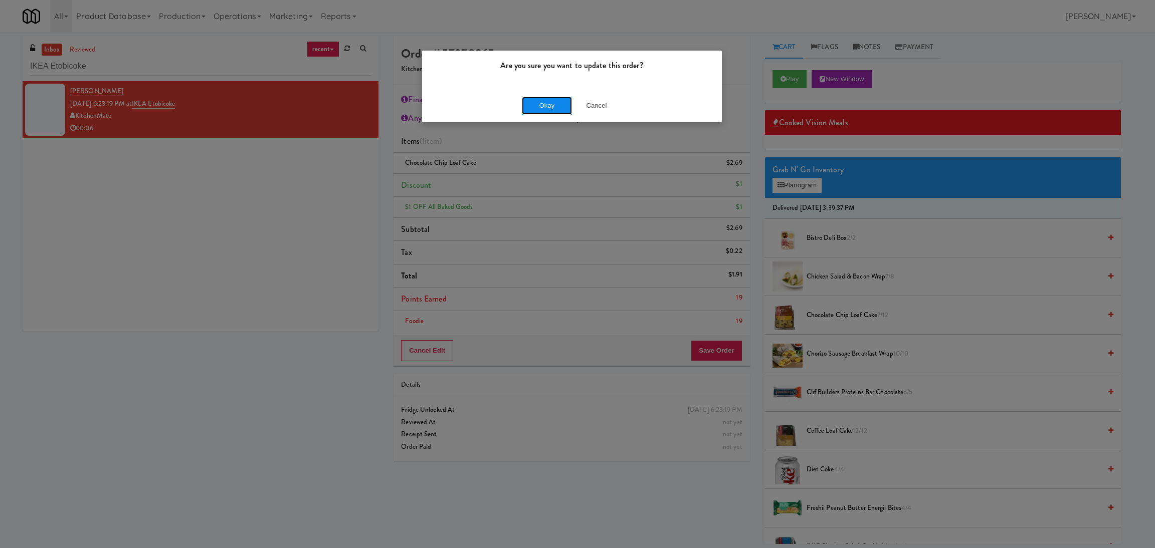
click at [551, 105] on button "Okay" at bounding box center [547, 106] width 50 height 18
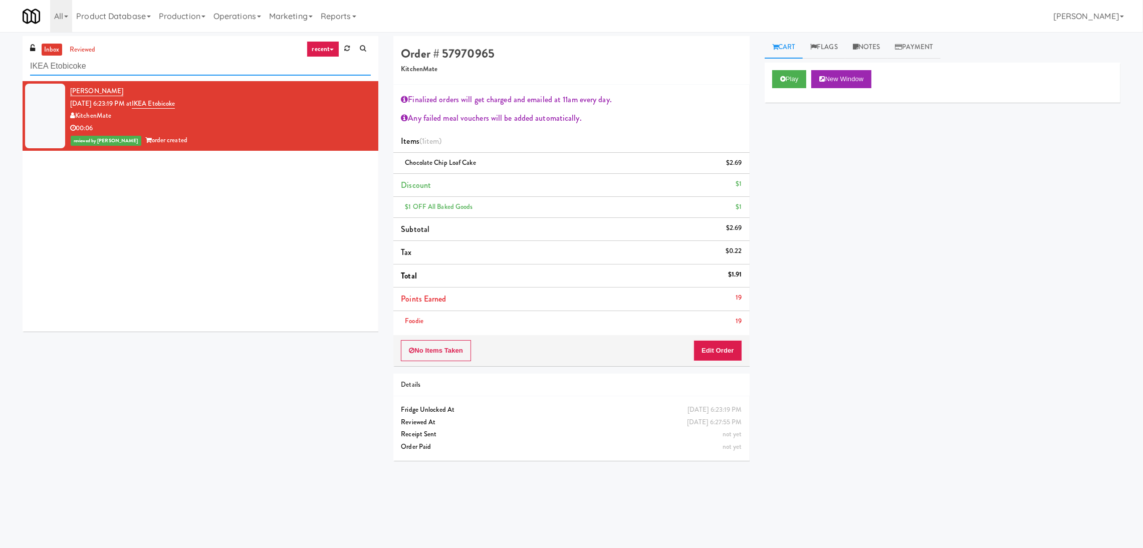
paste input "The Iris - Cooler - Right"
drag, startPoint x: 92, startPoint y: 64, endPoint x: 0, endPoint y: 70, distance: 91.9
click at [0, 69] on div "inbox reviewed recent all unclear take inventory issue suspicious failed recent…" at bounding box center [571, 252] width 1143 height 433
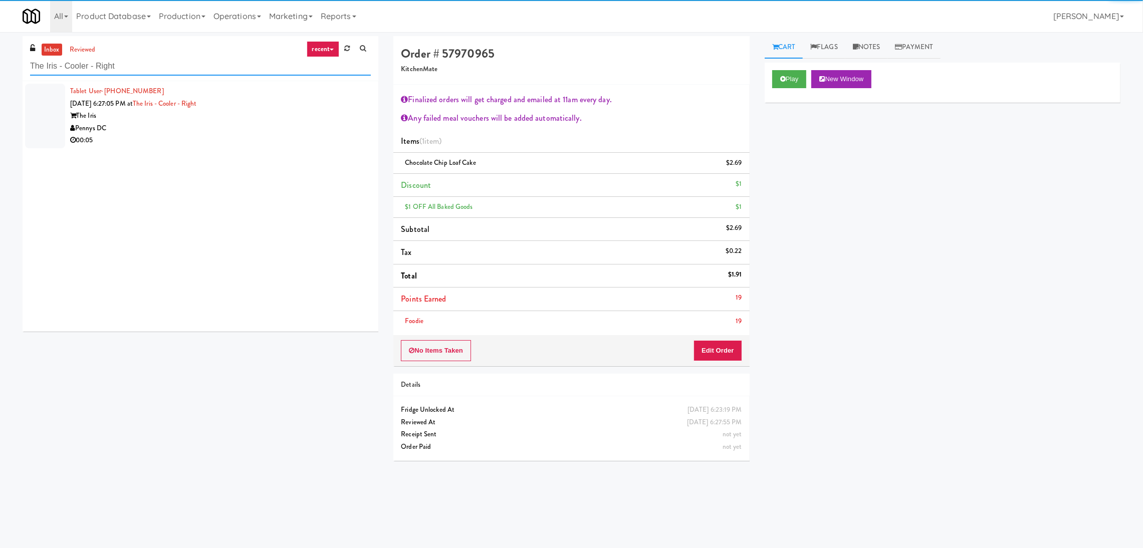
type input "The Iris - Cooler - Right"
click at [299, 133] on div "Tablet User · (704) 604-3509 Aug 10, 2025 6:27:05 PM at The Iris - Cooler - Rig…" at bounding box center [220, 116] width 301 height 62
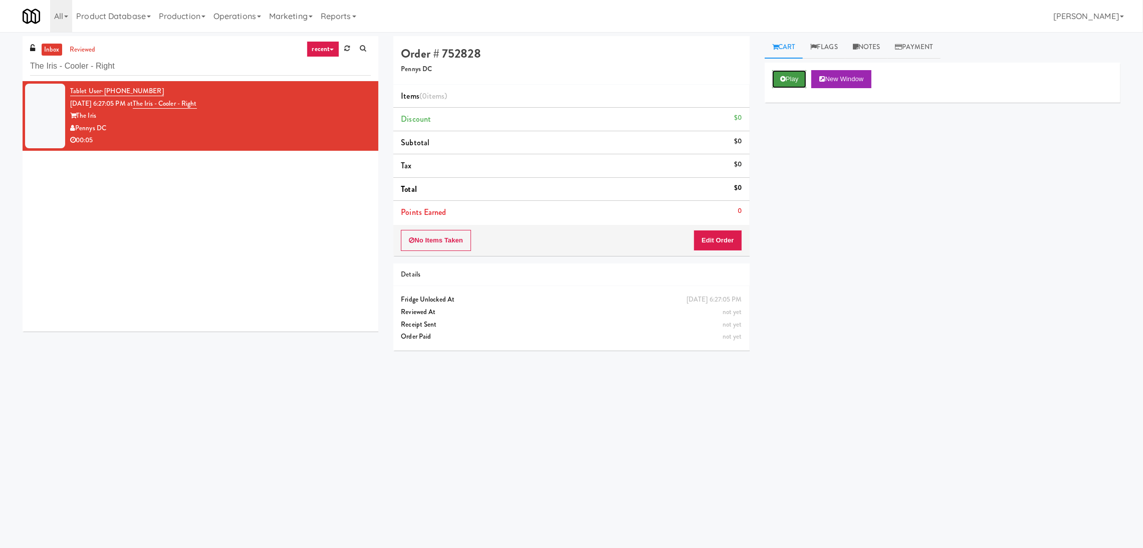
click at [792, 77] on button "Play" at bounding box center [789, 79] width 35 height 18
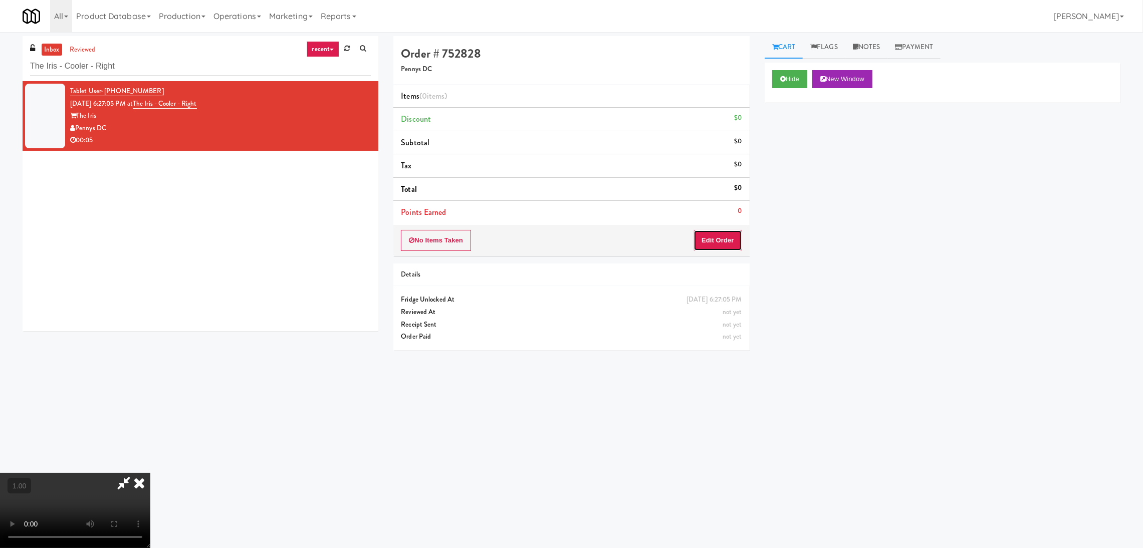
click at [716, 238] on button "Edit Order" at bounding box center [718, 240] width 49 height 21
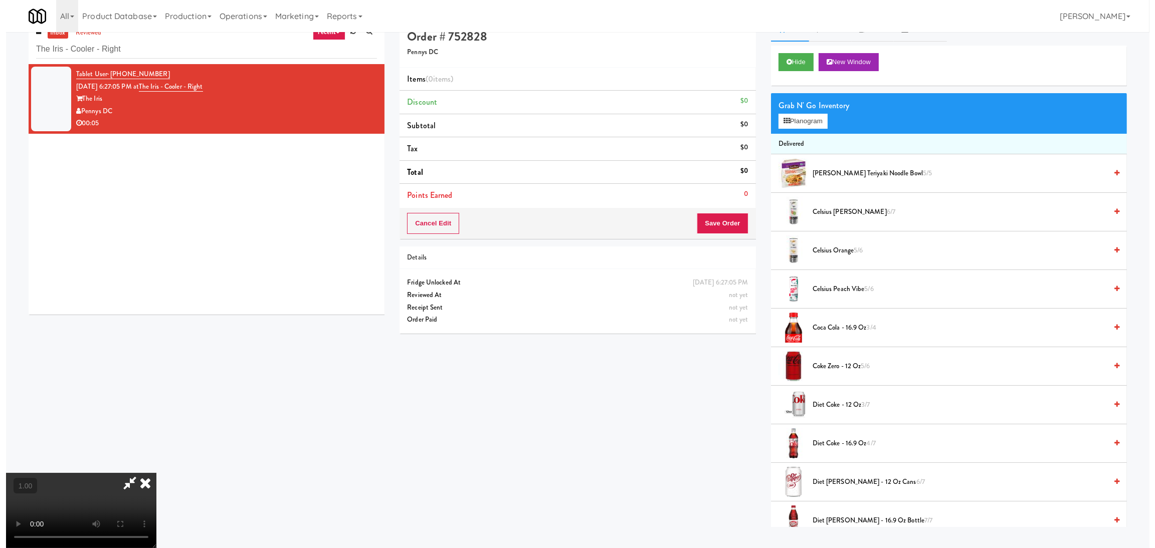
scroll to position [32, 0]
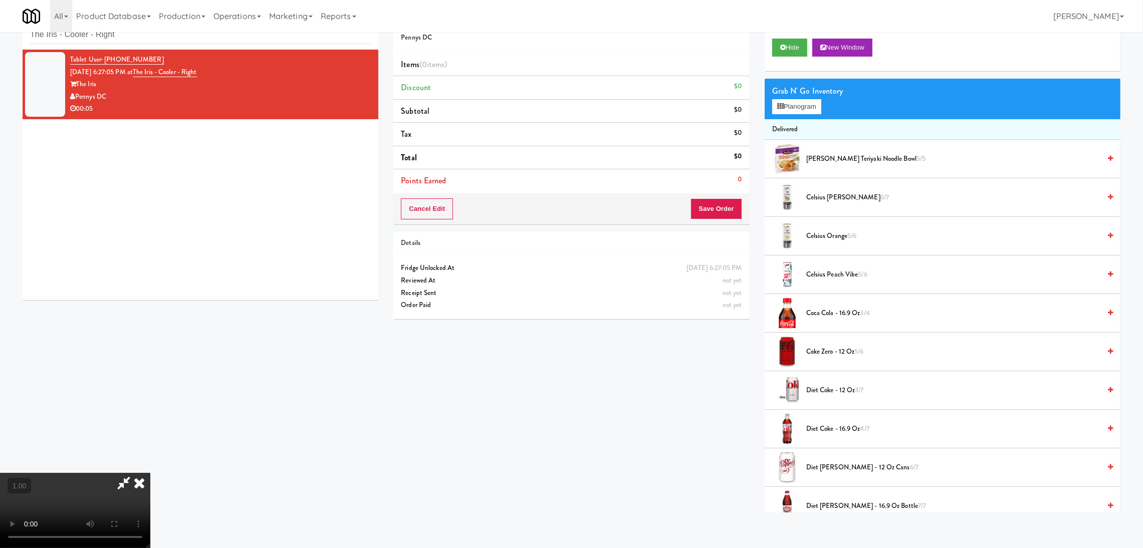
click at [150, 473] on video at bounding box center [75, 510] width 150 height 75
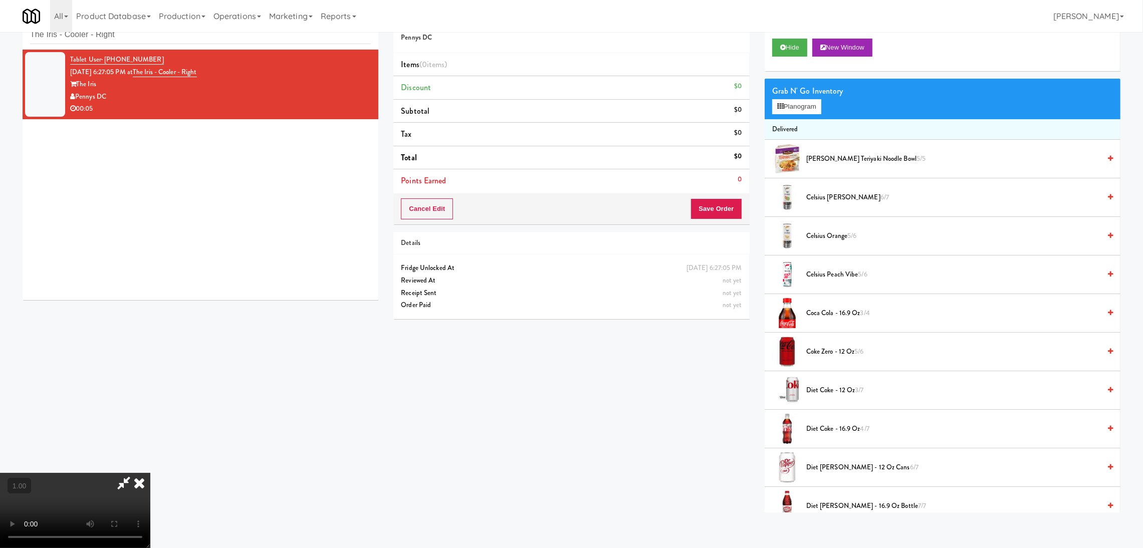
click at [150, 473] on video at bounding box center [75, 510] width 150 height 75
click at [796, 108] on button "Planogram" at bounding box center [796, 106] width 49 height 15
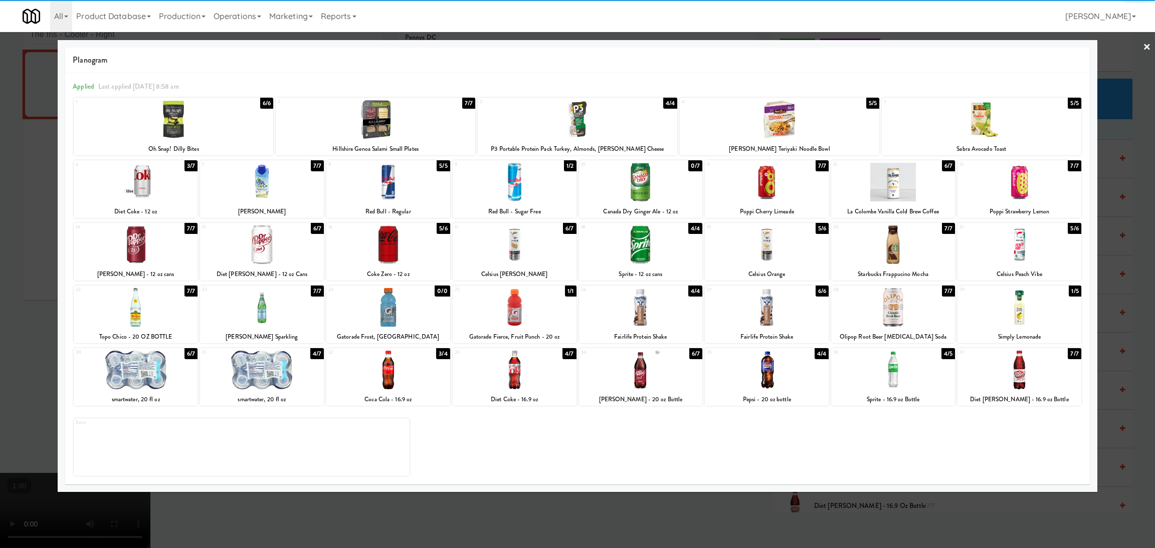
click at [278, 362] on div at bounding box center [262, 370] width 124 height 39
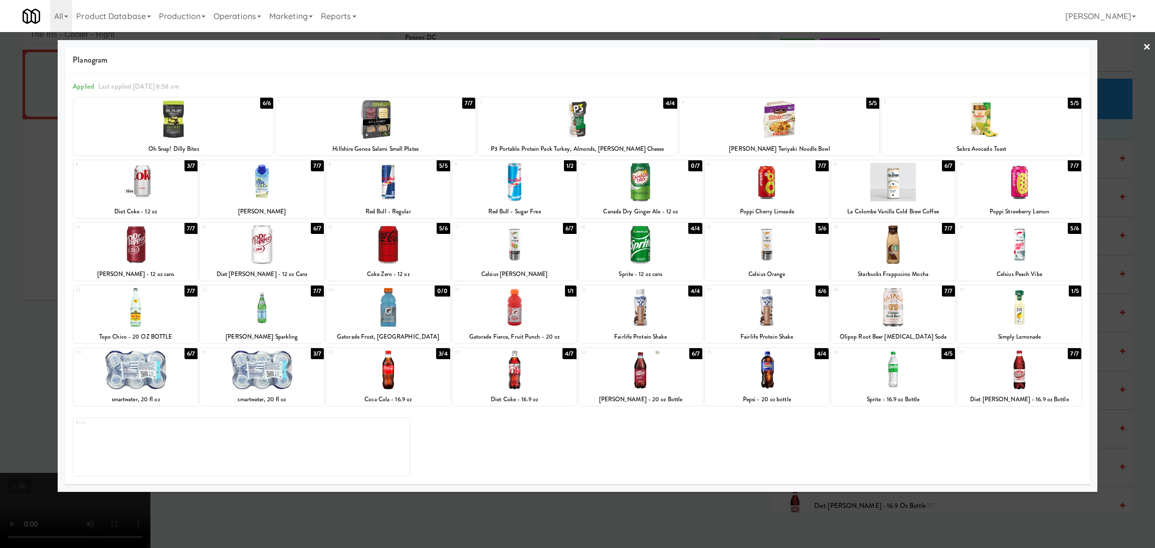
click at [524, 299] on div at bounding box center [515, 307] width 124 height 39
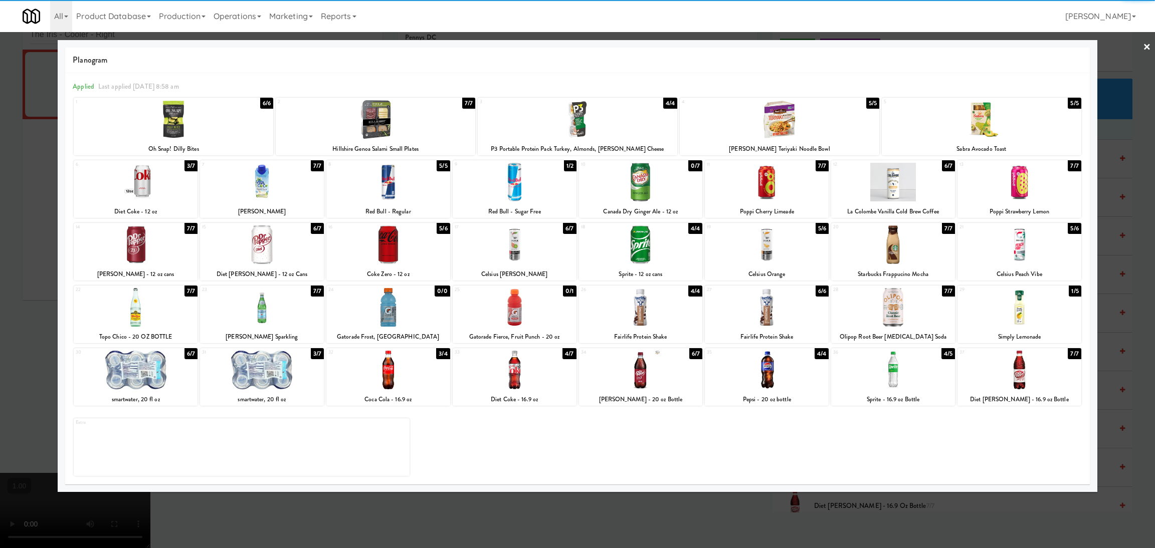
click at [35, 269] on div at bounding box center [577, 274] width 1155 height 548
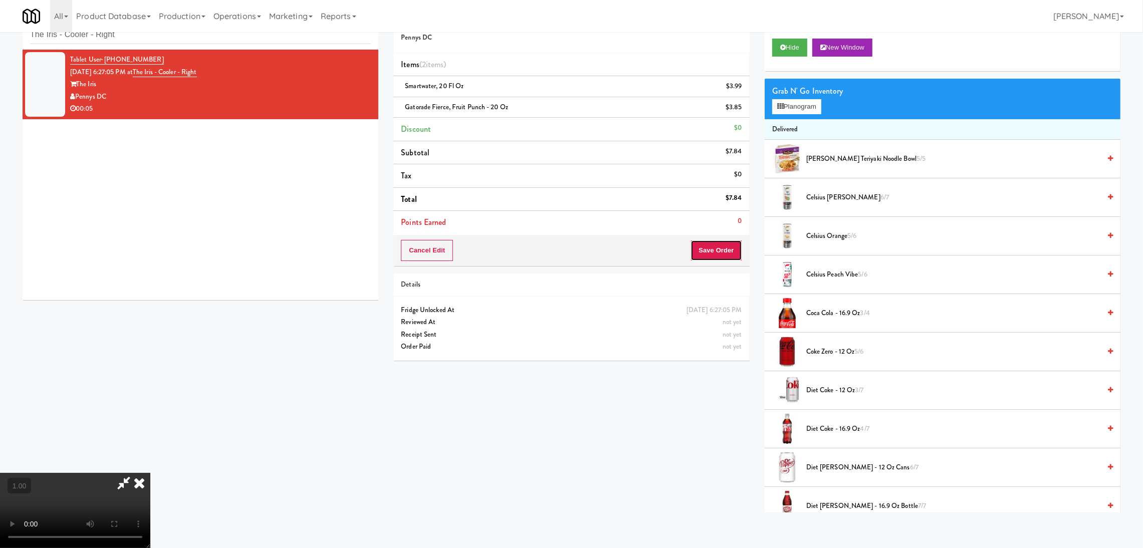
click at [714, 245] on button "Save Order" at bounding box center [716, 250] width 51 height 21
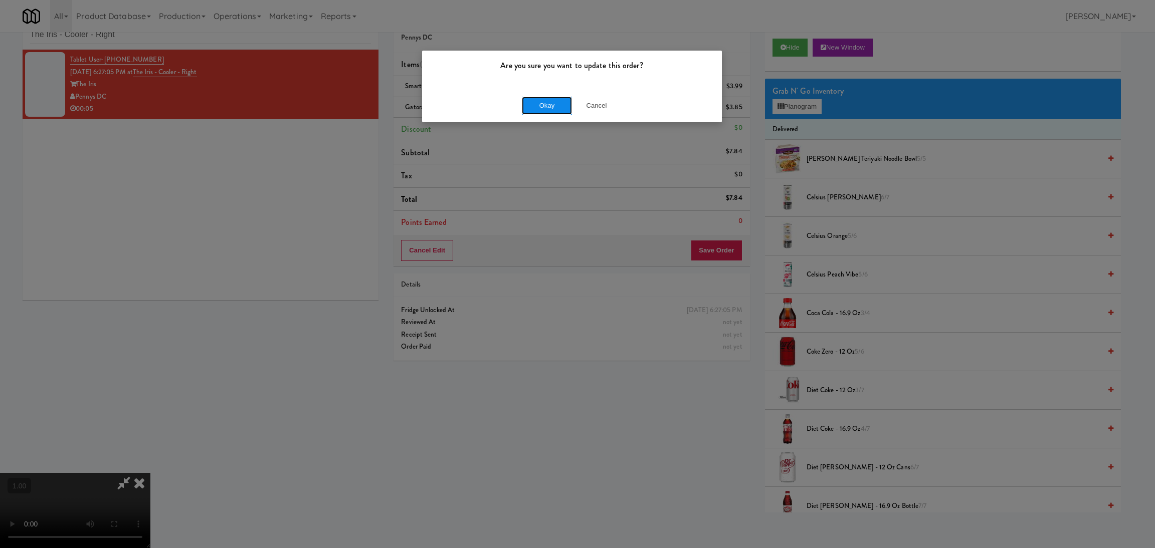
click at [542, 113] on button "Okay" at bounding box center [547, 106] width 50 height 18
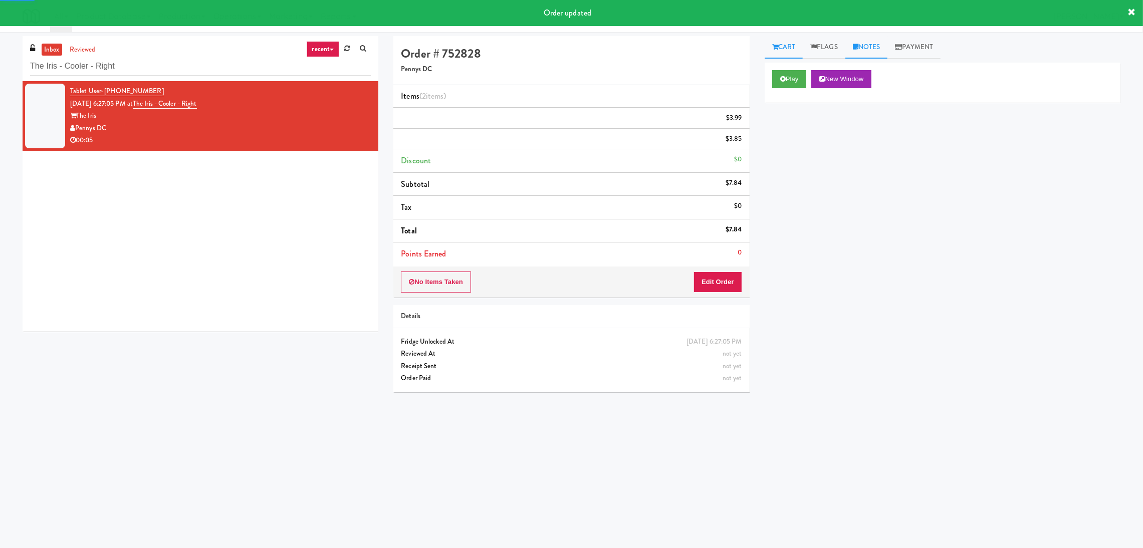
click at [868, 48] on link "Notes" at bounding box center [867, 47] width 43 height 23
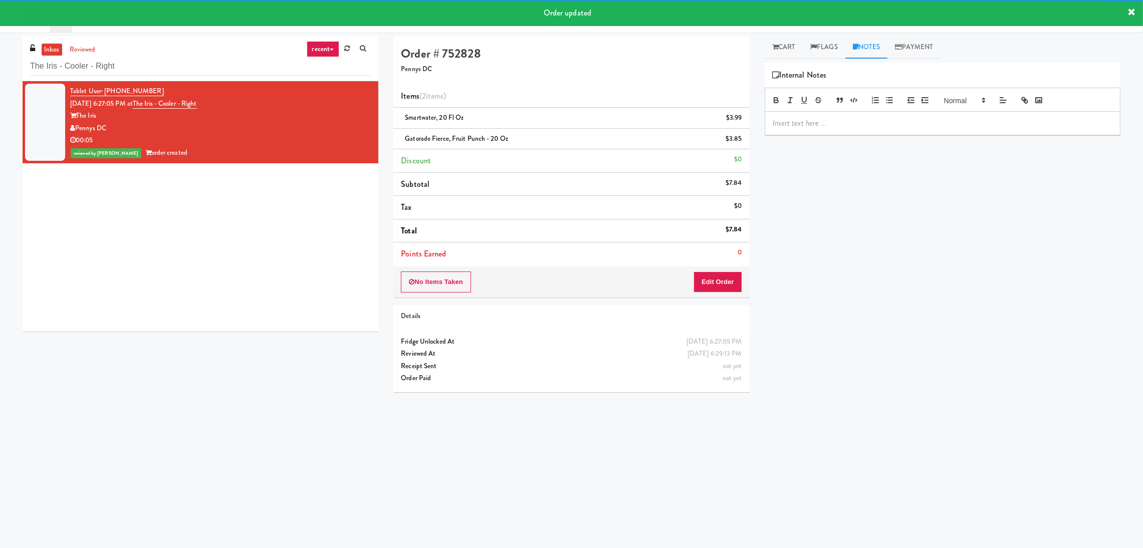
click at [860, 131] on div at bounding box center [942, 123] width 355 height 23
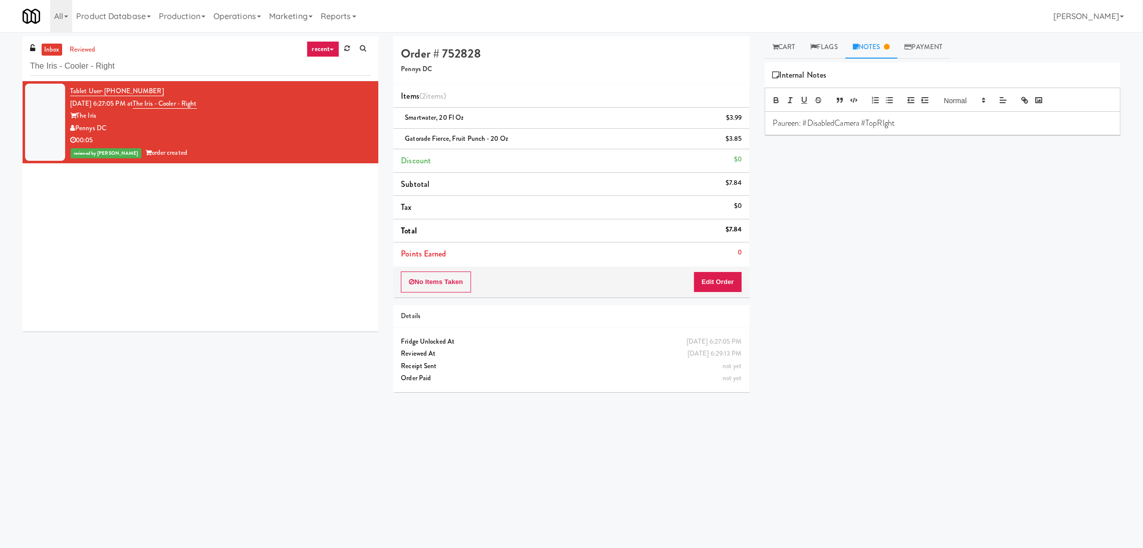
click at [887, 118] on p "Paureen: #DisabledCamera #TopRIght" at bounding box center [943, 123] width 340 height 11
paste input "Goodwin"
drag, startPoint x: 181, startPoint y: 67, endPoint x: 0, endPoint y: 61, distance: 181.6
click at [0, 61] on div "inbox reviewed recent all unclear take inventory issue suspicious failed recent…" at bounding box center [571, 237] width 1143 height 403
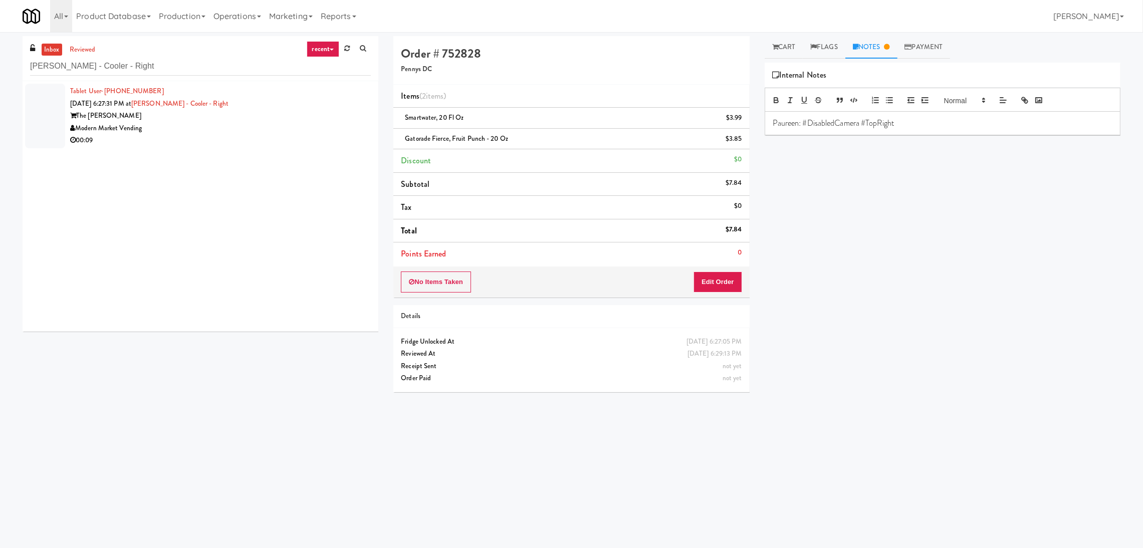
click at [293, 145] on div "Tablet User · (512) 589-0873 Aug 10, 2025 6:27:31 PM at Goodwin - Cooler - Righ…" at bounding box center [201, 206] width 356 height 251
click at [322, 134] on div "00:09" at bounding box center [220, 140] width 301 height 13
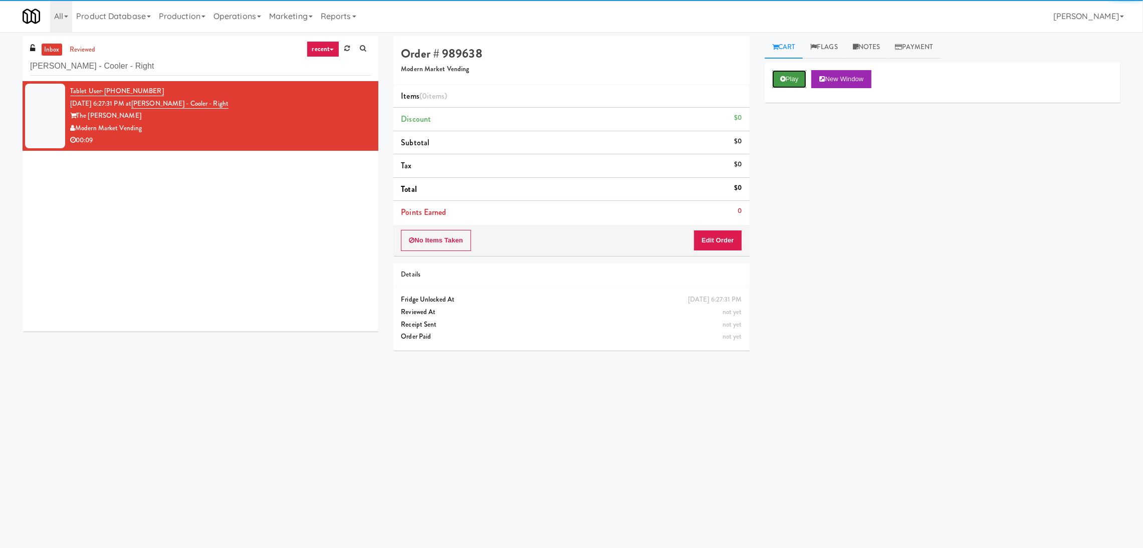
click at [793, 76] on button "Play" at bounding box center [789, 79] width 35 height 18
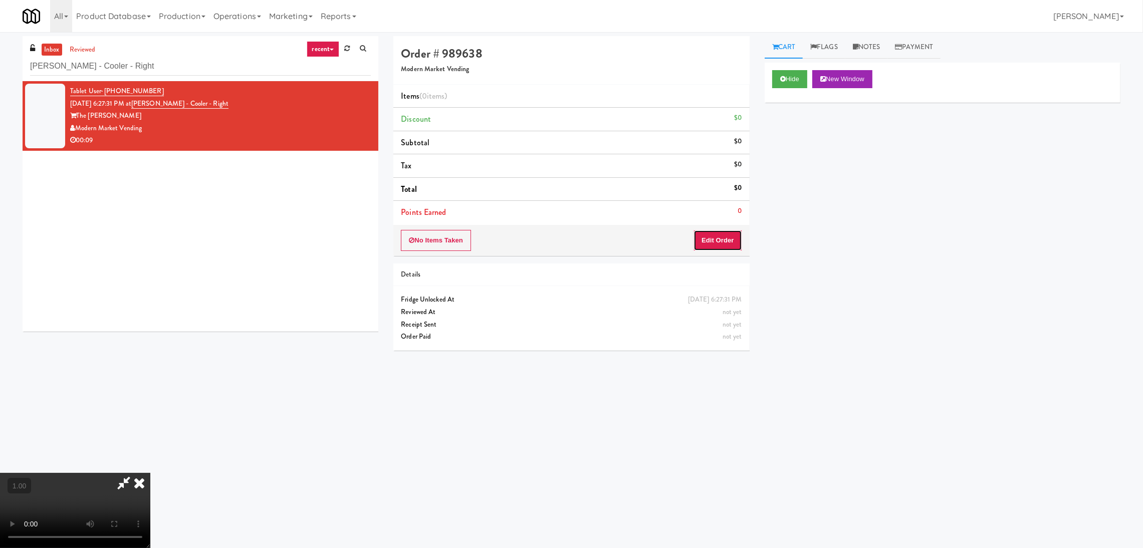
click at [718, 240] on button "Edit Order" at bounding box center [718, 240] width 49 height 21
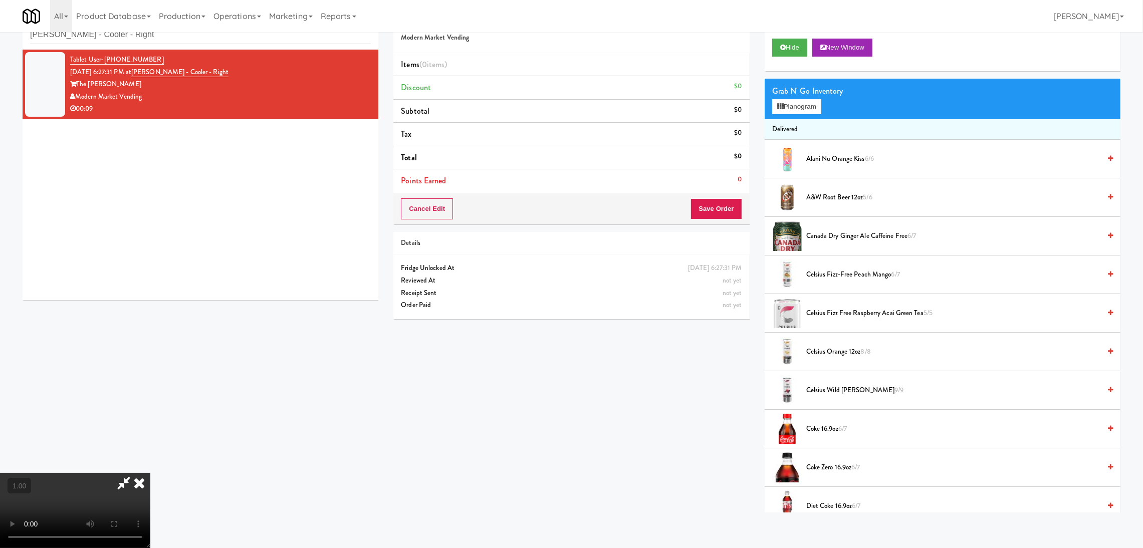
scroll to position [195, 0]
click at [769, 113] on div "Grab N' Go Inventory Planogram" at bounding box center [943, 99] width 356 height 41
click at [775, 109] on button "Planogram" at bounding box center [796, 106] width 49 height 15
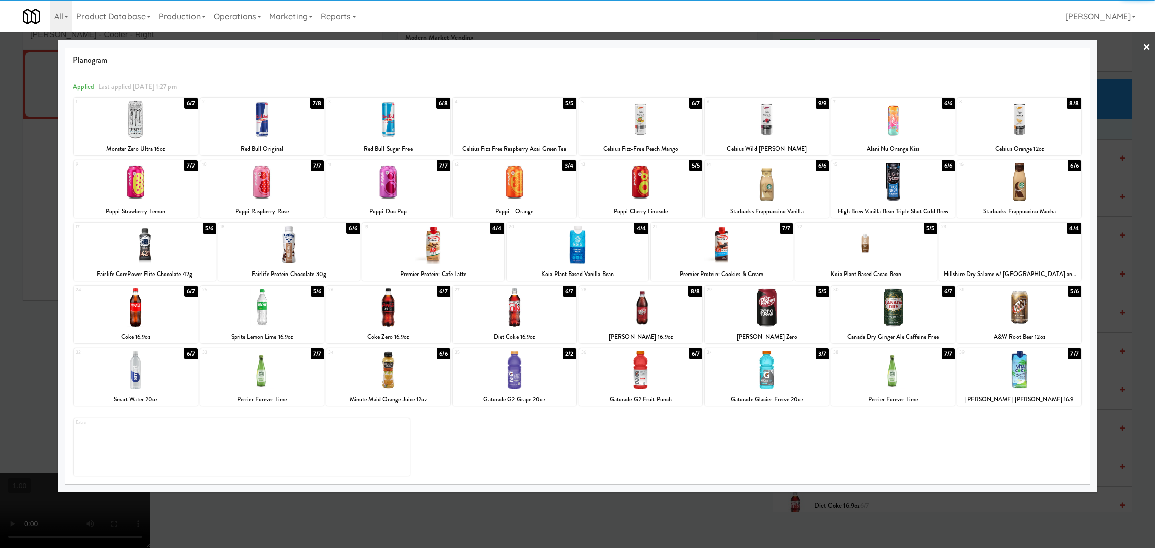
click at [158, 242] on div at bounding box center [145, 245] width 142 height 39
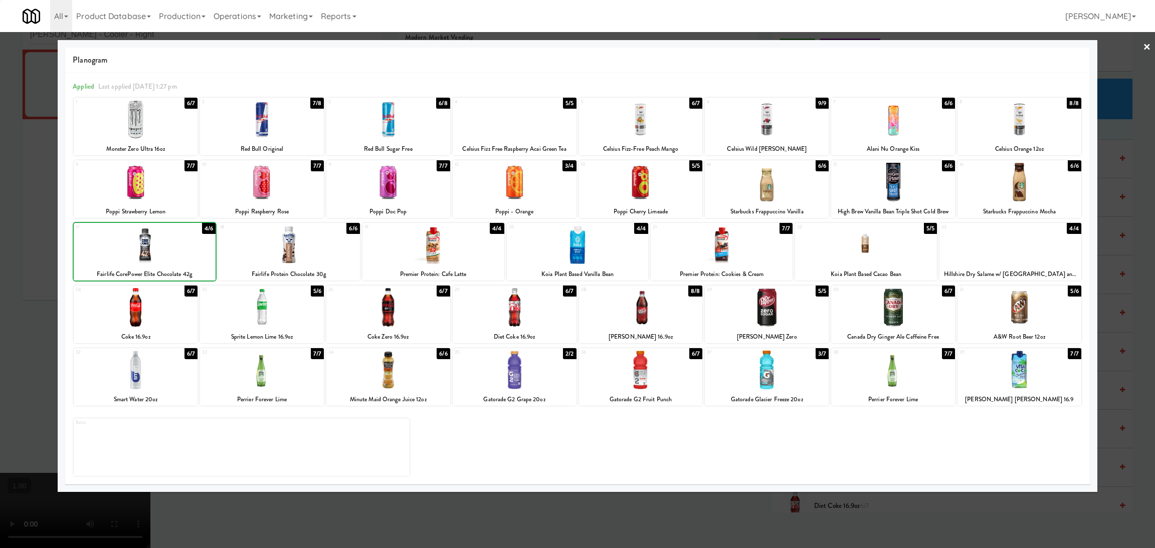
click at [0, 249] on div at bounding box center [577, 274] width 1155 height 548
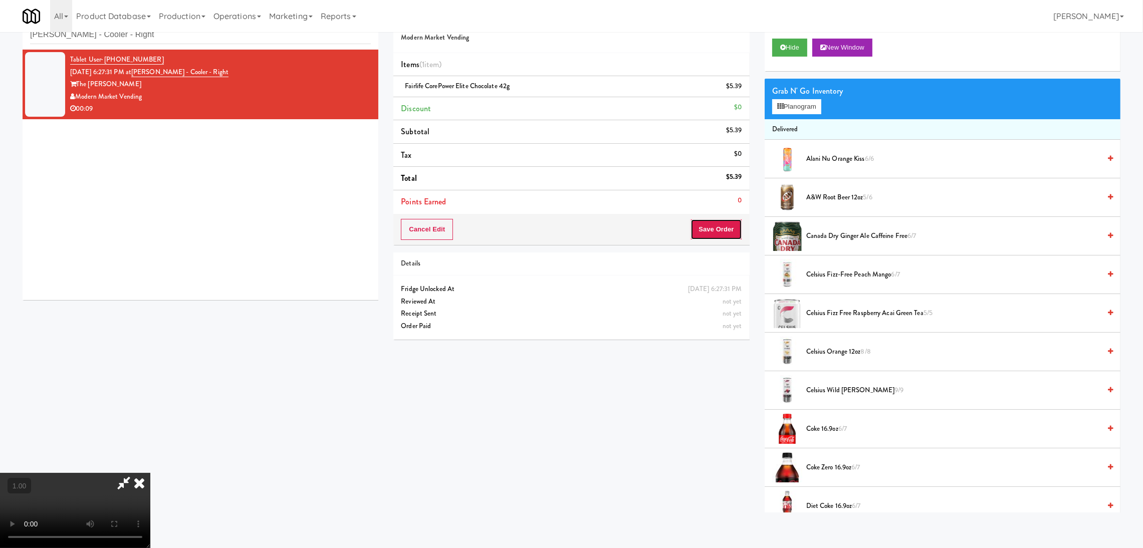
click at [714, 232] on button "Save Order" at bounding box center [716, 229] width 51 height 21
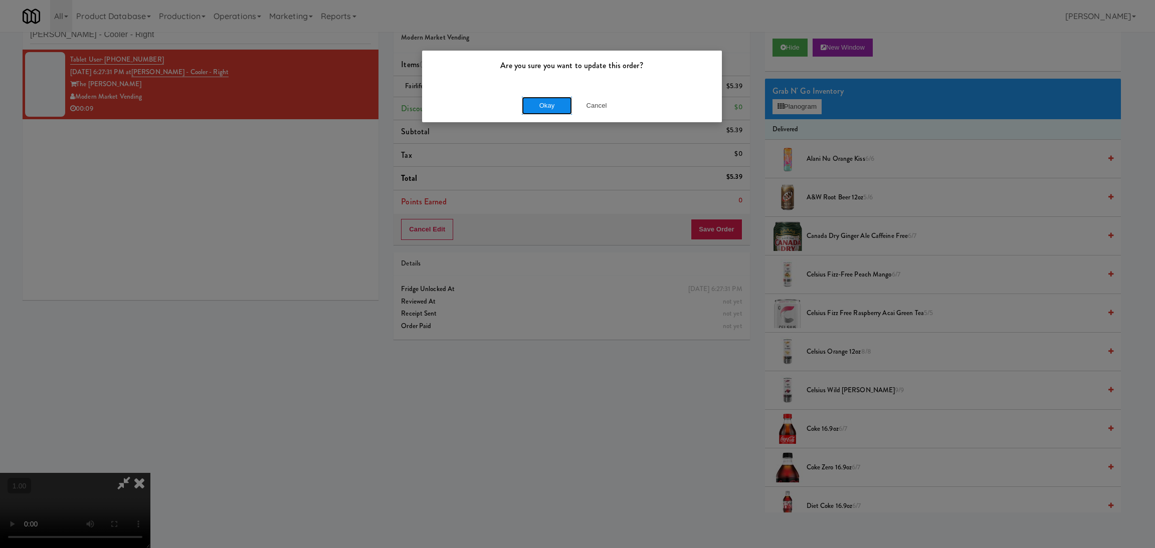
click at [558, 104] on button "Okay" at bounding box center [547, 106] width 50 height 18
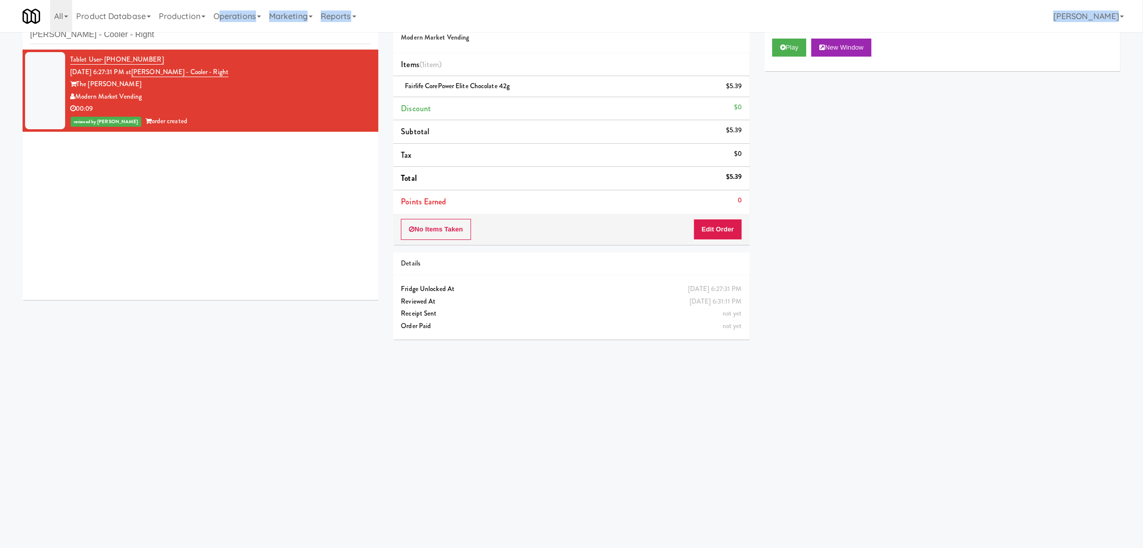
drag, startPoint x: 221, startPoint y: 30, endPoint x: 23, endPoint y: 33, distance: 198.0
click at [23, 33] on body "Are you sure you want to update this order? Okay Cancel Okay Are you sure you w…" at bounding box center [571, 275] width 1143 height 548
paste input "250 Residences-Cooler"
drag, startPoint x: 139, startPoint y: 37, endPoint x: 0, endPoint y: 45, distance: 139.6
click at [0, 45] on div "inbox reviewed recent all unclear take inventory issue suspicious failed recent…" at bounding box center [571, 206] width 1143 height 403
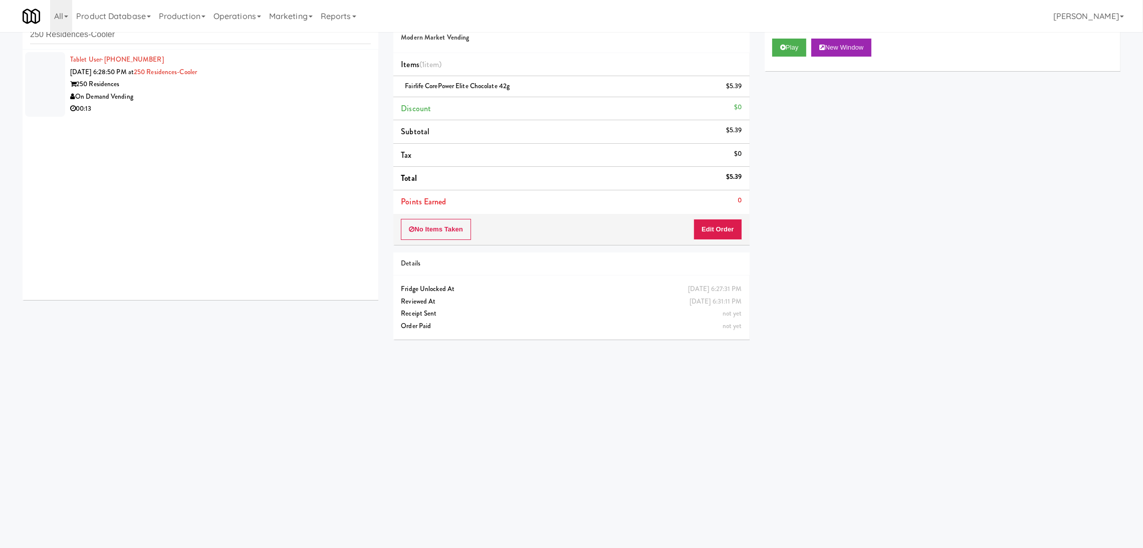
click at [291, 95] on div "On Demand Vending" at bounding box center [220, 97] width 301 height 13
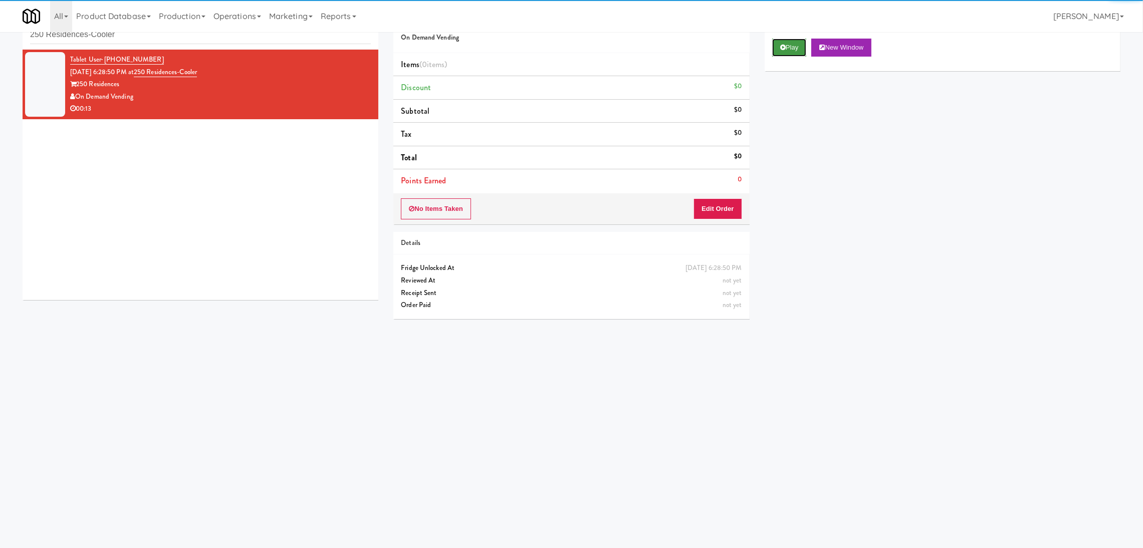
click at [777, 54] on button "Play" at bounding box center [789, 48] width 35 height 18
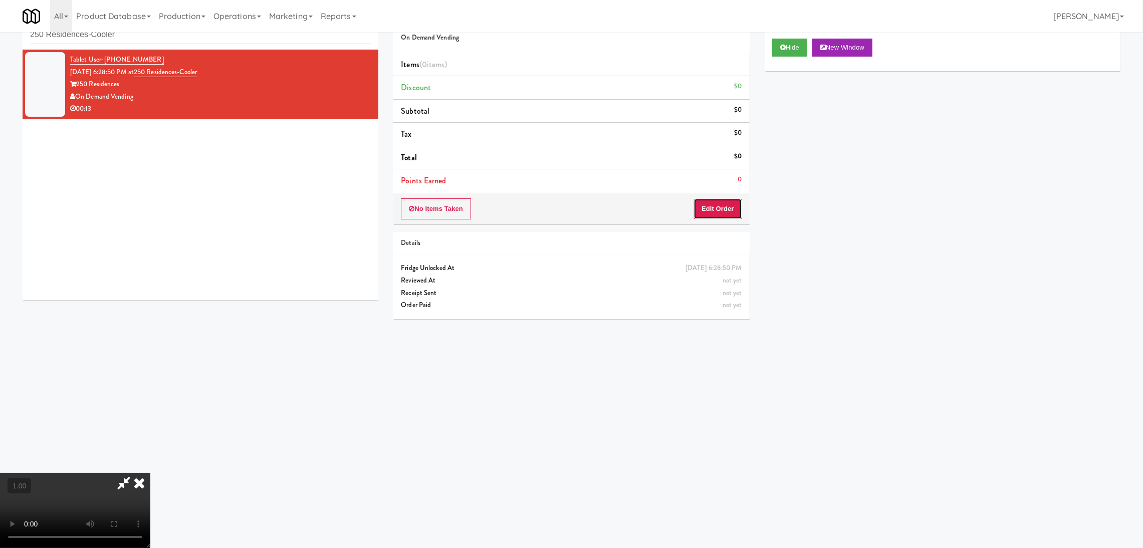
click at [702, 203] on button "Edit Order" at bounding box center [718, 208] width 49 height 21
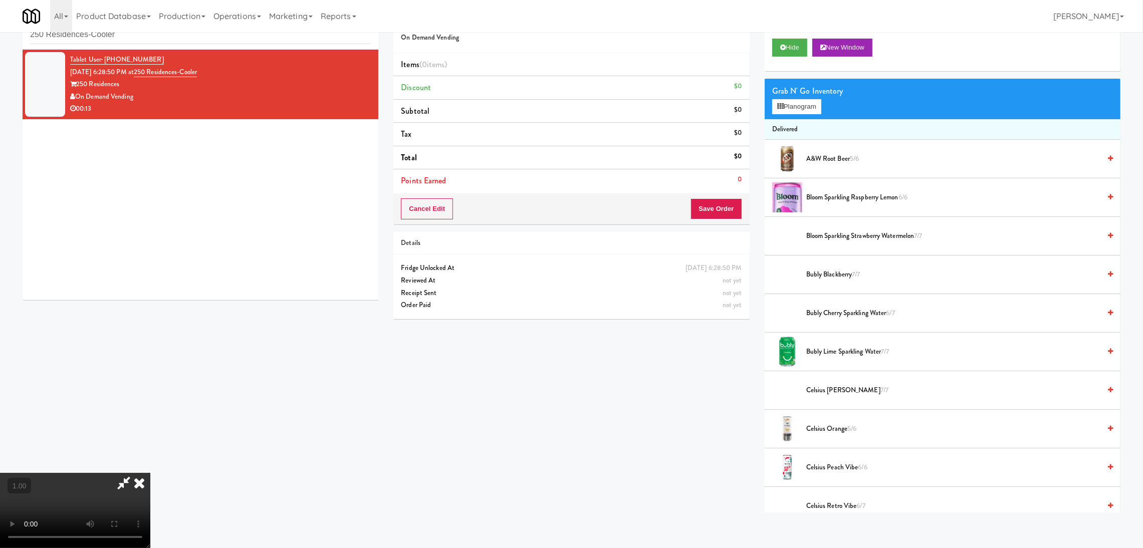
scroll to position [45, 0]
click at [150, 473] on video at bounding box center [75, 510] width 150 height 75
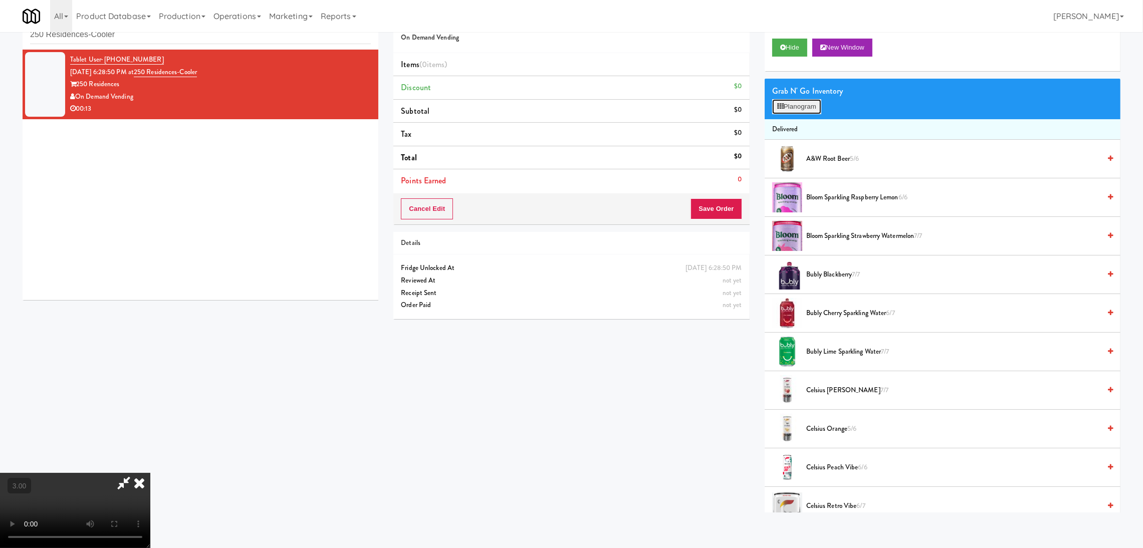
click at [801, 111] on button "Planogram" at bounding box center [796, 106] width 49 height 15
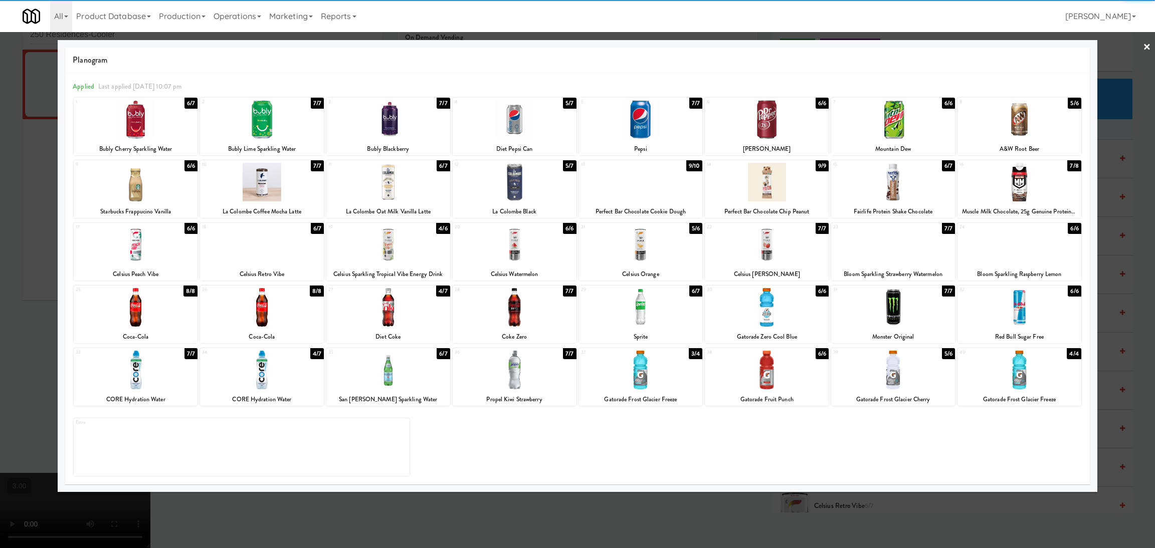
click at [128, 254] on div at bounding box center [136, 245] width 124 height 39
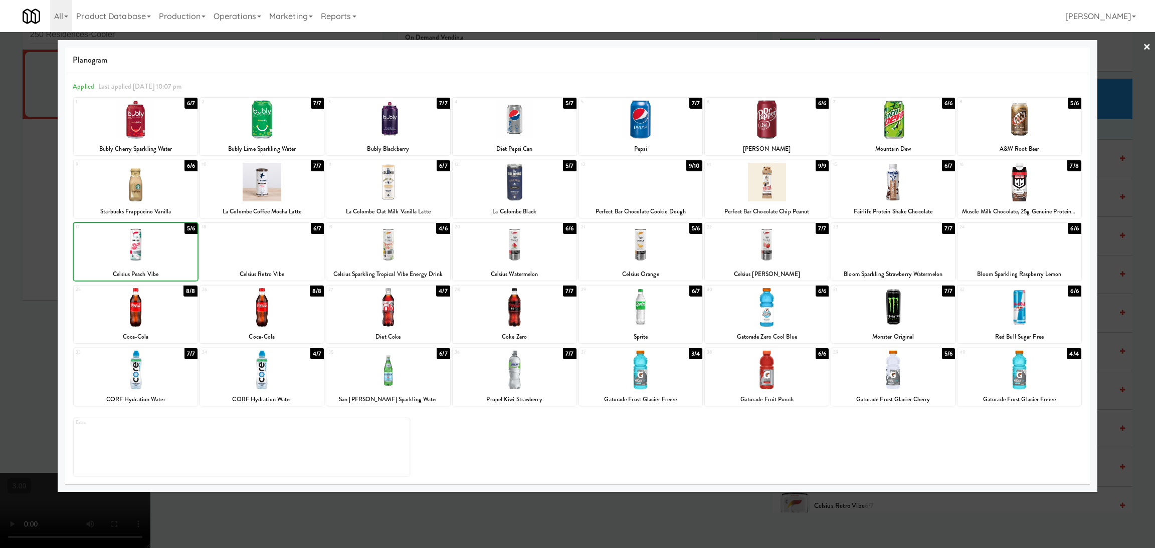
click at [10, 253] on div at bounding box center [577, 274] width 1155 height 548
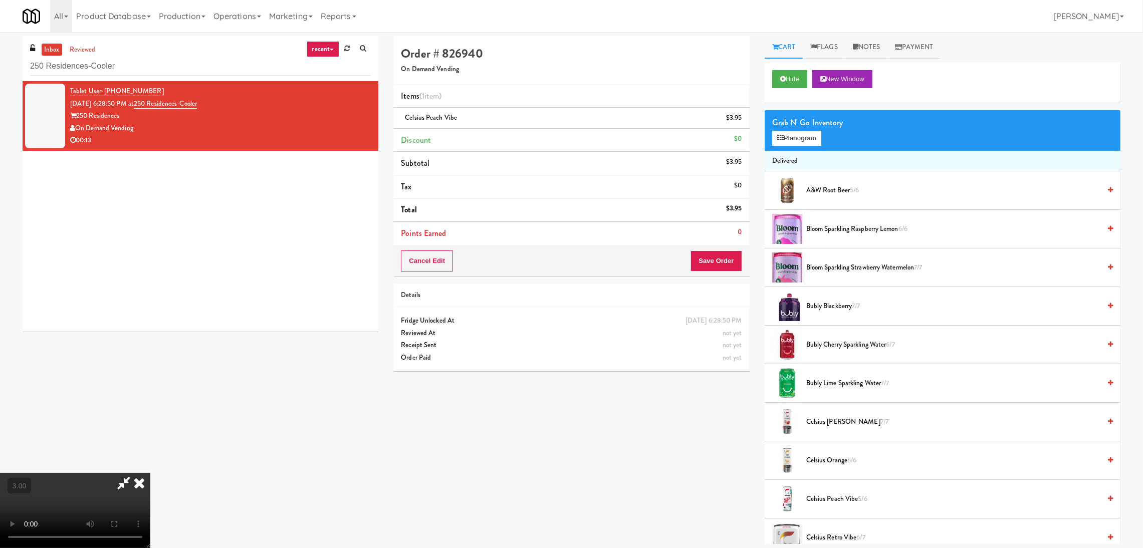
click at [135, 473] on icon at bounding box center [123, 483] width 23 height 20
click at [714, 261] on button "Save Order" at bounding box center [716, 261] width 51 height 21
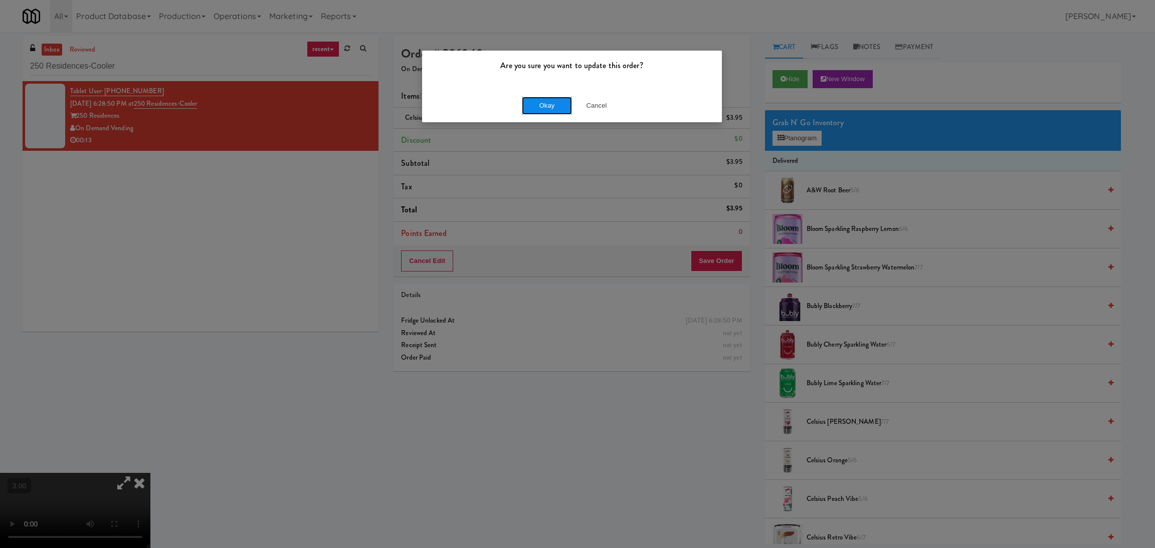
click at [528, 105] on button "Okay" at bounding box center [547, 106] width 50 height 18
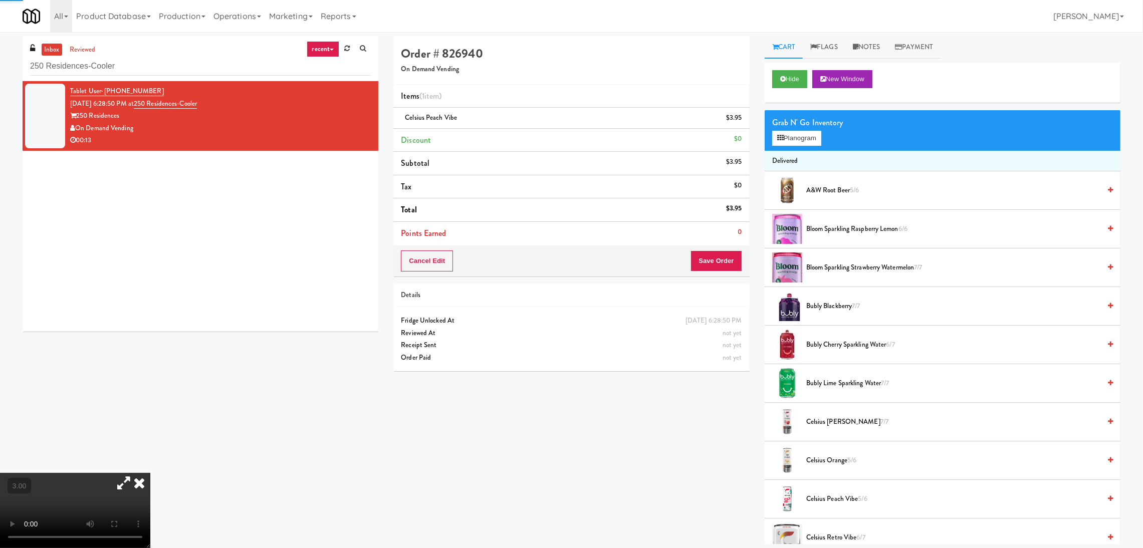
click at [150, 473] on icon at bounding box center [139, 483] width 22 height 20
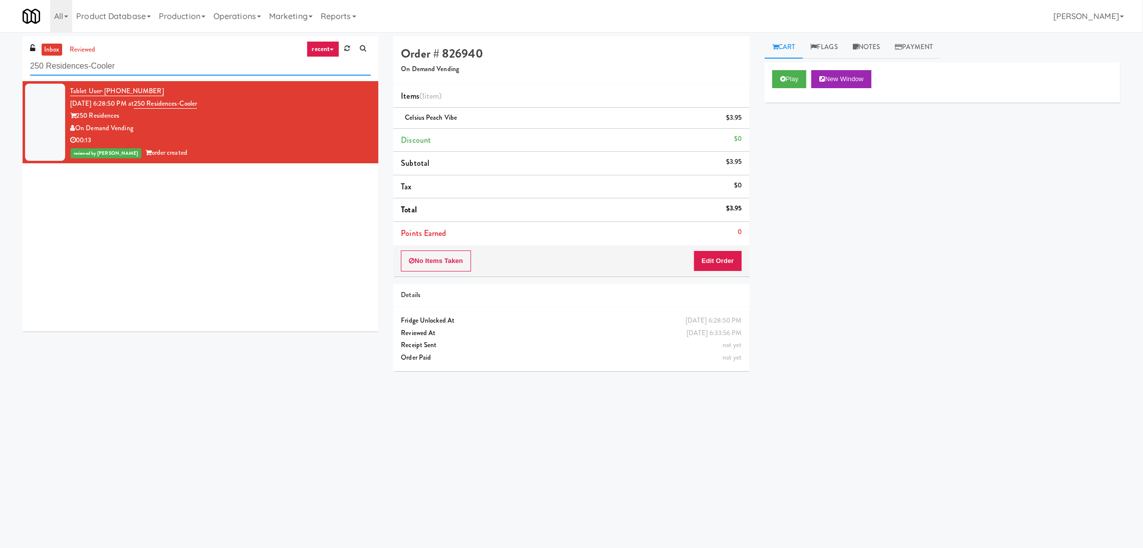
drag, startPoint x: 146, startPoint y: 66, endPoint x: 0, endPoint y: 92, distance: 148.1
click at [0, 92] on div "inbox reviewed recent all unclear take inventory issue suspicious failed recent…" at bounding box center [571, 237] width 1143 height 403
paste input "Crossing West - Cooler - Right"
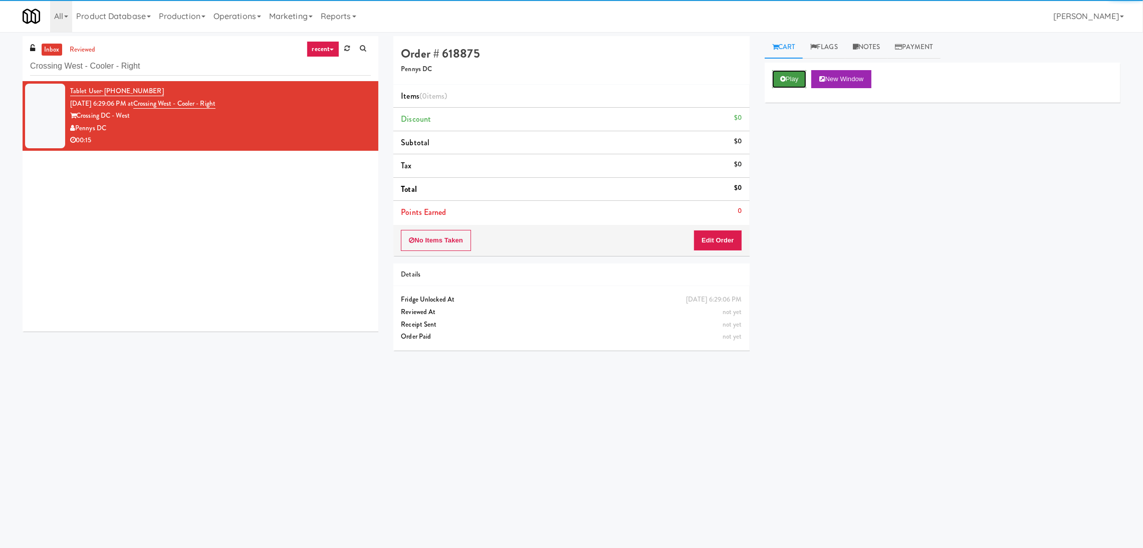
click at [777, 78] on button "Play" at bounding box center [789, 79] width 35 height 18
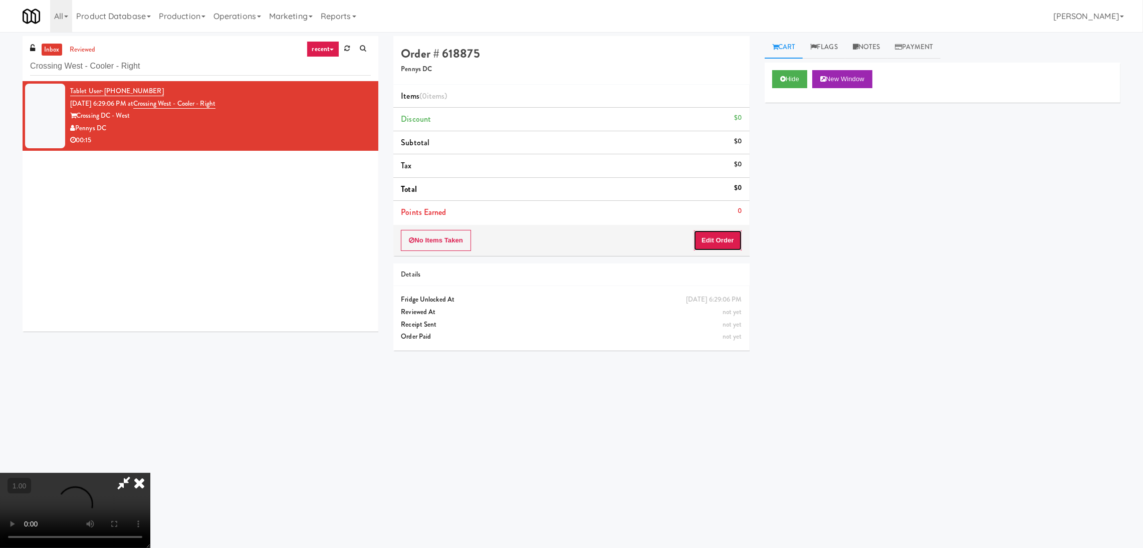
click at [723, 244] on button "Edit Order" at bounding box center [718, 240] width 49 height 21
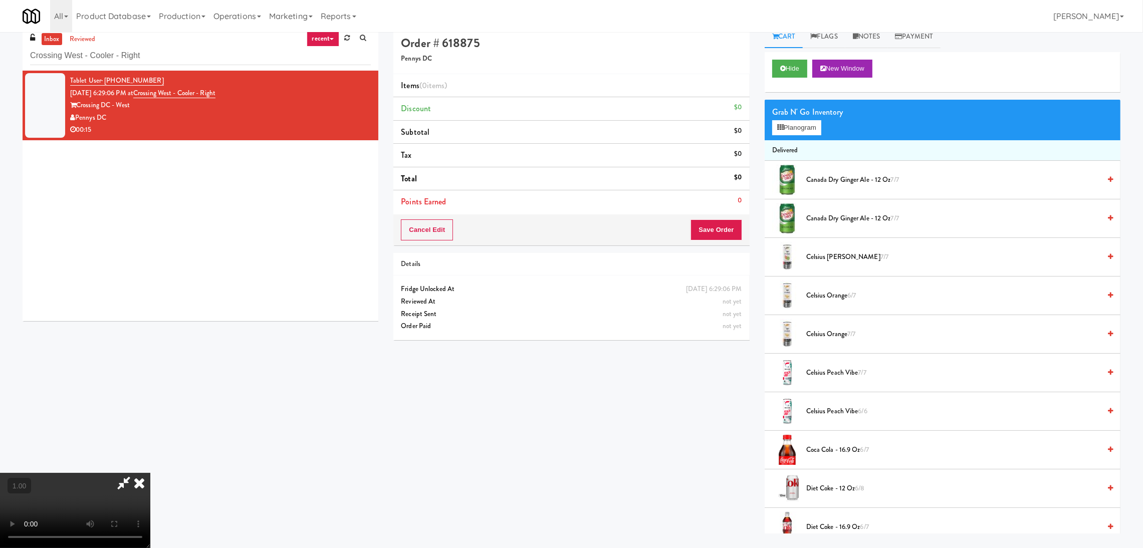
scroll to position [32, 0]
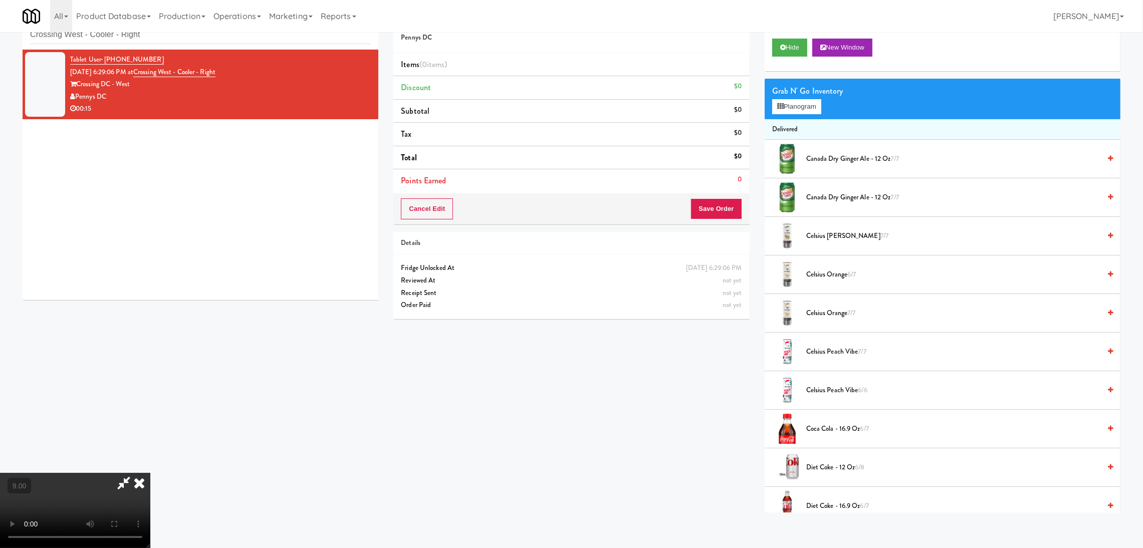
click at [150, 473] on video at bounding box center [75, 510] width 150 height 75
drag, startPoint x: 805, startPoint y: 113, endPoint x: 791, endPoint y: 117, distance: 14.1
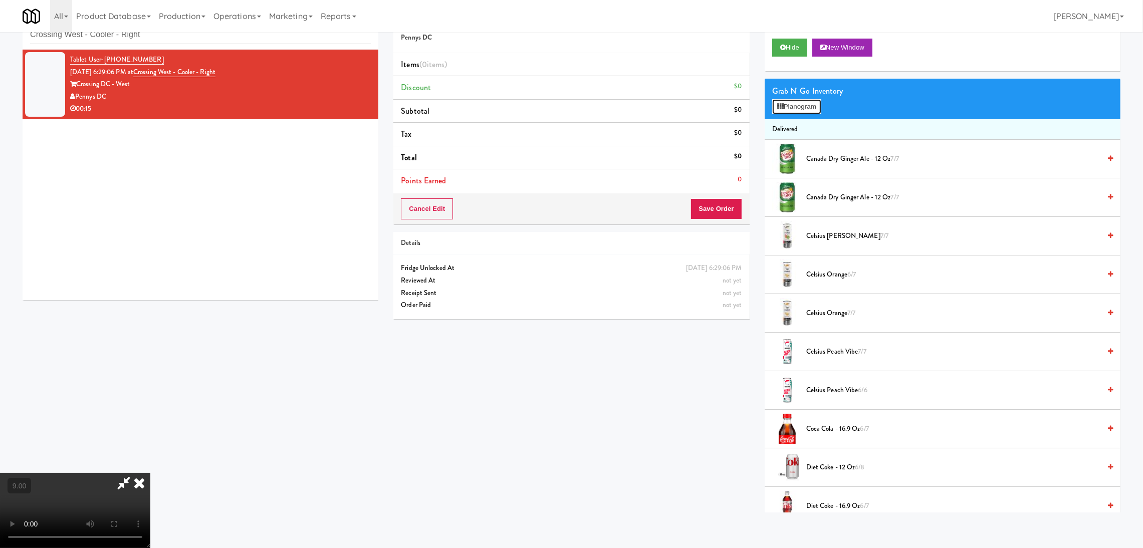
click at [805, 113] on button "Planogram" at bounding box center [796, 106] width 49 height 15
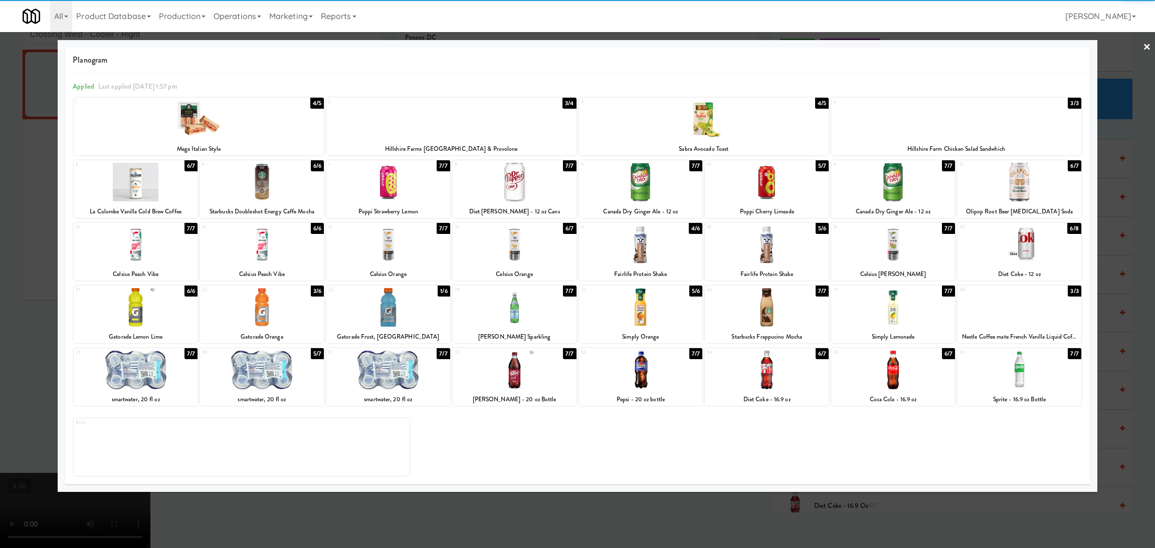
click at [641, 192] on div at bounding box center [641, 182] width 124 height 39
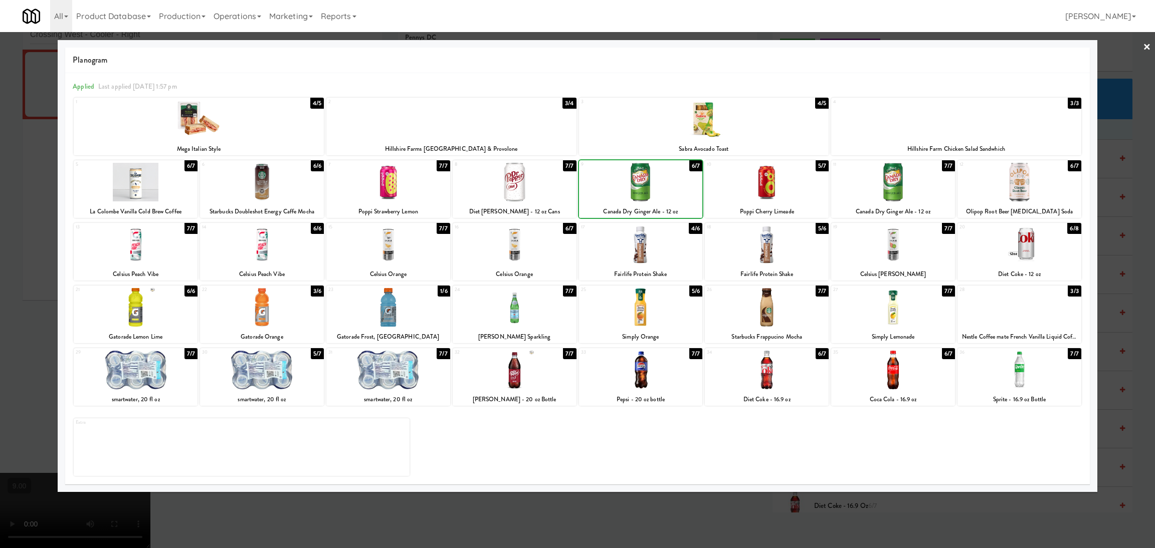
click at [0, 256] on div at bounding box center [577, 274] width 1155 height 548
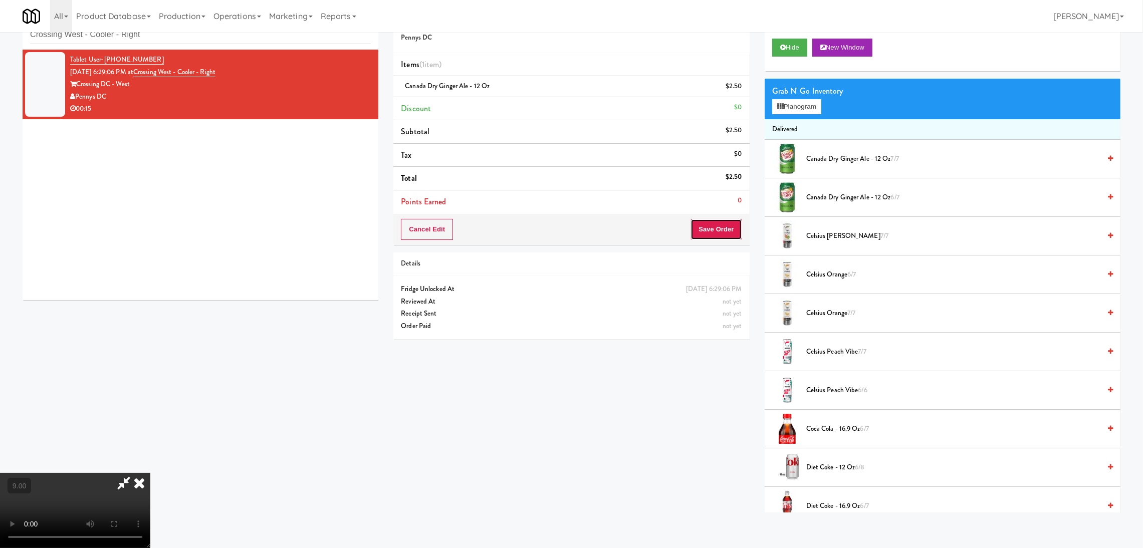
click at [715, 227] on button "Save Order" at bounding box center [716, 229] width 51 height 21
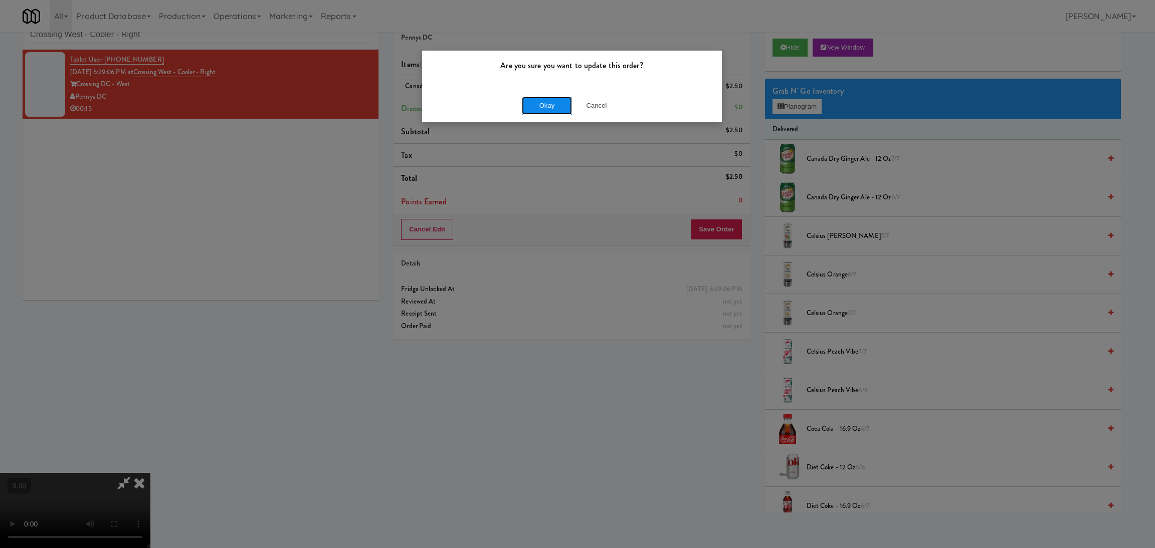
click at [556, 103] on button "Okay" at bounding box center [547, 106] width 50 height 18
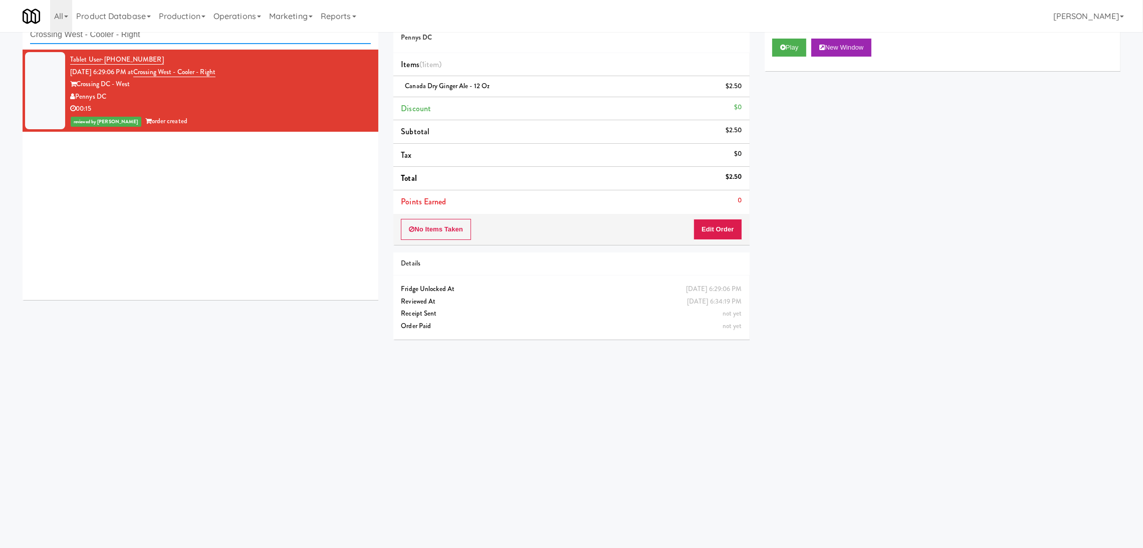
drag, startPoint x: 193, startPoint y: 36, endPoint x: 0, endPoint y: 25, distance: 193.8
click at [0, 25] on body "Are you sure you want to update this order? Okay Cancel Okay Are you sure you w…" at bounding box center [571, 275] width 1143 height 548
paste input "JVT drink (energy)"
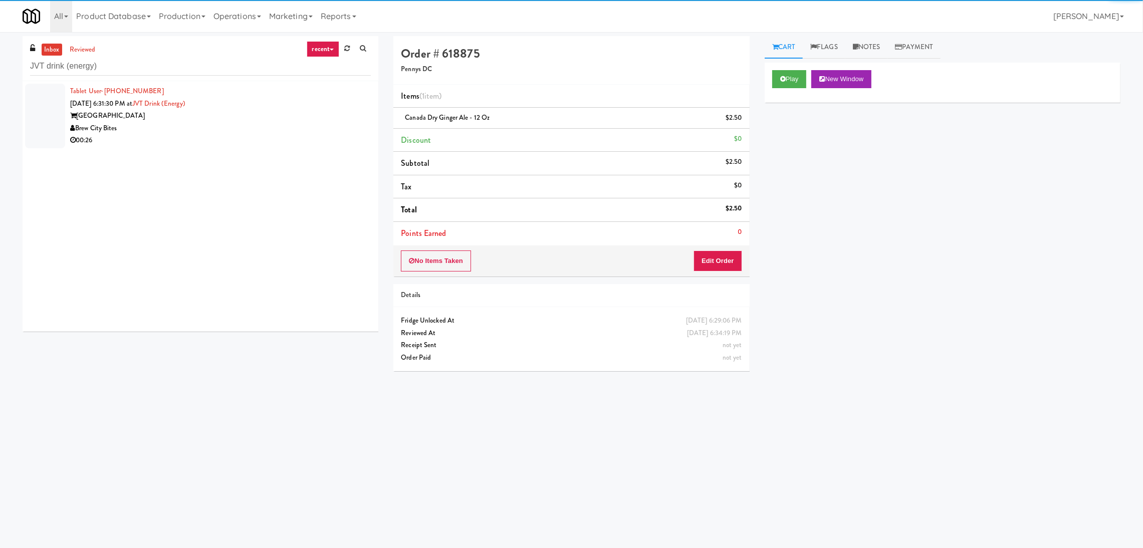
drag, startPoint x: 296, startPoint y: 138, endPoint x: 303, endPoint y: 135, distance: 7.6
click at [303, 135] on div "00:26" at bounding box center [220, 140] width 301 height 13
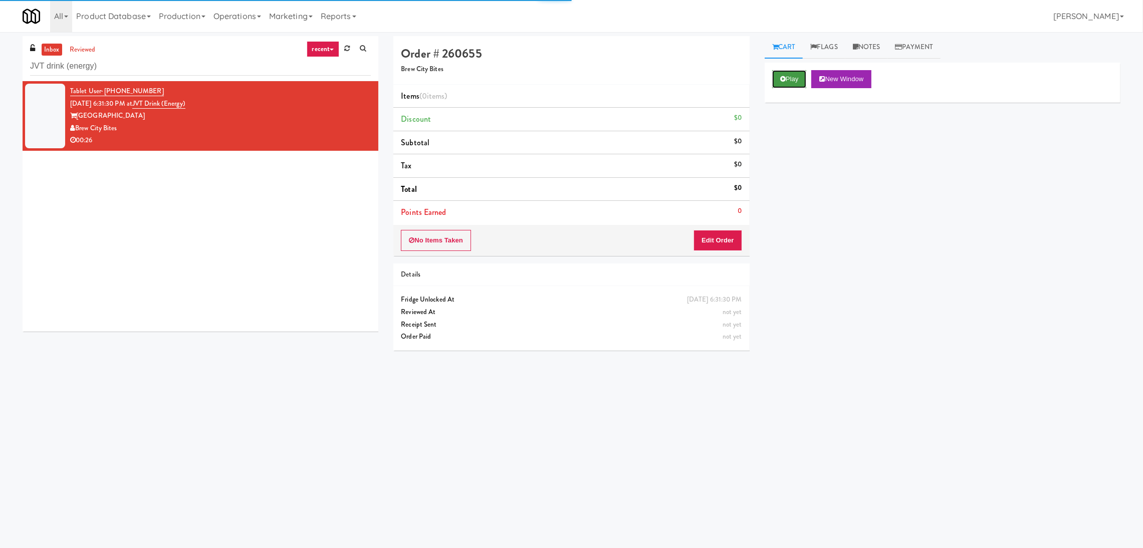
click at [802, 80] on button "Play" at bounding box center [789, 79] width 35 height 18
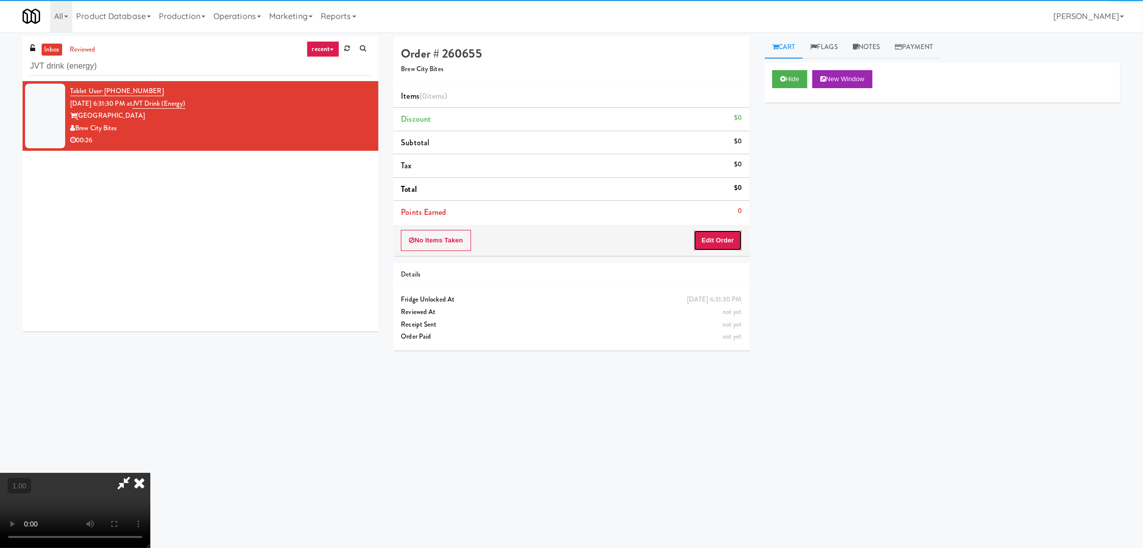
click at [712, 247] on button "Edit Order" at bounding box center [718, 240] width 49 height 21
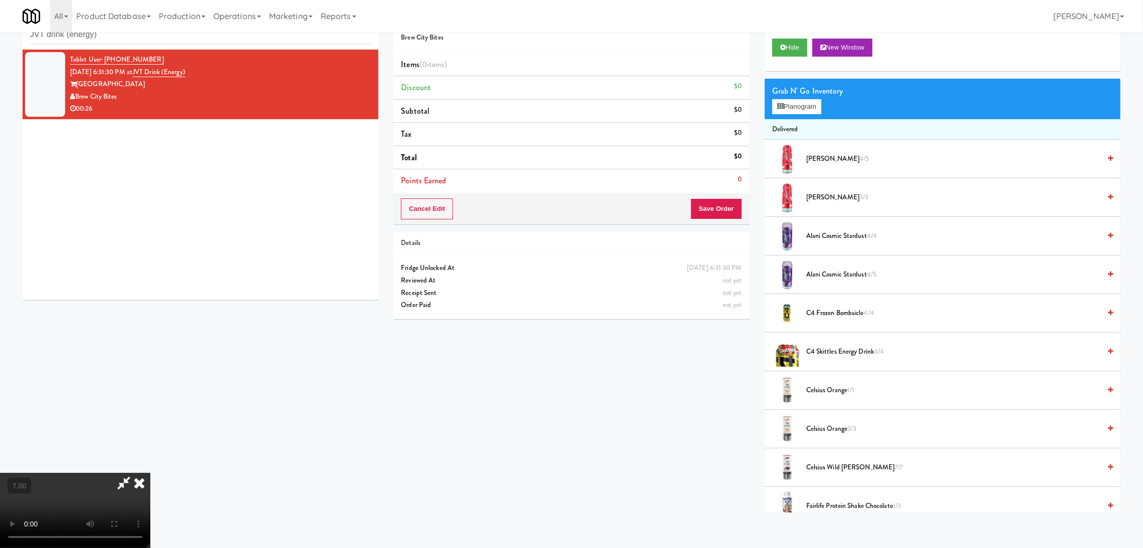
scroll to position [195, 0]
click at [794, 109] on button "Planogram" at bounding box center [796, 106] width 49 height 15
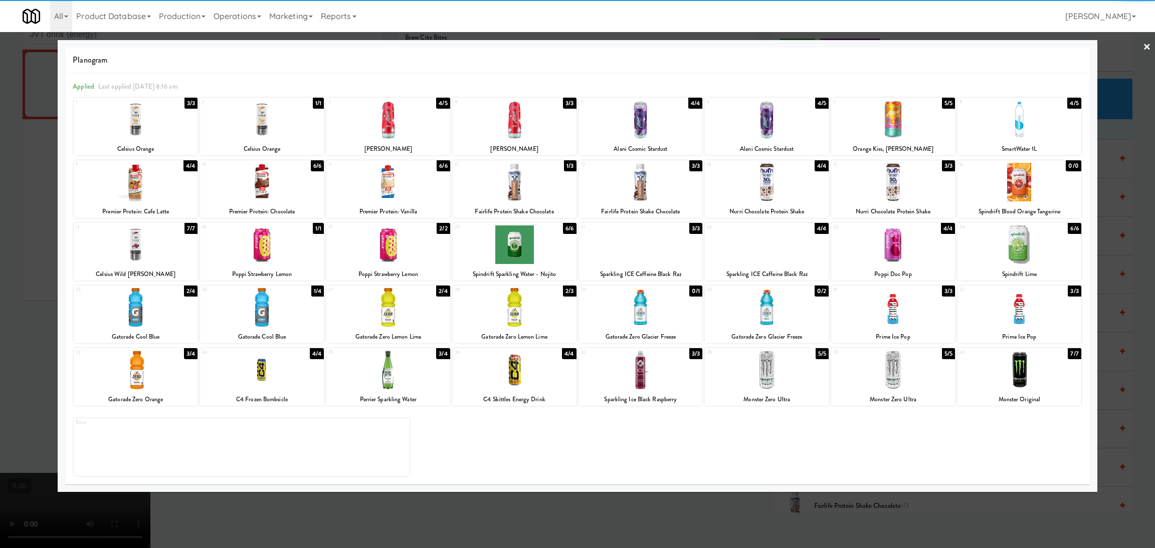
click at [478, 127] on div at bounding box center [515, 119] width 124 height 39
click at [0, 123] on div at bounding box center [577, 274] width 1155 height 548
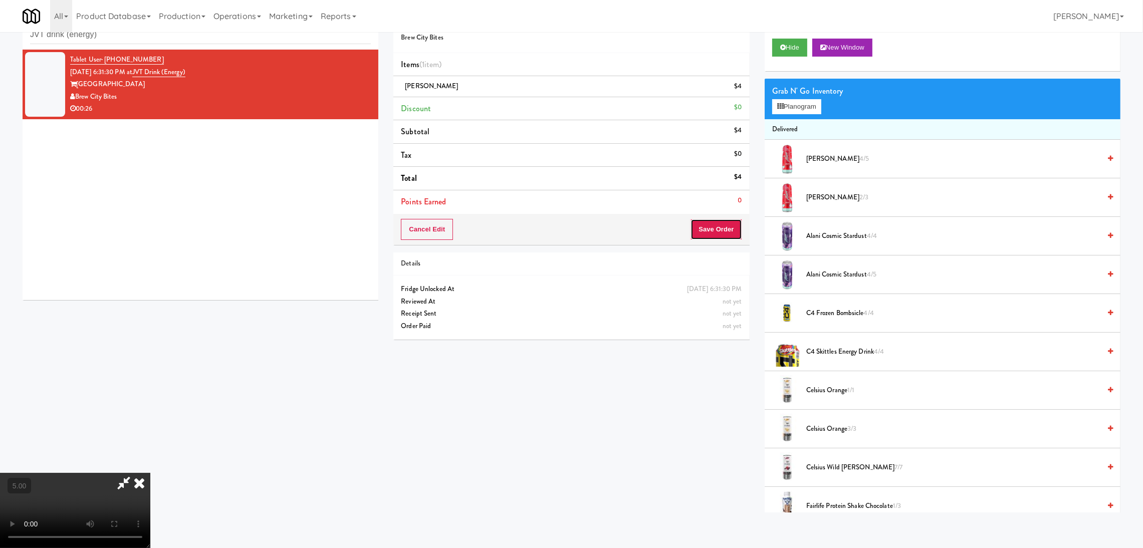
drag, startPoint x: 726, startPoint y: 229, endPoint x: 631, endPoint y: 184, distance: 104.9
click at [723, 227] on button "Save Order" at bounding box center [716, 229] width 51 height 21
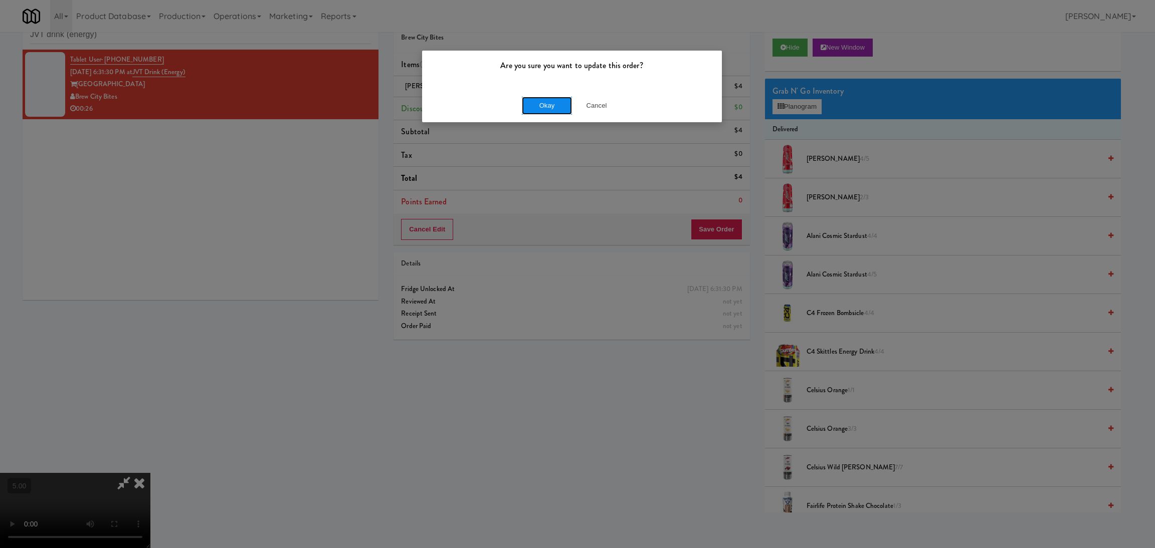
click at [546, 99] on button "Okay" at bounding box center [547, 106] width 50 height 18
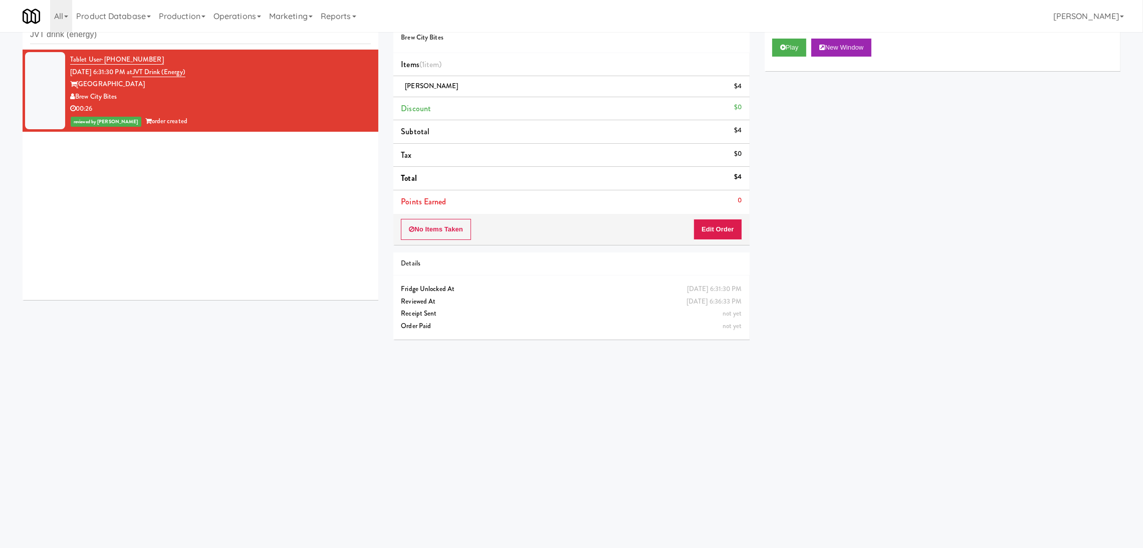
drag, startPoint x: 260, startPoint y: 32, endPoint x: 0, endPoint y: 9, distance: 261.2
click at [0, 9] on div "Toggle navigation All 901 Smrt Mrkt https://classic.micromart.com/vision-orders…" at bounding box center [571, 16] width 1143 height 32
paste input "Vertex - Snack Cooler - Left"
drag, startPoint x: 113, startPoint y: 38, endPoint x: 0, endPoint y: 31, distance: 113.5
click at [0, 31] on body "Are you sure you want to update this order? Okay Cancel Okay Are you sure you w…" at bounding box center [571, 275] width 1143 height 548
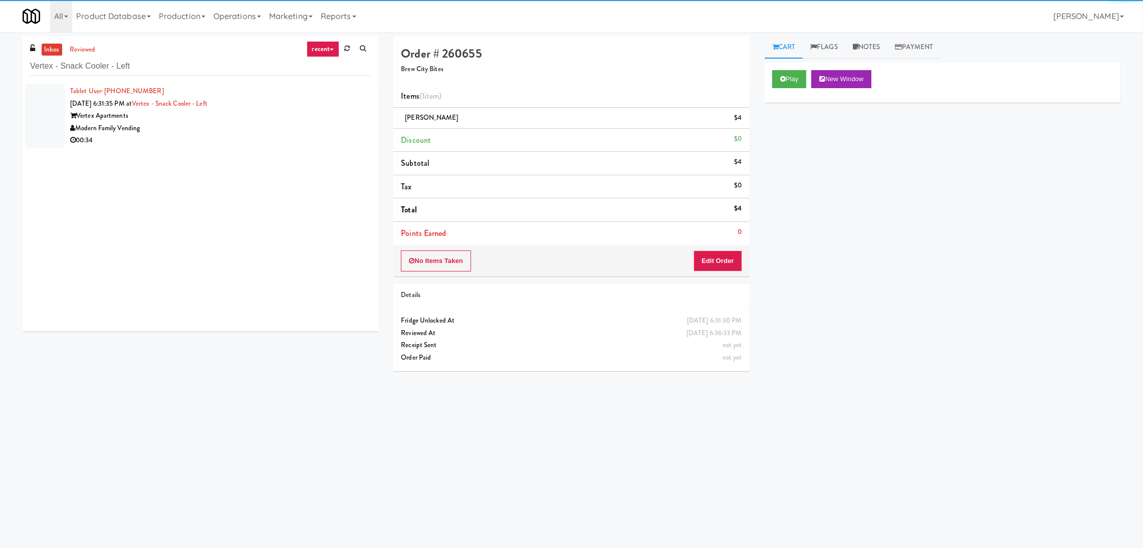
click at [267, 137] on div "00:34" at bounding box center [220, 140] width 301 height 13
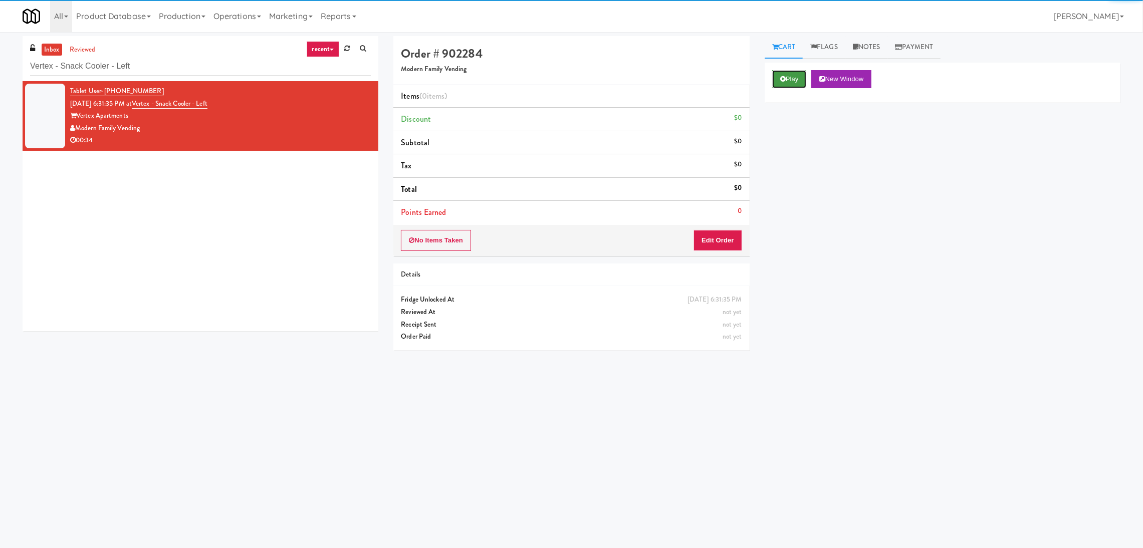
click at [793, 78] on button "Play" at bounding box center [789, 79] width 35 height 18
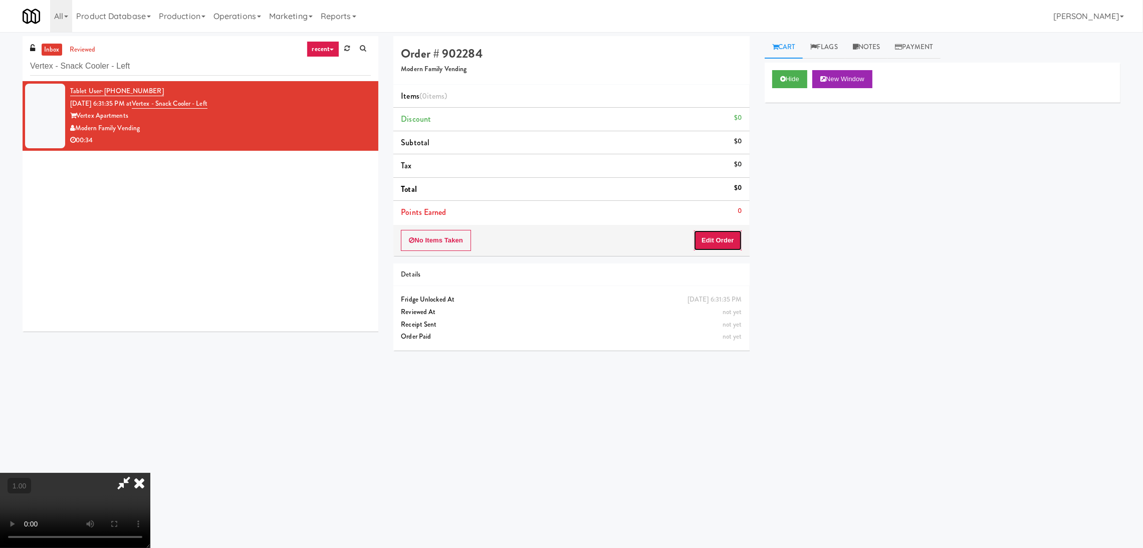
click at [714, 239] on button "Edit Order" at bounding box center [718, 240] width 49 height 21
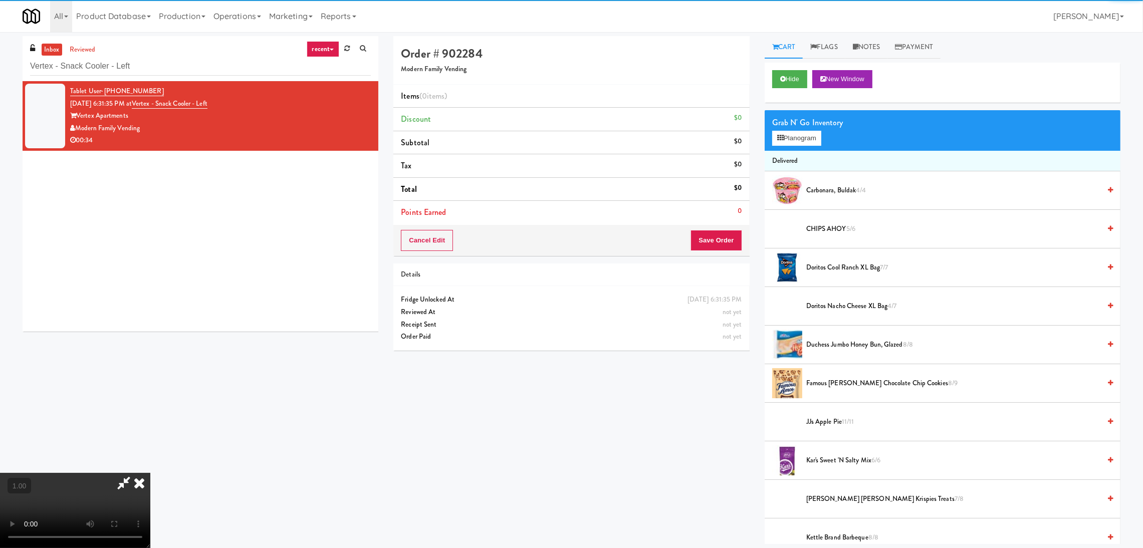
scroll to position [32, 0]
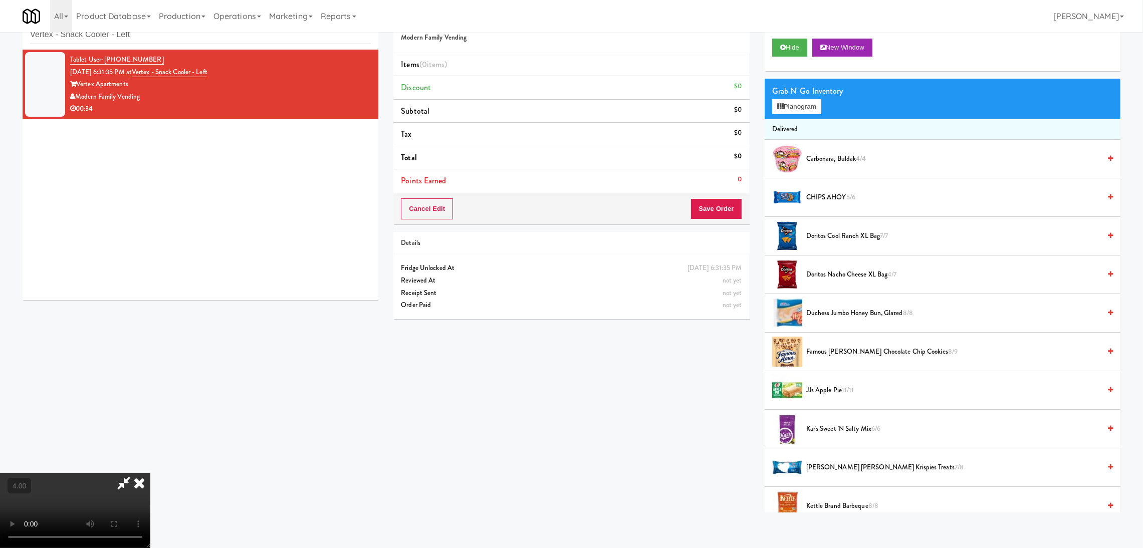
click at [789, 115] on div "Grab N' Go Inventory Planogram" at bounding box center [943, 99] width 356 height 41
click at [794, 112] on button "Planogram" at bounding box center [796, 106] width 49 height 15
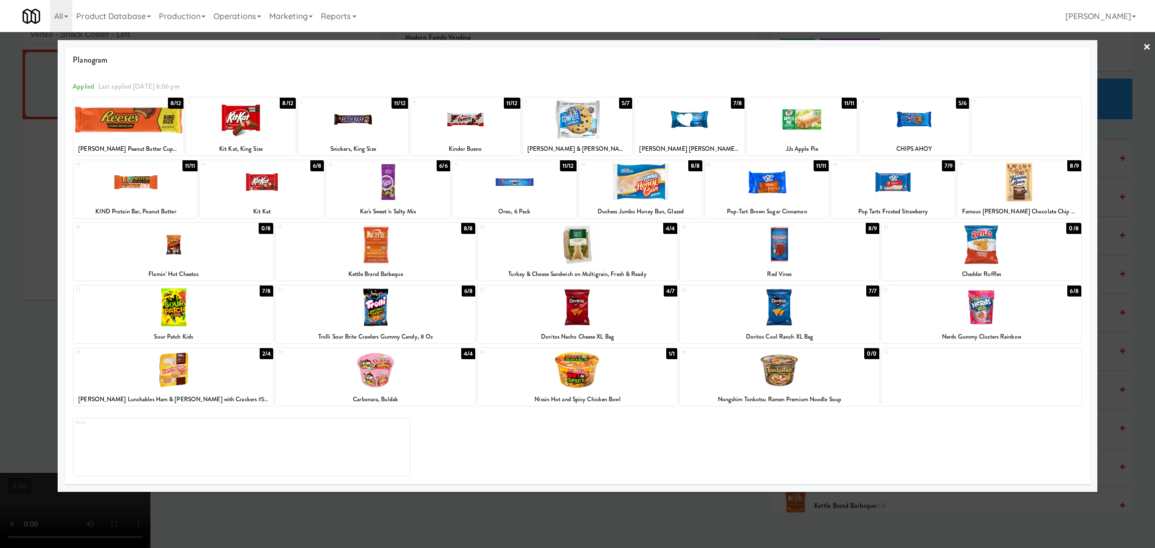
click at [138, 116] on div at bounding box center [129, 119] width 110 height 39
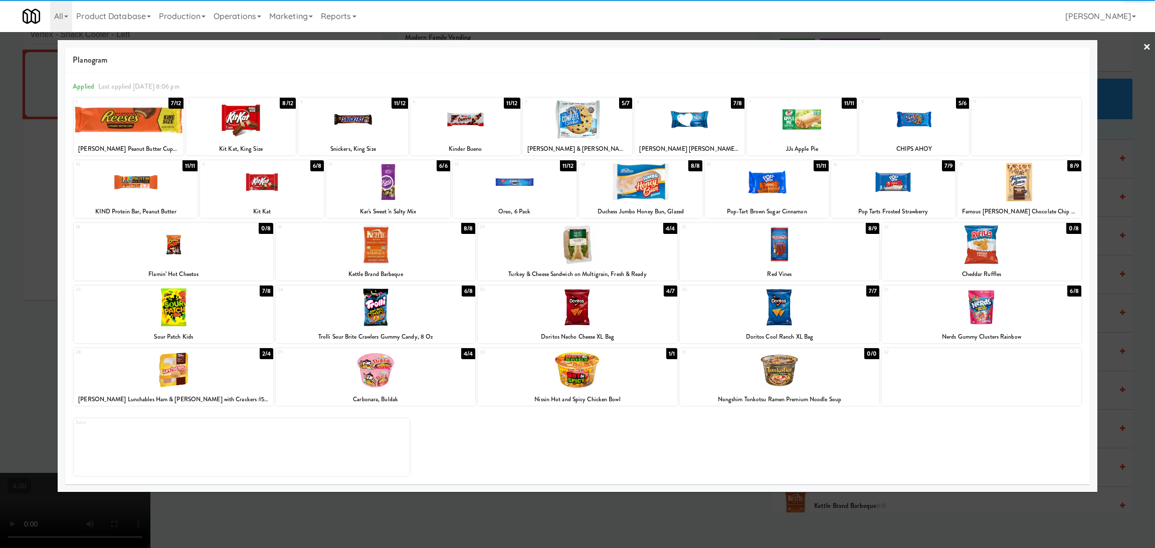
click at [246, 129] on div at bounding box center [241, 119] width 110 height 39
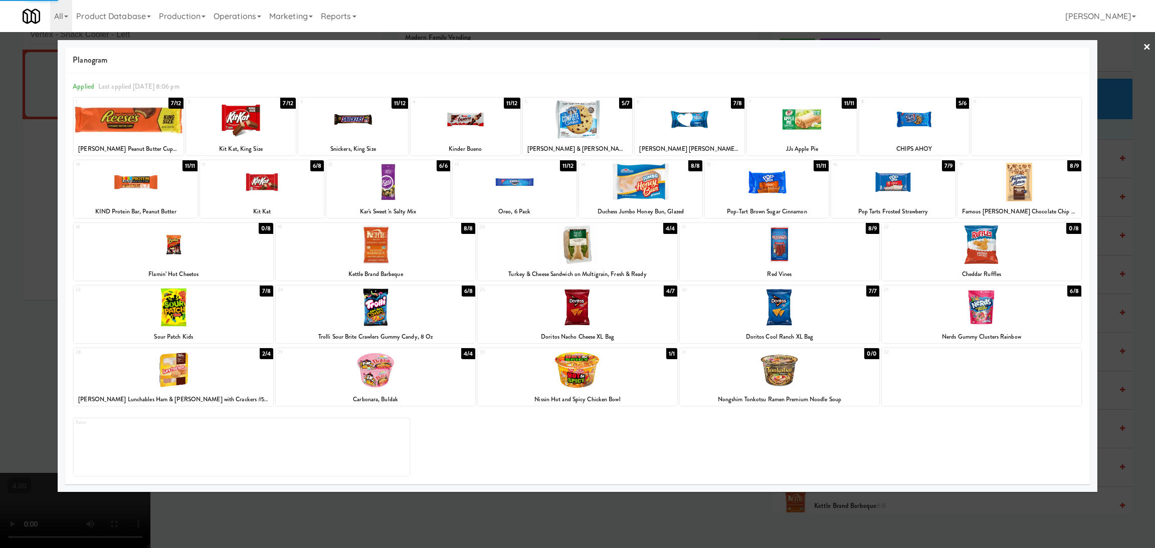
click at [0, 189] on div at bounding box center [577, 274] width 1155 height 548
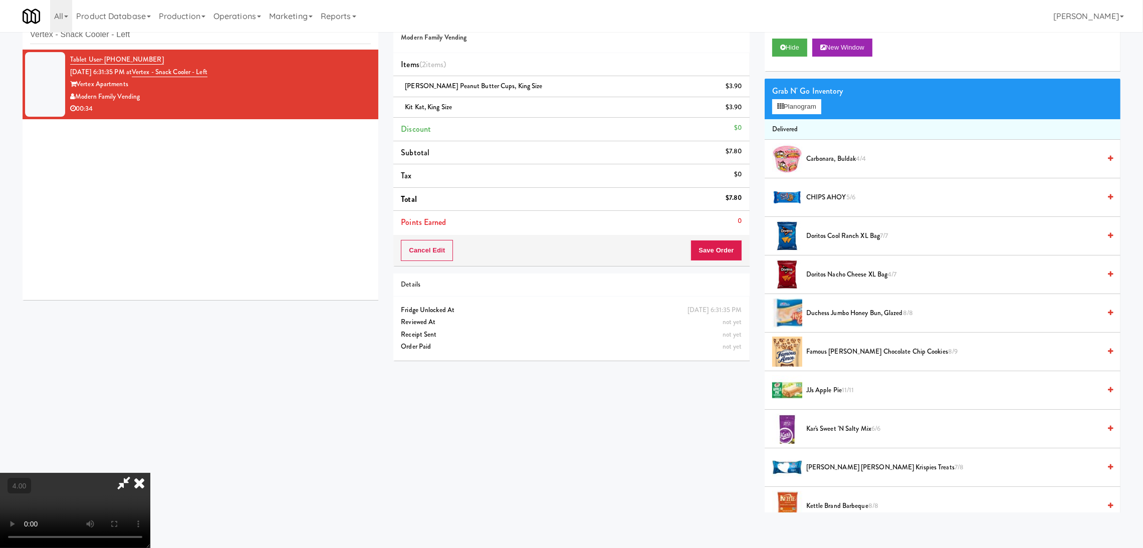
click at [150, 473] on video at bounding box center [75, 510] width 150 height 75
click at [707, 248] on button "Save Order" at bounding box center [716, 250] width 51 height 21
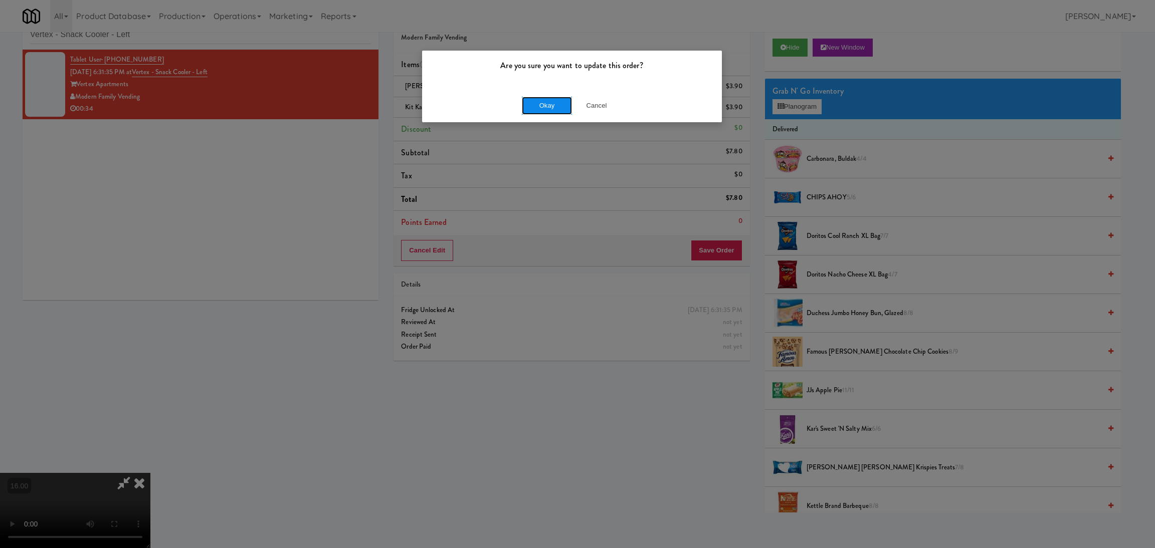
click at [539, 108] on button "Okay" at bounding box center [547, 106] width 50 height 18
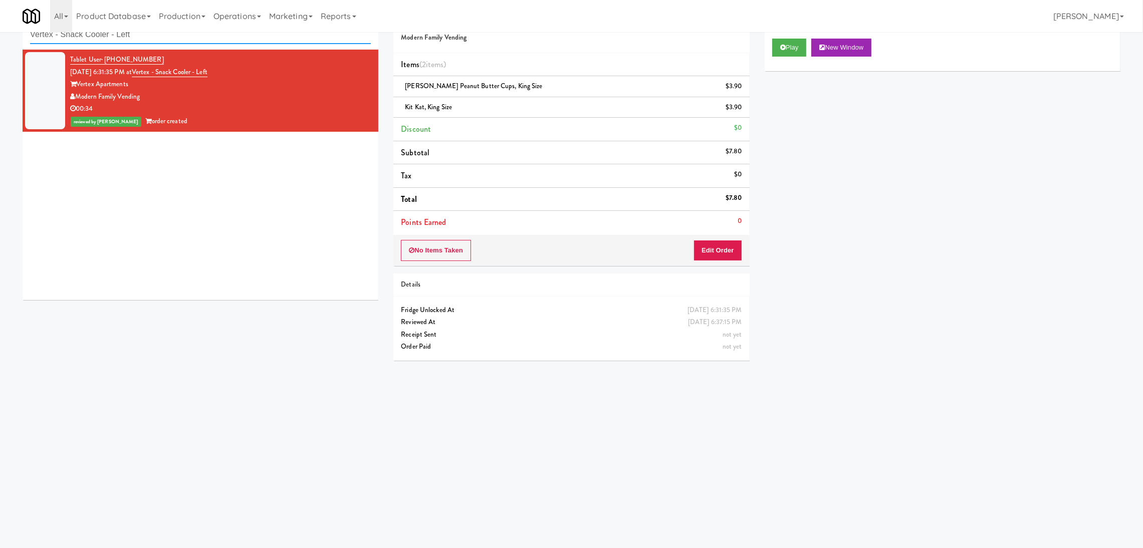
paste input "Brandon Mill Cabinet 1"
drag, startPoint x: 265, startPoint y: 42, endPoint x: 0, endPoint y: 48, distance: 265.2
click at [0, 48] on div "inbox reviewed recent all unclear take inventory issue suspicious failed recent…" at bounding box center [571, 206] width 1143 height 403
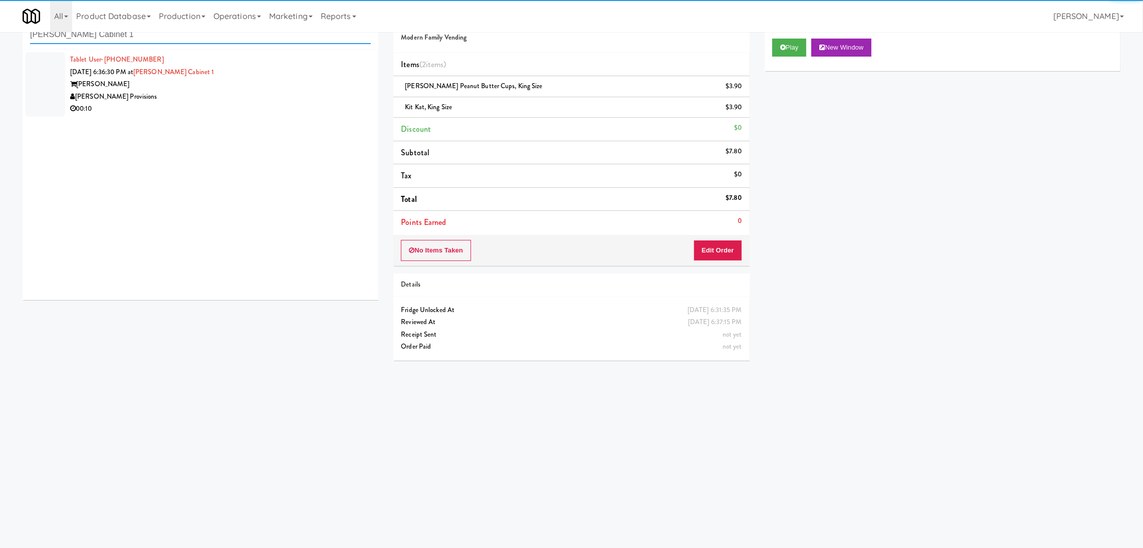
type input "Brandon Mill Cabinet 1"
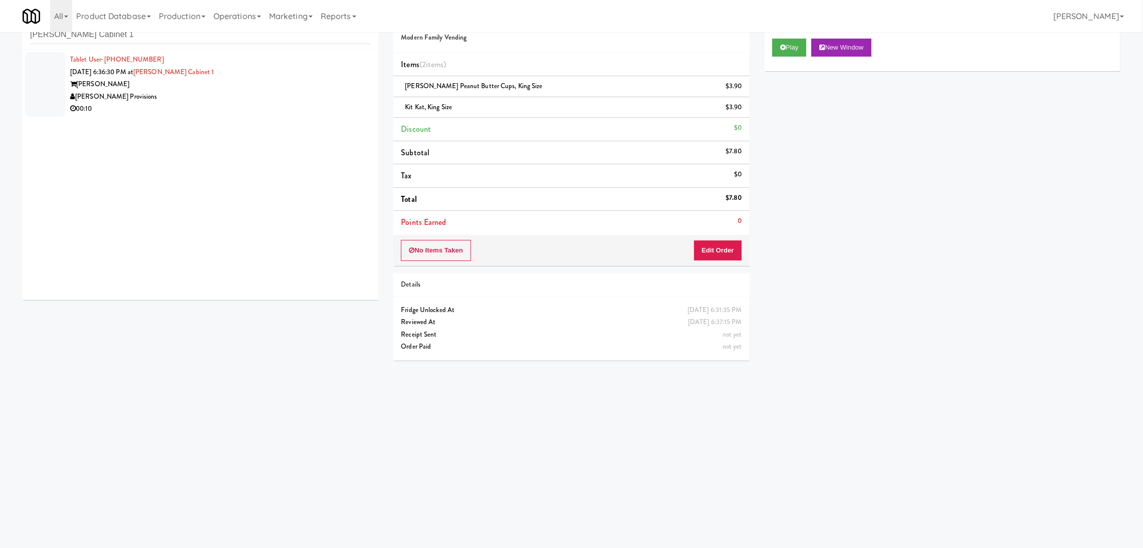
click at [339, 94] on div "[PERSON_NAME] Provisions" at bounding box center [220, 97] width 301 height 13
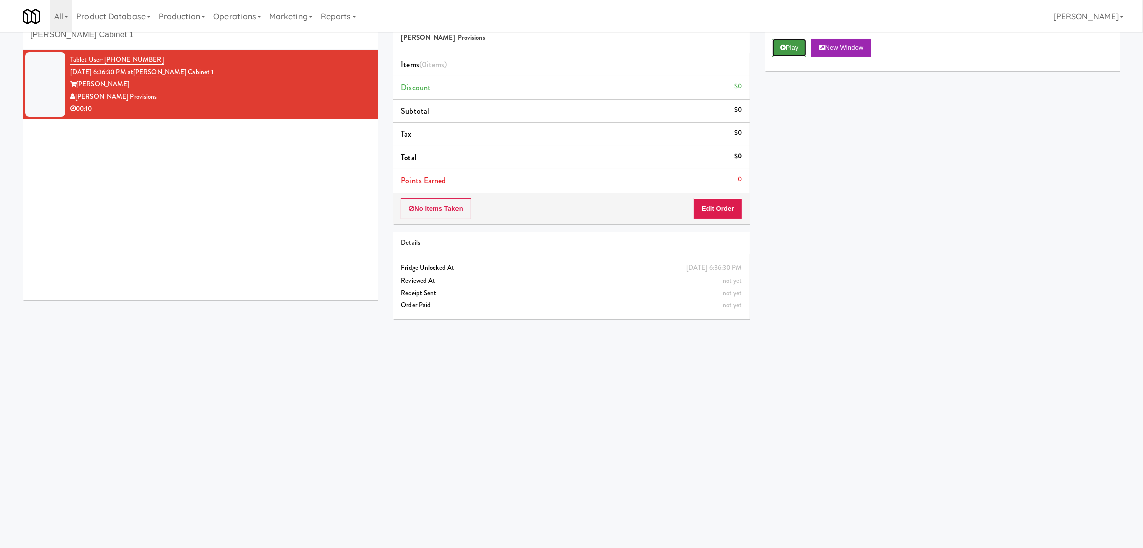
click at [793, 49] on button "Play" at bounding box center [789, 48] width 35 height 18
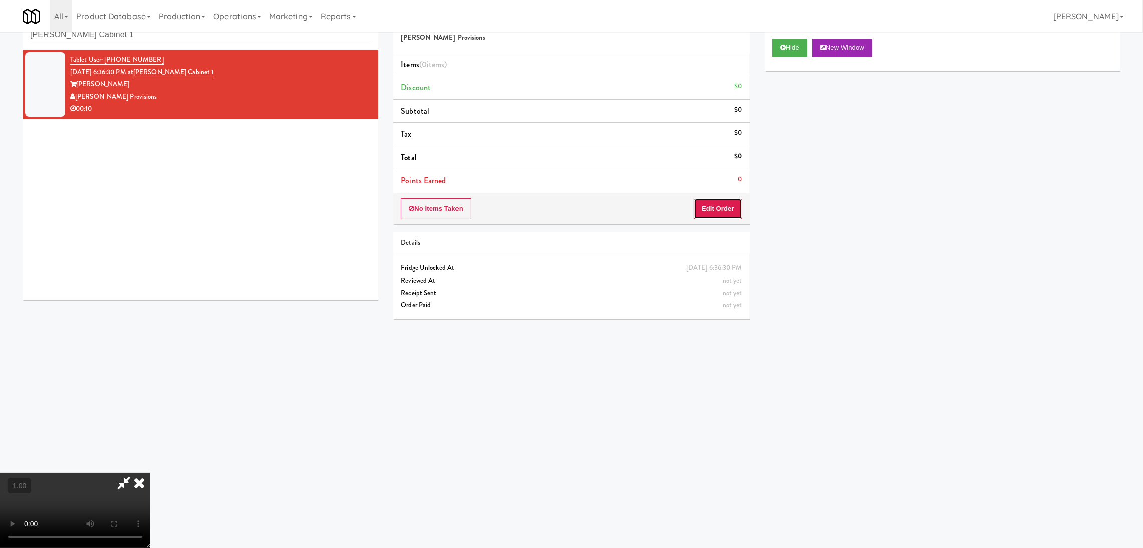
click at [718, 203] on button "Edit Order" at bounding box center [718, 208] width 49 height 21
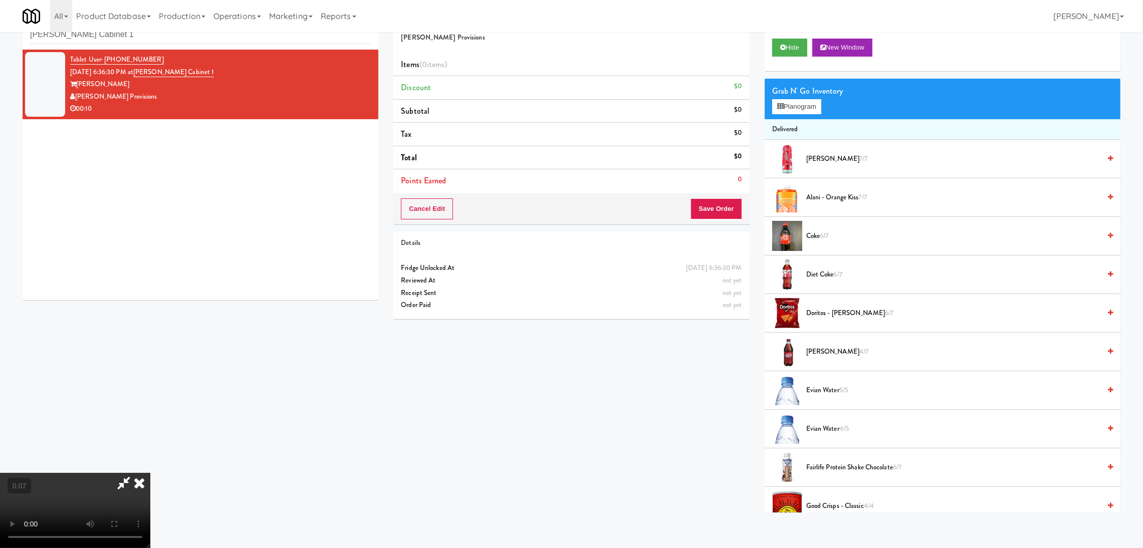
scroll to position [195, 0]
click at [150, 477] on video at bounding box center [75, 510] width 150 height 75
click at [150, 473] on video at bounding box center [75, 510] width 150 height 75
click at [148, 473] on video at bounding box center [75, 510] width 150 height 75
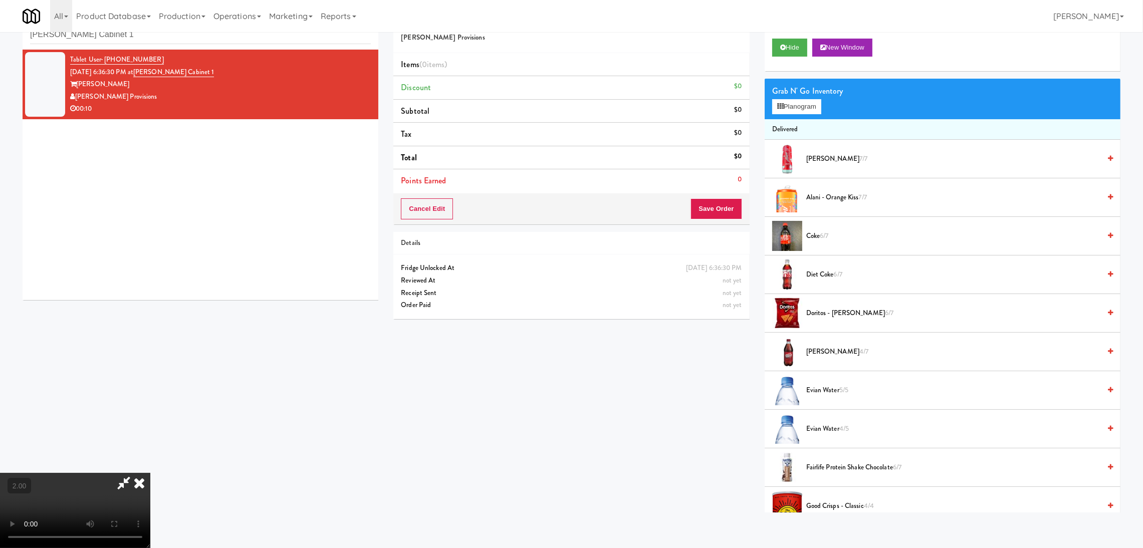
click at [150, 473] on video at bounding box center [75, 510] width 150 height 75
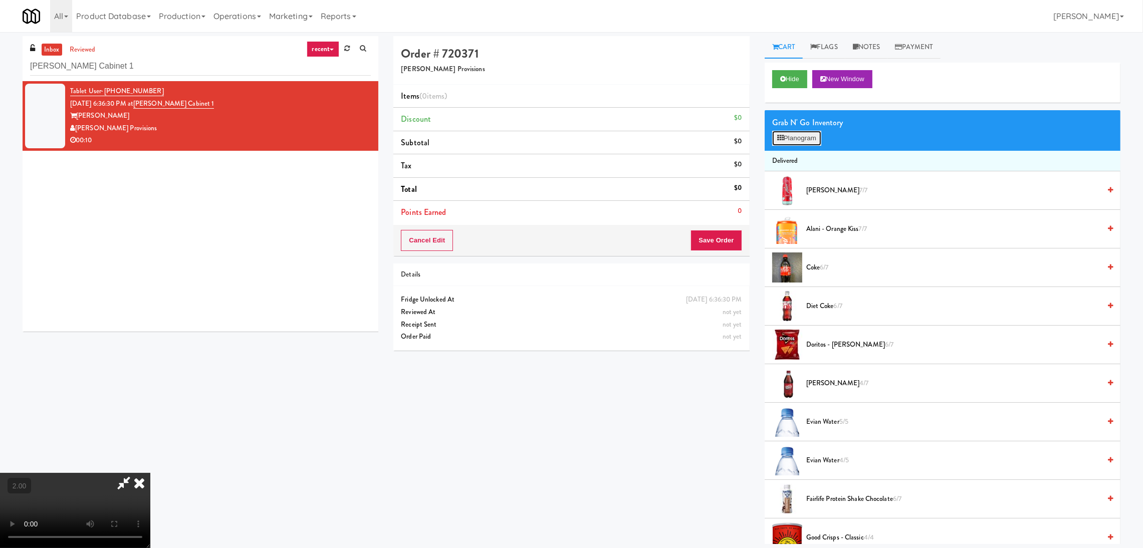
click at [780, 136] on icon at bounding box center [780, 138] width 7 height 7
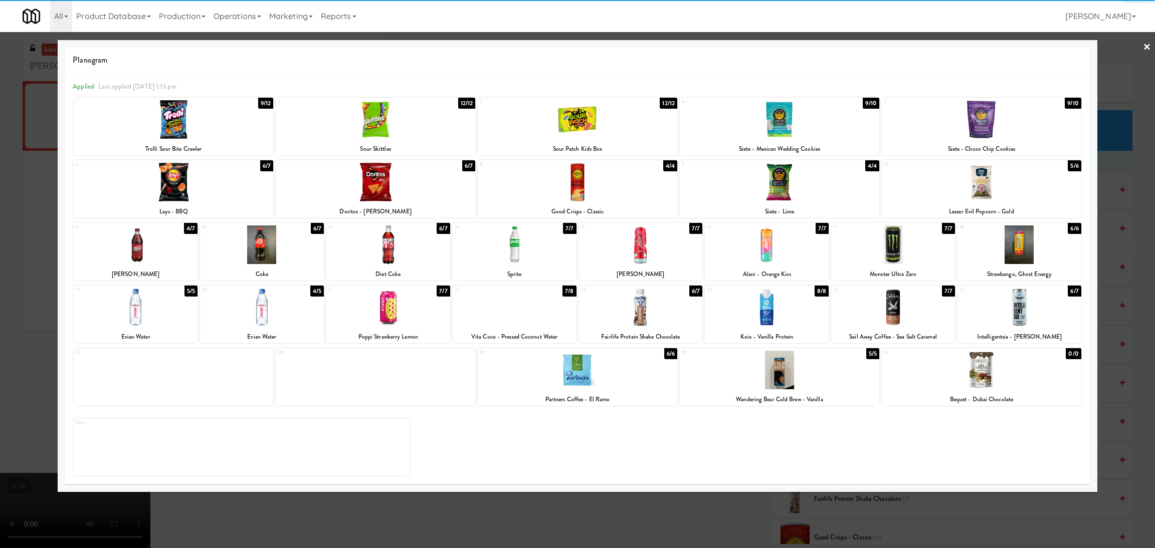
click at [182, 130] on div at bounding box center [174, 119] width 200 height 39
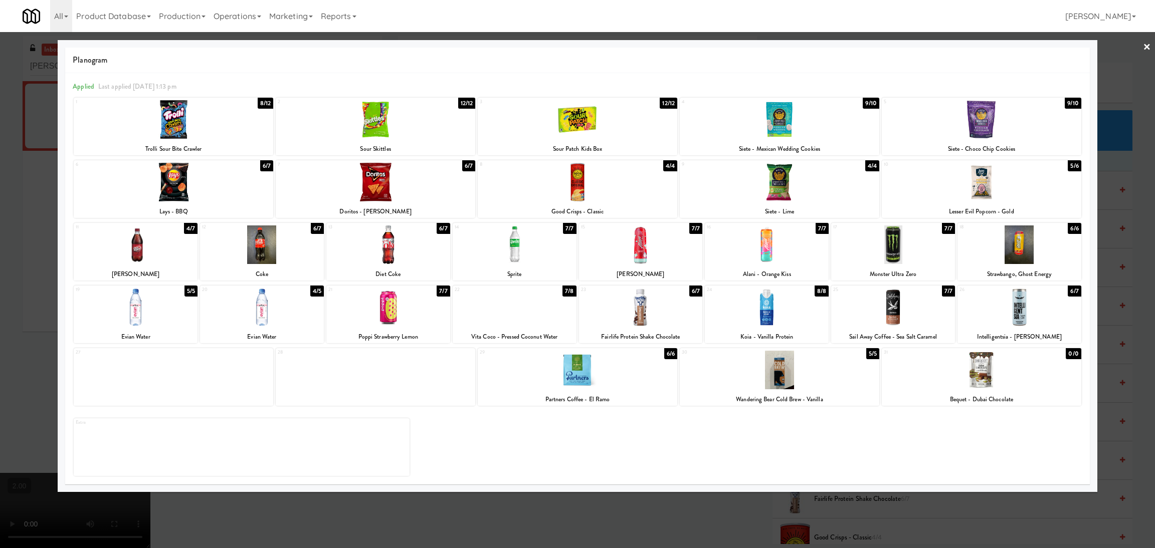
click at [0, 140] on div at bounding box center [577, 274] width 1155 height 548
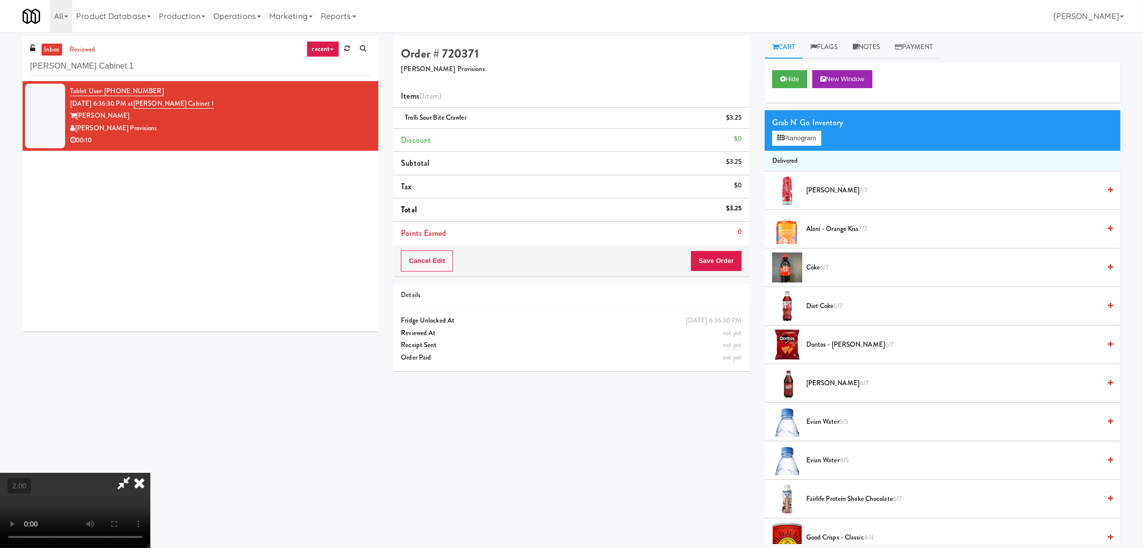
click at [150, 473] on icon at bounding box center [139, 483] width 22 height 20
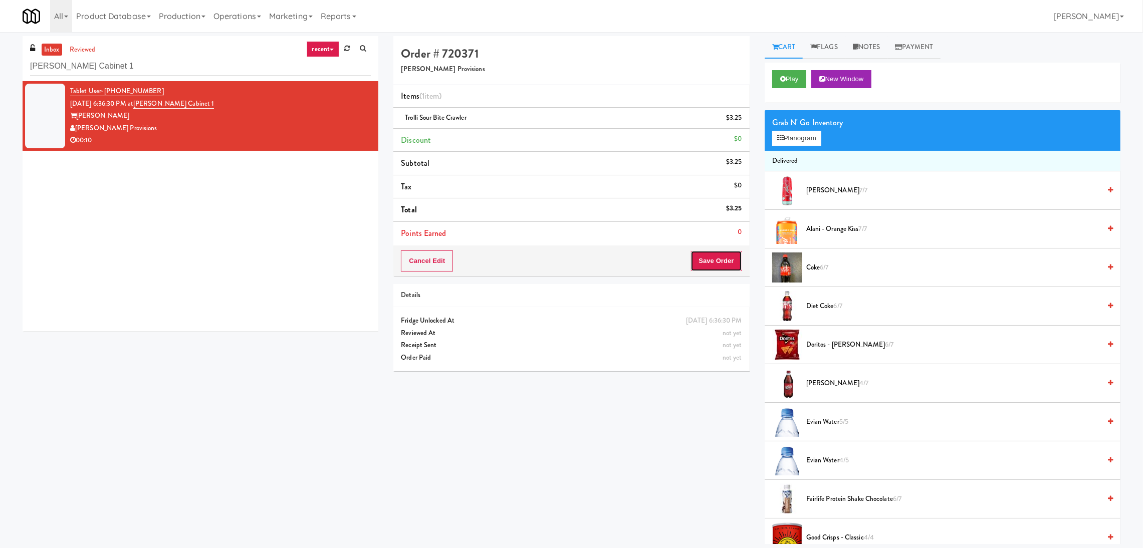
click at [702, 257] on button "Save Order" at bounding box center [716, 261] width 51 height 21
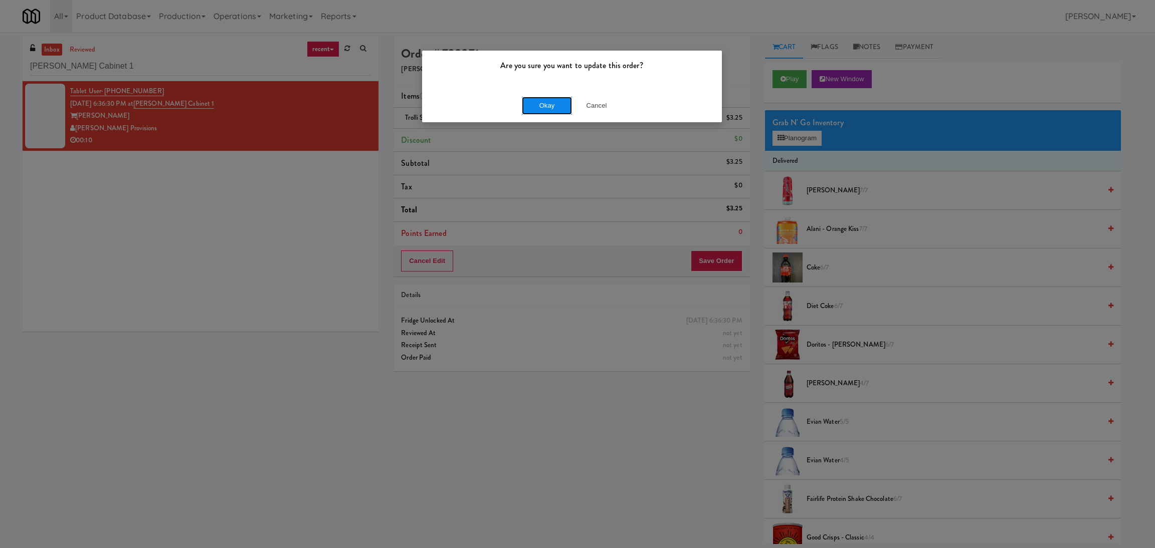
click at [546, 105] on button "Okay" at bounding box center [547, 106] width 50 height 18
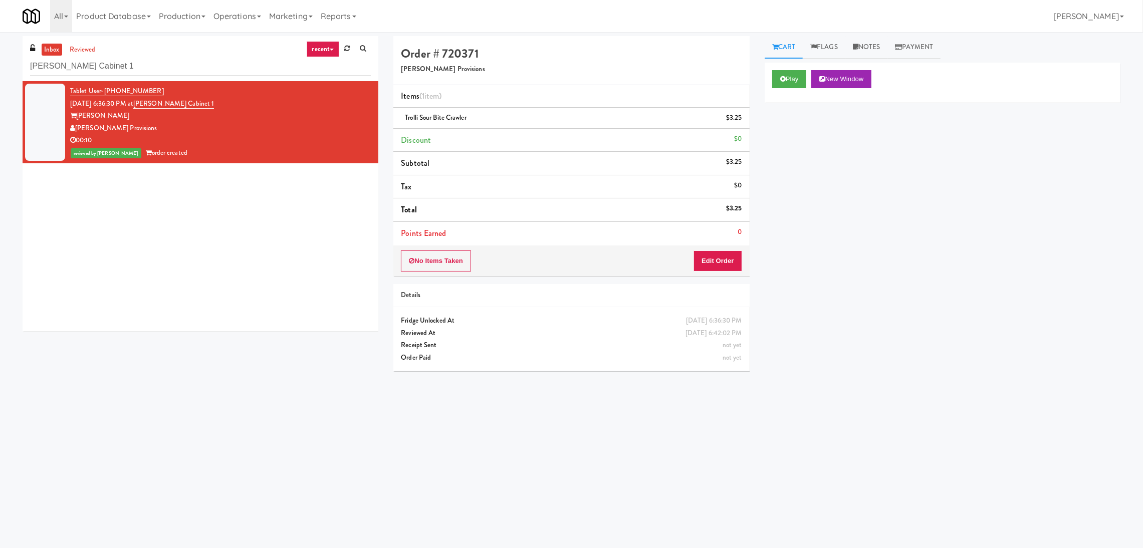
drag, startPoint x: 148, startPoint y: 57, endPoint x: 34, endPoint y: 62, distance: 114.4
click at [34, 62] on div "inbox reviewed recent all unclear take inventory issue suspicious failed recent…" at bounding box center [201, 58] width 356 height 45
drag, startPoint x: 130, startPoint y: 66, endPoint x: 0, endPoint y: 68, distance: 129.8
click at [0, 68] on div "inbox reviewed recent all unclear take inventory issue suspicious failed recent…" at bounding box center [571, 237] width 1143 height 403
paste input "1001 State - Right - Ambient"
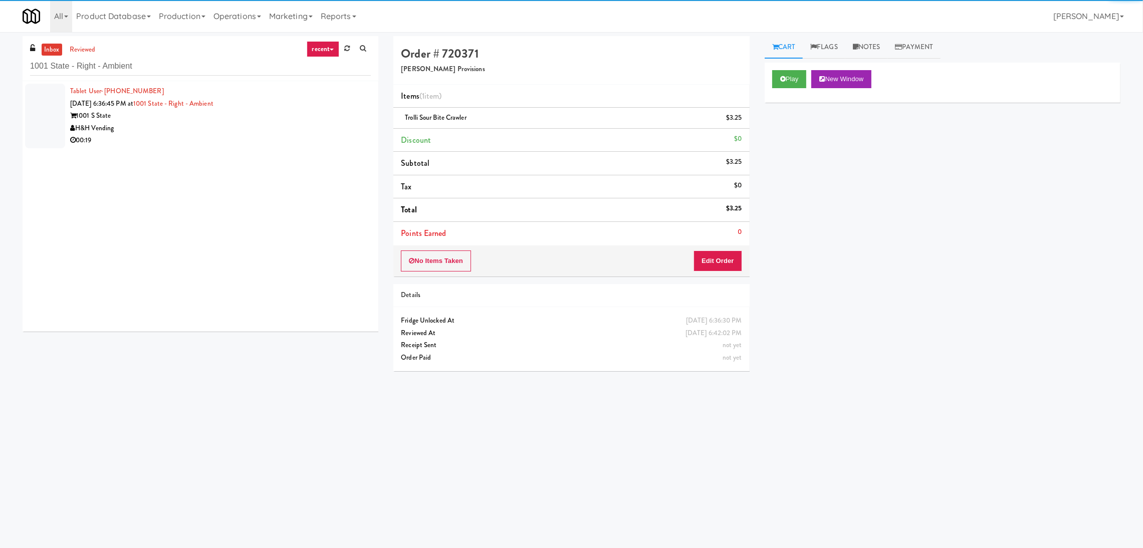
click at [329, 122] on div "H&H Vending" at bounding box center [220, 128] width 301 height 13
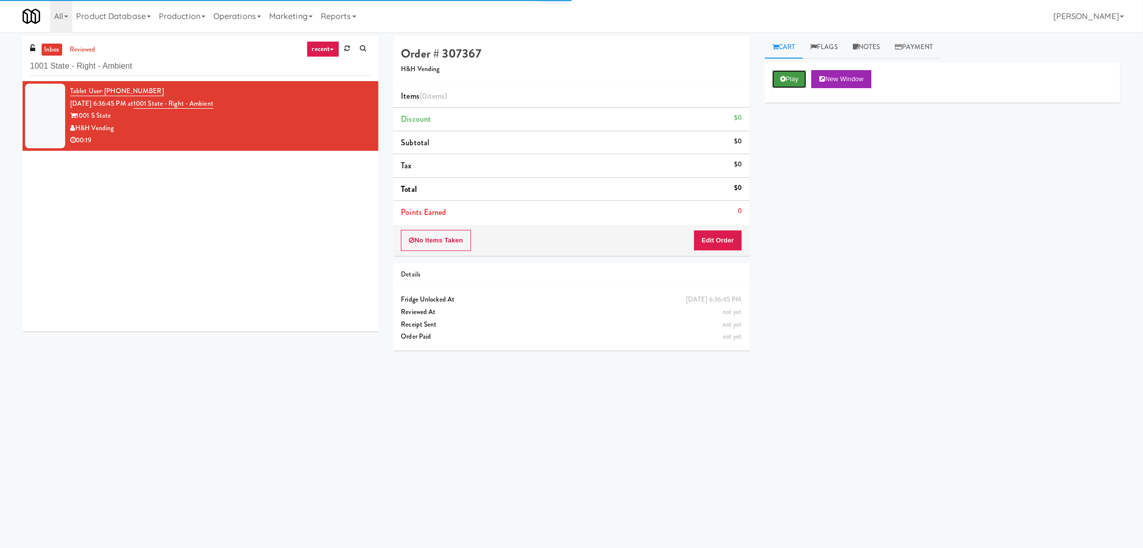
click at [781, 81] on icon at bounding box center [783, 79] width 6 height 7
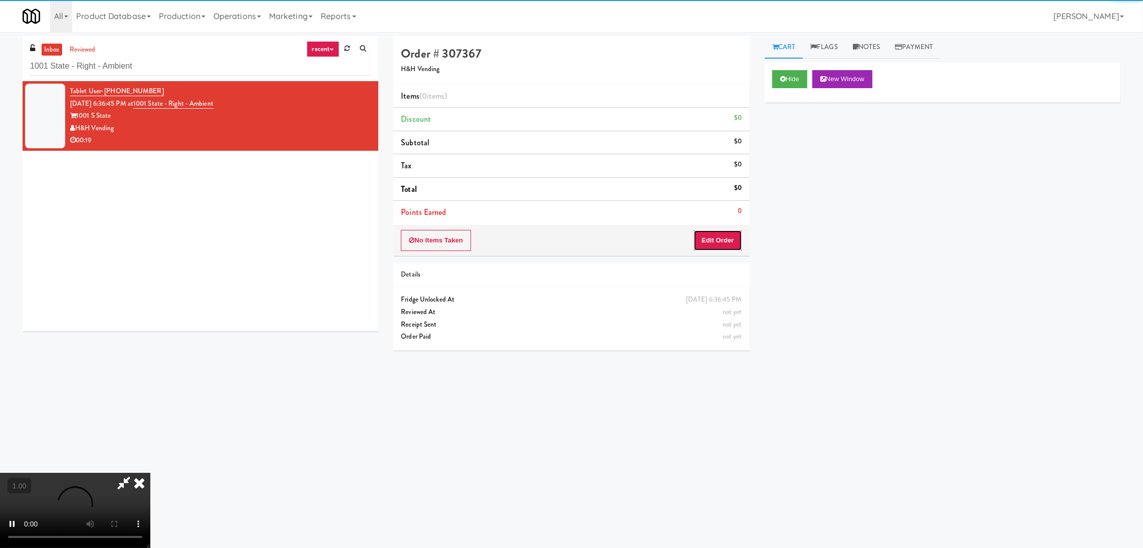
click at [720, 239] on button "Edit Order" at bounding box center [718, 240] width 49 height 21
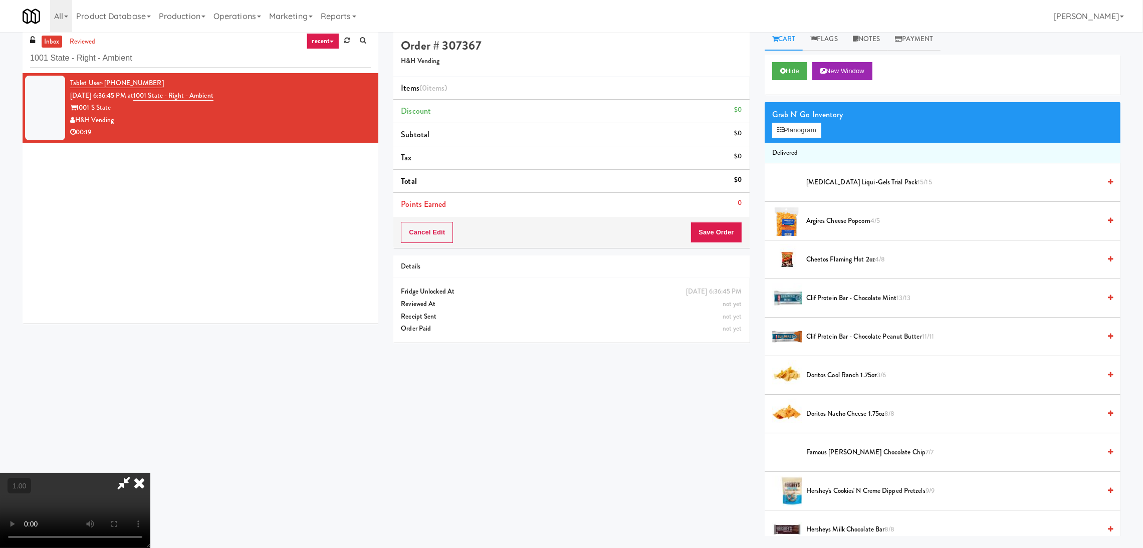
scroll to position [32, 0]
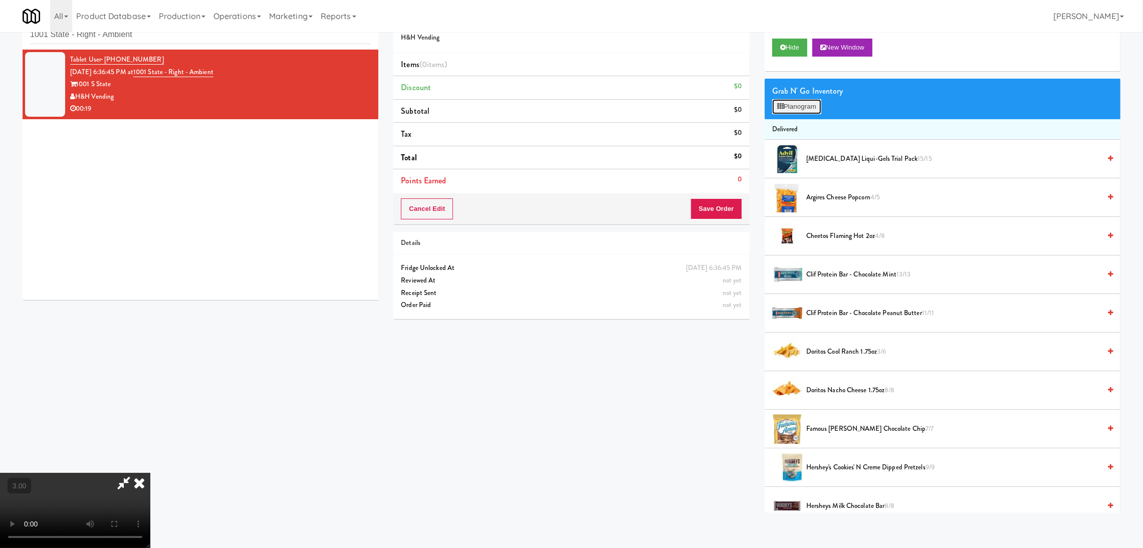
click at [795, 105] on button "Planogram" at bounding box center [796, 106] width 49 height 15
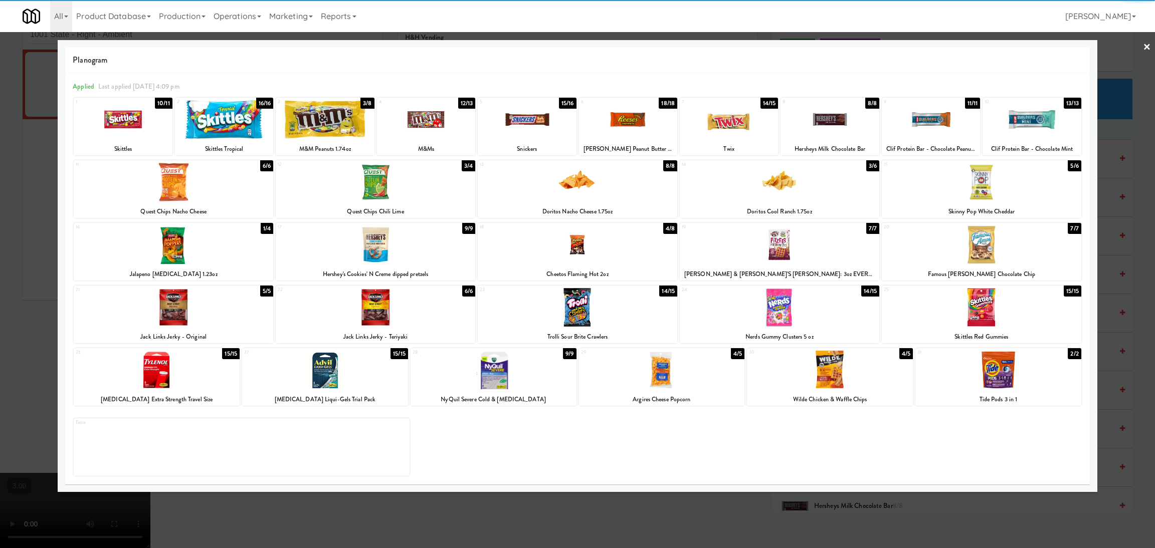
drag, startPoint x: 737, startPoint y: 134, endPoint x: 336, endPoint y: 188, distance: 405.1
click at [736, 133] on div at bounding box center [729, 119] width 98 height 39
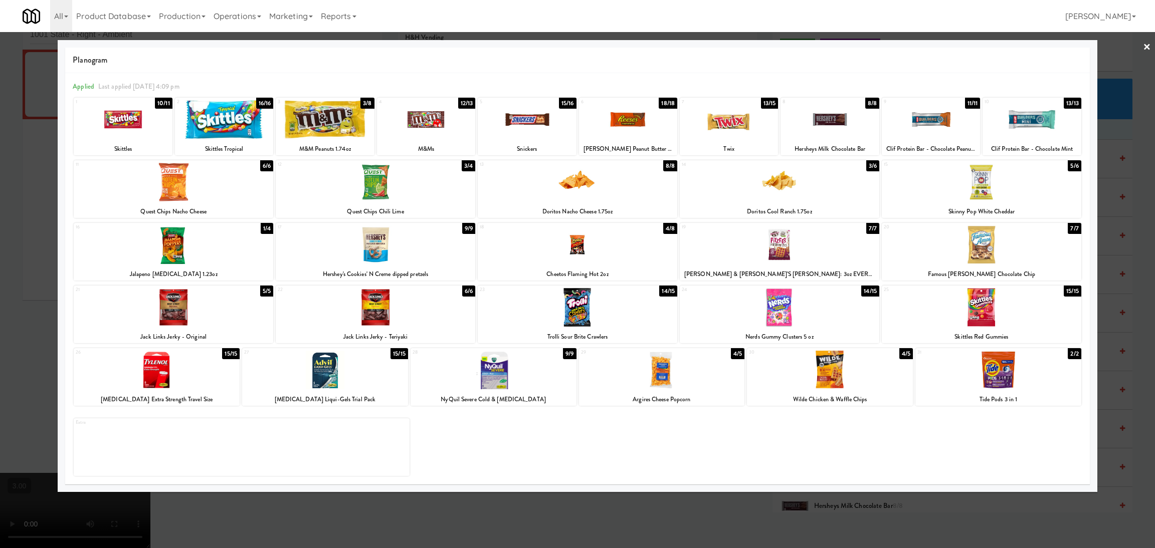
drag, startPoint x: 0, startPoint y: 252, endPoint x: 456, endPoint y: 231, distance: 456.6
click at [2, 255] on div at bounding box center [577, 274] width 1155 height 548
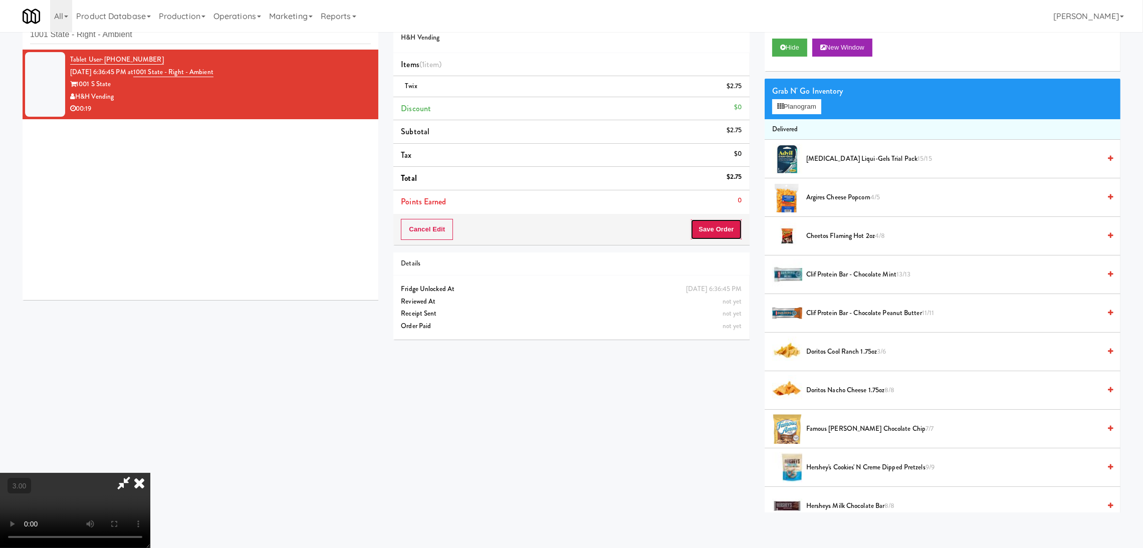
click at [707, 231] on button "Save Order" at bounding box center [716, 229] width 51 height 21
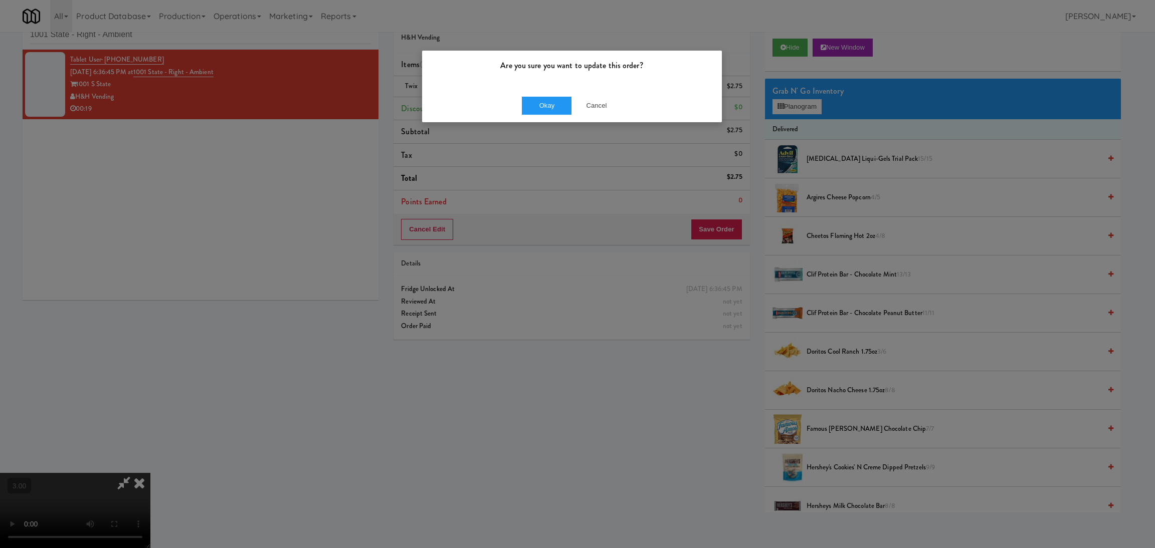
click at [520, 103] on div "Okay Cancel" at bounding box center [572, 106] width 300 height 34
drag, startPoint x: 535, startPoint y: 105, endPoint x: 477, endPoint y: 61, distance: 73.3
click at [536, 105] on button "Okay" at bounding box center [547, 106] width 50 height 18
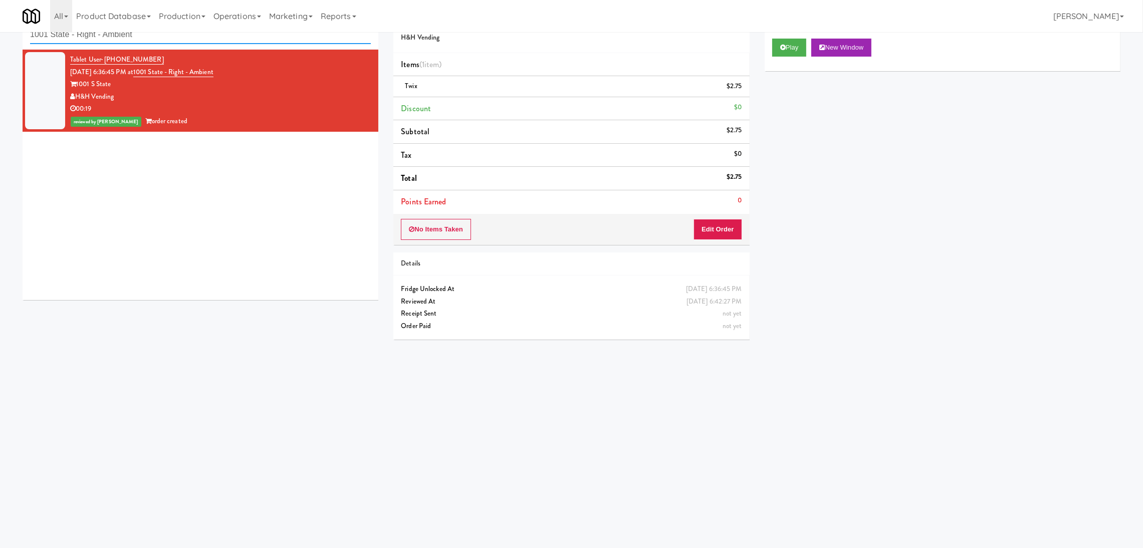
paste input "Anytime Fitness Cooler"
drag, startPoint x: 161, startPoint y: 37, endPoint x: 0, endPoint y: 39, distance: 161.4
click at [0, 39] on div "inbox reviewed recent all unclear take inventory issue suspicious failed recent…" at bounding box center [571, 206] width 1143 height 403
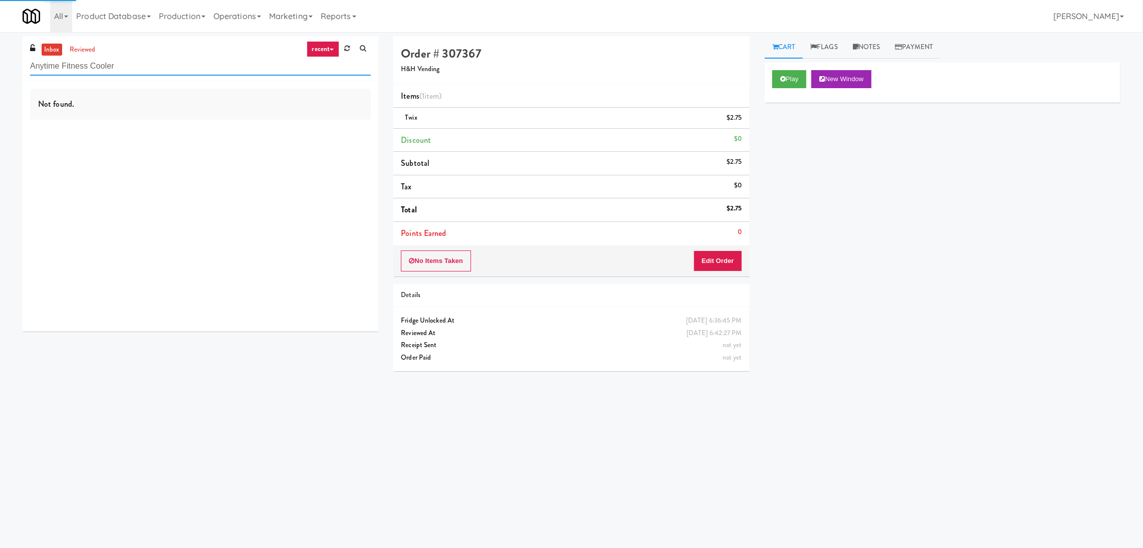
type input "Anytime Fitness Cooler"
click at [284, 145] on div "Not found." at bounding box center [201, 206] width 356 height 251
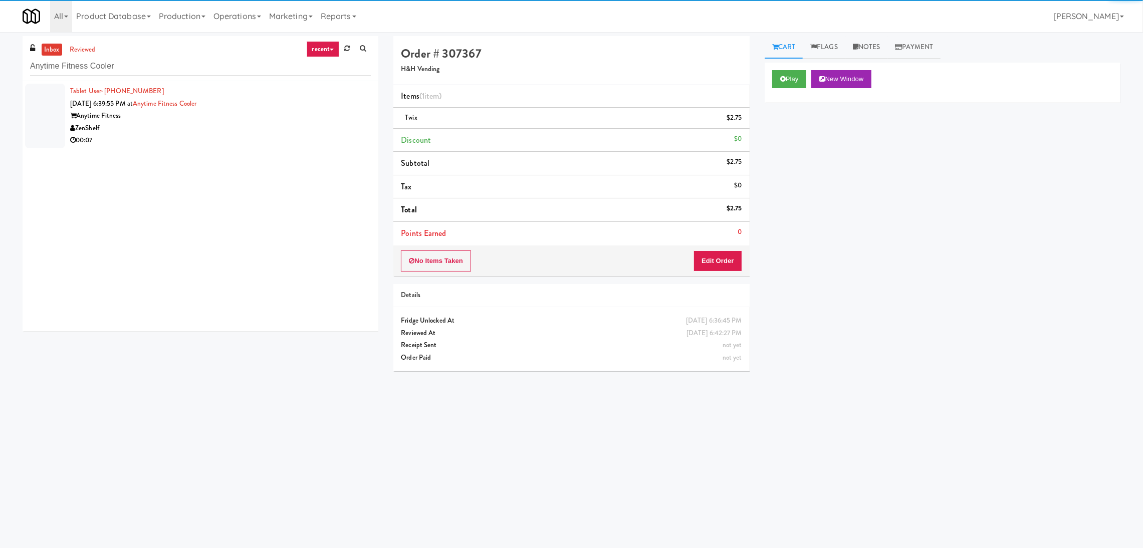
click at [269, 120] on div "Anytime Fitness" at bounding box center [220, 116] width 301 height 13
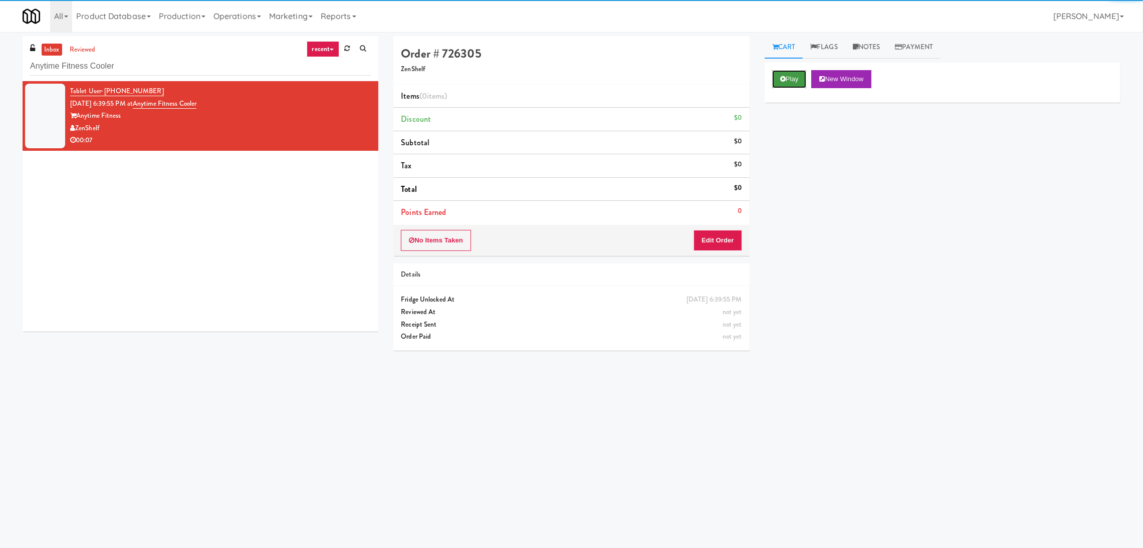
click at [796, 79] on button "Play" at bounding box center [789, 79] width 35 height 18
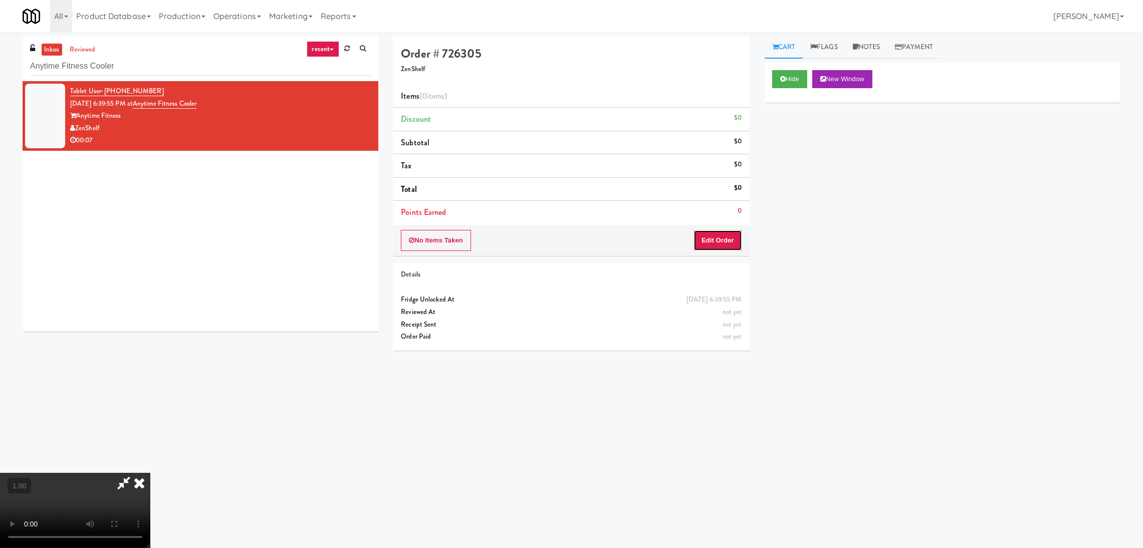
click at [725, 239] on button "Edit Order" at bounding box center [718, 240] width 49 height 21
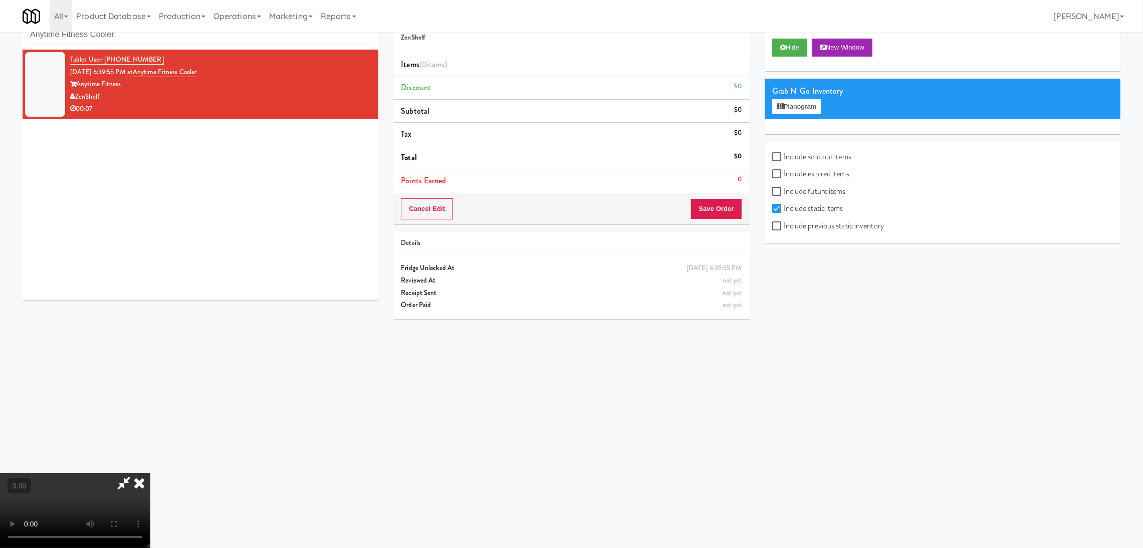
scroll to position [45, 0]
click at [796, 101] on button "Planogram" at bounding box center [796, 106] width 49 height 15
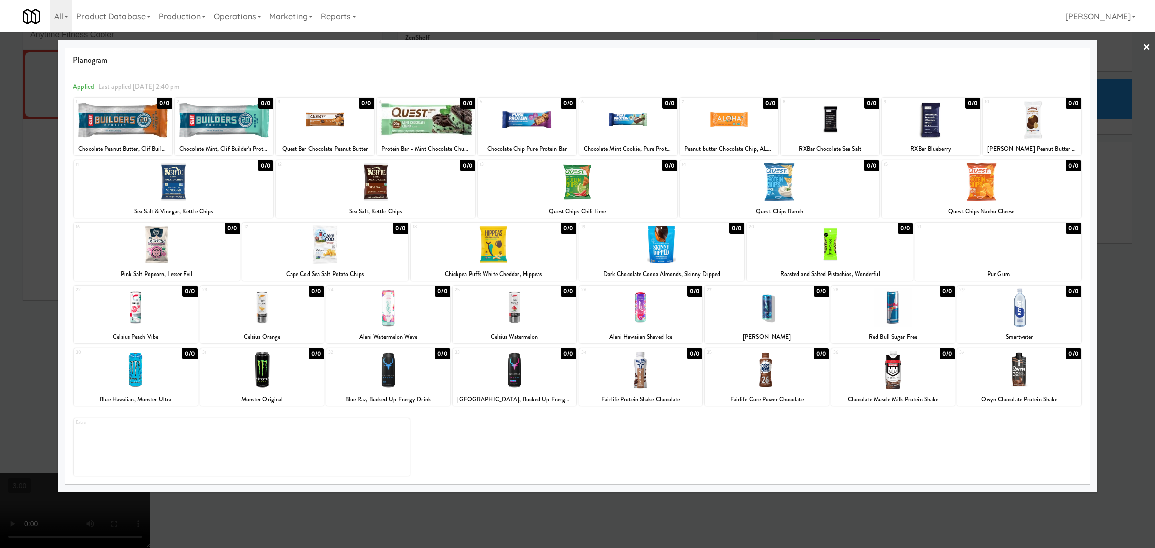
click at [143, 222] on div "1 0/0 Chocolate Peanut Butter, Clif Builder's Protein Bars 2 0/0 Chocolate Mint…" at bounding box center [578, 287] width 1010 height 380
click at [25, 228] on div at bounding box center [577, 274] width 1155 height 548
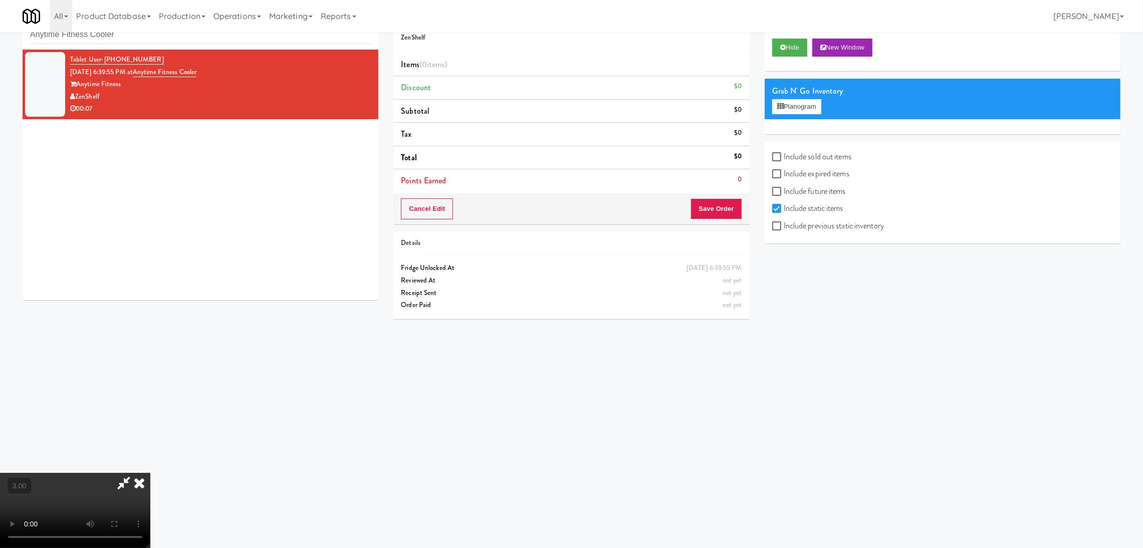
click at [816, 162] on label "Include sold out items" at bounding box center [811, 156] width 79 height 15
click at [784, 161] on input "Include sold out items" at bounding box center [778, 157] width 12 height 8
checkbox input "true"
click at [789, 104] on button "Planogram" at bounding box center [796, 106] width 49 height 15
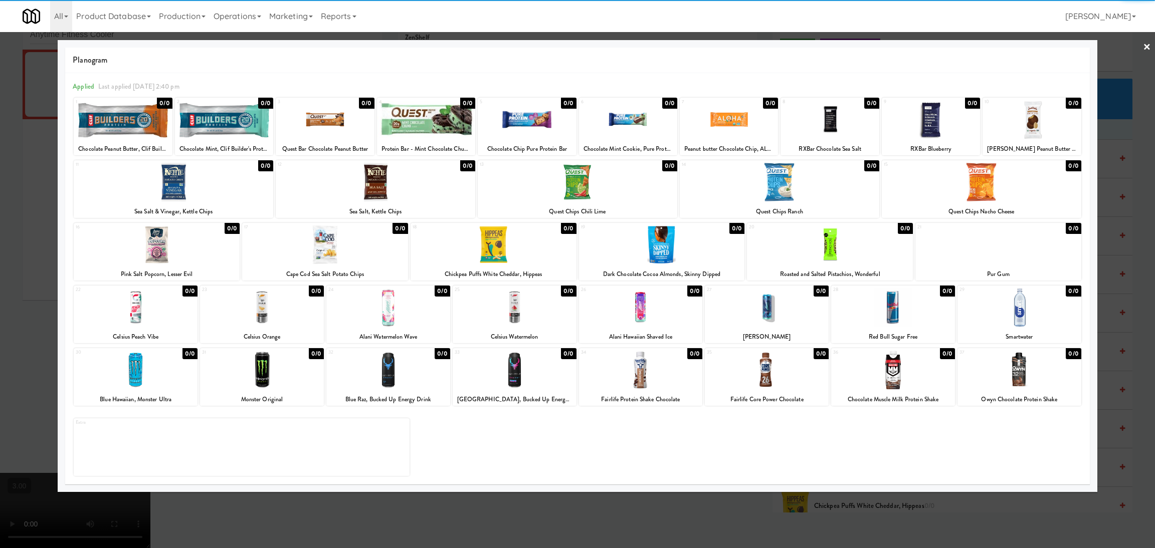
click at [291, 364] on div at bounding box center [262, 370] width 124 height 39
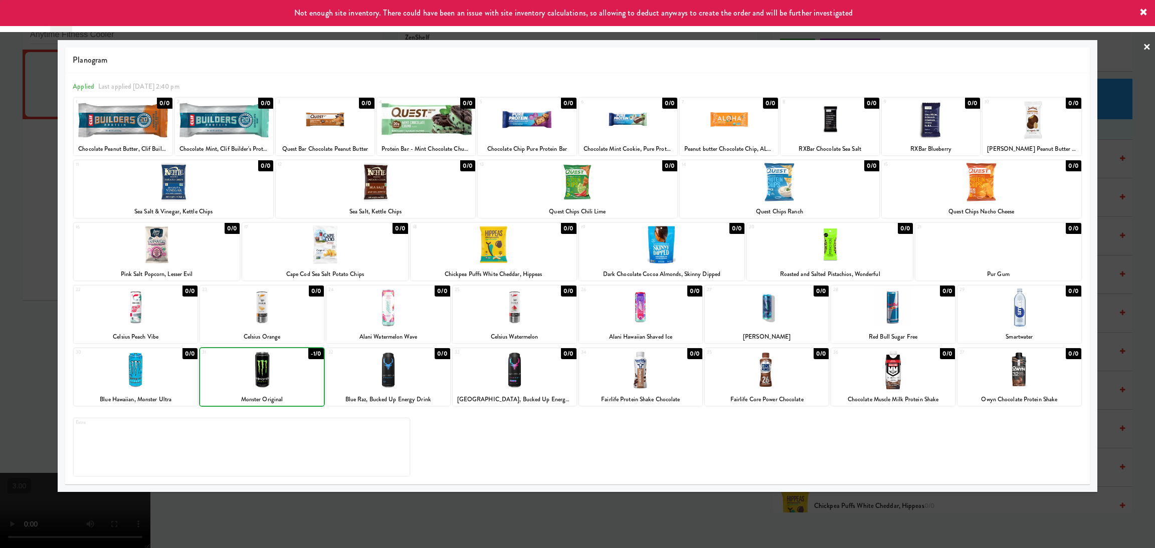
click at [0, 292] on div at bounding box center [577, 274] width 1155 height 548
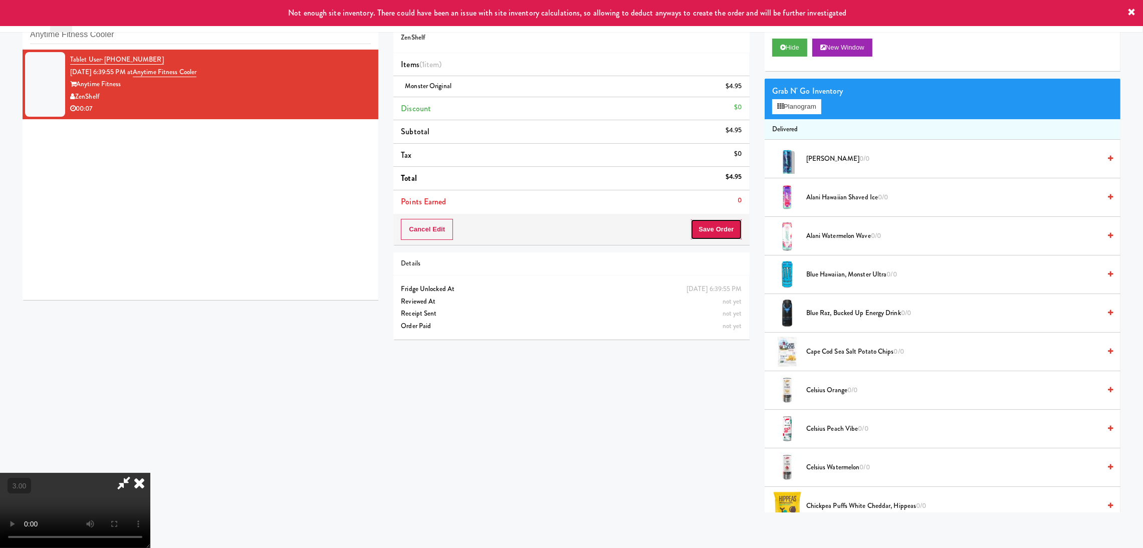
click at [694, 224] on button "Save Order" at bounding box center [716, 229] width 51 height 21
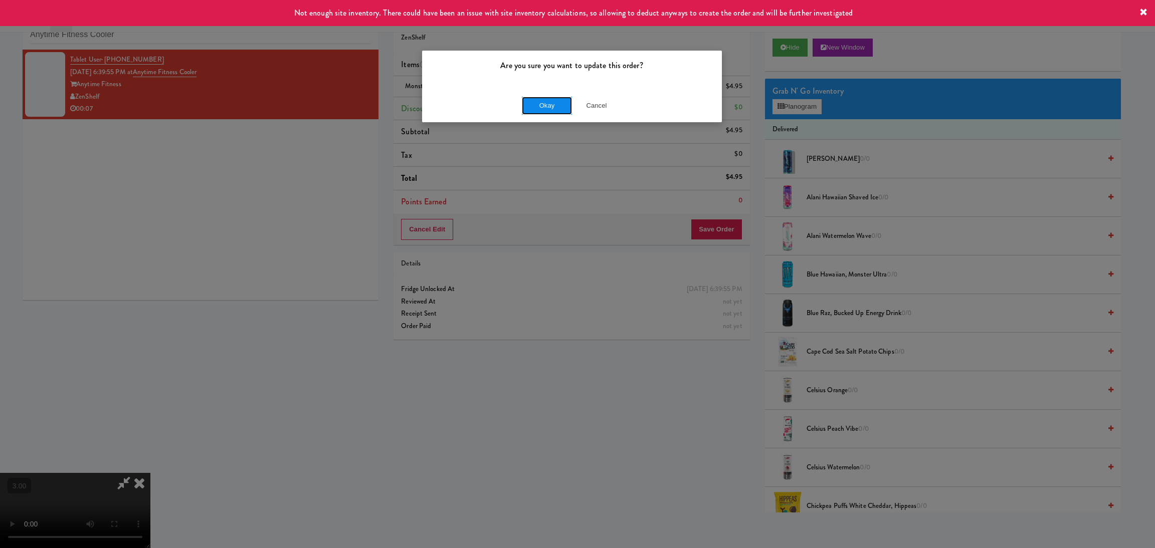
click at [545, 106] on button "Okay" at bounding box center [547, 106] width 50 height 18
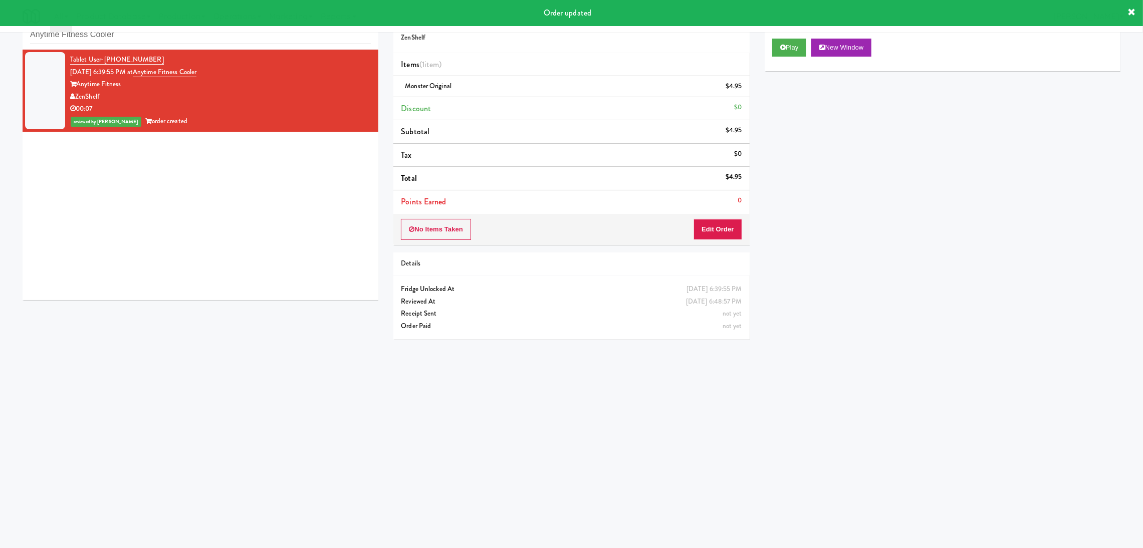
drag, startPoint x: 218, startPoint y: 223, endPoint x: 178, endPoint y: 45, distance: 182.7
click at [218, 215] on div "Tablet User · (503) 482-3801 Aug 10, 2025 6:39:55 PM at Anytime Fitness Cooler …" at bounding box center [201, 175] width 356 height 251
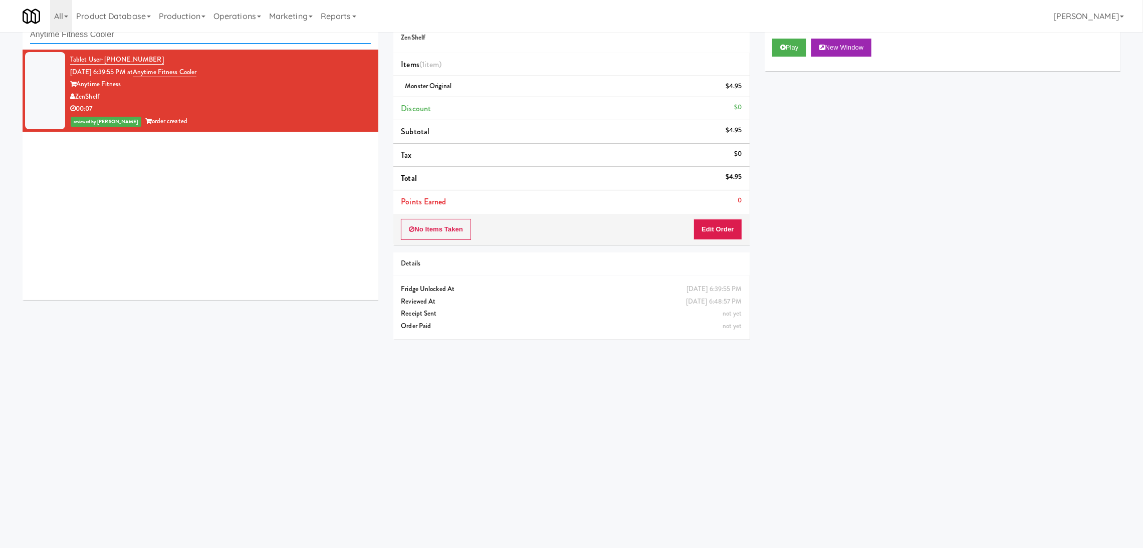
drag, startPoint x: 175, startPoint y: 40, endPoint x: 0, endPoint y: 38, distance: 175.5
click at [0, 38] on div "inbox reviewed recent all unclear take inventory issue suspicious failed recent…" at bounding box center [571, 206] width 1143 height 403
paste input "Gallery 64 - Pantry - Right"
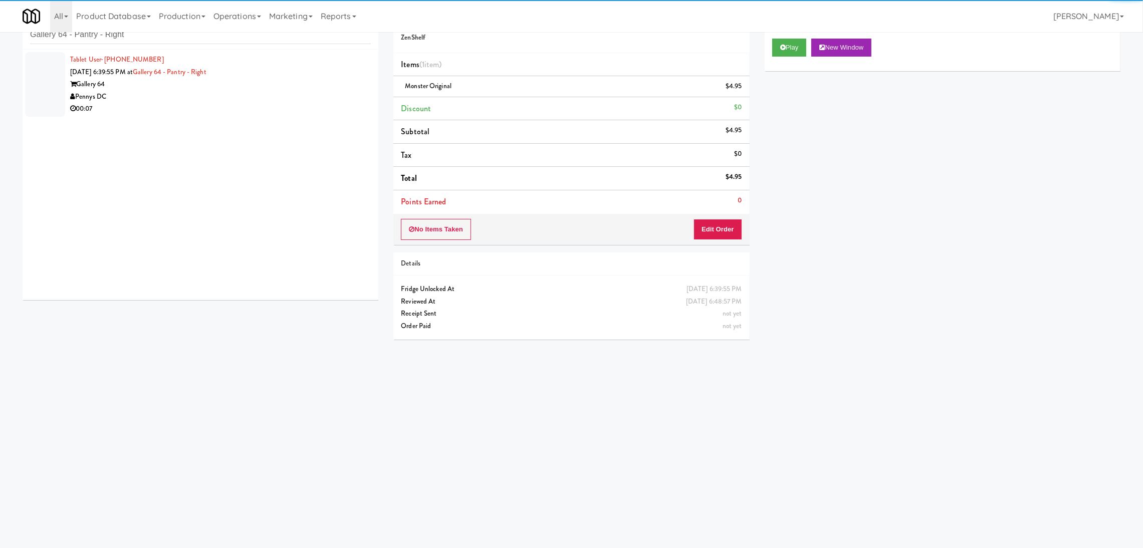
click at [276, 83] on div "Gallery 64" at bounding box center [220, 84] width 301 height 13
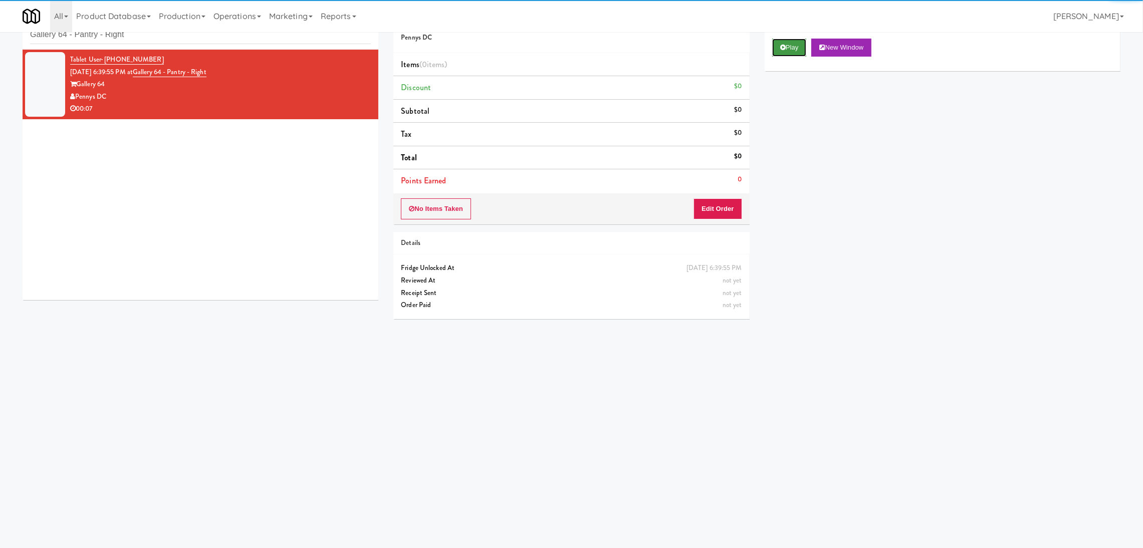
click at [789, 52] on button "Play" at bounding box center [789, 48] width 35 height 18
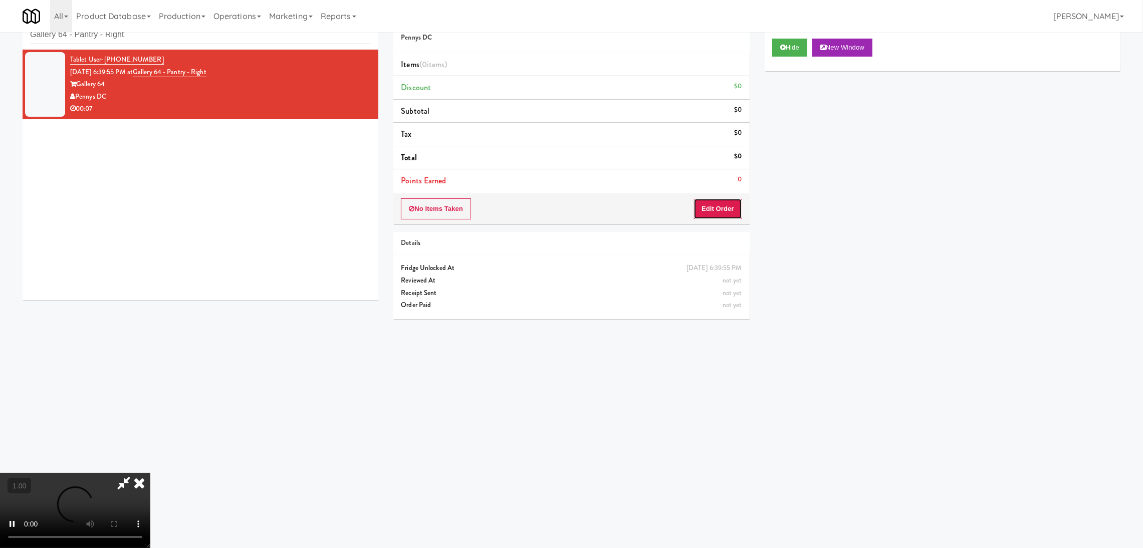
click at [723, 200] on button "Edit Order" at bounding box center [718, 208] width 49 height 21
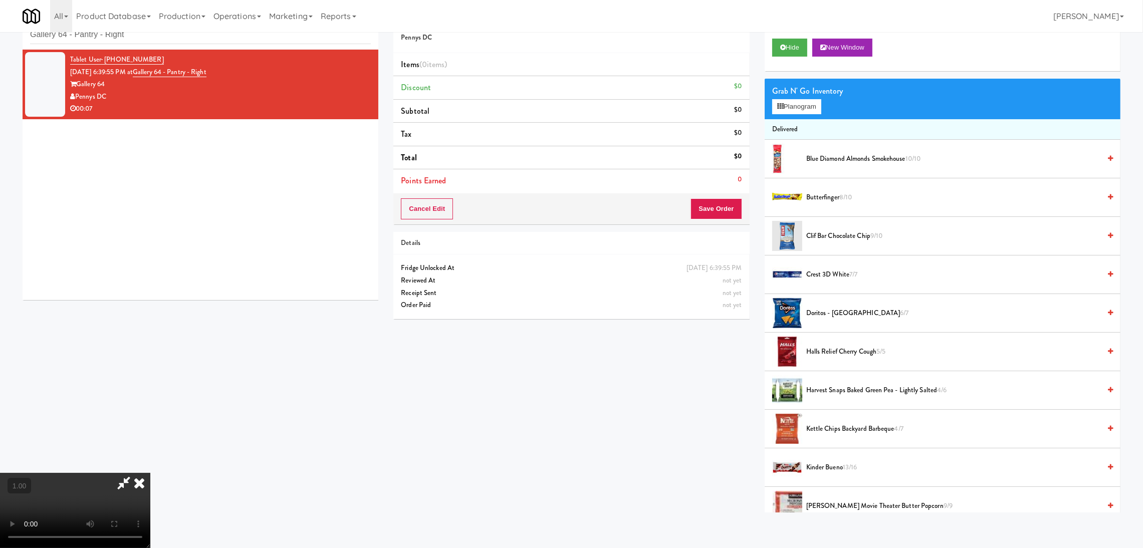
click at [150, 473] on video at bounding box center [75, 510] width 150 height 75
click at [788, 106] on button "Planogram" at bounding box center [796, 106] width 49 height 15
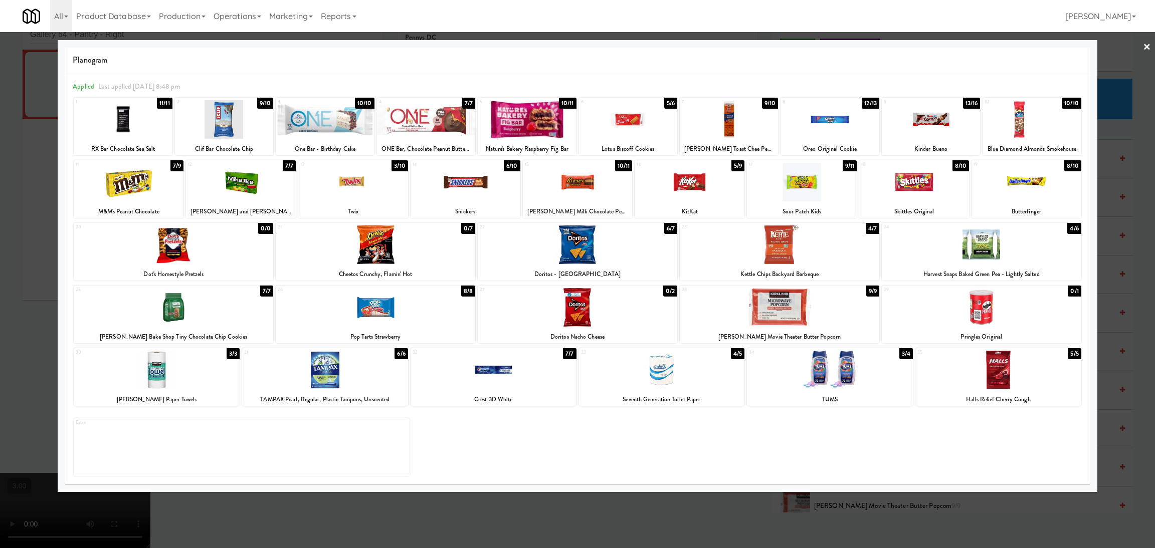
click at [833, 124] on div at bounding box center [829, 119] width 98 height 39
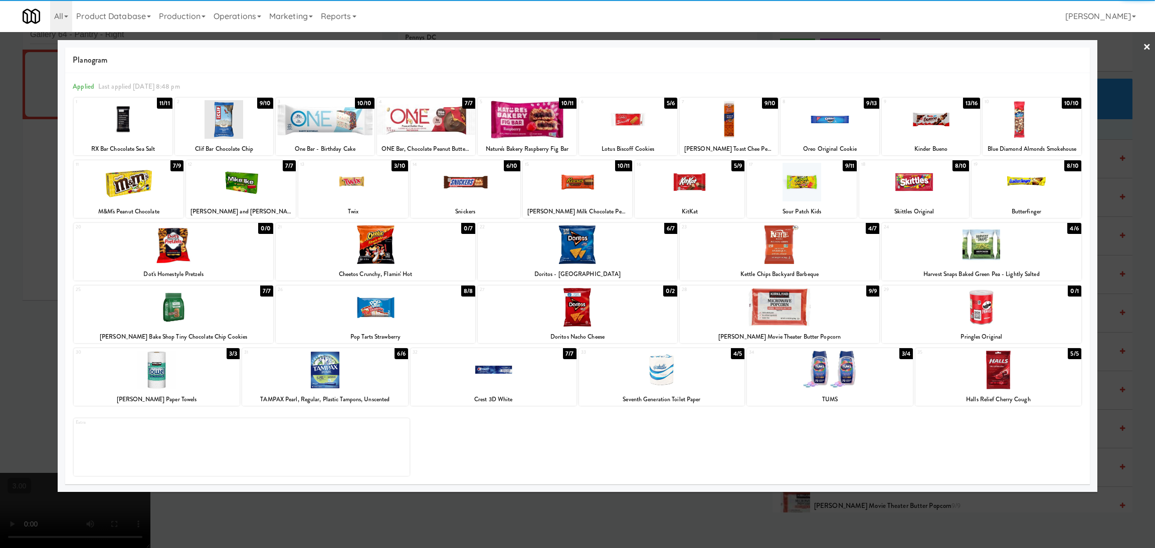
click at [0, 118] on div at bounding box center [577, 274] width 1155 height 548
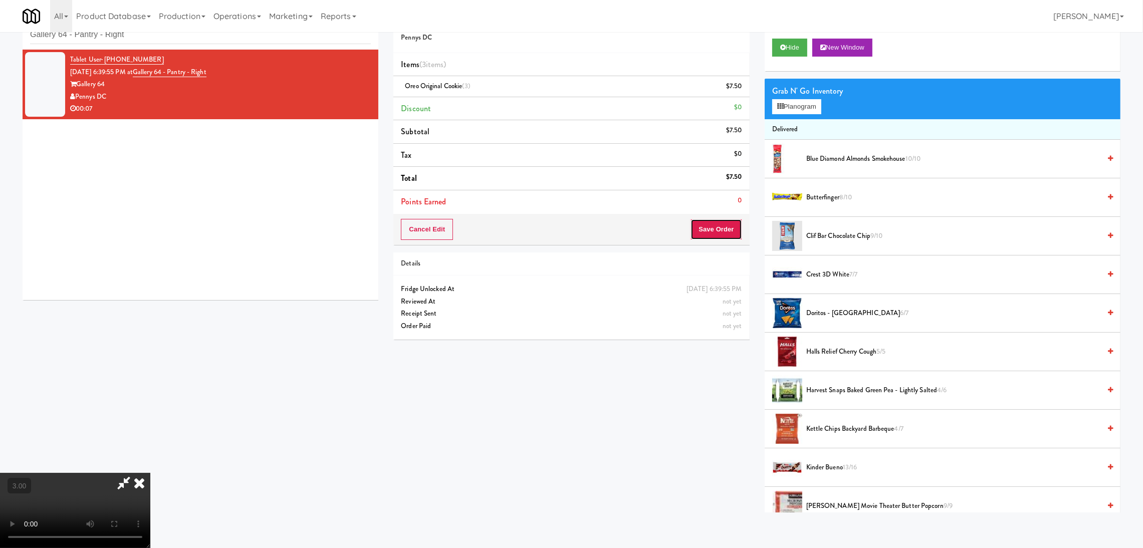
click at [738, 228] on button "Save Order" at bounding box center [716, 229] width 51 height 21
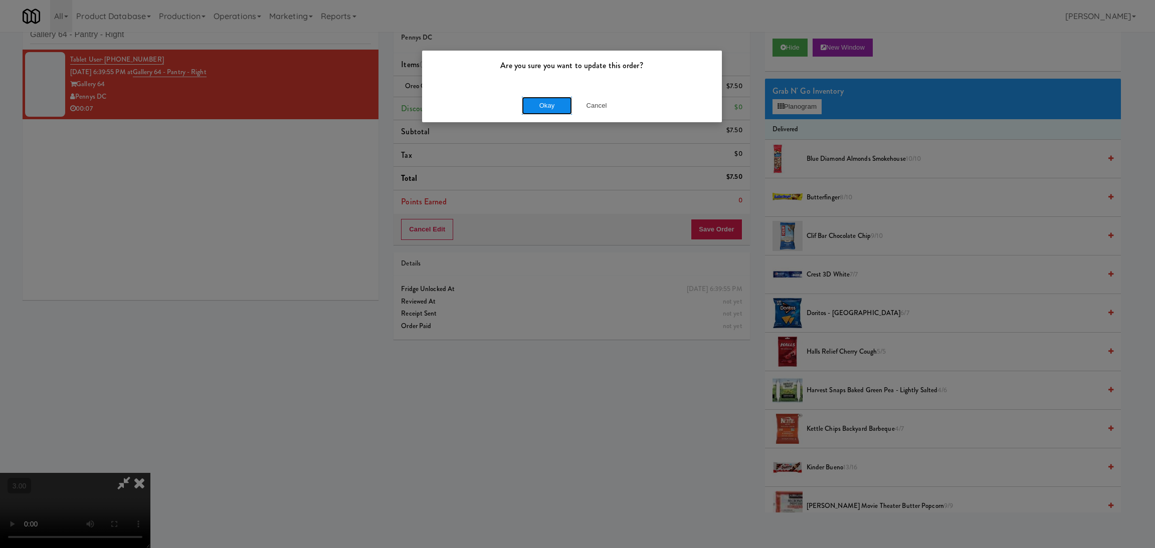
click at [549, 105] on button "Okay" at bounding box center [547, 106] width 50 height 18
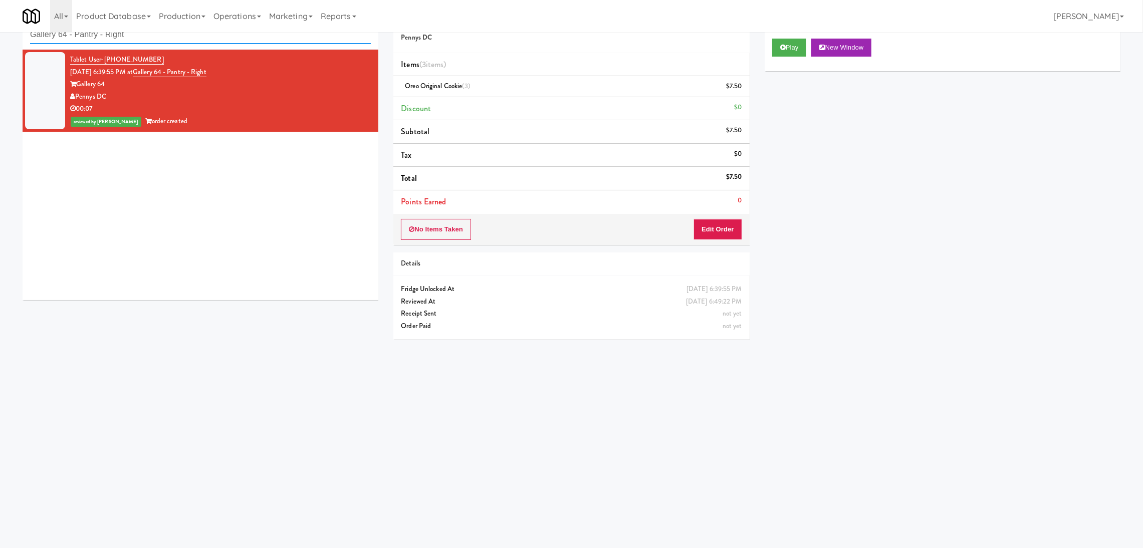
paste input "29 S LaSalle - Right - Ambien"
drag, startPoint x: 251, startPoint y: 34, endPoint x: 0, endPoint y: 40, distance: 250.7
click at [0, 40] on div "inbox reviewed recent all unclear take inventory issue suspicious failed recent…" at bounding box center [571, 206] width 1143 height 403
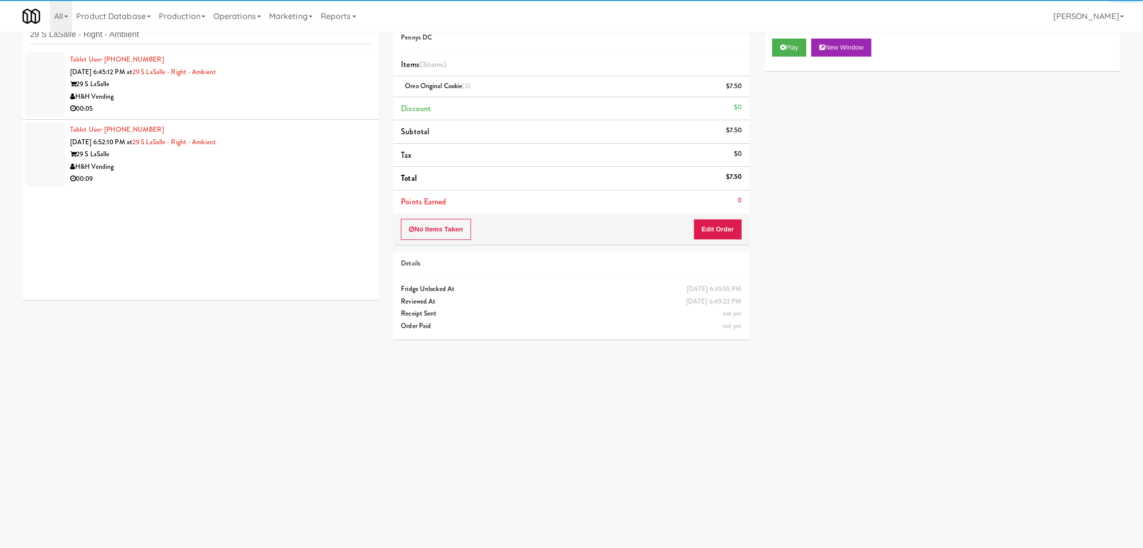
click at [243, 101] on div "H&H Vending" at bounding box center [220, 97] width 301 height 13
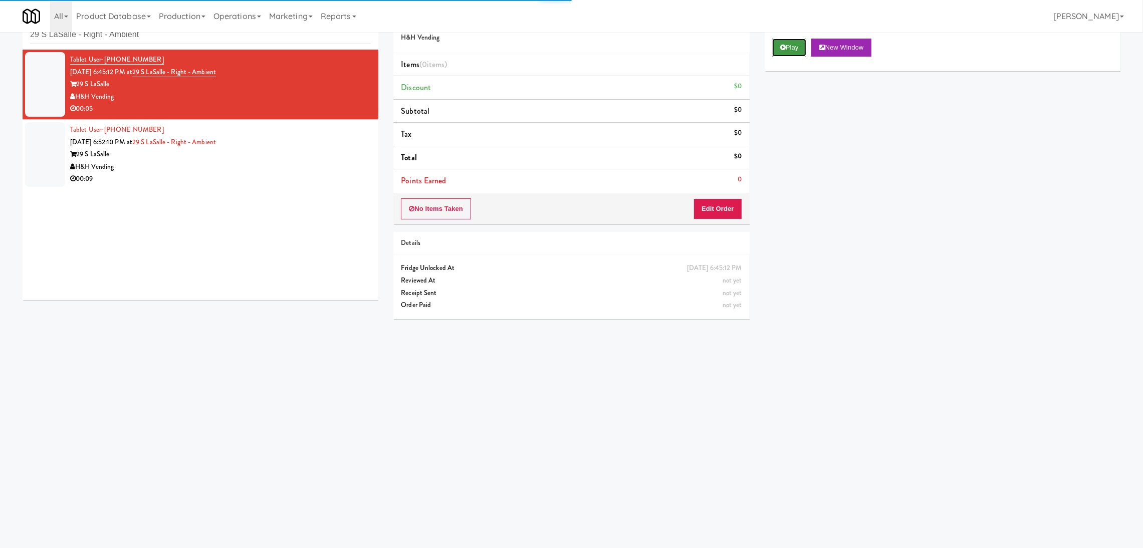
click at [799, 45] on button "Play" at bounding box center [789, 48] width 35 height 18
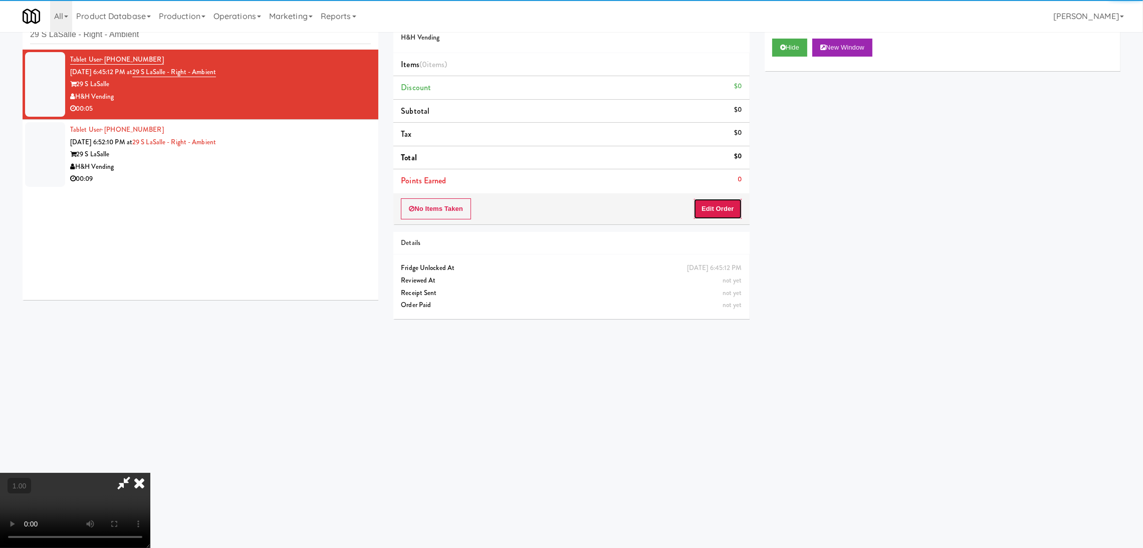
click at [729, 198] on button "Edit Order" at bounding box center [718, 208] width 49 height 21
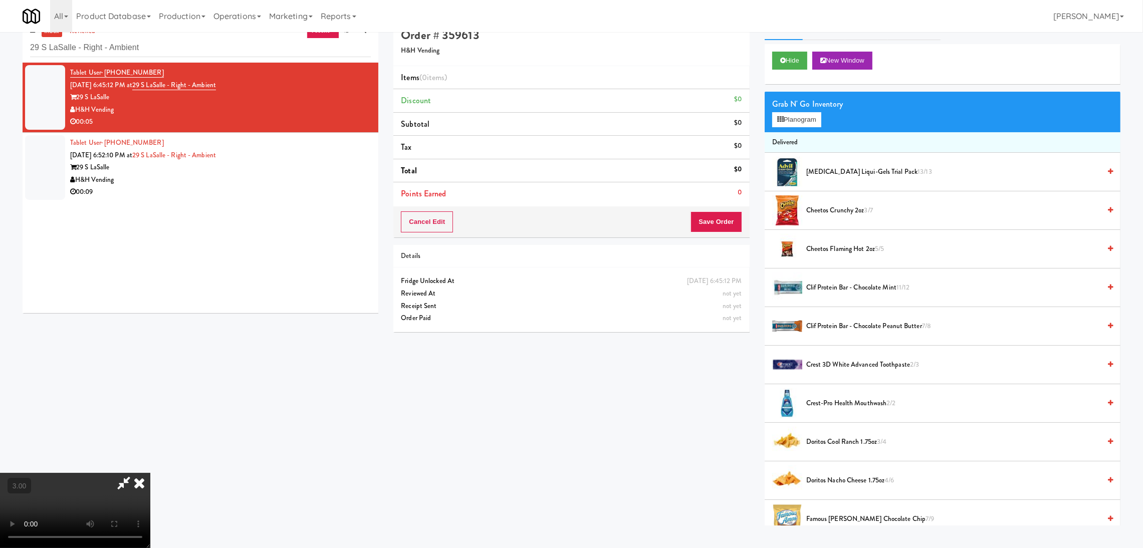
scroll to position [32, 0]
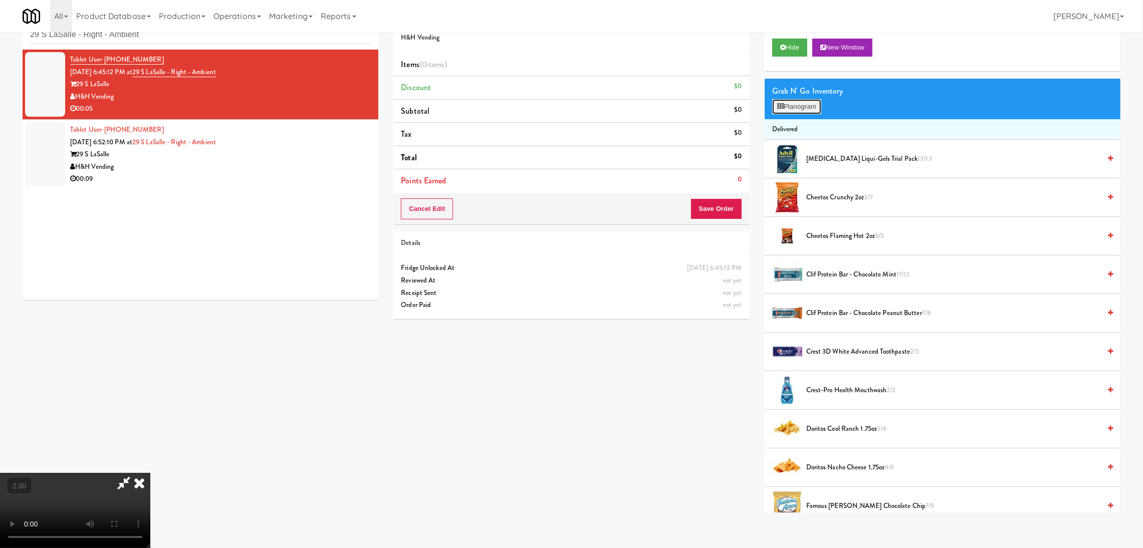
click at [815, 101] on button "Planogram" at bounding box center [796, 106] width 49 height 15
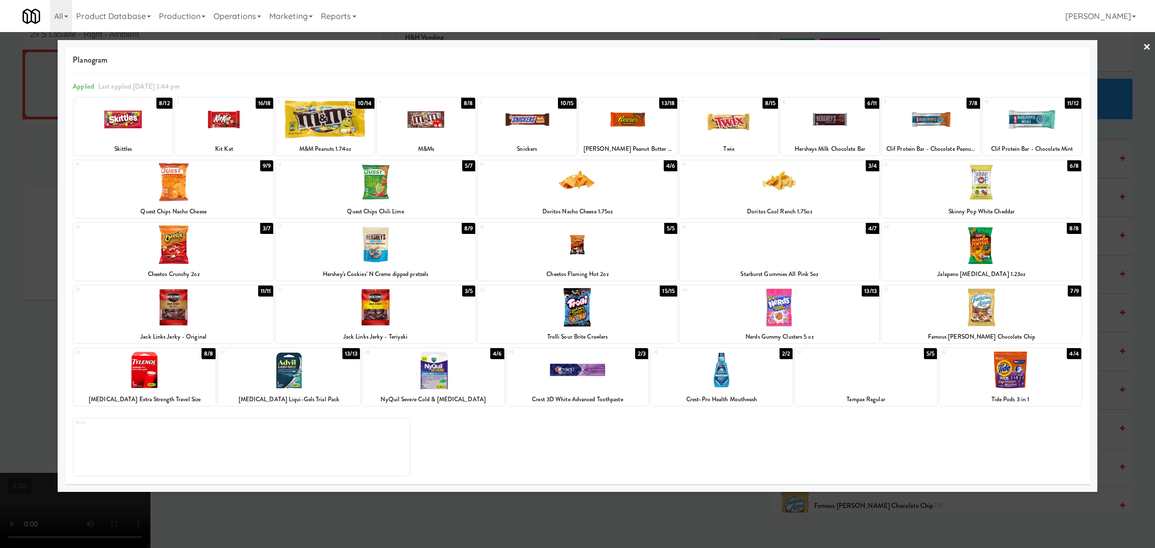
click at [375, 181] on div at bounding box center [376, 182] width 200 height 39
click at [0, 238] on div at bounding box center [577, 274] width 1155 height 548
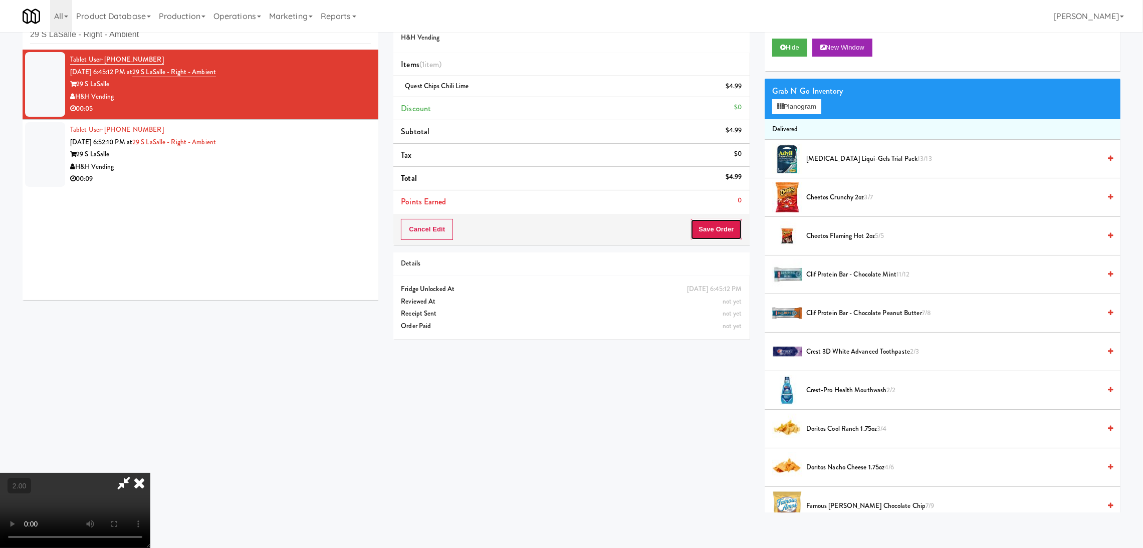
click at [729, 233] on button "Save Order" at bounding box center [716, 229] width 51 height 21
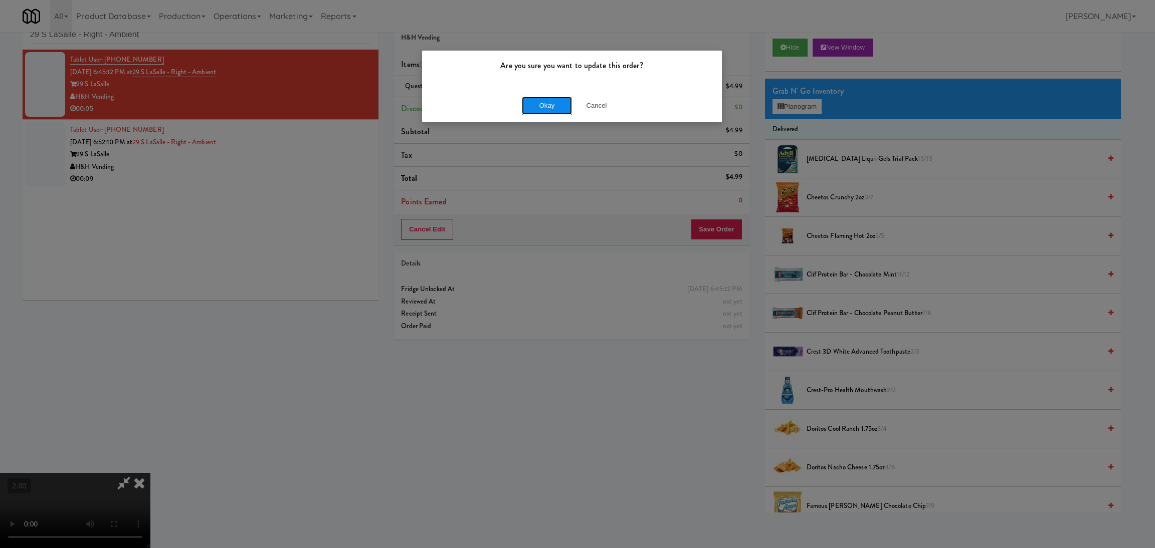
click at [569, 108] on button "Okay" at bounding box center [547, 106] width 50 height 18
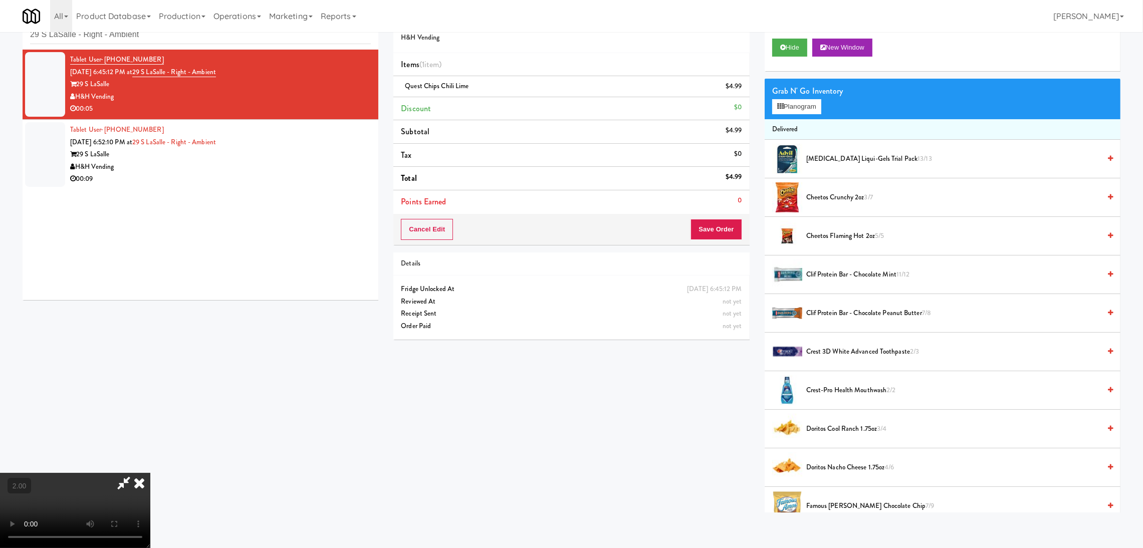
click at [344, 129] on div "Tablet User · (312) 866-6517 Aug 10, 2025 6:52:10 PM at 29 S LaSalle - Right - …" at bounding box center [220, 155] width 301 height 62
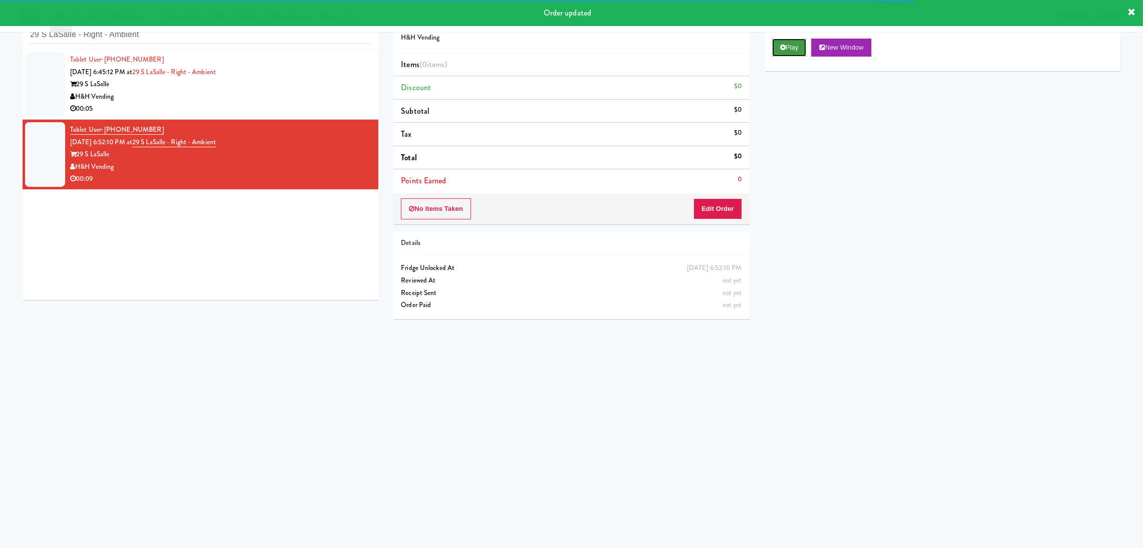
click at [783, 45] on icon at bounding box center [783, 47] width 6 height 7
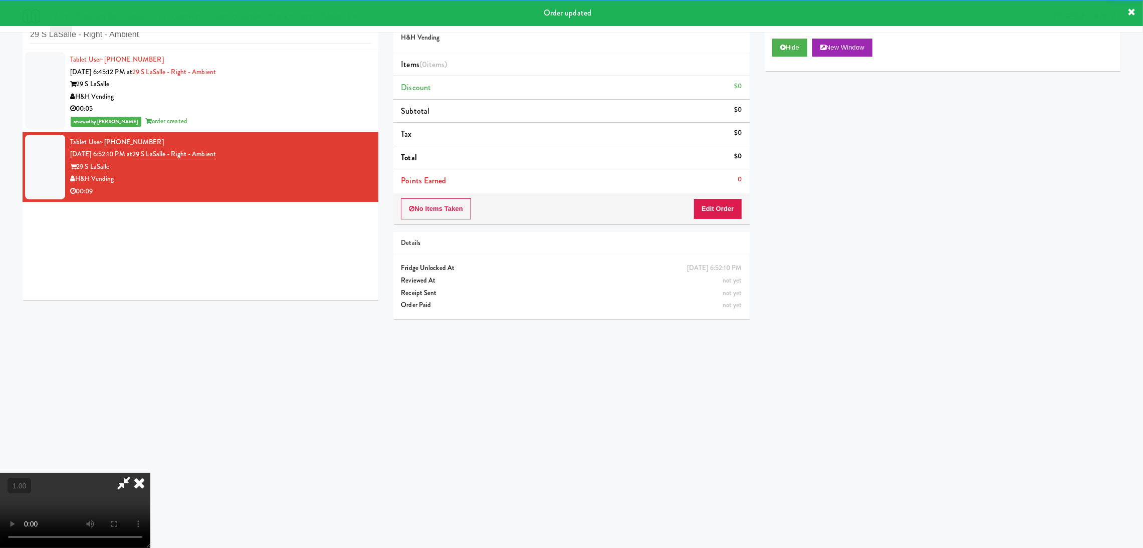
click at [726, 196] on div "No Items Taken Edit Order" at bounding box center [571, 208] width 356 height 31
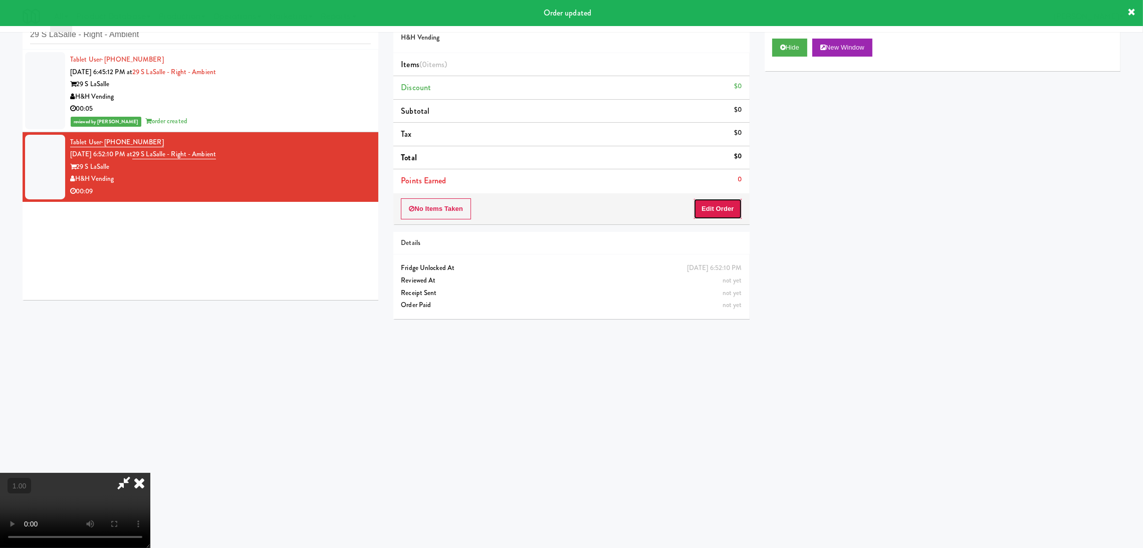
click at [724, 202] on button "Edit Order" at bounding box center [718, 208] width 49 height 21
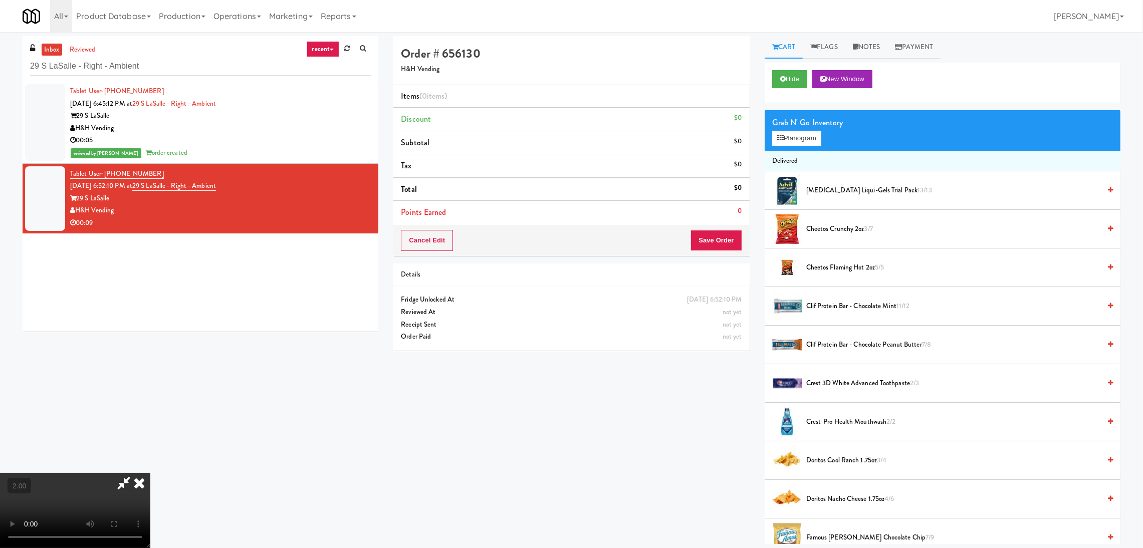
click at [765, 145] on div "Grab N' Go Inventory Planogram" at bounding box center [943, 130] width 356 height 41
click at [782, 137] on icon at bounding box center [780, 138] width 7 height 7
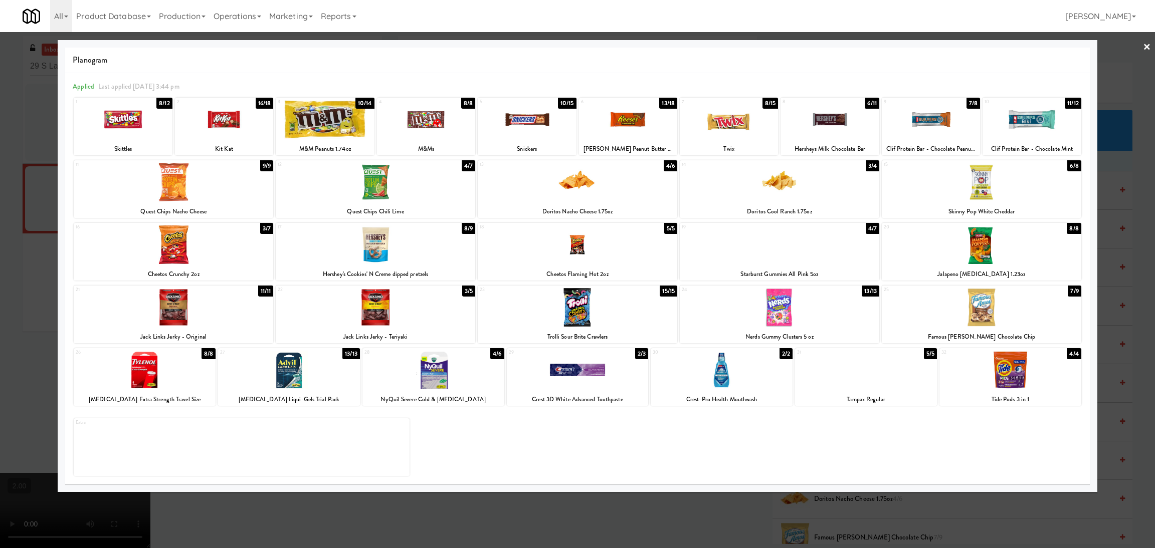
click at [187, 247] on div at bounding box center [174, 245] width 200 height 39
click at [519, 136] on div at bounding box center [527, 119] width 98 height 39
click at [0, 223] on div at bounding box center [577, 274] width 1155 height 548
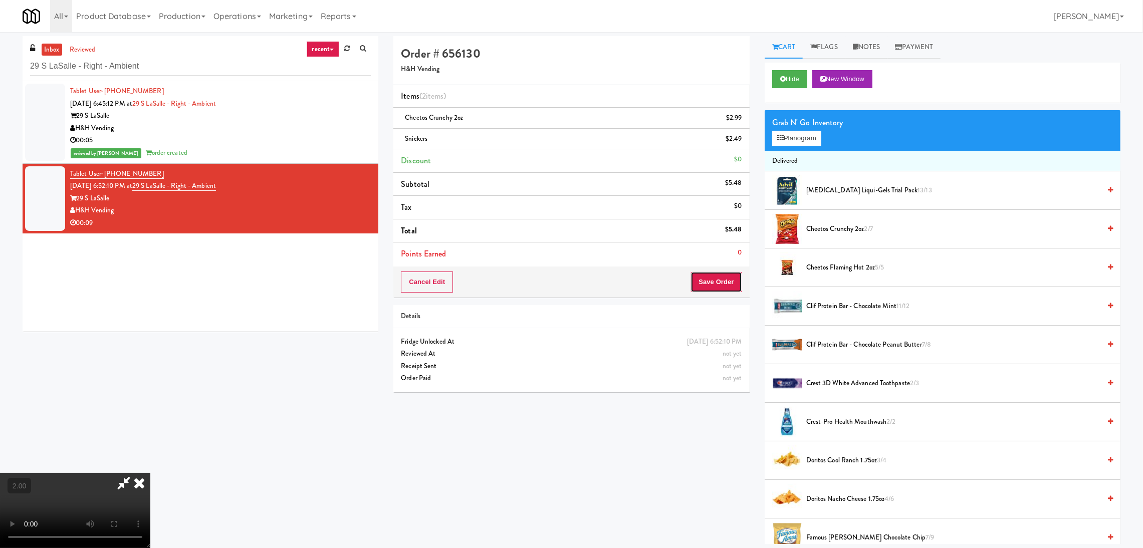
click at [712, 284] on button "Save Order" at bounding box center [716, 282] width 51 height 21
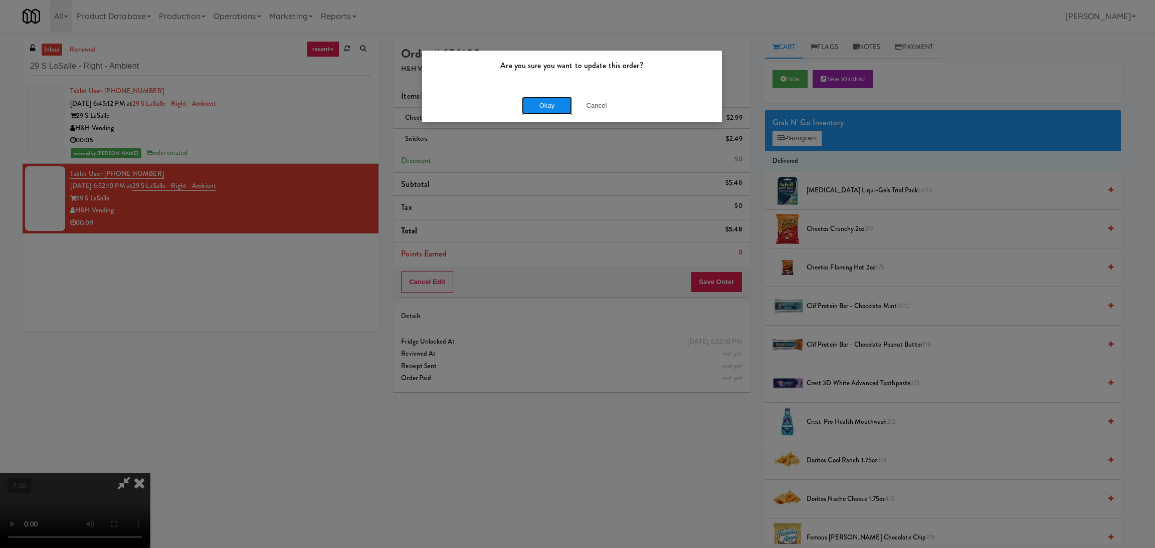
click at [531, 103] on button "Okay" at bounding box center [547, 106] width 50 height 18
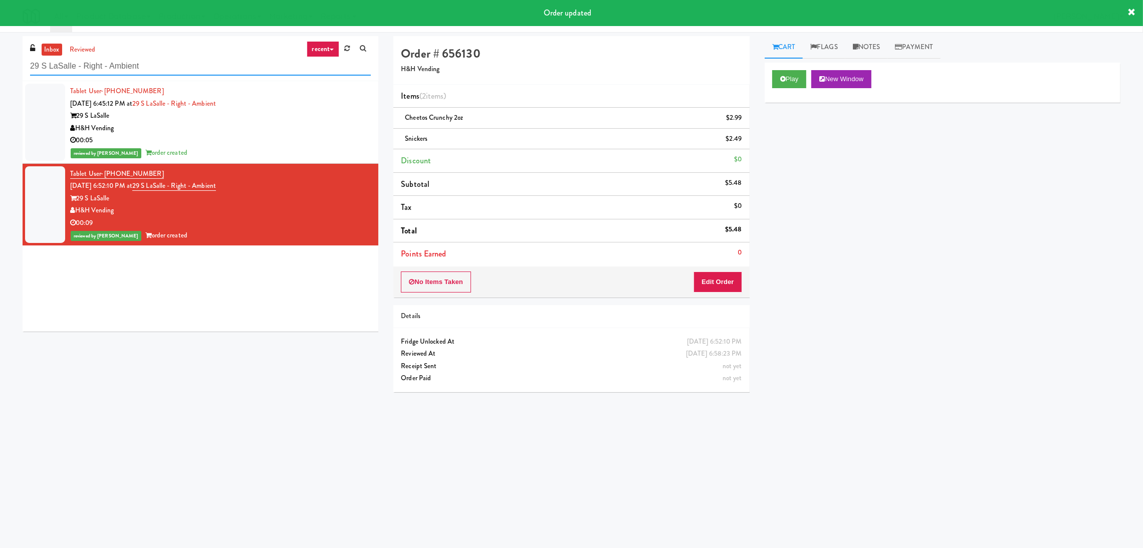
paste input "First Street - Ambient - Righ"
drag, startPoint x: 193, startPoint y: 63, endPoint x: 0, endPoint y: 70, distance: 193.6
click at [0, 70] on div "inbox reviewed recent all unclear take inventory issue suspicious failed recent…" at bounding box center [571, 237] width 1143 height 403
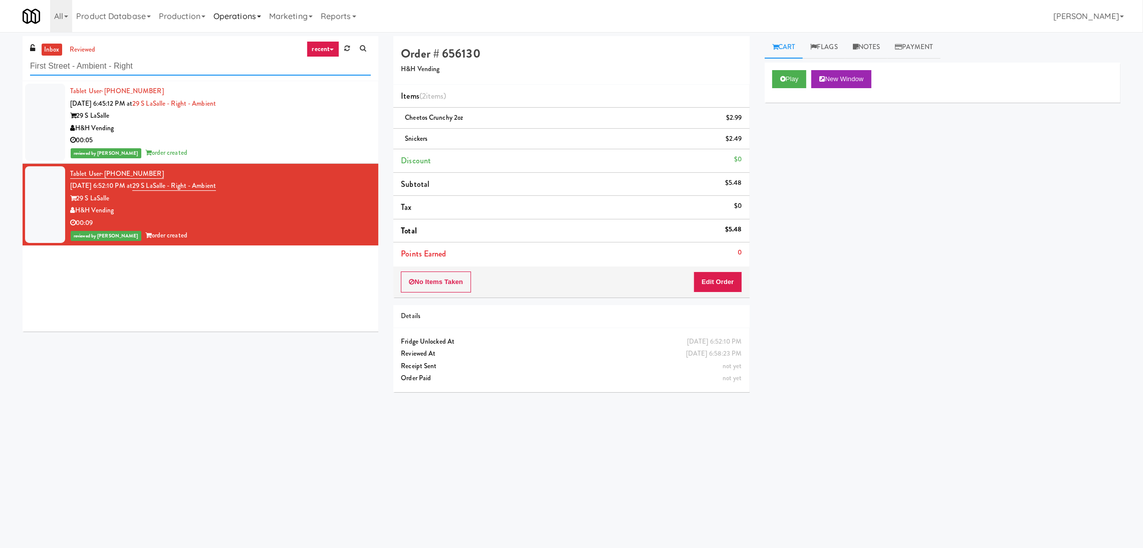
type input "First Street - Ambient - Right"
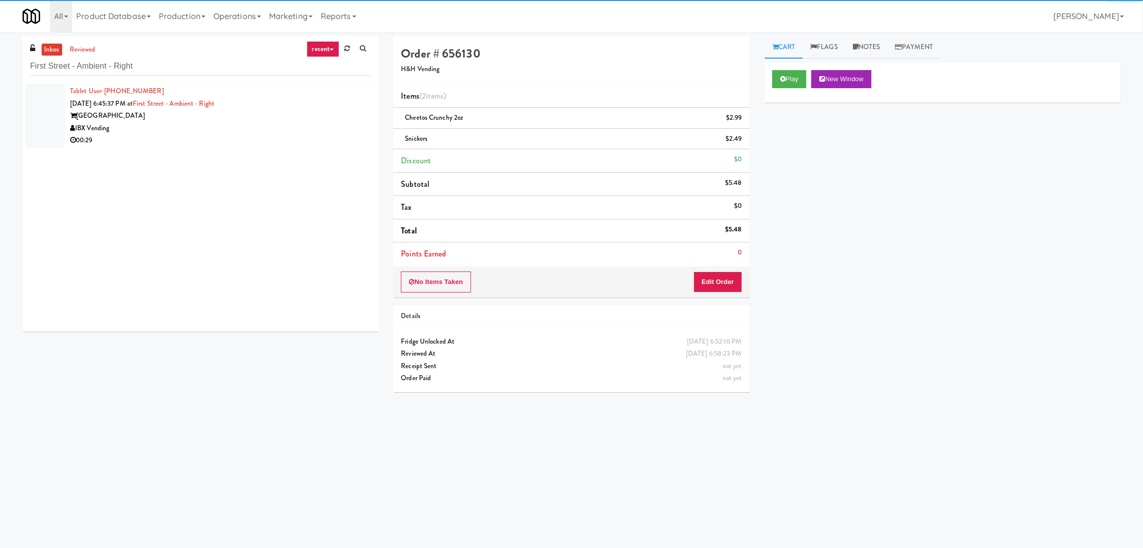
click at [251, 114] on div "First Street Place" at bounding box center [220, 116] width 301 height 13
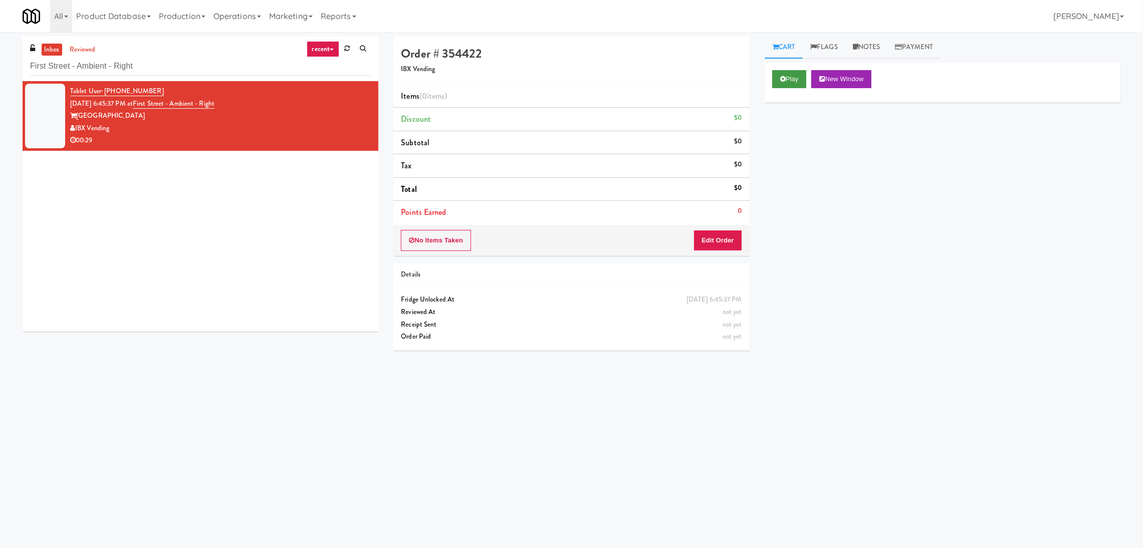
click at [788, 58] on link "Cart" at bounding box center [784, 47] width 39 height 23
click at [786, 74] on button "Play" at bounding box center [789, 79] width 35 height 18
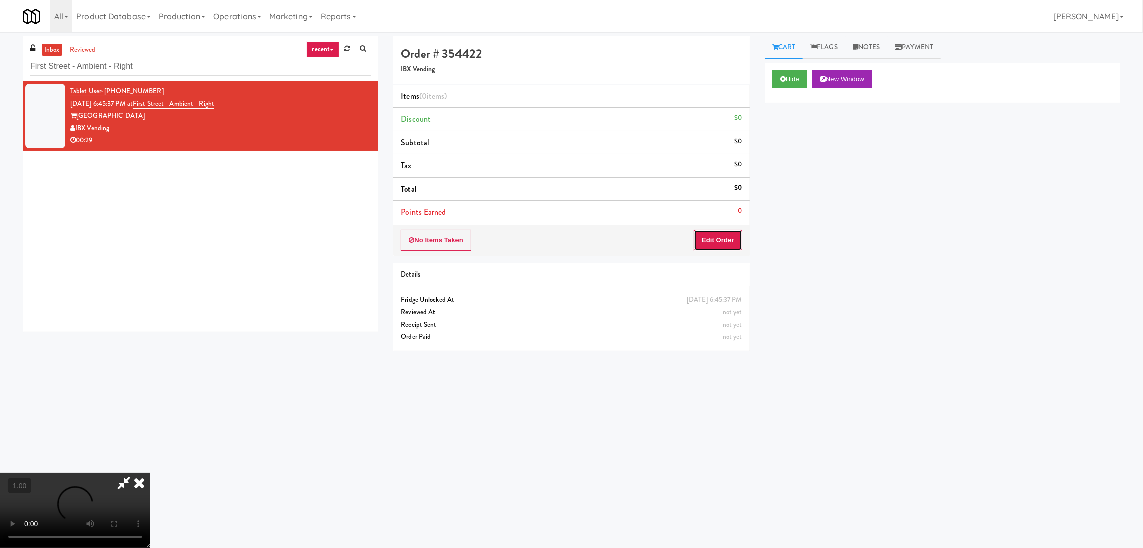
click at [723, 245] on button "Edit Order" at bounding box center [718, 240] width 49 height 21
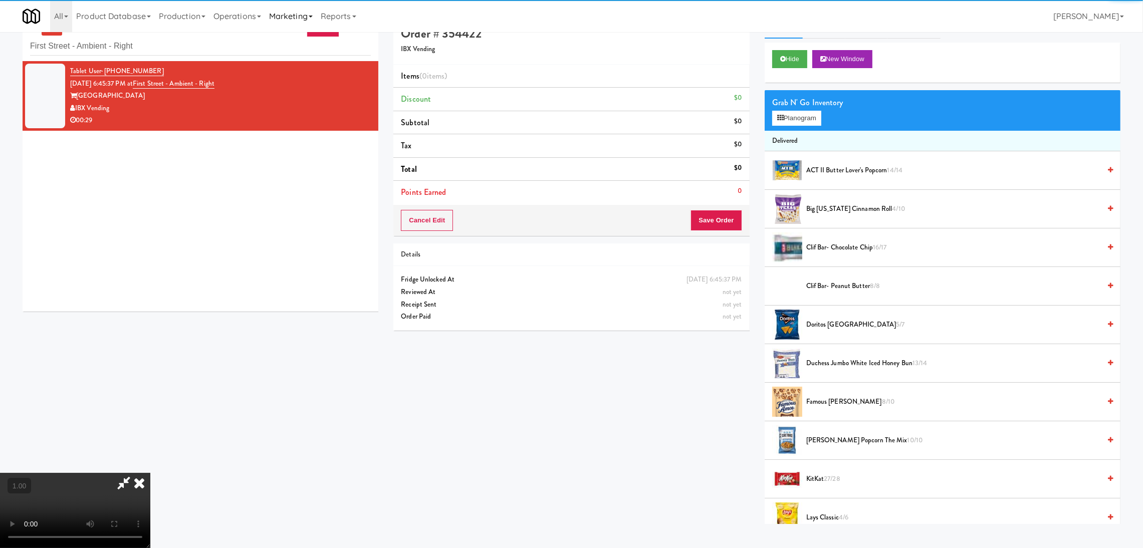
scroll to position [32, 0]
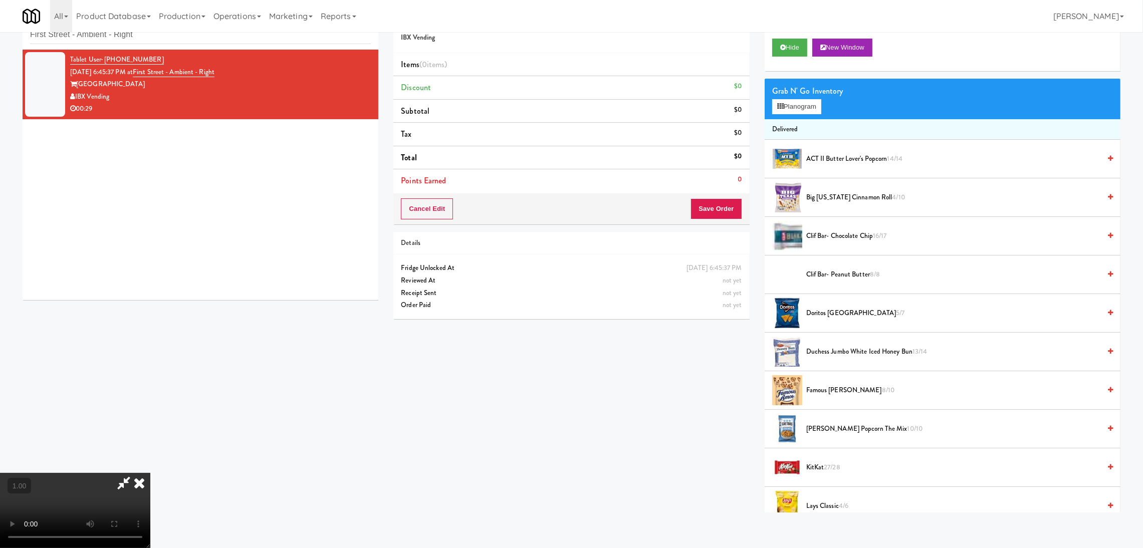
click at [150, 473] on video at bounding box center [75, 510] width 150 height 75
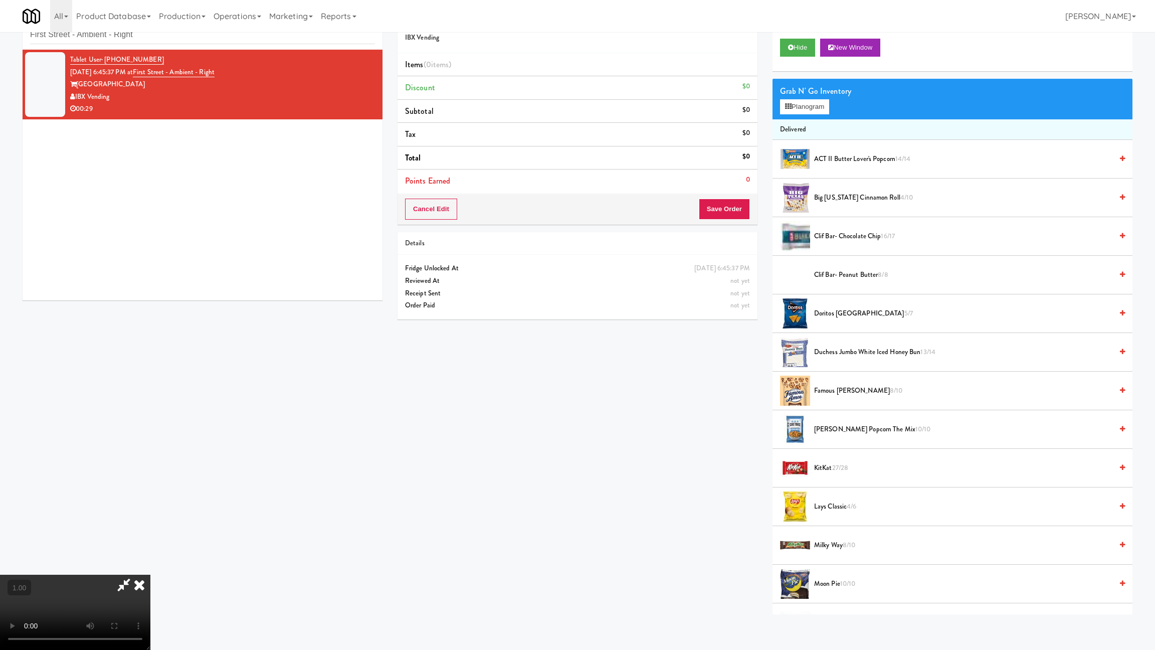
click at [120, 548] on video at bounding box center [75, 611] width 150 height 75
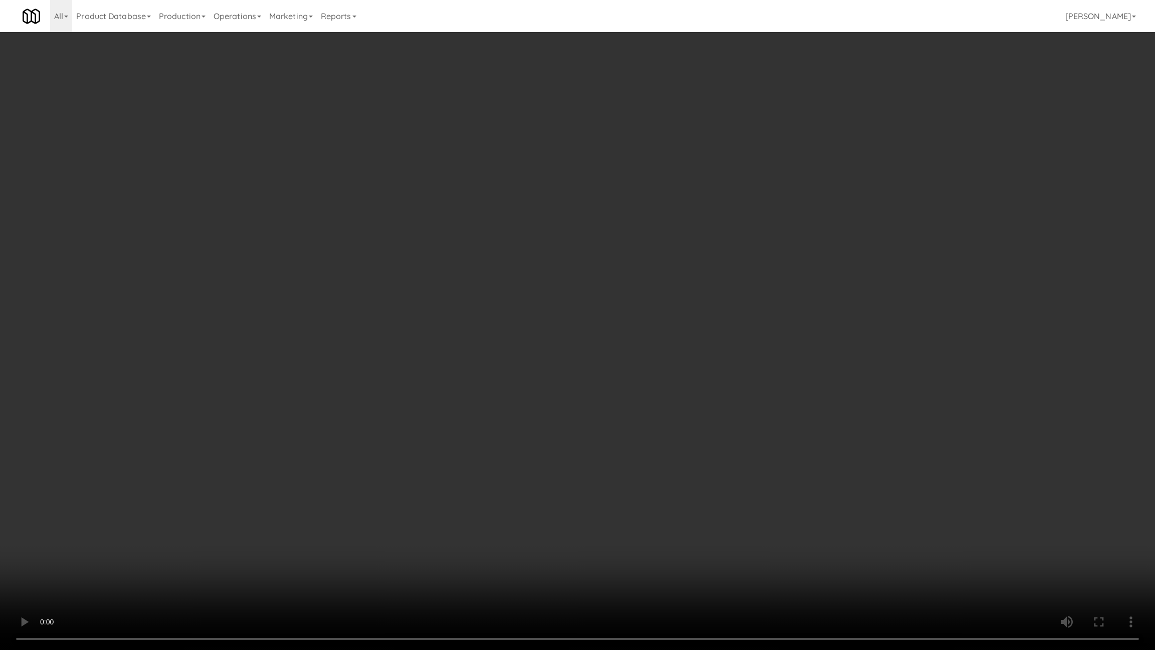
click at [115, 548] on video at bounding box center [577, 325] width 1155 height 650
click at [619, 510] on video at bounding box center [577, 325] width 1155 height 650
click at [584, 491] on video at bounding box center [577, 325] width 1155 height 650
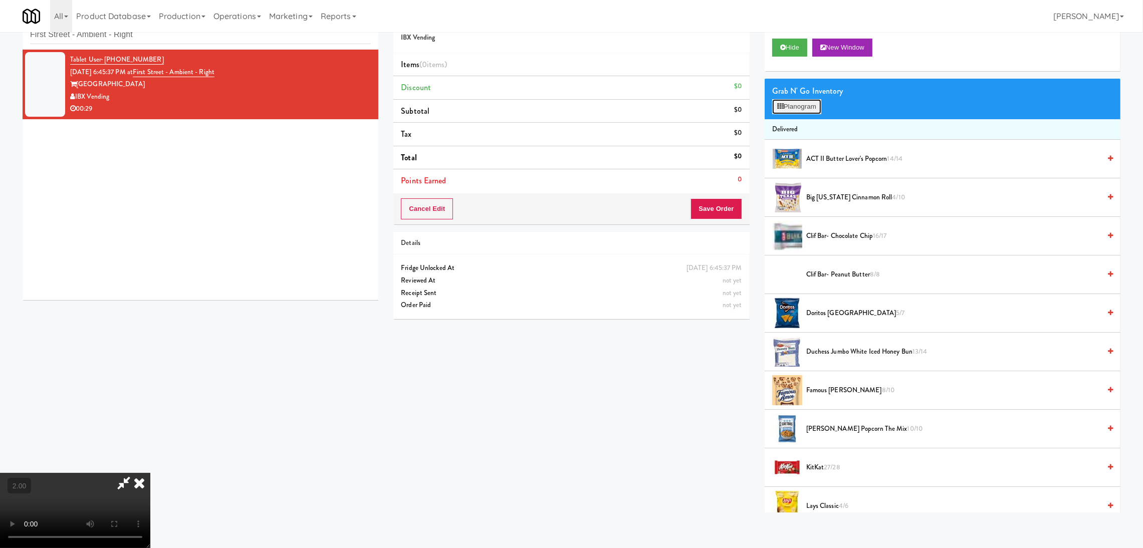
click at [790, 110] on button "Planogram" at bounding box center [796, 106] width 49 height 15
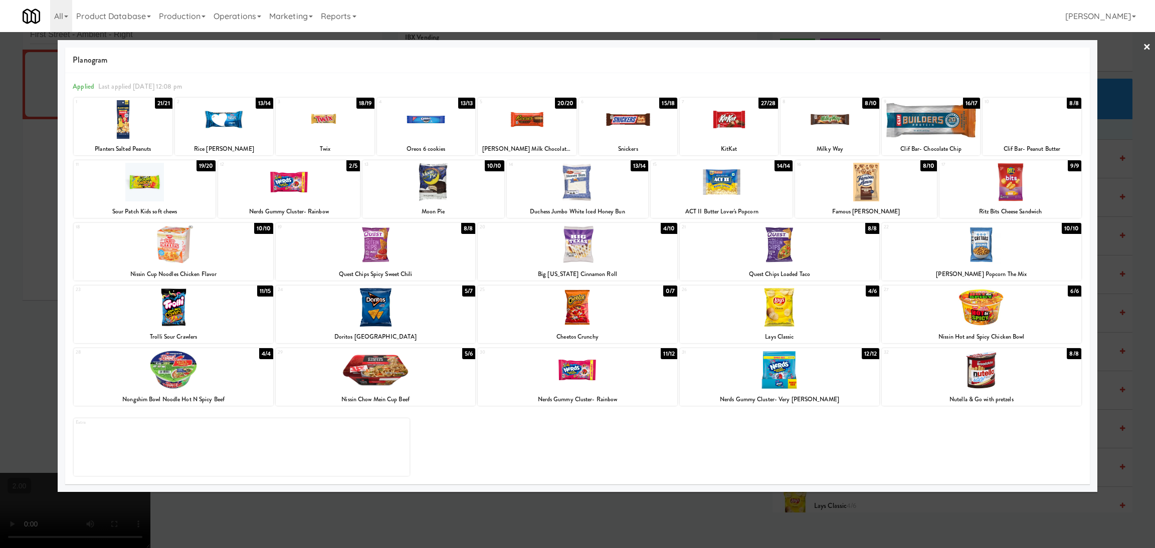
click at [600, 183] on div at bounding box center [578, 182] width 142 height 39
click at [43, 224] on div at bounding box center [577, 274] width 1155 height 548
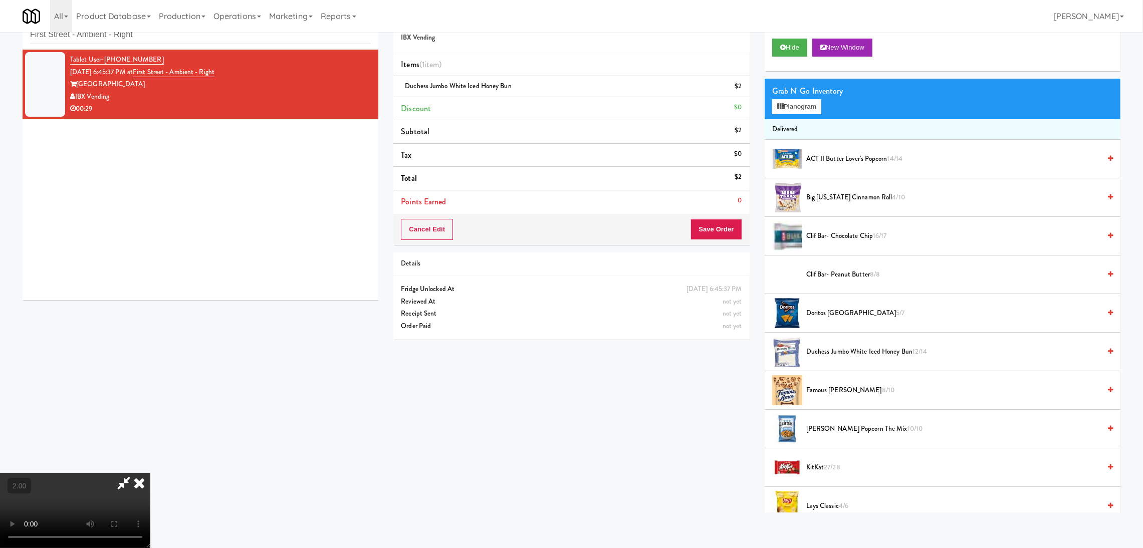
click at [150, 473] on video at bounding box center [75, 510] width 150 height 75
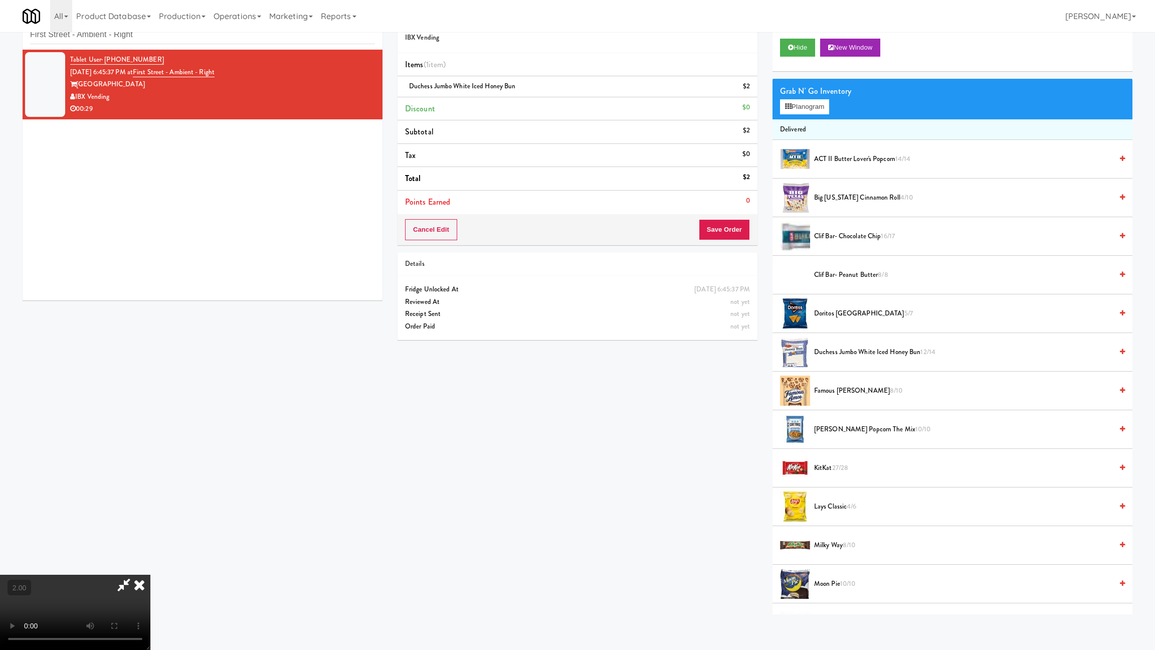
click at [150, 548] on video at bounding box center [75, 611] width 150 height 75
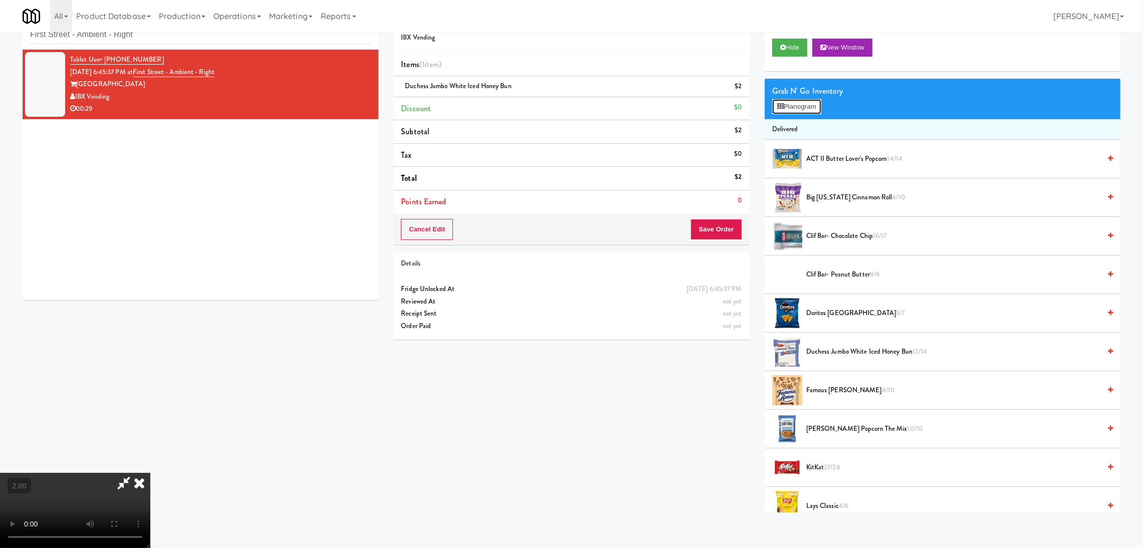
click at [792, 105] on button "Planogram" at bounding box center [796, 106] width 49 height 15
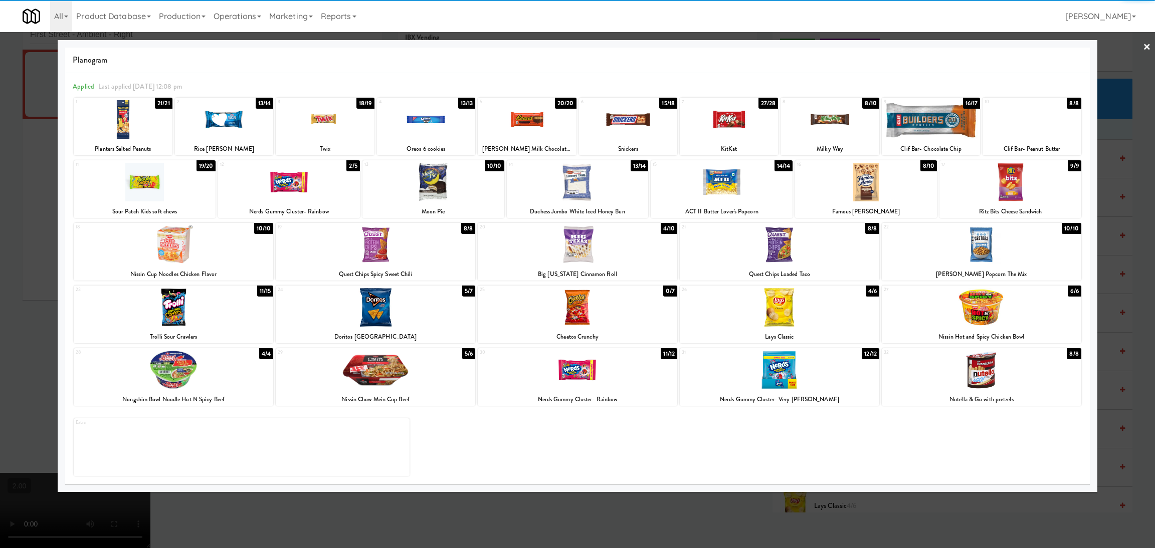
click at [428, 181] on div at bounding box center [433, 182] width 142 height 39
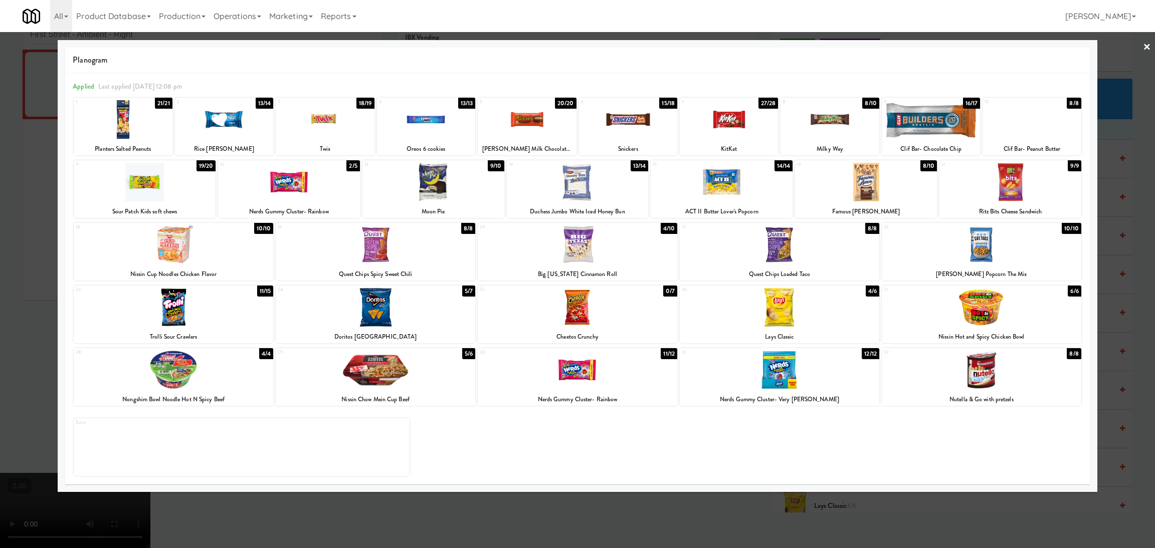
click at [0, 208] on div at bounding box center [577, 274] width 1155 height 548
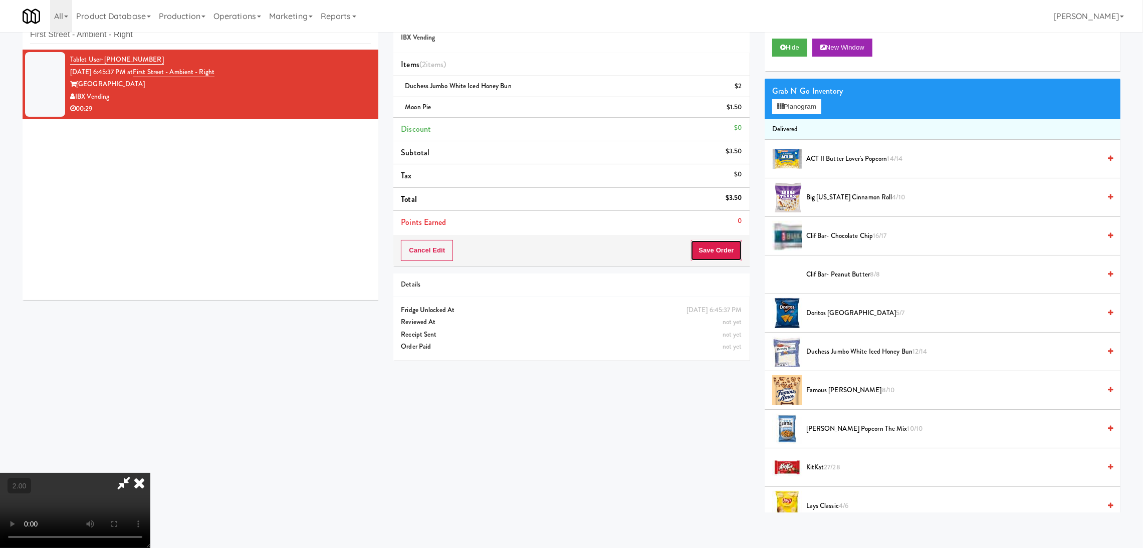
click at [716, 242] on button "Save Order" at bounding box center [716, 250] width 51 height 21
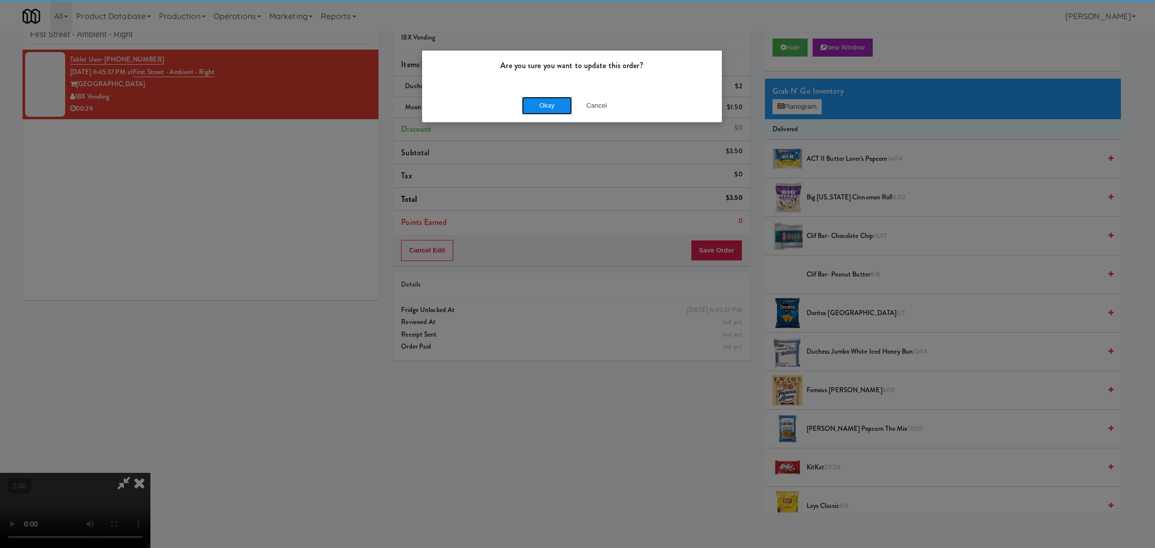
click at [540, 105] on button "Okay" at bounding box center [547, 106] width 50 height 18
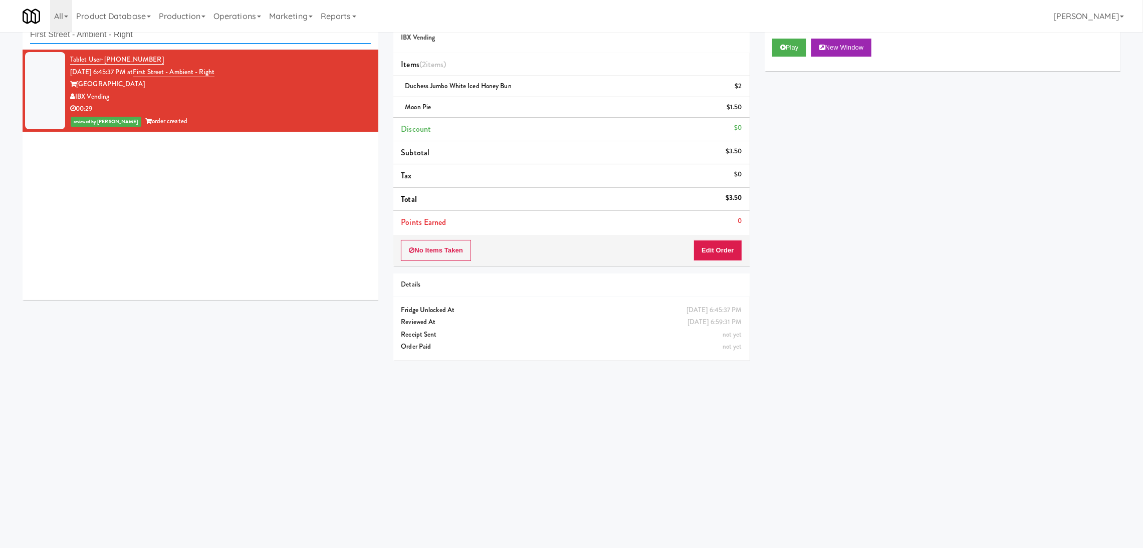
paste input "Redfish Laundry"
drag, startPoint x: 166, startPoint y: 40, endPoint x: 0, endPoint y: 31, distance: 166.7
click at [0, 31] on body "Are you sure you want to update this order? Okay Cancel Okay Are you sure you w…" at bounding box center [571, 275] width 1143 height 548
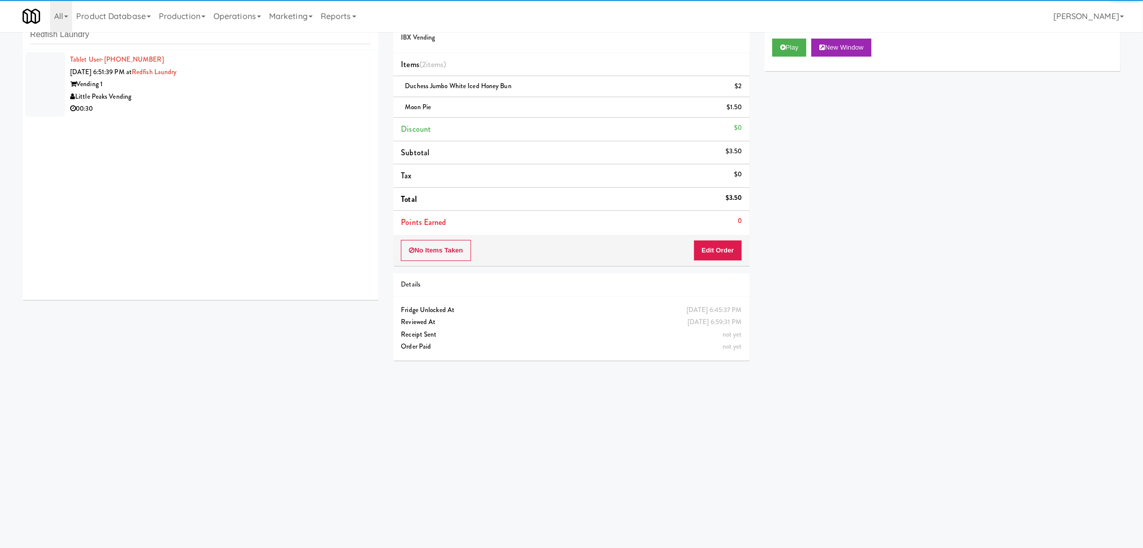
click at [281, 93] on div "Little Peaks Vending" at bounding box center [220, 97] width 301 height 13
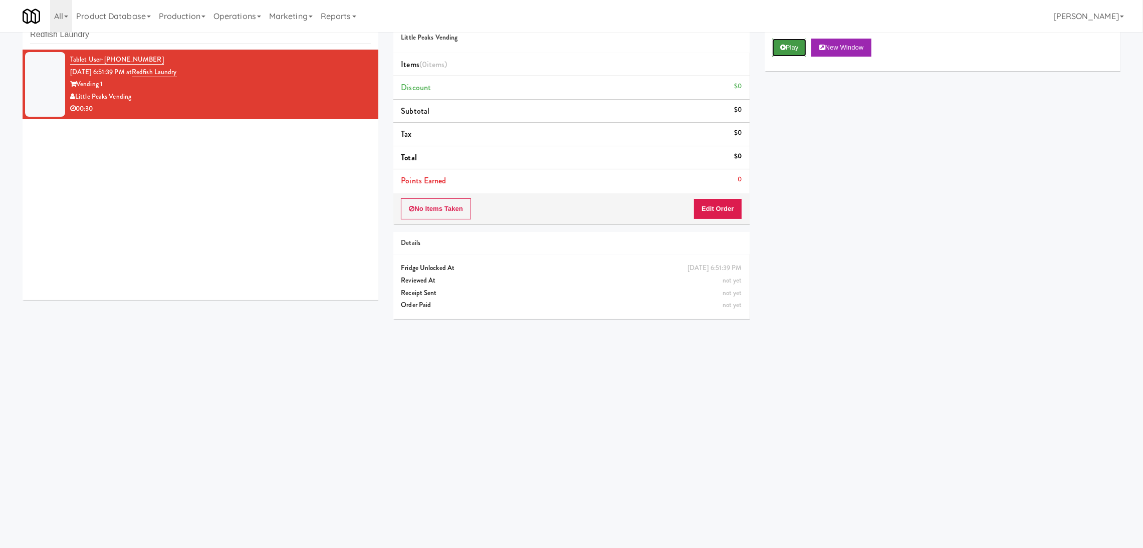
click at [786, 51] on button "Play" at bounding box center [789, 48] width 35 height 18
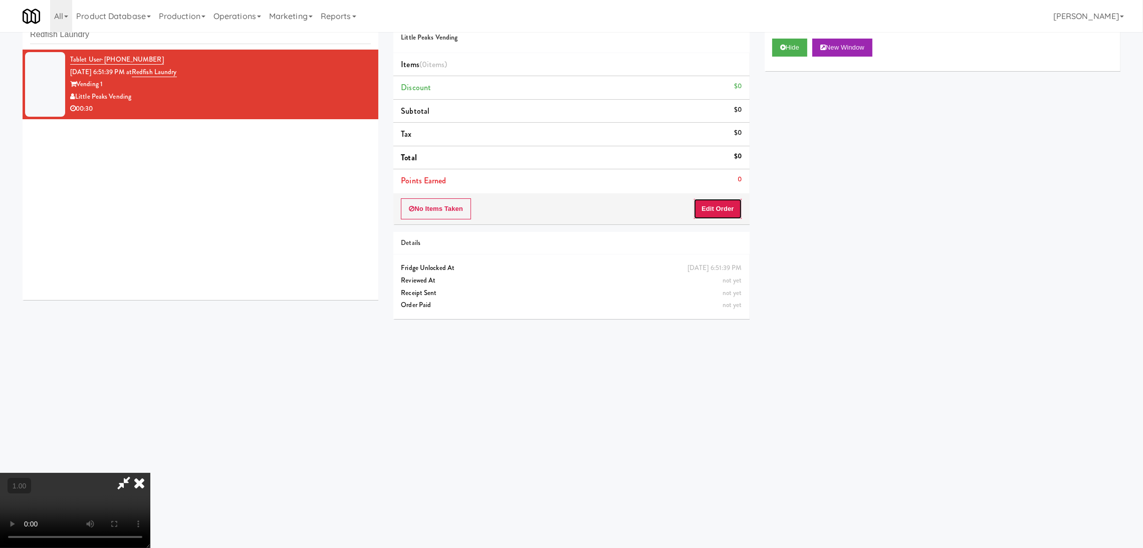
click at [726, 215] on button "Edit Order" at bounding box center [718, 208] width 49 height 21
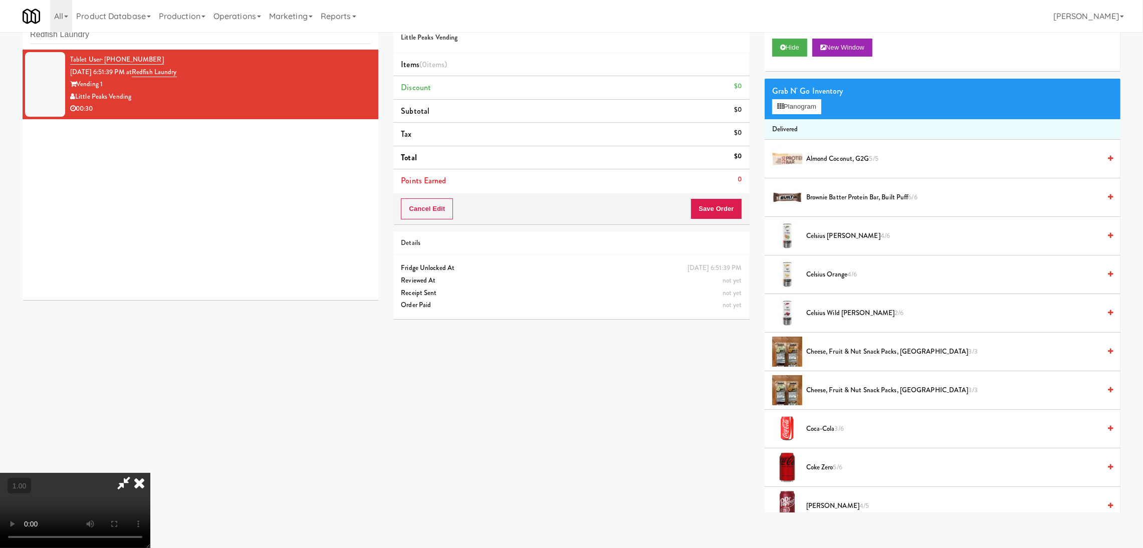
scroll to position [195, 0]
click at [150, 473] on video at bounding box center [75, 510] width 150 height 75
click at [87, 473] on video at bounding box center [75, 510] width 150 height 75
click at [86, 478] on video at bounding box center [75, 510] width 150 height 75
click at [35, 488] on video at bounding box center [75, 510] width 150 height 75
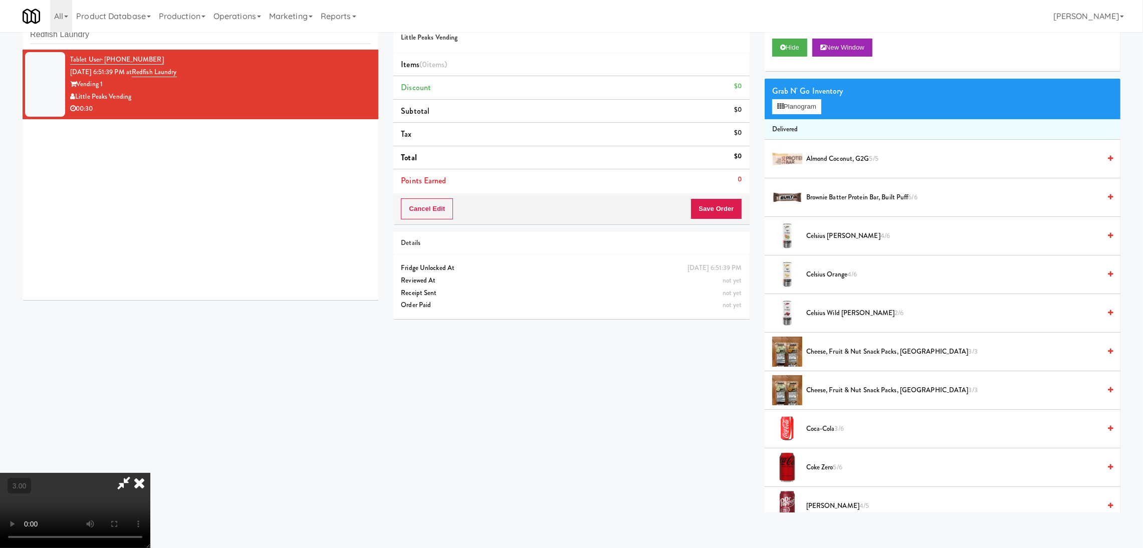
click at [127, 473] on video at bounding box center [75, 510] width 150 height 75
click at [150, 473] on video at bounding box center [75, 510] width 150 height 75
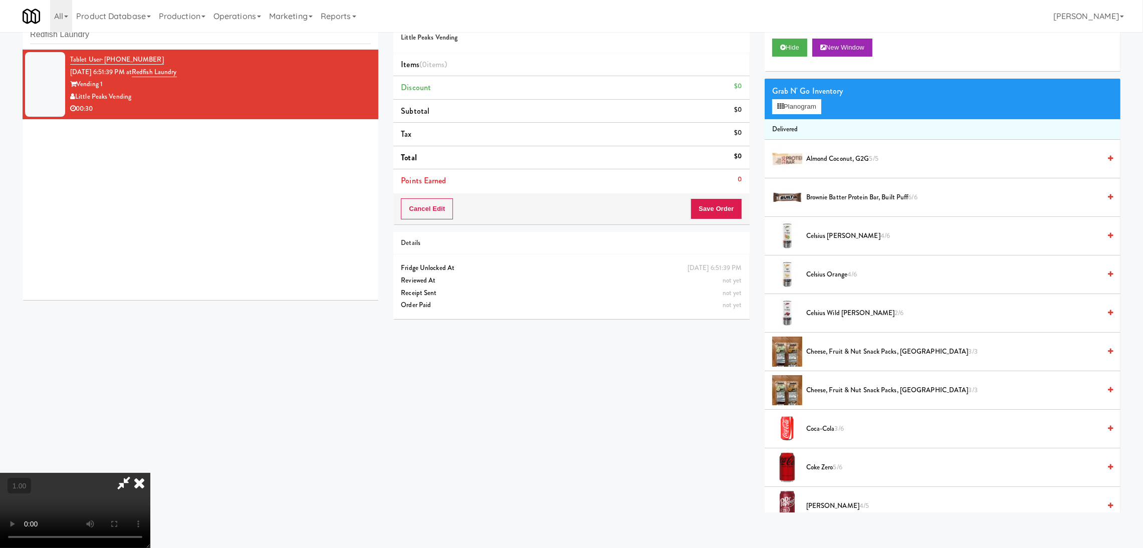
click at [150, 473] on video at bounding box center [75, 510] width 150 height 75
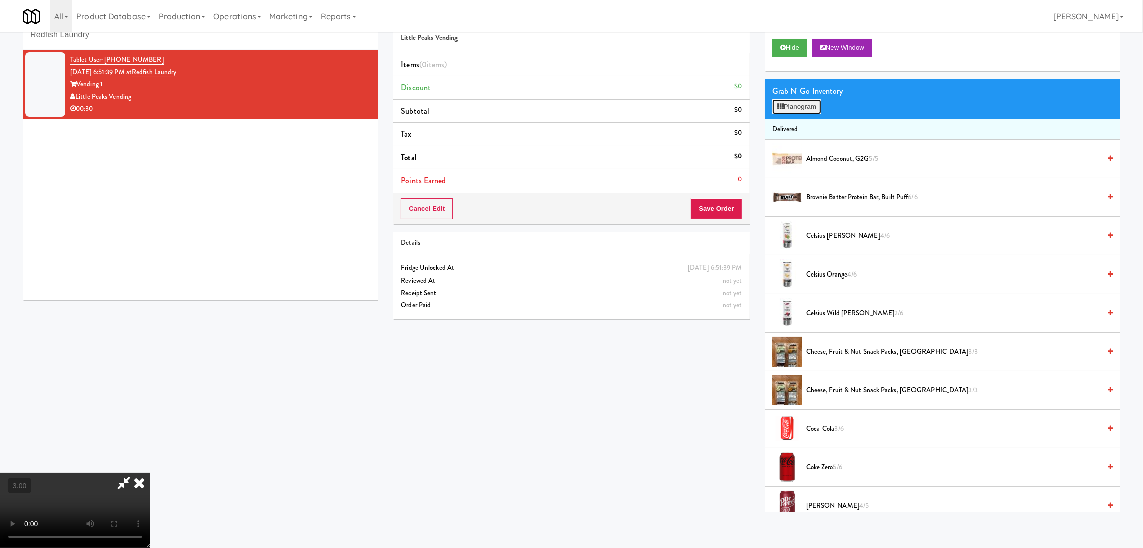
click at [793, 108] on button "Planogram" at bounding box center [796, 106] width 49 height 15
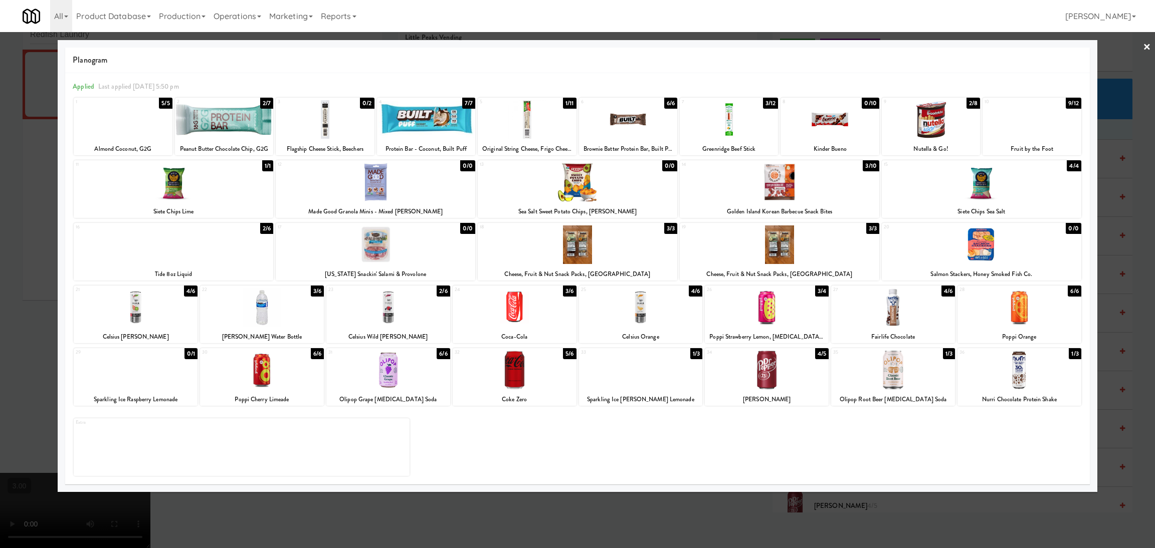
click at [909, 126] on div at bounding box center [931, 119] width 98 height 39
click at [0, 195] on div at bounding box center [577, 274] width 1155 height 548
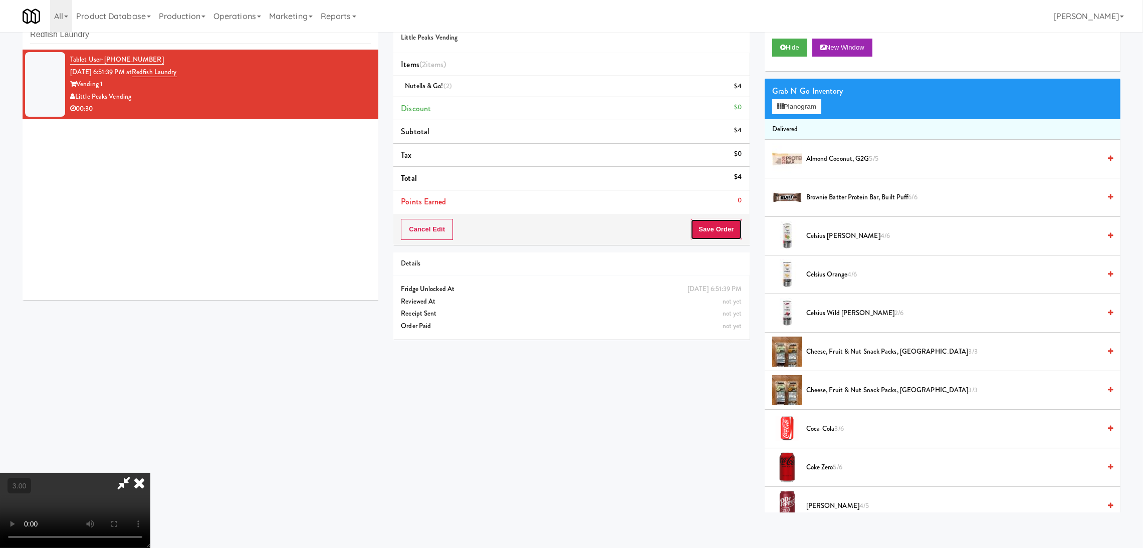
click at [708, 226] on button "Save Order" at bounding box center [716, 229] width 51 height 21
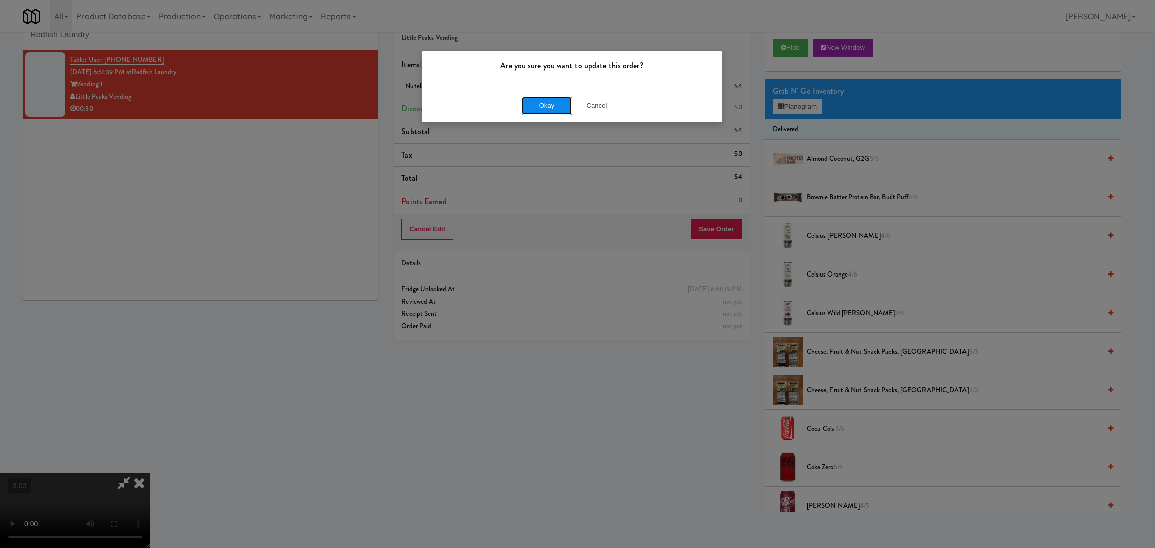
click at [535, 101] on button "Okay" at bounding box center [547, 106] width 50 height 18
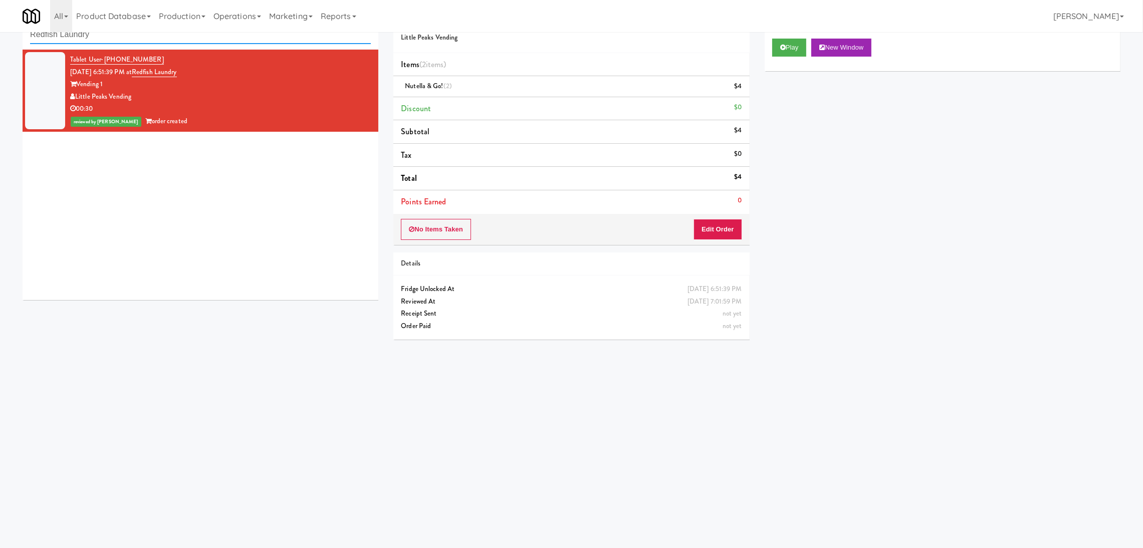
paste input "407 Michigan - Left - Fridge"
drag, startPoint x: 196, startPoint y: 40, endPoint x: 0, endPoint y: 49, distance: 196.2
click at [0, 49] on div "inbox reviewed recent all unclear take inventory issue suspicious failed recent…" at bounding box center [571, 206] width 1143 height 403
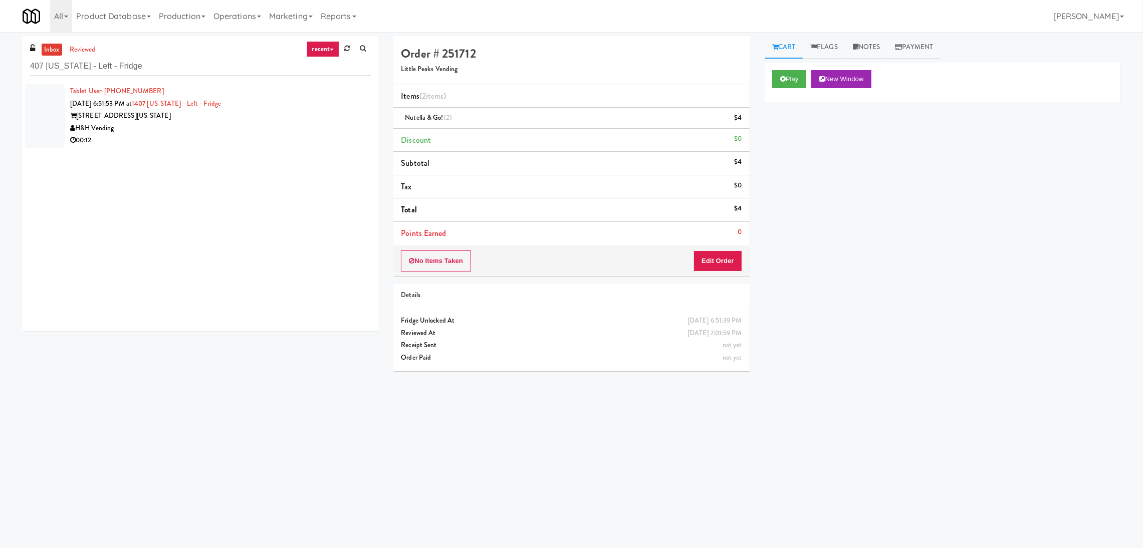
click at [299, 93] on div "Tablet User · (336) 307-6331 Aug 10, 2025 6:51:53 PM at 1407 Michigan - Left - …" at bounding box center [220, 116] width 301 height 62
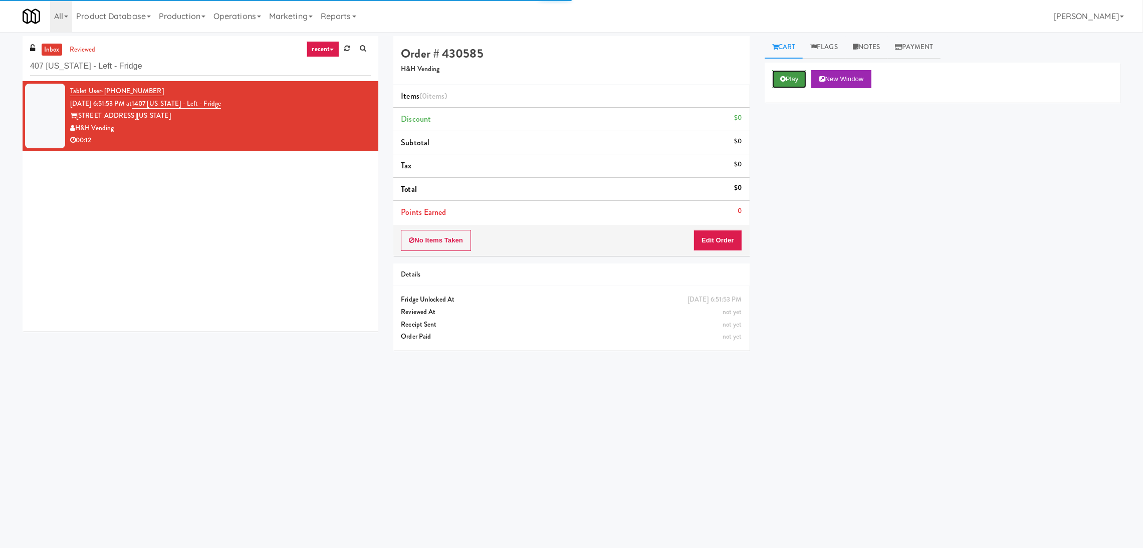
click at [798, 79] on button "Play" at bounding box center [789, 79] width 35 height 18
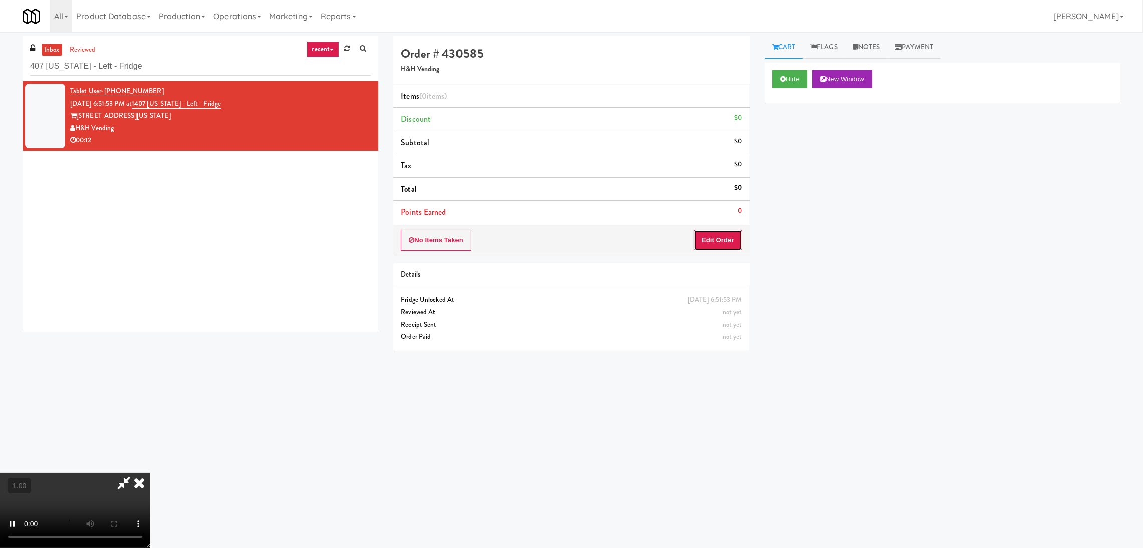
click at [708, 243] on button "Edit Order" at bounding box center [718, 240] width 49 height 21
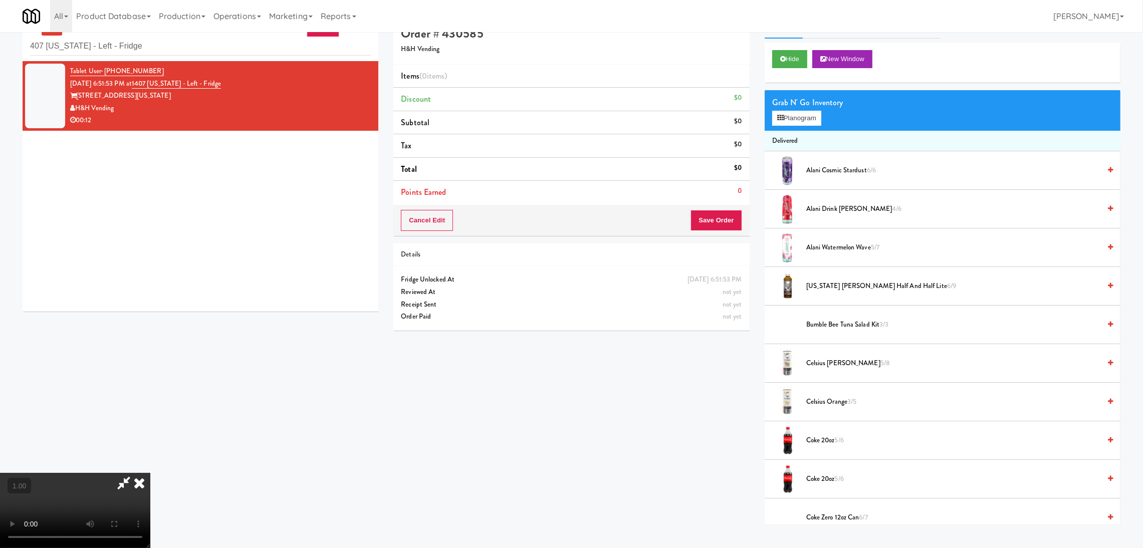
scroll to position [32, 0]
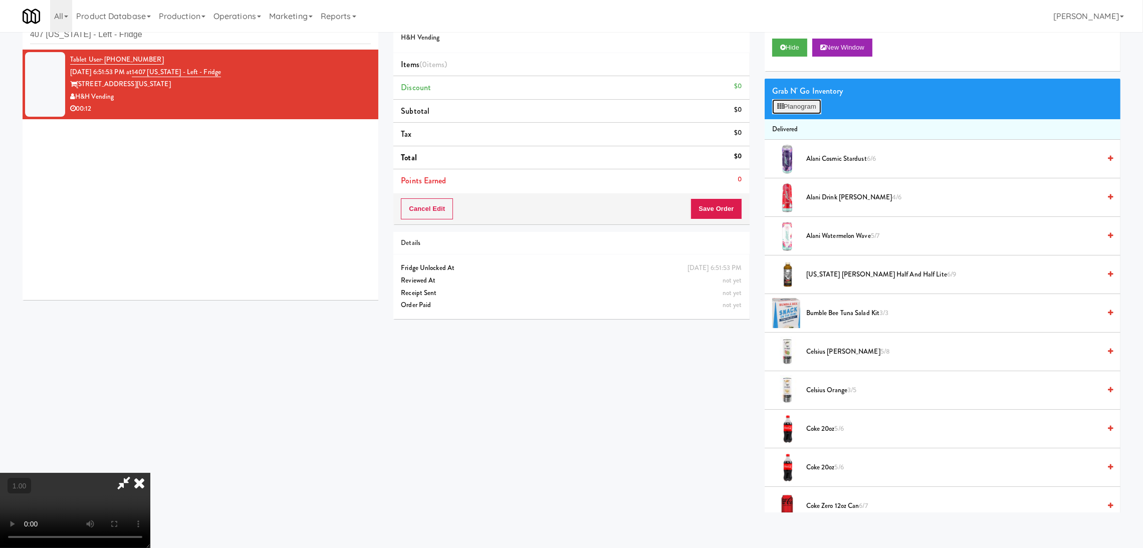
click at [784, 106] on button "Planogram" at bounding box center [796, 106] width 49 height 15
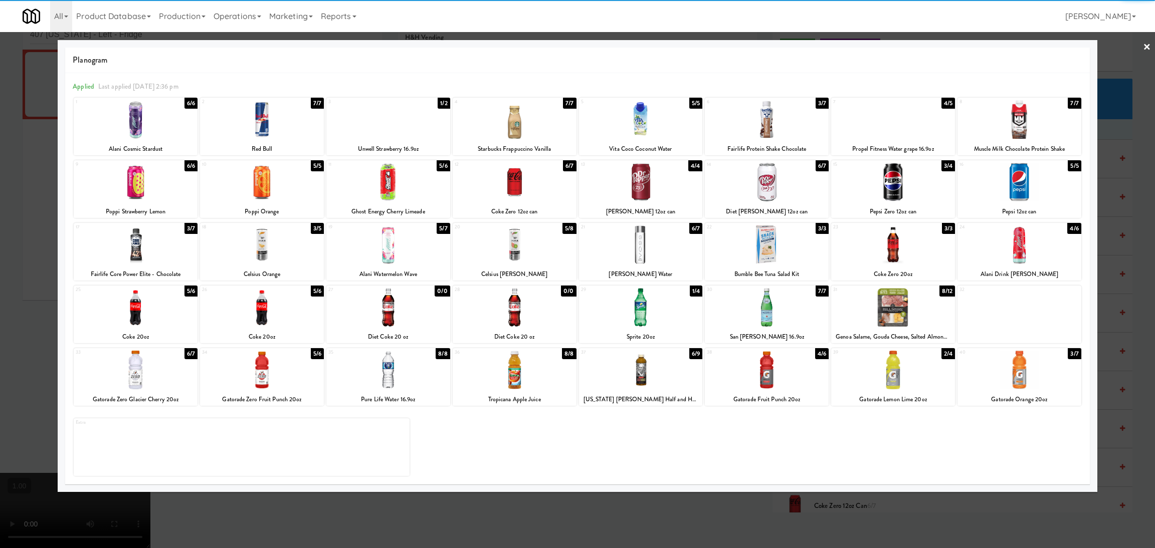
click at [1001, 259] on div at bounding box center [1019, 245] width 124 height 39
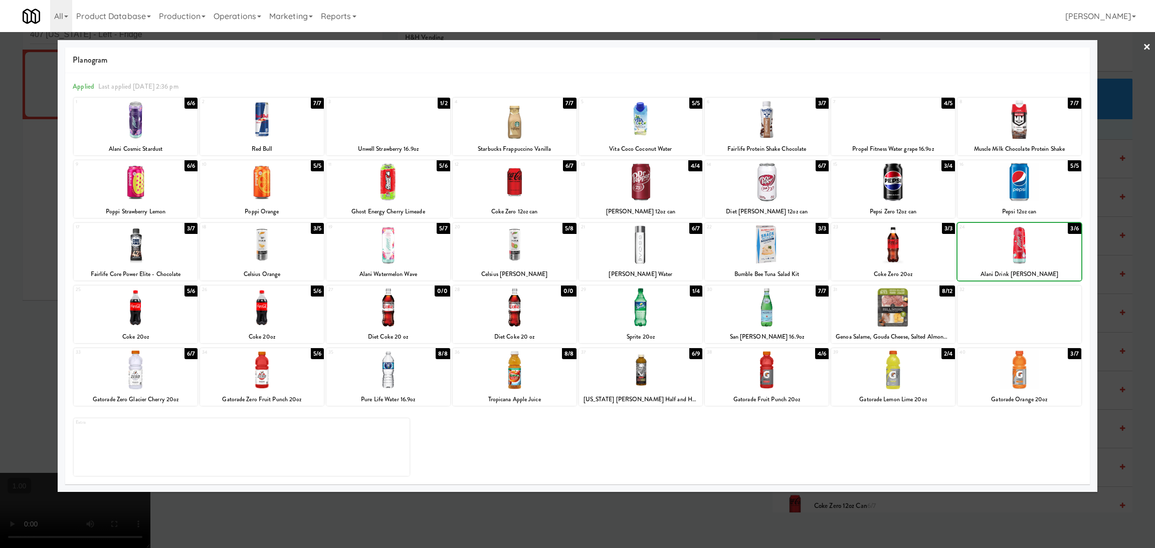
click at [904, 256] on div at bounding box center [893, 245] width 124 height 39
click at [0, 252] on div at bounding box center [577, 274] width 1155 height 548
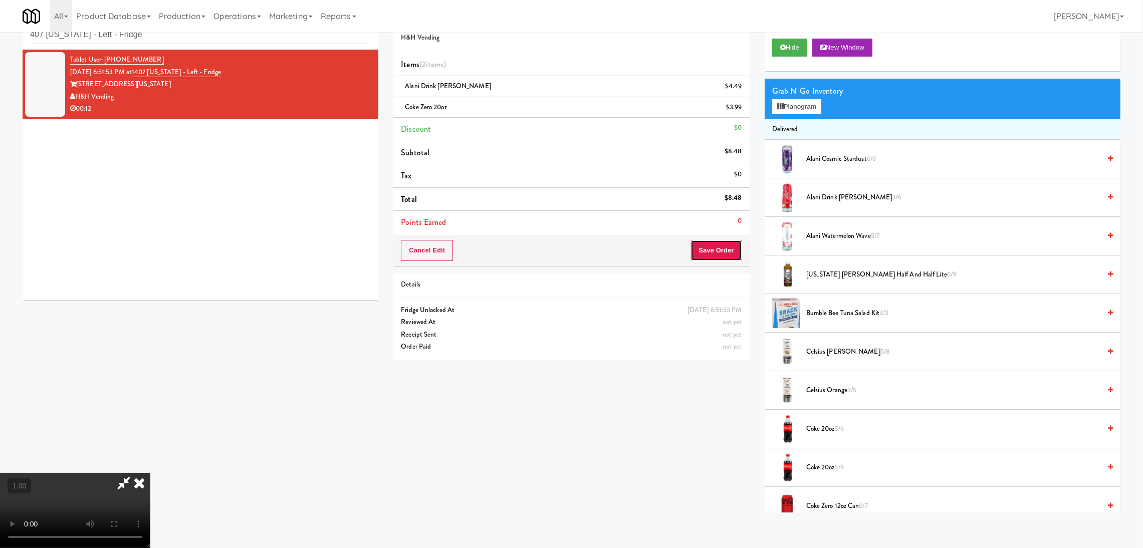
click at [736, 243] on button "Save Order" at bounding box center [716, 250] width 51 height 21
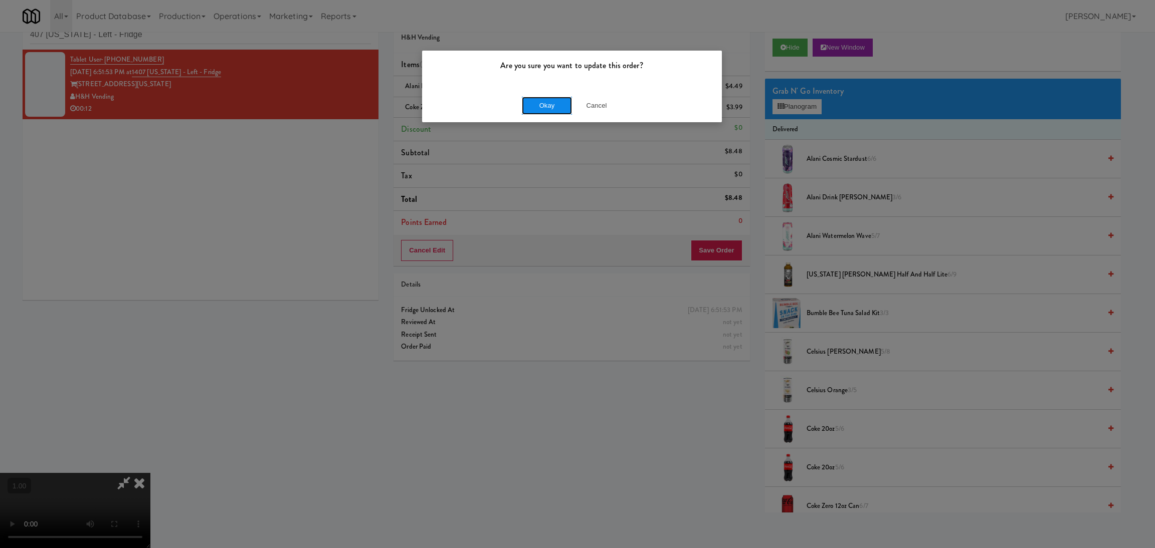
click at [542, 107] on button "Okay" at bounding box center [547, 106] width 50 height 18
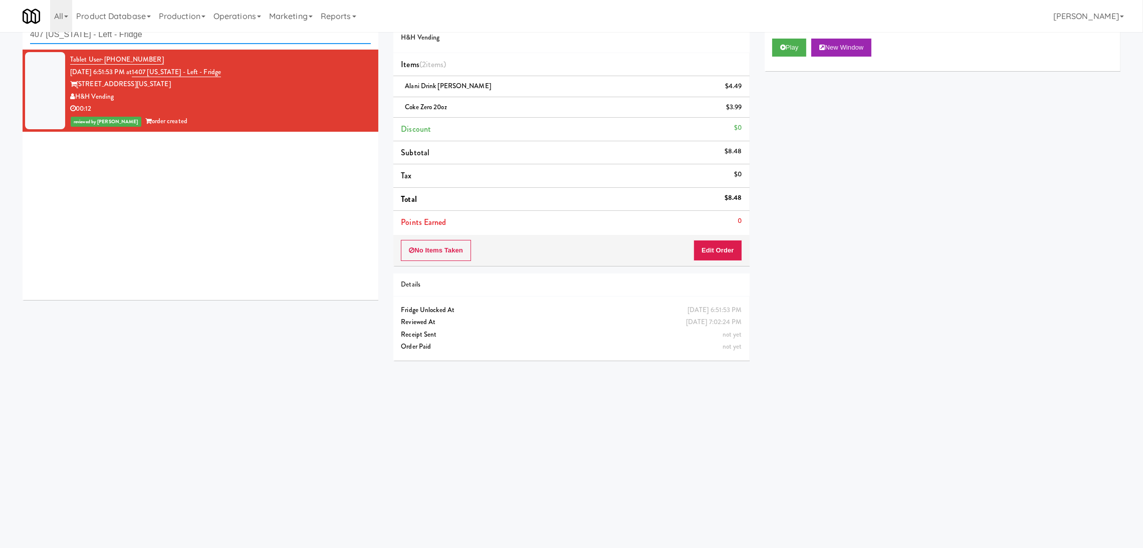
drag, startPoint x: 146, startPoint y: 41, endPoint x: 0, endPoint y: 40, distance: 146.4
click at [0, 40] on div "inbox reviewed recent all unclear take inventory issue suspicious failed recent…" at bounding box center [571, 206] width 1143 height 403
paste input "The Pointe-Gym-C1"
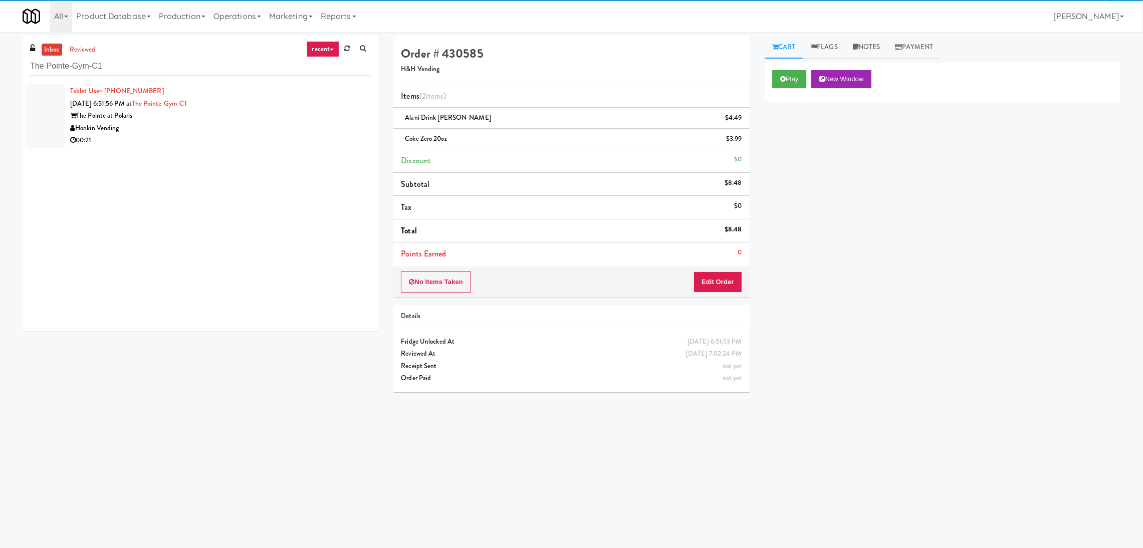
click at [262, 129] on div "Honkin Vending" at bounding box center [220, 128] width 301 height 13
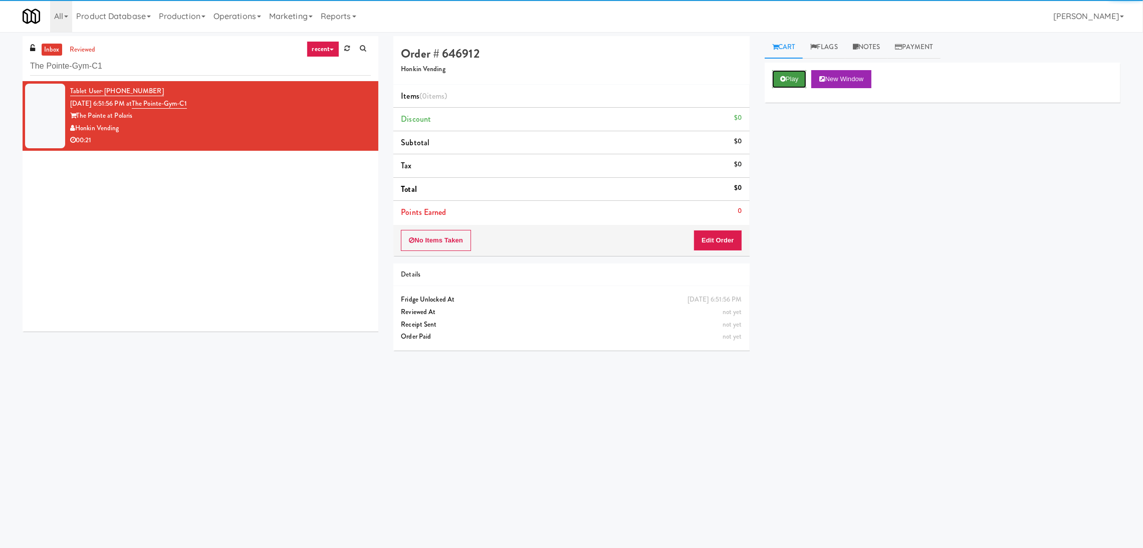
click at [776, 84] on button "Play" at bounding box center [789, 79] width 35 height 18
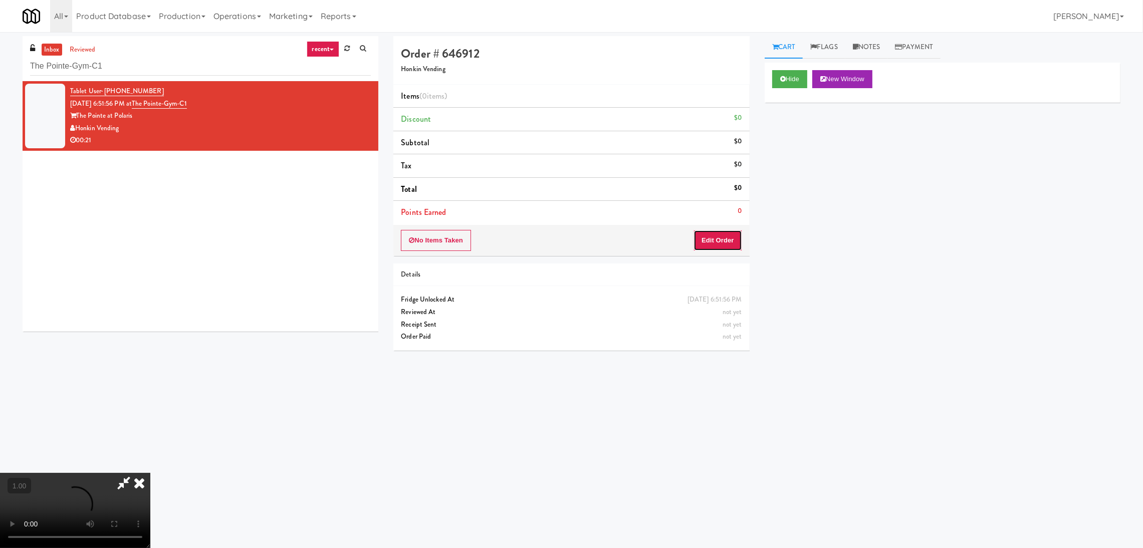
click at [720, 243] on button "Edit Order" at bounding box center [718, 240] width 49 height 21
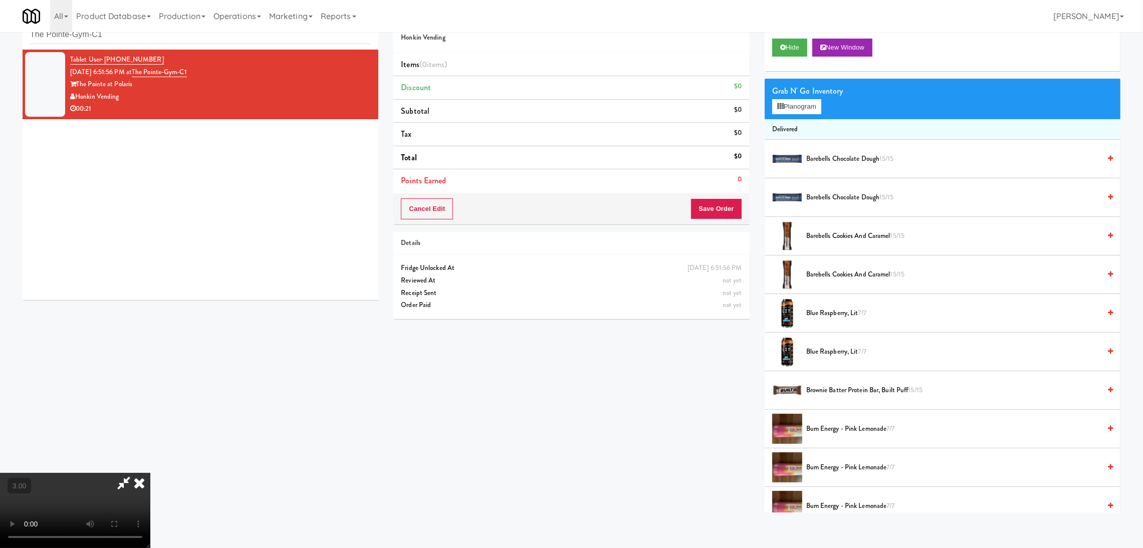
scroll to position [195, 0]
click at [786, 103] on button "Planogram" at bounding box center [796, 106] width 49 height 15
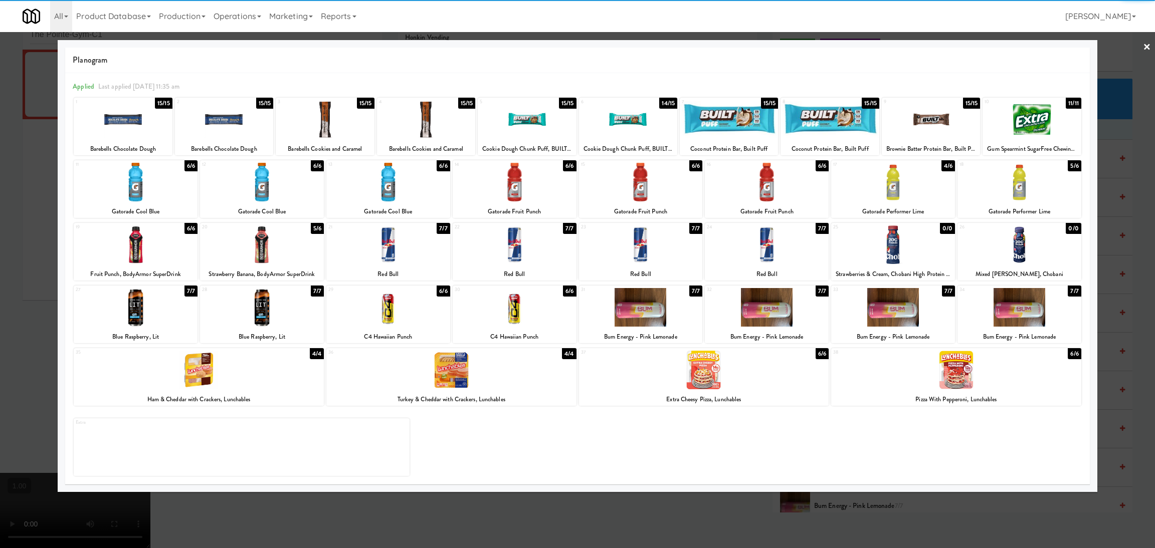
click at [275, 318] on div at bounding box center [262, 307] width 124 height 39
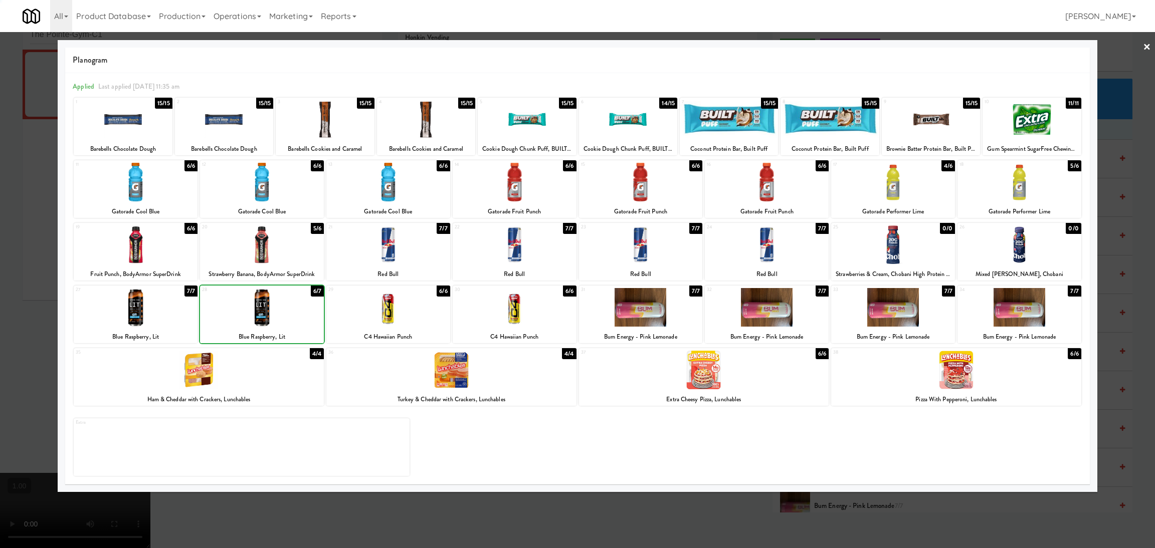
click at [0, 245] on div at bounding box center [577, 274] width 1155 height 548
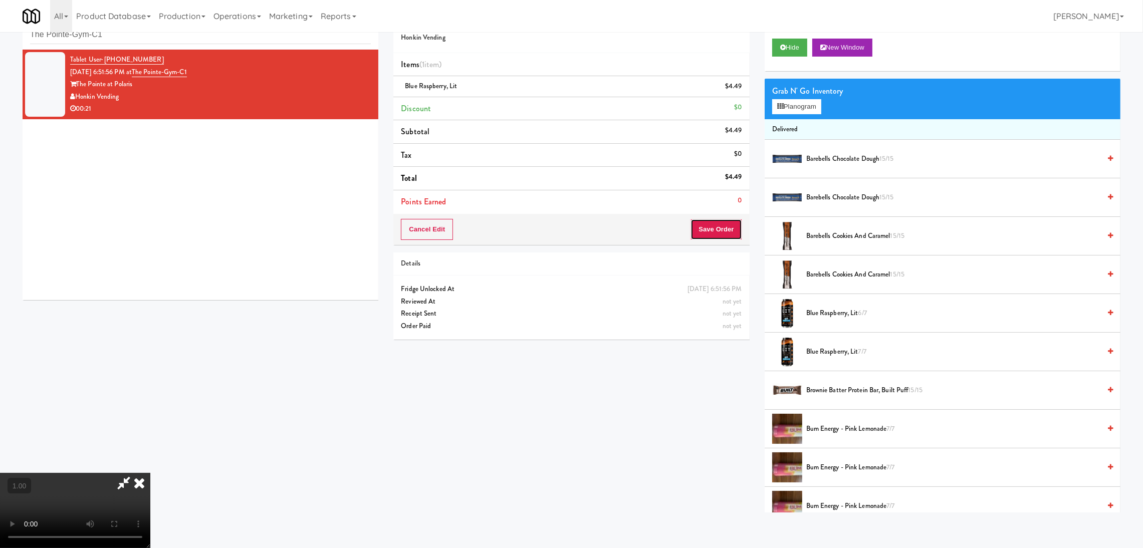
click at [739, 232] on button "Save Order" at bounding box center [716, 229] width 51 height 21
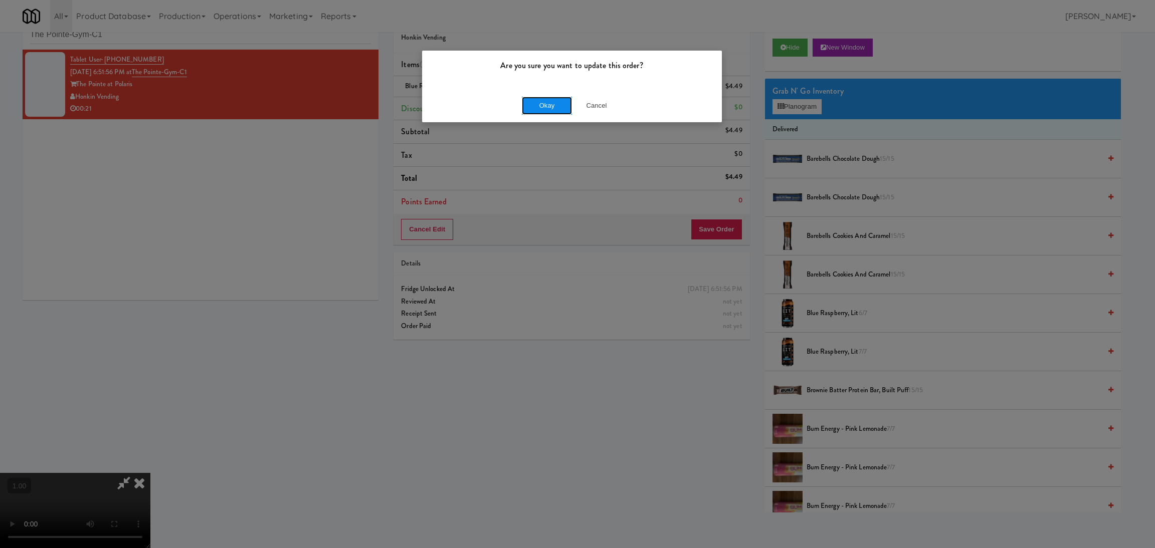
click at [532, 109] on button "Okay" at bounding box center [547, 106] width 50 height 18
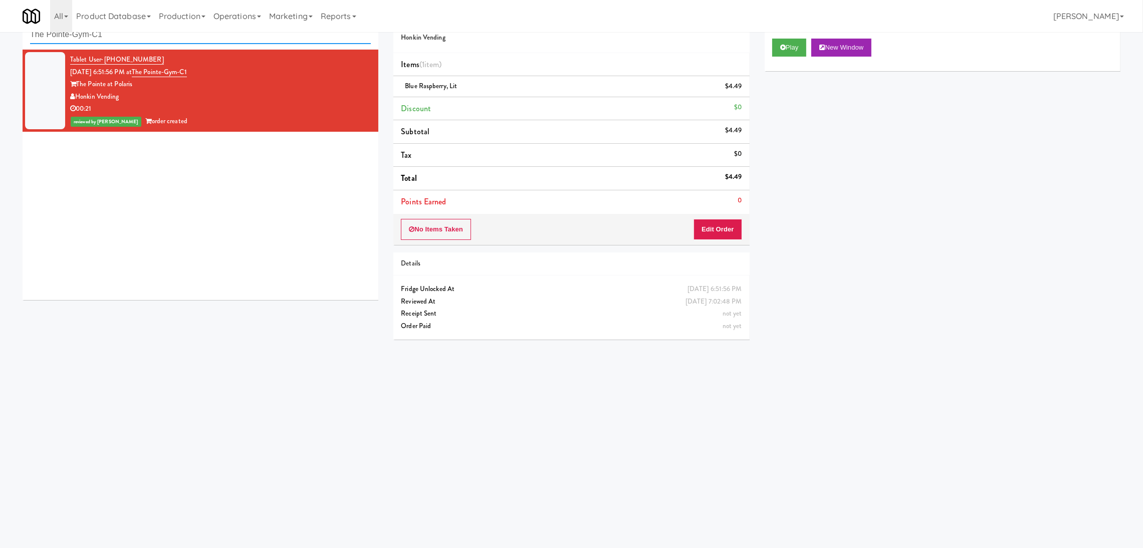
paste input "[PERSON_NAME] Tower Fridge"
drag, startPoint x: 239, startPoint y: 40, endPoint x: 0, endPoint y: 33, distance: 238.7
click at [0, 33] on div "inbox reviewed recent all unclear take inventory issue suspicious failed recent…" at bounding box center [571, 206] width 1143 height 403
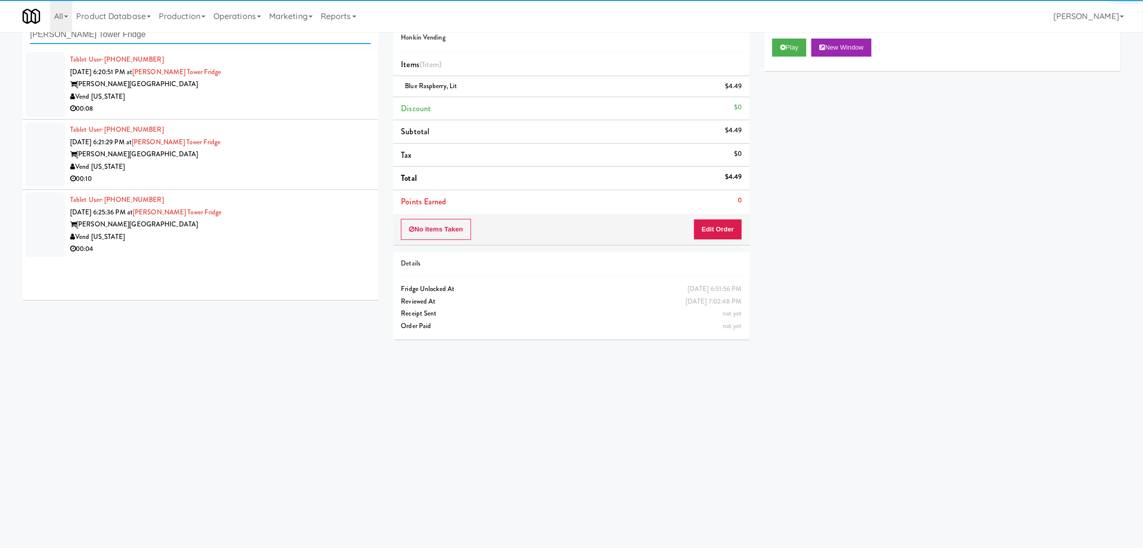
type input "[PERSON_NAME] Tower Fridge"
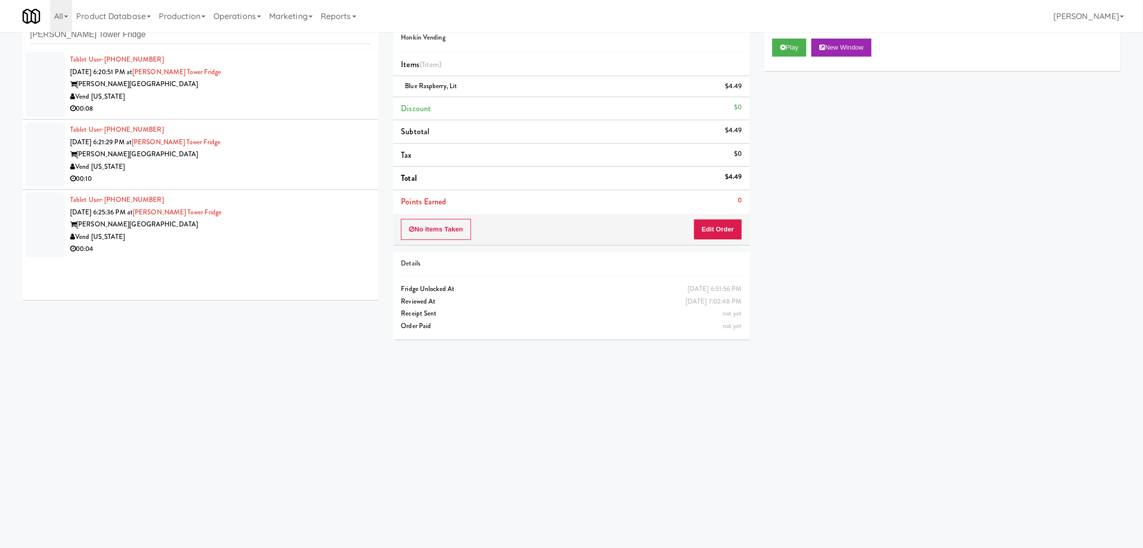
click at [227, 97] on div "Vend [US_STATE]" at bounding box center [220, 97] width 301 height 13
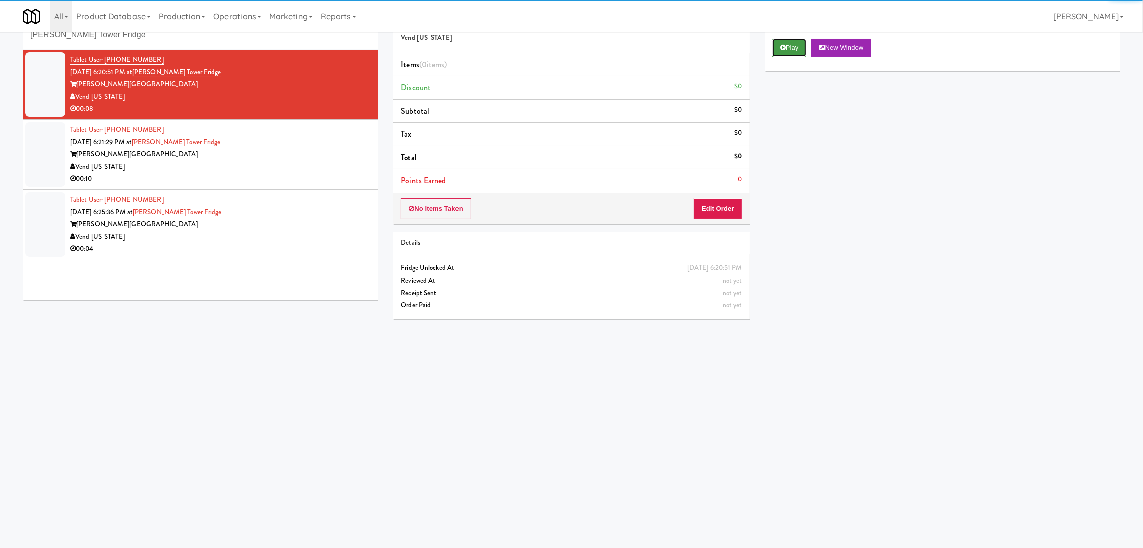
click at [776, 53] on button "Play" at bounding box center [789, 48] width 35 height 18
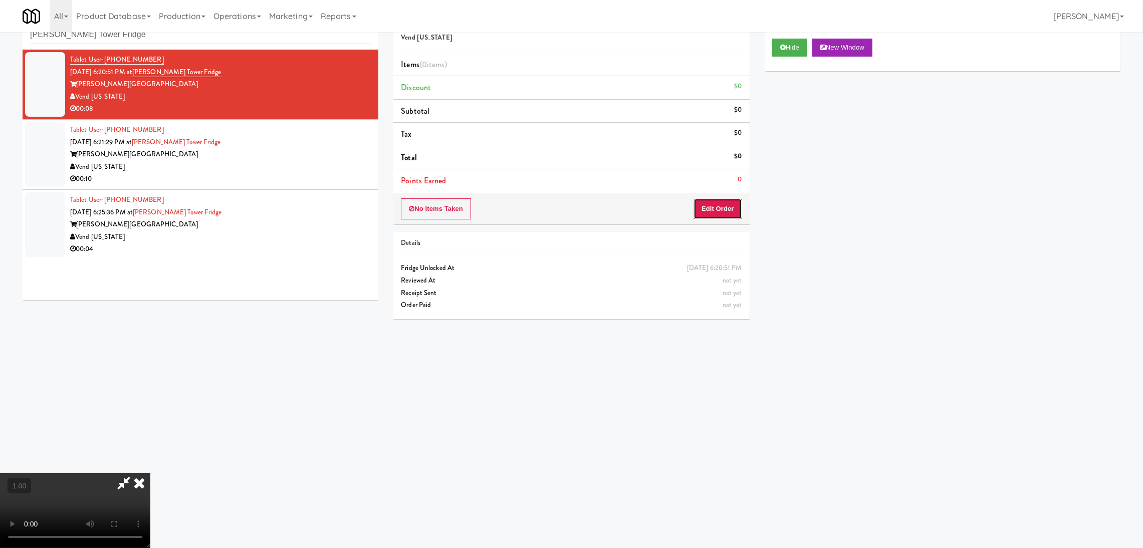
click at [723, 206] on button "Edit Order" at bounding box center [718, 208] width 49 height 21
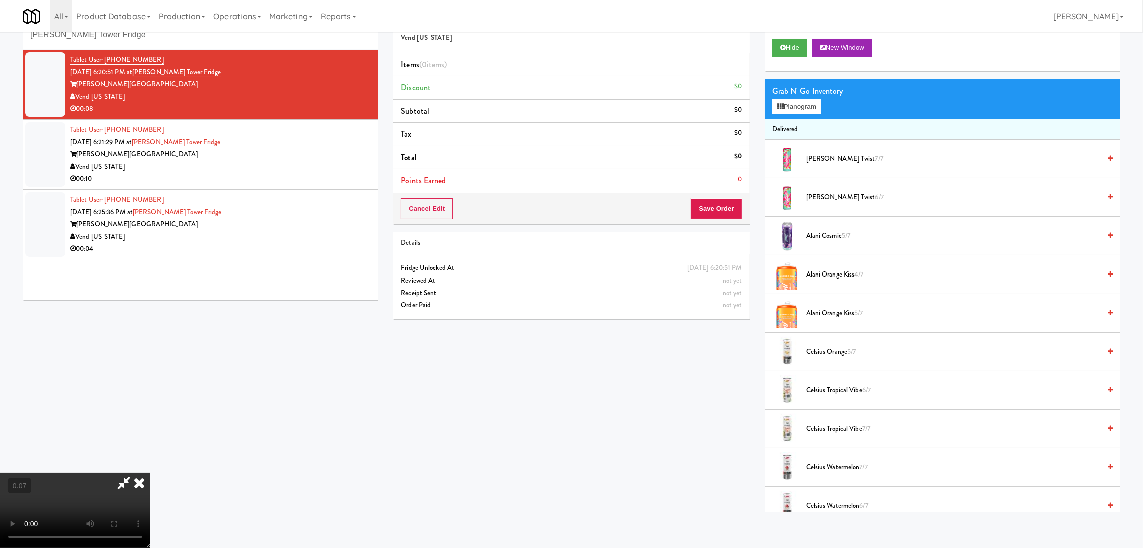
scroll to position [150, 0]
click at [784, 110] on button "Planogram" at bounding box center [796, 106] width 49 height 15
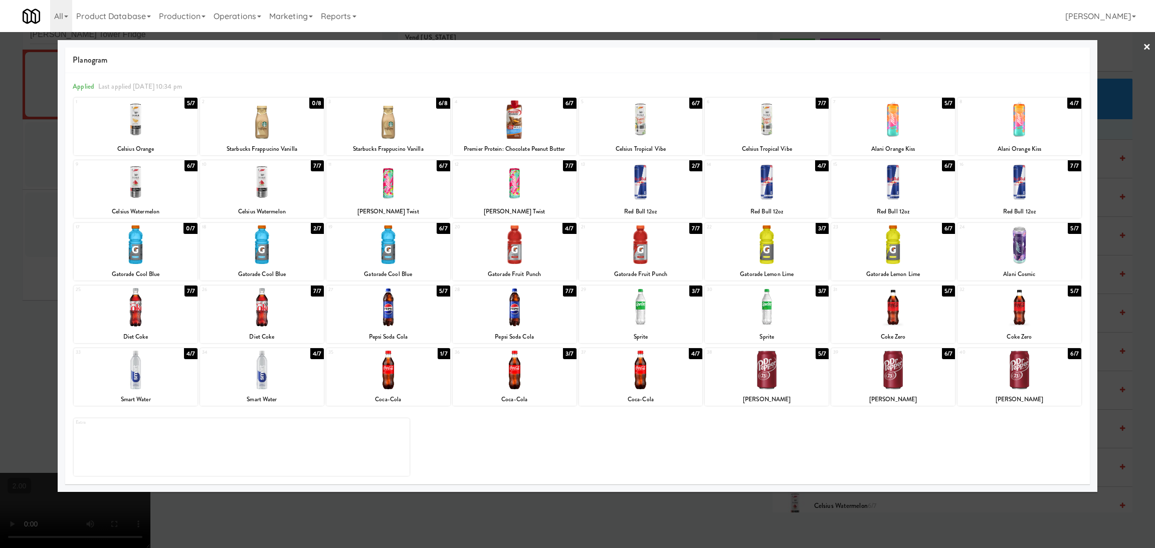
click at [163, 241] on div at bounding box center [136, 245] width 124 height 39
click at [424, 320] on div at bounding box center [388, 307] width 124 height 39
click at [5, 281] on div at bounding box center [577, 274] width 1155 height 548
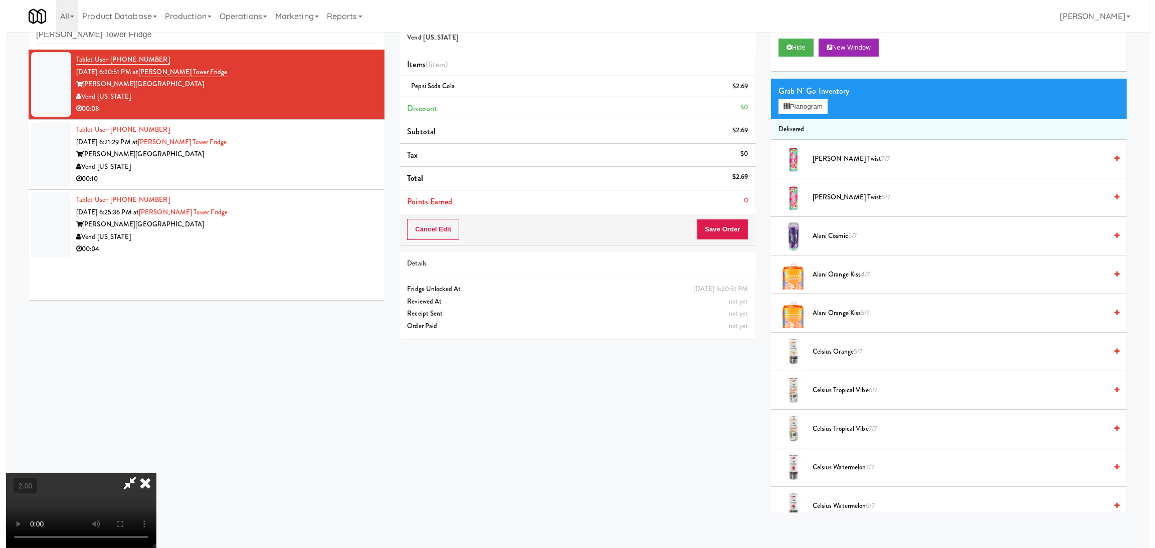
scroll to position [45, 0]
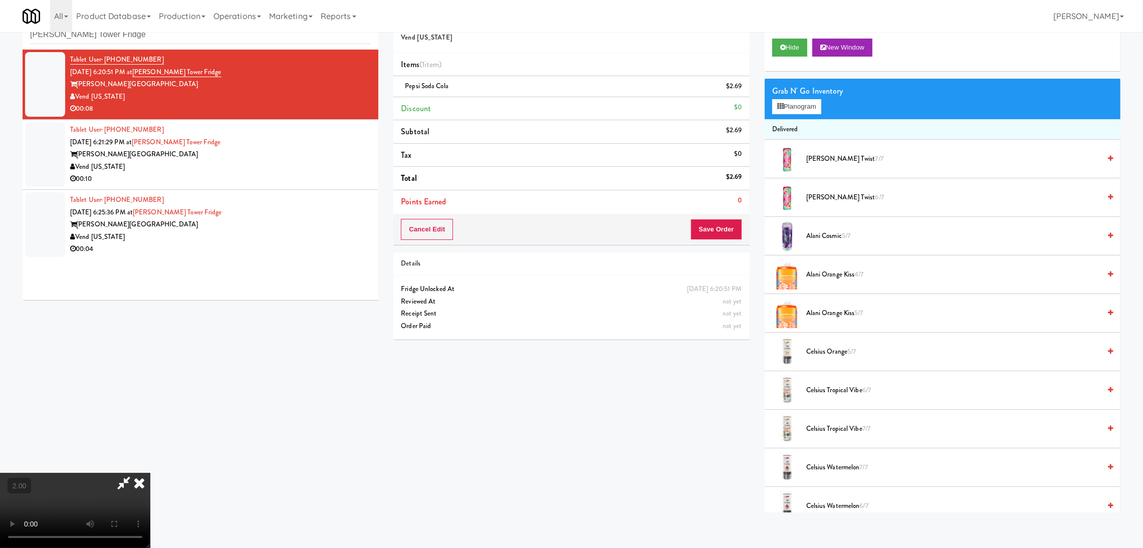
click at [150, 473] on video at bounding box center [75, 510] width 150 height 75
click at [714, 232] on button "Save Order" at bounding box center [716, 229] width 51 height 21
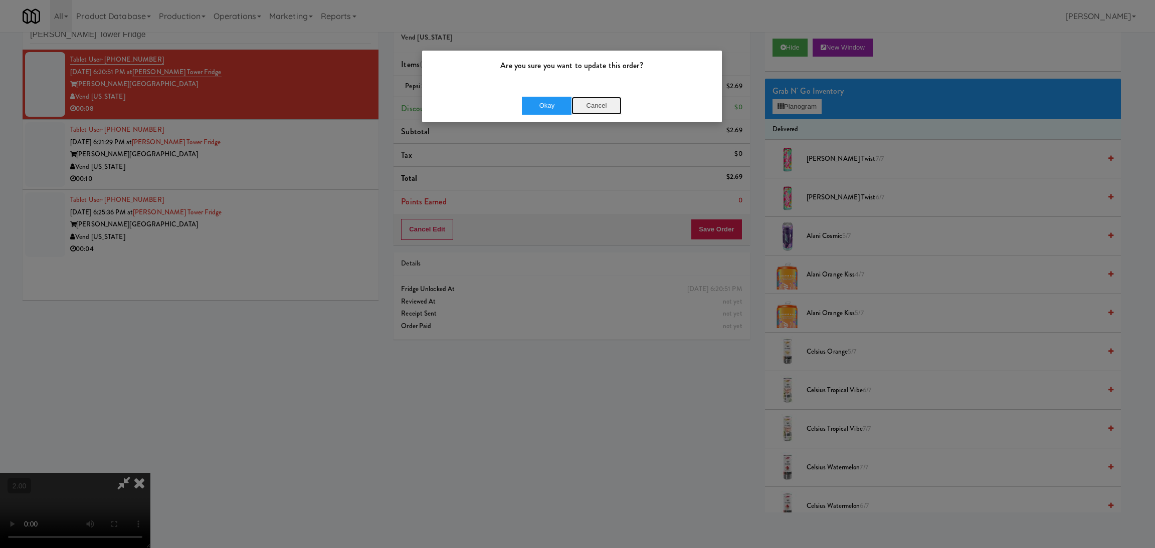
click at [590, 111] on button "Cancel" at bounding box center [596, 106] width 50 height 18
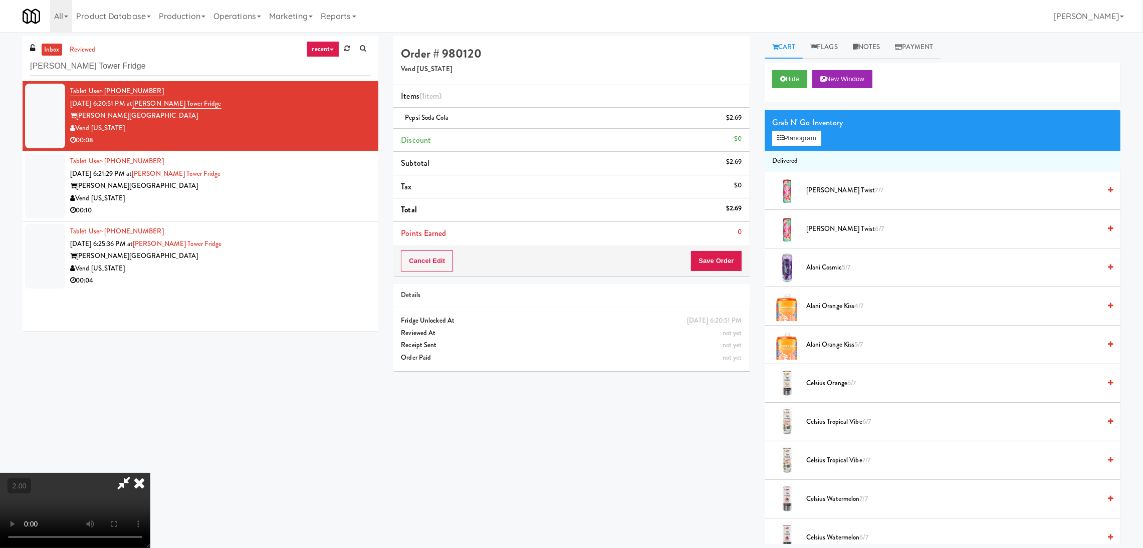
scroll to position [0, 0]
click at [150, 473] on icon at bounding box center [139, 483] width 22 height 20
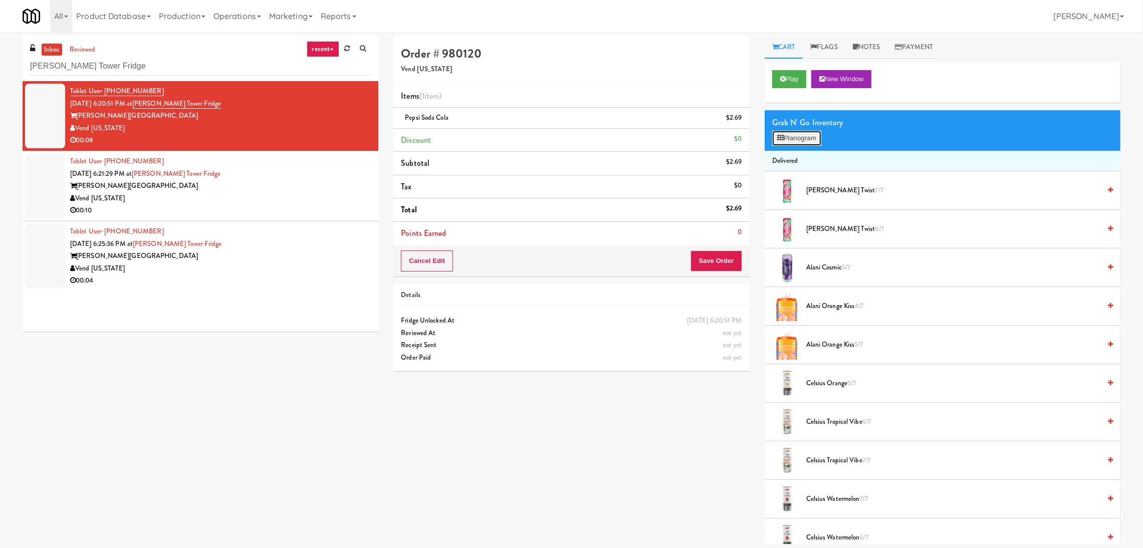
click at [786, 138] on button "Planogram" at bounding box center [796, 138] width 49 height 15
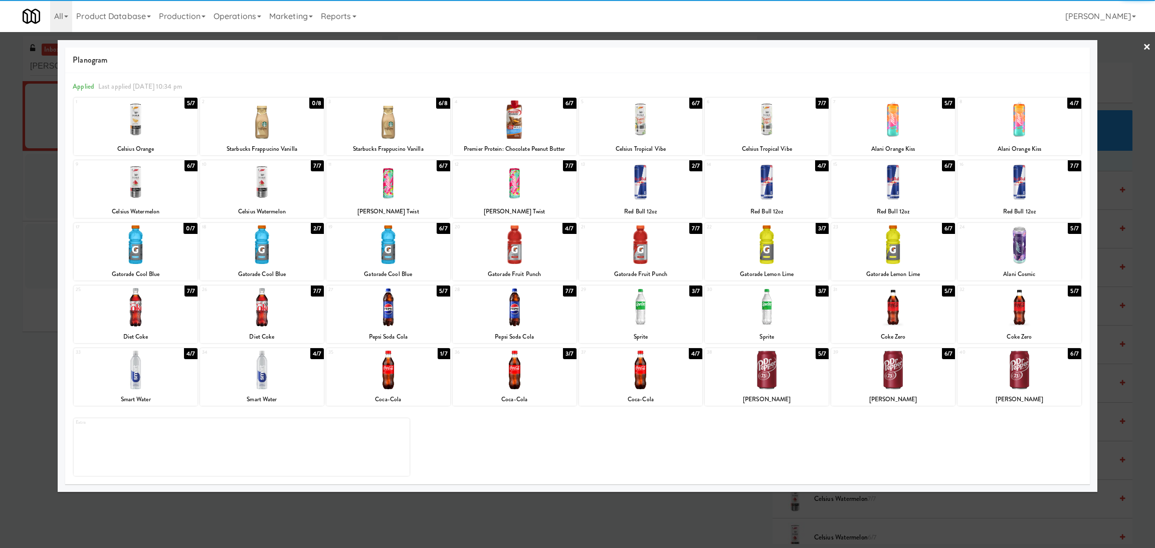
click at [148, 248] on div at bounding box center [136, 245] width 124 height 39
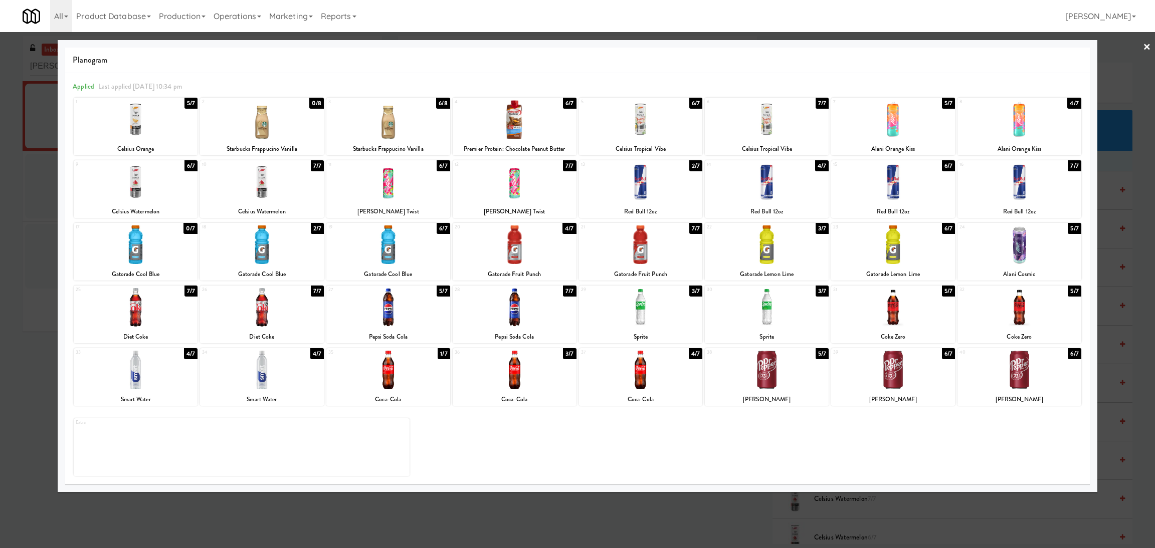
click at [23, 239] on div at bounding box center [577, 274] width 1155 height 548
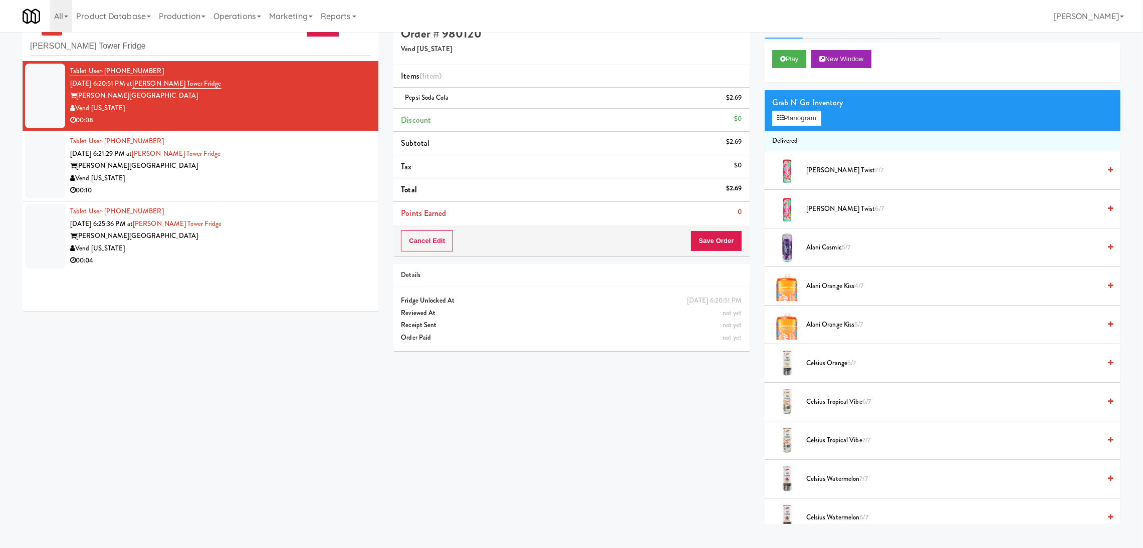
scroll to position [32, 0]
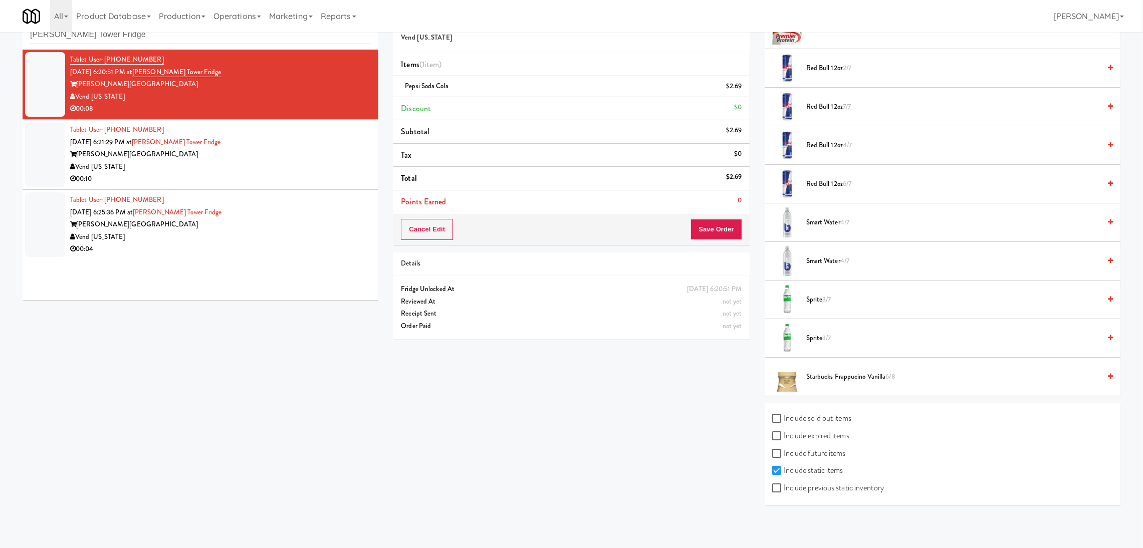
click at [809, 417] on label "Include sold out items" at bounding box center [811, 418] width 79 height 15
click at [784, 417] on input "Include sold out items" at bounding box center [778, 419] width 12 height 8
checkbox input "true"
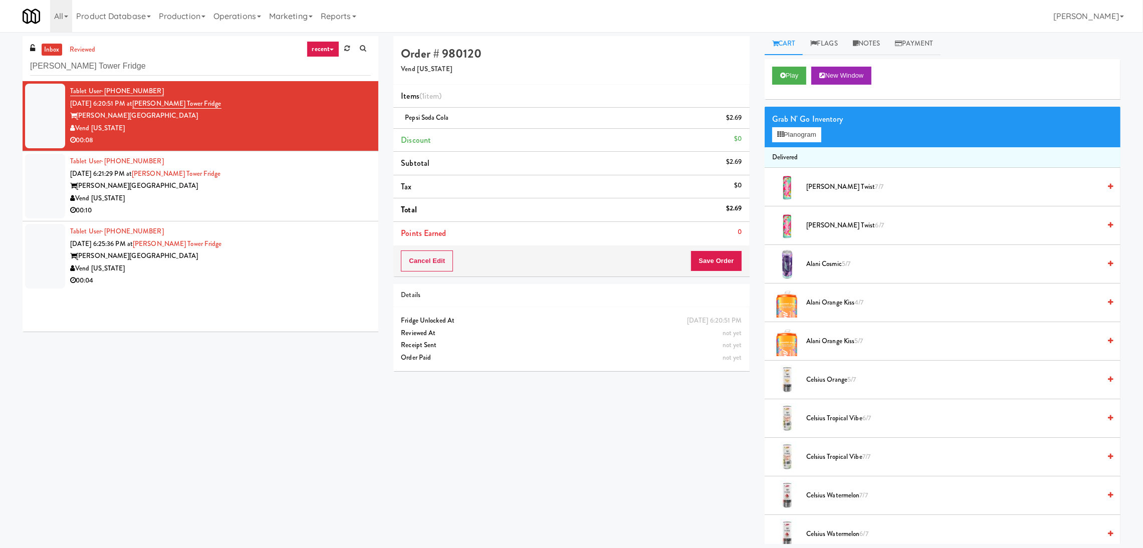
scroll to position [0, 0]
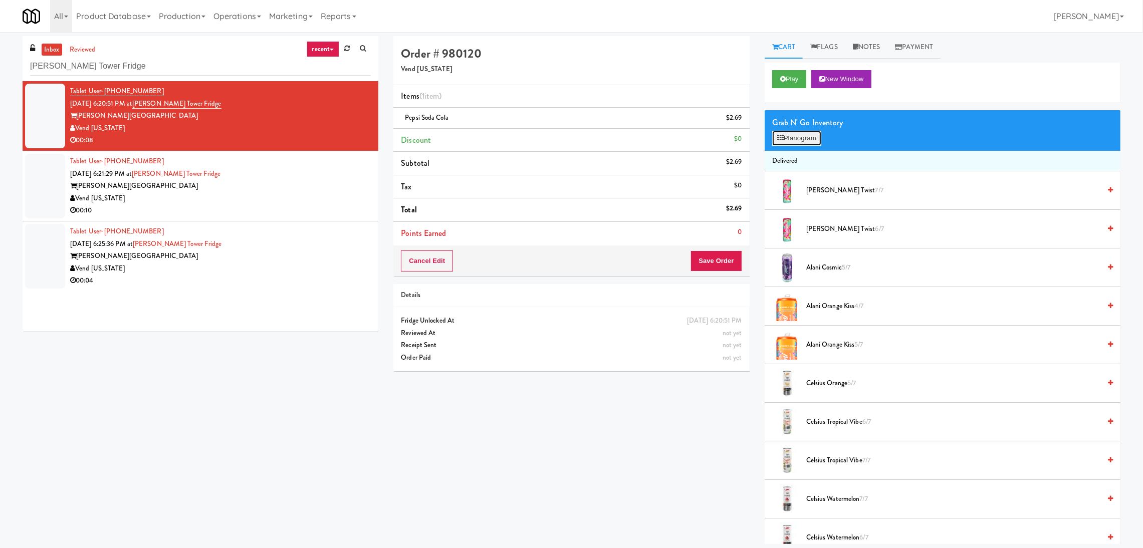
click at [798, 139] on button "Planogram" at bounding box center [796, 138] width 49 height 15
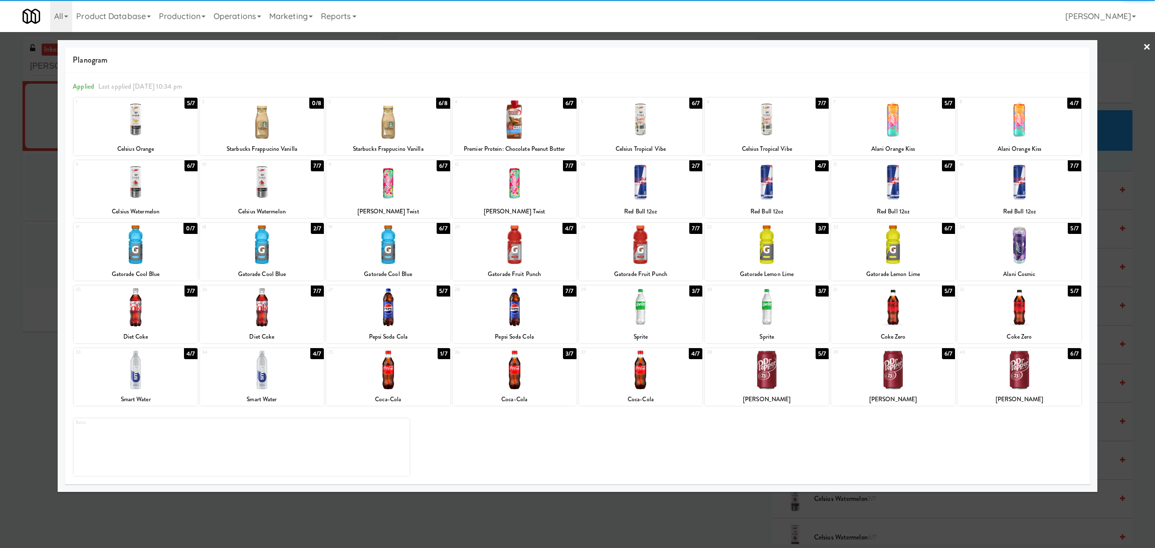
click at [149, 235] on div at bounding box center [136, 245] width 124 height 39
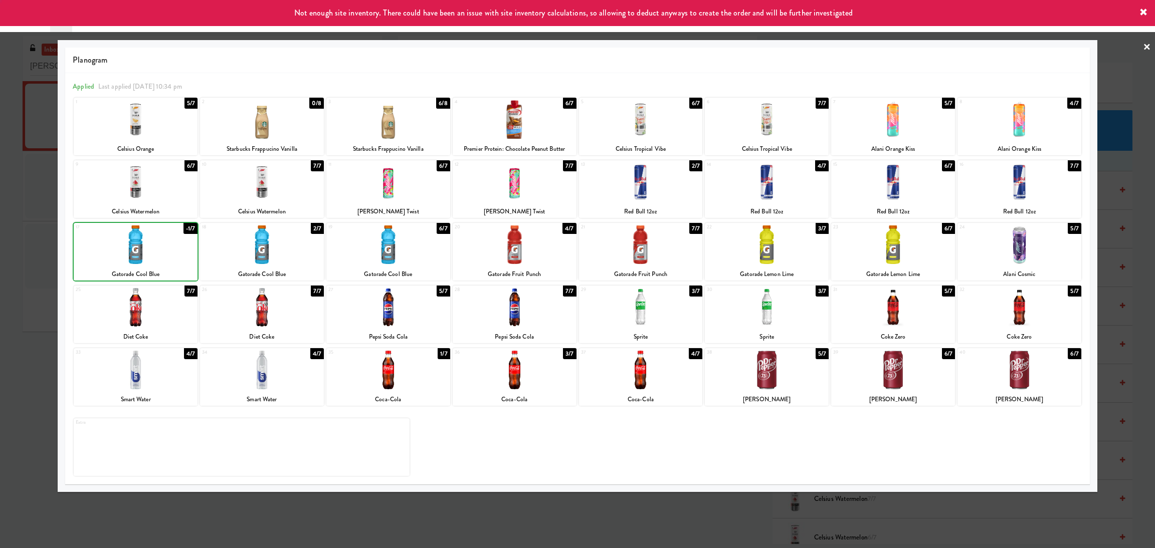
click at [13, 219] on div at bounding box center [577, 274] width 1155 height 548
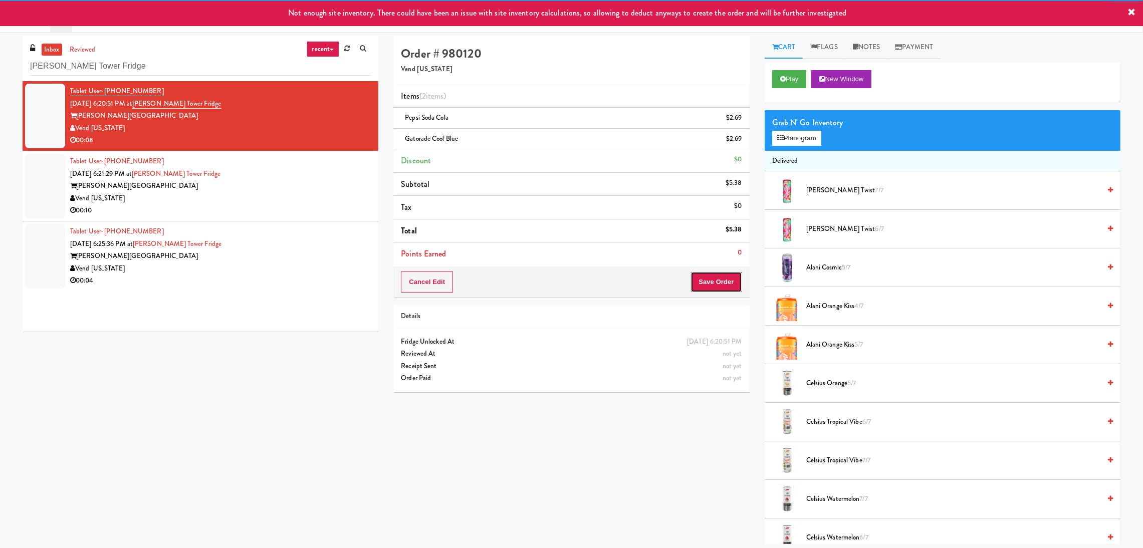
click at [693, 274] on button "Save Order" at bounding box center [716, 282] width 51 height 21
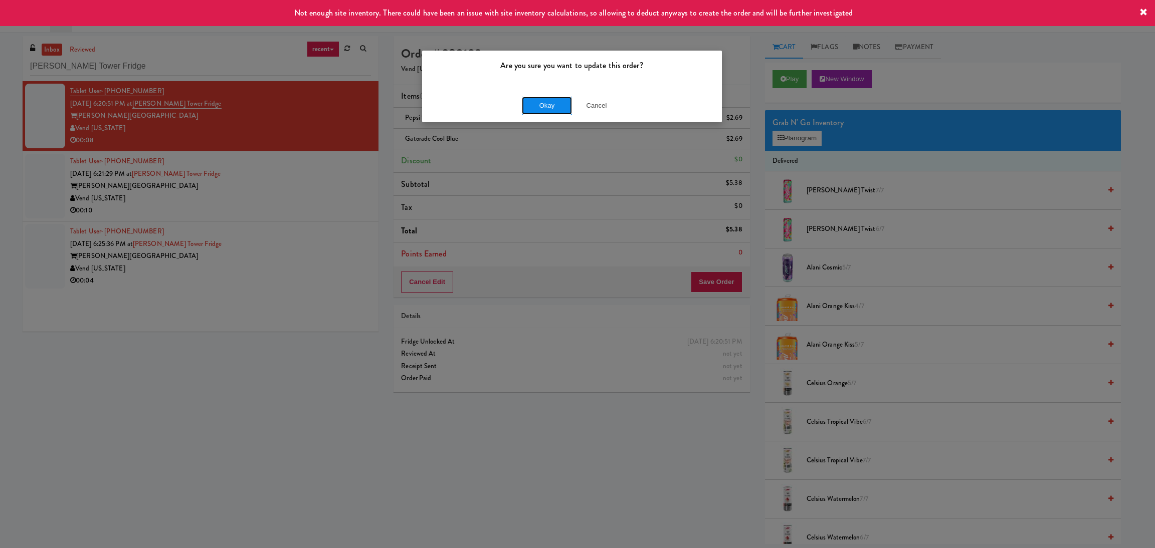
click at [535, 98] on button "Okay" at bounding box center [547, 106] width 50 height 18
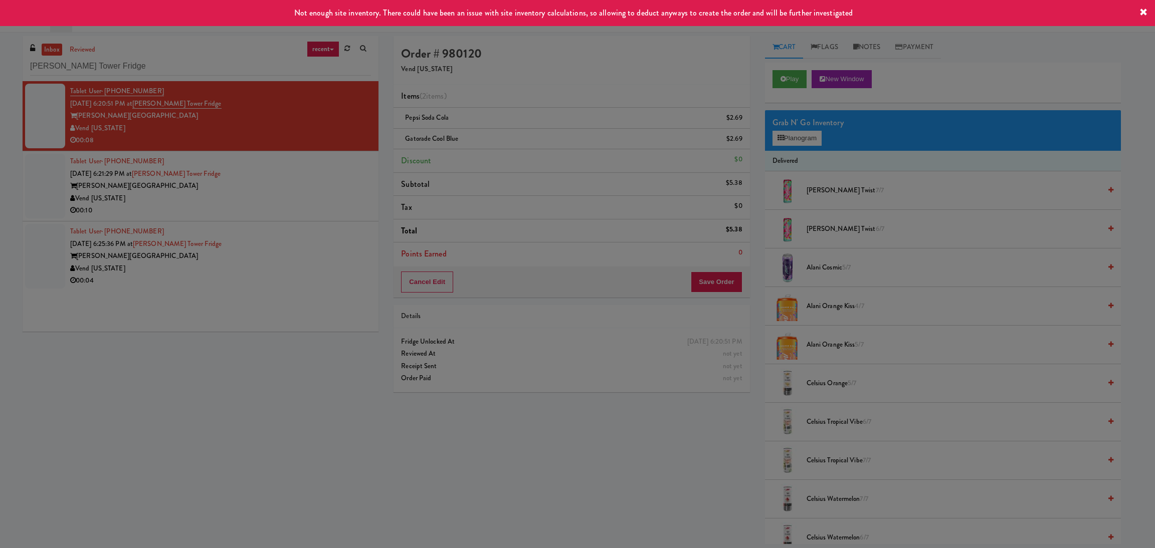
click at [287, 186] on div "[PERSON_NAME][GEOGRAPHIC_DATA]" at bounding box center [220, 186] width 301 height 13
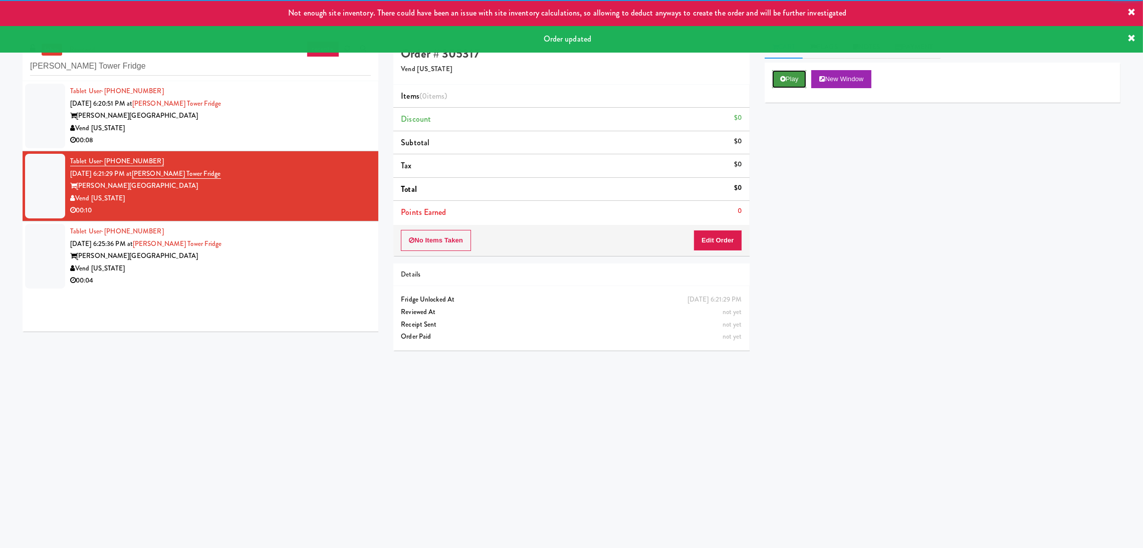
click at [803, 78] on button "Play" at bounding box center [789, 79] width 35 height 18
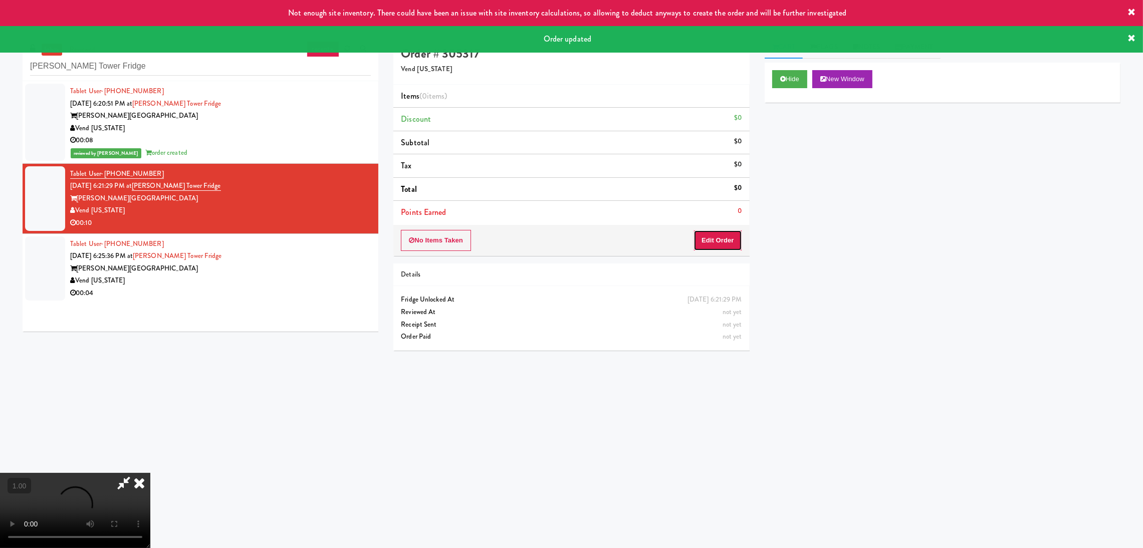
click at [715, 243] on button "Edit Order" at bounding box center [718, 240] width 49 height 21
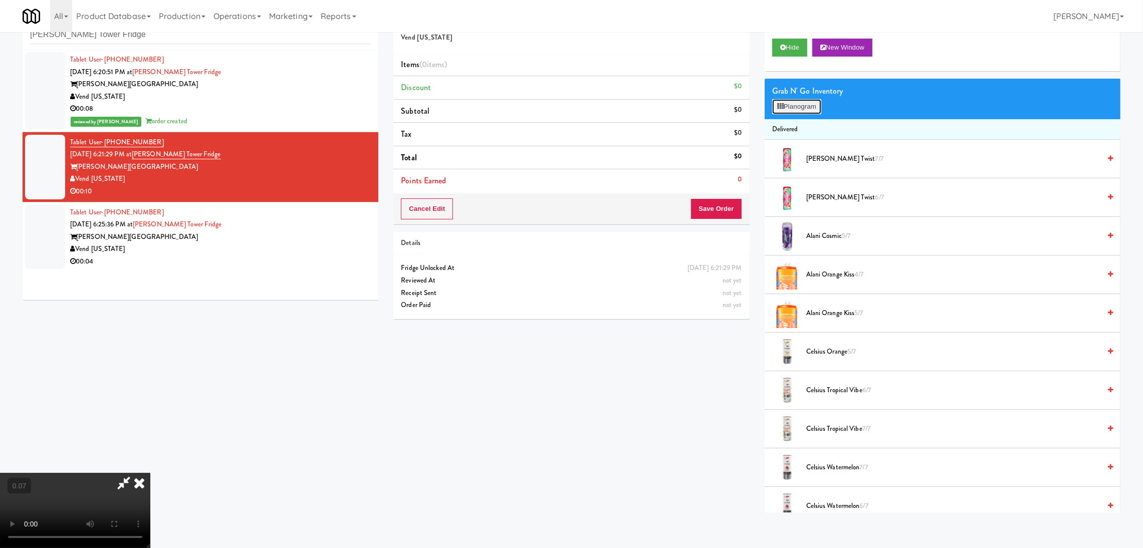
click at [808, 103] on button "Planogram" at bounding box center [796, 106] width 49 height 15
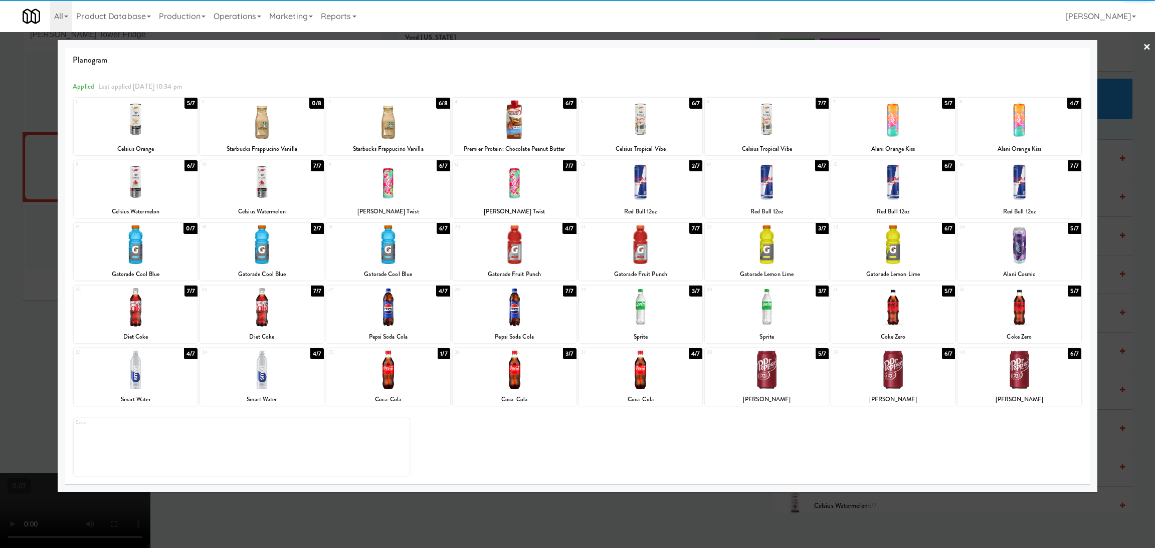
click at [148, 258] on div at bounding box center [136, 245] width 124 height 39
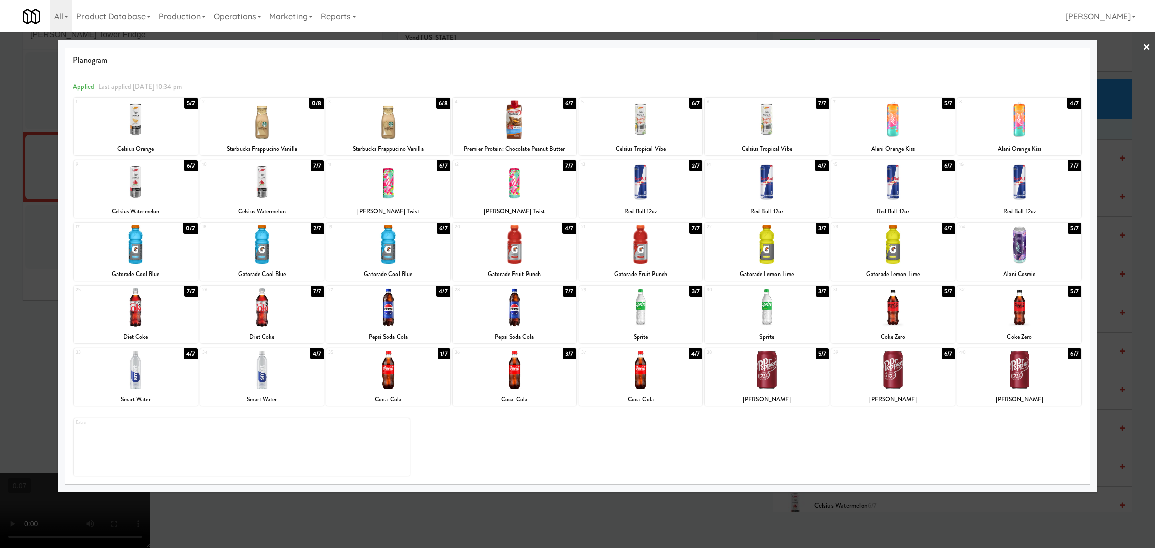
click at [538, 257] on div at bounding box center [515, 245] width 124 height 39
click at [771, 248] on div at bounding box center [767, 245] width 124 height 39
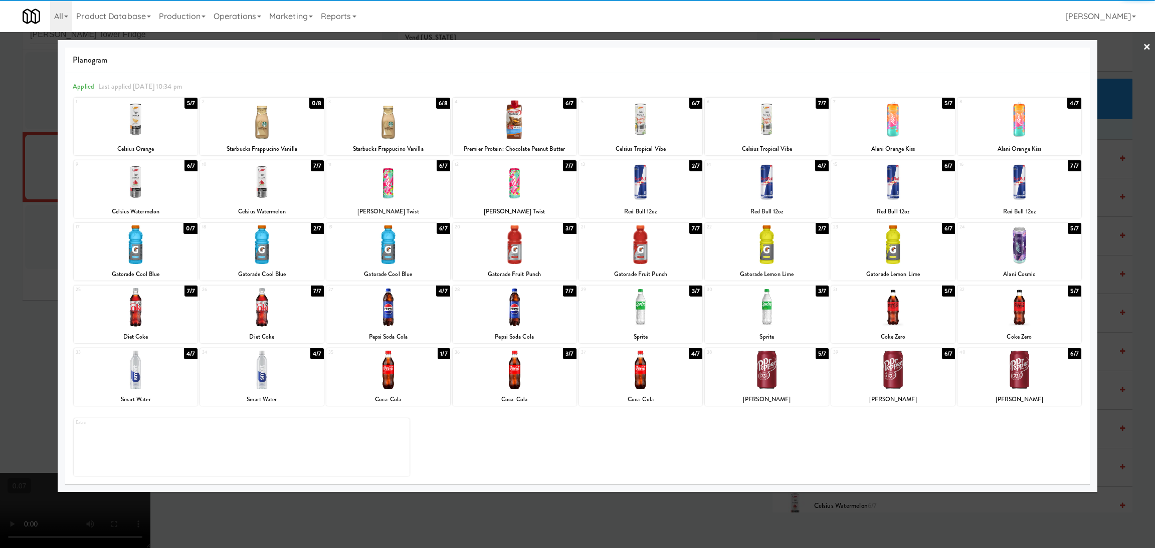
click at [0, 253] on div at bounding box center [577, 274] width 1155 height 548
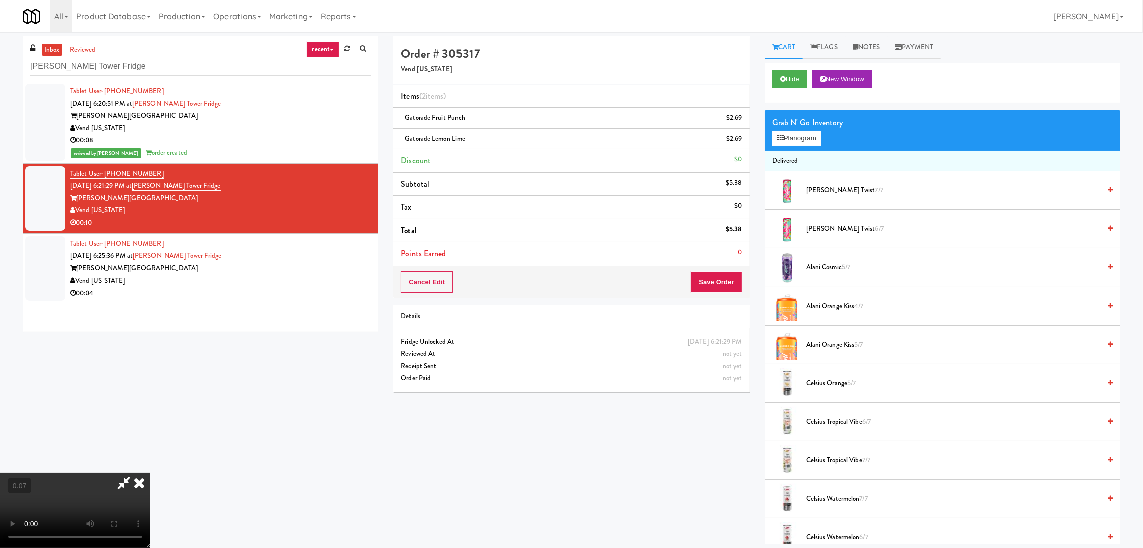
scroll to position [75, 0]
click at [798, 141] on button "Planogram" at bounding box center [796, 138] width 49 height 15
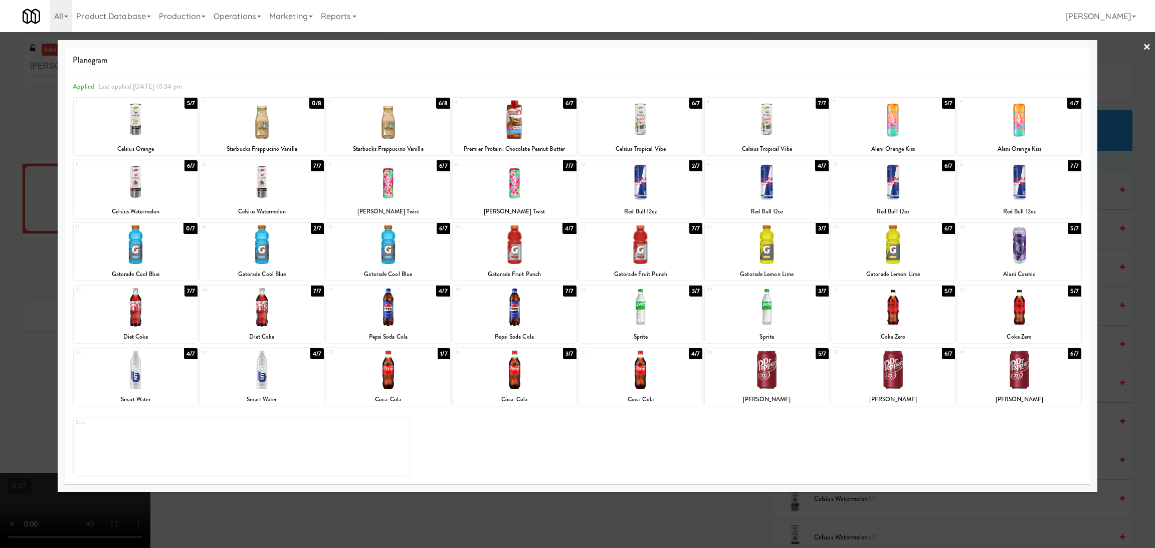
click at [254, 248] on div at bounding box center [262, 245] width 124 height 39
click at [0, 202] on div at bounding box center [577, 274] width 1155 height 548
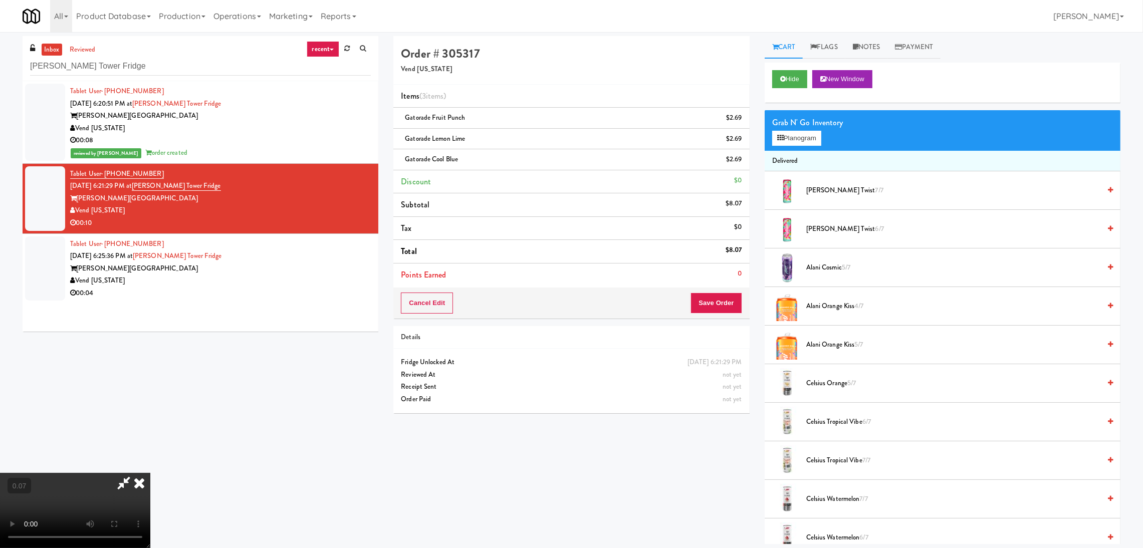
click at [135, 473] on icon at bounding box center [123, 483] width 23 height 20
click at [711, 297] on button "Save Order" at bounding box center [716, 303] width 51 height 21
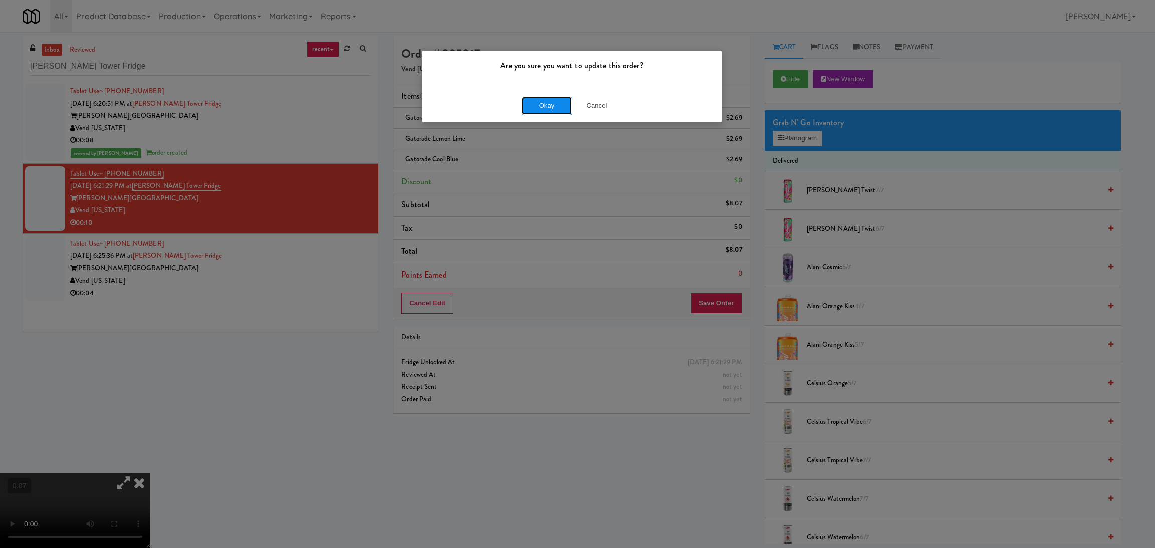
click at [542, 105] on button "Okay" at bounding box center [547, 106] width 50 height 18
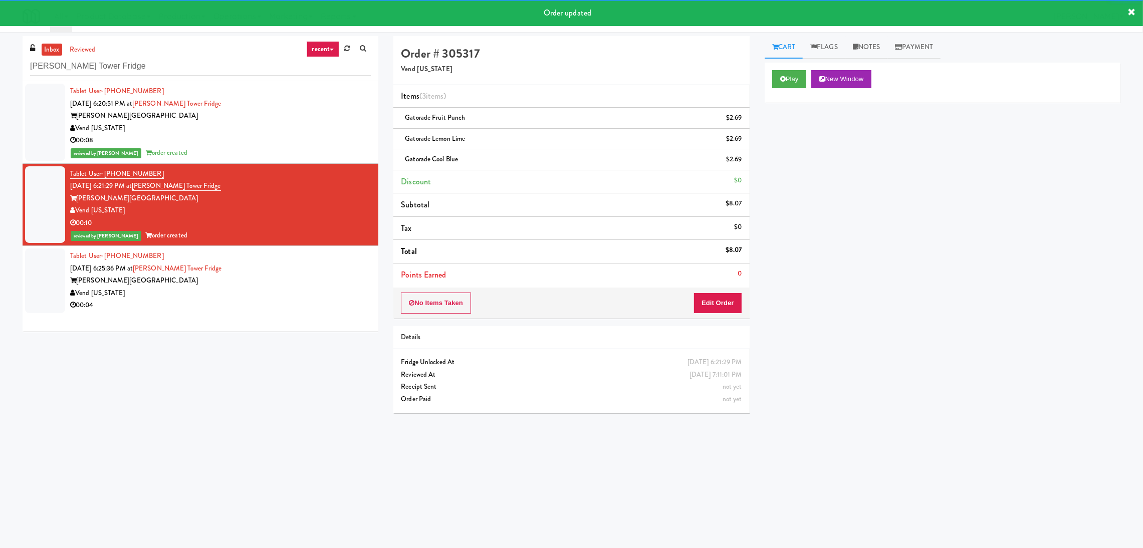
click at [340, 282] on div "[PERSON_NAME][GEOGRAPHIC_DATA]" at bounding box center [220, 281] width 301 height 13
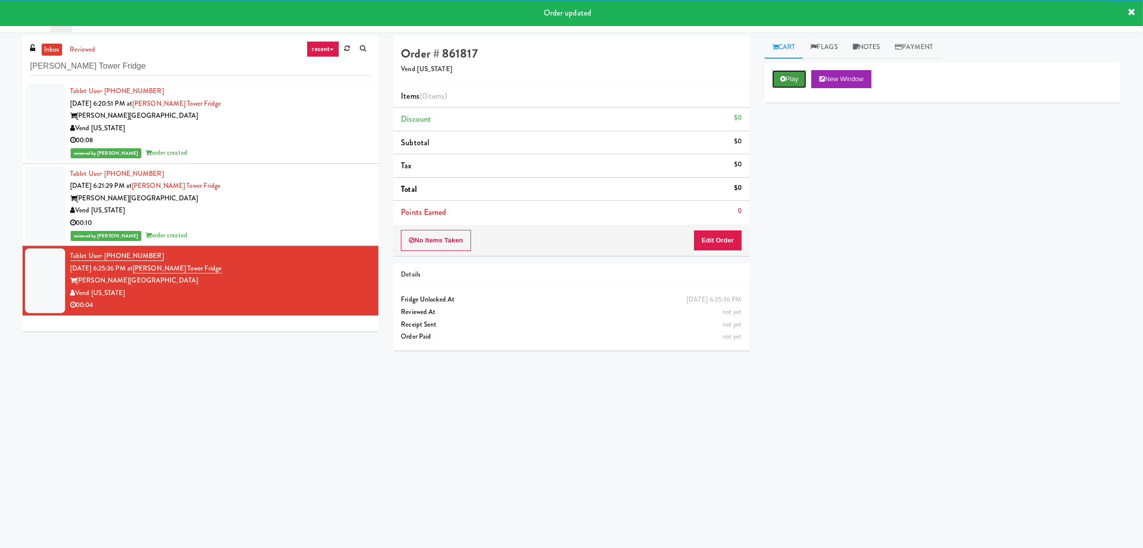
click at [793, 86] on button "Play" at bounding box center [789, 79] width 35 height 18
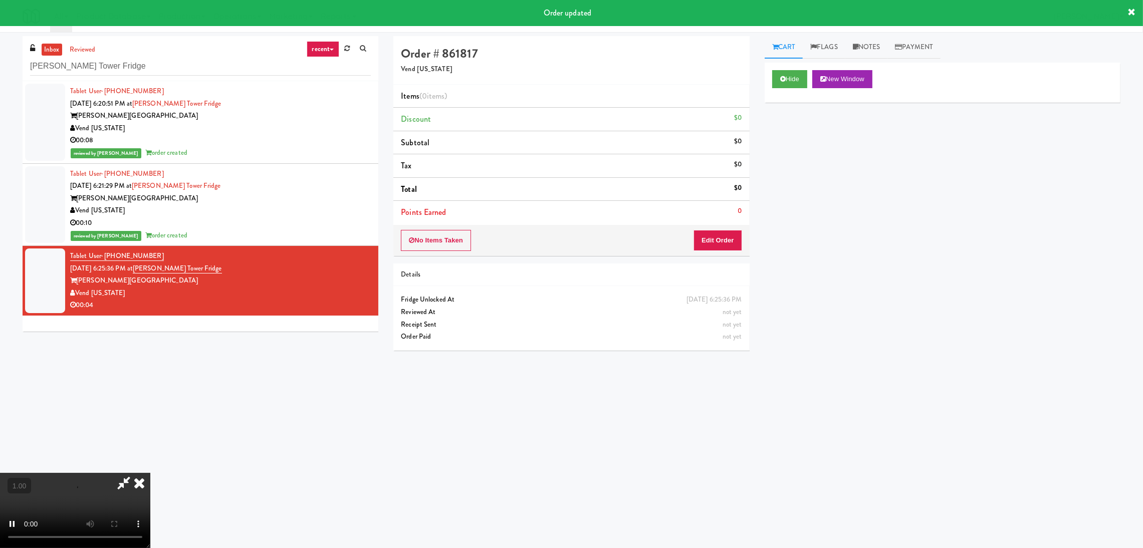
click at [742, 240] on div "No Items Taken Edit Order" at bounding box center [571, 240] width 356 height 31
click at [734, 233] on button "Edit Order" at bounding box center [718, 240] width 49 height 21
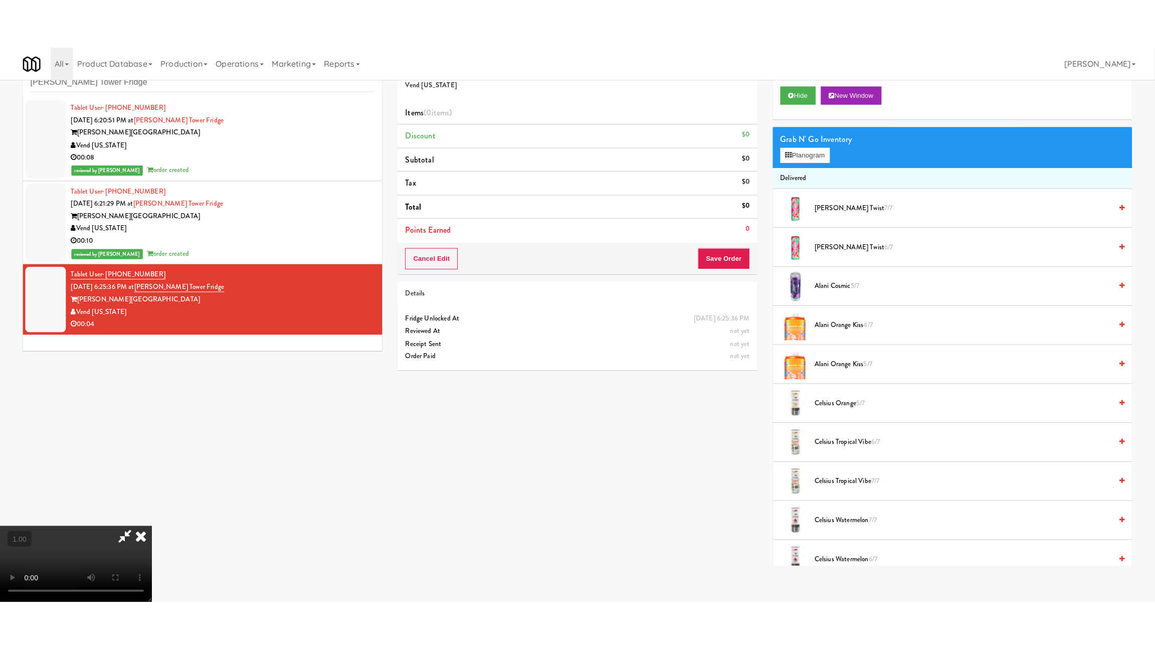
scroll to position [45, 0]
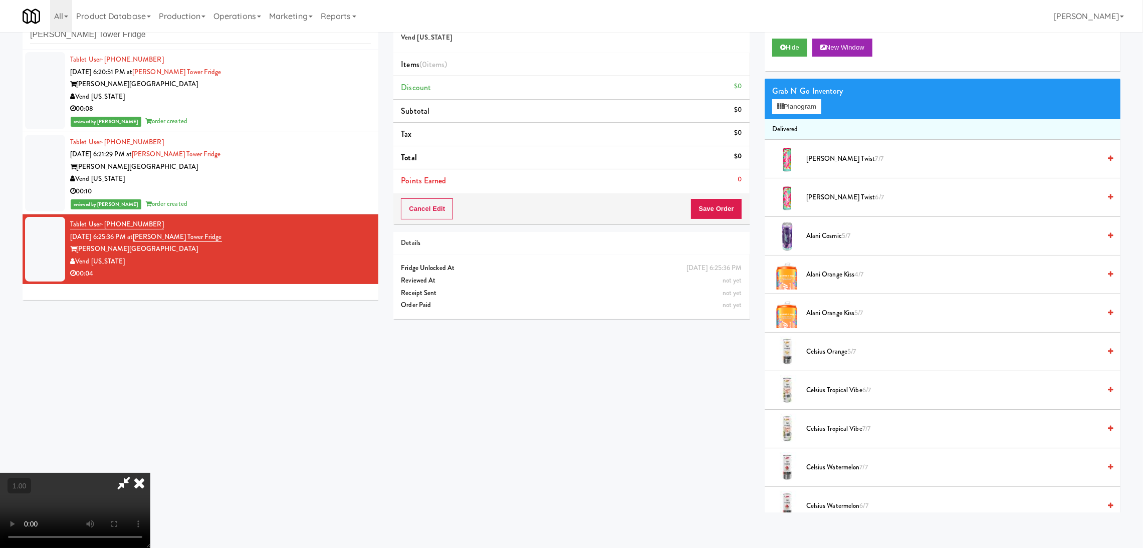
click at [150, 473] on video at bounding box center [75, 510] width 150 height 75
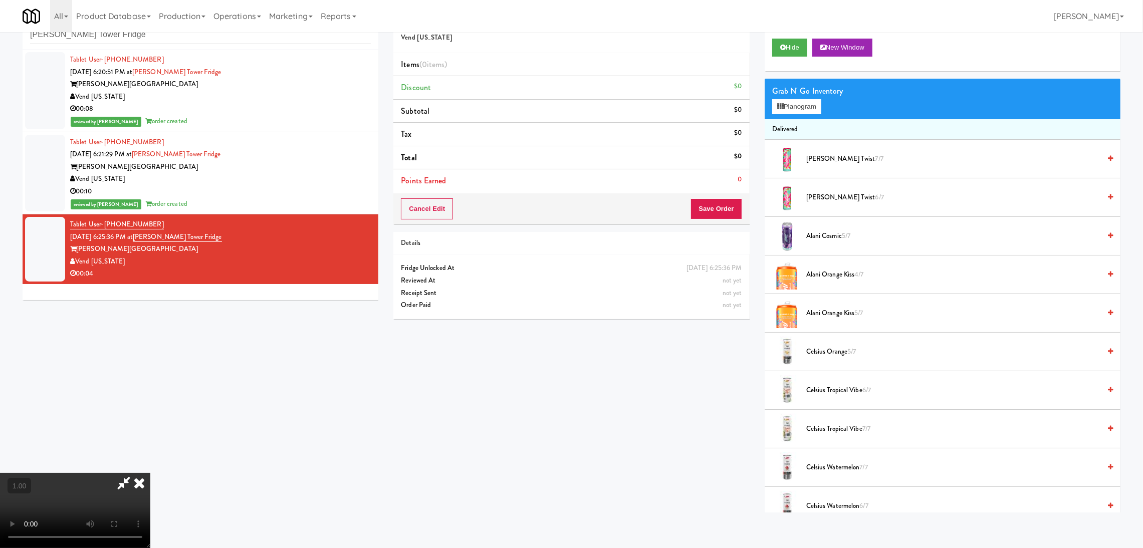
click at [150, 473] on video at bounding box center [75, 510] width 150 height 75
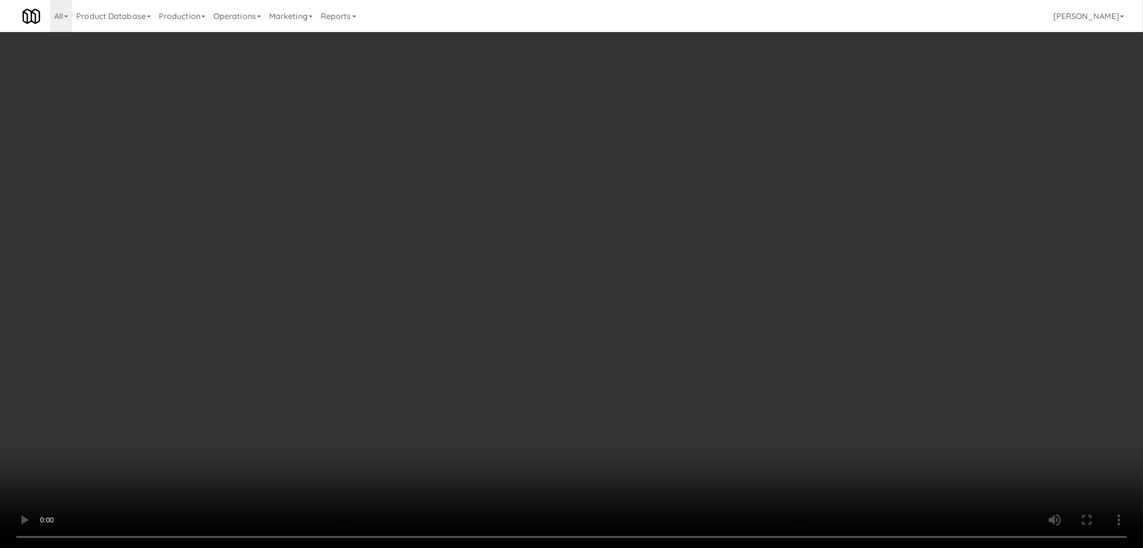
click at [801, 108] on button "Planogram" at bounding box center [796, 106] width 49 height 15
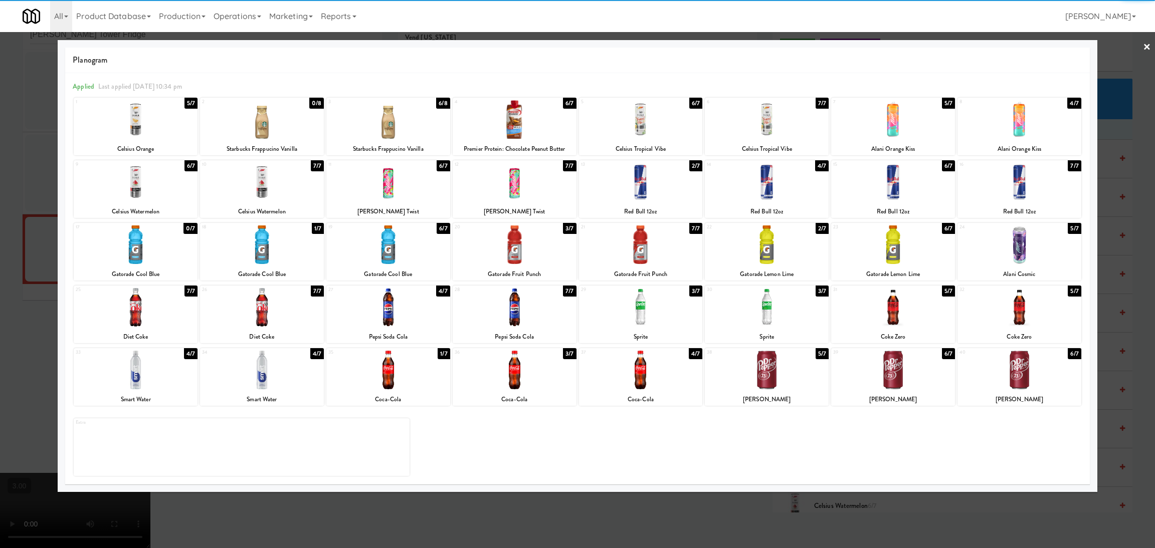
click at [155, 322] on div at bounding box center [136, 307] width 124 height 39
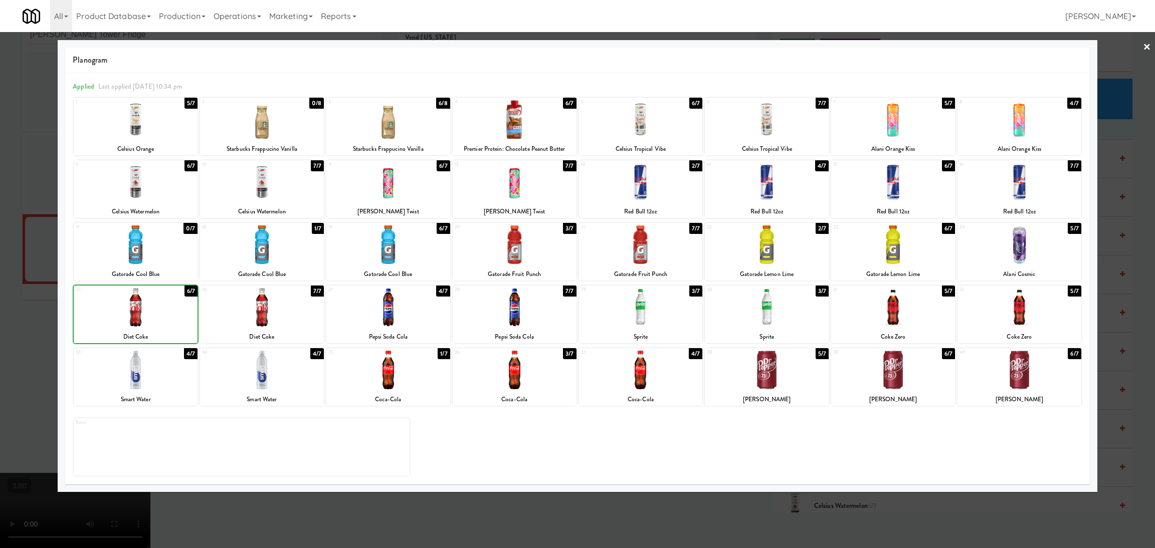
click at [0, 262] on div at bounding box center [577, 274] width 1155 height 548
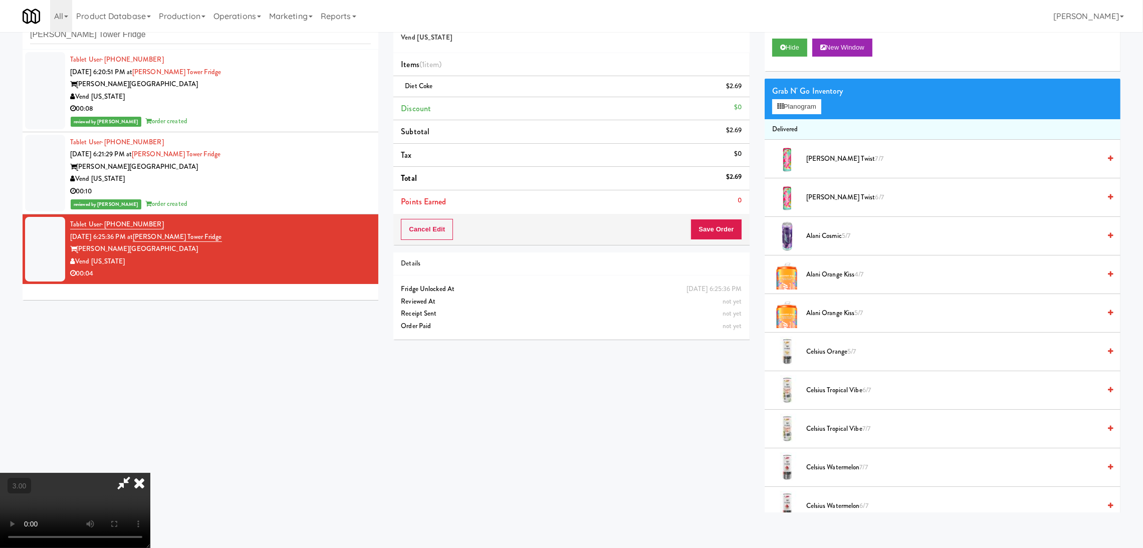
click at [150, 473] on icon at bounding box center [139, 483] width 22 height 20
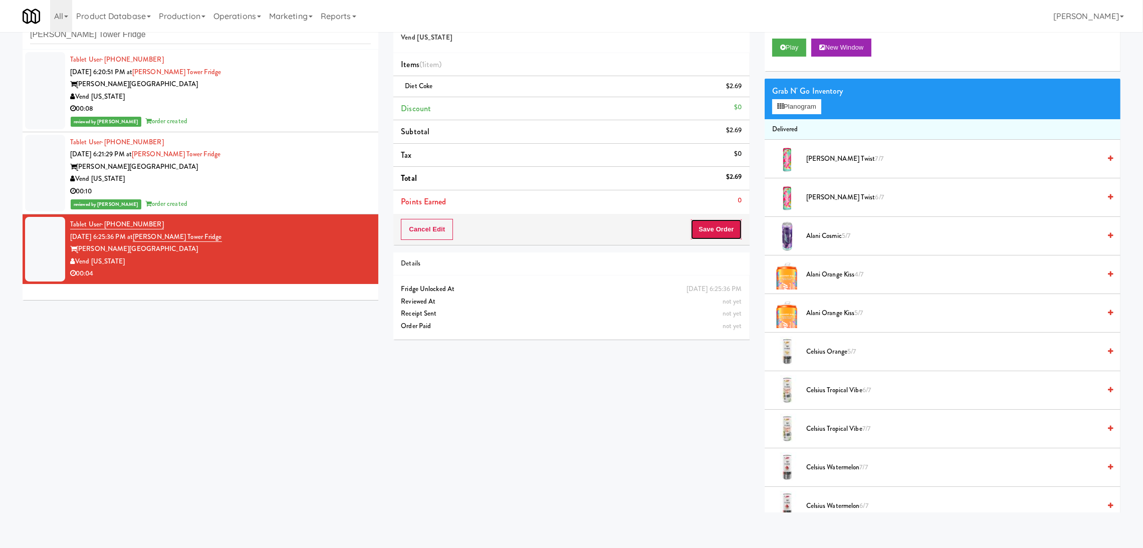
click at [720, 223] on button "Save Order" at bounding box center [716, 229] width 51 height 21
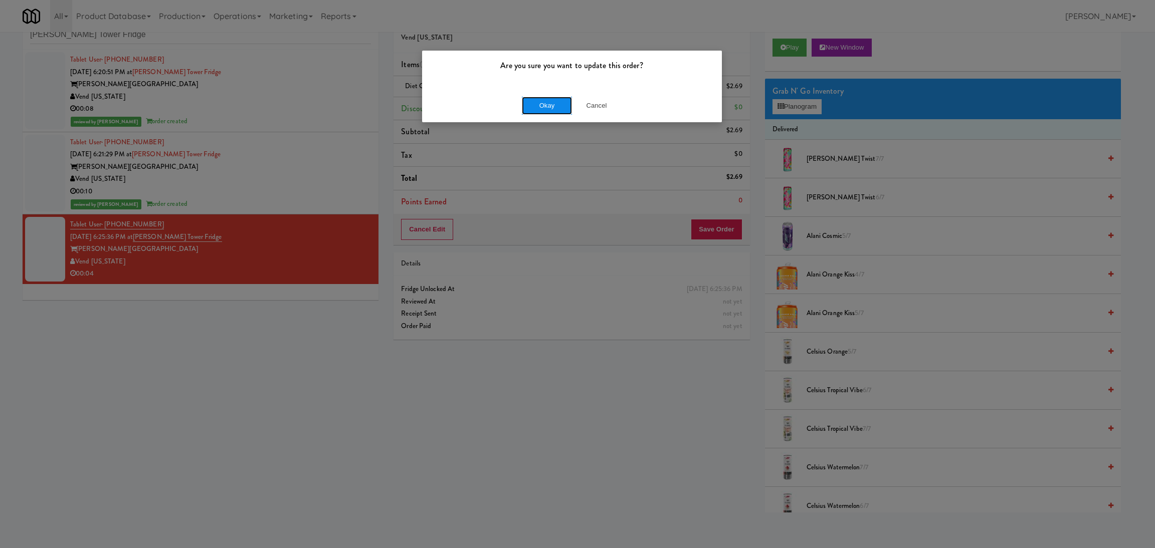
click at [527, 103] on button "Okay" at bounding box center [547, 106] width 50 height 18
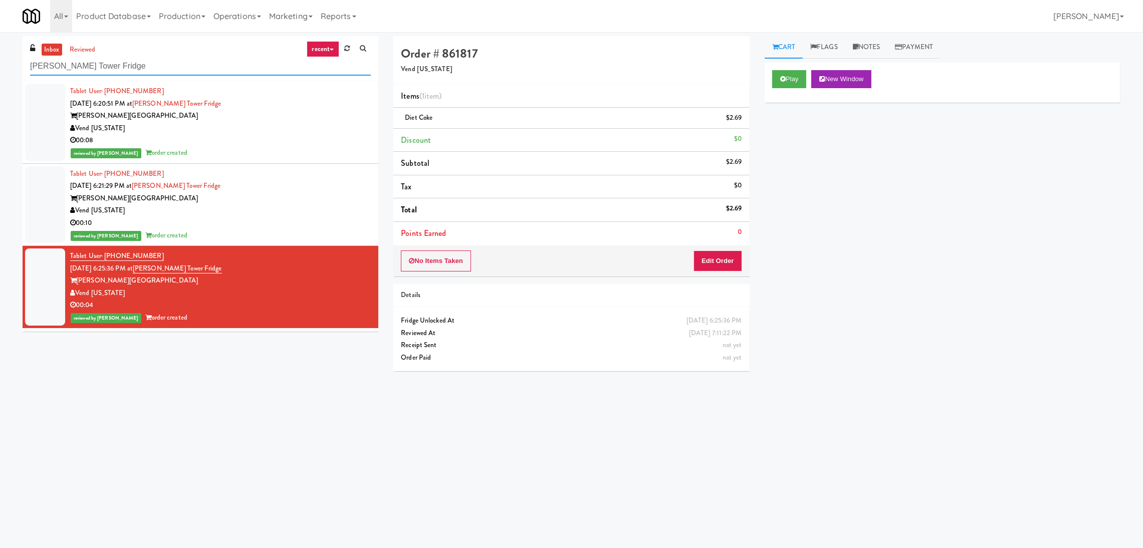
paste input "29 S LaSalle - Left -"
drag, startPoint x: 136, startPoint y: 72, endPoint x: 0, endPoint y: 70, distance: 135.9
click at [0, 70] on div "inbox reviewed recent all unclear take inventory issue suspicious failed recent…" at bounding box center [571, 237] width 1143 height 403
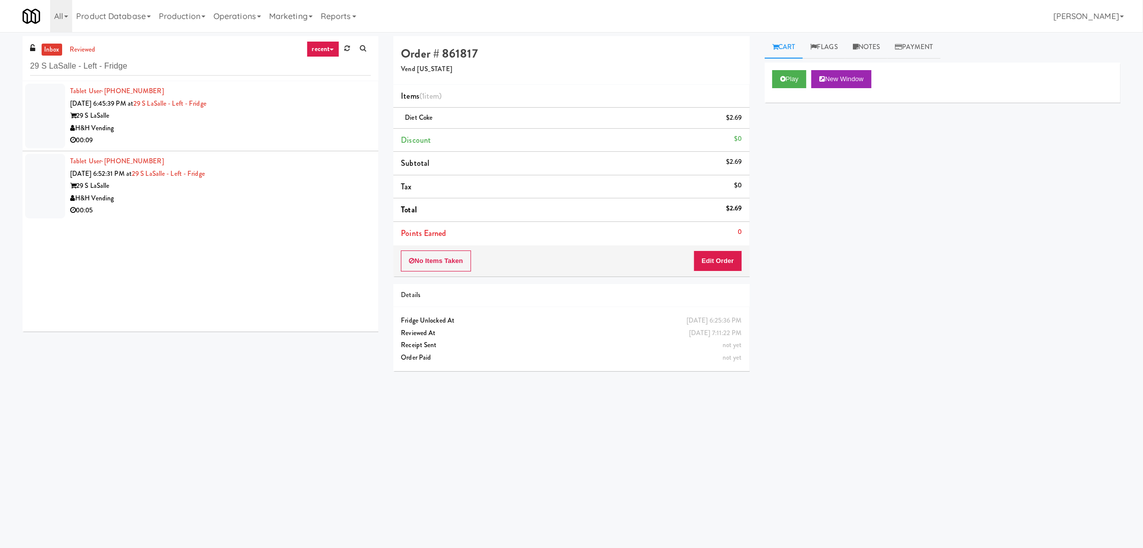
click at [247, 126] on div "H&H Vending" at bounding box center [220, 128] width 301 height 13
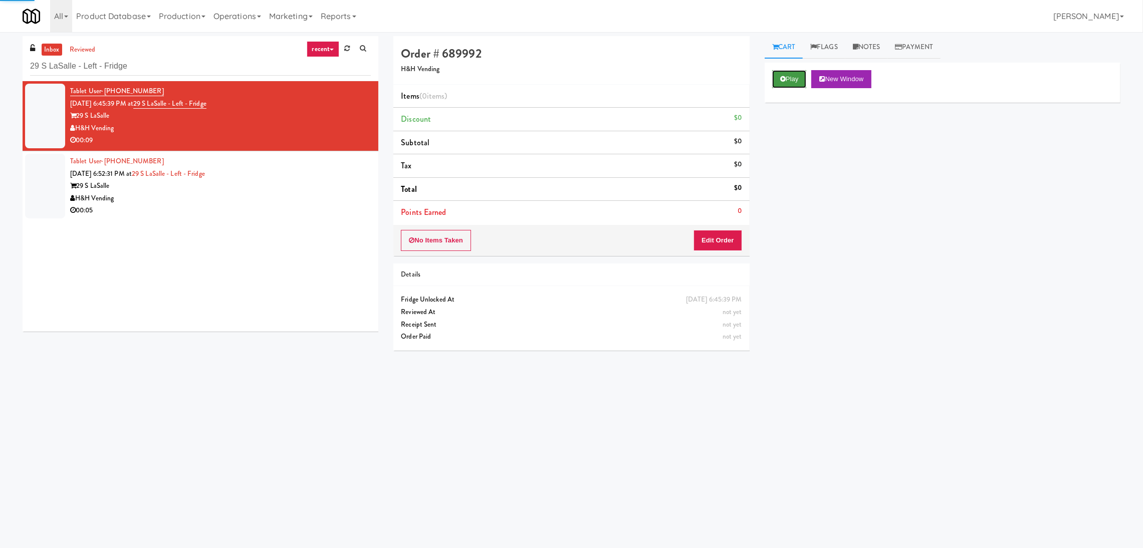
click at [781, 77] on icon at bounding box center [783, 79] width 6 height 7
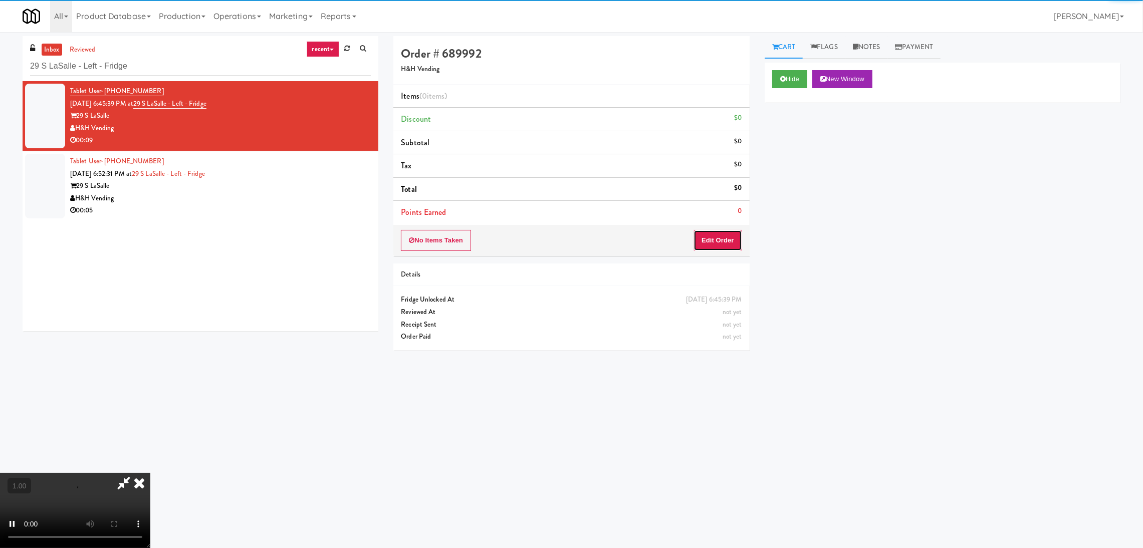
click at [715, 237] on button "Edit Order" at bounding box center [718, 240] width 49 height 21
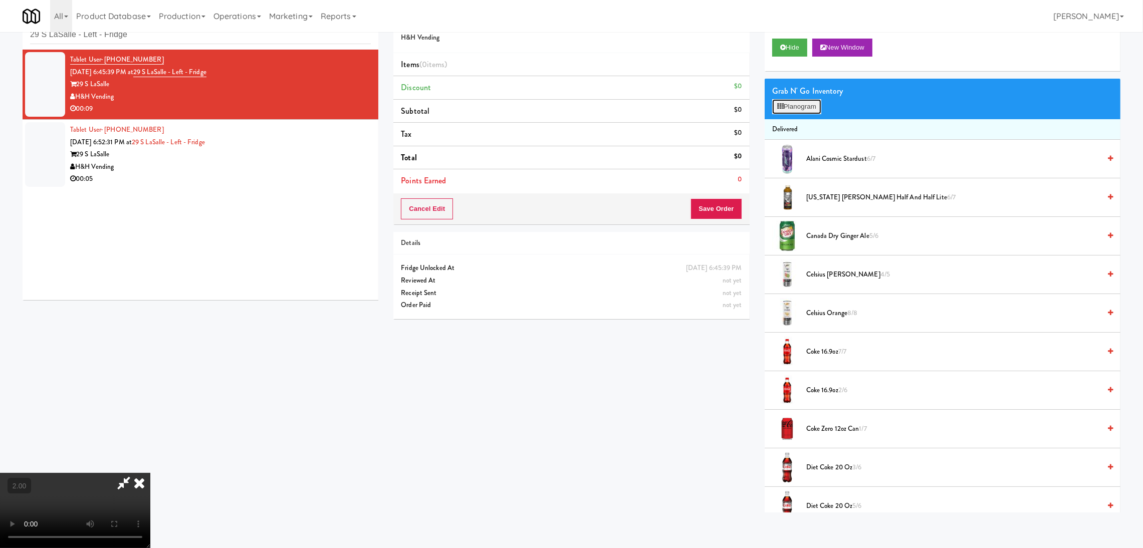
click at [790, 103] on button "Planogram" at bounding box center [796, 106] width 49 height 15
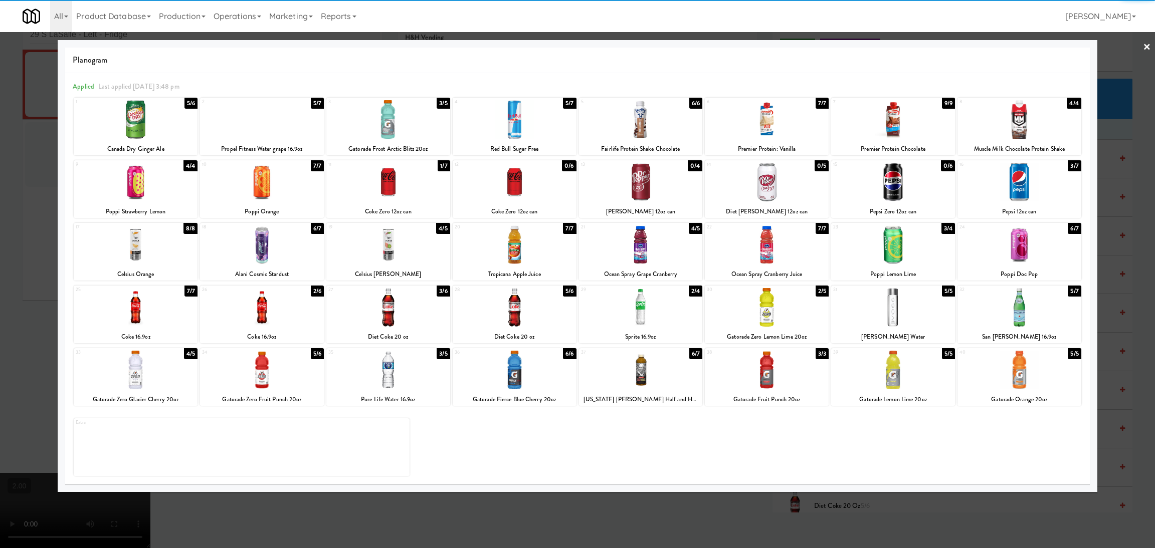
click at [152, 373] on div at bounding box center [136, 370] width 124 height 39
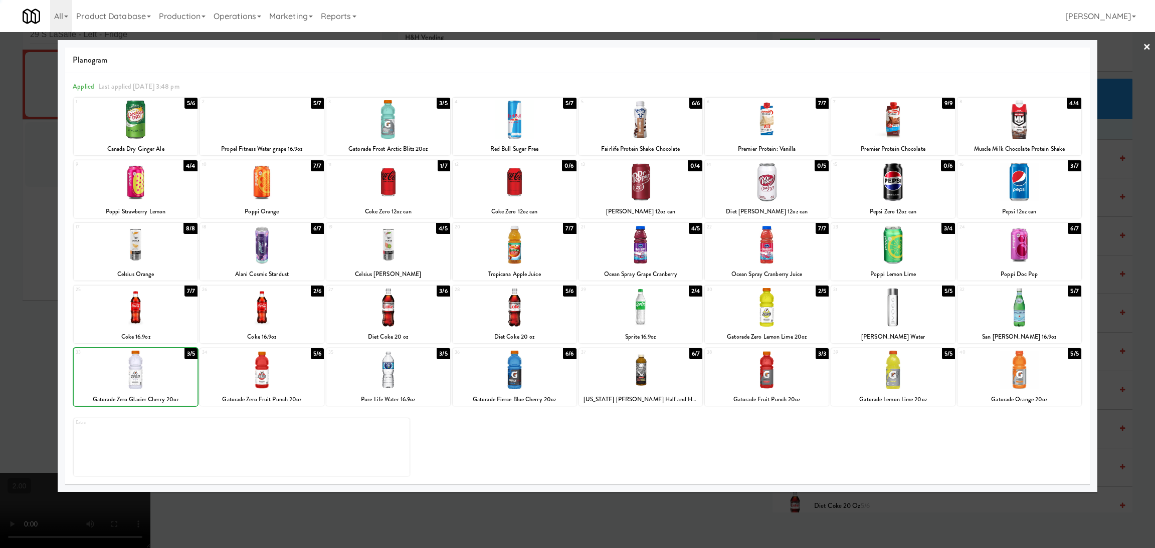
click at [1, 294] on div at bounding box center [577, 274] width 1155 height 548
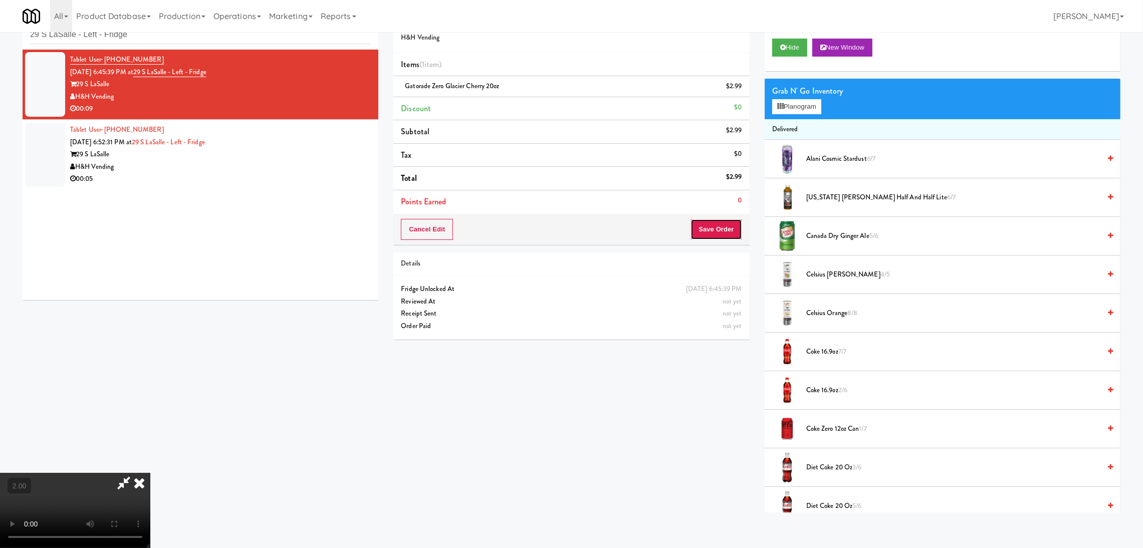
click at [709, 232] on button "Save Order" at bounding box center [716, 229] width 51 height 21
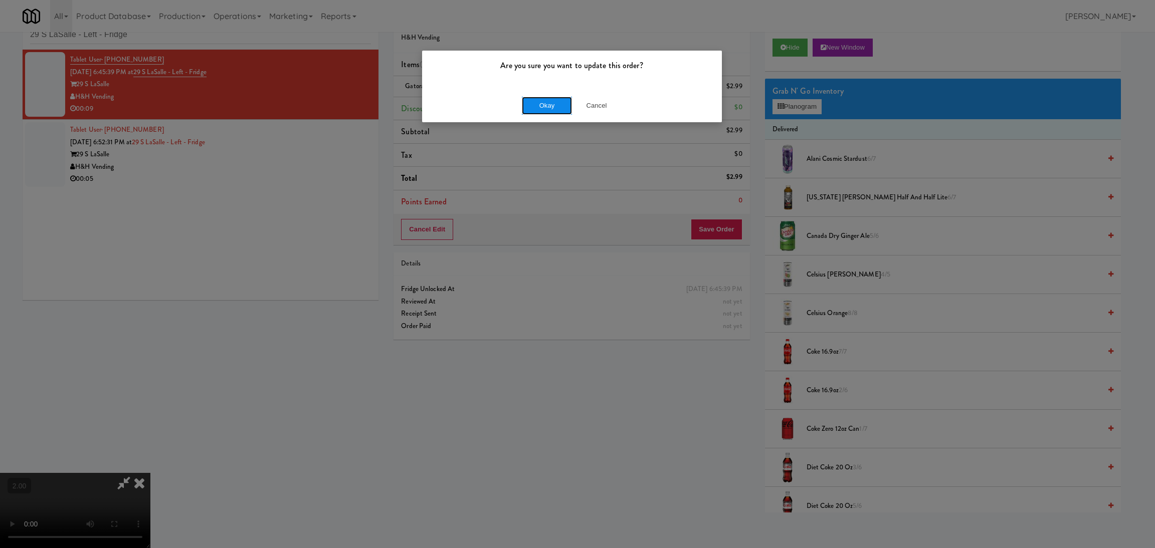
click at [539, 100] on button "Okay" at bounding box center [547, 106] width 50 height 18
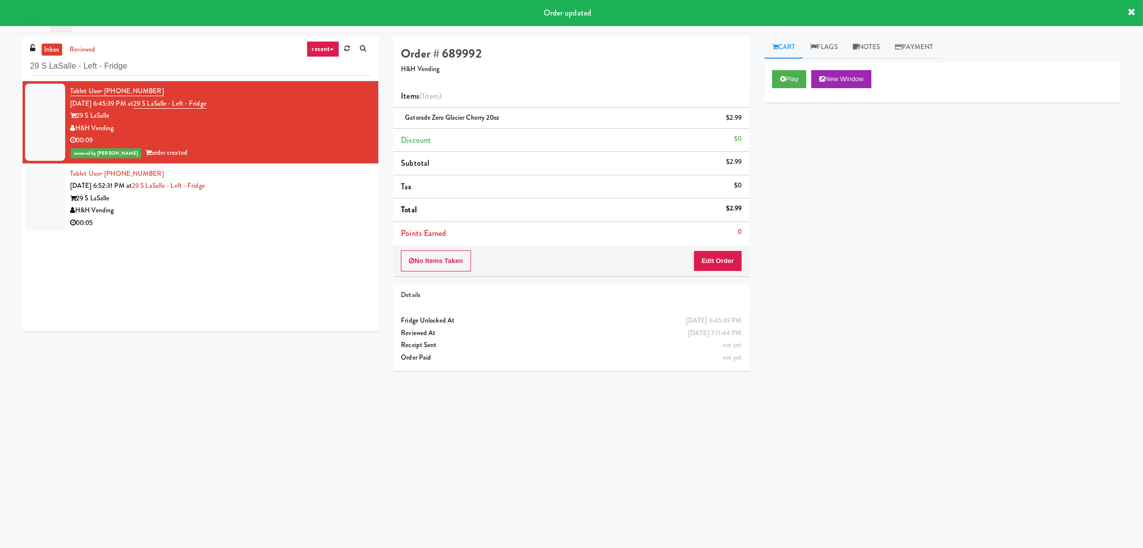
click at [306, 183] on div "Tablet User · (312) 866-6517 Aug 10, 2025 6:52:31 PM at 29 S LaSalle - Left - F…" at bounding box center [220, 199] width 301 height 62
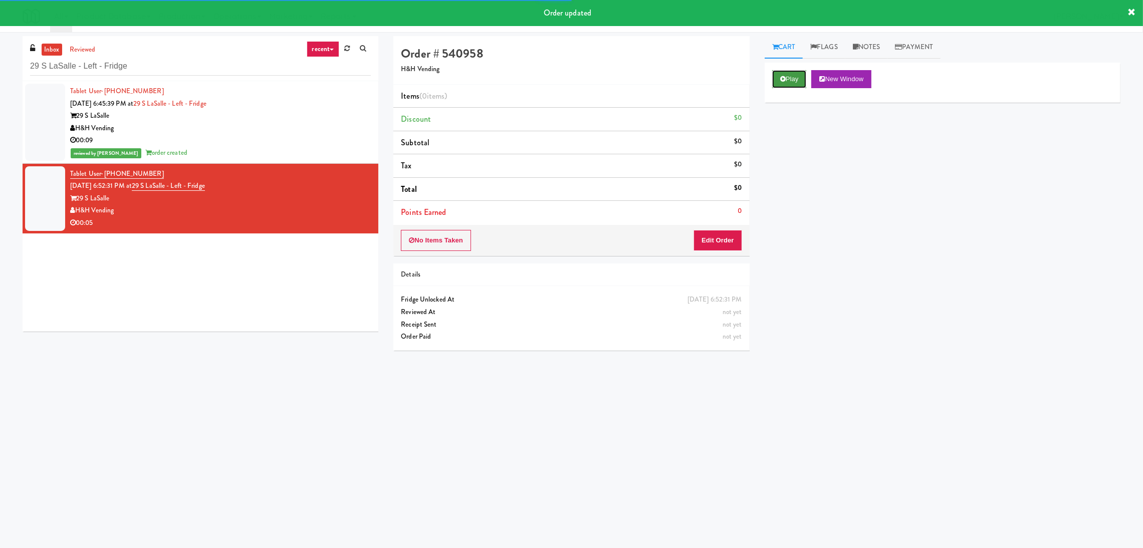
click at [789, 88] on button "Play" at bounding box center [789, 79] width 35 height 18
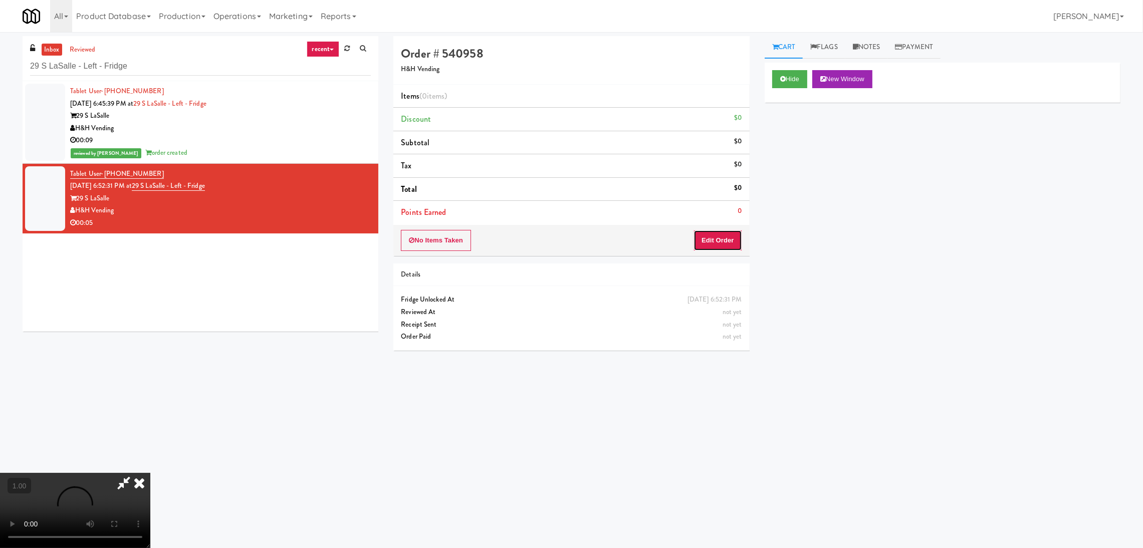
click at [727, 242] on button "Edit Order" at bounding box center [718, 240] width 49 height 21
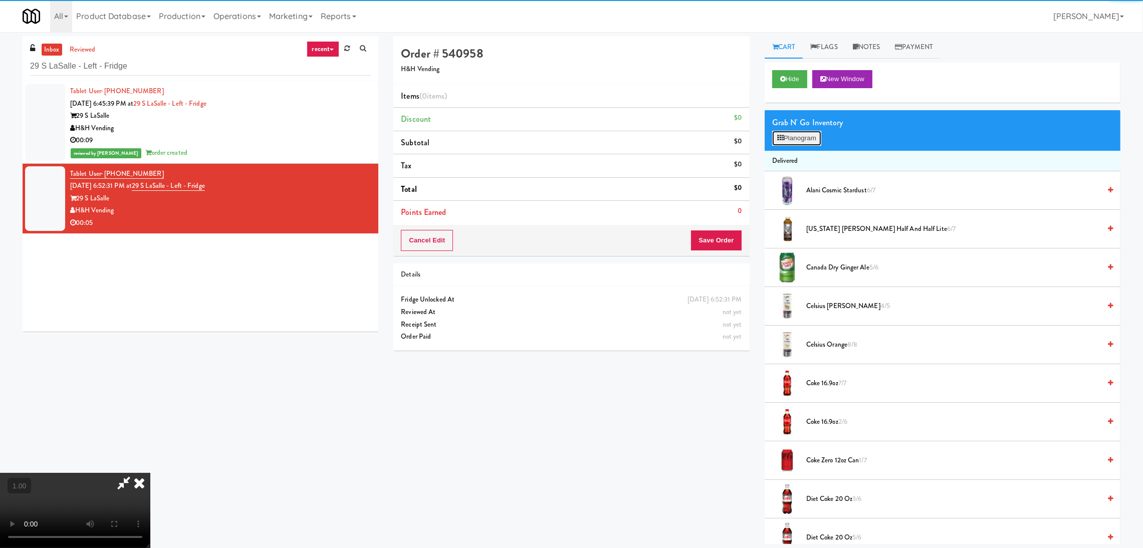
click at [805, 139] on button "Planogram" at bounding box center [796, 138] width 49 height 15
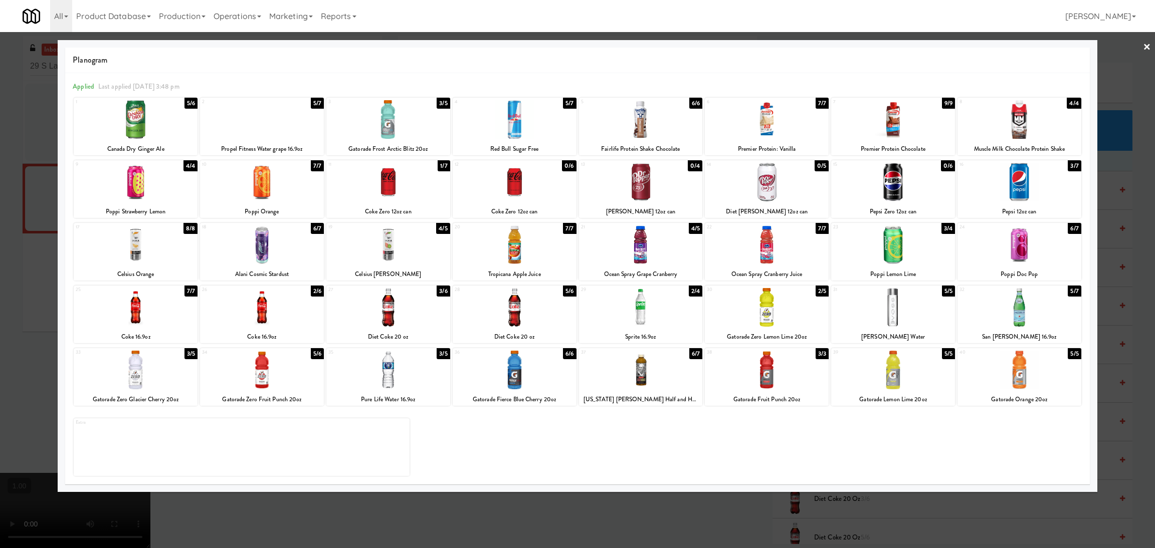
click at [799, 303] on div at bounding box center [767, 307] width 124 height 39
click at [0, 239] on div at bounding box center [577, 274] width 1155 height 548
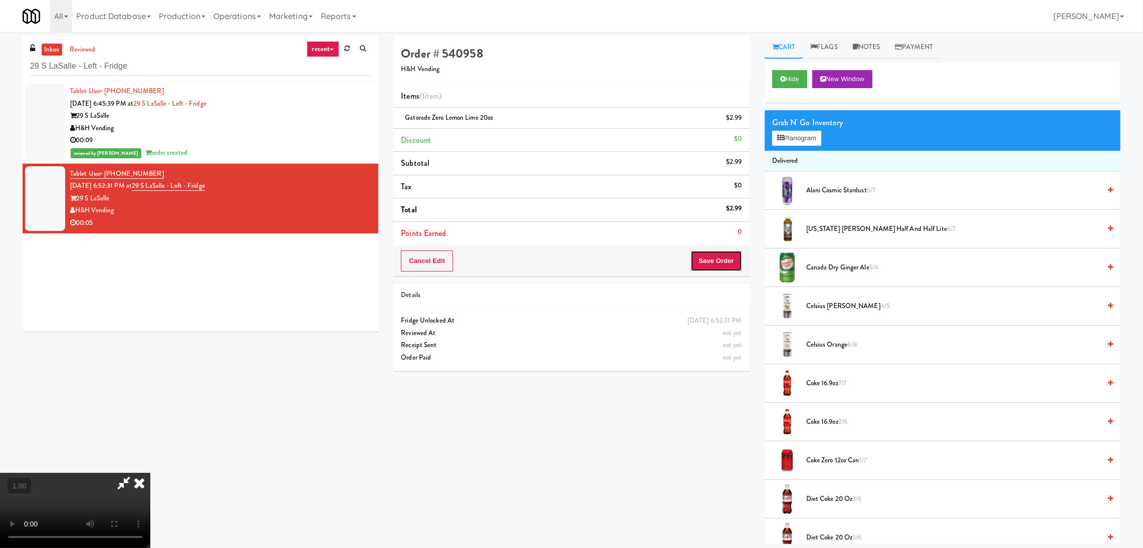
click at [707, 261] on button "Save Order" at bounding box center [716, 261] width 51 height 21
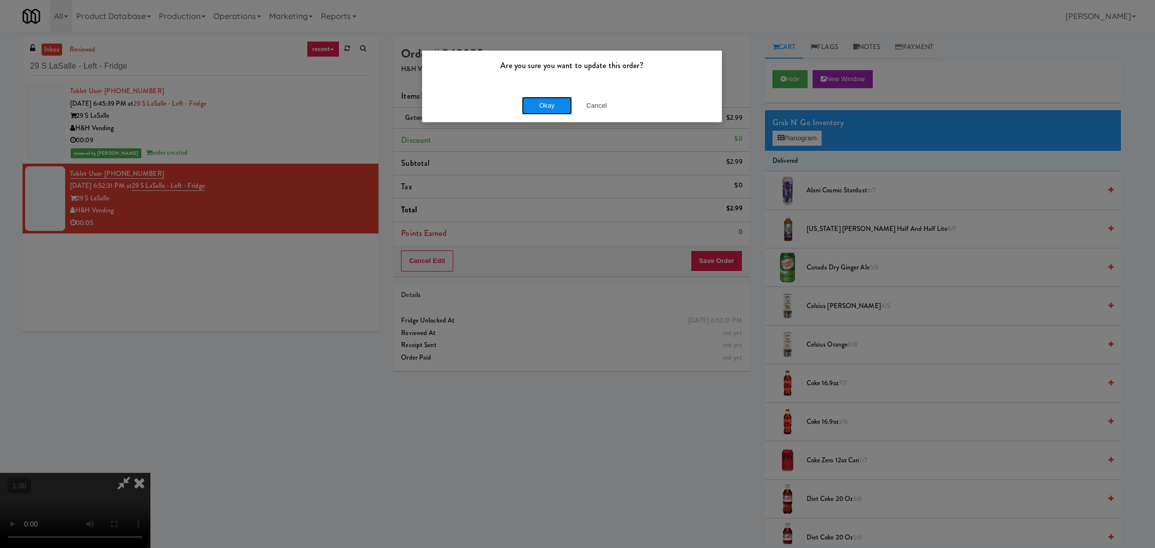
click at [541, 113] on button "Okay" at bounding box center [547, 106] width 50 height 18
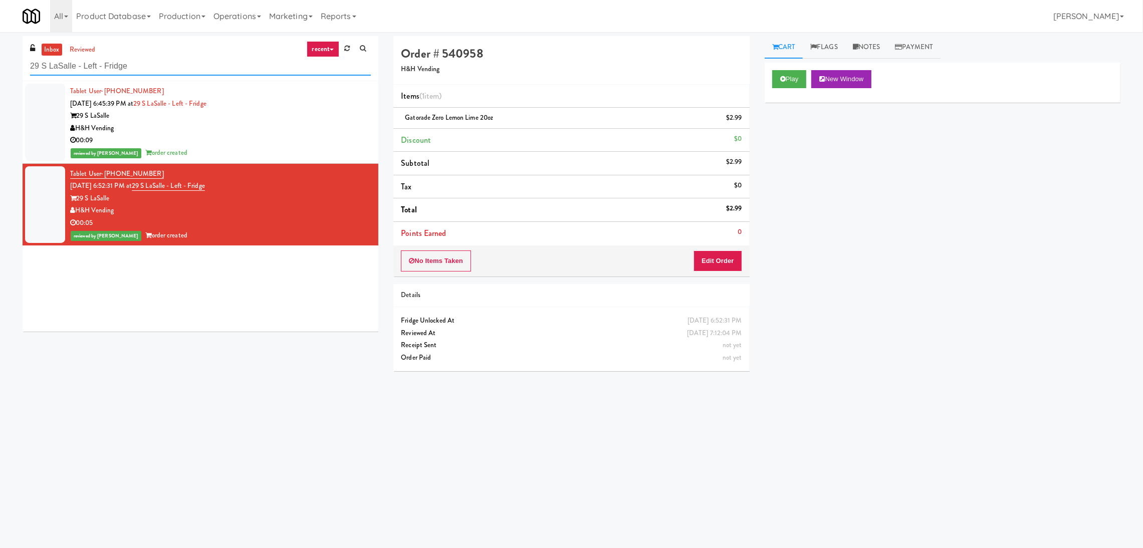
paste input "(Food, Snack & Drink) Passaic County Sheriff's Offic"
drag, startPoint x: 207, startPoint y: 64, endPoint x: 0, endPoint y: 66, distance: 206.5
click at [0, 66] on div "inbox reviewed recent all unclear take inventory issue suspicious failed recent…" at bounding box center [571, 237] width 1143 height 403
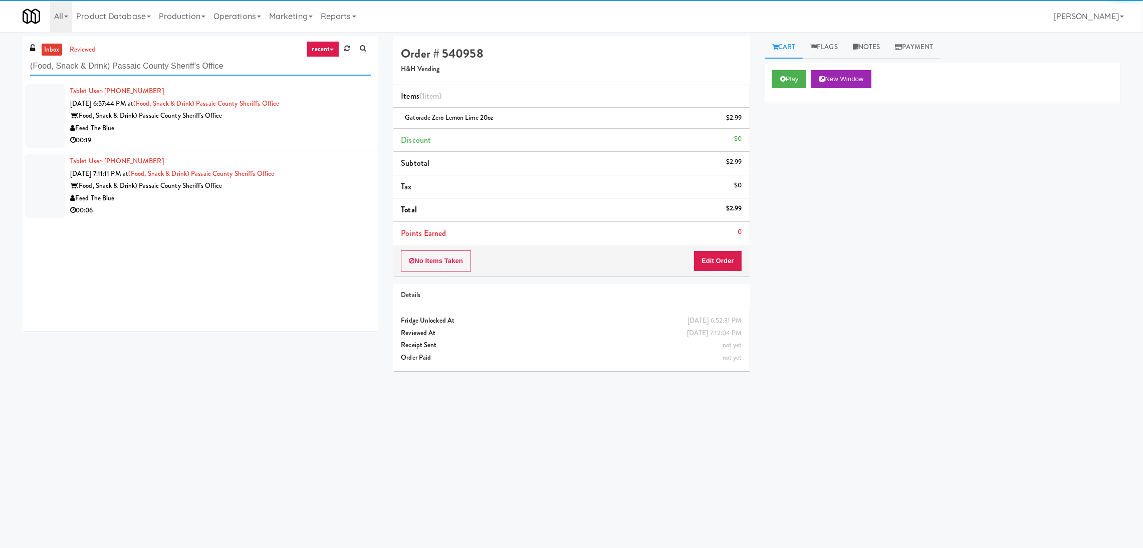
type input "(Food, Snack & Drink) Passaic County Sheriff's Office"
click at [267, 128] on div "Feed The Blue" at bounding box center [220, 128] width 301 height 13
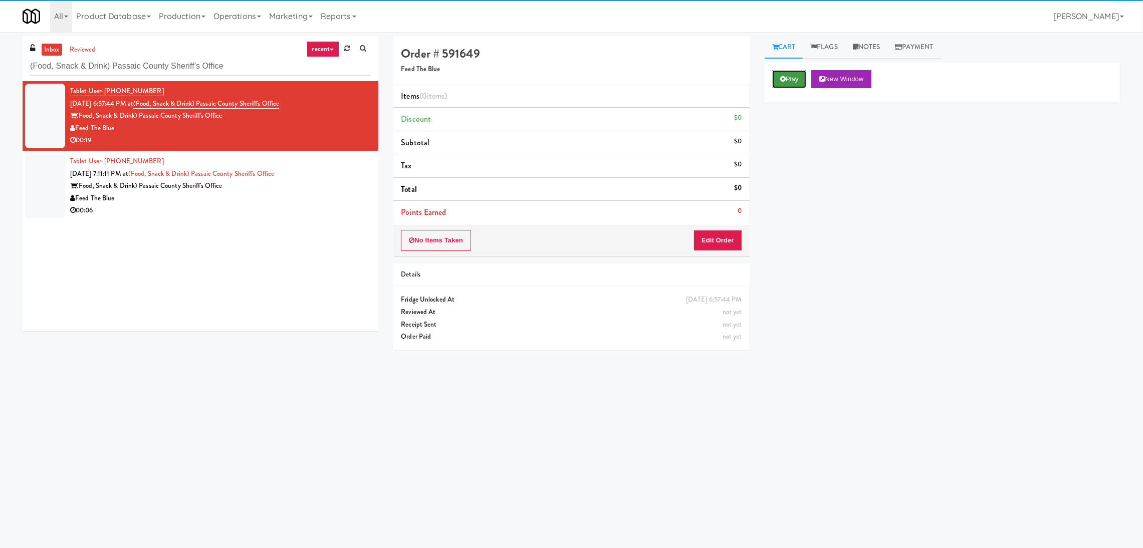
click at [799, 73] on button "Play" at bounding box center [789, 79] width 35 height 18
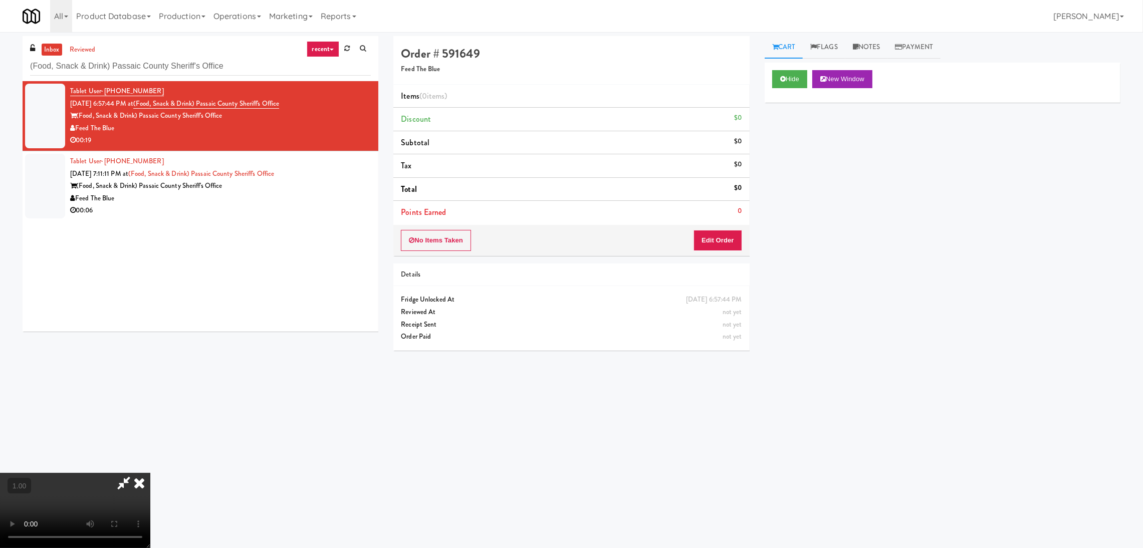
click at [150, 473] on video at bounding box center [75, 510] width 150 height 75
click at [729, 237] on button "Edit Order" at bounding box center [718, 240] width 49 height 21
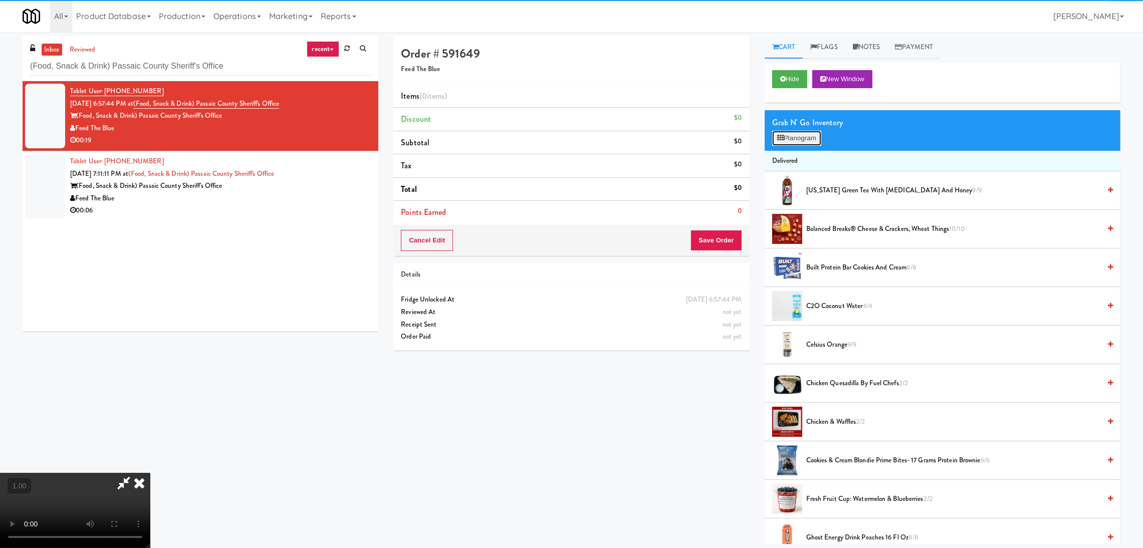
click at [802, 141] on button "Planogram" at bounding box center [796, 138] width 49 height 15
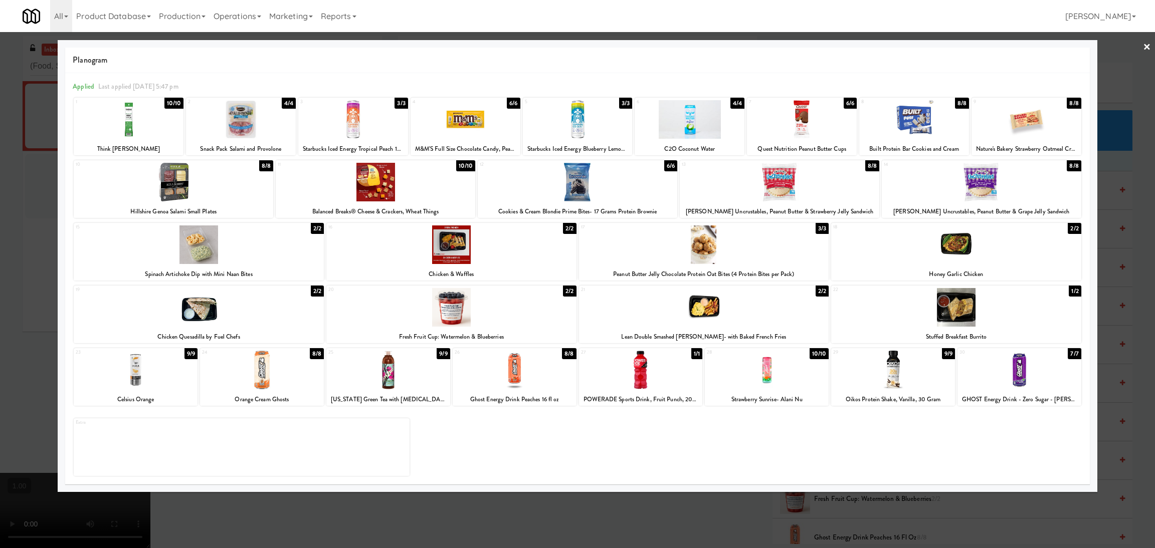
click at [0, 229] on div at bounding box center [577, 274] width 1155 height 548
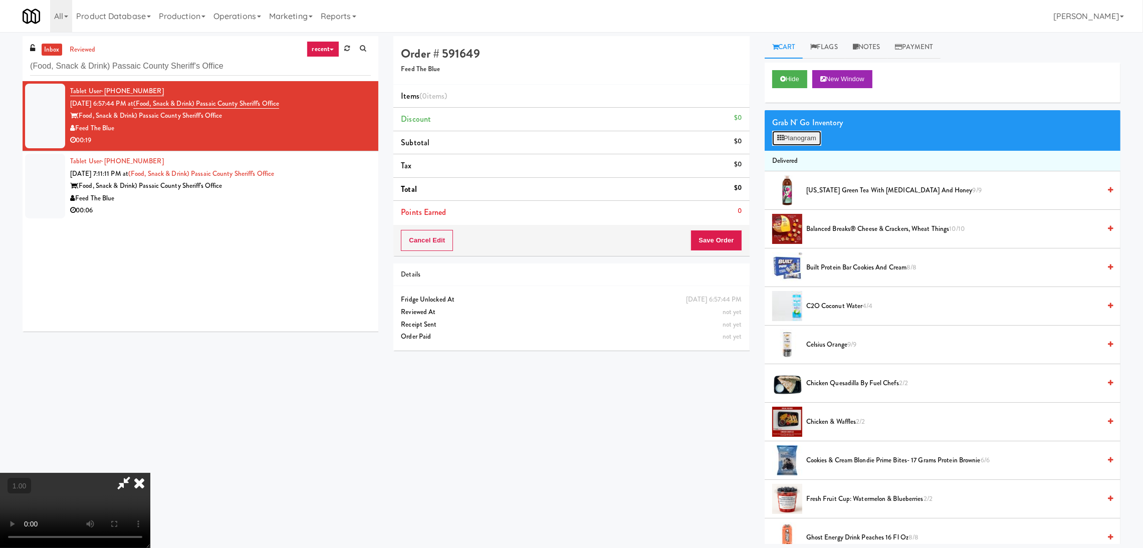
click at [774, 140] on button "Planogram" at bounding box center [796, 138] width 49 height 15
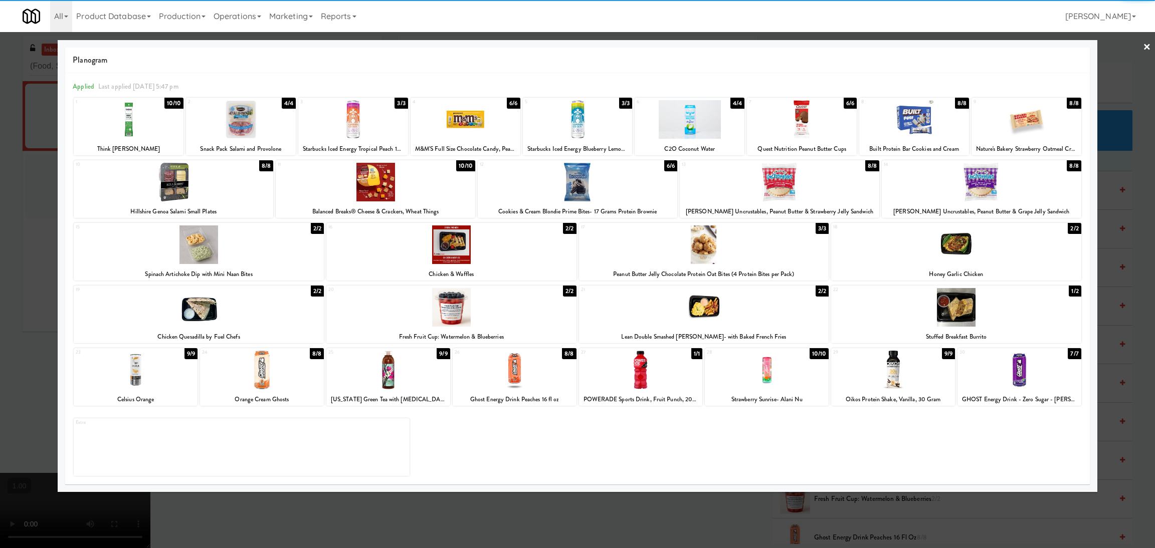
click at [635, 180] on div at bounding box center [578, 182] width 200 height 39
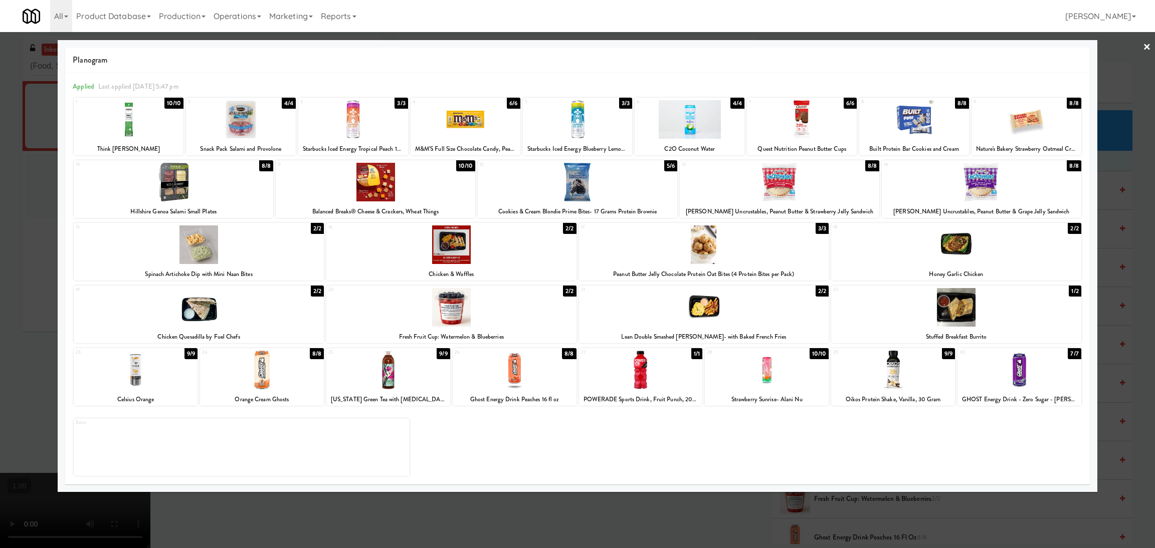
click at [16, 230] on div at bounding box center [577, 274] width 1155 height 548
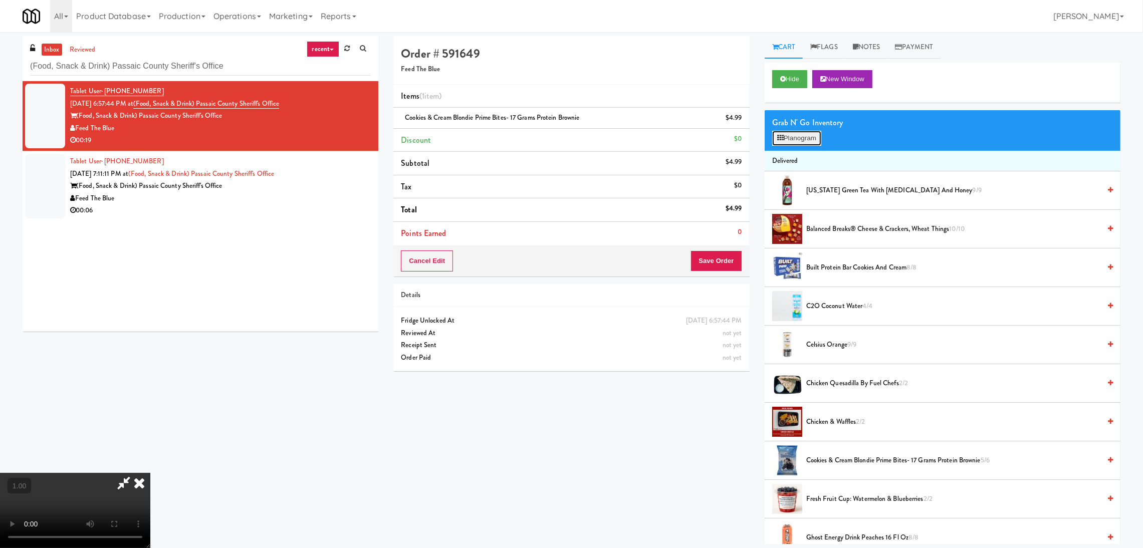
click at [784, 138] on button "Planogram" at bounding box center [796, 138] width 49 height 15
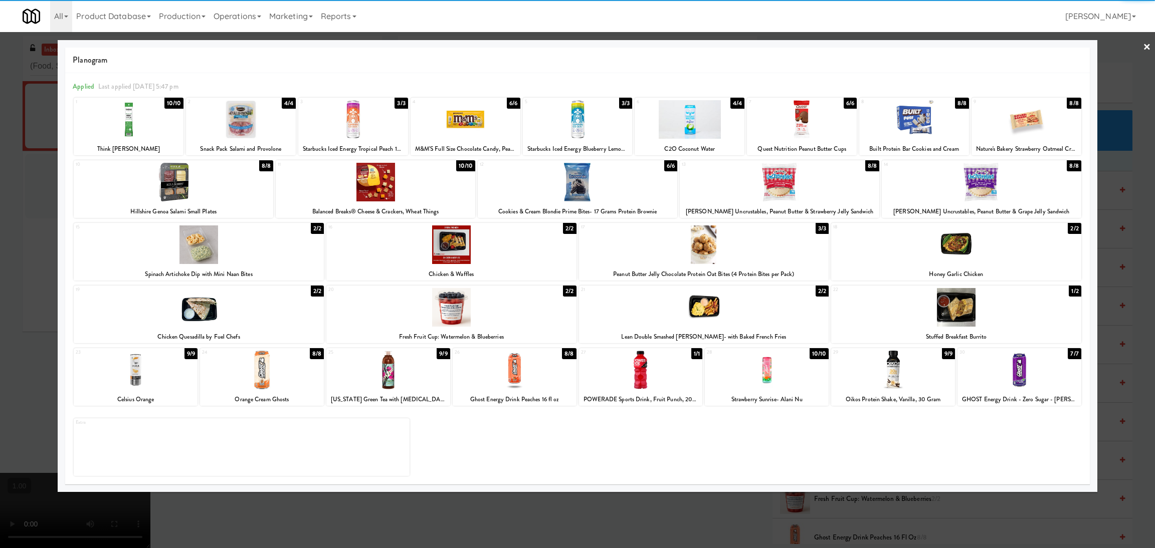
click at [219, 181] on div at bounding box center [174, 182] width 200 height 39
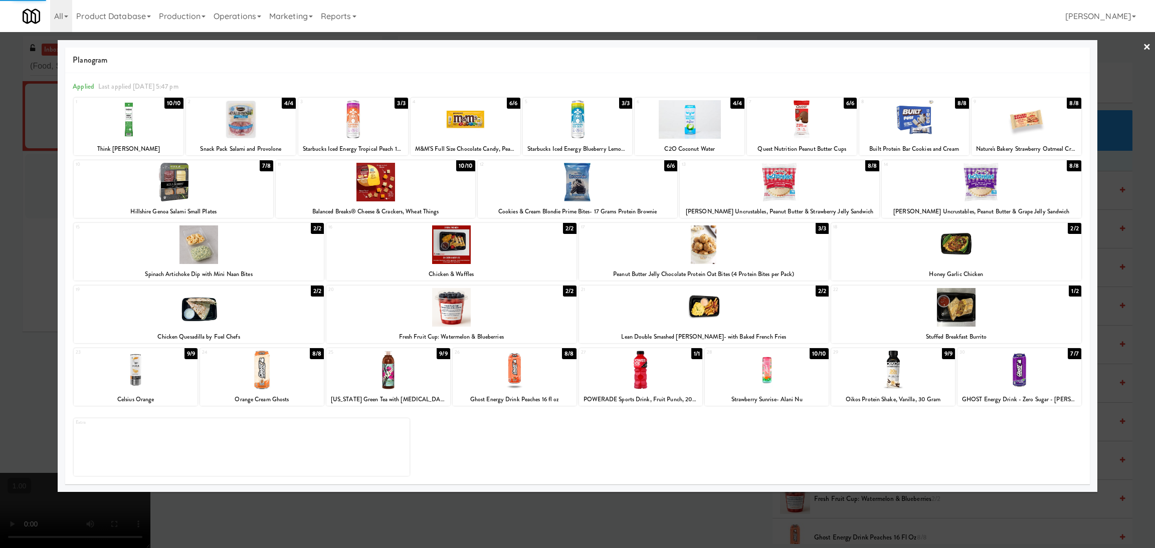
click at [0, 192] on div at bounding box center [577, 274] width 1155 height 548
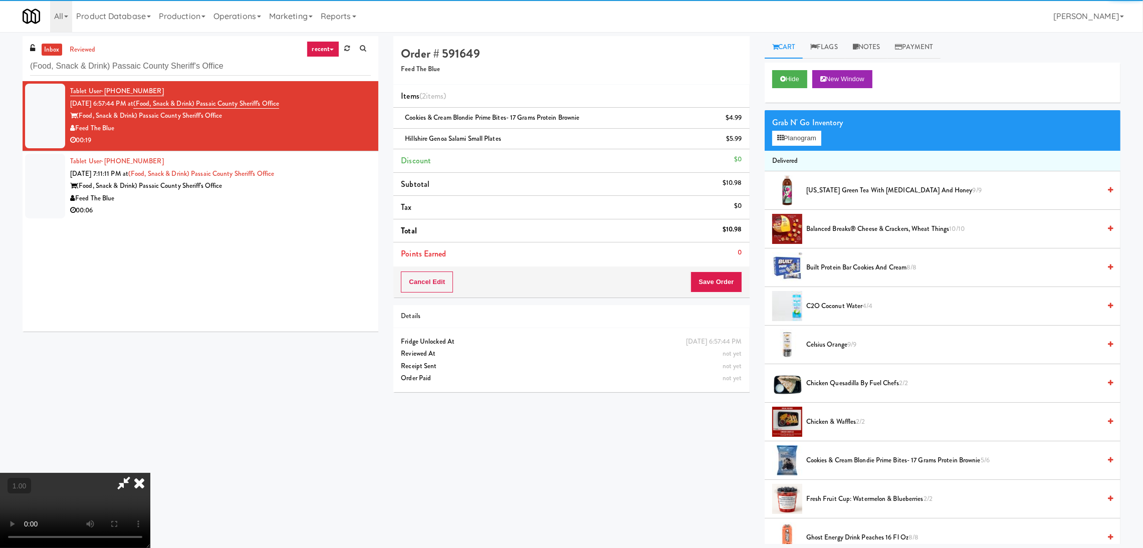
click at [150, 473] on video at bounding box center [75, 510] width 150 height 75
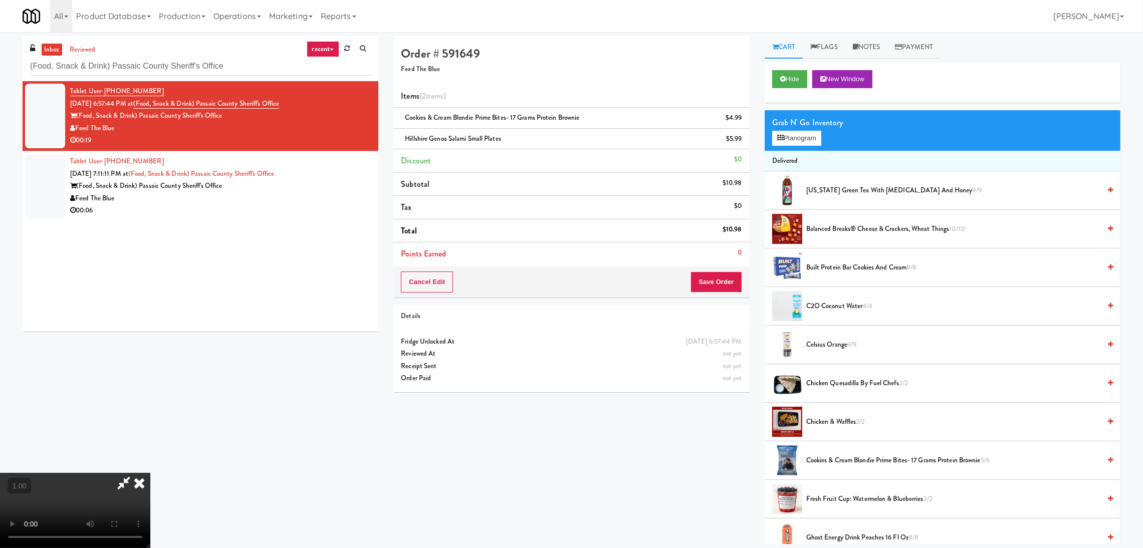
click at [150, 473] on video at bounding box center [75, 510] width 150 height 75
click at [794, 132] on button "Planogram" at bounding box center [796, 138] width 49 height 15
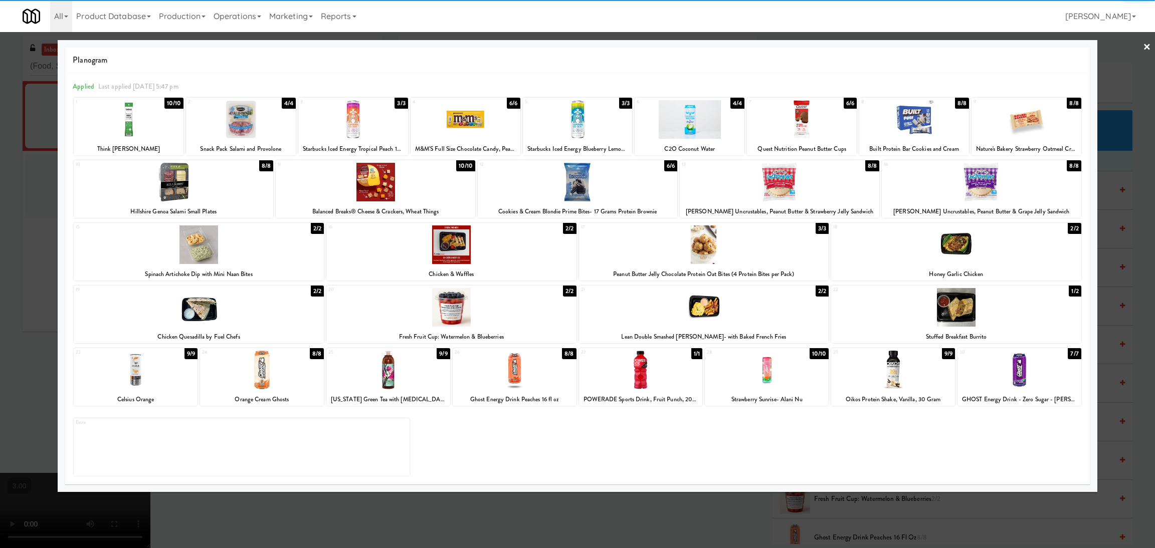
click at [991, 181] on div at bounding box center [982, 182] width 200 height 39
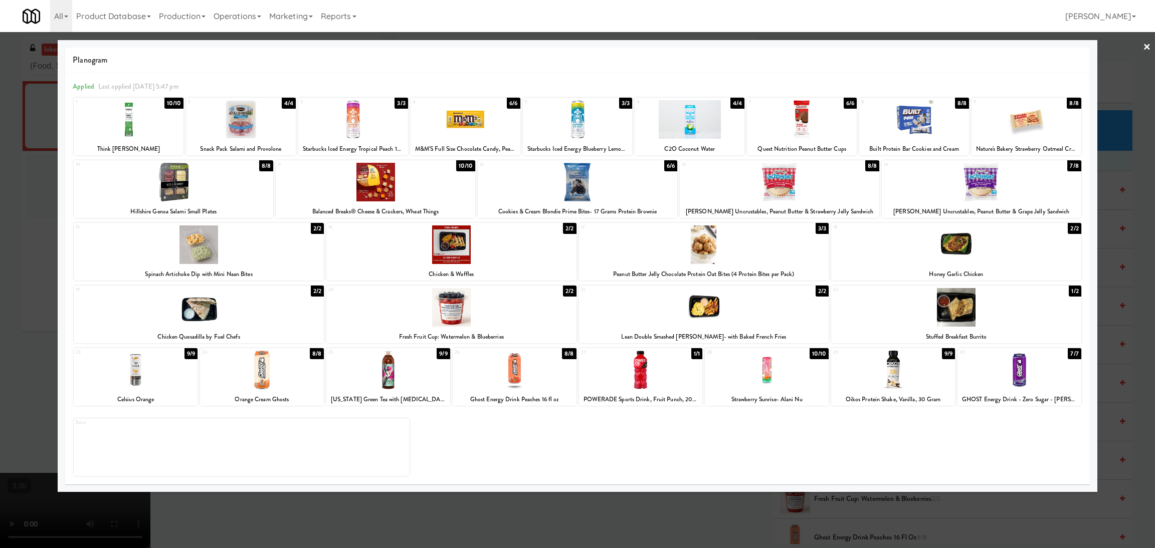
click at [1109, 198] on div at bounding box center [577, 274] width 1155 height 548
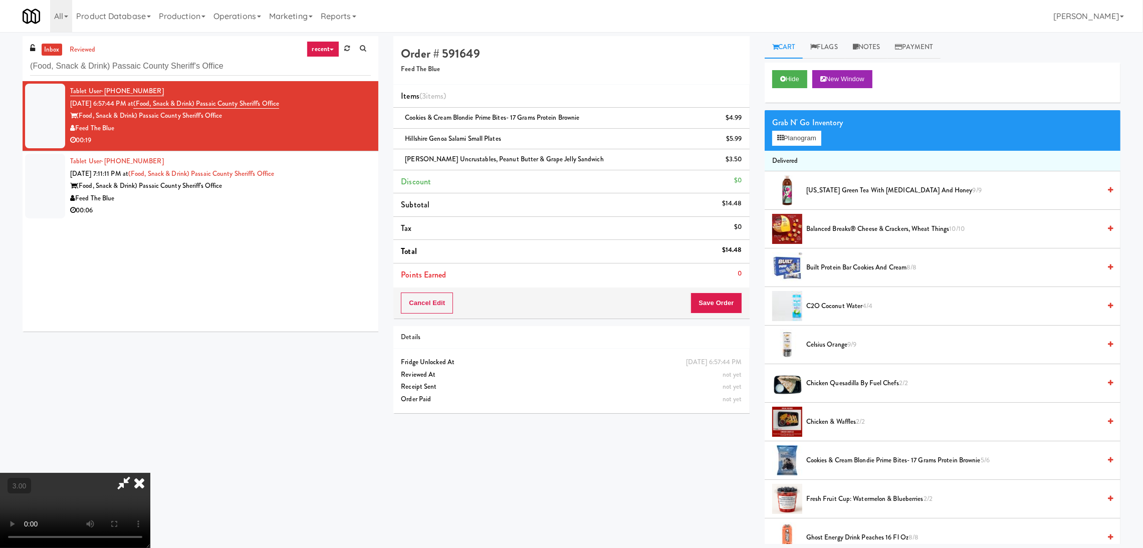
click at [150, 473] on icon at bounding box center [139, 483] width 22 height 20
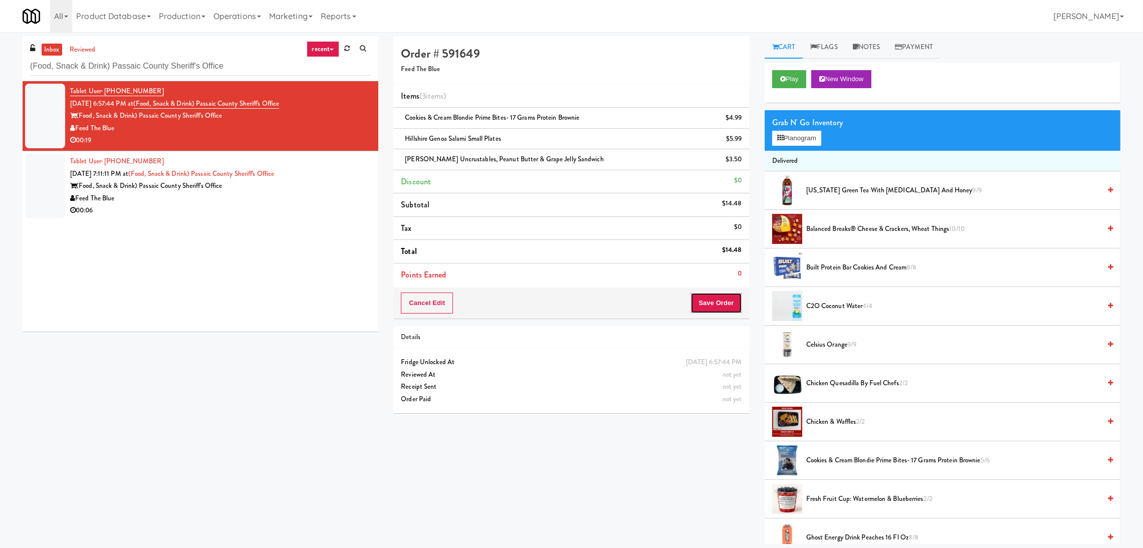
click at [717, 302] on button "Save Order" at bounding box center [716, 303] width 51 height 21
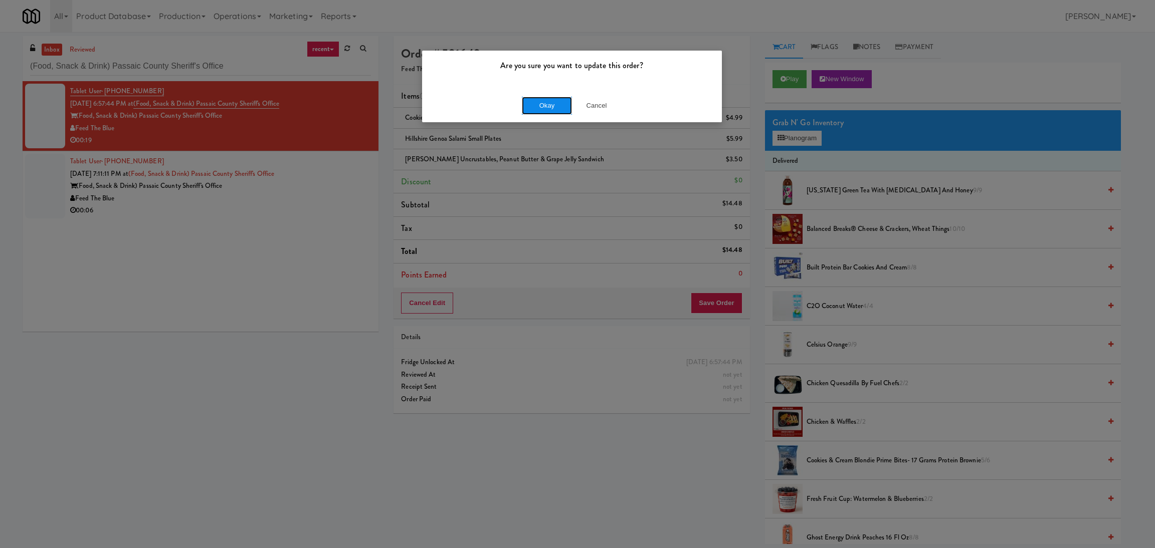
click at [555, 100] on button "Okay" at bounding box center [547, 106] width 50 height 18
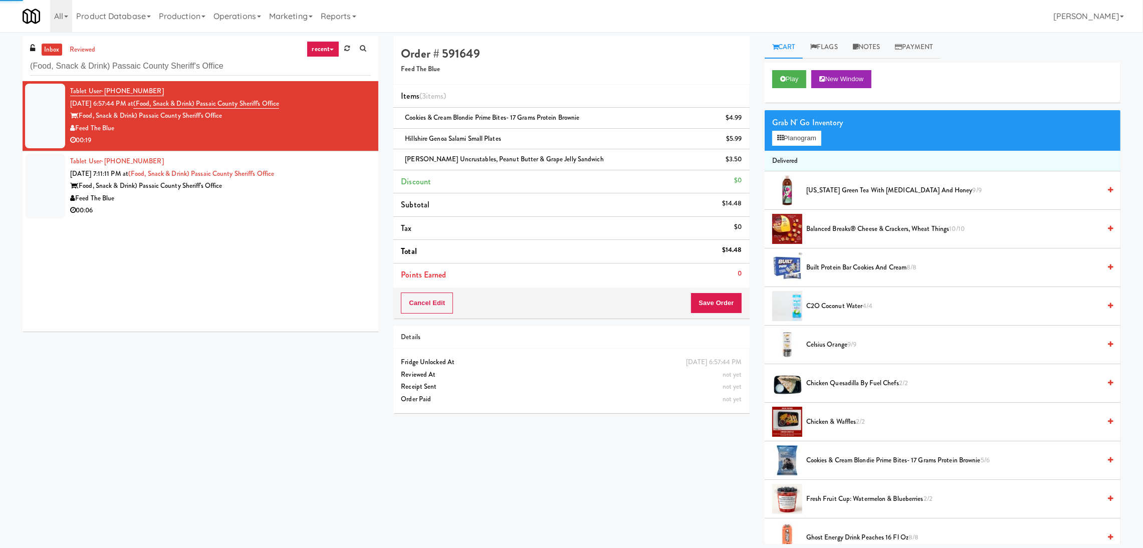
click at [340, 179] on div "Tablet User · (973) 405-9653 Aug 10, 2025 7:11:11 PM at (Food, Snack & Drink) P…" at bounding box center [220, 186] width 301 height 62
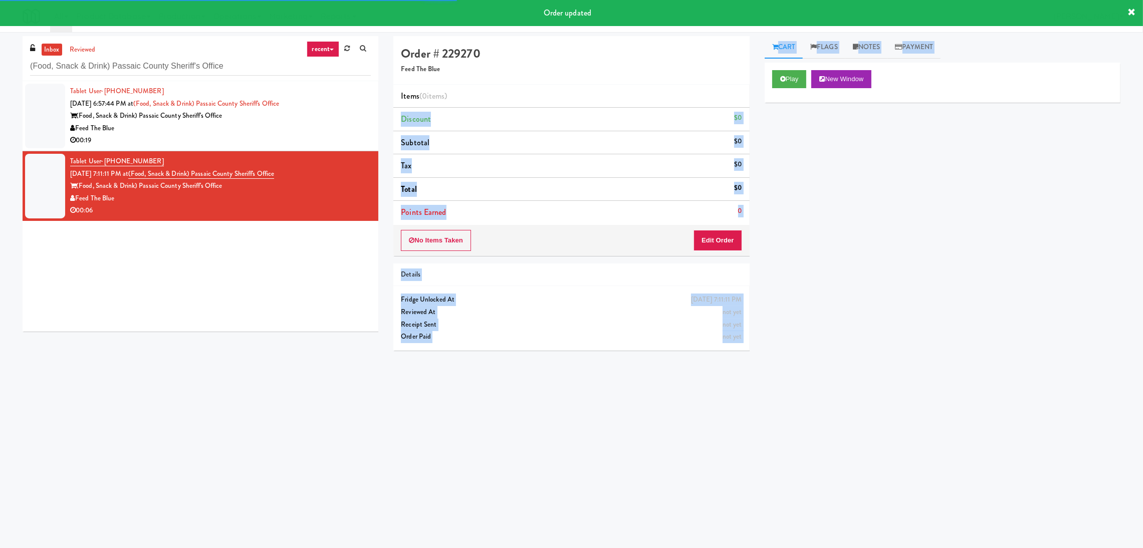
click at [770, 90] on div "Order # 229270 Feed The Blue Items (0 items ) Discount $0 Subtotal $0 Tax $0 To…" at bounding box center [757, 237] width 742 height 403
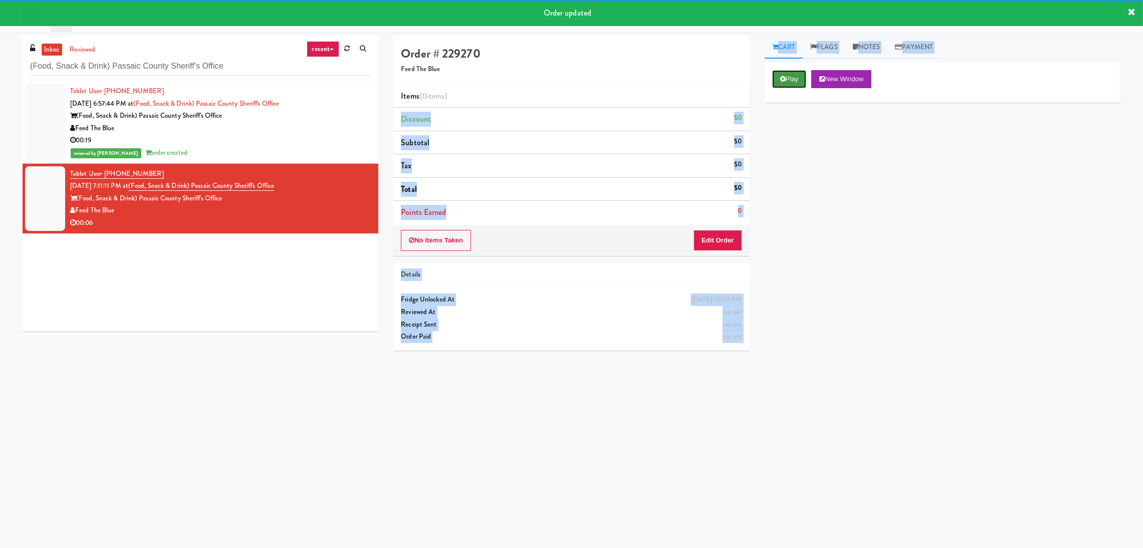
click at [778, 83] on button "Play" at bounding box center [789, 79] width 35 height 18
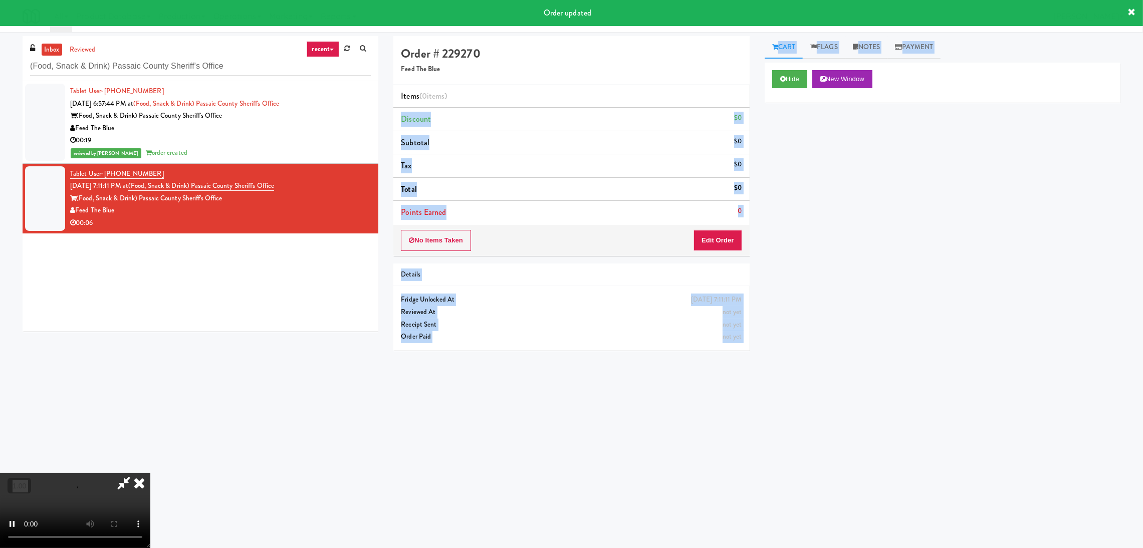
click at [777, 220] on div "Hide New Window Primary Flag Clear Flag if unable to determine what was taken o…" at bounding box center [943, 251] width 356 height 376
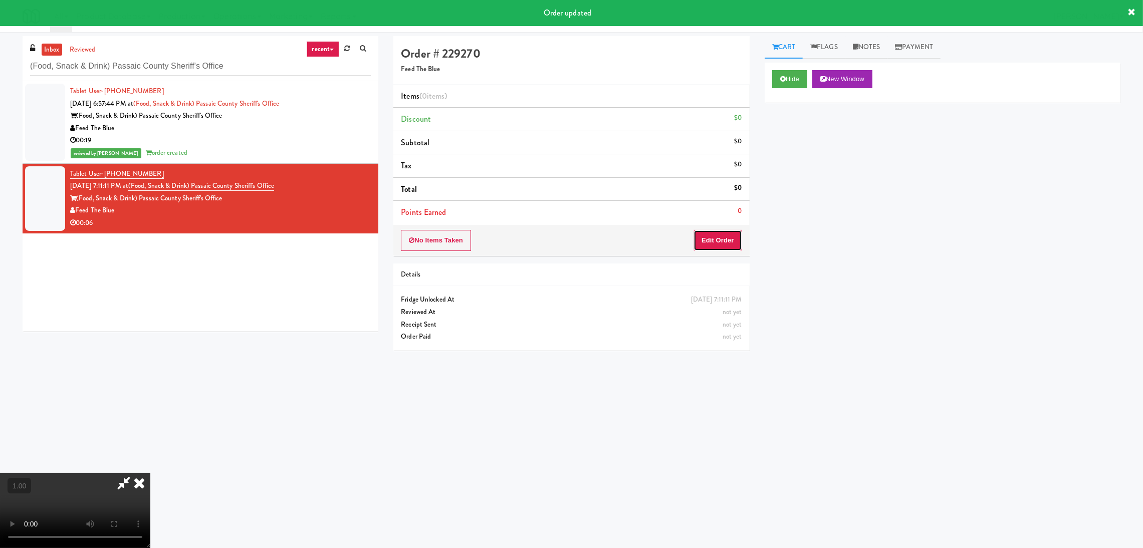
click at [730, 238] on button "Edit Order" at bounding box center [718, 240] width 49 height 21
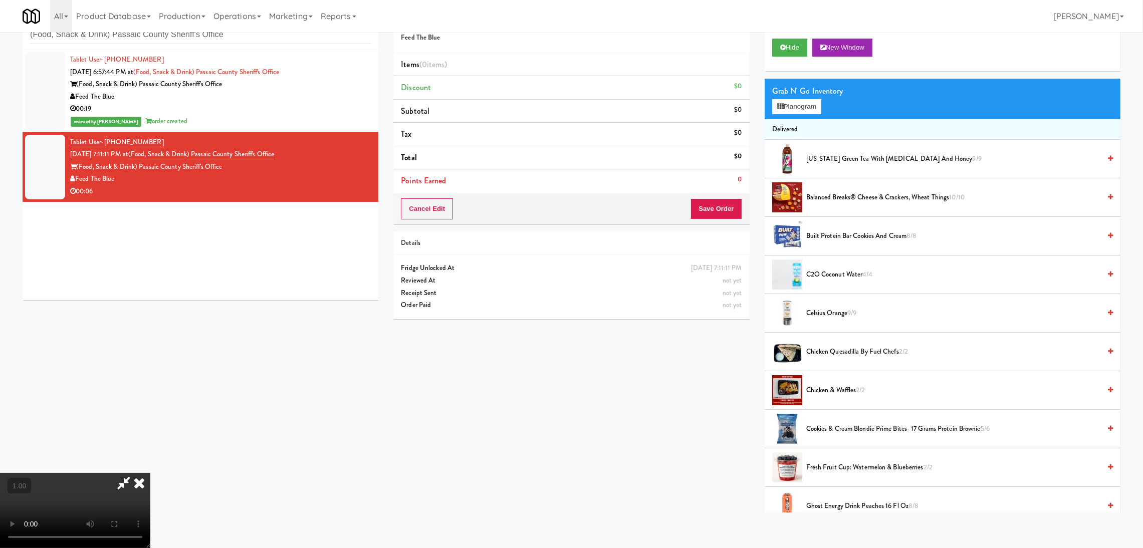
scroll to position [45, 0]
click at [800, 107] on button "Planogram" at bounding box center [796, 106] width 49 height 15
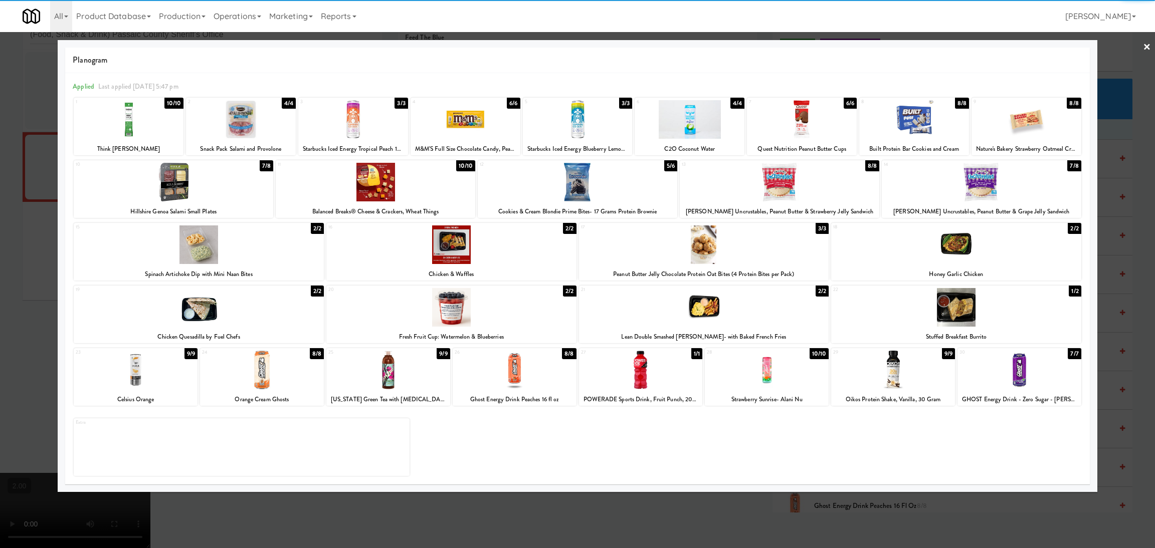
click at [1009, 174] on div at bounding box center [982, 182] width 200 height 39
click at [1116, 221] on div at bounding box center [577, 274] width 1155 height 548
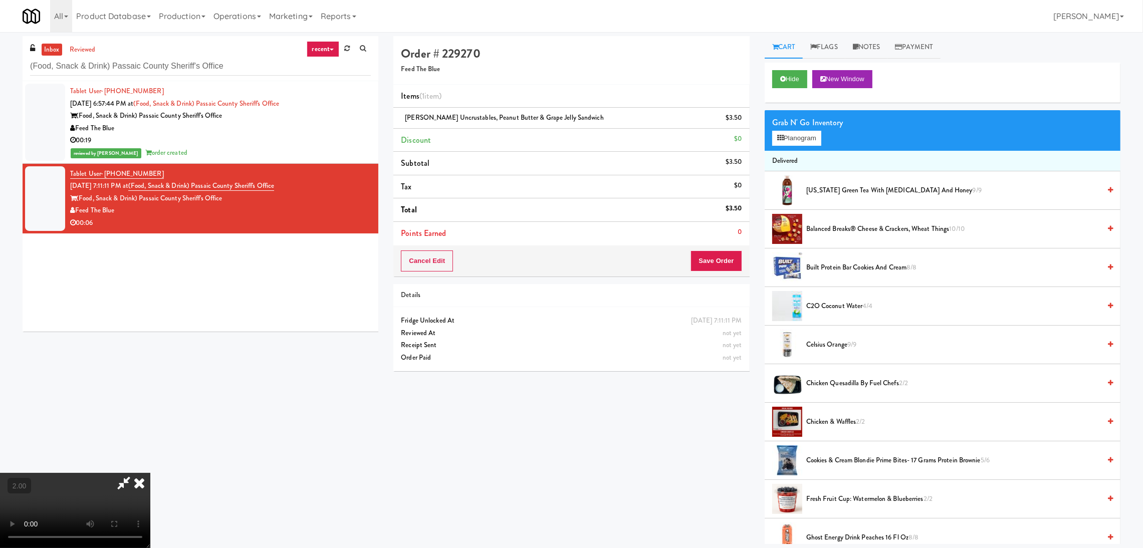
click at [150, 473] on icon at bounding box center [139, 483] width 22 height 20
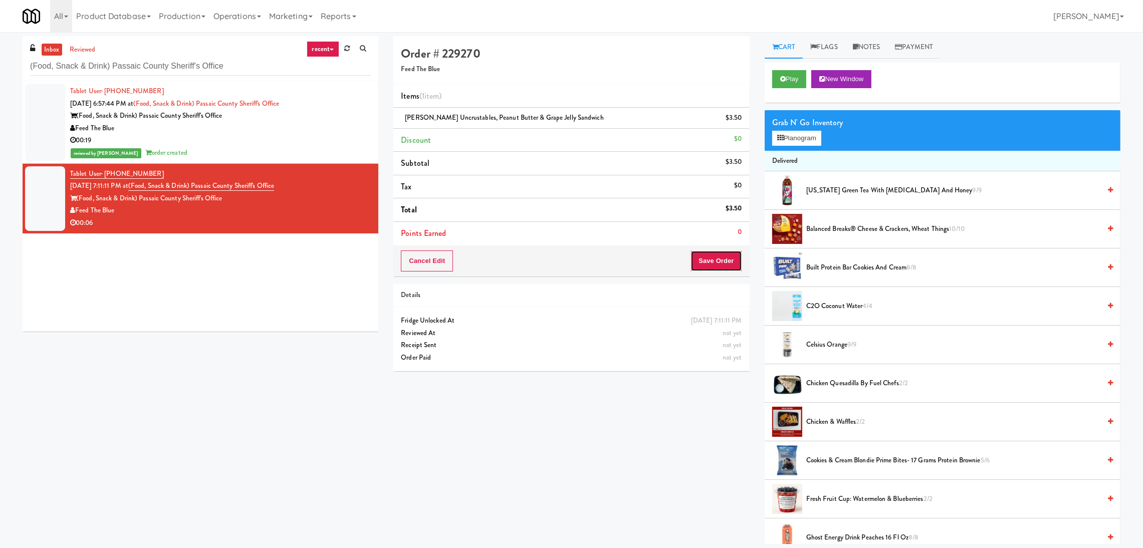
drag, startPoint x: 719, startPoint y: 253, endPoint x: 608, endPoint y: 197, distance: 124.4
click at [718, 253] on button "Save Order" at bounding box center [716, 261] width 51 height 21
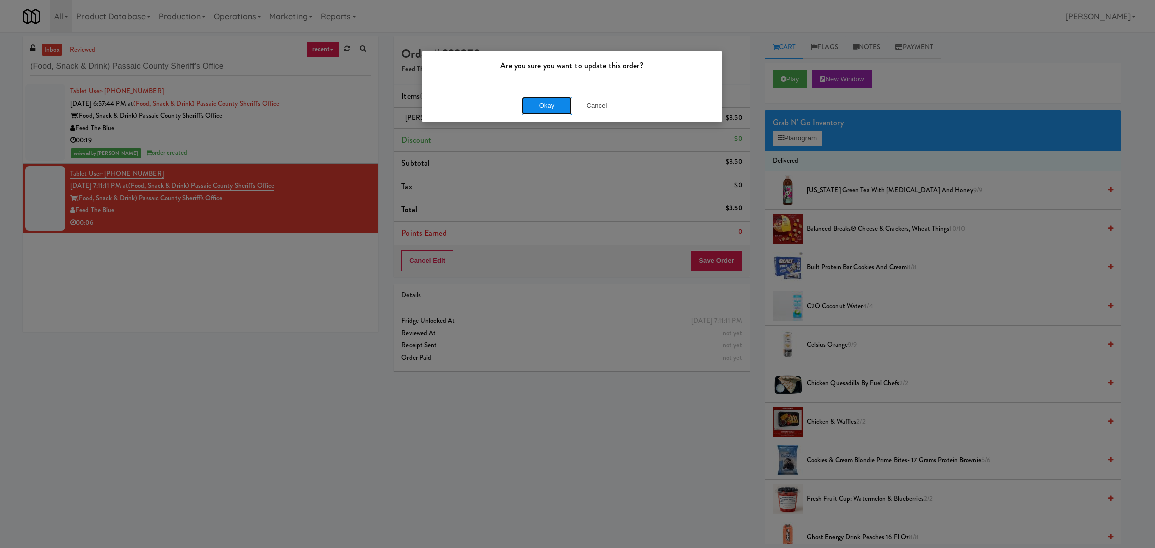
click at [539, 104] on button "Okay" at bounding box center [547, 106] width 50 height 18
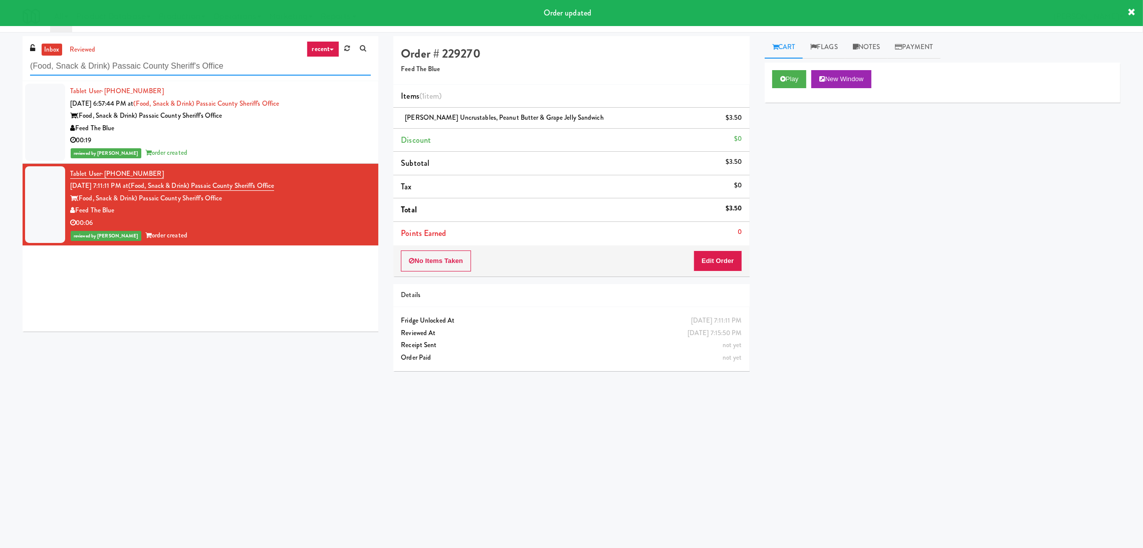
paste input "The Monarch Combo"
drag, startPoint x: 269, startPoint y: 58, endPoint x: 5, endPoint y: 46, distance: 264.9
click at [5, 46] on div "inbox reviewed recent all unclear take inventory issue suspicious failed recent…" at bounding box center [571, 237] width 1143 height 403
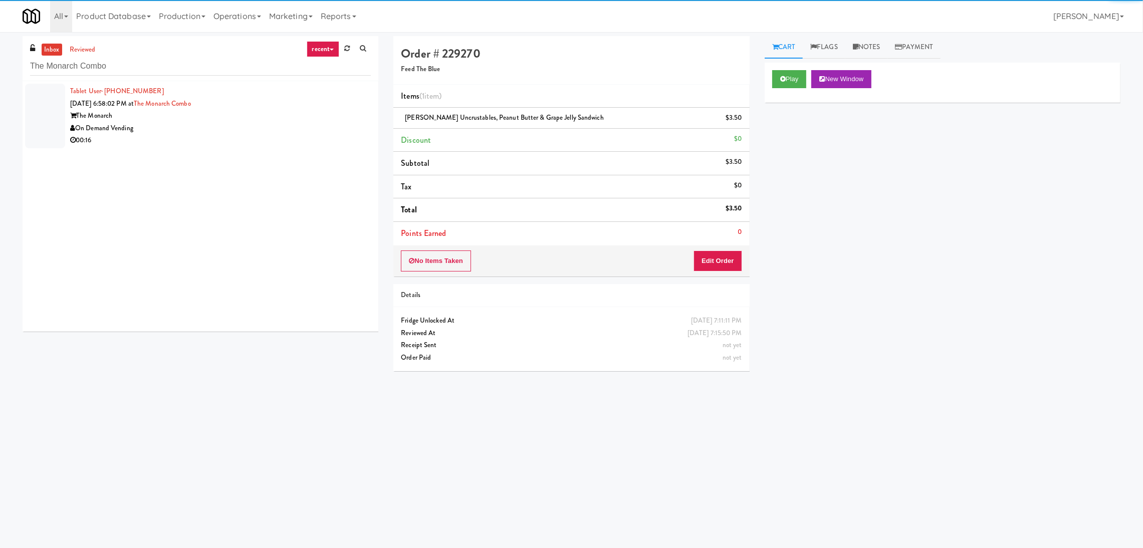
drag, startPoint x: 321, startPoint y: 141, endPoint x: 357, endPoint y: 133, distance: 36.6
click at [328, 133] on div "On Demand Vending" at bounding box center [220, 128] width 301 height 13
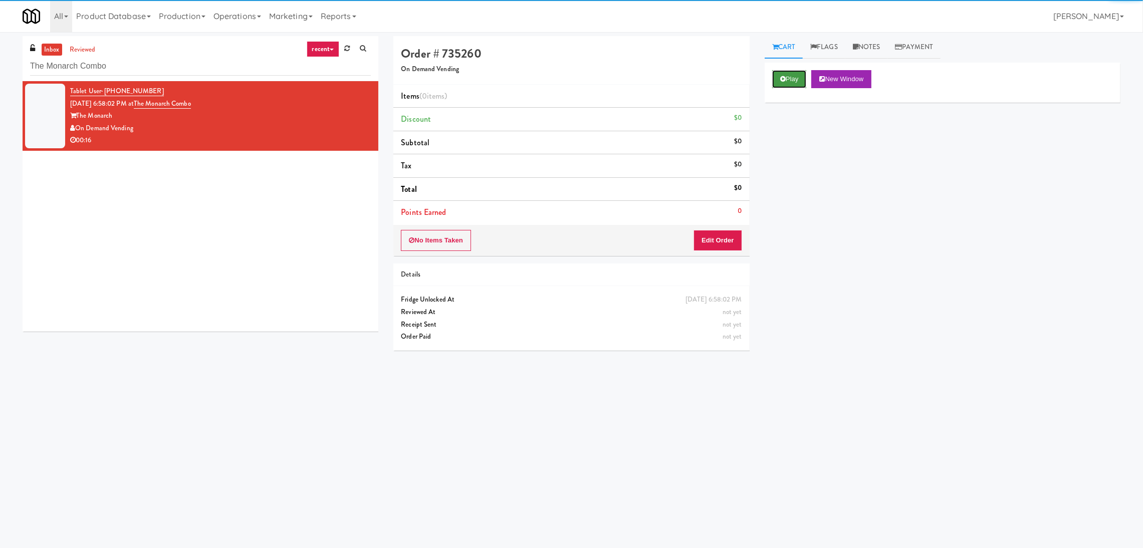
click at [807, 78] on button "Play" at bounding box center [789, 79] width 35 height 18
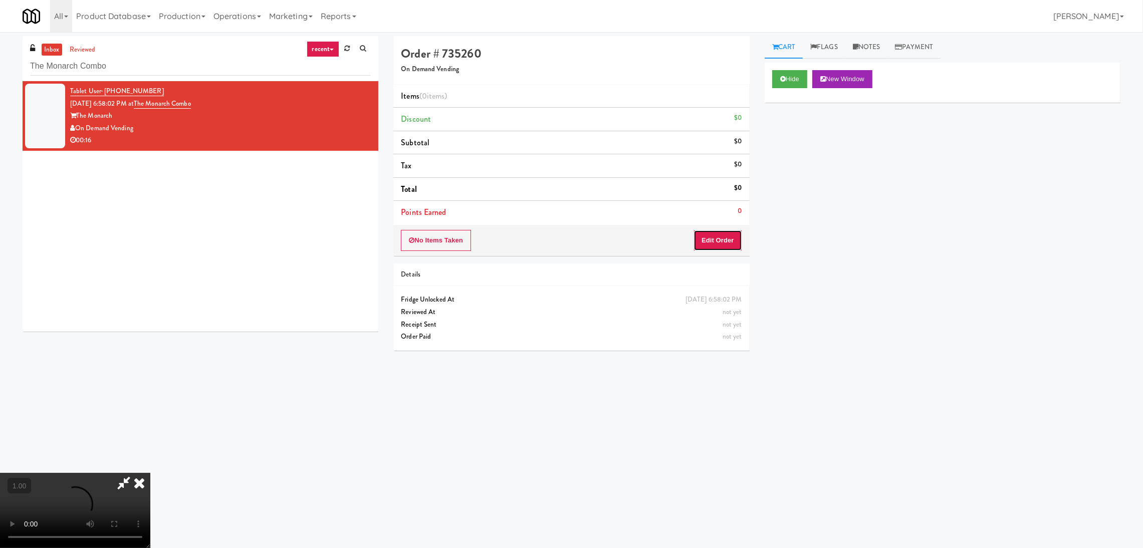
click at [726, 237] on button "Edit Order" at bounding box center [718, 240] width 49 height 21
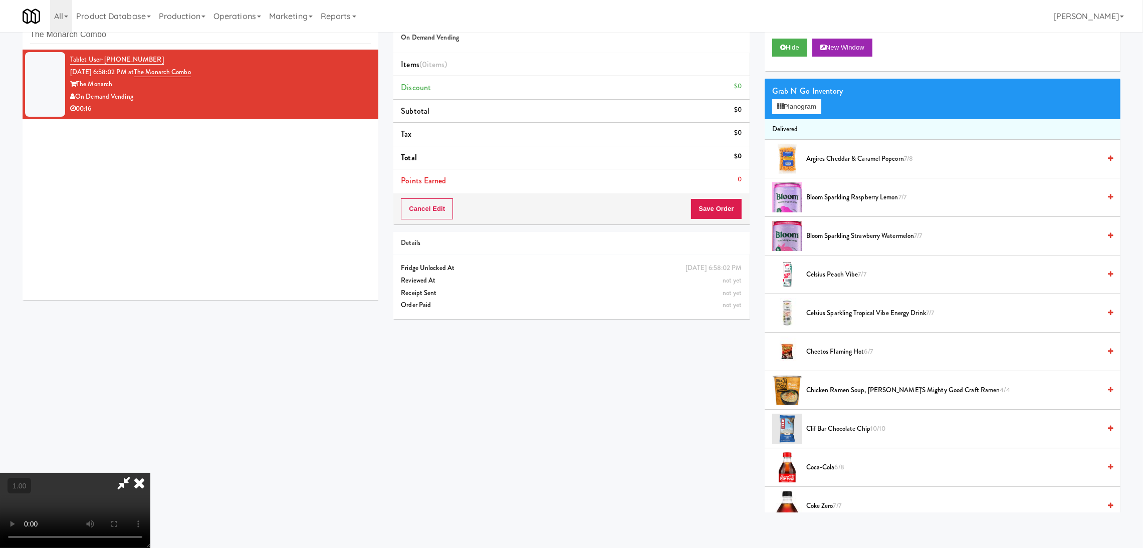
scroll to position [45, 0]
click at [150, 473] on video at bounding box center [75, 510] width 150 height 75
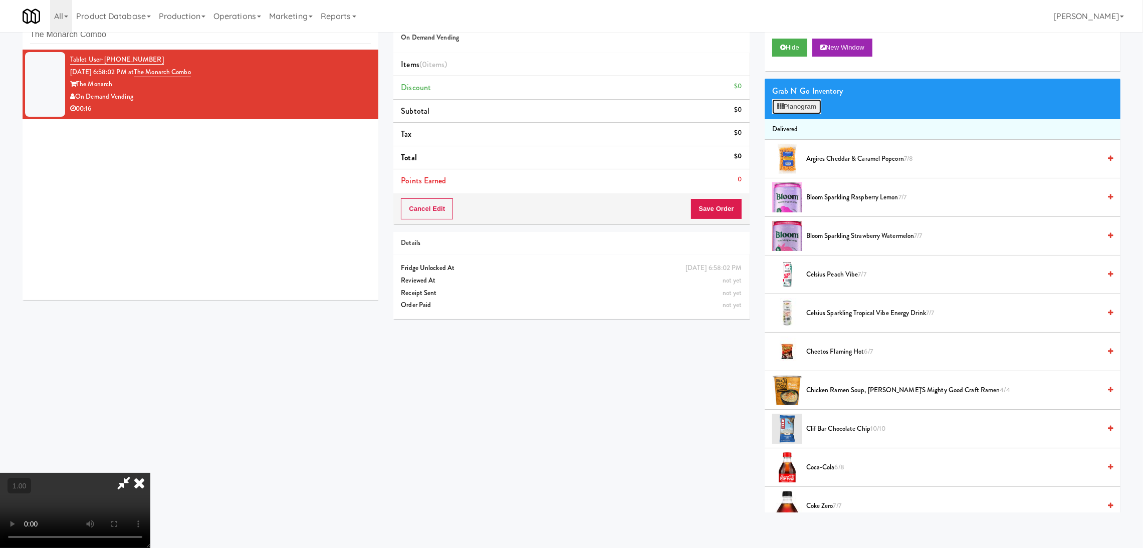
click at [786, 108] on button "Planogram" at bounding box center [796, 106] width 49 height 15
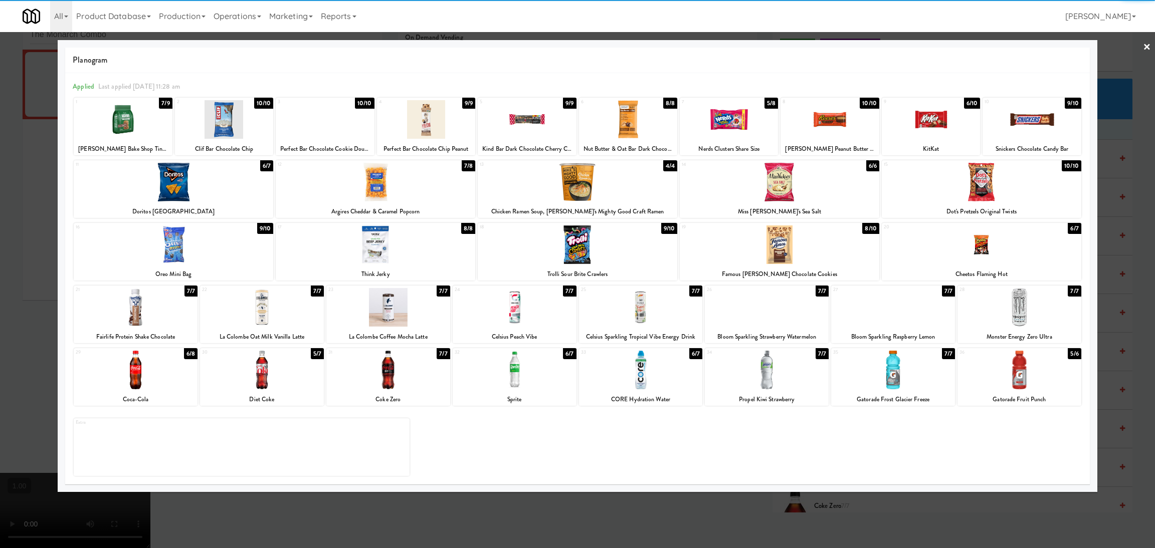
click at [1027, 132] on div at bounding box center [1031, 119] width 98 height 39
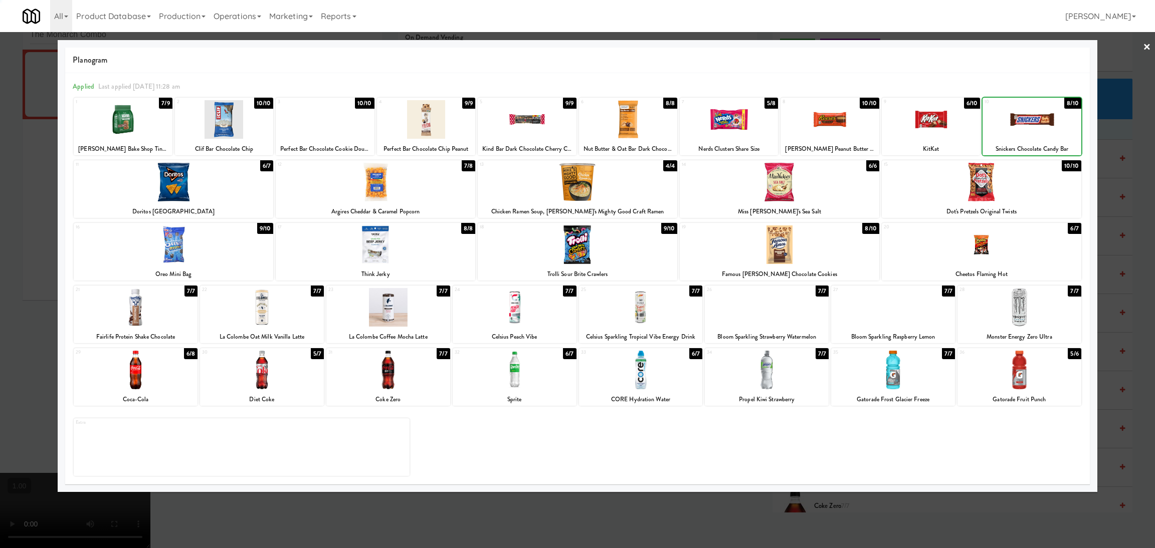
click at [1021, 178] on div at bounding box center [982, 182] width 200 height 39
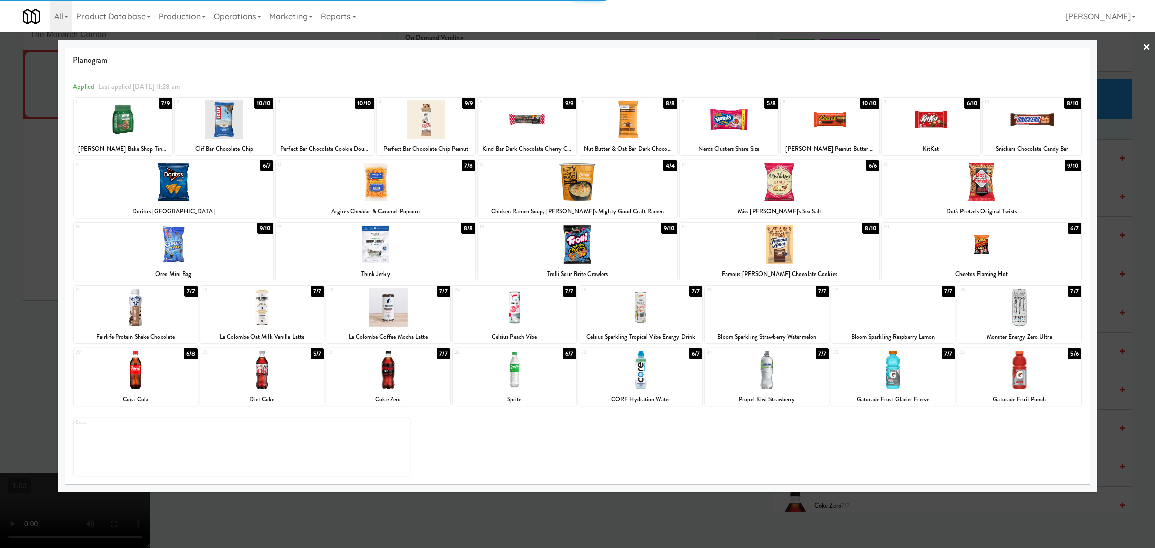
click at [1091, 186] on div "Planogram Applied Last applied Saturday 11:28 am 1 7/9 Tate's Bake Shop Tiny Ch…" at bounding box center [578, 266] width 1040 height 452
drag, startPoint x: 0, startPoint y: 213, endPoint x: 367, endPoint y: 225, distance: 367.6
click at [1, 213] on div at bounding box center [577, 274] width 1155 height 548
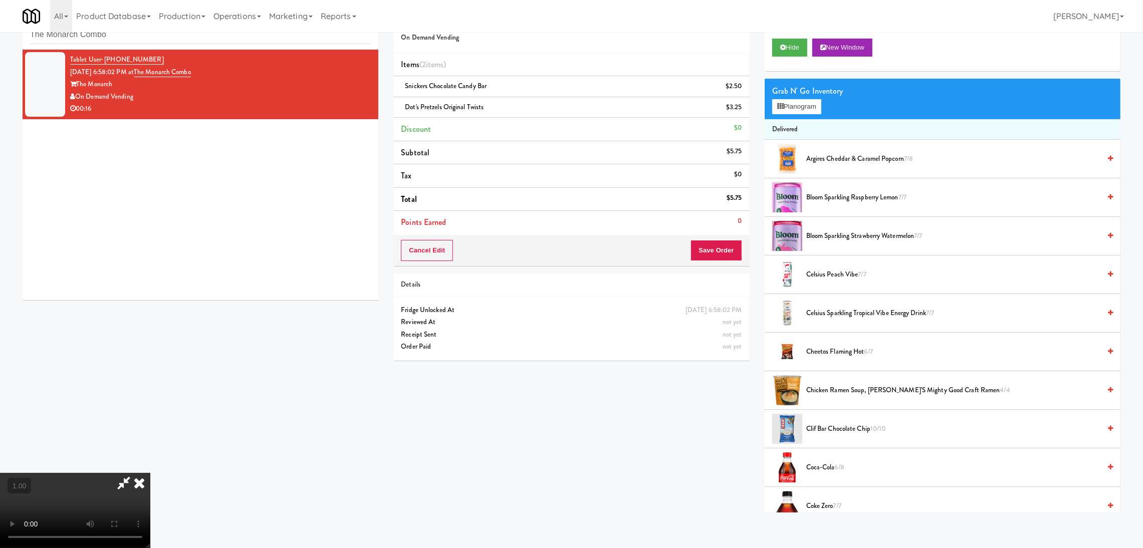
click at [150, 473] on video at bounding box center [75, 510] width 150 height 75
click at [789, 105] on button "Planogram" at bounding box center [796, 106] width 49 height 15
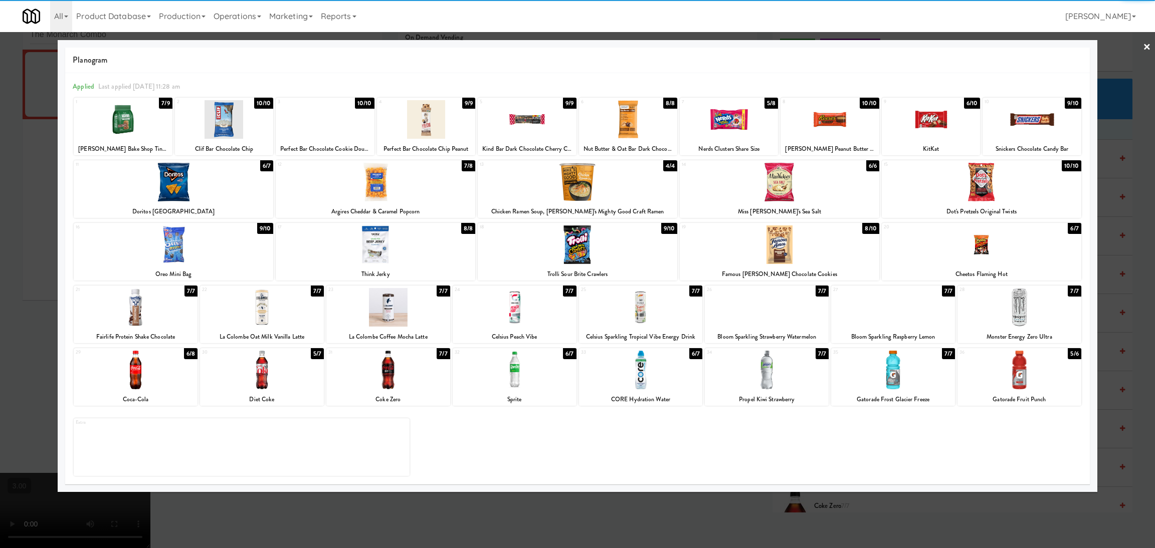
click at [159, 374] on div at bounding box center [136, 370] width 124 height 39
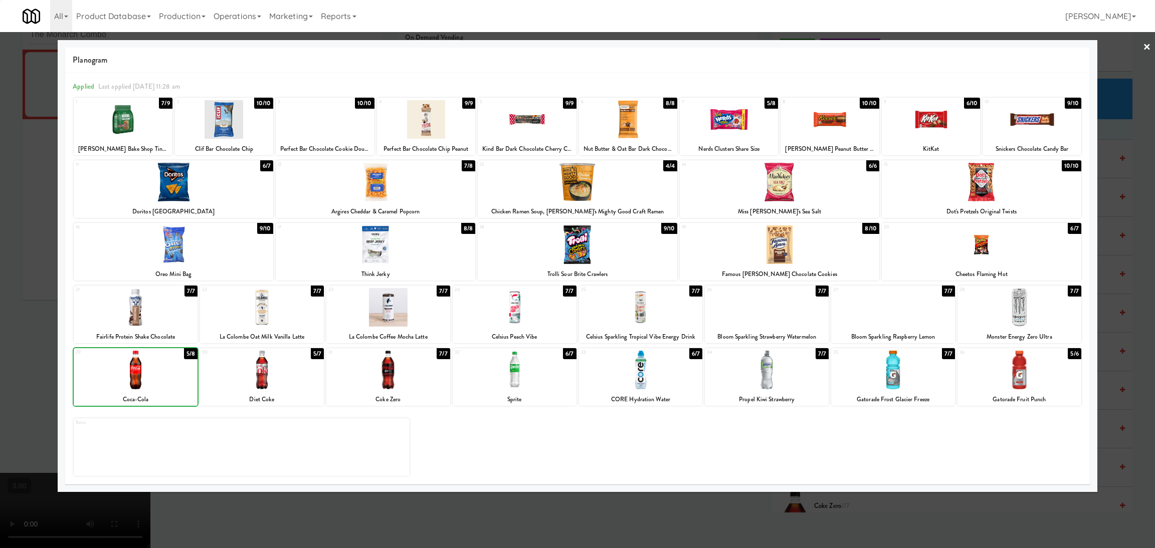
click at [0, 287] on div at bounding box center [577, 274] width 1155 height 548
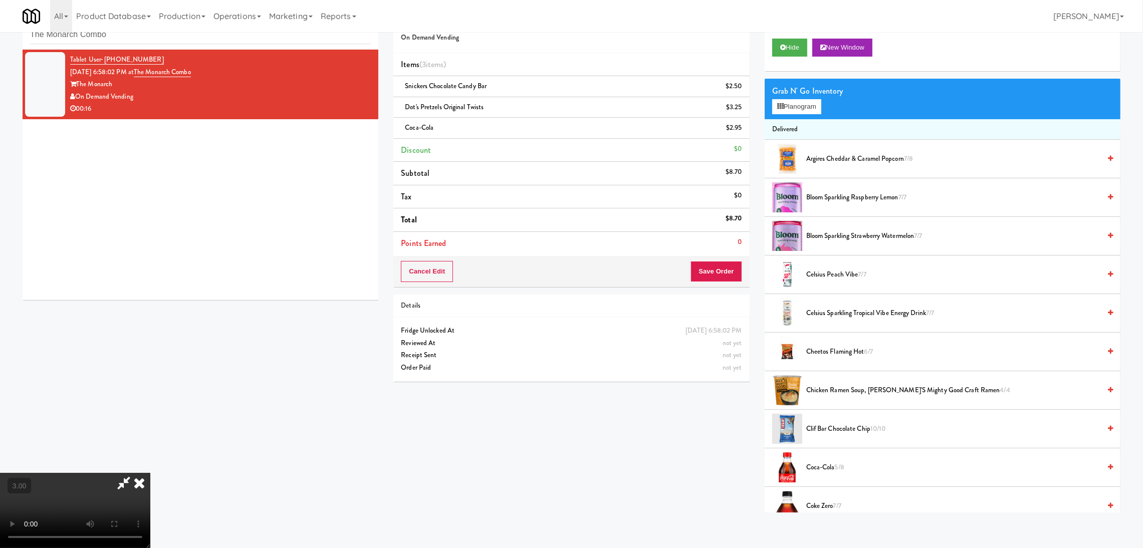
click at [135, 473] on icon at bounding box center [123, 483] width 23 height 20
click at [704, 268] on button "Save Order" at bounding box center [716, 271] width 51 height 21
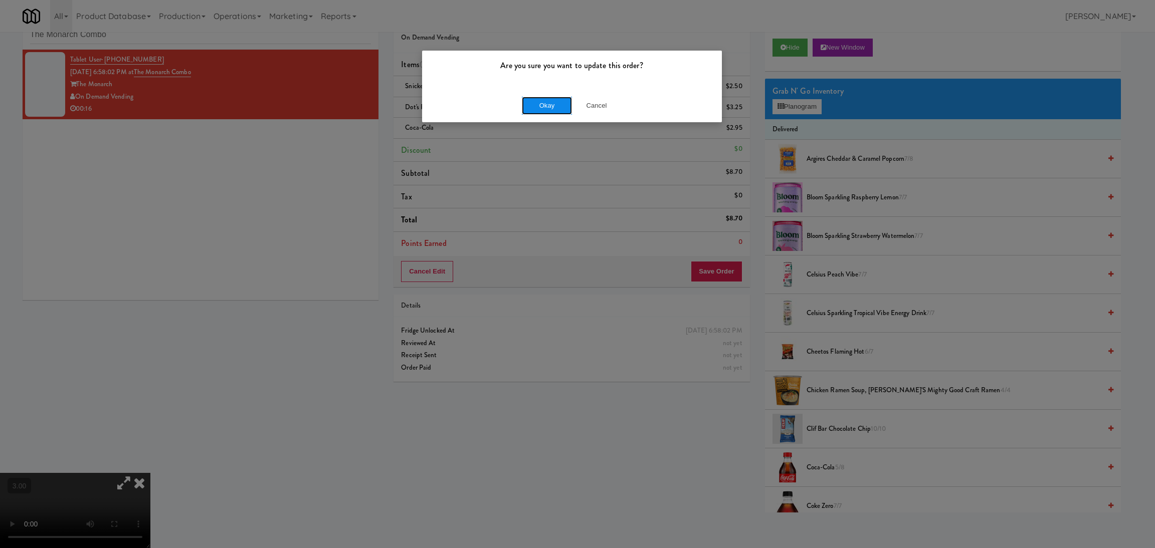
click at [541, 106] on button "Okay" at bounding box center [547, 106] width 50 height 18
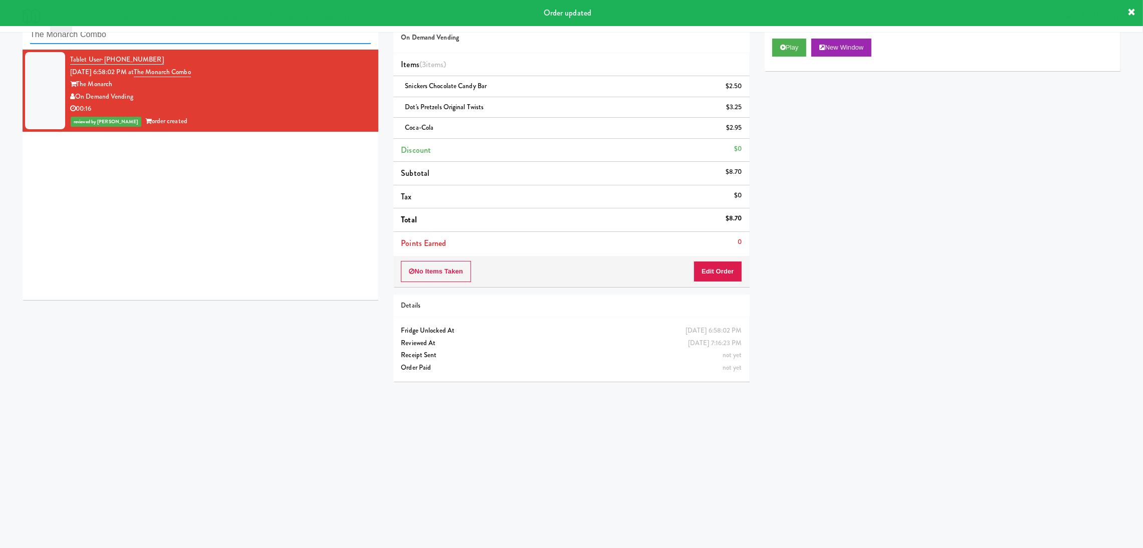
drag, startPoint x: 243, startPoint y: 38, endPoint x: 0, endPoint y: 55, distance: 243.7
click at [0, 55] on div "inbox reviewed recent all unclear take inventory issue suspicious failed recent…" at bounding box center [571, 206] width 1143 height 403
paste input "500 West Trade -"
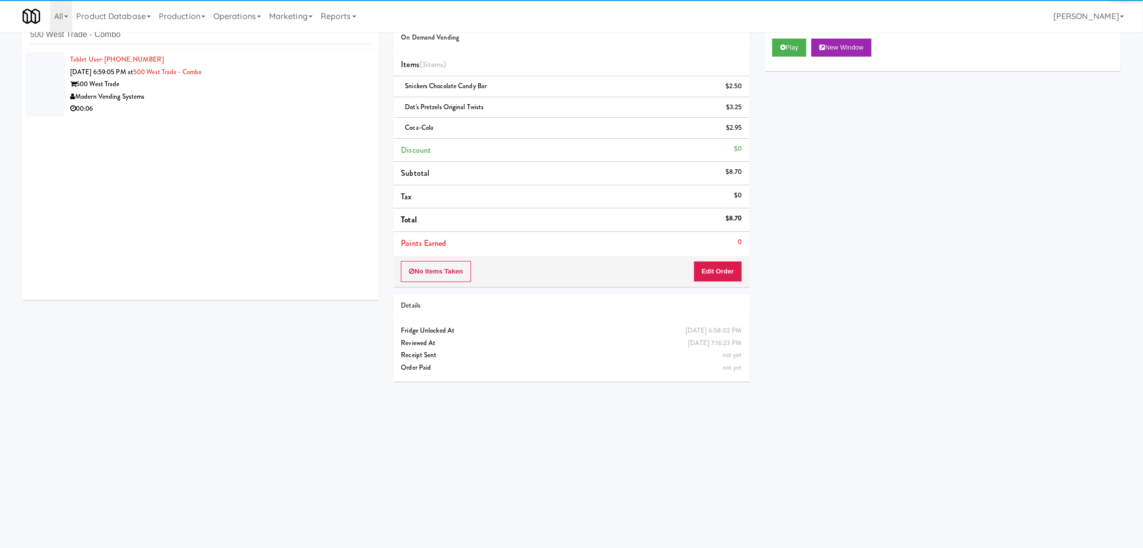
click at [326, 79] on div "500 West Trade" at bounding box center [220, 84] width 301 height 13
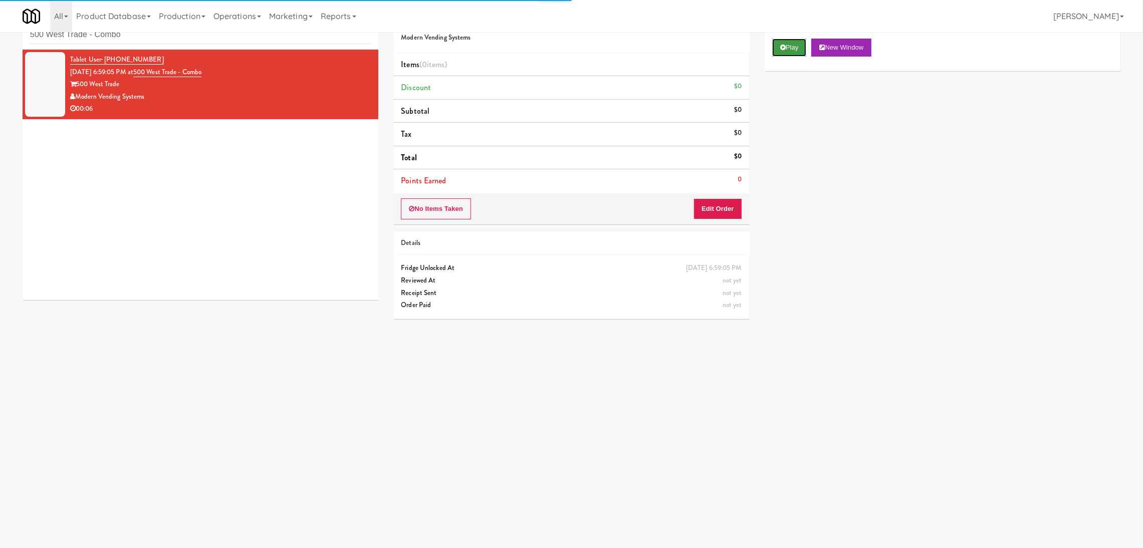
click at [784, 49] on icon at bounding box center [783, 47] width 6 height 7
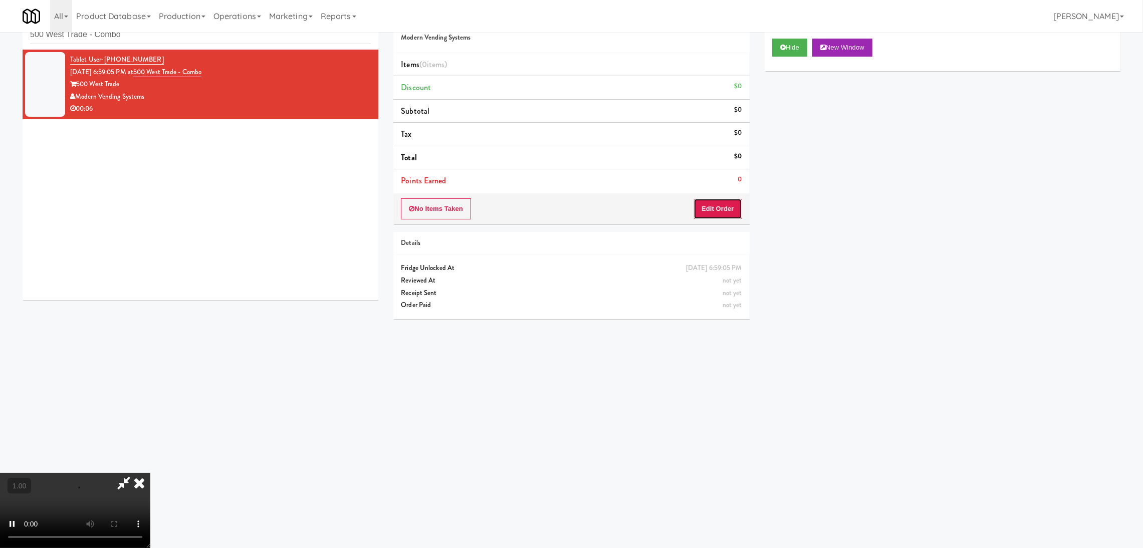
click at [710, 208] on button "Edit Order" at bounding box center [718, 208] width 49 height 21
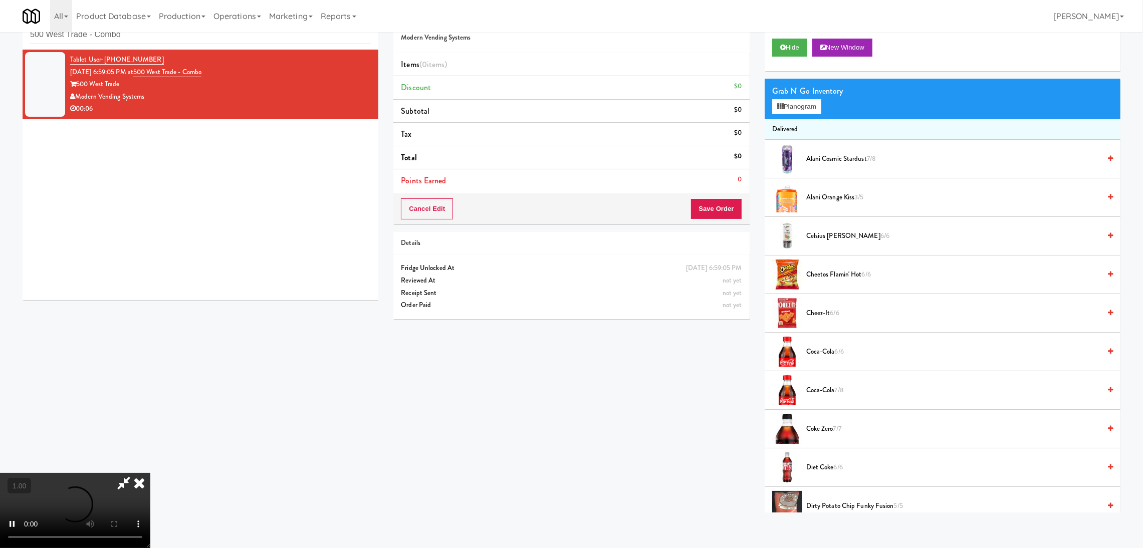
click at [150, 473] on video at bounding box center [75, 510] width 150 height 75
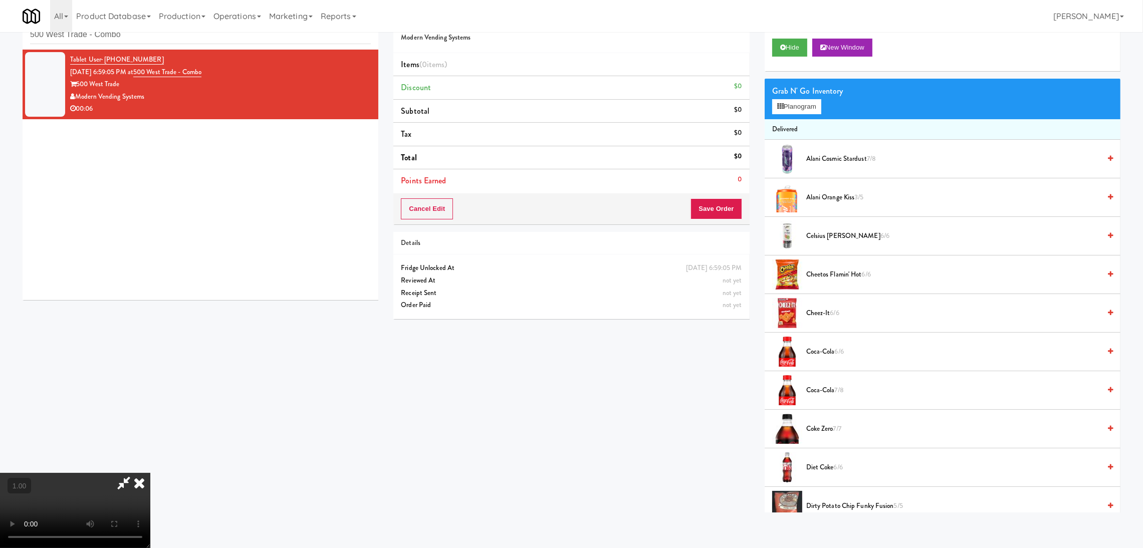
click at [150, 473] on video at bounding box center [75, 510] width 150 height 75
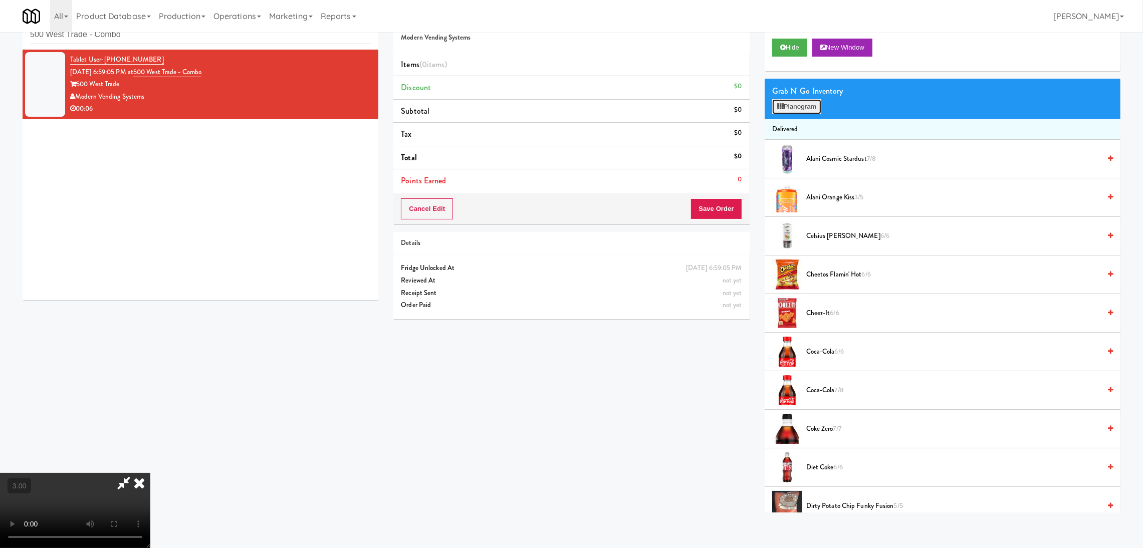
click at [793, 107] on button "Planogram" at bounding box center [796, 106] width 49 height 15
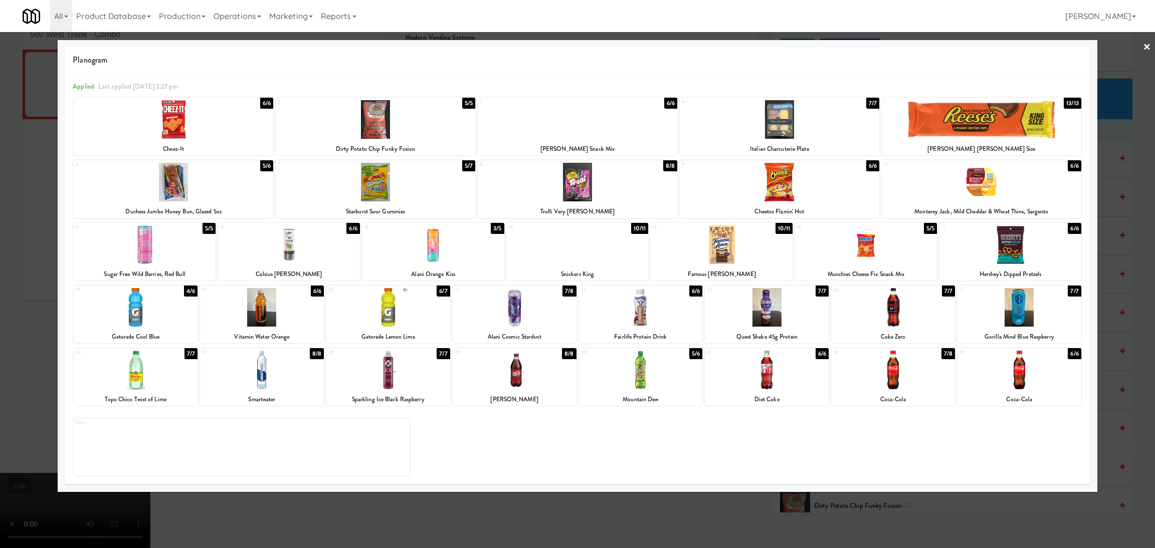
click at [375, 112] on div at bounding box center [376, 119] width 200 height 39
click at [0, 214] on div at bounding box center [577, 274] width 1155 height 548
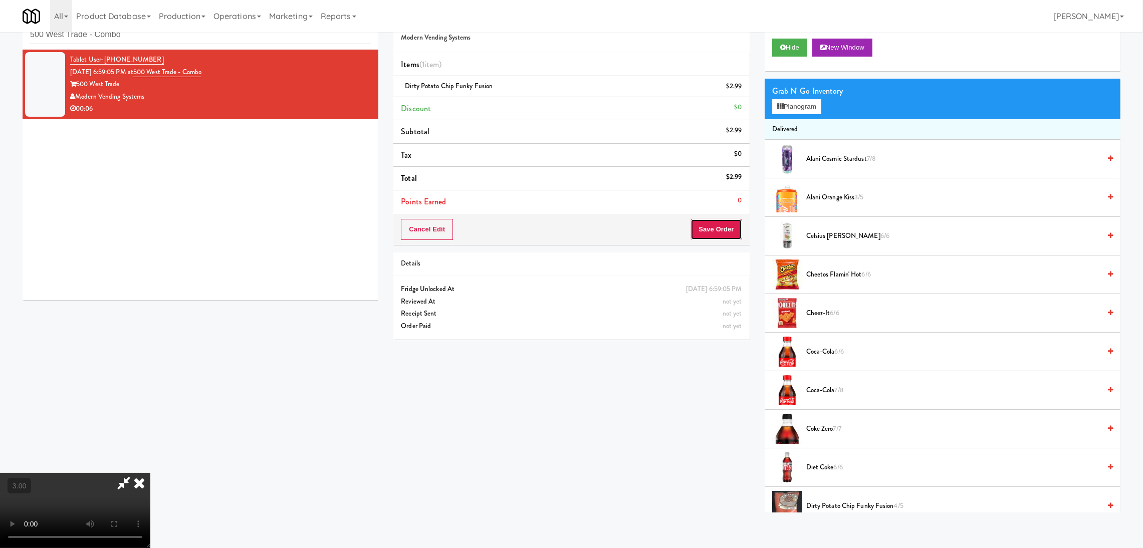
click at [709, 223] on button "Save Order" at bounding box center [716, 229] width 51 height 21
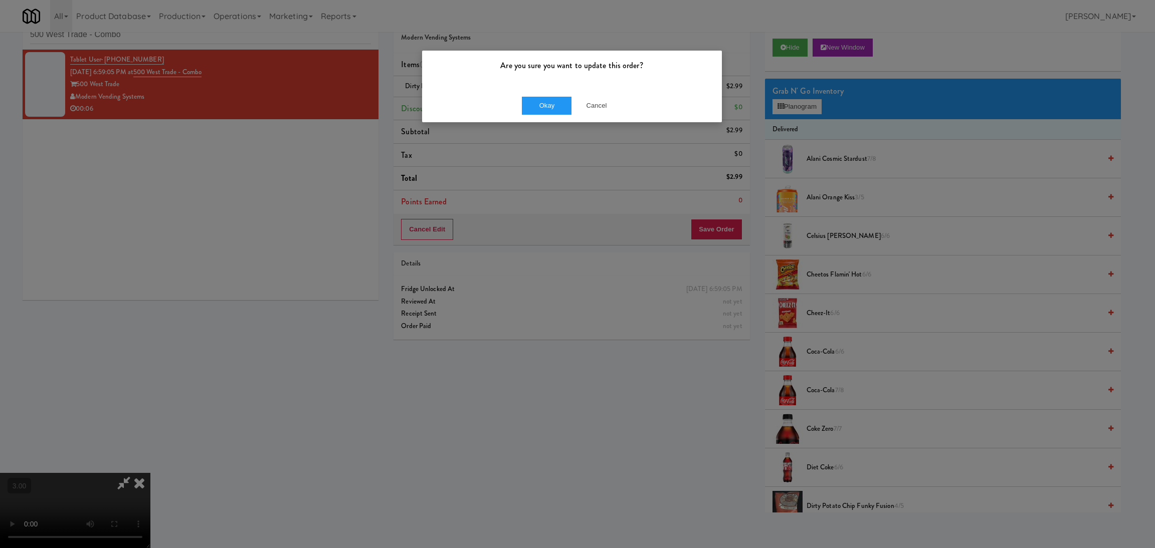
click at [521, 109] on div "Okay Cancel" at bounding box center [572, 106] width 300 height 34
click at [543, 108] on button "Okay" at bounding box center [547, 106] width 50 height 18
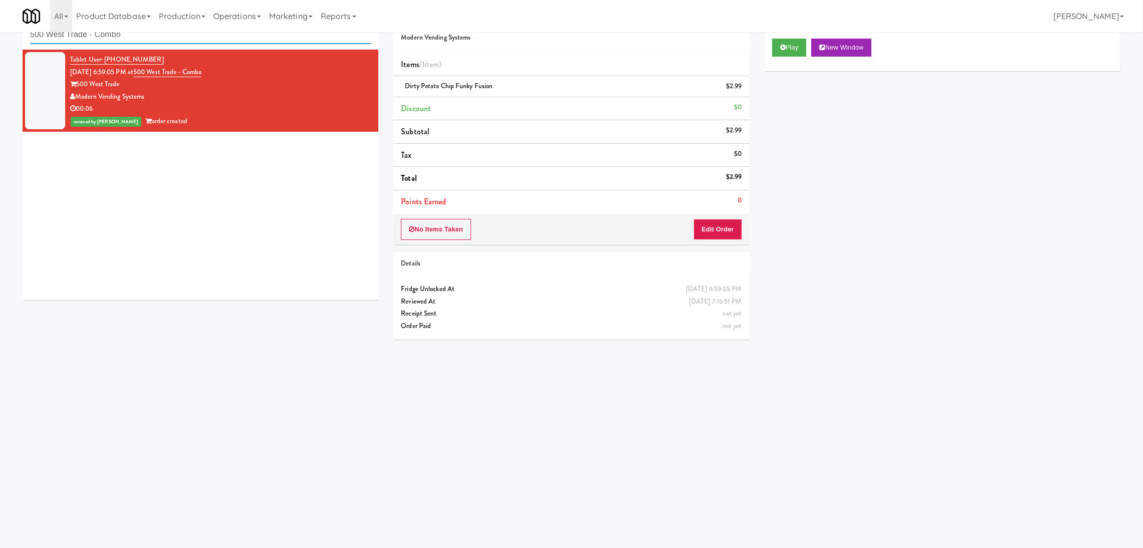
paste input "Woodlands - Combo"
drag, startPoint x: 257, startPoint y: 39, endPoint x: 0, endPoint y: 11, distance: 258.7
click at [0, 11] on body "Are you sure you want to update this order? Okay Cancel Okay Are you sure you w…" at bounding box center [571, 275] width 1143 height 548
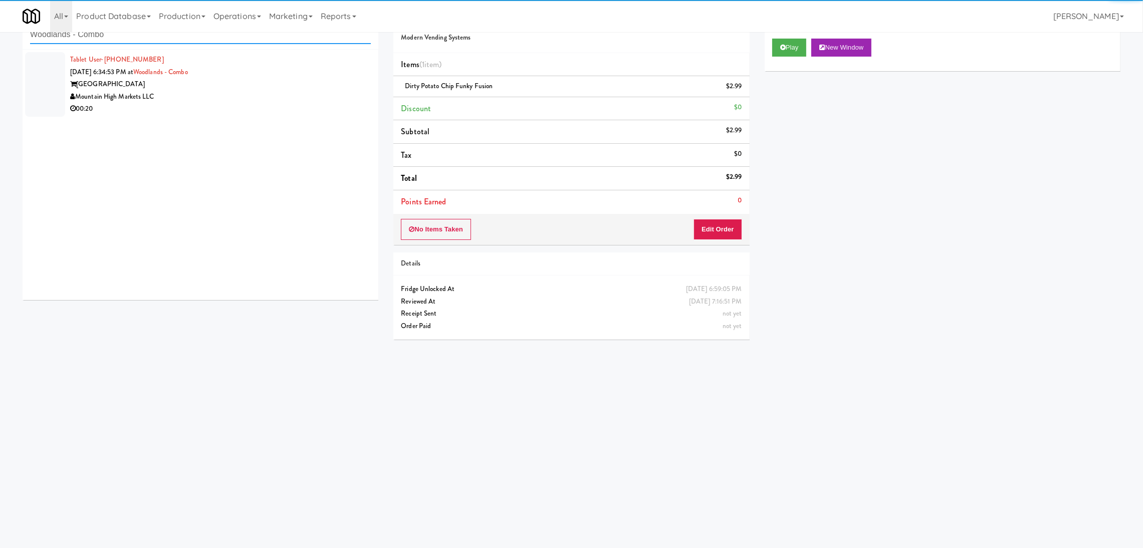
type input "Woodlands - Combo"
click at [293, 97] on div "Mountain High Markets LLC" at bounding box center [220, 97] width 301 height 13
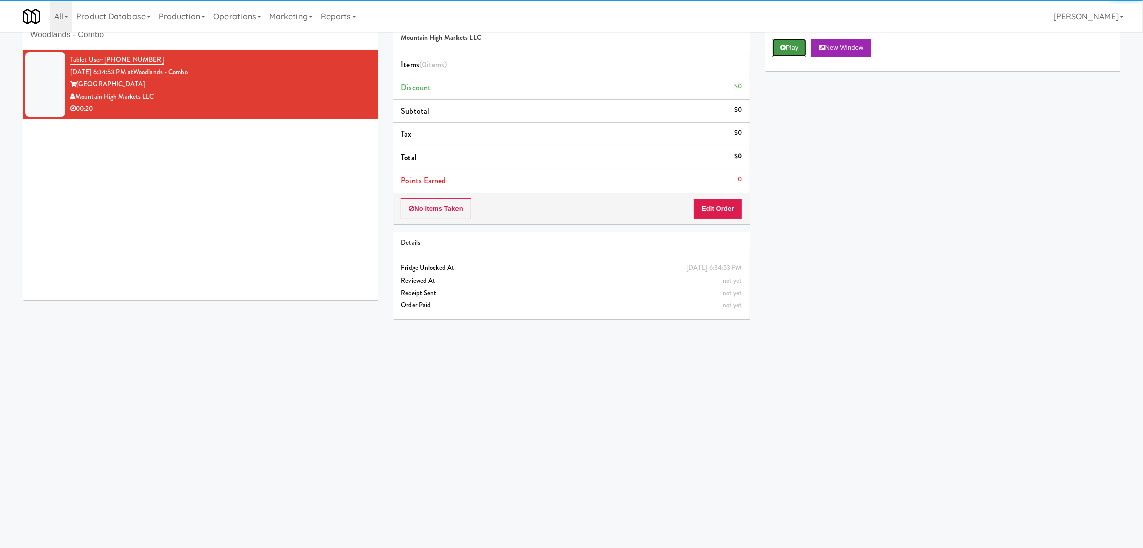
click at [784, 46] on icon at bounding box center [783, 47] width 6 height 7
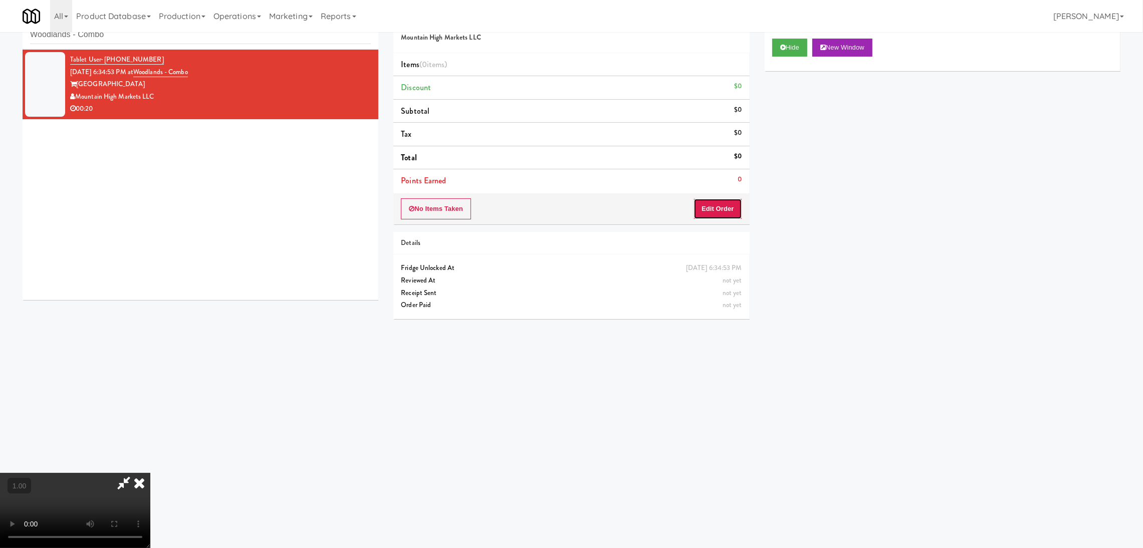
click at [716, 209] on button "Edit Order" at bounding box center [718, 208] width 49 height 21
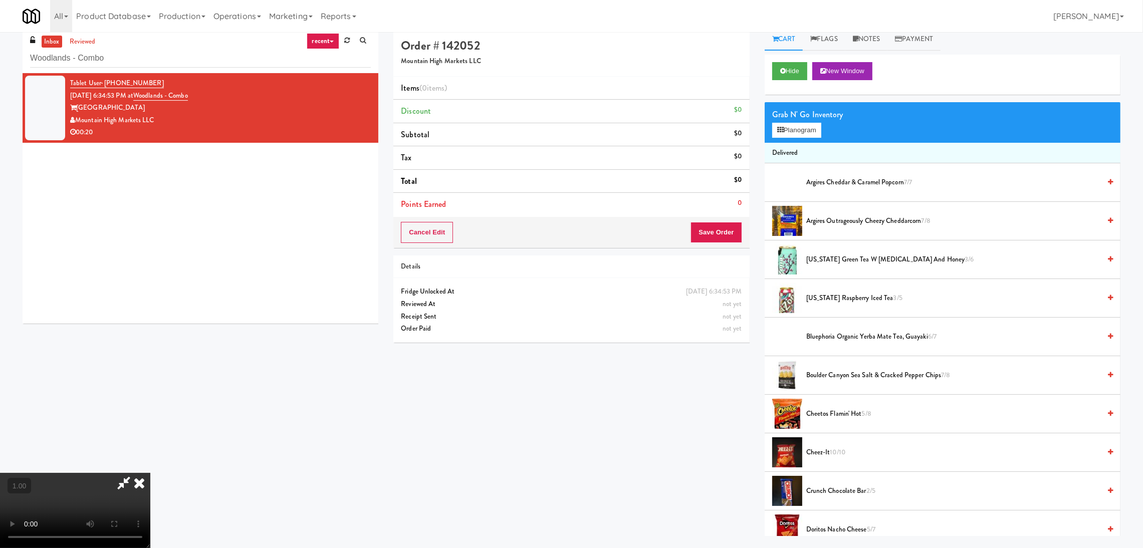
scroll to position [32, 0]
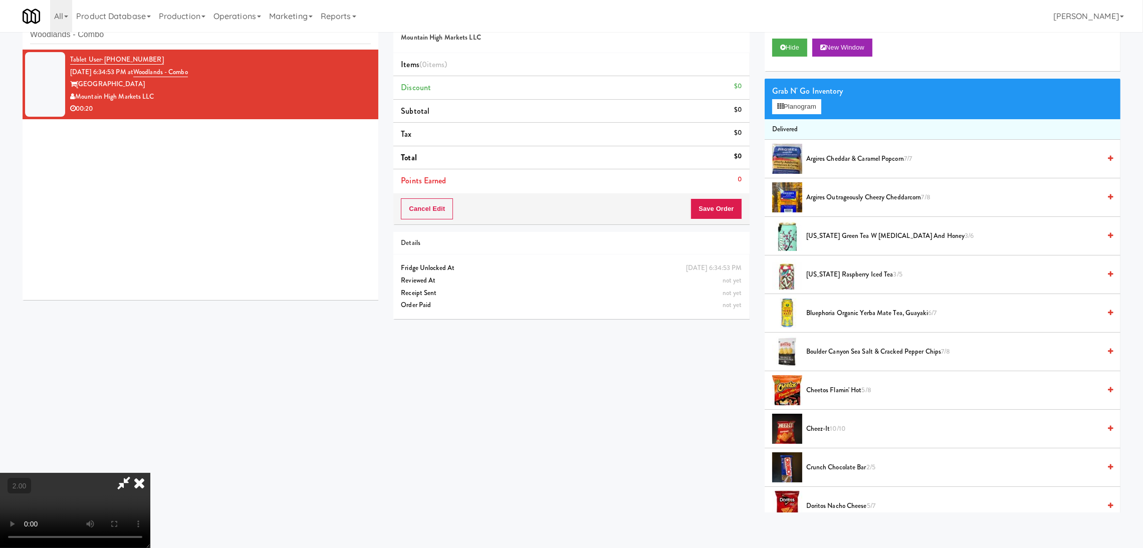
click at [150, 473] on video at bounding box center [75, 510] width 150 height 75
click at [794, 112] on button "Planogram" at bounding box center [796, 106] width 49 height 15
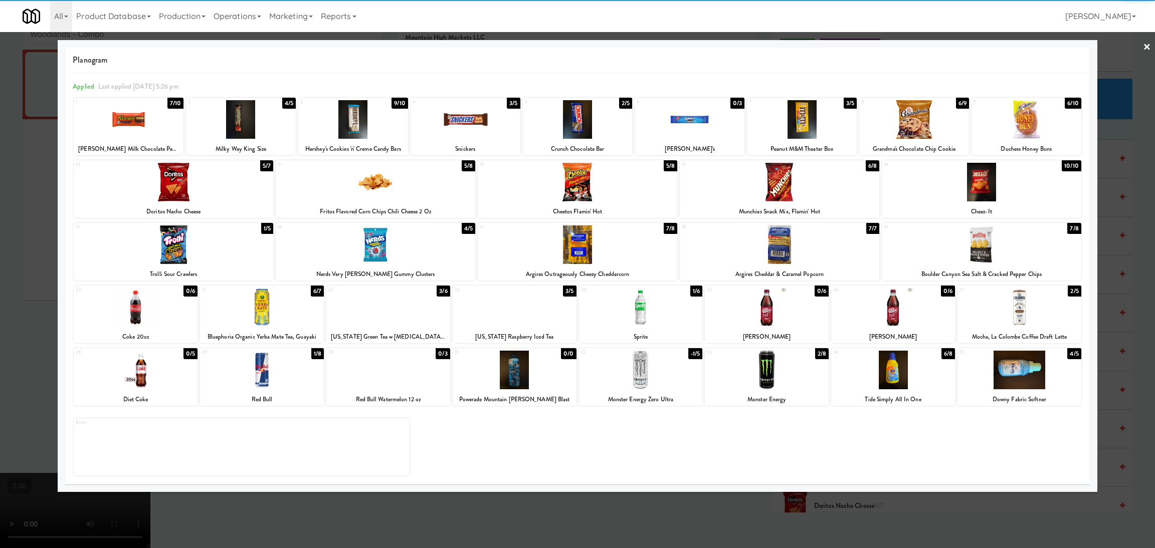
click at [789, 374] on div at bounding box center [767, 370] width 124 height 39
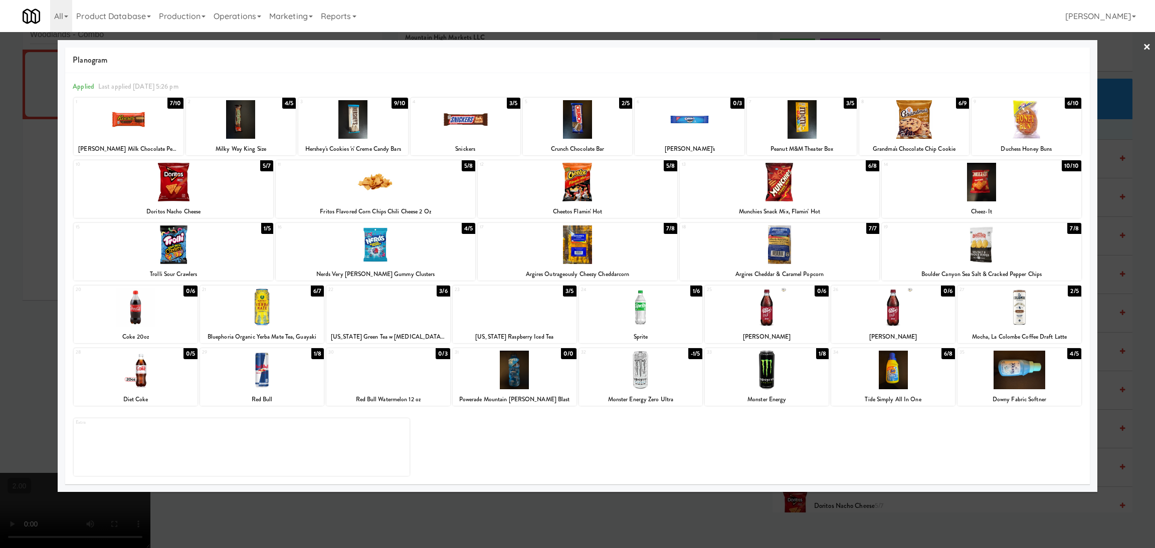
click at [660, 313] on div at bounding box center [641, 307] width 124 height 39
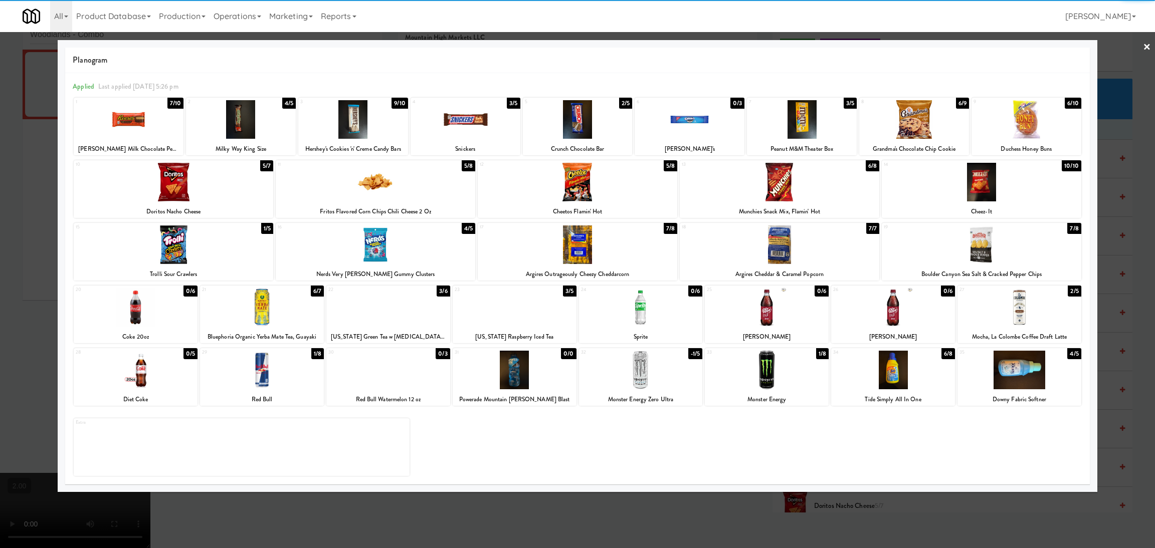
click at [32, 260] on div at bounding box center [577, 274] width 1155 height 548
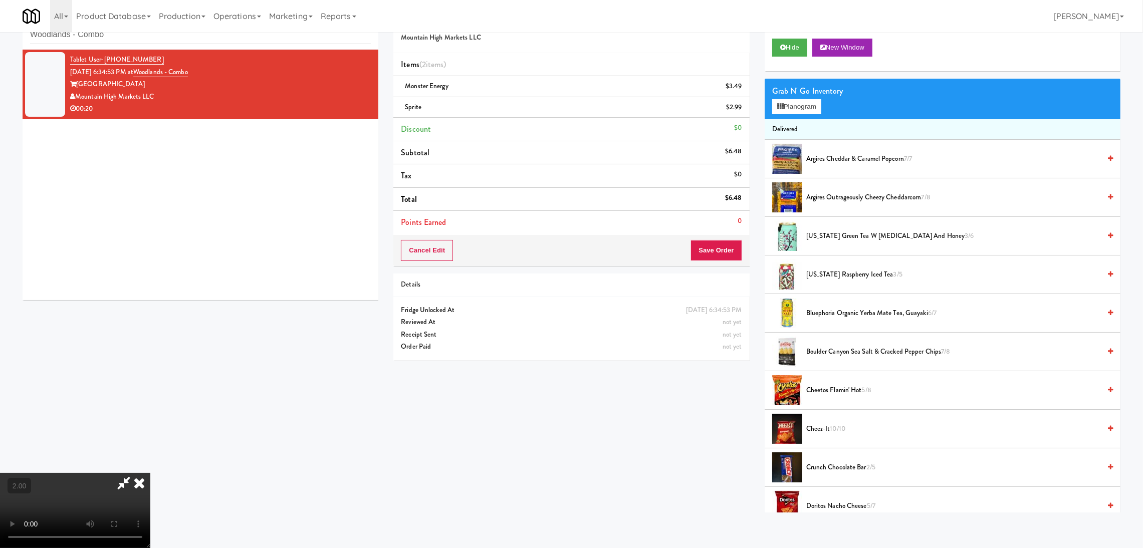
click at [150, 473] on video at bounding box center [75, 510] width 150 height 75
click at [720, 247] on button "Save Order" at bounding box center [716, 250] width 51 height 21
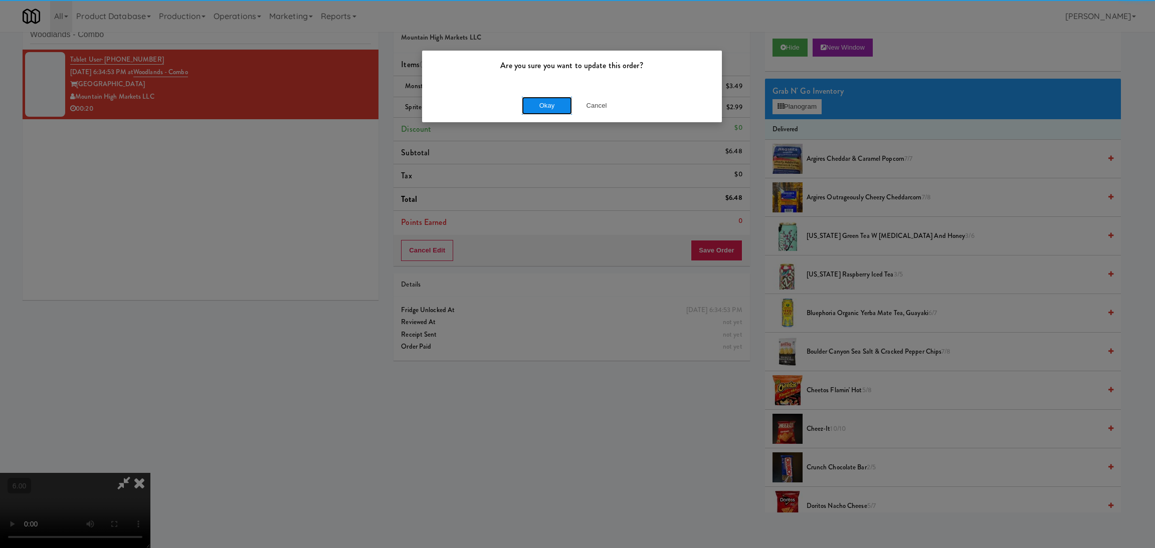
click at [532, 103] on button "Okay" at bounding box center [547, 106] width 50 height 18
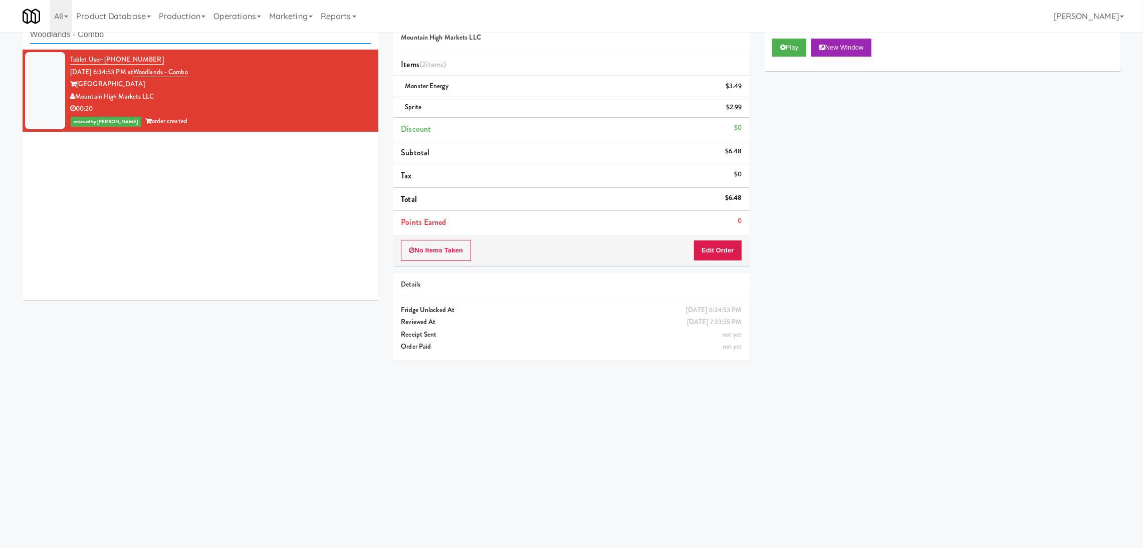
paste input "Crossing East - Ambient - Right"
drag, startPoint x: 291, startPoint y: 41, endPoint x: 0, endPoint y: 42, distance: 291.2
click at [0, 42] on div "inbox reviewed recent all unclear take inventory issue suspicious failed recent…" at bounding box center [571, 206] width 1143 height 403
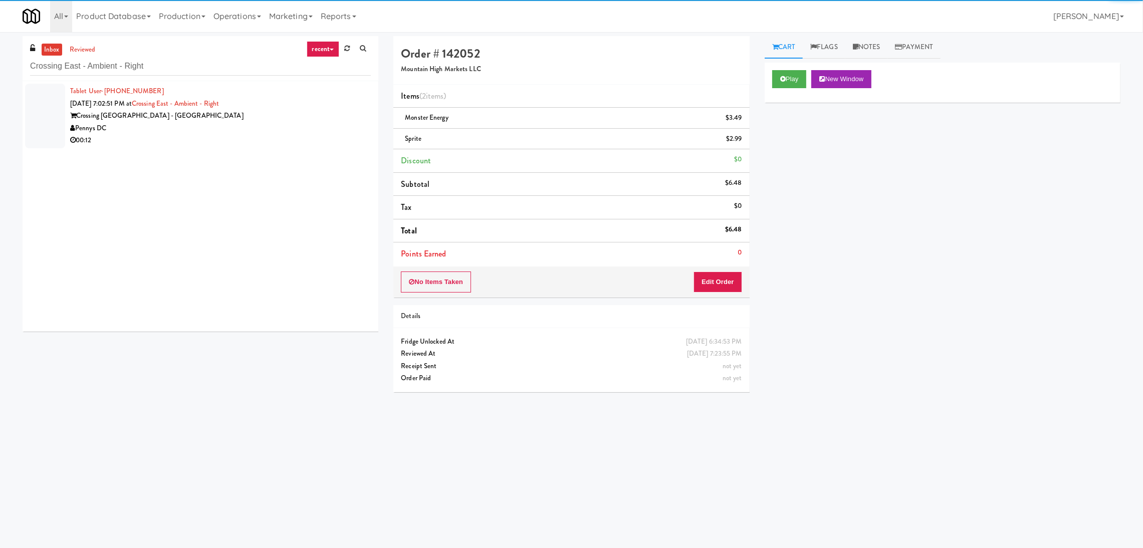
click at [305, 139] on div "00:12" at bounding box center [220, 140] width 301 height 13
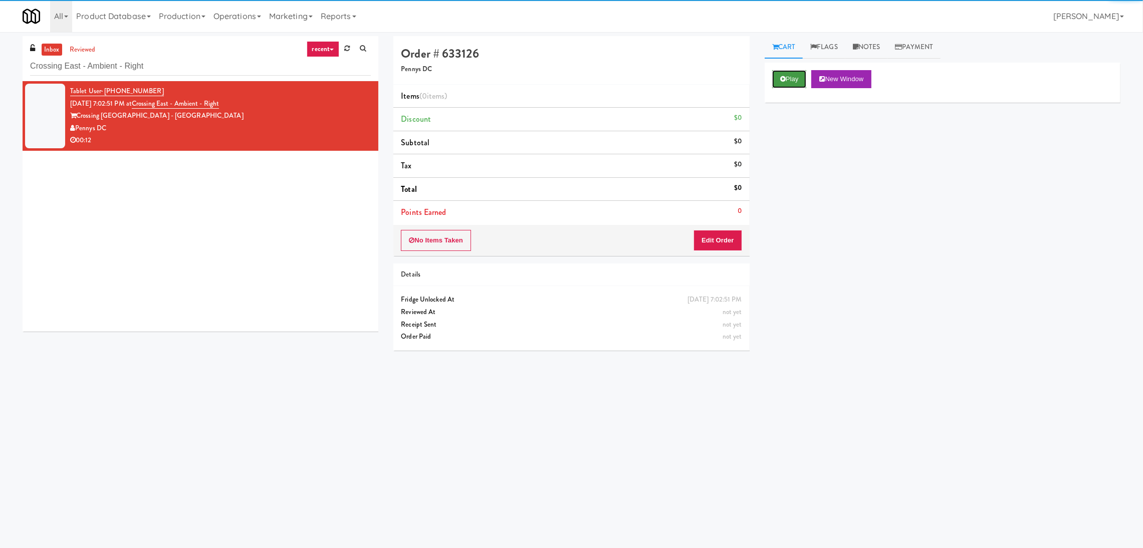
click at [792, 80] on button "Play" at bounding box center [789, 79] width 35 height 18
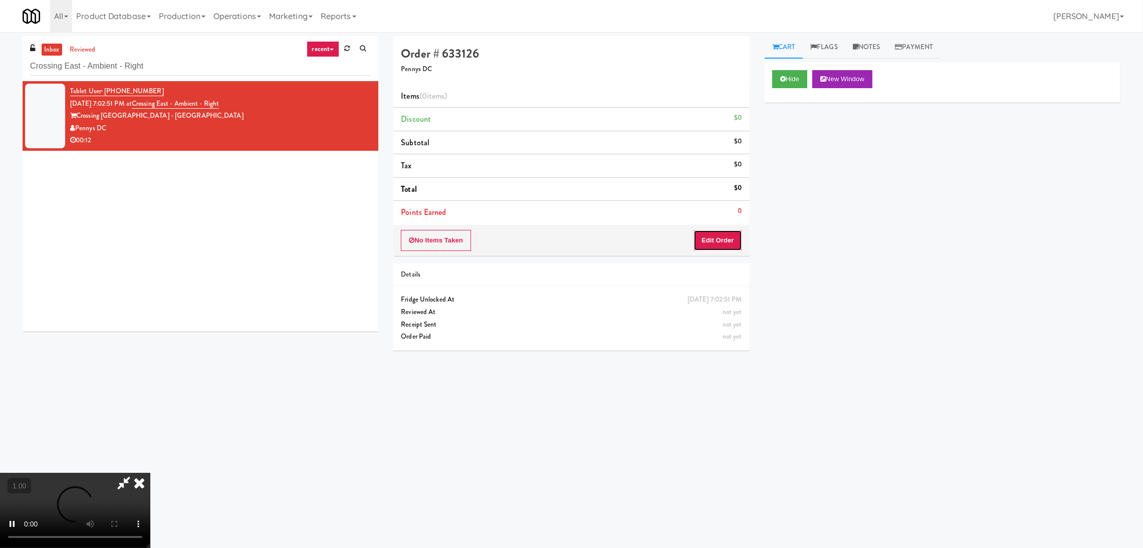
click at [714, 231] on button "Edit Order" at bounding box center [718, 240] width 49 height 21
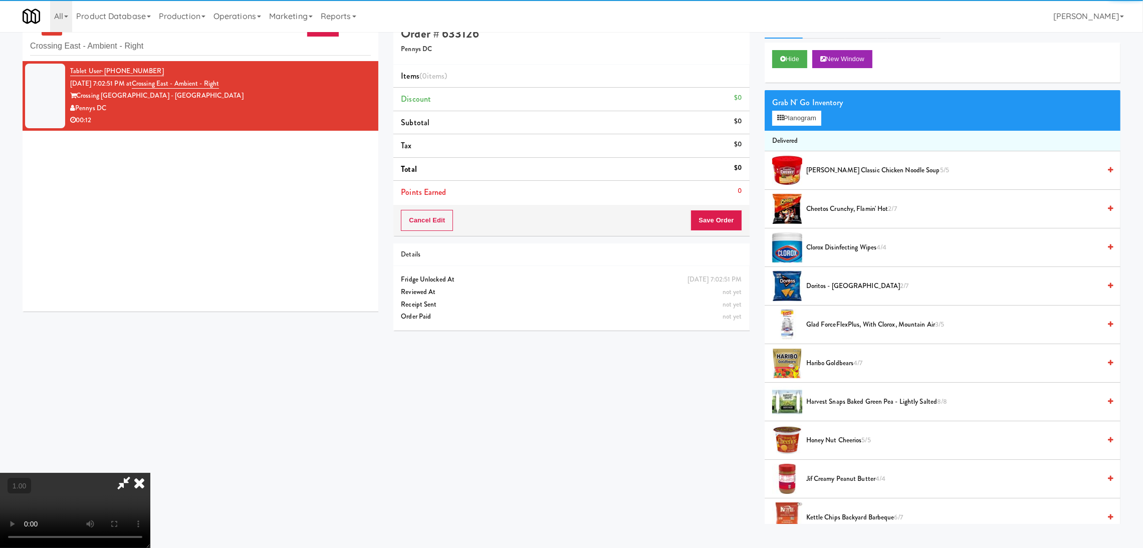
scroll to position [32, 0]
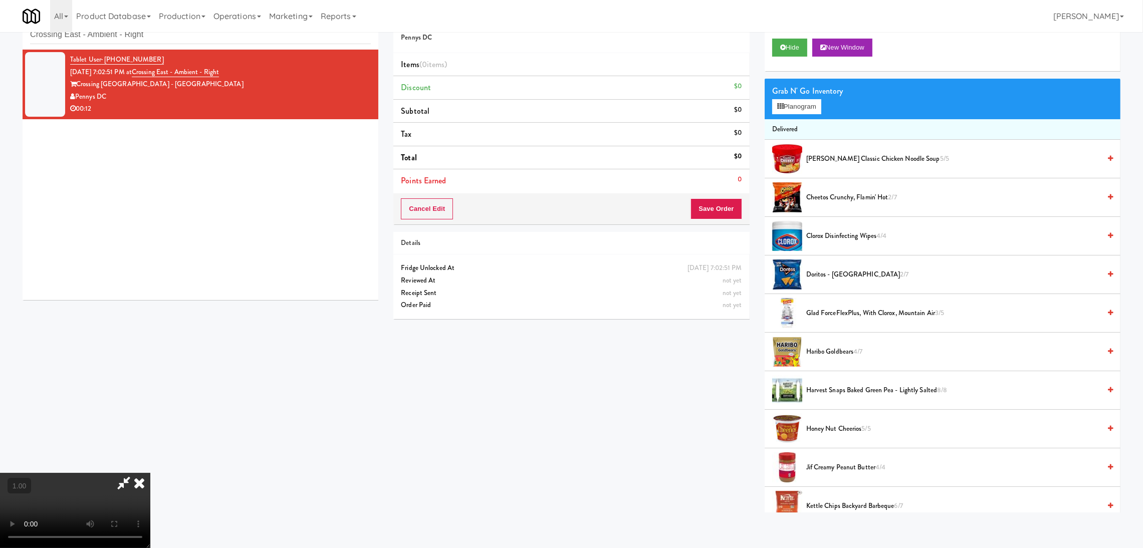
click at [150, 473] on video at bounding box center [75, 510] width 150 height 75
click at [807, 110] on button "Planogram" at bounding box center [796, 106] width 49 height 15
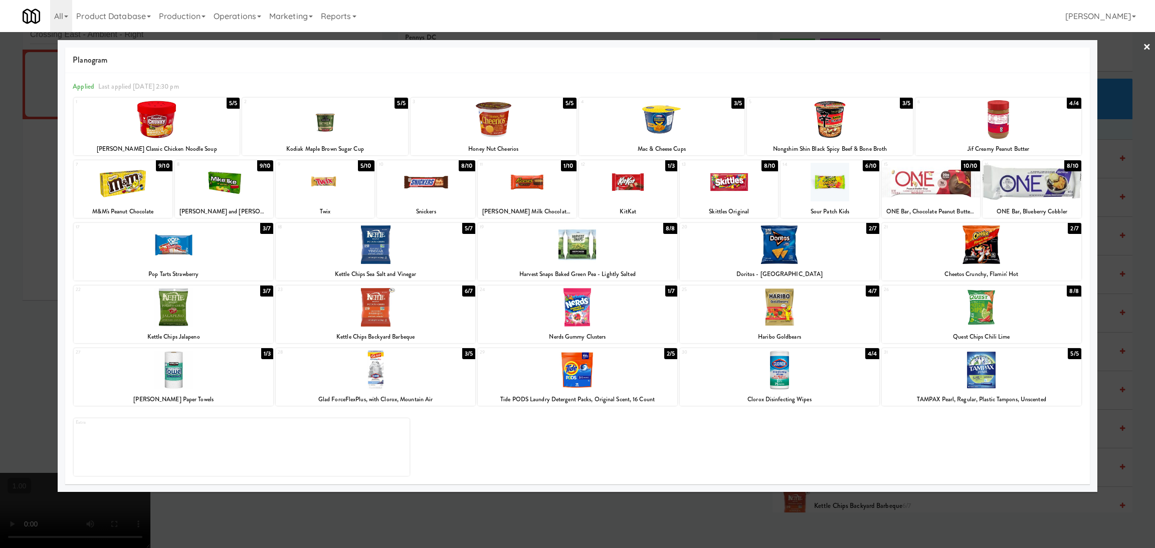
click at [1018, 316] on div at bounding box center [982, 307] width 200 height 39
click at [631, 508] on div at bounding box center [577, 274] width 1155 height 548
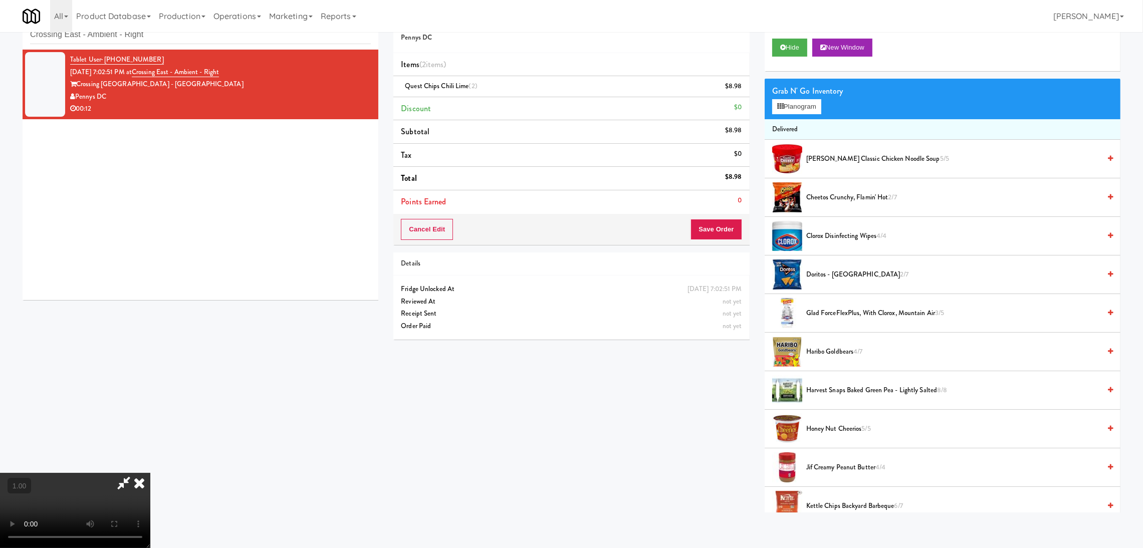
click at [150, 473] on video at bounding box center [75, 510] width 150 height 75
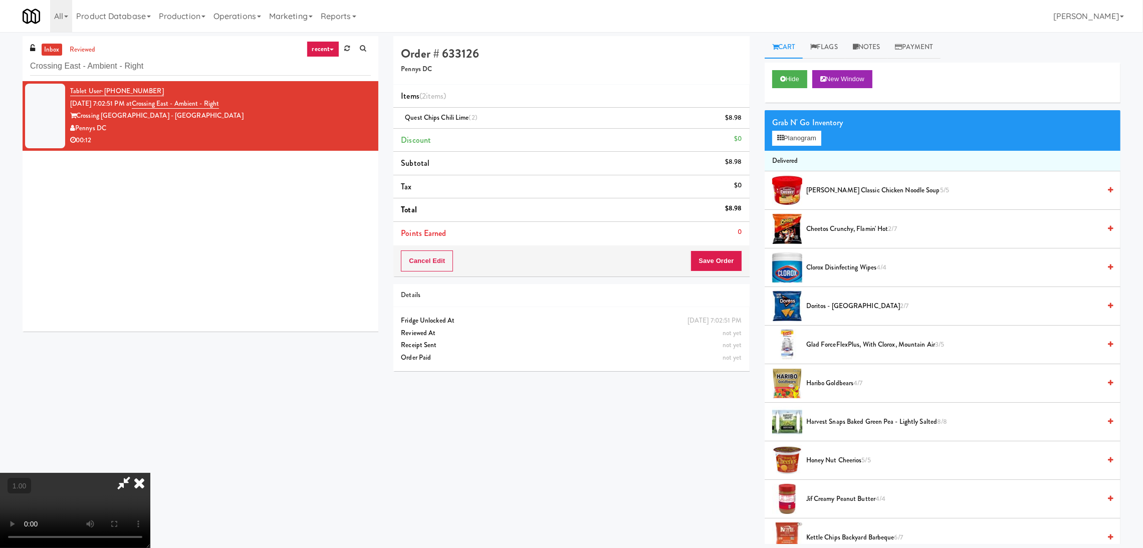
click at [150, 473] on icon at bounding box center [139, 483] width 22 height 20
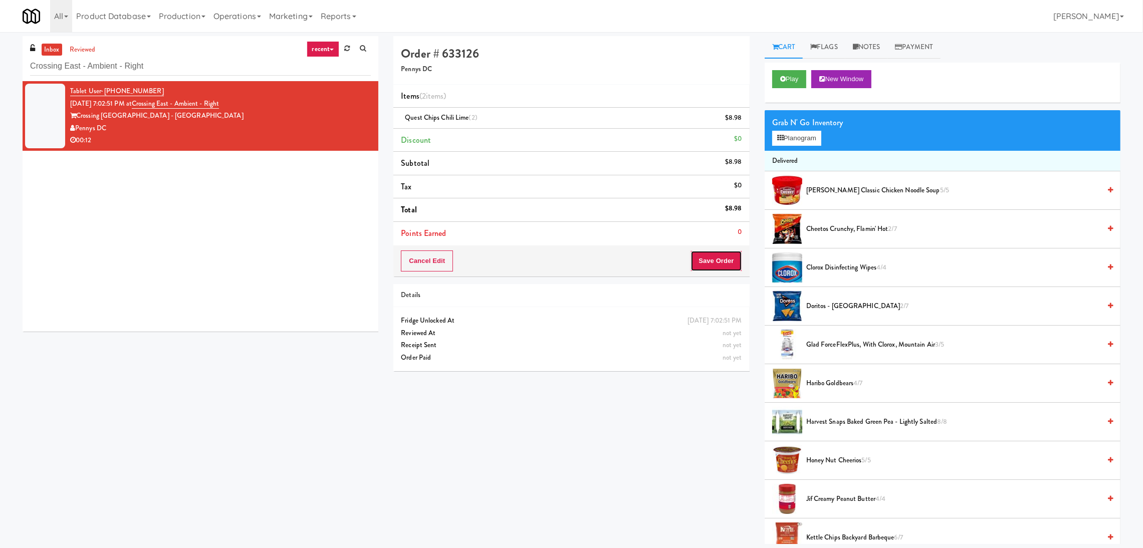
click at [712, 263] on button "Save Order" at bounding box center [716, 261] width 51 height 21
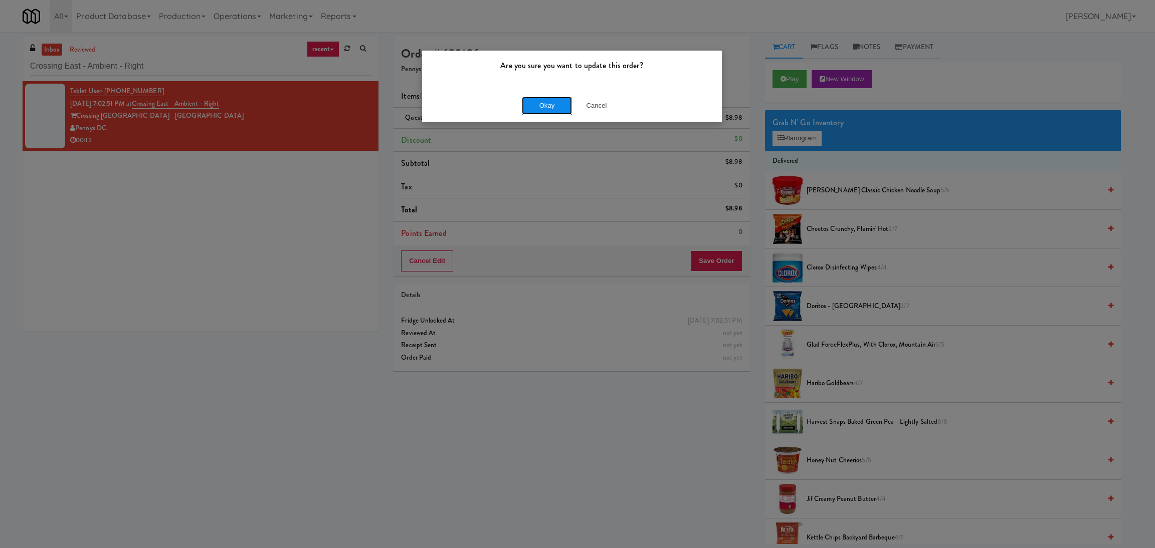
click at [530, 103] on button "Okay" at bounding box center [547, 106] width 50 height 18
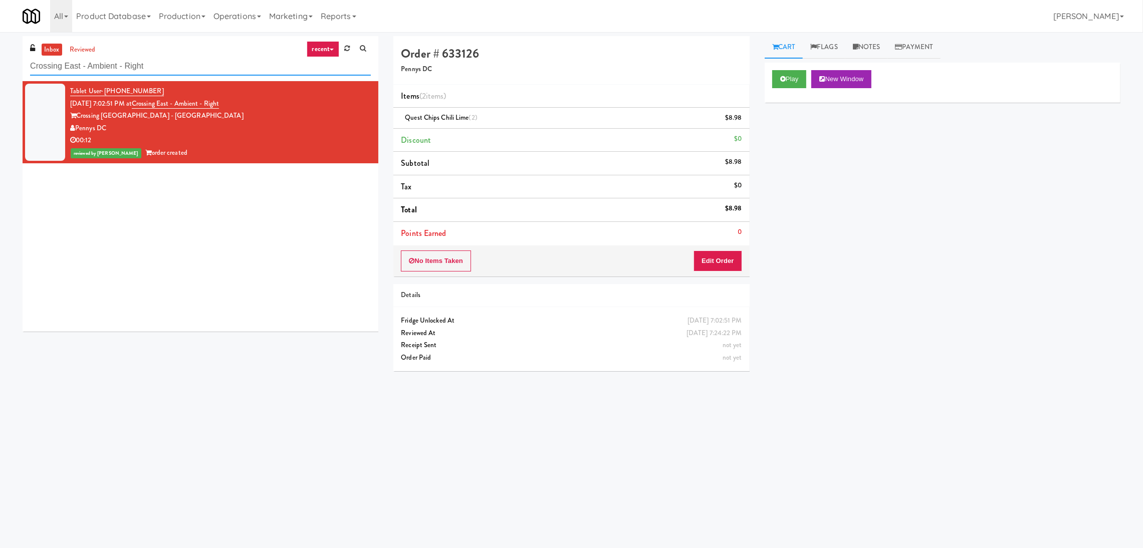
paste input "Locale - Fridge"
drag, startPoint x: 233, startPoint y: 73, endPoint x: 0, endPoint y: 82, distance: 232.8
click at [0, 82] on div "inbox reviewed recent all unclear take inventory issue suspicious failed recent…" at bounding box center [571, 237] width 1143 height 403
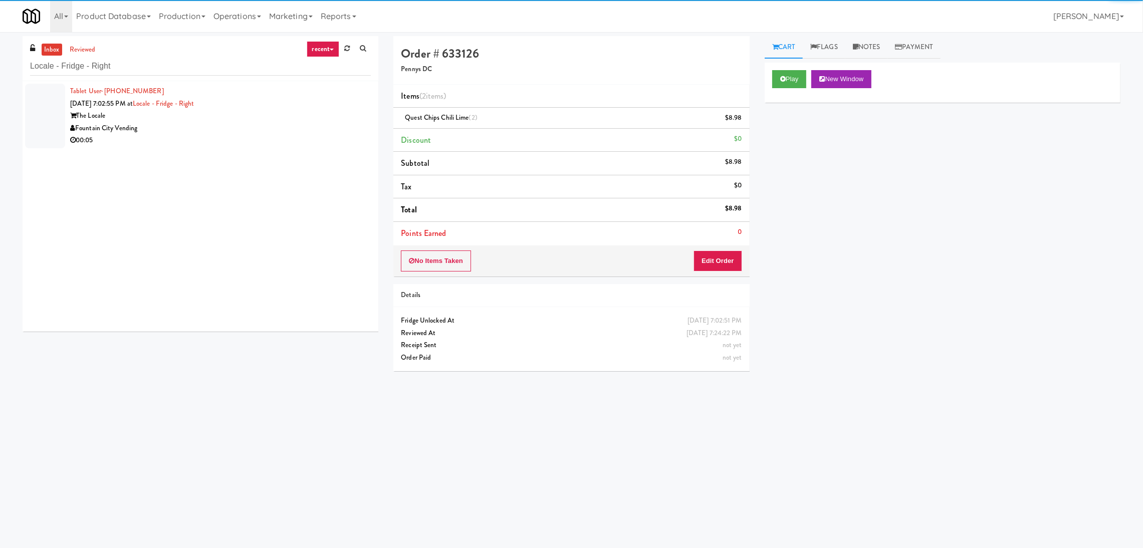
click at [310, 125] on div "Fountain City Vending" at bounding box center [220, 128] width 301 height 13
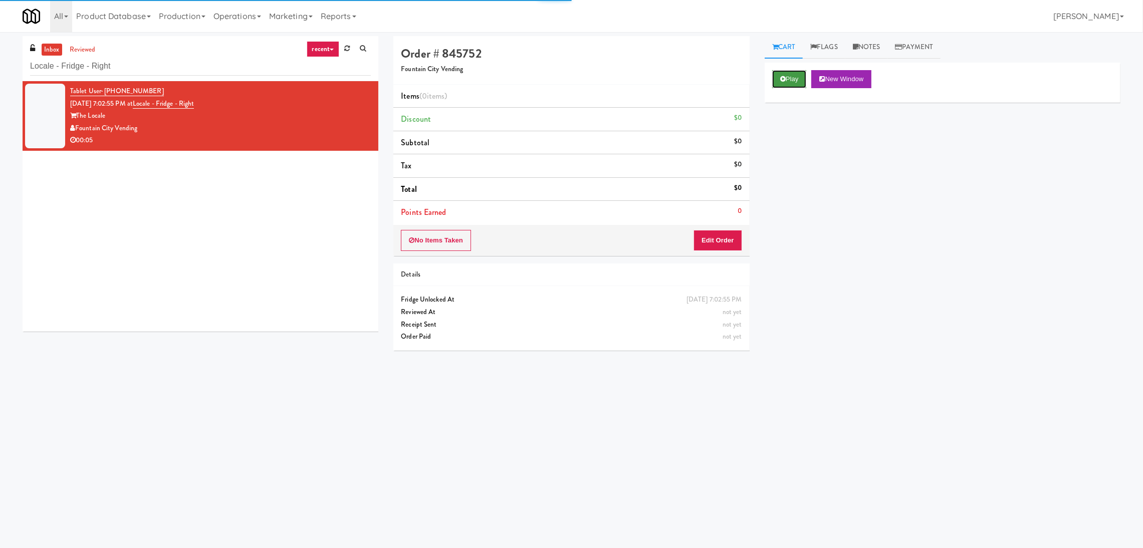
click at [795, 77] on button "Play" at bounding box center [789, 79] width 35 height 18
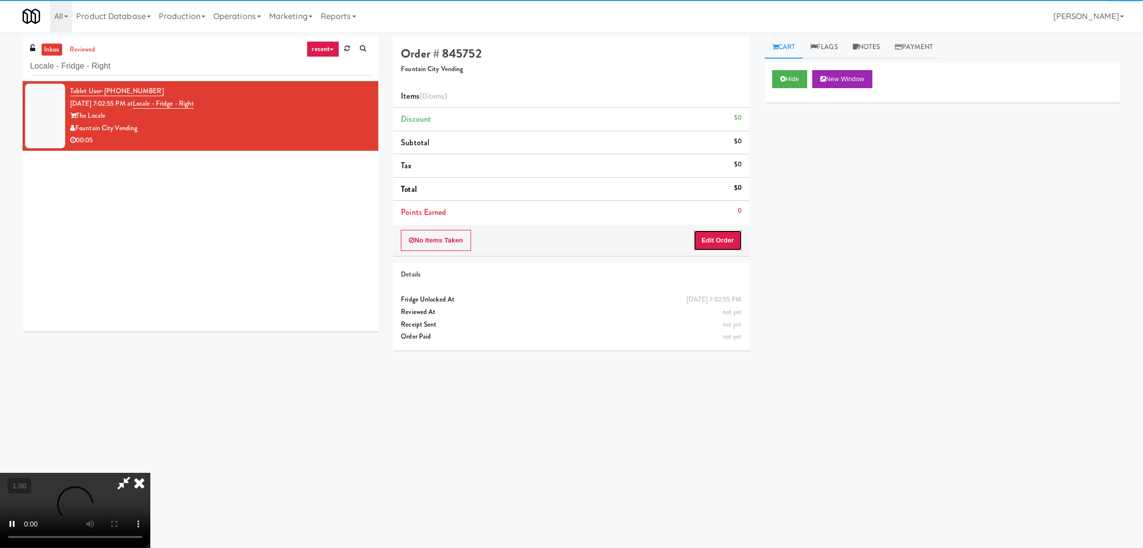
click at [723, 235] on button "Edit Order" at bounding box center [718, 240] width 49 height 21
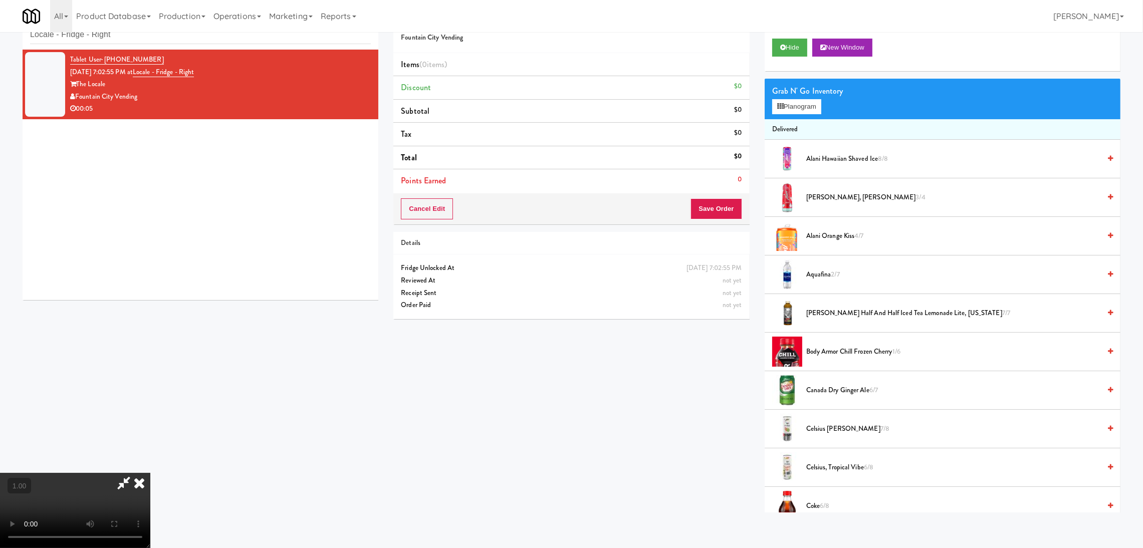
click at [150, 473] on video at bounding box center [75, 510] width 150 height 75
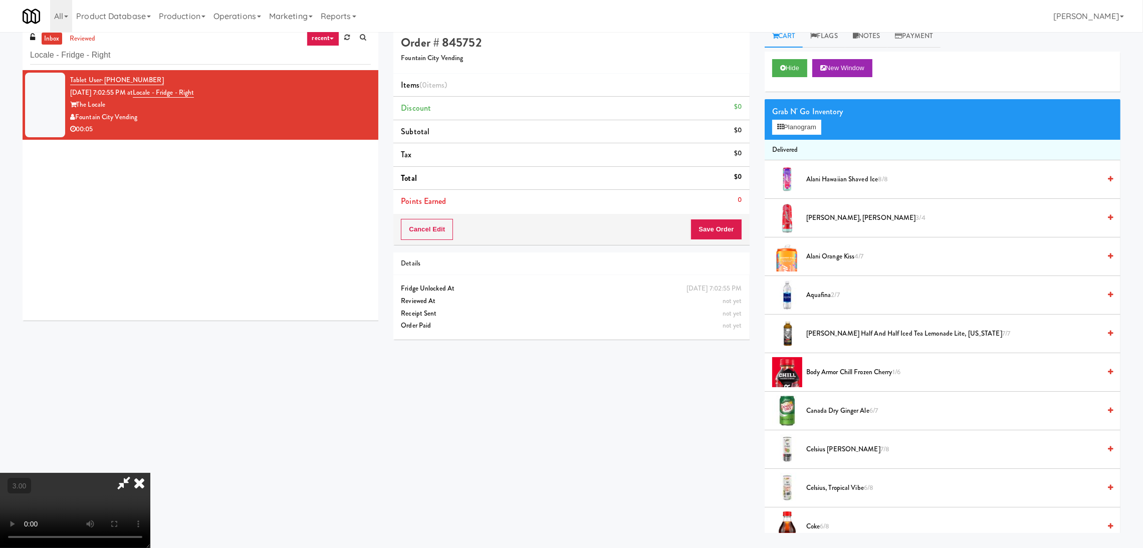
scroll to position [0, 0]
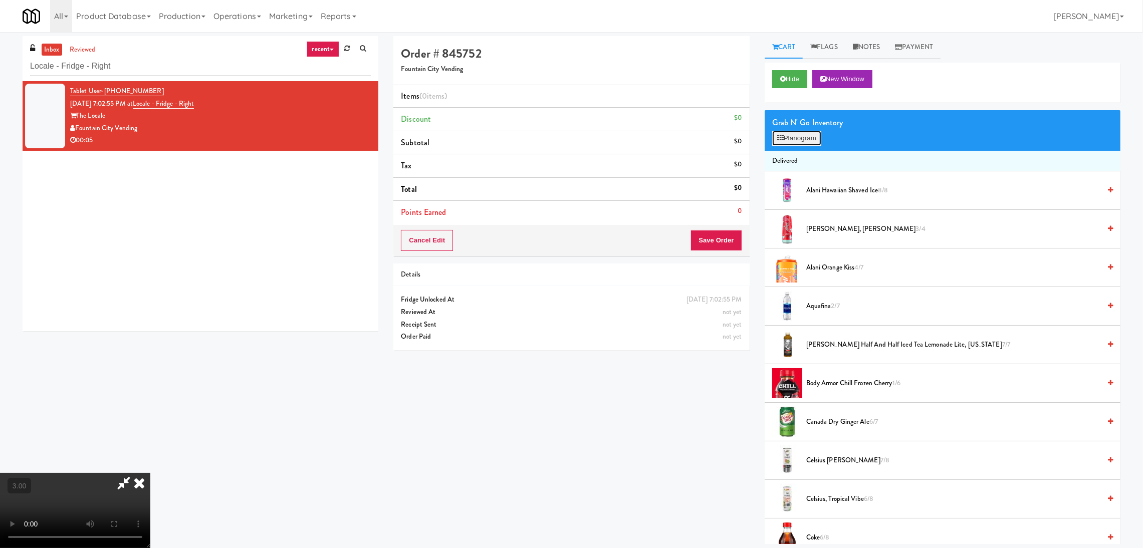
click at [775, 139] on button "Planogram" at bounding box center [796, 138] width 49 height 15
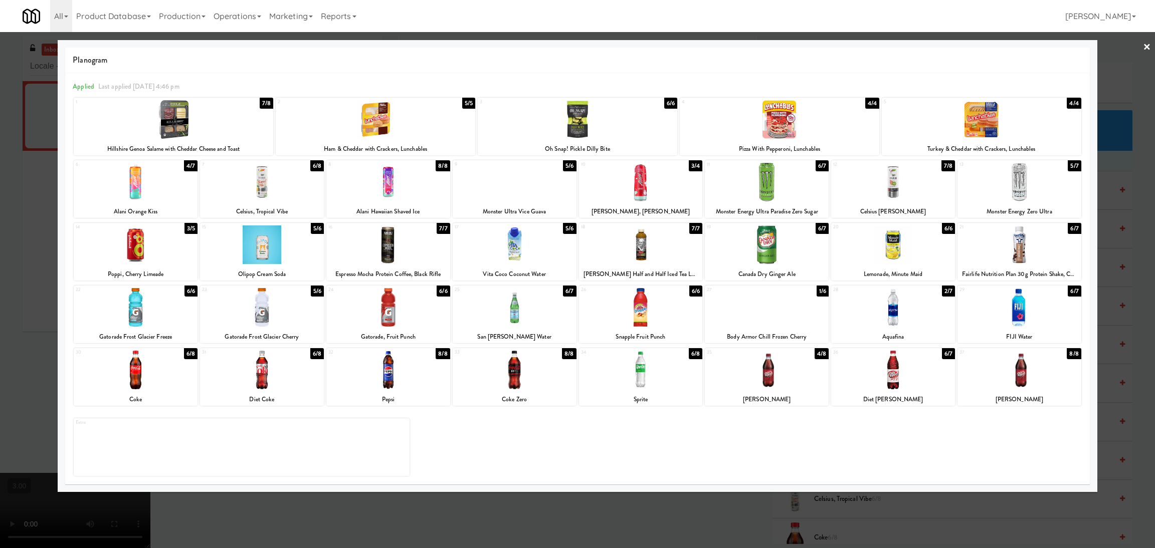
click at [775, 382] on div at bounding box center [767, 370] width 124 height 39
click at [0, 261] on div at bounding box center [577, 274] width 1155 height 548
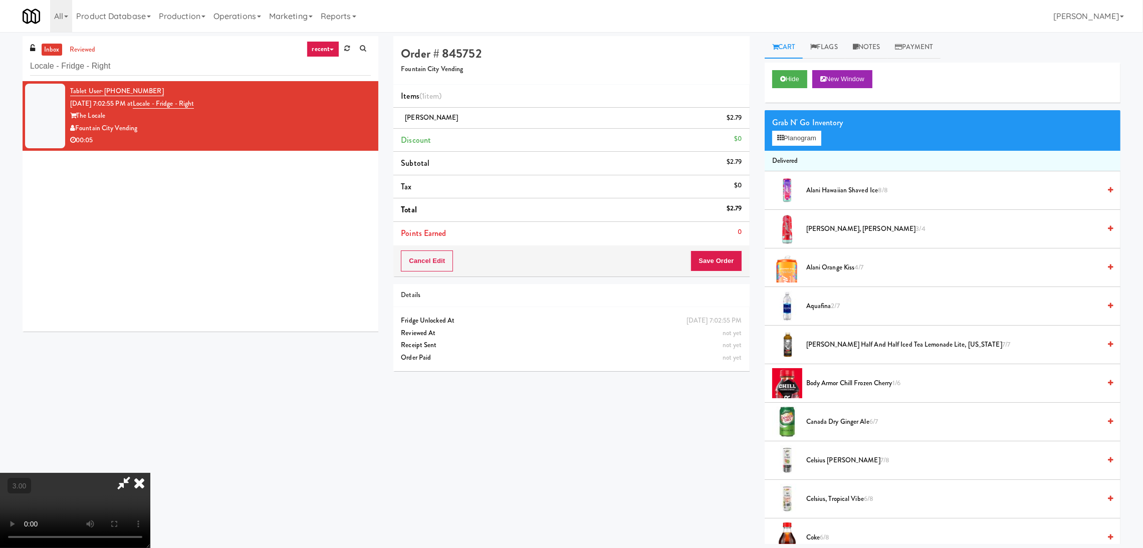
click at [150, 473] on icon at bounding box center [139, 483] width 22 height 20
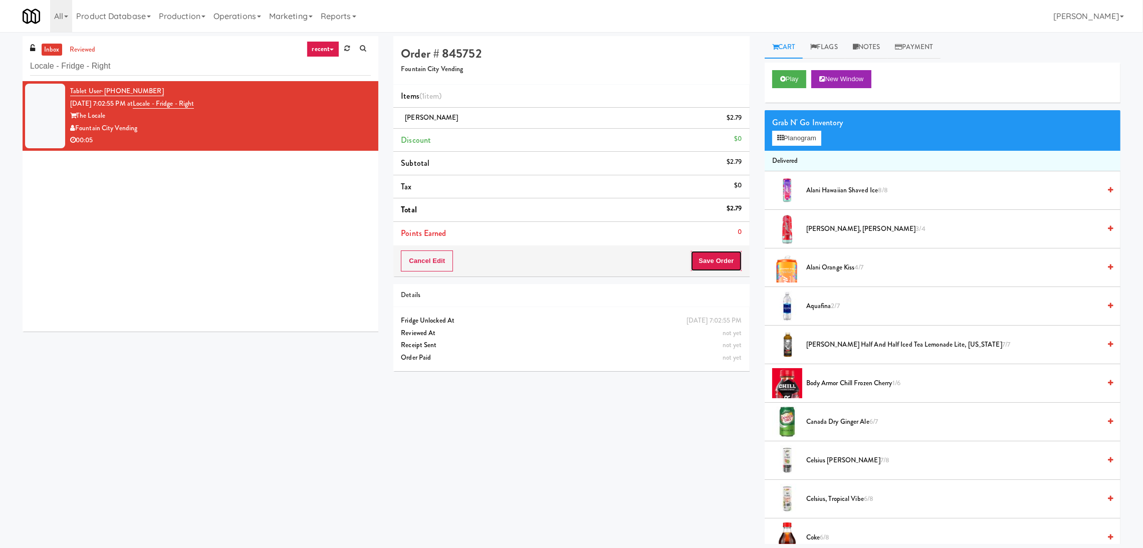
click at [713, 254] on button "Save Order" at bounding box center [716, 261] width 51 height 21
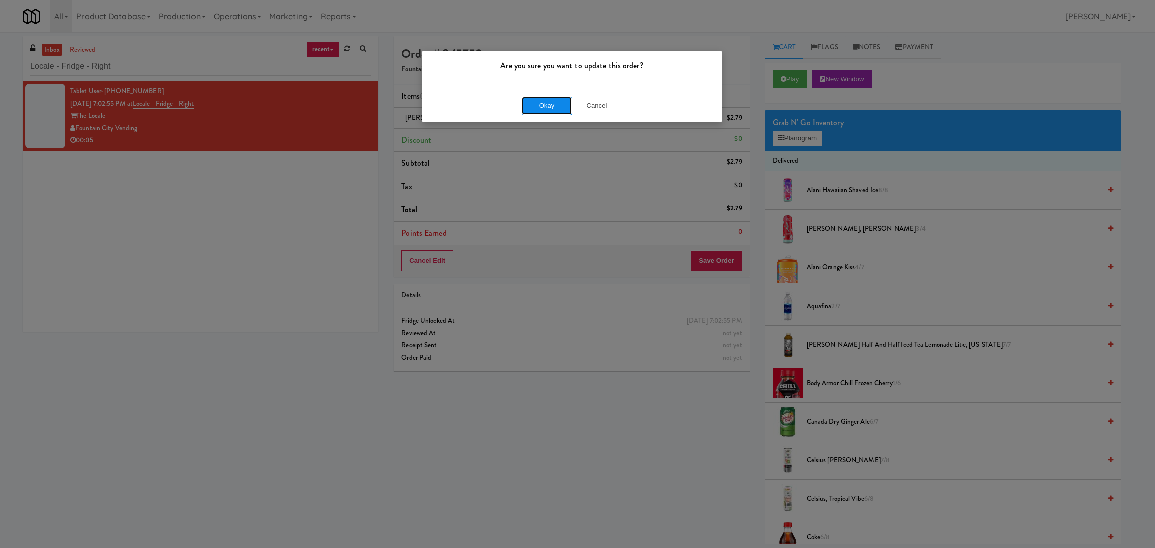
click at [528, 110] on button "Okay" at bounding box center [547, 106] width 50 height 18
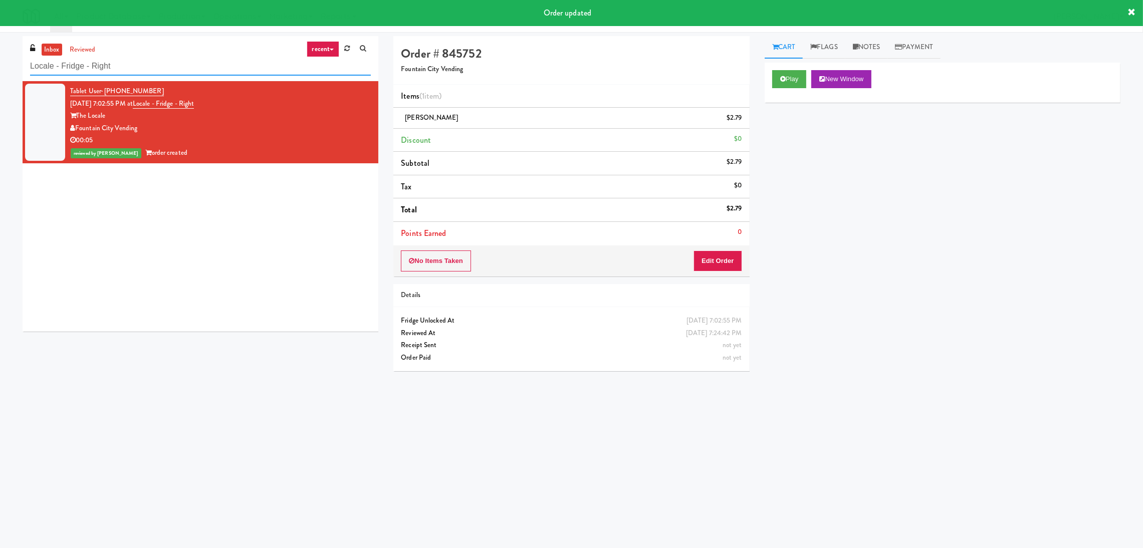
paste input "Sur Club - Main - Cooler"
drag, startPoint x: 229, startPoint y: 60, endPoint x: 0, endPoint y: 88, distance: 230.8
click at [0, 88] on div "inbox reviewed recent all unclear take inventory issue suspicious failed recent…" at bounding box center [571, 237] width 1143 height 403
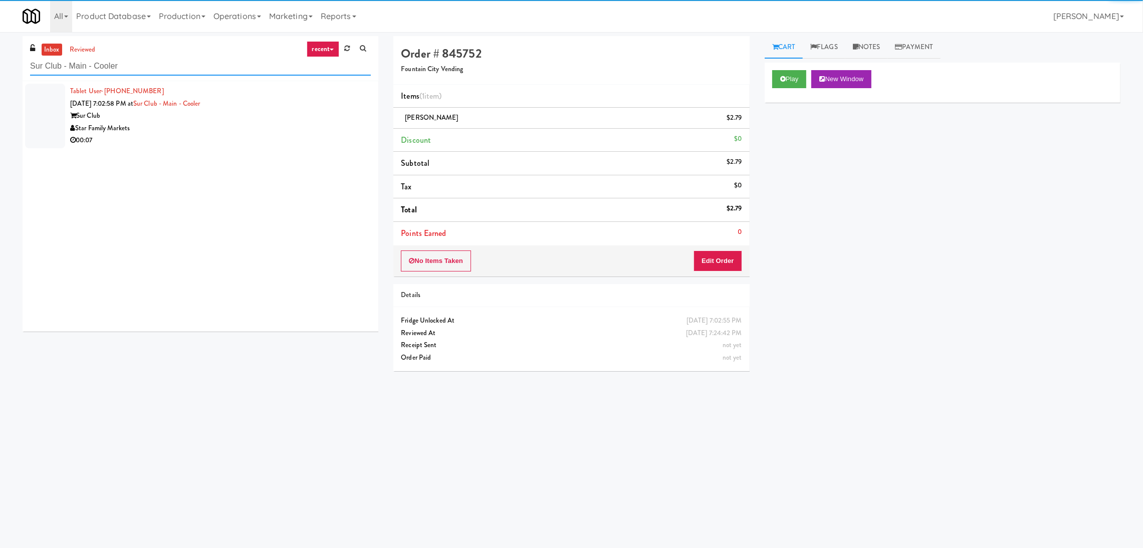
type input "Sur Club - Main - Cooler"
click at [308, 126] on div "Star Family Markets" at bounding box center [220, 128] width 301 height 13
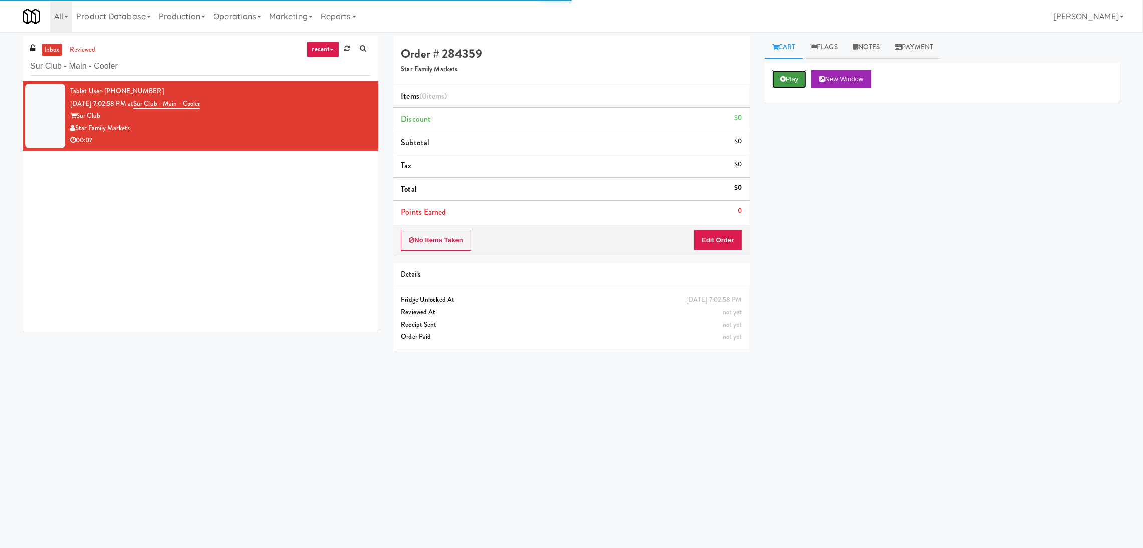
click at [807, 82] on button "Play" at bounding box center [789, 79] width 35 height 18
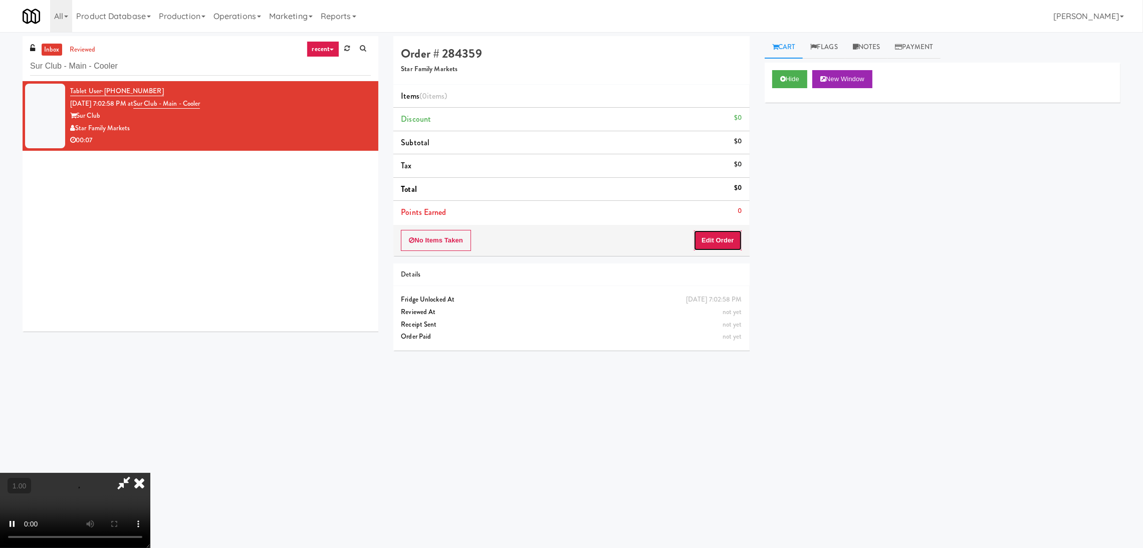
click at [721, 237] on button "Edit Order" at bounding box center [718, 240] width 49 height 21
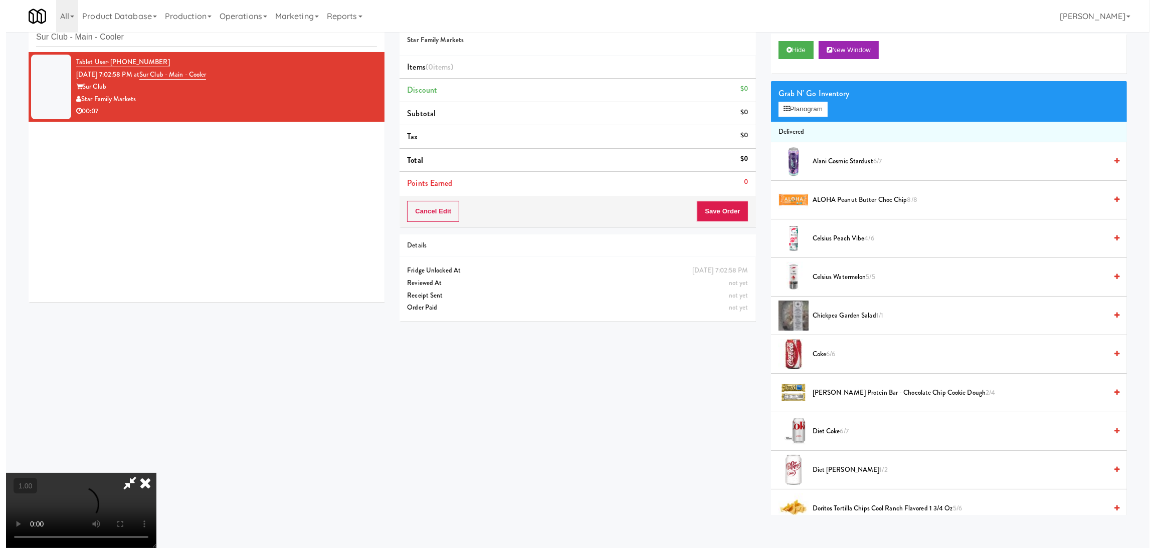
scroll to position [32, 0]
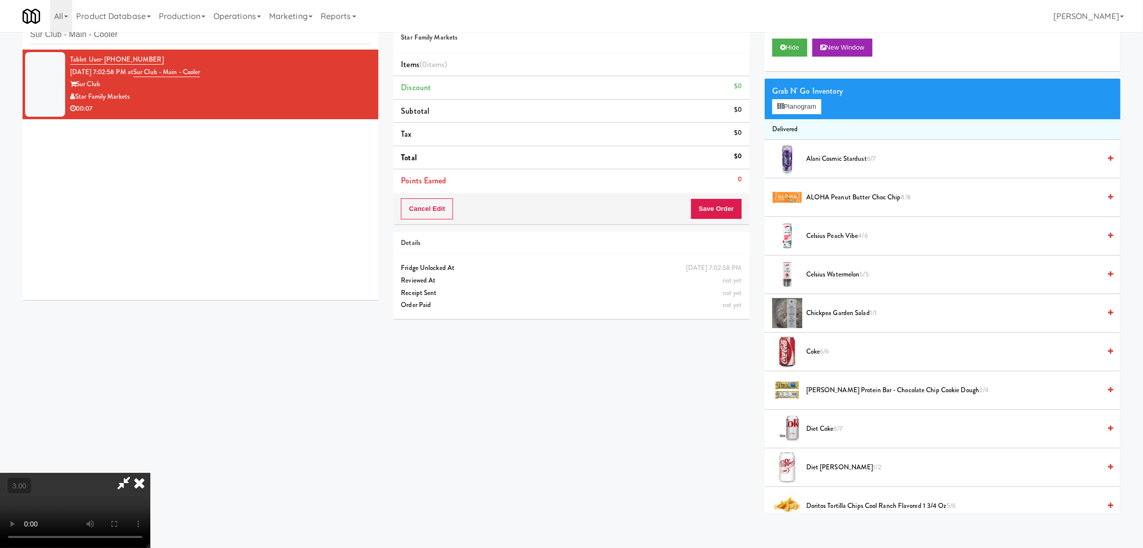
click at [150, 473] on video at bounding box center [75, 510] width 150 height 75
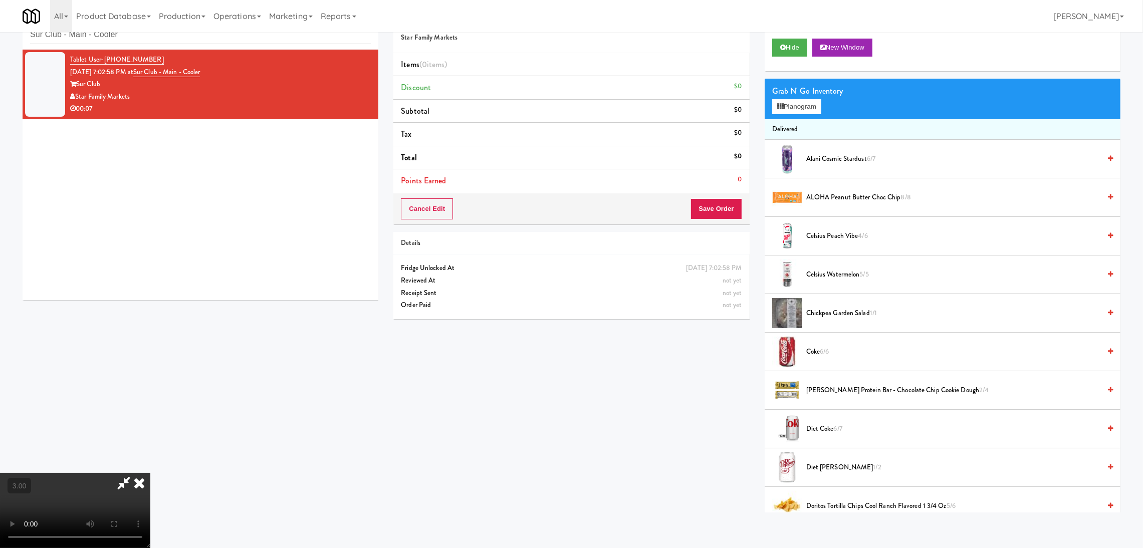
click at [150, 473] on video at bounding box center [75, 510] width 150 height 75
click at [805, 104] on button "Planogram" at bounding box center [796, 106] width 49 height 15
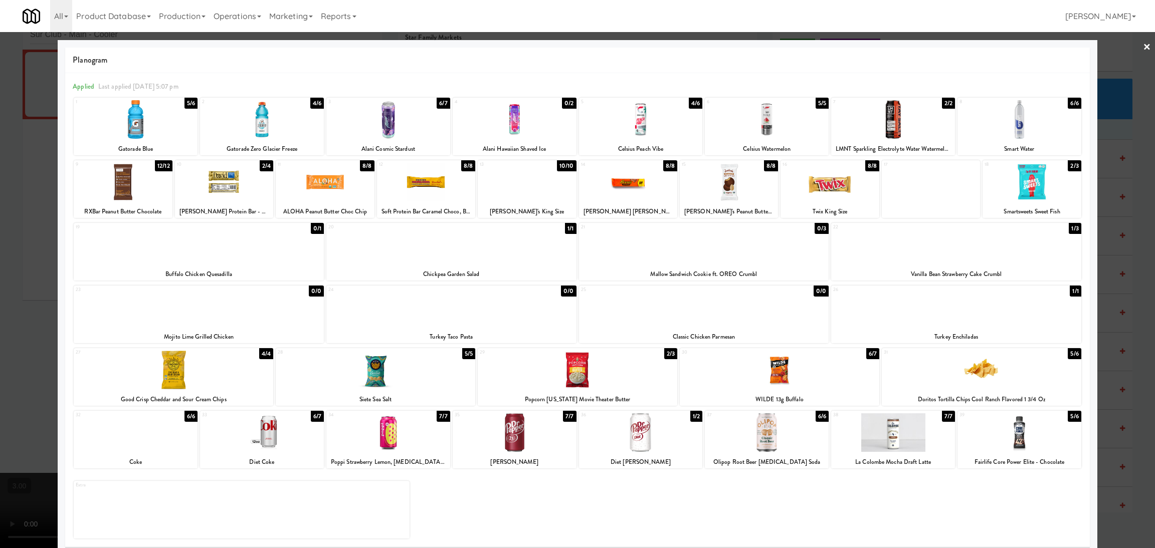
click at [742, 242] on div at bounding box center [704, 245] width 250 height 39
click at [895, 257] on div at bounding box center [956, 245] width 250 height 39
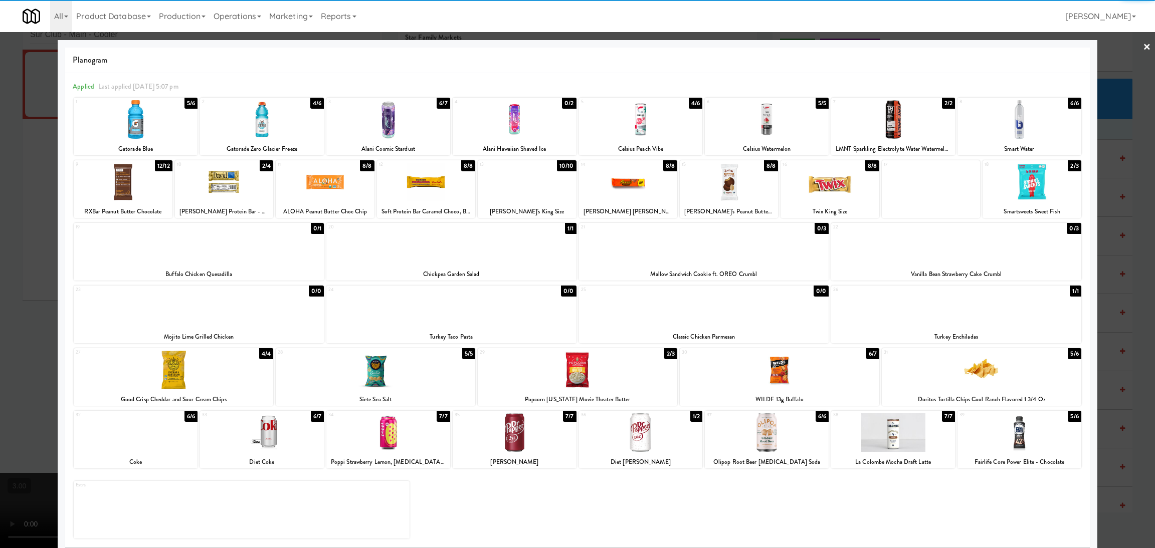
click at [0, 215] on div at bounding box center [577, 274] width 1155 height 548
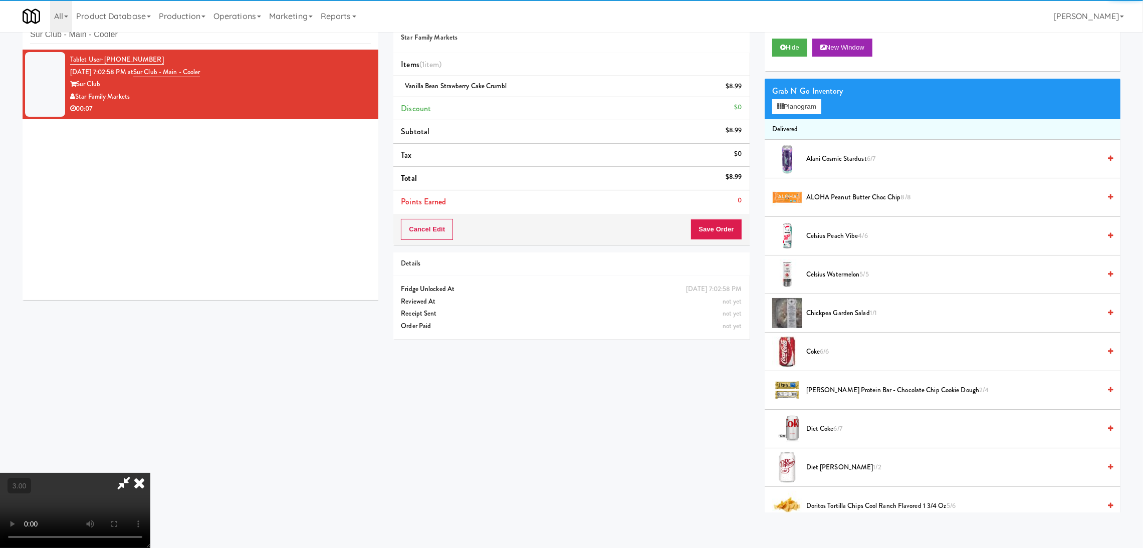
click at [150, 473] on video at bounding box center [75, 510] width 150 height 75
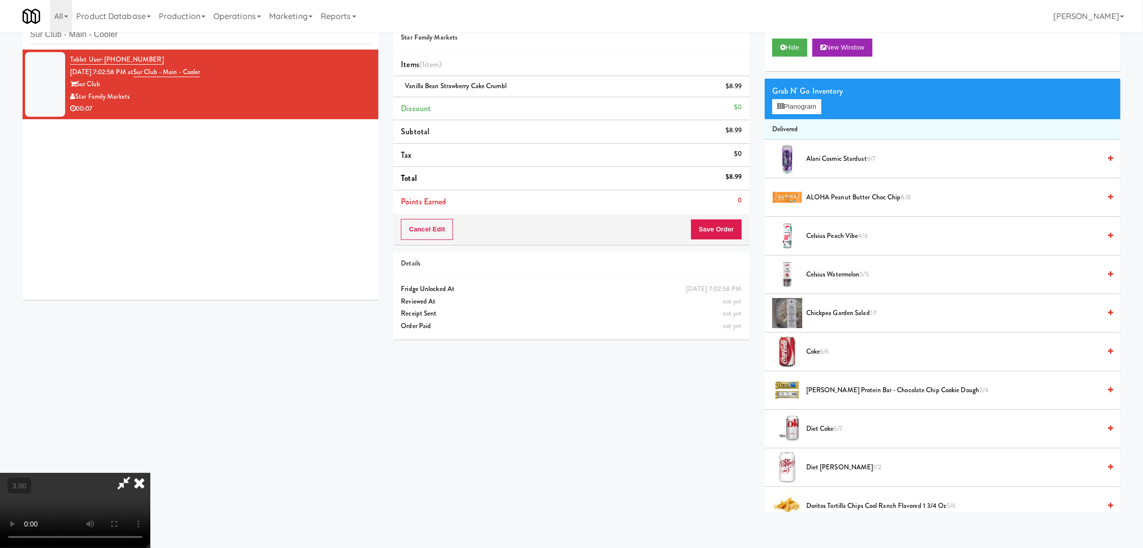
click at [150, 473] on video at bounding box center [75, 510] width 150 height 75
click at [715, 230] on button "Save Order" at bounding box center [716, 229] width 51 height 21
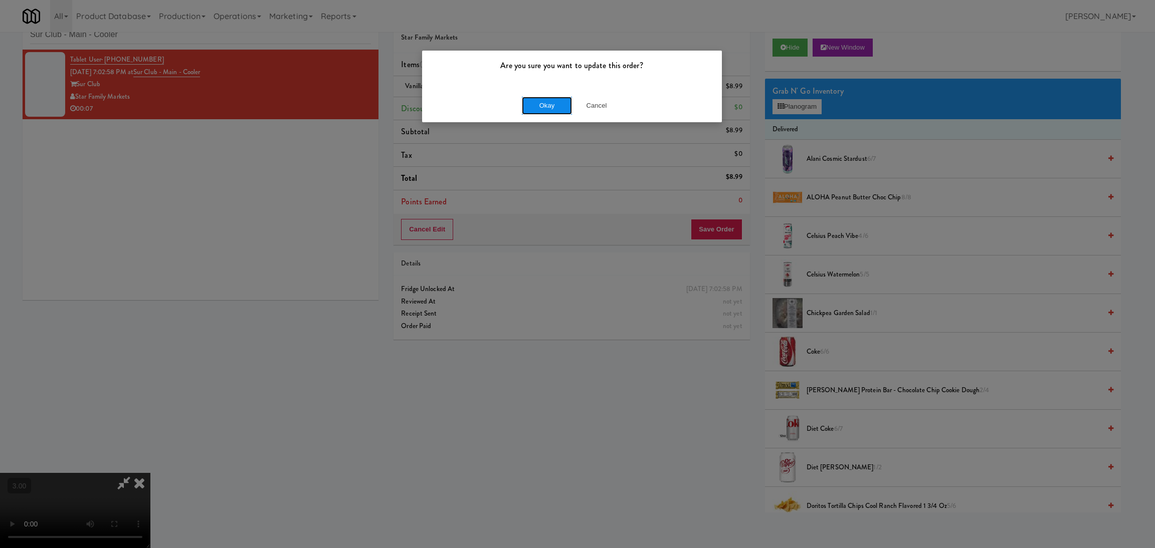
click at [542, 112] on button "Okay" at bounding box center [547, 106] width 50 height 18
